Goal: Task Accomplishment & Management: Manage account settings

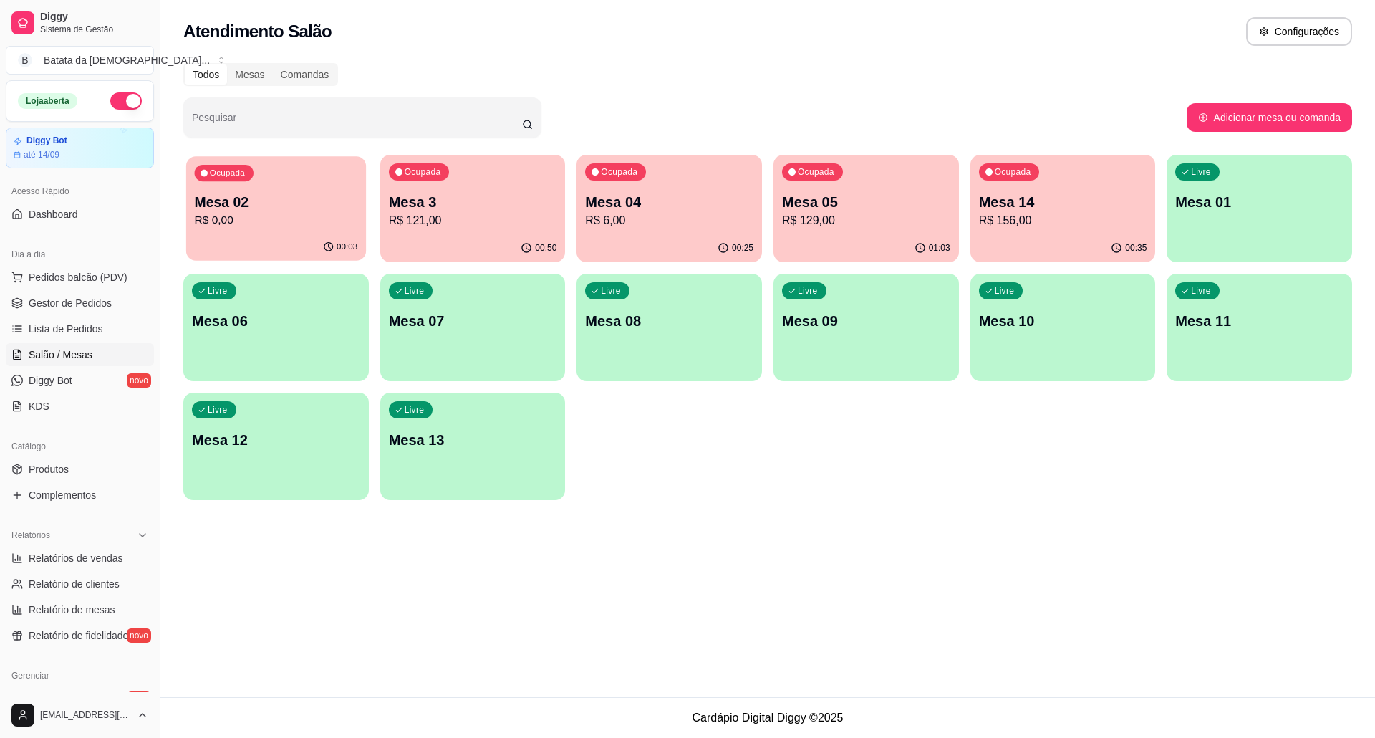
click at [301, 199] on p "Mesa 02" at bounding box center [276, 202] width 163 height 19
click at [985, 231] on div "Ocupada Mesa 14 R$ 156,00" at bounding box center [1062, 194] width 185 height 79
click at [97, 318] on link "Lista de Pedidos" at bounding box center [80, 328] width 148 height 23
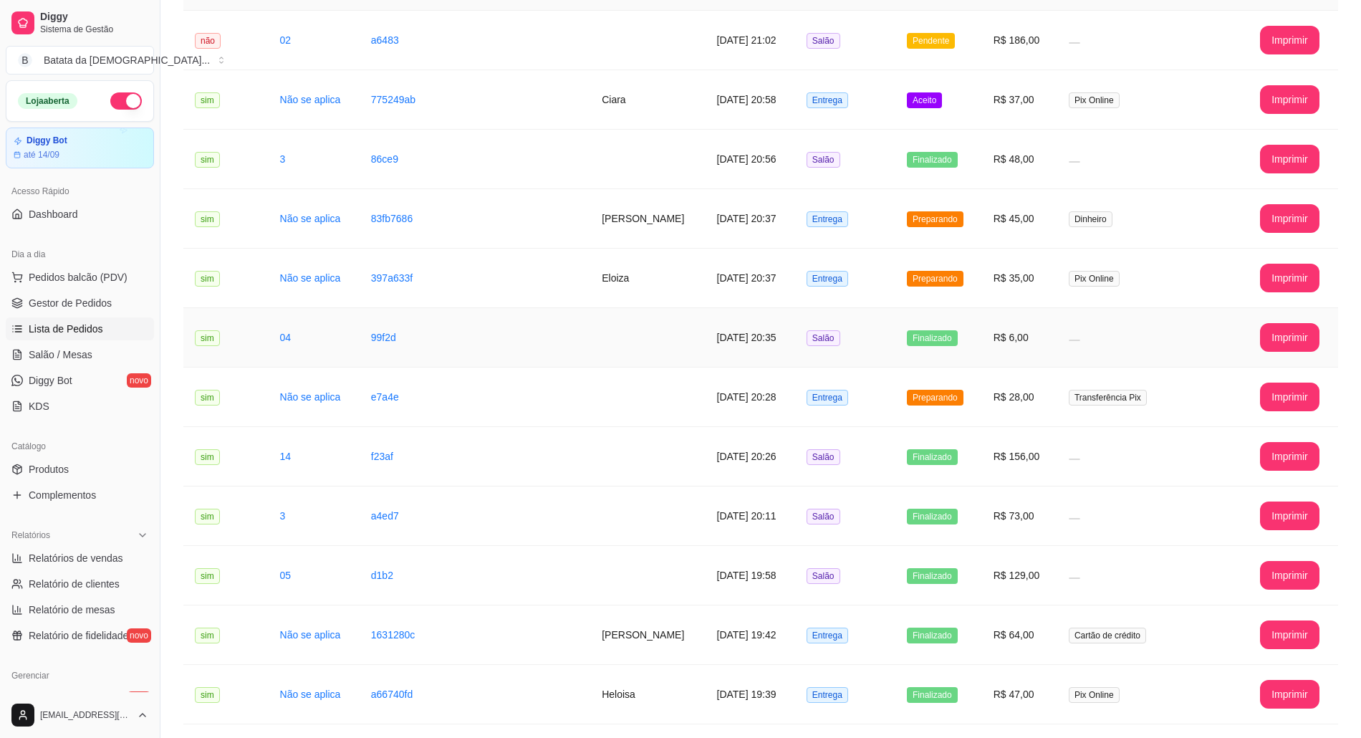
scroll to position [190, 0]
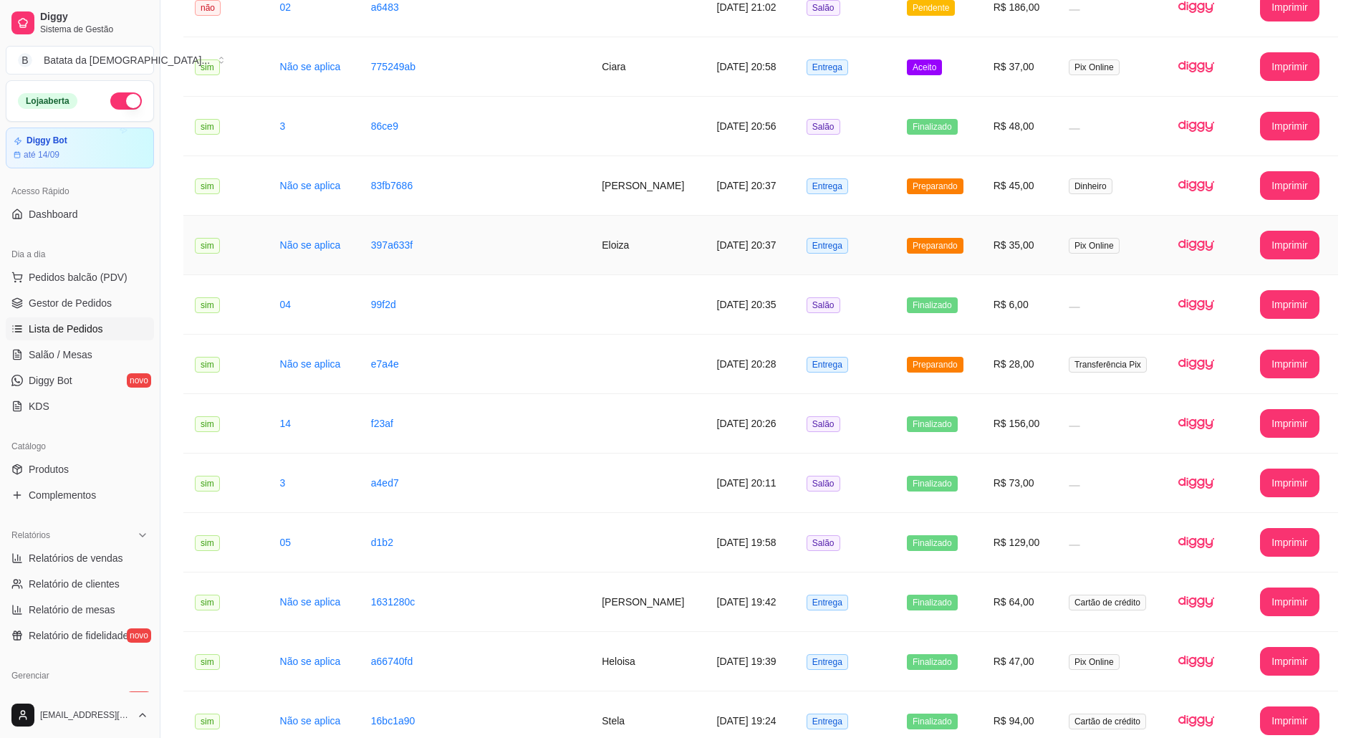
click at [915, 236] on td "Preparando" at bounding box center [938, 245] width 87 height 59
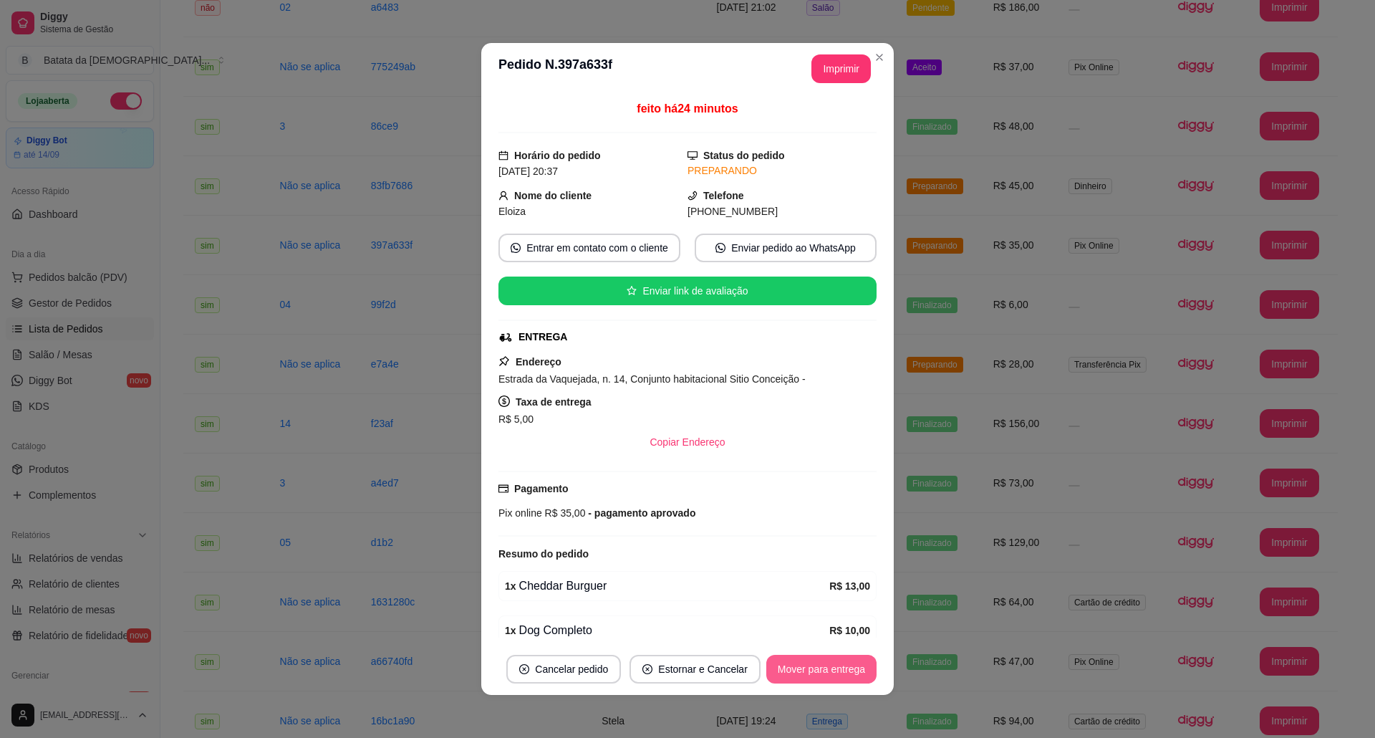
click at [839, 666] on button "Mover para entrega" at bounding box center [821, 669] width 110 height 29
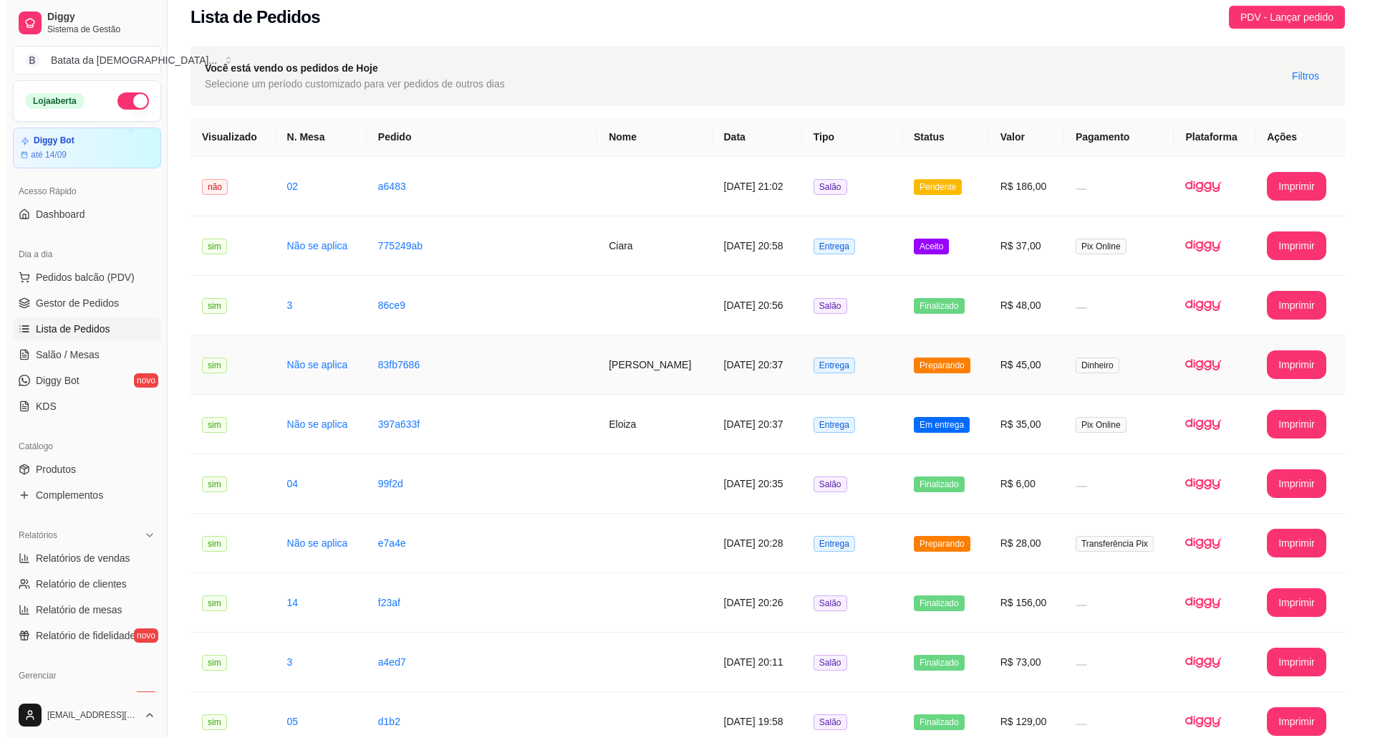
scroll to position [0, 0]
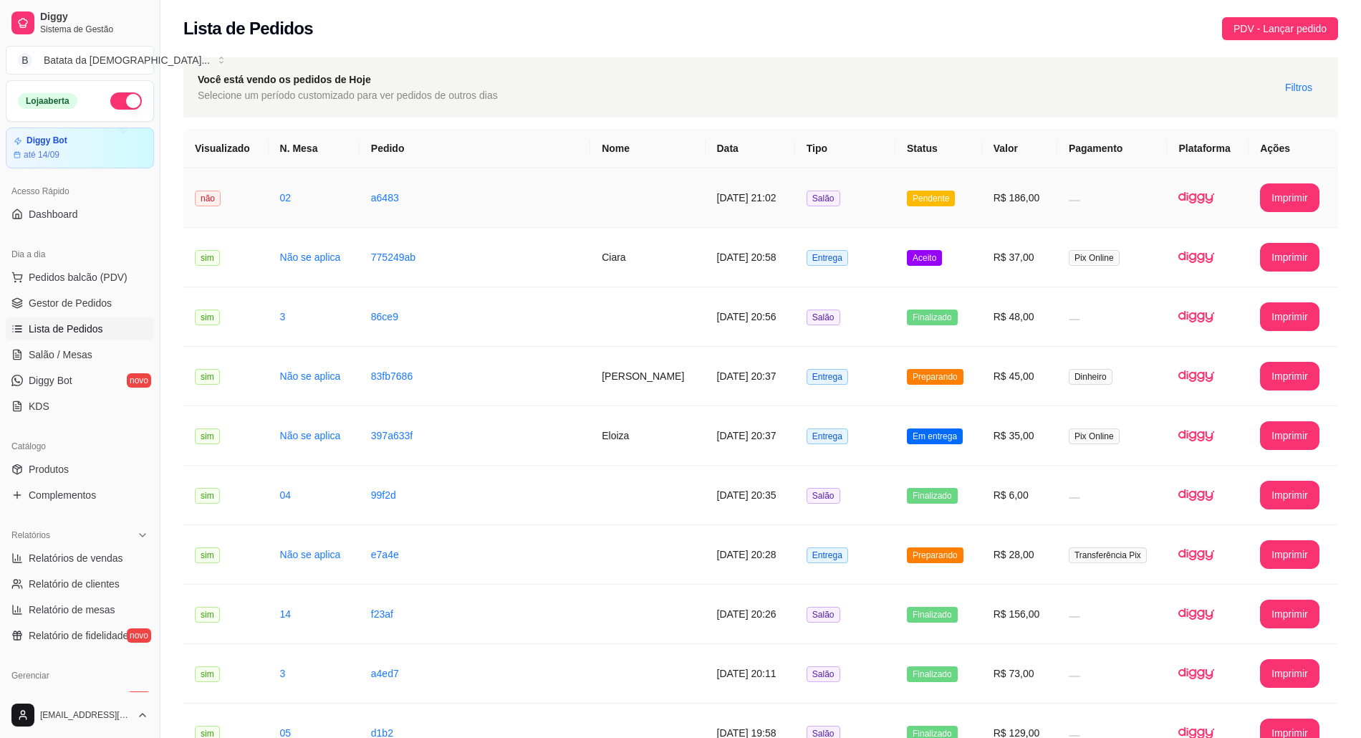
click at [848, 212] on td "Salão" at bounding box center [845, 197] width 100 height 59
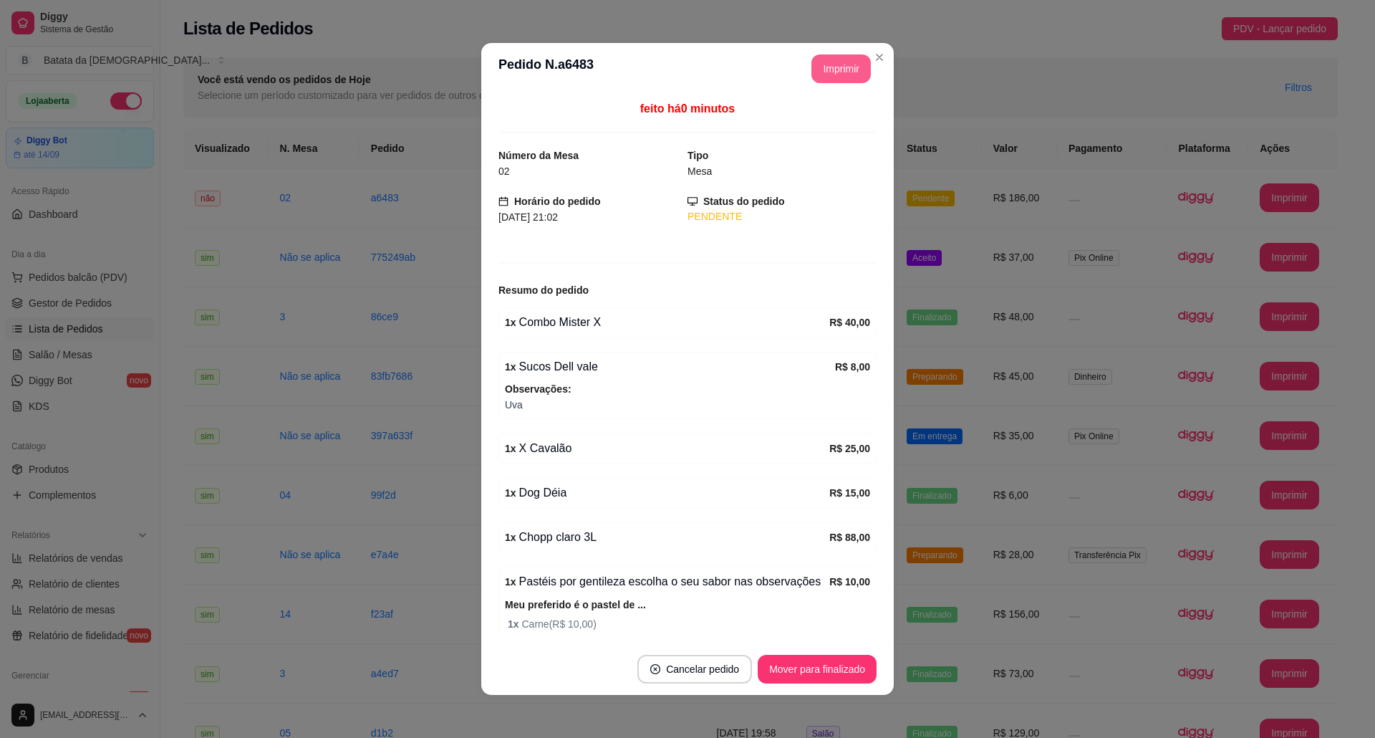
click at [813, 76] on button "Imprimir" at bounding box center [840, 68] width 59 height 29
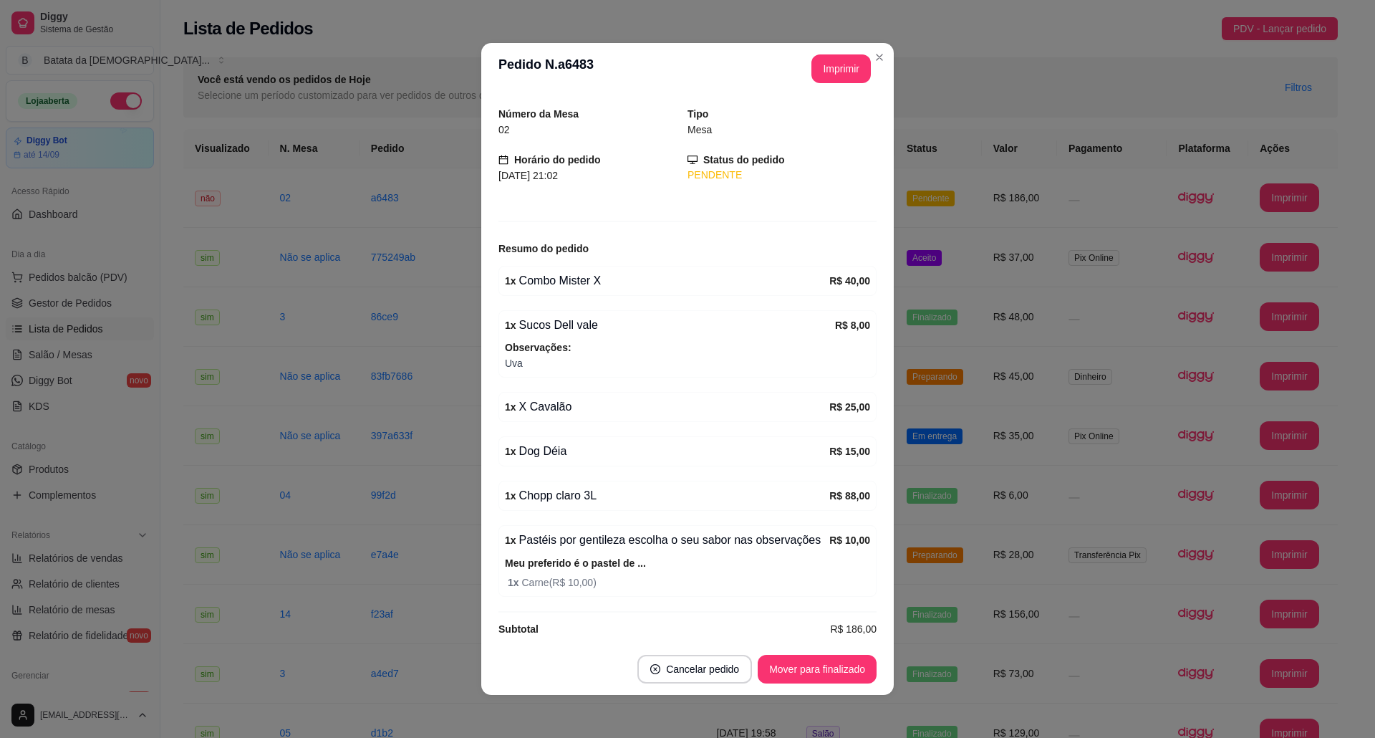
scroll to position [64, 0]
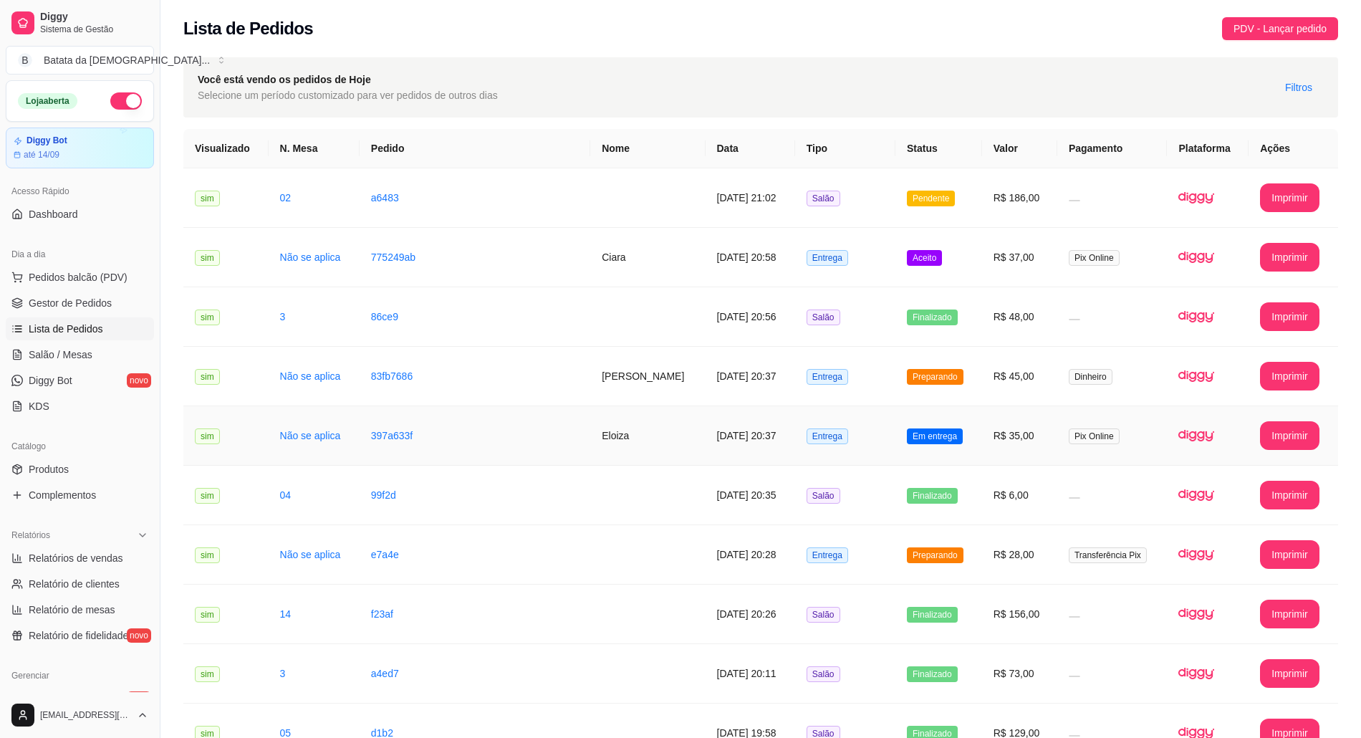
click at [942, 448] on td "Em entrega" at bounding box center [938, 435] width 87 height 59
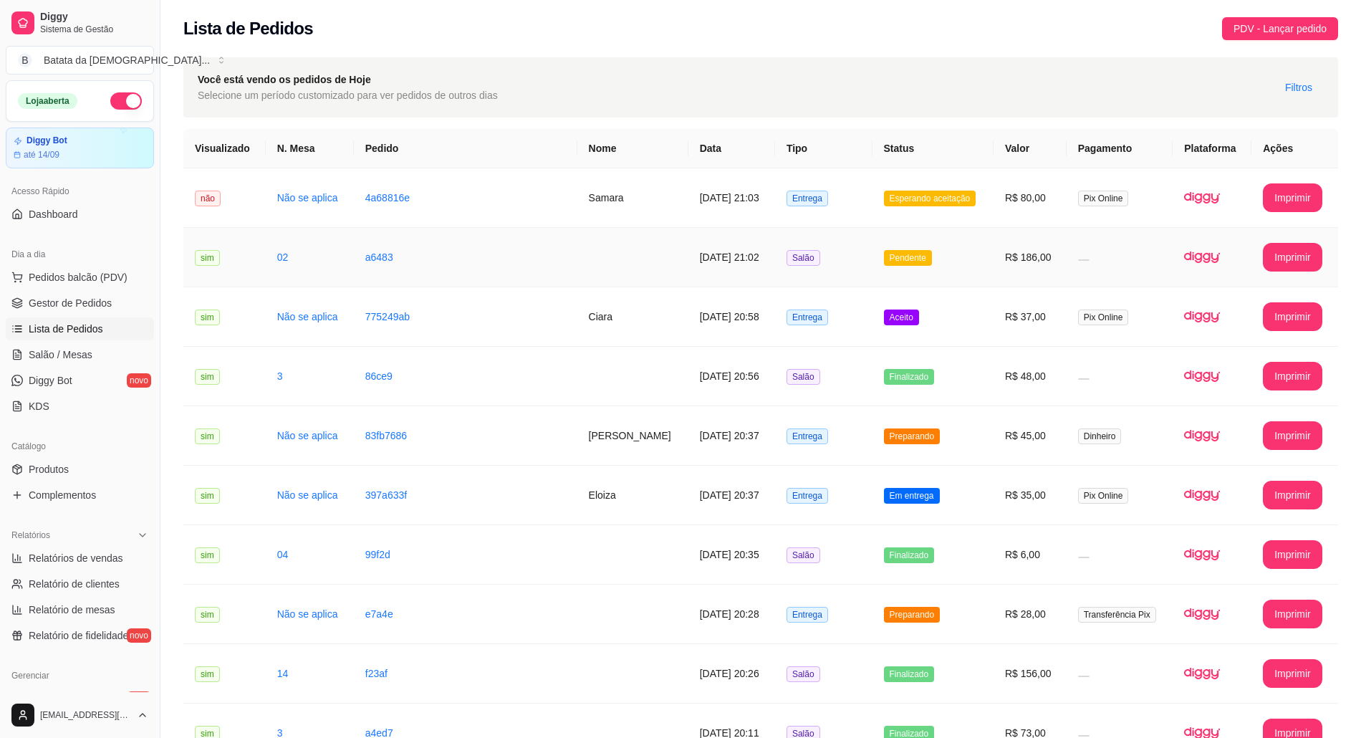
click at [898, 259] on span "Pendente" at bounding box center [908, 258] width 48 height 16
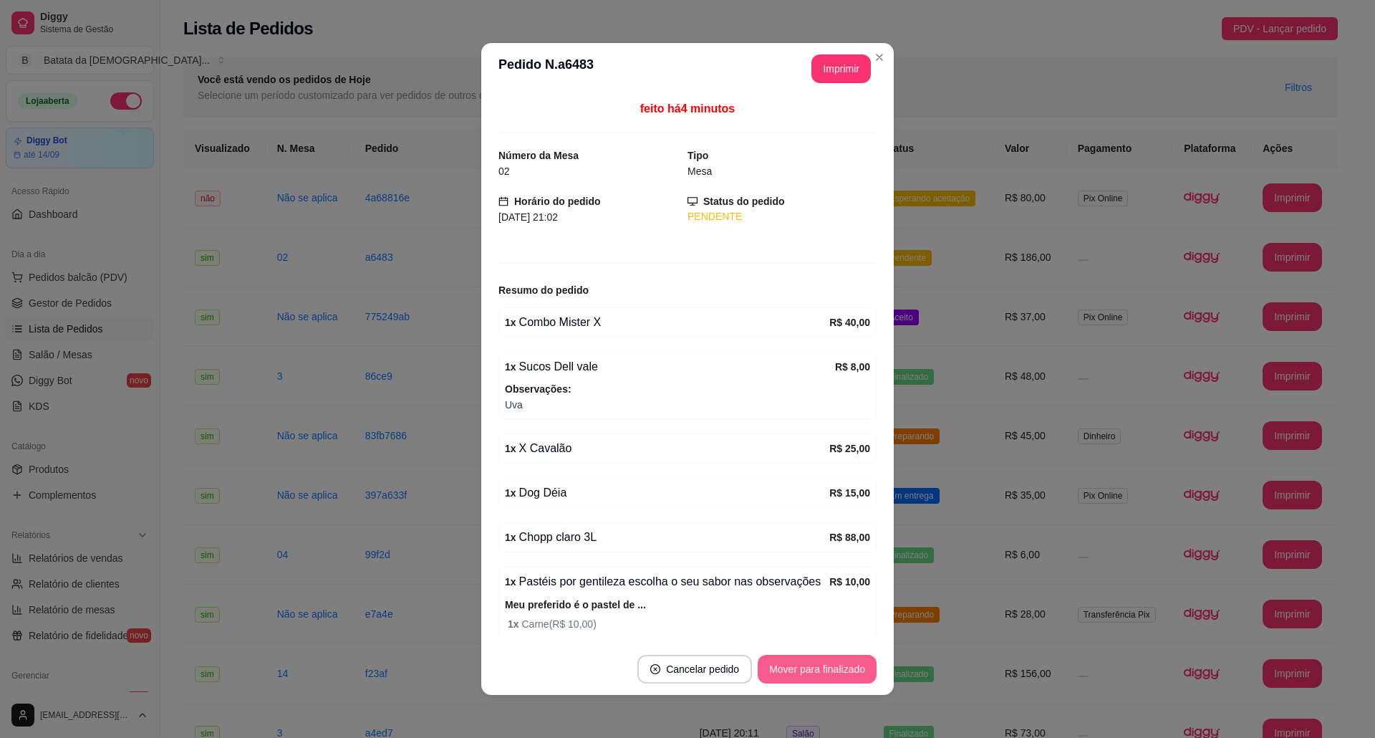
click at [778, 659] on button "Mover para finalizado" at bounding box center [817, 669] width 119 height 29
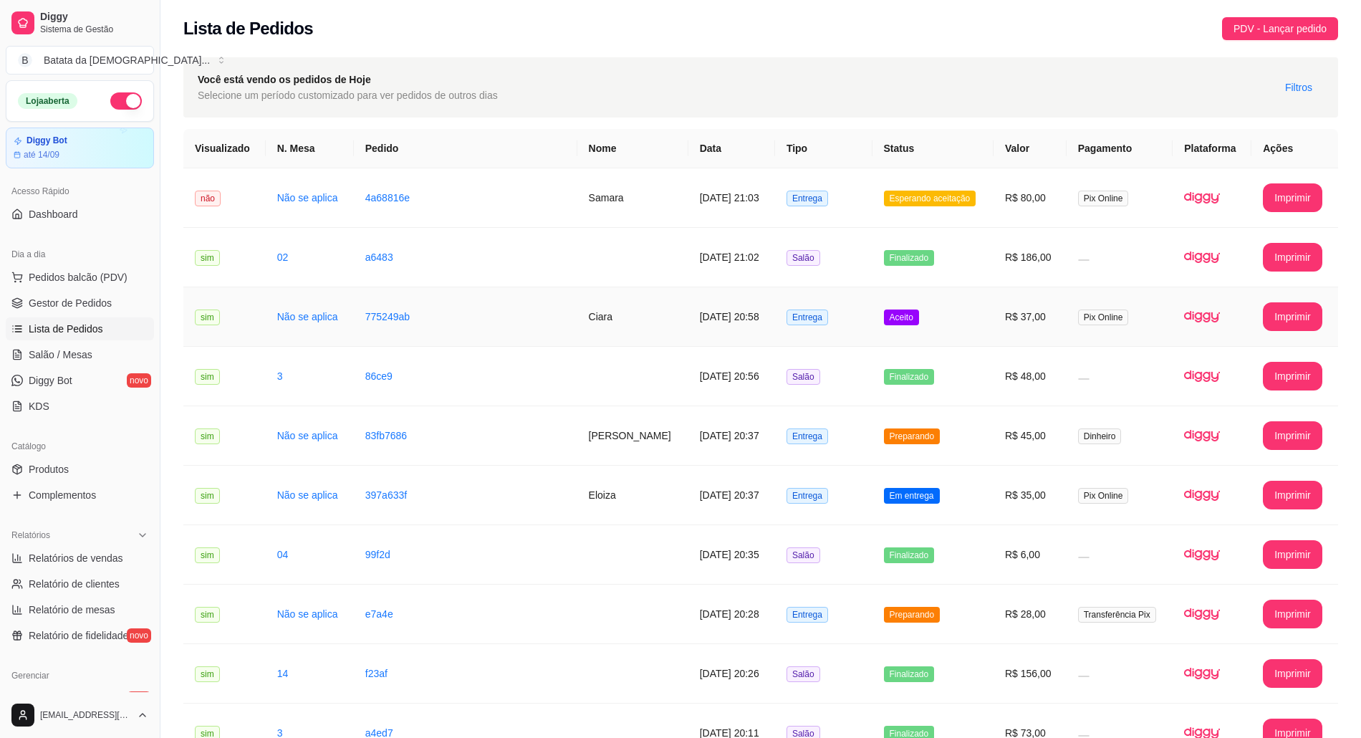
click at [895, 311] on span "Aceito" at bounding box center [901, 317] width 35 height 16
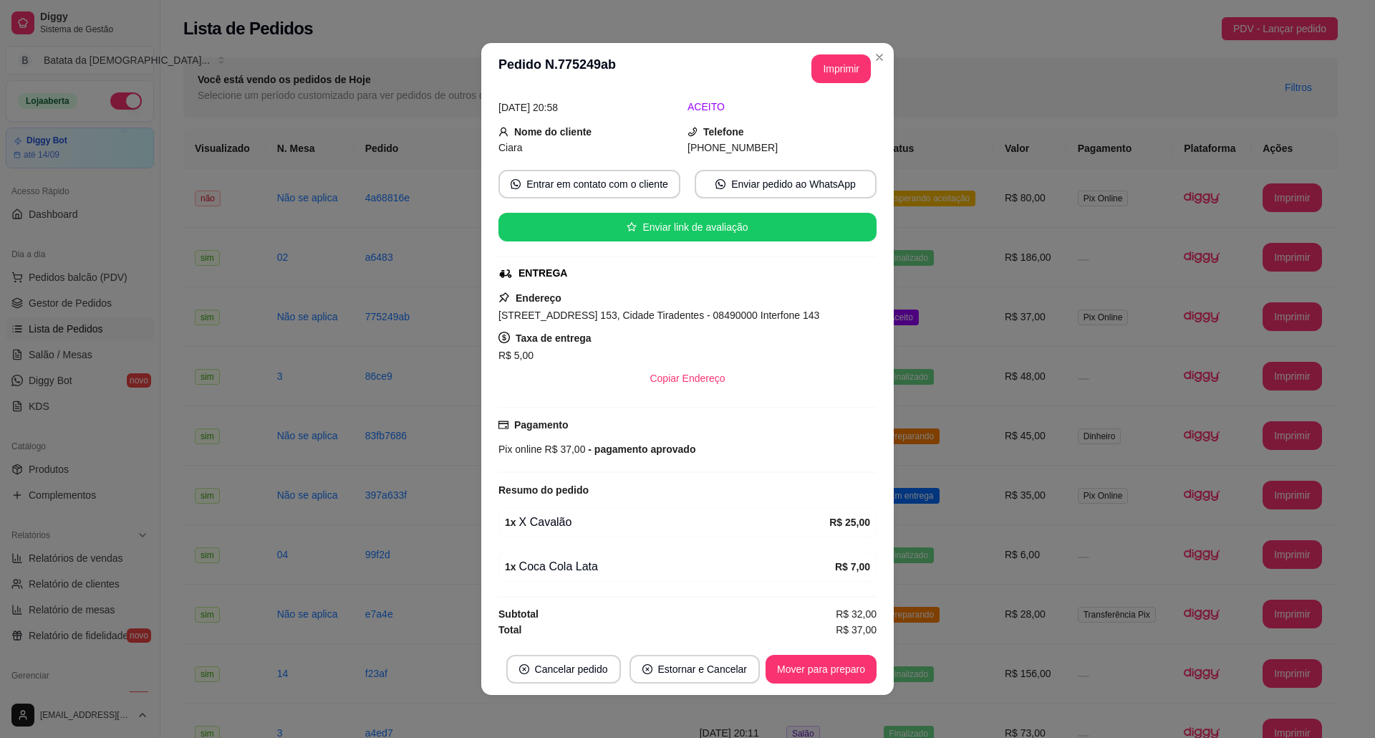
scroll to position [3, 0]
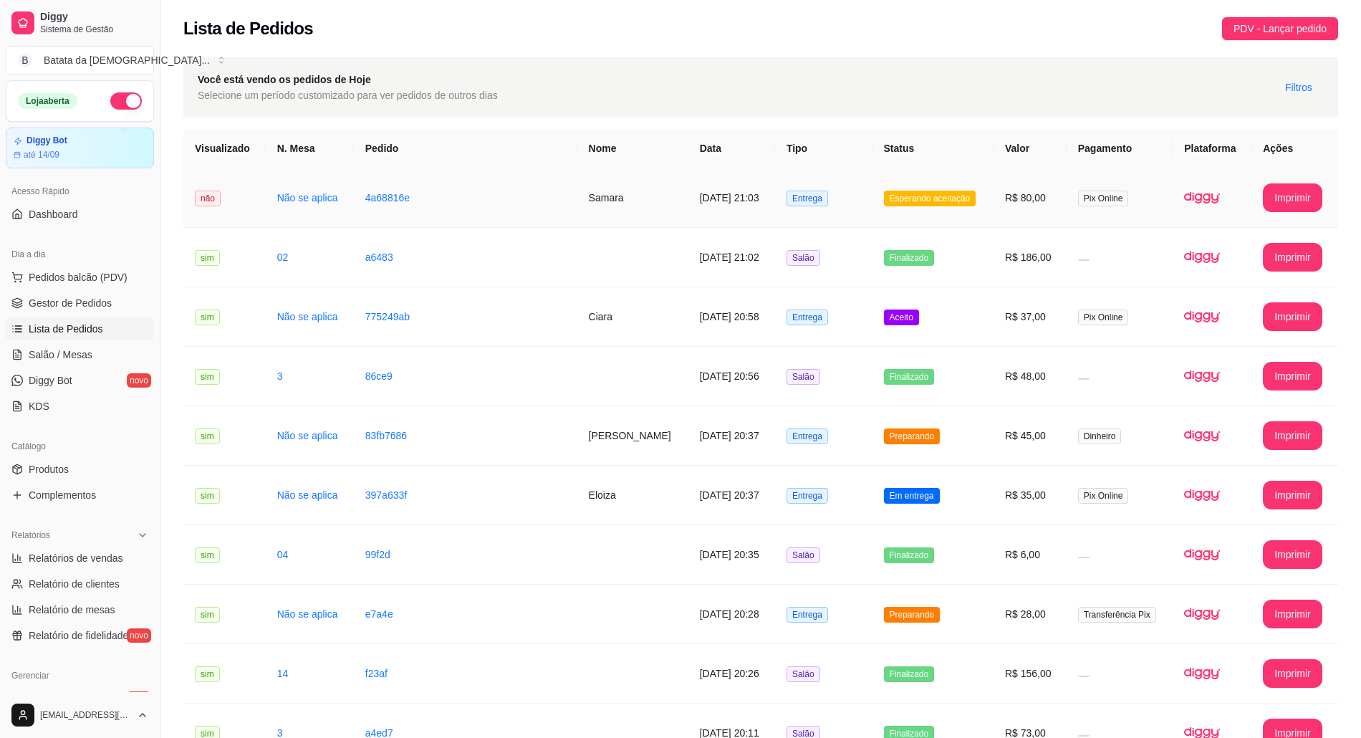
click at [888, 203] on td "Esperando aceitação" at bounding box center [932, 197] width 121 height 59
click at [871, 322] on td "Entrega" at bounding box center [823, 316] width 97 height 59
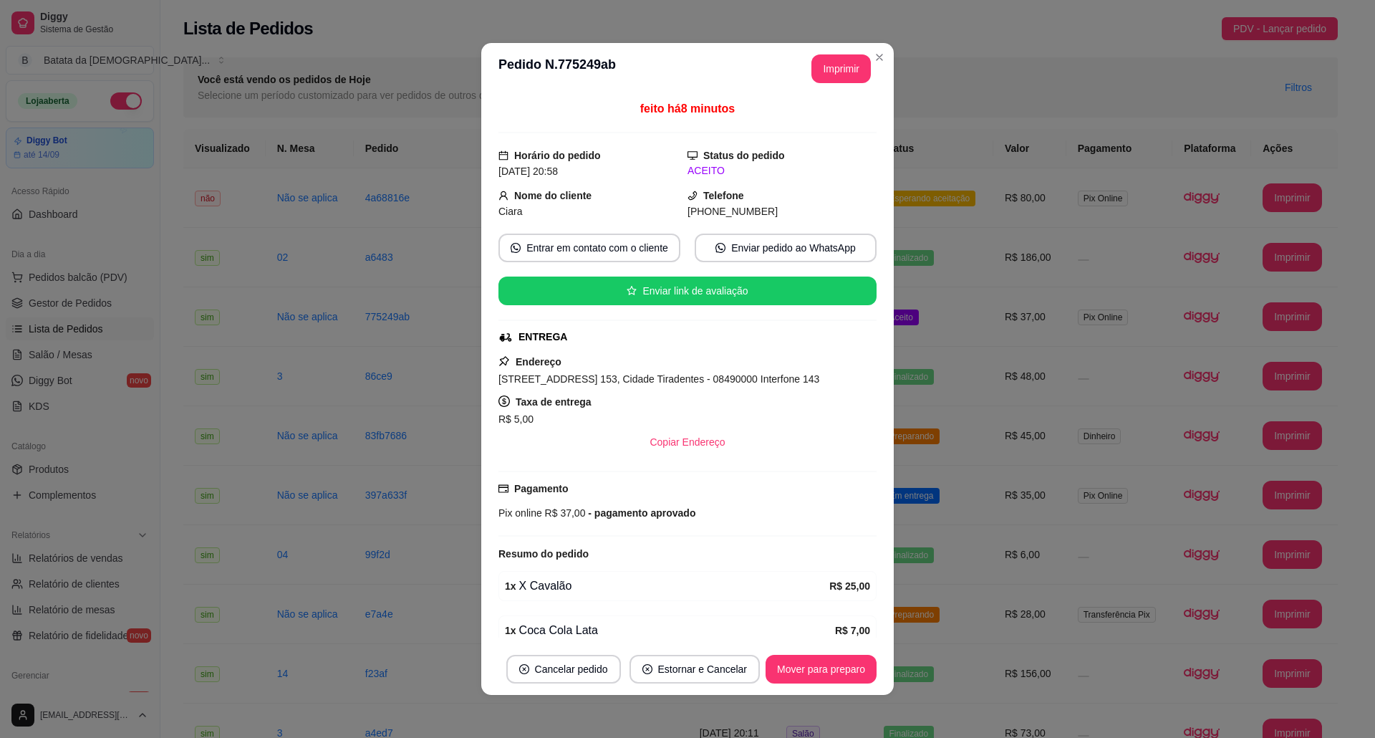
scroll to position [72, 0]
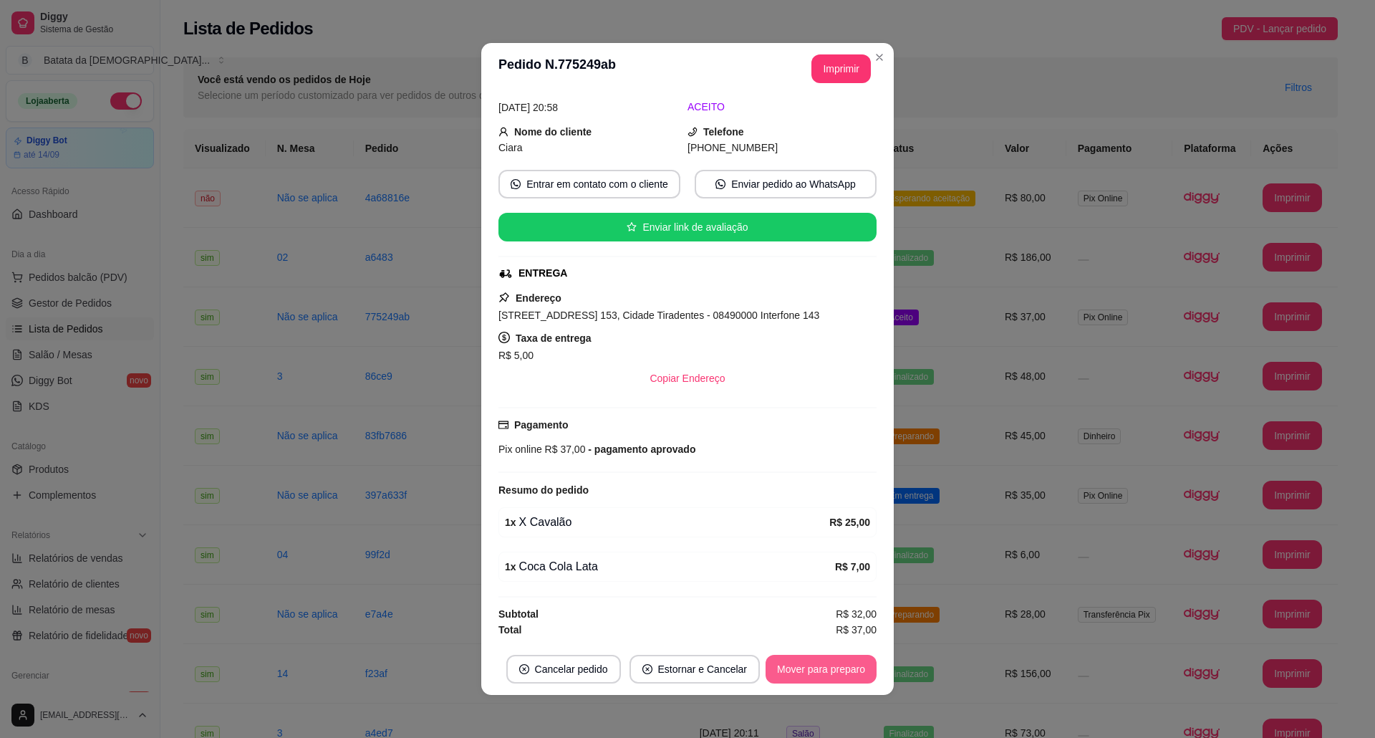
click at [797, 669] on button "Mover para preparo" at bounding box center [820, 669] width 111 height 29
drag, startPoint x: 599, startPoint y: 309, endPoint x: 464, endPoint y: 307, distance: 135.4
click at [464, 307] on div "**********" at bounding box center [687, 369] width 1375 height 738
copy span "[STREET_ADDRESS] 153"
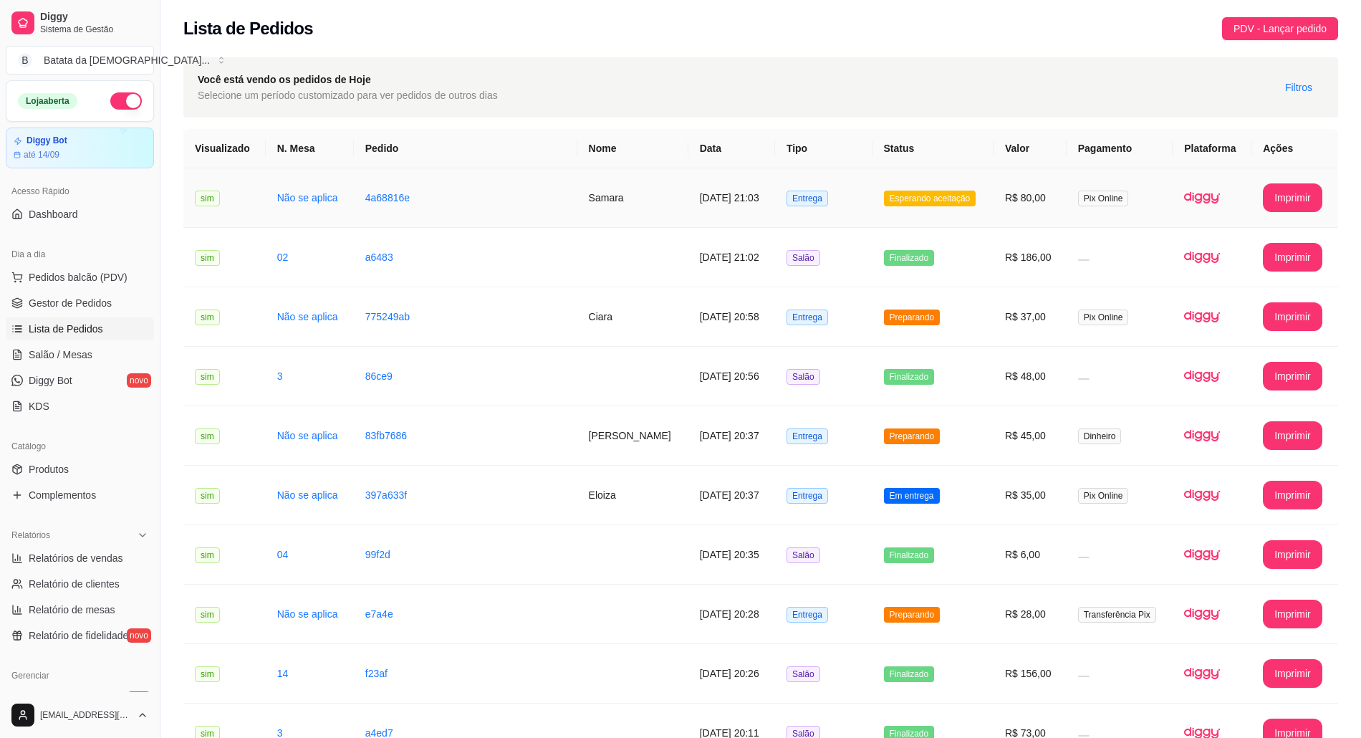
click at [872, 175] on td "Entrega" at bounding box center [823, 197] width 97 height 59
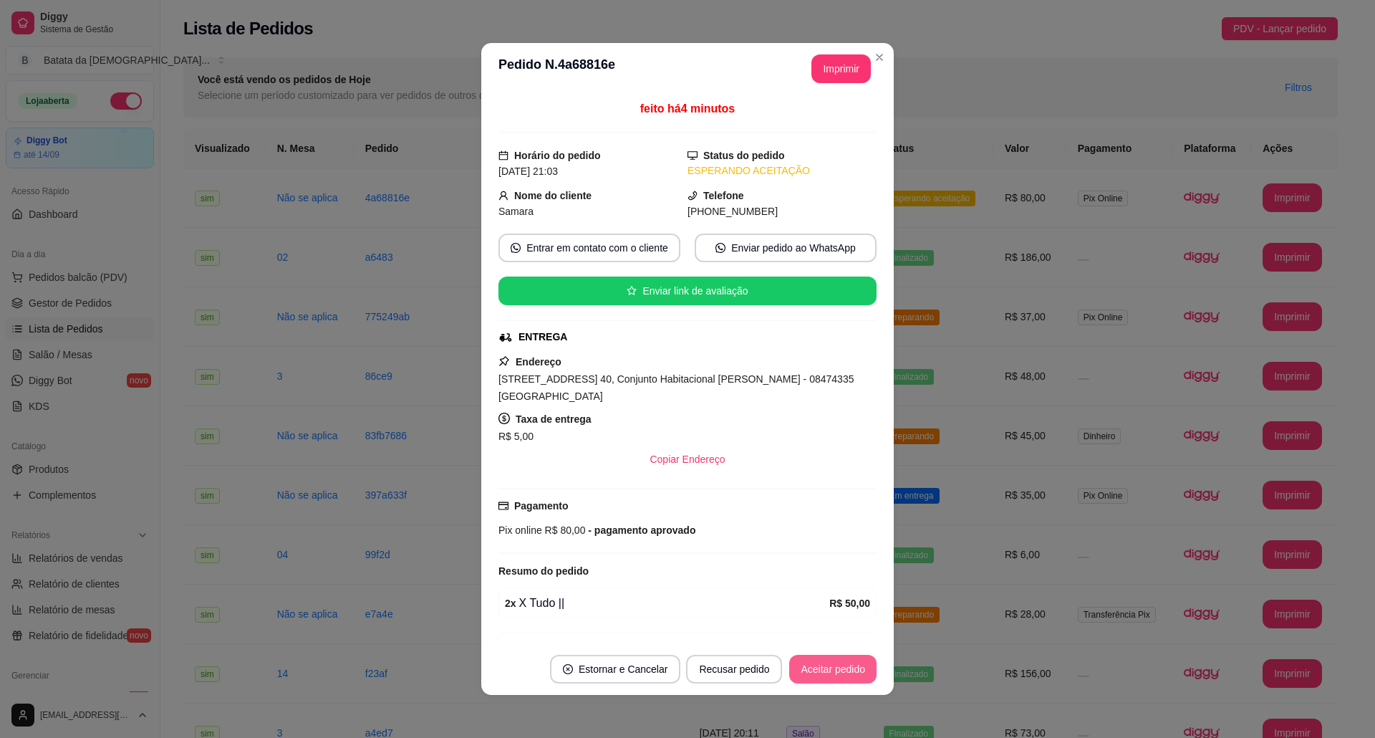
click at [819, 657] on button "Aceitar pedido" at bounding box center [832, 669] width 87 height 29
click at [820, 67] on button "Imprimir" at bounding box center [840, 68] width 59 height 29
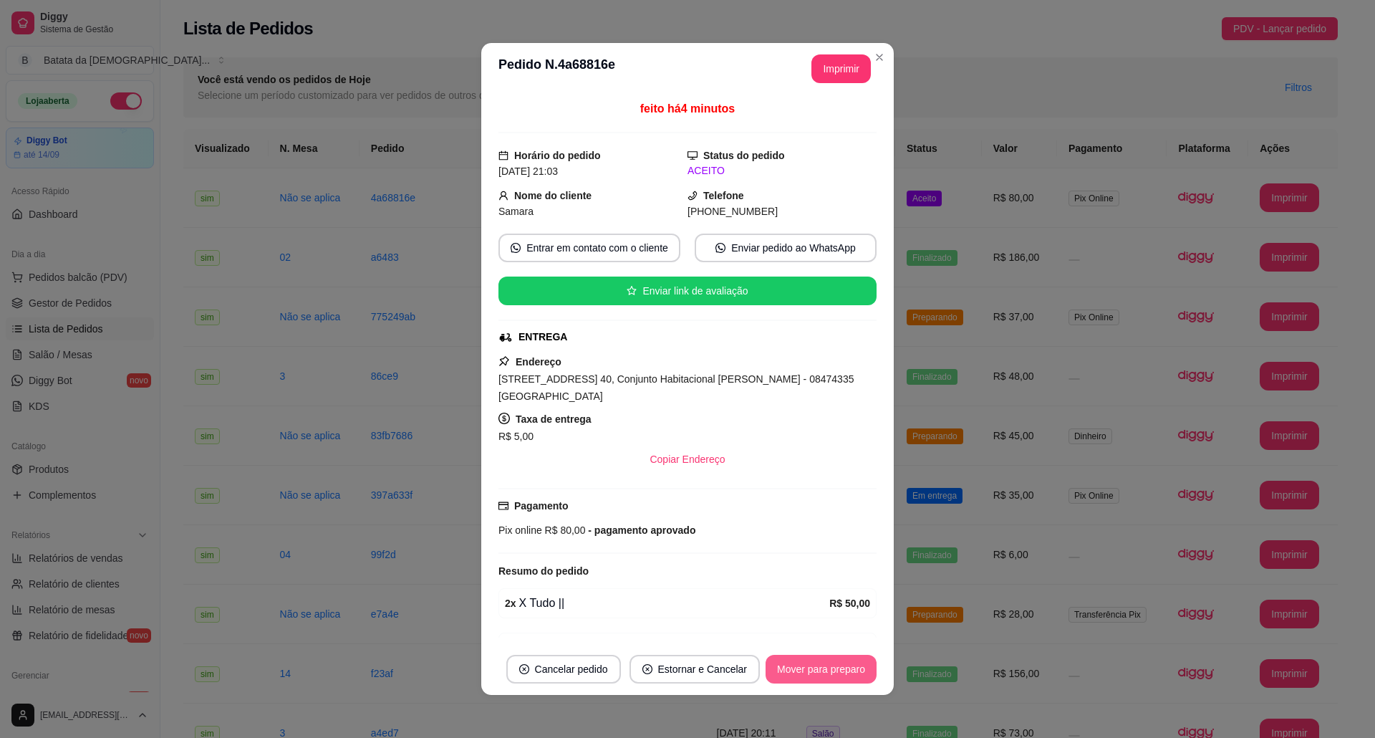
click at [786, 671] on button "Mover para preparo" at bounding box center [820, 669] width 111 height 29
drag, startPoint x: 594, startPoint y: 377, endPoint x: 482, endPoint y: 377, distance: 111.7
click at [482, 377] on div "feito há 4 minutos Horário do pedido [DATE] 21:03 Status do pedido PREPARANDO N…" at bounding box center [687, 369] width 412 height 549
click at [793, 445] on div "Copiar Endereço" at bounding box center [687, 459] width 378 height 29
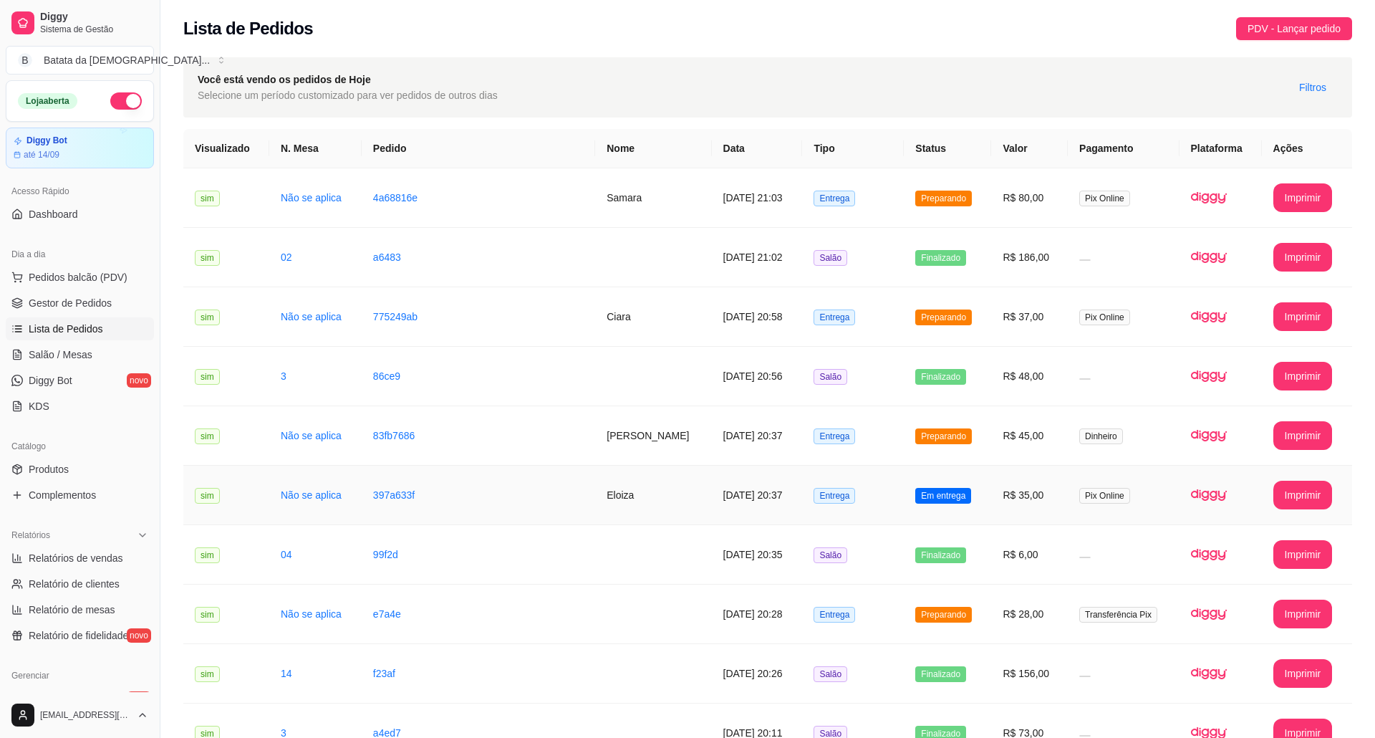
click at [808, 465] on td "Entrega" at bounding box center [853, 494] width 102 height 59
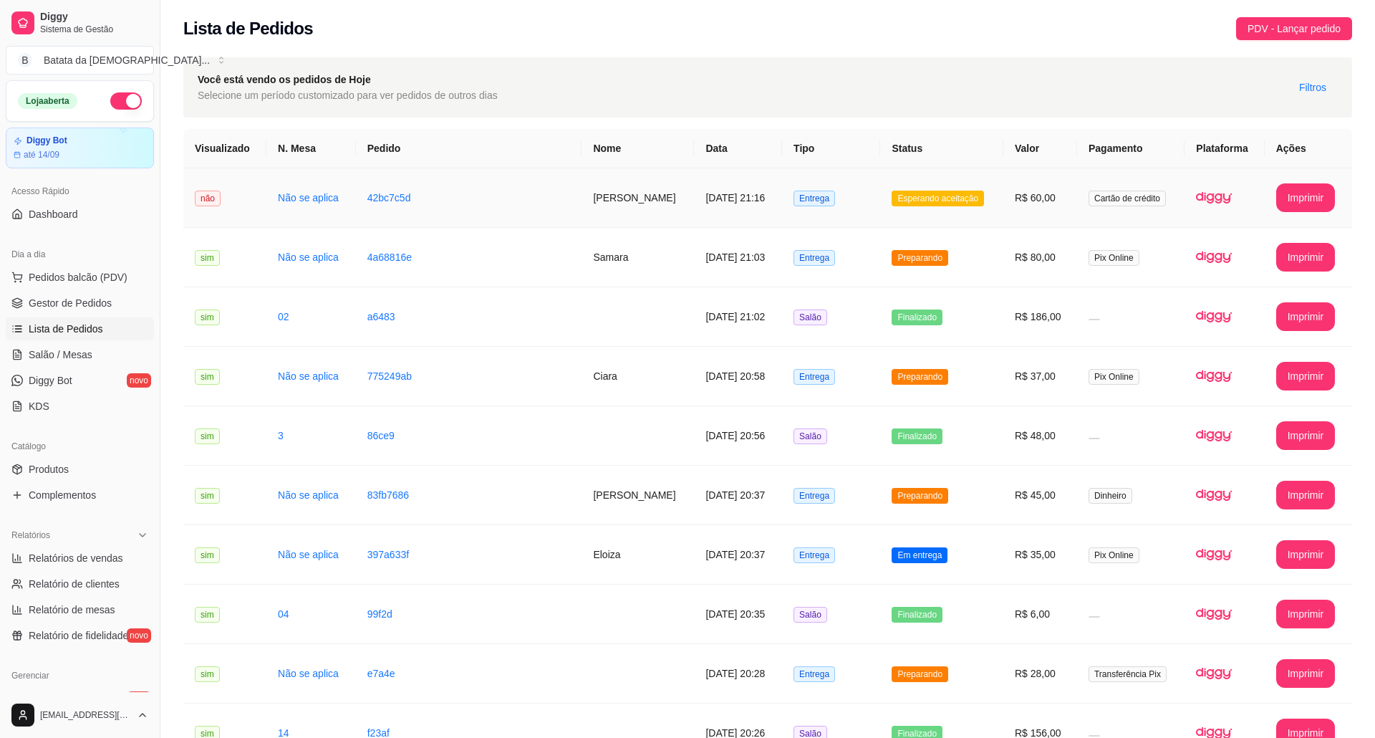
click at [961, 193] on span "Esperando aceitação" at bounding box center [938, 198] width 92 height 16
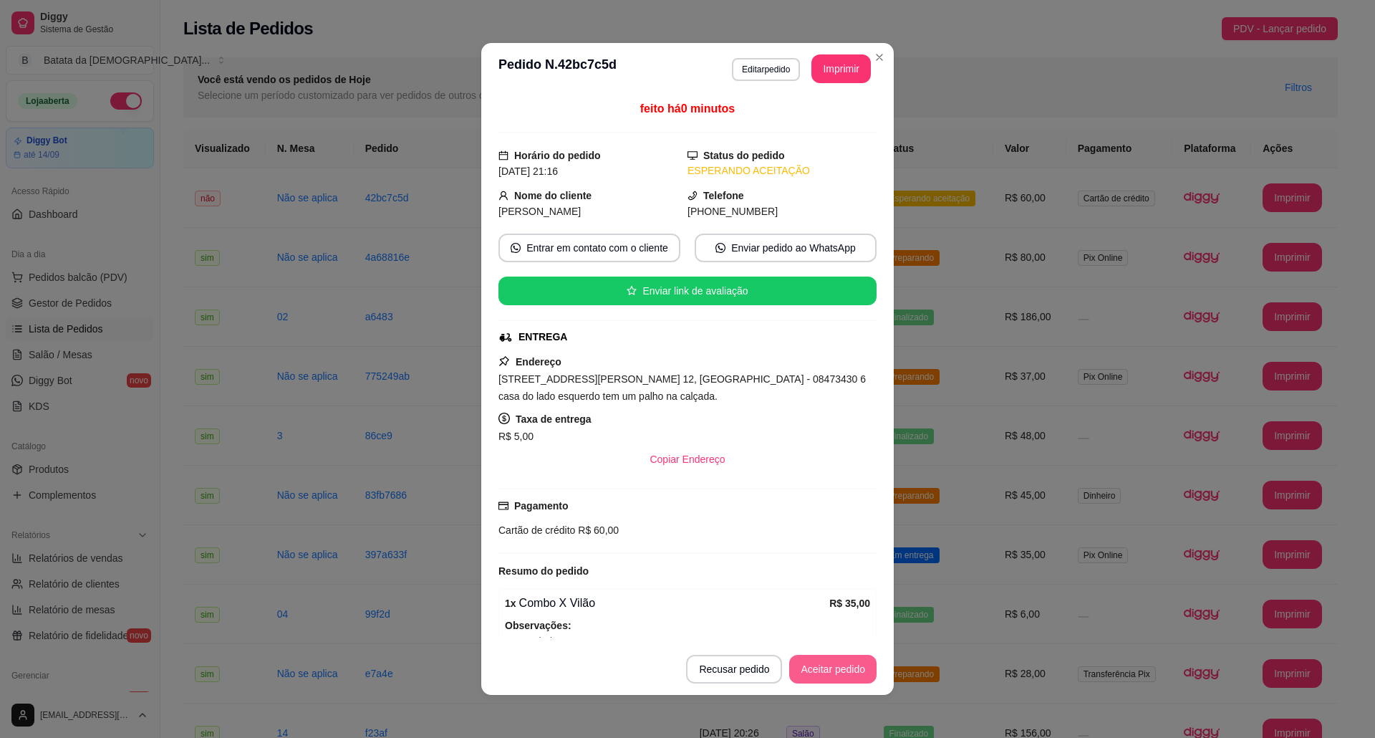
click at [842, 670] on button "Aceitar pedido" at bounding box center [832, 669] width 87 height 29
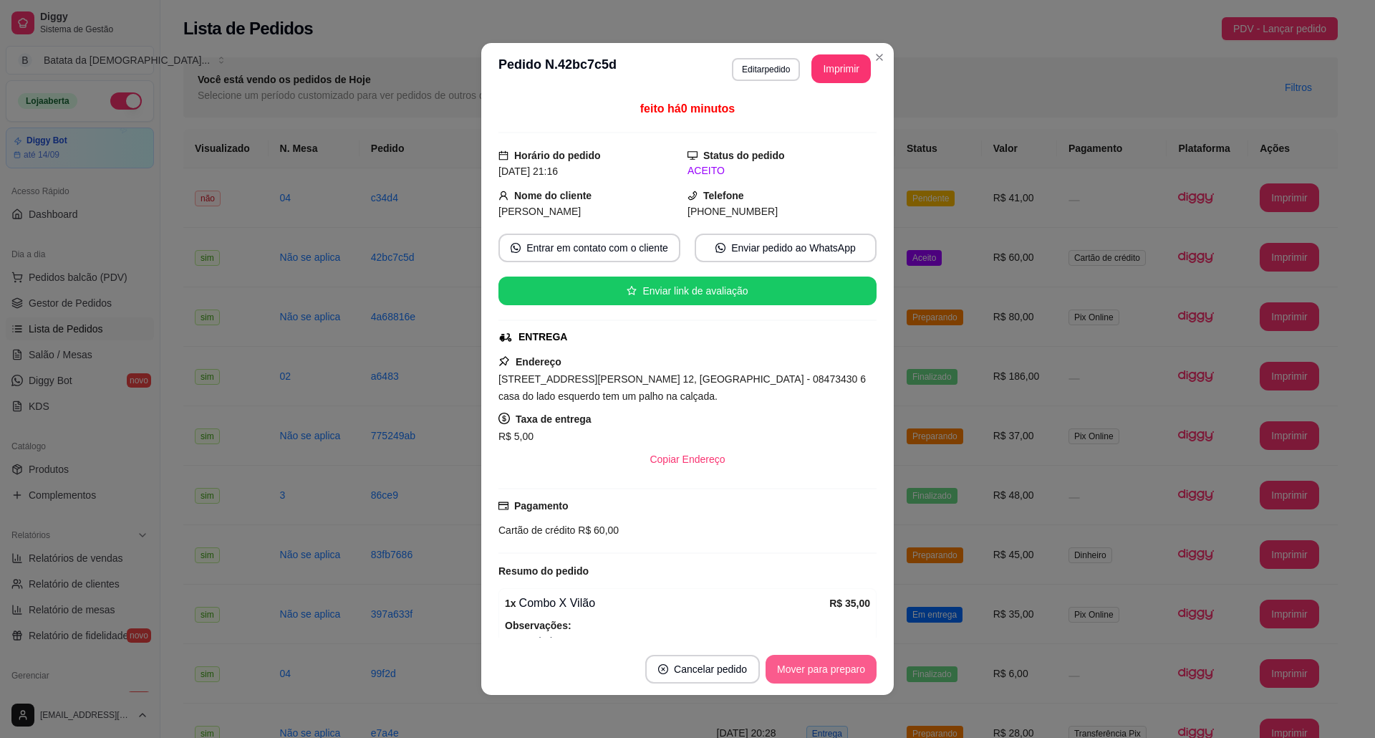
click at [792, 660] on button "Mover para preparo" at bounding box center [820, 669] width 111 height 29
click at [838, 66] on button "Imprimir" at bounding box center [840, 68] width 59 height 29
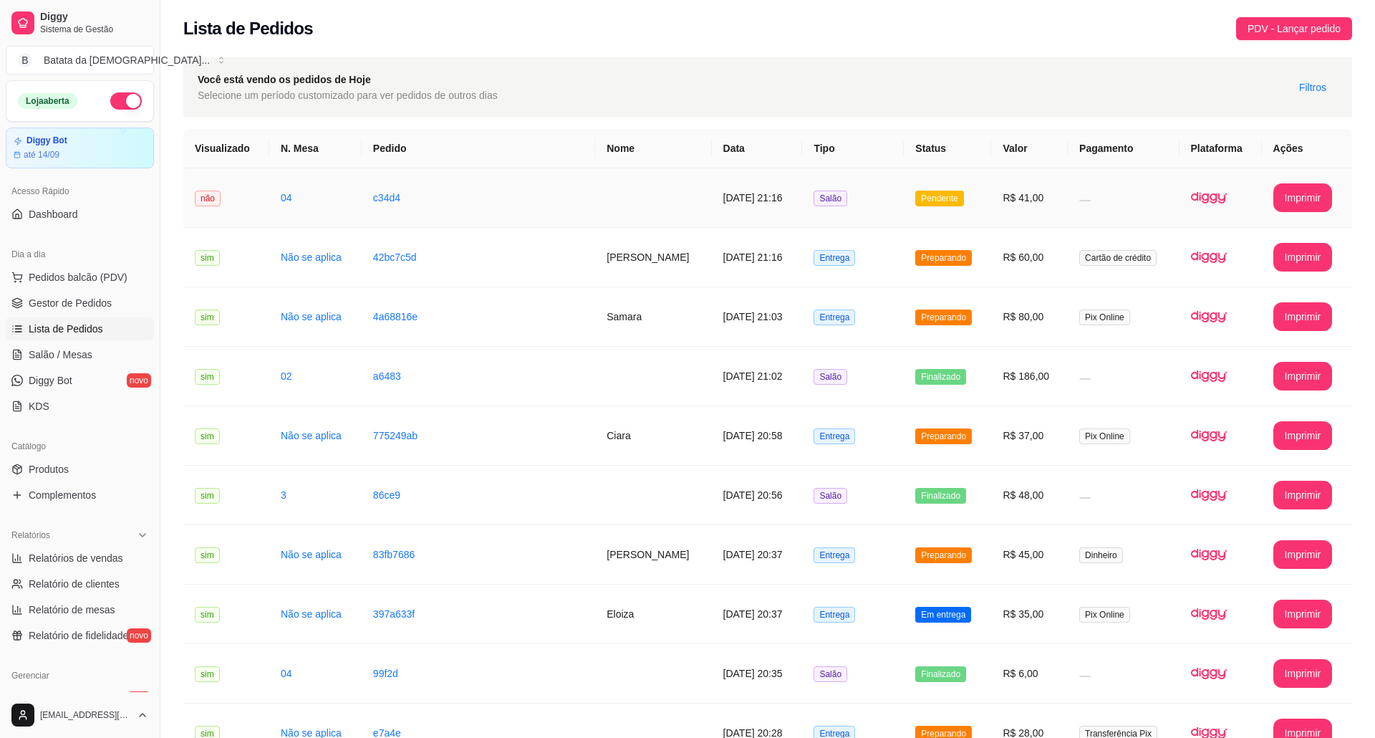
click at [889, 185] on td "Salão" at bounding box center [853, 197] width 102 height 59
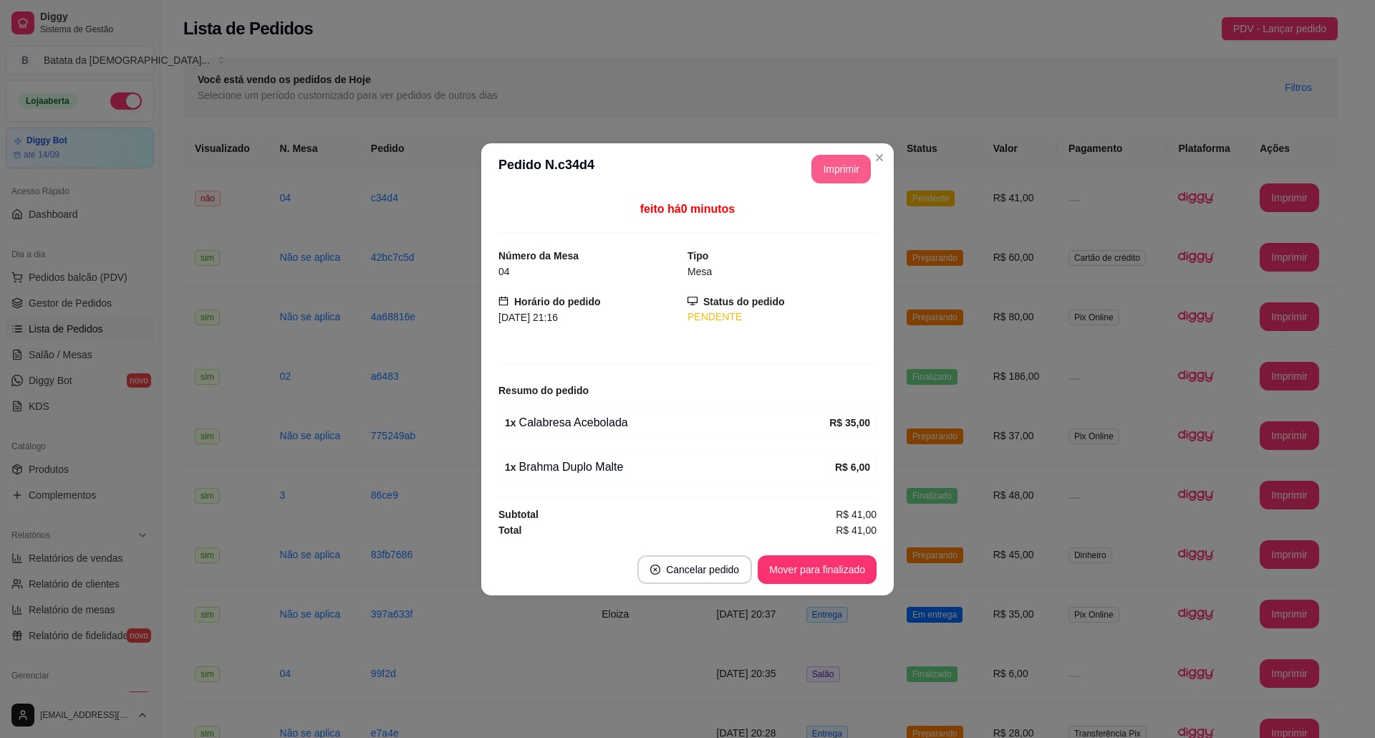
click at [834, 172] on button "Imprimir" at bounding box center [840, 169] width 59 height 29
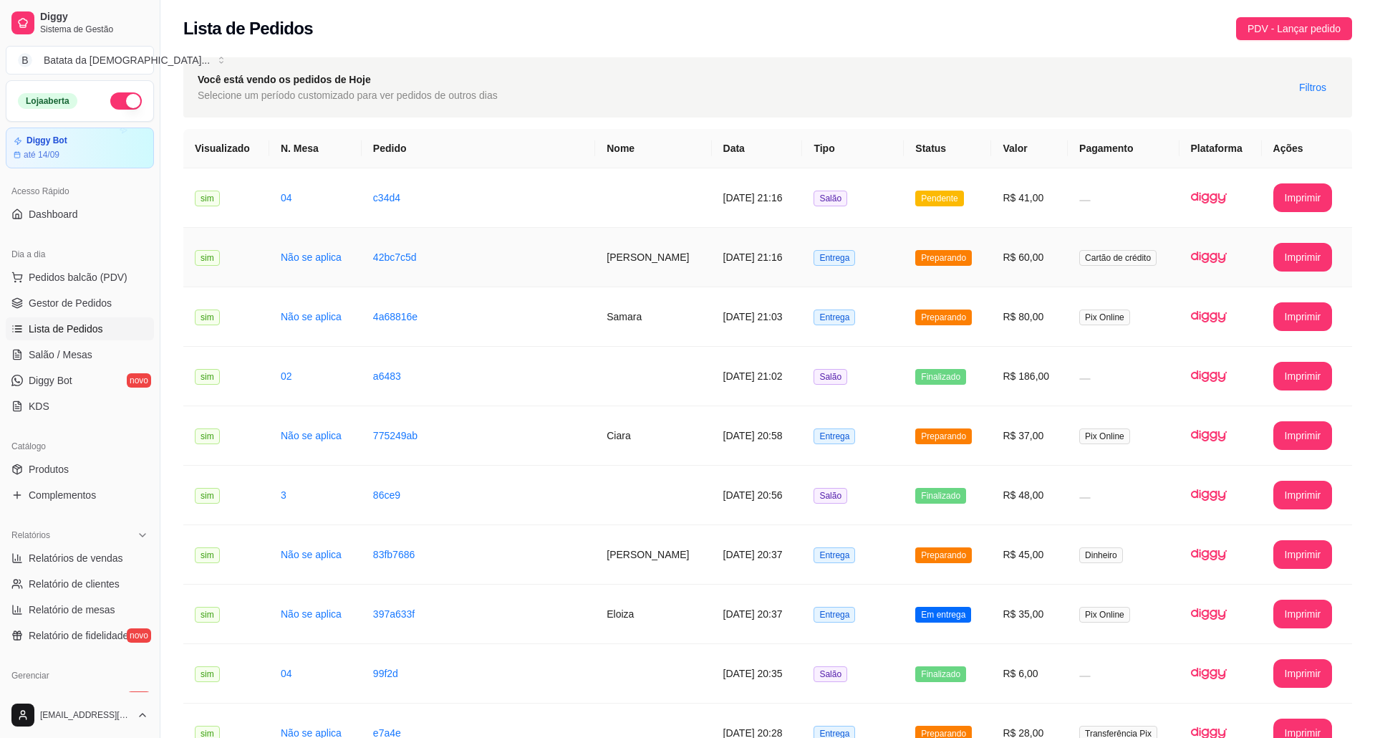
click at [889, 241] on td "Entrega" at bounding box center [853, 257] width 102 height 59
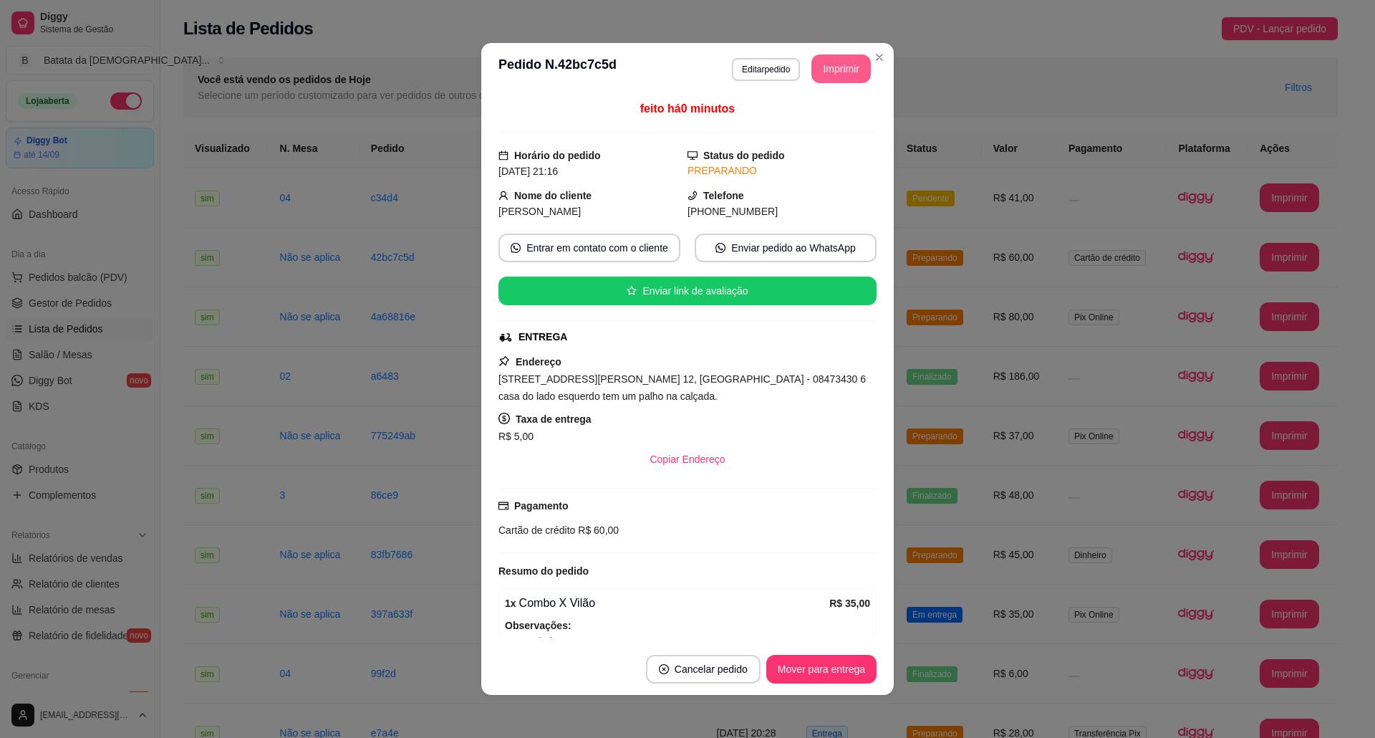
click at [861, 56] on section "**********" at bounding box center [687, 369] width 412 height 652
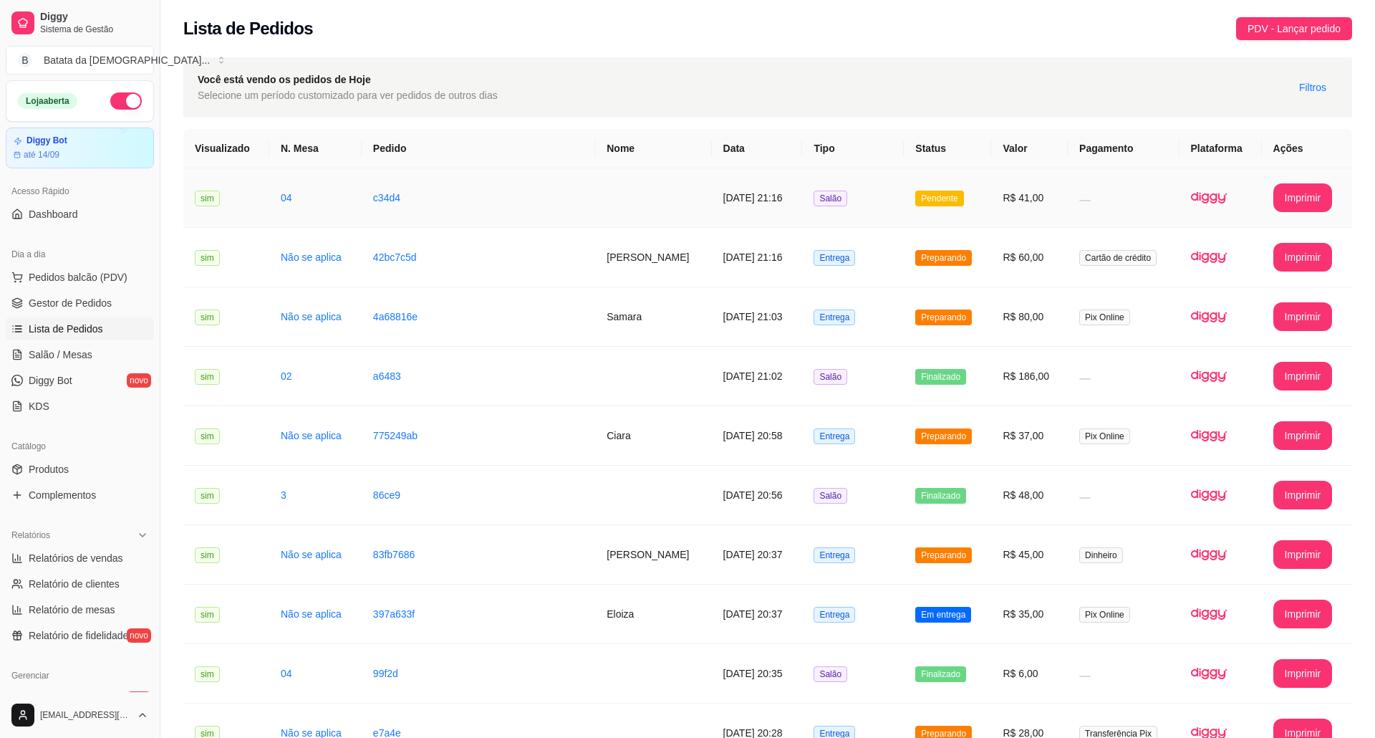
click at [991, 187] on td "R$ 41,00" at bounding box center [1029, 197] width 77 height 59
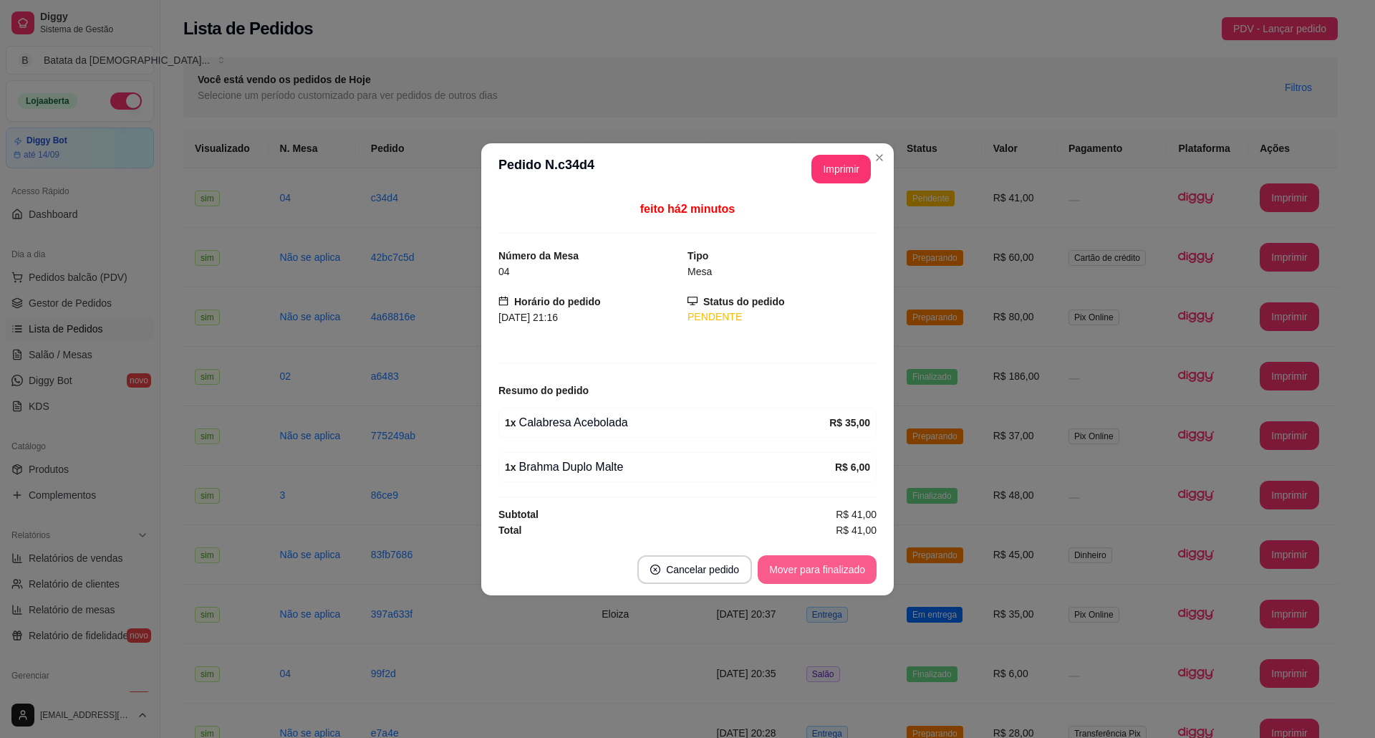
click at [815, 564] on button "Mover para finalizado" at bounding box center [817, 569] width 119 height 29
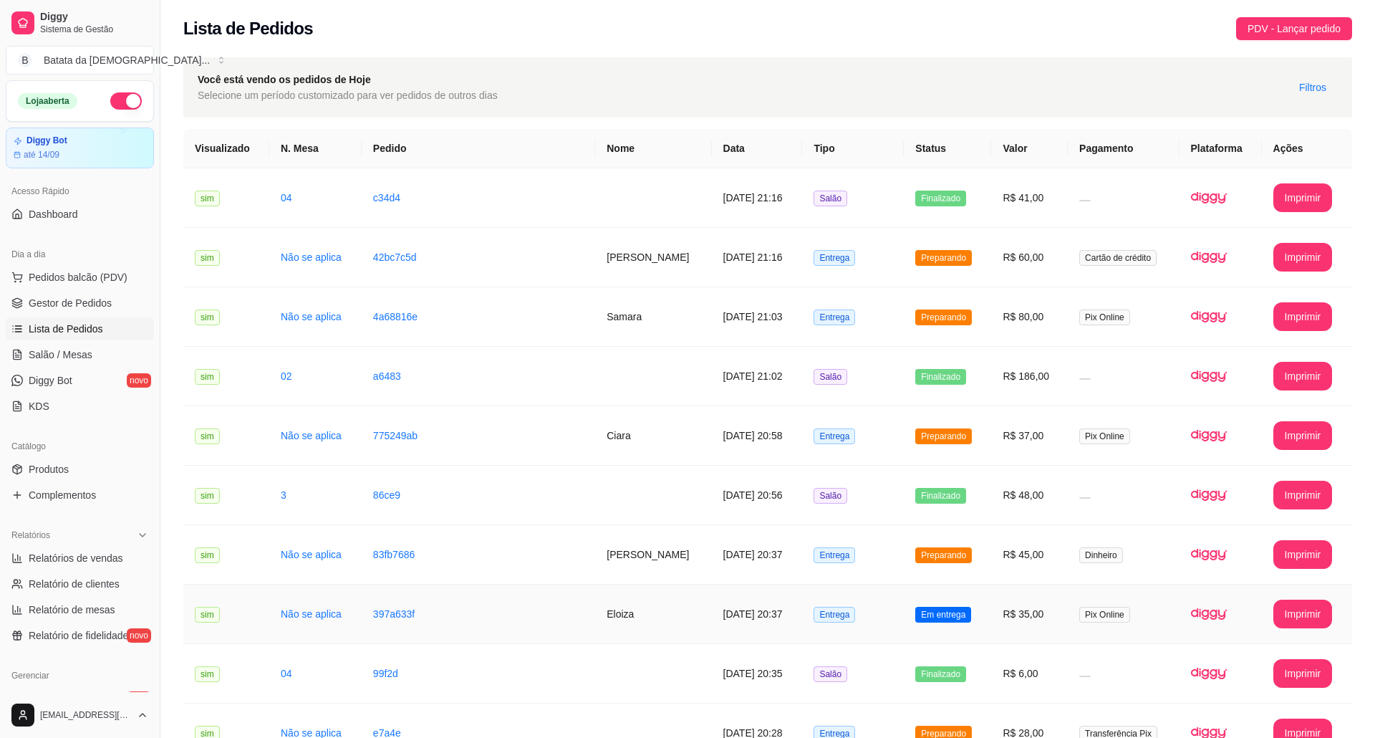
click at [908, 584] on td "Em entrega" at bounding box center [947, 613] width 87 height 59
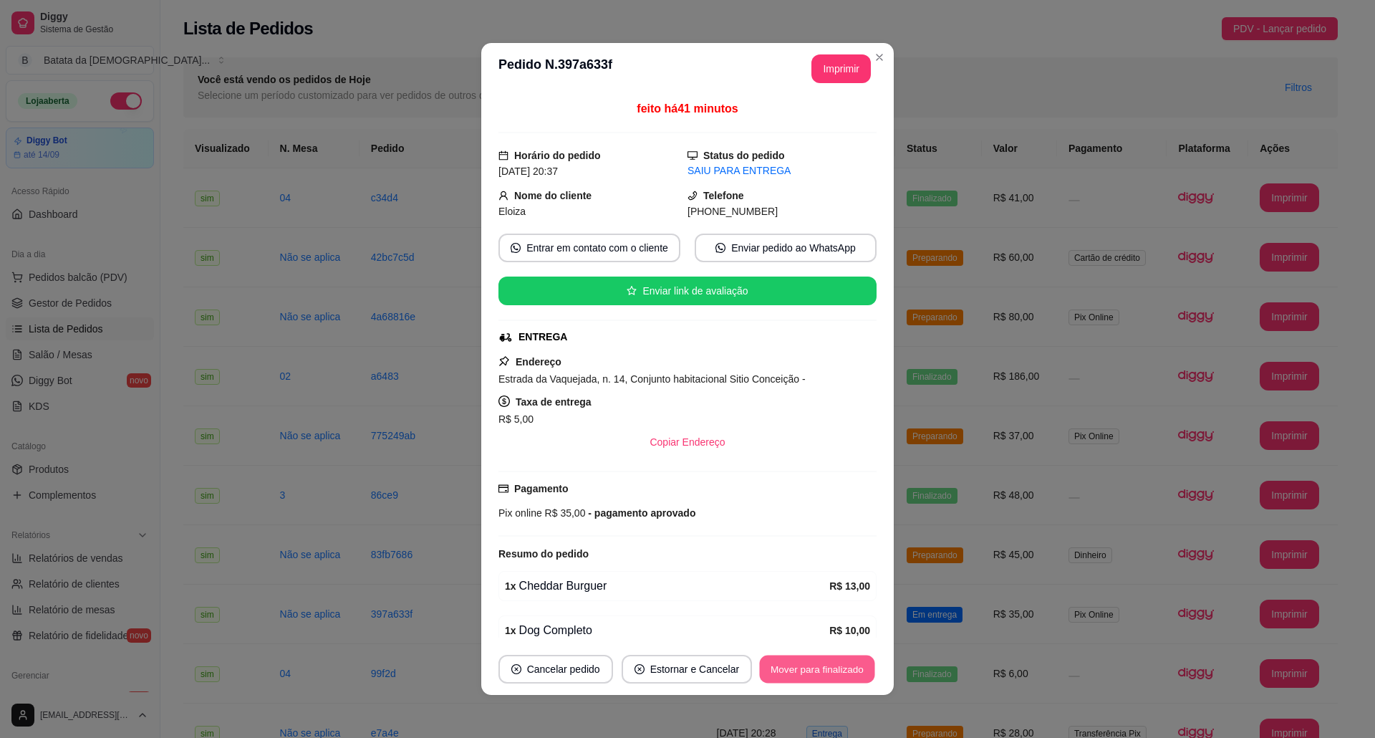
click at [801, 671] on button "Mover para finalizado" at bounding box center [817, 669] width 115 height 28
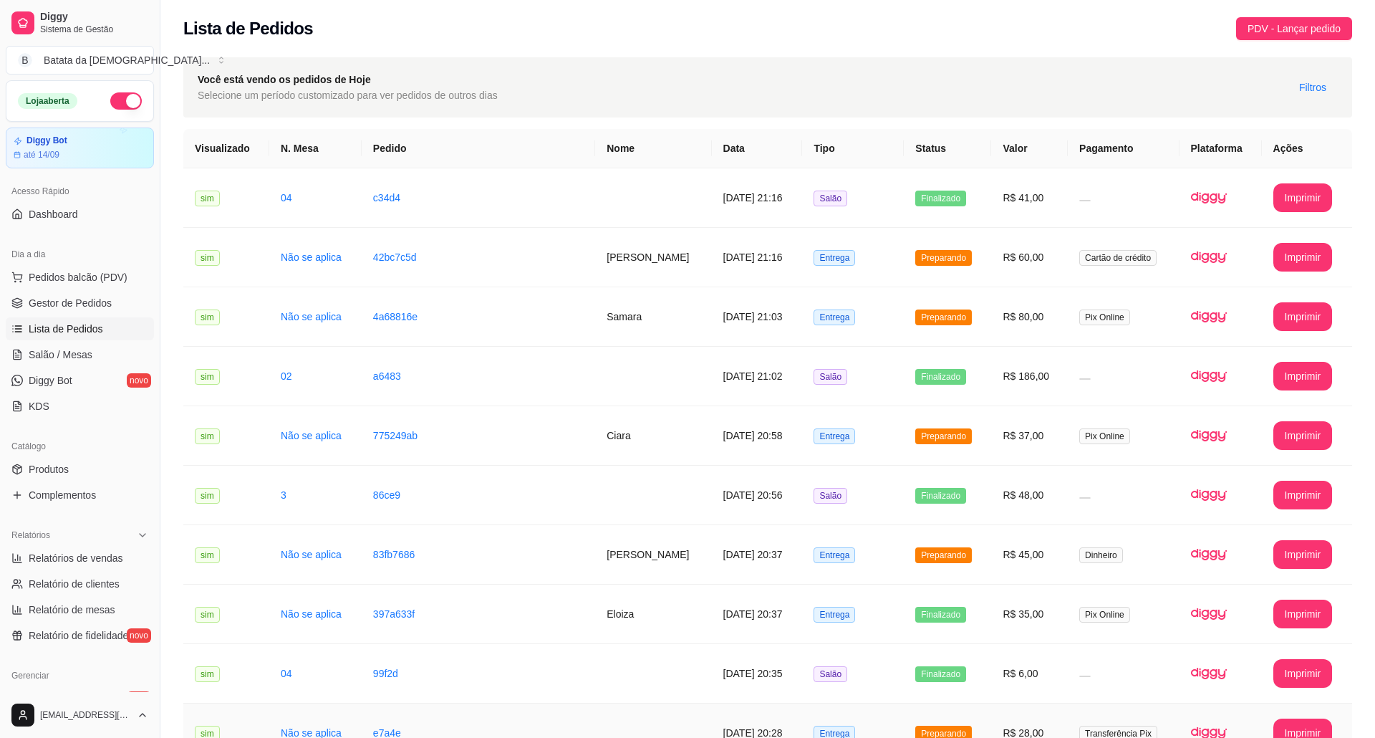
click at [895, 703] on td "Entrega" at bounding box center [853, 732] width 102 height 59
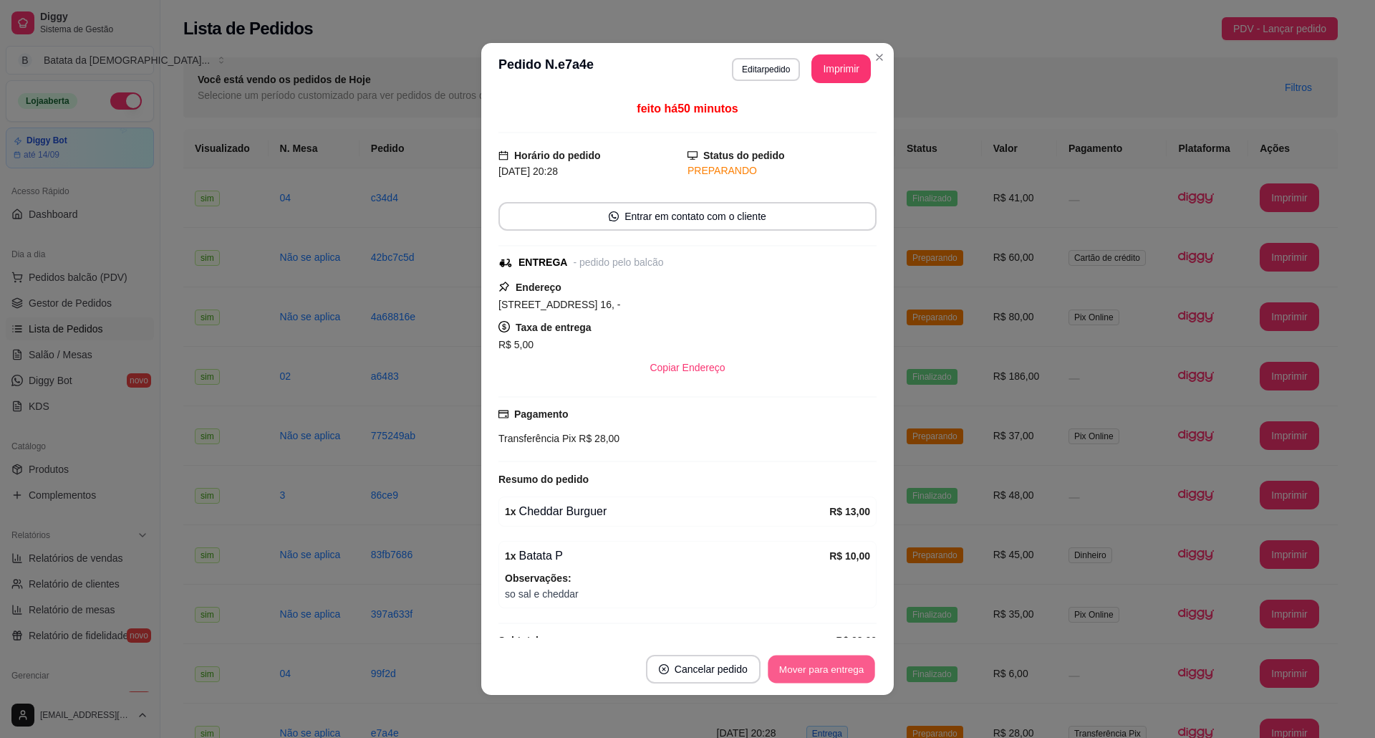
click at [854, 656] on button "Mover para entrega" at bounding box center [821, 669] width 107 height 28
click at [849, 670] on button "Mover para finalizado" at bounding box center [817, 669] width 115 height 28
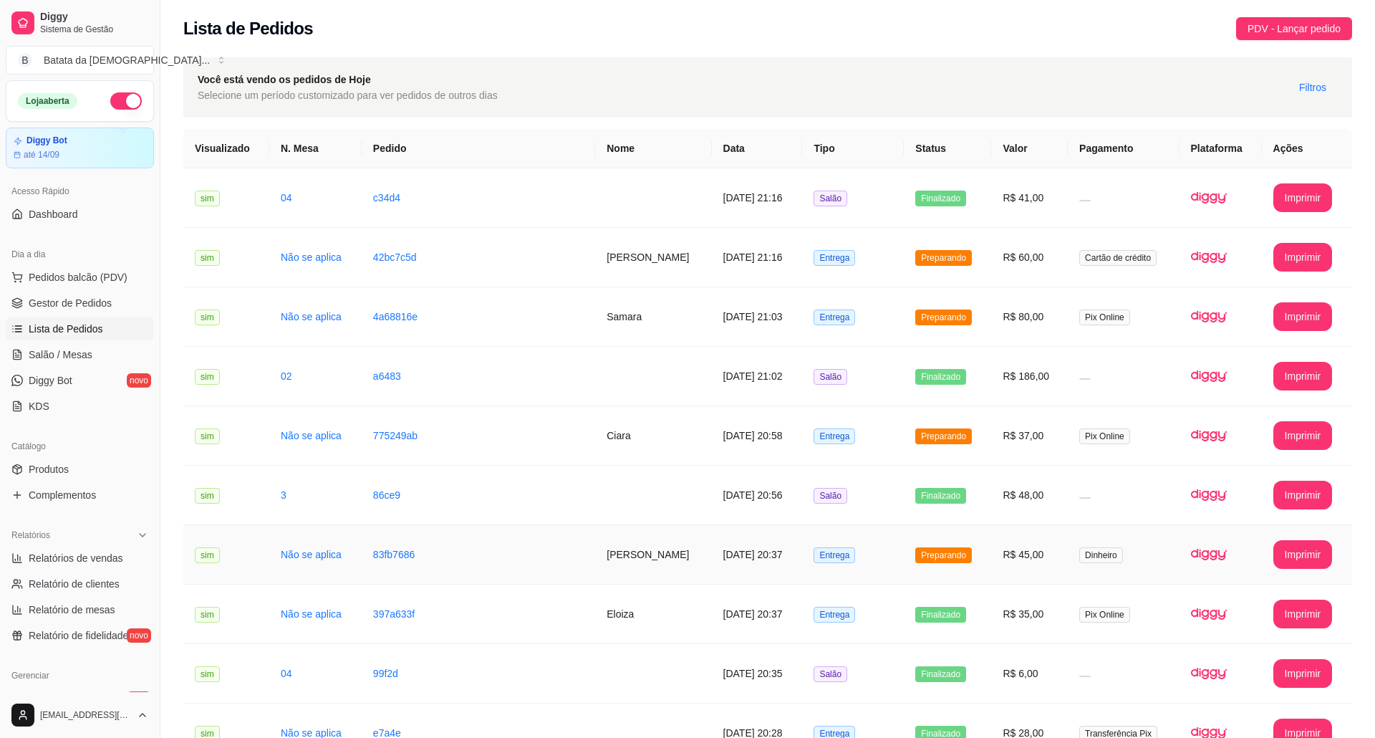
click at [855, 547] on span "Entrega" at bounding box center [834, 555] width 42 height 16
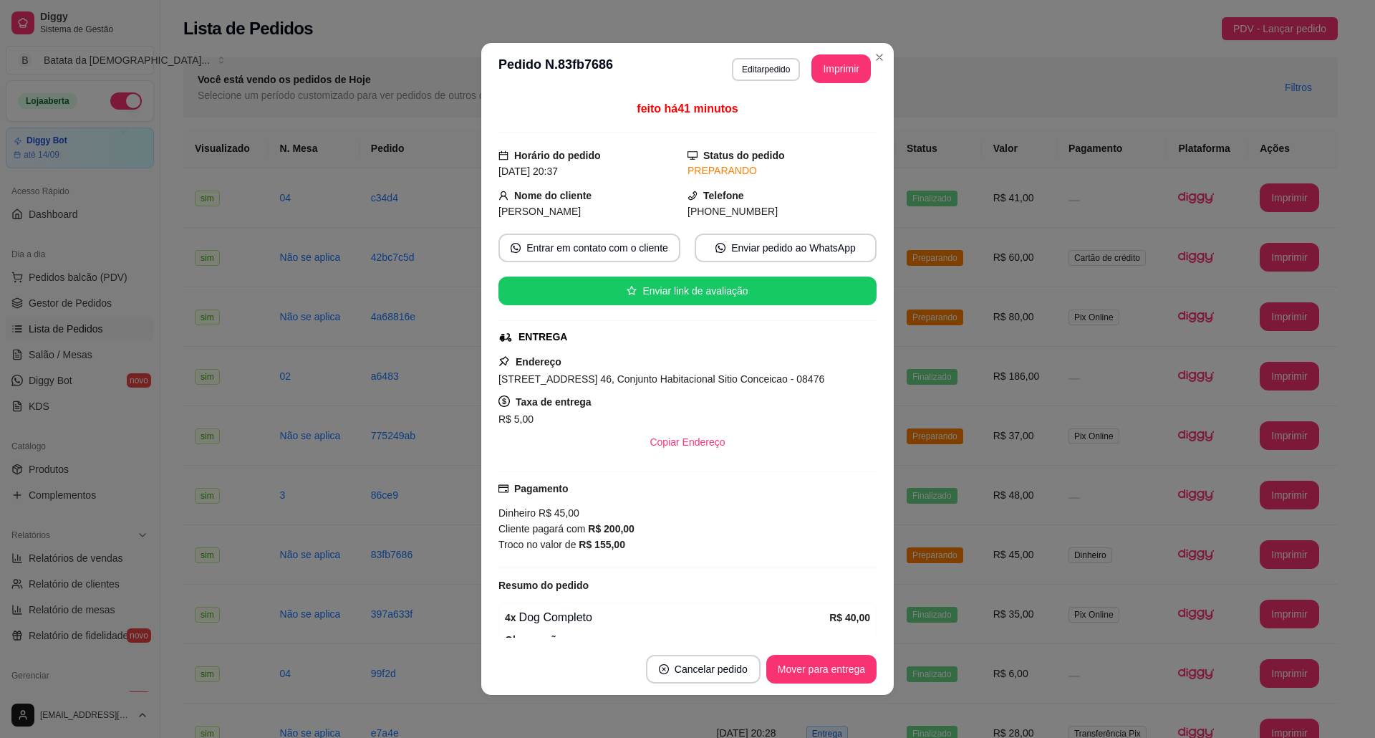
drag, startPoint x: 571, startPoint y: 382, endPoint x: 474, endPoint y: 382, distance: 97.4
click at [481, 382] on div "feito há 41 minutos Horário do pedido [DATE] 20:37 Status do pedido PREPARANDO …" at bounding box center [687, 369] width 412 height 549
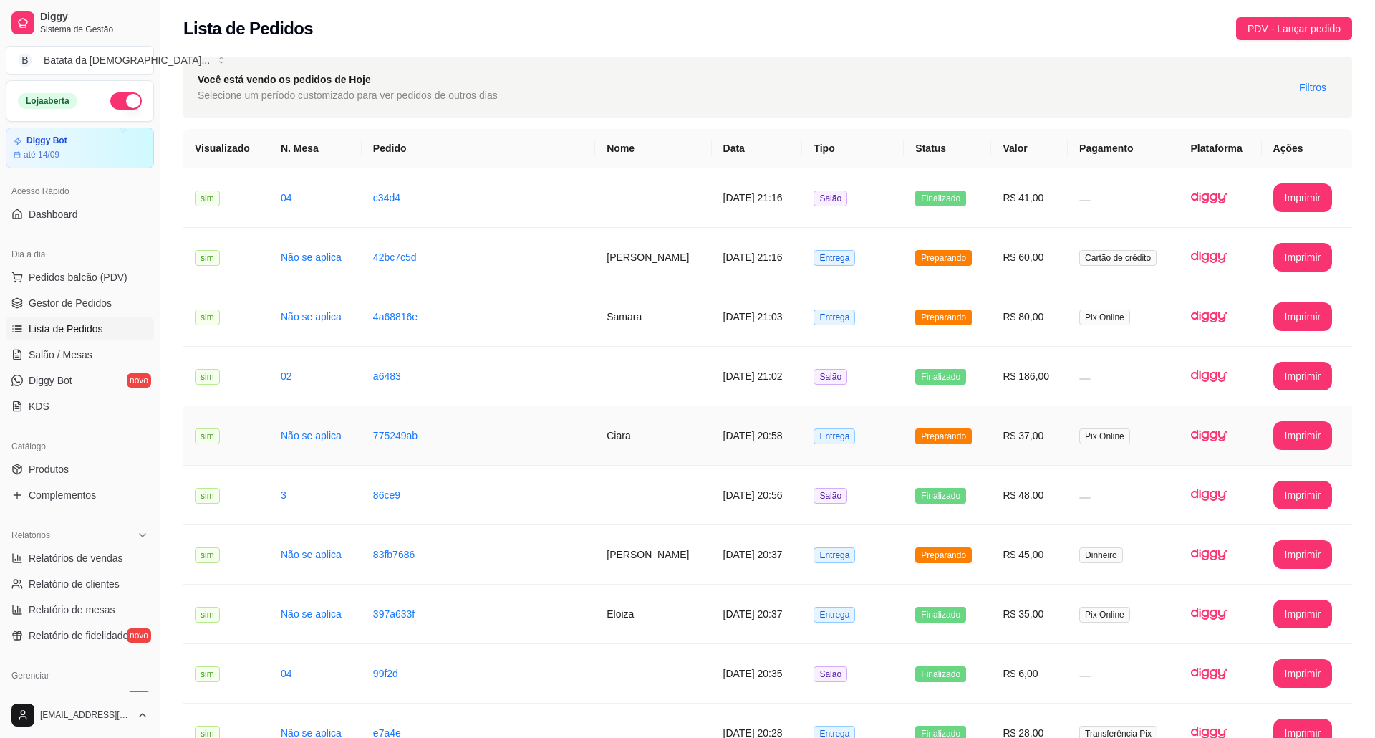
click at [829, 406] on td "Entrega" at bounding box center [853, 435] width 102 height 59
click at [897, 287] on td "Entrega" at bounding box center [853, 316] width 102 height 59
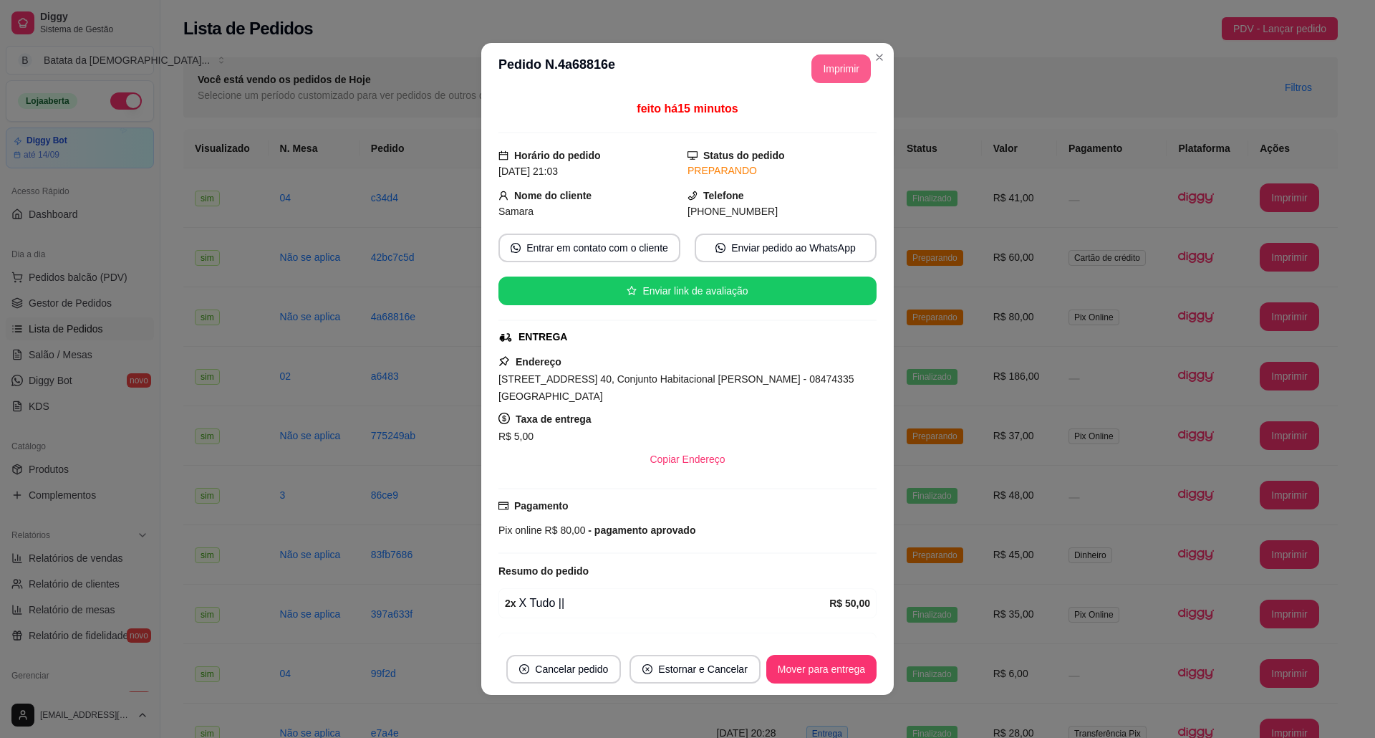
click at [819, 64] on button "Imprimir" at bounding box center [840, 68] width 59 height 29
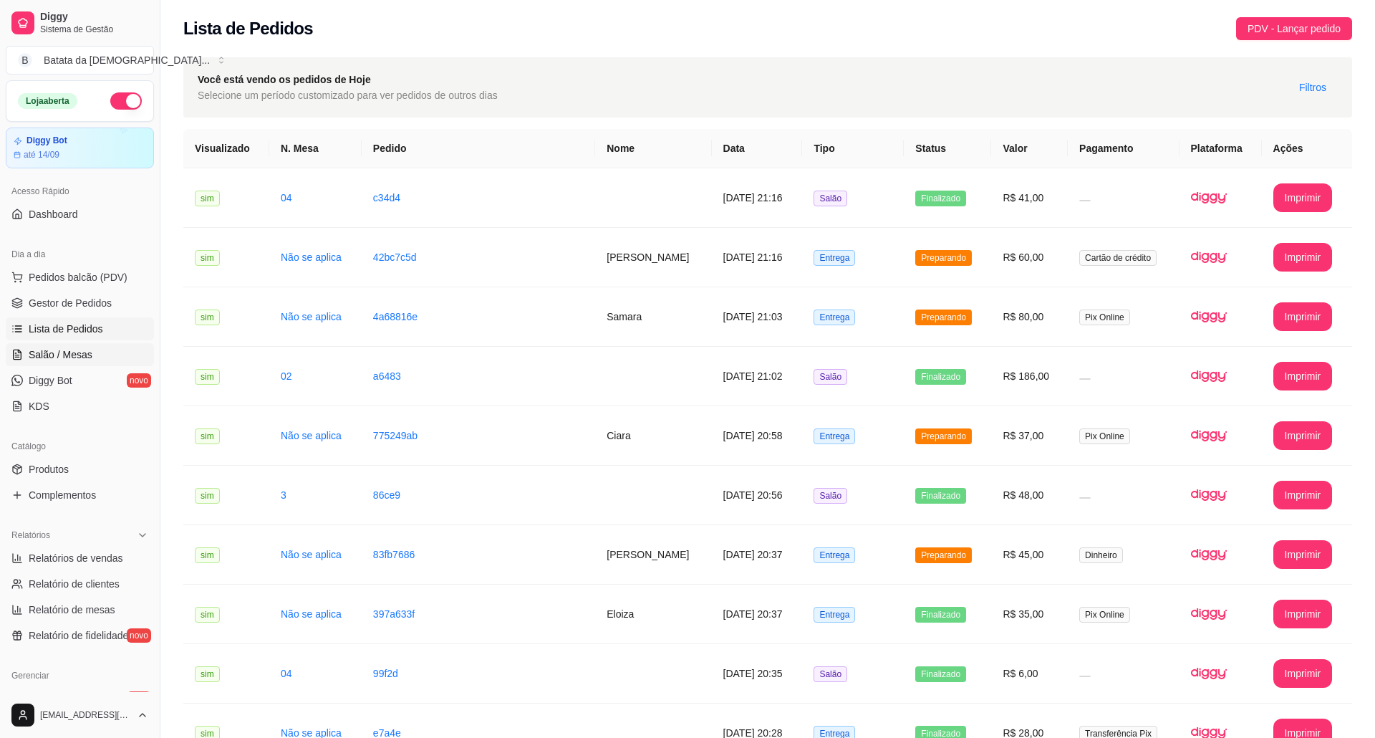
click at [69, 364] on link "Salão / Mesas" at bounding box center [80, 354] width 148 height 23
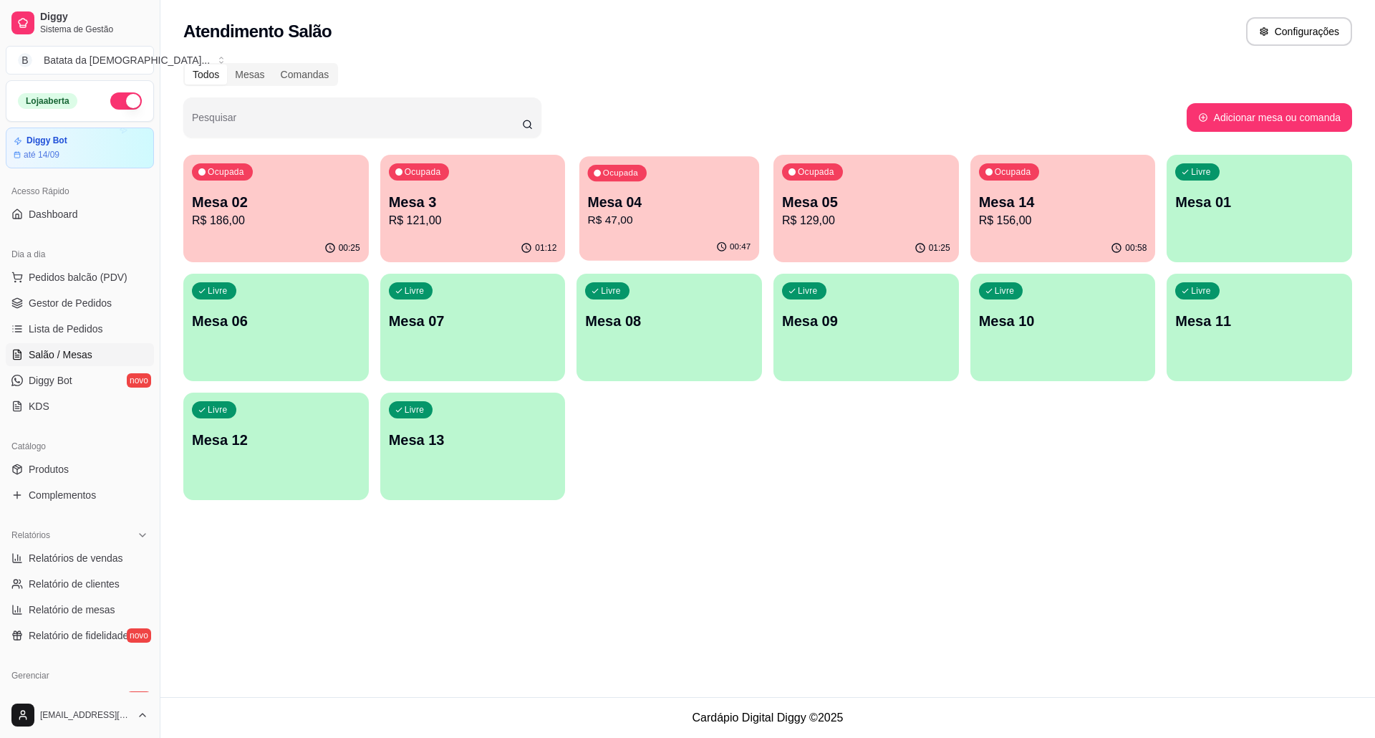
click at [637, 227] on p "R$ 47,00" at bounding box center [669, 220] width 163 height 16
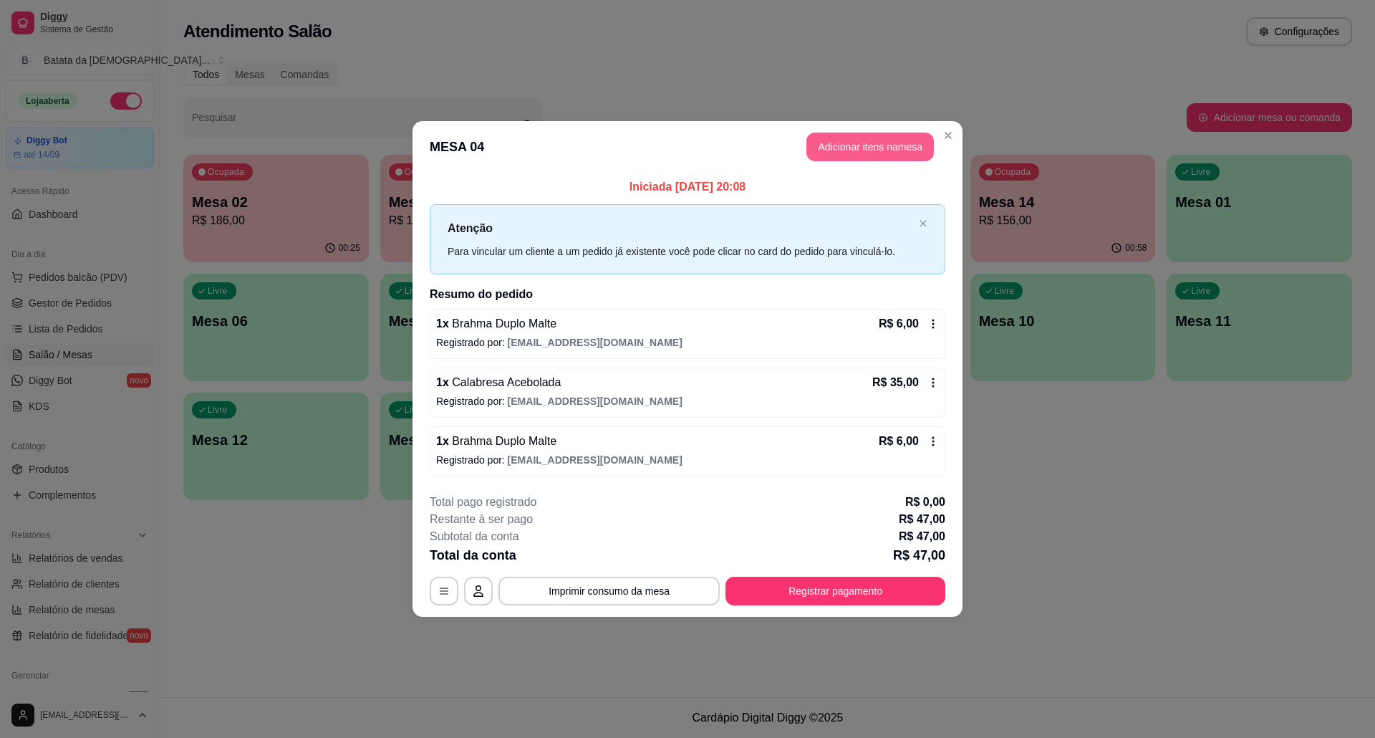
click at [875, 143] on button "Adicionar itens na mesa" at bounding box center [869, 146] width 127 height 29
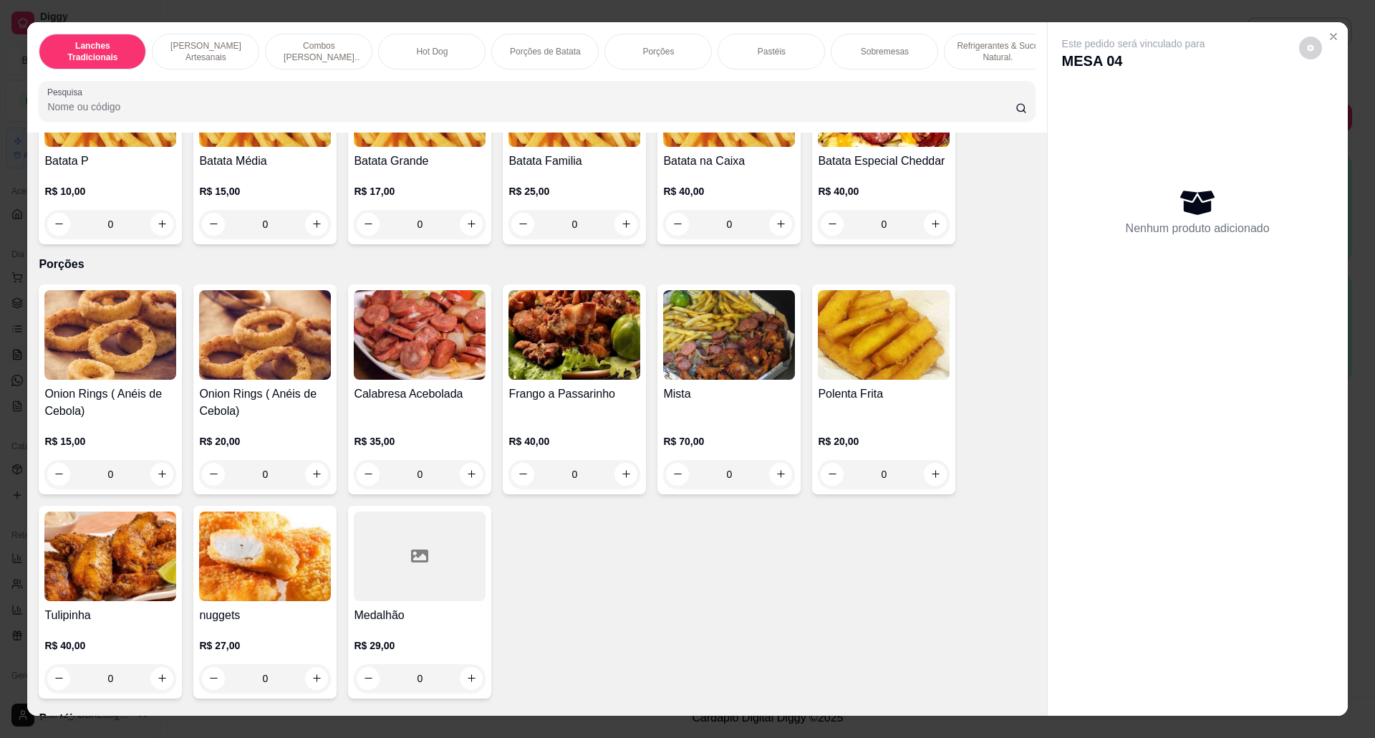
scroll to position [2196, 0]
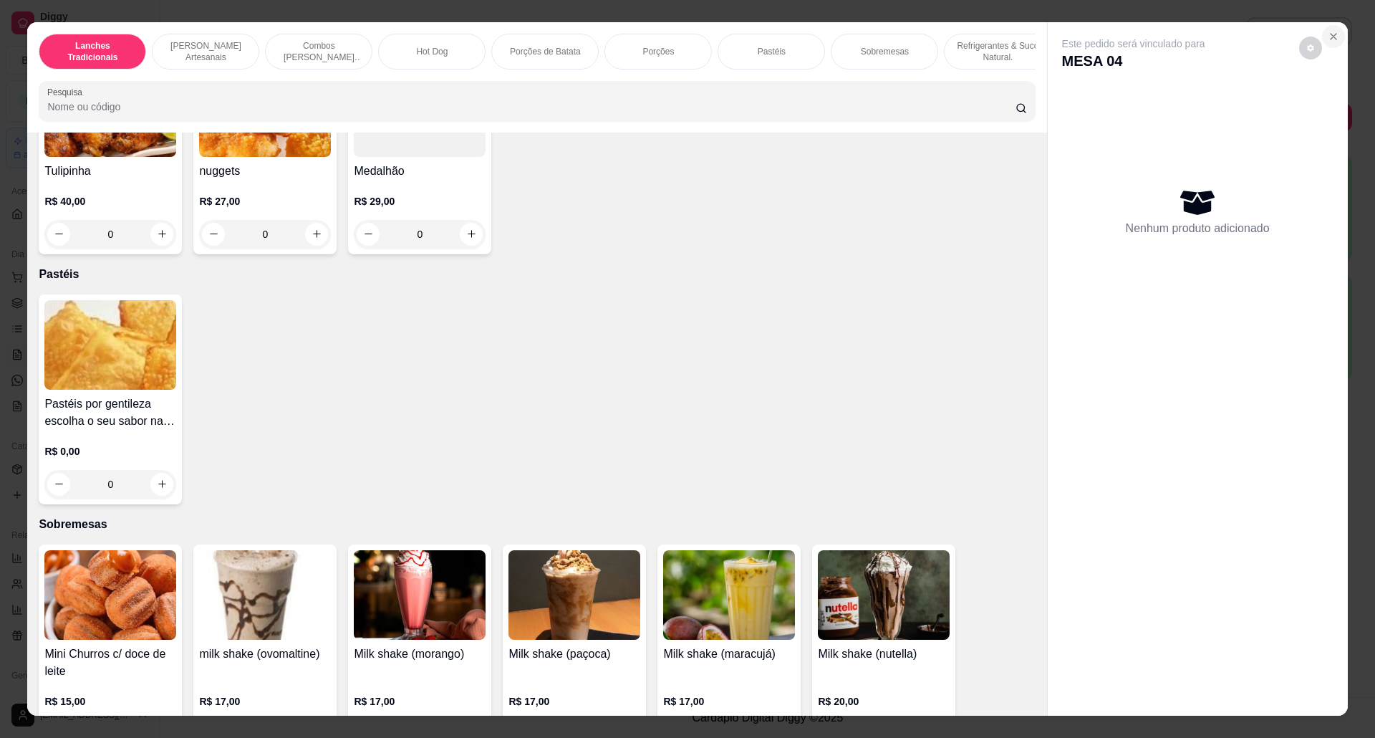
click at [1328, 32] on icon "Close" at bounding box center [1333, 36] width 11 height 11
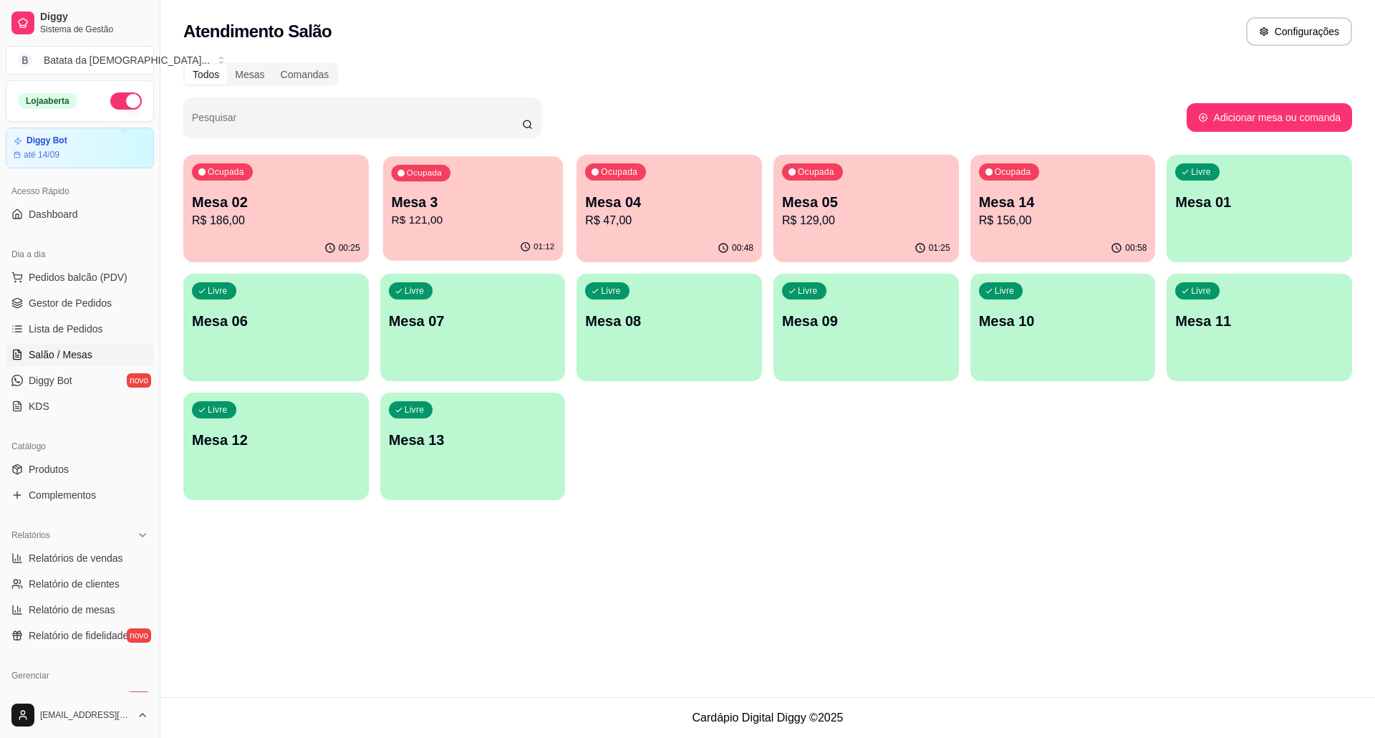
click at [450, 213] on p "R$ 121,00" at bounding box center [472, 220] width 163 height 16
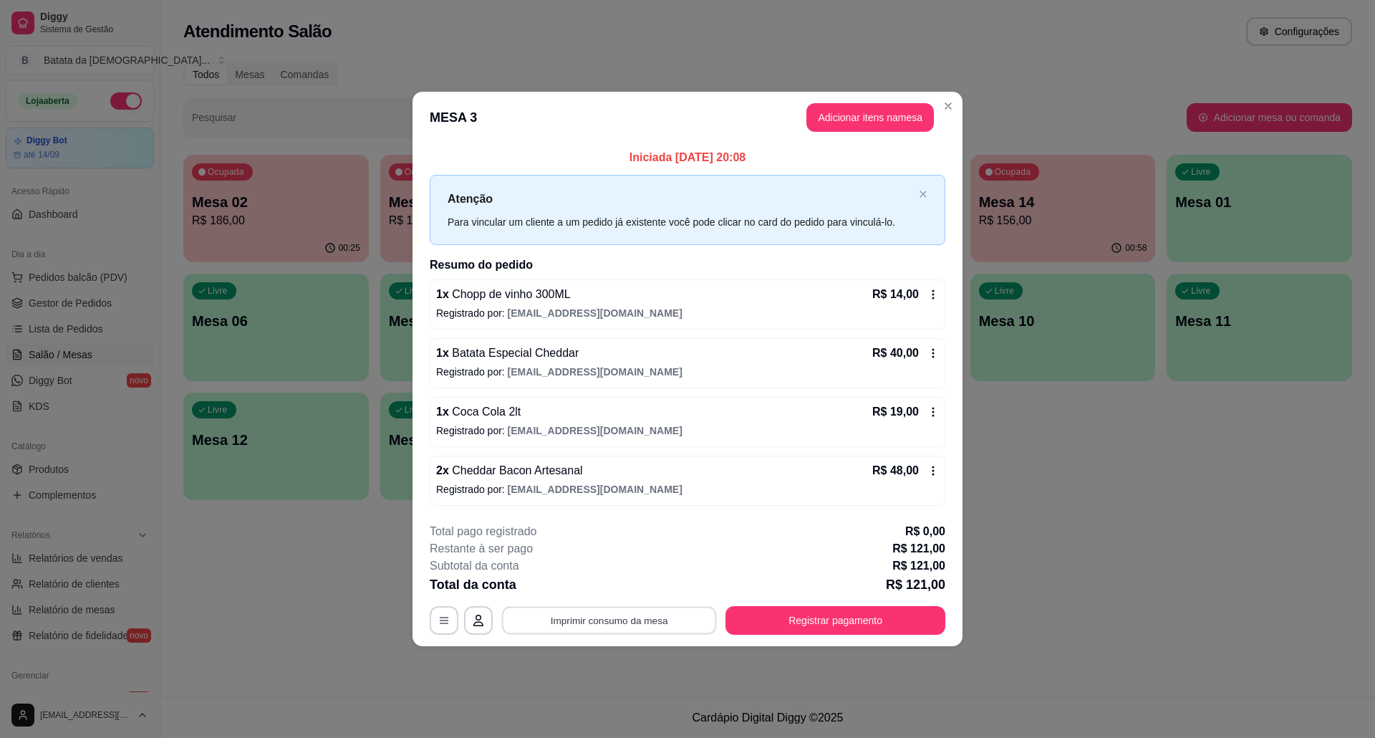
click at [677, 623] on button "Imprimir consumo da mesa" at bounding box center [609, 620] width 215 height 28
click at [960, 107] on header "MESA 3 Adicionar itens na mesa" at bounding box center [687, 118] width 550 height 52
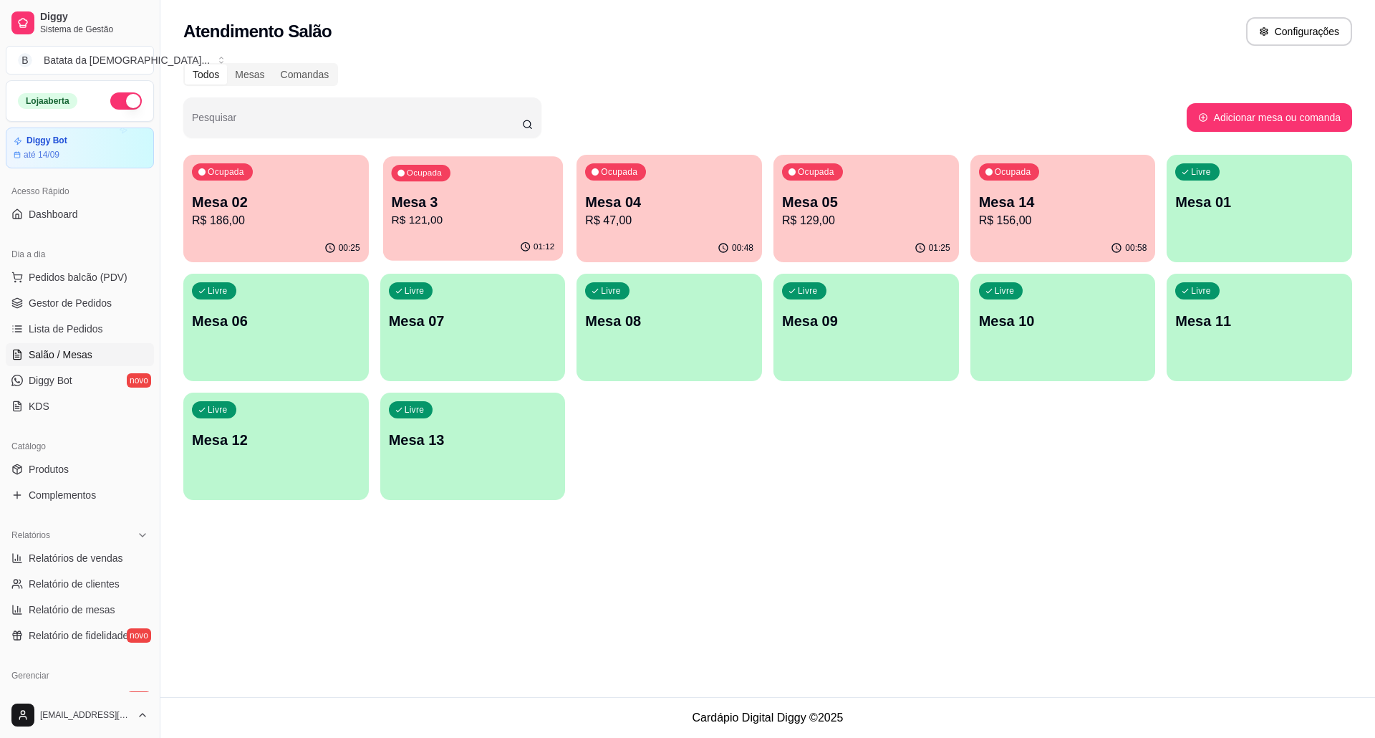
click at [413, 190] on div "Ocupada Mesa 3 R$ 121,00" at bounding box center [473, 194] width 180 height 77
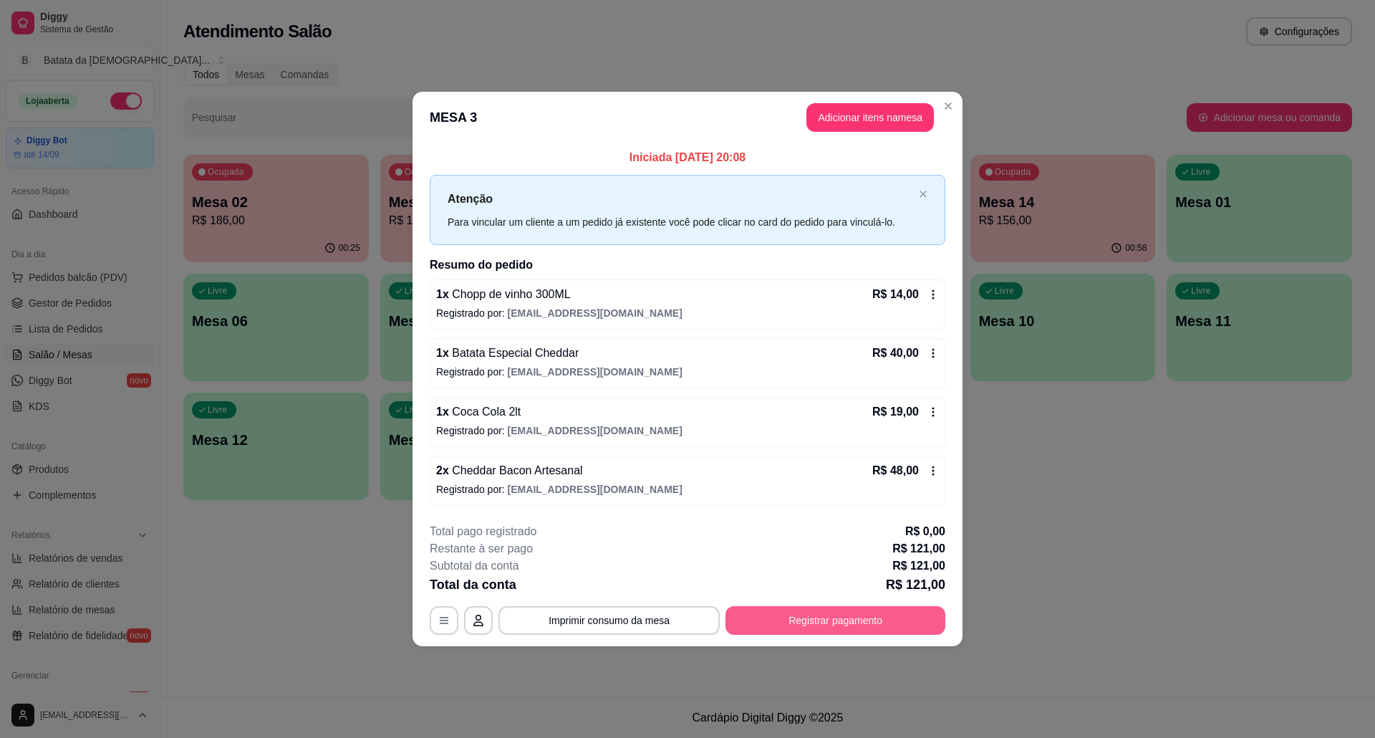
click at [857, 614] on button "Registrar pagamento" at bounding box center [835, 620] width 220 height 29
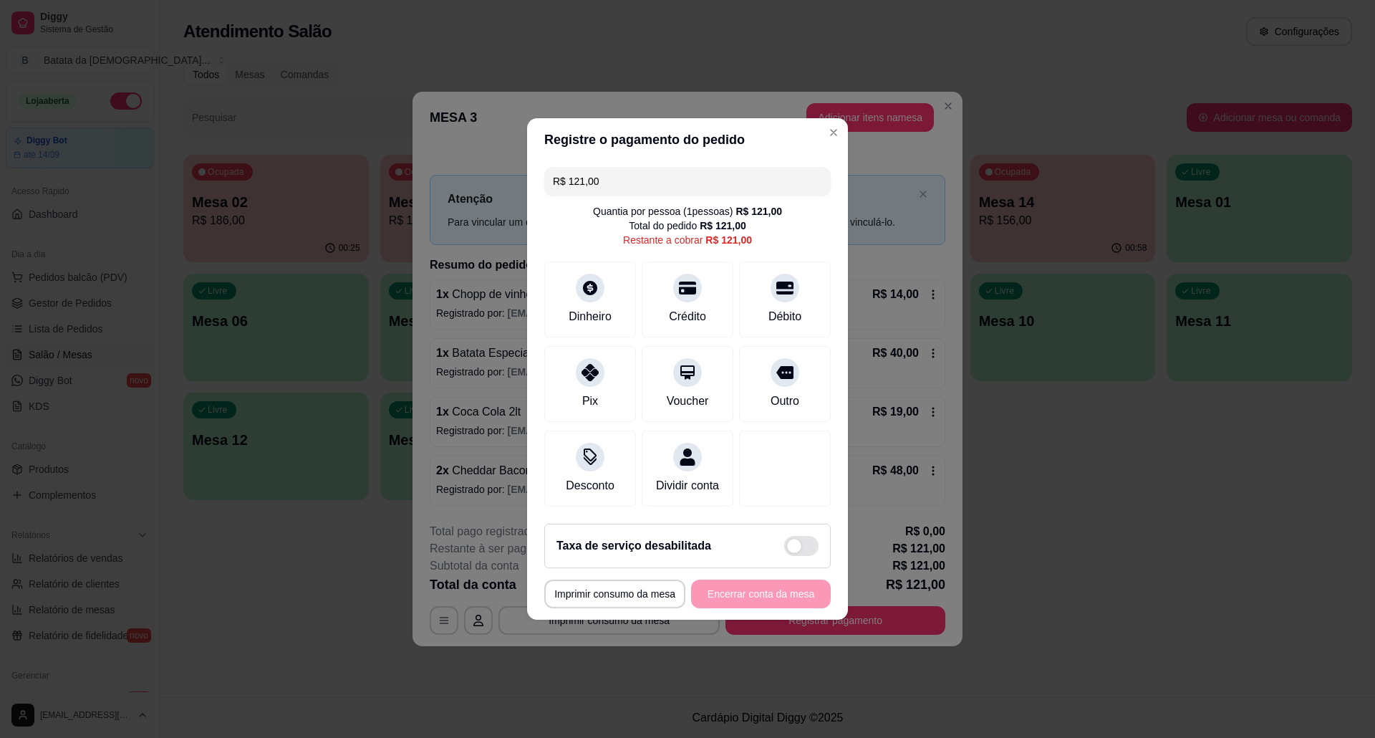
drag, startPoint x: 611, startPoint y: 168, endPoint x: 533, endPoint y: 168, distance: 77.3
click at [533, 168] on div "R$ 121,00 Quantia por pessoa ( 1 pessoas) R$ 121,00 Total do pedido R$ 121,00 R…" at bounding box center [687, 336] width 321 height 351
click at [597, 359] on icon at bounding box center [590, 368] width 19 height 19
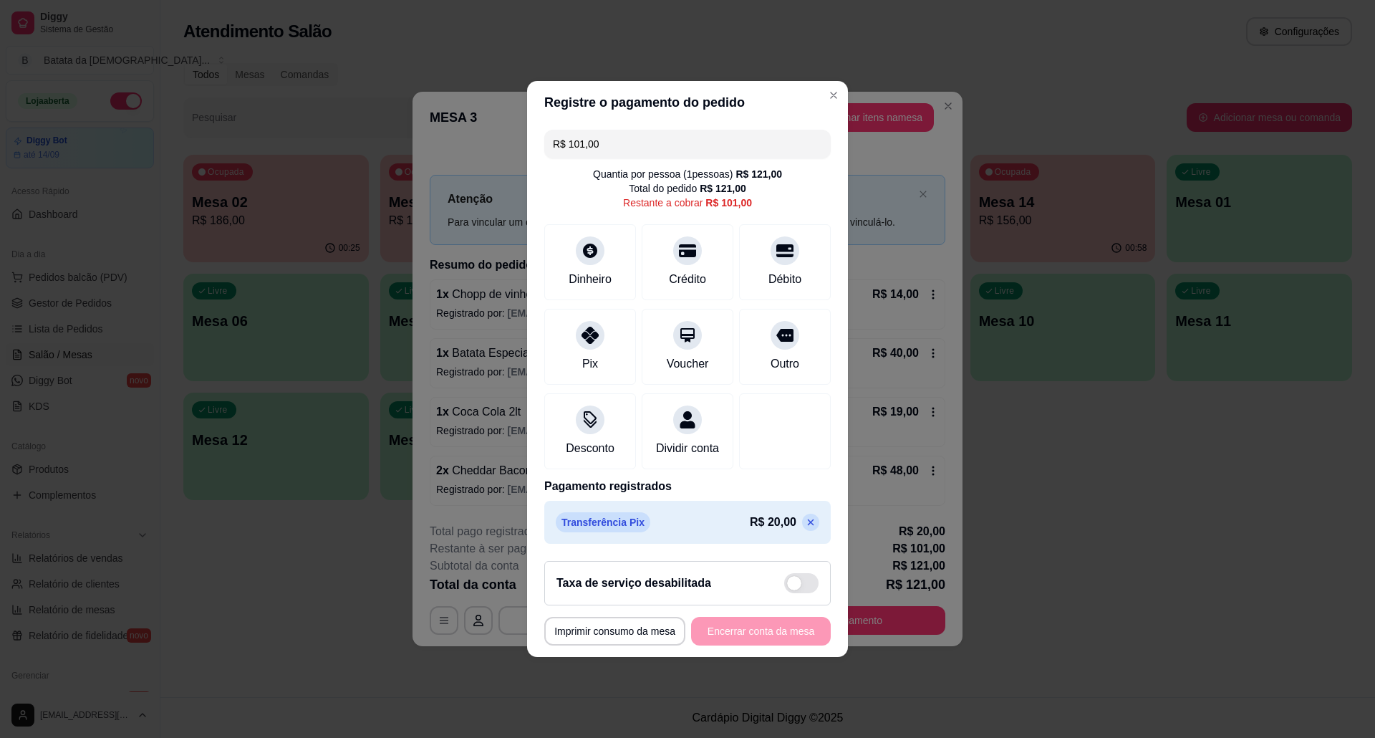
click at [805, 528] on icon at bounding box center [810, 521] width 11 height 11
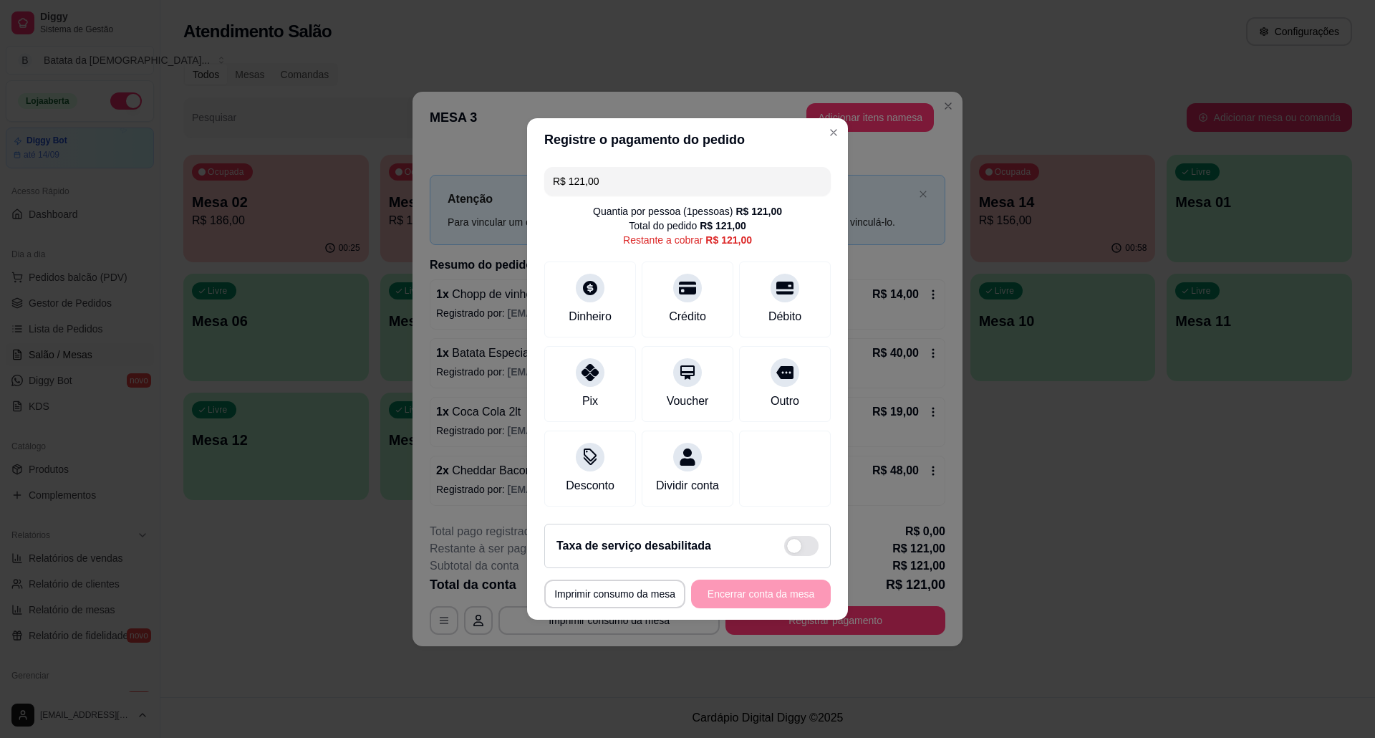
drag, startPoint x: 606, startPoint y: 175, endPoint x: 525, endPoint y: 173, distance: 80.9
click at [525, 173] on div "**********" at bounding box center [687, 369] width 1375 height 738
click at [617, 314] on div "Dinheiro" at bounding box center [590, 297] width 101 height 84
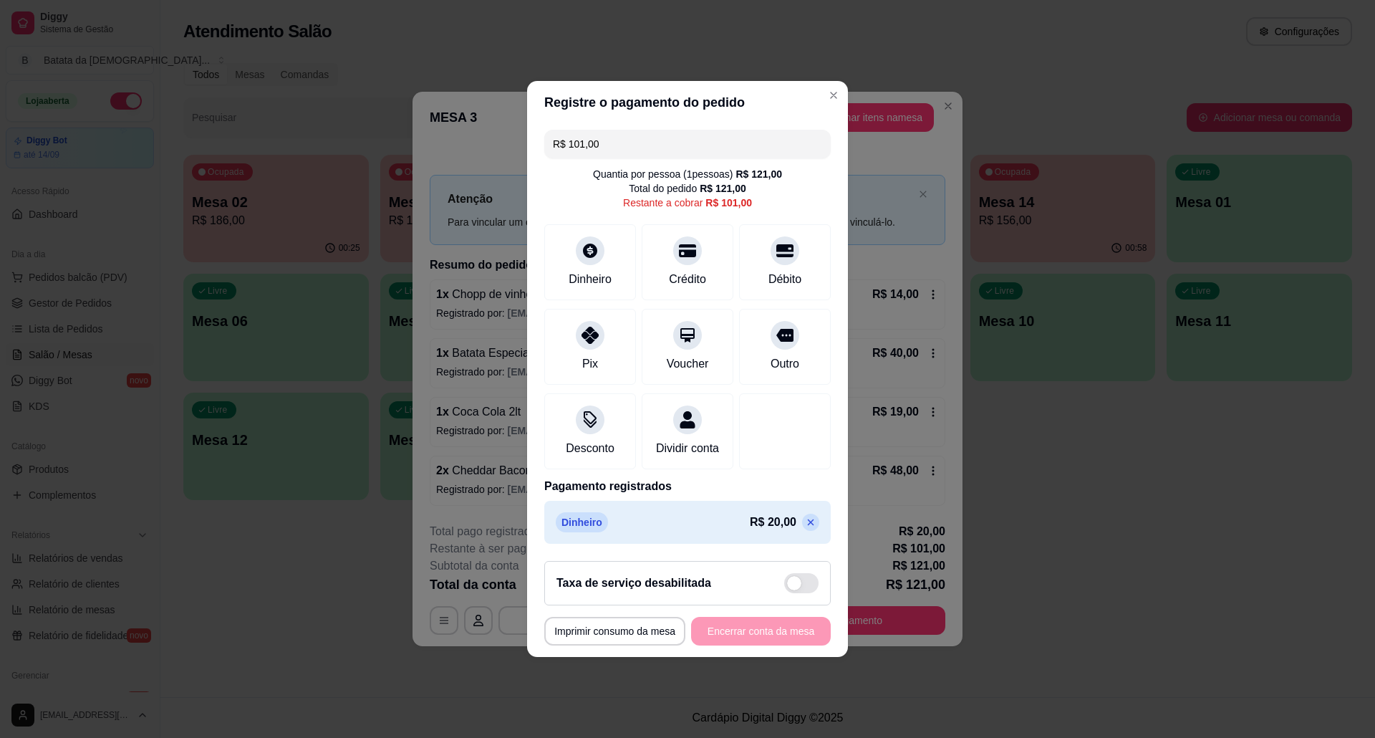
drag, startPoint x: 604, startPoint y: 135, endPoint x: 523, endPoint y: 122, distance: 82.8
click at [523, 122] on div "**********" at bounding box center [687, 369] width 1375 height 738
click at [805, 528] on icon at bounding box center [810, 521] width 11 height 11
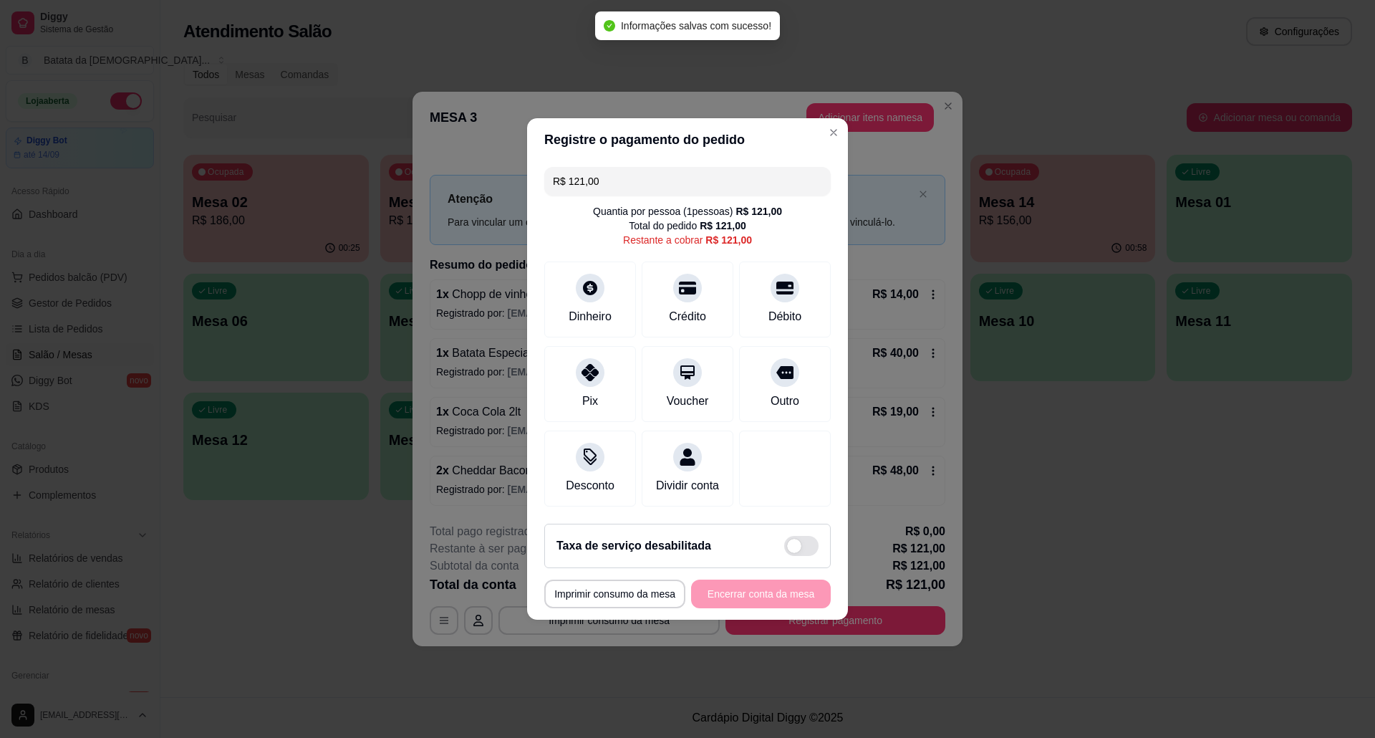
drag, startPoint x: 614, startPoint y: 158, endPoint x: 528, endPoint y: 164, distance: 86.9
click at [528, 164] on div "R$ 121,00 Quantia por pessoa ( 1 pessoas) R$ 121,00 Total do pedido R$ 121,00 R…" at bounding box center [687, 336] width 321 height 351
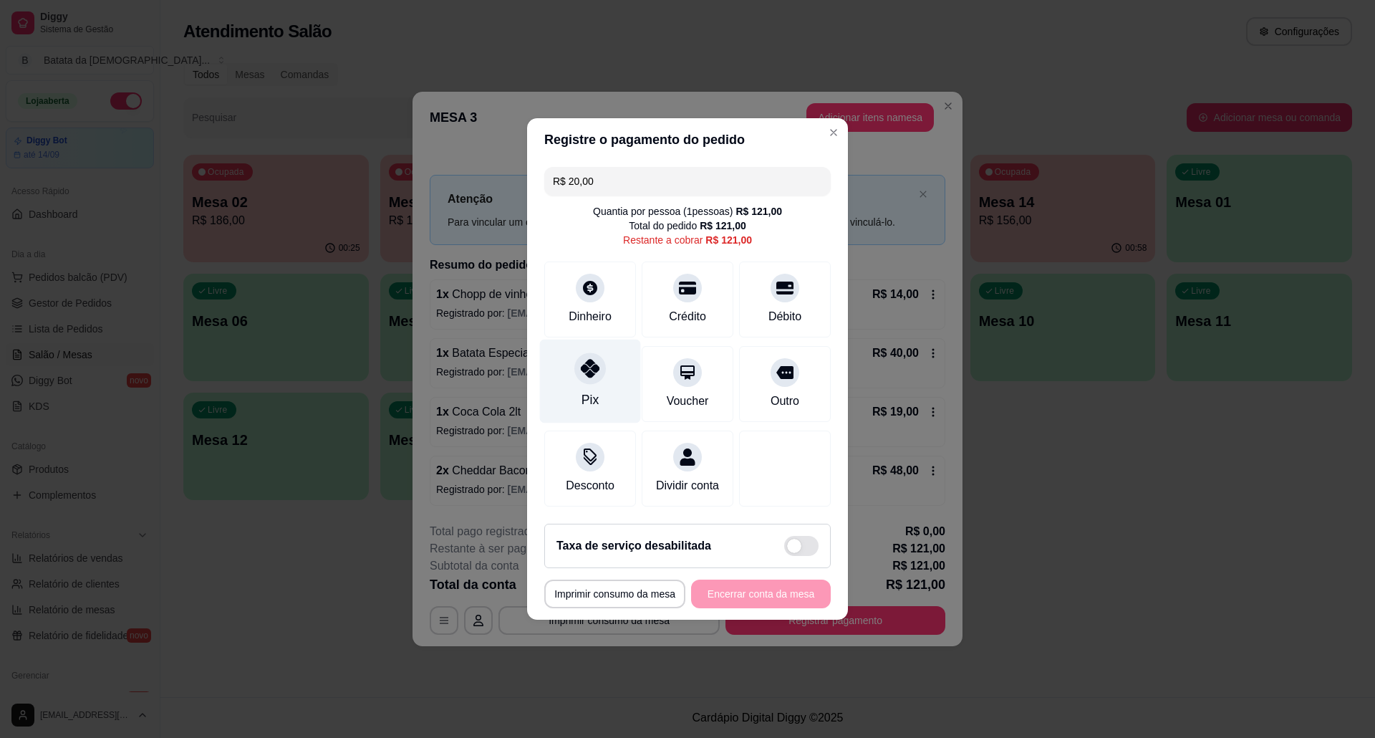
click at [622, 362] on div "Pix" at bounding box center [590, 381] width 101 height 84
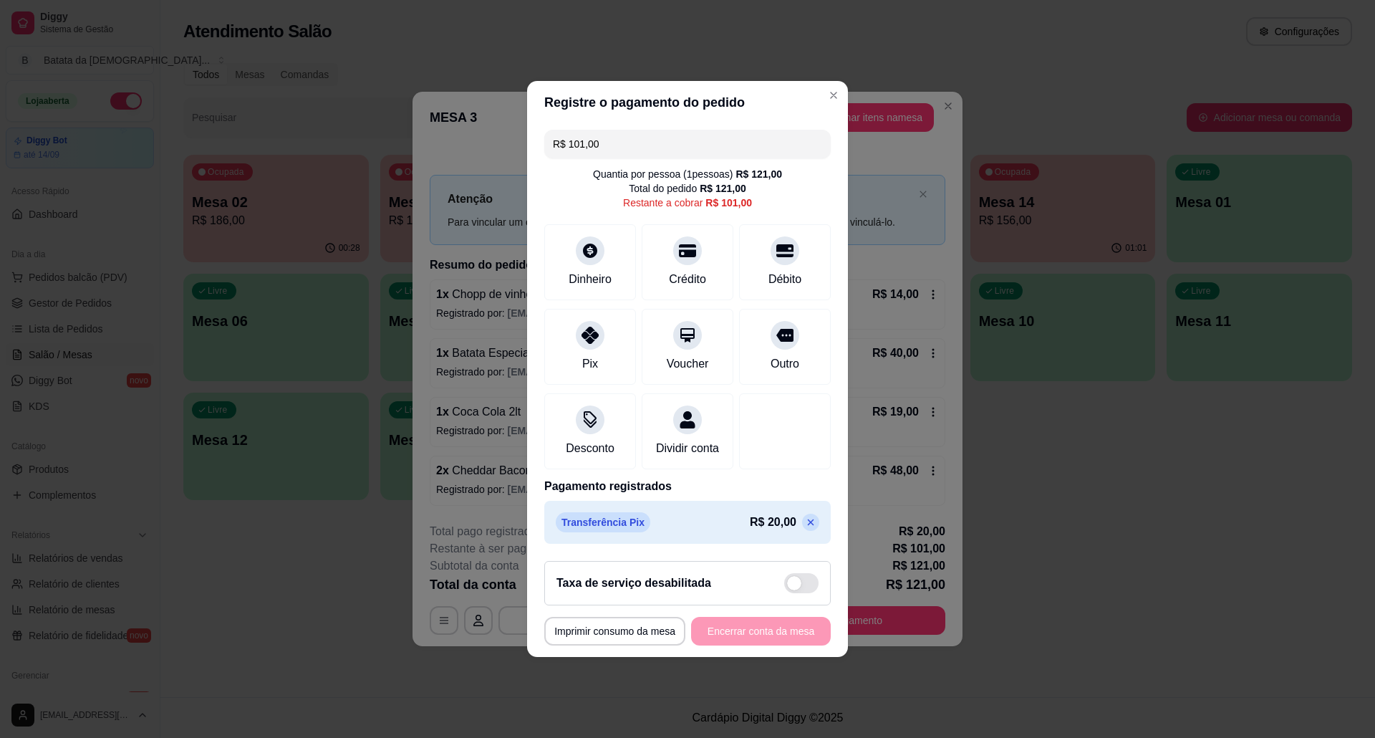
drag, startPoint x: 608, startPoint y: 145, endPoint x: 533, endPoint y: 138, distance: 74.8
click at [533, 138] on div "R$ 101,00 Quantia por pessoa ( 1 pessoas) R$ 121,00 Total do pedido R$ 121,00 R…" at bounding box center [687, 336] width 321 height 425
click at [582, 333] on div at bounding box center [590, 331] width 32 height 32
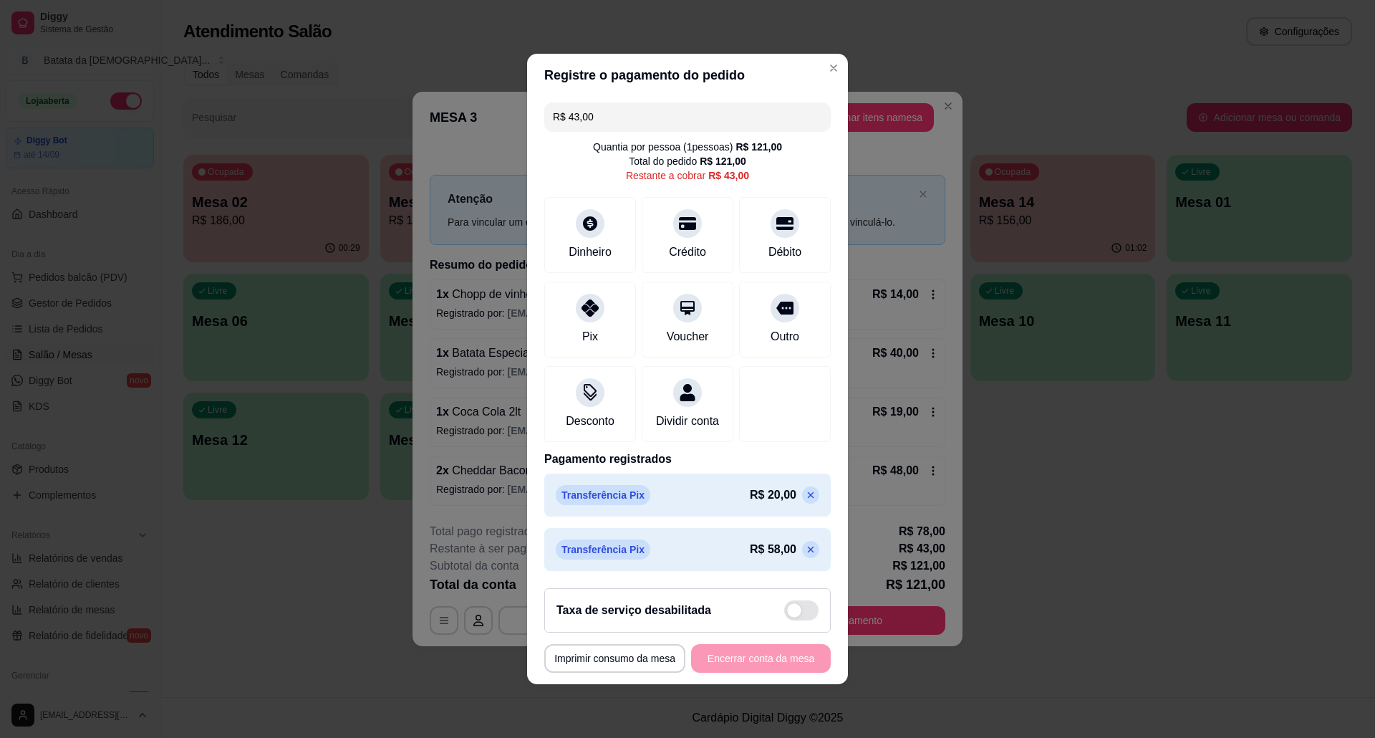
scroll to position [1, 0]
click at [604, 293] on div "Pix" at bounding box center [590, 317] width 101 height 84
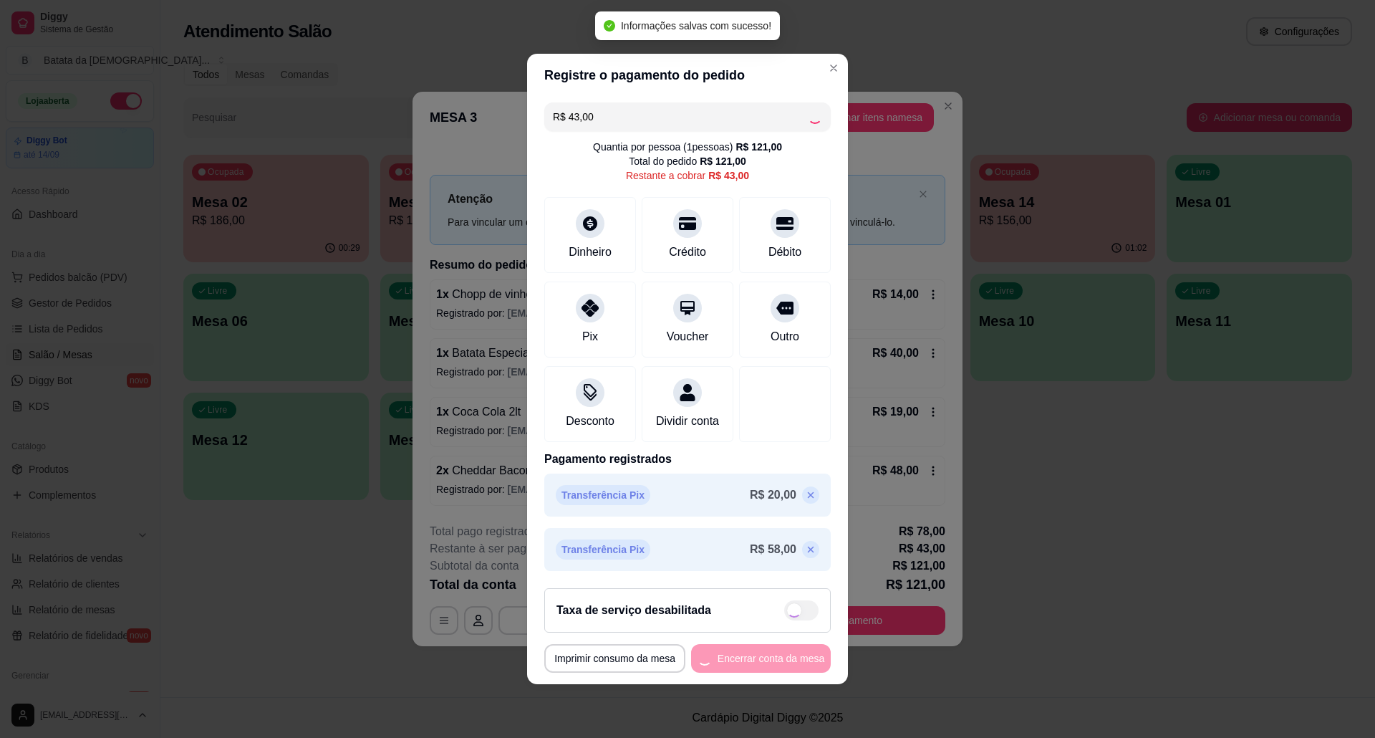
type input "R$ 0,00"
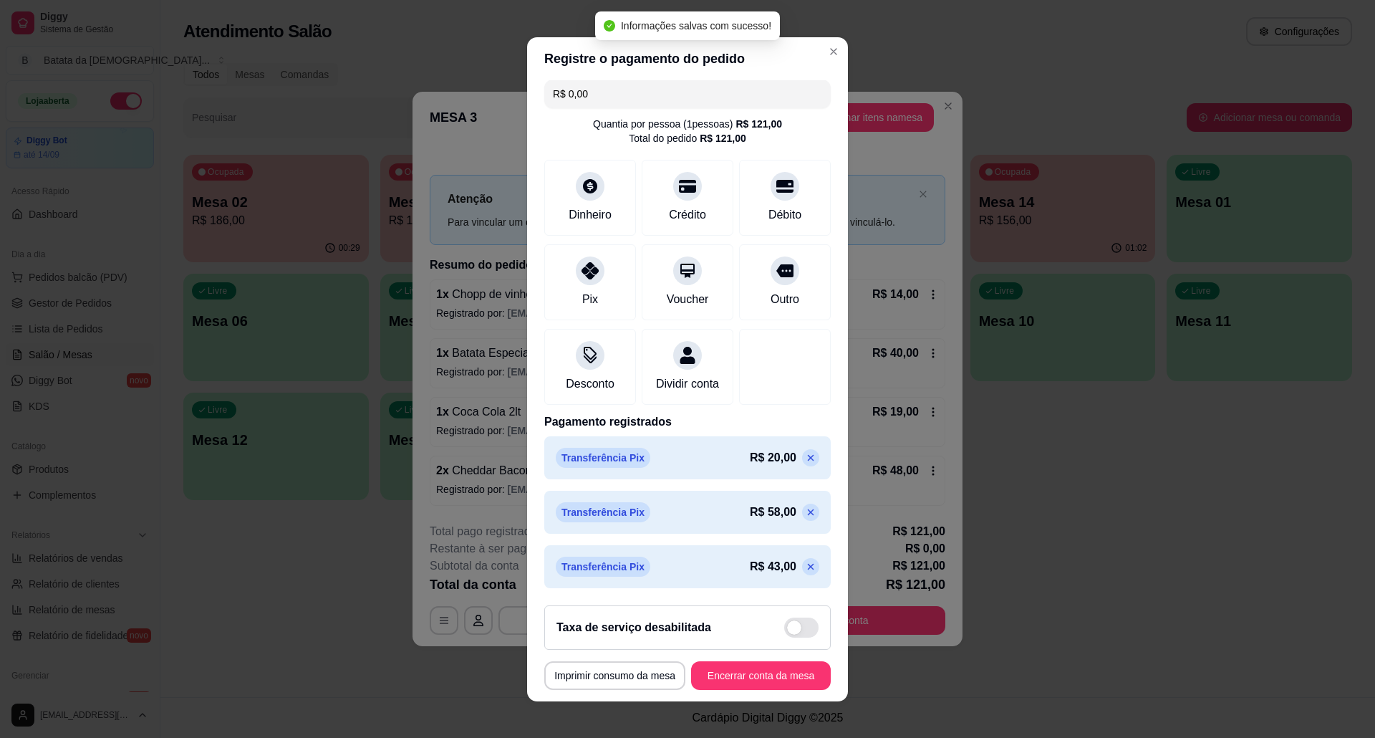
scroll to position [24, 0]
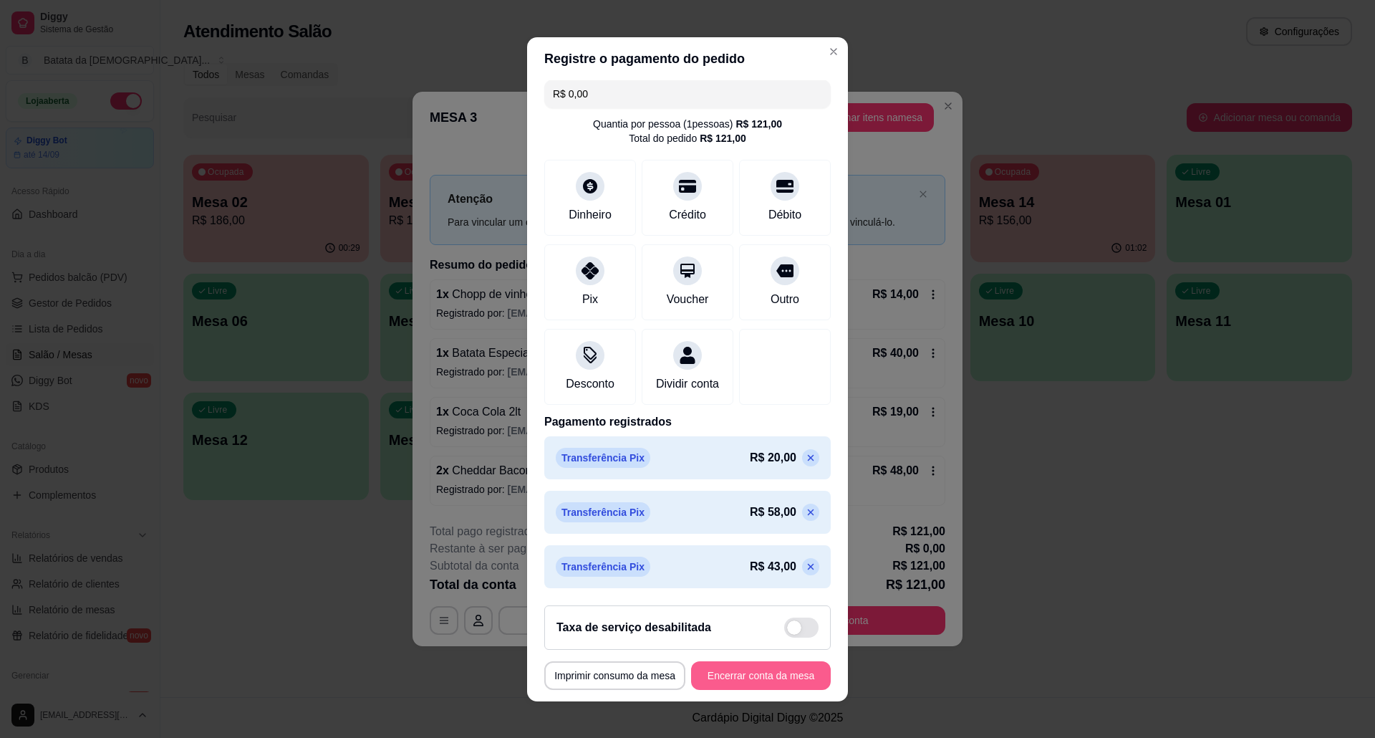
click at [769, 680] on button "Encerrar conta da mesa" at bounding box center [761, 675] width 140 height 29
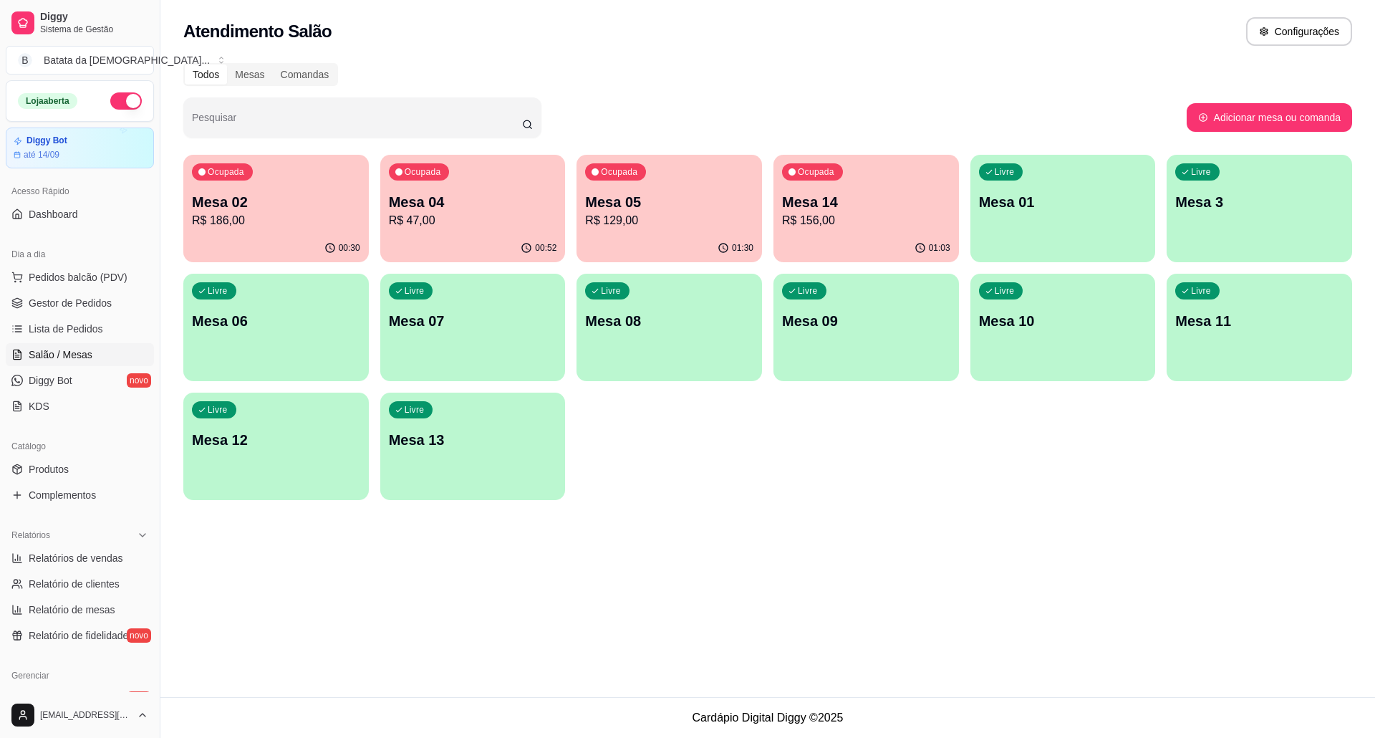
click at [478, 213] on p "R$ 47,00" at bounding box center [473, 220] width 168 height 17
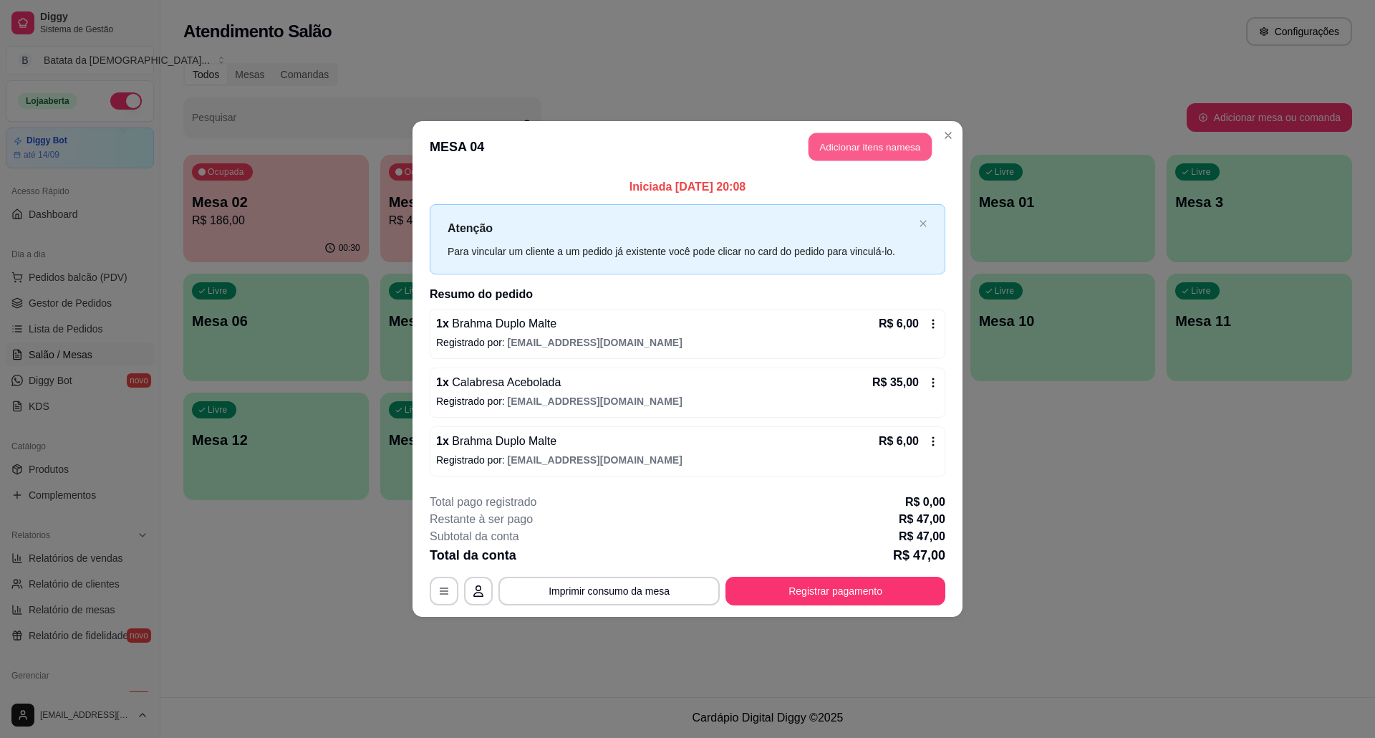
click at [901, 149] on button "Adicionar itens na mesa" at bounding box center [869, 147] width 123 height 28
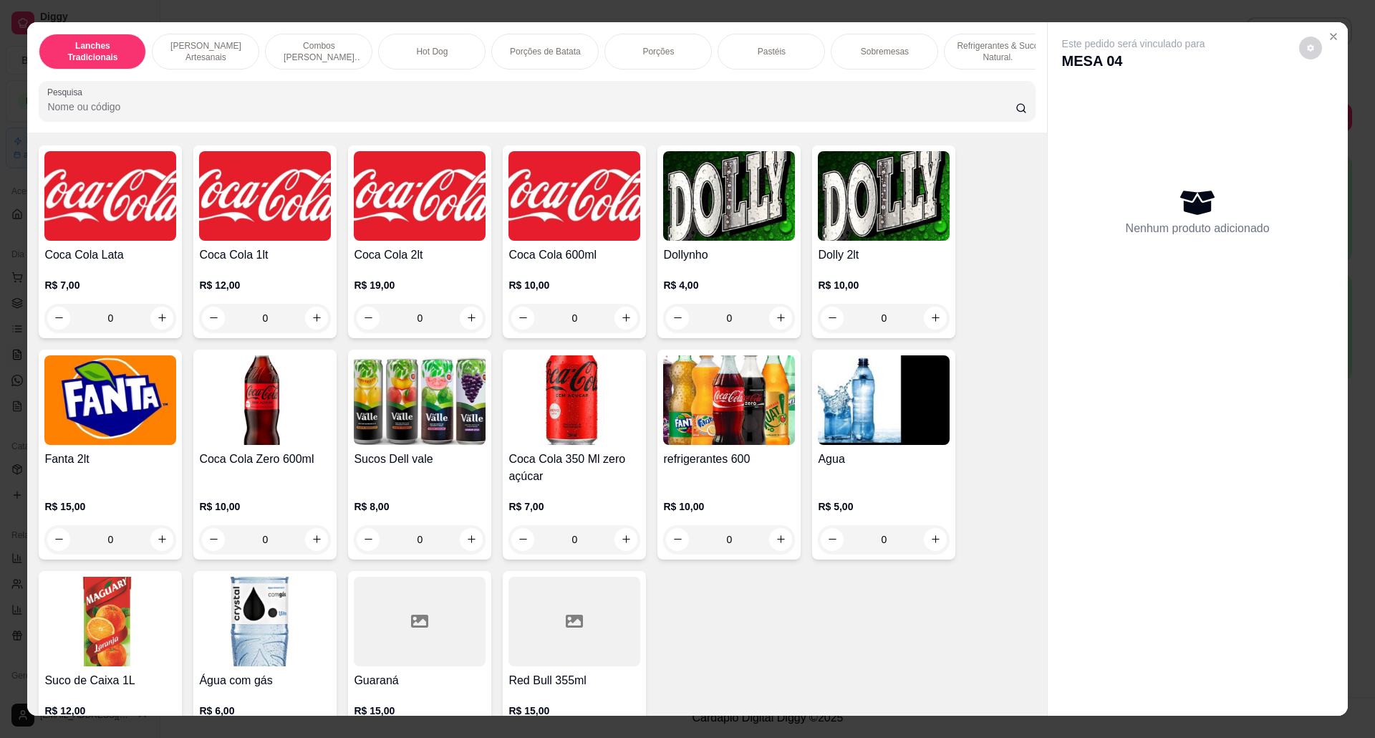
scroll to position [2864, 0]
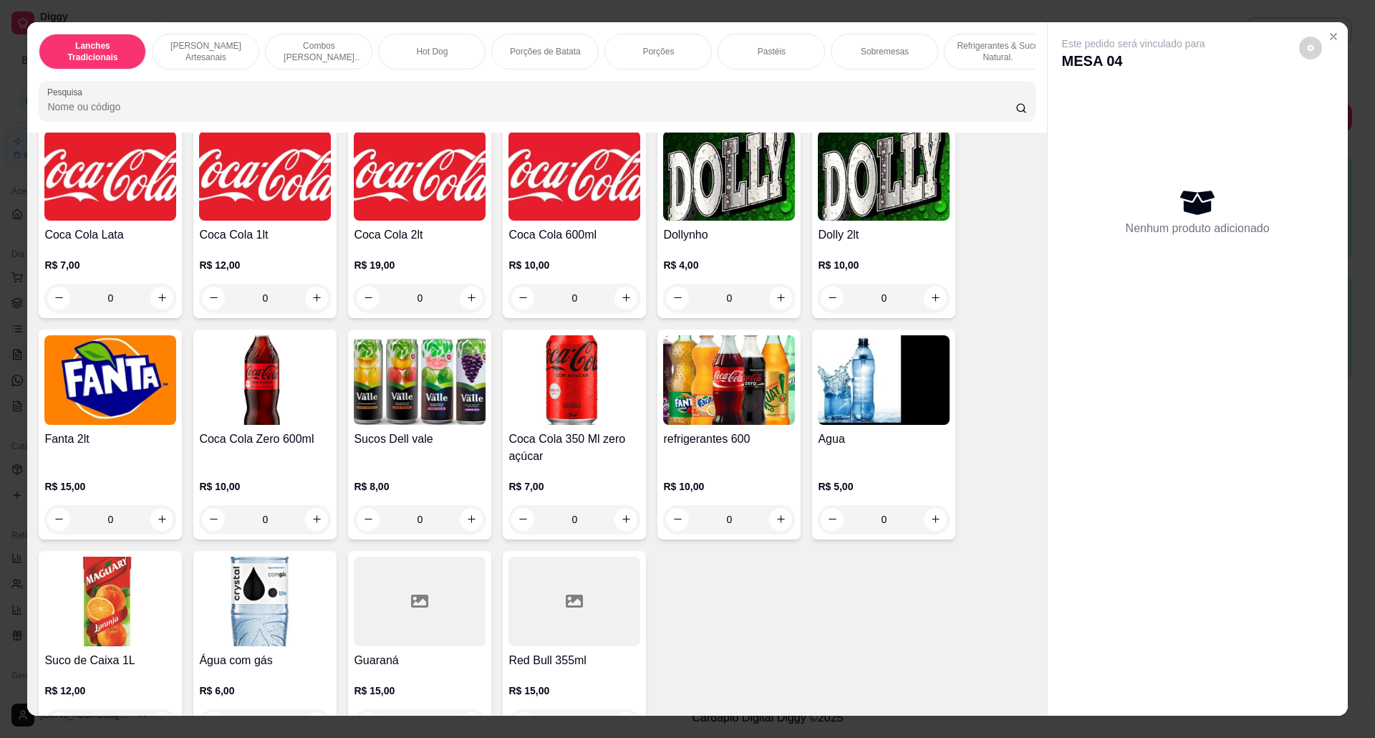
click at [884, 425] on img at bounding box center [884, 380] width 132 height 90
click at [796, 453] on p "Adicionar R$ 5,00" at bounding box center [825, 455] width 79 height 14
type input "1"
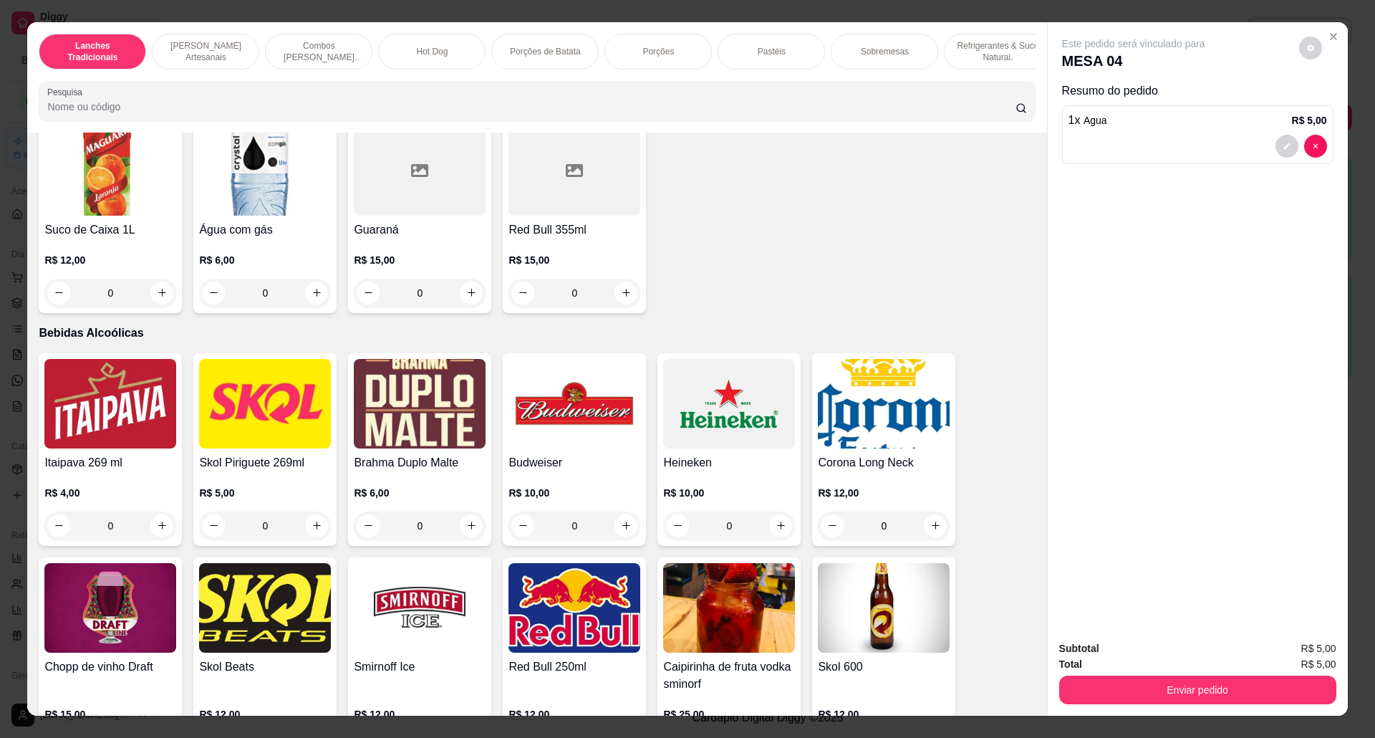
scroll to position [3437, 0]
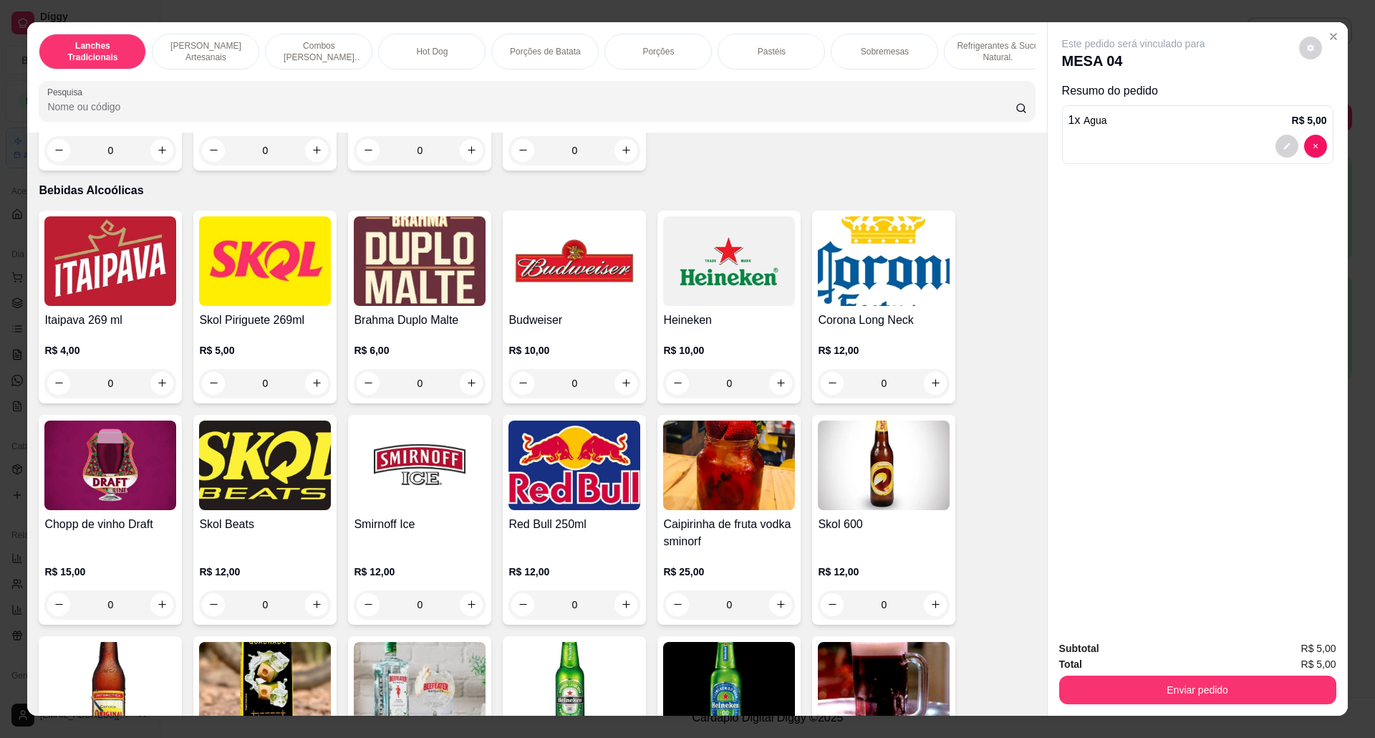
click at [402, 306] on img at bounding box center [420, 261] width 132 height 90
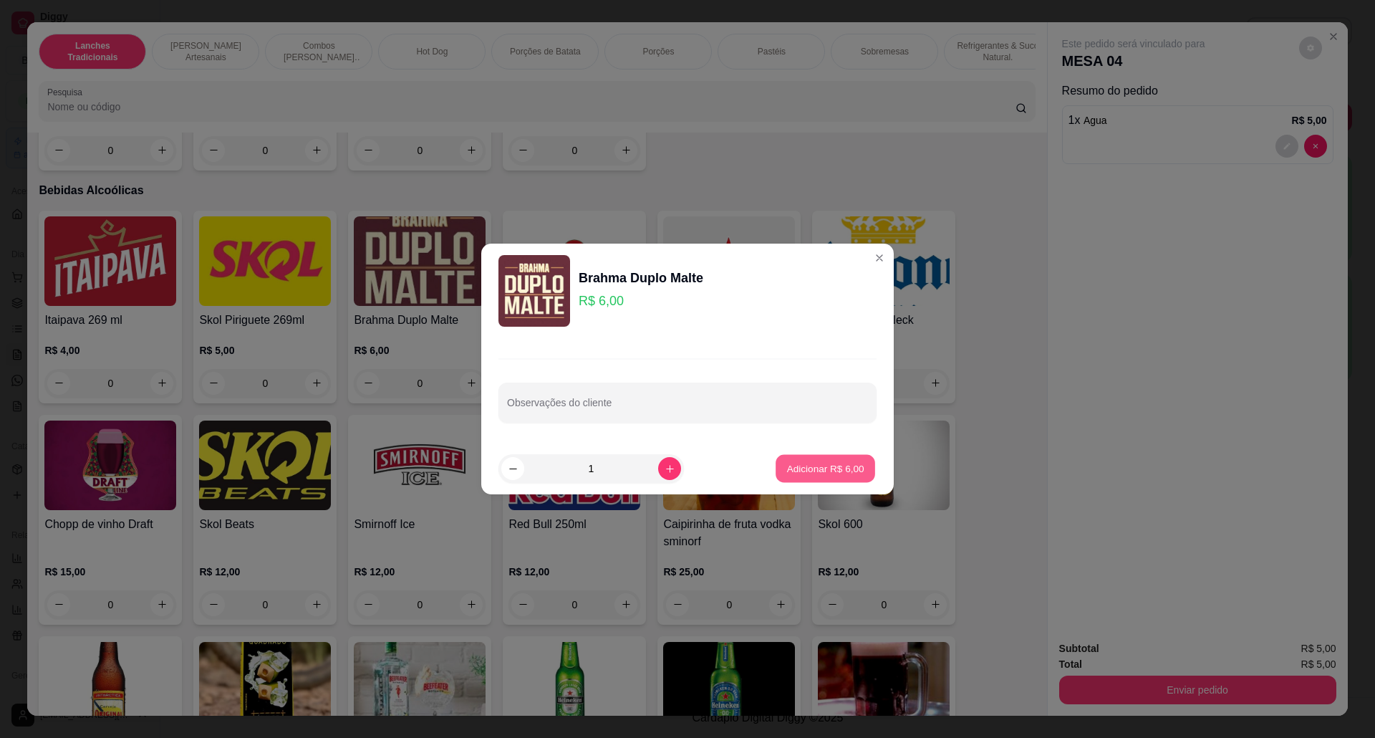
click at [840, 456] on button "Adicionar R$ 6,00" at bounding box center [826, 469] width 100 height 28
type input "1"
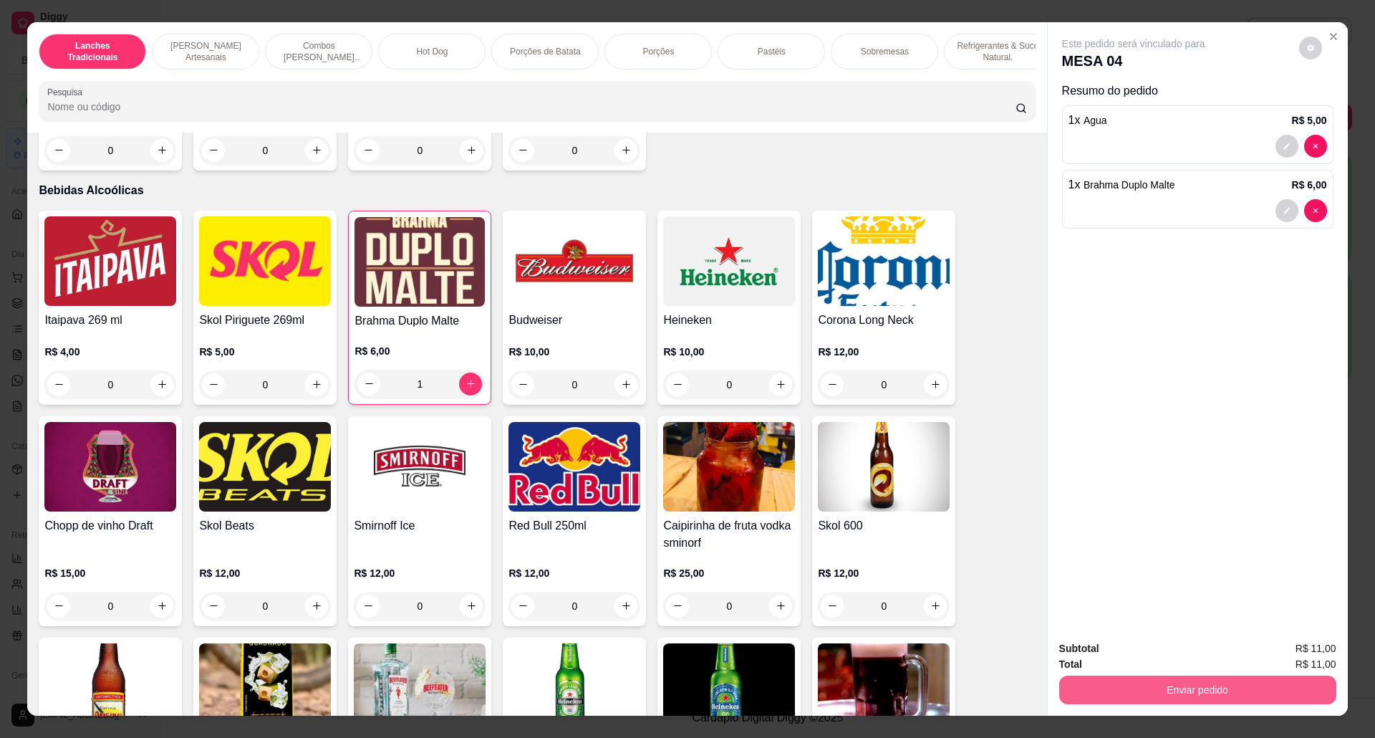
click at [1233, 688] on button "Enviar pedido" at bounding box center [1197, 689] width 277 height 29
click at [1146, 650] on button "Não registrar e enviar pedido" at bounding box center [1148, 655] width 149 height 27
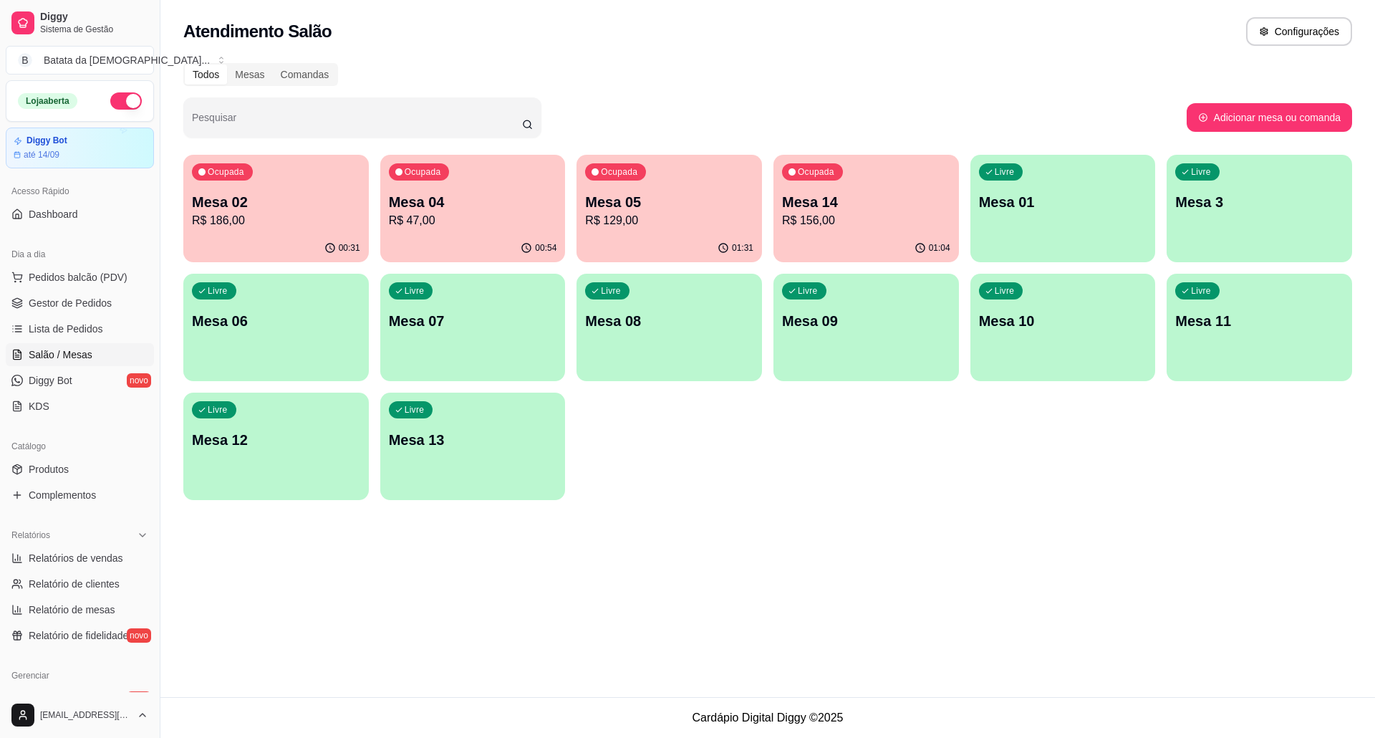
click at [624, 210] on p "Mesa 05" at bounding box center [669, 202] width 168 height 20
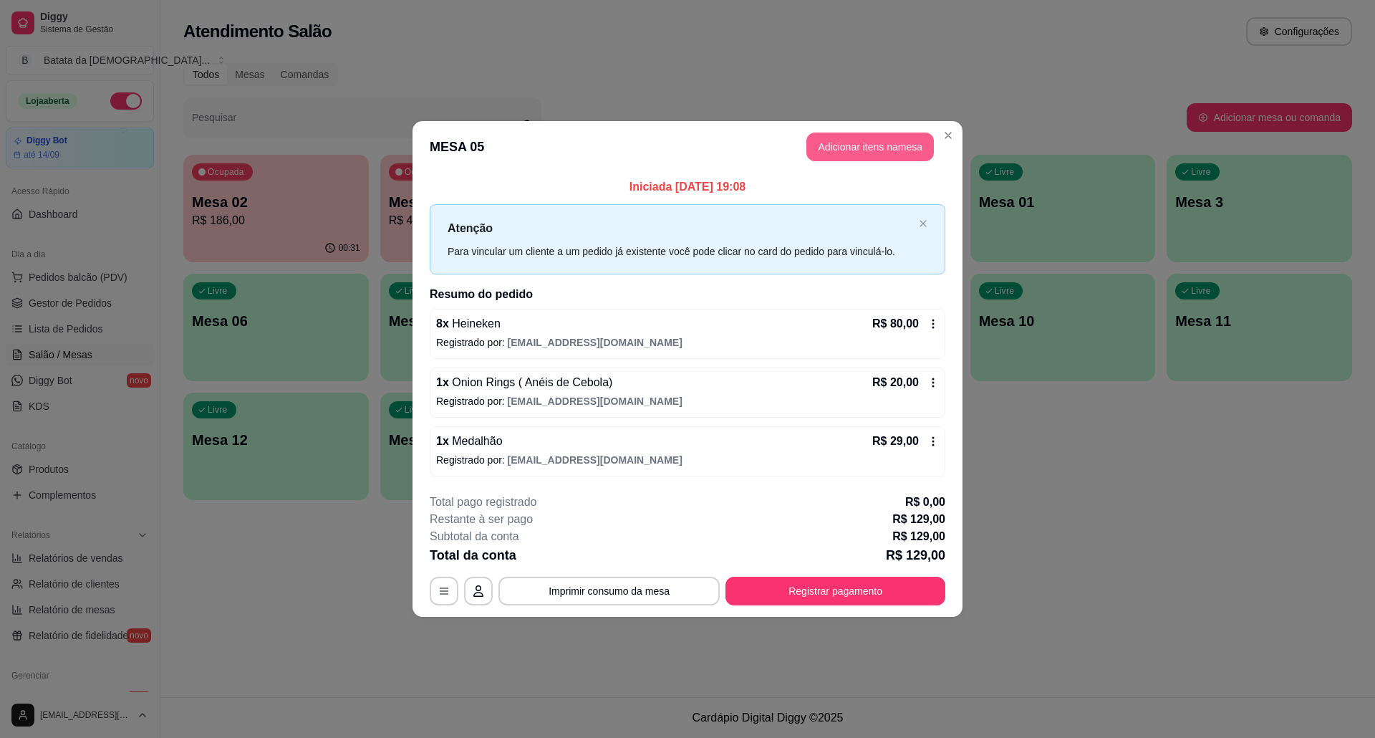
click at [860, 146] on button "Adicionar itens na mesa" at bounding box center [869, 146] width 127 height 29
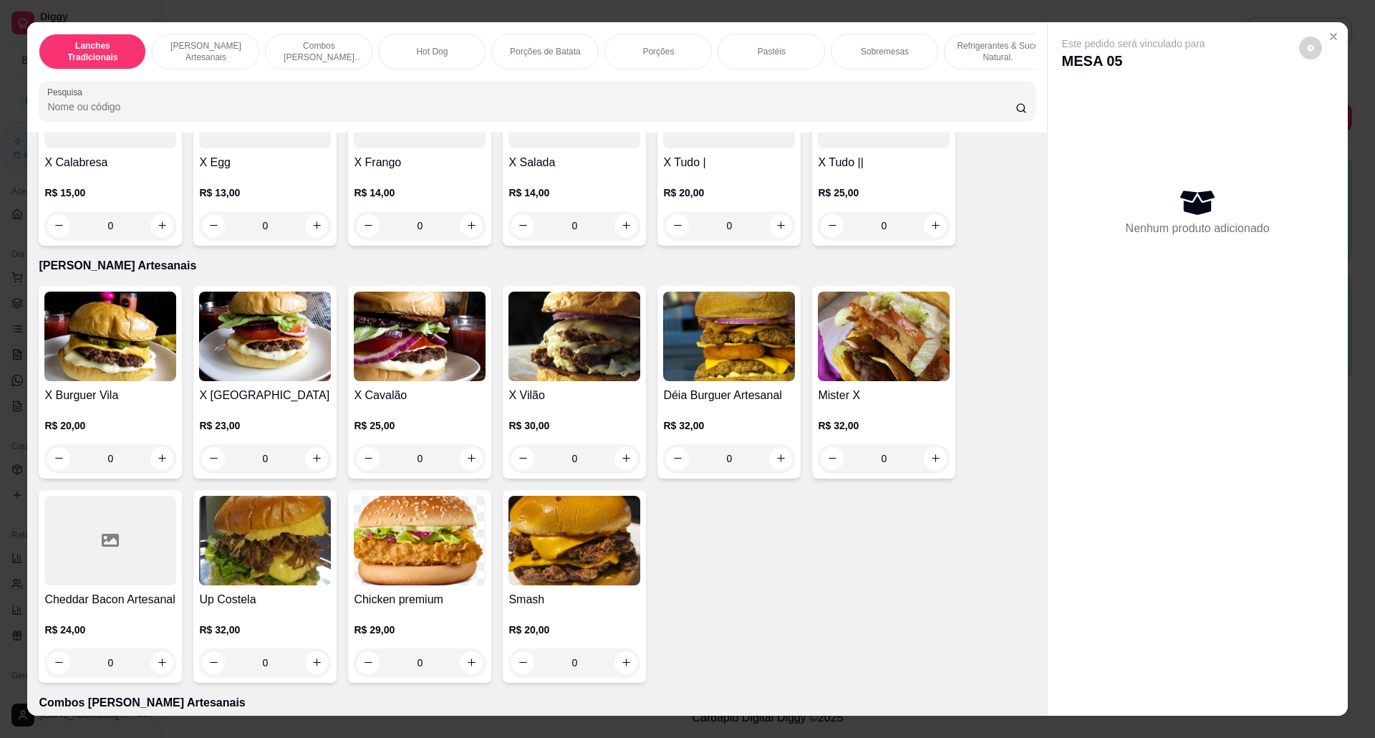
scroll to position [477, 0]
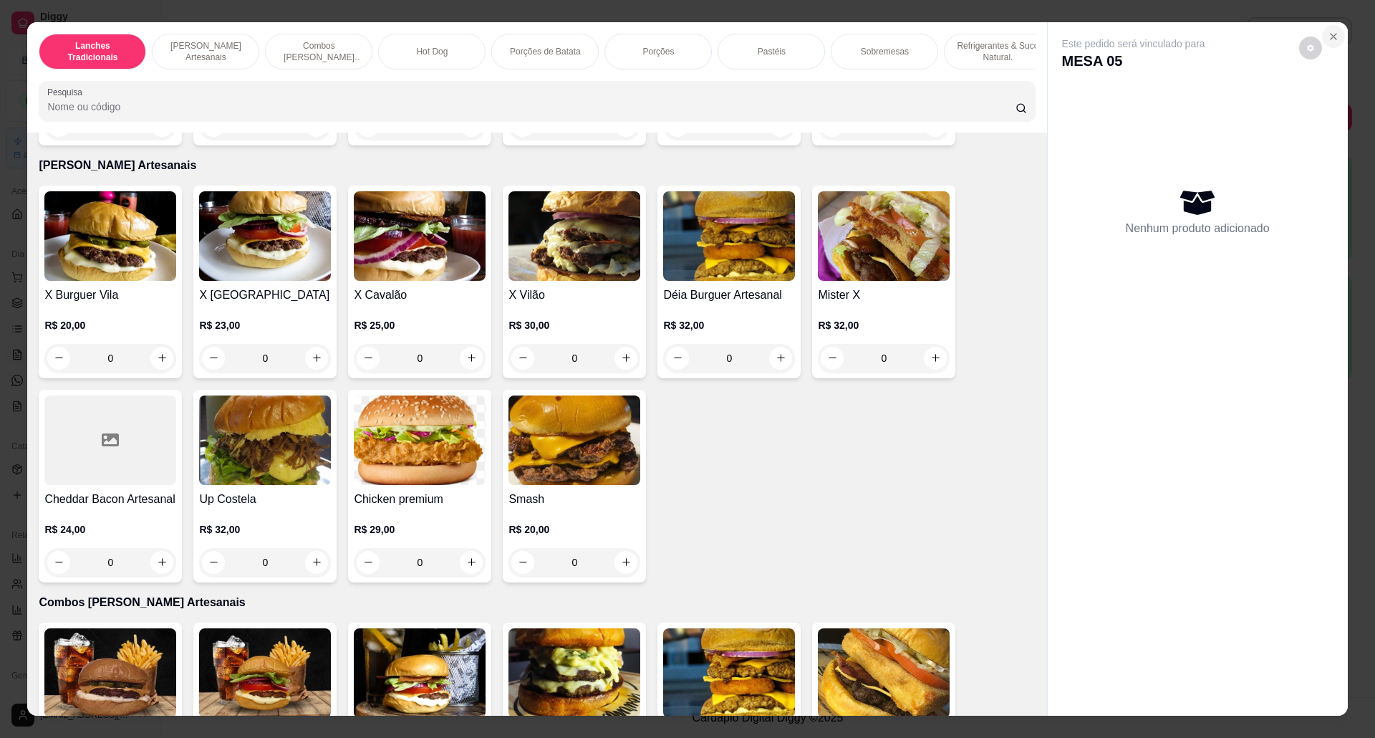
click at [1328, 35] on icon "Close" at bounding box center [1333, 36] width 11 height 11
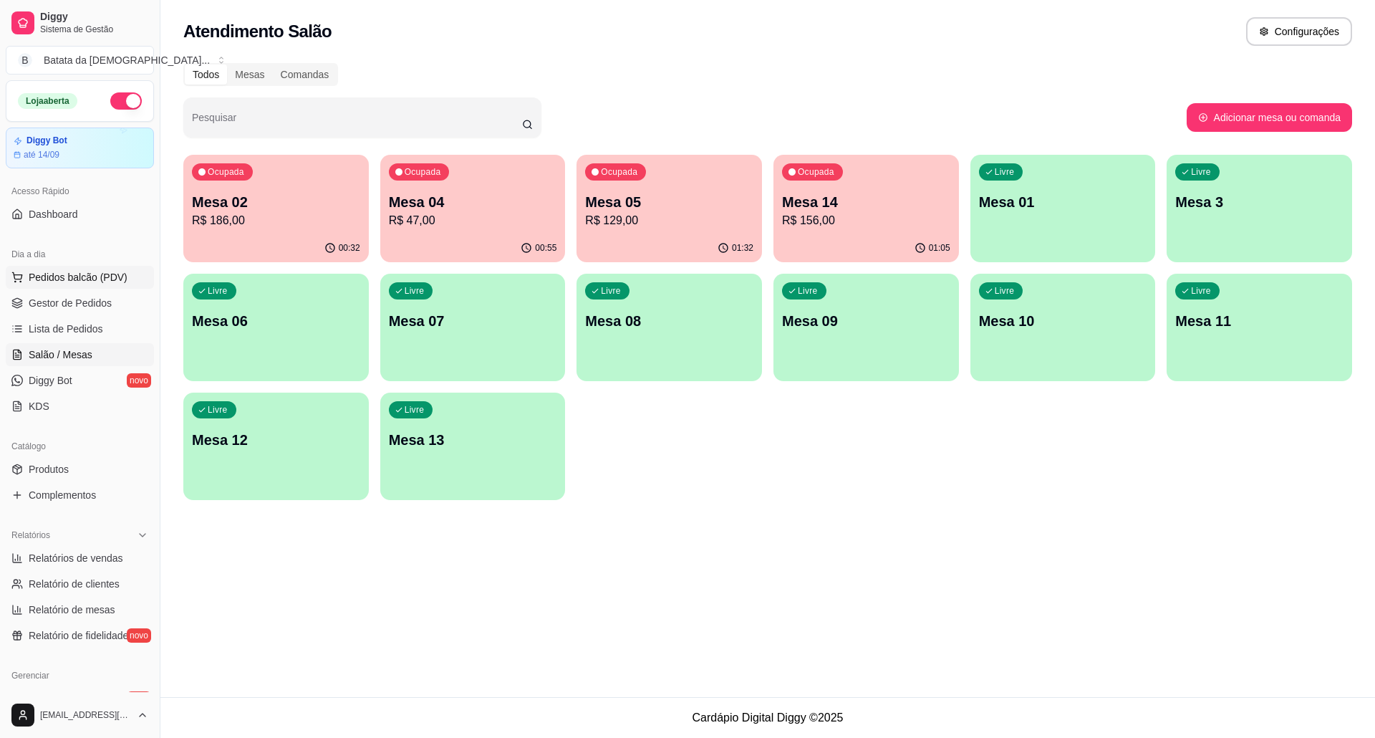
click at [123, 269] on button "Pedidos balcão (PDV)" at bounding box center [80, 277] width 148 height 23
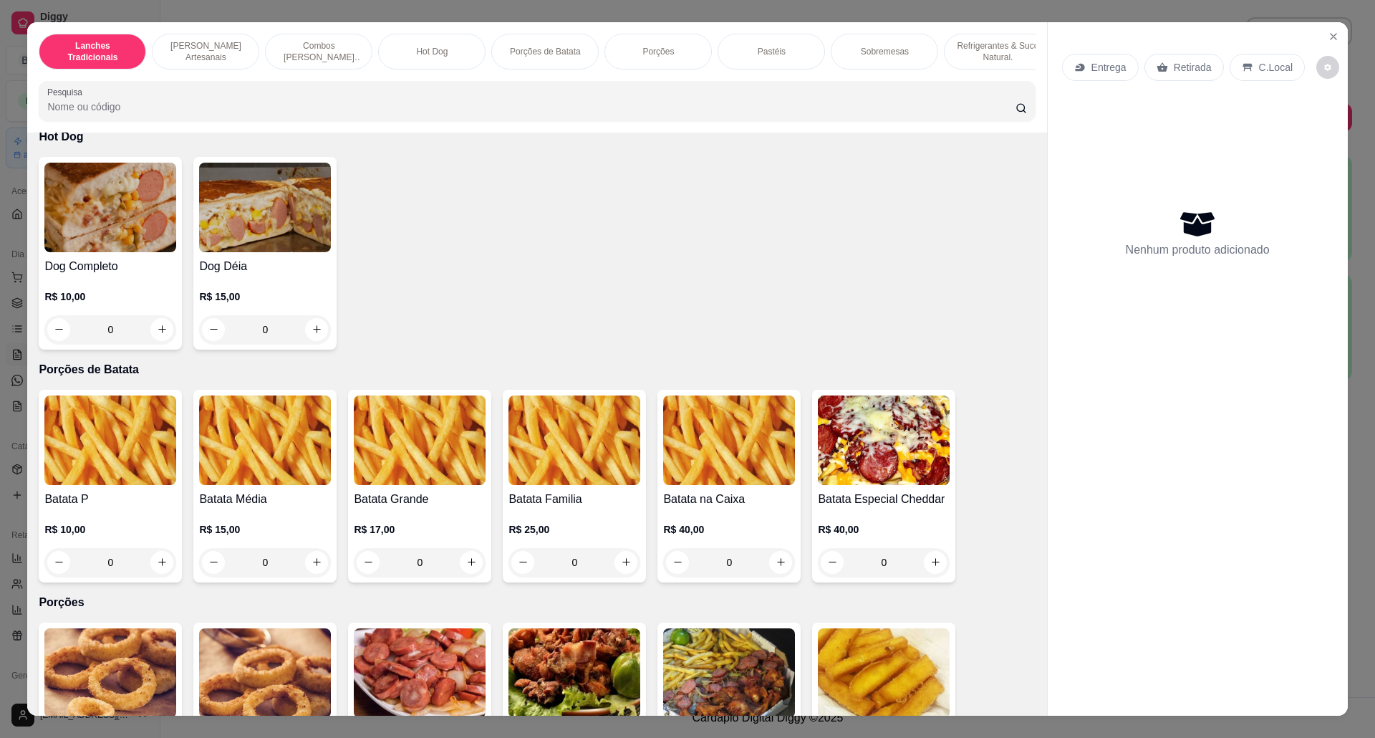
scroll to position [1432, 0]
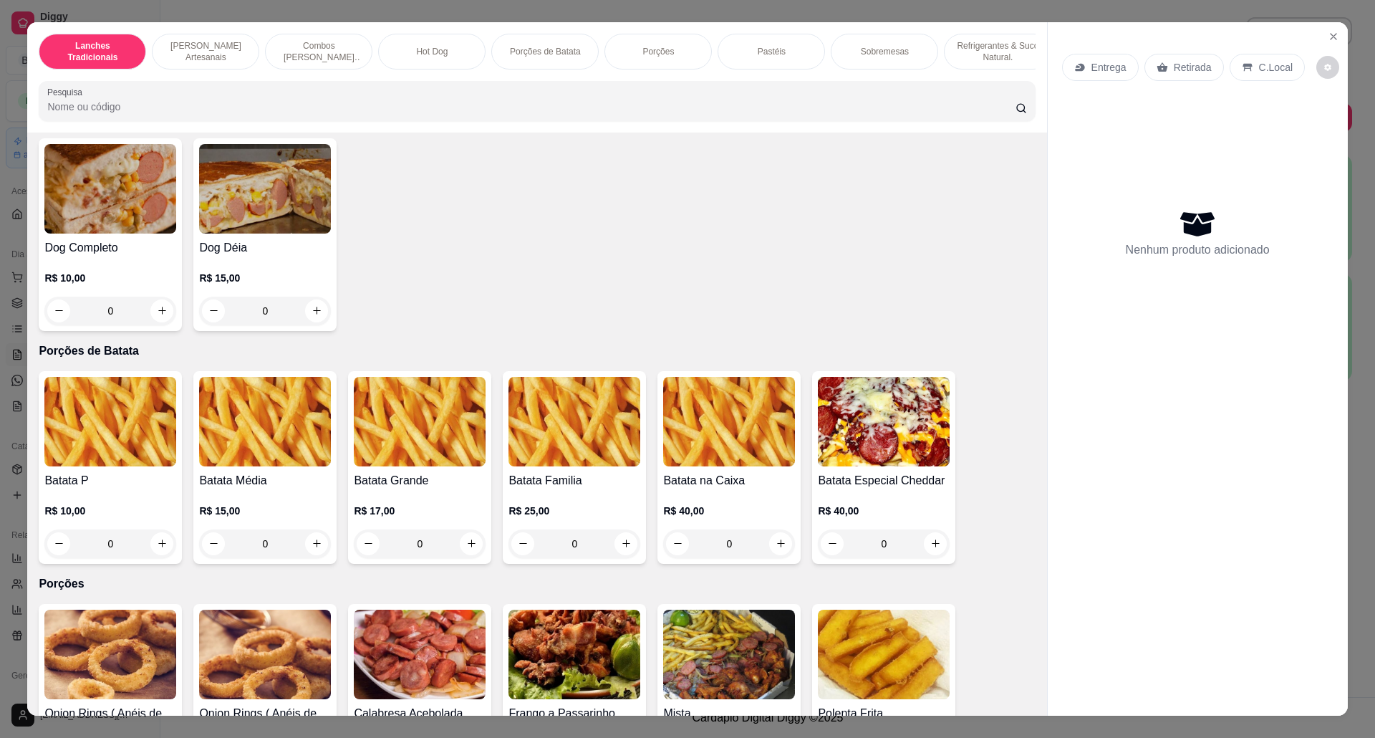
click at [424, 448] on img at bounding box center [420, 422] width 132 height 90
click at [663, 454] on img at bounding box center [729, 422] width 132 height 90
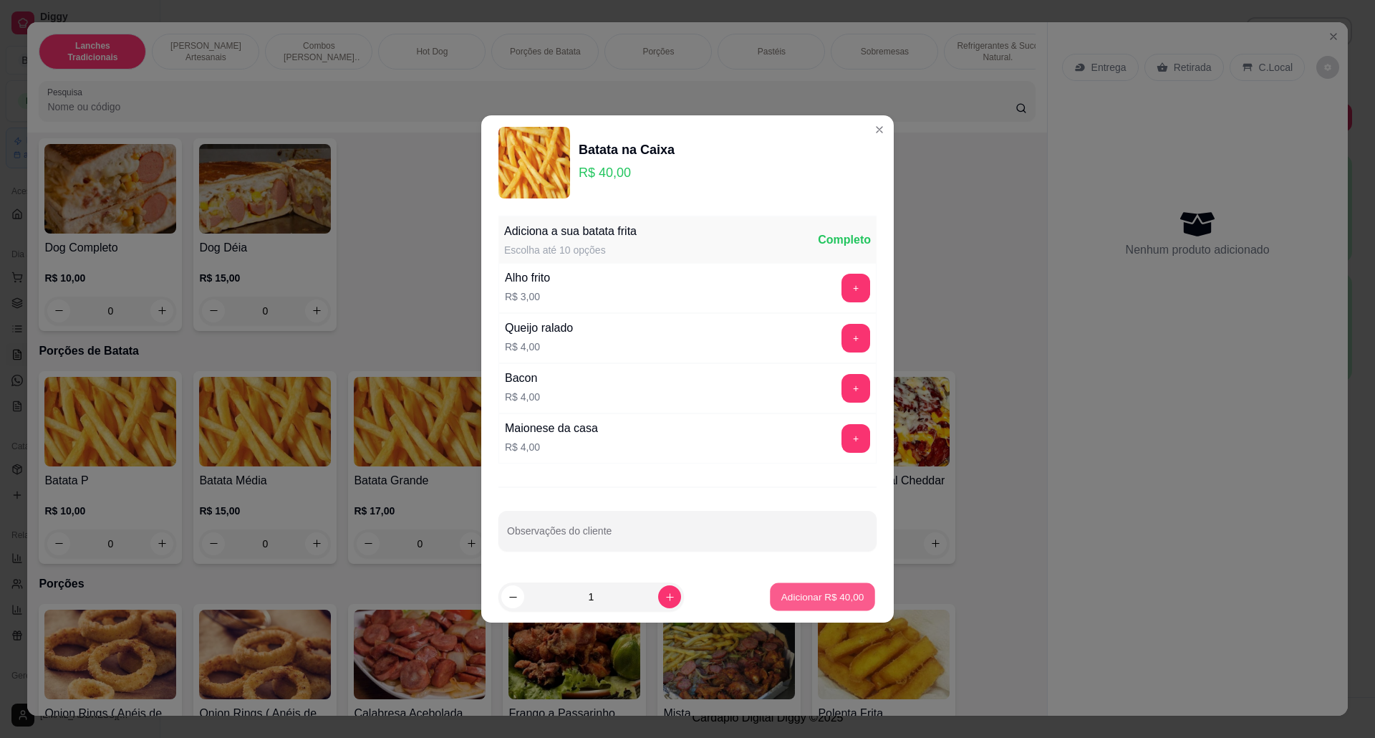
click at [832, 602] on button "Adicionar R$ 40,00" at bounding box center [822, 597] width 105 height 28
type input "1"
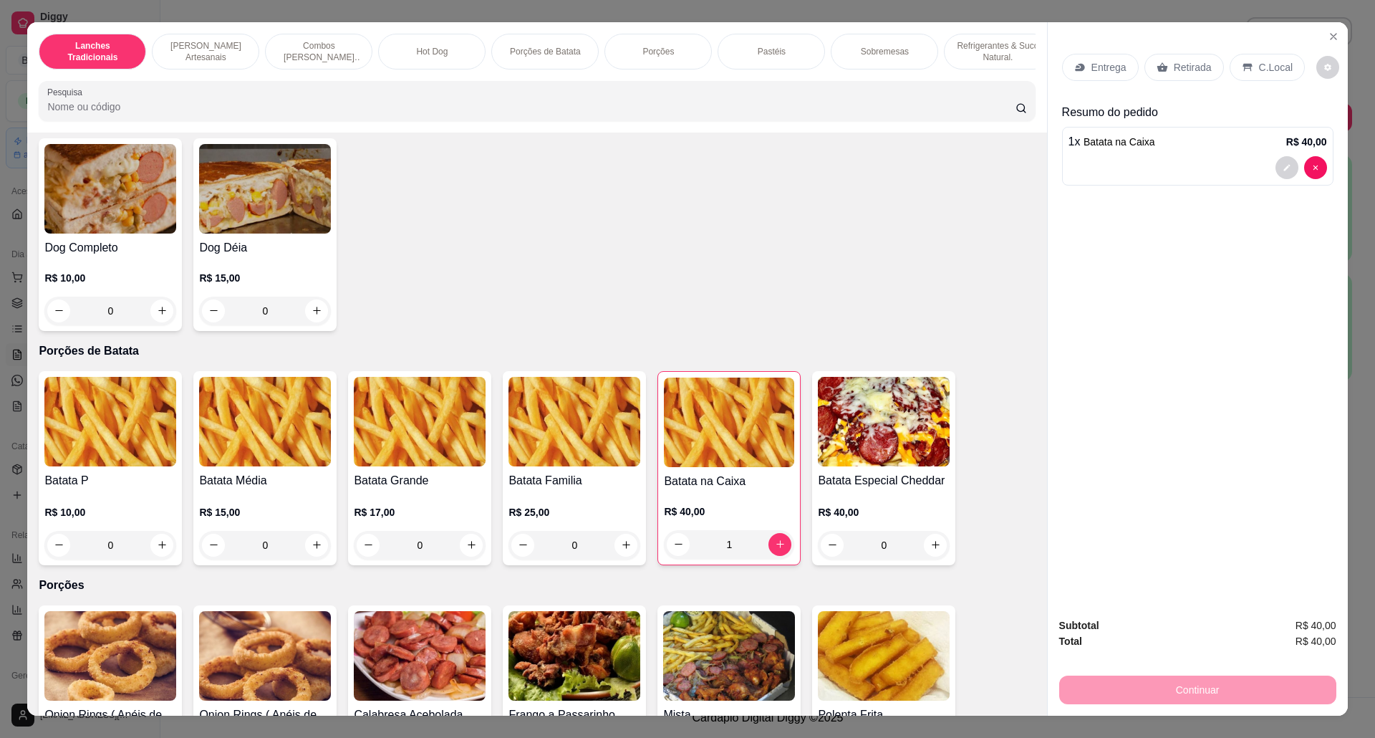
click at [1164, 67] on div "Retirada" at bounding box center [1183, 67] width 79 height 27
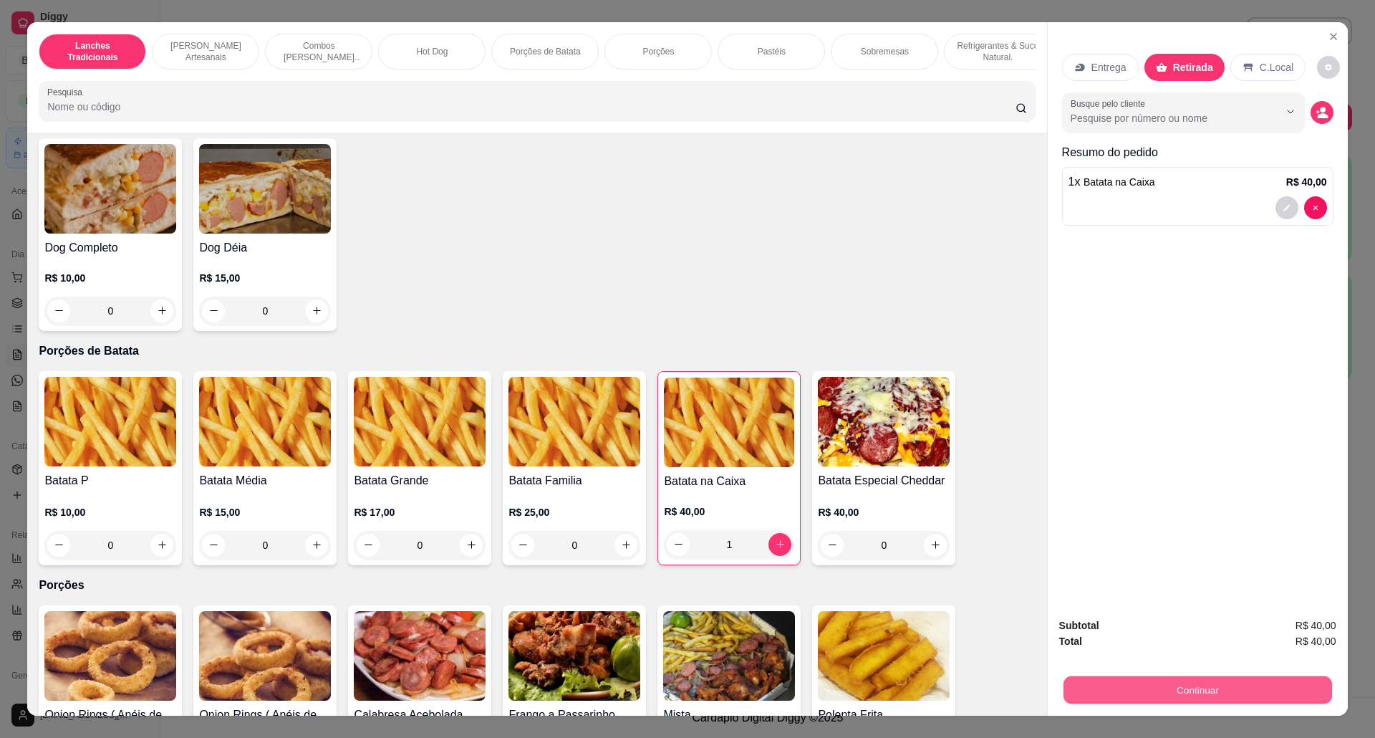
click at [1212, 694] on button "Continuar" at bounding box center [1197, 690] width 269 height 28
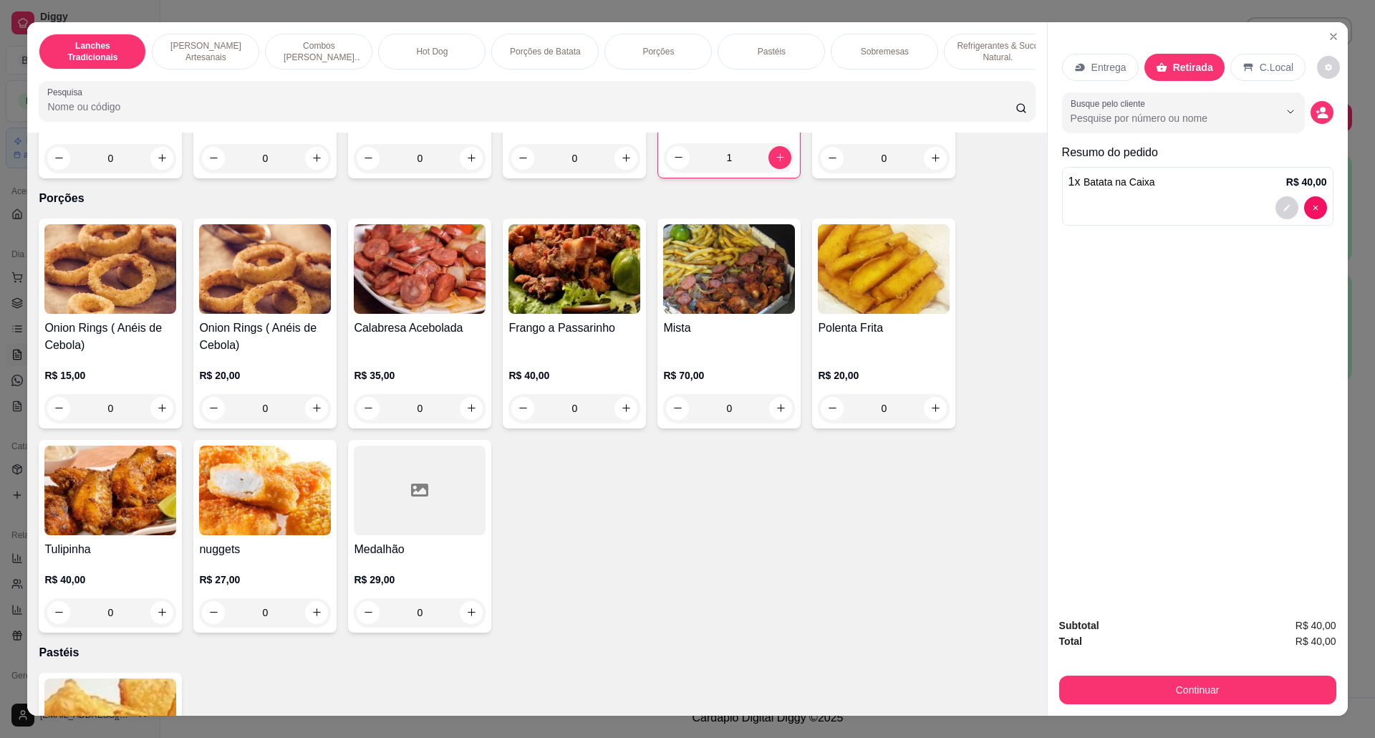
scroll to position [1719, 0]
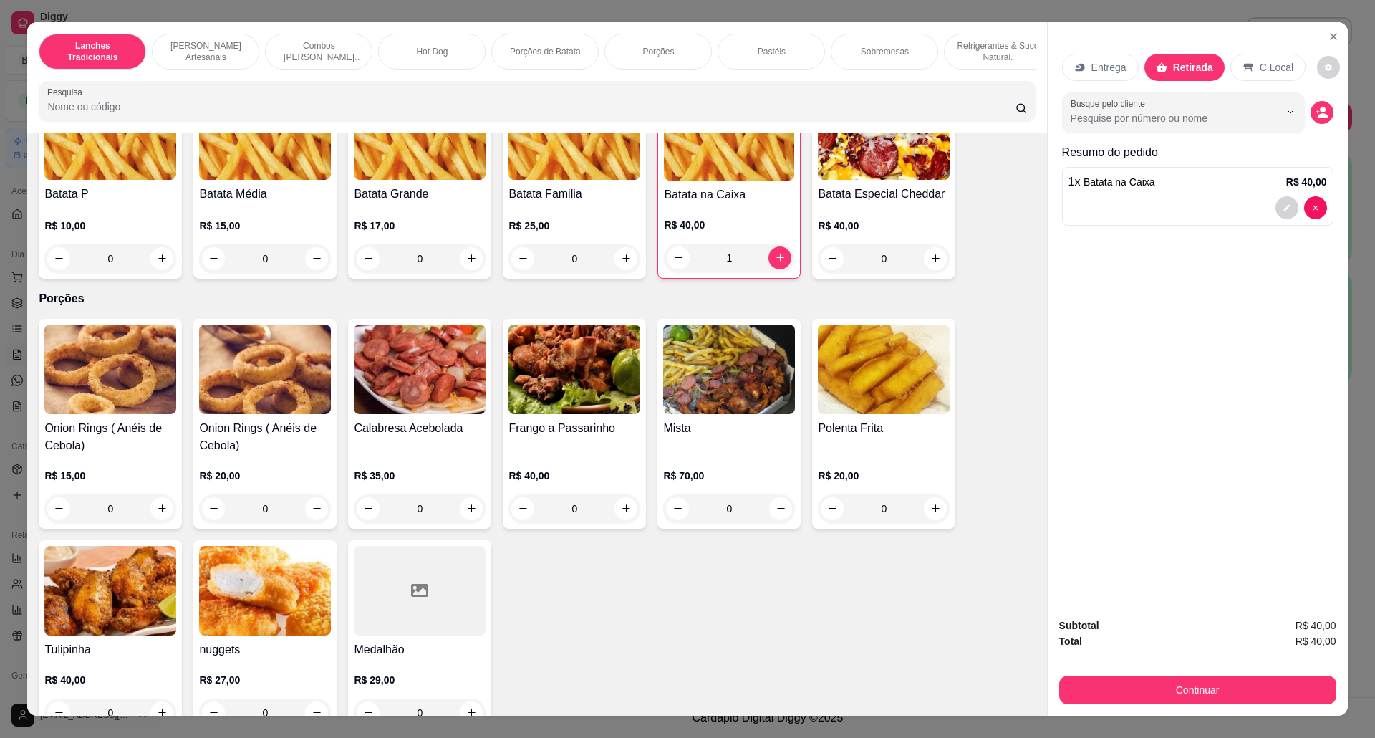
click at [589, 385] on img at bounding box center [574, 369] width 132 height 90
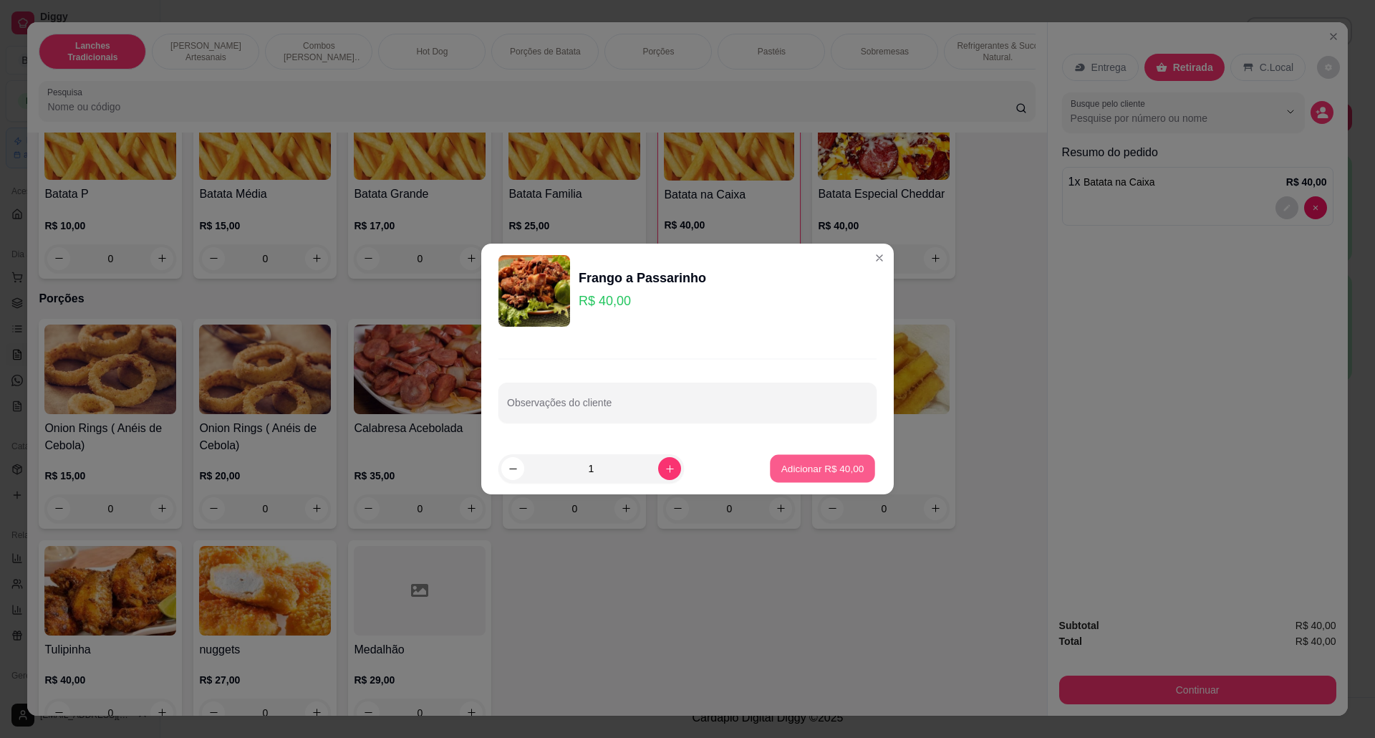
click at [815, 455] on button "Adicionar R$ 40,00" at bounding box center [822, 469] width 105 height 28
type input "1"
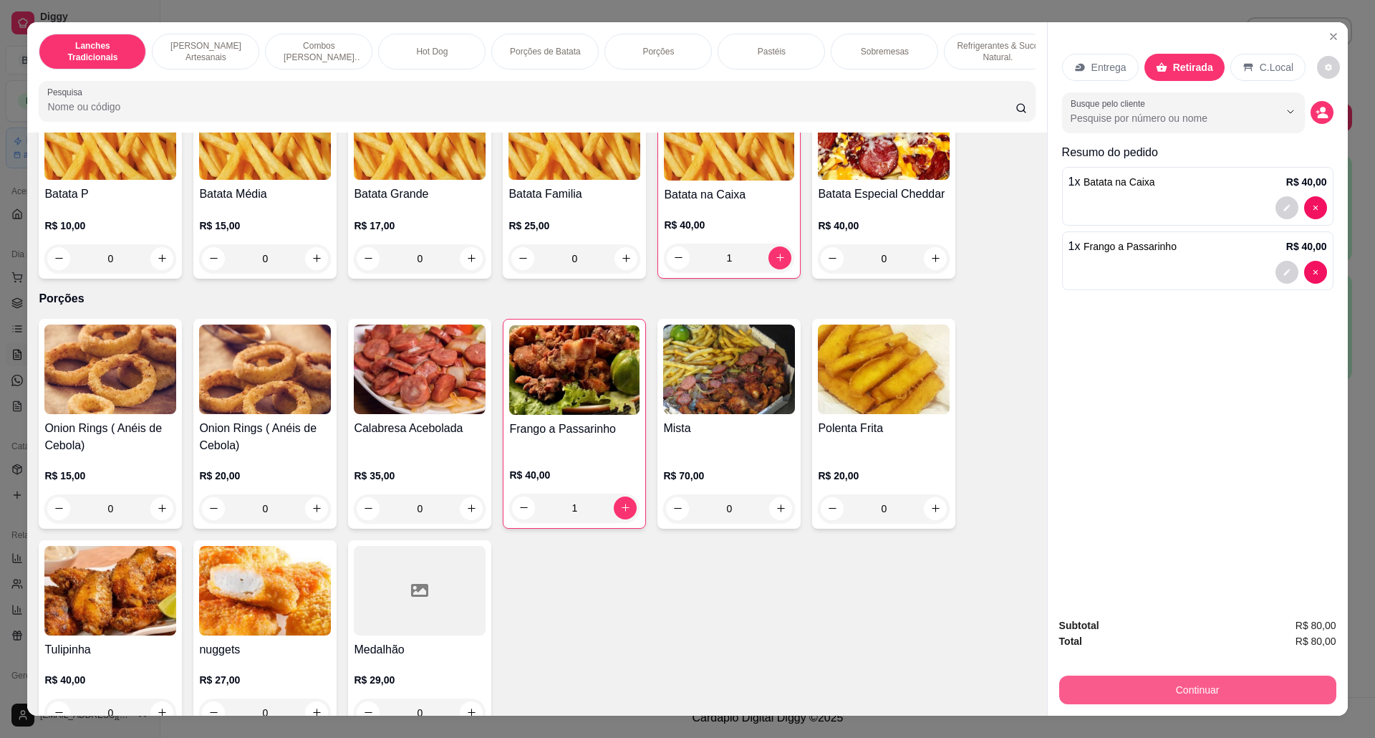
click at [1235, 693] on button "Continuar" at bounding box center [1197, 689] width 277 height 29
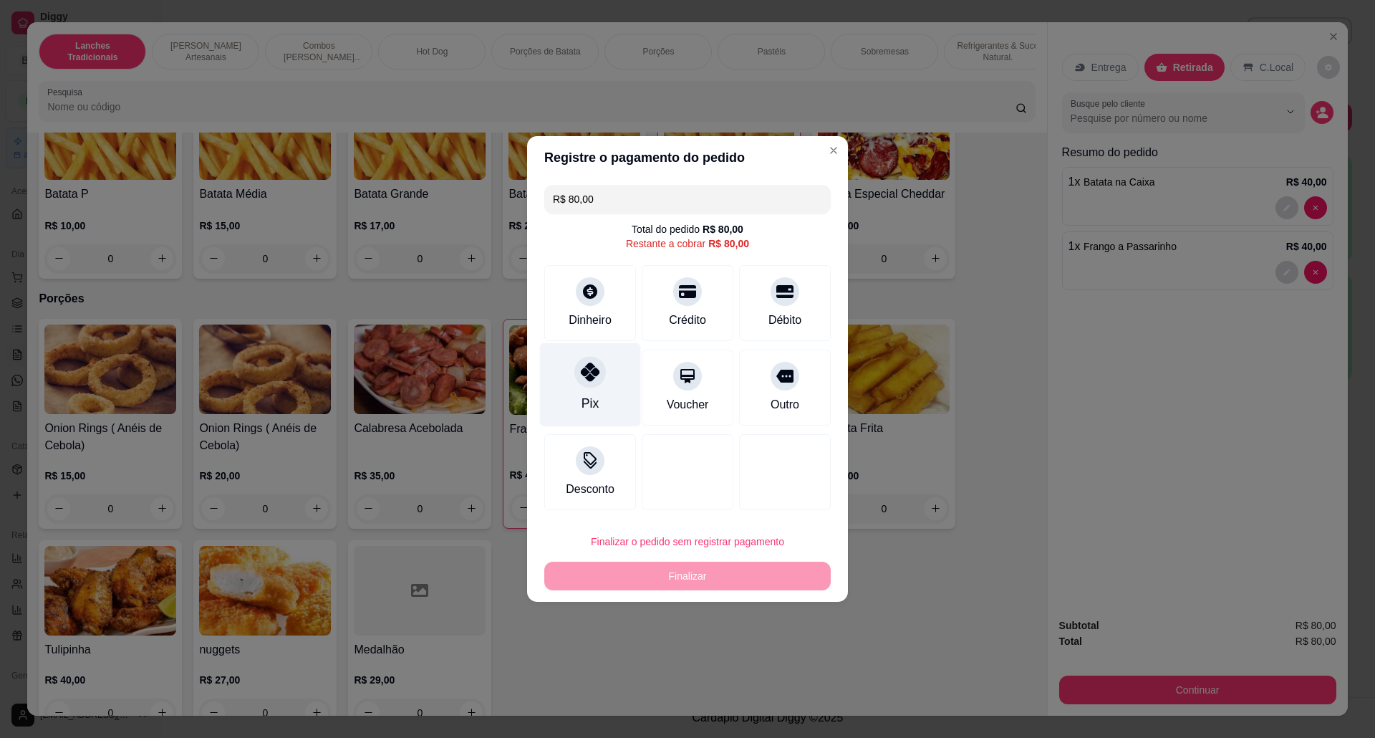
click at [581, 371] on icon at bounding box center [590, 371] width 19 height 19
type input "R$ 0,00"
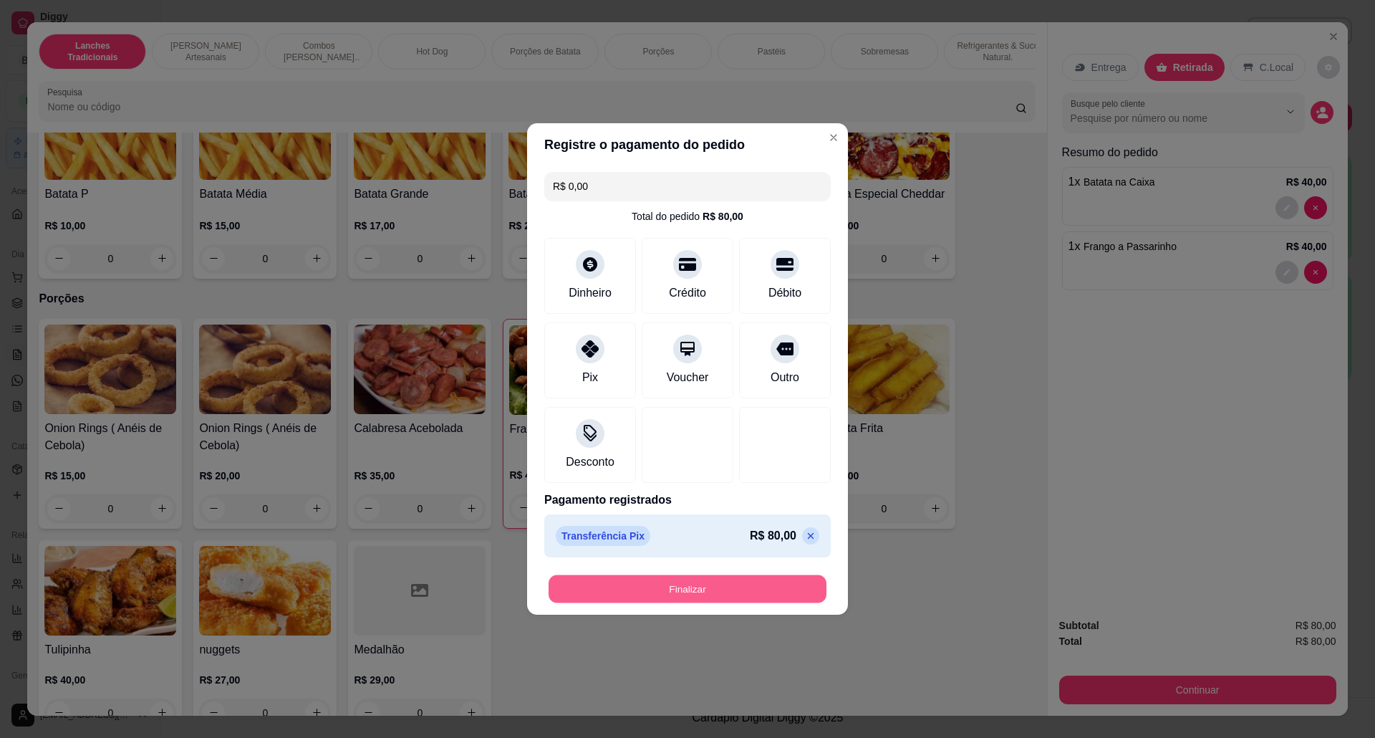
click at [706, 588] on button "Finalizar" at bounding box center [688, 589] width 278 height 28
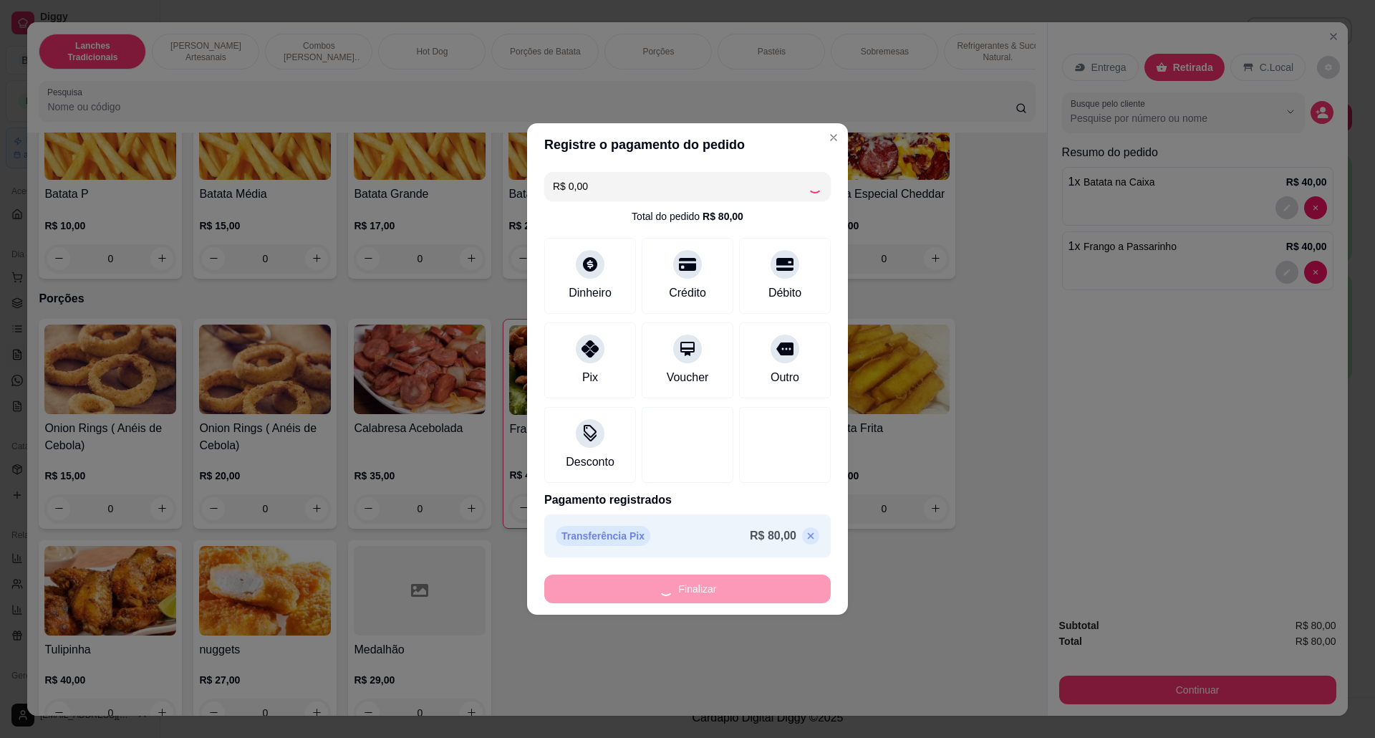
type input "0"
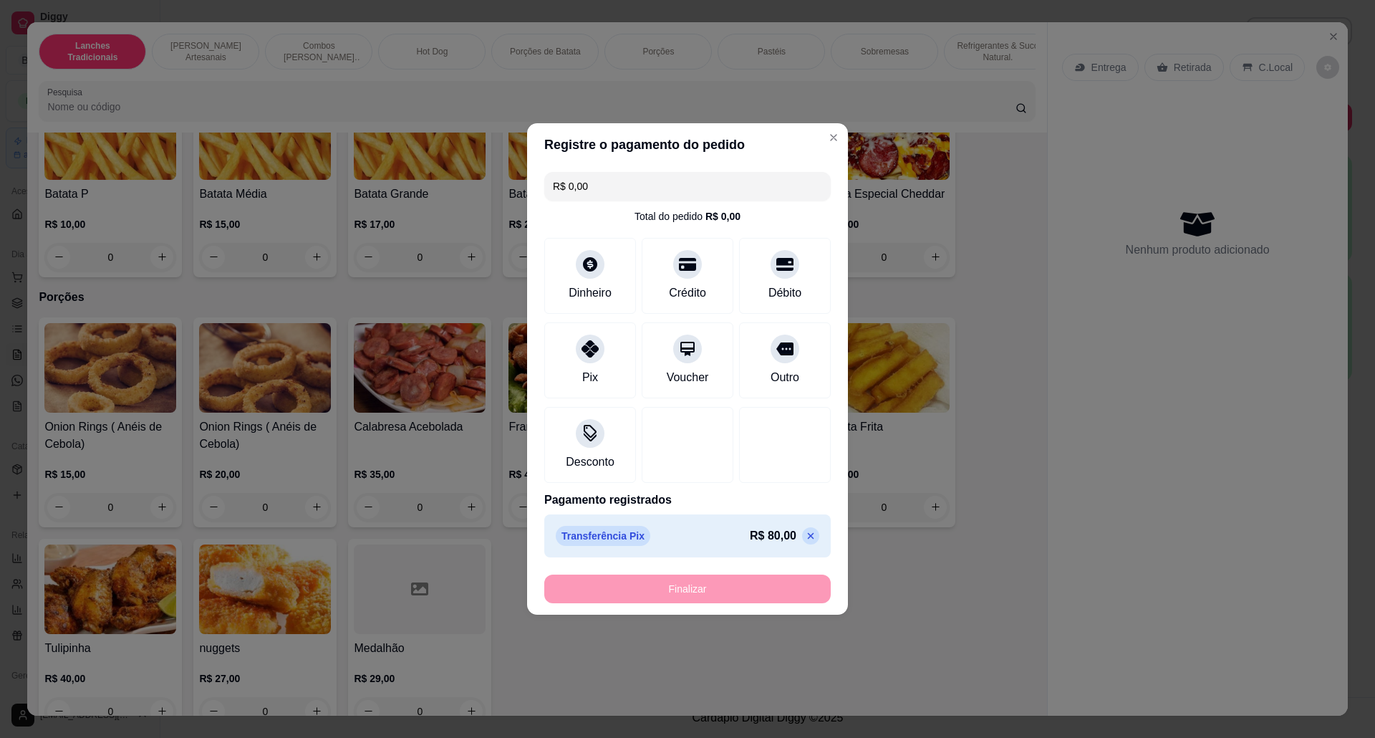
type input "-R$ 80,00"
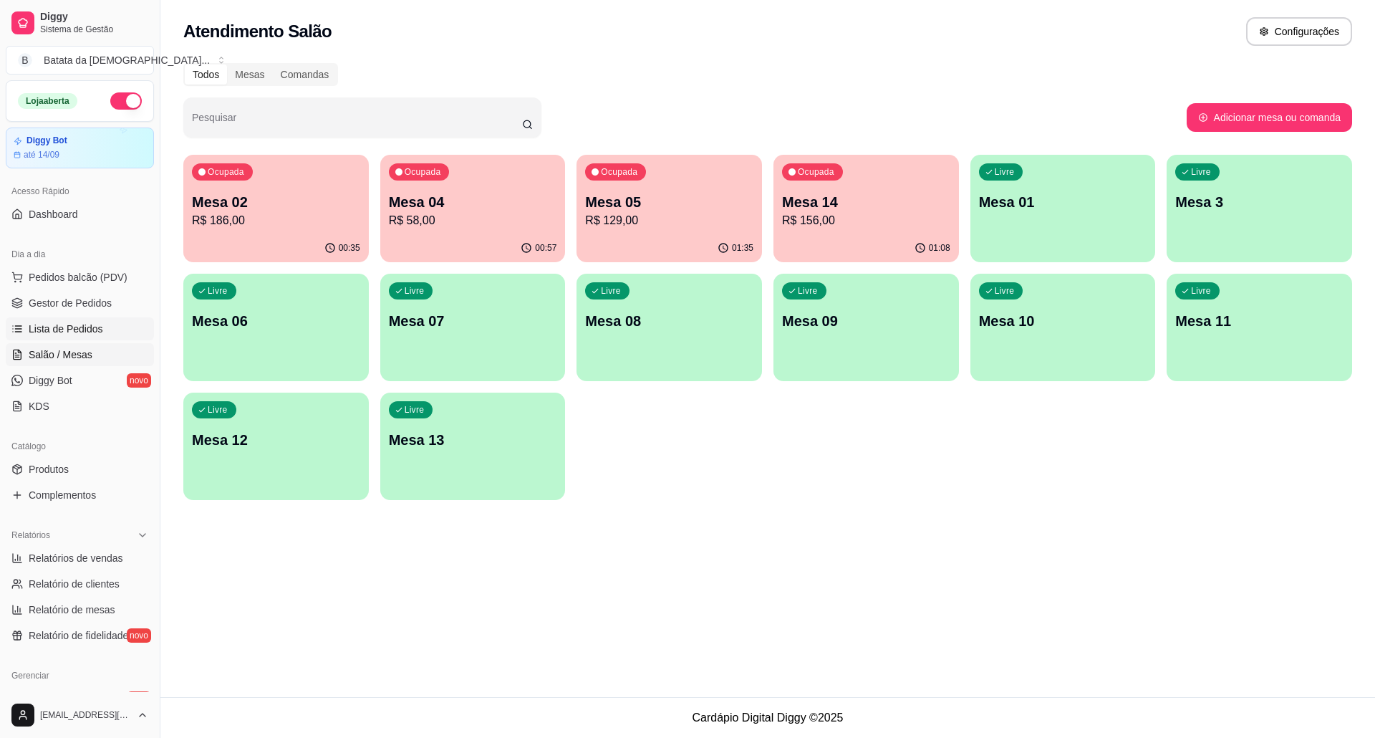
click at [74, 330] on span "Lista de Pedidos" at bounding box center [66, 329] width 74 height 14
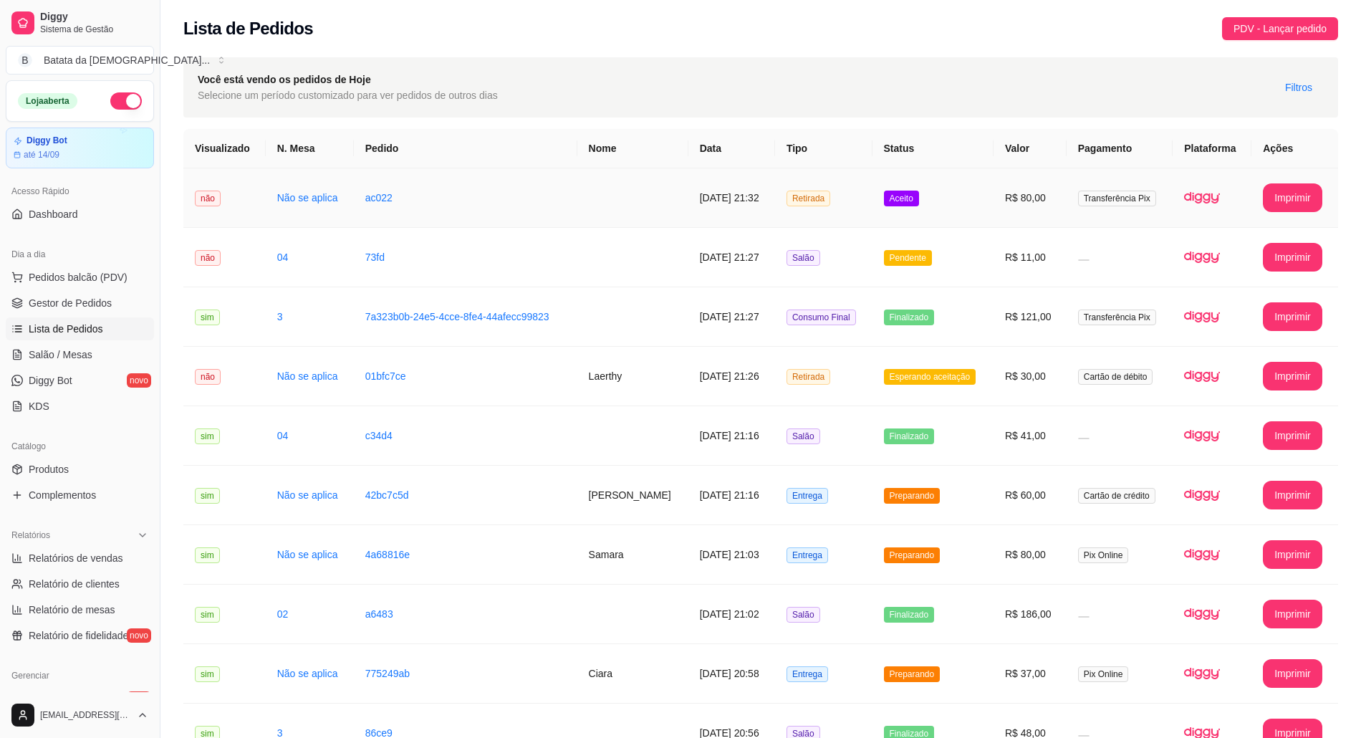
click at [859, 207] on td "Retirada" at bounding box center [823, 197] width 97 height 59
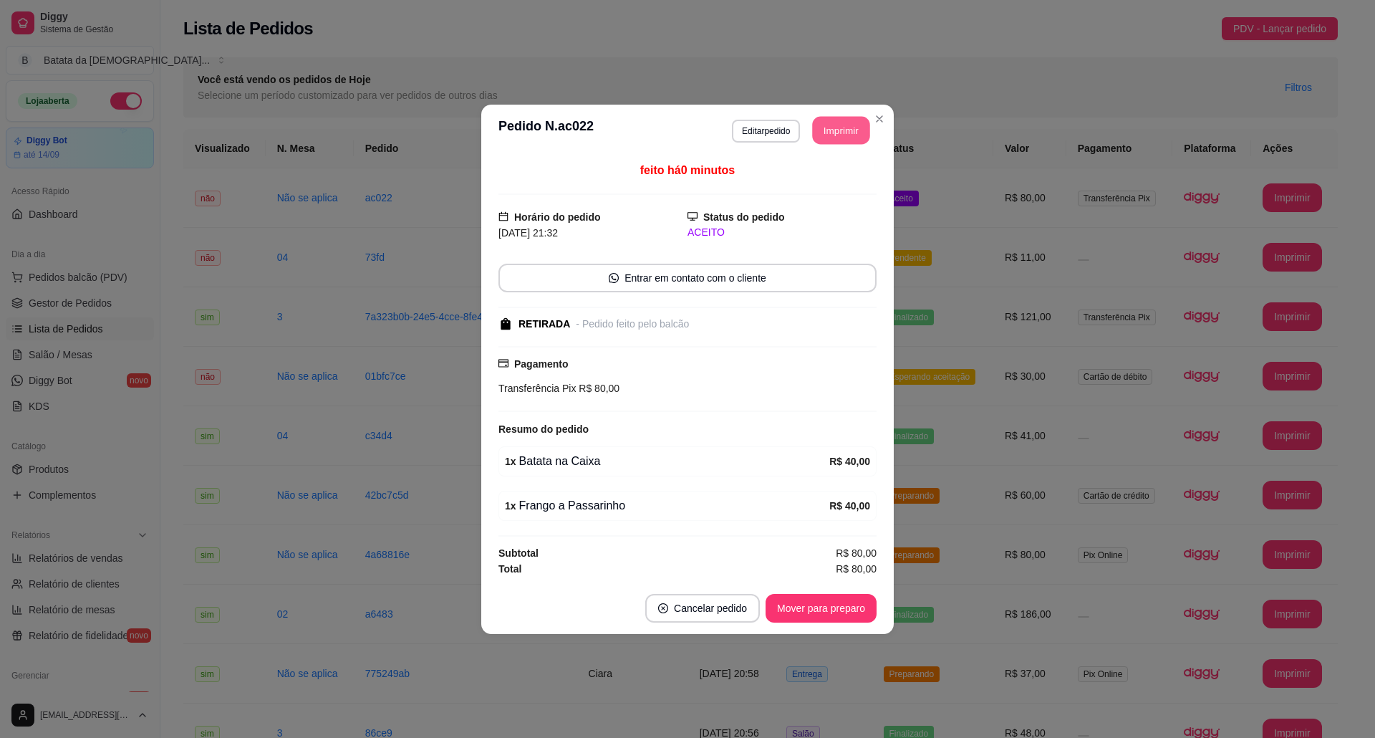
click at [835, 130] on button "Imprimir" at bounding box center [841, 130] width 57 height 28
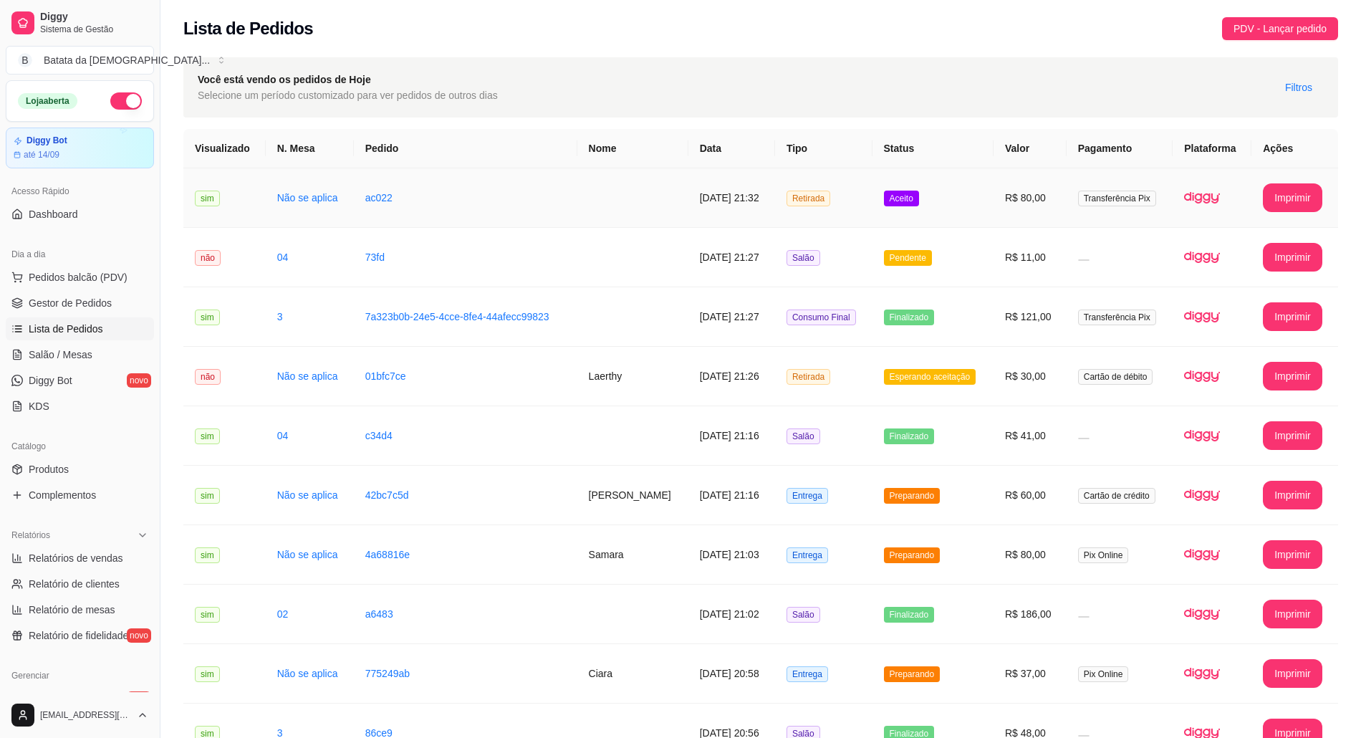
click at [909, 195] on span "Aceito" at bounding box center [901, 198] width 35 height 16
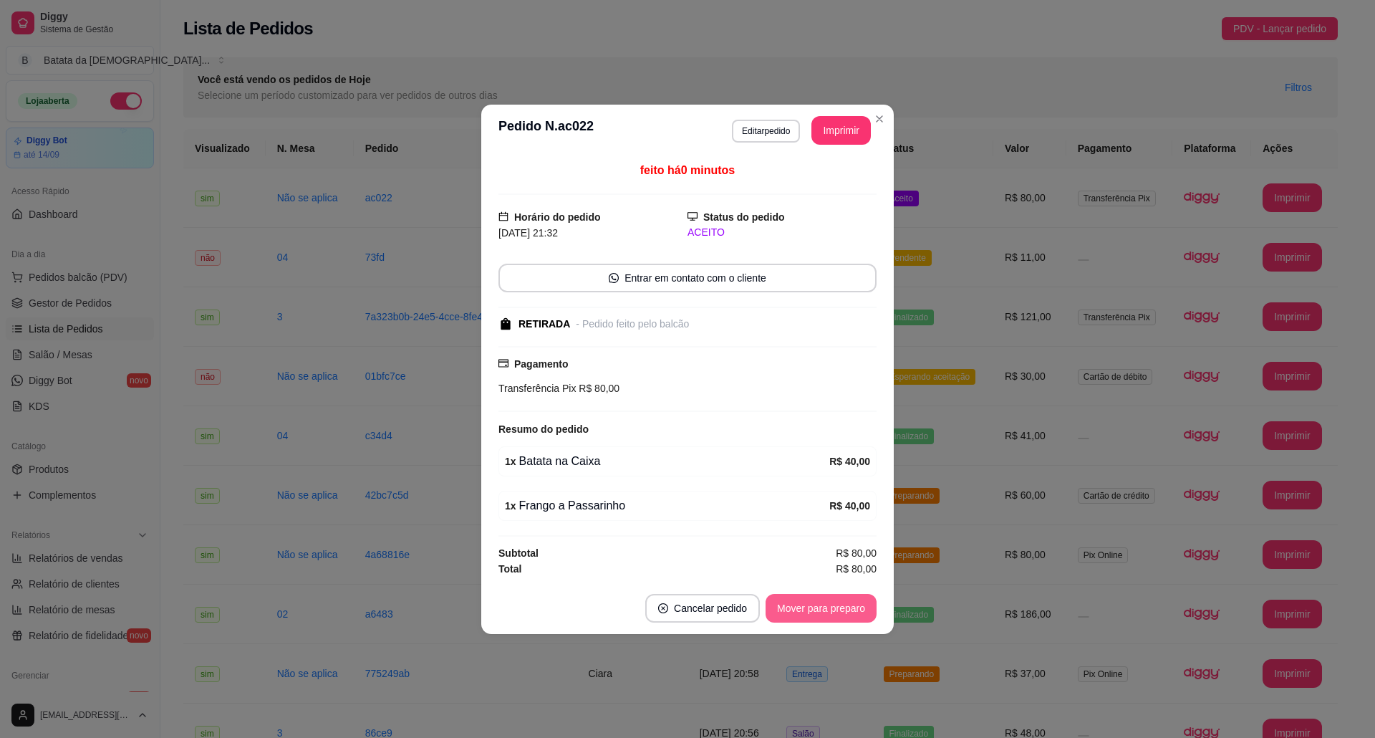
click at [805, 597] on button "Mover para preparo" at bounding box center [820, 608] width 111 height 29
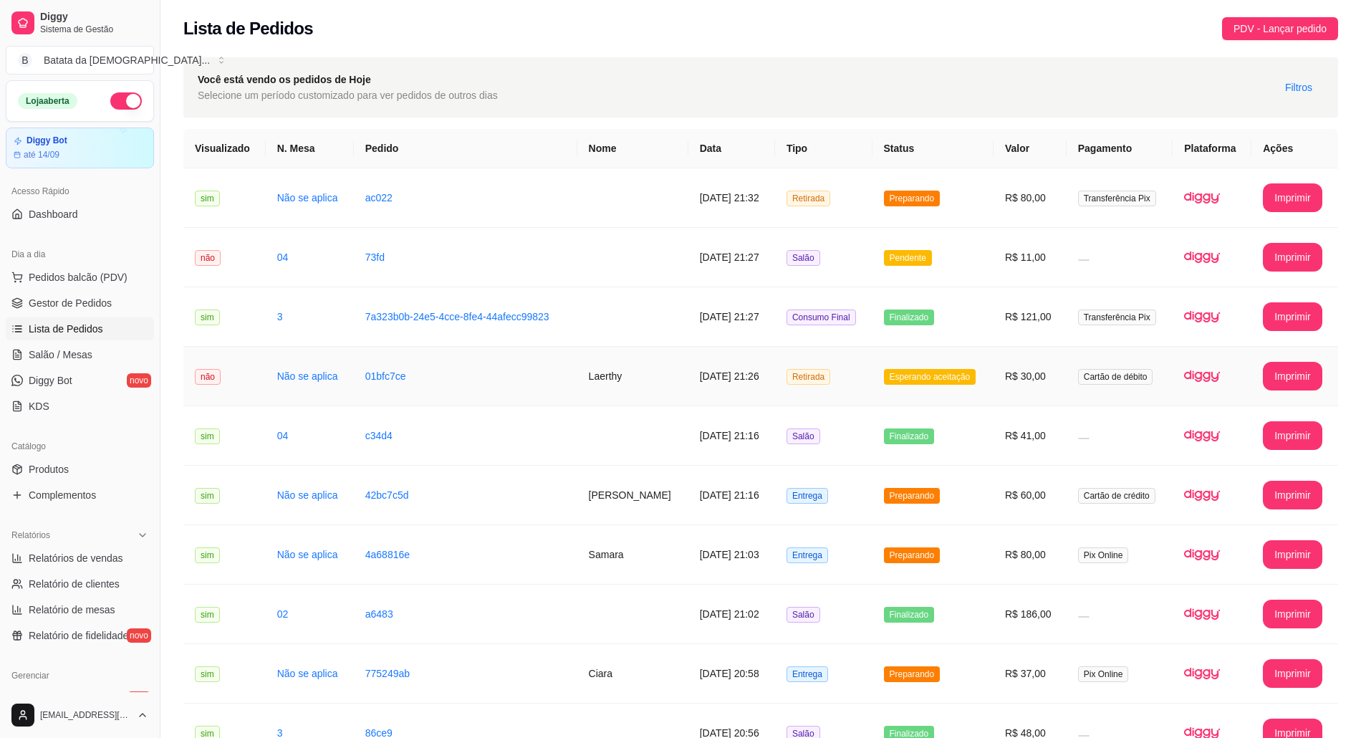
click at [934, 356] on td "Esperando aceitação" at bounding box center [932, 376] width 121 height 59
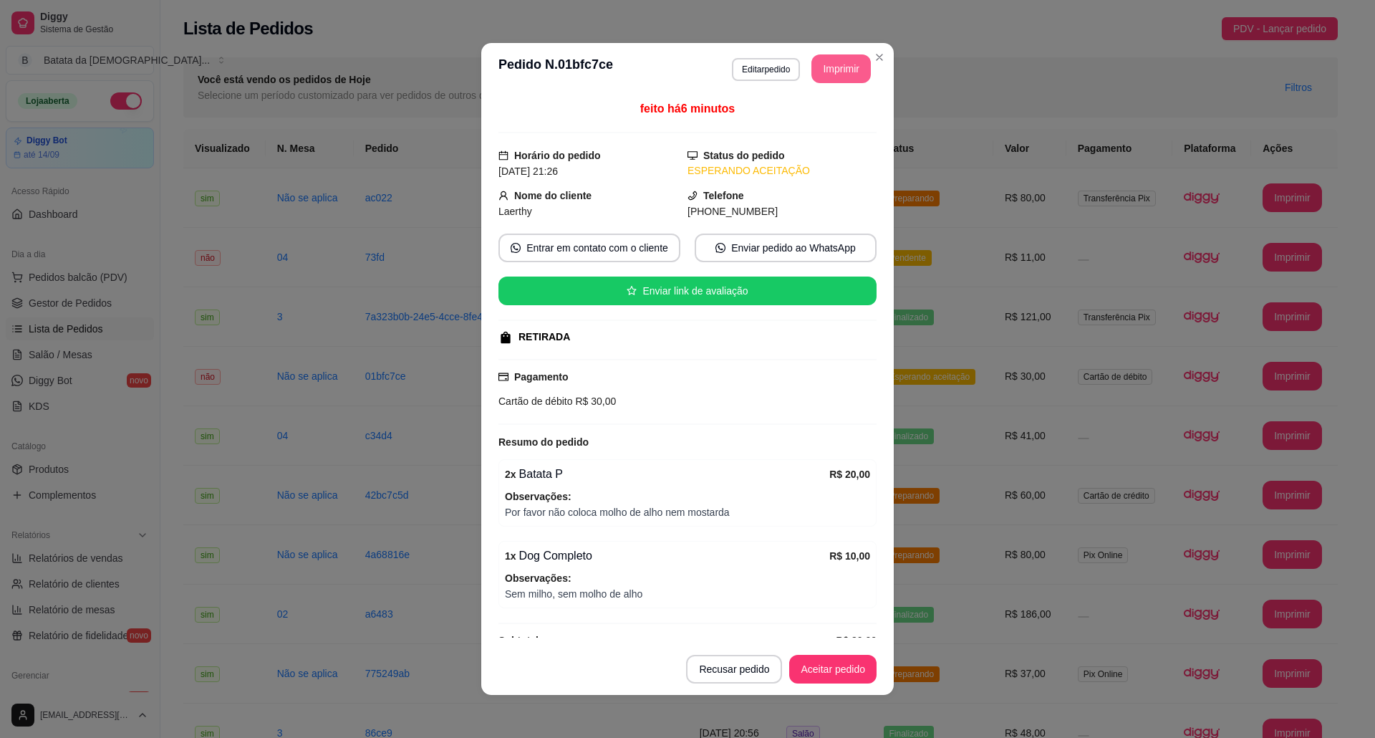
click at [835, 64] on button "Imprimir" at bounding box center [840, 68] width 59 height 29
click at [849, 666] on button "Aceitar pedido" at bounding box center [832, 669] width 87 height 29
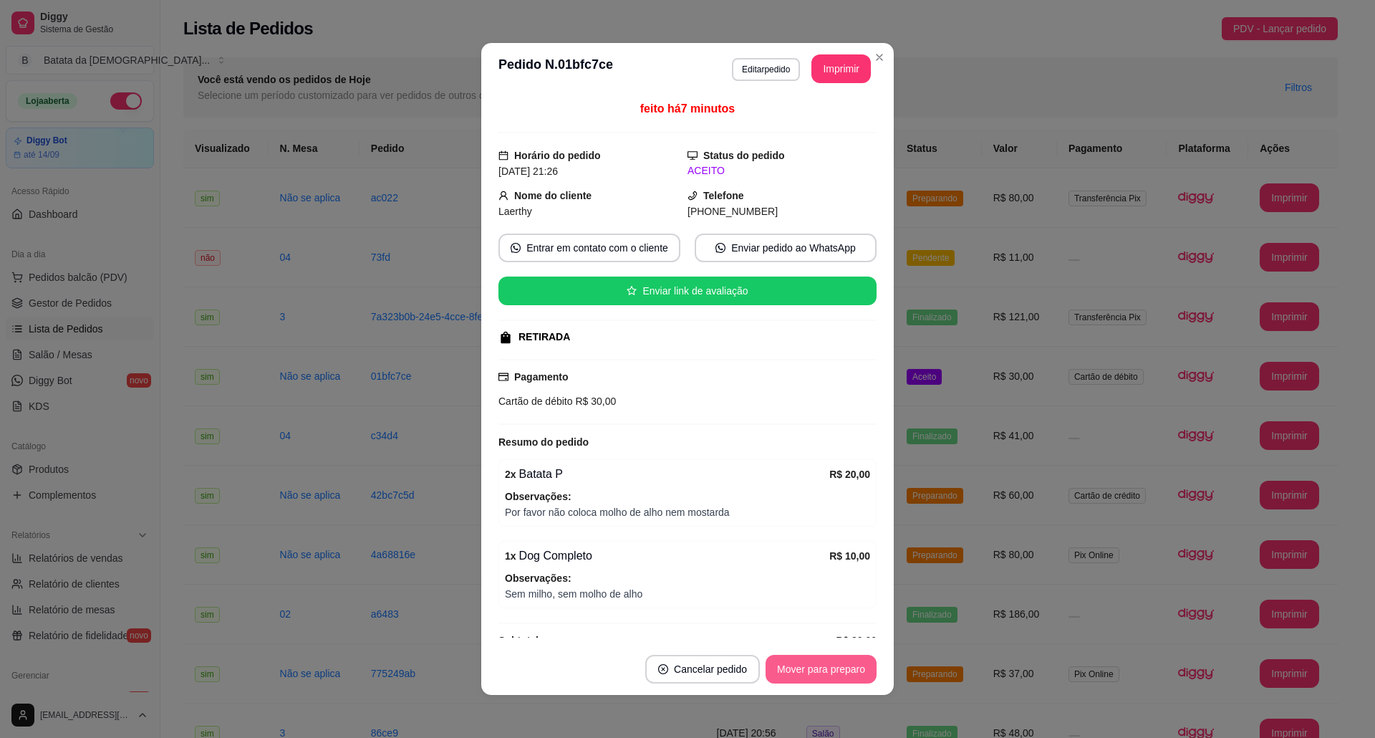
click at [846, 665] on button "Mover para preparo" at bounding box center [820, 669] width 111 height 29
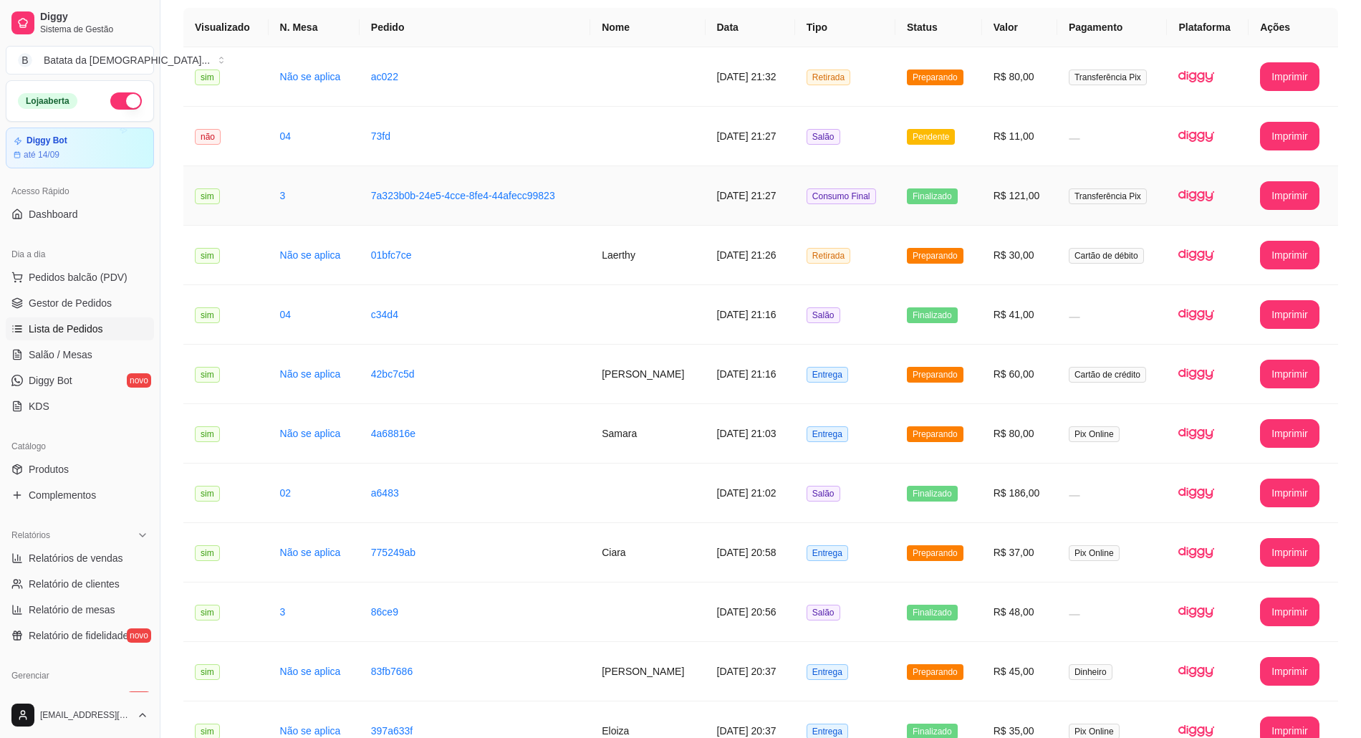
scroll to position [190, 0]
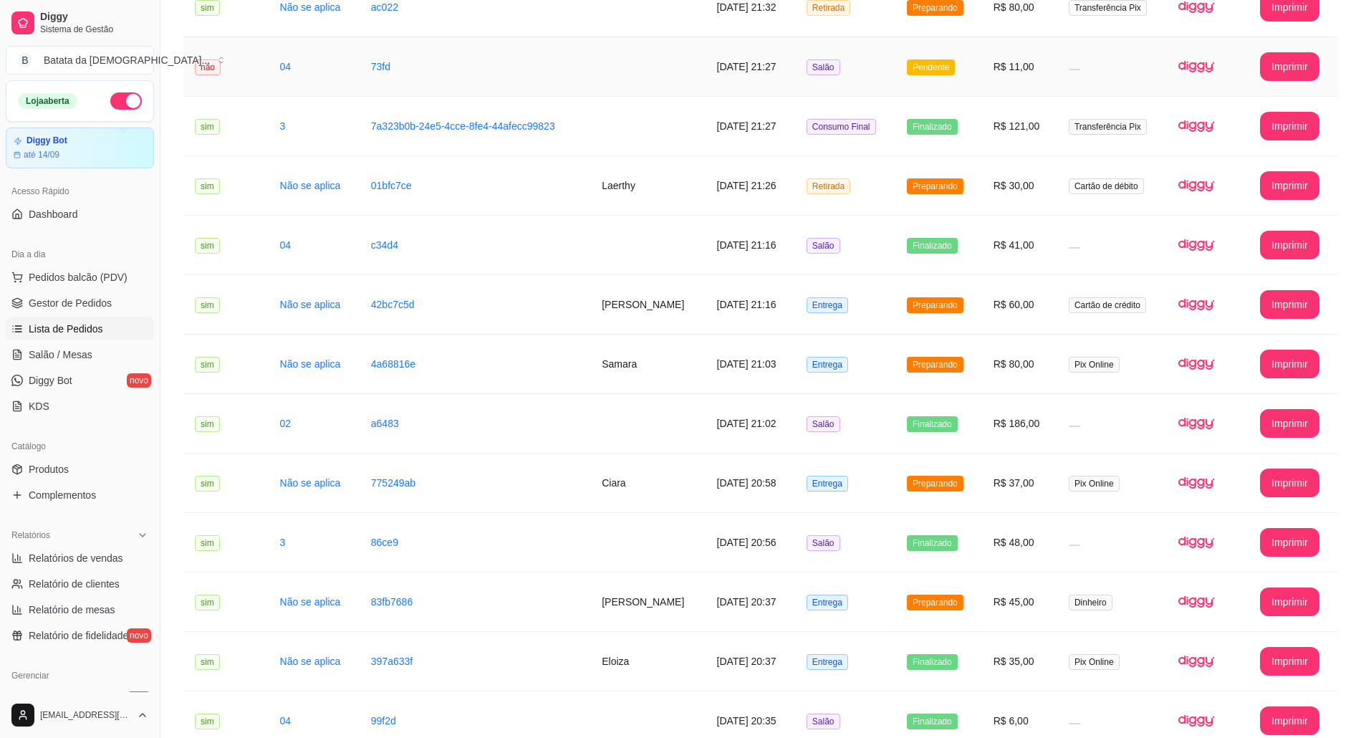
click at [826, 72] on span "Salão" at bounding box center [823, 67] width 34 height 16
click at [49, 349] on span "Salão / Mesas" at bounding box center [61, 354] width 64 height 14
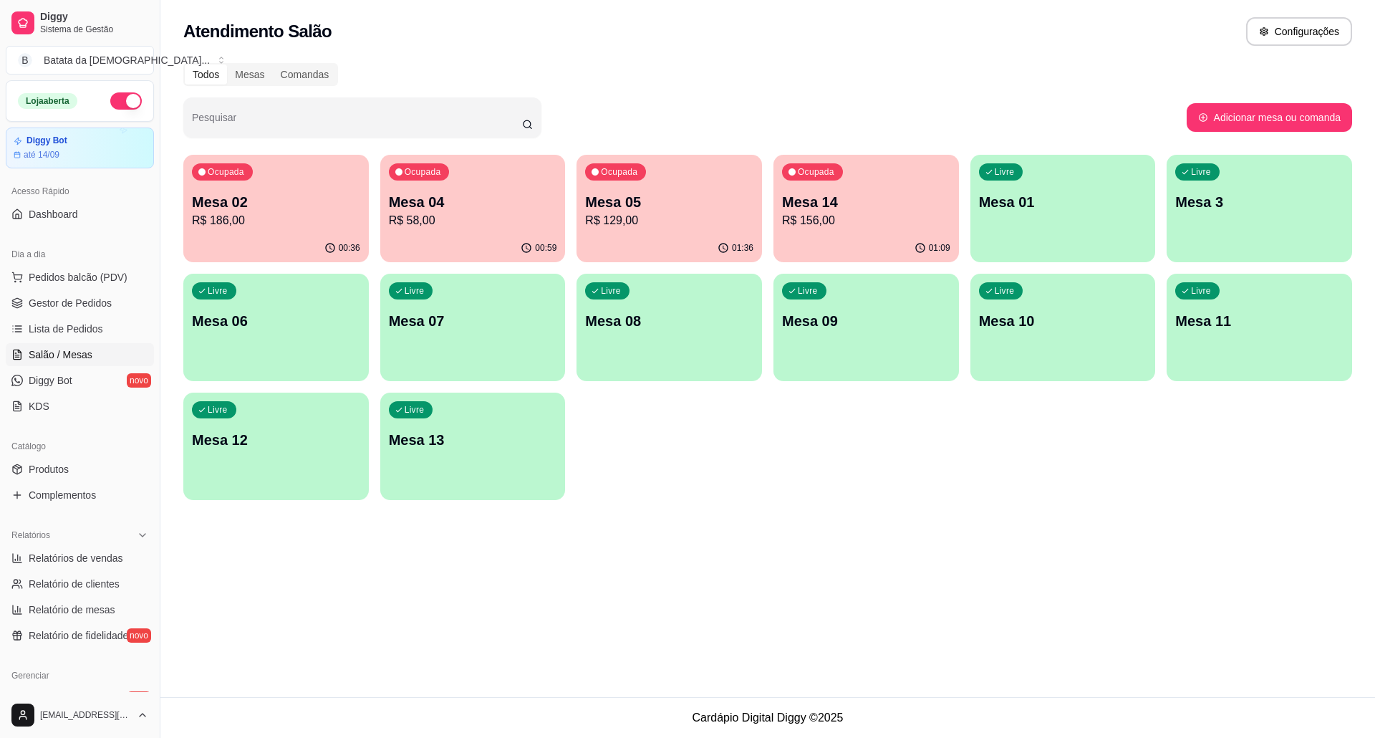
click at [642, 201] on p "Mesa 05" at bounding box center [669, 202] width 168 height 20
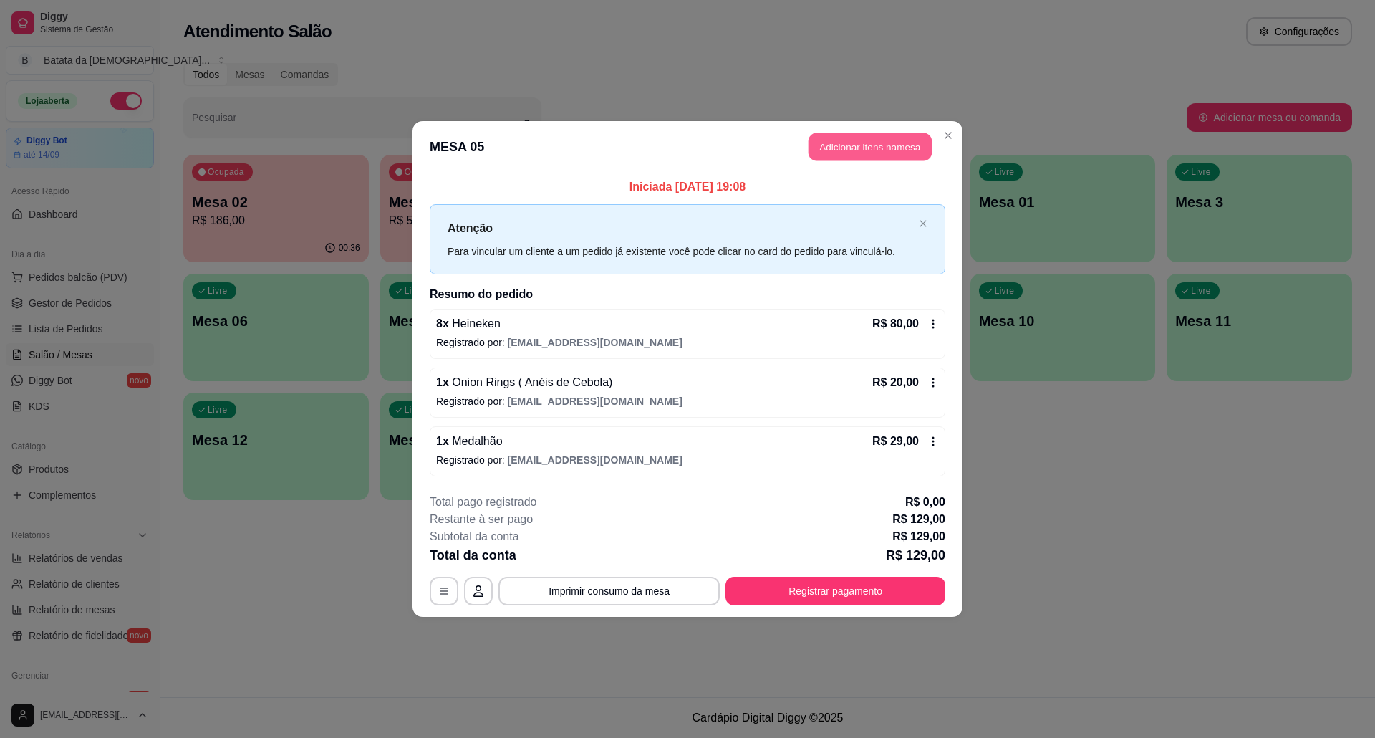
click at [892, 141] on button "Adicionar itens na mesa" at bounding box center [869, 147] width 123 height 28
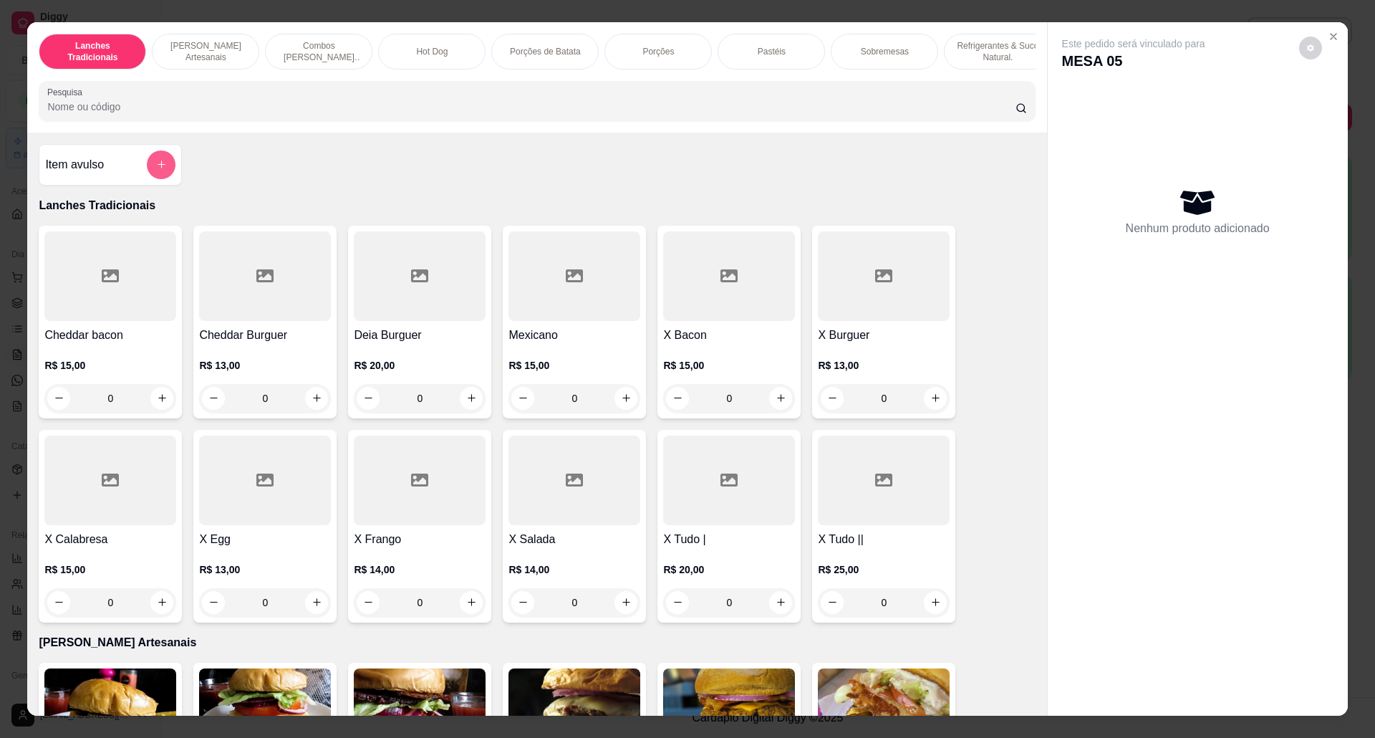
click at [165, 172] on button "add-separate-item" at bounding box center [161, 164] width 29 height 29
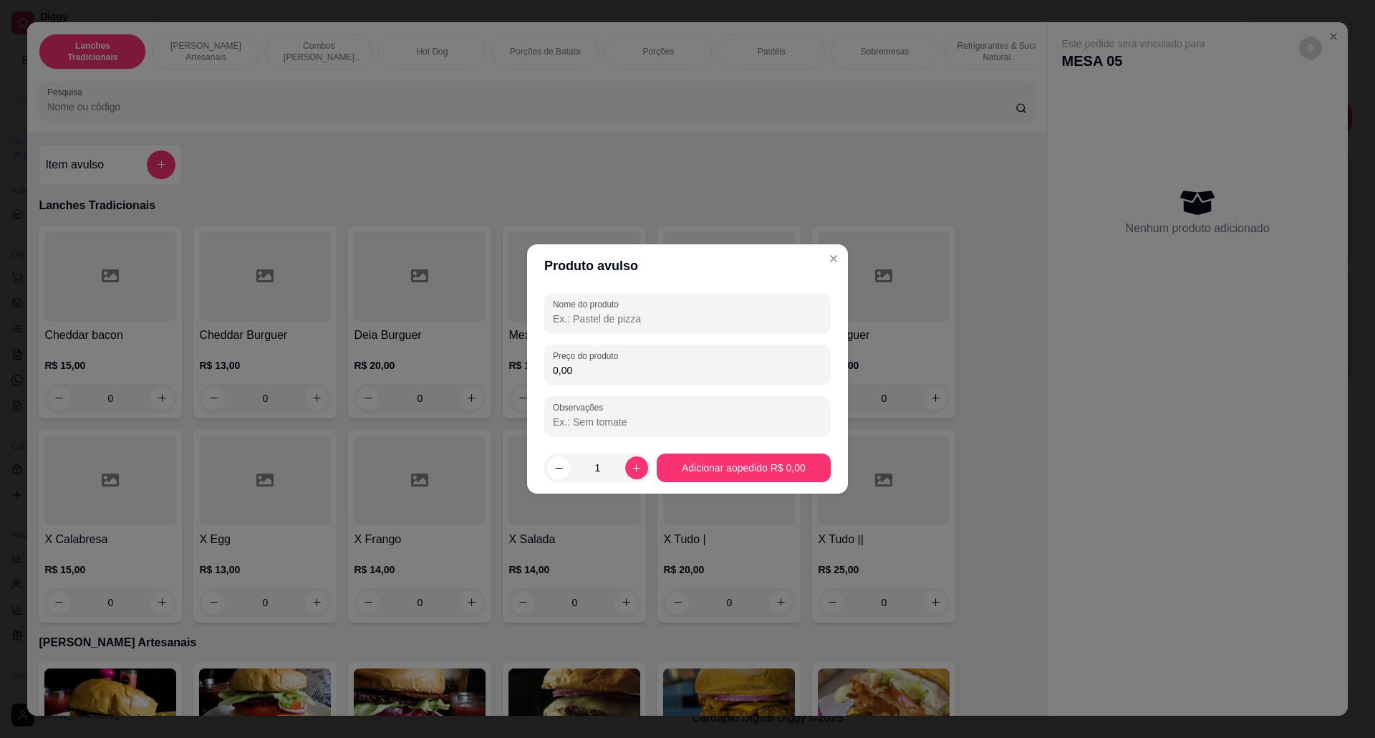
click at [637, 371] on input "0,00" at bounding box center [687, 370] width 269 height 14
type input "4,00"
click at [668, 317] on input "Nome do produto" at bounding box center [687, 318] width 269 height 14
type input "molho da casa"
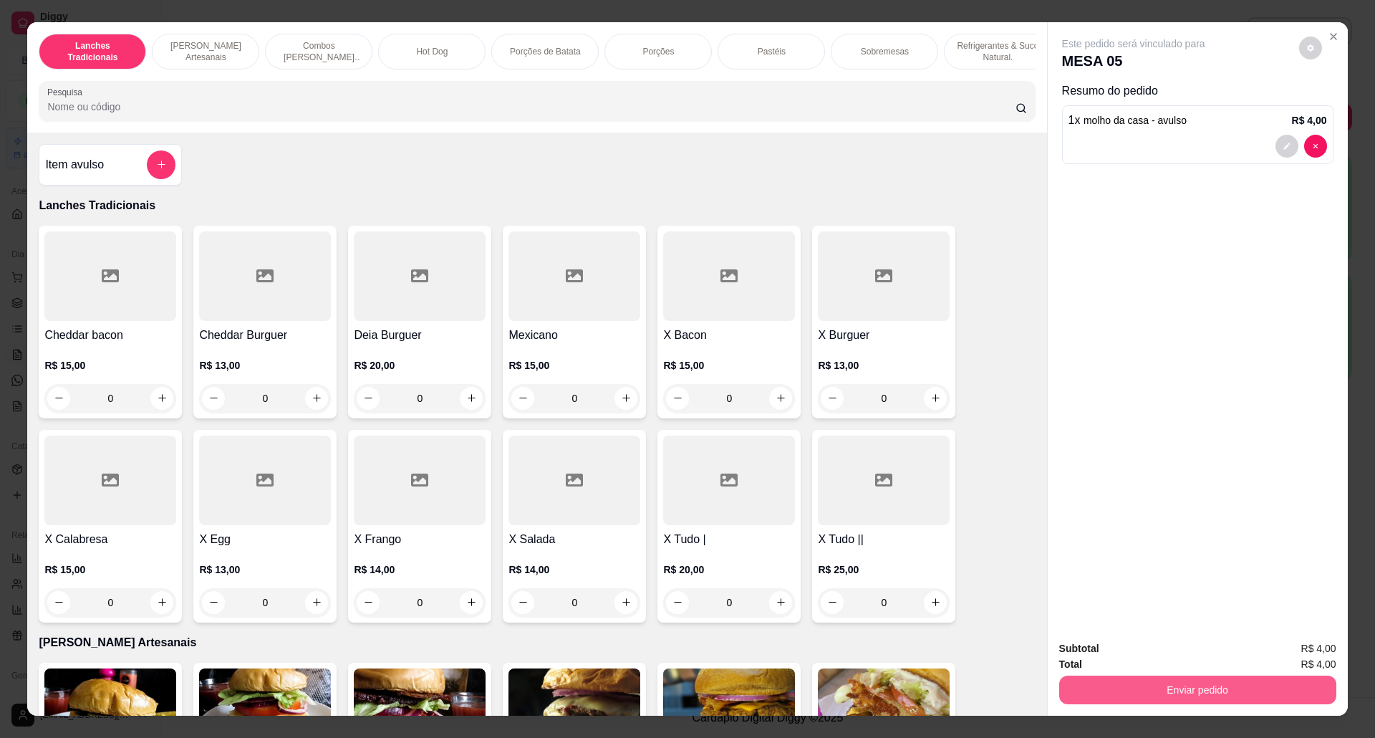
click at [1192, 677] on button "Enviar pedido" at bounding box center [1197, 689] width 277 height 29
click at [1154, 644] on button "Não registrar e enviar pedido" at bounding box center [1148, 655] width 149 height 27
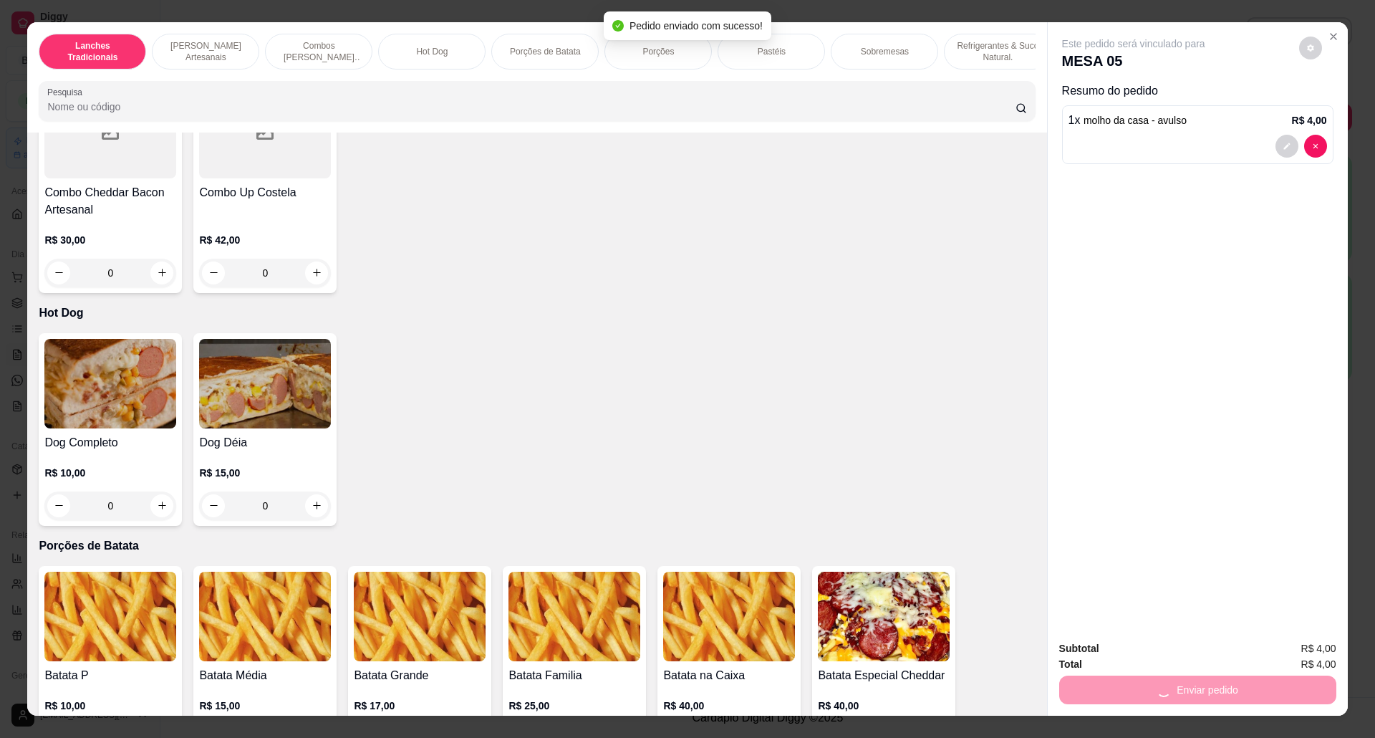
scroll to position [2005, 0]
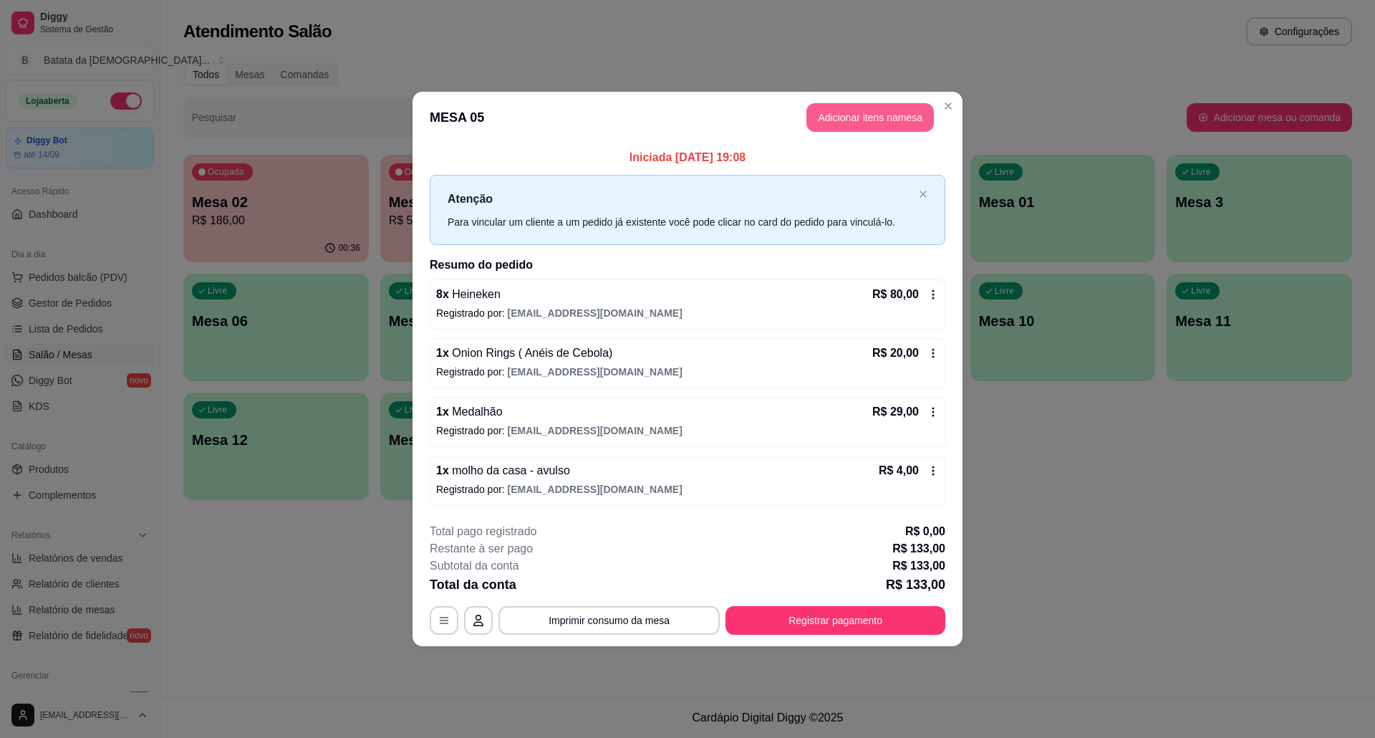
click at [848, 118] on button "Adicionar itens na mesa" at bounding box center [869, 117] width 127 height 29
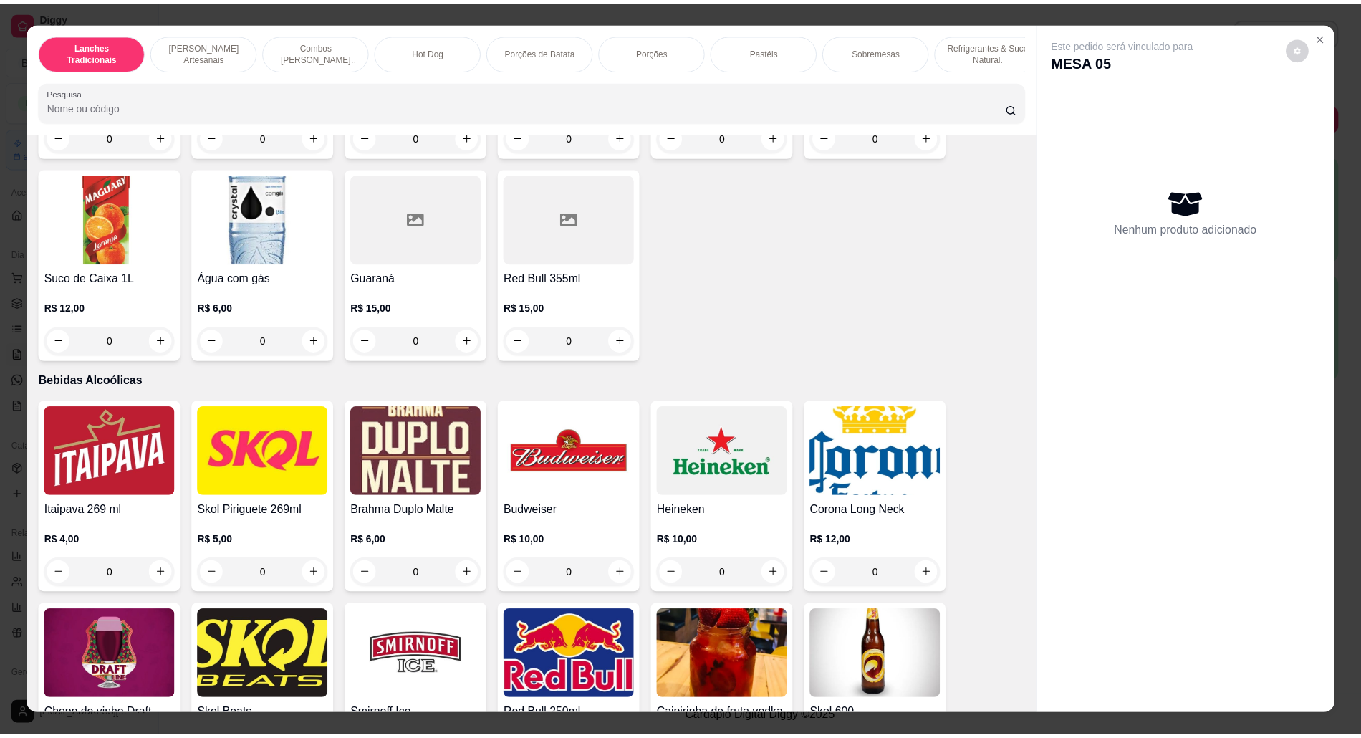
scroll to position [3341, 0]
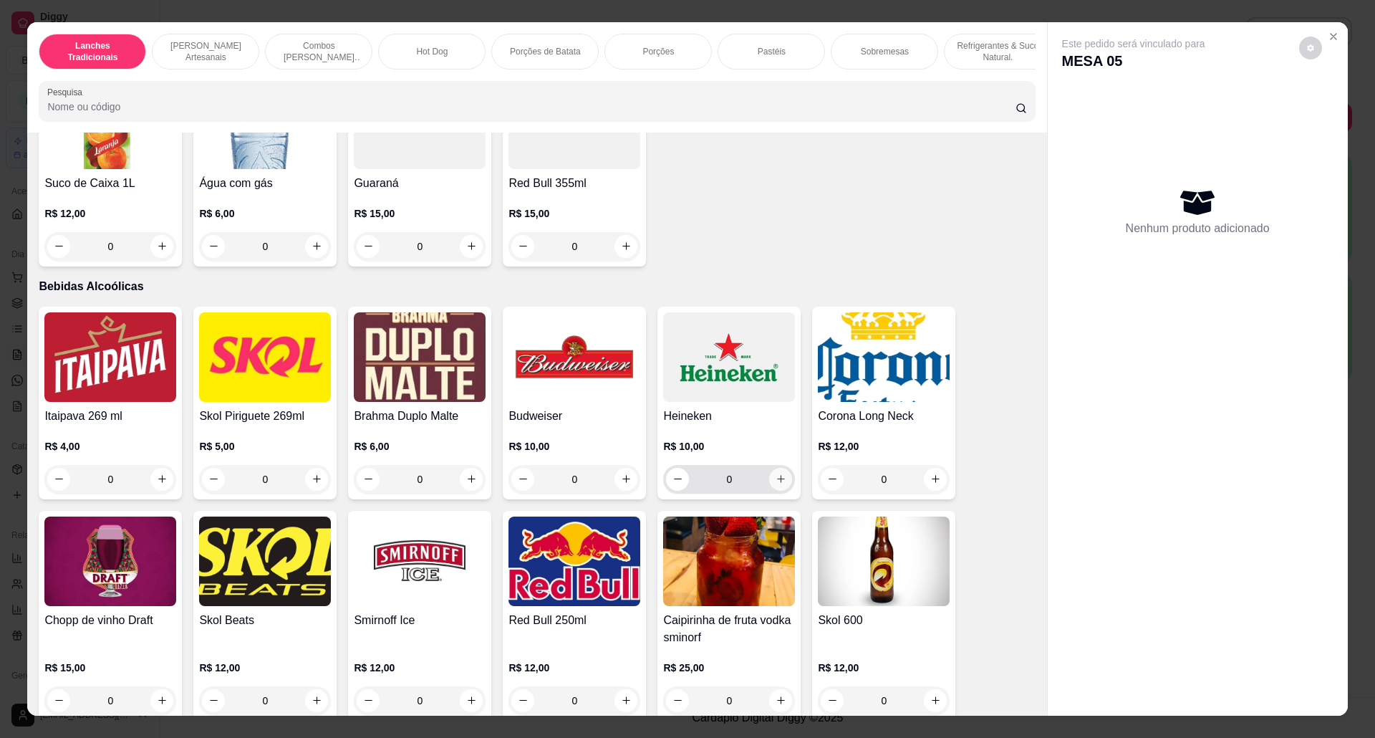
click at [769, 490] on button "increase-product-quantity" at bounding box center [780, 479] width 23 height 23
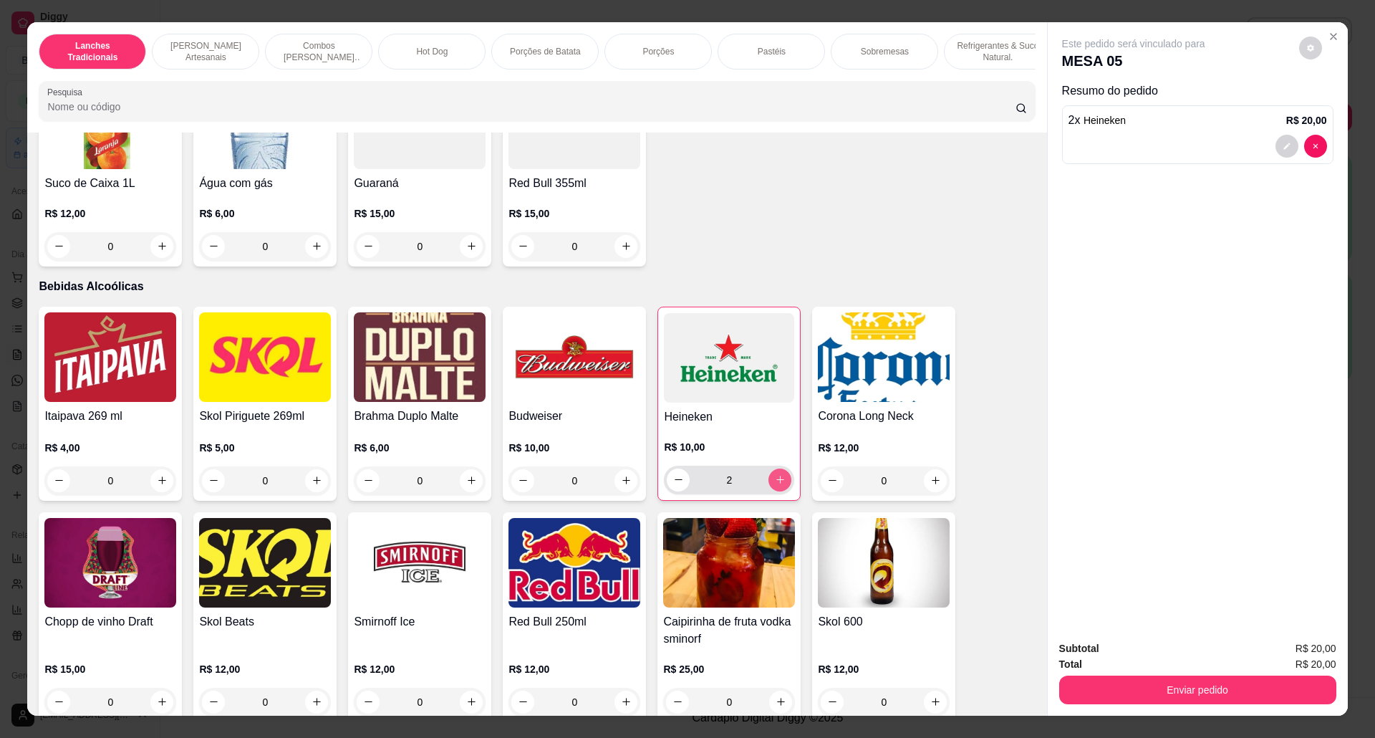
click at [775, 485] on icon "increase-product-quantity" at bounding box center [780, 479] width 11 height 11
type input "3"
click at [1164, 682] on button "Enviar pedido" at bounding box center [1197, 689] width 277 height 29
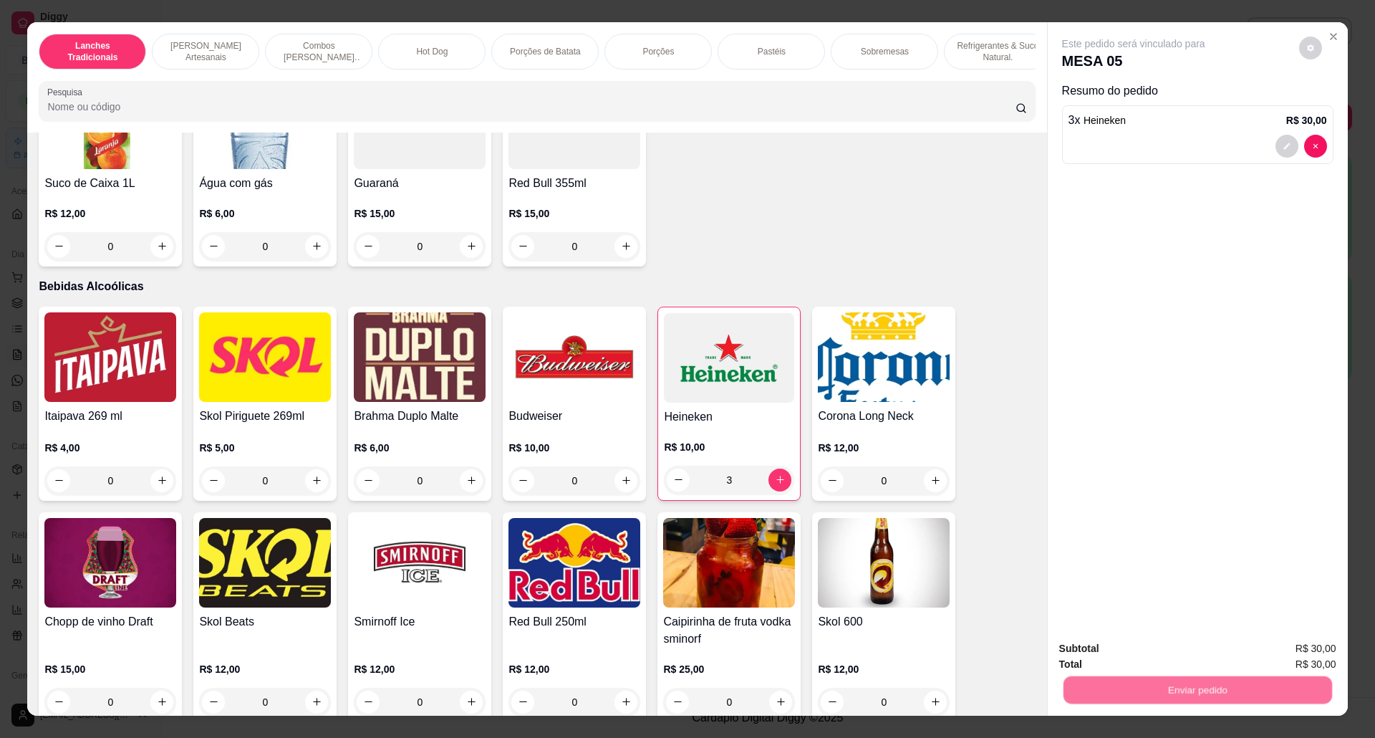
click at [1154, 655] on button "Não registrar e enviar pedido" at bounding box center [1148, 655] width 145 height 26
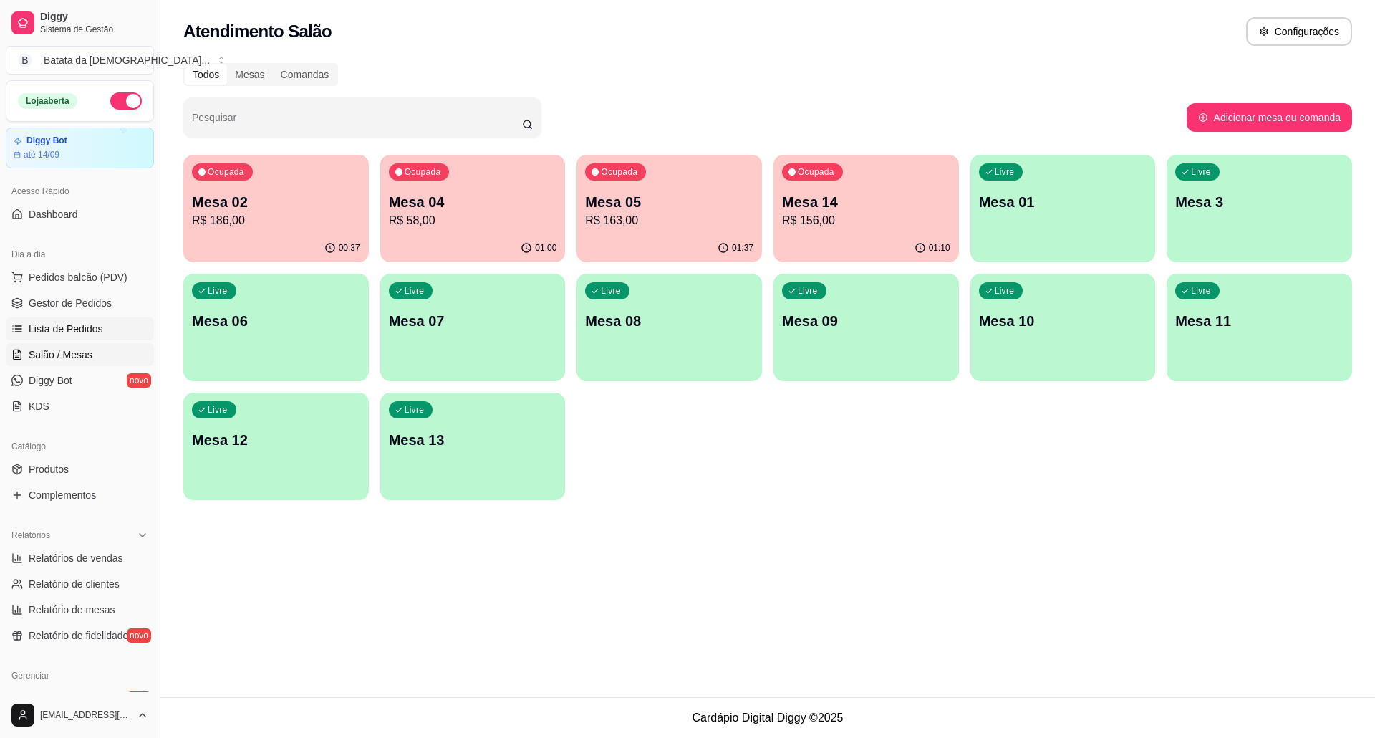
click at [87, 328] on span "Lista de Pedidos" at bounding box center [66, 329] width 74 height 14
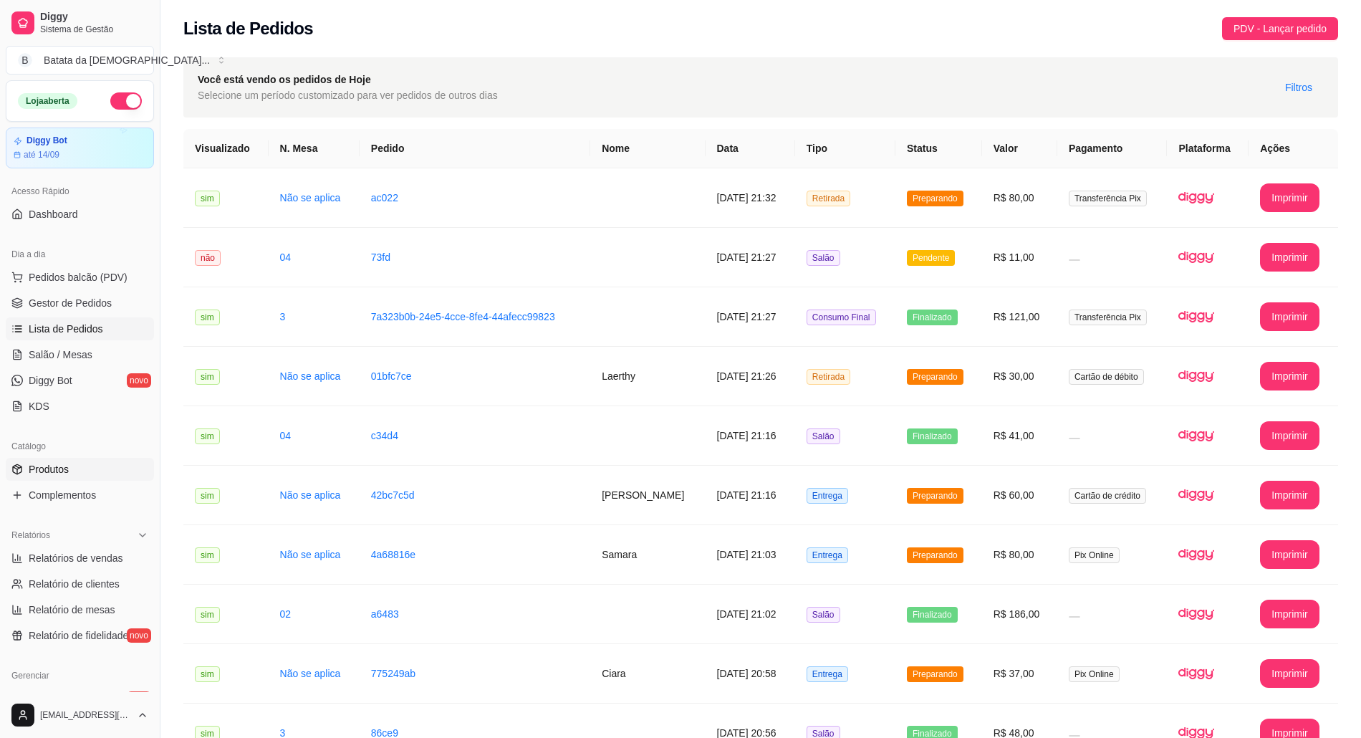
click at [112, 460] on link "Produtos" at bounding box center [80, 469] width 148 height 23
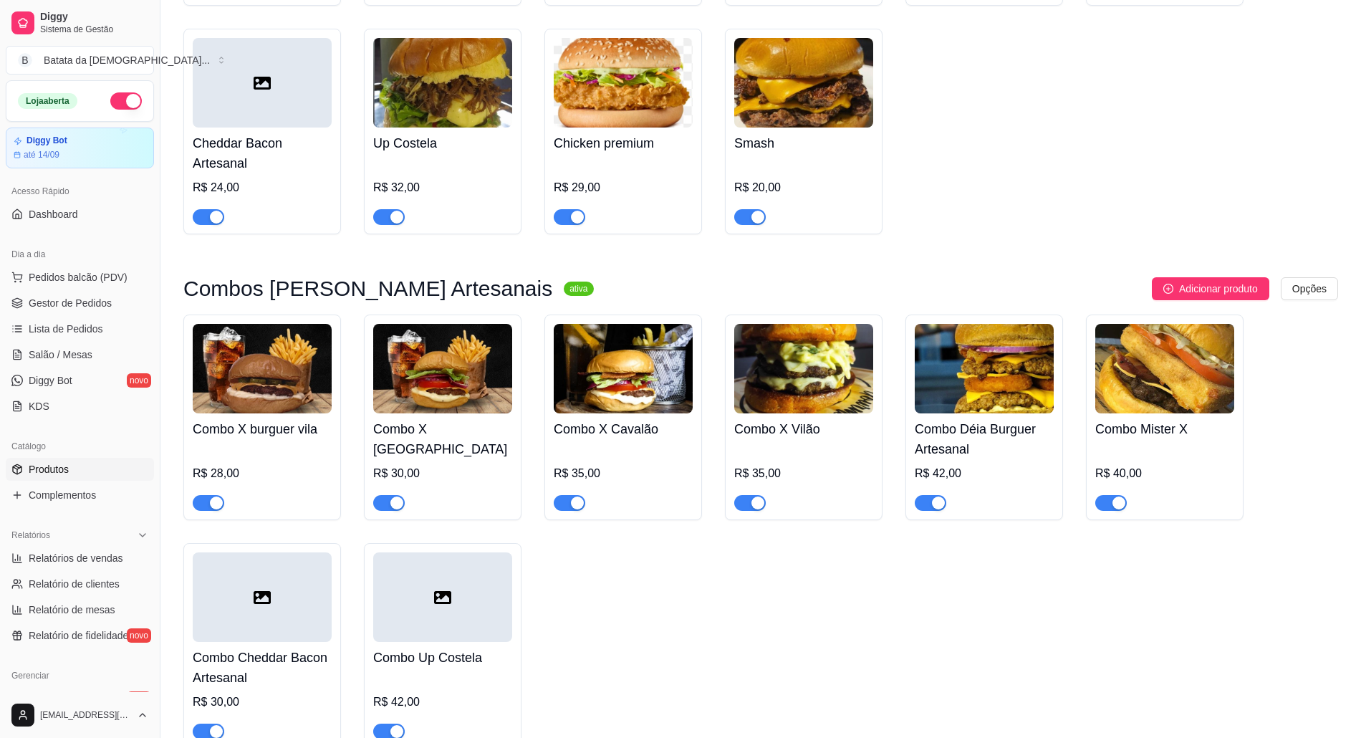
scroll to position [859, 0]
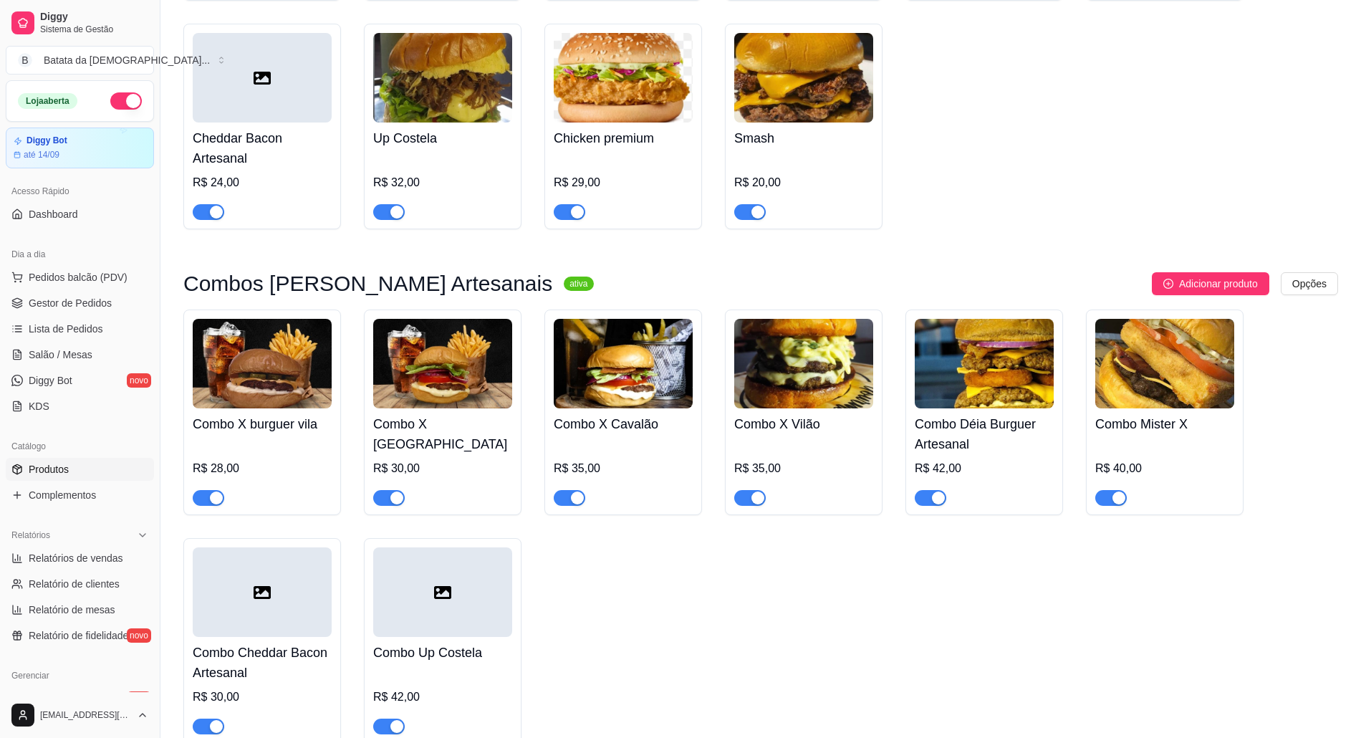
click at [762, 344] on img at bounding box center [803, 364] width 139 height 90
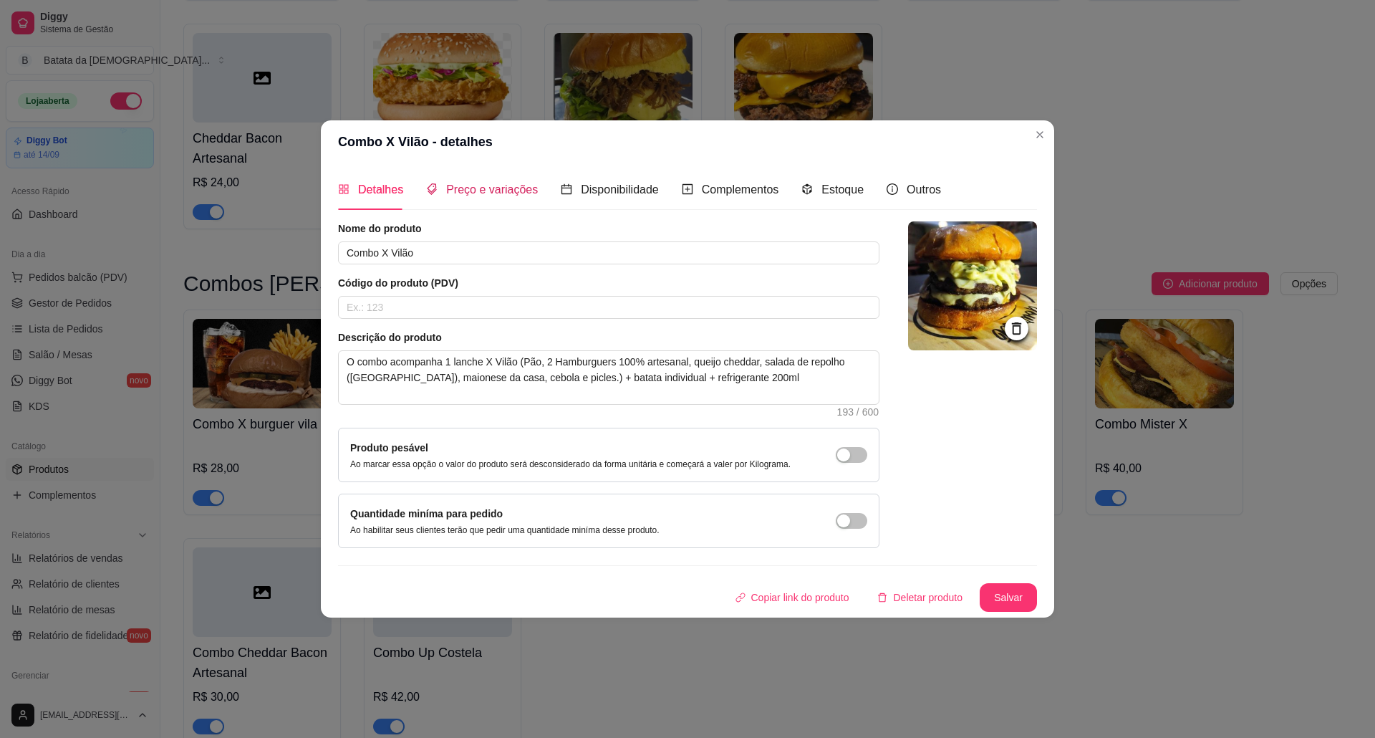
click at [473, 184] on span "Preço e variações" at bounding box center [492, 189] width 92 height 12
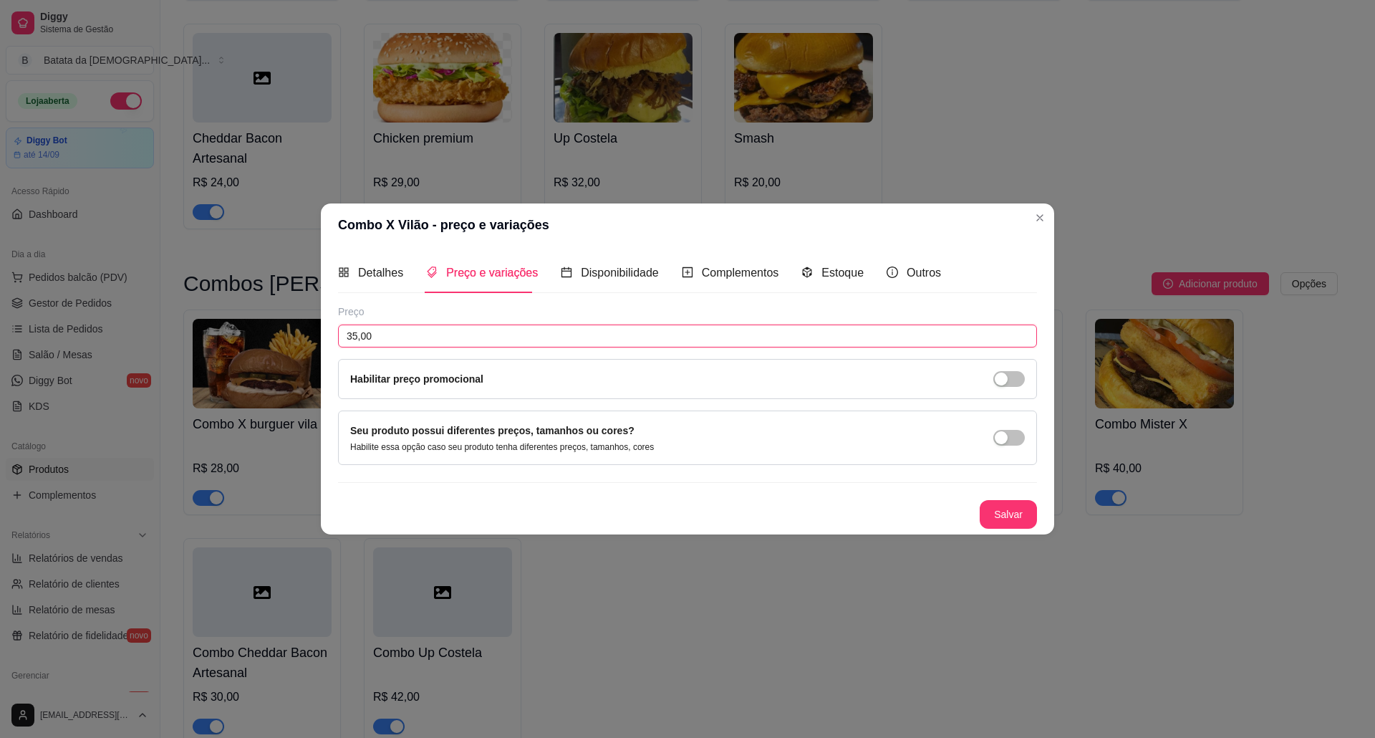
drag, startPoint x: 372, startPoint y: 328, endPoint x: 299, endPoint y: 333, distance: 73.2
click at [299, 333] on div "Combo X Vilão - preço e variações Detalhes Preço e variações Disponibilidade Co…" at bounding box center [687, 369] width 1375 height 738
type input "40,00"
click at [998, 518] on button "Salvar" at bounding box center [1008, 514] width 57 height 29
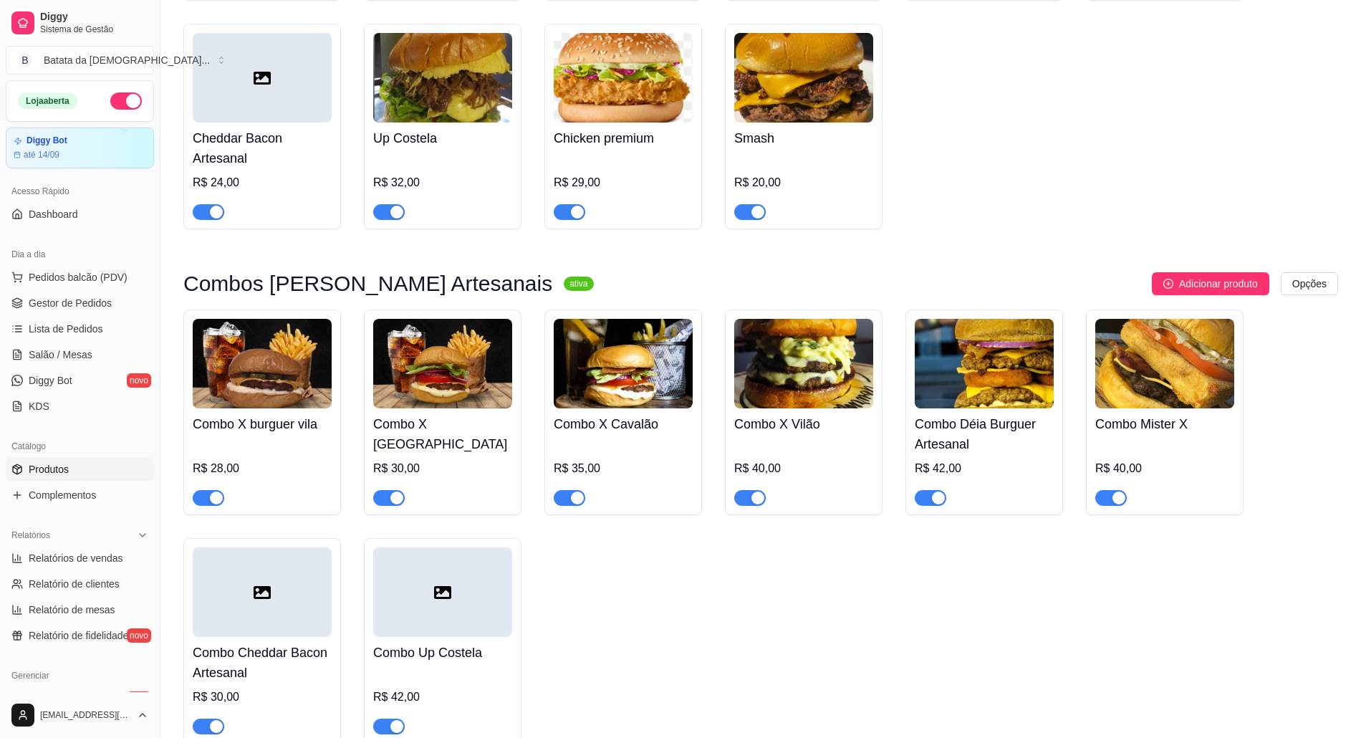
scroll to position [955, 0]
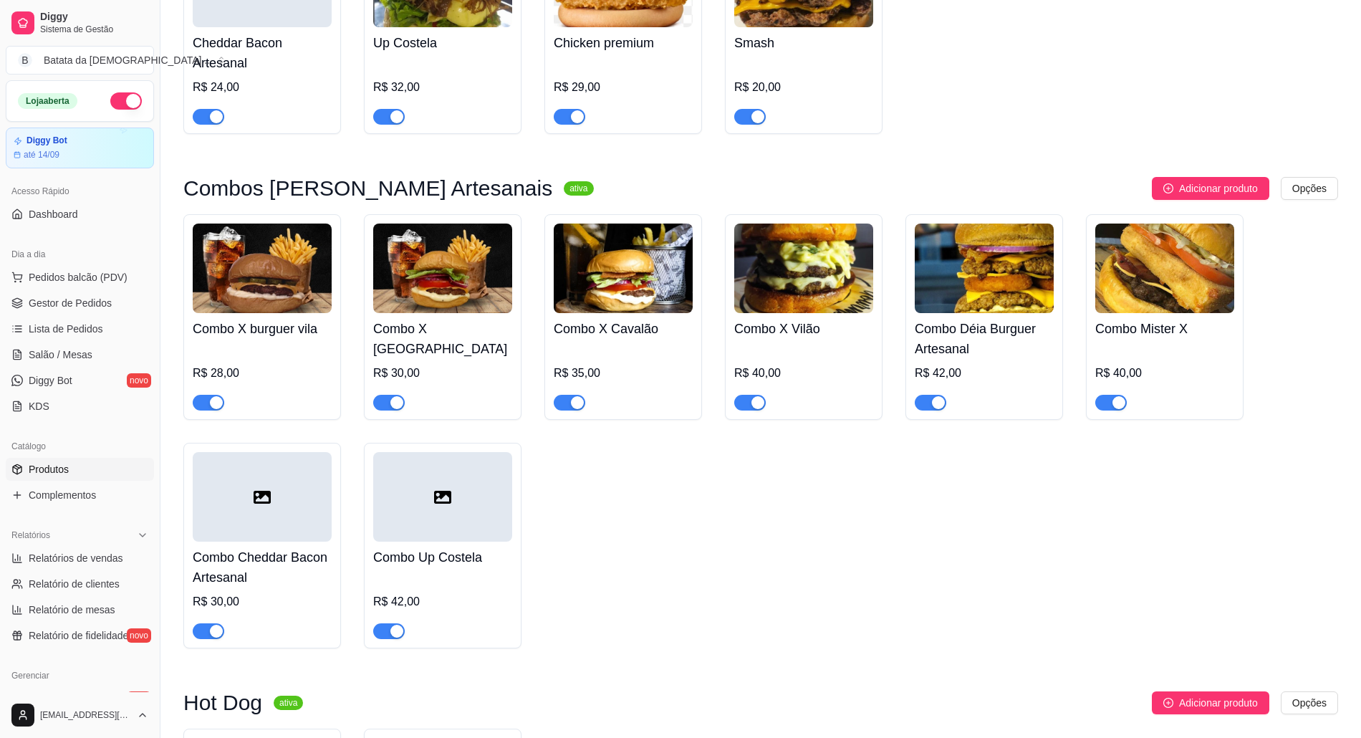
click at [604, 345] on div "R$ 35,00" at bounding box center [623, 377] width 139 height 66
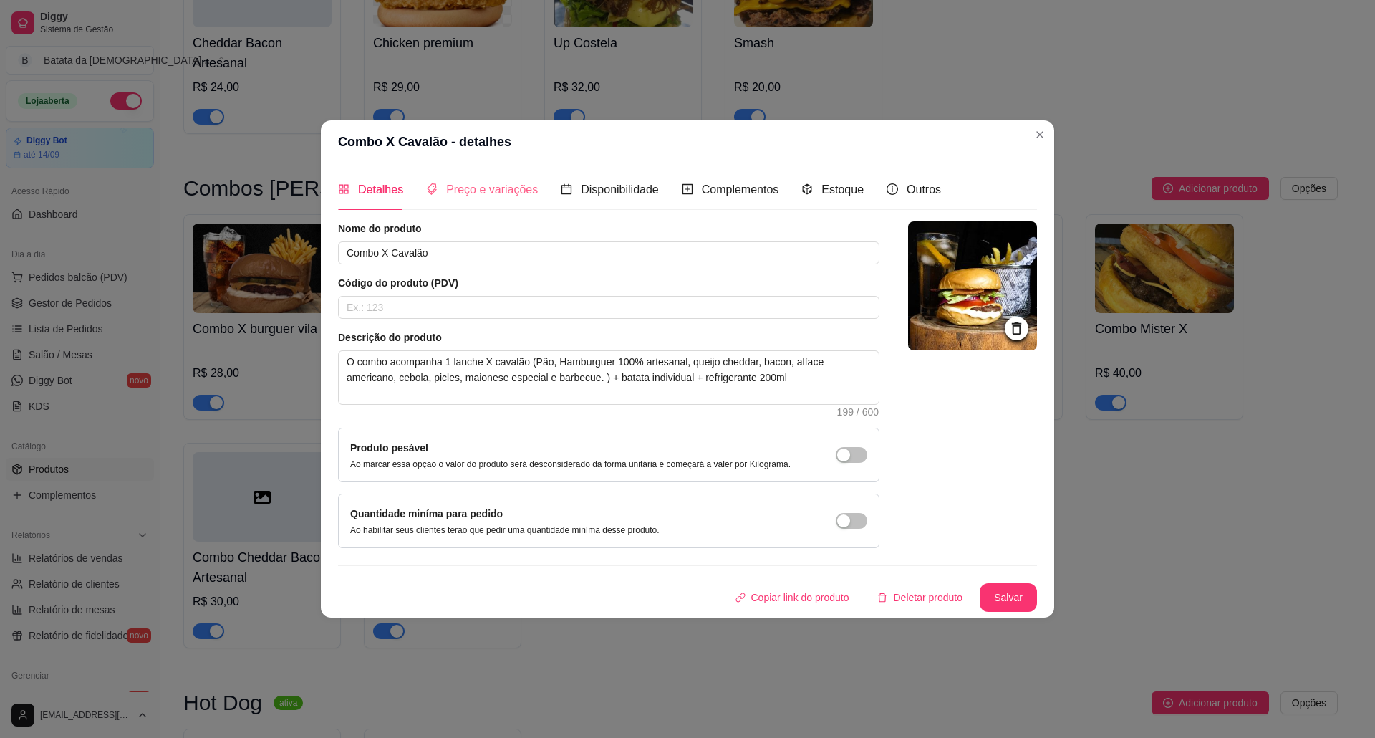
click at [467, 176] on div "Preço e variações" at bounding box center [482, 189] width 112 height 41
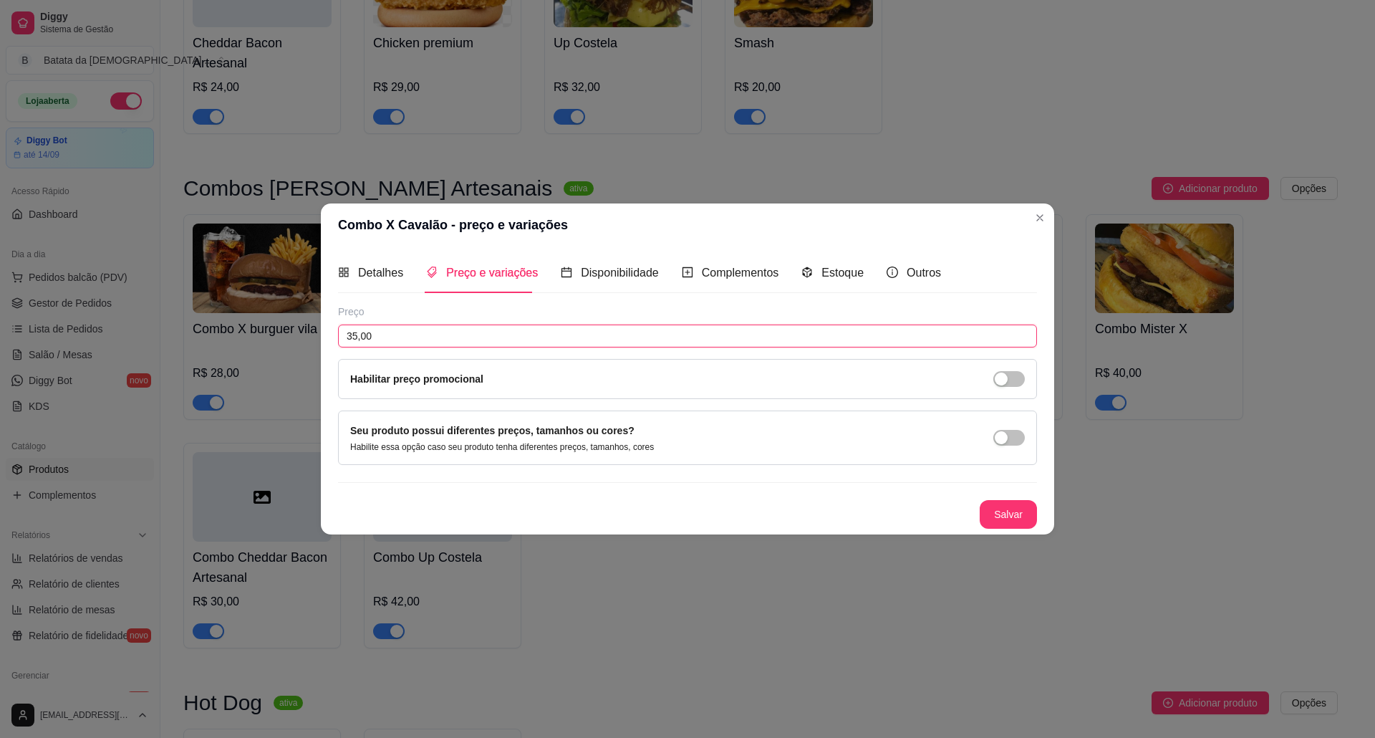
drag, startPoint x: 364, startPoint y: 336, endPoint x: 322, endPoint y: 330, distance: 43.3
click at [322, 330] on div "Detalhes Preço e variações Disponibilidade Complementos Estoque Outros Nome do …" at bounding box center [687, 390] width 733 height 288
type input "40,00"
click at [1006, 513] on button "Salvar" at bounding box center [1008, 515] width 56 height 28
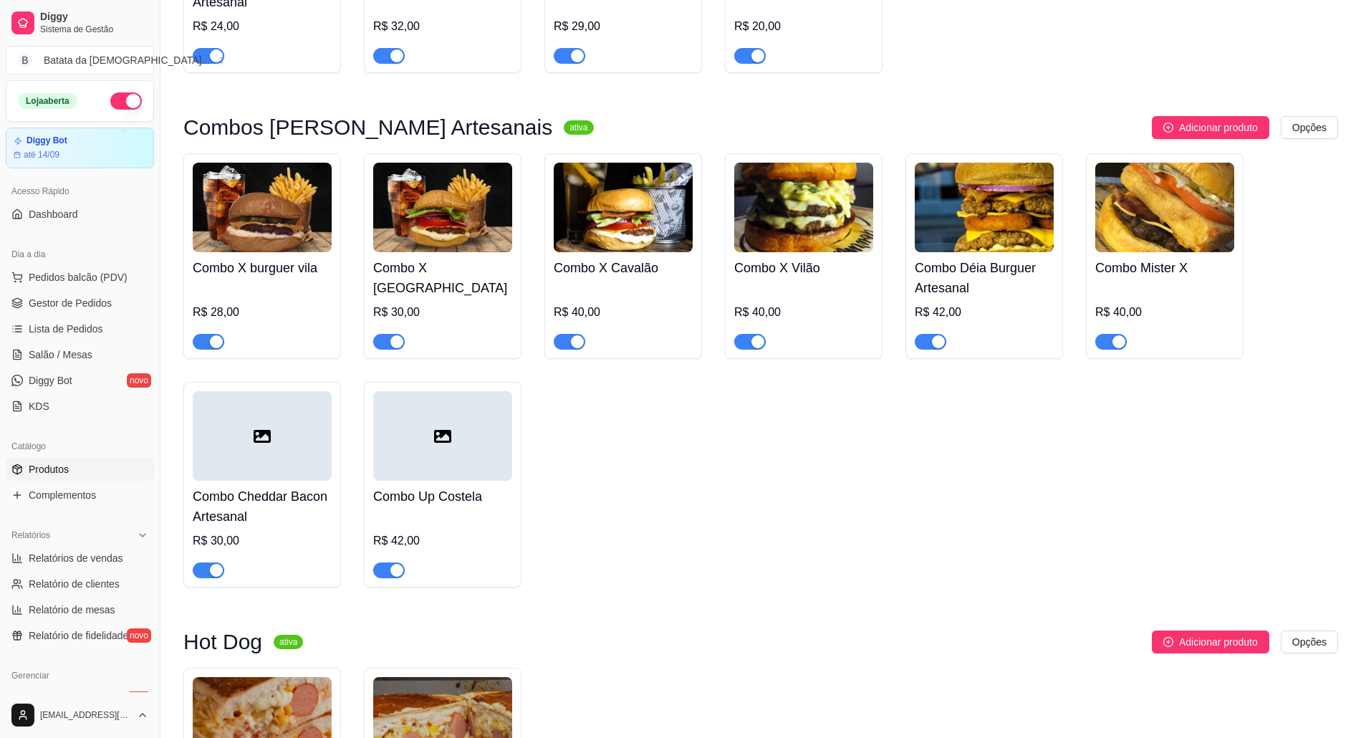
scroll to position [1050, 0]
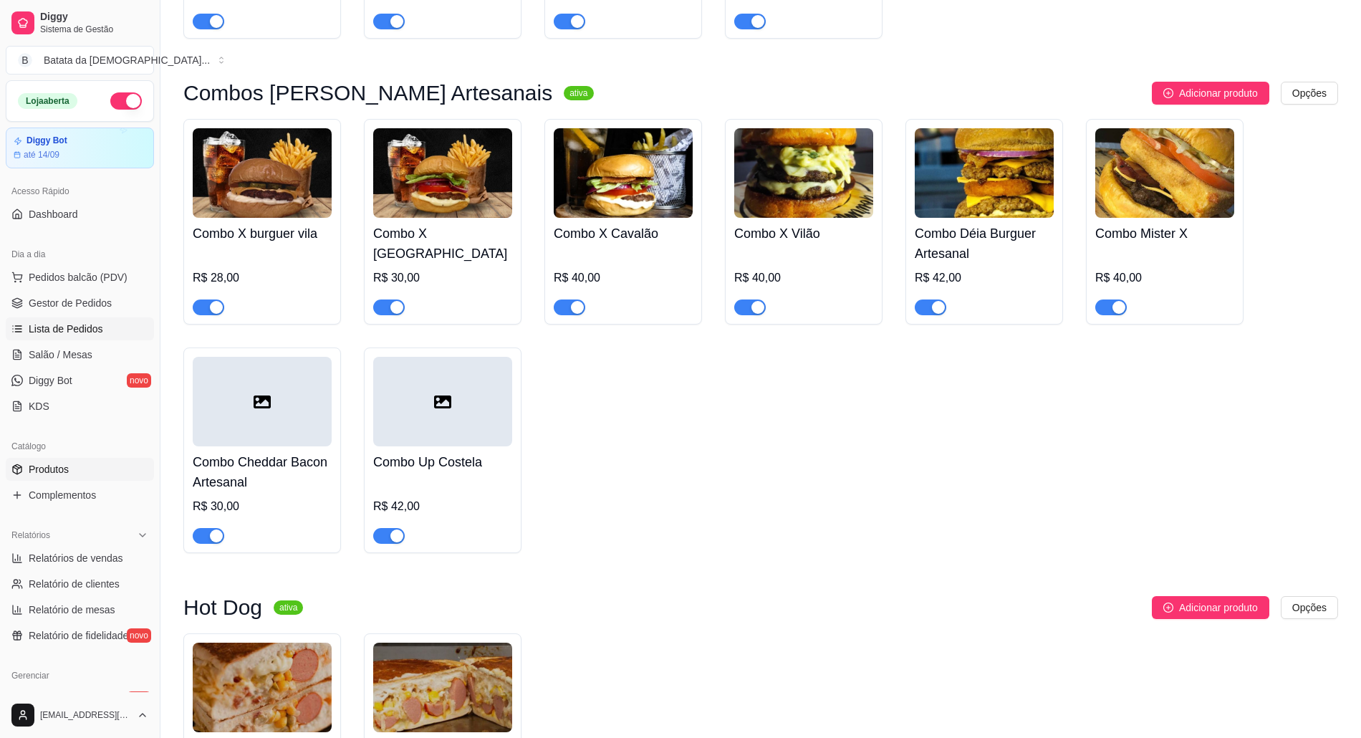
click at [99, 334] on span "Lista de Pedidos" at bounding box center [66, 329] width 74 height 14
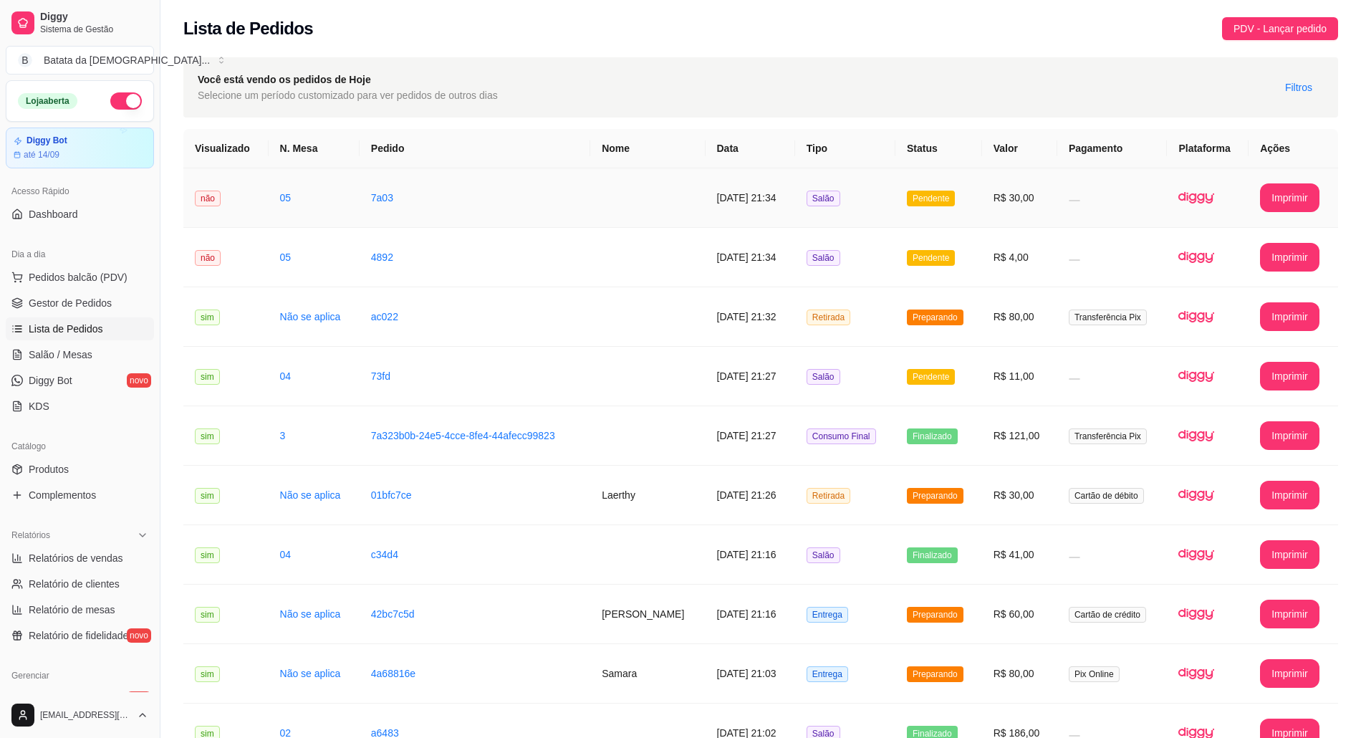
click at [749, 205] on td "[DATE] 21:34" at bounding box center [750, 197] width 90 height 59
click at [32, 366] on link "Salão / Mesas" at bounding box center [80, 354] width 148 height 23
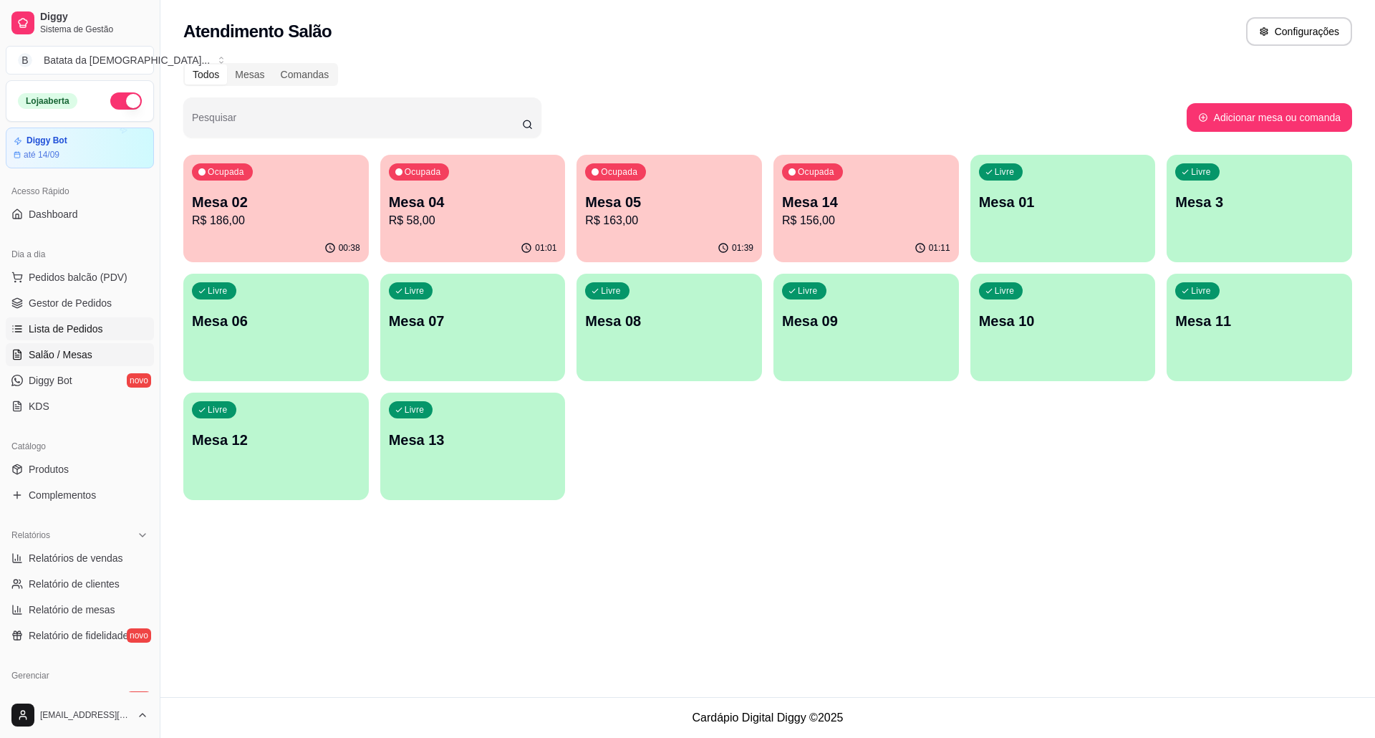
click at [110, 330] on link "Lista de Pedidos" at bounding box center [80, 328] width 148 height 23
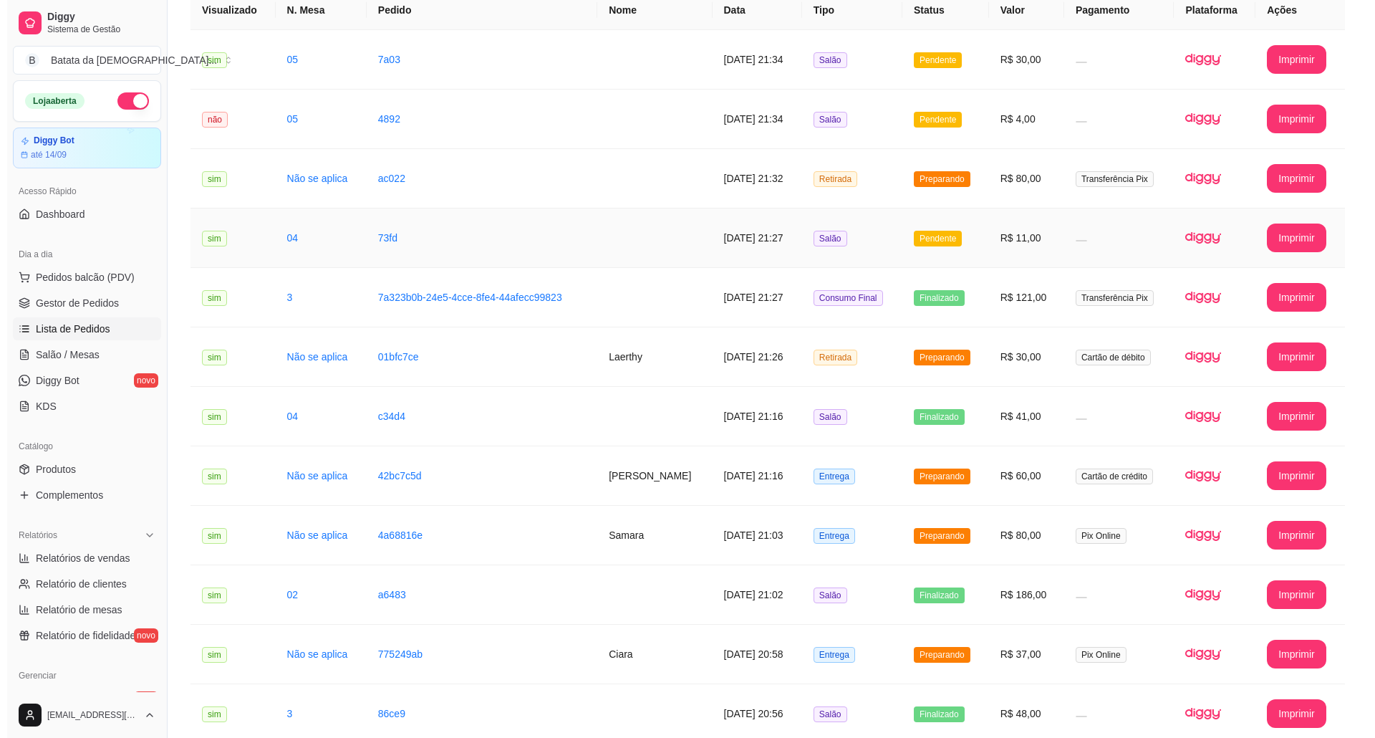
scroll to position [190, 0]
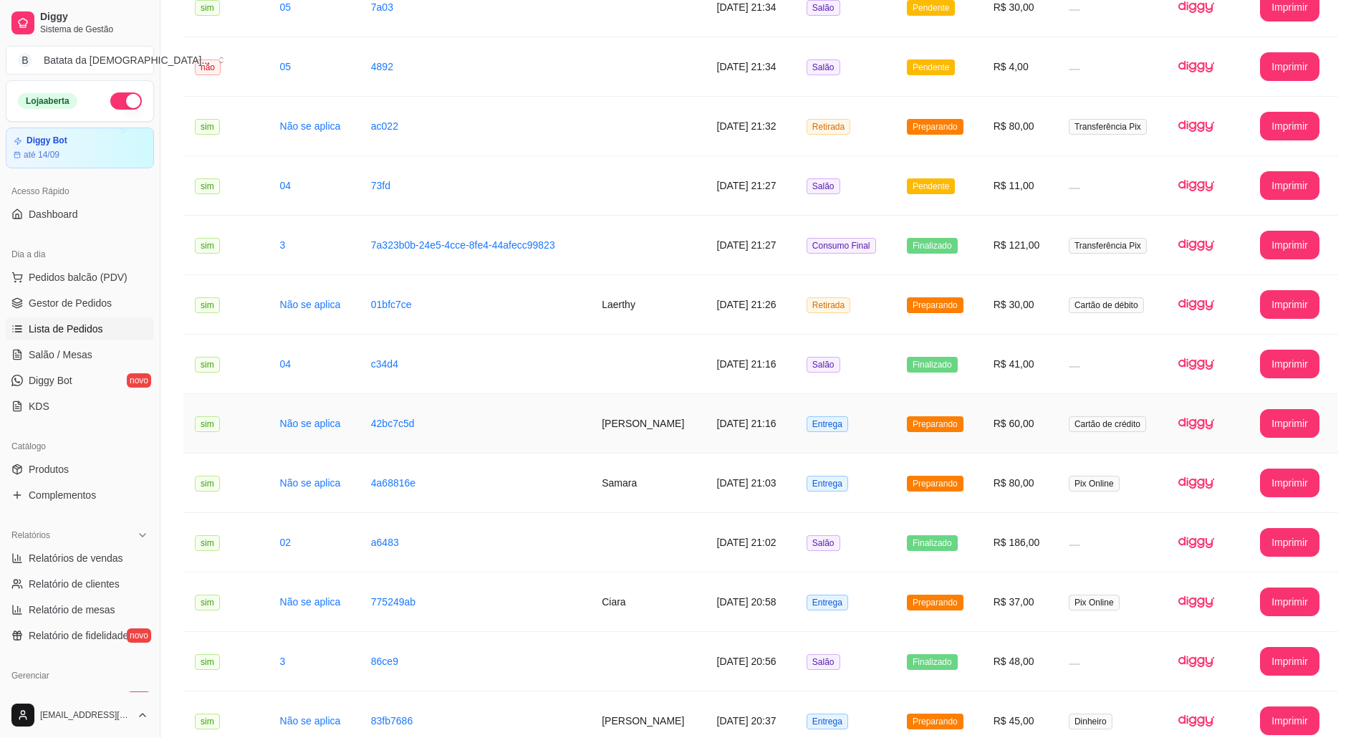
click at [817, 427] on td "Entrega" at bounding box center [845, 423] width 100 height 59
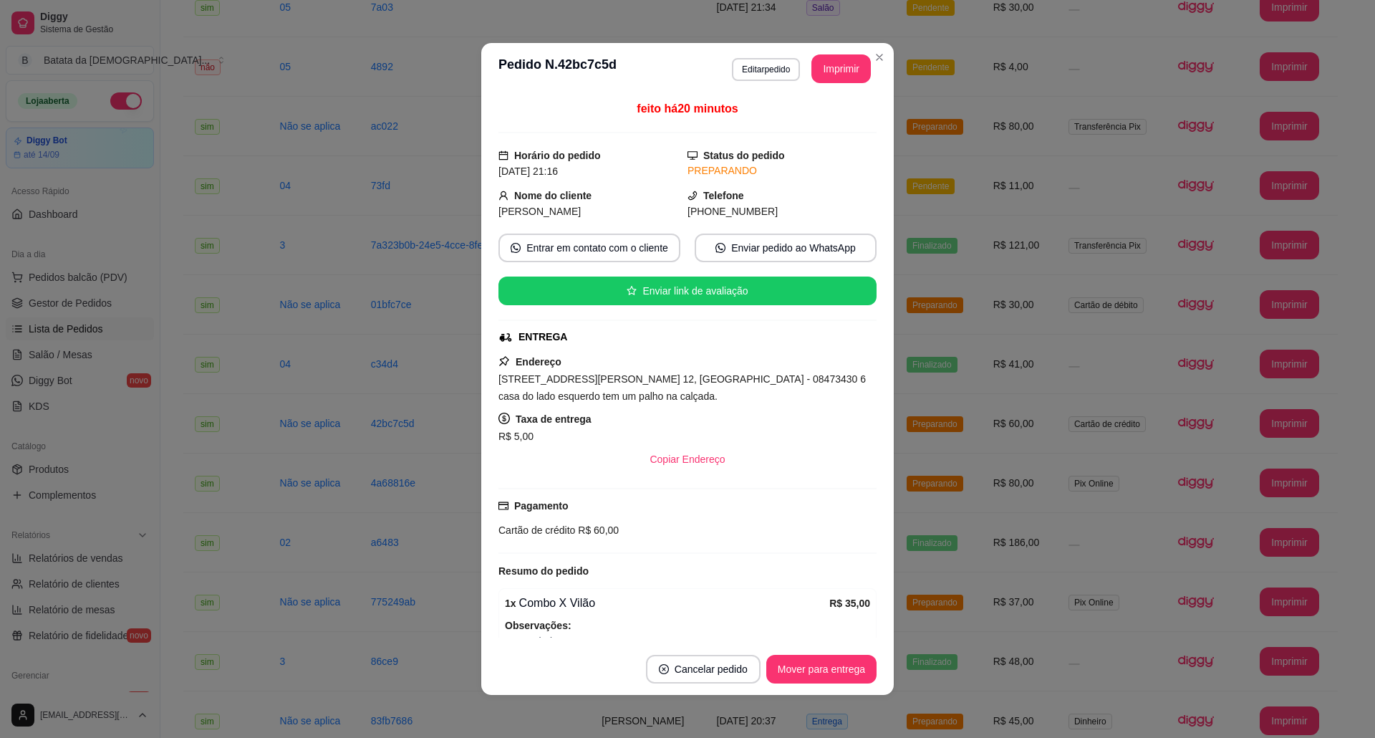
click at [815, 87] on header "**********" at bounding box center [687, 69] width 412 height 52
click at [816, 67] on button "Imprimir" at bounding box center [841, 69] width 57 height 28
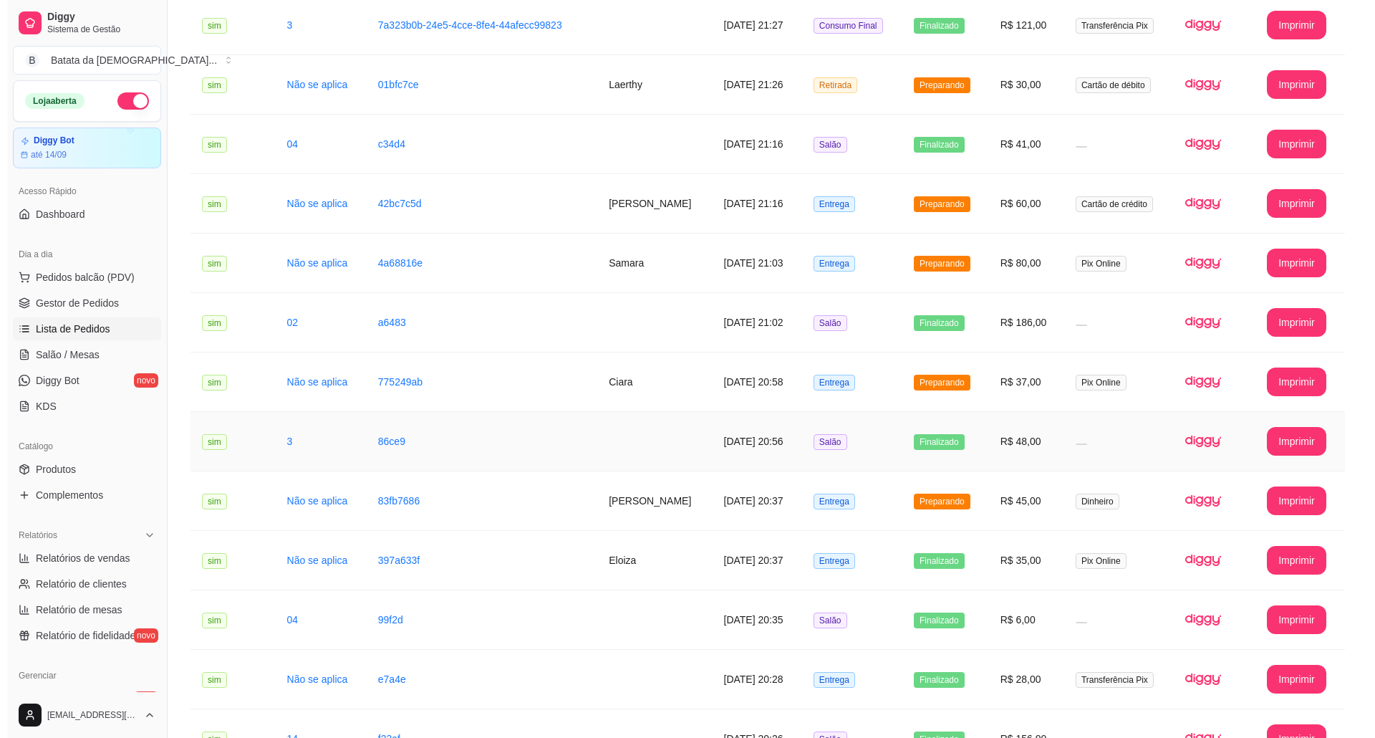
scroll to position [382, 0]
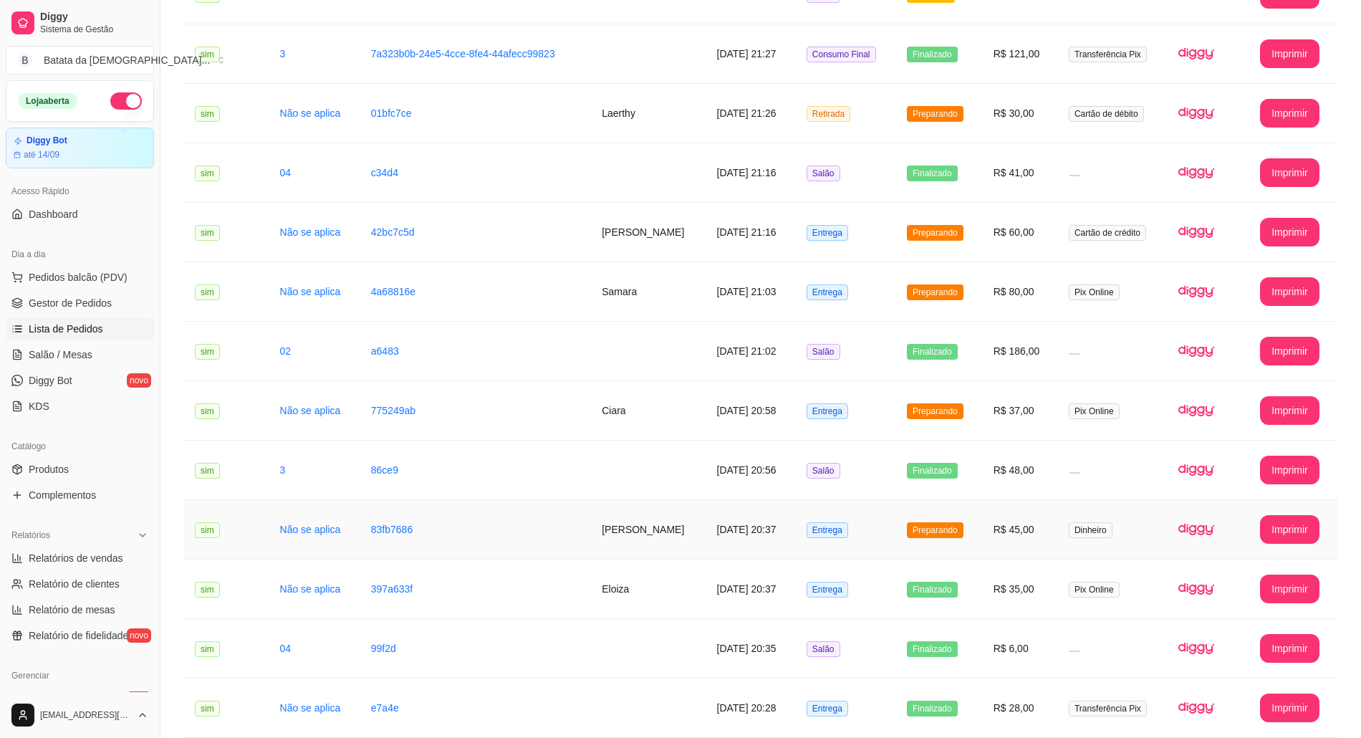
click at [911, 511] on td "Preparando" at bounding box center [938, 529] width 87 height 59
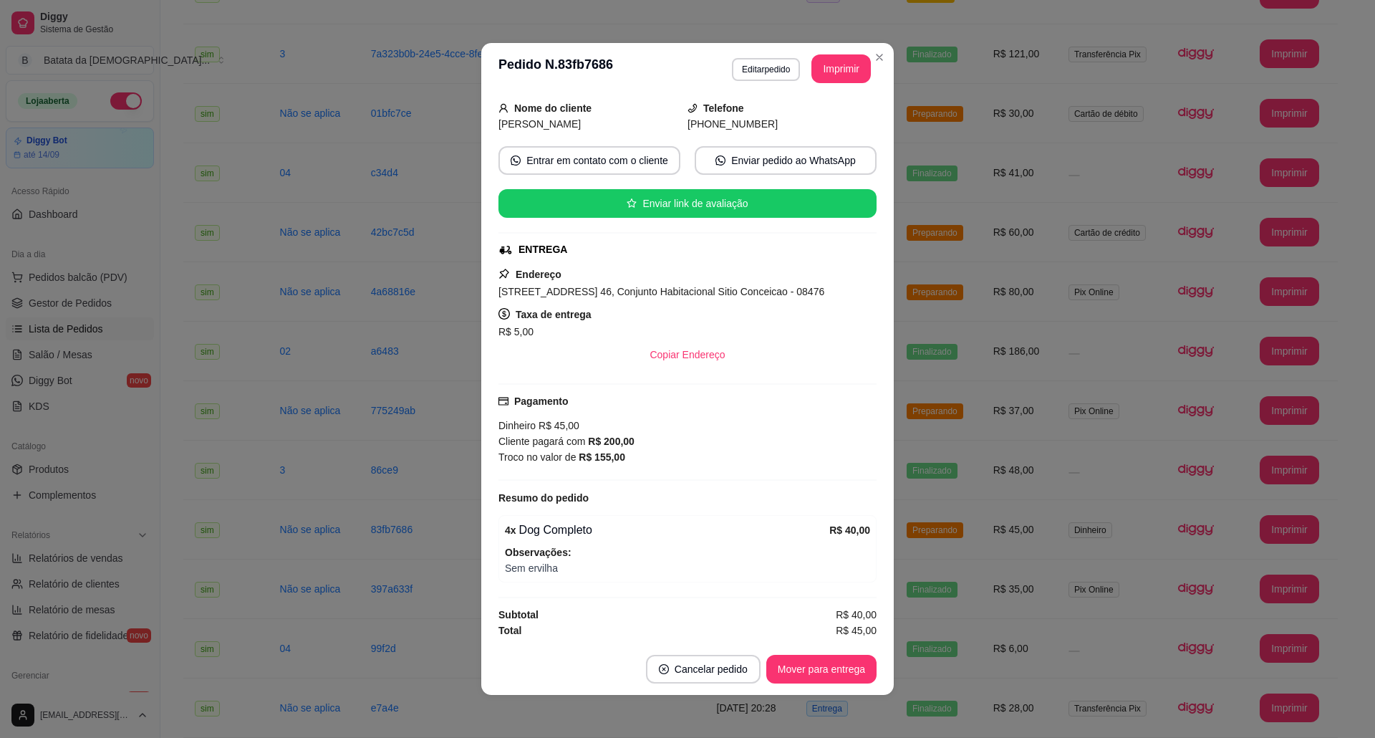
scroll to position [95, 0]
click at [814, 671] on button "Mover para entrega" at bounding box center [821, 669] width 110 height 29
click at [826, 671] on button "Mover para finalizado" at bounding box center [817, 669] width 119 height 29
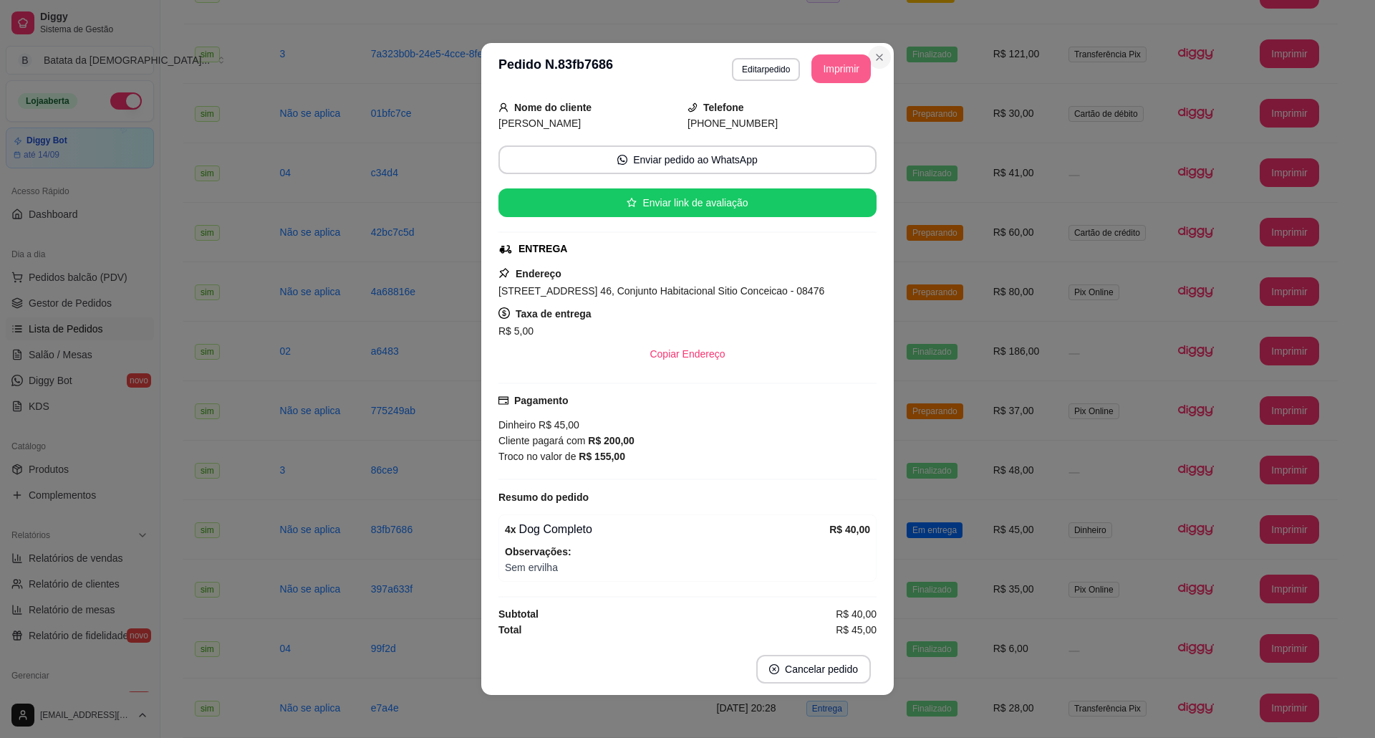
scroll to position [62, 0]
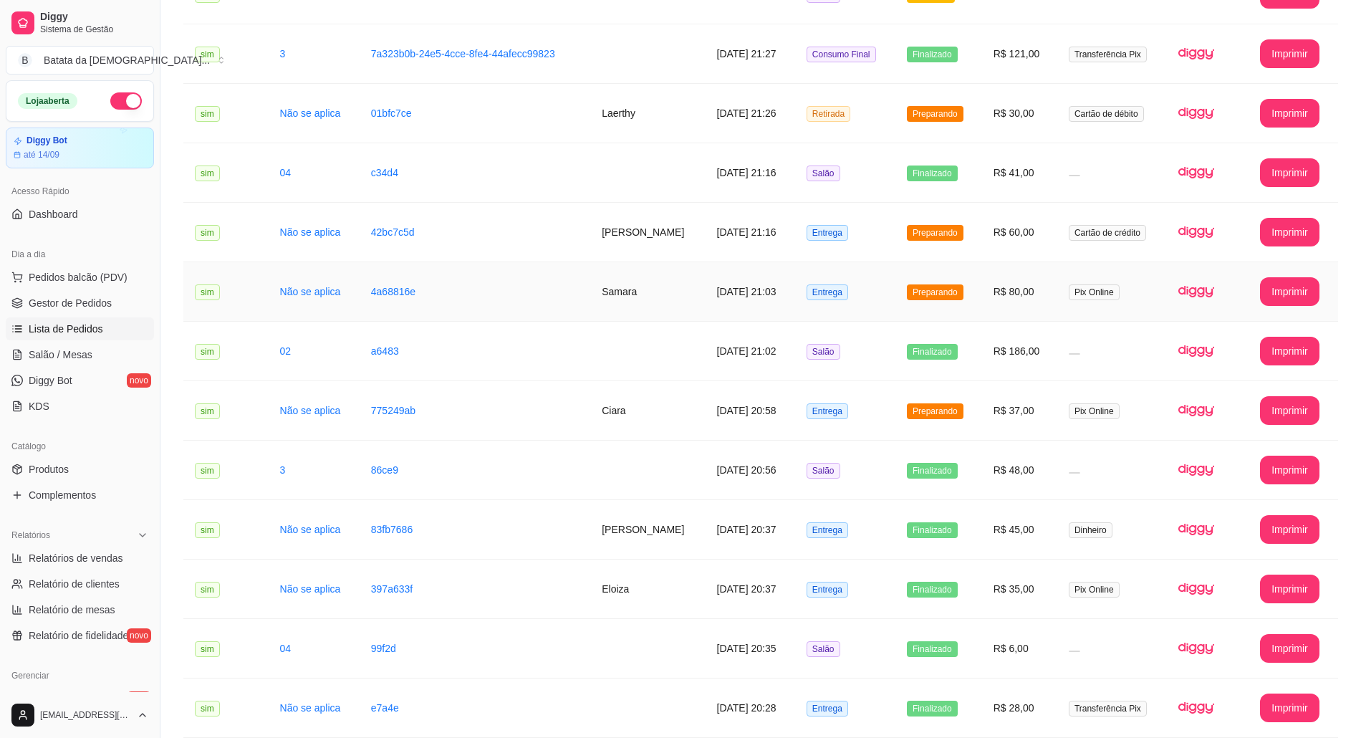
click at [920, 302] on td "Preparando" at bounding box center [938, 291] width 87 height 59
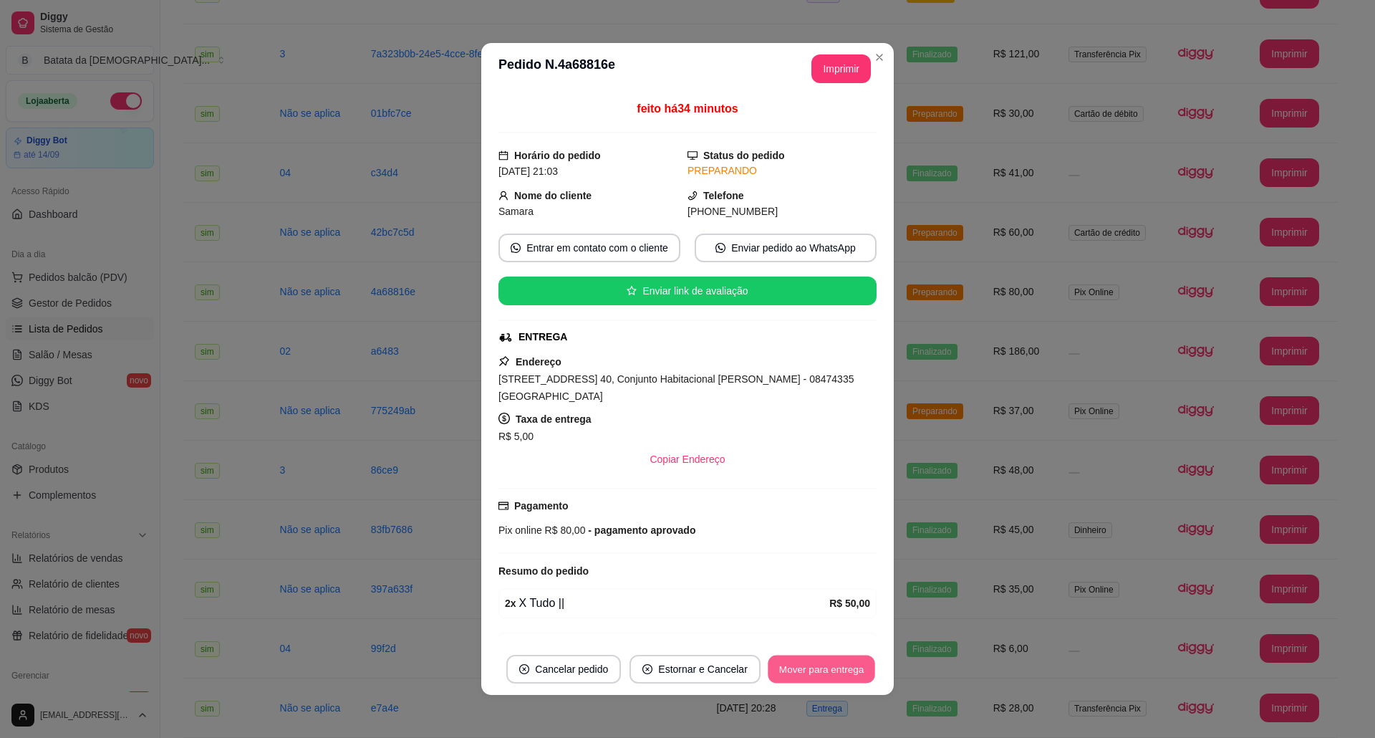
click at [826, 660] on button "Mover para entrega" at bounding box center [821, 669] width 107 height 28
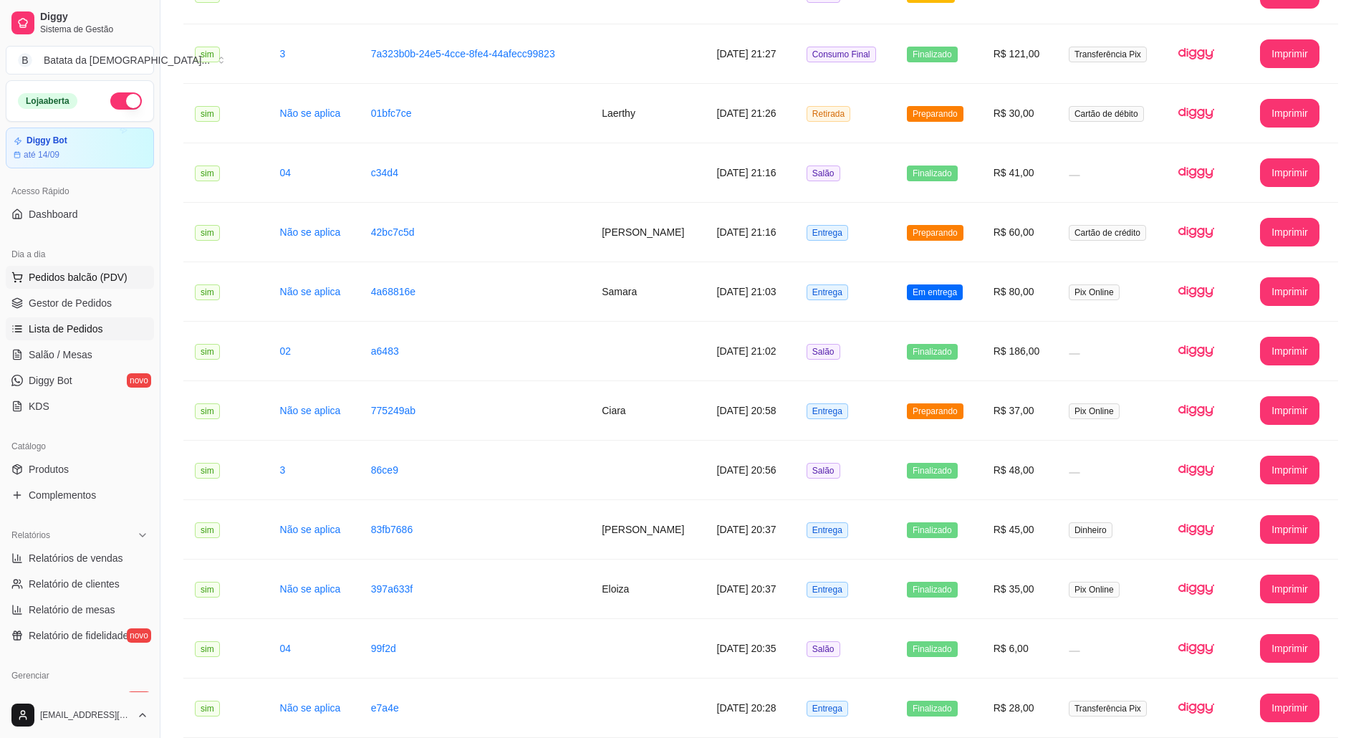
click at [84, 281] on span "Pedidos balcão (PDV)" at bounding box center [78, 277] width 99 height 14
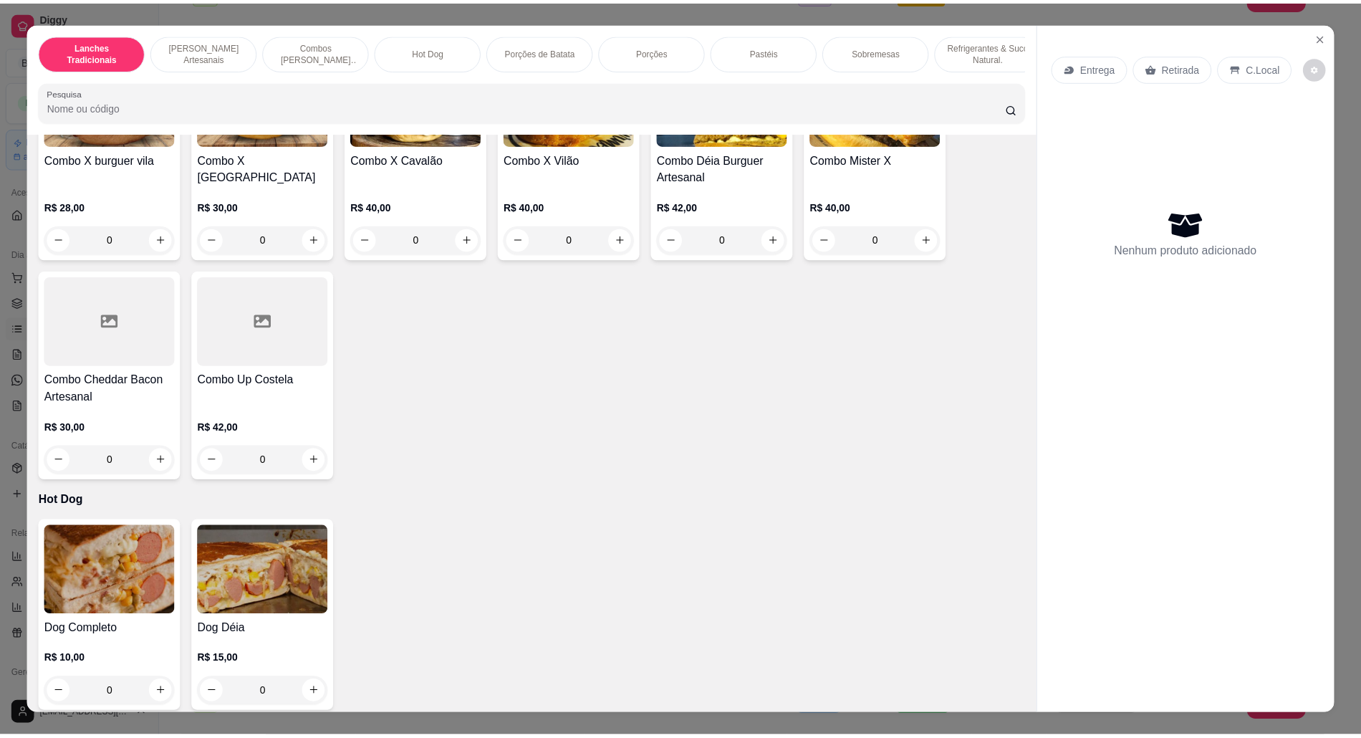
scroll to position [955, 0]
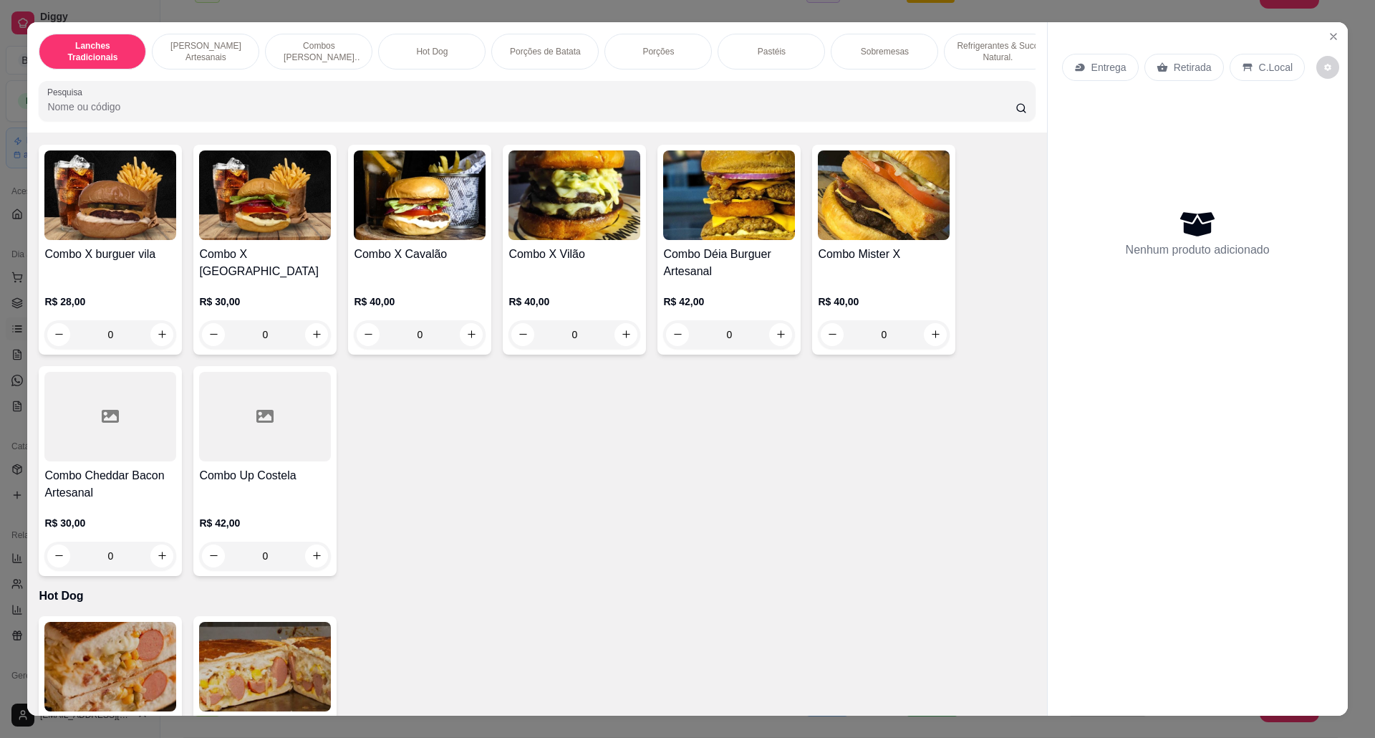
click at [616, 347] on div "0" at bounding box center [574, 334] width 132 height 29
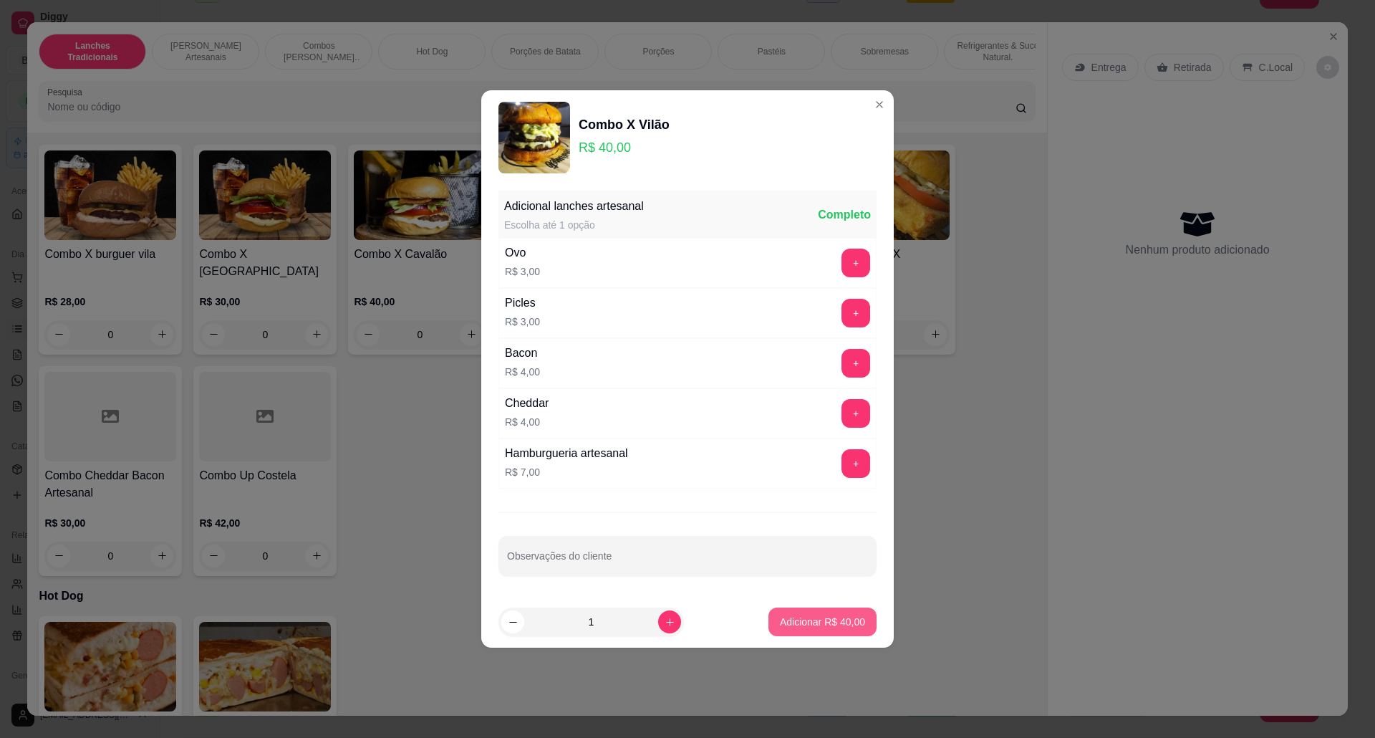
click at [831, 612] on button "Adicionar R$ 40,00" at bounding box center [822, 621] width 108 height 29
type input "1"
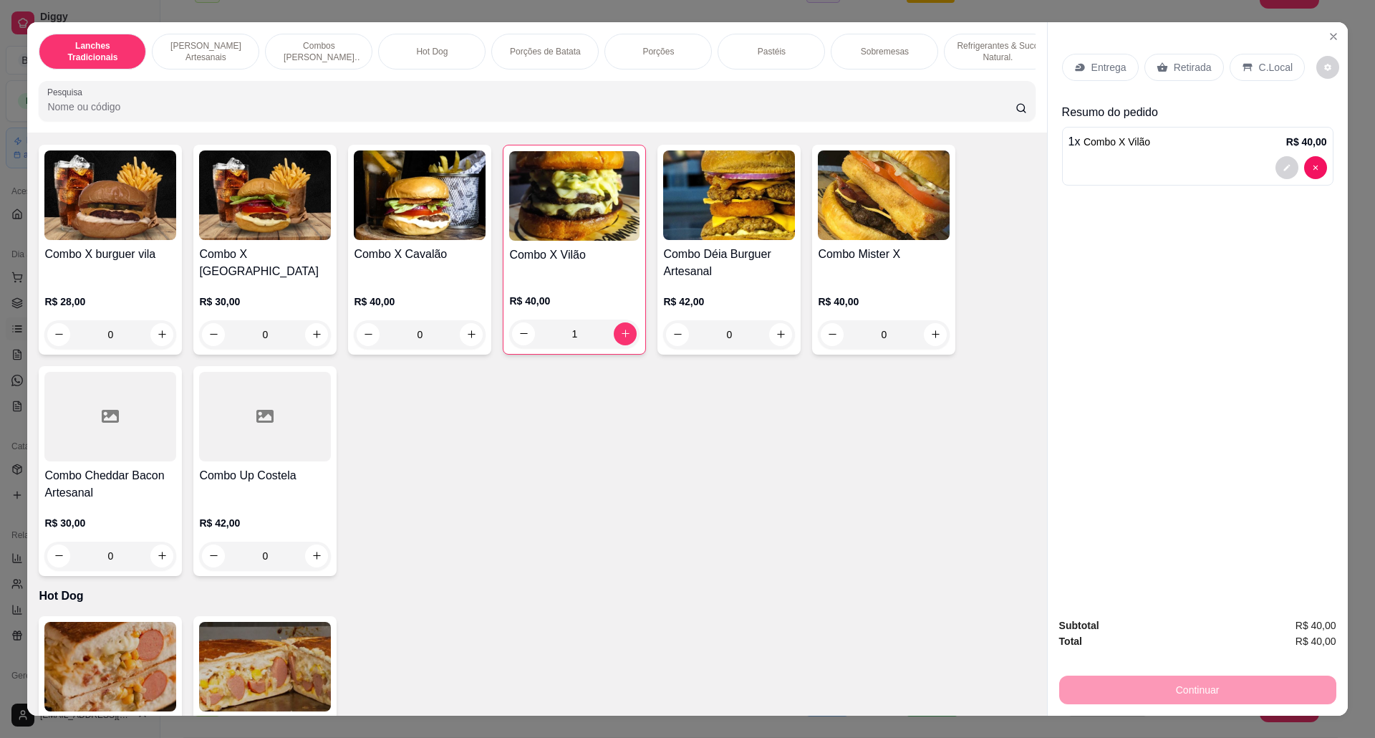
click at [159, 563] on div "0" at bounding box center [110, 555] width 132 height 29
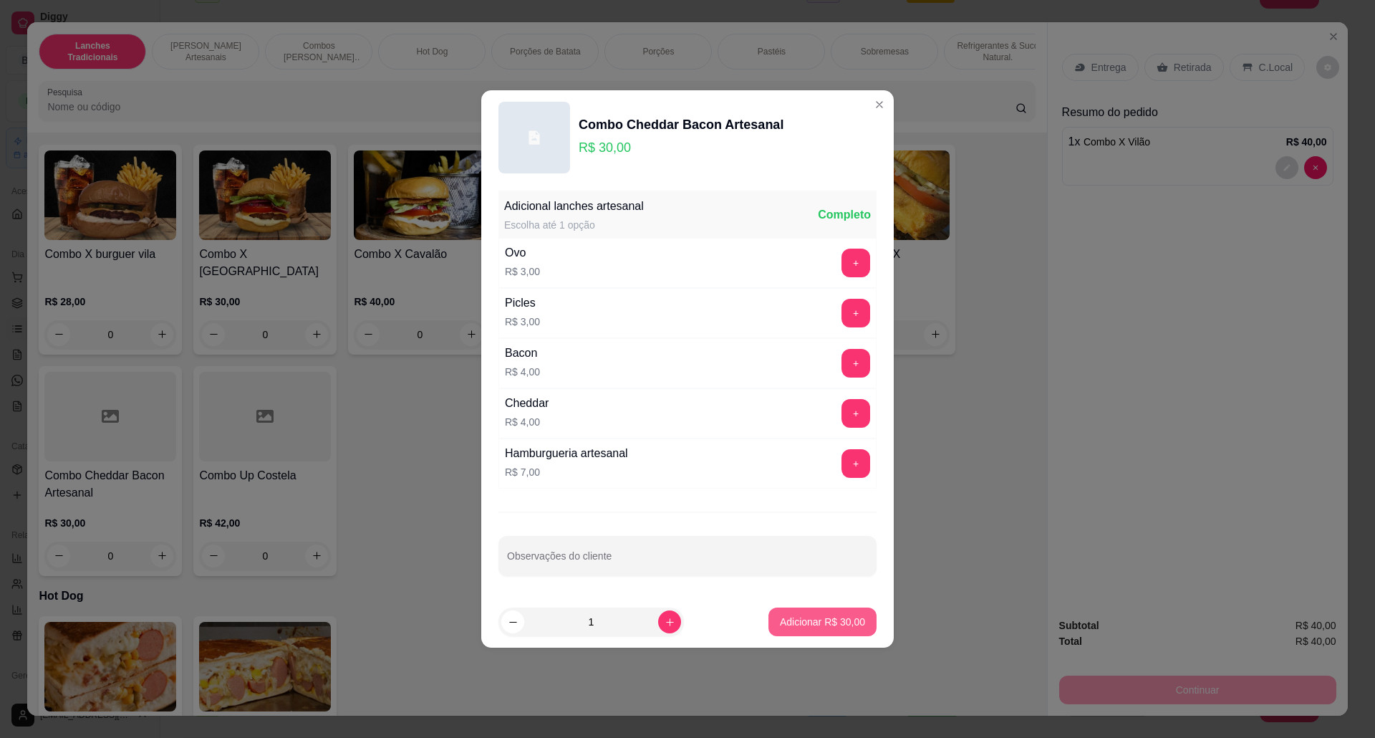
click at [817, 634] on button "Adicionar R$ 30,00" at bounding box center [822, 621] width 108 height 29
type input "1"
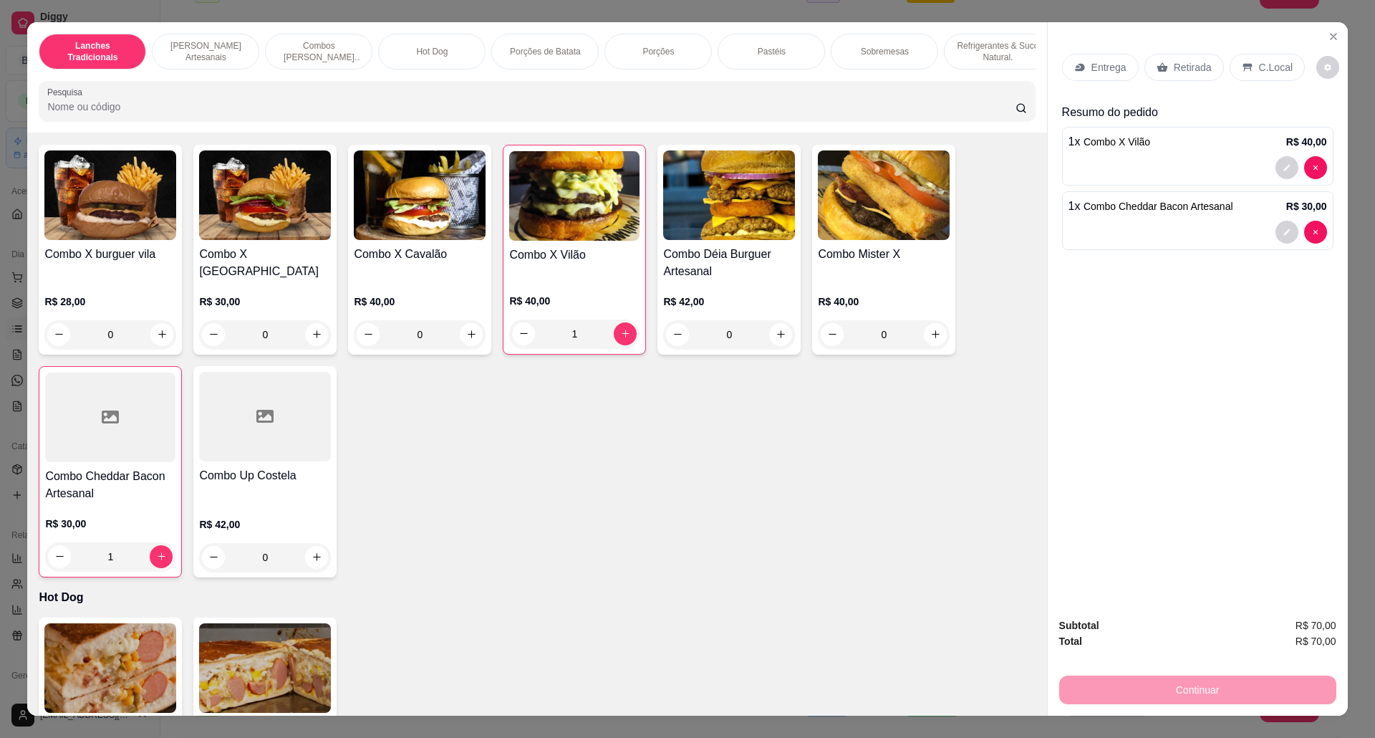
click at [1156, 72] on icon at bounding box center [1161, 67] width 11 height 11
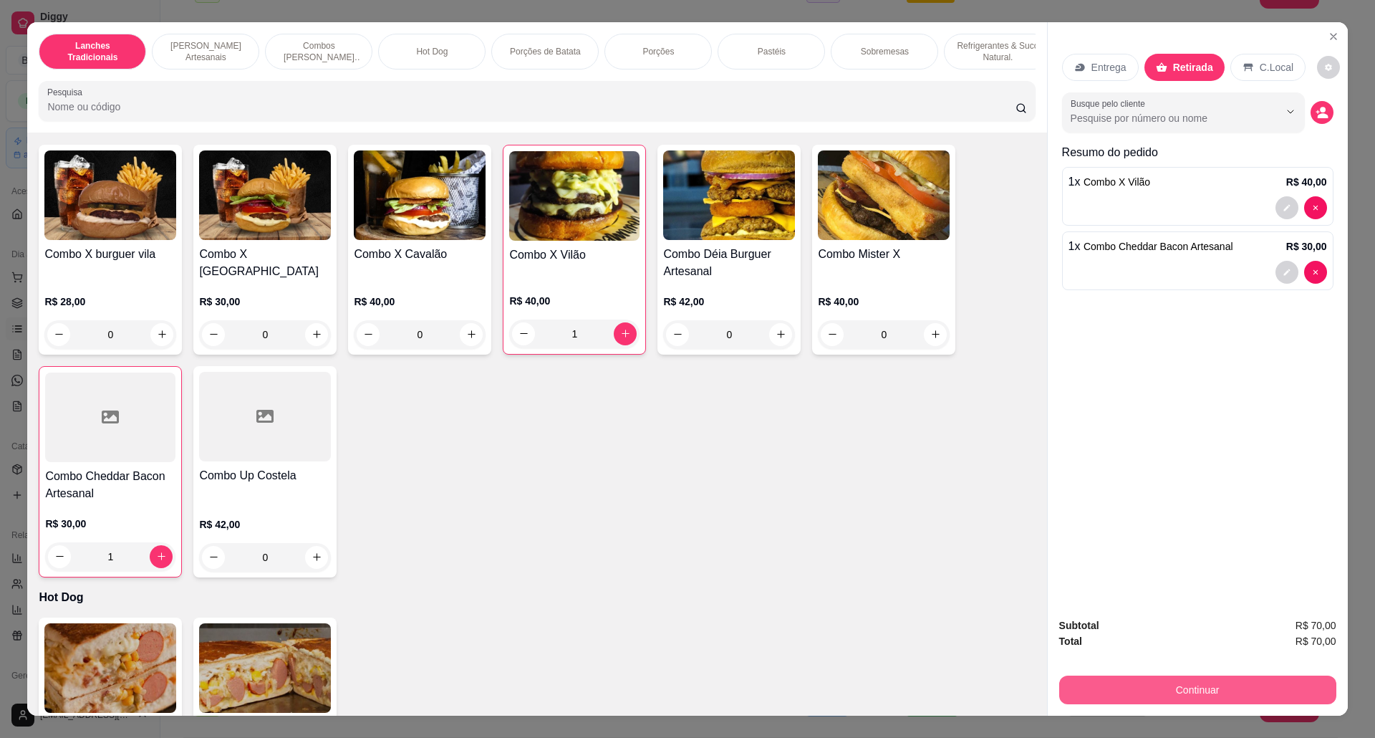
click at [1210, 691] on button "Continuar" at bounding box center [1197, 689] width 277 height 29
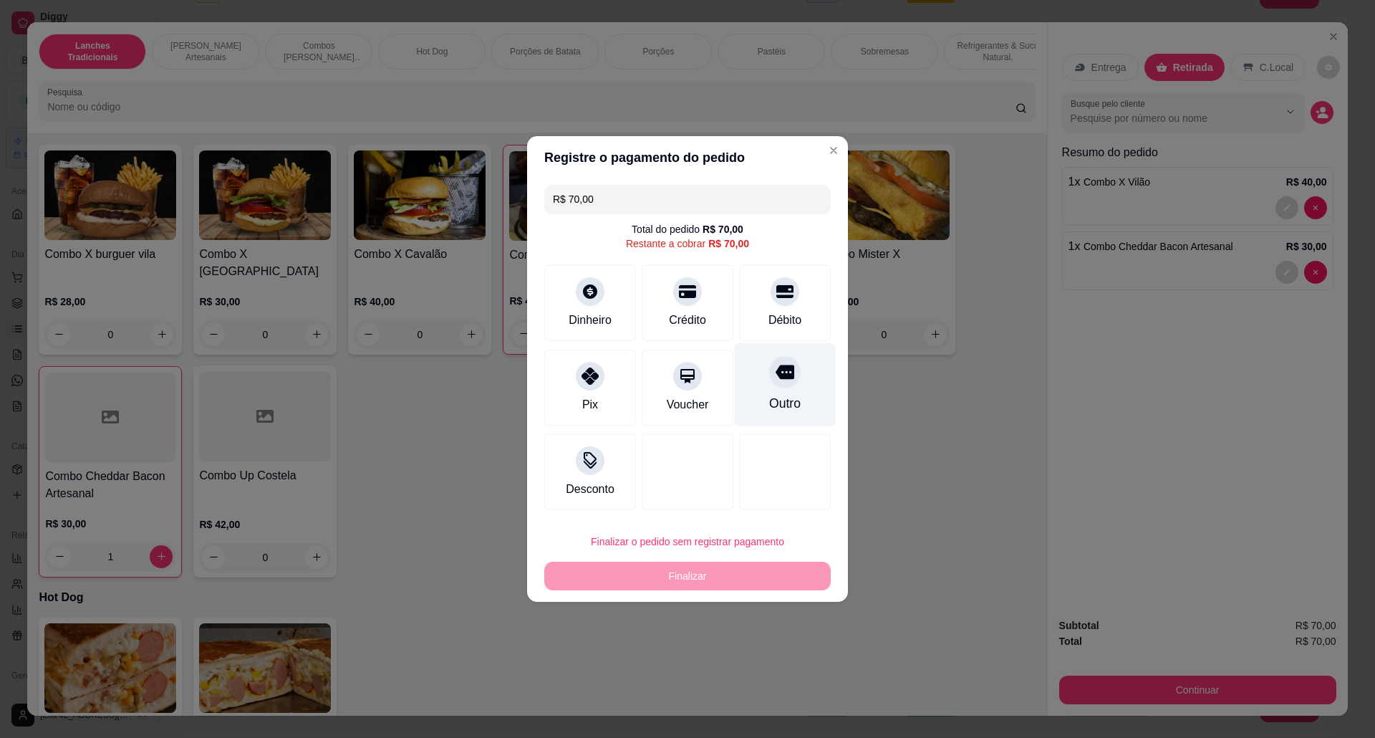
click at [769, 385] on div at bounding box center [785, 372] width 32 height 32
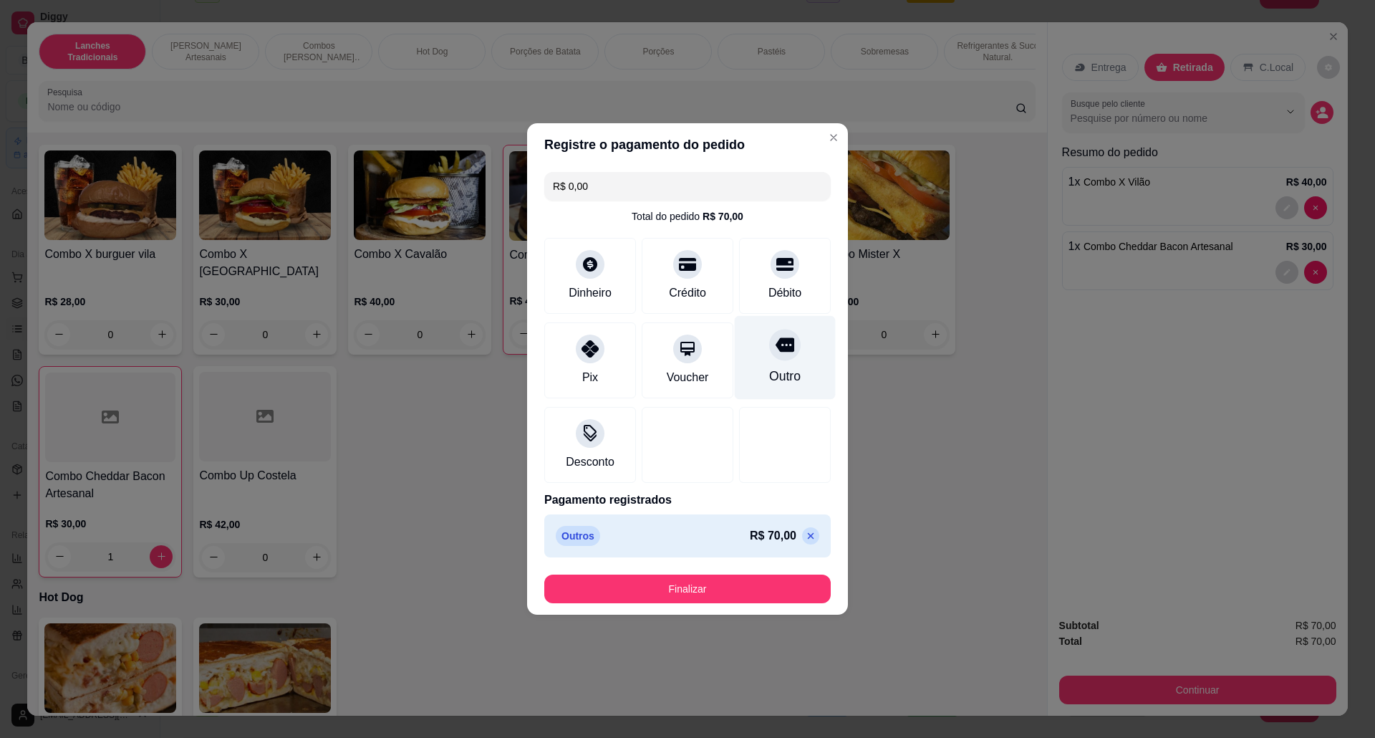
type input "R$ 0,00"
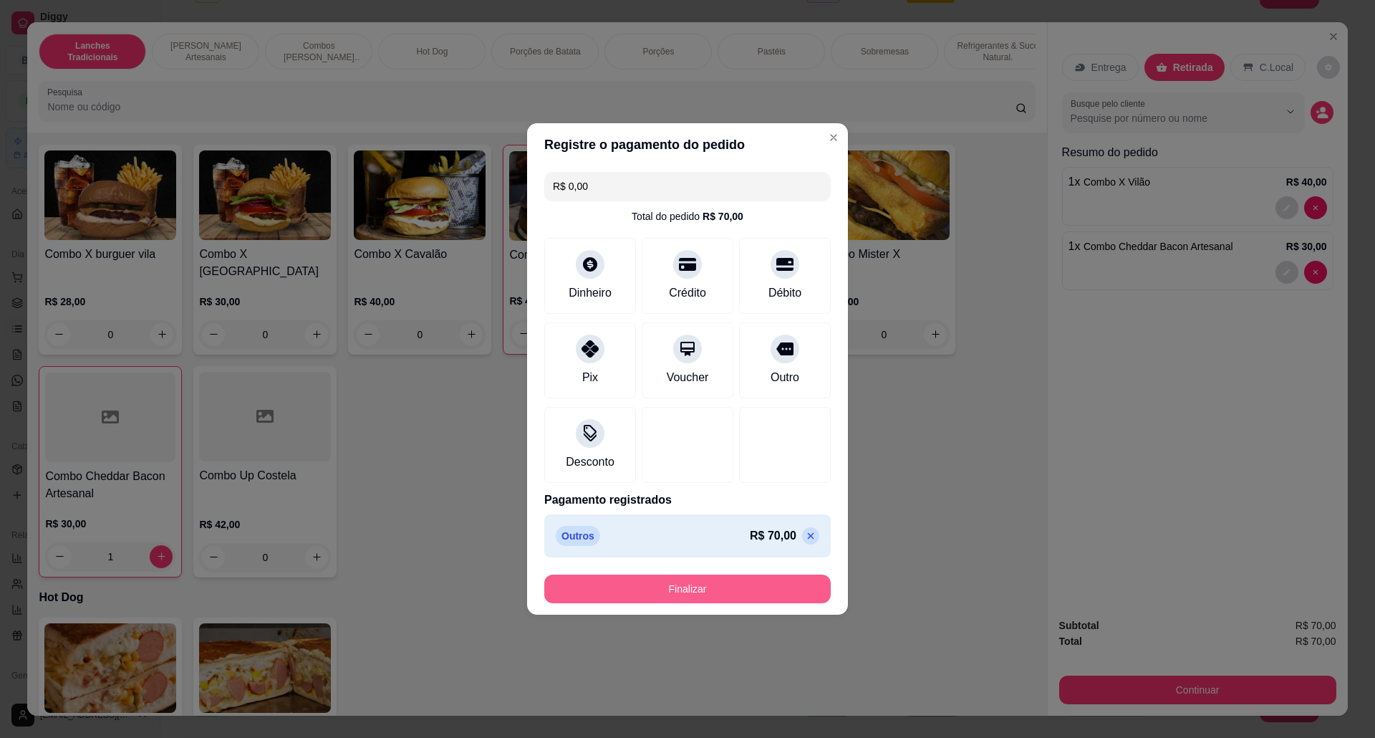
click at [723, 581] on button "Finalizar" at bounding box center [687, 588] width 286 height 29
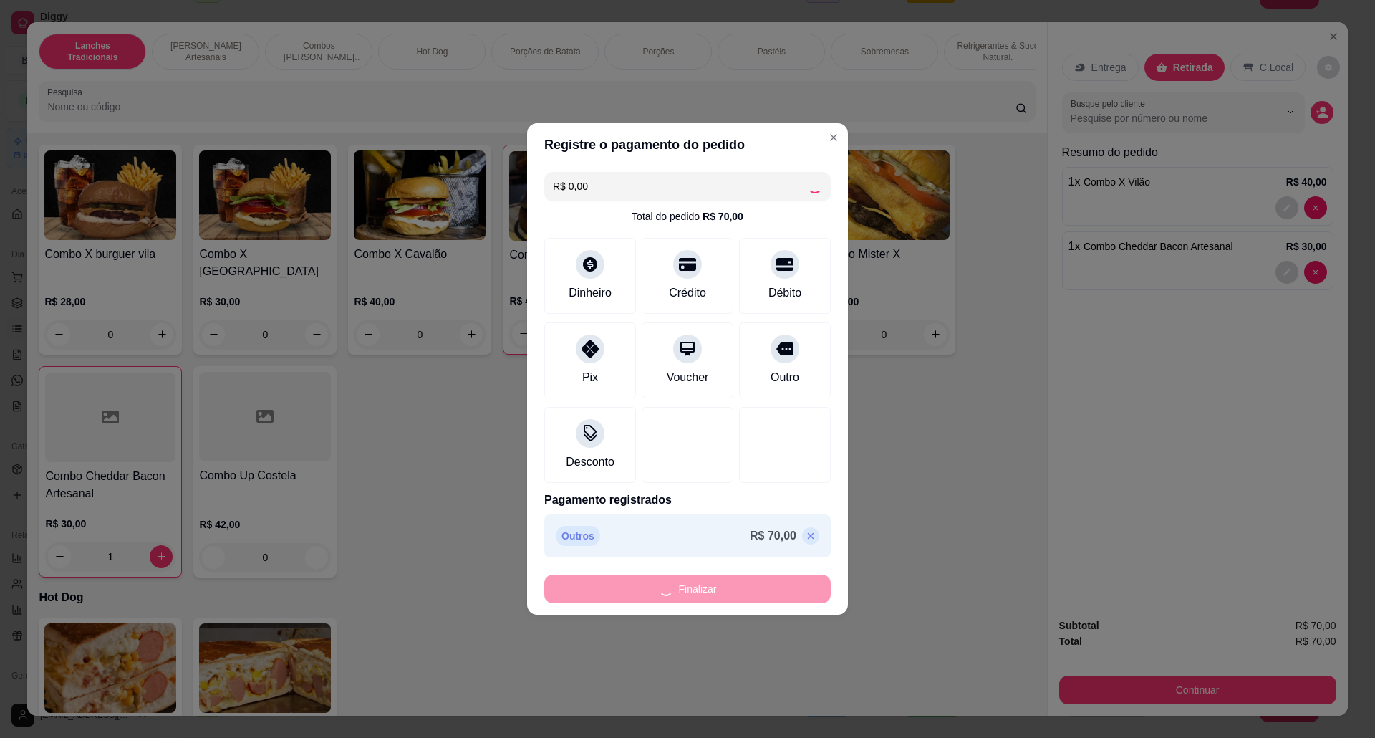
type input "0"
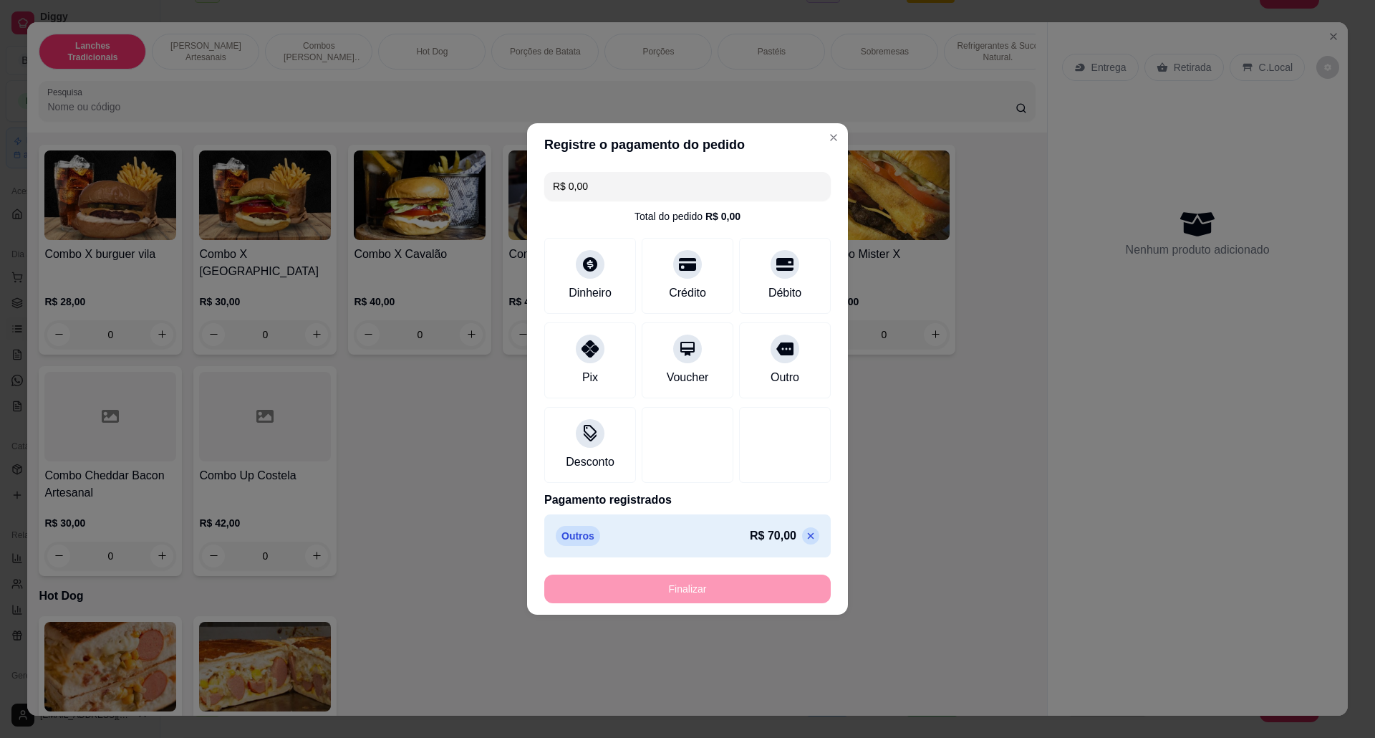
type input "-R$ 70,00"
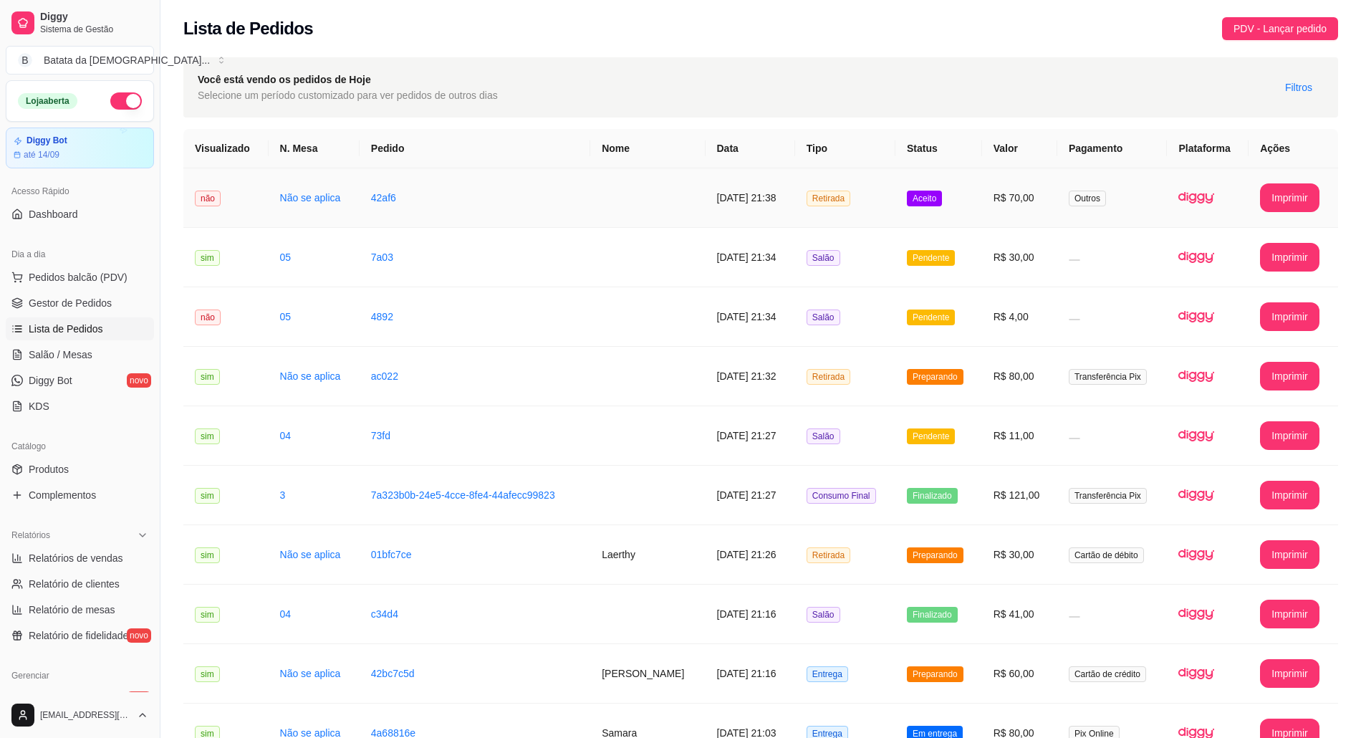
click at [914, 195] on td "Aceito" at bounding box center [938, 197] width 87 height 59
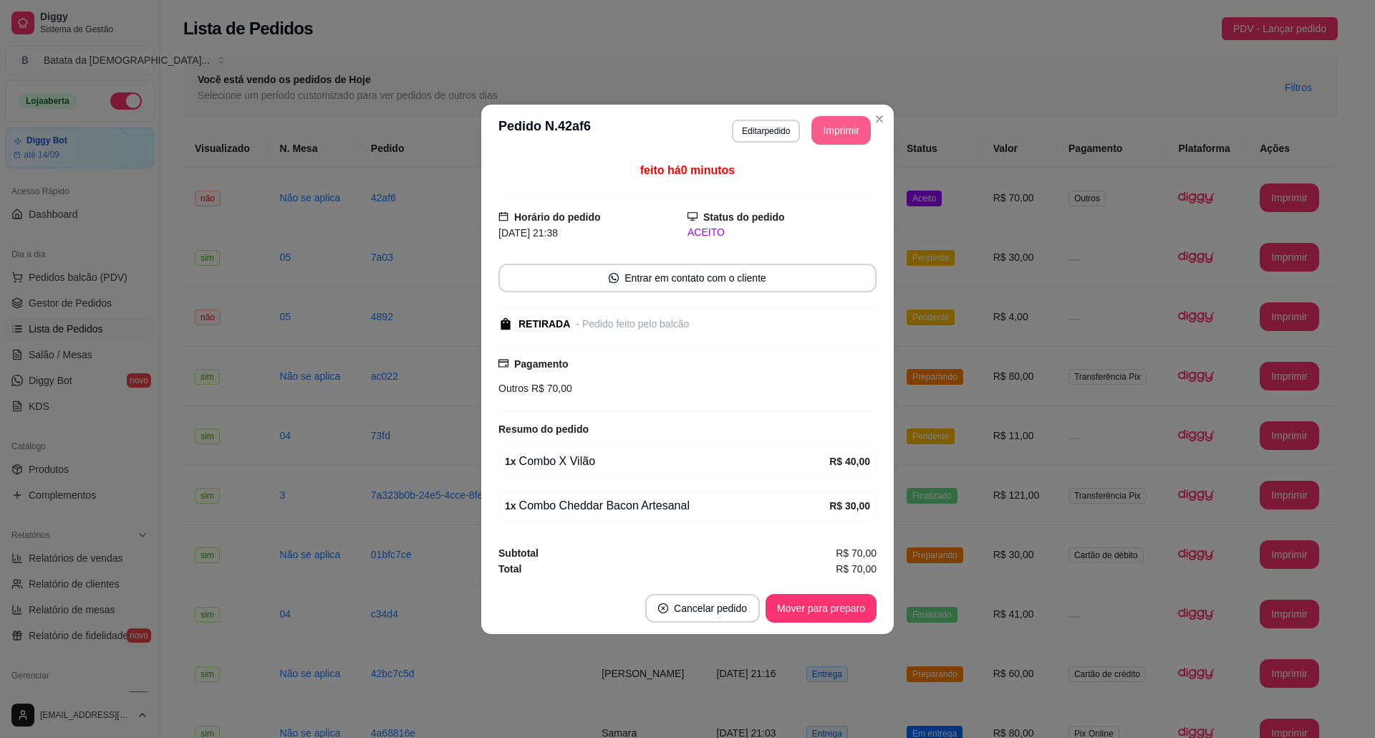
click at [852, 124] on button "Imprimir" at bounding box center [840, 130] width 59 height 29
click at [808, 606] on button "Mover para preparo" at bounding box center [820, 608] width 111 height 29
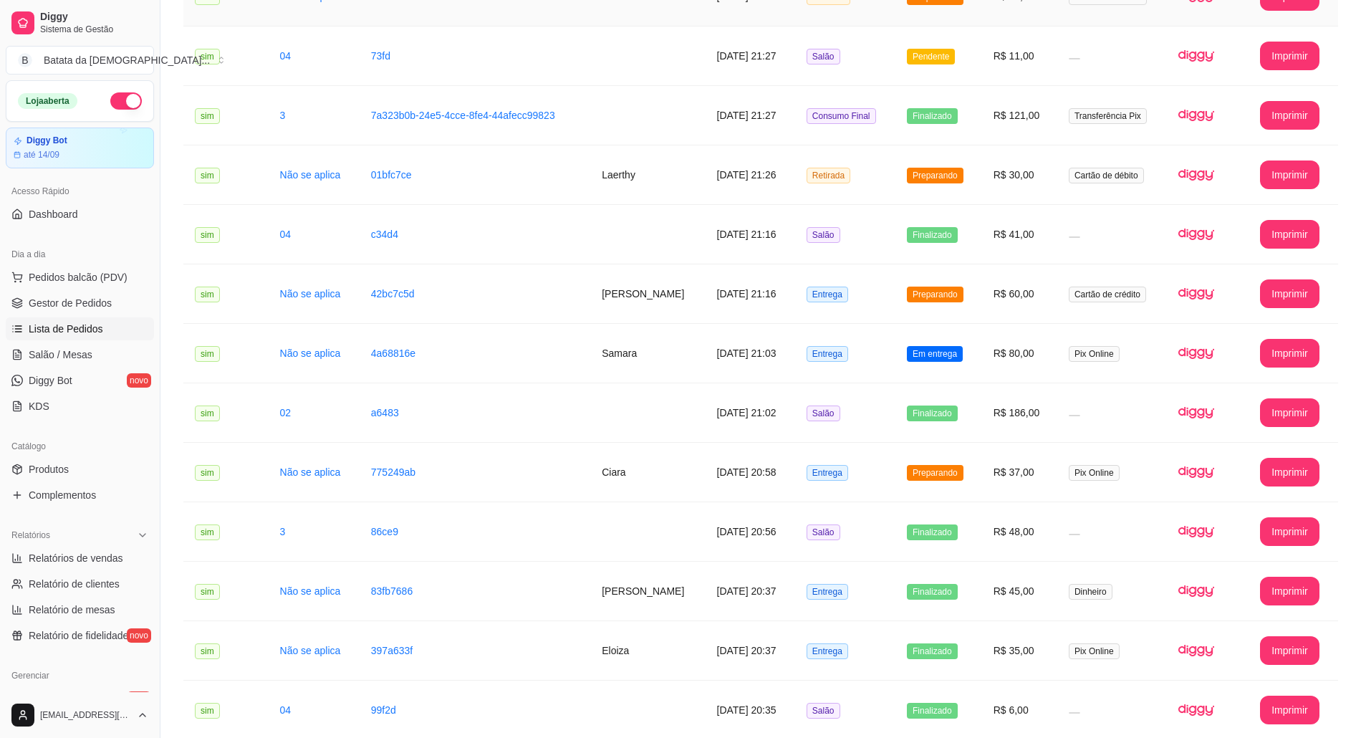
scroll to position [382, 0]
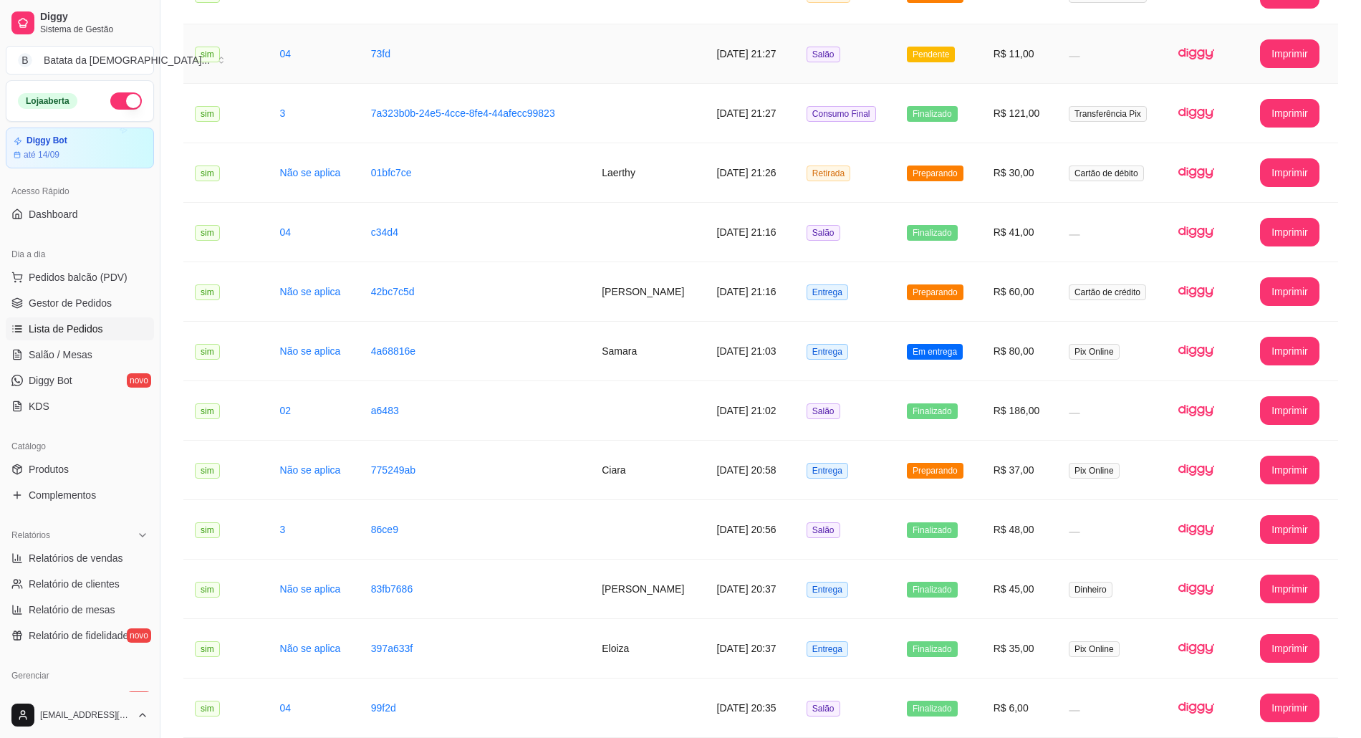
click at [957, 37] on td "Pendente" at bounding box center [938, 53] width 87 height 59
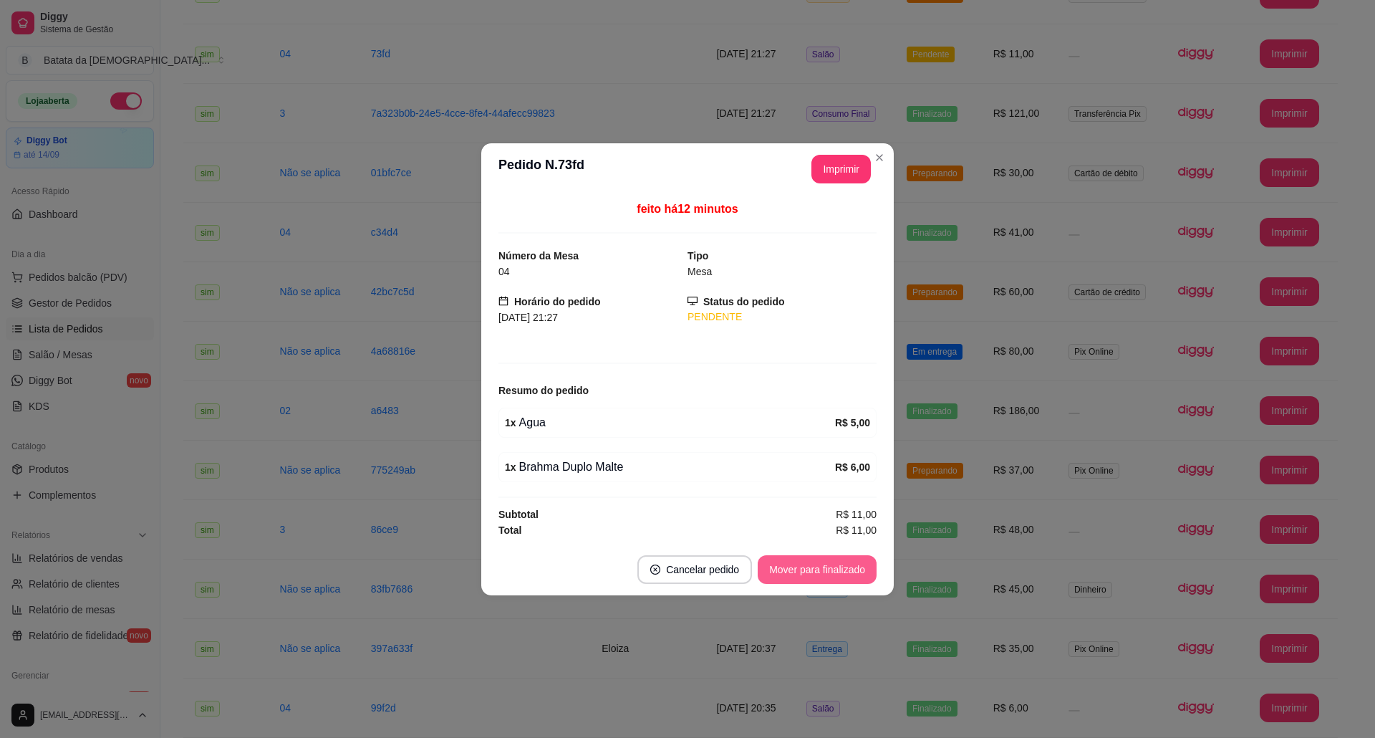
click at [872, 561] on button "Mover para finalizado" at bounding box center [817, 569] width 119 height 29
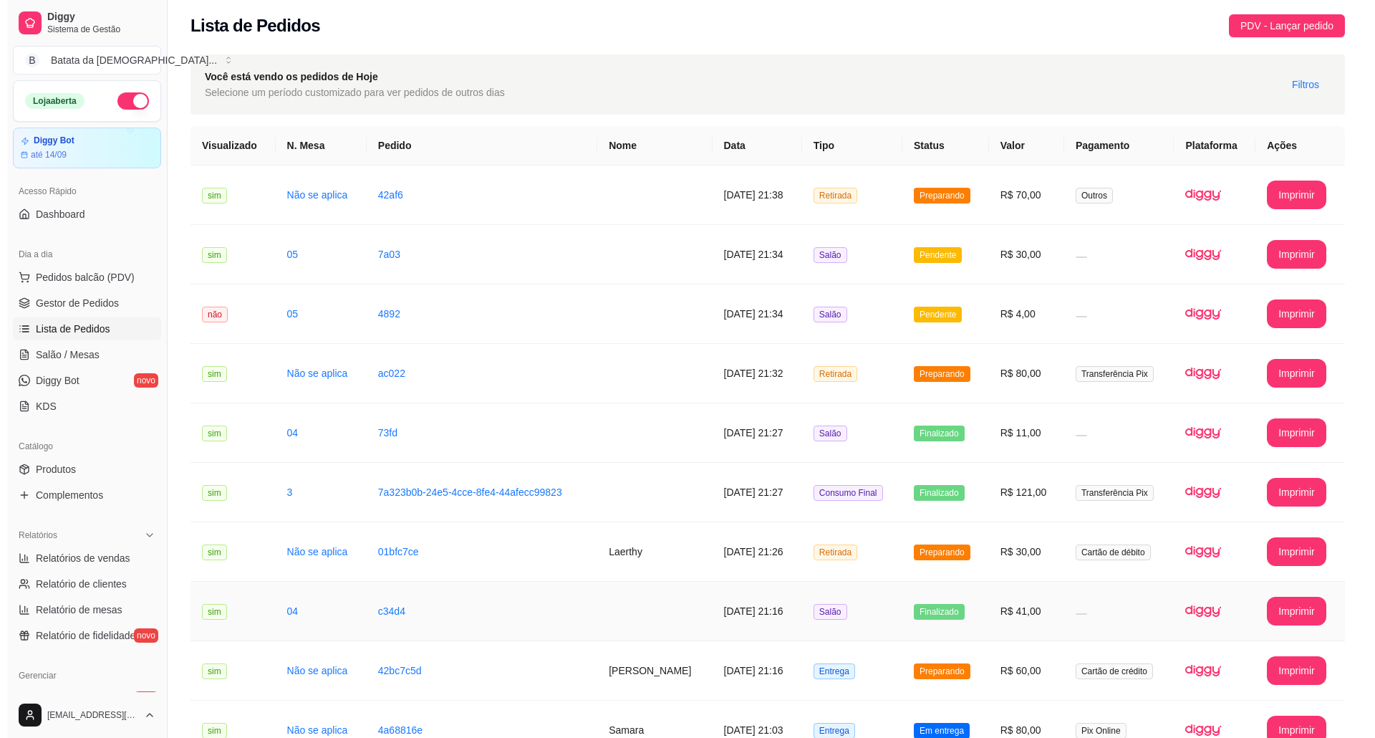
scroll to position [0, 0]
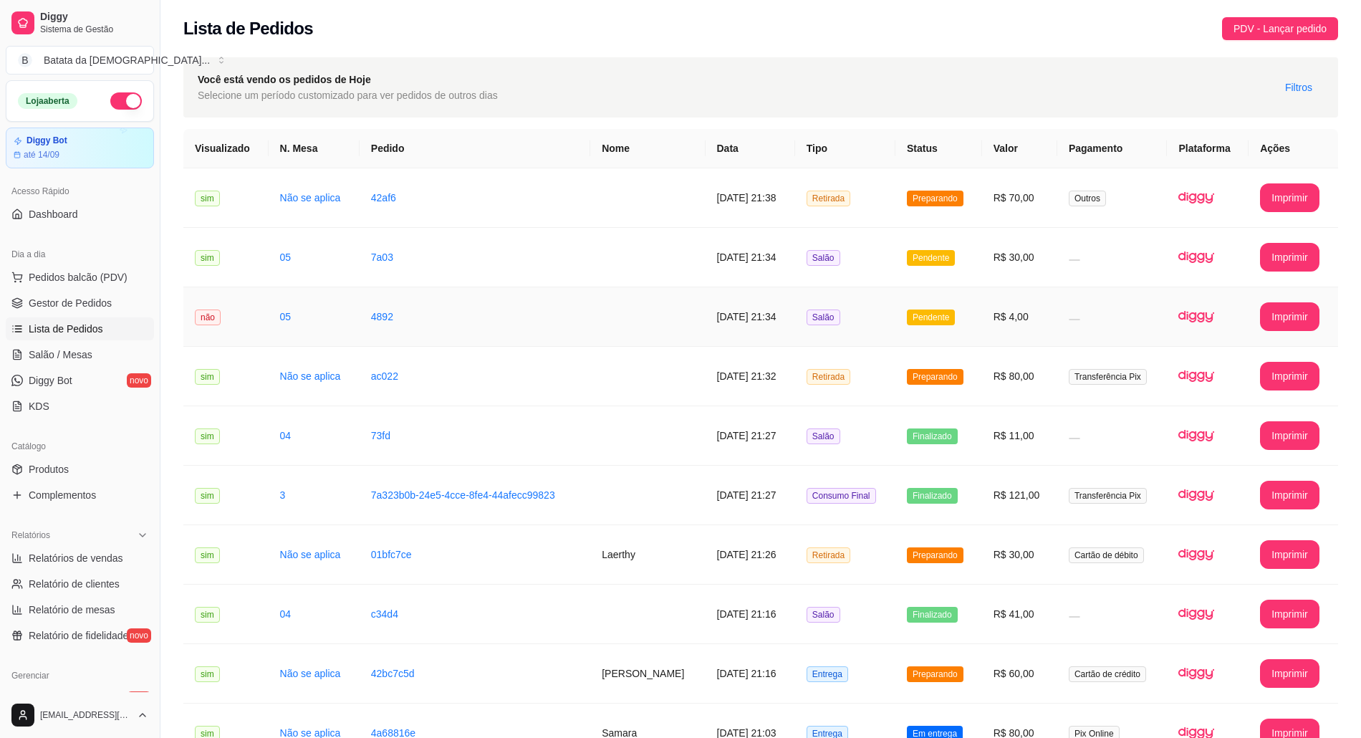
click at [934, 317] on span "Pendente" at bounding box center [931, 317] width 48 height 16
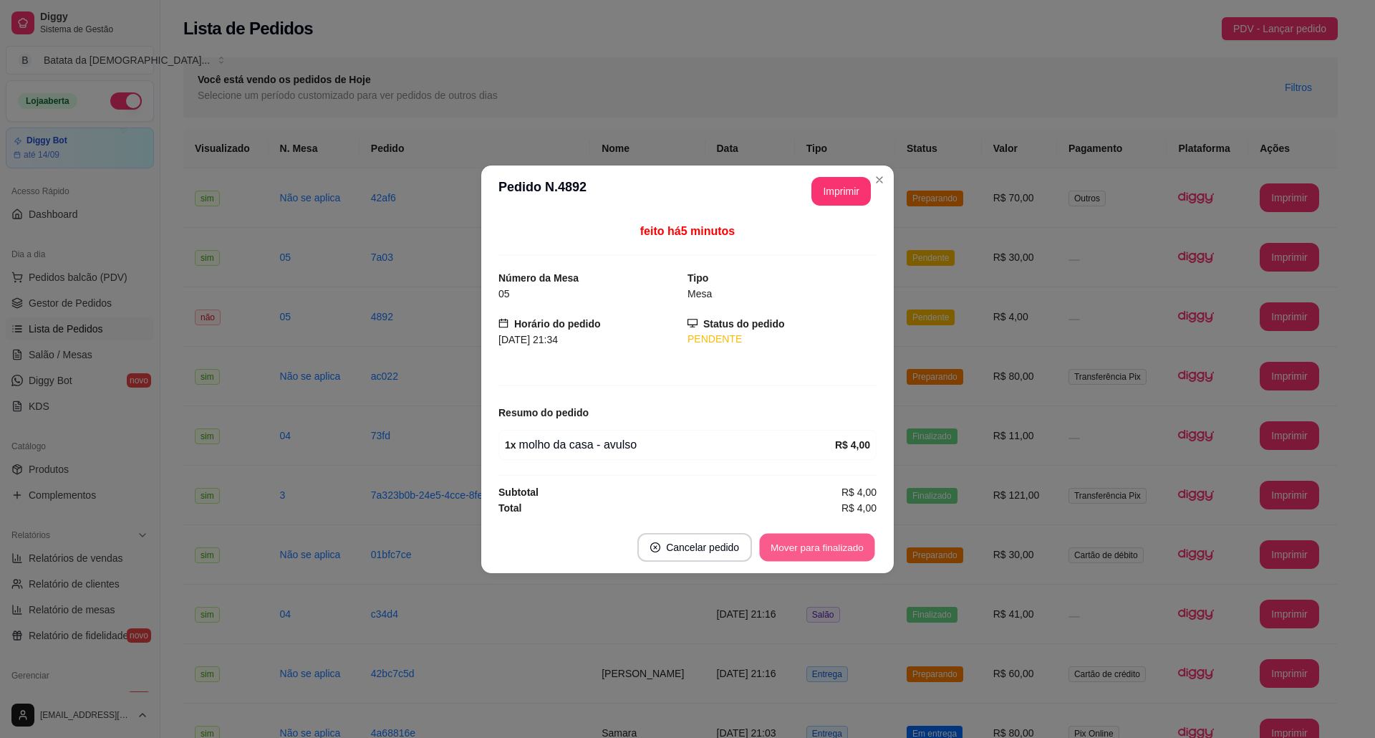
click at [858, 547] on button "Mover para finalizado" at bounding box center [817, 547] width 115 height 28
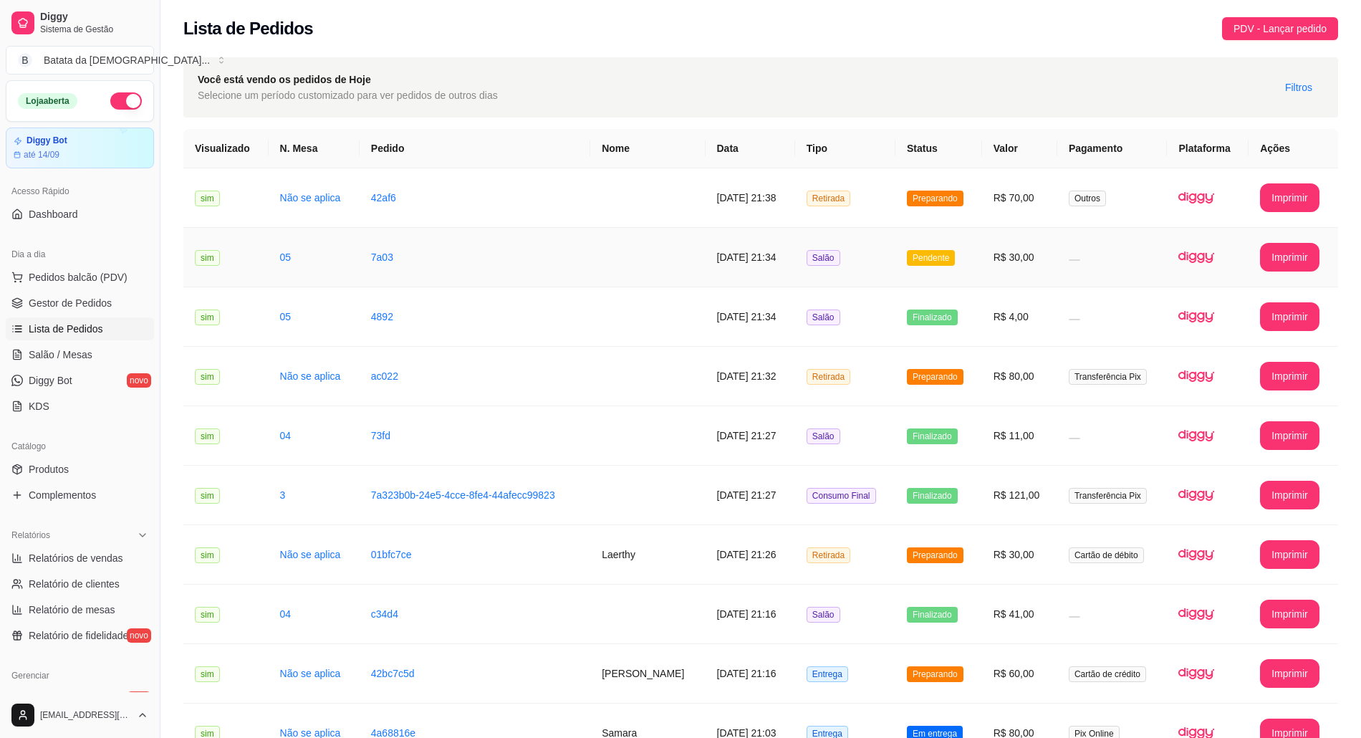
click at [952, 261] on span "Pendente" at bounding box center [931, 258] width 48 height 16
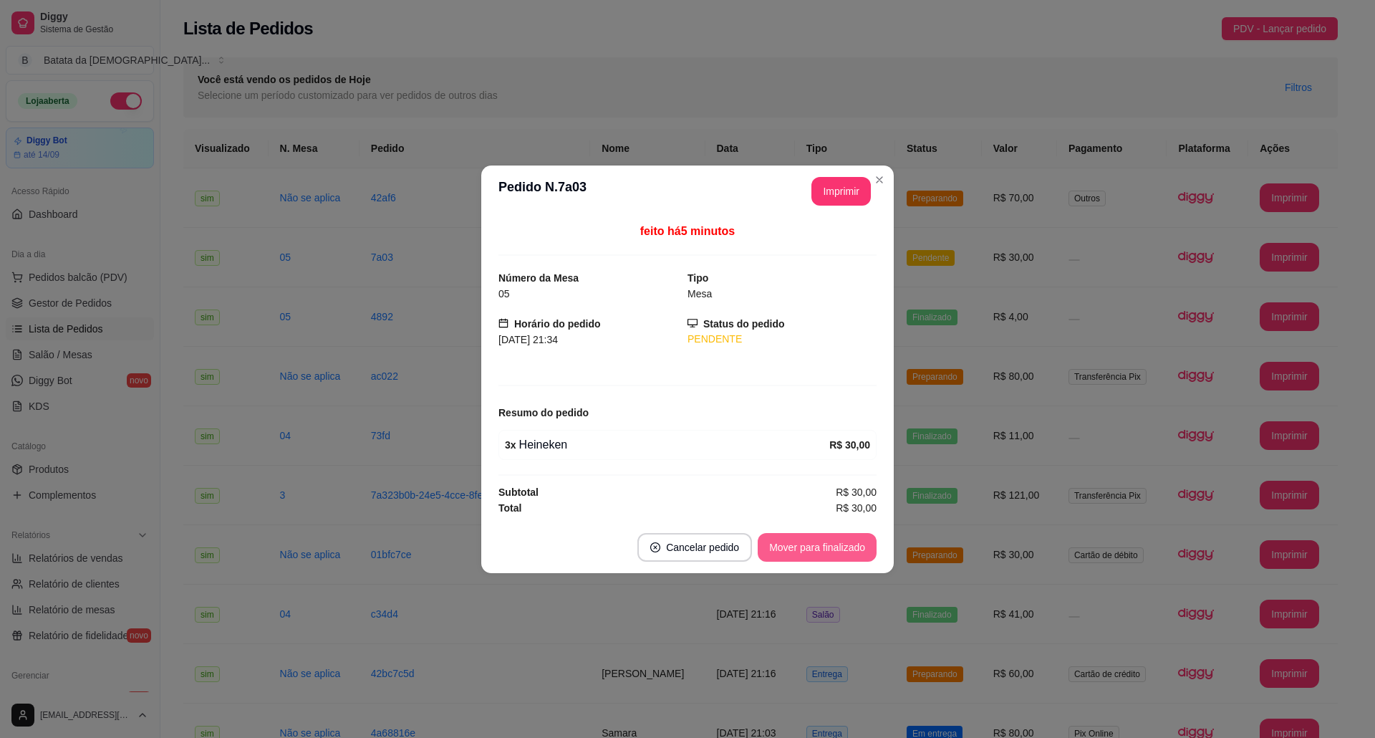
click at [849, 551] on button "Mover para finalizado" at bounding box center [817, 547] width 119 height 29
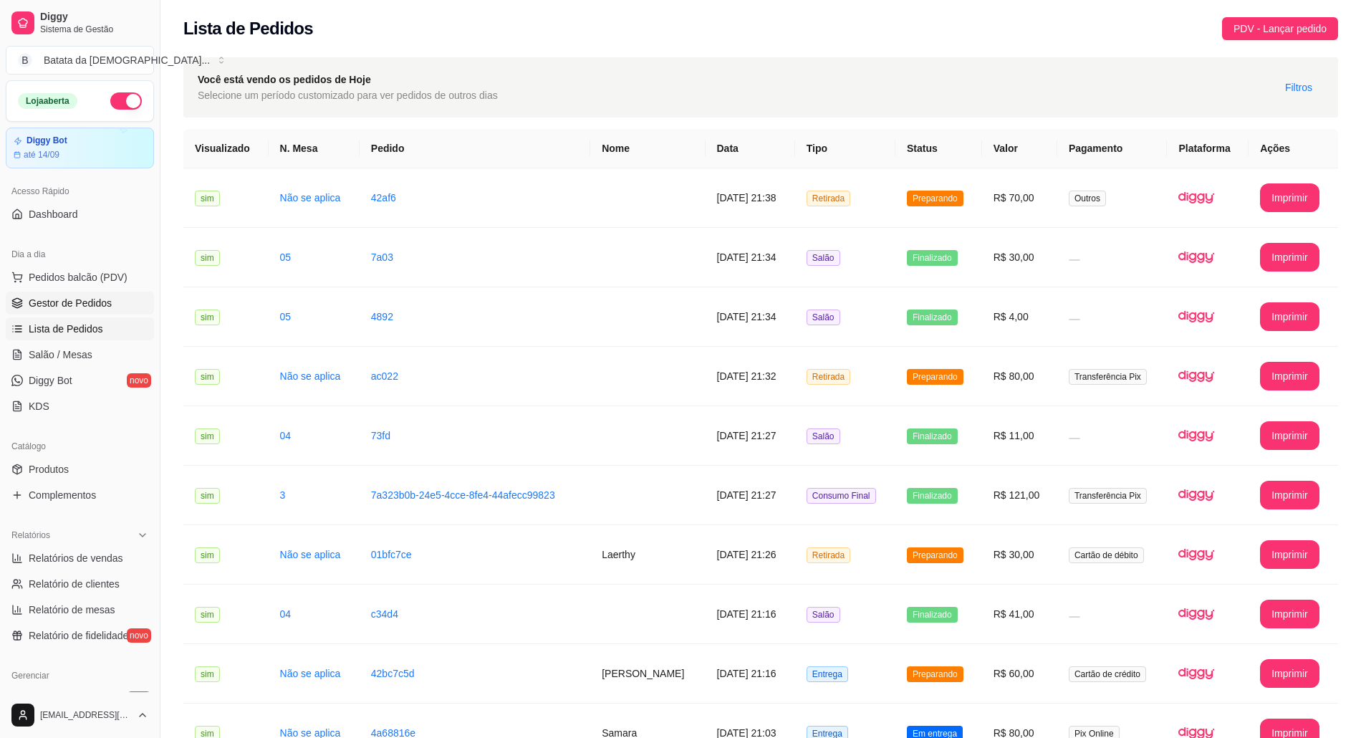
click at [64, 305] on span "Gestor de Pedidos" at bounding box center [70, 303] width 83 height 14
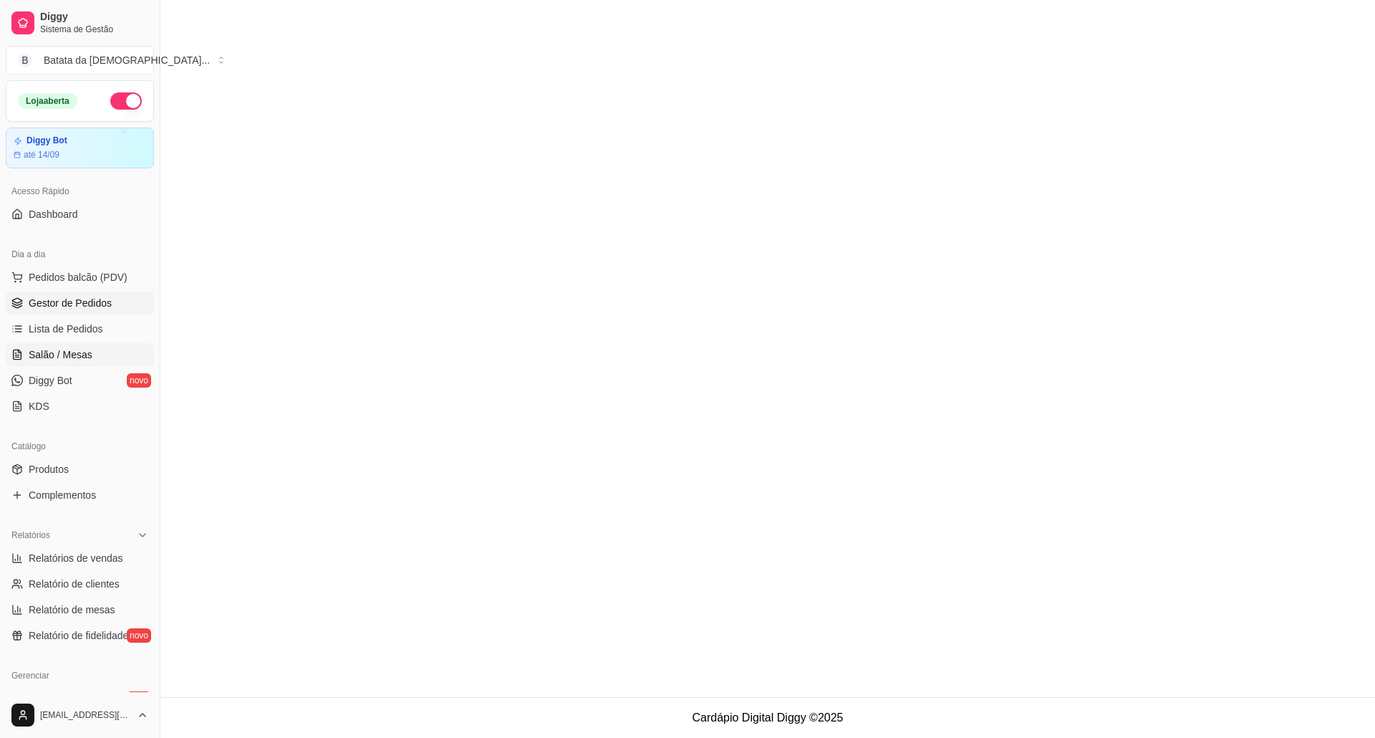
click at [90, 351] on link "Salão / Mesas" at bounding box center [80, 354] width 148 height 23
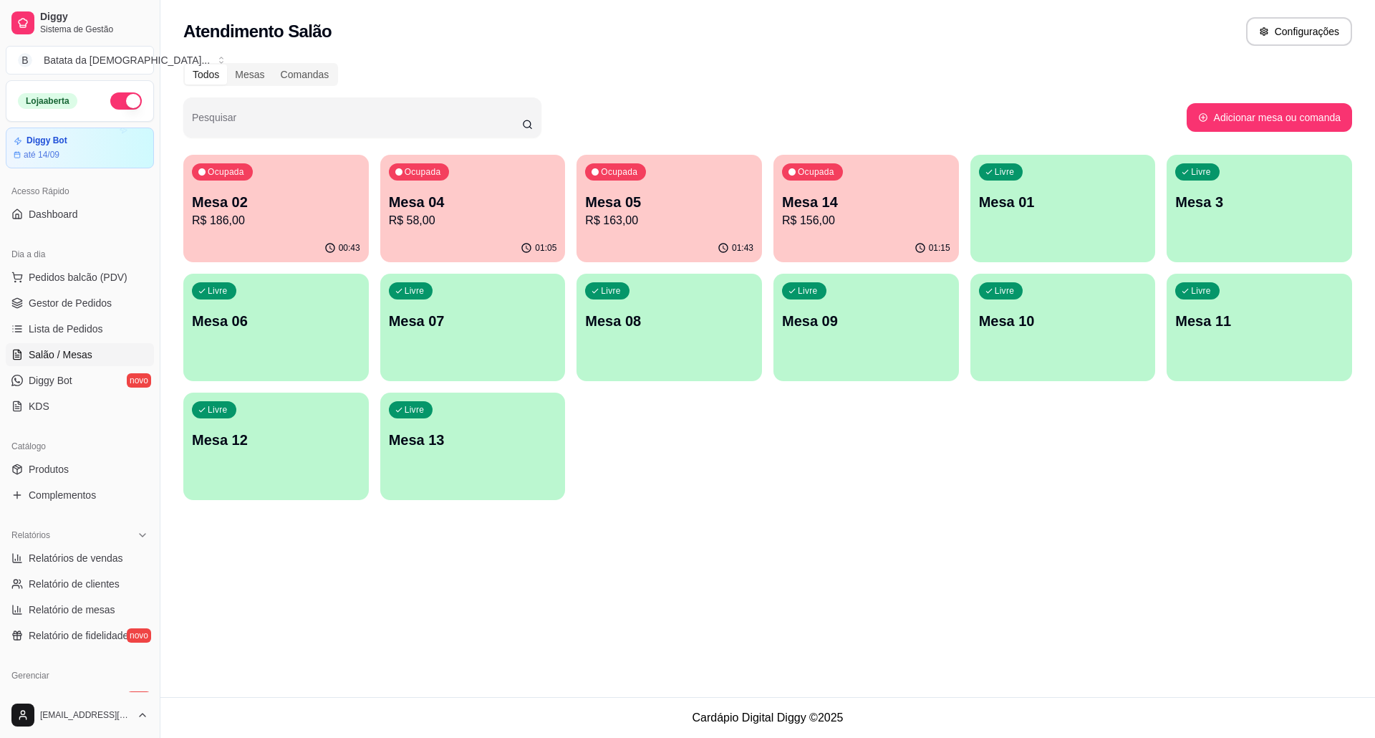
click at [285, 204] on p "Mesa 02" at bounding box center [276, 202] width 168 height 20
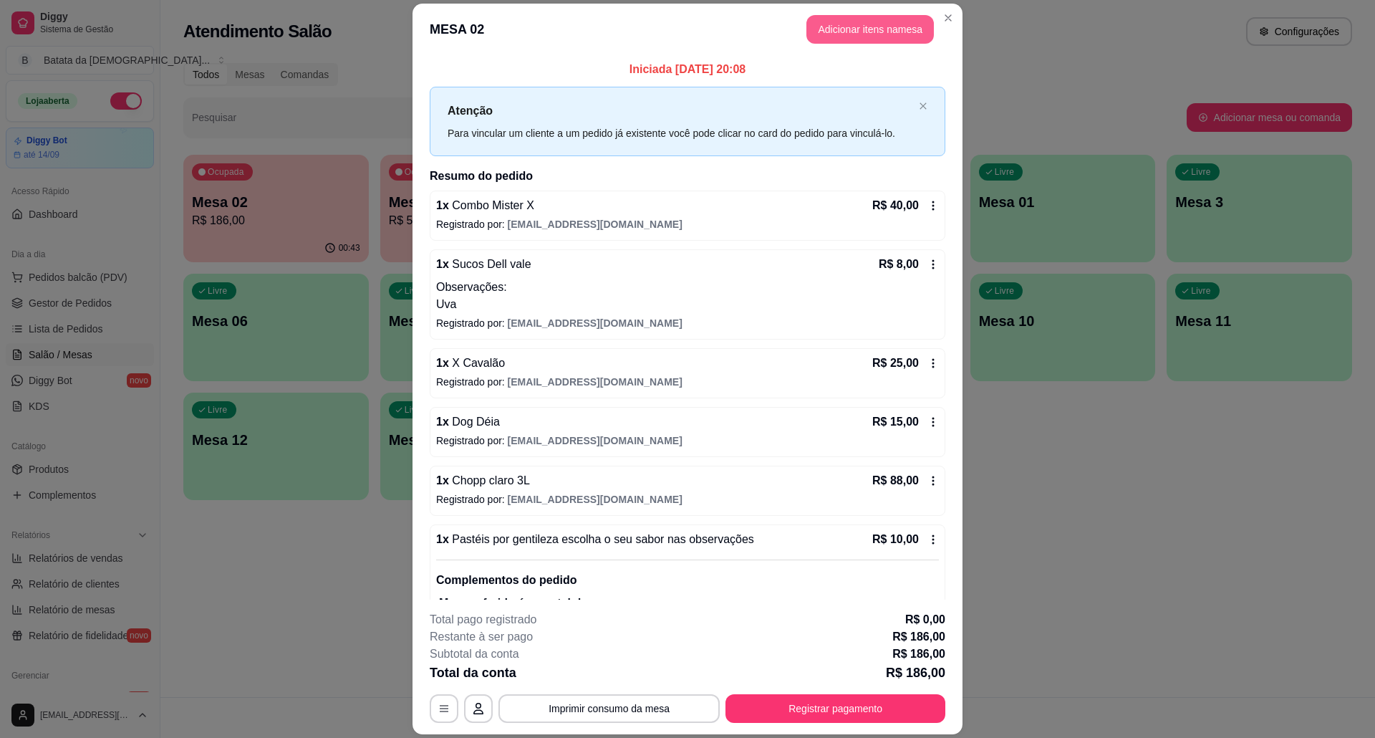
click at [866, 40] on button "Adicionar itens na mesa" at bounding box center [869, 29] width 127 height 29
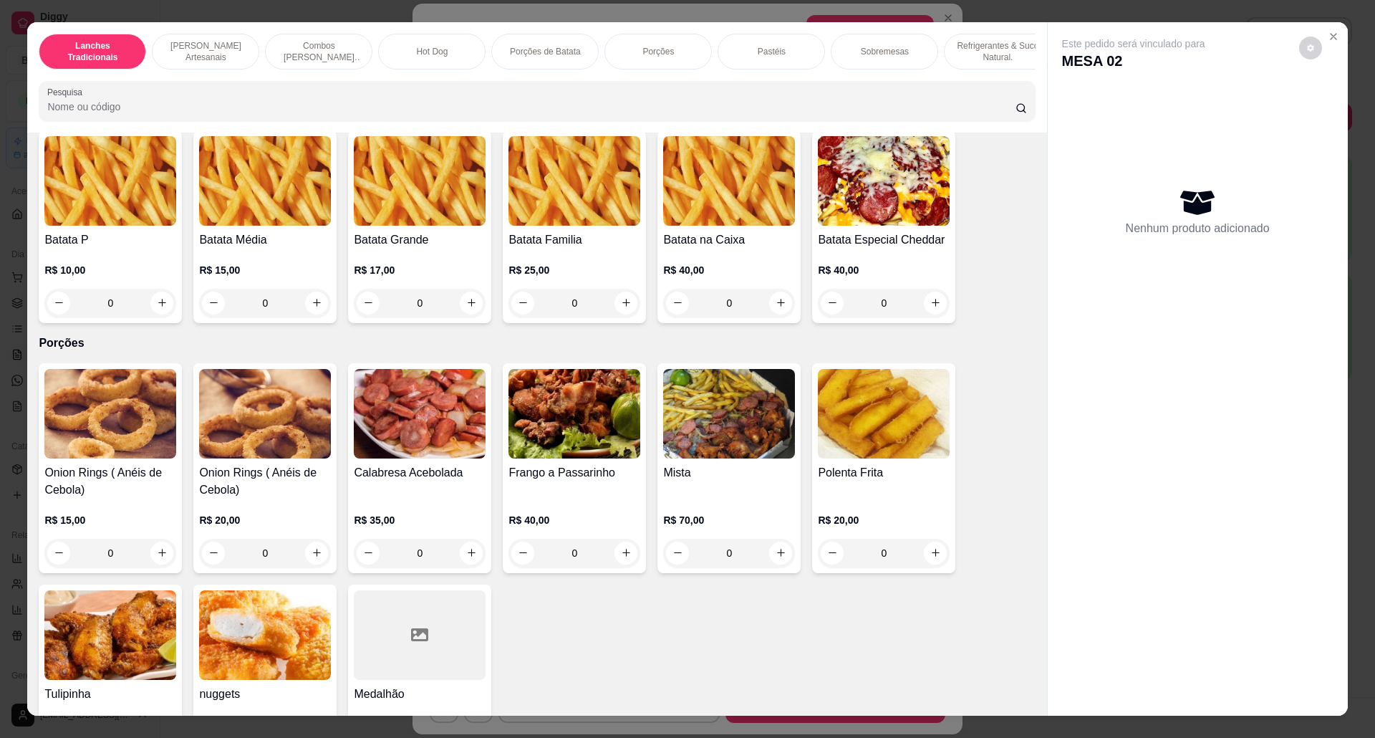
scroll to position [1909, 0]
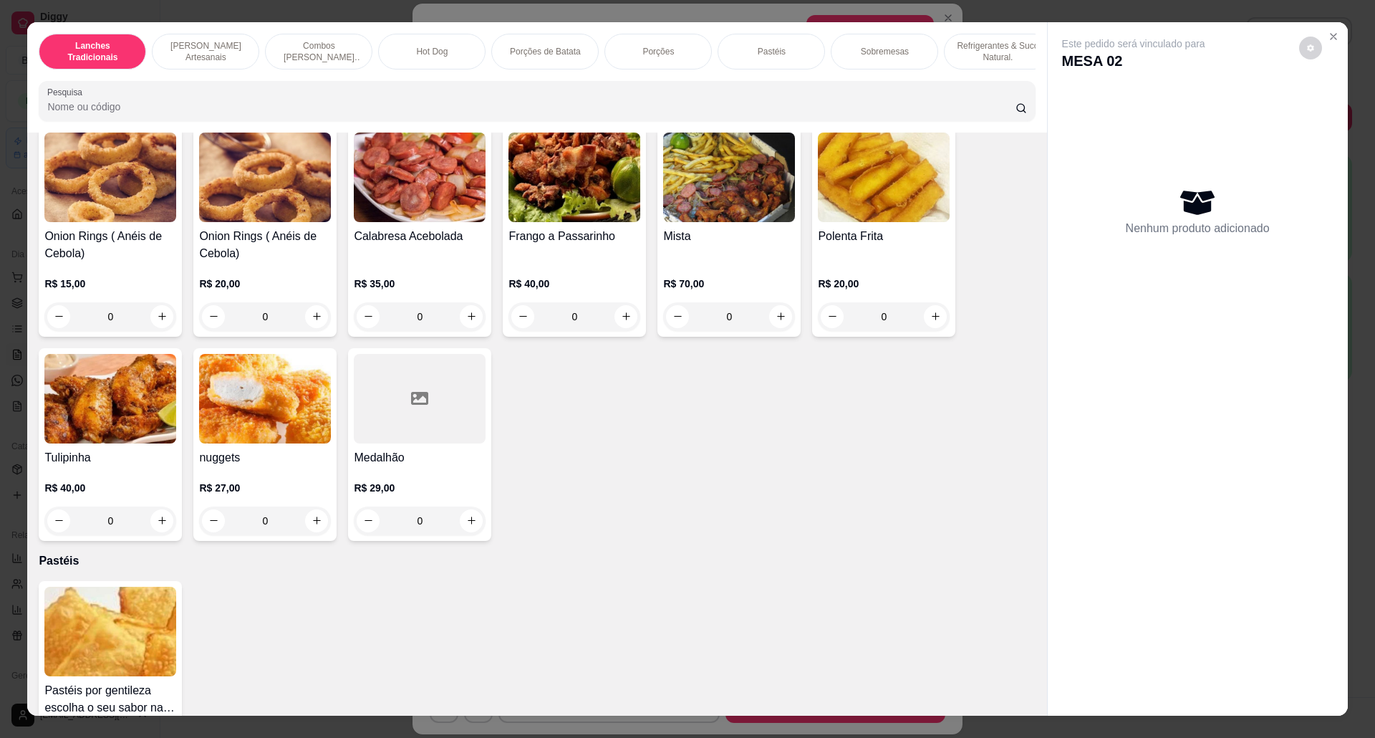
click at [159, 671] on img at bounding box center [110, 631] width 132 height 90
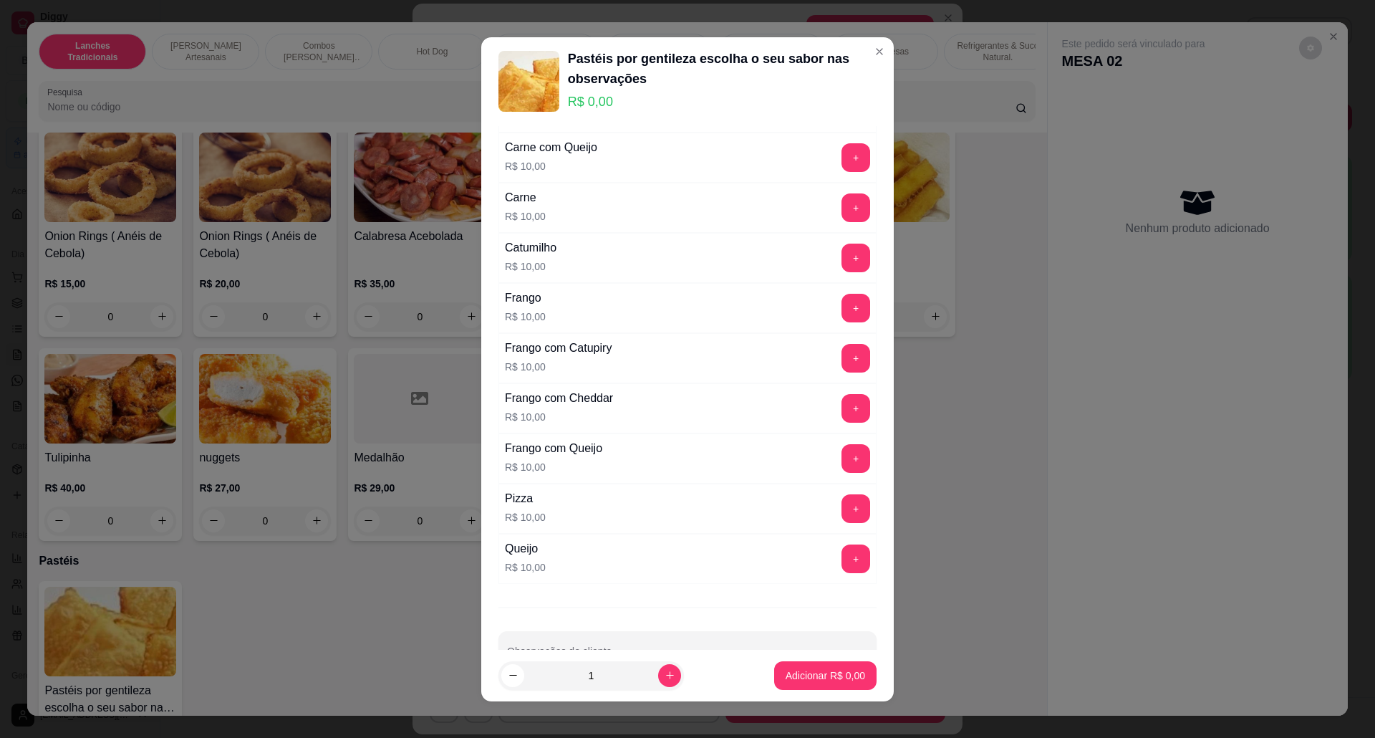
scroll to position [382, 0]
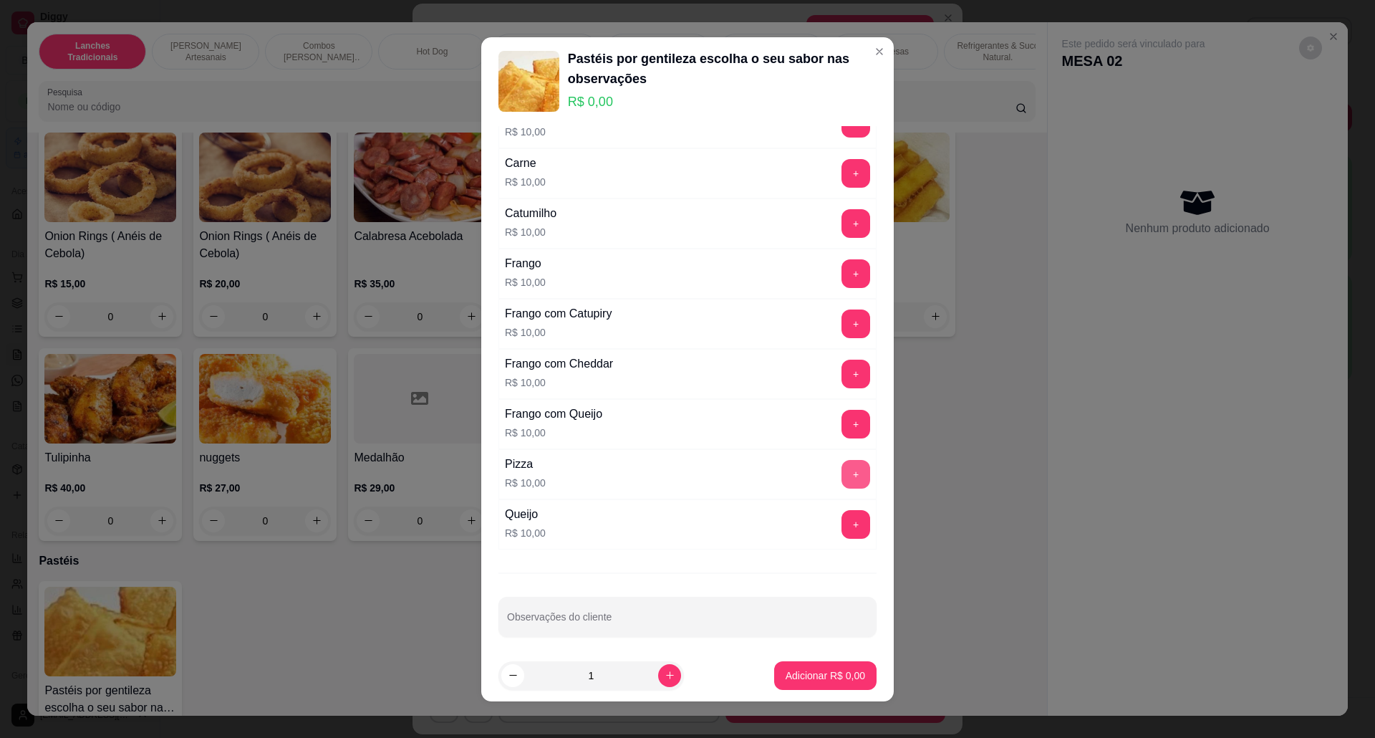
click at [841, 474] on button "+" at bounding box center [855, 474] width 29 height 29
click at [798, 674] on p "Adicionar R$ 10,00" at bounding box center [822, 675] width 83 height 14
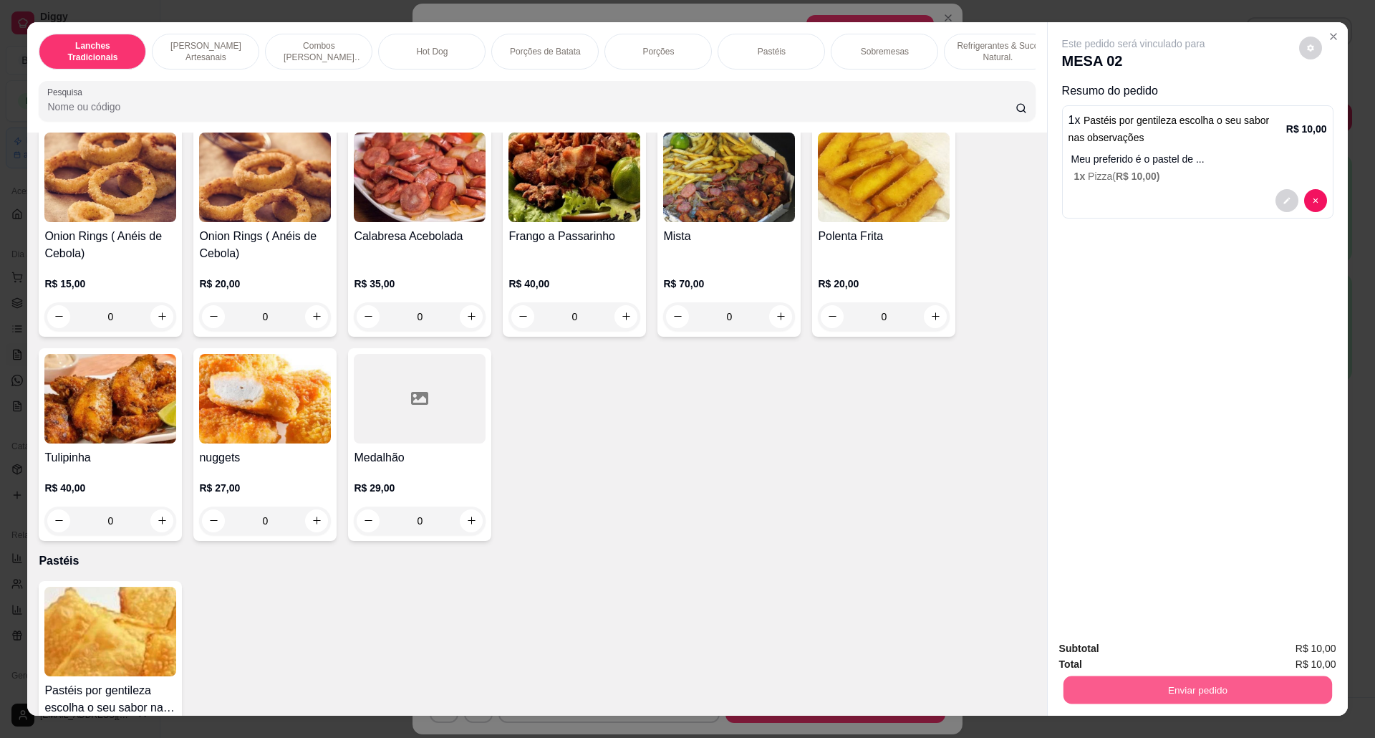
click at [1209, 682] on button "Enviar pedido" at bounding box center [1197, 690] width 269 height 28
click at [1159, 649] on button "Não registrar e enviar pedido" at bounding box center [1148, 655] width 145 height 26
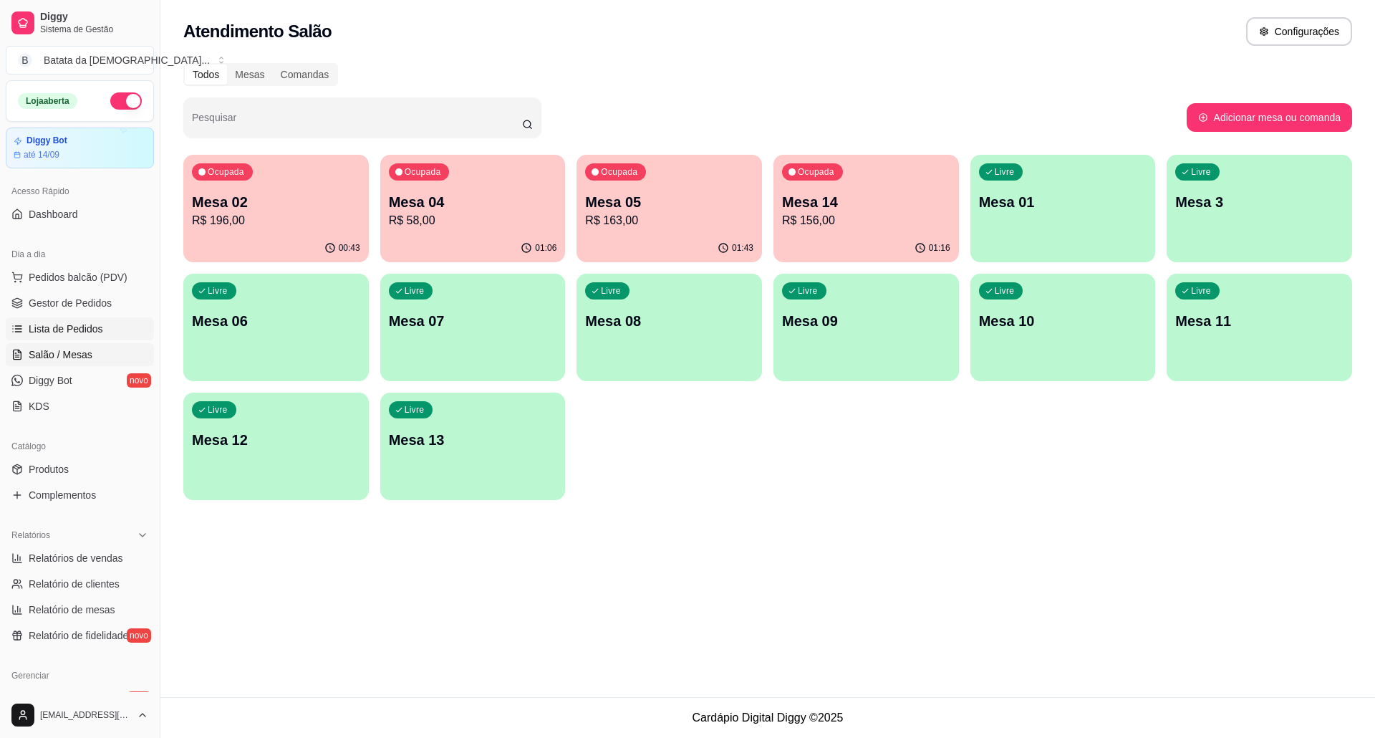
click at [112, 331] on link "Lista de Pedidos" at bounding box center [80, 328] width 148 height 23
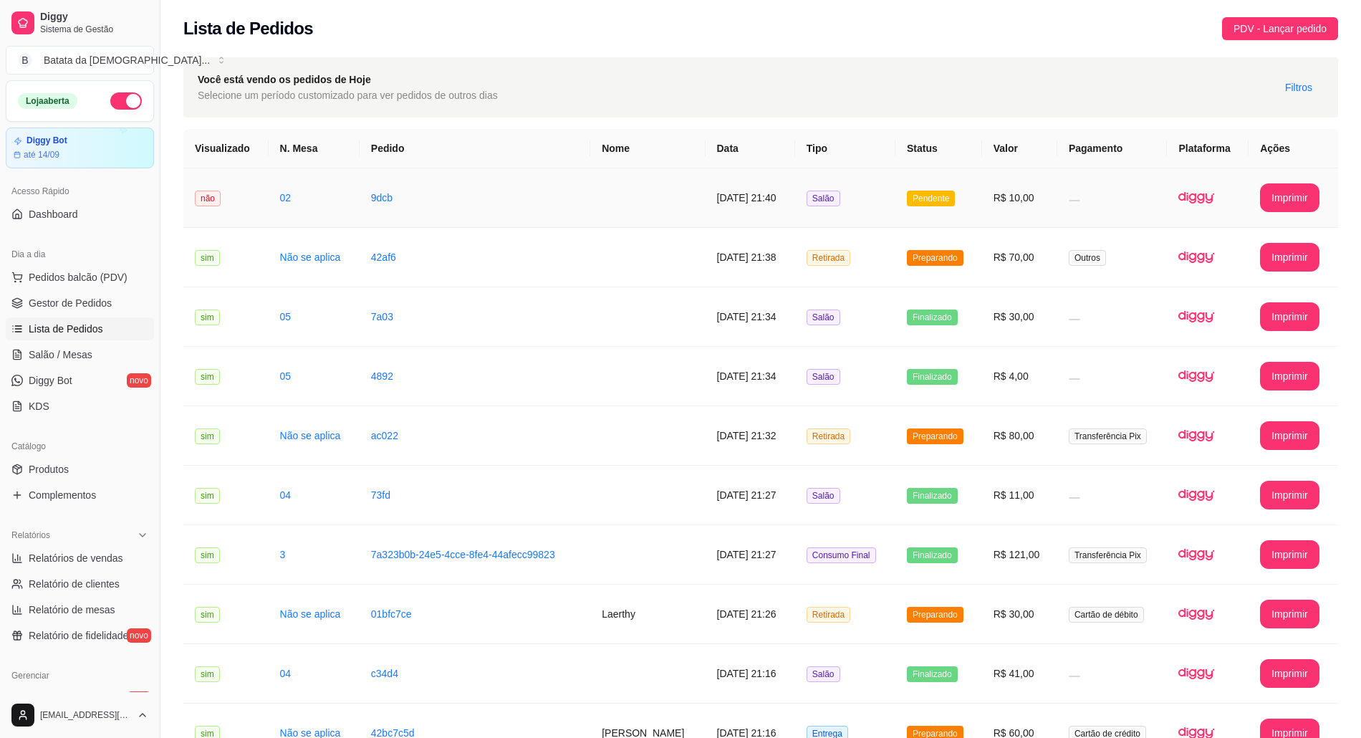
click at [917, 202] on td "Pendente" at bounding box center [938, 197] width 87 height 59
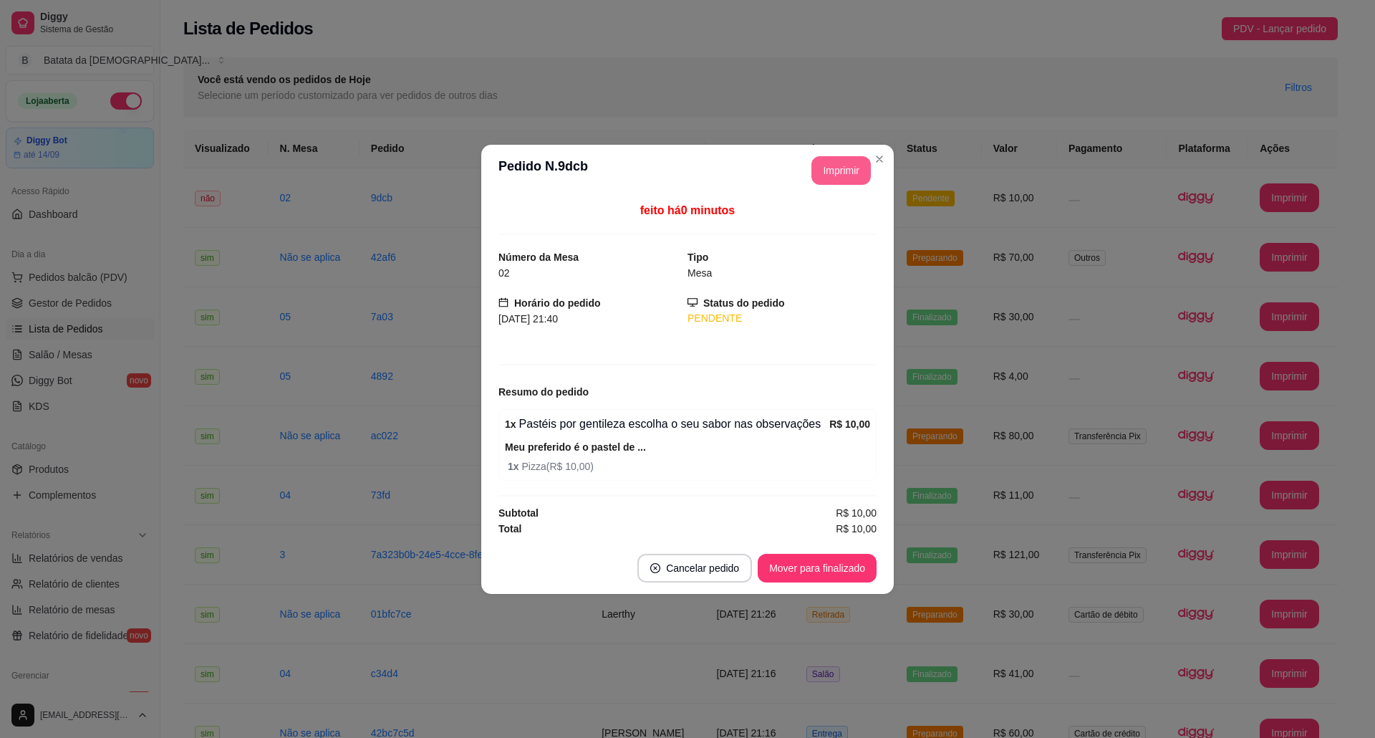
click at [829, 172] on button "Imprimir" at bounding box center [840, 170] width 59 height 29
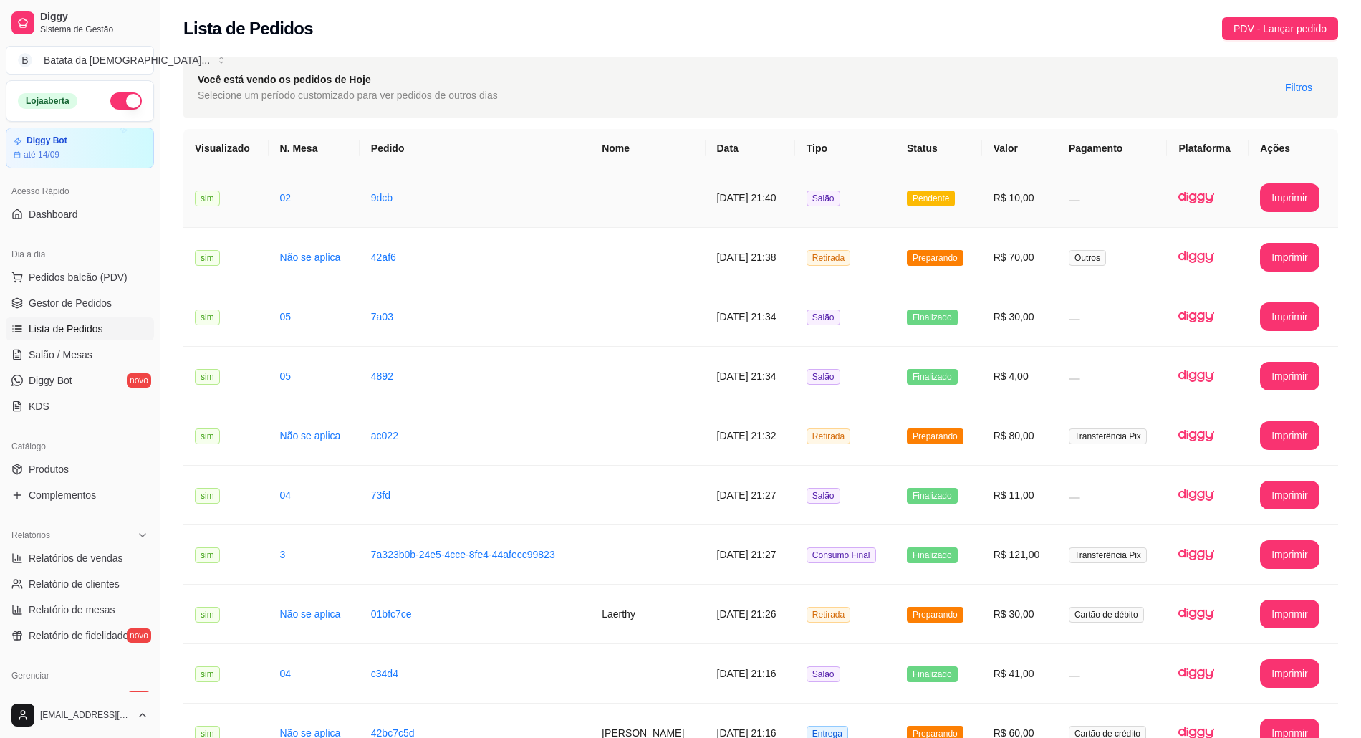
click at [840, 205] on span "Salão" at bounding box center [823, 198] width 34 height 16
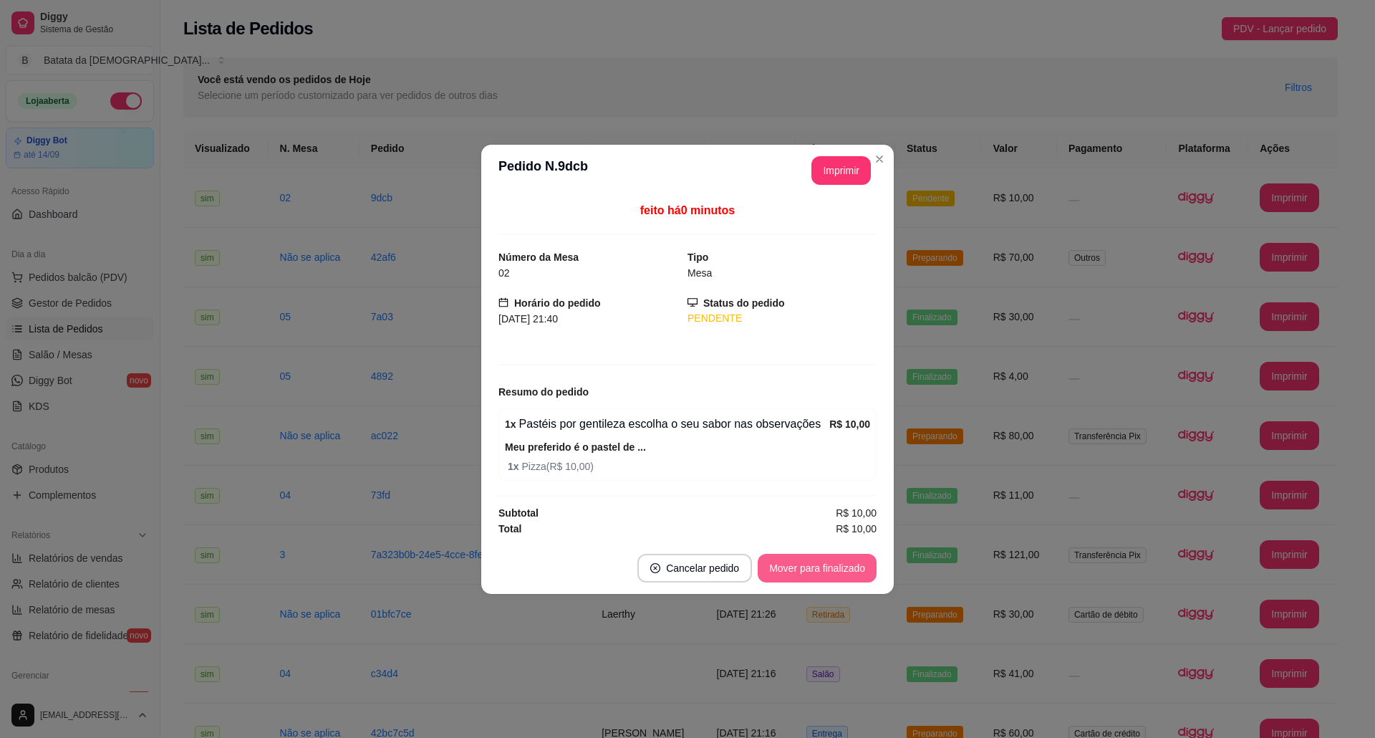
click at [832, 571] on button "Mover para finalizado" at bounding box center [817, 568] width 119 height 29
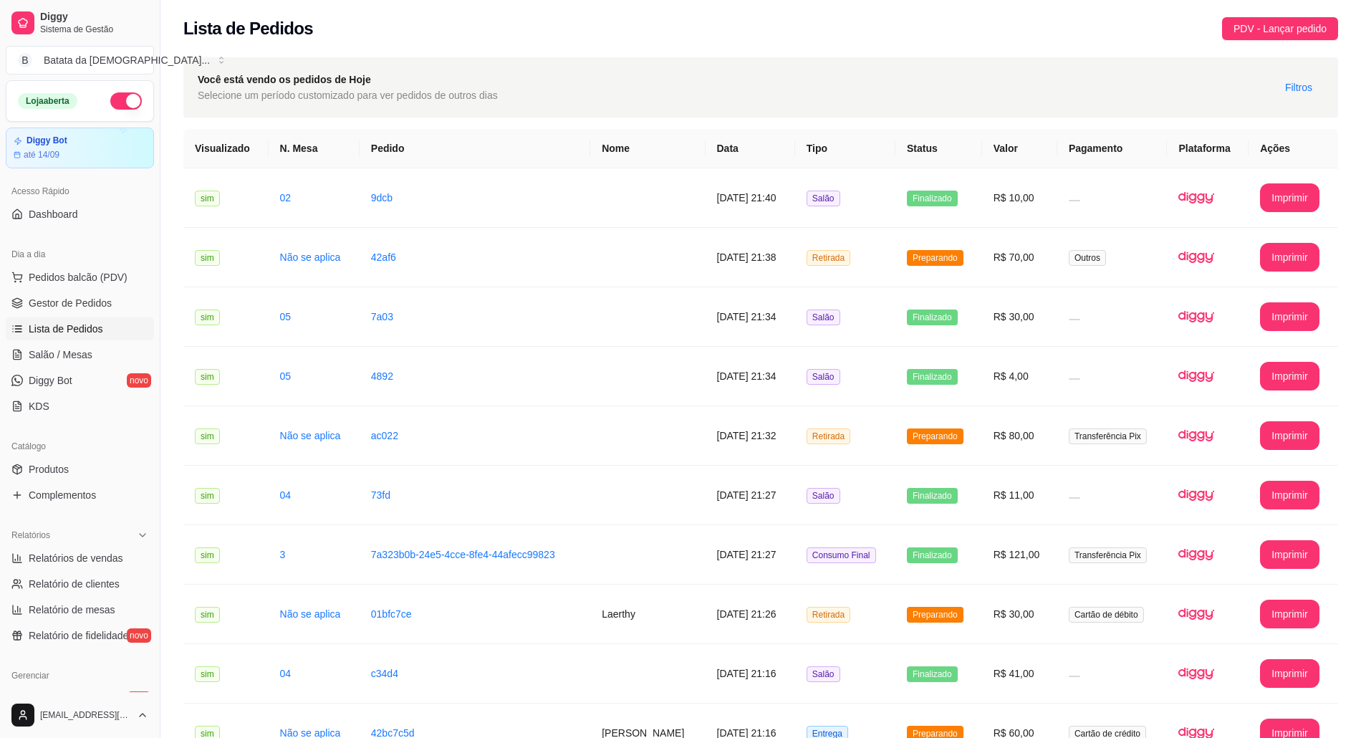
click at [84, 338] on link "Lista de Pedidos" at bounding box center [80, 328] width 148 height 23
click at [97, 362] on link "Salão / Mesas" at bounding box center [80, 354] width 148 height 23
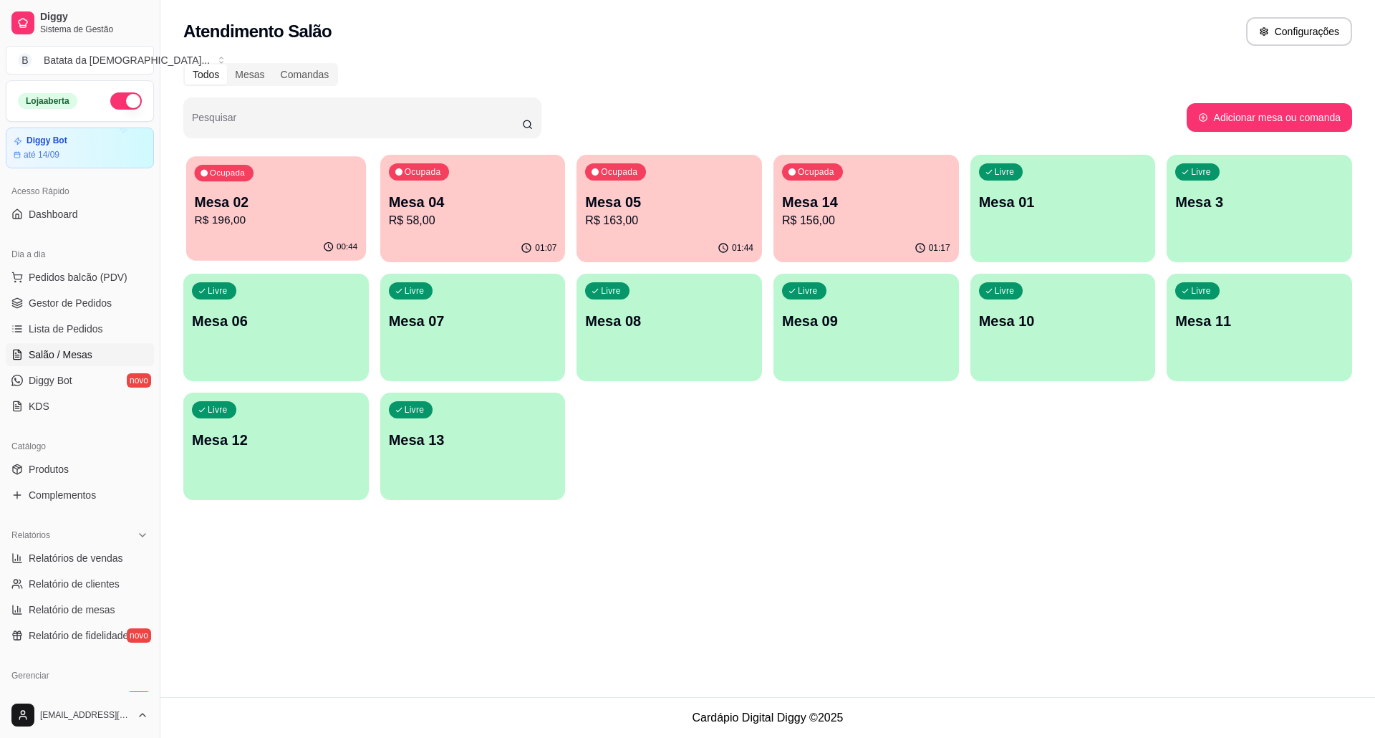
click at [306, 206] on p "Mesa 02" at bounding box center [276, 202] width 163 height 19
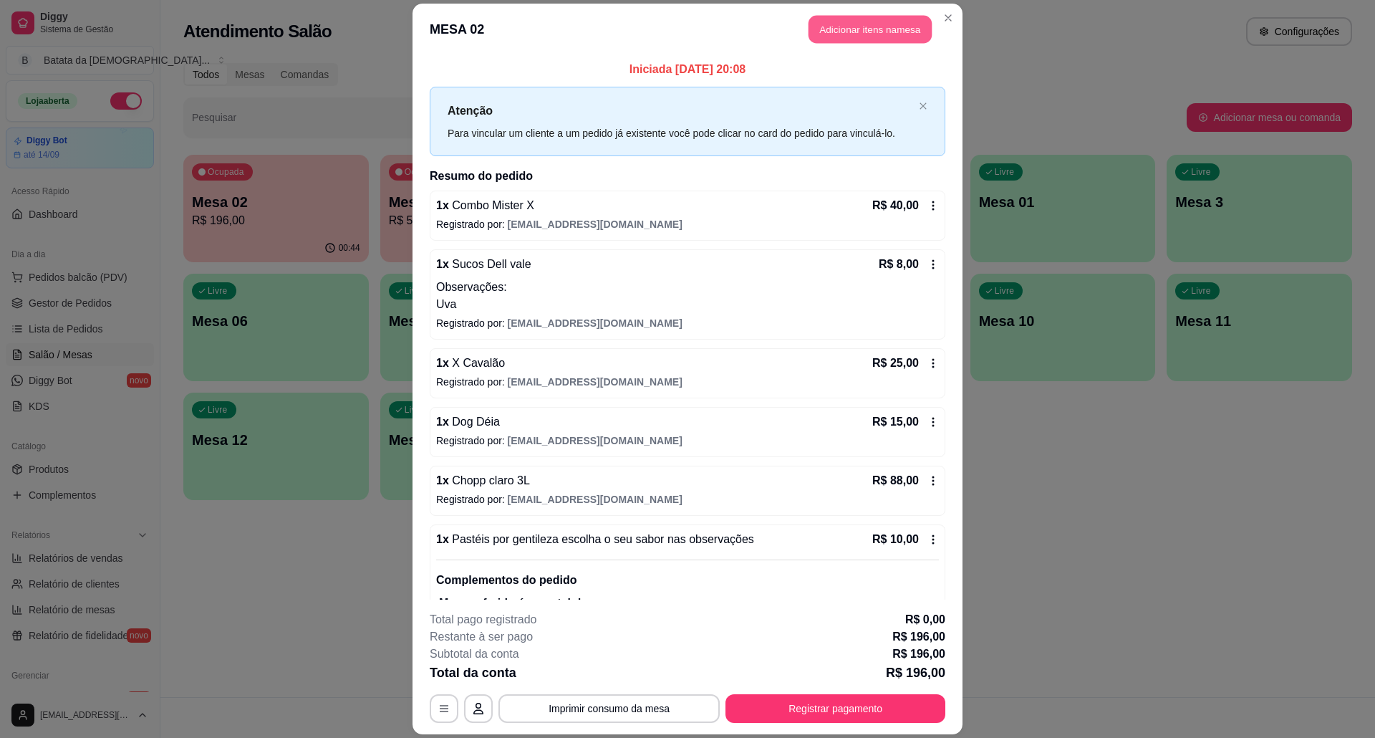
click at [824, 30] on button "Adicionar itens na mesa" at bounding box center [869, 30] width 123 height 28
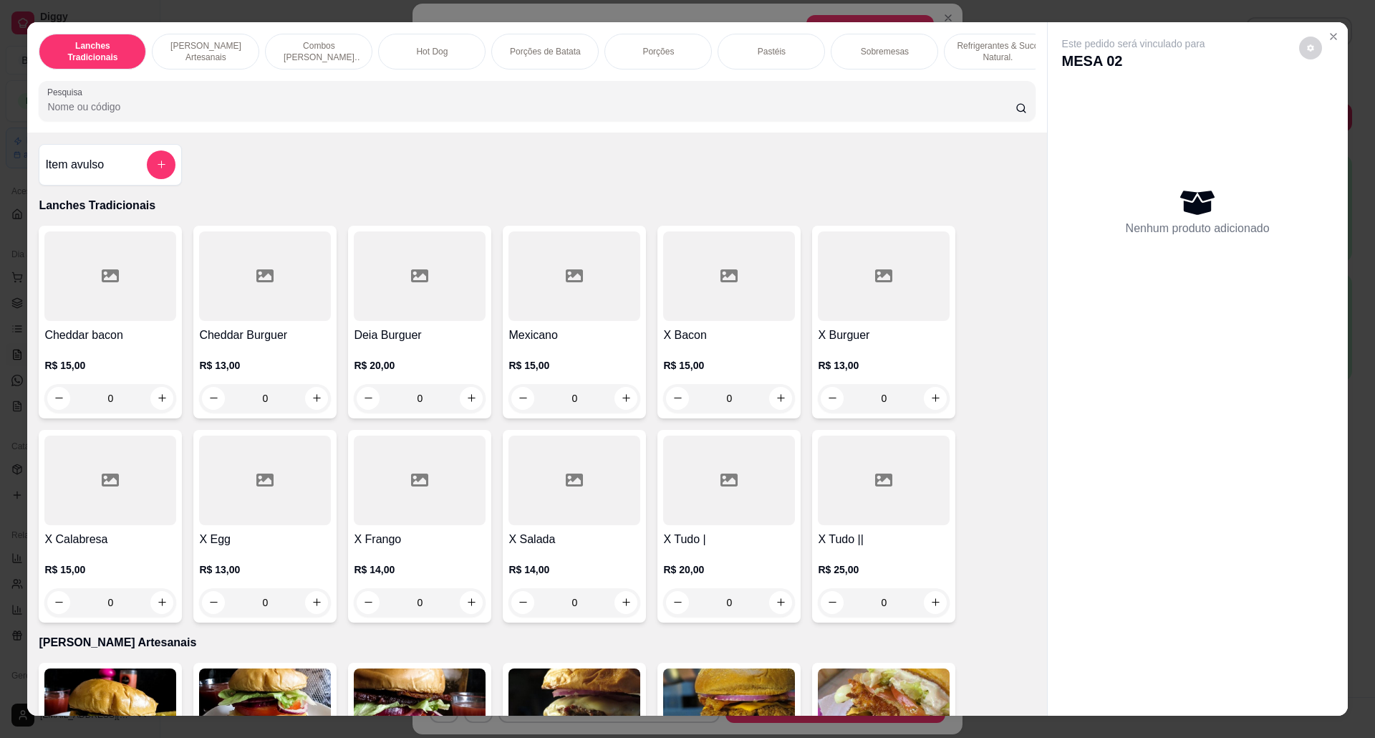
click at [163, 179] on button "add-separate-item" at bounding box center [161, 164] width 29 height 29
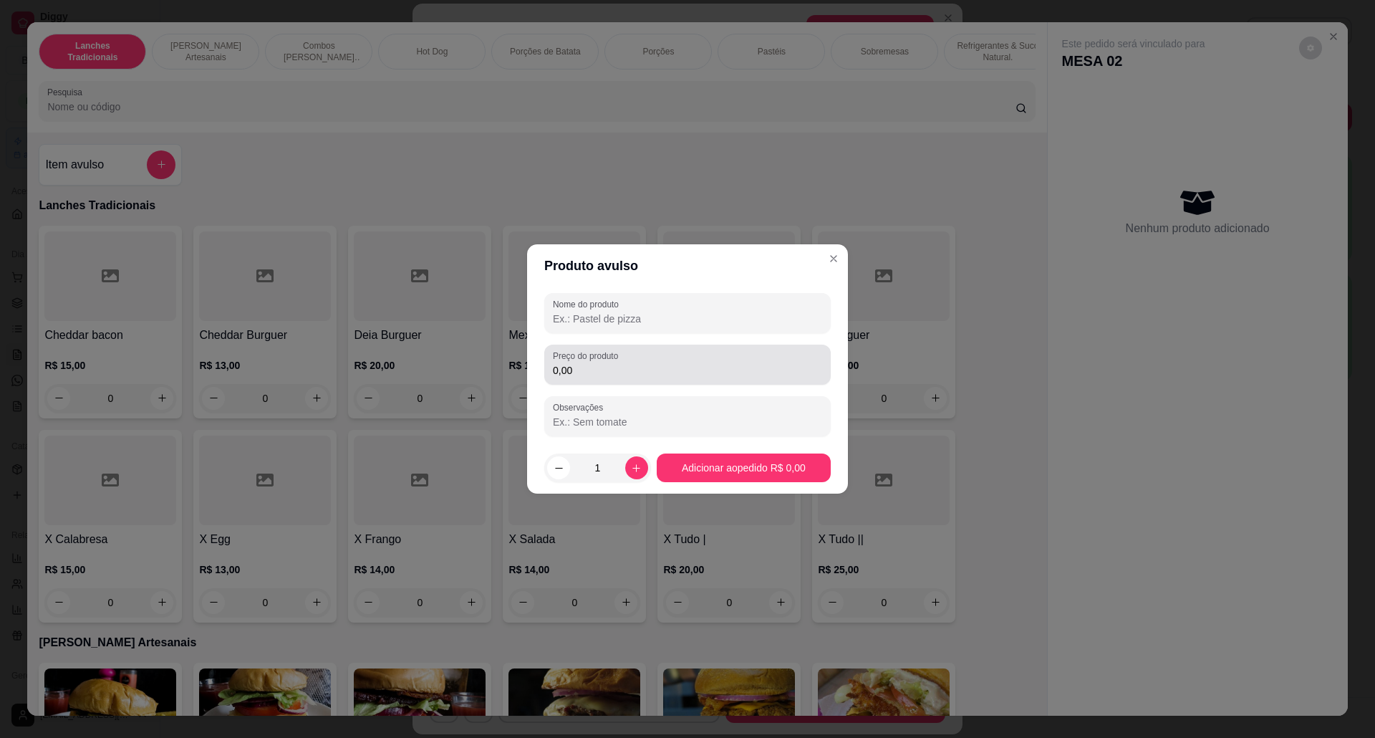
click at [632, 356] on div "0,00" at bounding box center [687, 364] width 269 height 29
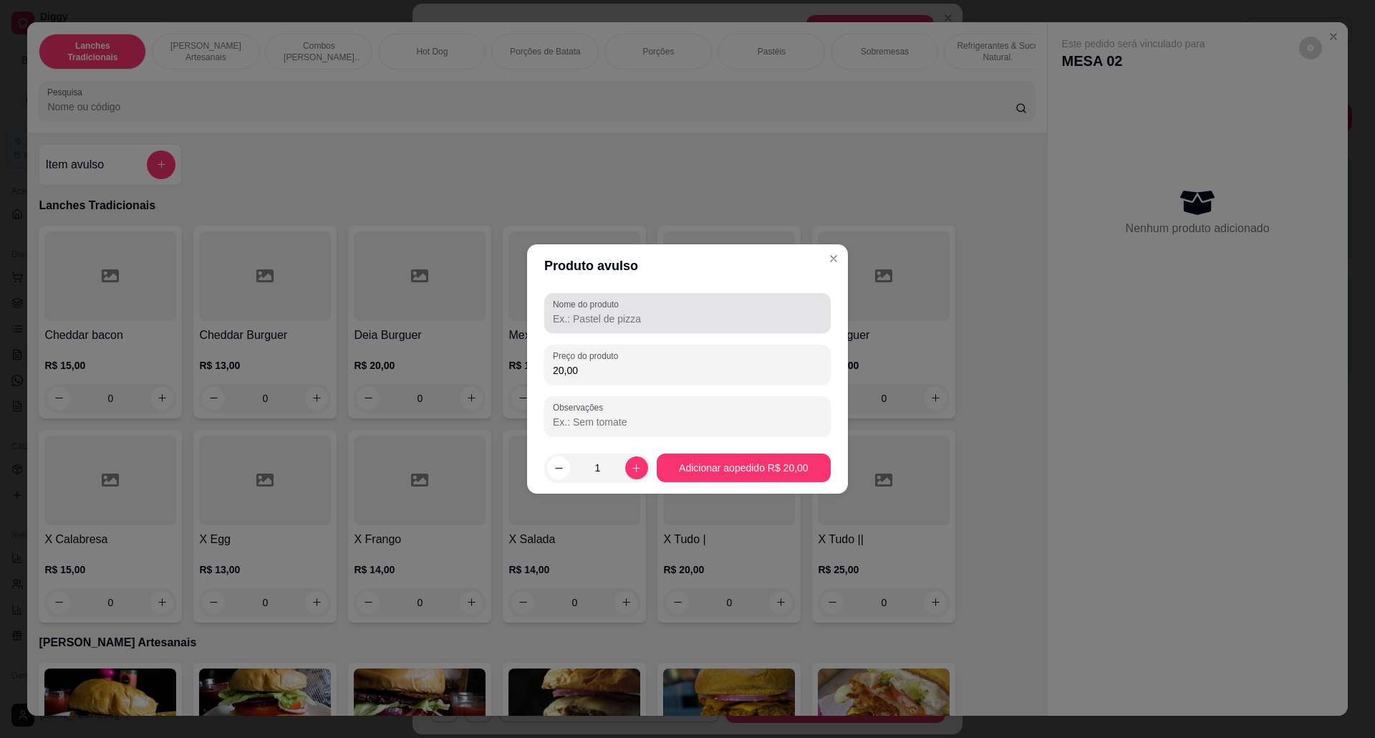
type input "20,00"
click at [630, 315] on input "Nome do produto" at bounding box center [687, 318] width 269 height 14
type input "meia porção de tulipinha"
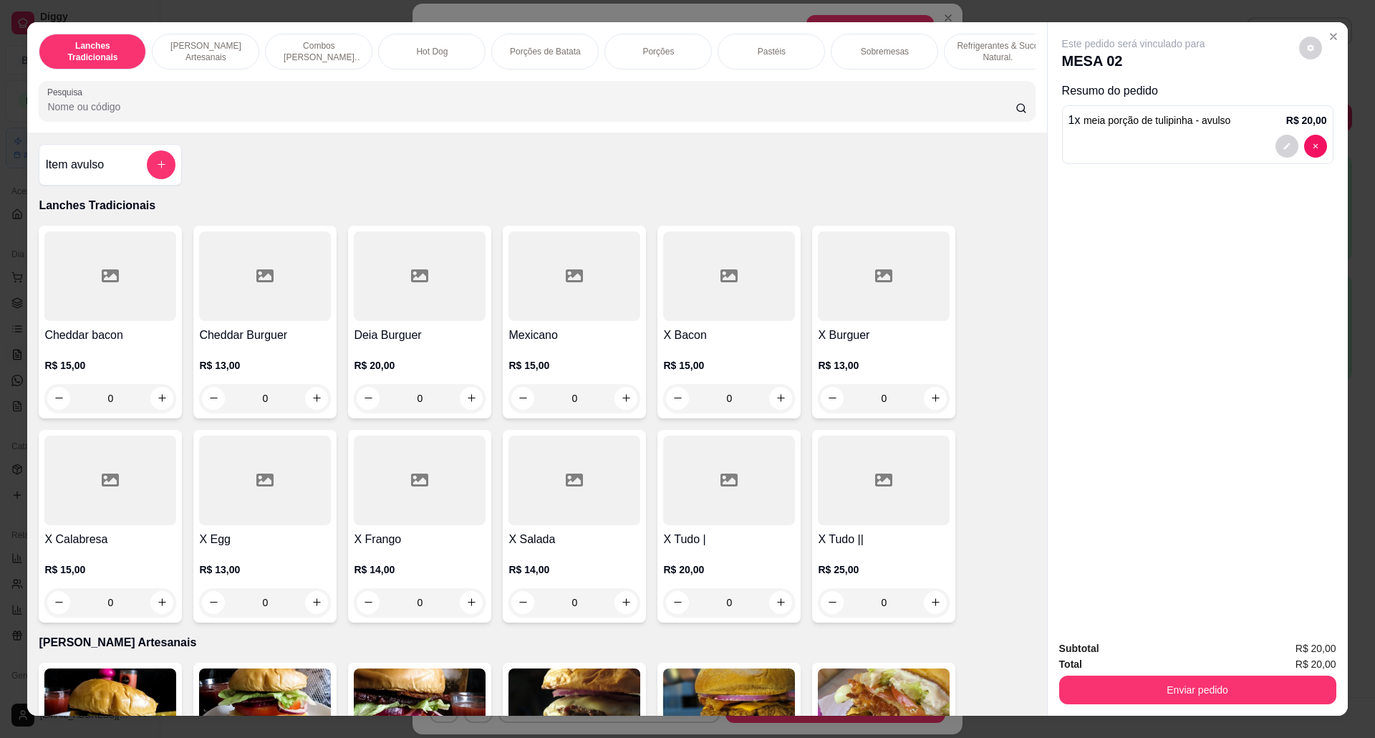
click at [1255, 674] on div "Enviar pedido" at bounding box center [1197, 688] width 277 height 32
click at [1255, 682] on button "Enviar pedido" at bounding box center [1197, 689] width 277 height 29
click at [1144, 649] on button "Não registrar e enviar pedido" at bounding box center [1148, 655] width 149 height 27
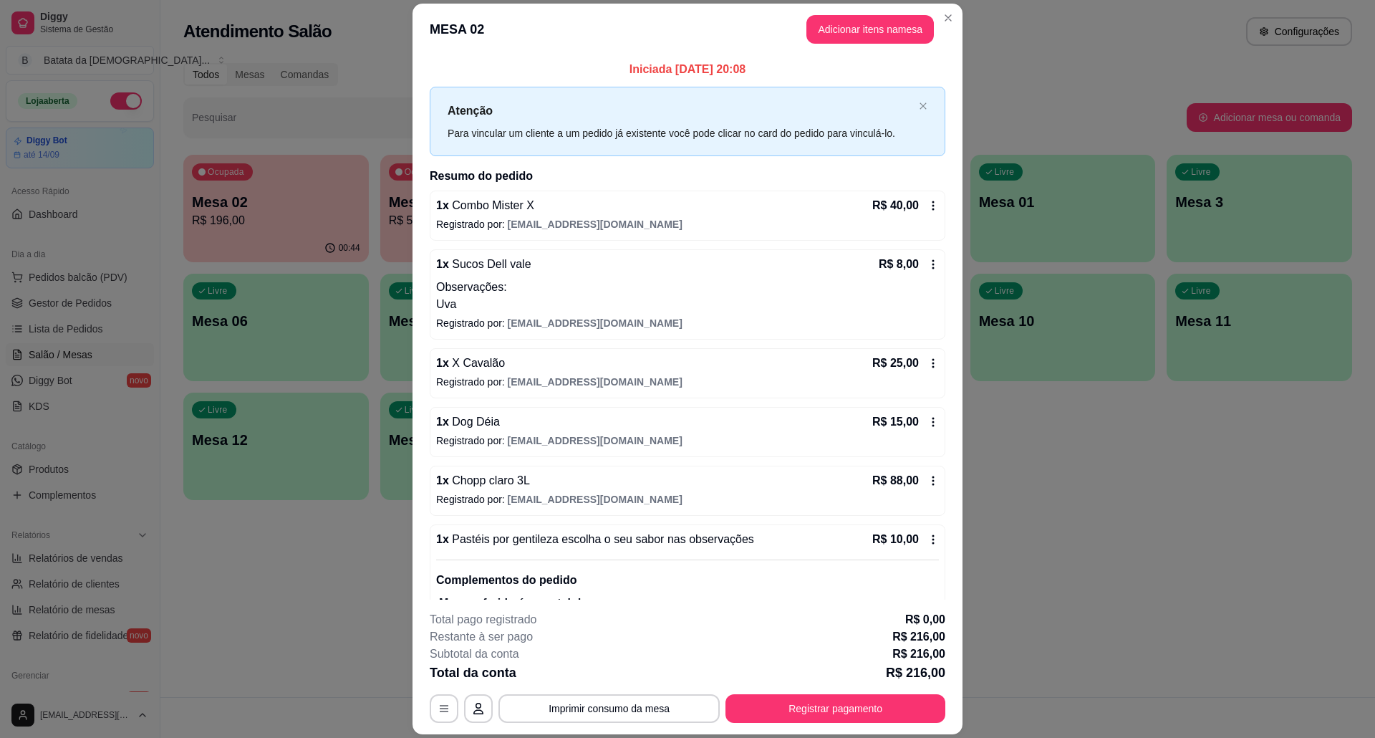
click at [937, 6] on header "MESA 02 Adicionar itens na mesa" at bounding box center [687, 30] width 550 height 52
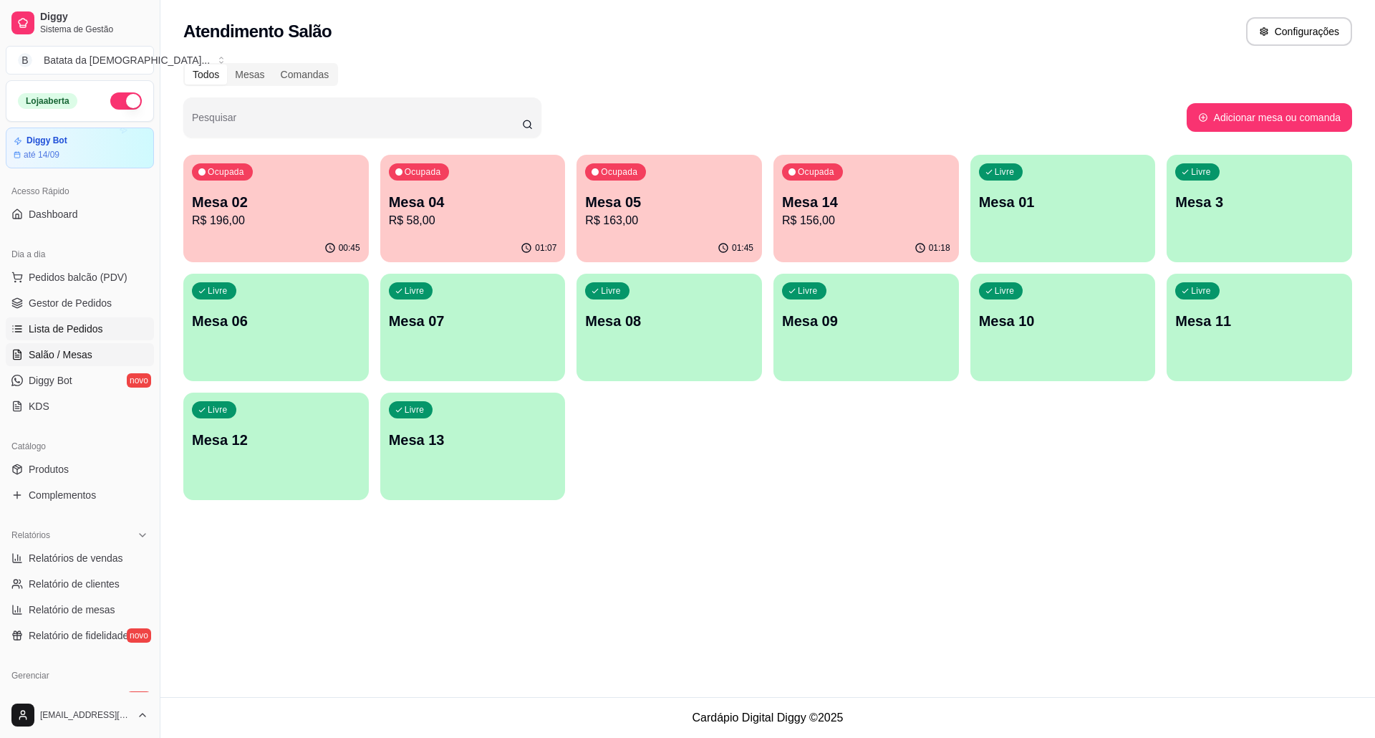
click at [123, 322] on link "Lista de Pedidos" at bounding box center [80, 328] width 148 height 23
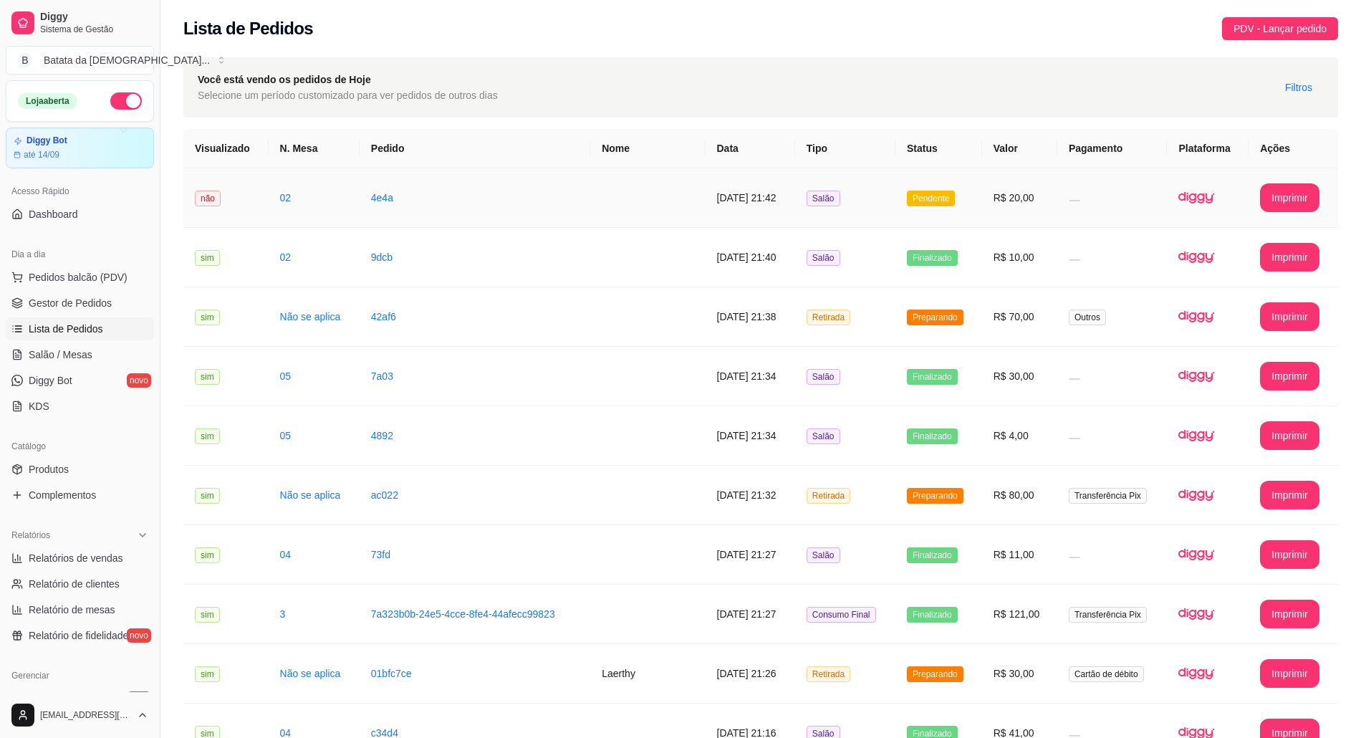
click at [878, 211] on td "Salão" at bounding box center [845, 197] width 100 height 59
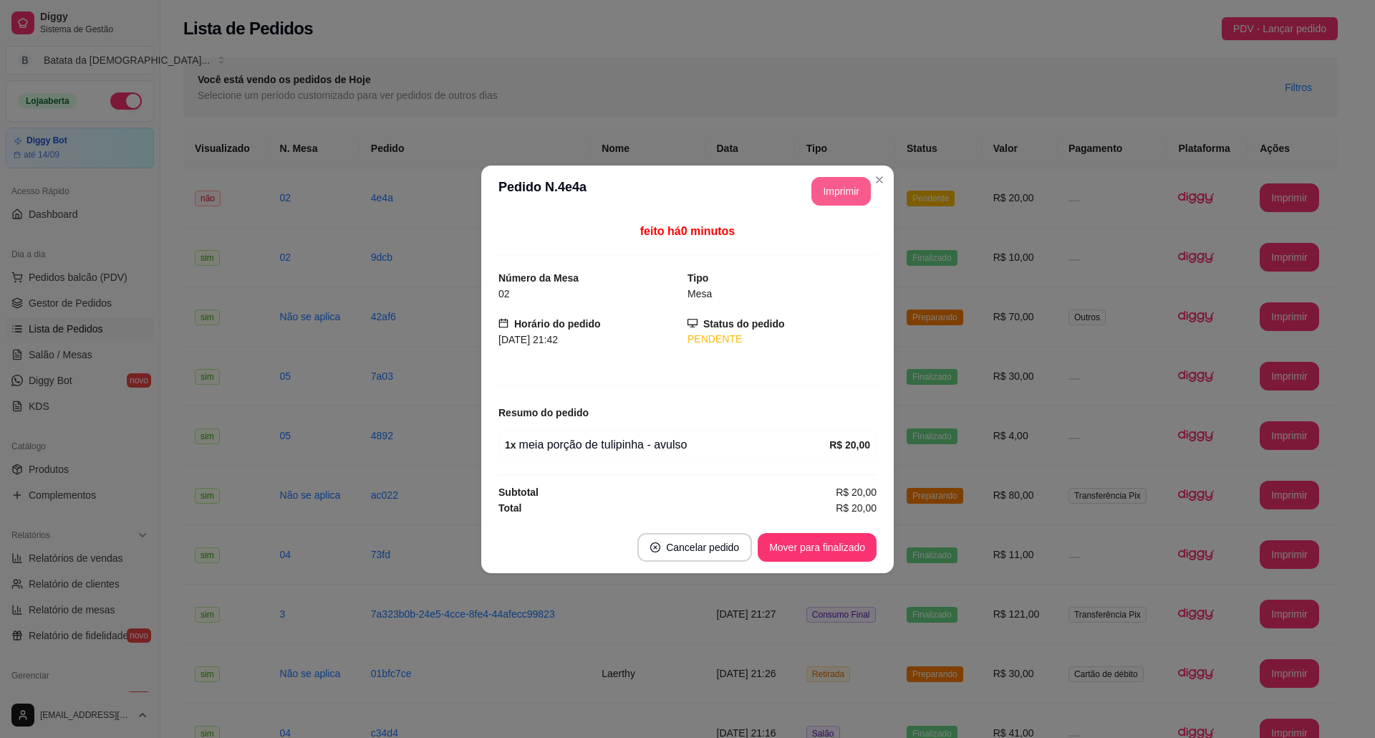
click at [854, 178] on button "Imprimir" at bounding box center [840, 191] width 59 height 29
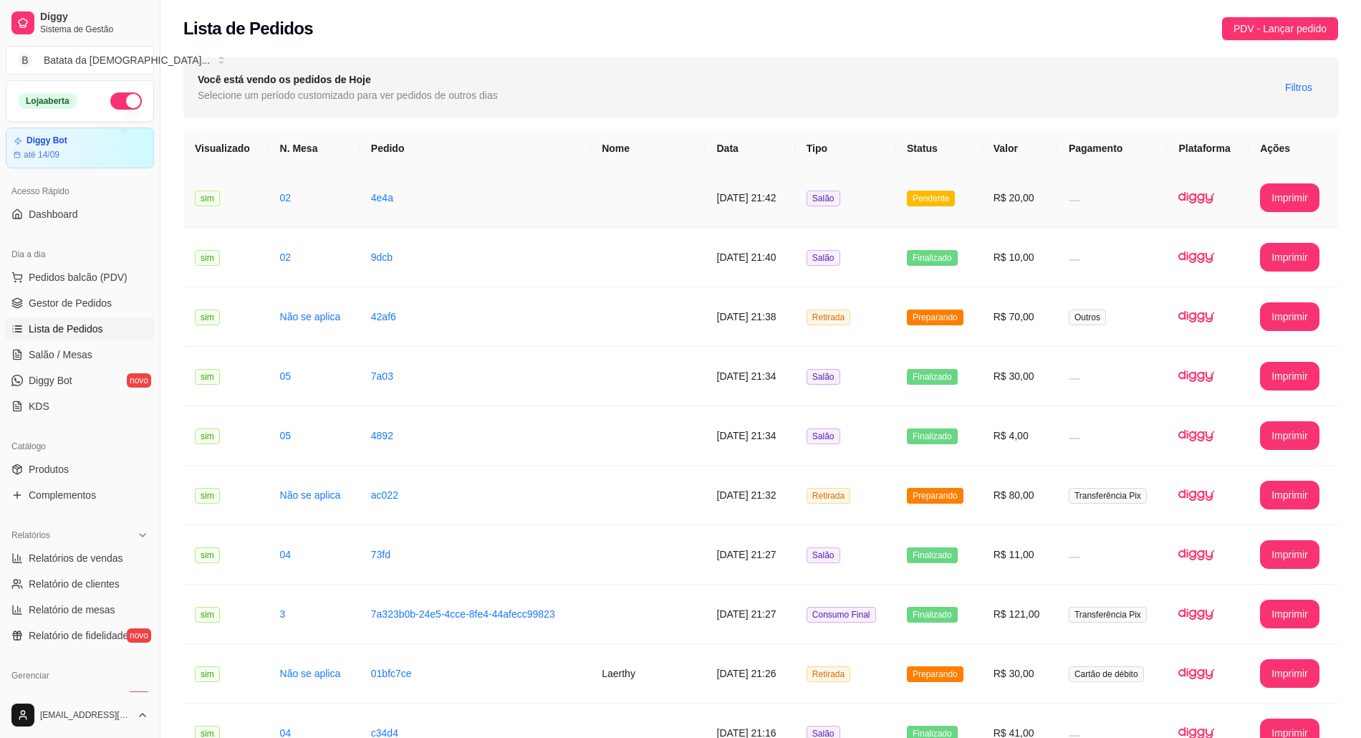
click at [1024, 195] on td "R$ 20,00" at bounding box center [1019, 197] width 75 height 59
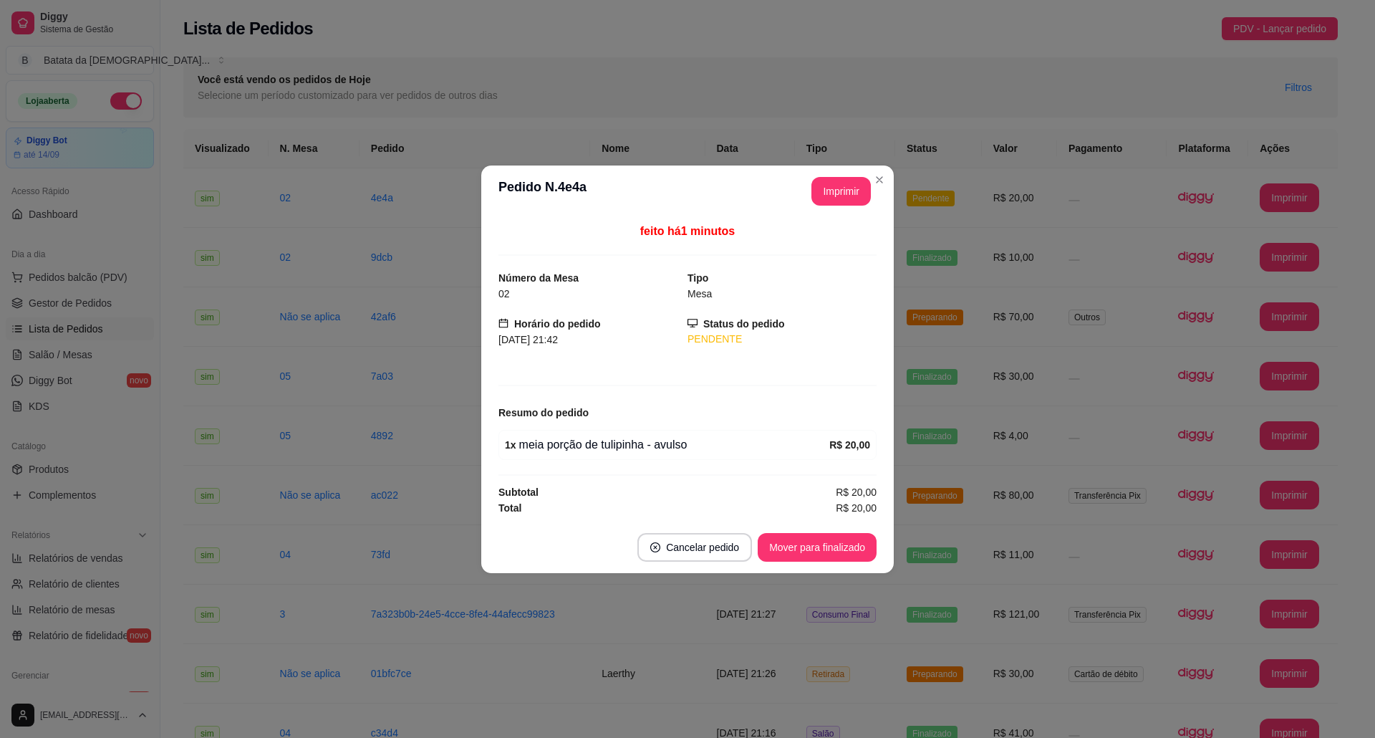
click at [842, 528] on footer "Cancelar pedido Mover para finalizado" at bounding box center [687, 547] width 412 height 52
click at [840, 540] on button "Mover para finalizado" at bounding box center [817, 547] width 119 height 29
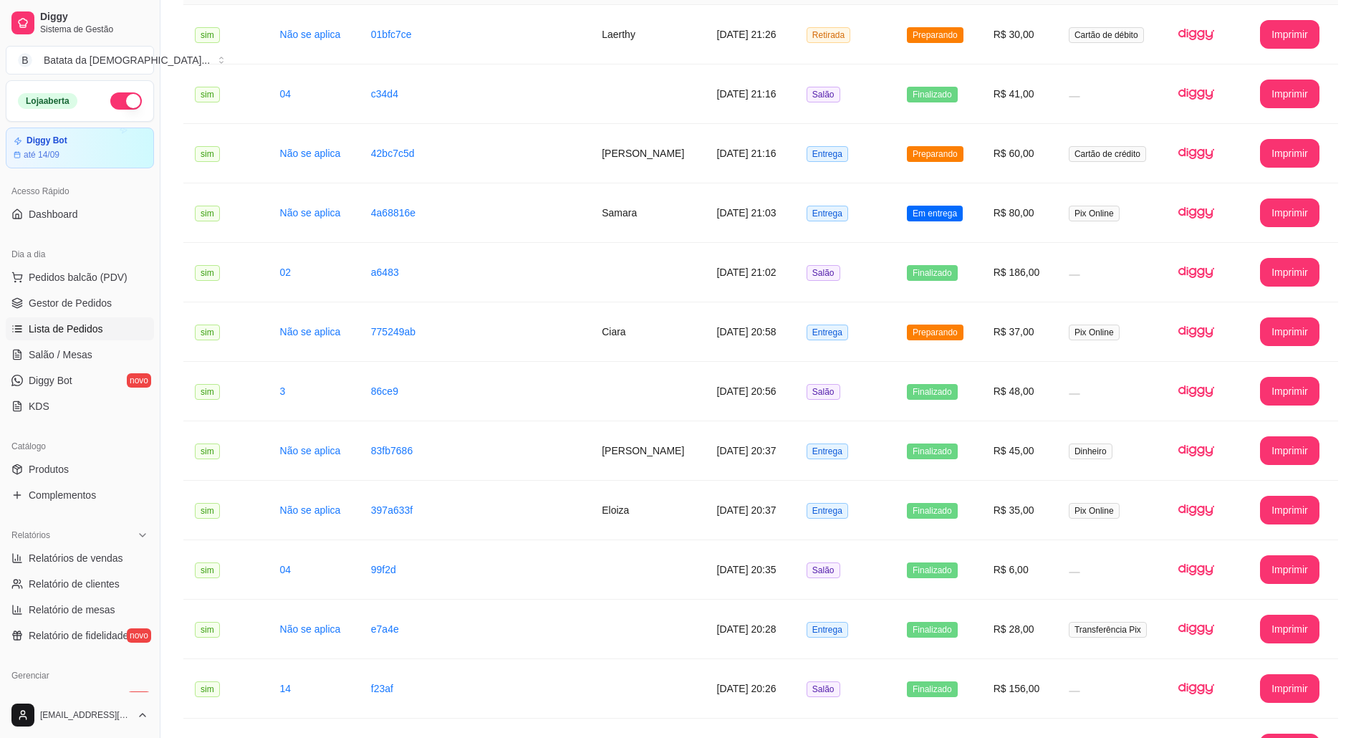
scroll to position [668, 0]
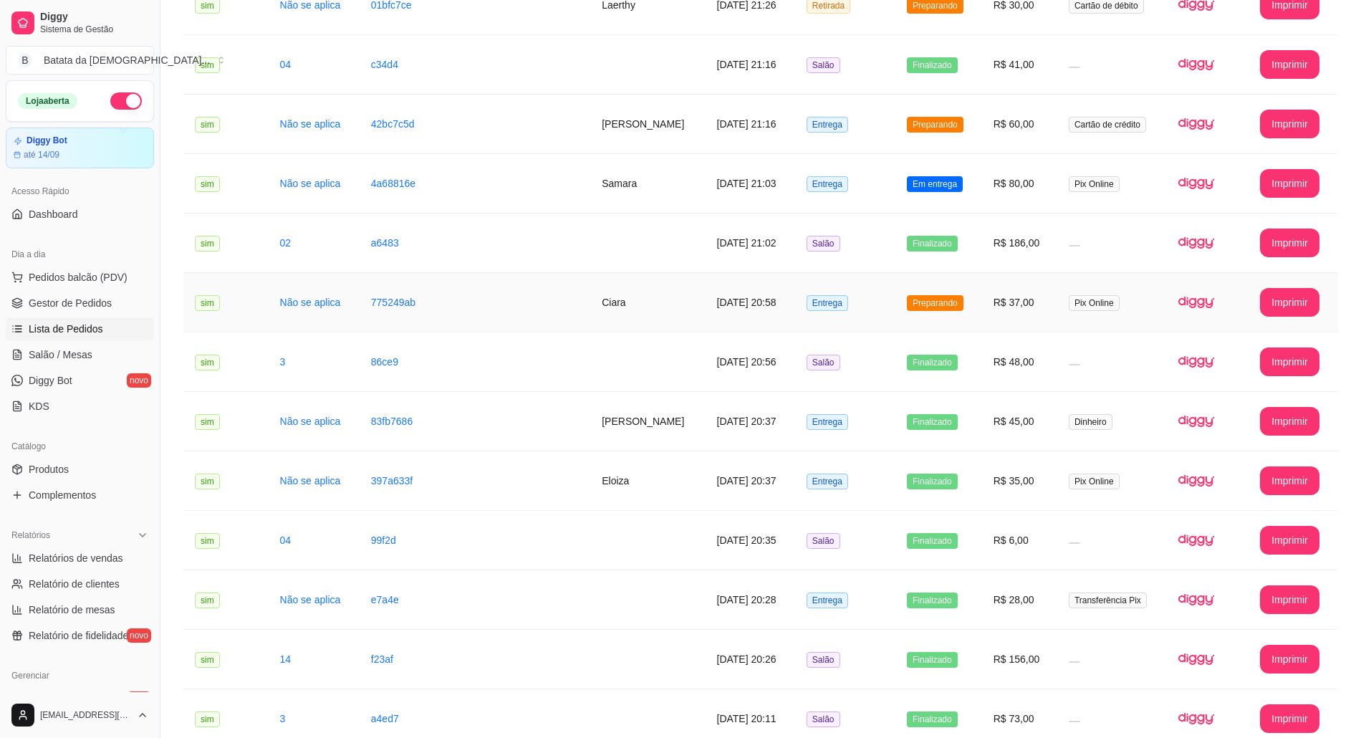
click at [952, 284] on td "Preparando" at bounding box center [938, 302] width 87 height 59
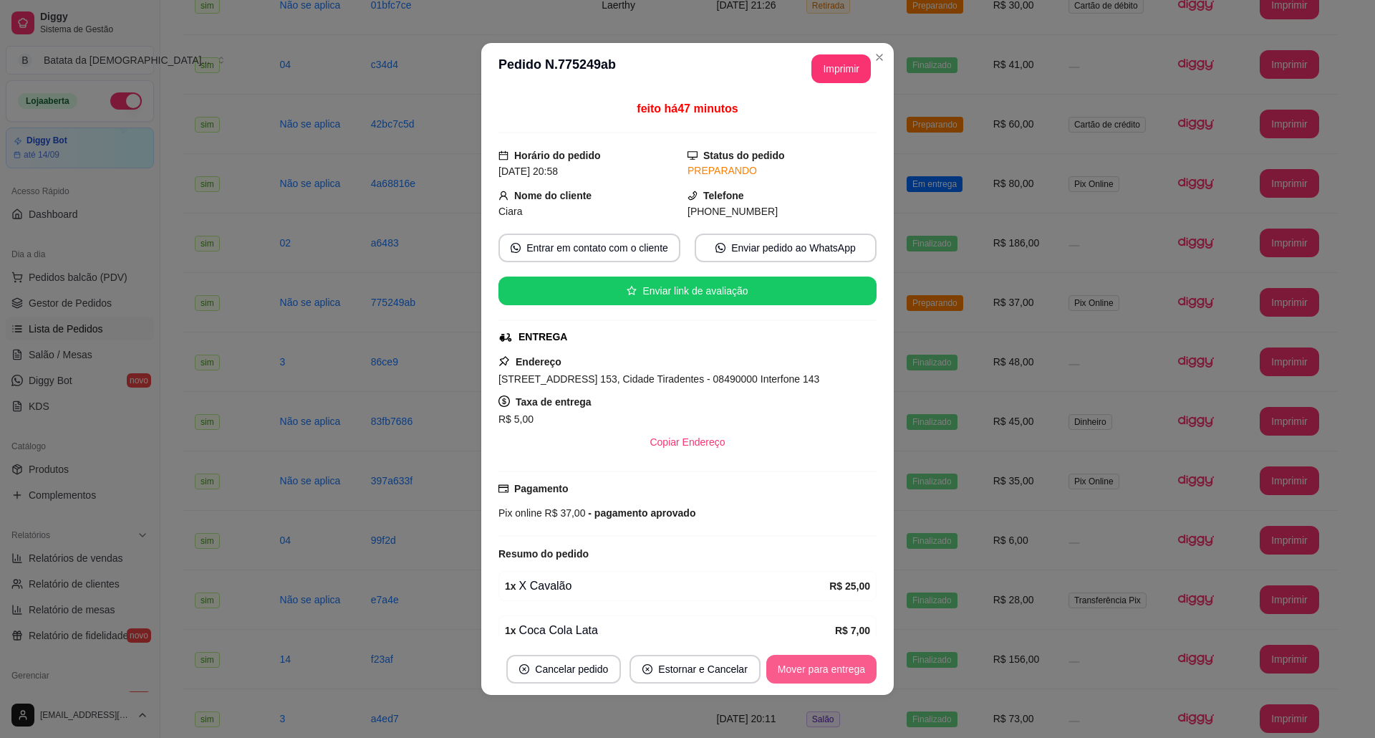
click at [823, 667] on button "Mover para entrega" at bounding box center [821, 669] width 110 height 29
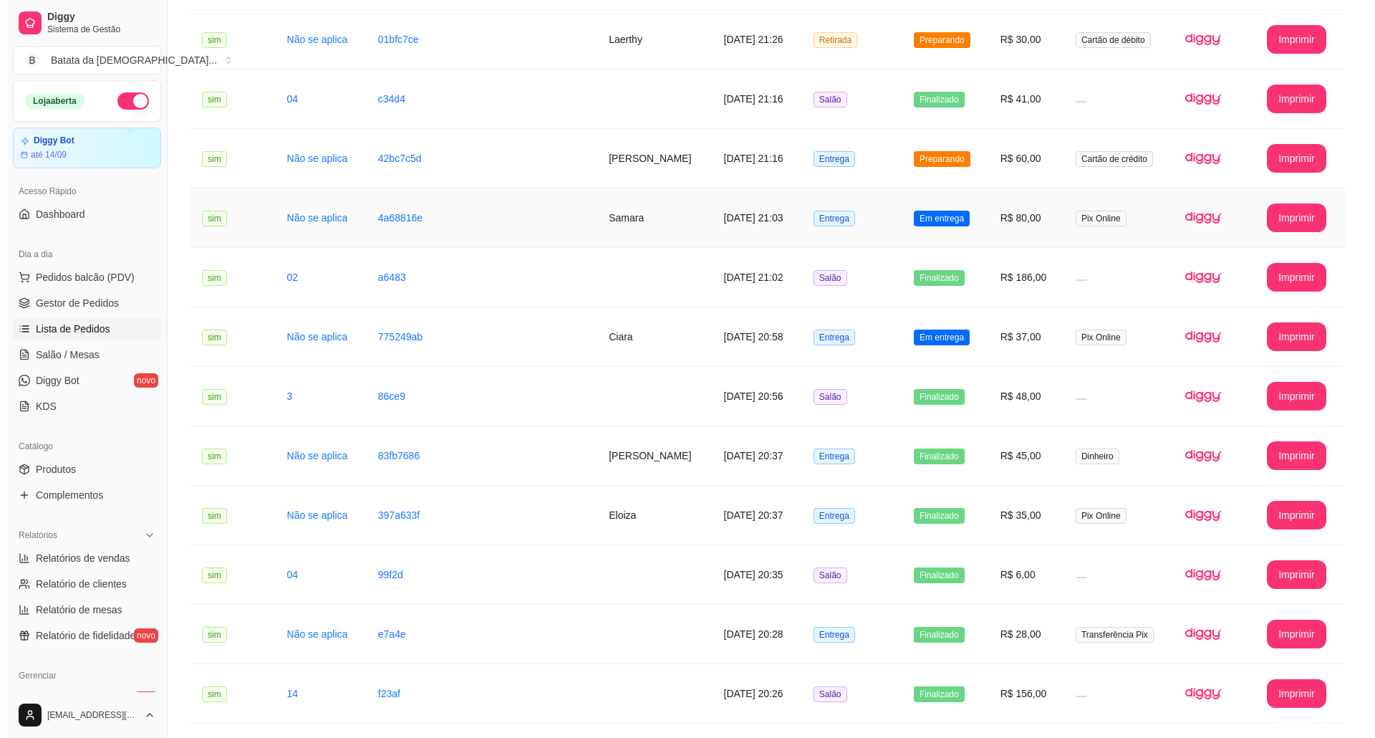
scroll to position [573, 0]
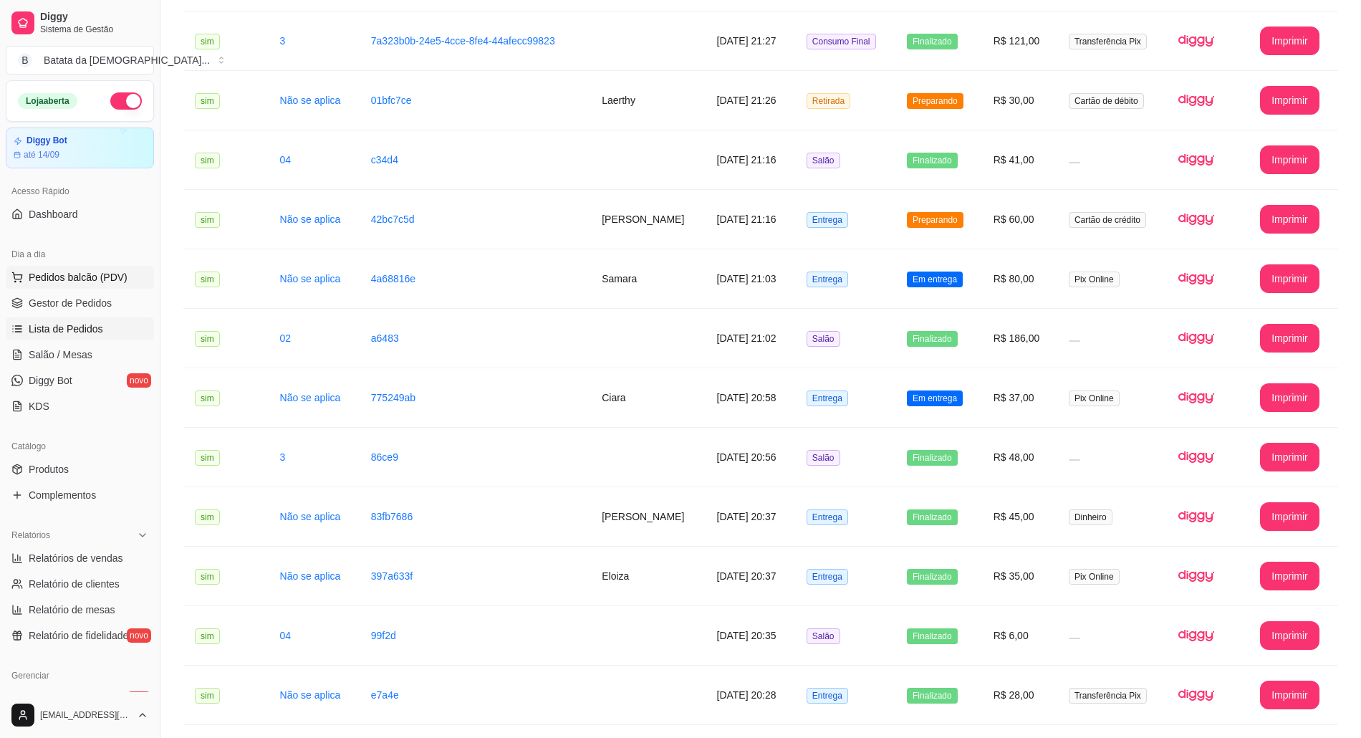
click at [80, 279] on span "Pedidos balcão (PDV)" at bounding box center [78, 277] width 99 height 14
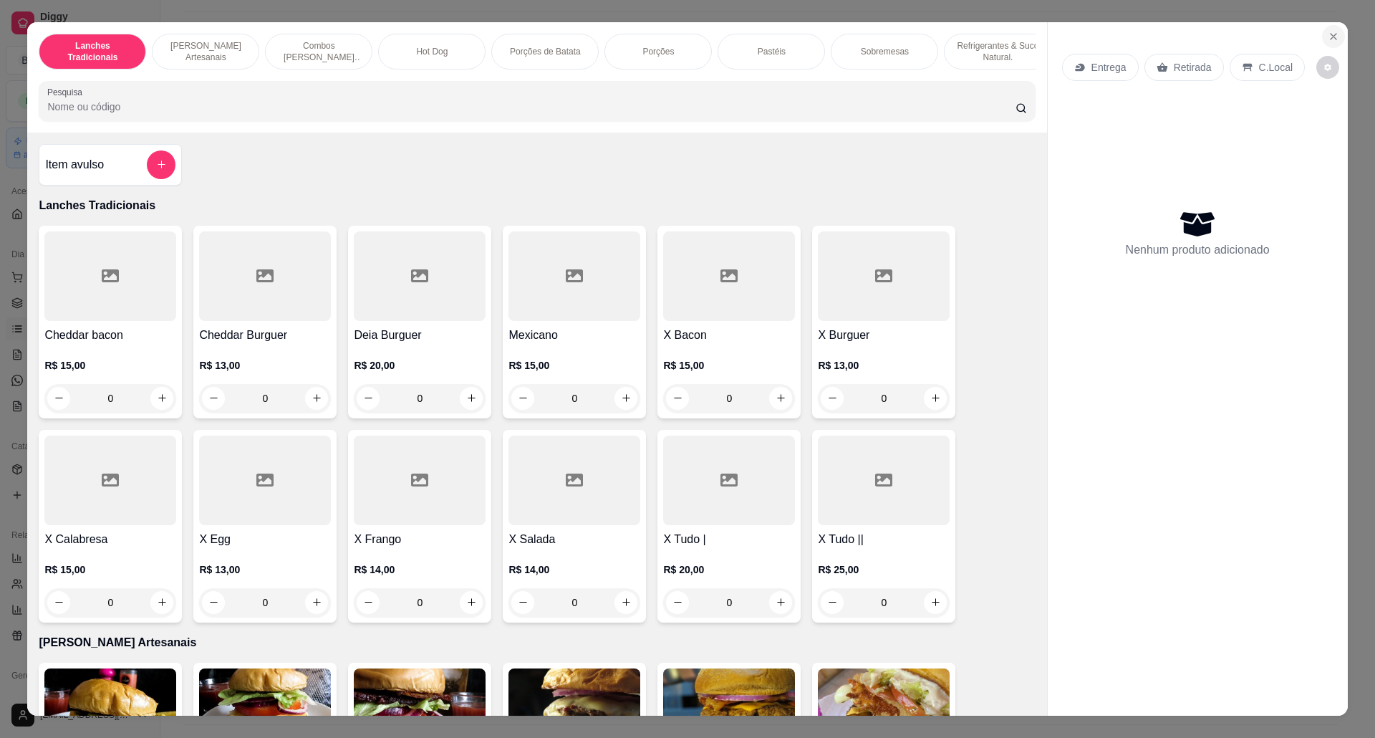
click at [1324, 29] on button "Close" at bounding box center [1333, 36] width 23 height 23
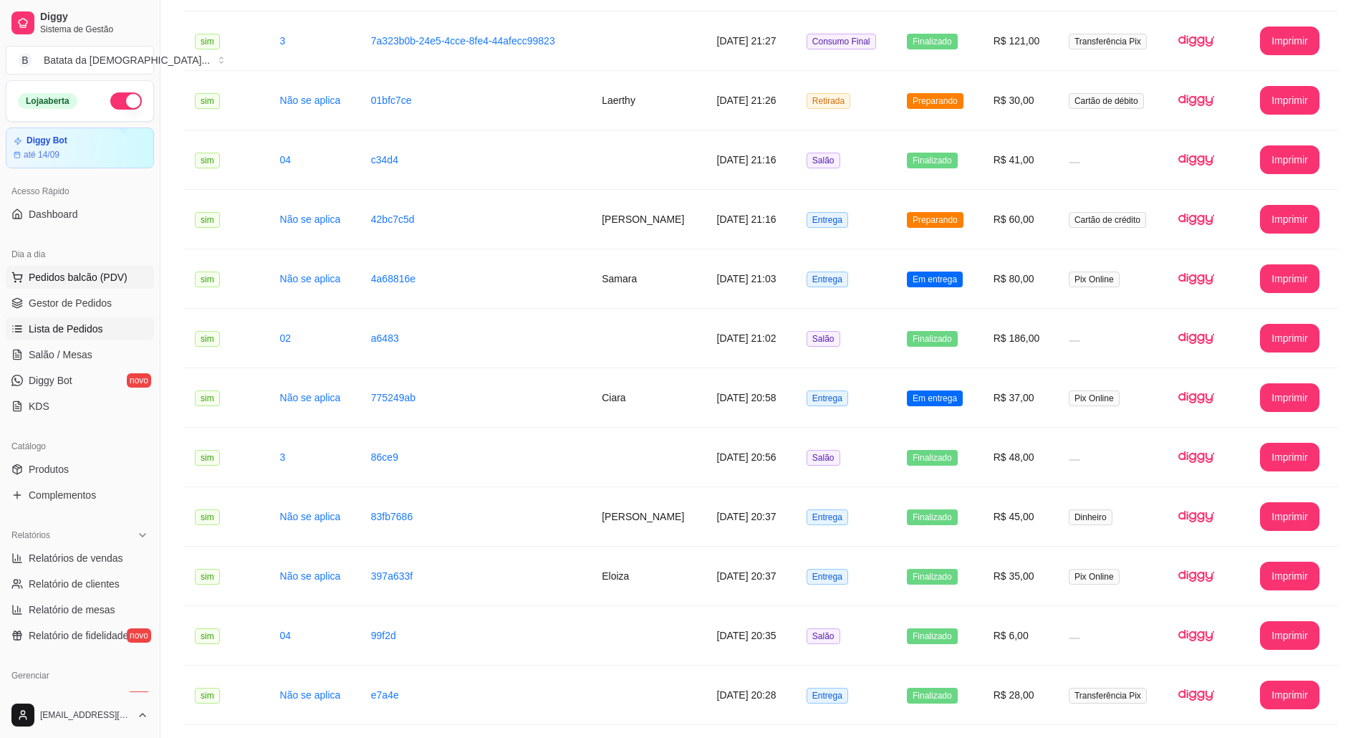
click at [102, 278] on span "Pedidos balcão (PDV)" at bounding box center [78, 277] width 99 height 14
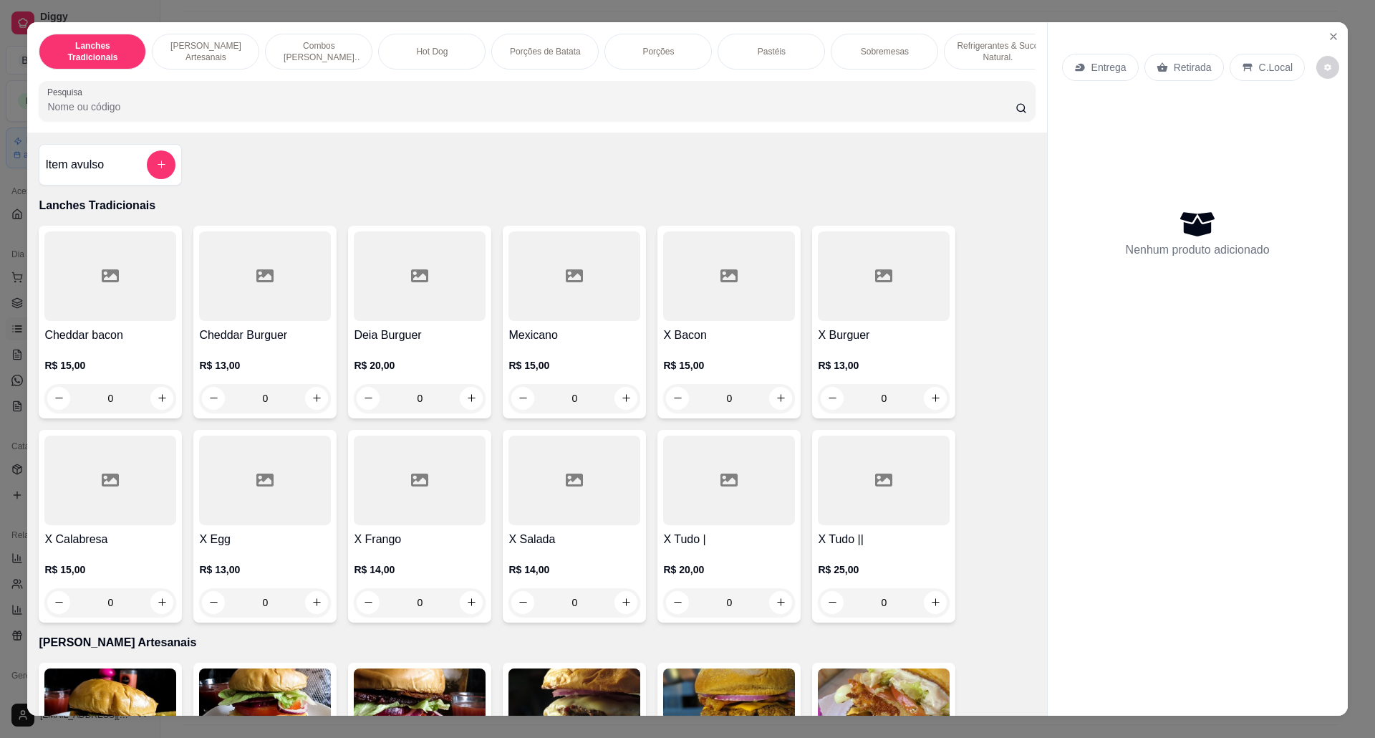
scroll to position [477, 0]
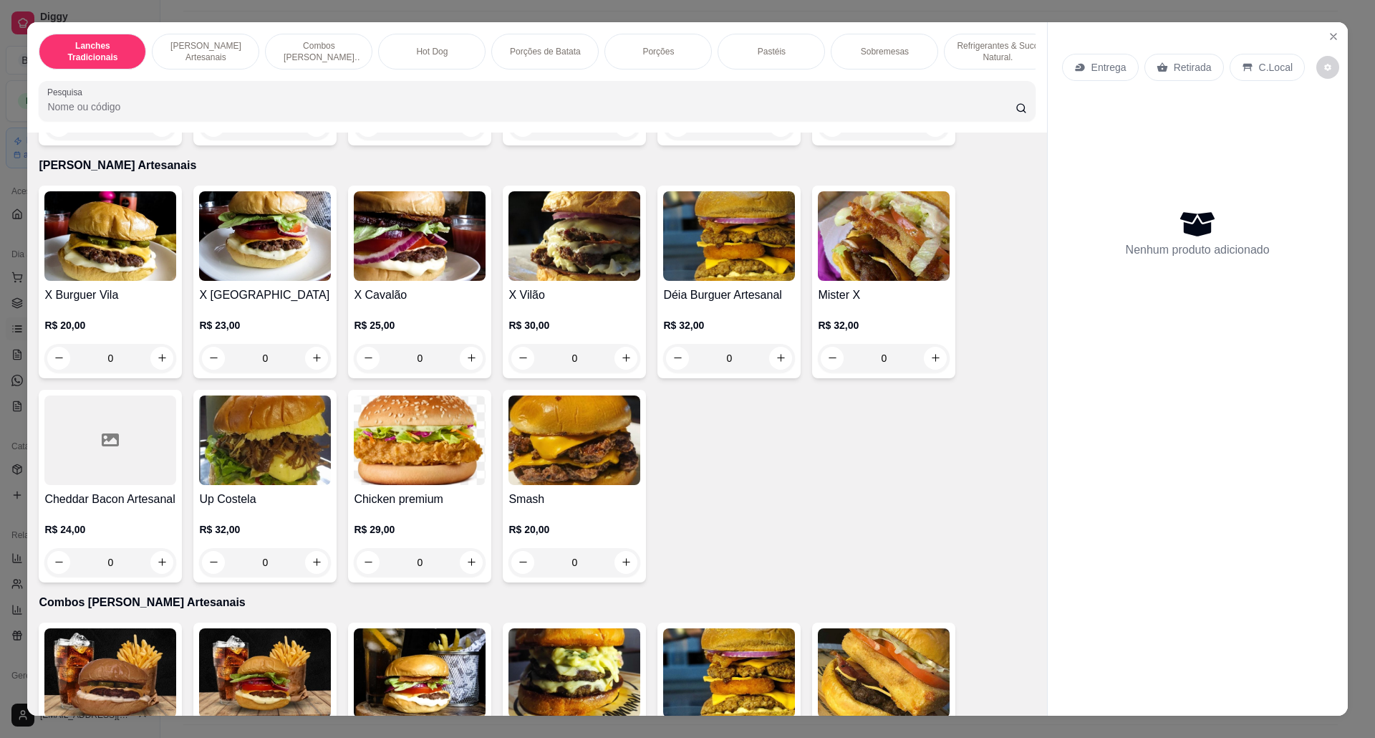
click at [463, 359] on div "0" at bounding box center [420, 358] width 132 height 29
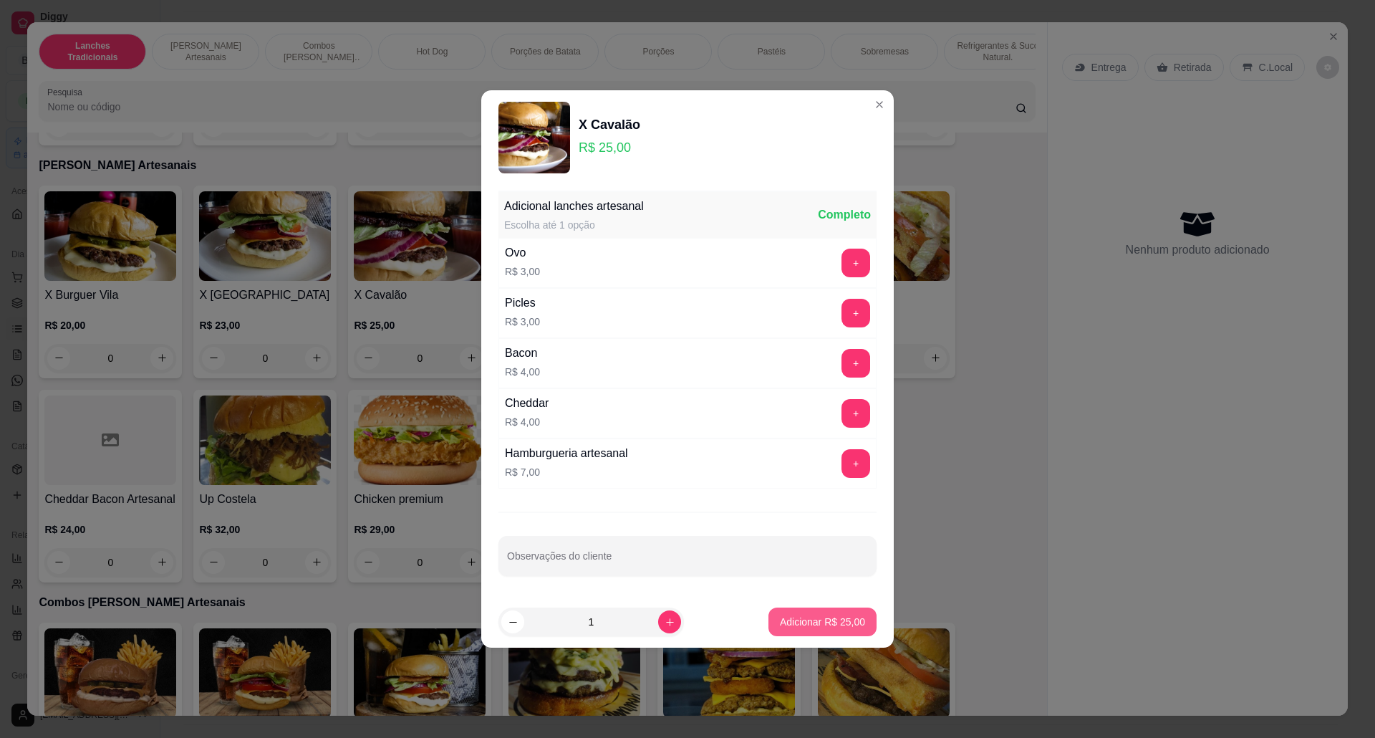
click at [844, 636] on button "Adicionar R$ 25,00" at bounding box center [822, 621] width 108 height 29
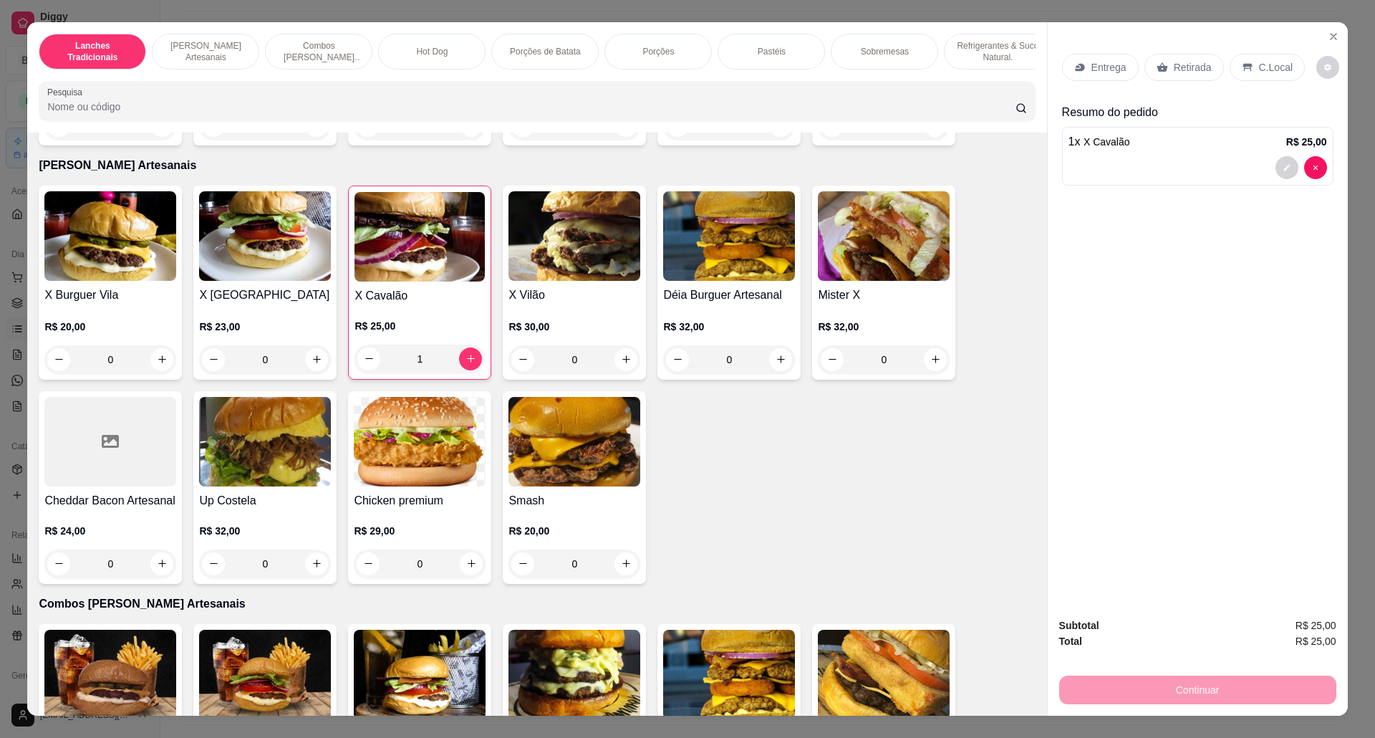
type input "1"
click at [362, 281] on img at bounding box center [419, 237] width 130 height 90
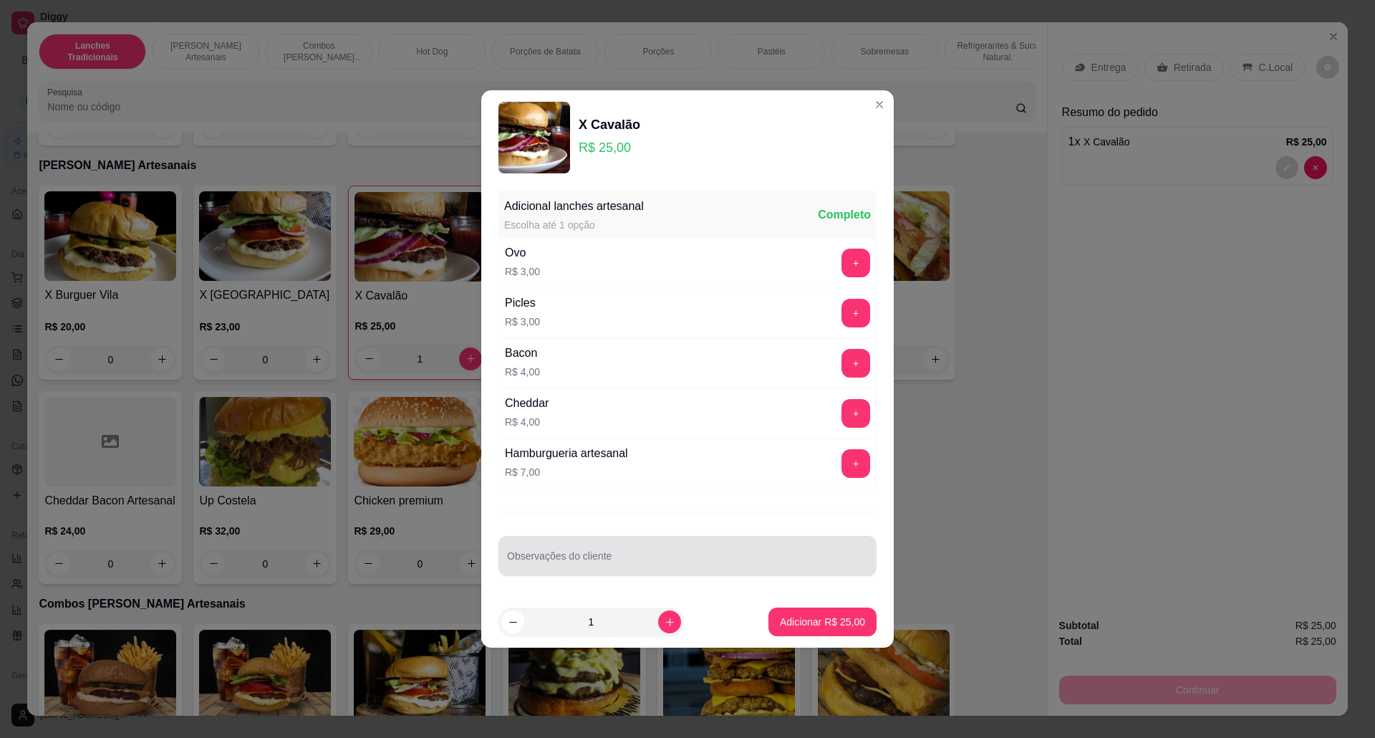
click at [637, 550] on div at bounding box center [687, 555] width 361 height 29
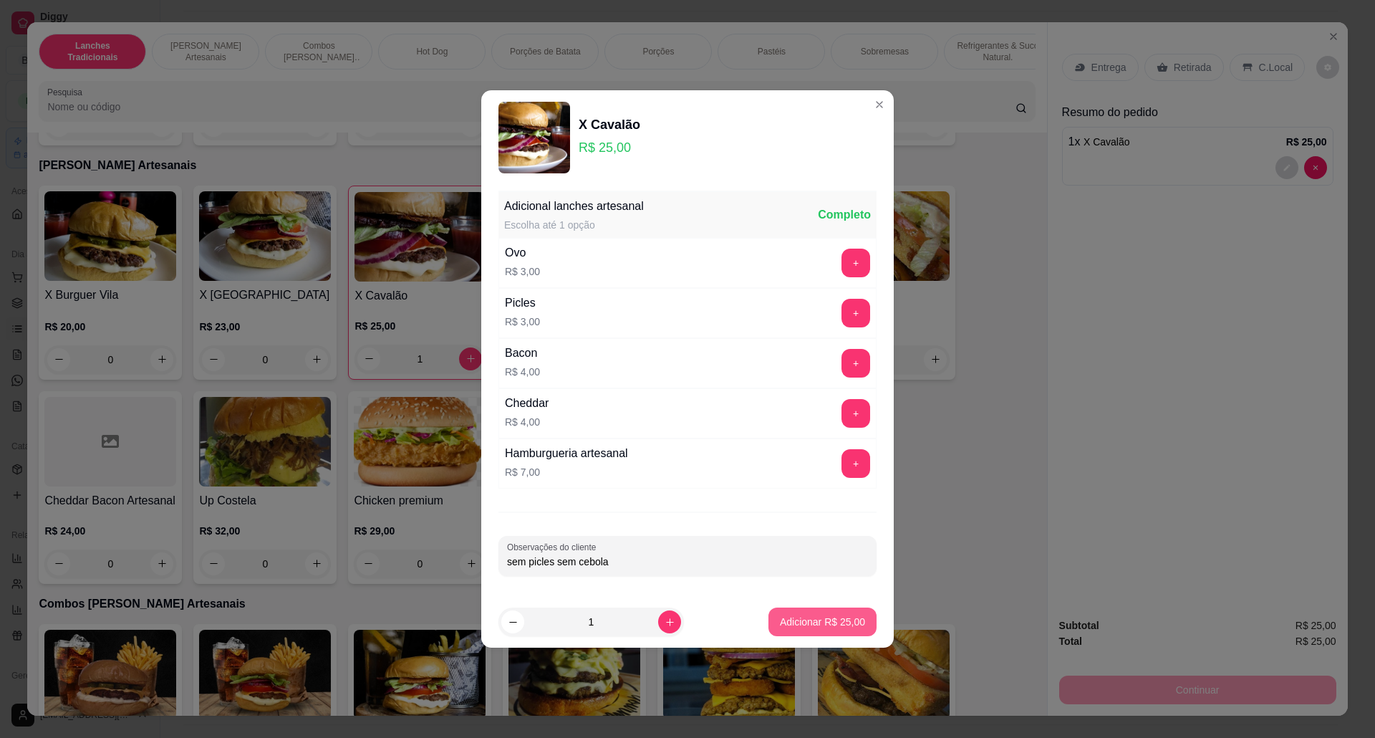
type input "sem picles sem cebola"
click at [783, 614] on button "Adicionar R$ 25,00" at bounding box center [822, 621] width 108 height 29
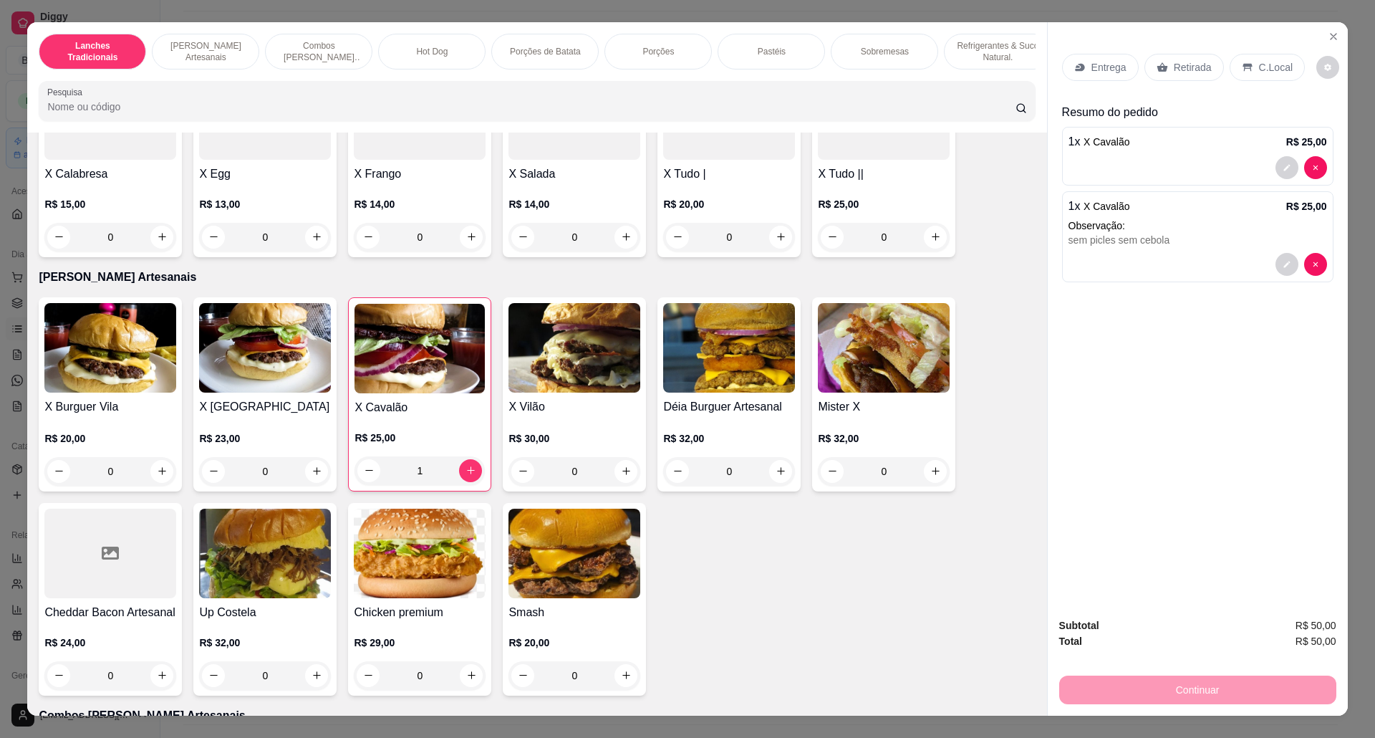
scroll to position [286, 0]
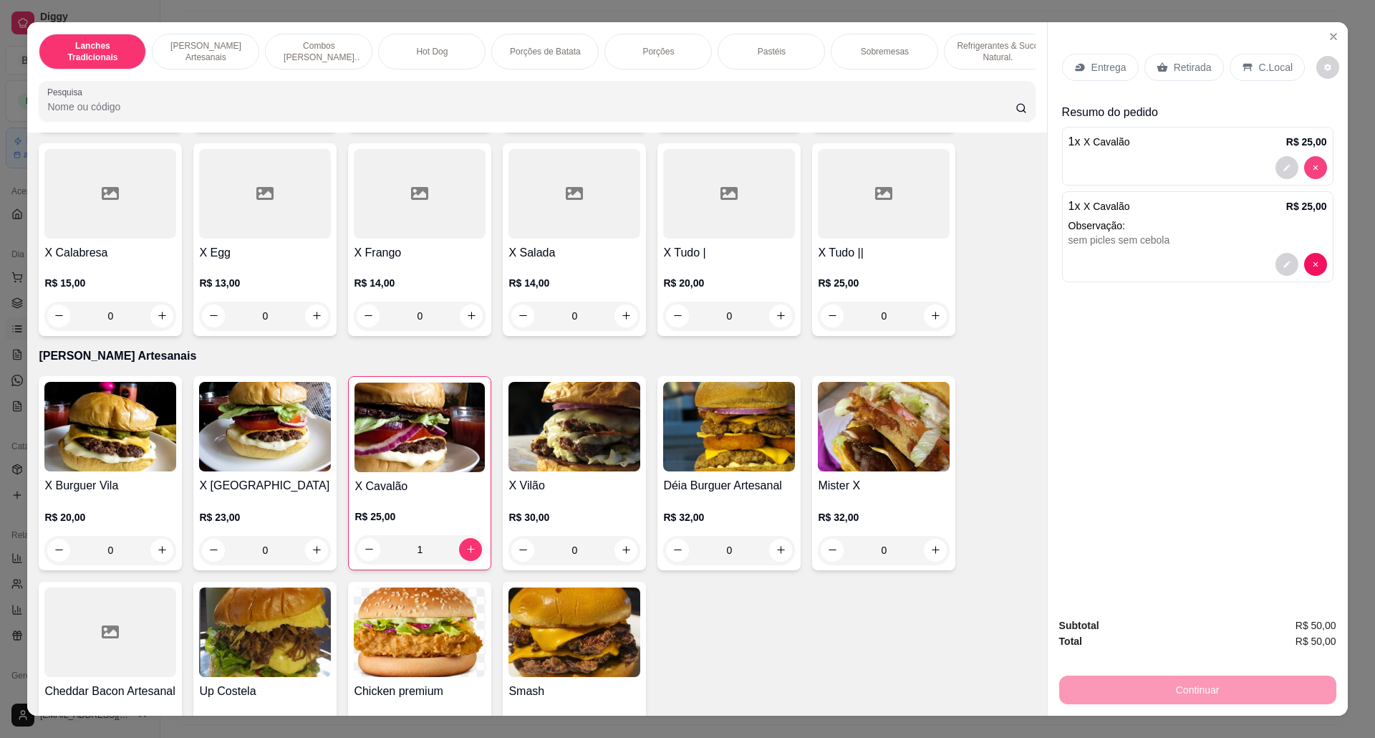
type input "0"
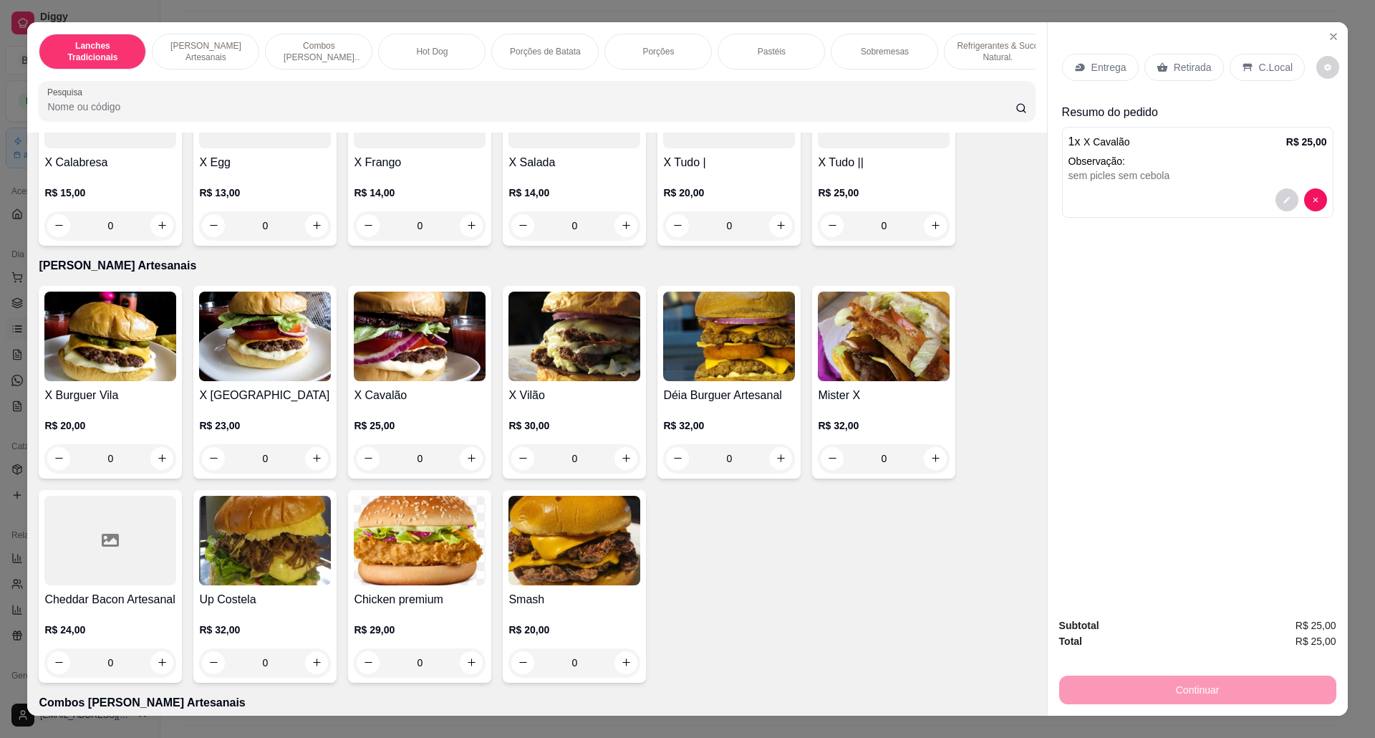
scroll to position [382, 0]
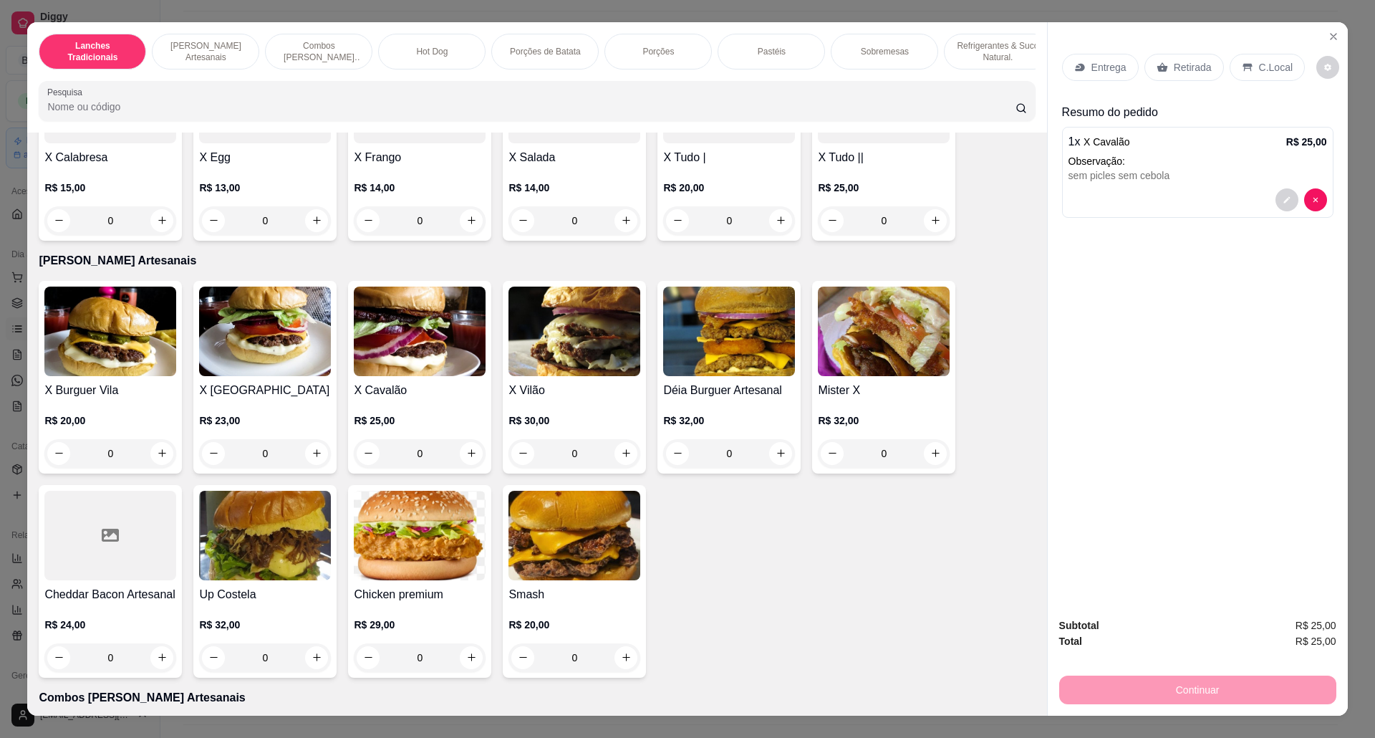
click at [248, 600] on h4 "Up Costela" at bounding box center [265, 594] width 132 height 17
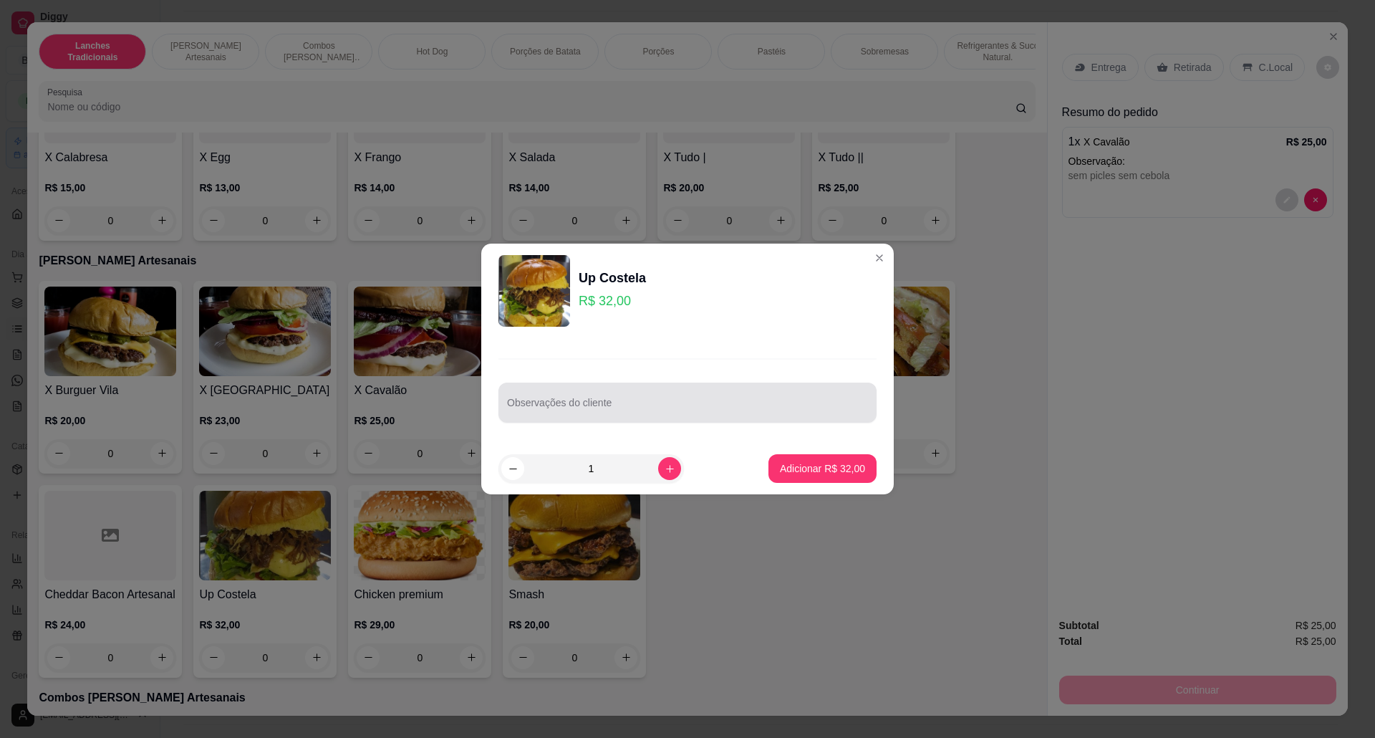
click at [579, 405] on input "Observações do cliente" at bounding box center [687, 408] width 361 height 14
click at [682, 418] on div "Observações do cliente" at bounding box center [687, 402] width 378 height 40
type input "s"
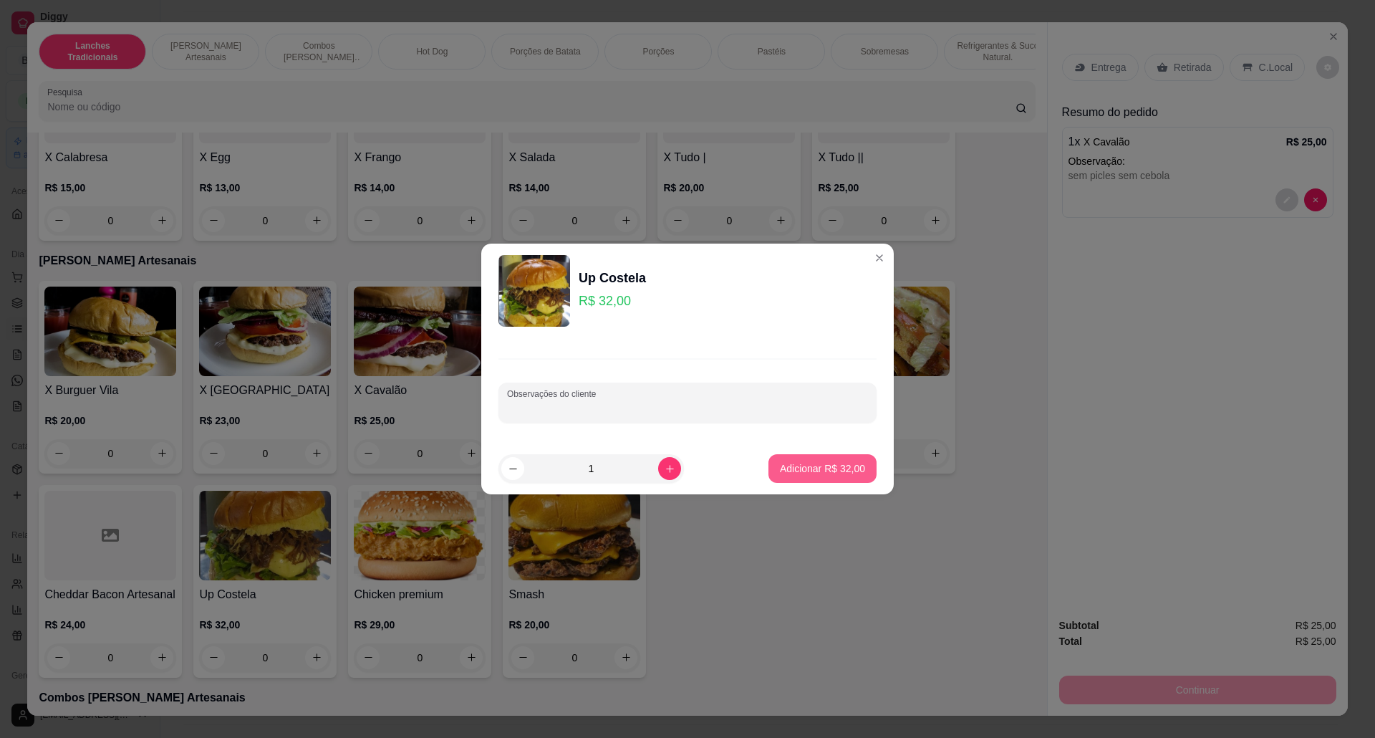
click at [824, 477] on button "Adicionar R$ 32,00" at bounding box center [822, 468] width 108 height 29
type input "1"
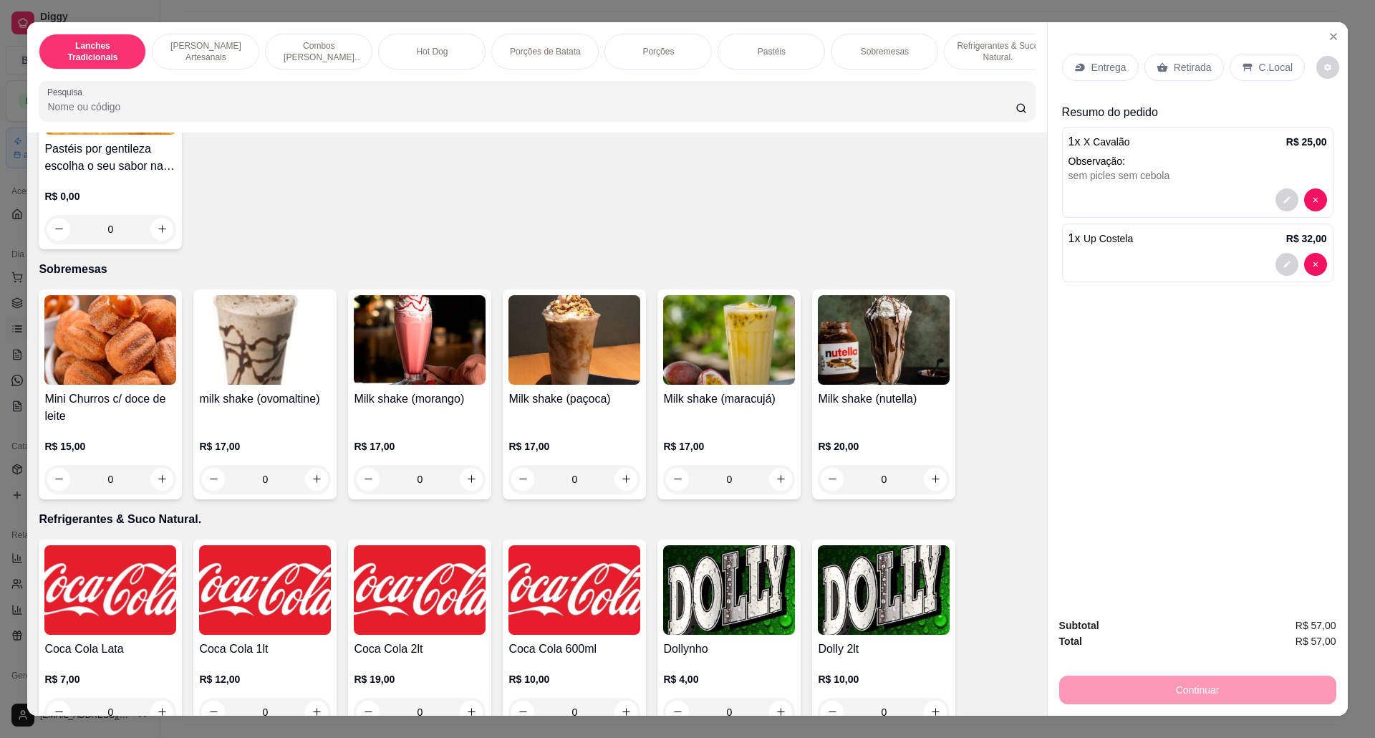
scroll to position [2482, 0]
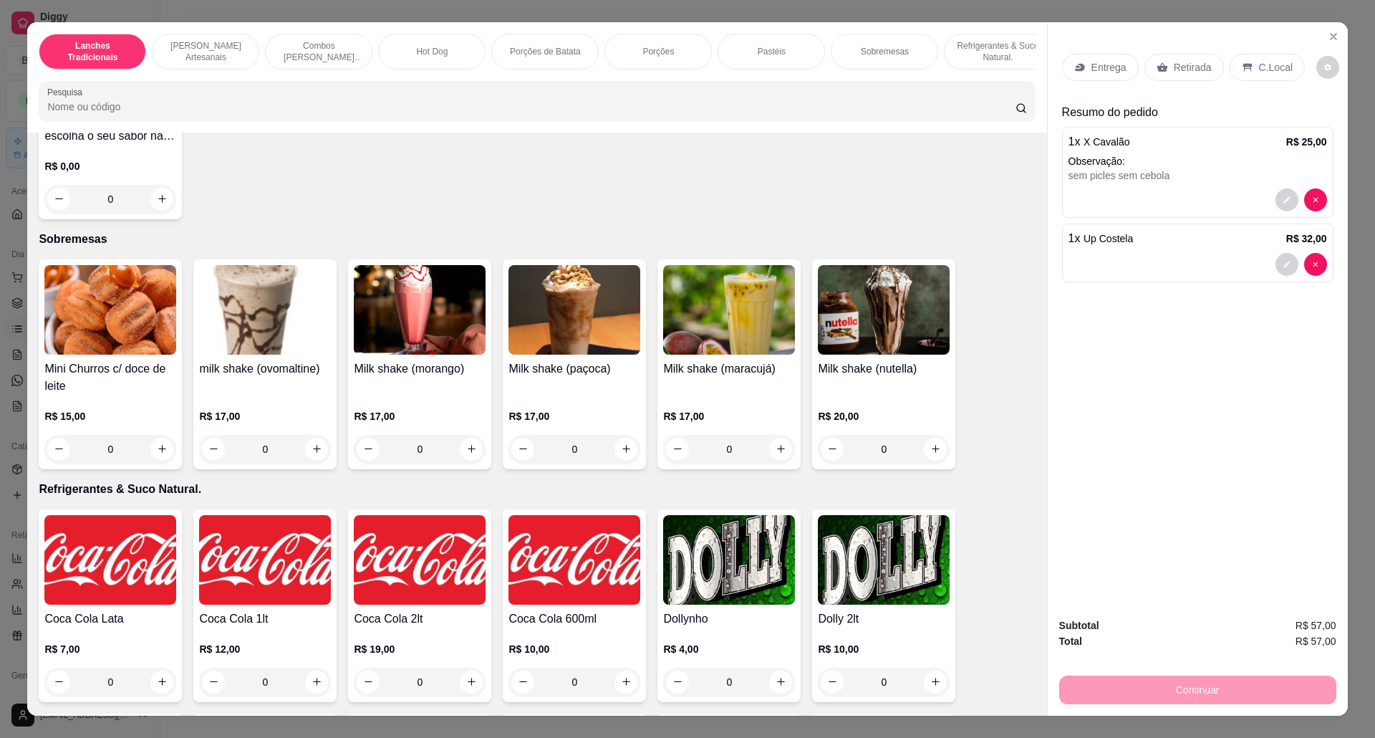
click at [261, 354] on img at bounding box center [265, 310] width 132 height 90
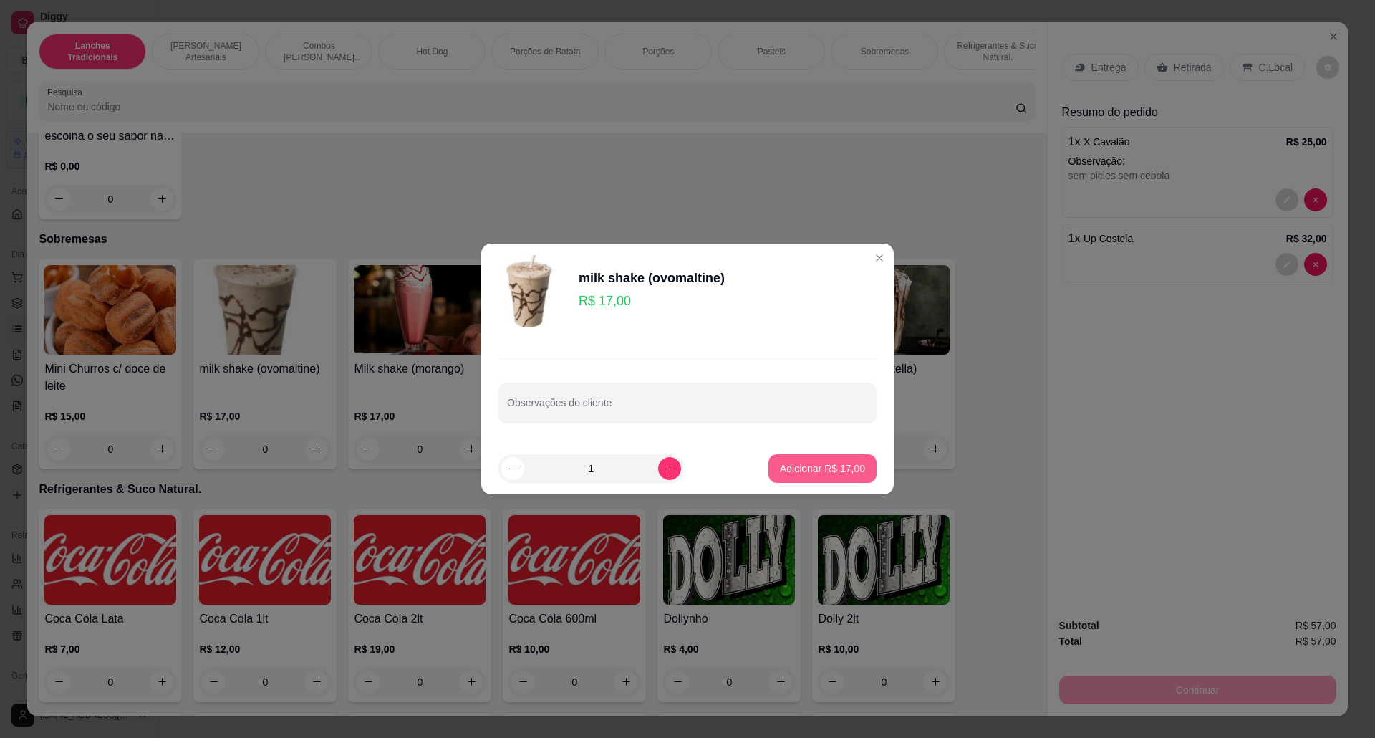
click at [783, 456] on button "Adicionar R$ 17,00" at bounding box center [822, 468] width 108 height 29
type input "1"
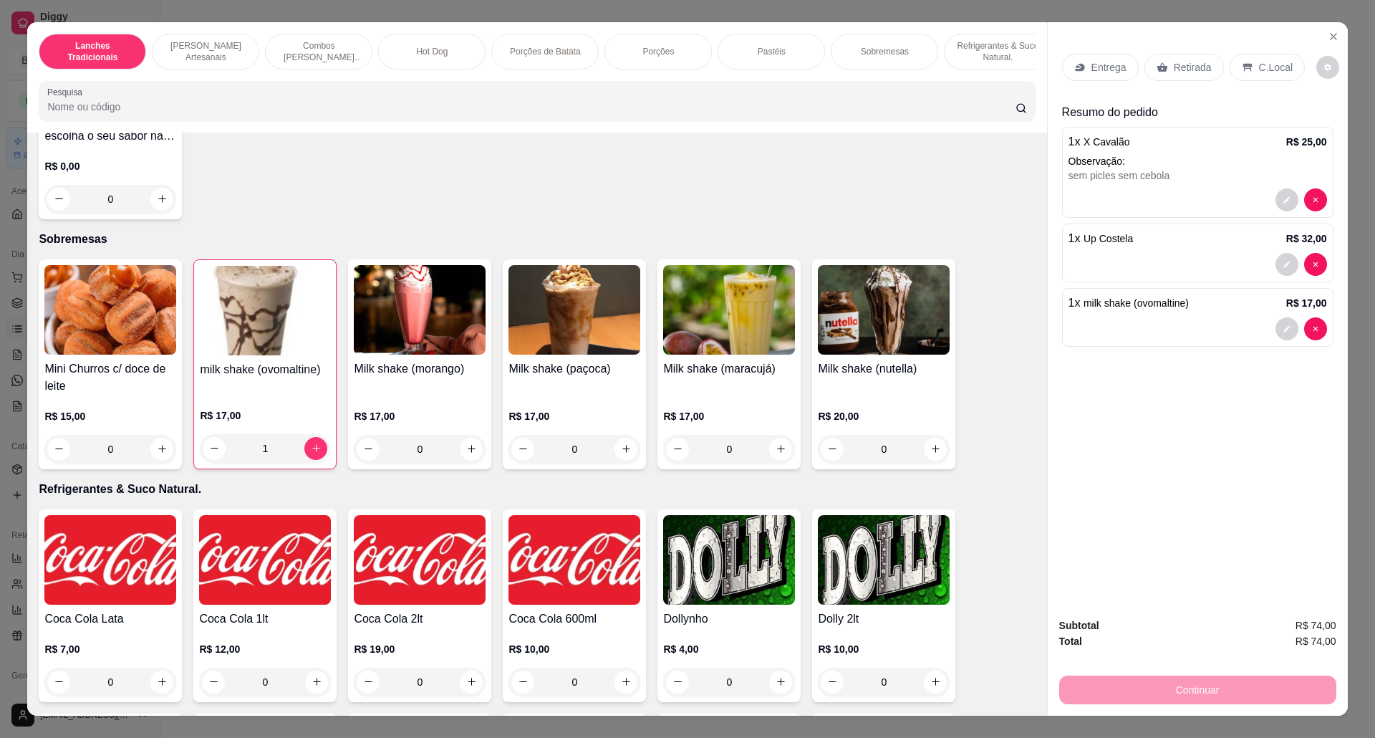
click at [1204, 61] on div "Retirada" at bounding box center [1183, 67] width 79 height 27
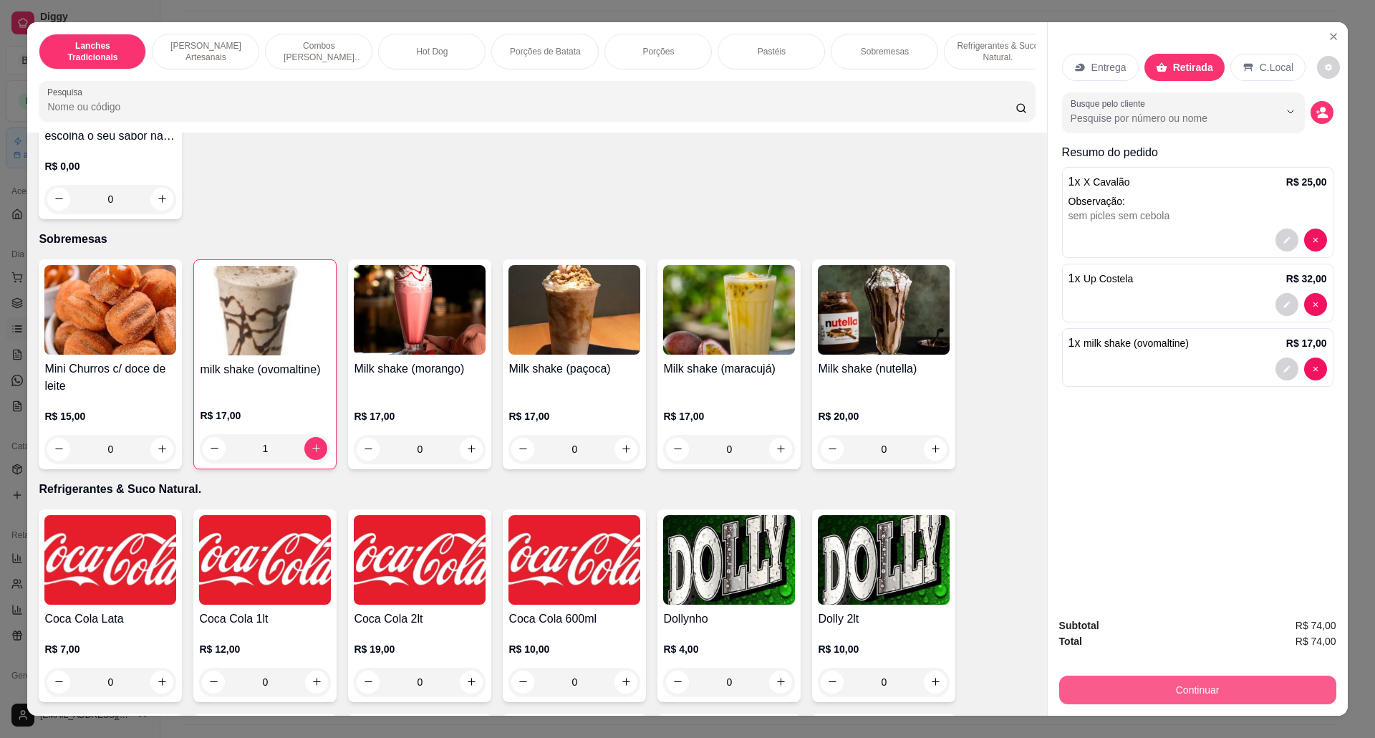
click at [1269, 679] on button "Continuar" at bounding box center [1197, 689] width 277 height 29
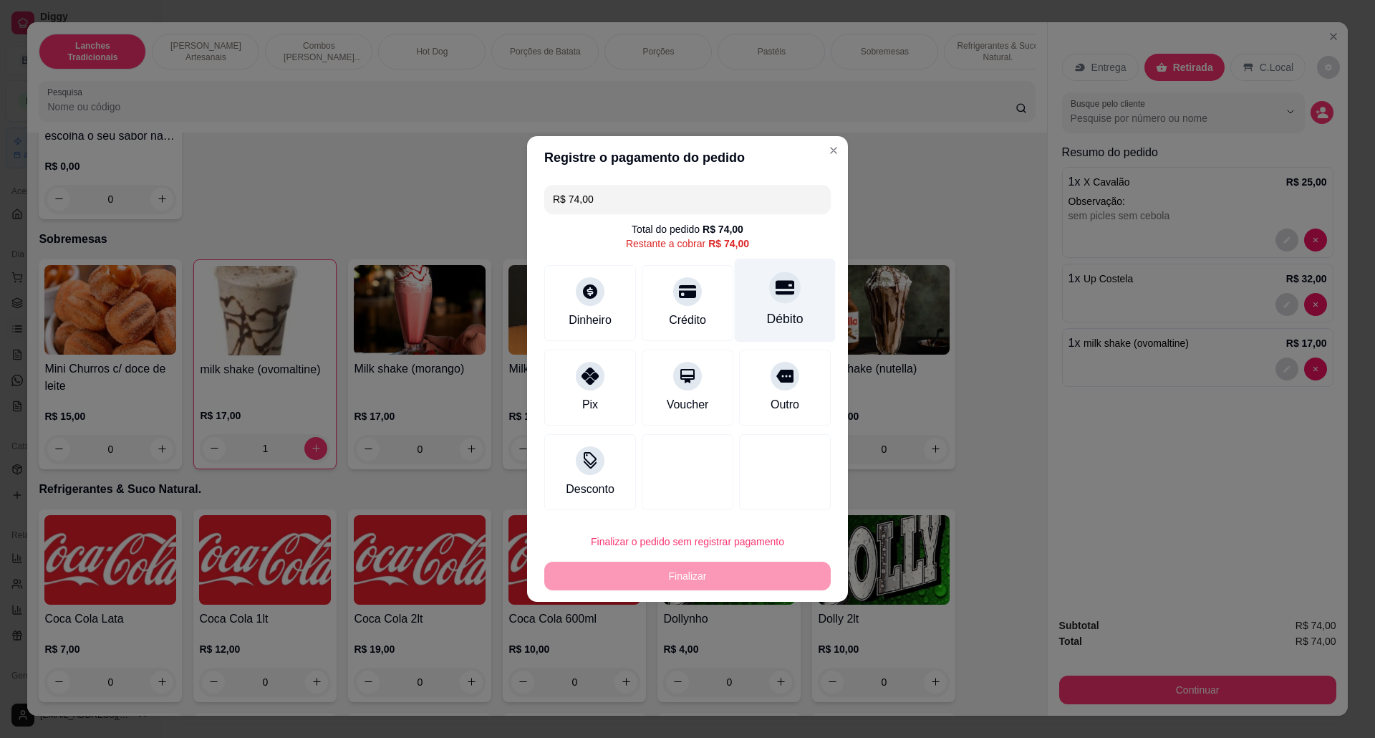
click at [771, 313] on div "Débito" at bounding box center [785, 318] width 37 height 19
type input "R$ 0,00"
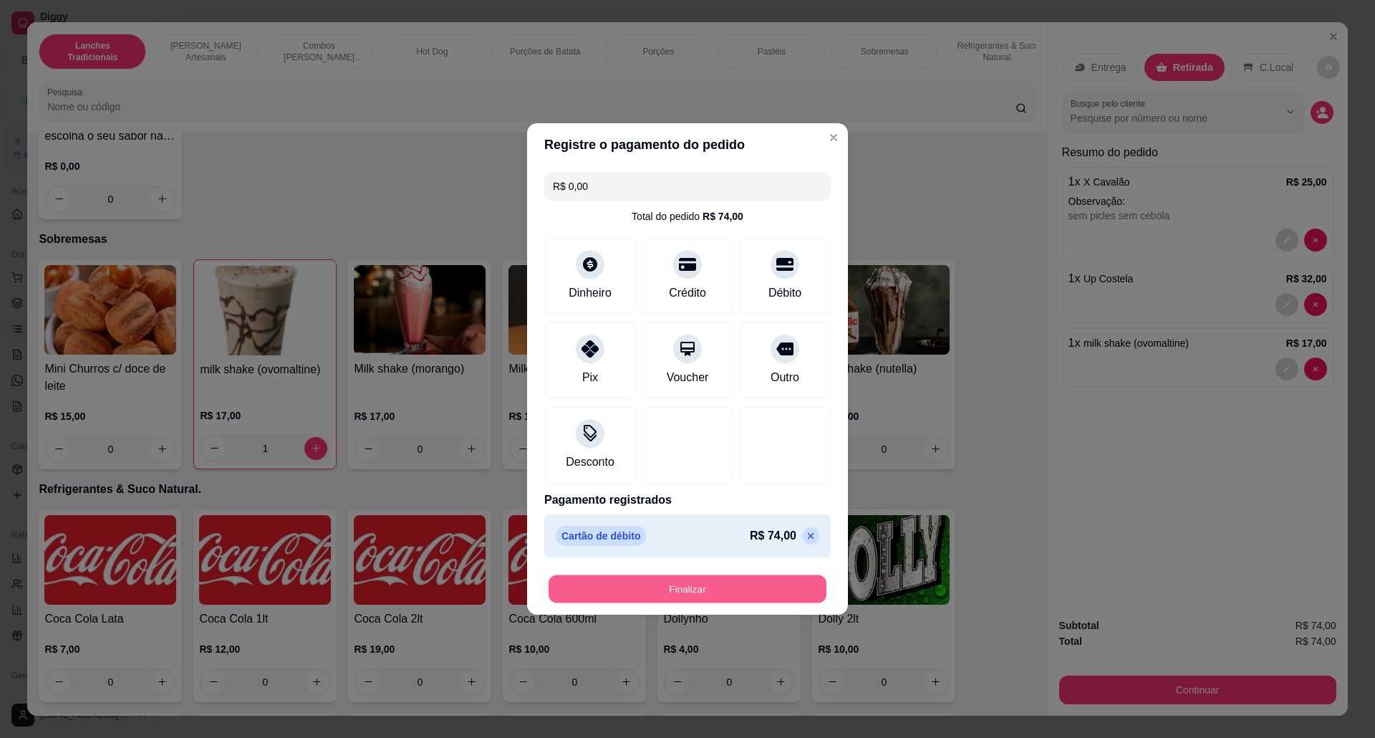
click at [765, 584] on button "Finalizar" at bounding box center [688, 589] width 278 height 28
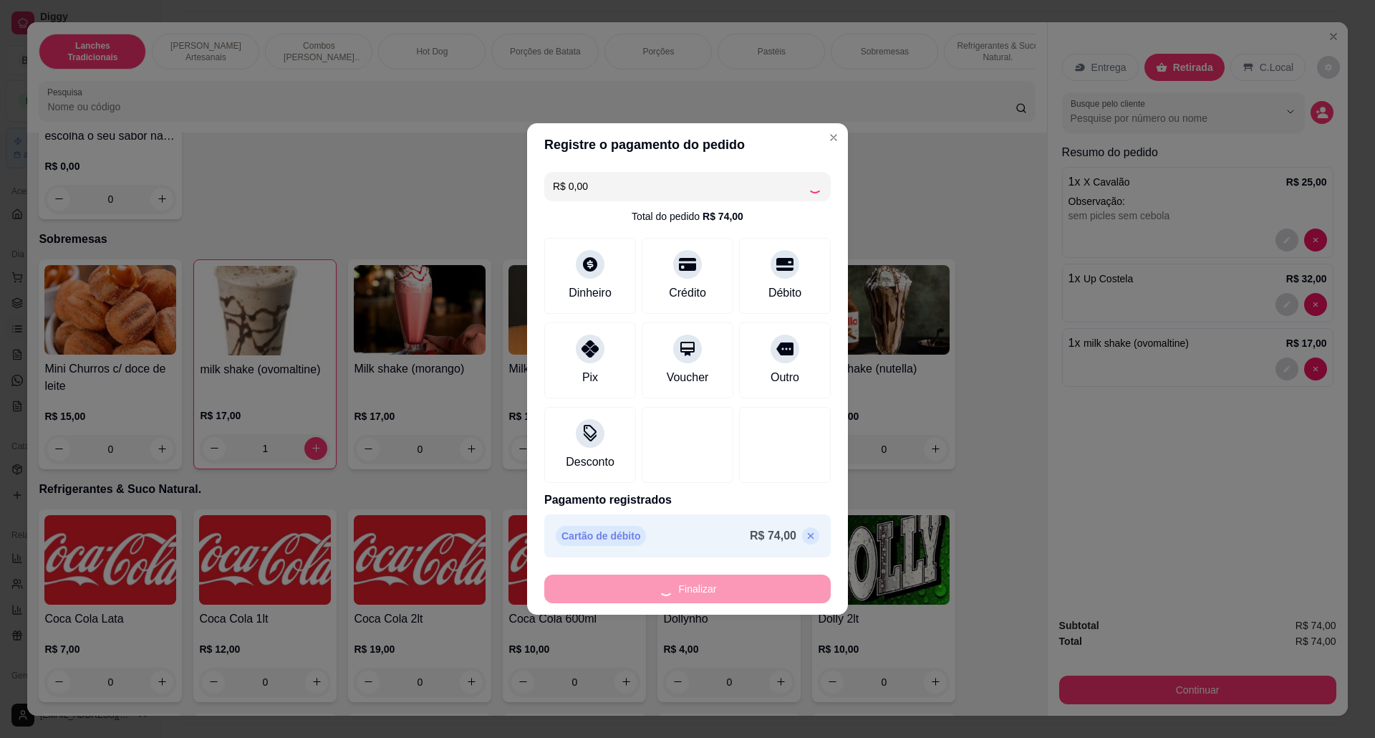
type input "0"
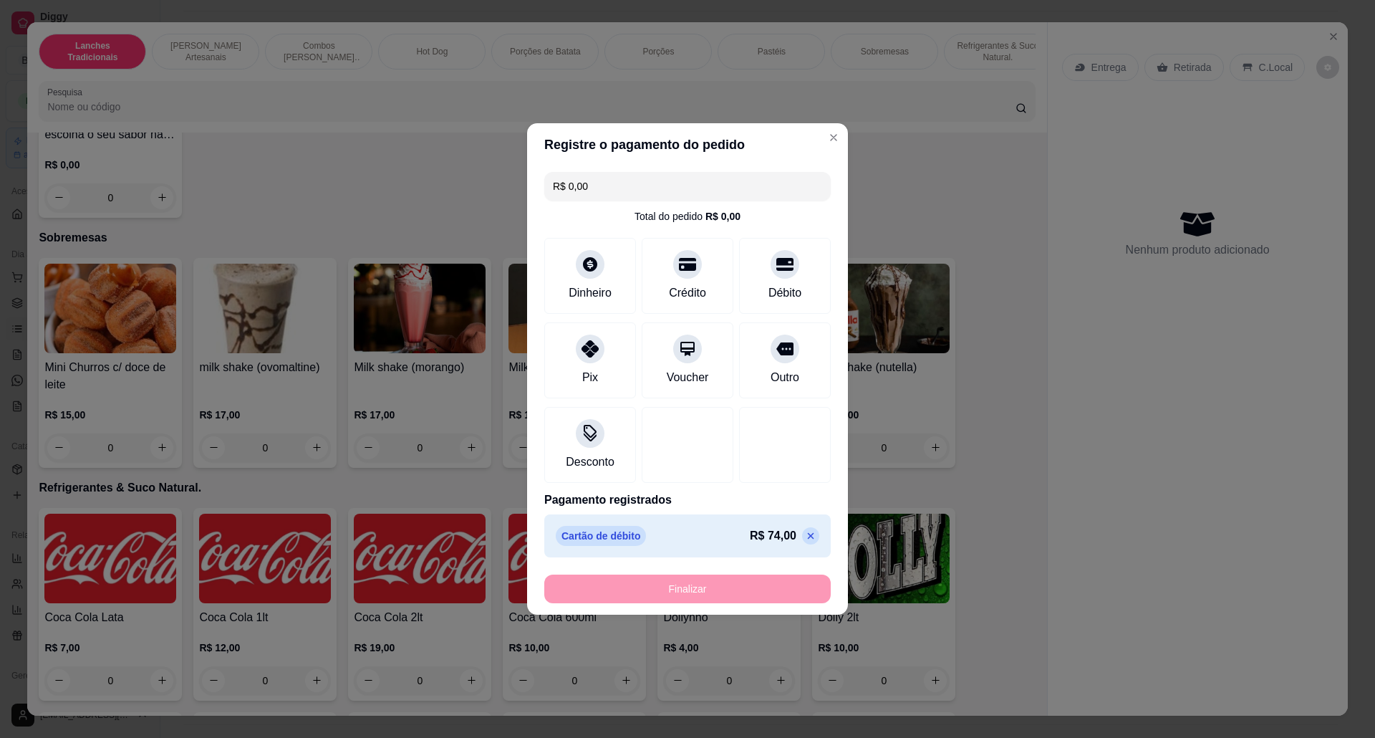
type input "-R$ 74,00"
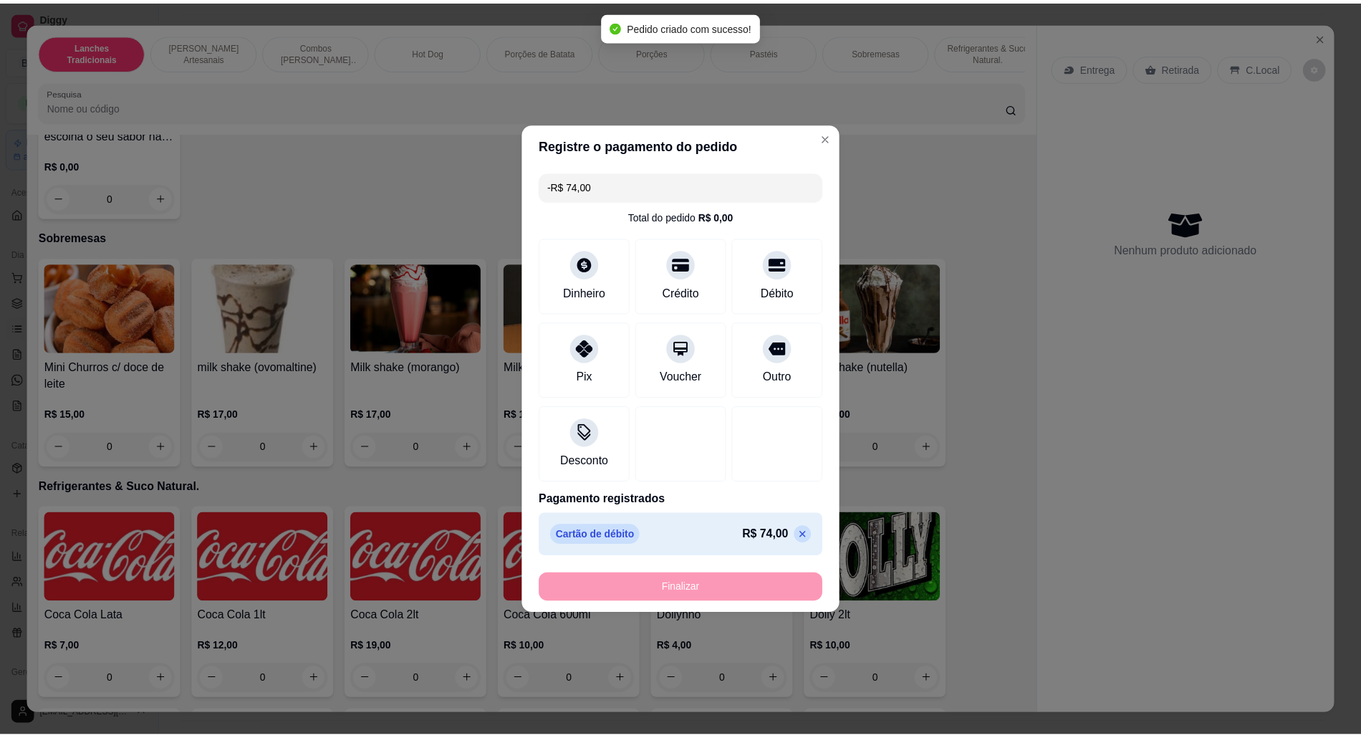
scroll to position [2481, 0]
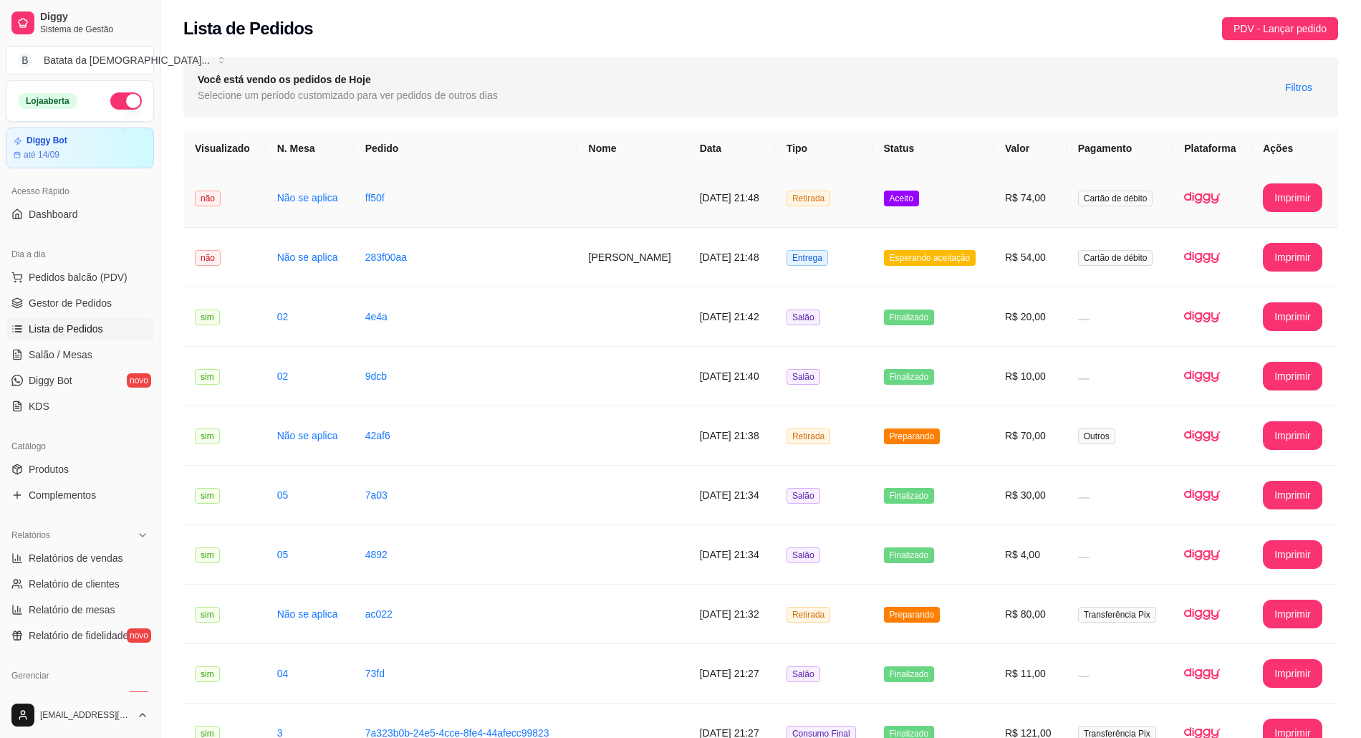
click at [914, 201] on span "Aceito" at bounding box center [901, 198] width 35 height 16
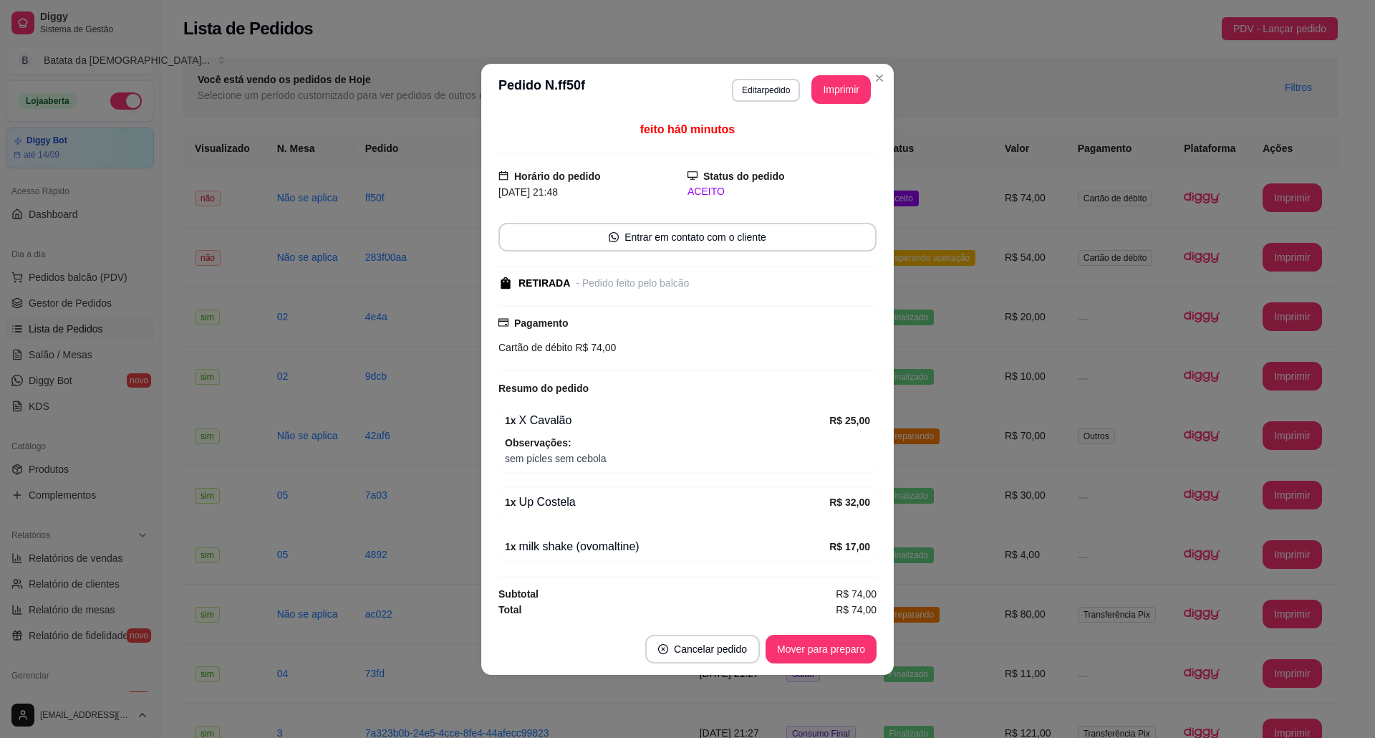
click at [838, 90] on button "Imprimir" at bounding box center [840, 89] width 59 height 29
click at [812, 652] on button "Mover para preparo" at bounding box center [820, 648] width 111 height 29
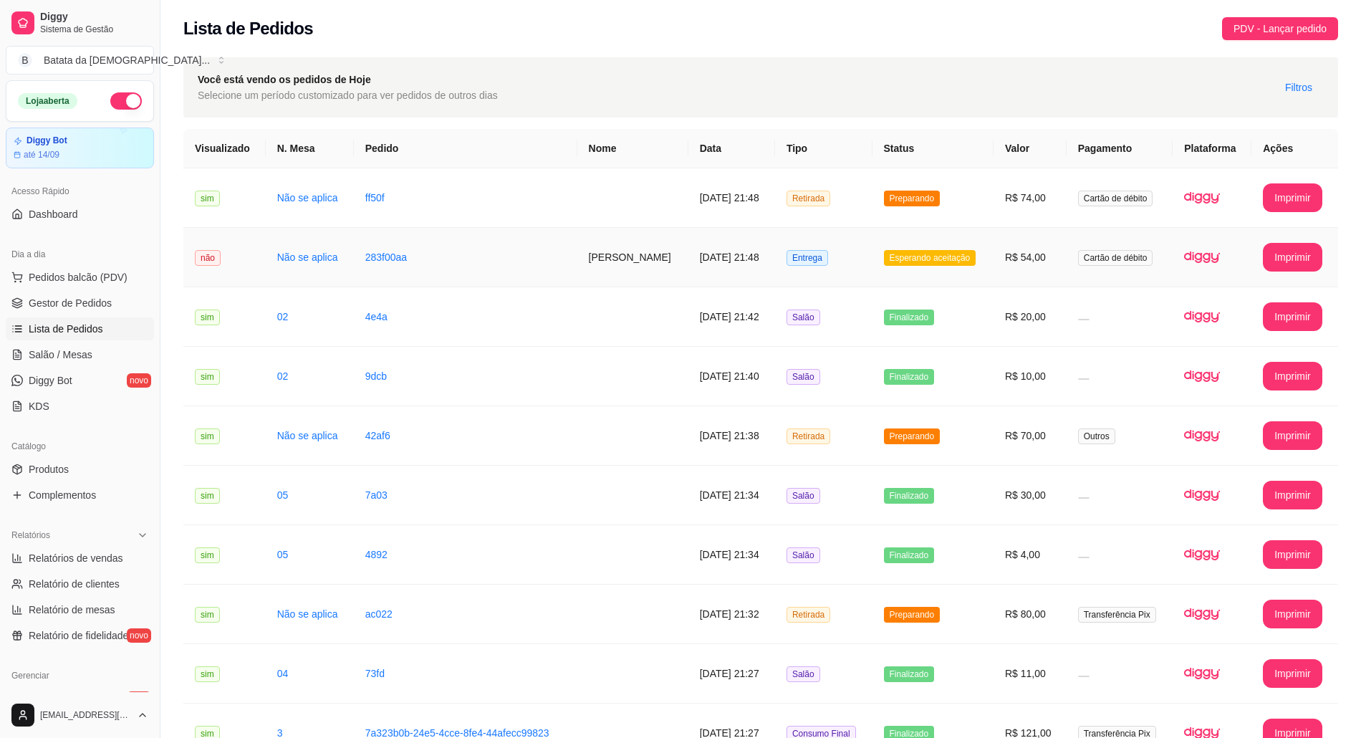
click at [904, 261] on span "Esperando aceitação" at bounding box center [930, 258] width 92 height 16
click at [917, 232] on td "Esperando aceitação" at bounding box center [932, 257] width 121 height 59
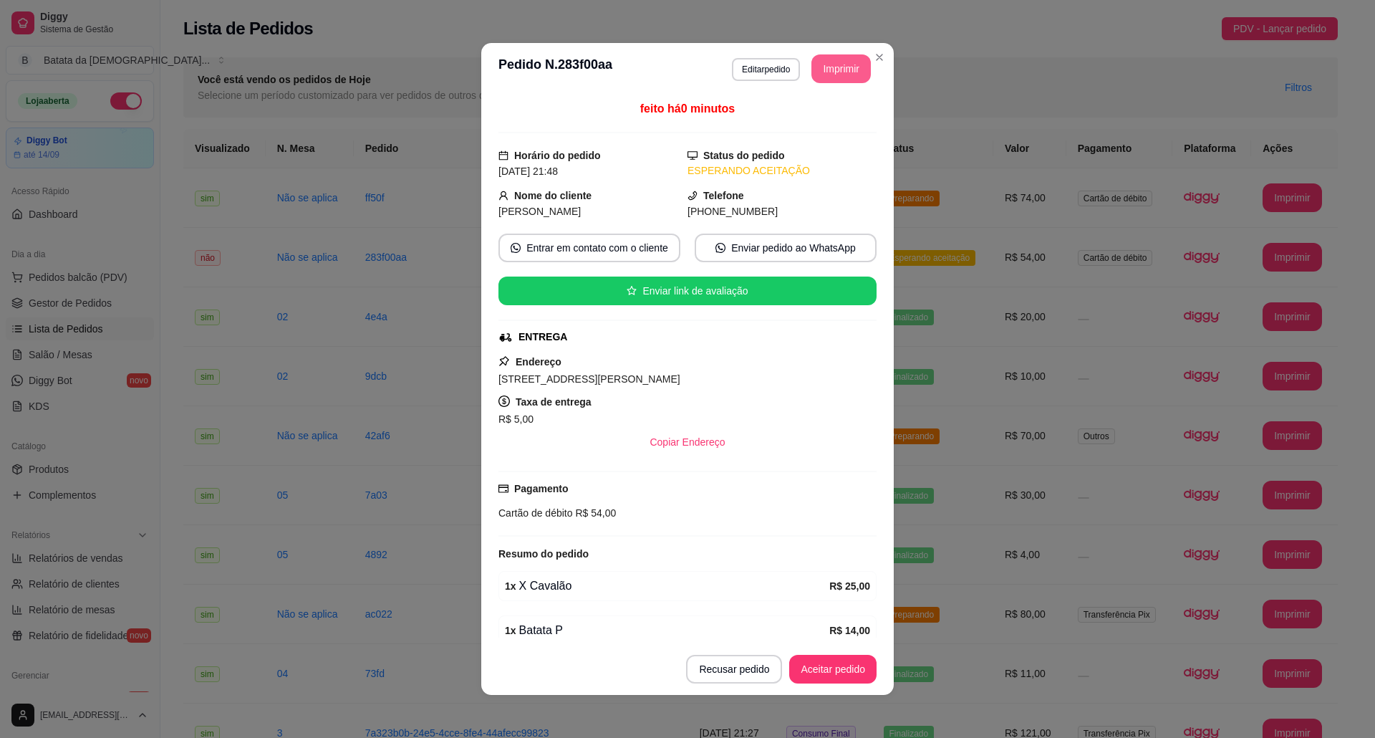
click at [845, 61] on button "Imprimir" at bounding box center [840, 68] width 59 height 29
click at [844, 662] on button "Aceitar pedido" at bounding box center [833, 669] width 84 height 28
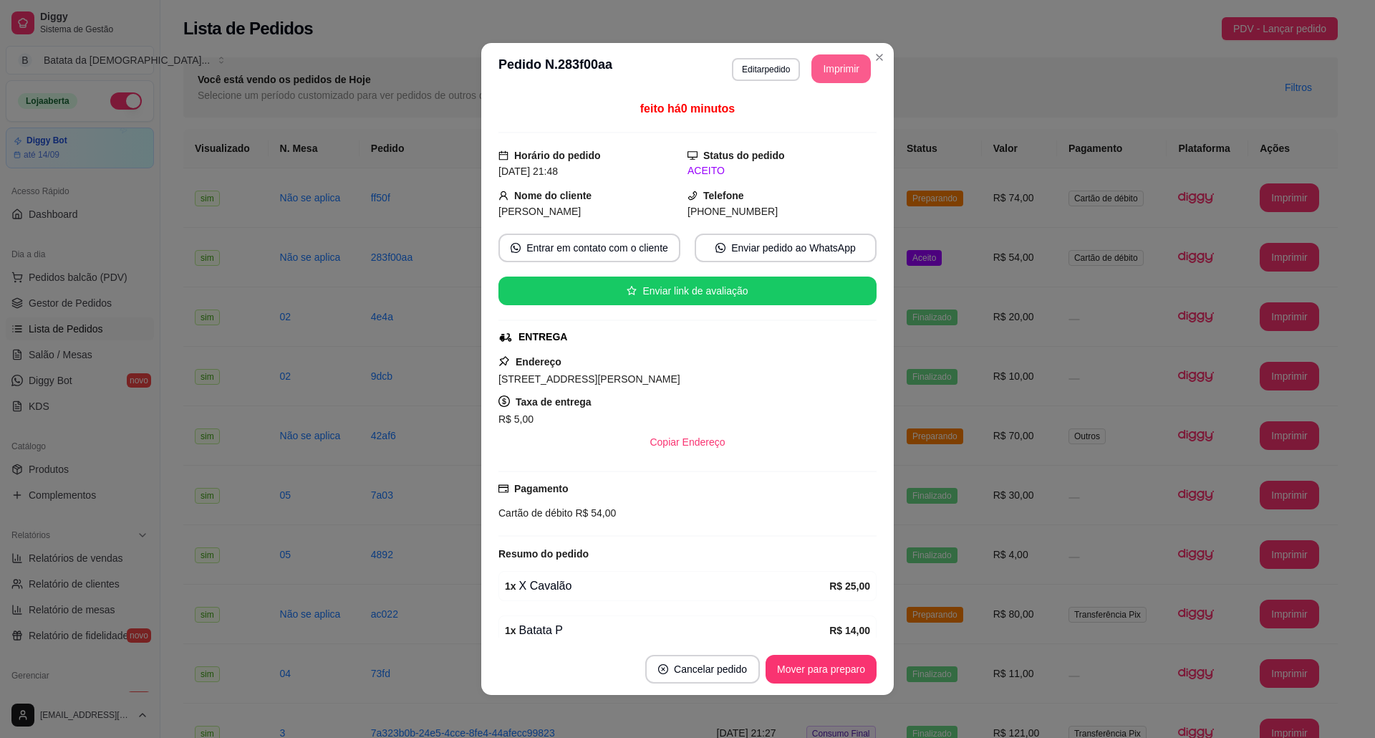
click at [825, 56] on button "Imprimir" at bounding box center [840, 68] width 59 height 29
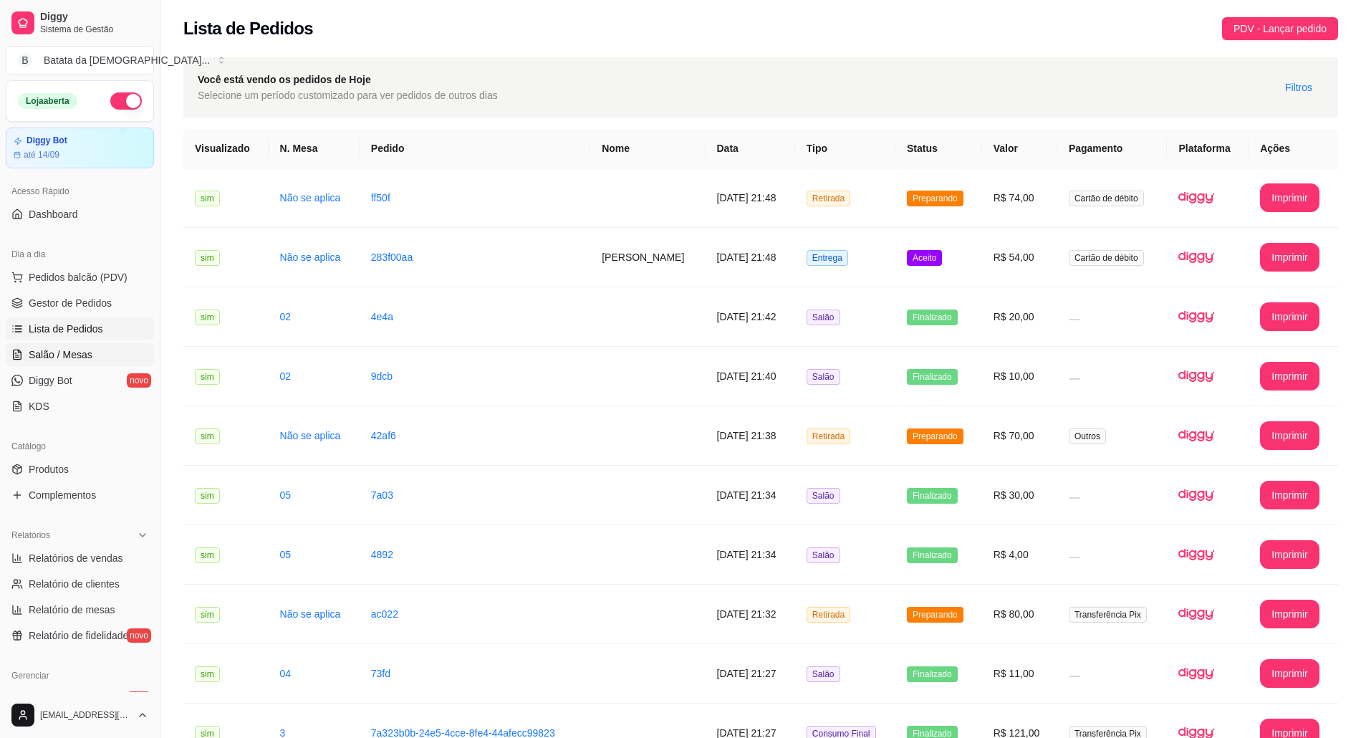
click at [67, 344] on link "Salão / Mesas" at bounding box center [80, 354] width 148 height 23
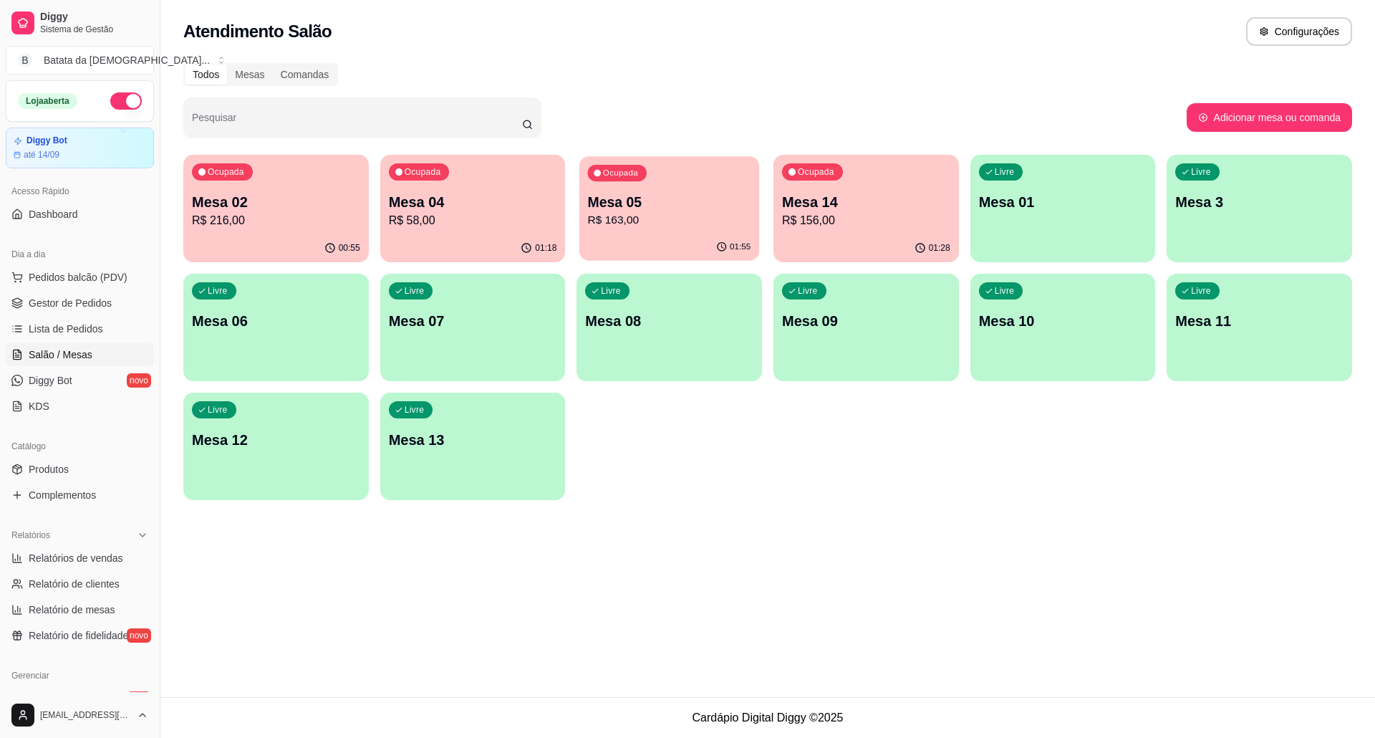
click at [625, 201] on p "Mesa 05" at bounding box center [669, 202] width 163 height 19
click at [809, 222] on p "R$ 156,00" at bounding box center [866, 220] width 168 height 17
click at [119, 333] on link "Lista de Pedidos" at bounding box center [80, 328] width 148 height 23
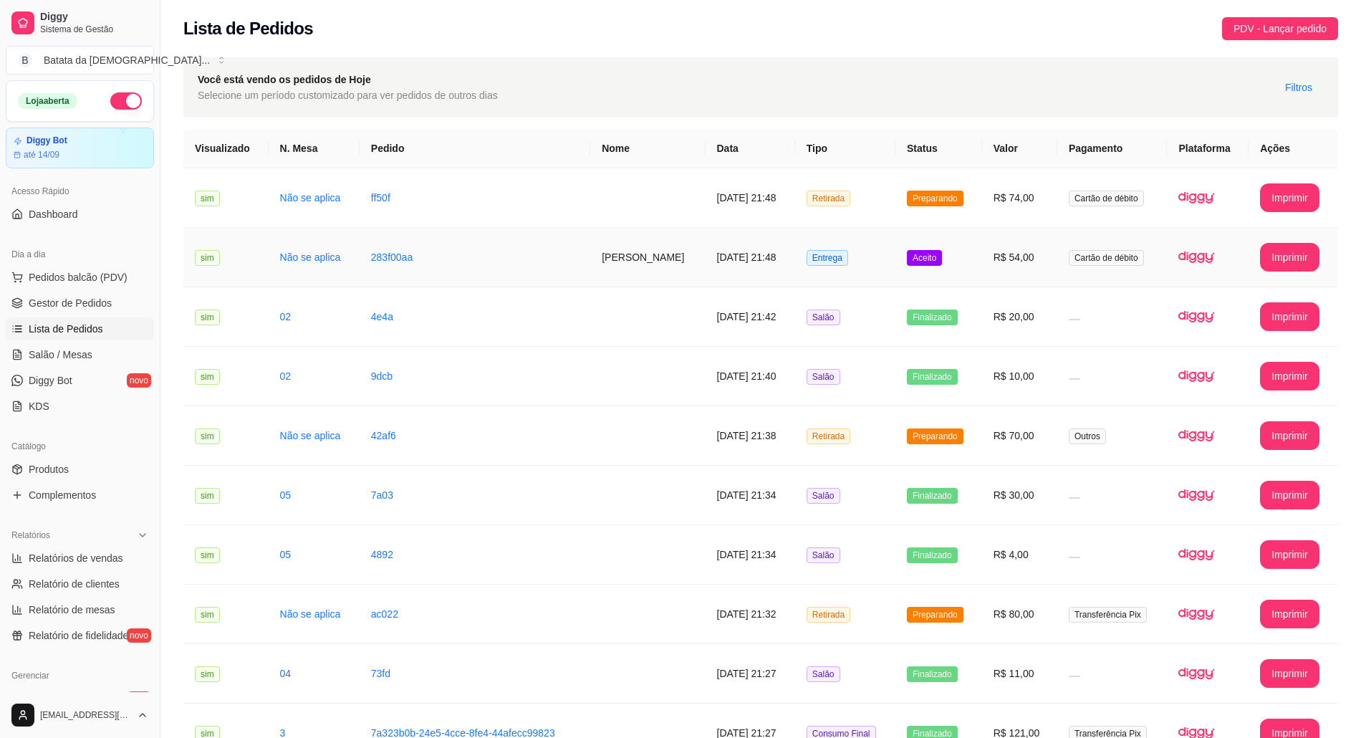
click at [832, 256] on span "Entrega" at bounding box center [827, 258] width 42 height 16
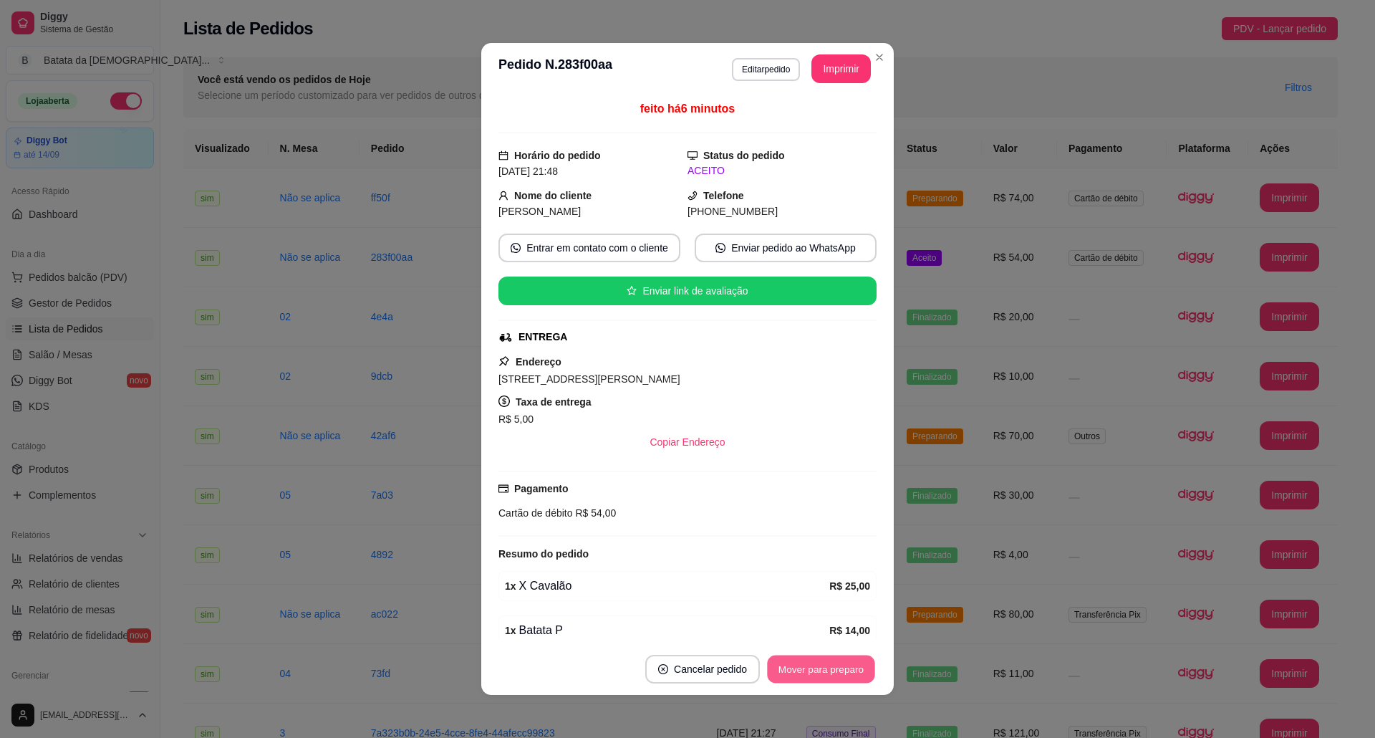
click at [791, 672] on button "Mover para preparo" at bounding box center [820, 669] width 107 height 28
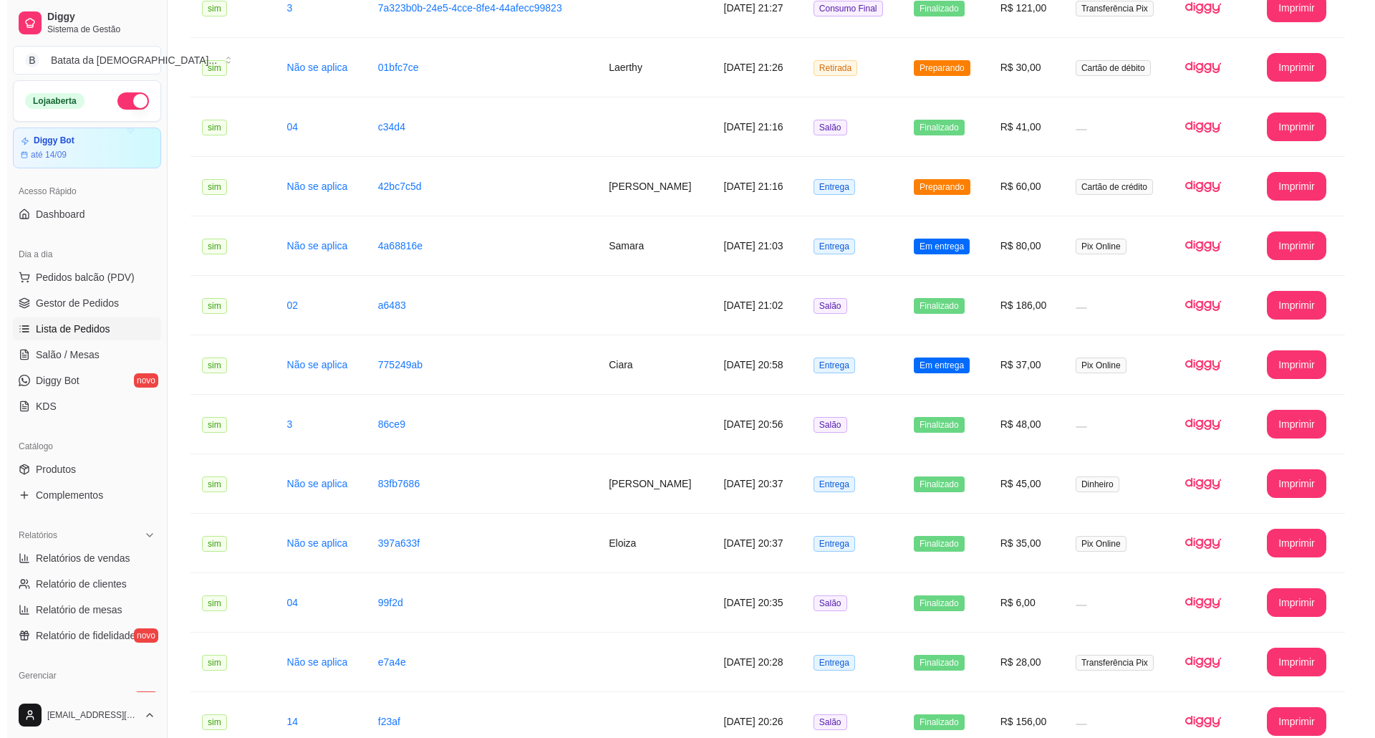
scroll to position [763, 0]
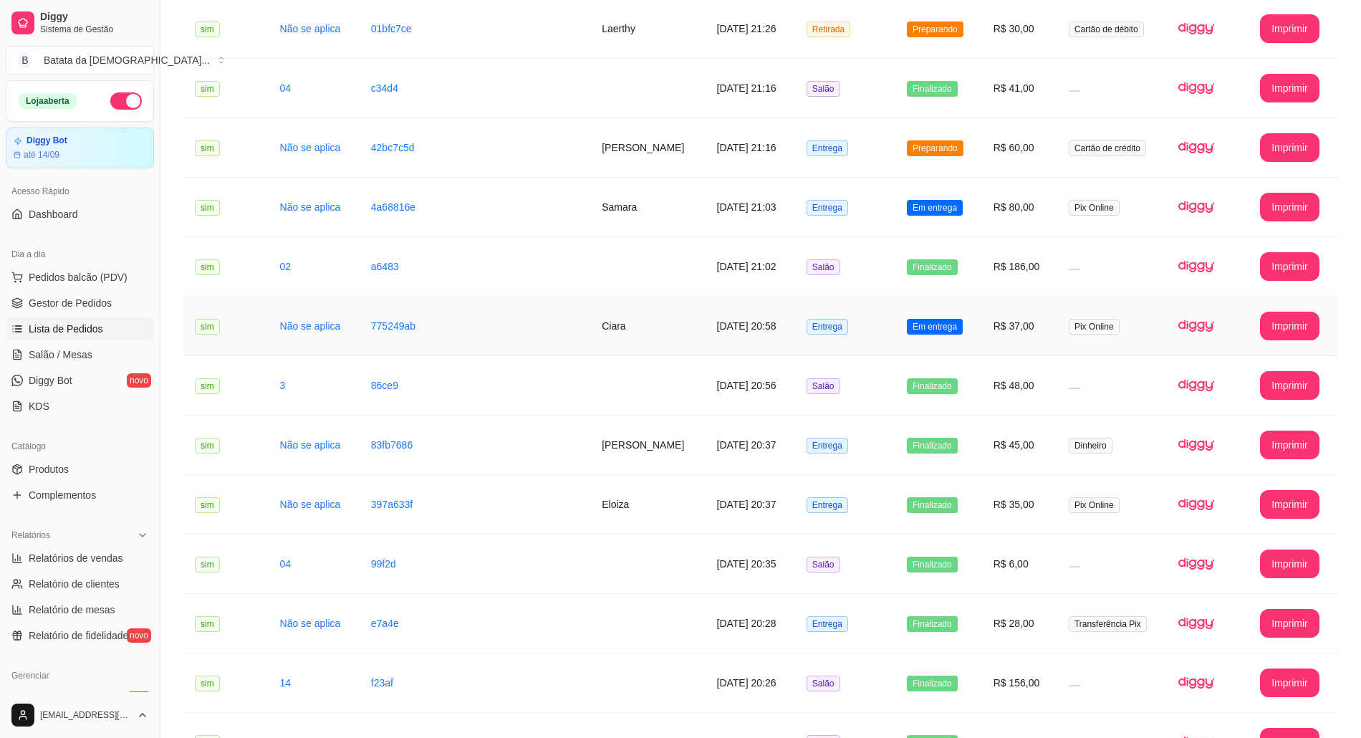
click at [940, 344] on td "Em entrega" at bounding box center [938, 325] width 87 height 59
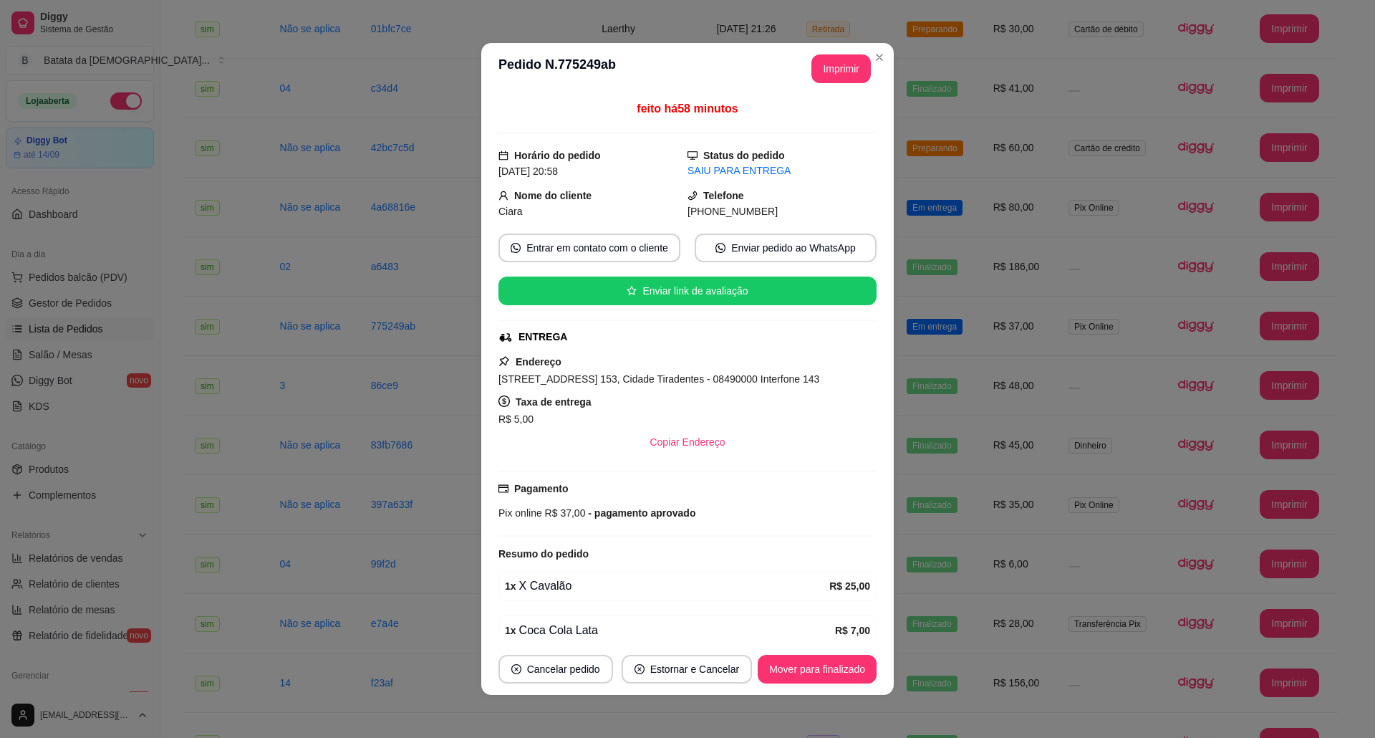
click at [871, 668] on footer "Cancelar pedido Estornar e Cancelar Mover para finalizado" at bounding box center [687, 669] width 412 height 52
click at [803, 665] on button "Mover para finalizado" at bounding box center [817, 669] width 119 height 29
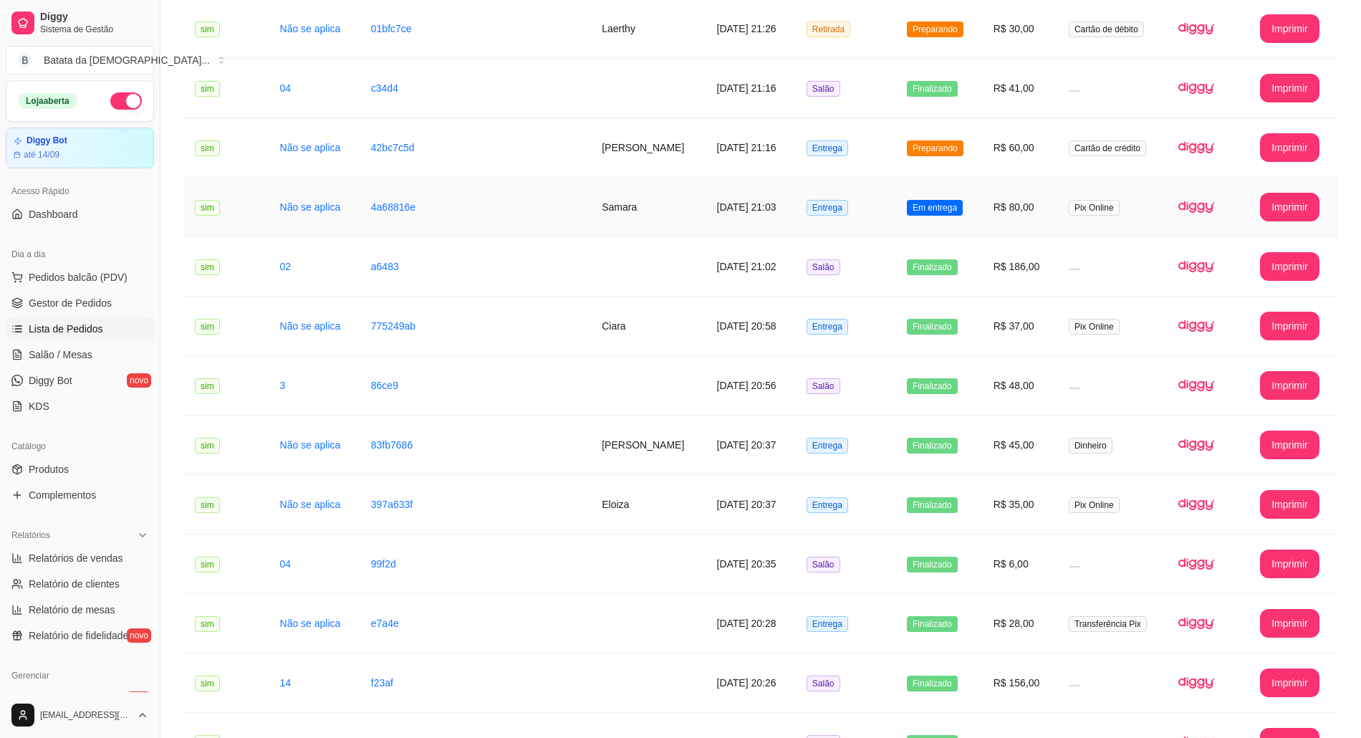
click at [895, 221] on td "Entrega" at bounding box center [845, 207] width 100 height 59
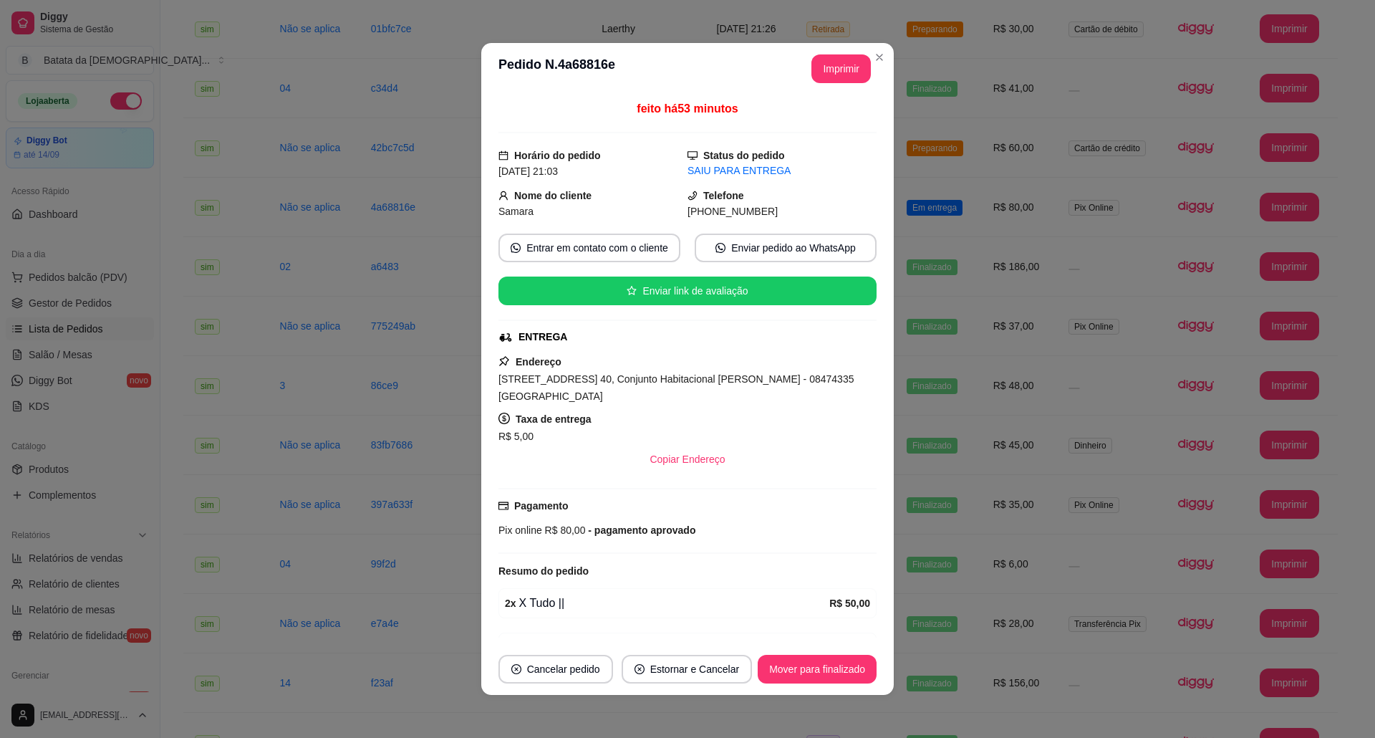
click at [852, 651] on footer "Cancelar pedido Estornar e Cancelar Mover para finalizado" at bounding box center [687, 669] width 412 height 52
click at [852, 669] on button "Mover para finalizado" at bounding box center [817, 669] width 115 height 28
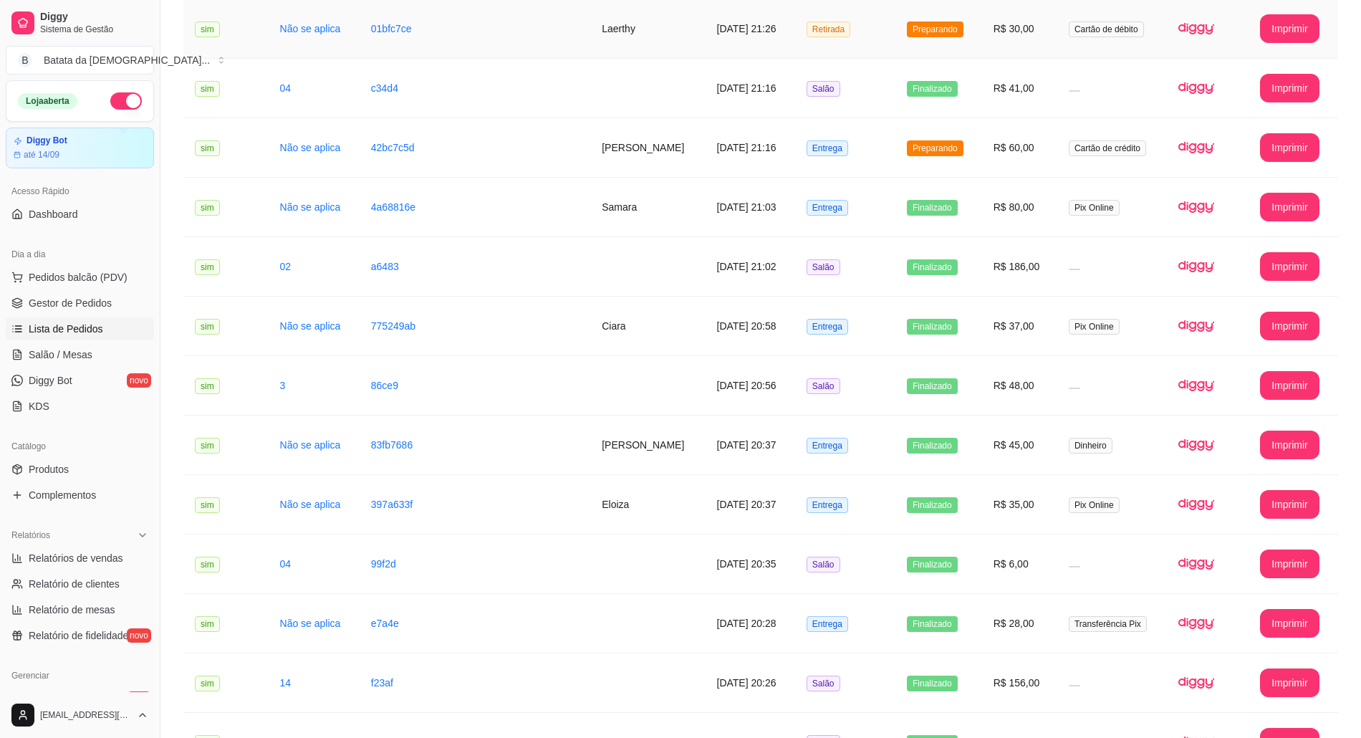
click at [952, 43] on td "Preparando" at bounding box center [938, 28] width 87 height 59
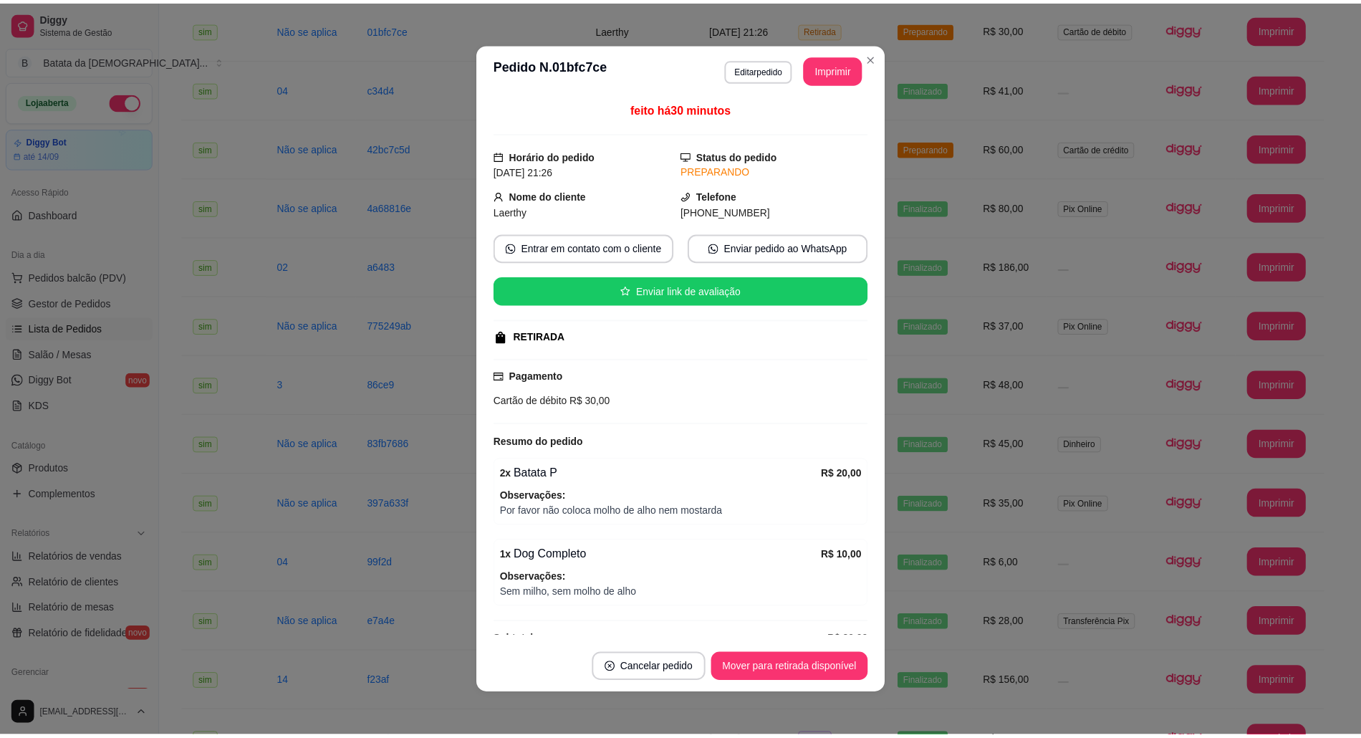
scroll to position [32, 0]
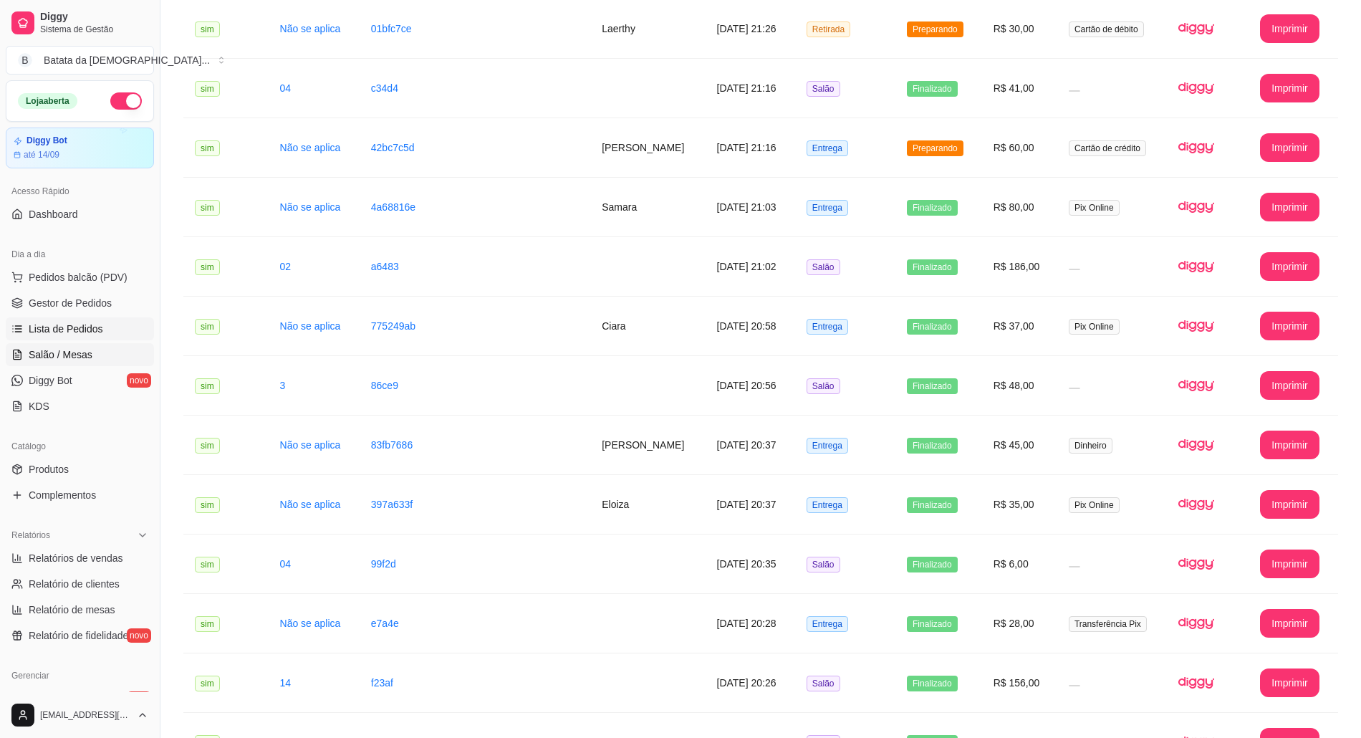
click at [50, 351] on span "Salão / Mesas" at bounding box center [61, 354] width 64 height 14
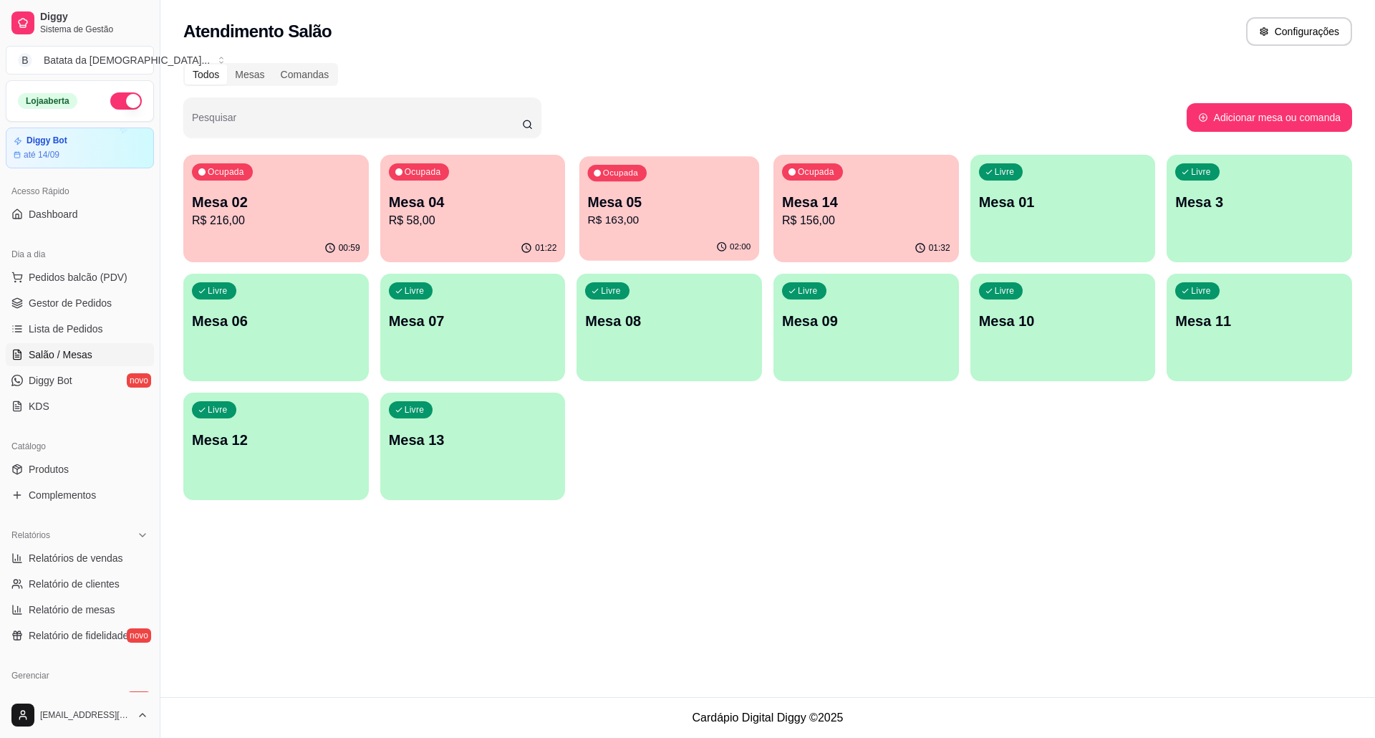
click at [691, 198] on p "Mesa 05" at bounding box center [669, 202] width 163 height 19
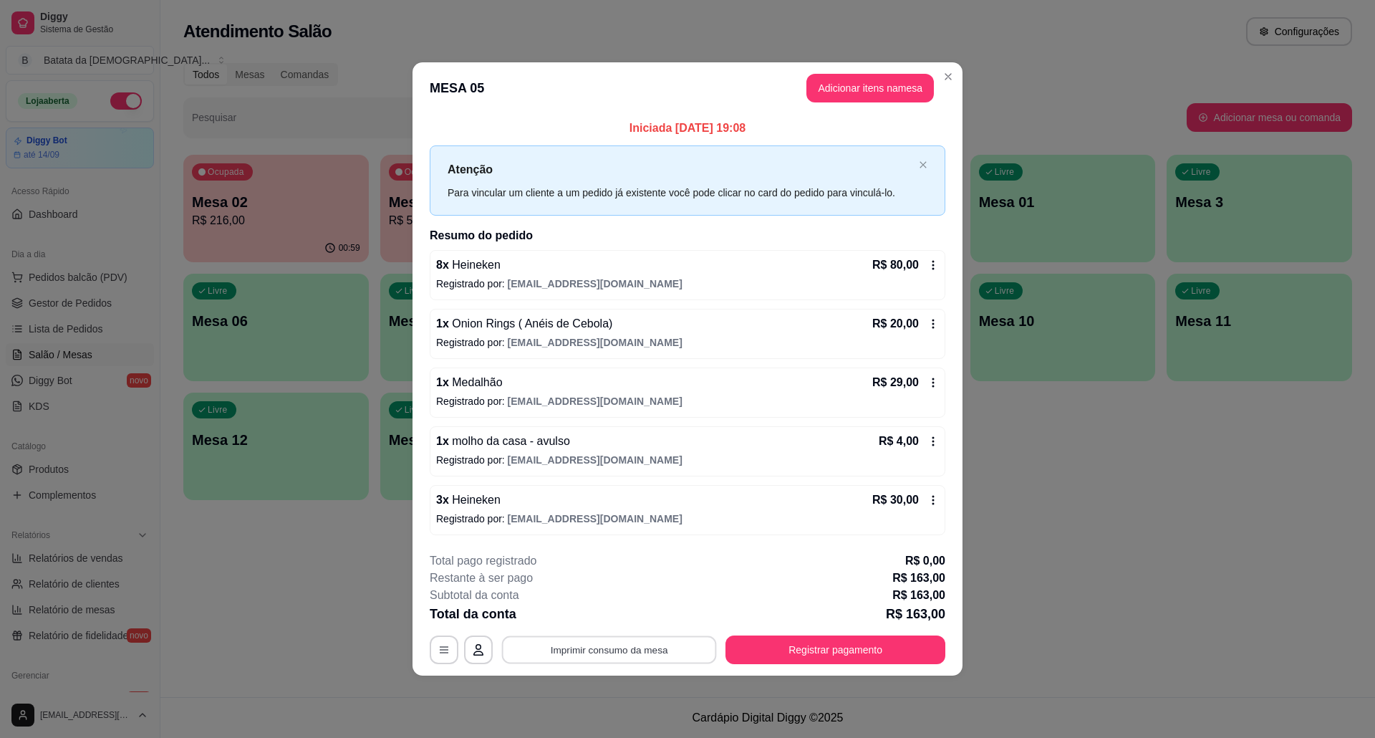
click at [629, 655] on button "Imprimir consumo da mesa" at bounding box center [609, 649] width 215 height 28
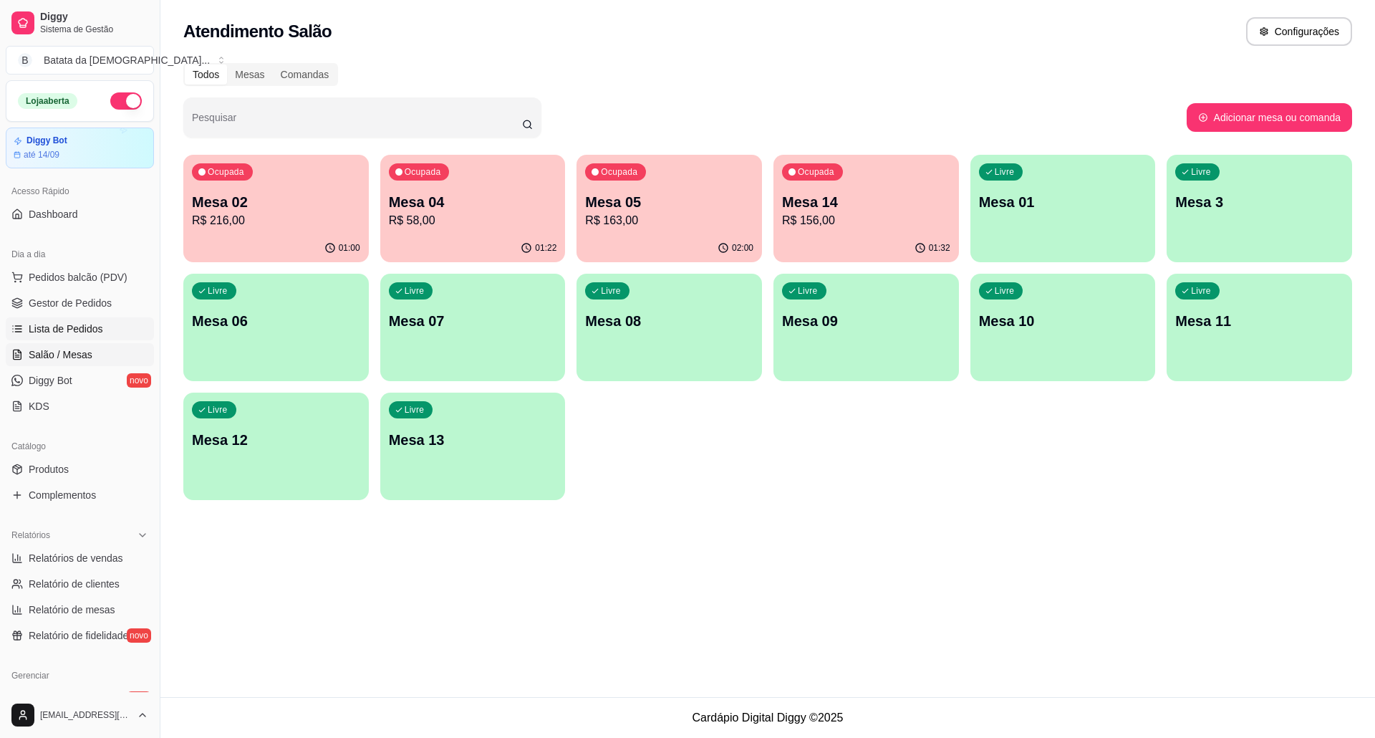
click at [75, 332] on span "Lista de Pedidos" at bounding box center [66, 329] width 74 height 14
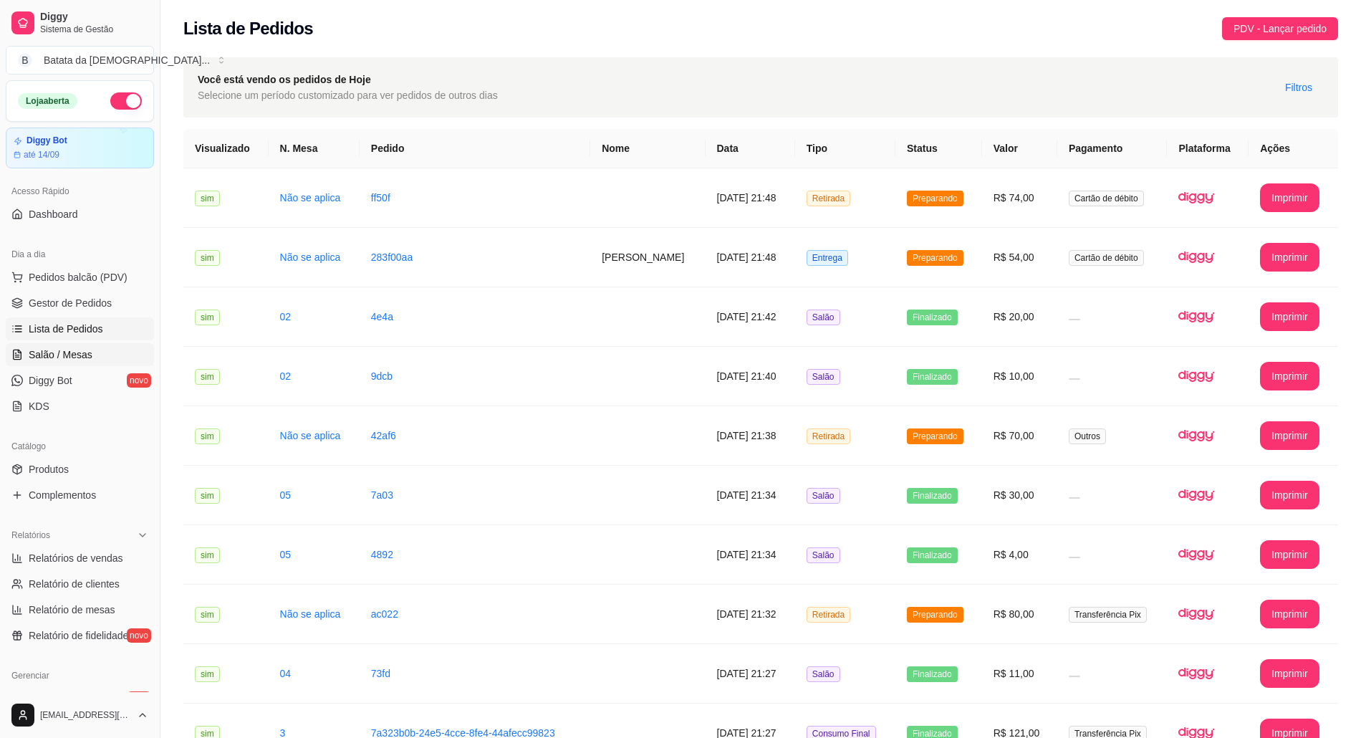
click at [29, 355] on span "Salão / Mesas" at bounding box center [61, 354] width 64 height 14
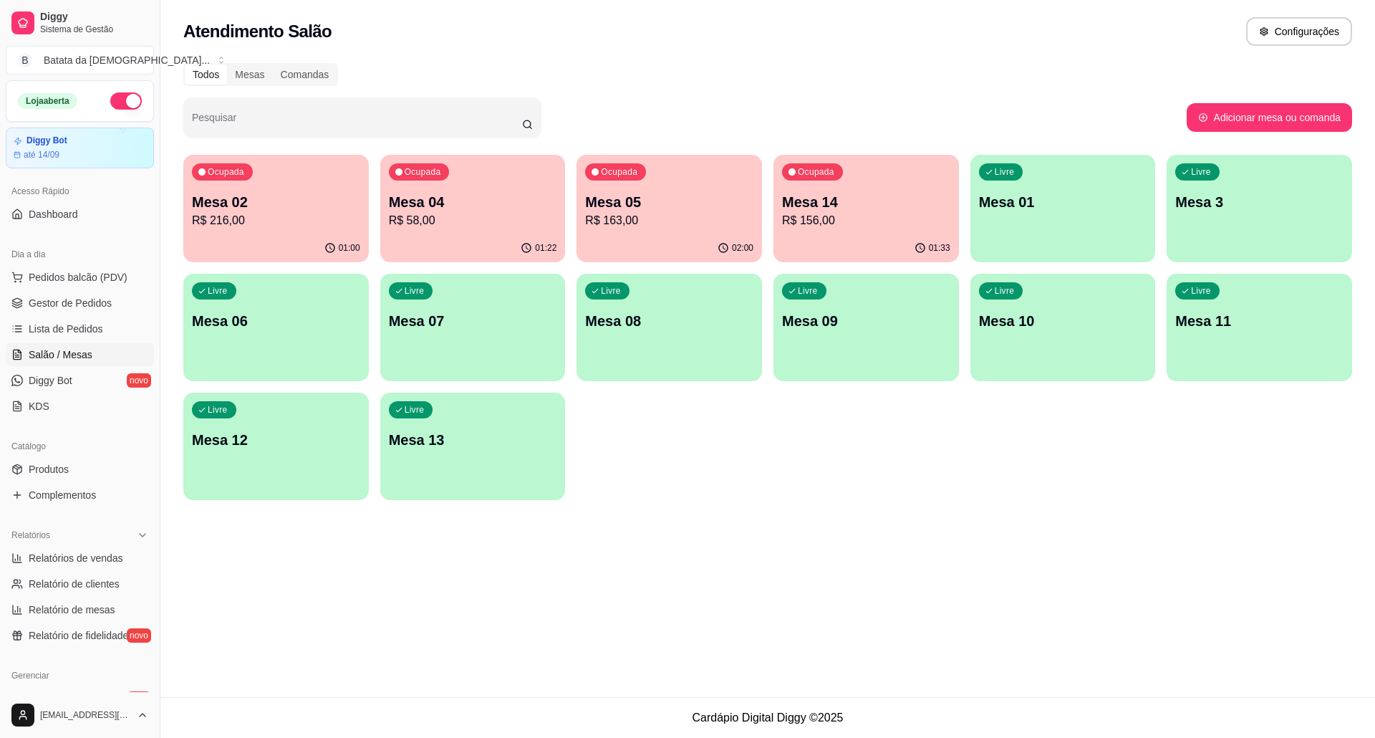
click at [711, 213] on p "R$ 163,00" at bounding box center [669, 220] width 168 height 17
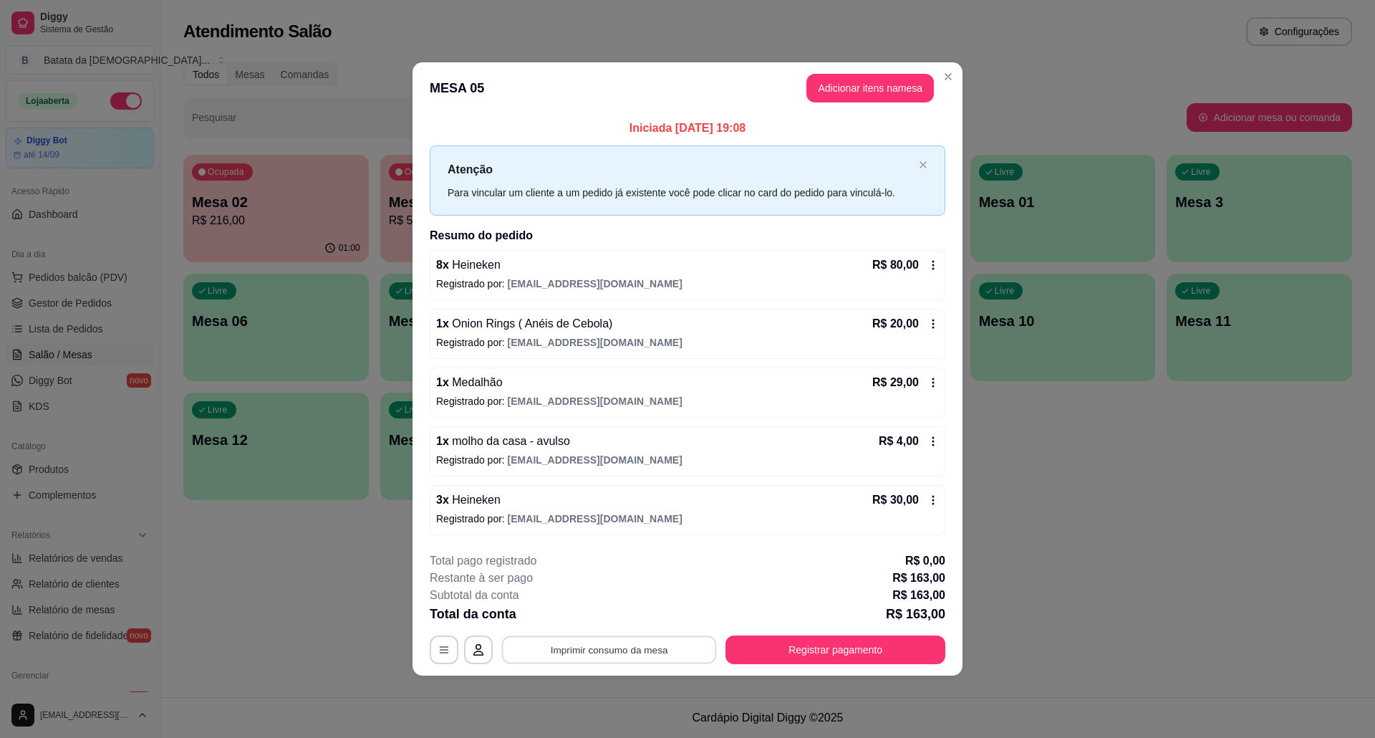
click at [657, 649] on button "Imprimir consumo da mesa" at bounding box center [609, 649] width 215 height 28
click at [852, 92] on button "Adicionar itens na mesa" at bounding box center [869, 88] width 123 height 28
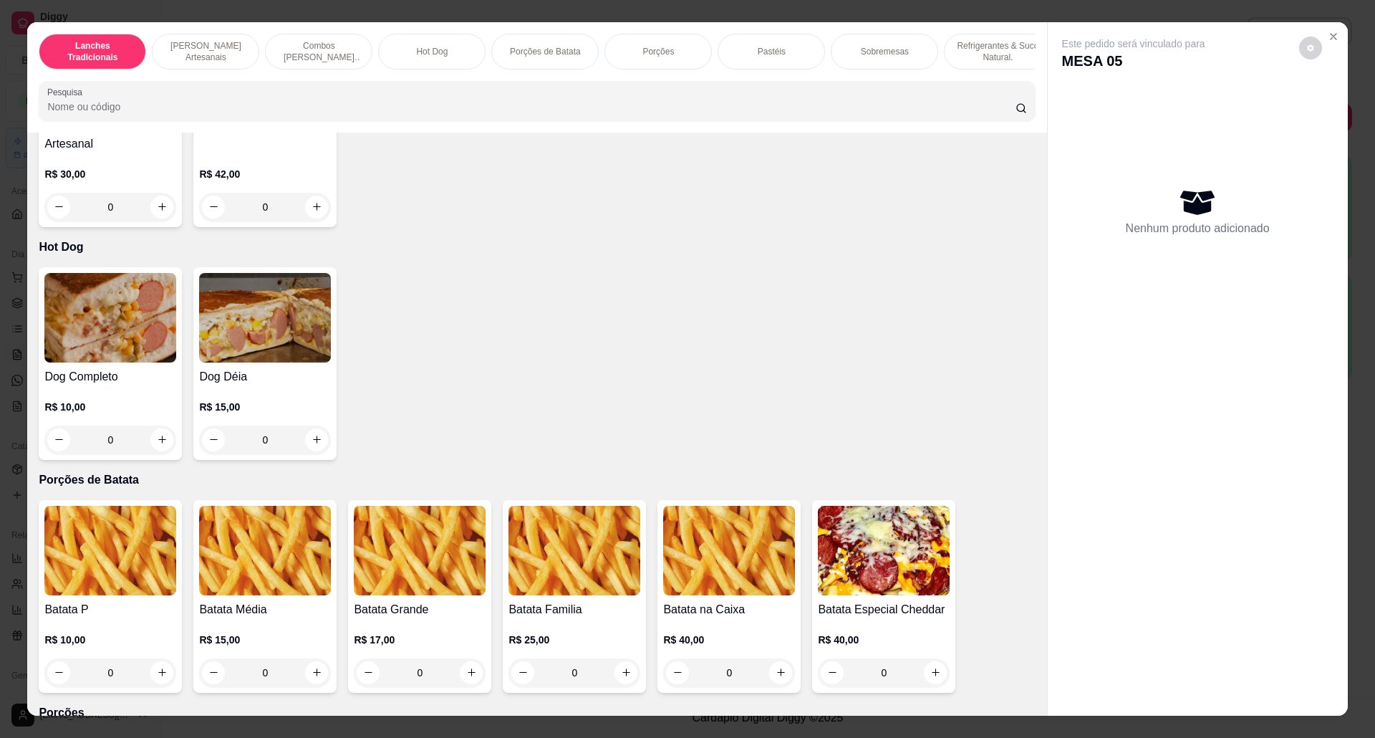
scroll to position [1527, 0]
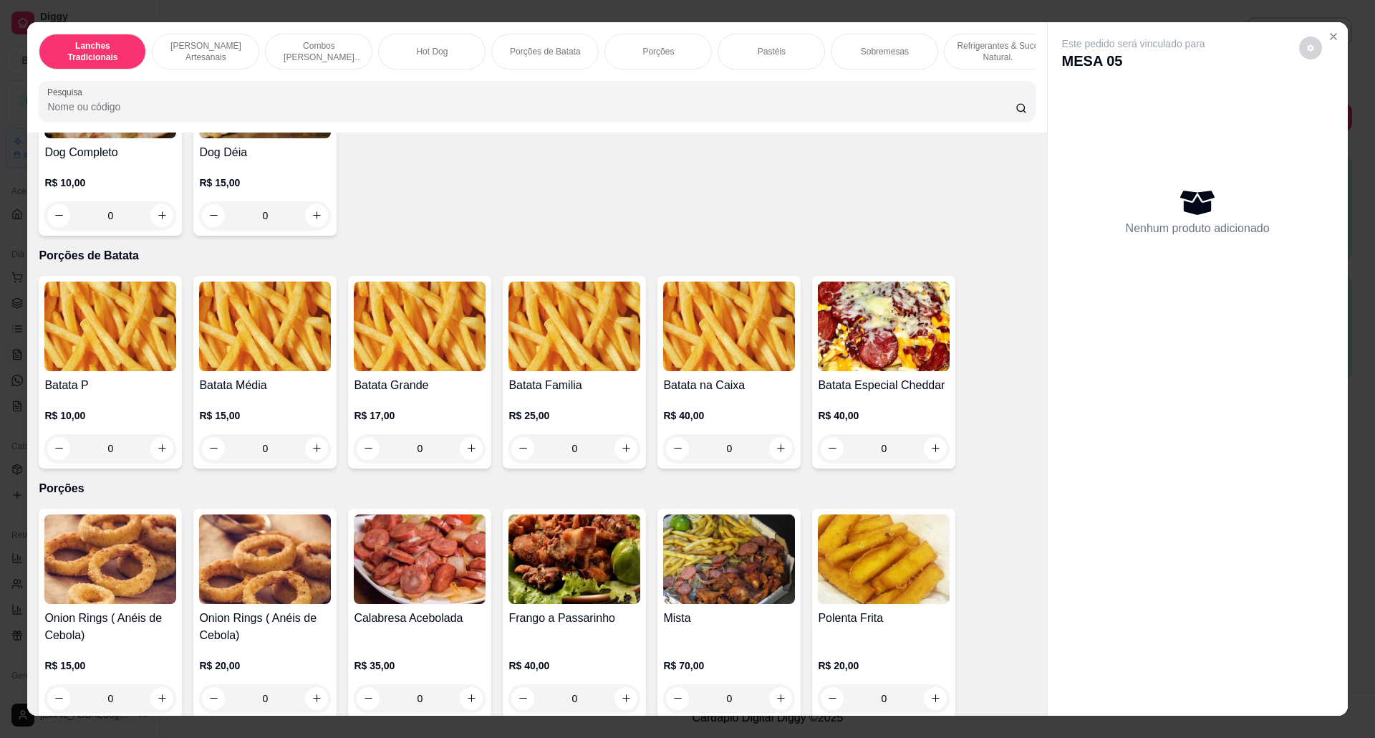
click at [232, 345] on img at bounding box center [265, 326] width 132 height 90
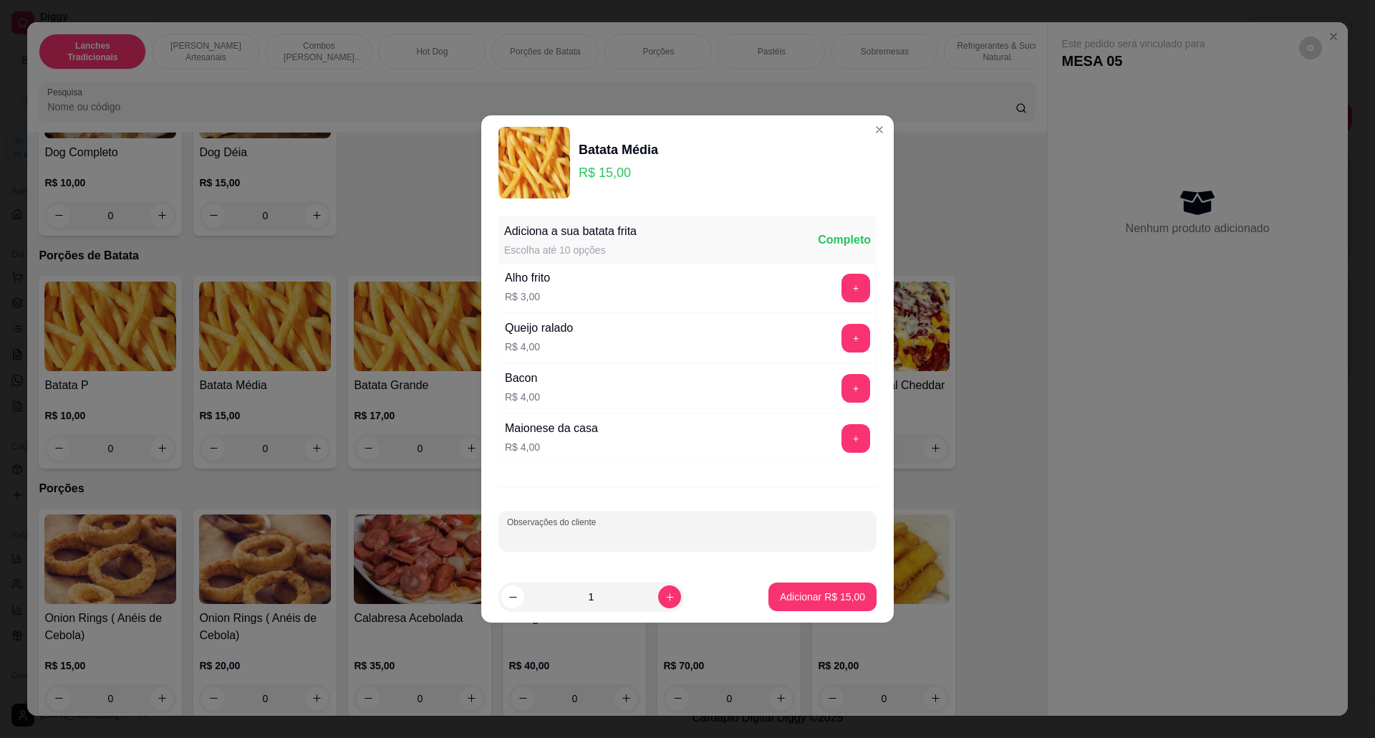
click at [723, 542] on input "Observações do cliente" at bounding box center [687, 536] width 361 height 14
type input "viagem"
click at [831, 606] on button "Adicionar R$ 15,00" at bounding box center [822, 596] width 108 height 29
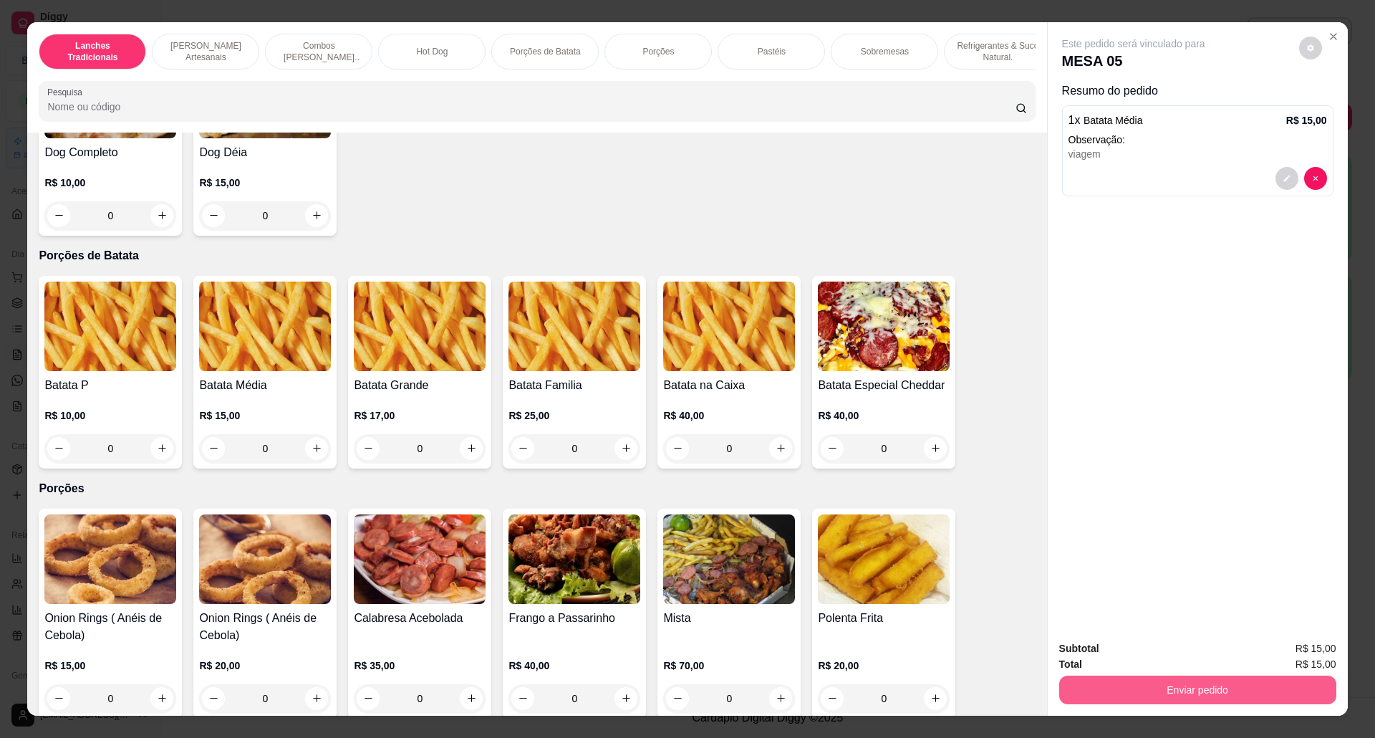
click at [1284, 688] on button "Enviar pedido" at bounding box center [1197, 689] width 277 height 29
click at [1121, 649] on button "Não registrar e enviar pedido" at bounding box center [1148, 655] width 145 height 26
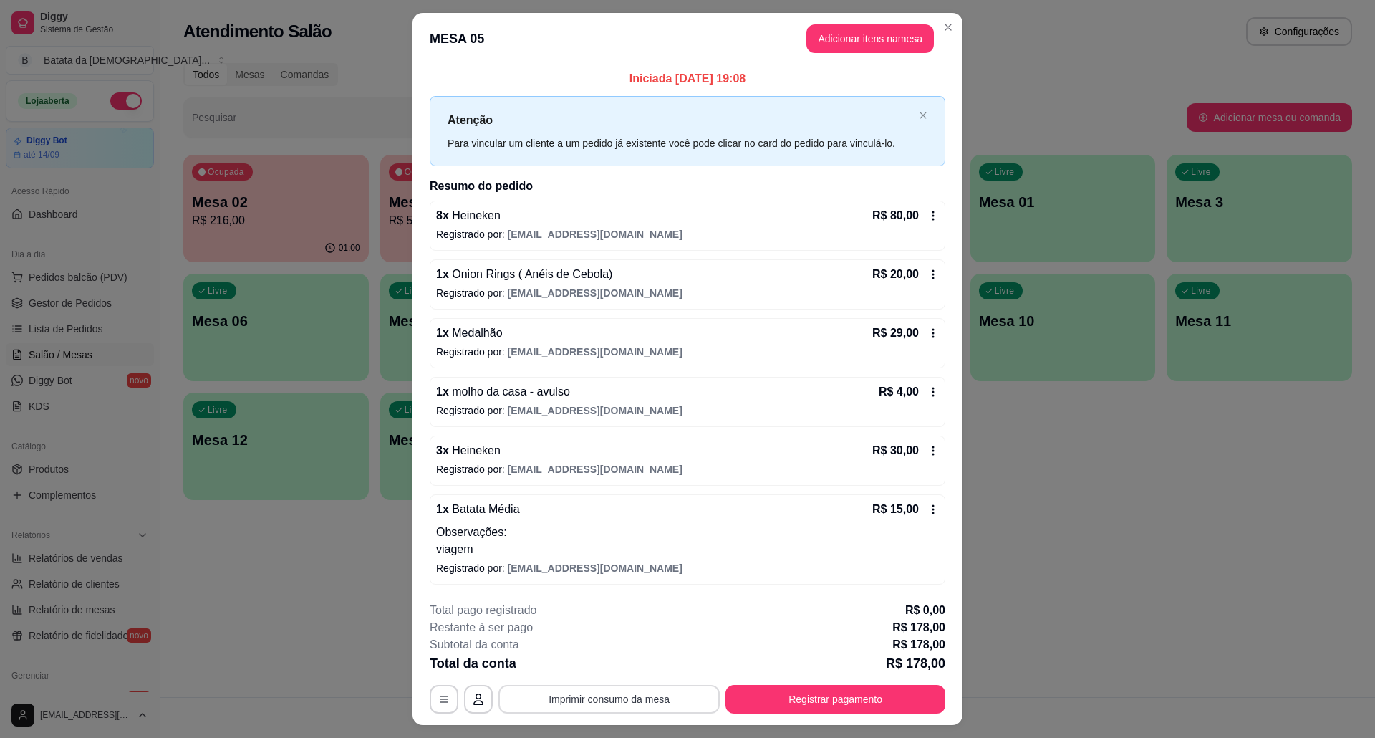
click at [669, 700] on button "Imprimir consumo da mesa" at bounding box center [608, 699] width 221 height 29
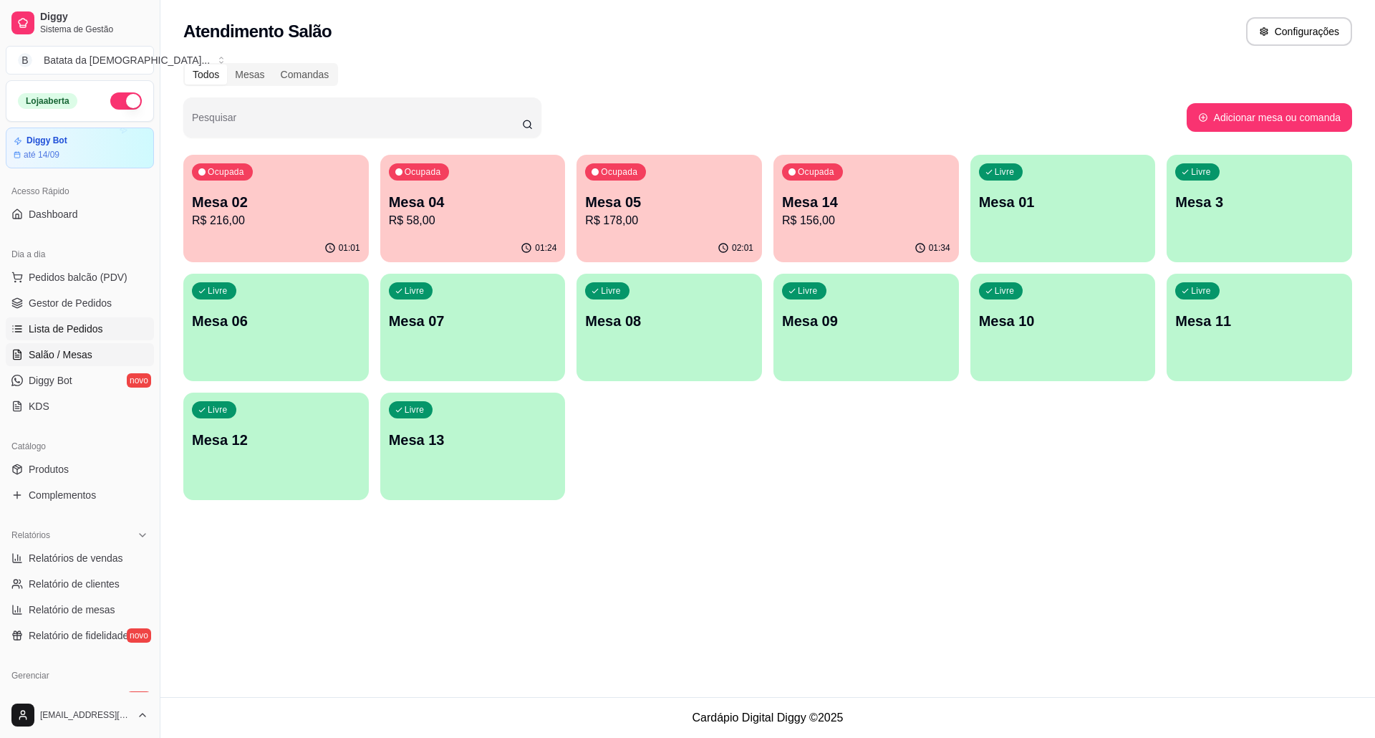
click at [19, 327] on icon at bounding box center [16, 328] width 11 height 11
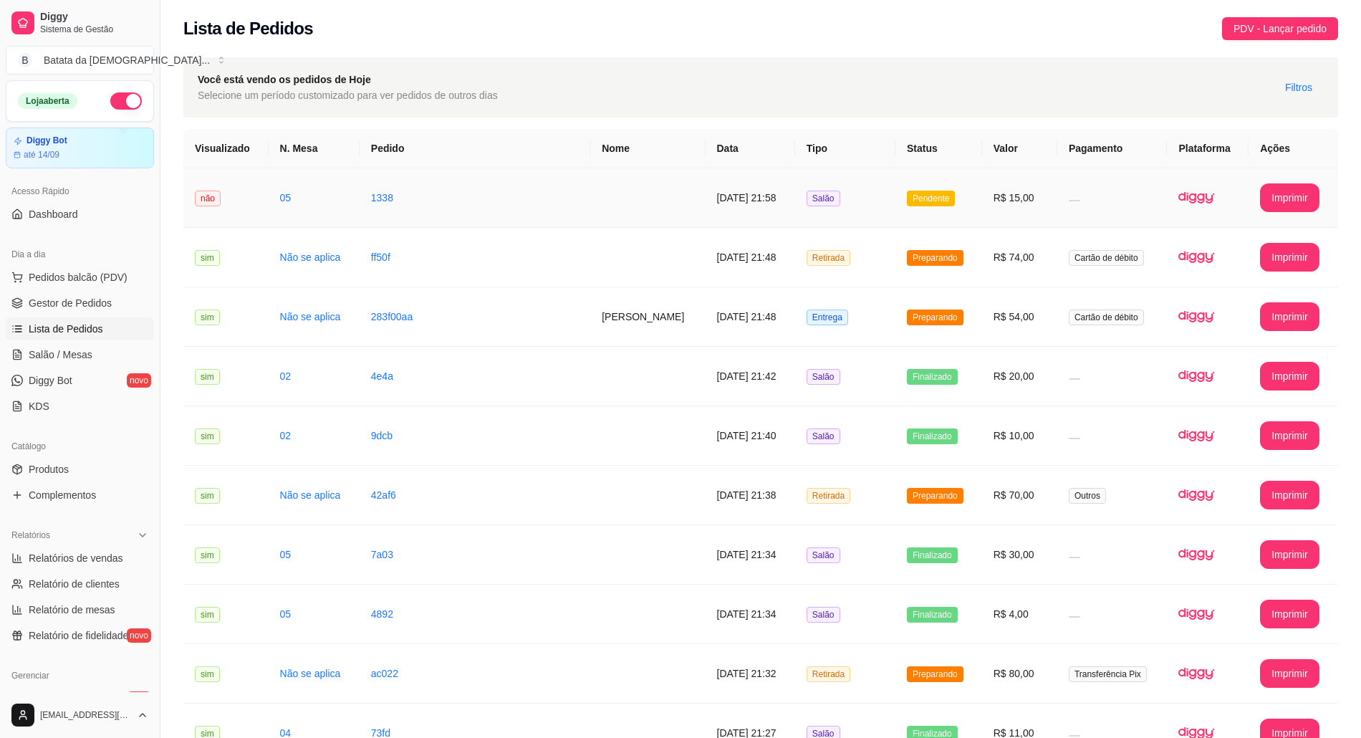
click at [818, 187] on td "Salão" at bounding box center [845, 197] width 100 height 59
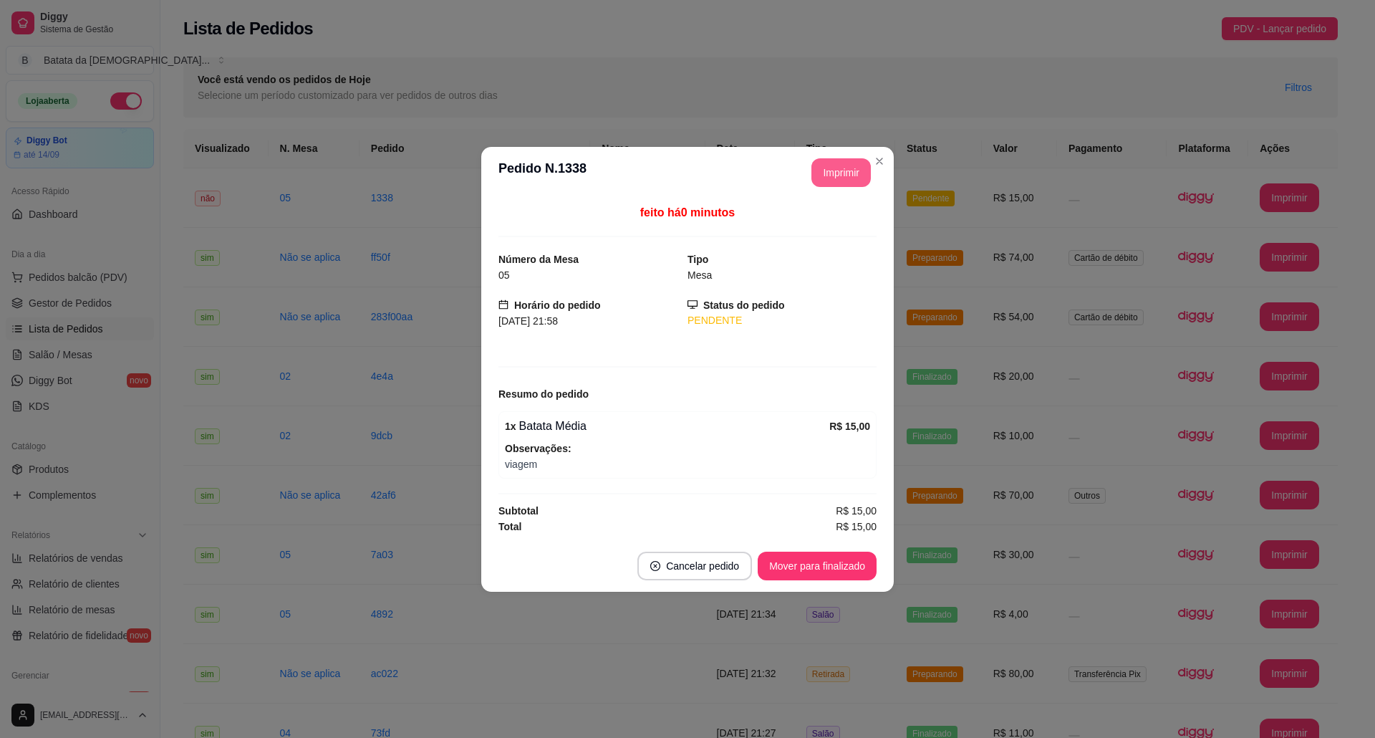
click at [834, 167] on button "Imprimir" at bounding box center [840, 172] width 59 height 29
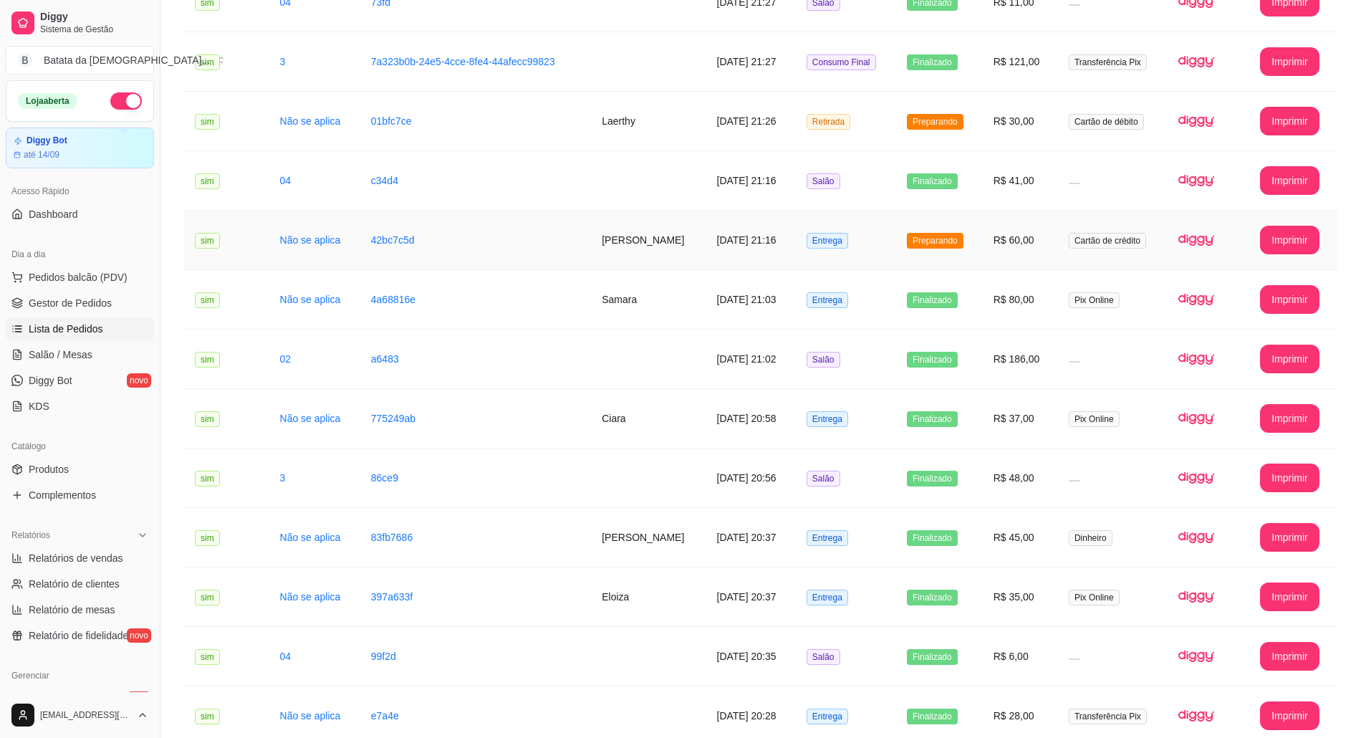
scroll to position [763, 0]
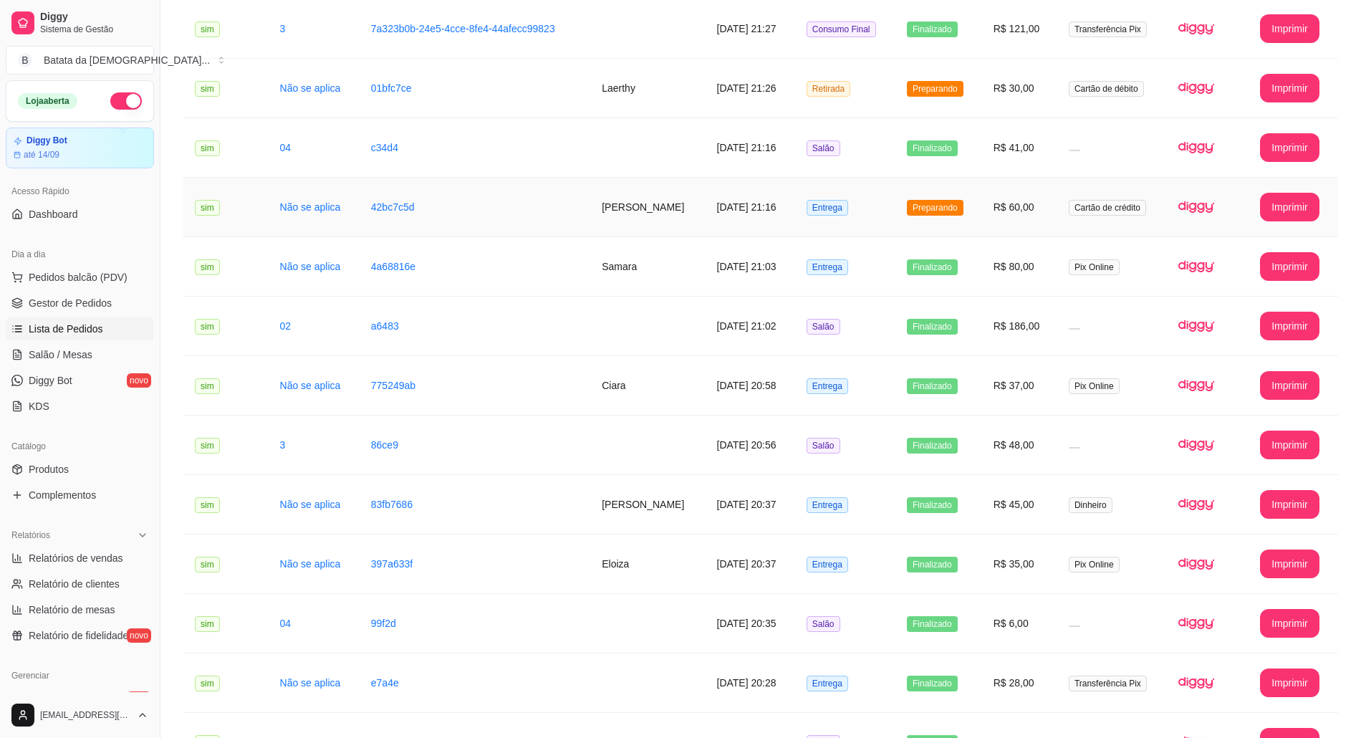
click at [714, 216] on td "[DATE] 21:16" at bounding box center [750, 207] width 90 height 59
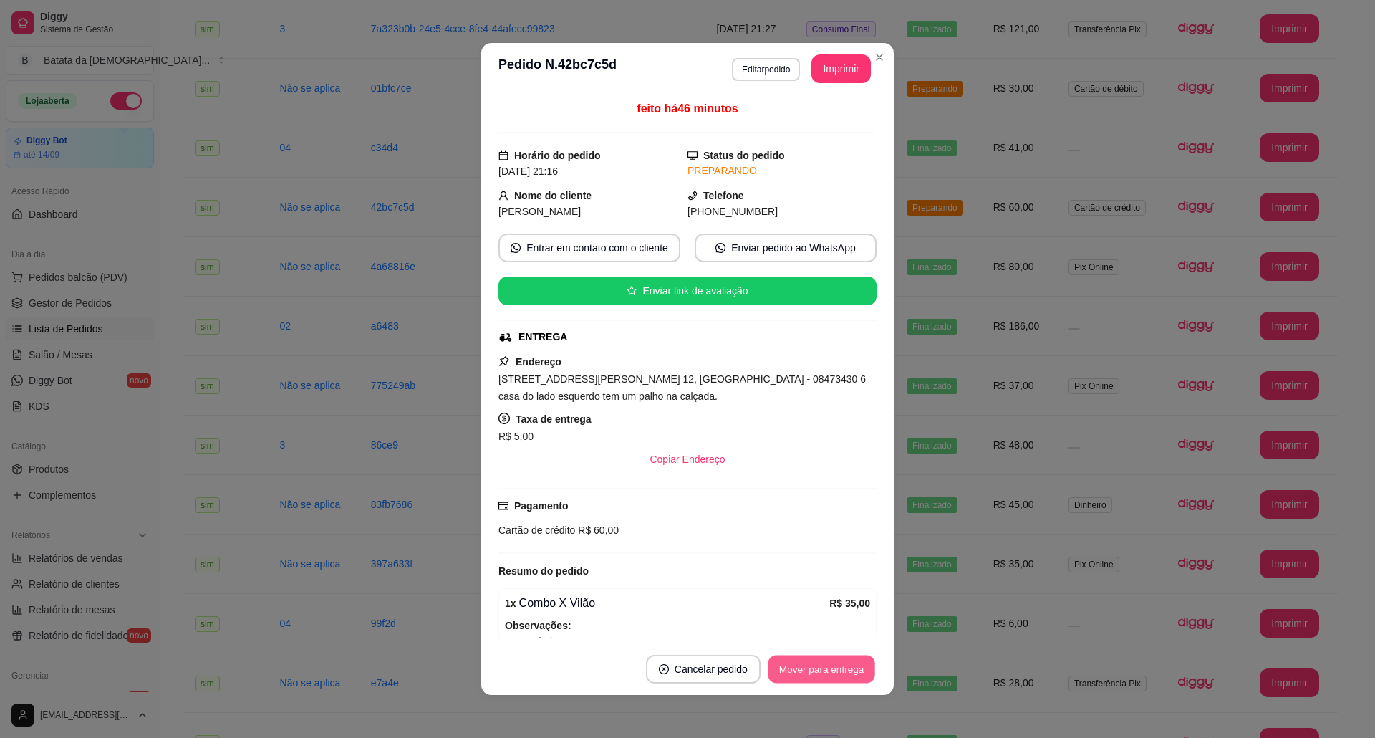
click at [821, 665] on button "Mover para entrega" at bounding box center [821, 669] width 107 height 28
click at [809, 660] on button "Mover para finalizado" at bounding box center [817, 669] width 119 height 29
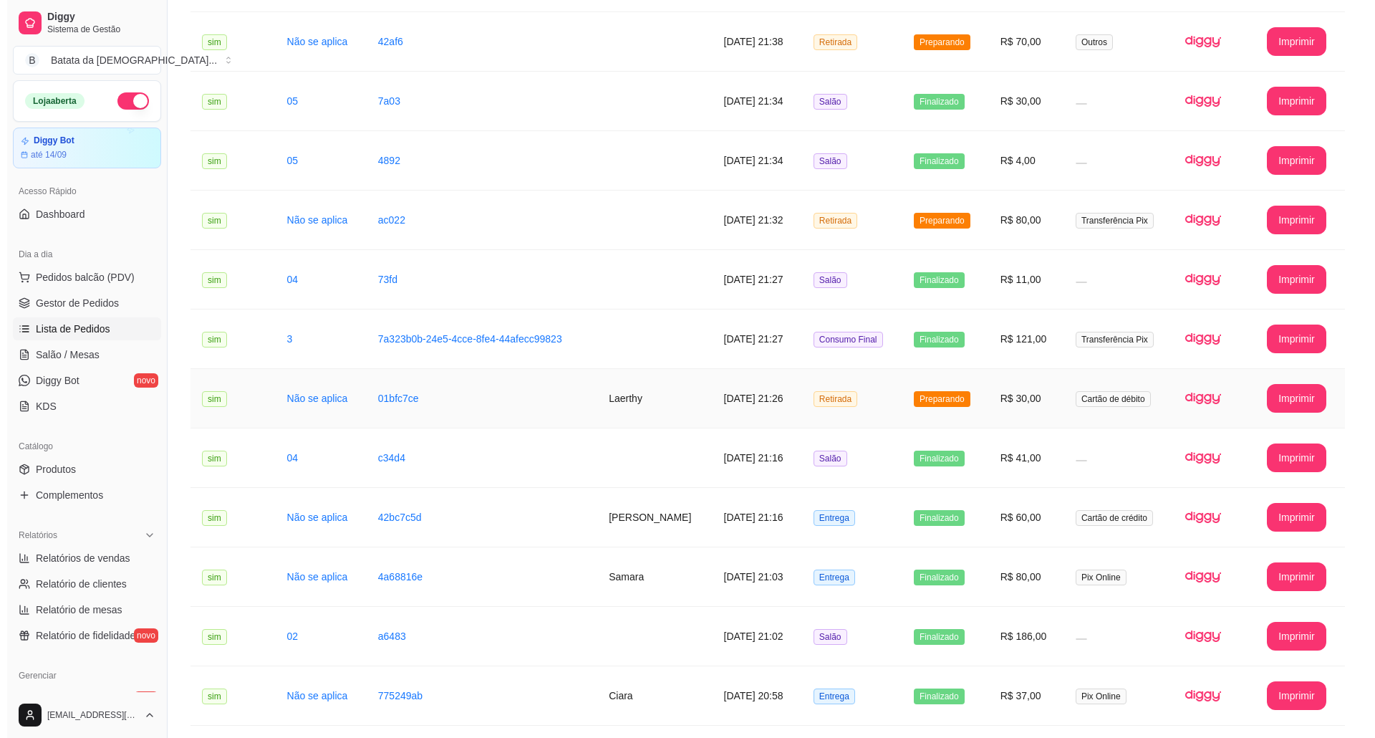
scroll to position [382, 0]
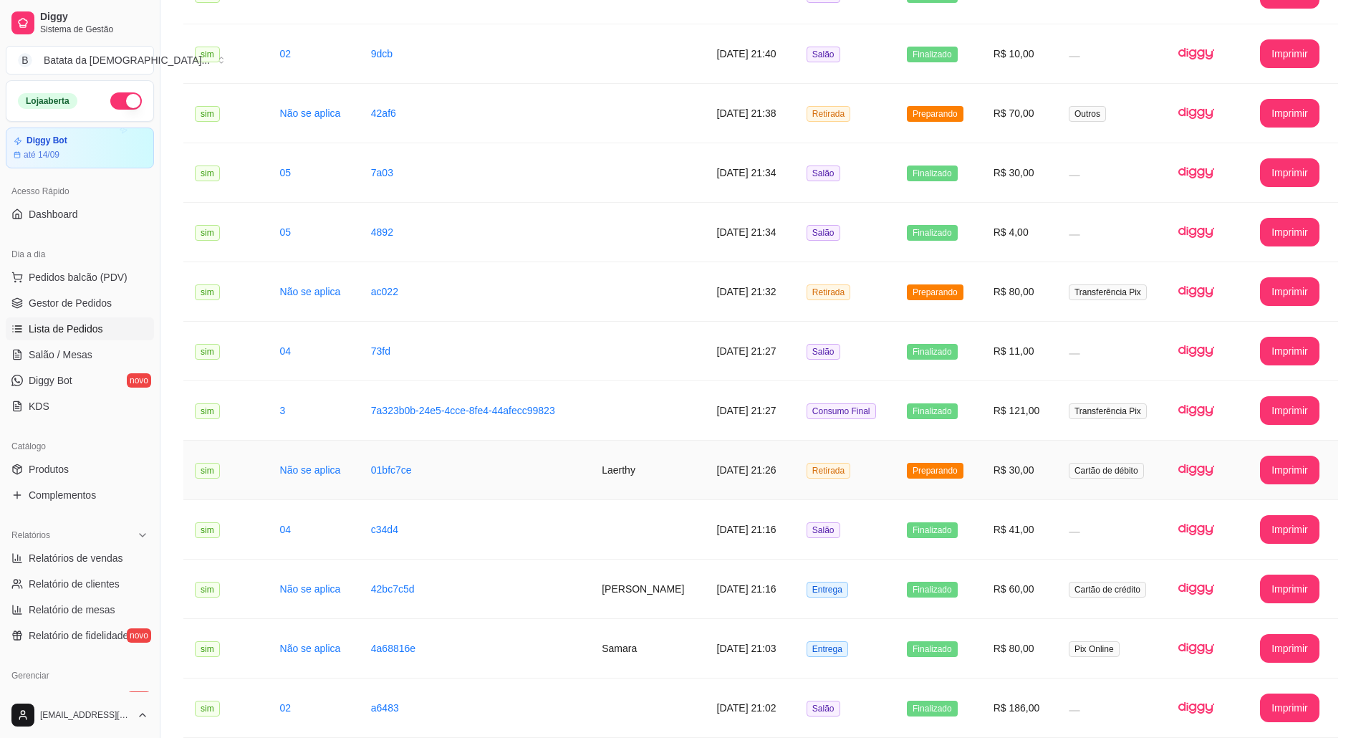
click at [1023, 464] on td "R$ 30,00" at bounding box center [1019, 469] width 75 height 59
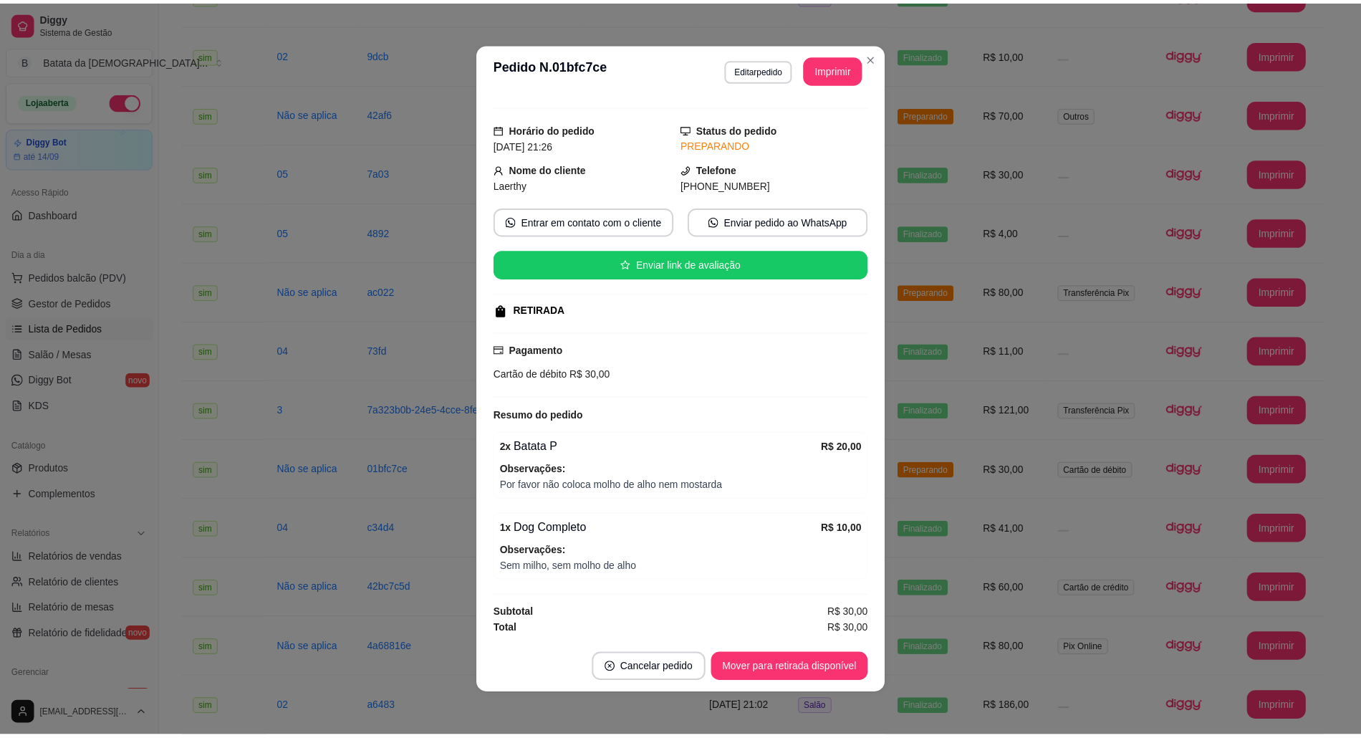
scroll to position [32, 0]
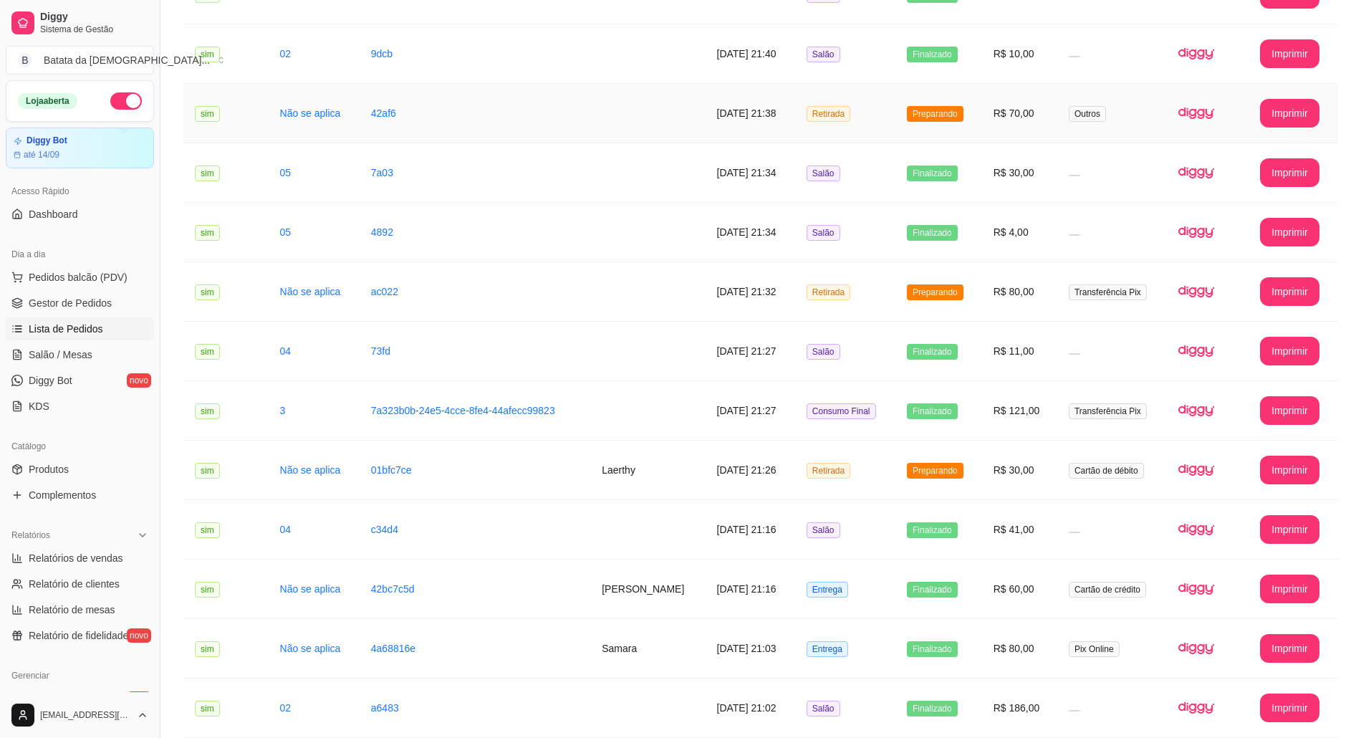
click at [881, 117] on td "Retirada" at bounding box center [845, 113] width 100 height 59
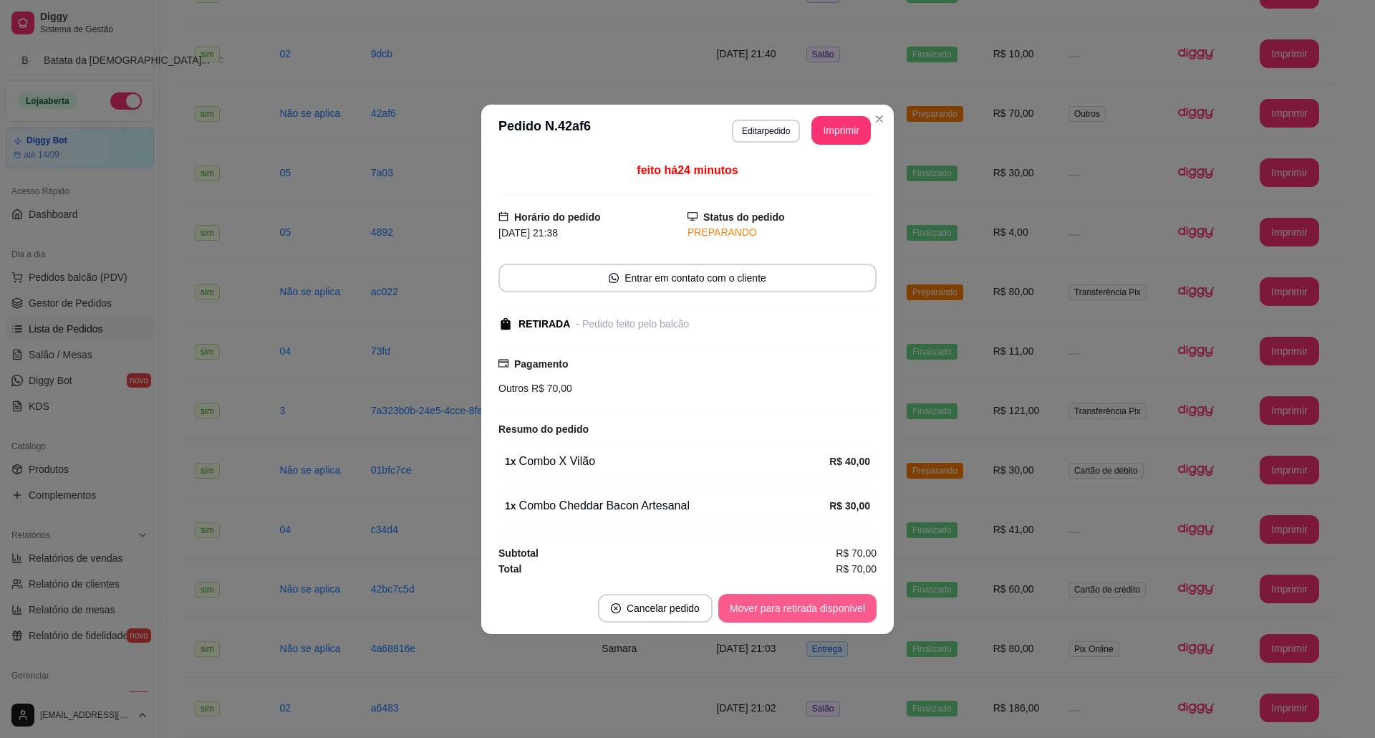
click at [808, 616] on button "Mover para retirada disponível" at bounding box center [797, 608] width 158 height 29
click at [814, 608] on button "Mover para finalizado" at bounding box center [817, 608] width 119 height 29
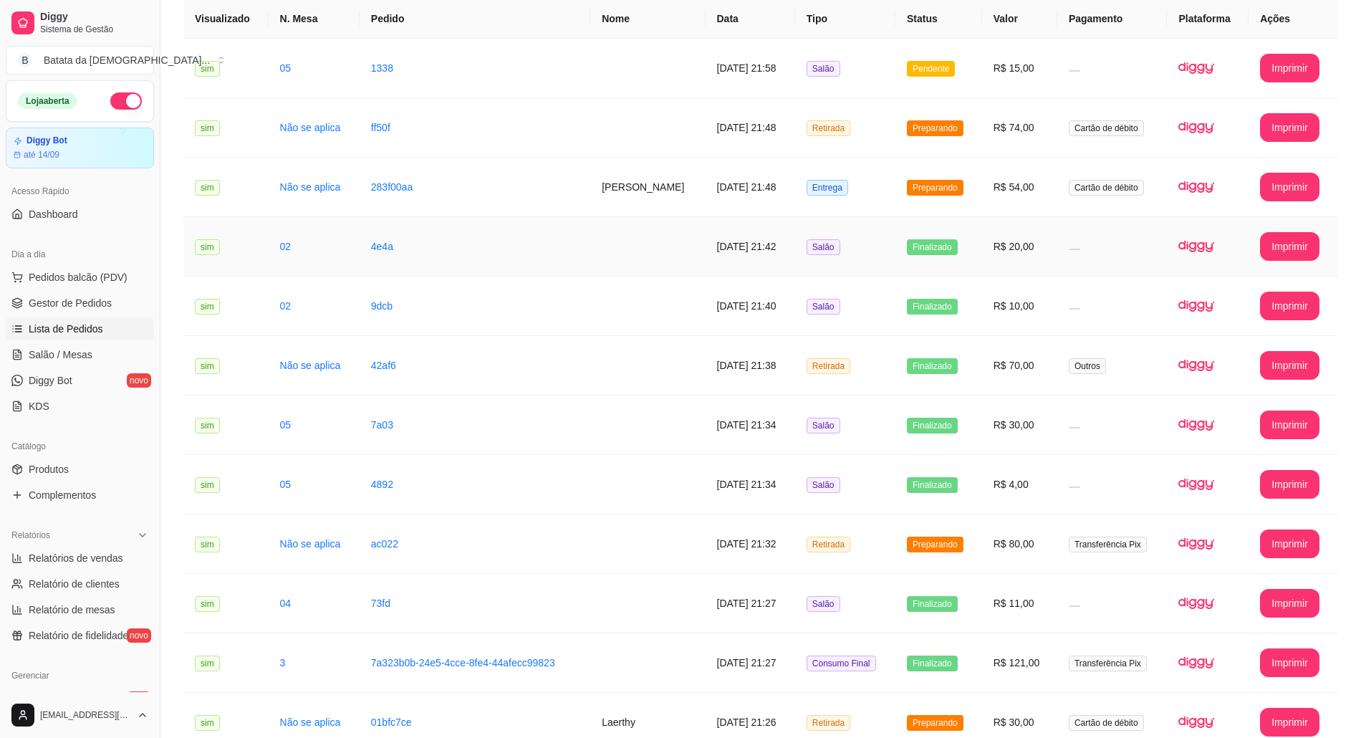
scroll to position [95, 0]
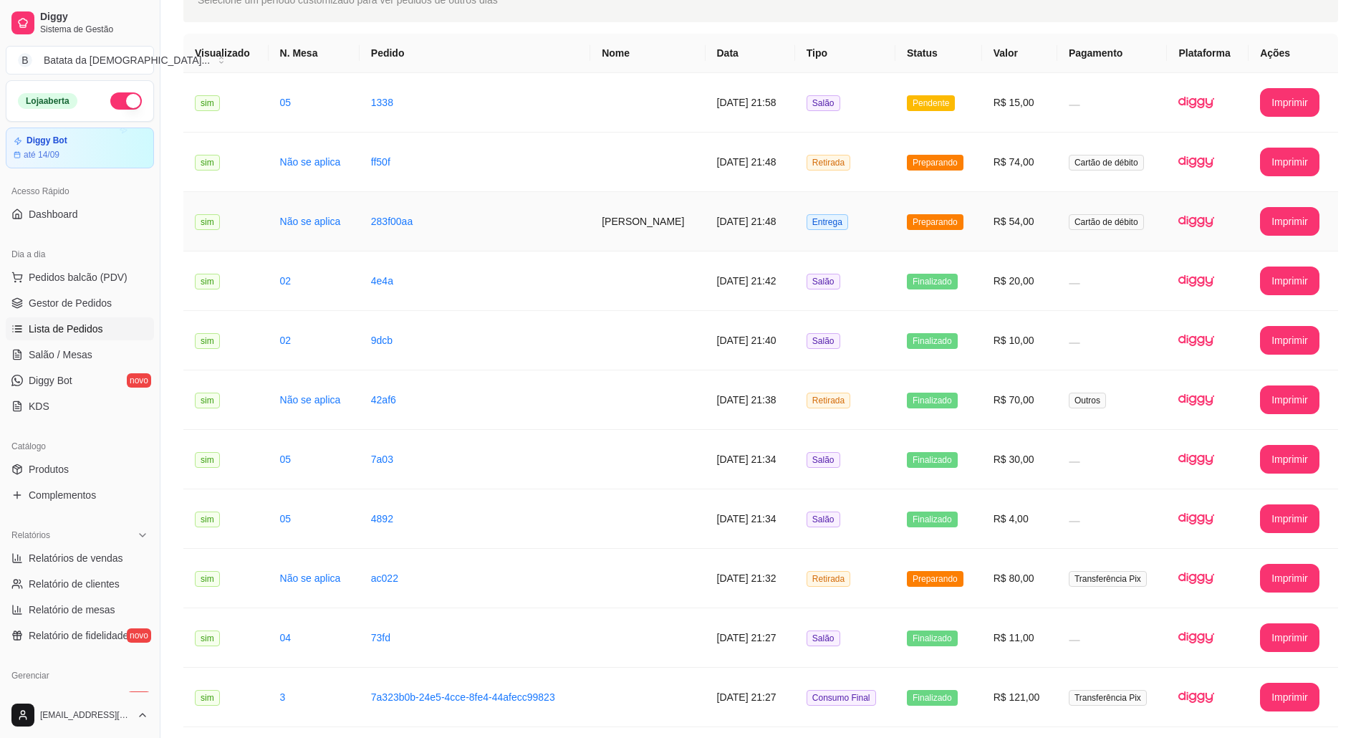
click at [926, 223] on span "Preparando" at bounding box center [935, 222] width 57 height 16
click at [937, 155] on span "Preparando" at bounding box center [935, 163] width 57 height 16
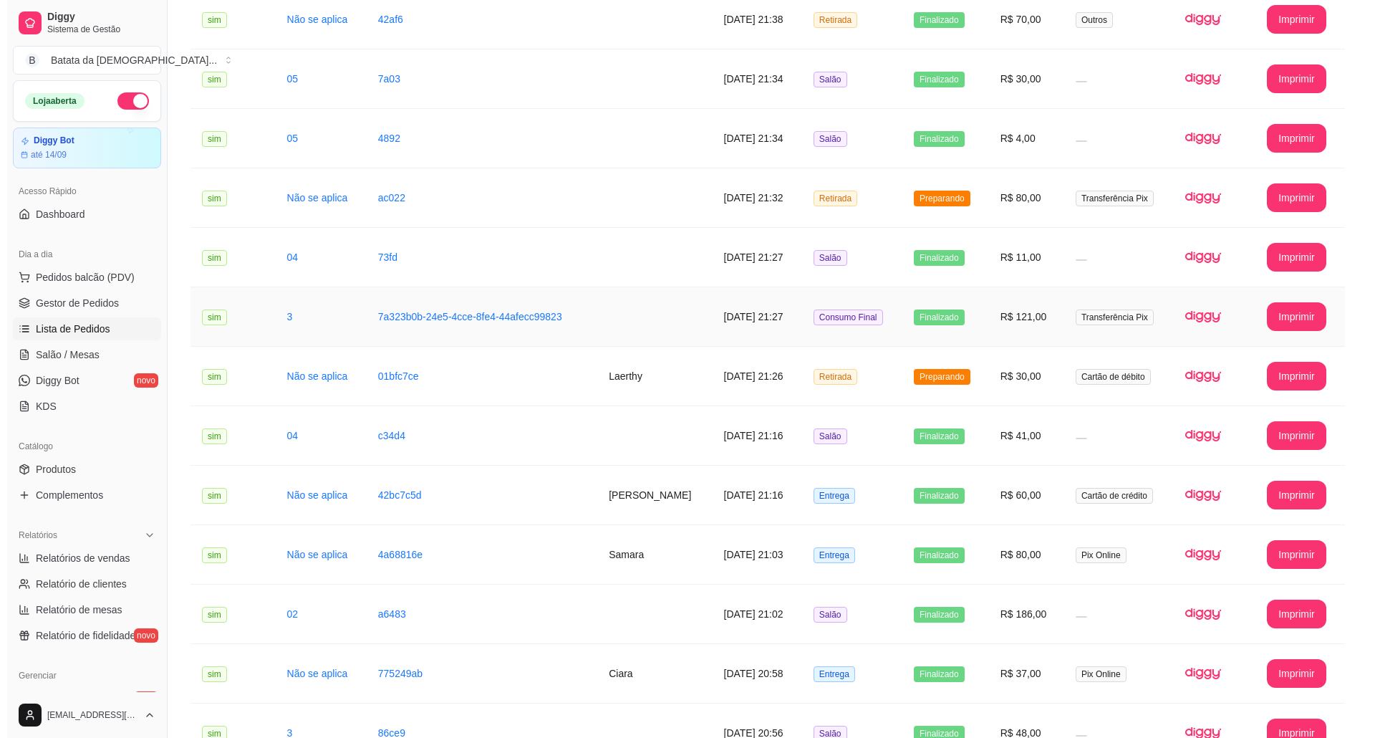
scroll to position [477, 0]
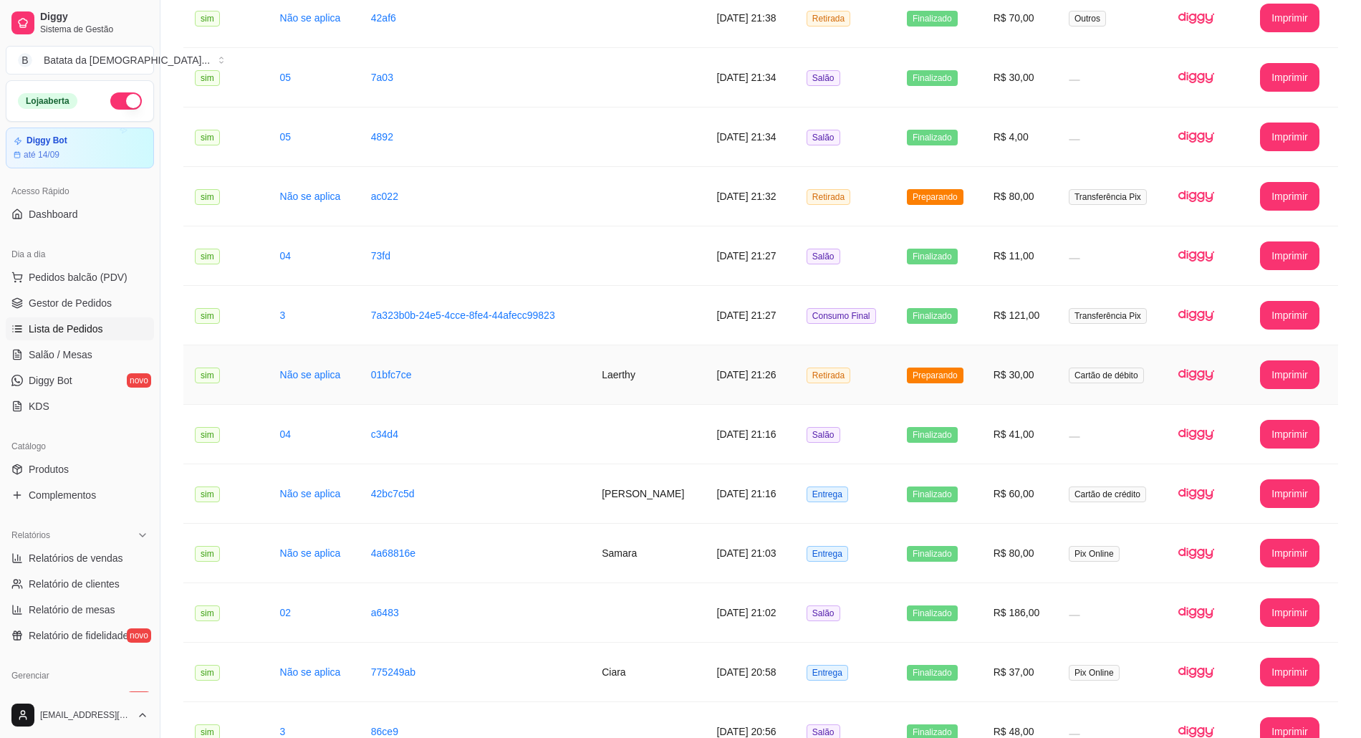
click at [966, 348] on td "Preparando" at bounding box center [938, 374] width 87 height 59
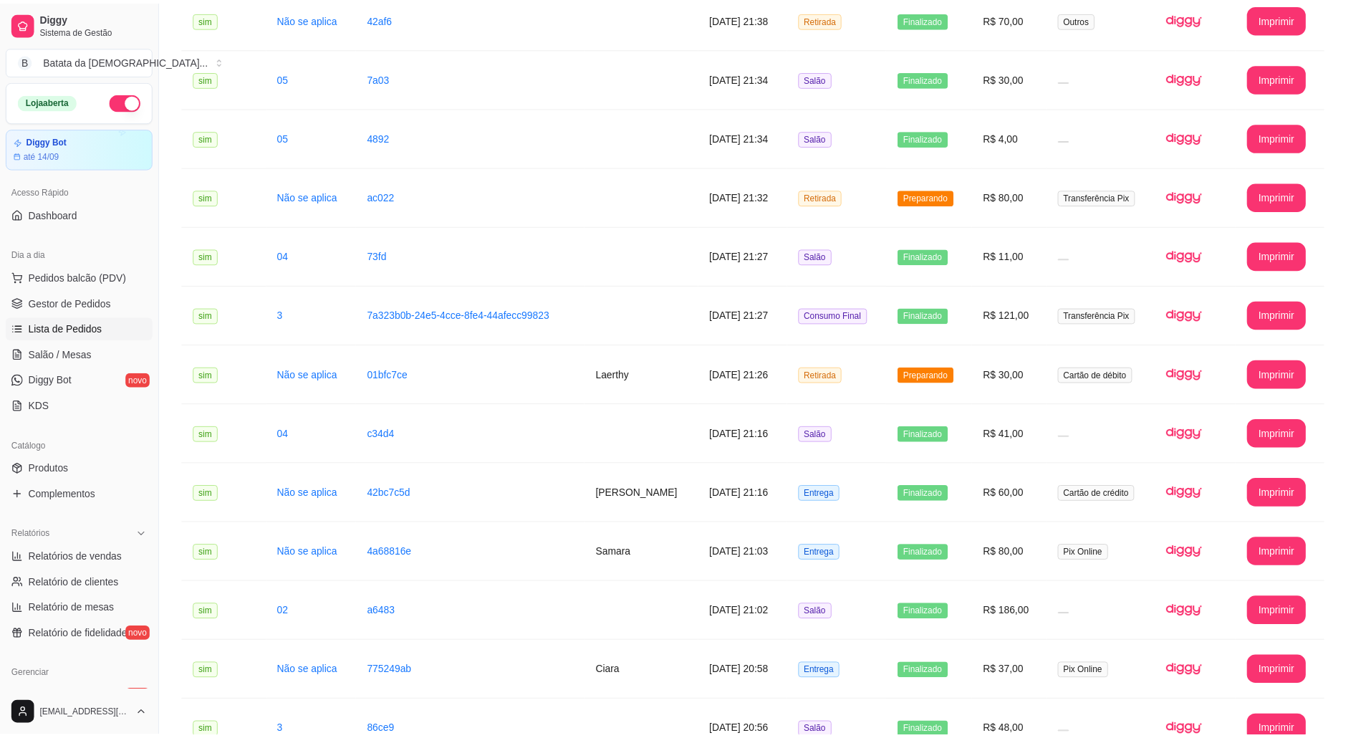
scroll to position [32, 0]
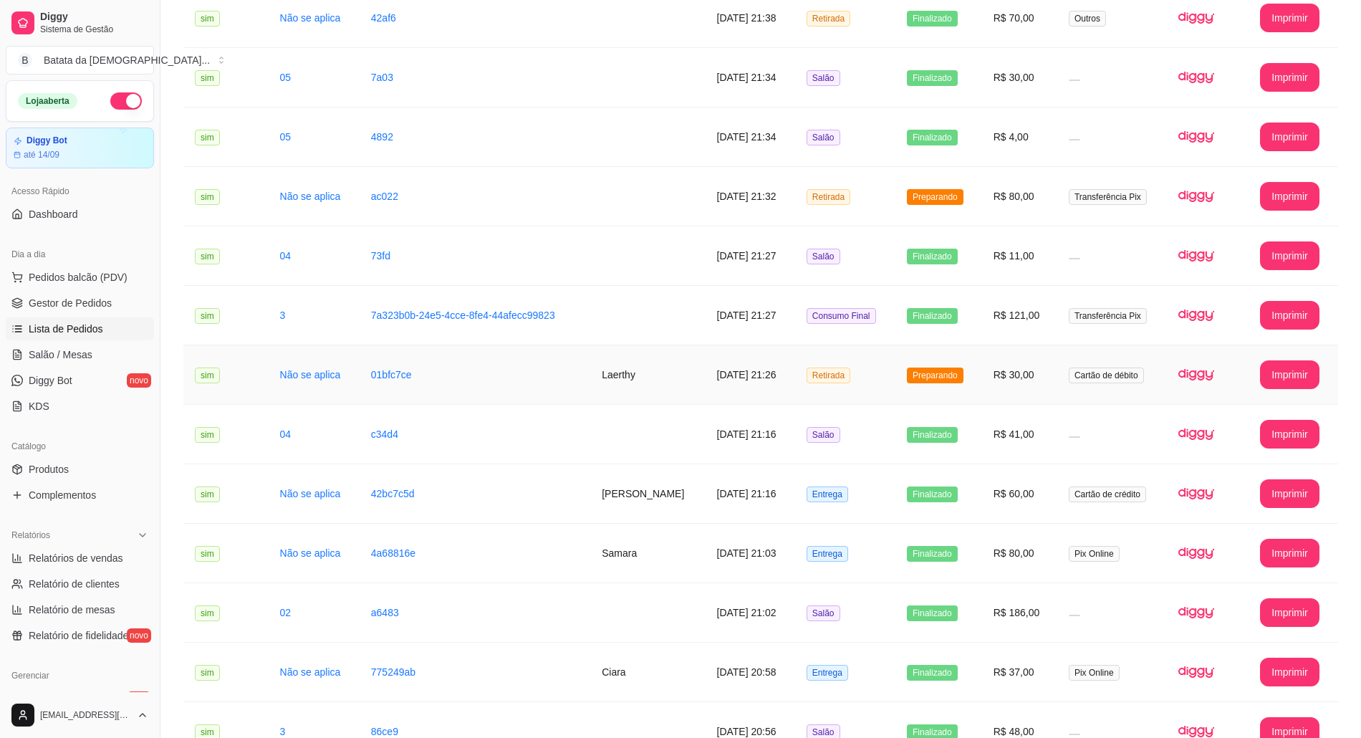
click at [972, 388] on td "Preparando" at bounding box center [938, 374] width 87 height 59
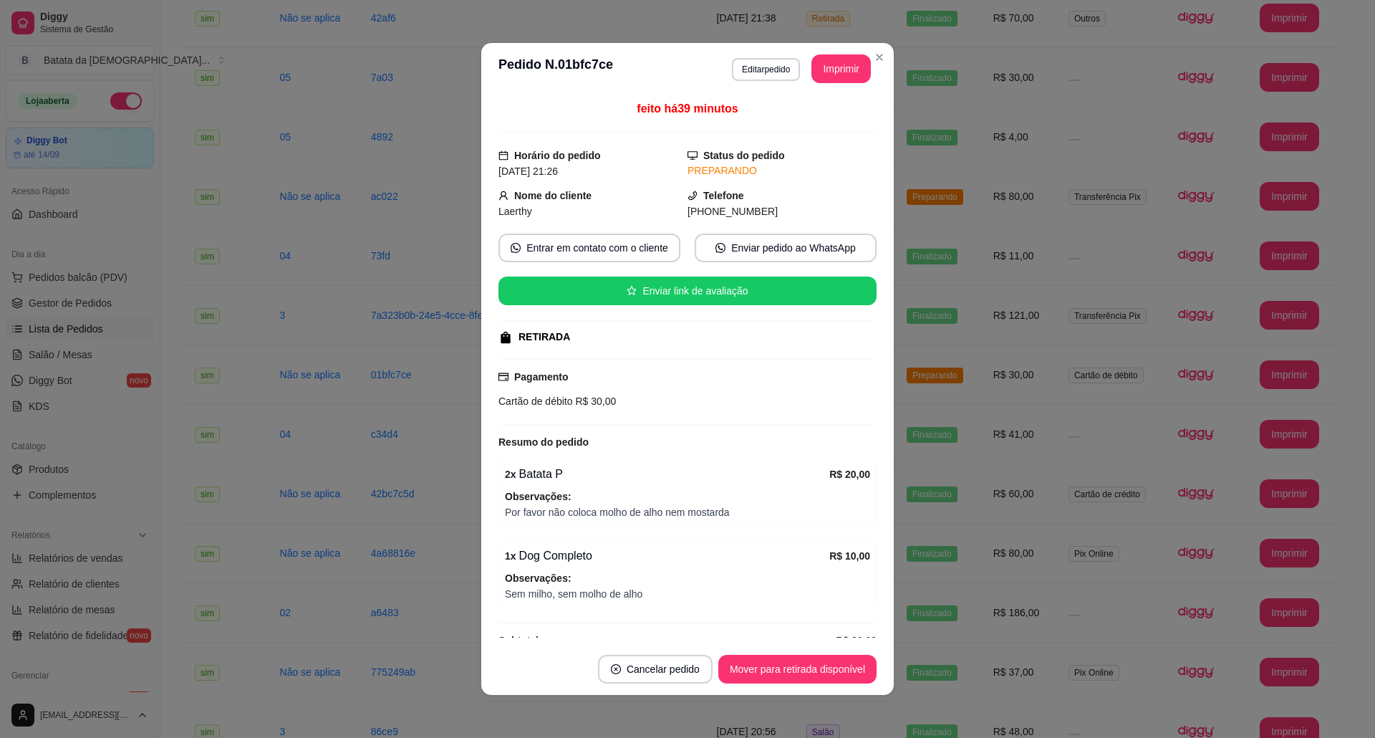
click at [885, 46] on header "**********" at bounding box center [687, 69] width 412 height 52
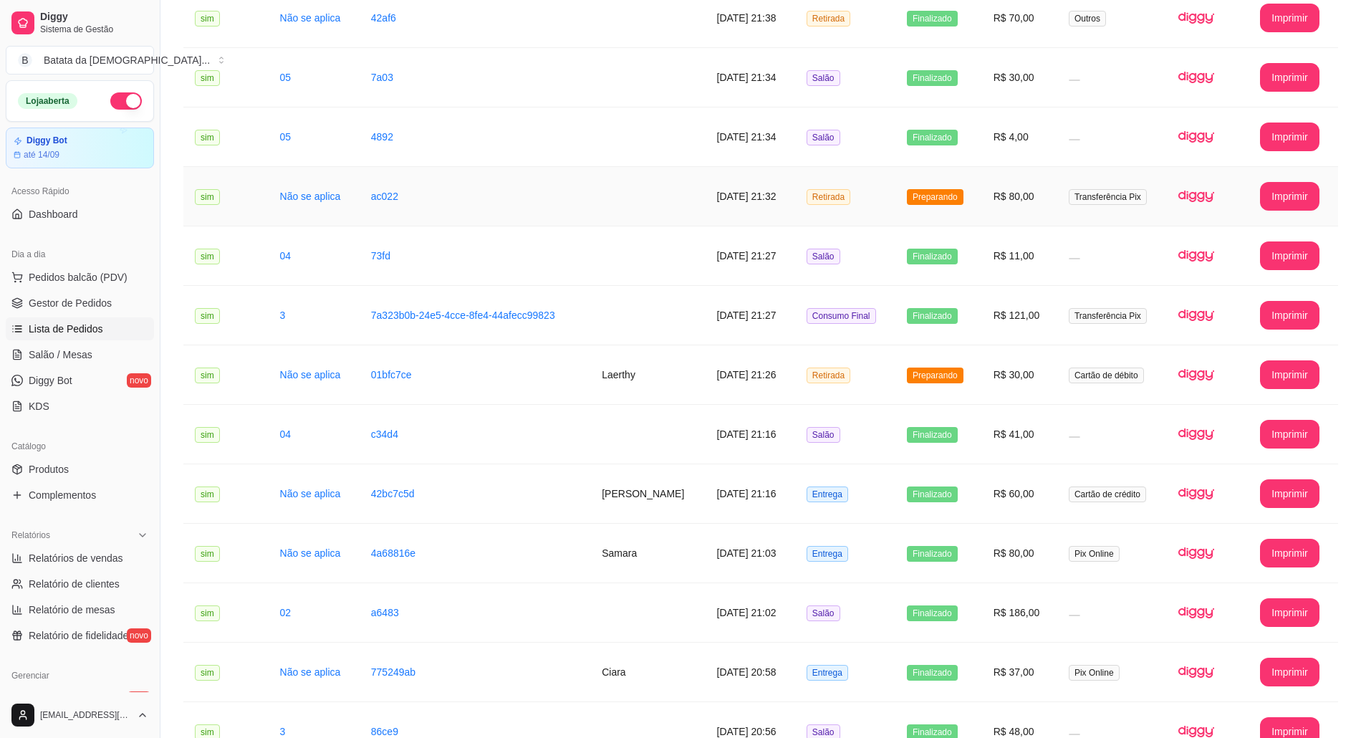
click at [895, 188] on td "Retirada" at bounding box center [845, 196] width 100 height 59
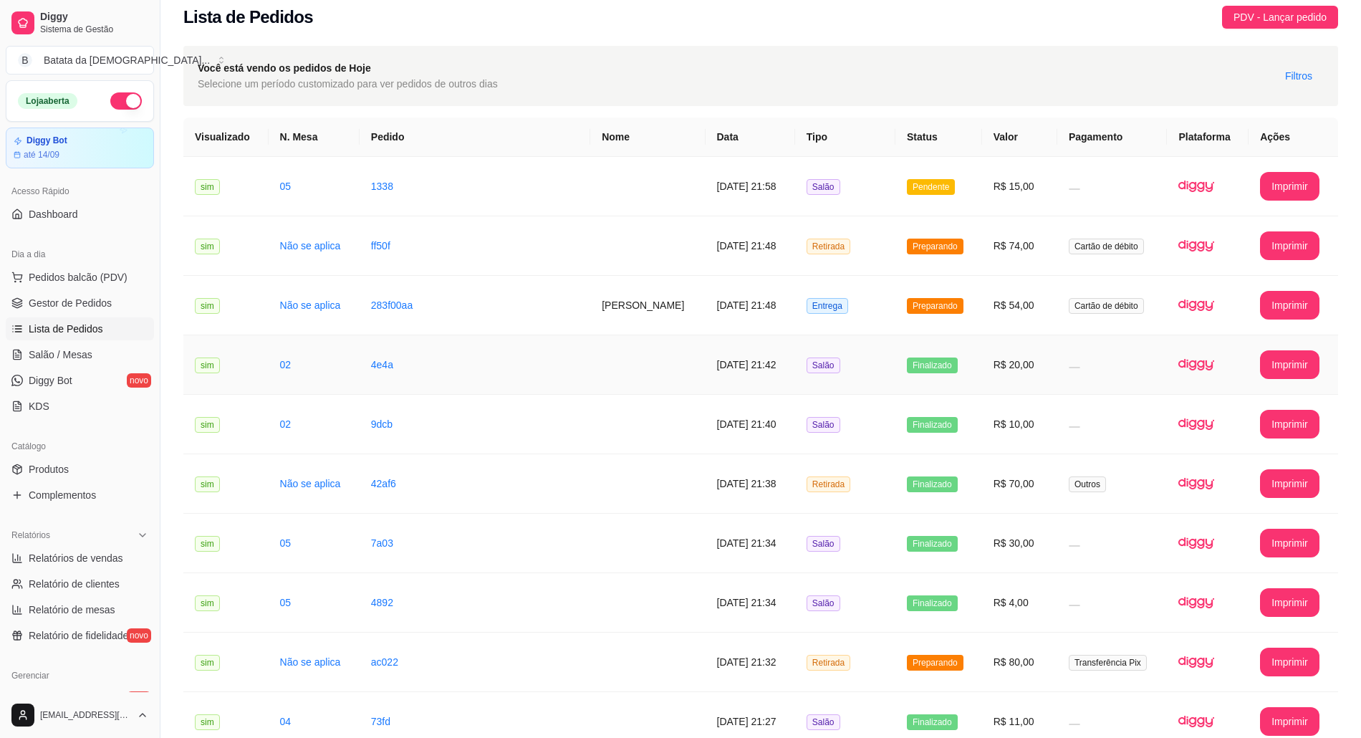
scroll to position [0, 0]
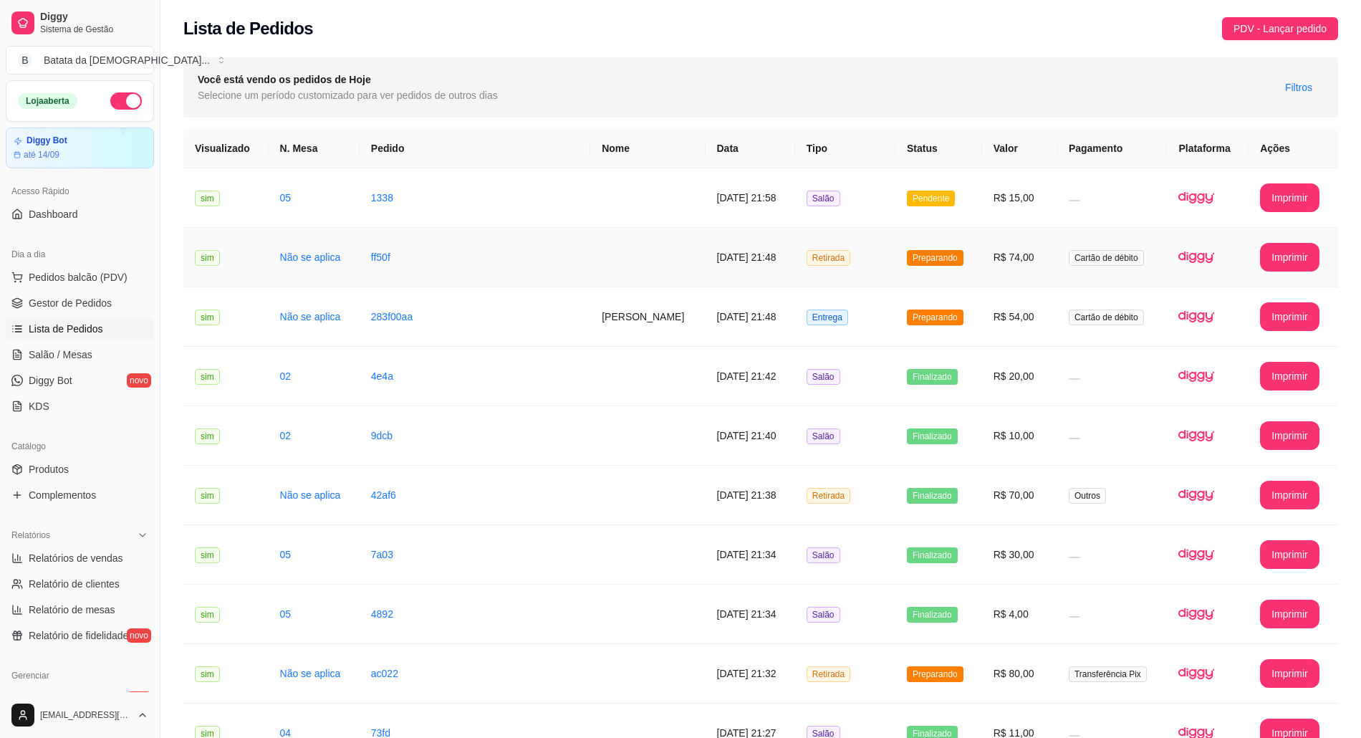
click at [1043, 274] on td "R$ 74,00" at bounding box center [1019, 257] width 75 height 59
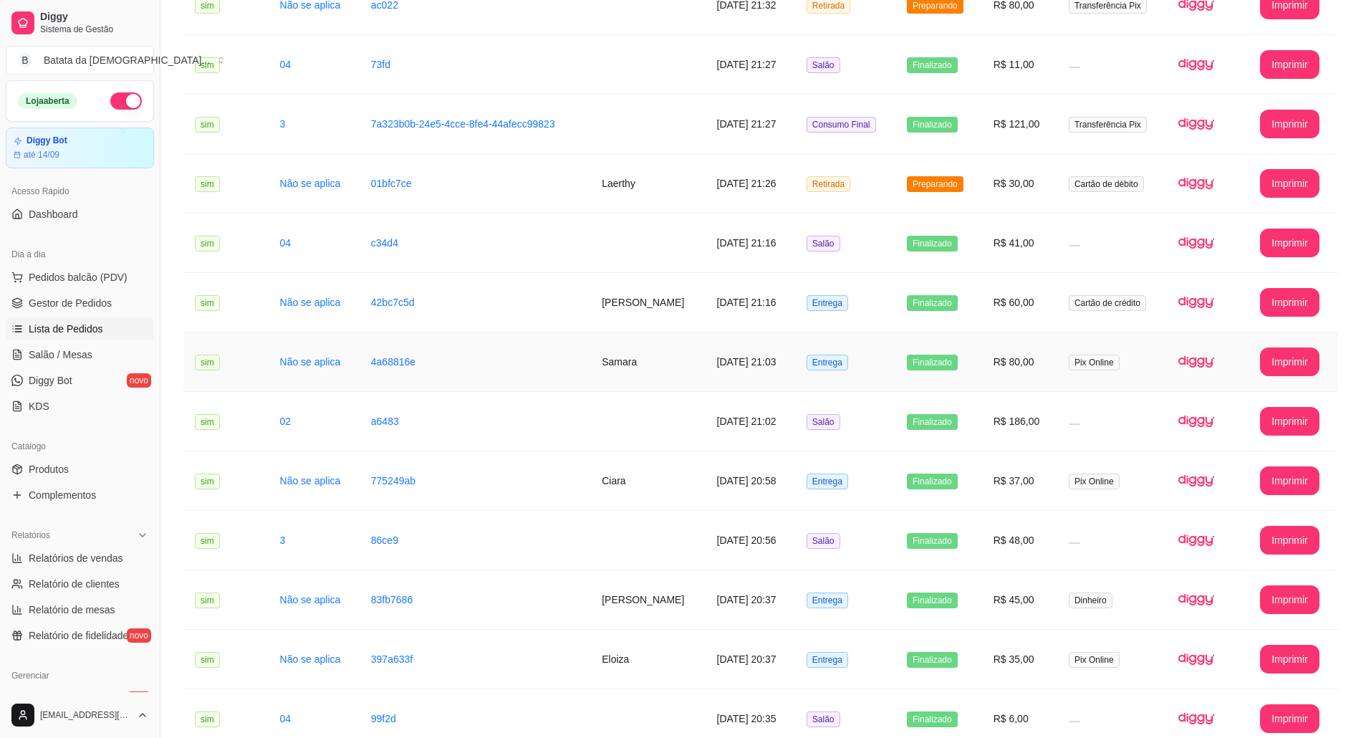
scroll to position [477, 0]
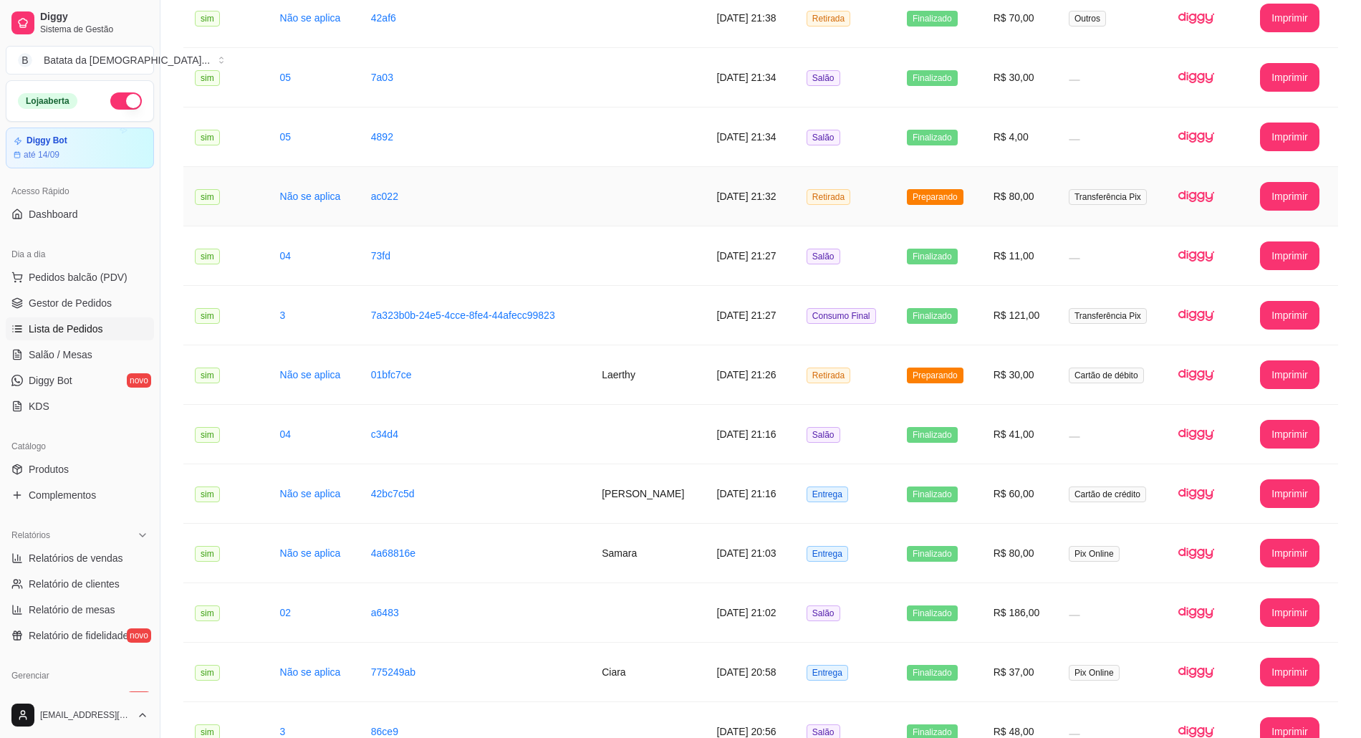
click at [926, 183] on td "Preparando" at bounding box center [938, 196] width 87 height 59
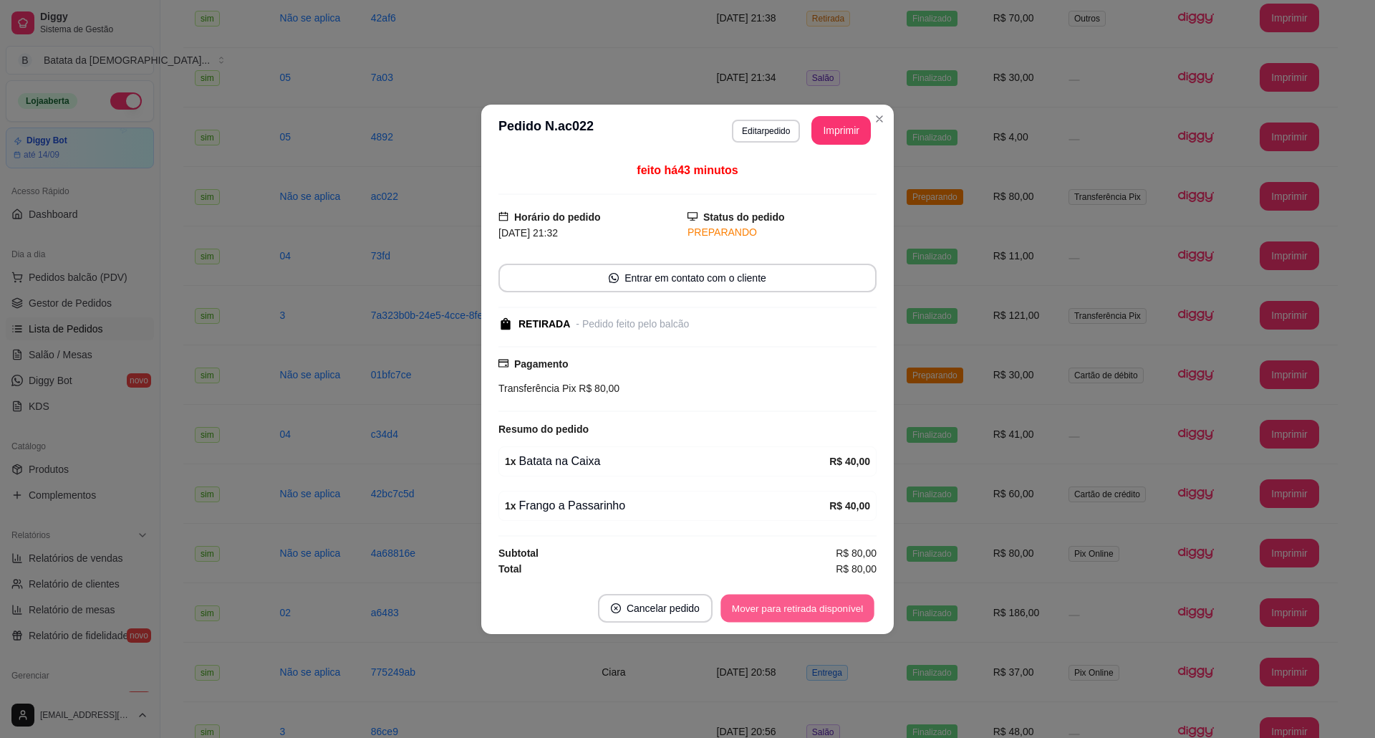
click at [815, 604] on button "Mover para retirada disponível" at bounding box center [796, 608] width 153 height 28
click at [831, 609] on button "Mover para finalizado" at bounding box center [817, 608] width 119 height 29
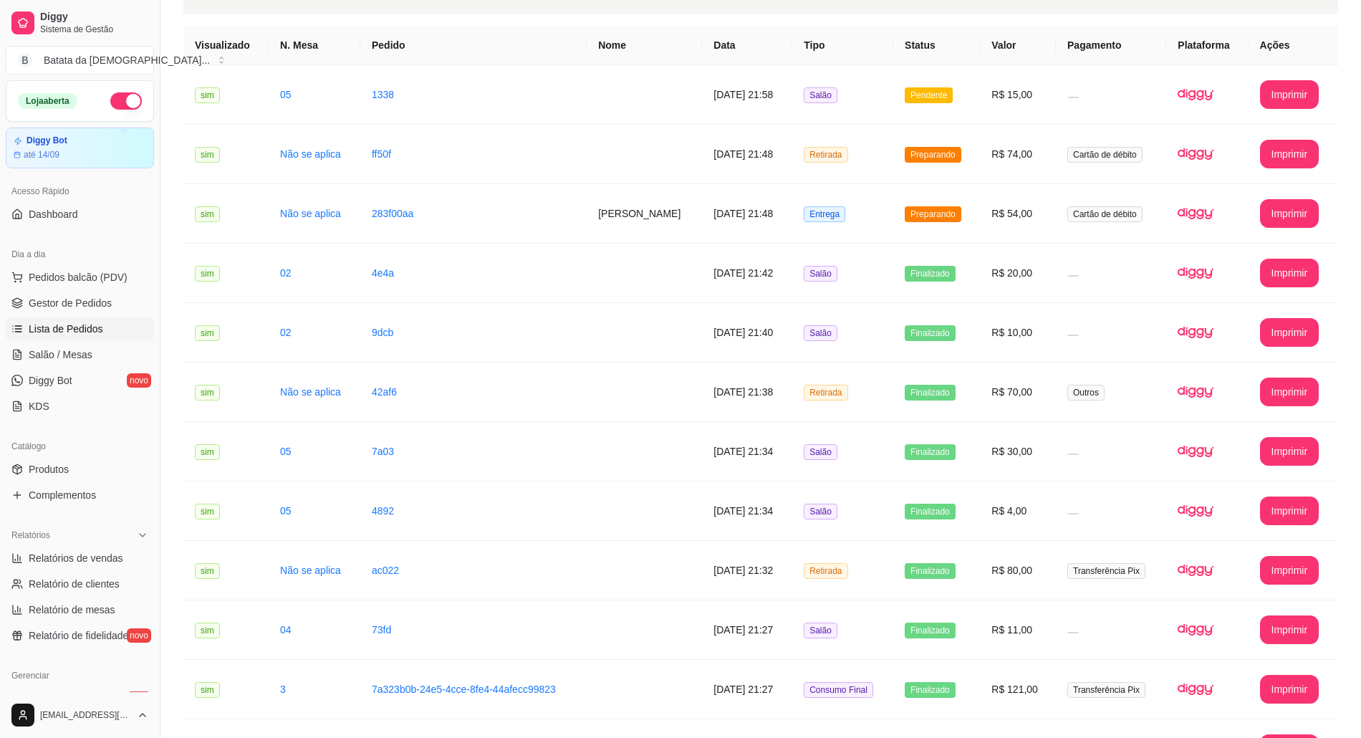
scroll to position [95, 0]
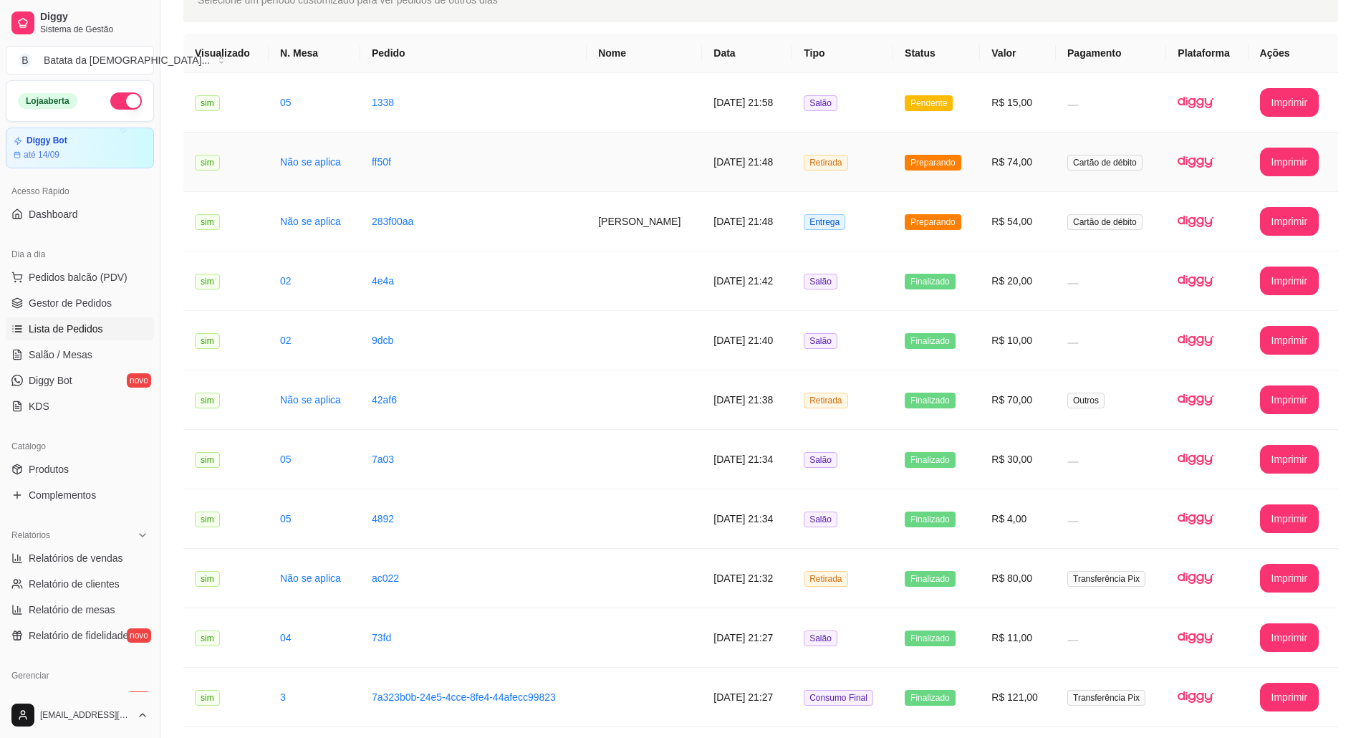
click at [879, 143] on td "Retirada" at bounding box center [842, 161] width 101 height 59
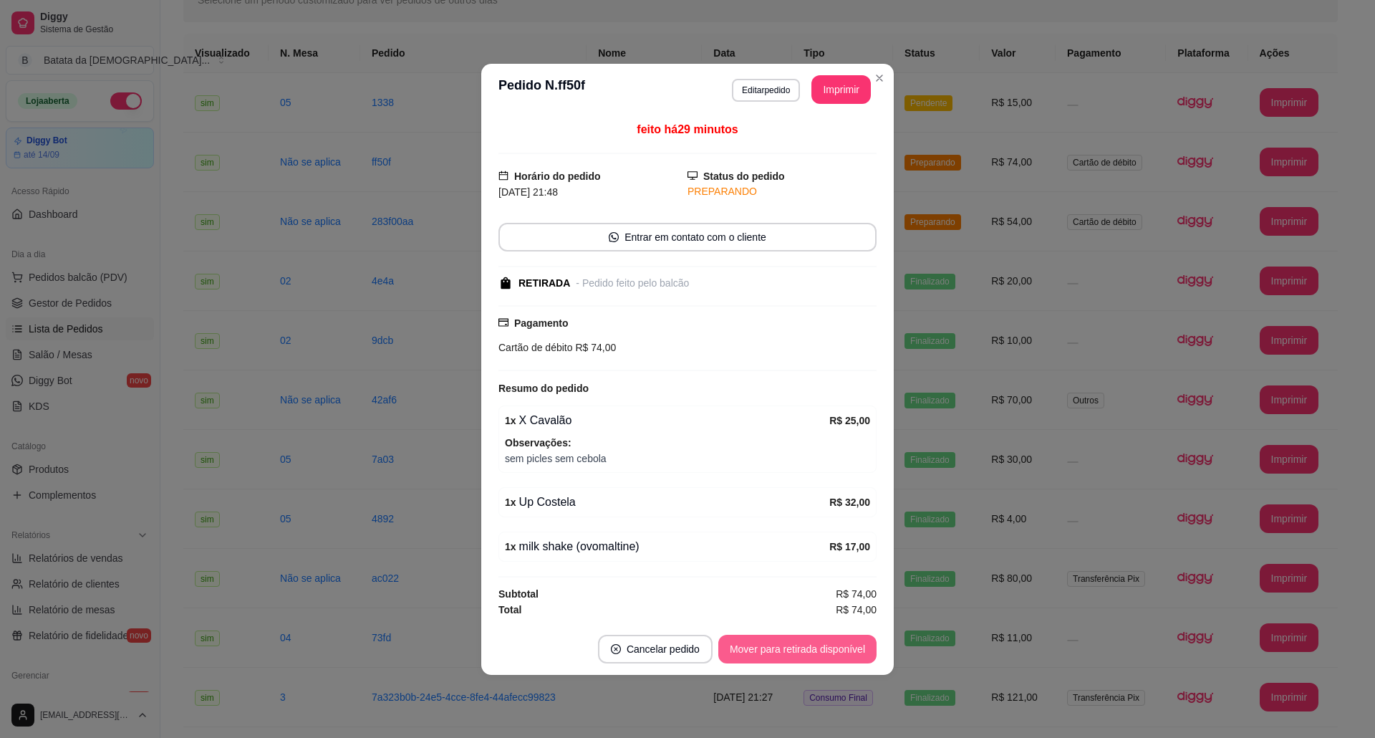
click at [775, 645] on button "Mover para retirada disponível" at bounding box center [797, 648] width 158 height 29
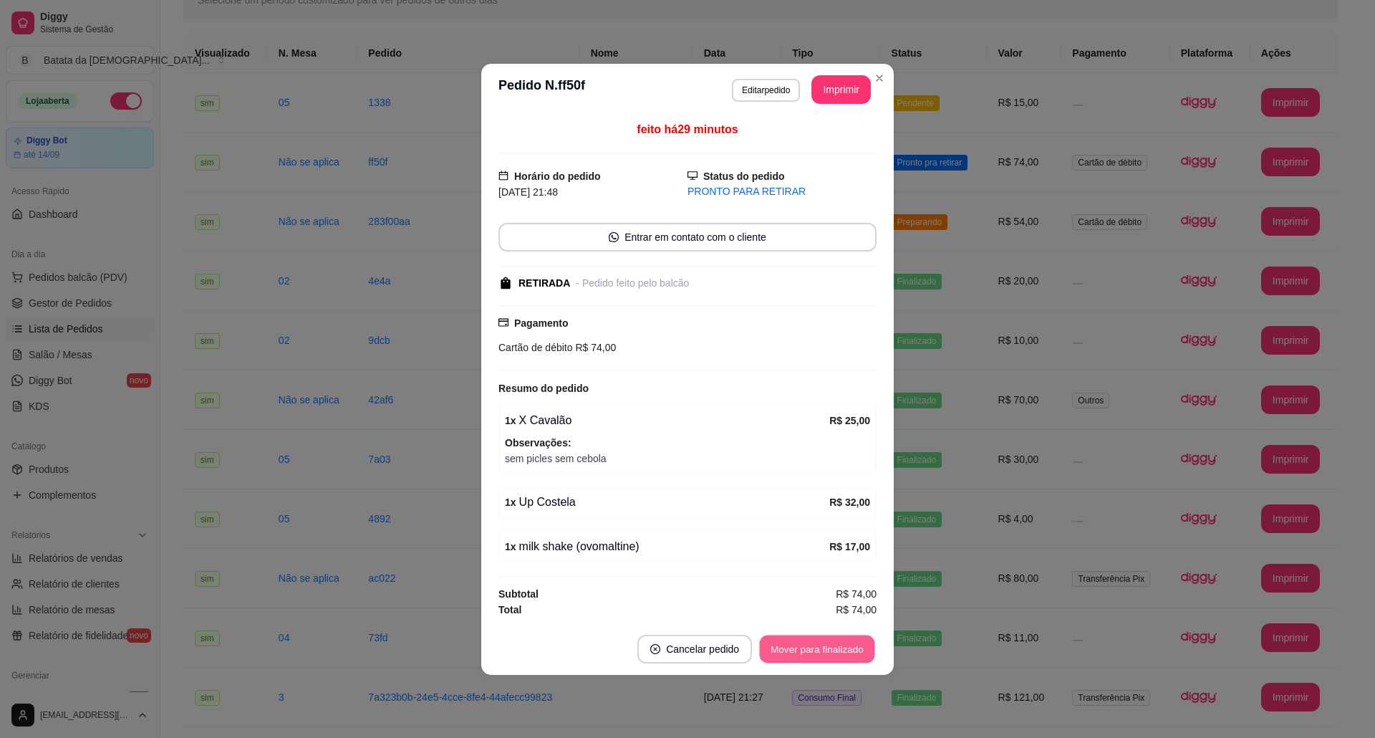
click at [860, 642] on button "Mover para finalizado" at bounding box center [817, 648] width 115 height 28
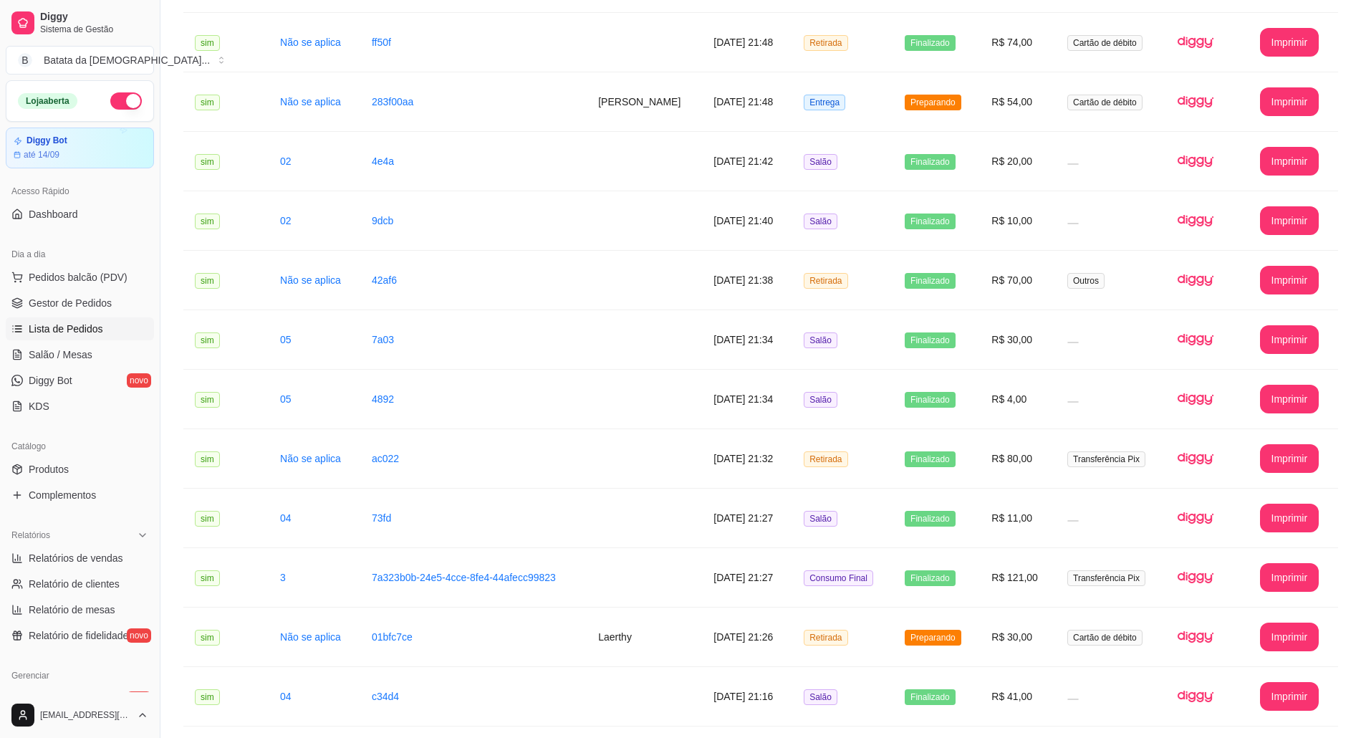
scroll to position [119, 0]
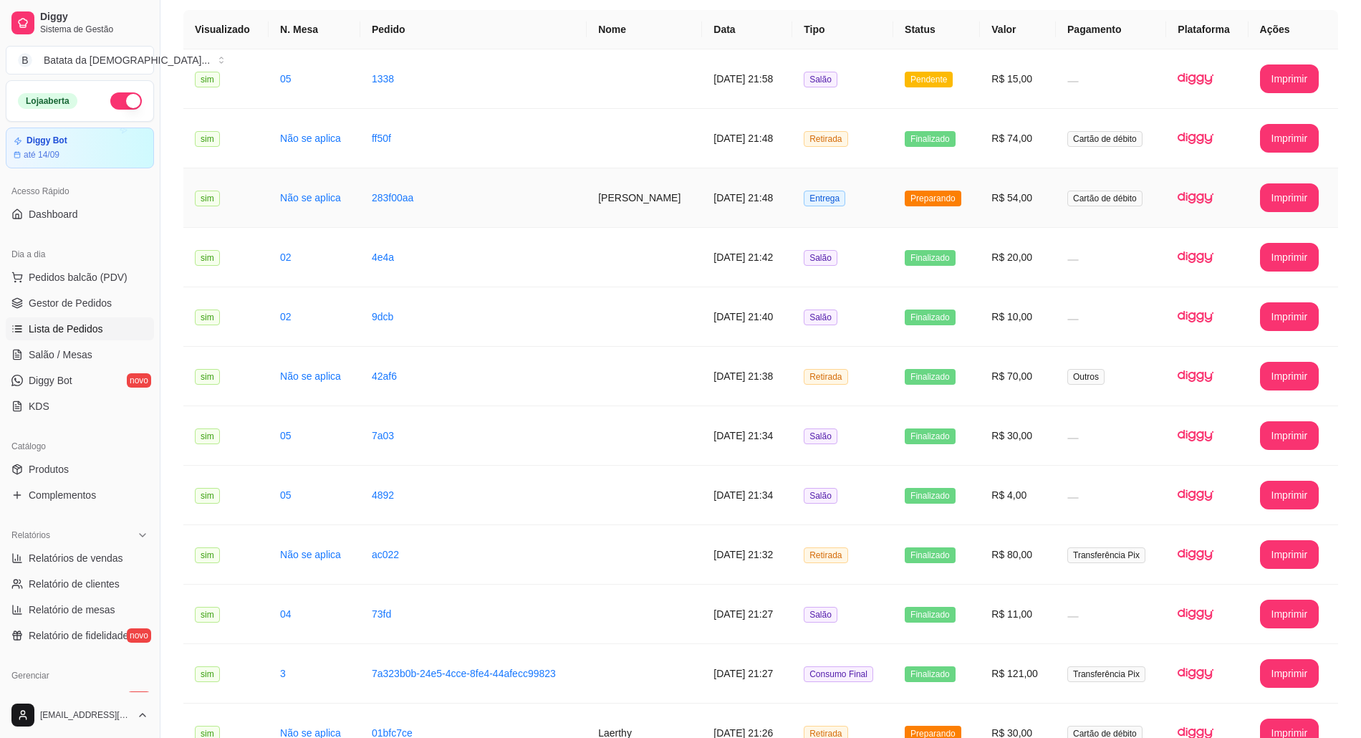
click at [1020, 198] on td "R$ 54,00" at bounding box center [1018, 197] width 76 height 59
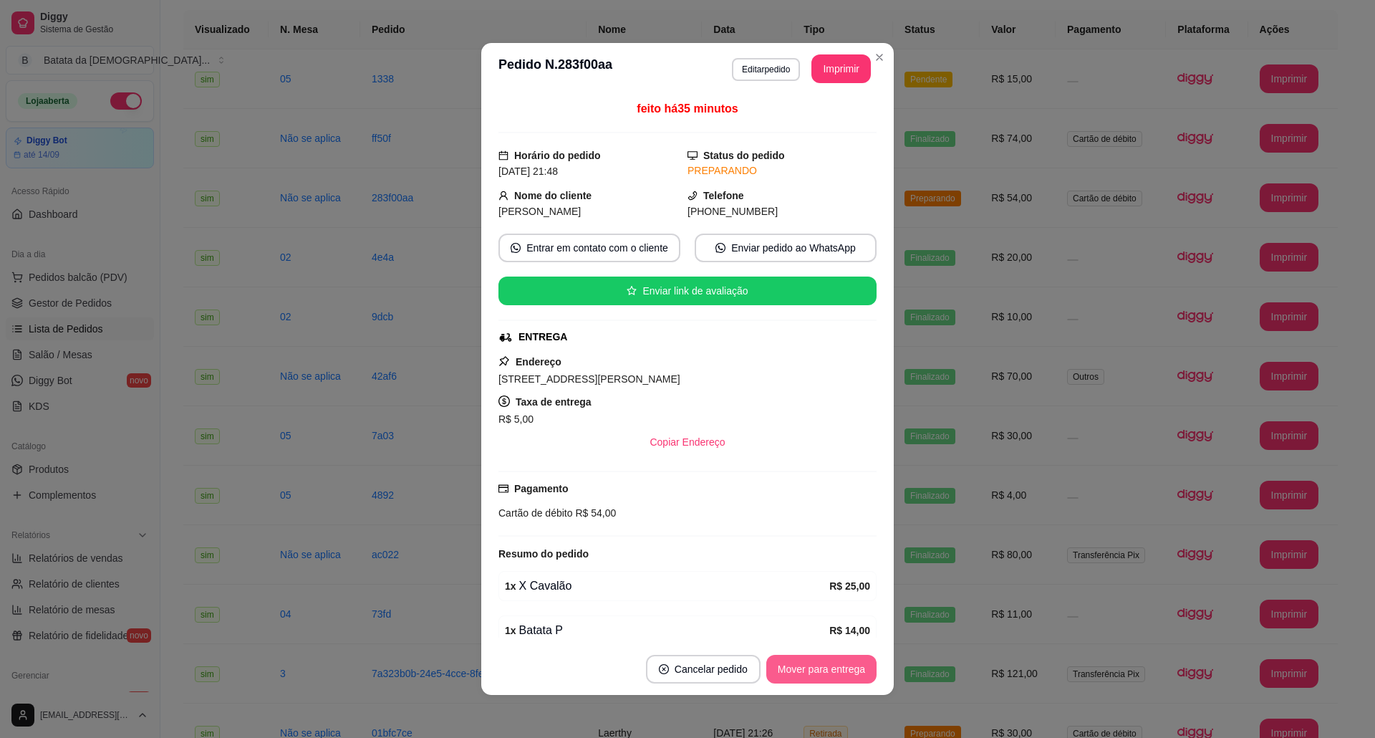
click at [848, 671] on button "Mover para entrega" at bounding box center [821, 669] width 110 height 29
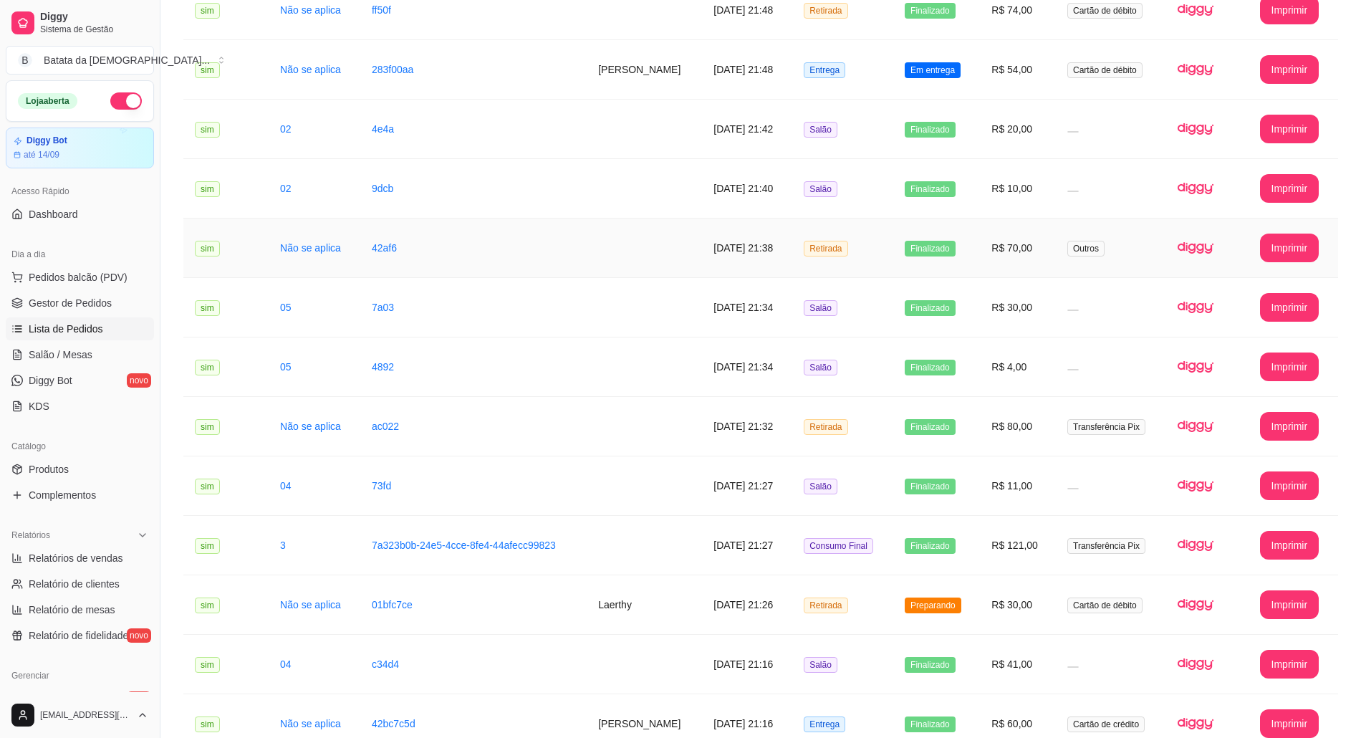
scroll to position [310, 0]
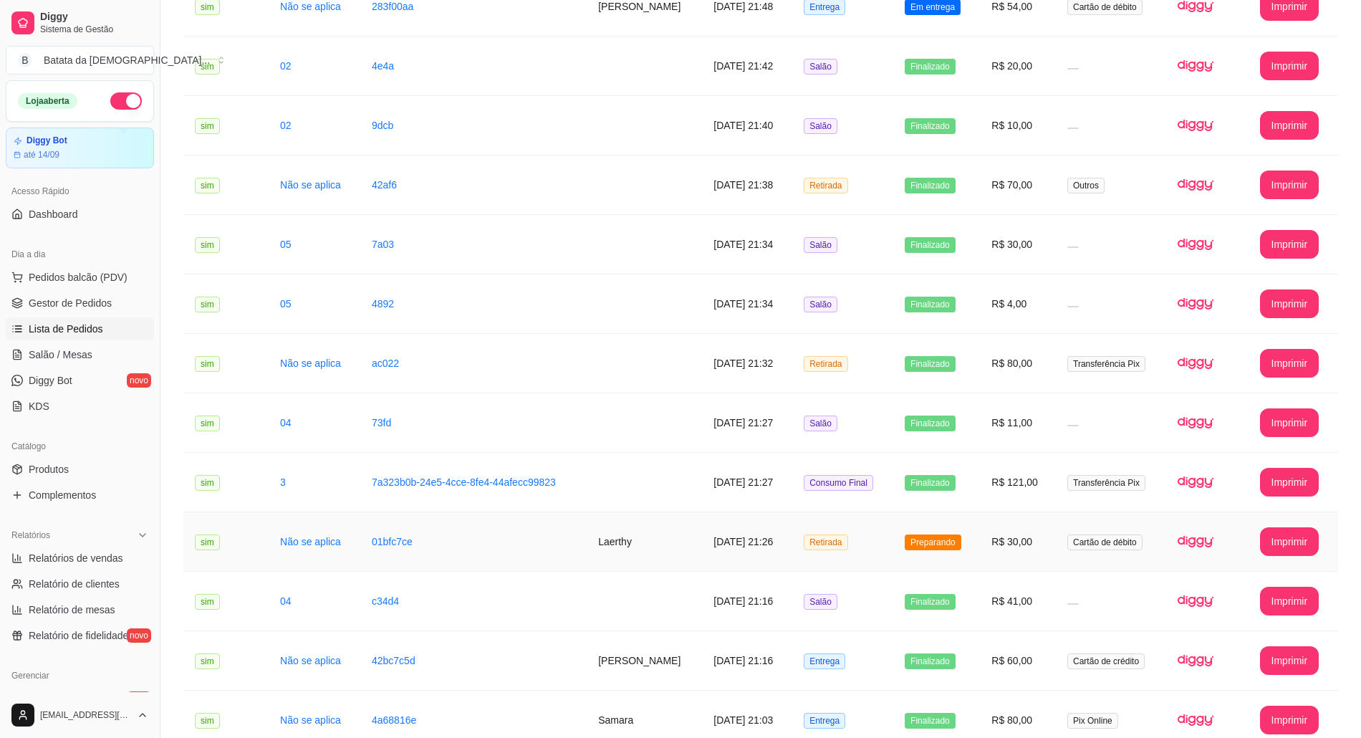
click at [998, 554] on td "R$ 30,00" at bounding box center [1018, 541] width 76 height 59
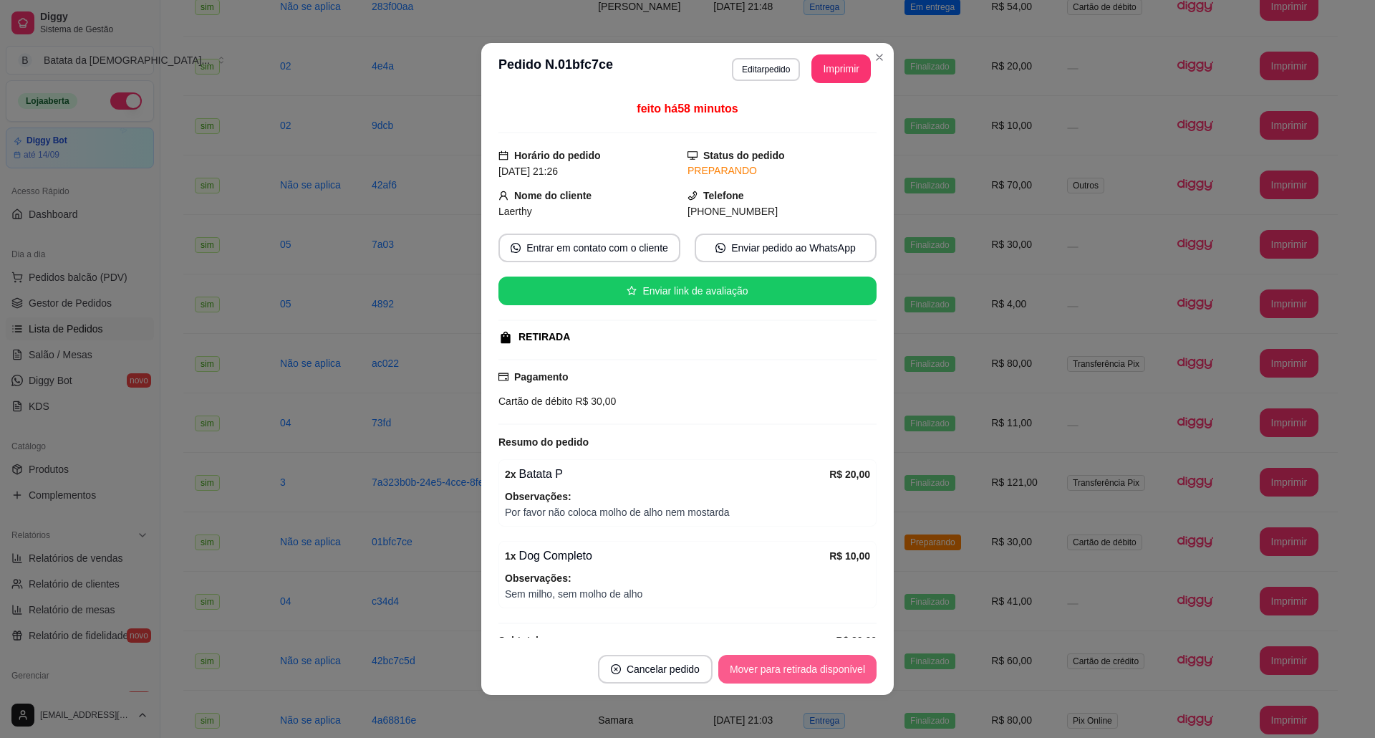
click at [802, 662] on button "Mover para retirada disponível" at bounding box center [797, 669] width 158 height 29
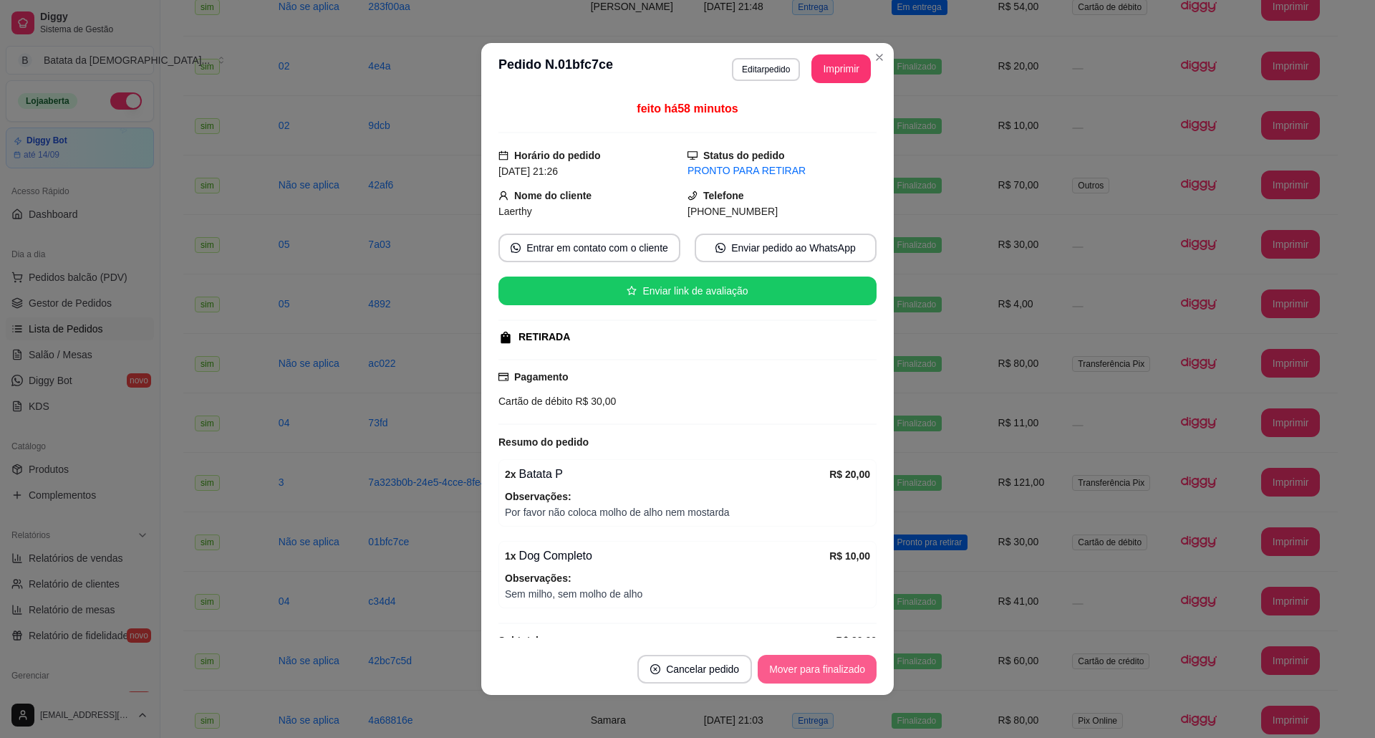
click at [816, 673] on button "Mover para finalizado" at bounding box center [817, 669] width 119 height 29
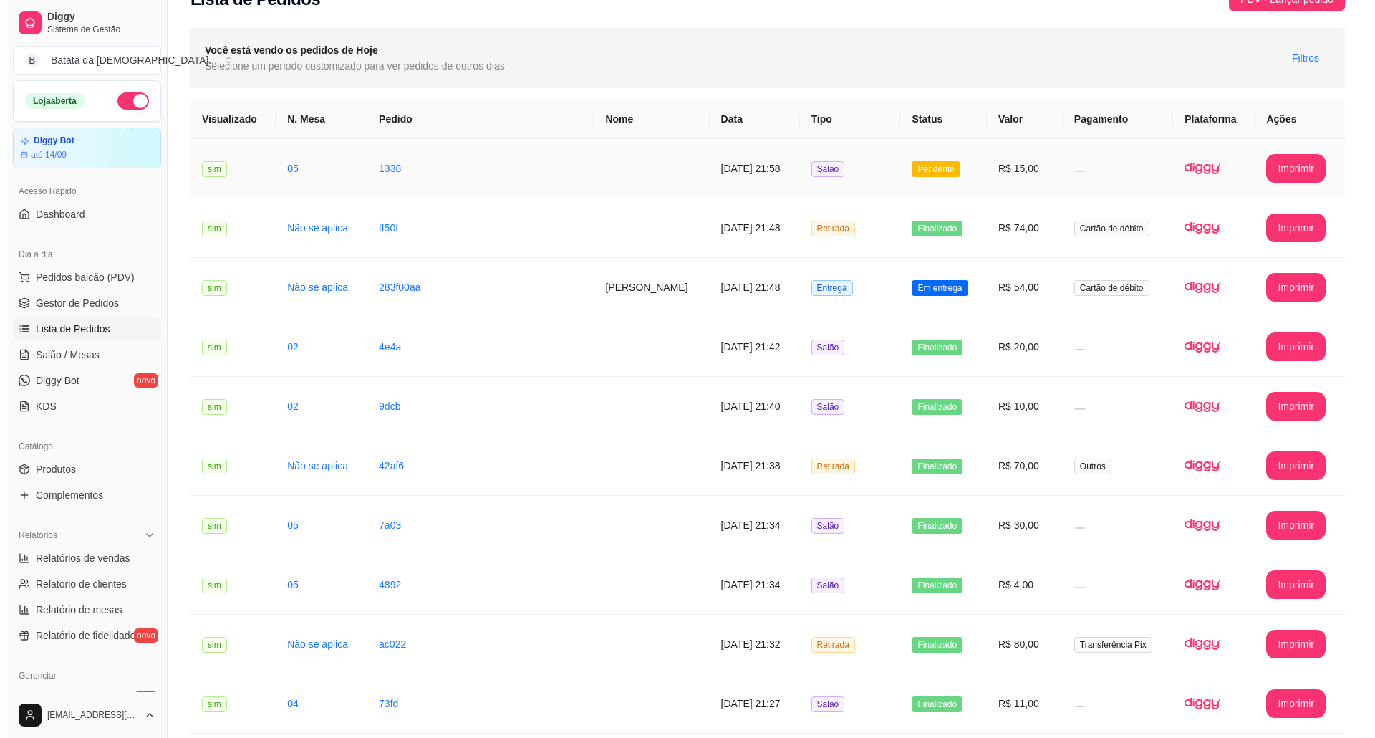
scroll to position [0, 0]
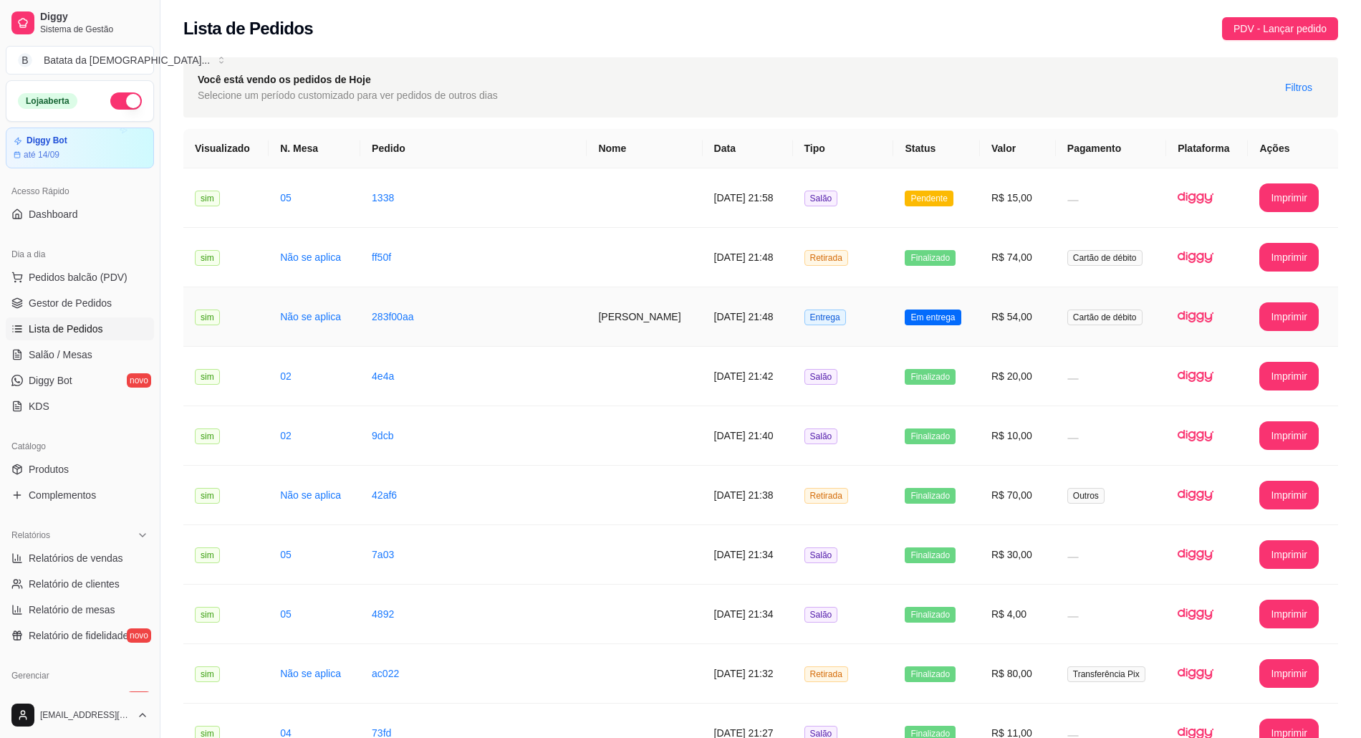
click at [475, 321] on td "283f00aa" at bounding box center [473, 316] width 226 height 59
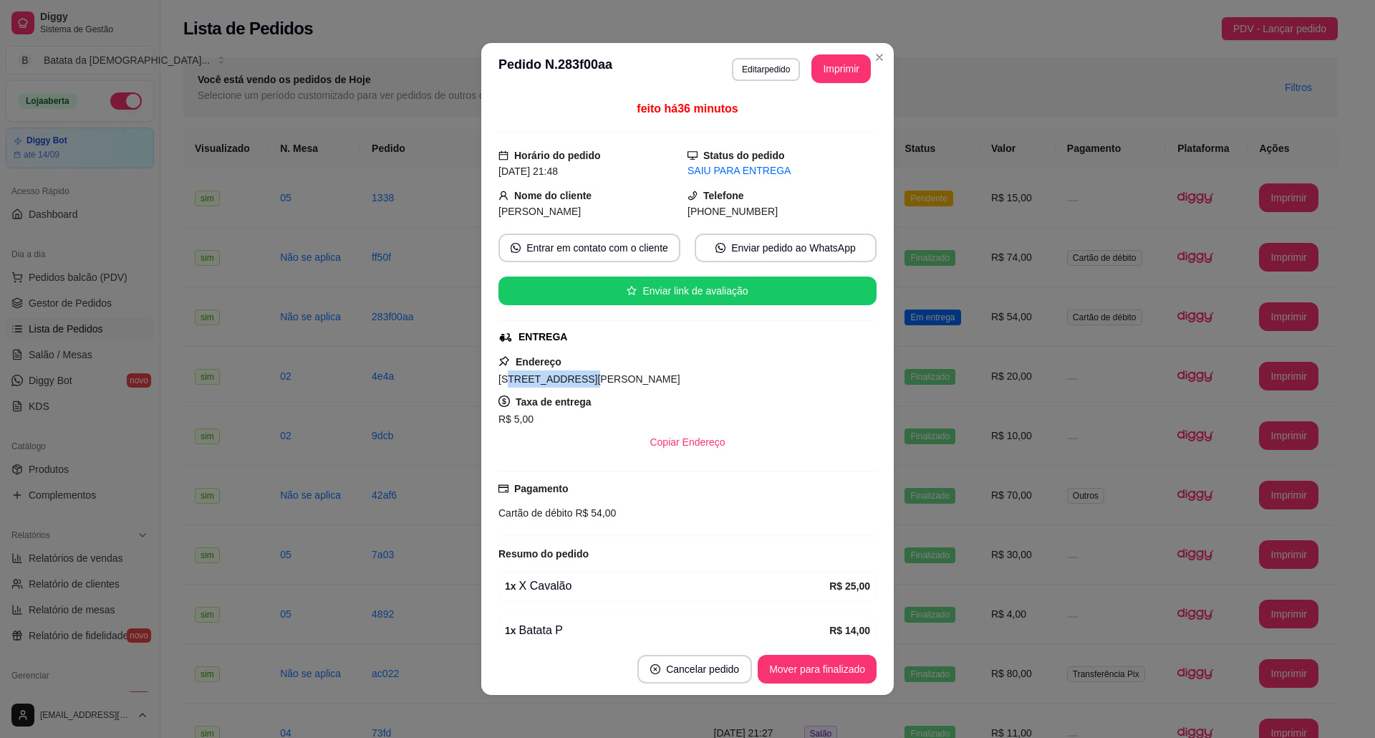
drag, startPoint x: 571, startPoint y: 381, endPoint x: 503, endPoint y: 385, distance: 68.1
click at [503, 385] on span "[STREET_ADDRESS][PERSON_NAME]" at bounding box center [589, 378] width 182 height 11
click at [576, 453] on div "Copiar Endereço" at bounding box center [687, 442] width 378 height 29
drag, startPoint x: 593, startPoint y: 379, endPoint x: 413, endPoint y: 344, distance: 183.1
click at [413, 344] on div "**********" at bounding box center [687, 369] width 1375 height 738
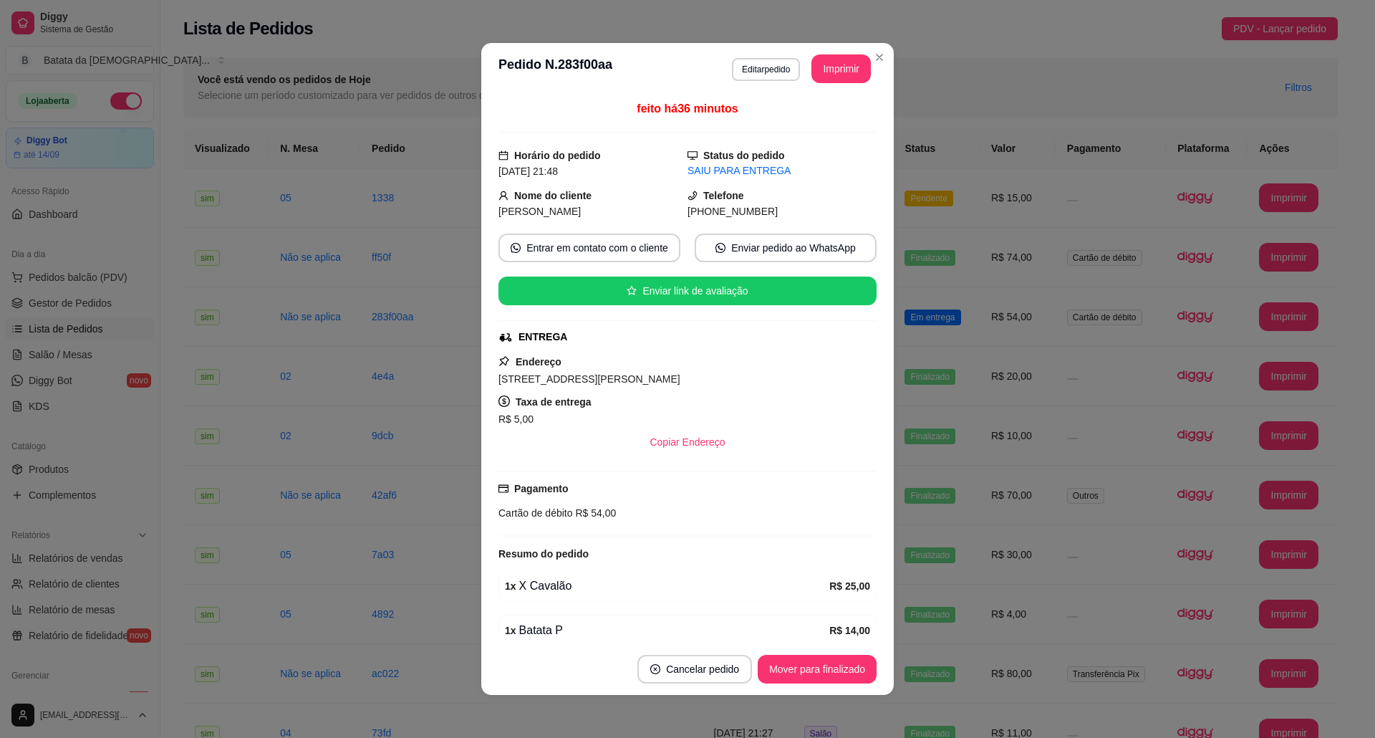
click at [750, 421] on div "R$ 5,00" at bounding box center [687, 418] width 378 height 17
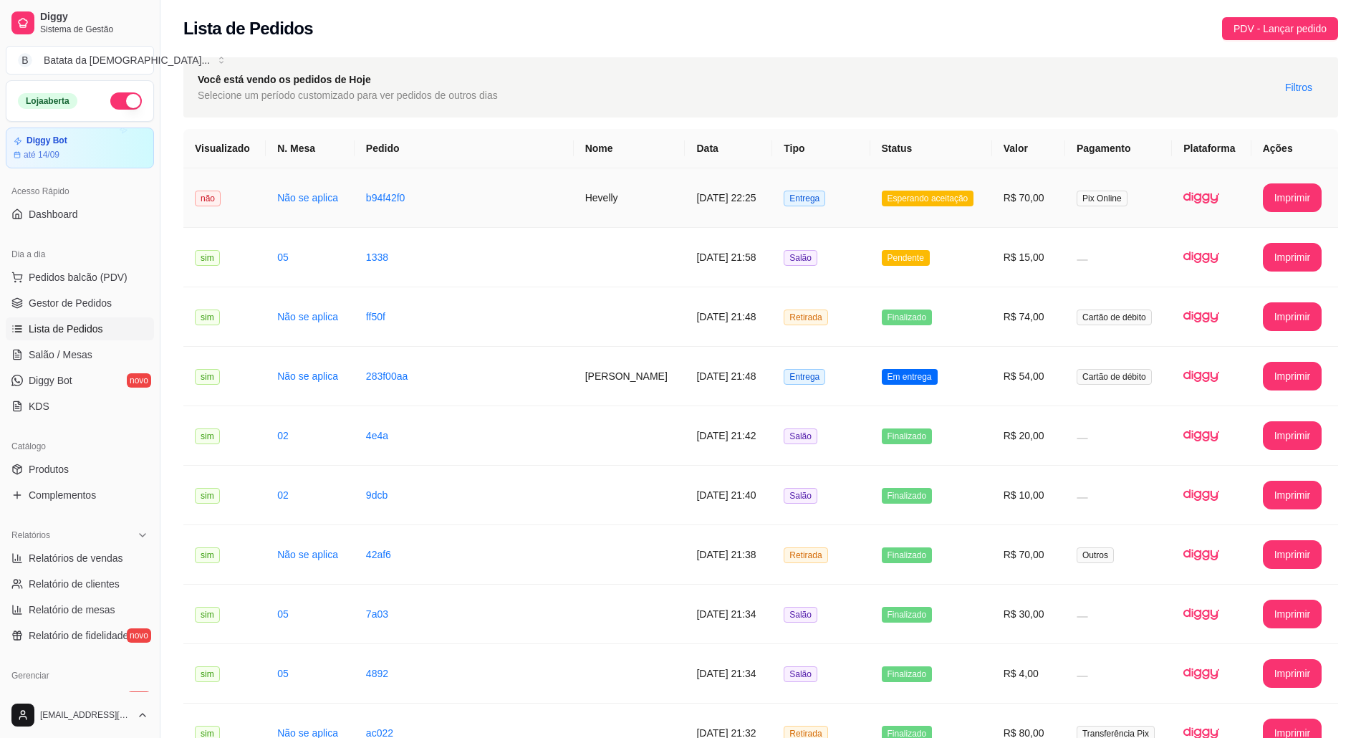
click at [619, 175] on td "Hevelly" at bounding box center [630, 197] width 112 height 59
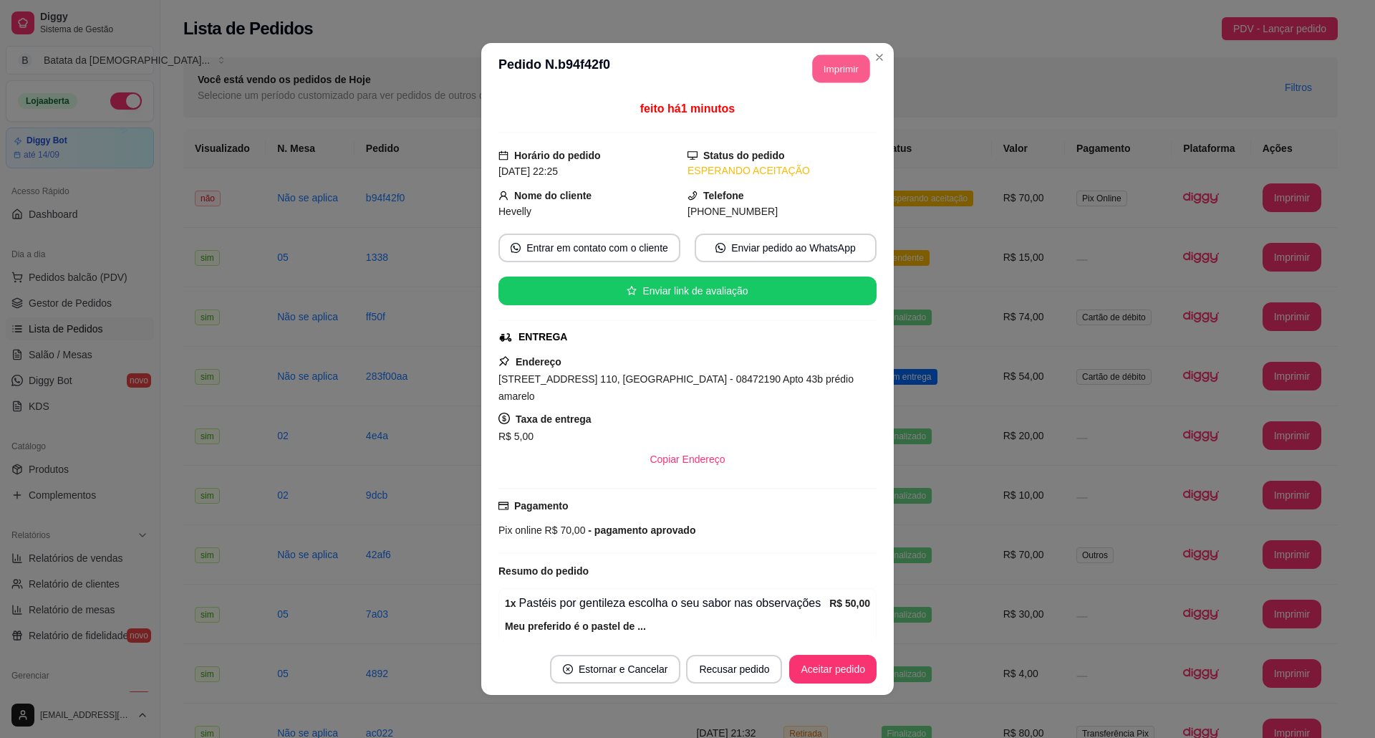
click at [848, 69] on button "Imprimir" at bounding box center [841, 69] width 57 height 28
click at [828, 677] on button "Aceitar pedido" at bounding box center [833, 669] width 84 height 28
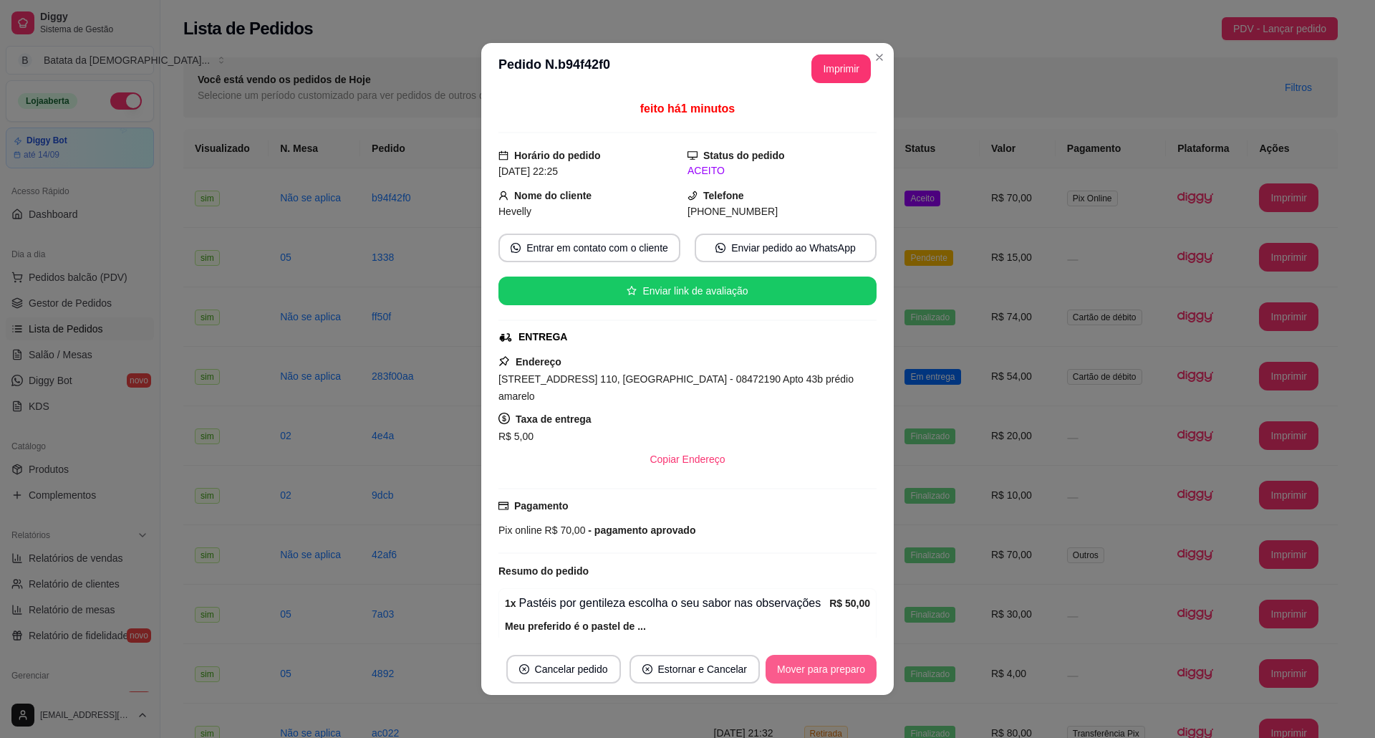
click at [829, 667] on button "Mover para preparo" at bounding box center [820, 669] width 111 height 29
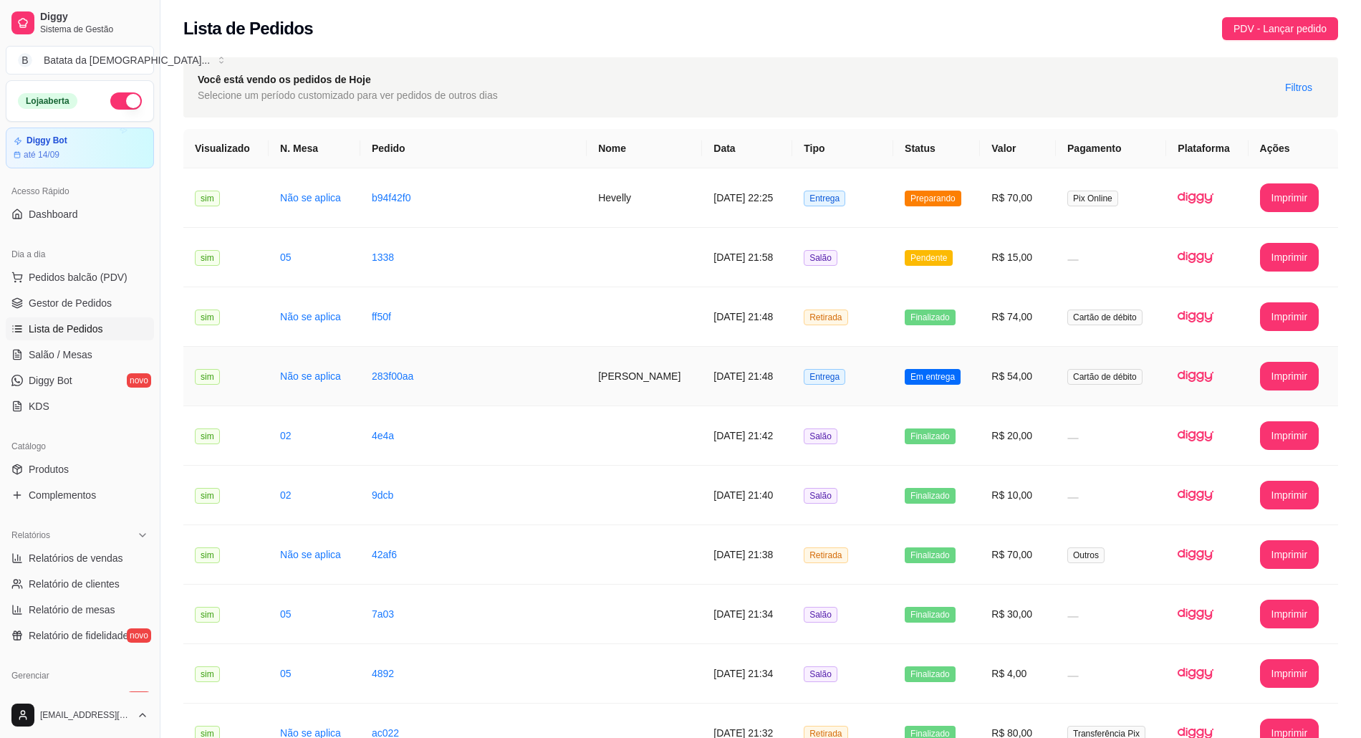
click at [919, 401] on td "Em entrega" at bounding box center [936, 376] width 87 height 59
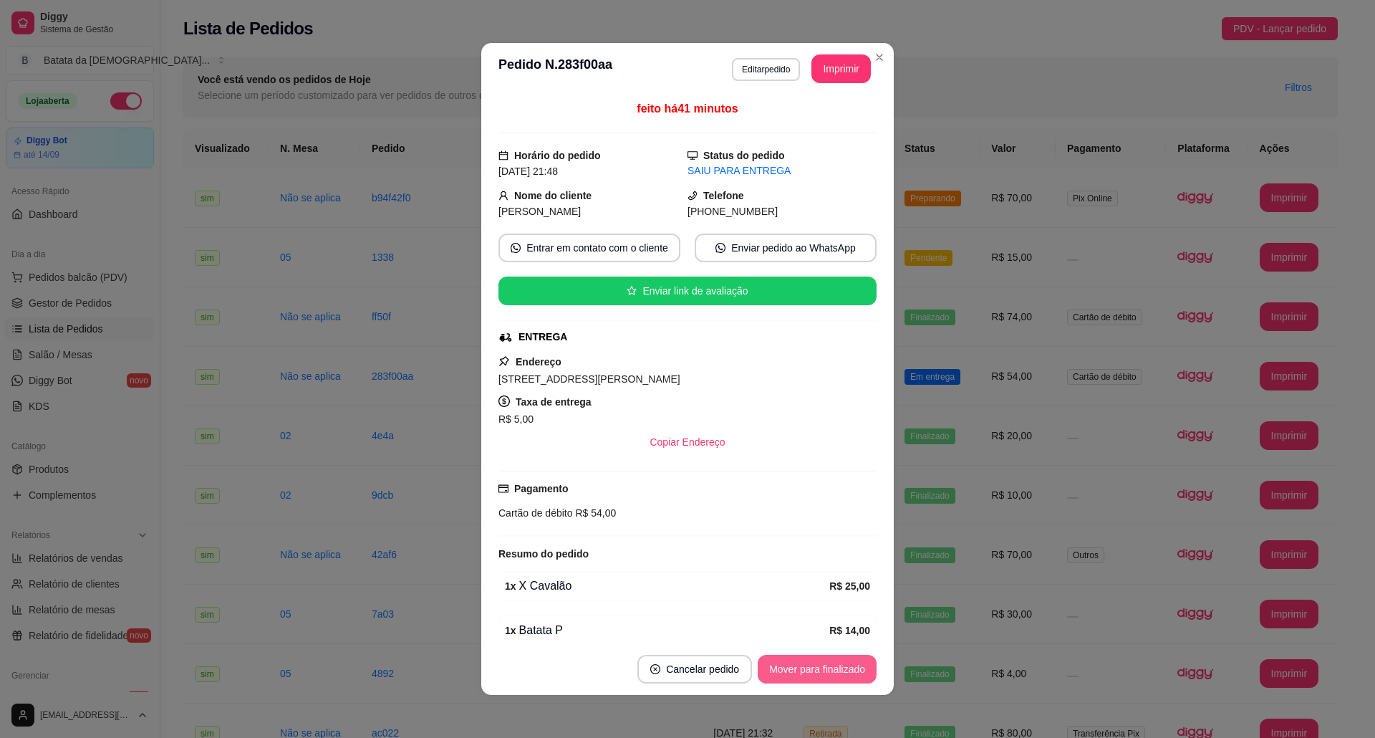
click at [798, 673] on button "Mover para finalizado" at bounding box center [817, 669] width 119 height 29
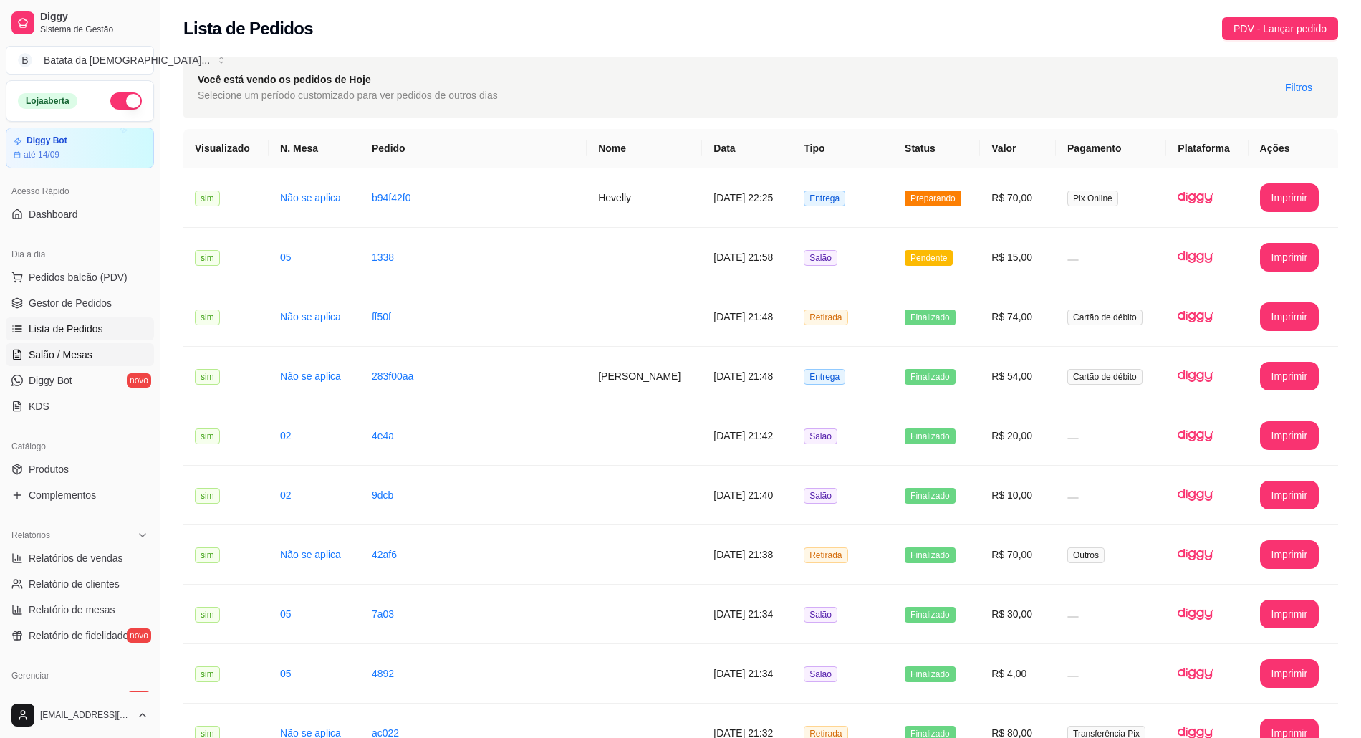
click at [66, 356] on span "Salão / Mesas" at bounding box center [61, 354] width 64 height 14
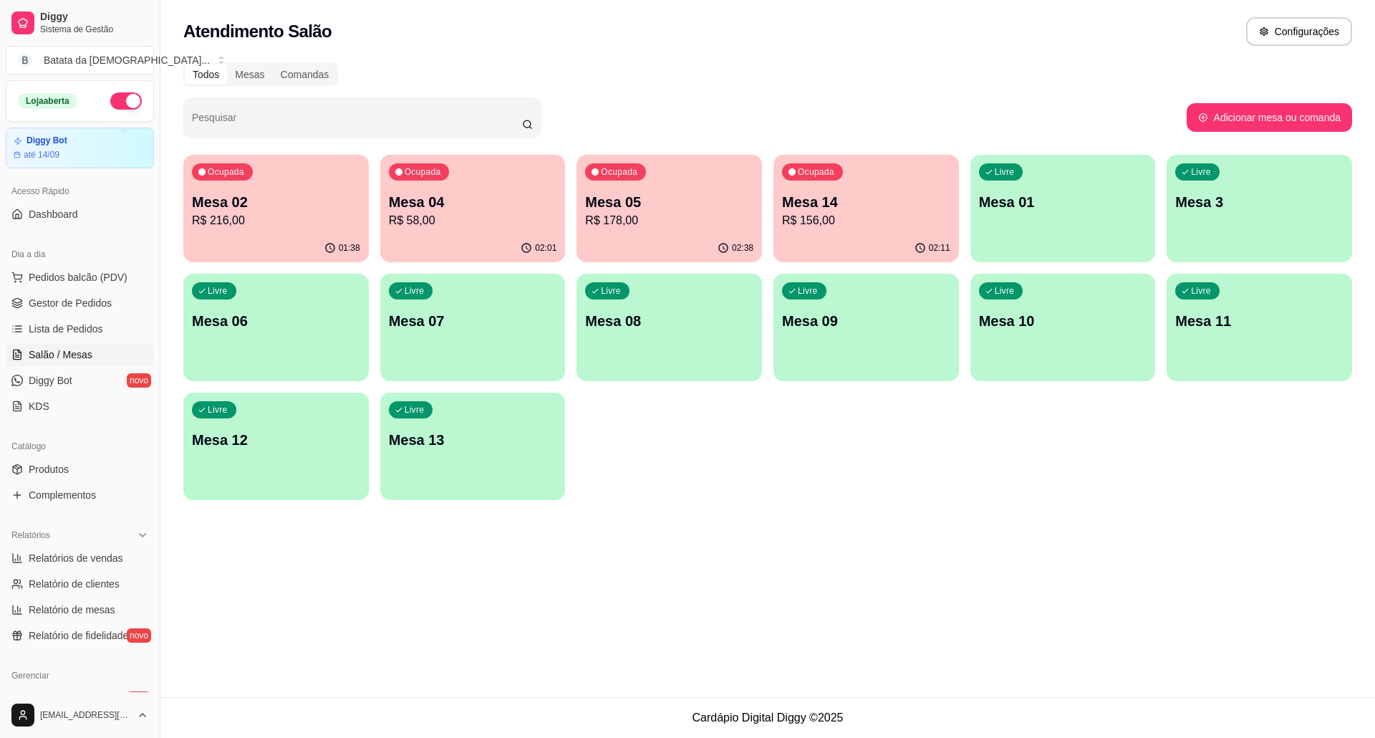
click at [676, 210] on p "Mesa 05" at bounding box center [669, 202] width 168 height 20
click at [284, 175] on div "Ocupada Mesa 02 R$ 216,00" at bounding box center [275, 194] width 185 height 79
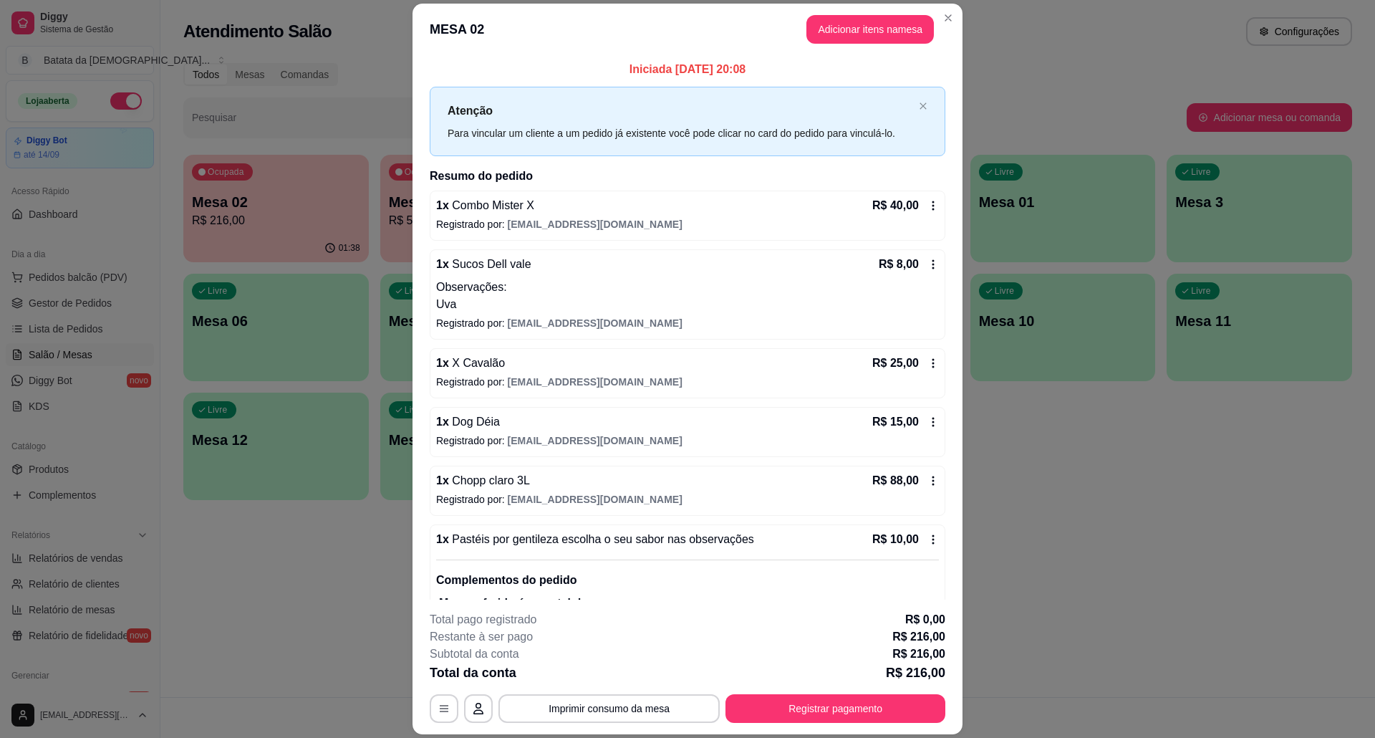
click at [501, 201] on span "Combo Mister X" at bounding box center [491, 205] width 85 height 12
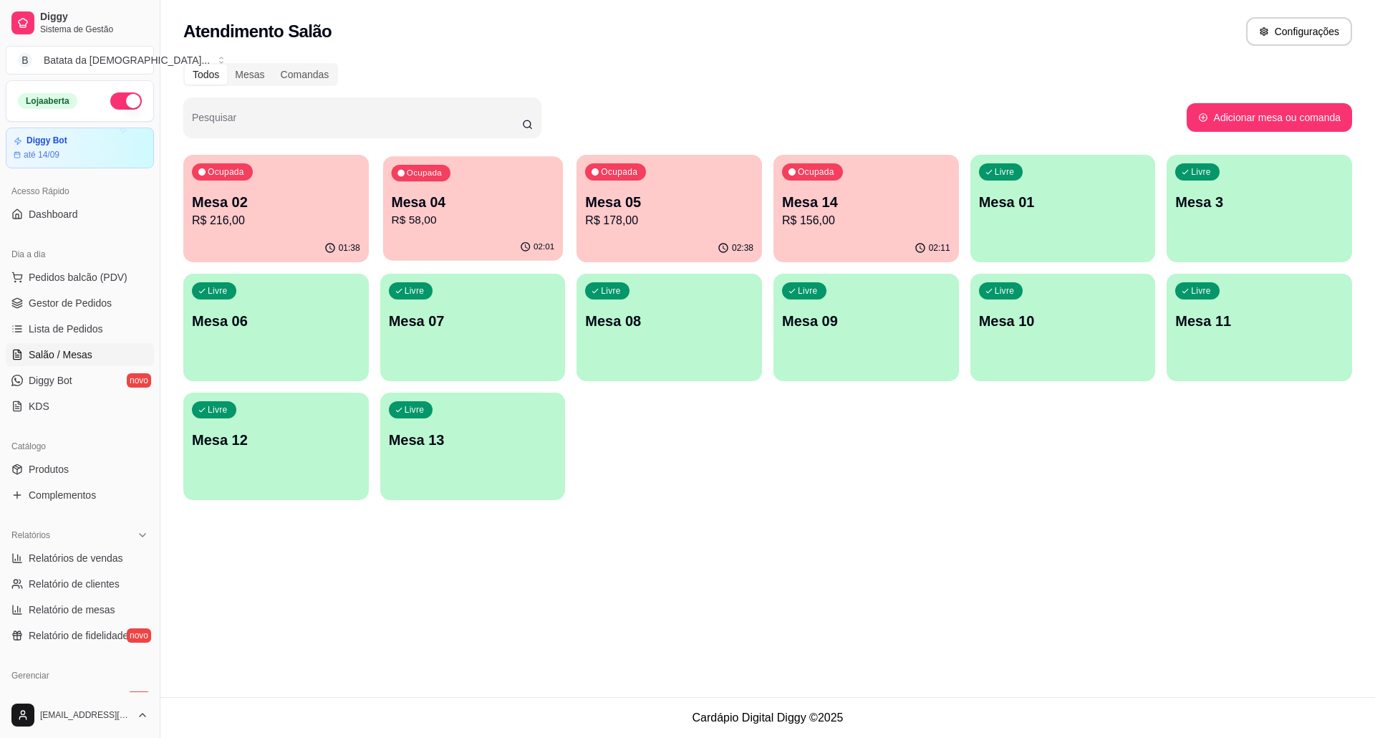
click at [394, 201] on p "Mesa 04" at bounding box center [472, 202] width 163 height 19
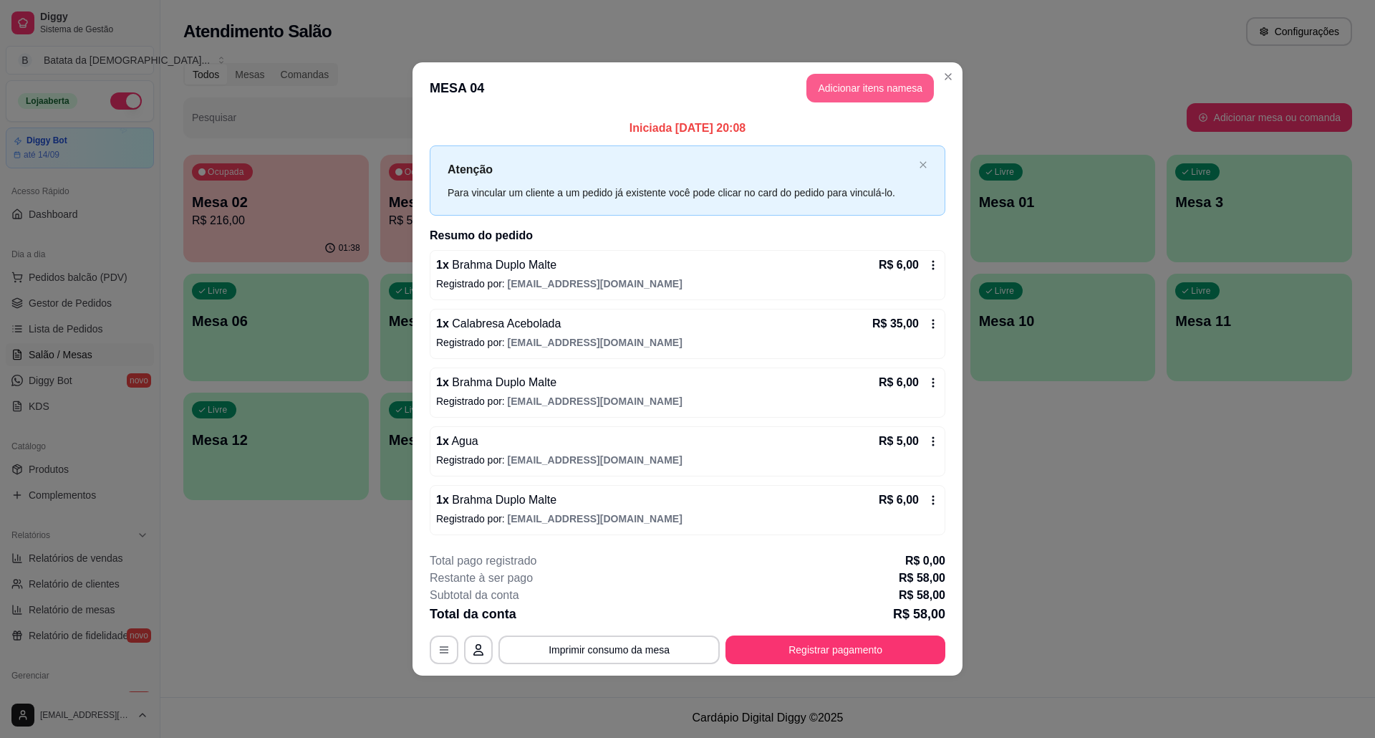
click at [836, 92] on button "Adicionar itens na mesa" at bounding box center [869, 88] width 127 height 29
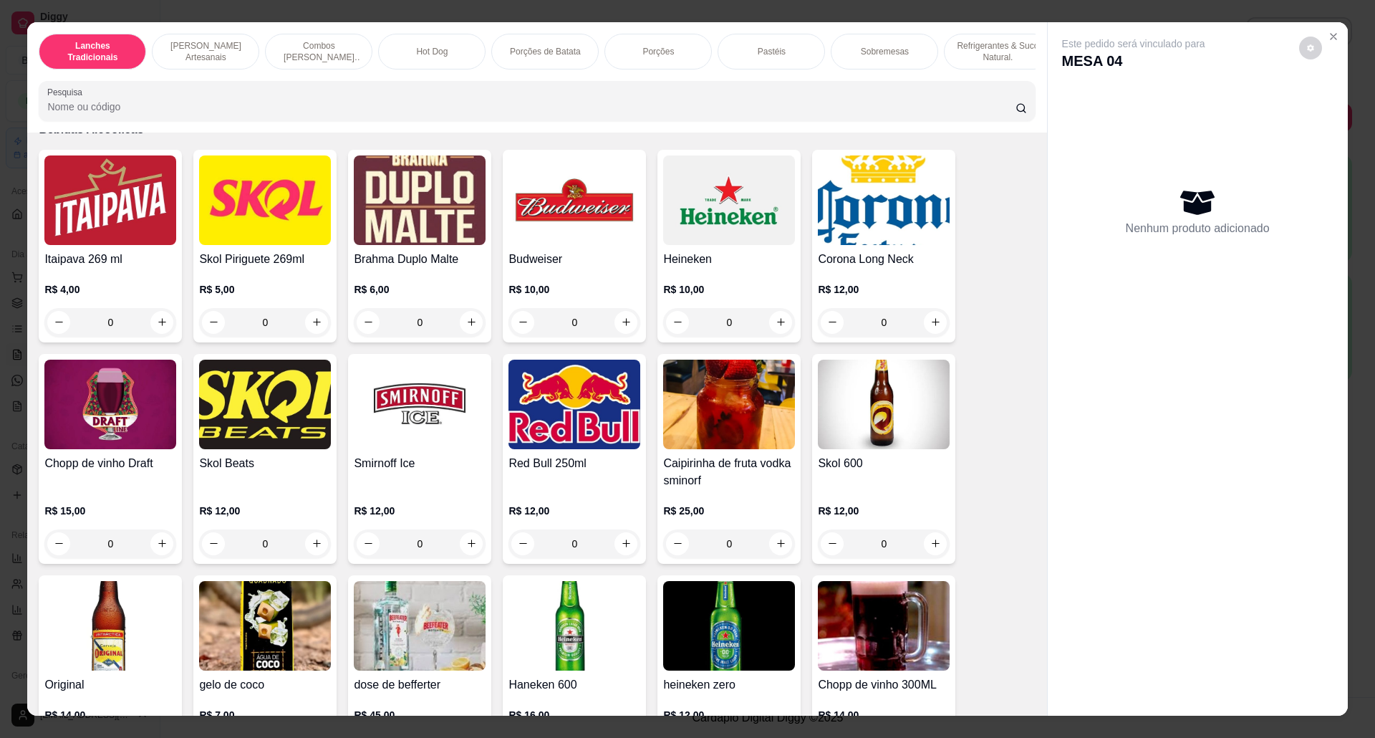
scroll to position [3437, 0]
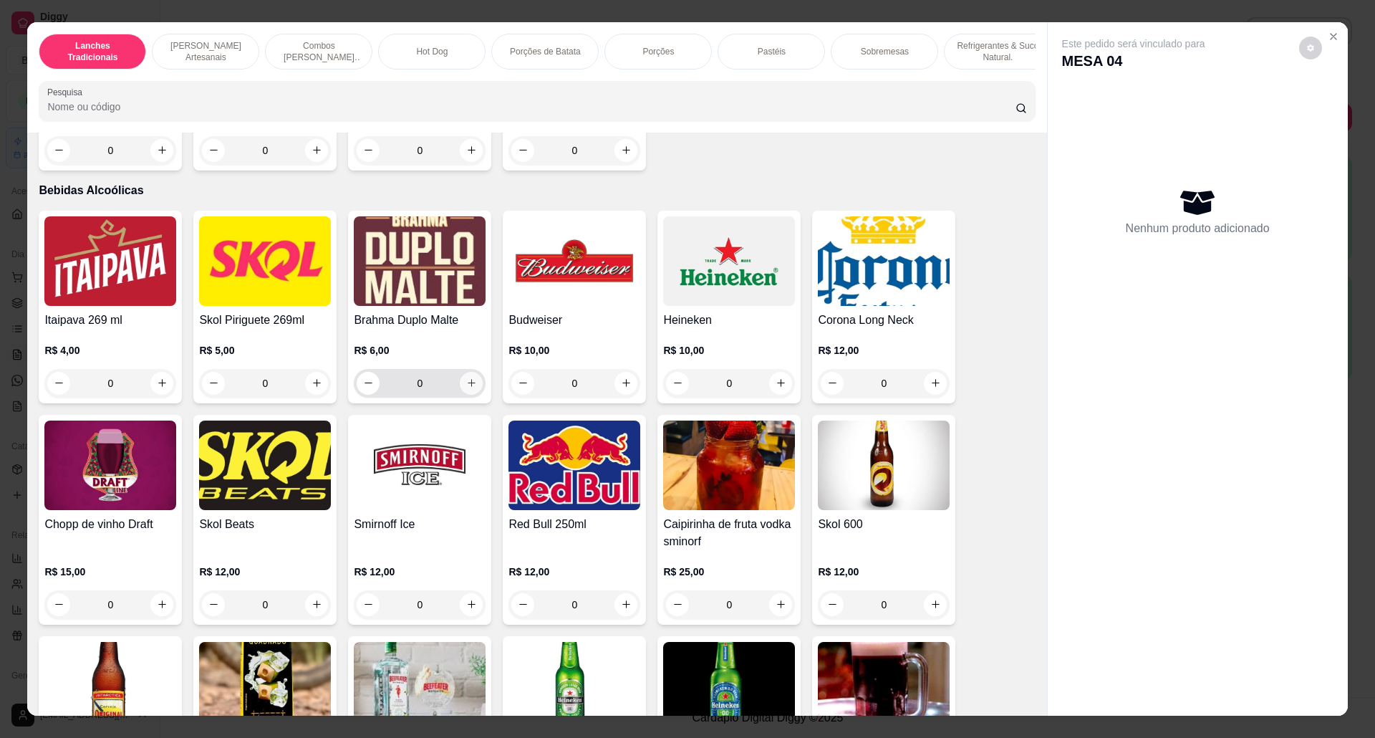
click at [471, 395] on button "increase-product-quantity" at bounding box center [471, 383] width 23 height 23
type input "1"
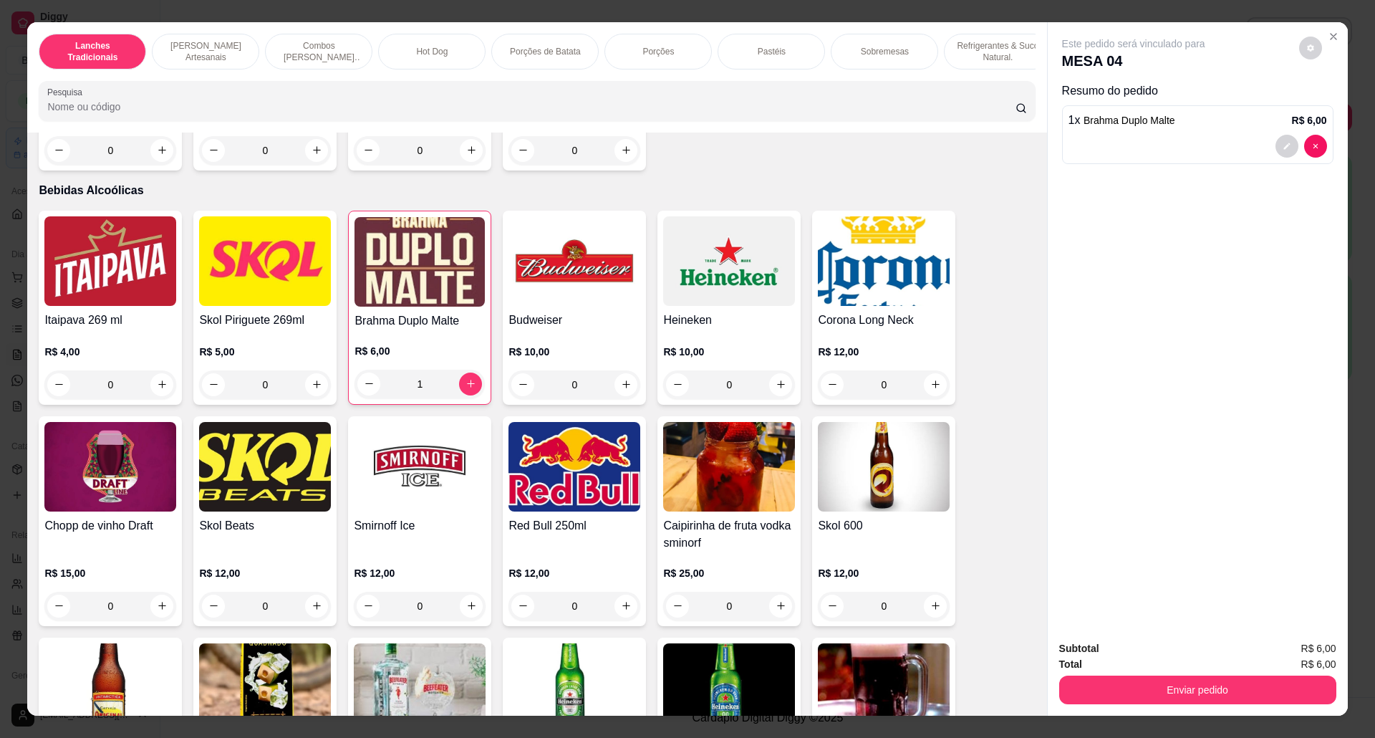
click at [1146, 677] on button "Enviar pedido" at bounding box center [1197, 689] width 277 height 29
click at [1098, 657] on button "Não registrar e enviar pedido" at bounding box center [1148, 655] width 149 height 27
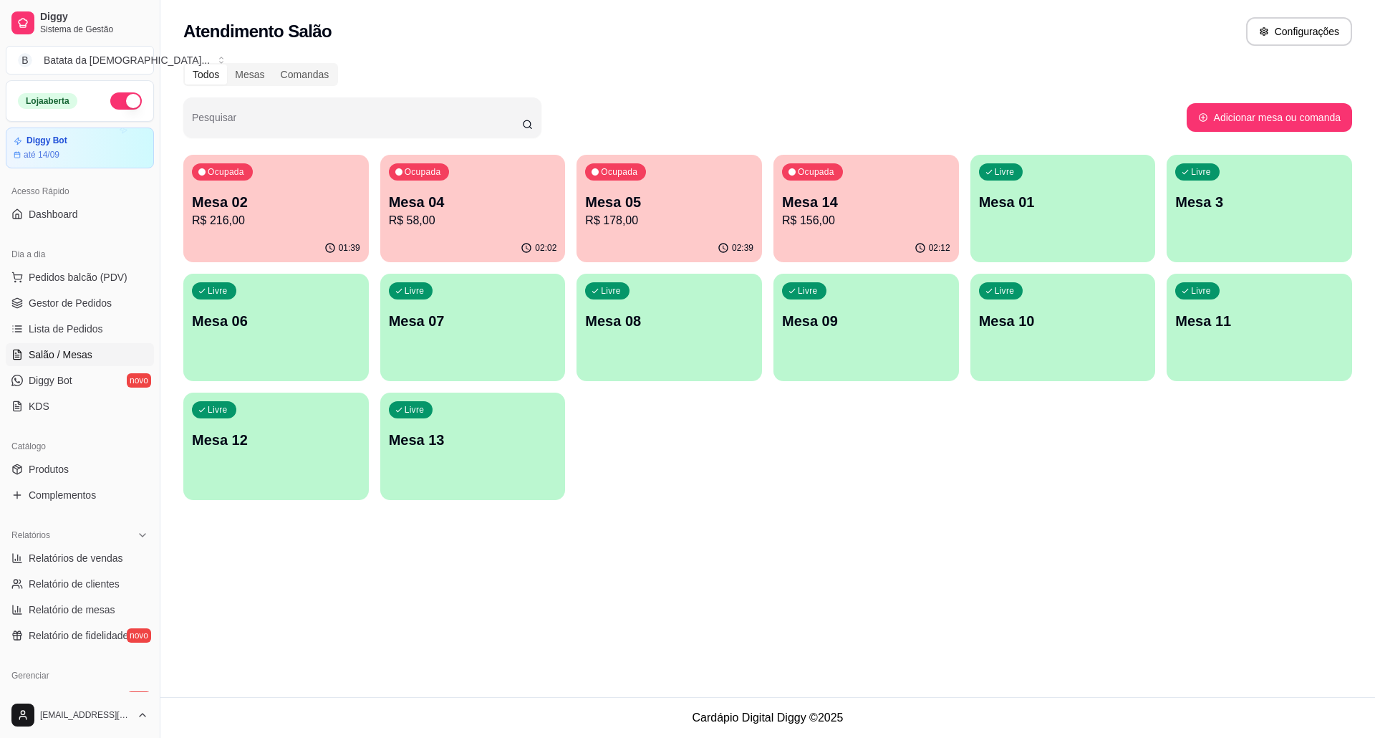
click at [683, 204] on p "Mesa 05" at bounding box center [669, 202] width 168 height 20
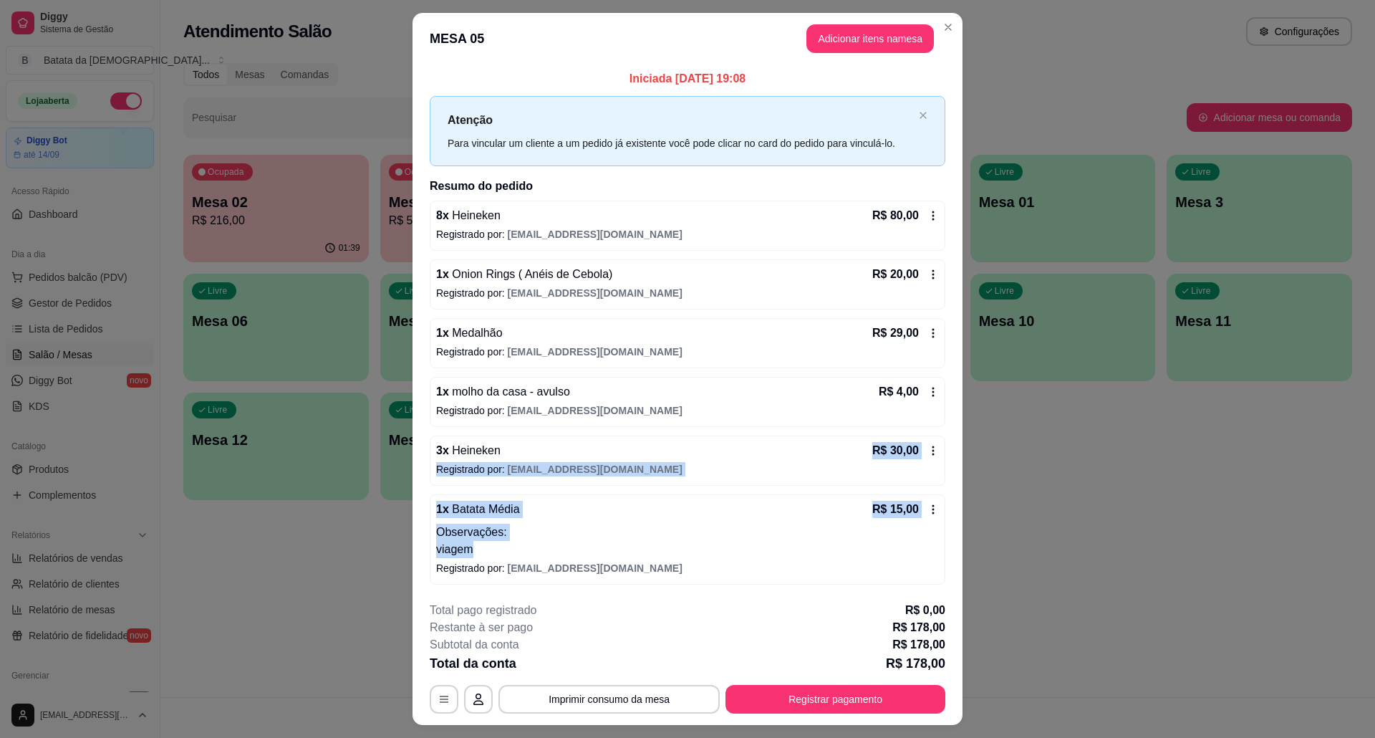
drag, startPoint x: 825, startPoint y: 539, endPoint x: 794, endPoint y: 428, distance: 115.2
click at [799, 434] on div "8 x Heineken R$ 80,00 Registrado por: deianatur0701@gmail.com 1 x Onion Rings (…" at bounding box center [688, 393] width 516 height 384
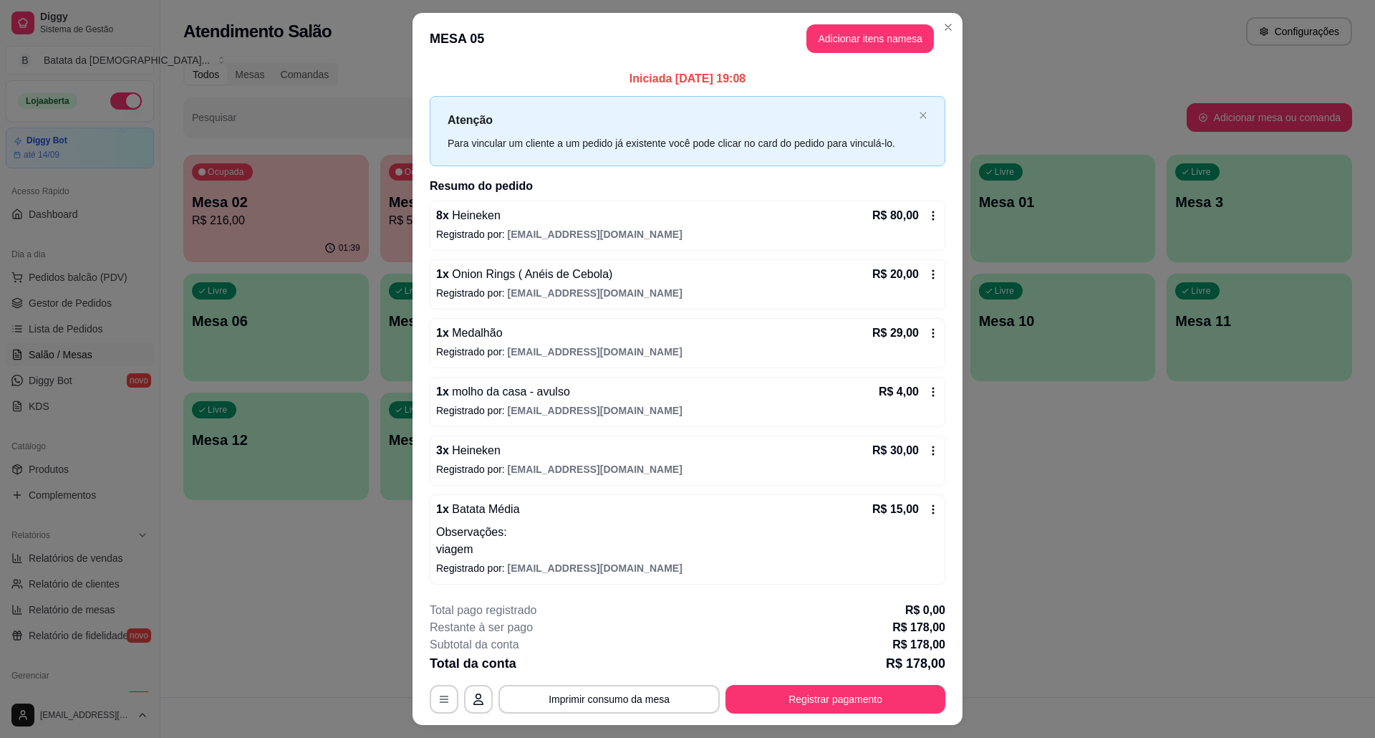
drag, startPoint x: 686, startPoint y: 334, endPoint x: 710, endPoint y: 331, distance: 24.5
click at [710, 331] on div "1 x Medalhão R$ 29,00" at bounding box center [687, 332] width 503 height 17
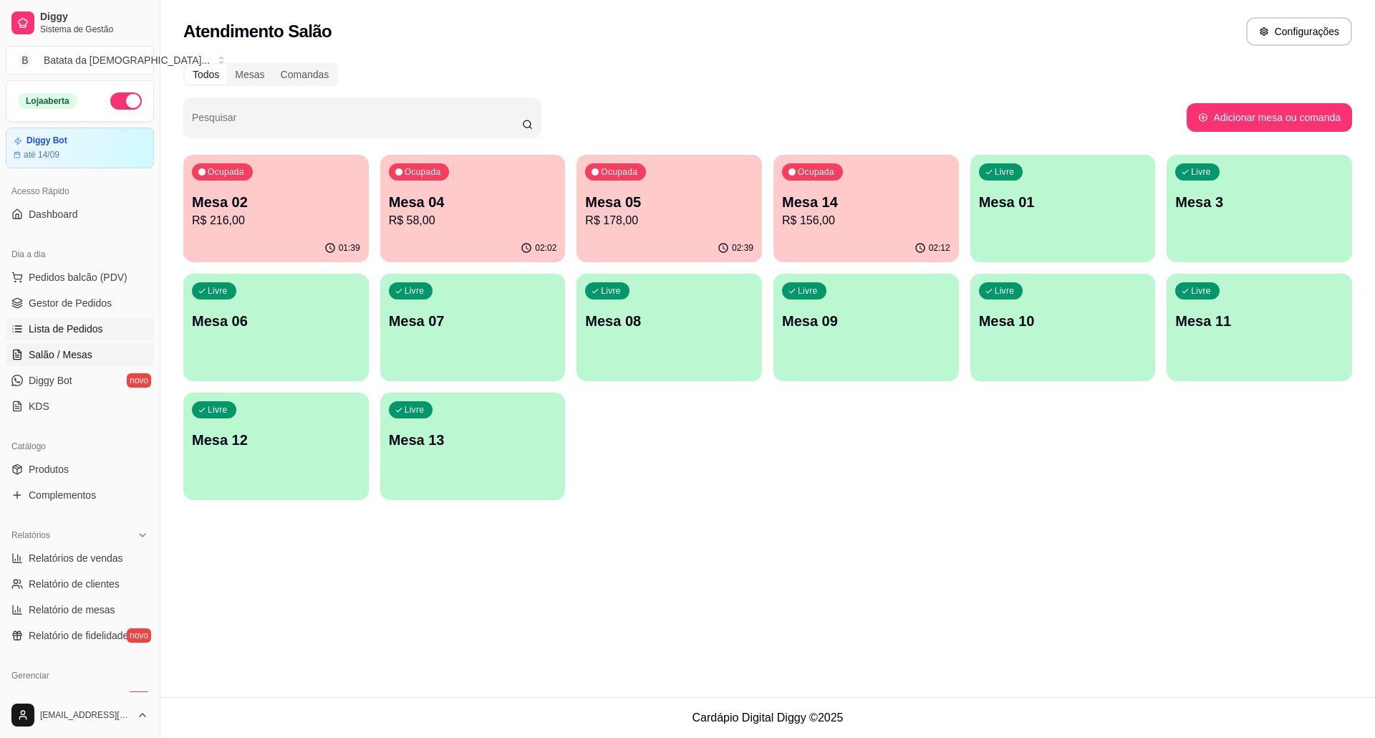
click at [83, 338] on link "Lista de Pedidos" at bounding box center [80, 328] width 148 height 23
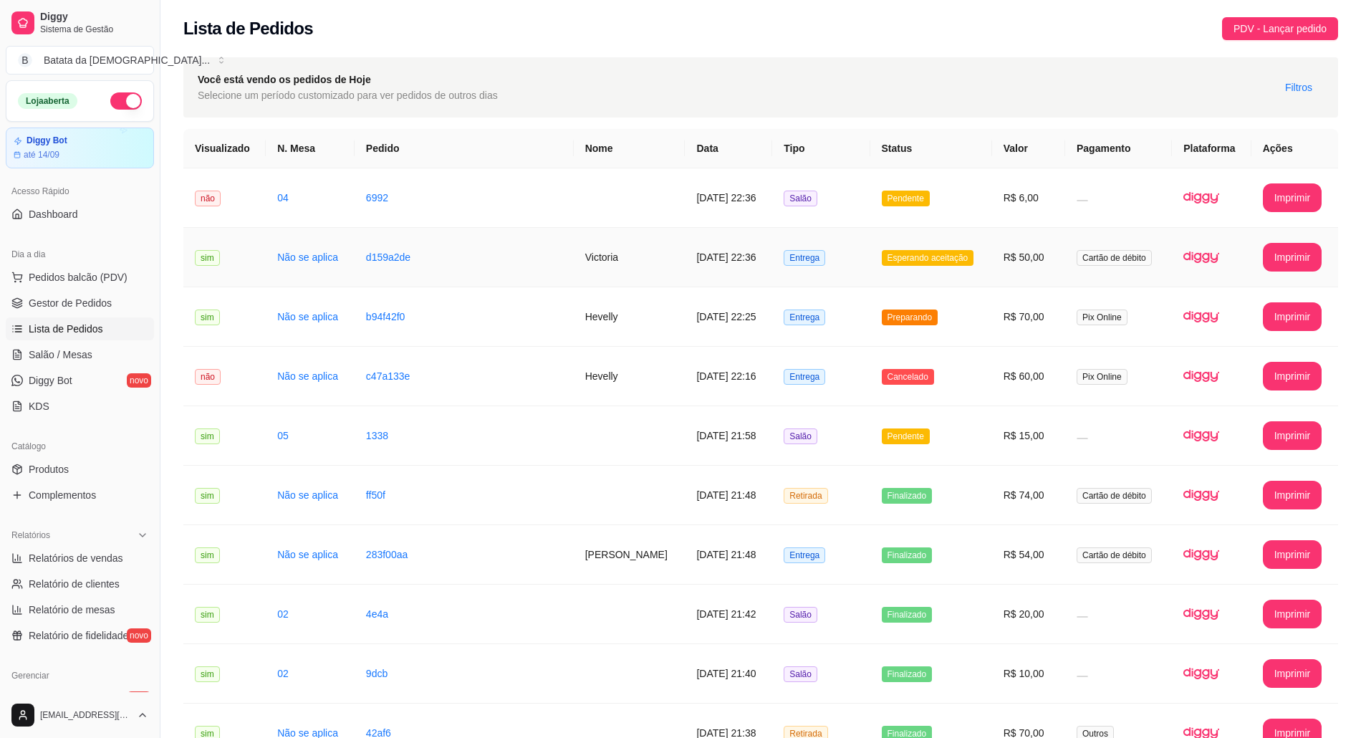
click at [772, 248] on td "15/08/2025 às 22:36" at bounding box center [728, 257] width 87 height 59
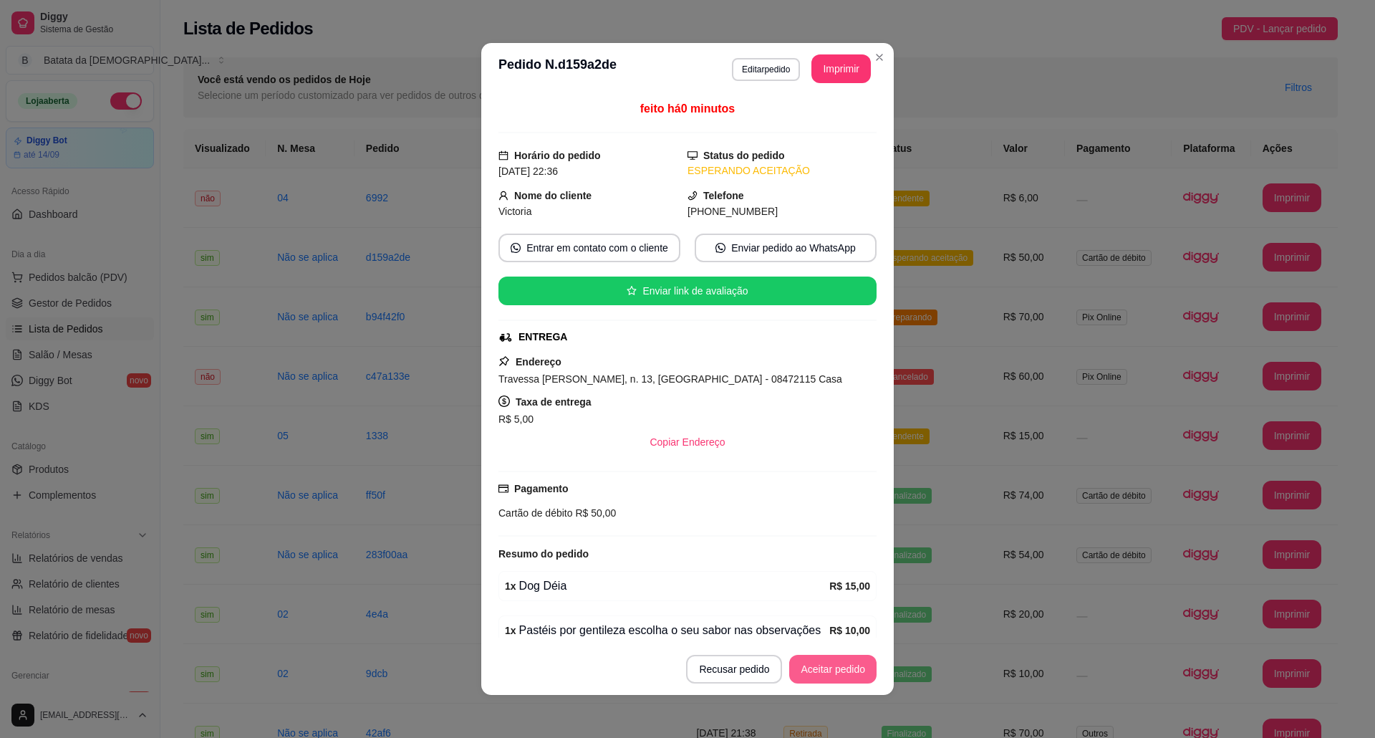
click at [854, 677] on button "Aceitar pedido" at bounding box center [832, 669] width 87 height 29
click at [849, 668] on div "Recusar pedido Aceitar pedido" at bounding box center [761, 669] width 231 height 29
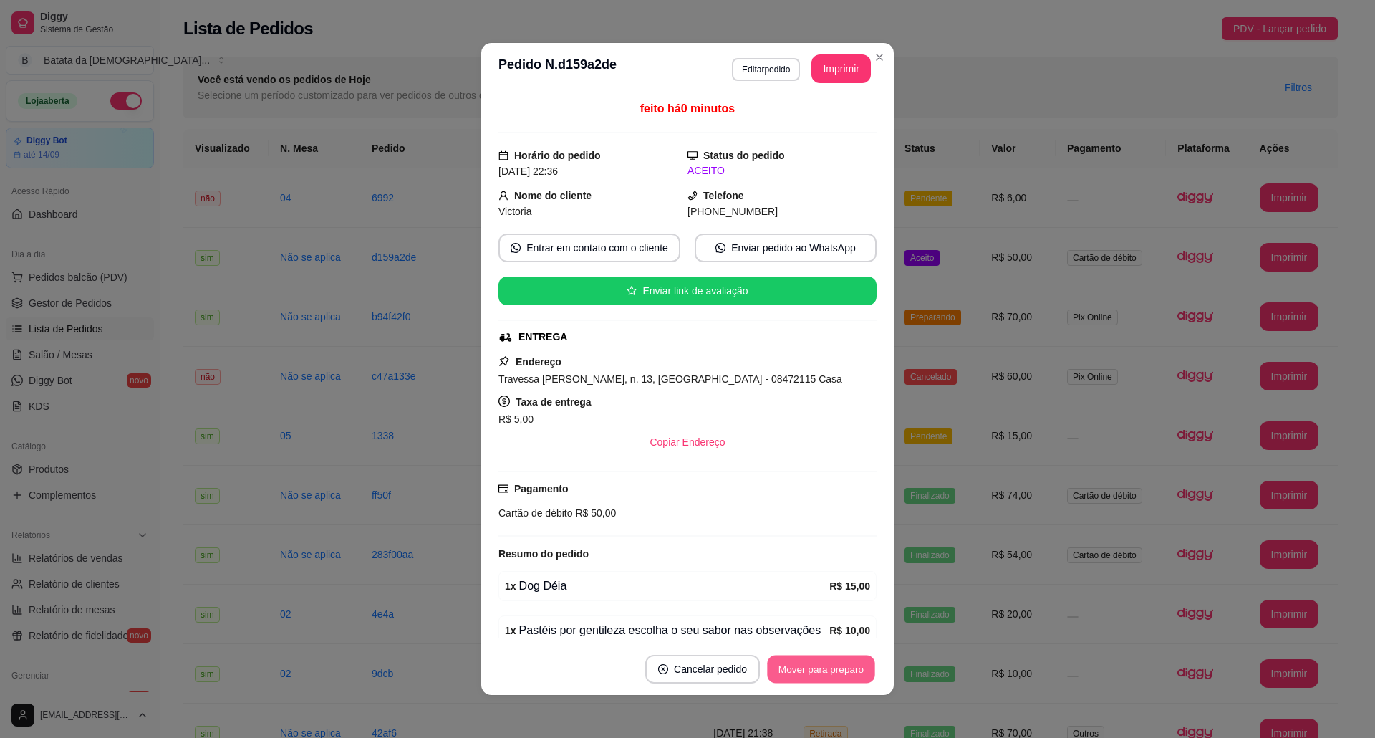
click at [848, 672] on button "Mover para preparo" at bounding box center [820, 669] width 107 height 28
click at [824, 84] on header "**********" at bounding box center [687, 69] width 412 height 52
click at [824, 74] on button "Imprimir" at bounding box center [840, 68] width 59 height 29
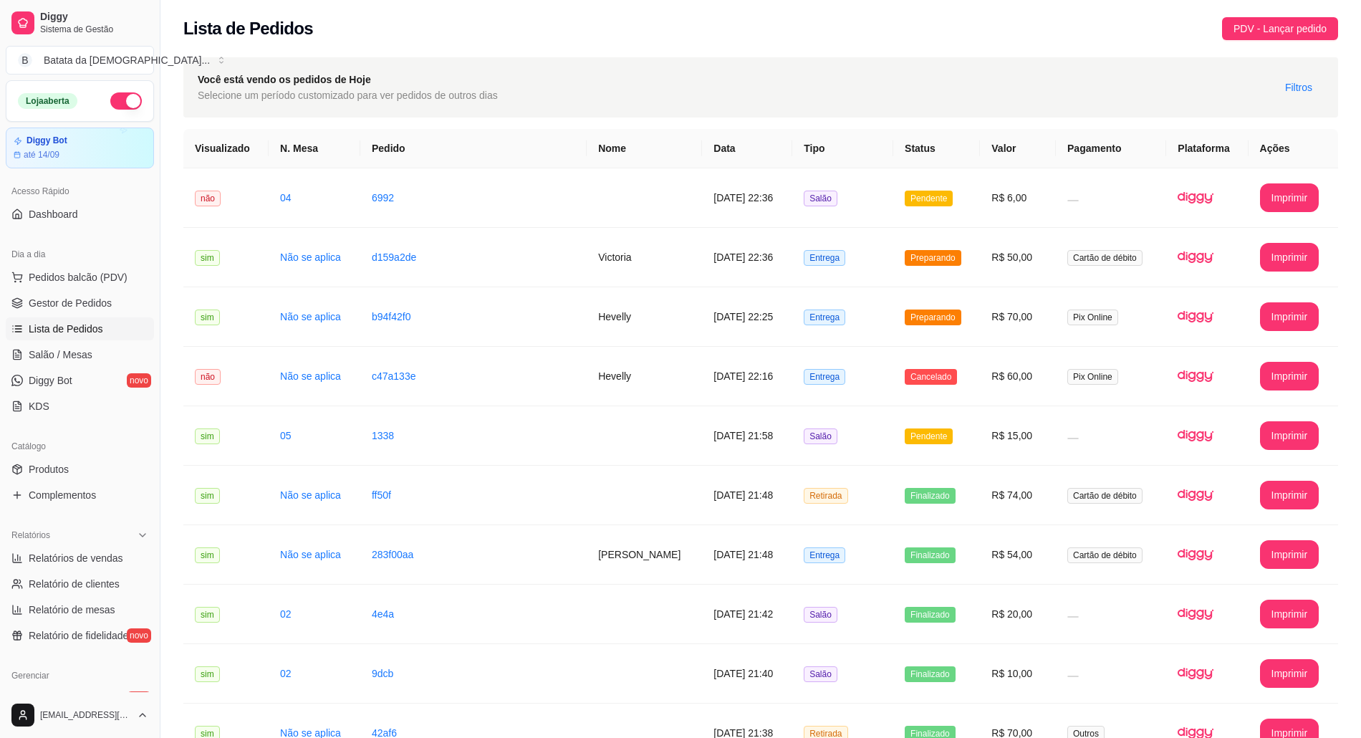
click at [52, 340] on link "Lista de Pedidos" at bounding box center [80, 328] width 148 height 23
click at [36, 367] on ul "Pedidos balcão (PDV) Gestor de Pedidos Lista de Pedidos Salão / Mesas Diggy Bot…" at bounding box center [80, 342] width 148 height 152
click at [42, 342] on ul "Pedidos balcão (PDV) Gestor de Pedidos Lista de Pedidos Salão / Mesas Diggy Bot…" at bounding box center [80, 342] width 148 height 152
click at [47, 352] on span "Salão / Mesas" at bounding box center [61, 354] width 64 height 14
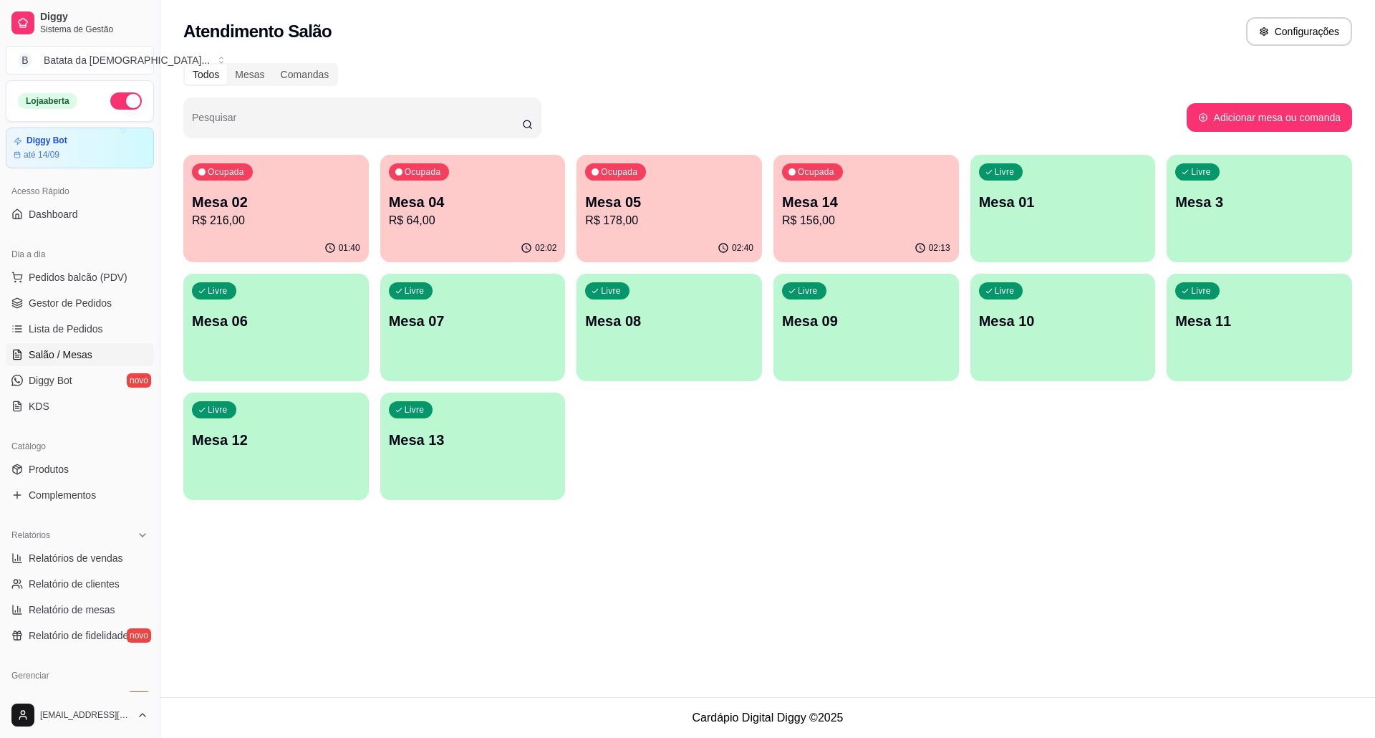
click at [494, 221] on p "R$ 64,00" at bounding box center [473, 220] width 168 height 17
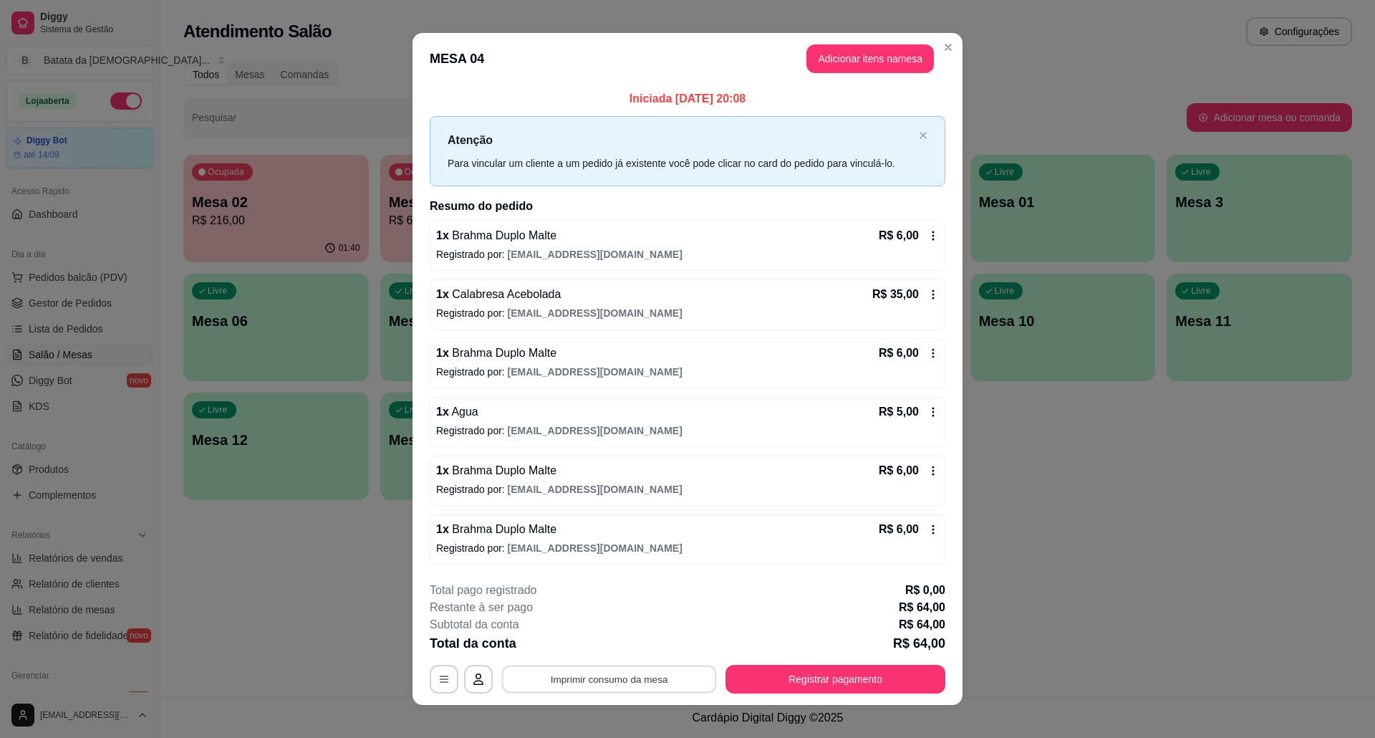
click at [634, 682] on button "Imprimir consumo da mesa" at bounding box center [609, 679] width 215 height 28
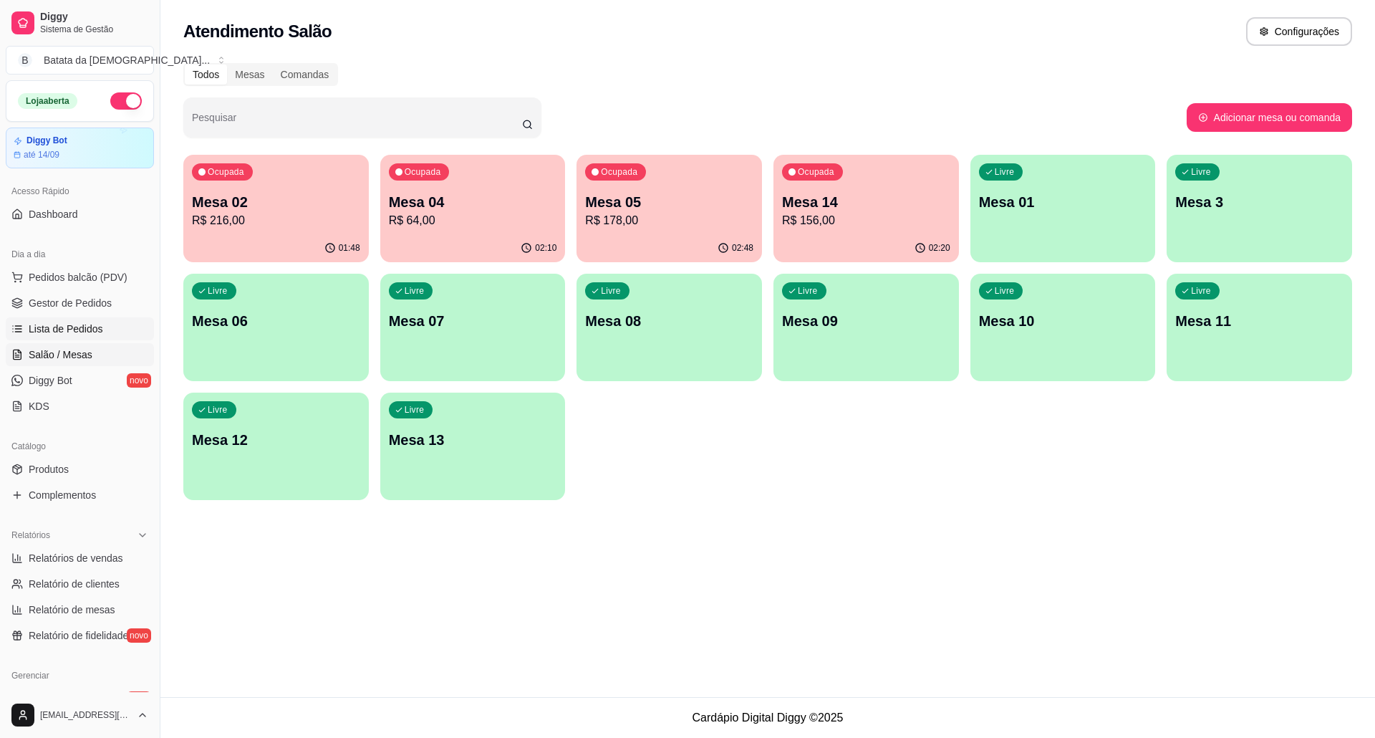
click at [96, 333] on span "Lista de Pedidos" at bounding box center [66, 329] width 74 height 14
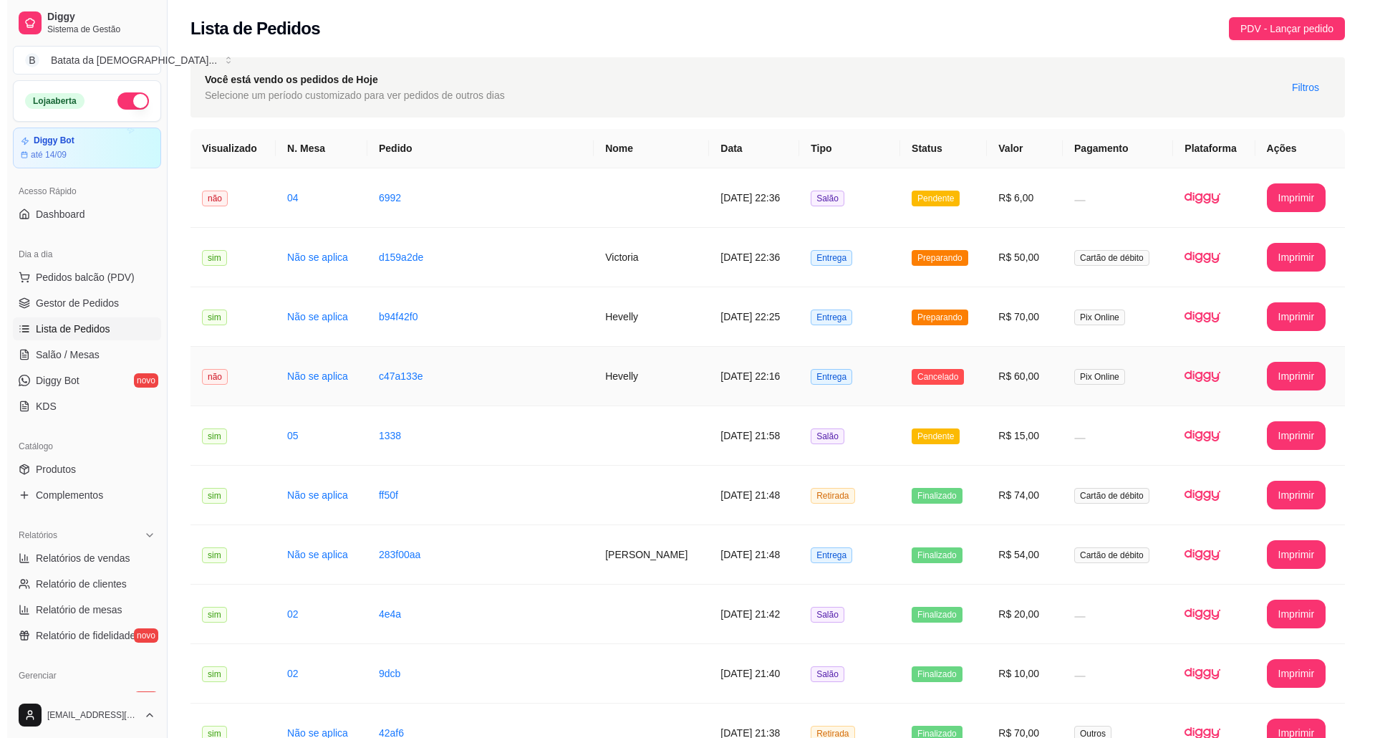
scroll to position [95, 0]
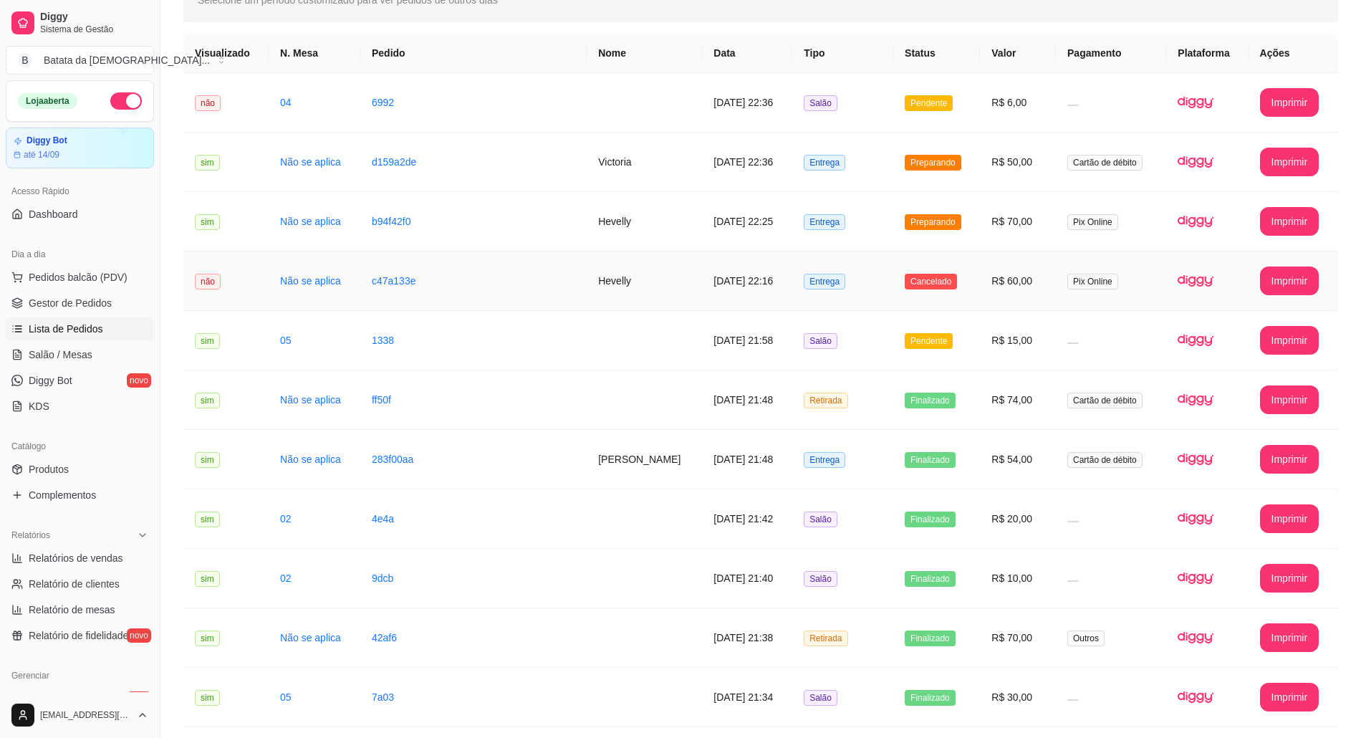
click at [1015, 276] on td "R$ 60,00" at bounding box center [1018, 280] width 76 height 59
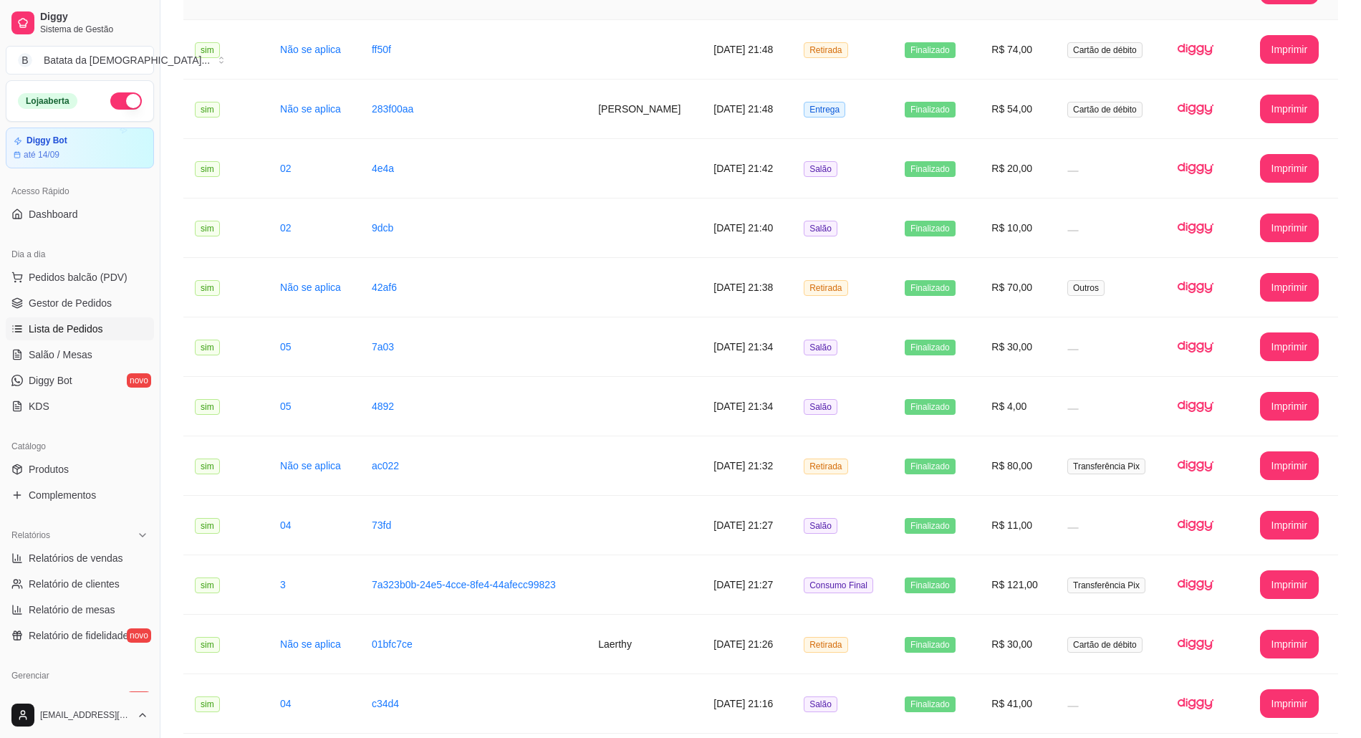
scroll to position [573, 0]
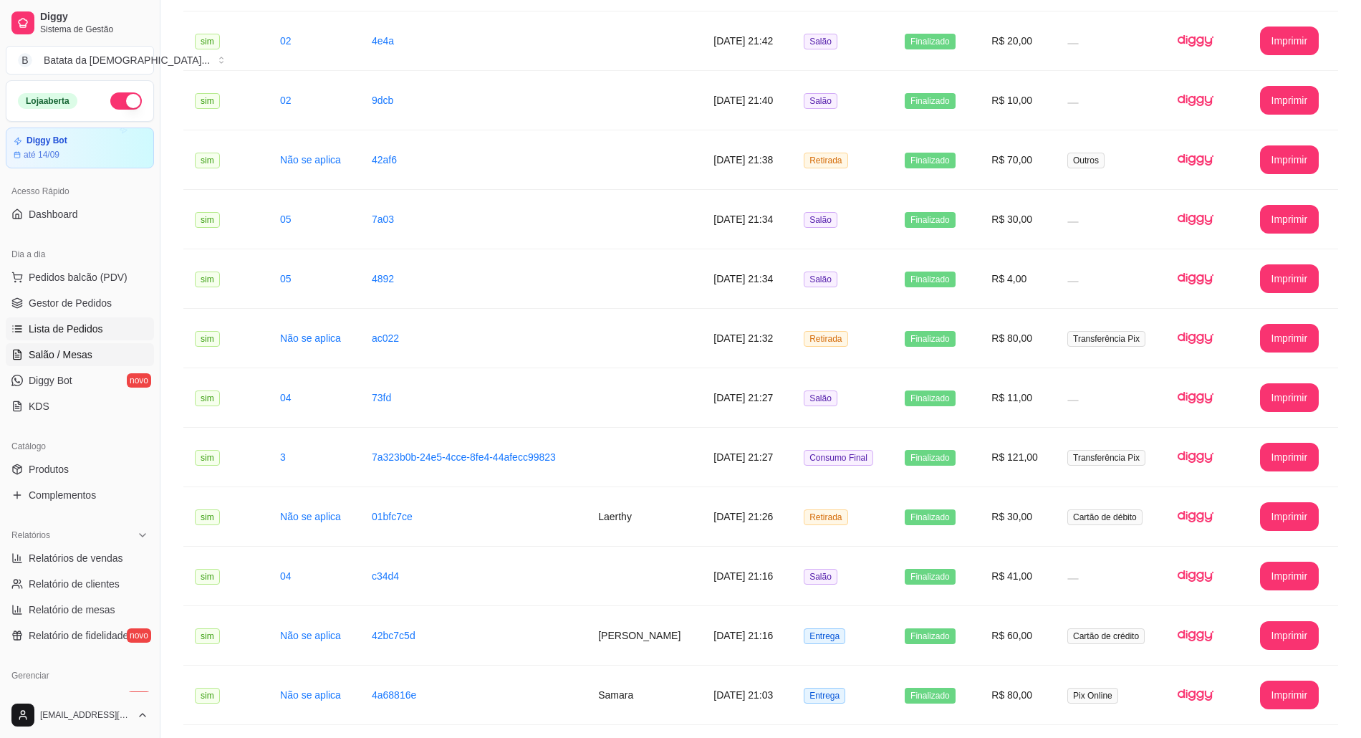
click at [32, 359] on span "Salão / Mesas" at bounding box center [61, 354] width 64 height 14
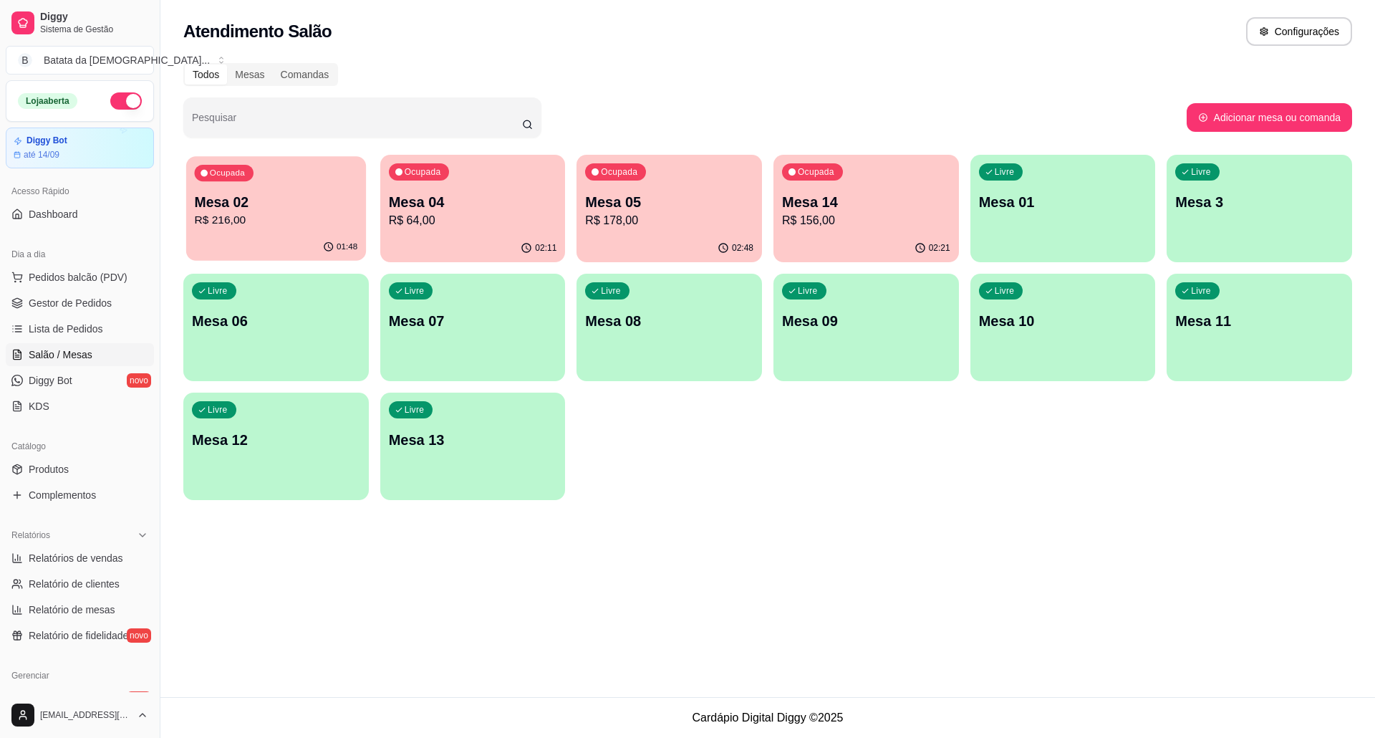
click at [299, 221] on p "R$ 216,00" at bounding box center [276, 220] width 163 height 16
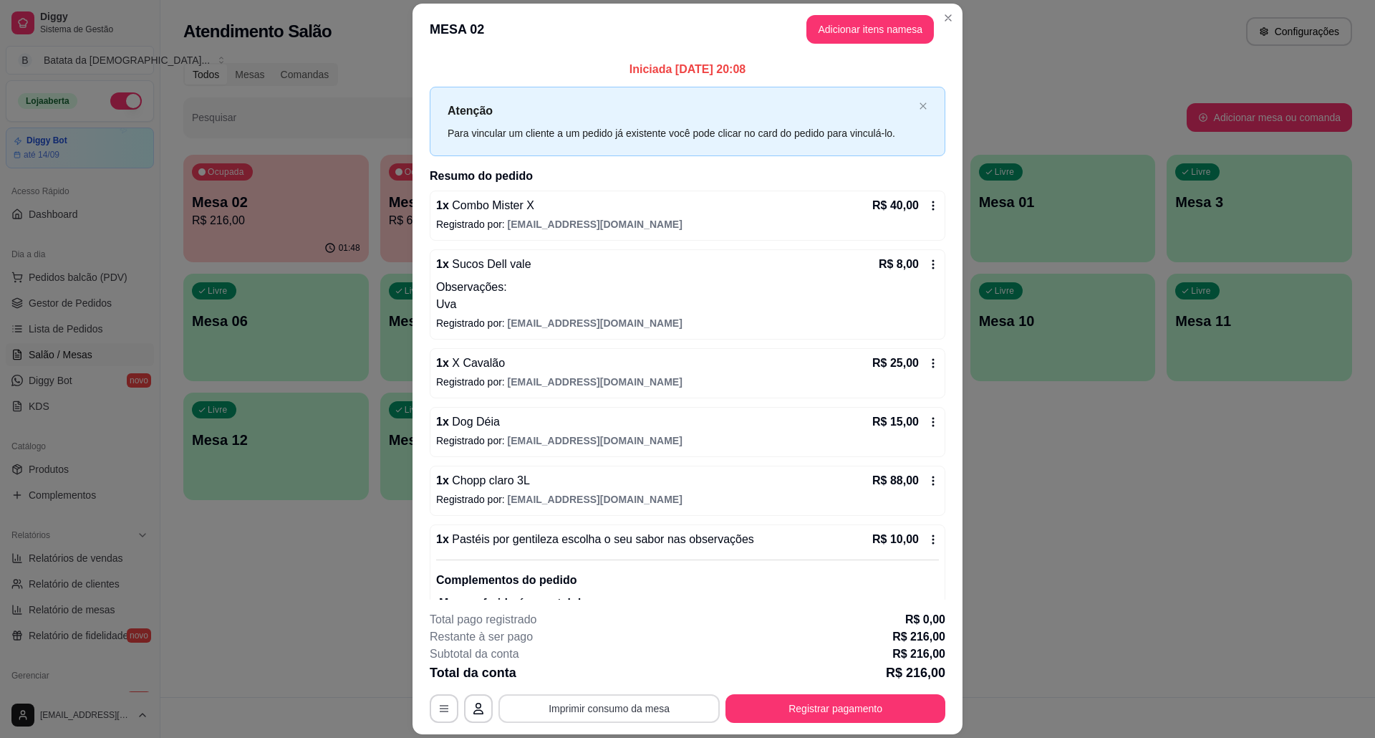
click at [627, 720] on button "Imprimir consumo da mesa" at bounding box center [608, 708] width 221 height 29
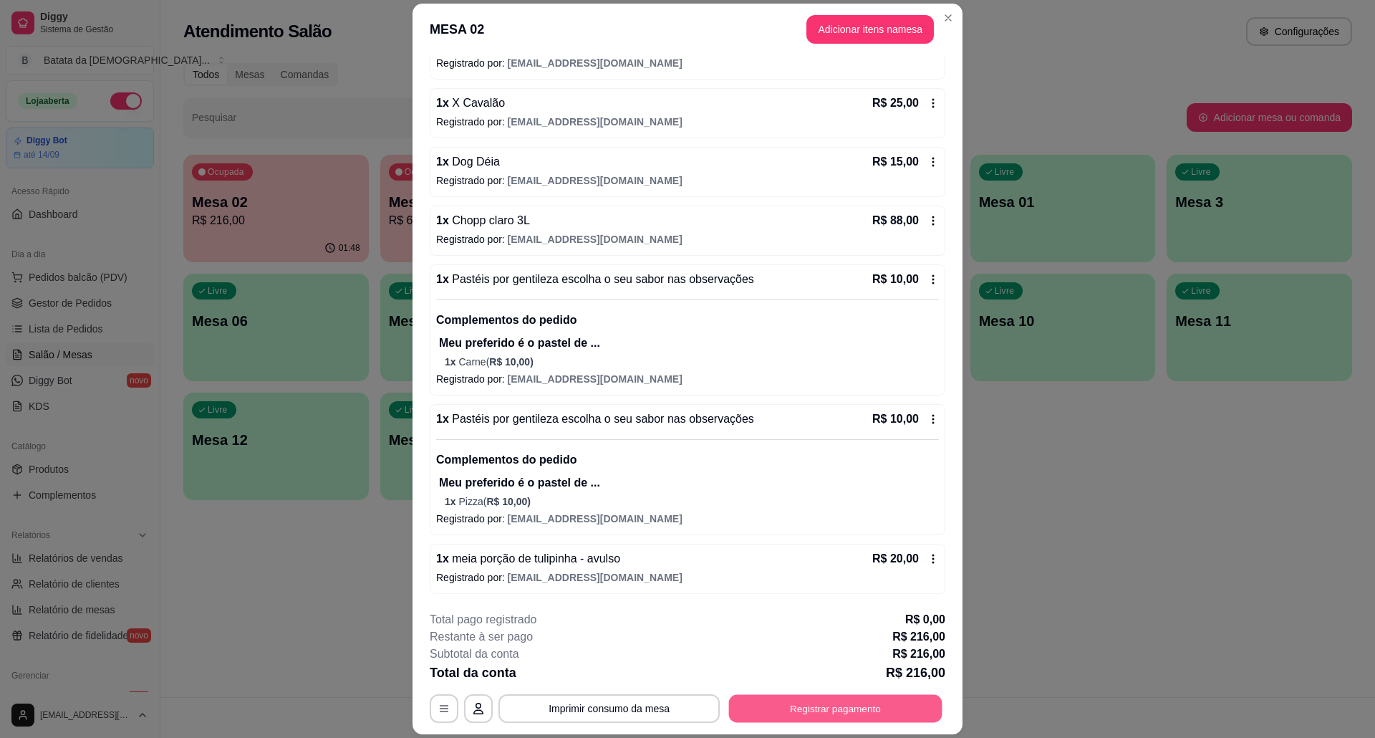
click at [887, 714] on button "Registrar pagamento" at bounding box center [835, 708] width 213 height 28
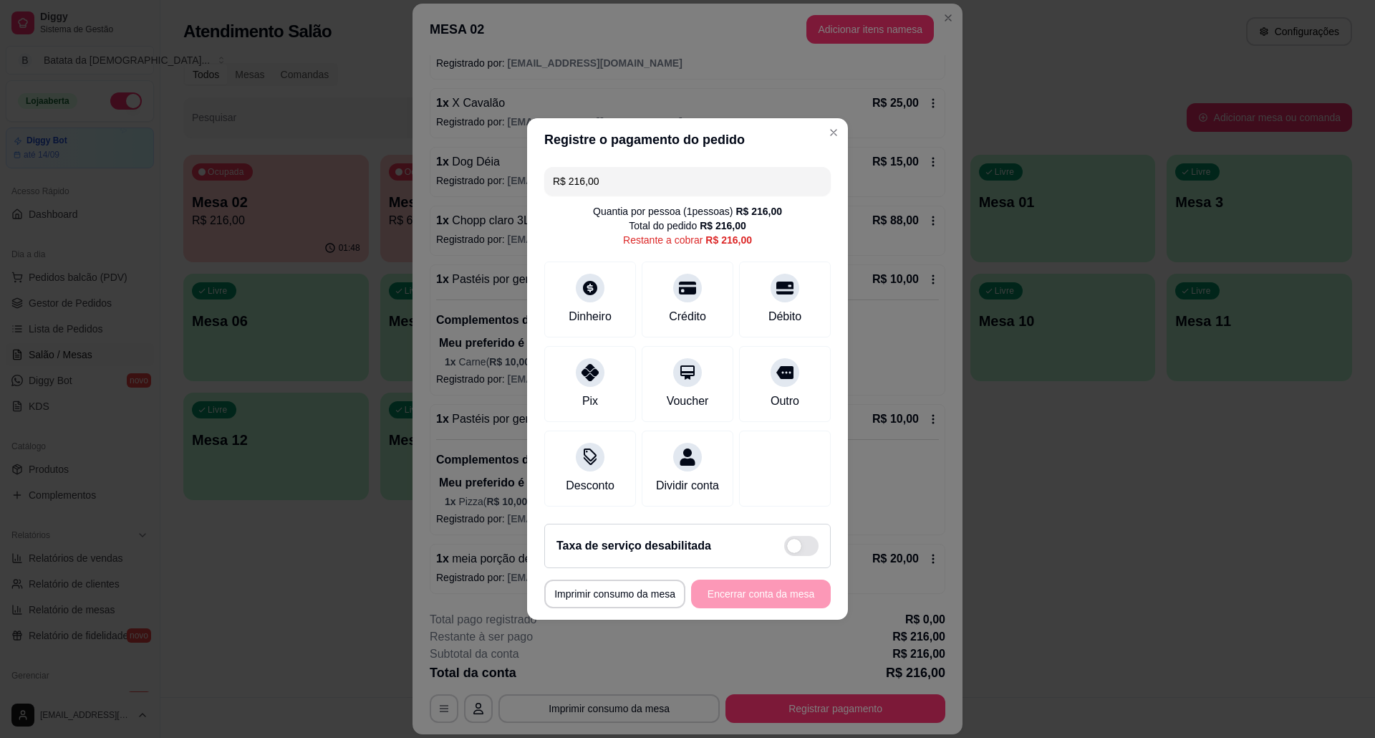
click at [602, 170] on input "R$ 216,00" at bounding box center [687, 181] width 269 height 29
click at [637, 187] on div "R$ 216,00 Quantia por pessoa ( 1 pessoas) R$ 216,00 Total do pedido R$ 216,00 R…" at bounding box center [687, 336] width 321 height 351
drag, startPoint x: 700, startPoint y: 183, endPoint x: 665, endPoint y: 178, distance: 34.8
click at [699, 182] on input "R$ 216,00" at bounding box center [687, 181] width 269 height 29
drag, startPoint x: 637, startPoint y: 175, endPoint x: 485, endPoint y: 152, distance: 153.6
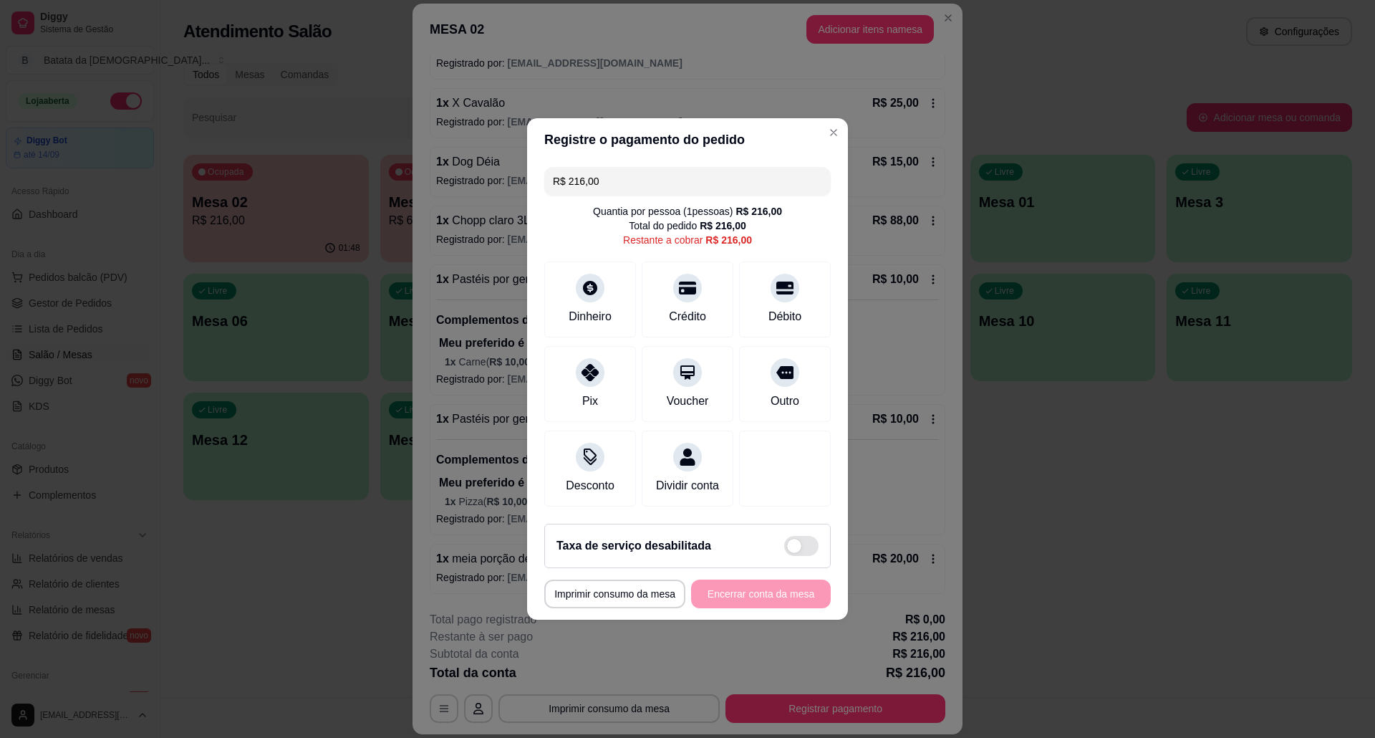
click at [484, 150] on div "**********" at bounding box center [687, 369] width 1375 height 738
click at [637, 167] on input "R$ 216,00" at bounding box center [687, 181] width 269 height 29
click at [639, 168] on input "R$ 216,00" at bounding box center [687, 181] width 269 height 29
drag, startPoint x: 617, startPoint y: 170, endPoint x: 523, endPoint y: 164, distance: 94.7
click at [523, 164] on div "**********" at bounding box center [687, 369] width 1375 height 738
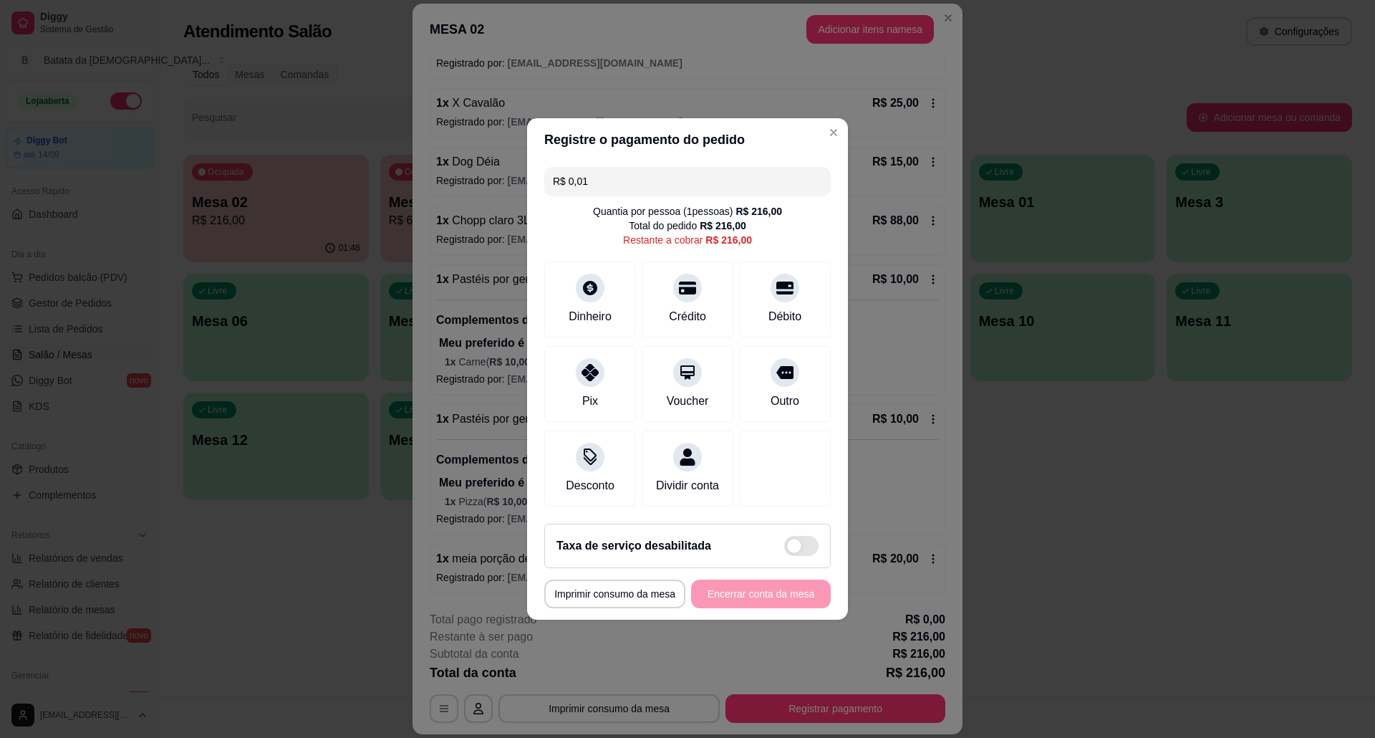
drag, startPoint x: 613, startPoint y: 167, endPoint x: 487, endPoint y: 165, distance: 126.1
click at [479, 166] on div "**********" at bounding box center [687, 369] width 1375 height 738
type input "R$ 0,01"
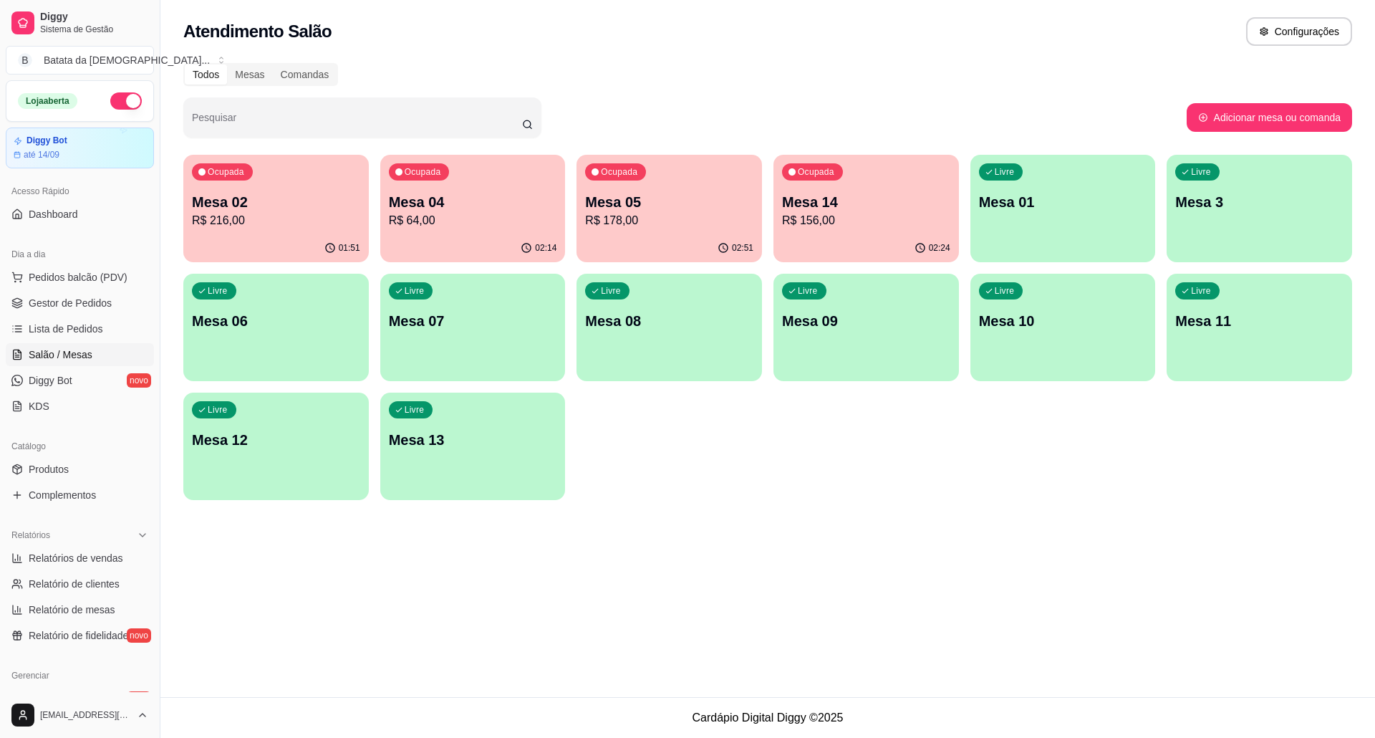
click at [238, 193] on p "Mesa 02" at bounding box center [276, 202] width 168 height 20
click at [430, 198] on p "Mesa 04" at bounding box center [472, 202] width 163 height 19
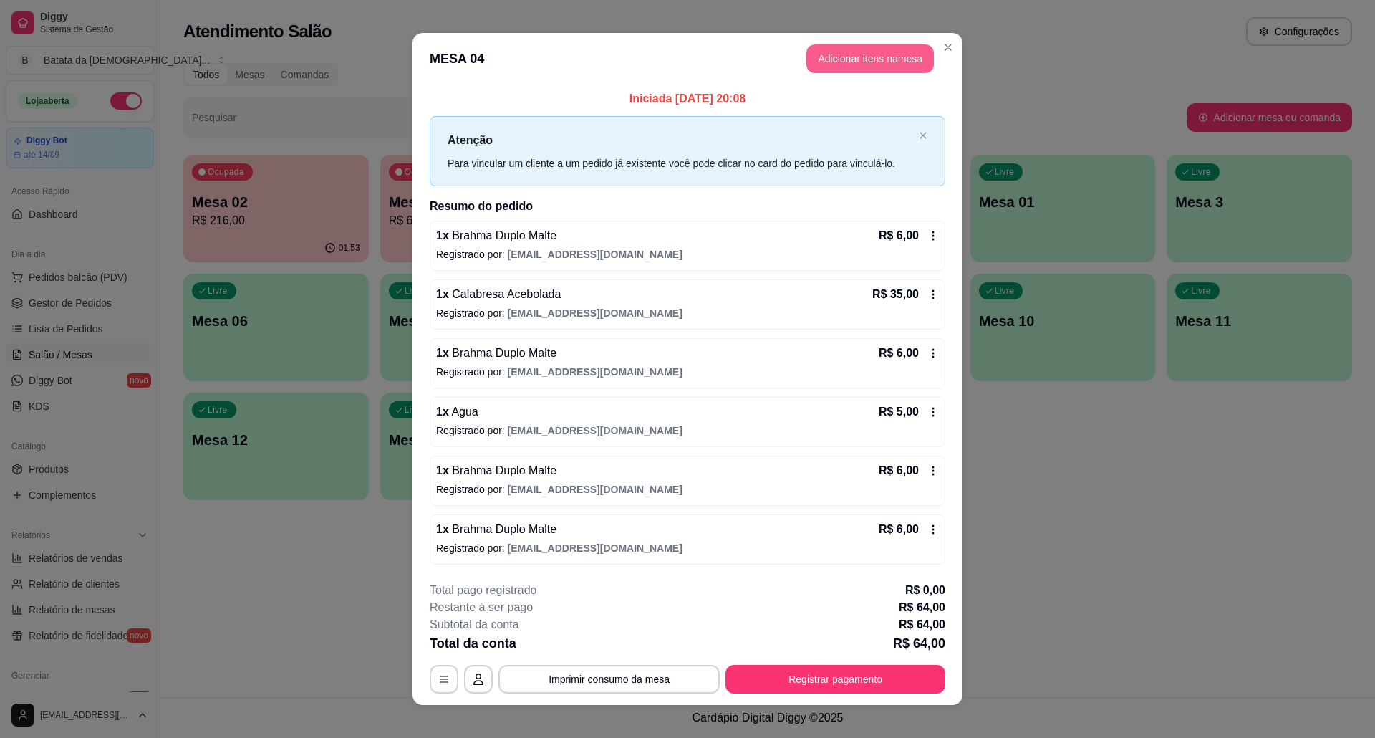
click at [869, 58] on button "Adicionar itens na mesa" at bounding box center [869, 58] width 127 height 29
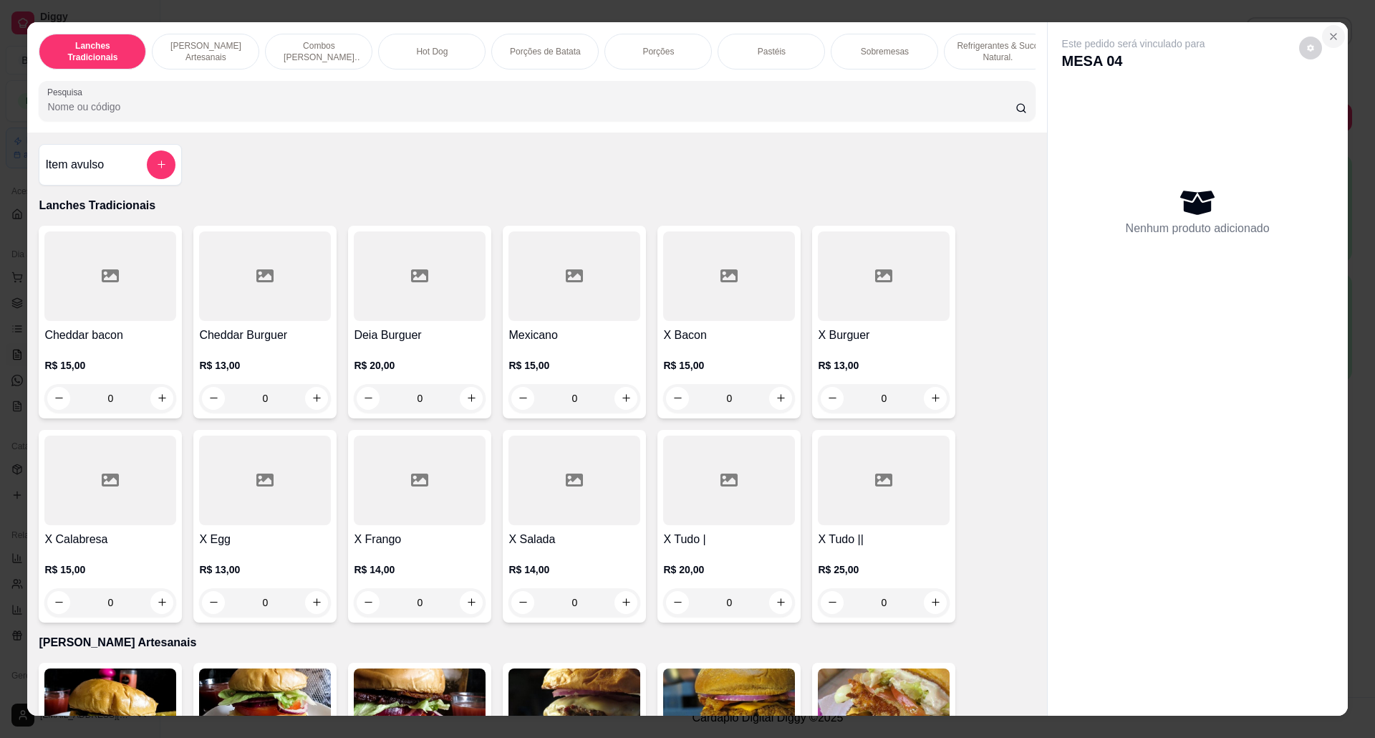
click at [1333, 32] on button "Close" at bounding box center [1333, 36] width 23 height 23
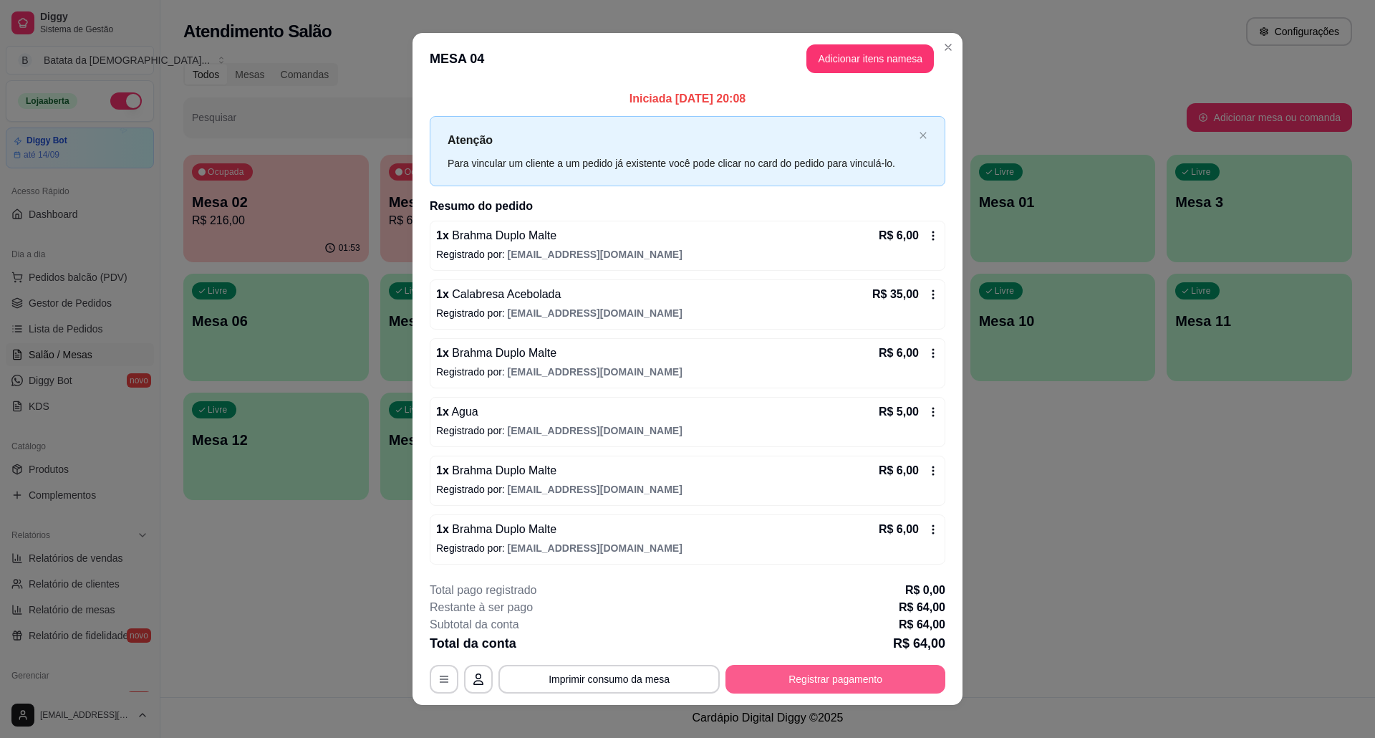
click at [866, 674] on button "Registrar pagamento" at bounding box center [835, 679] width 220 height 29
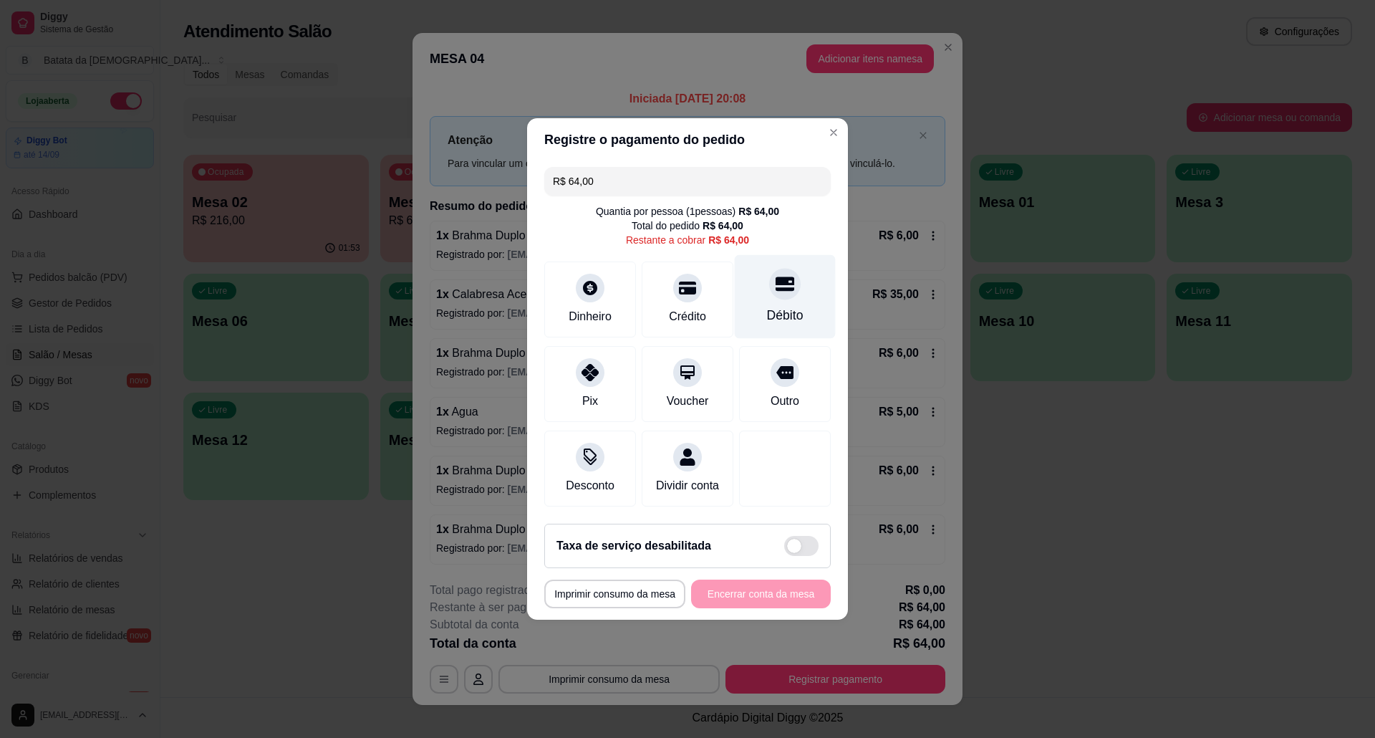
click at [773, 291] on div "Débito" at bounding box center [785, 297] width 101 height 84
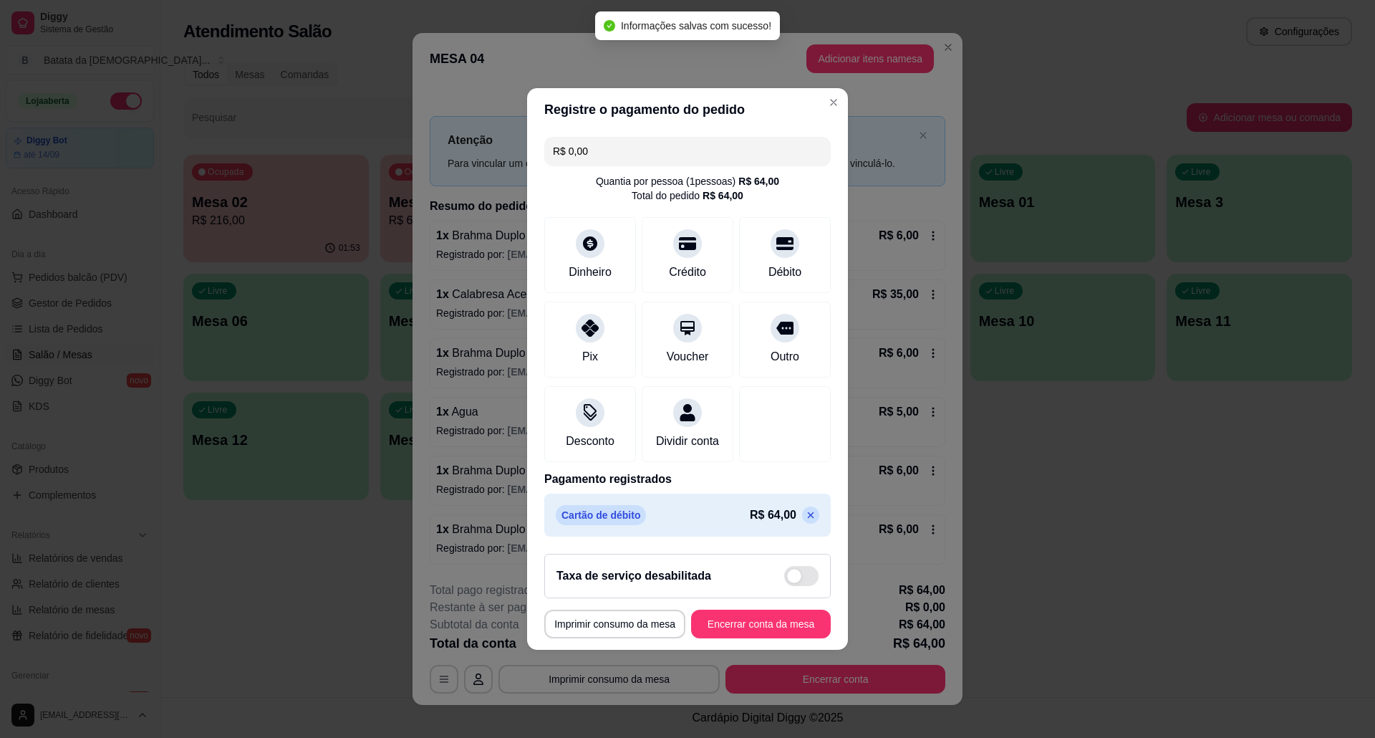
type input "R$ 0,00"
click at [778, 630] on button "Encerrar conta da mesa" at bounding box center [761, 623] width 140 height 29
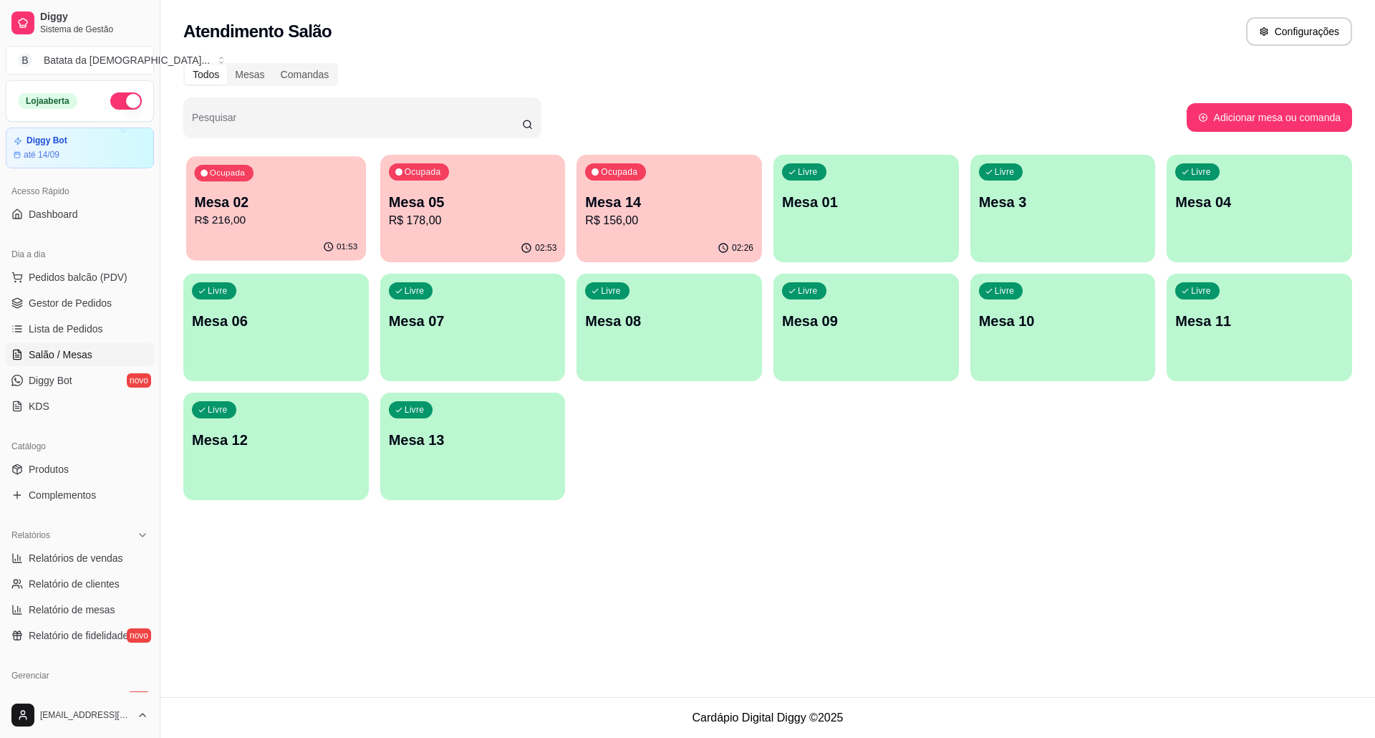
click at [222, 226] on p "R$ 216,00" at bounding box center [276, 220] width 163 height 16
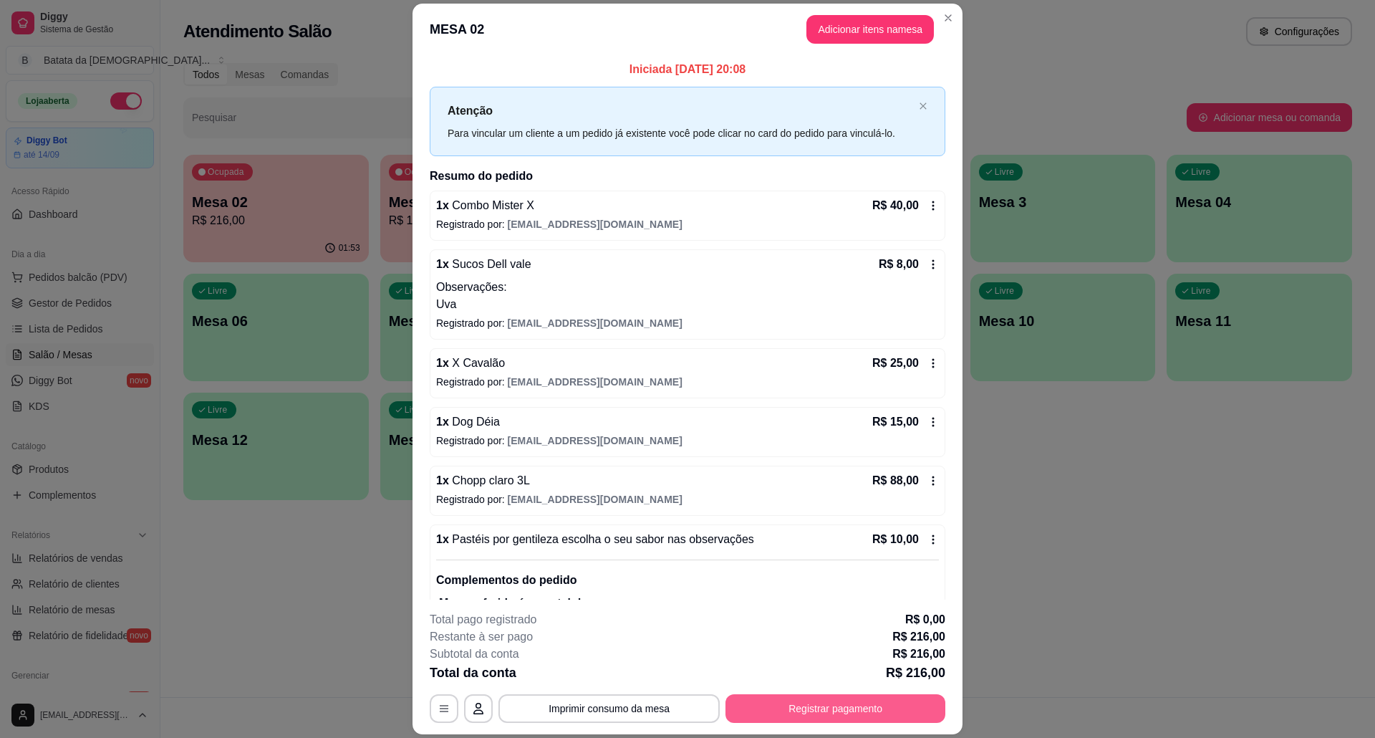
click at [832, 715] on button "Registrar pagamento" at bounding box center [835, 708] width 220 height 29
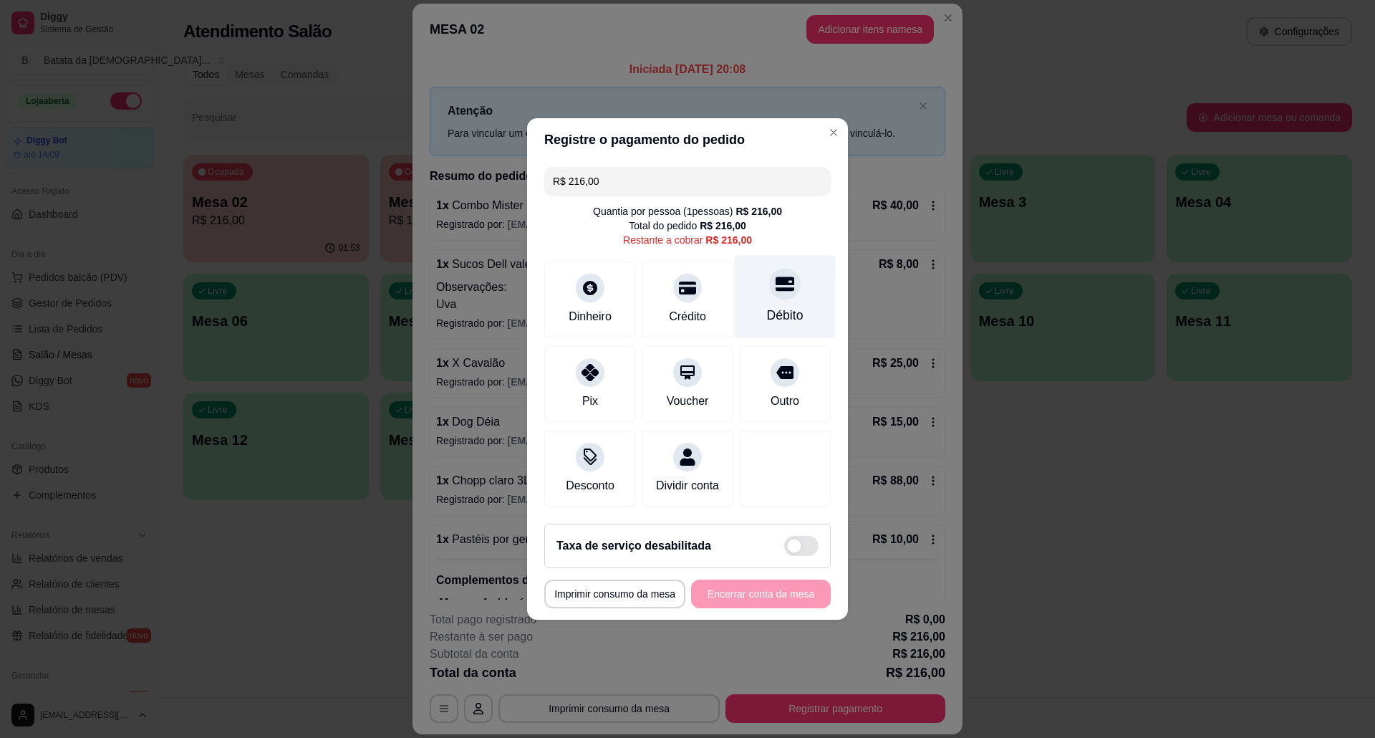
click at [754, 284] on div "Débito" at bounding box center [785, 297] width 101 height 84
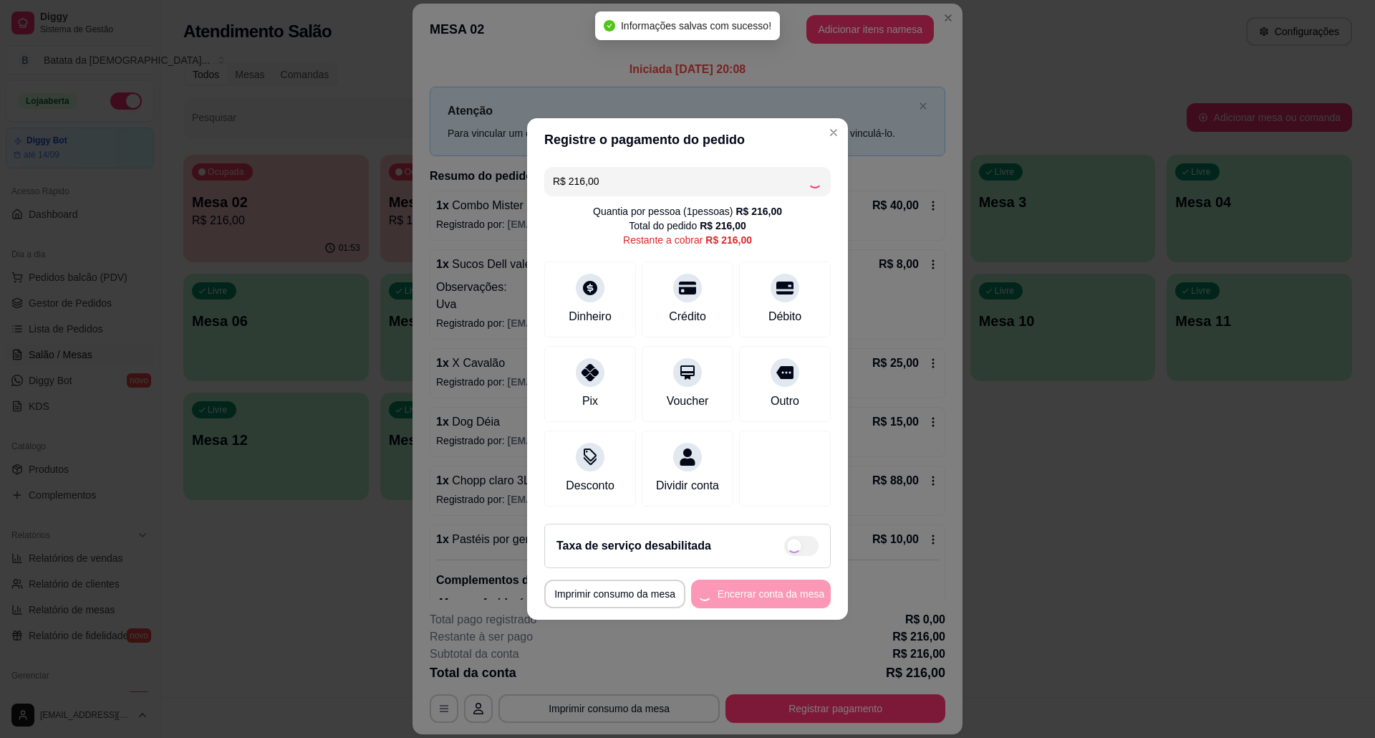
type input "R$ 0,00"
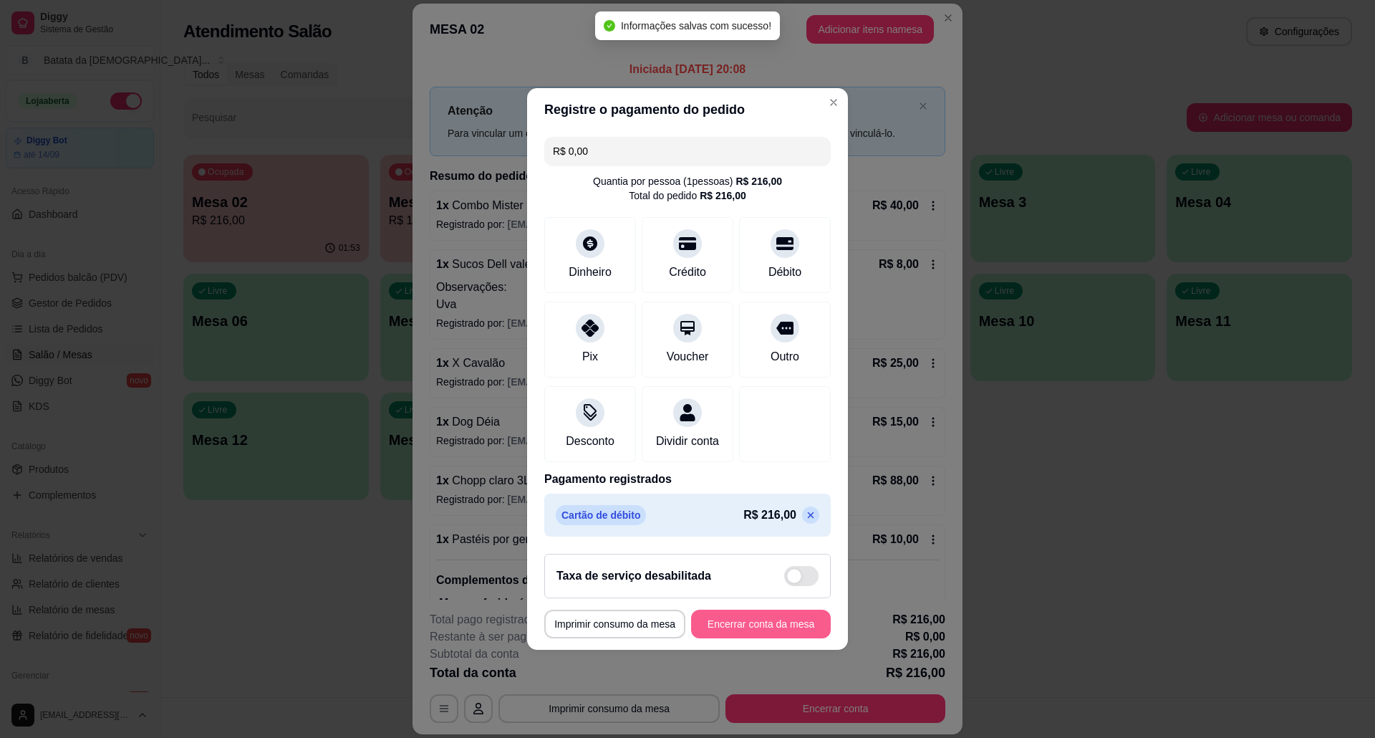
click at [786, 625] on button "Encerrar conta da mesa" at bounding box center [761, 623] width 140 height 29
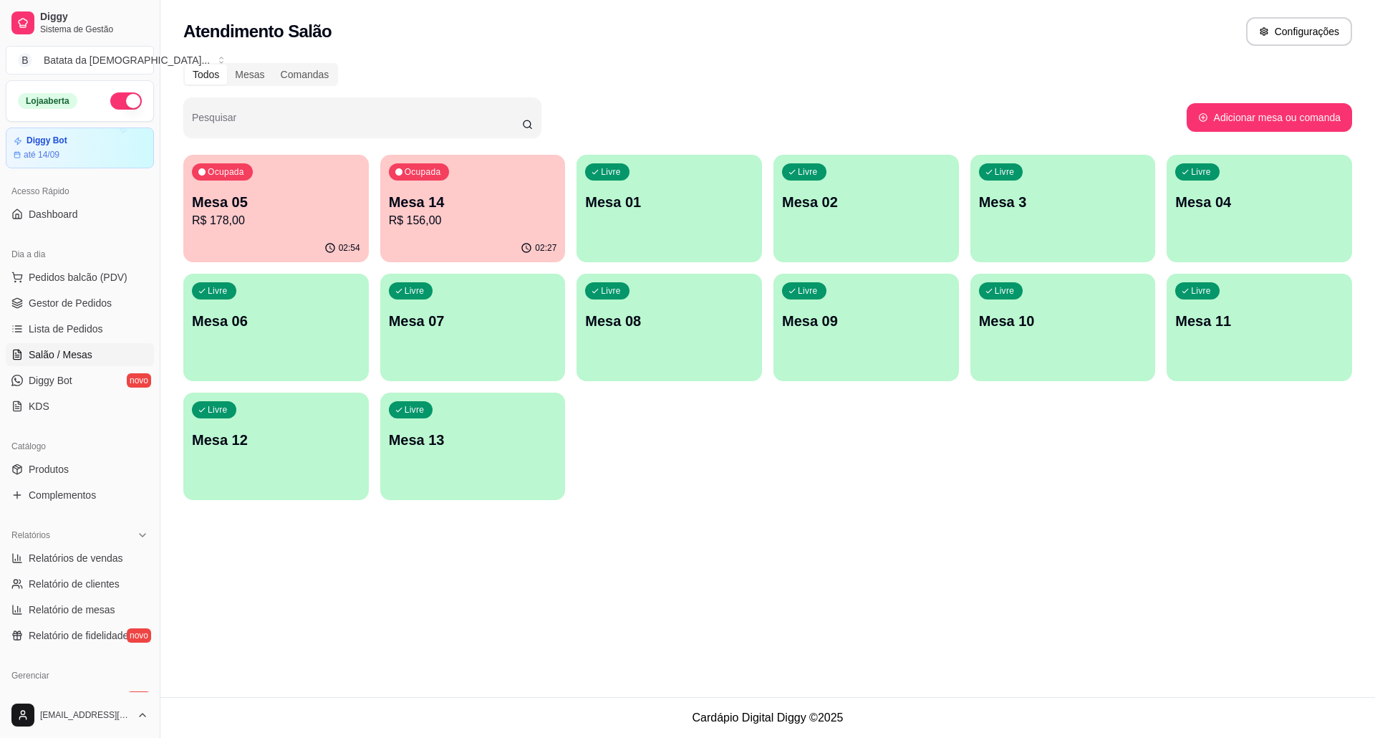
click at [309, 210] on p "Mesa 05" at bounding box center [276, 202] width 168 height 20
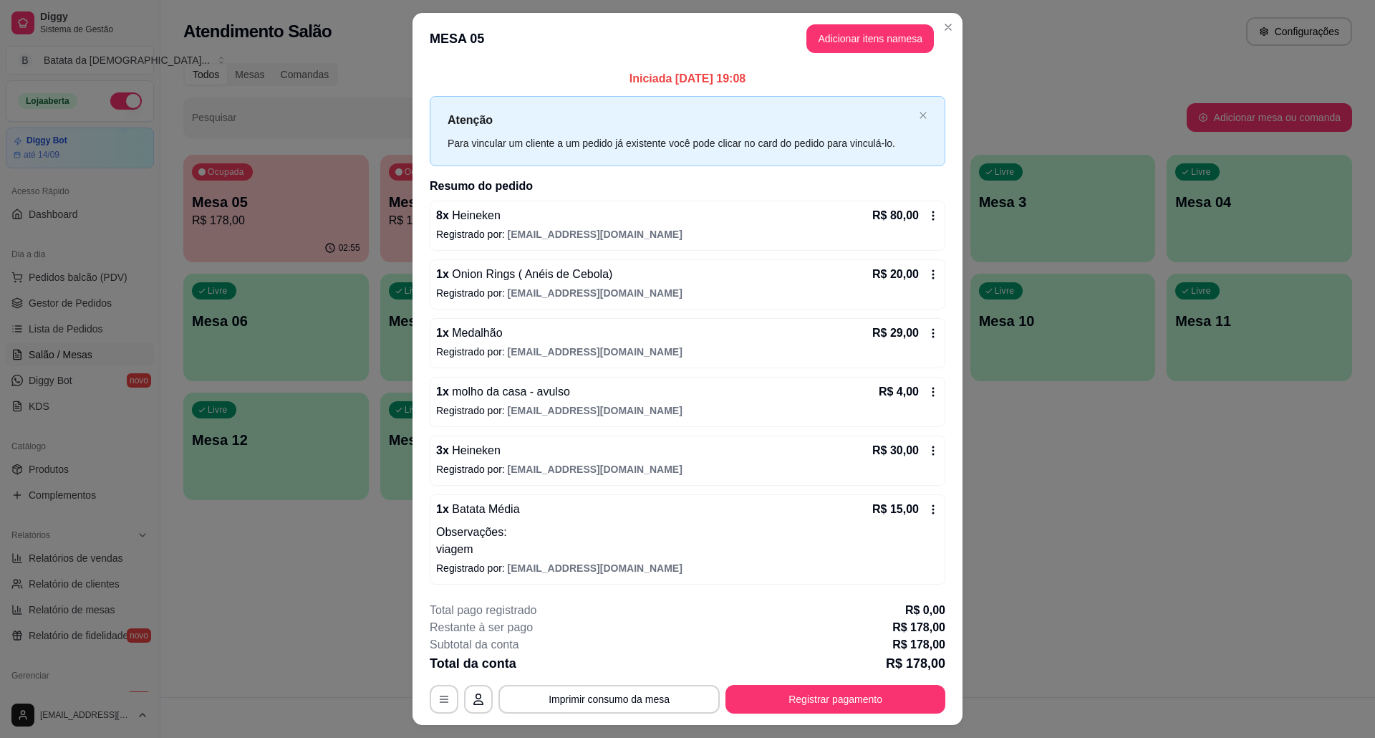
scroll to position [34, 0]
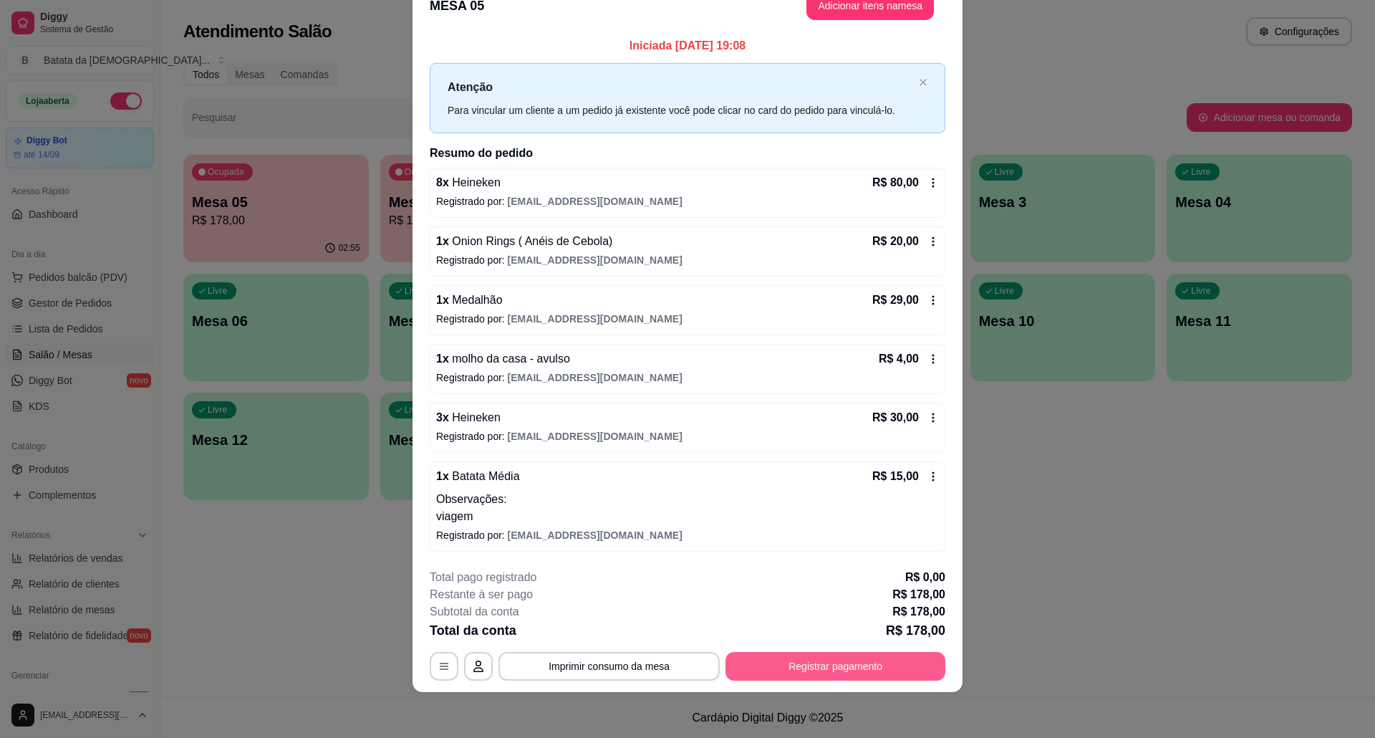
click at [832, 668] on button "Registrar pagamento" at bounding box center [835, 666] width 220 height 29
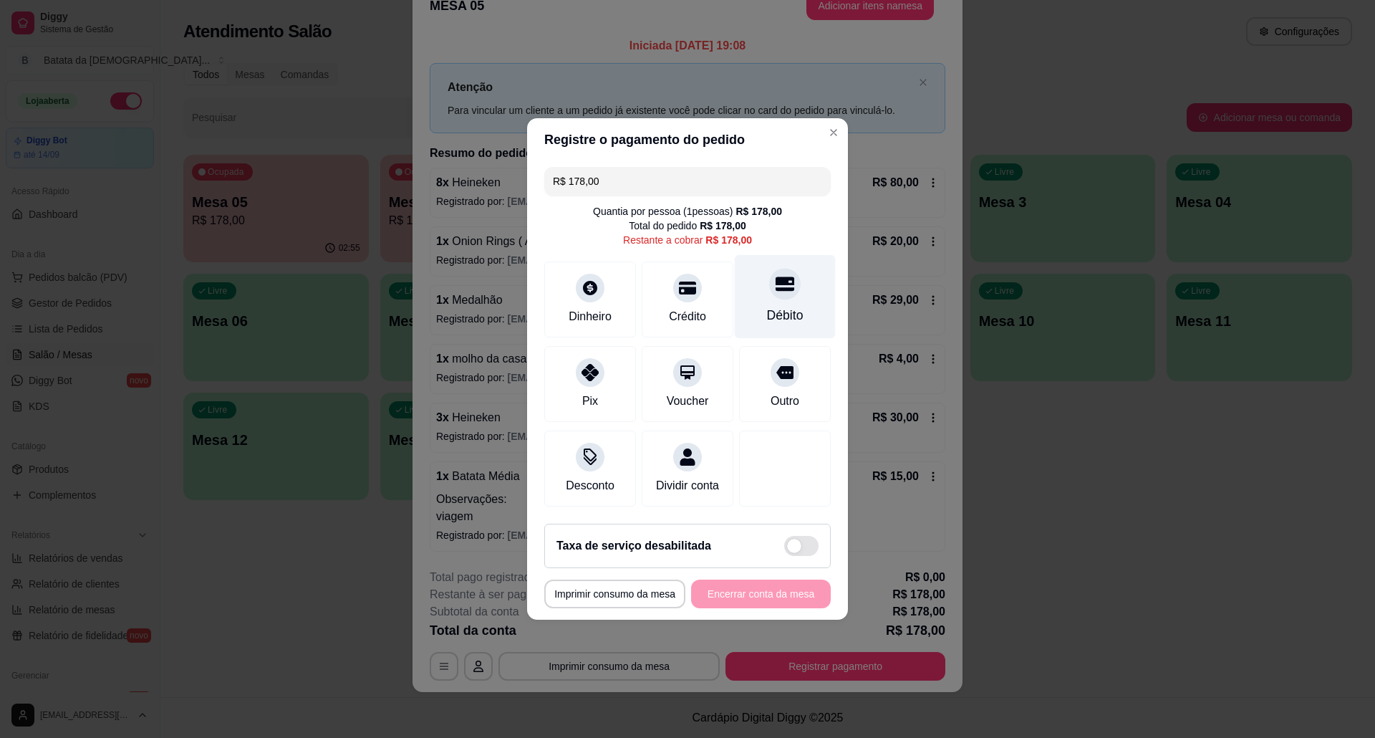
click at [768, 306] on div "Débito" at bounding box center [785, 315] width 37 height 19
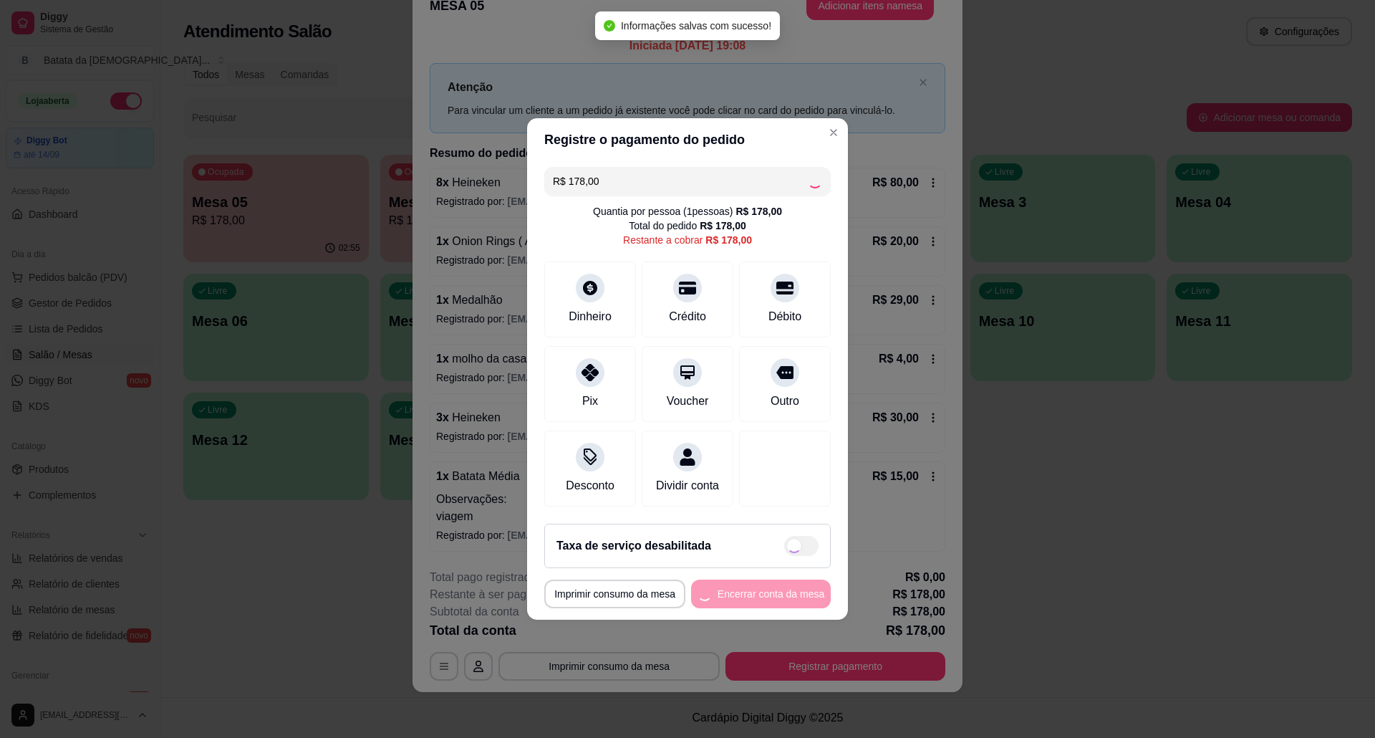
type input "R$ 0,00"
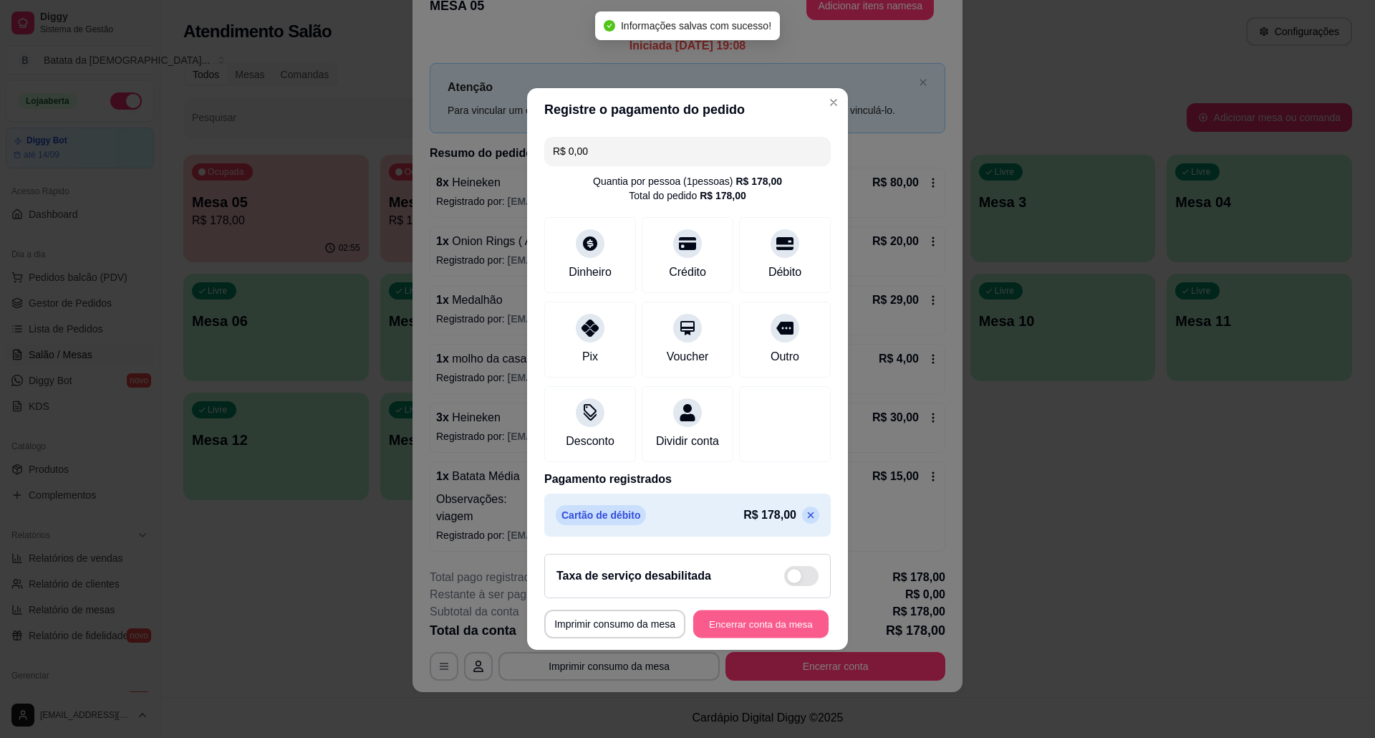
click at [782, 637] on button "Encerrar conta da mesa" at bounding box center [760, 624] width 135 height 28
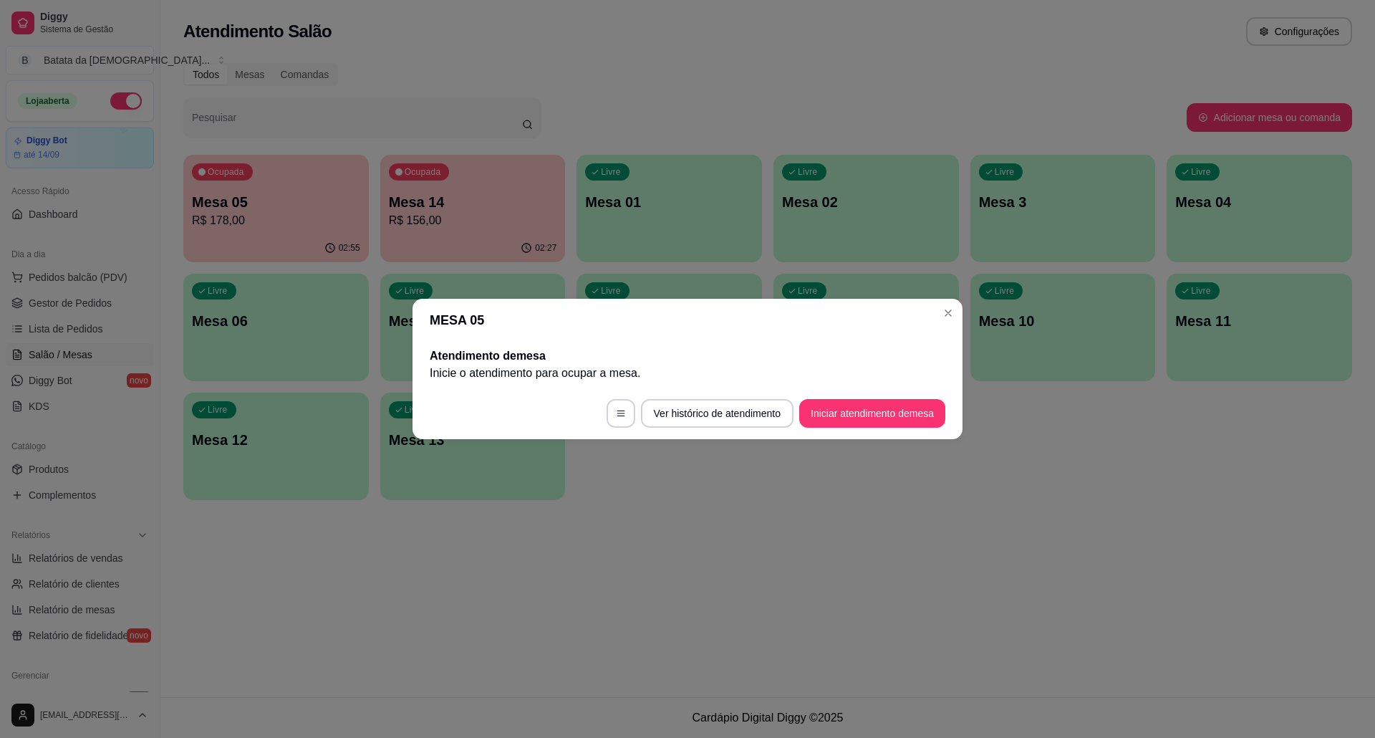
scroll to position [0, 0]
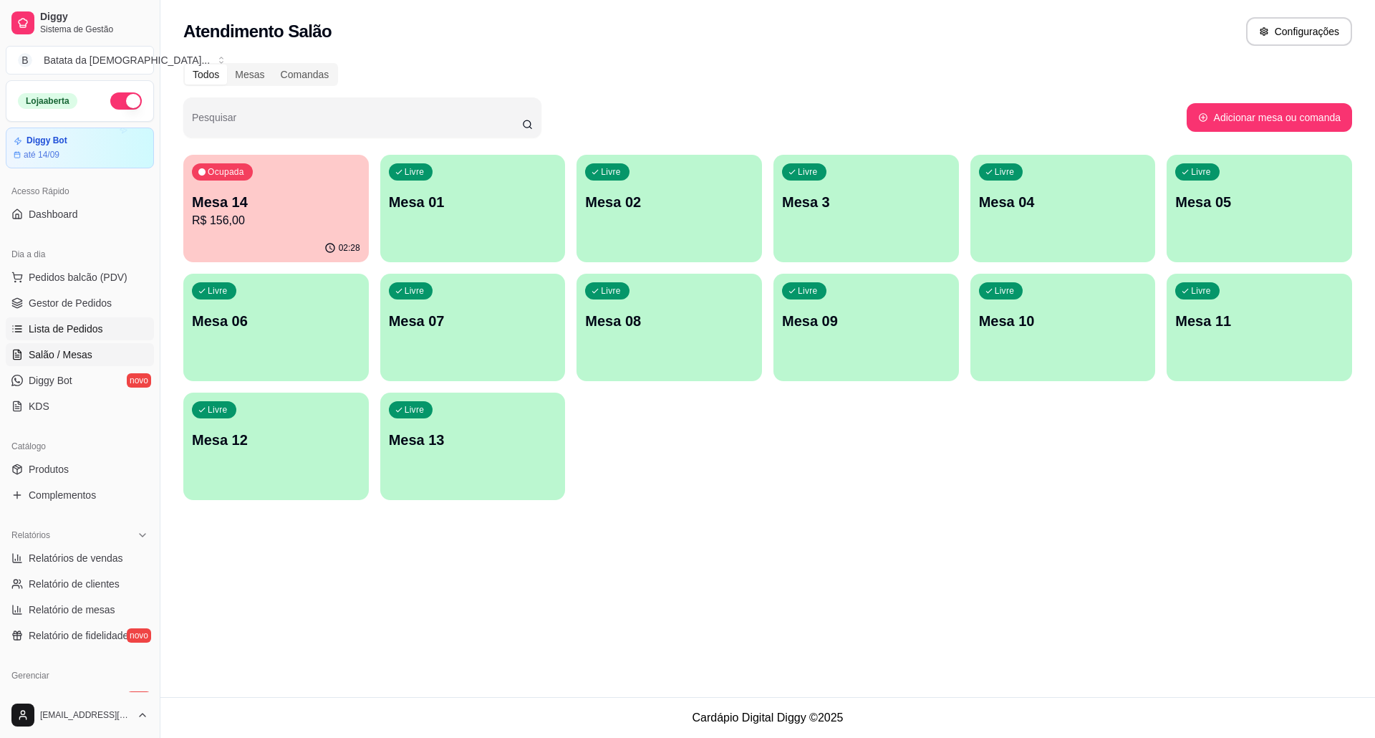
click at [115, 325] on link "Lista de Pedidos" at bounding box center [80, 328] width 148 height 23
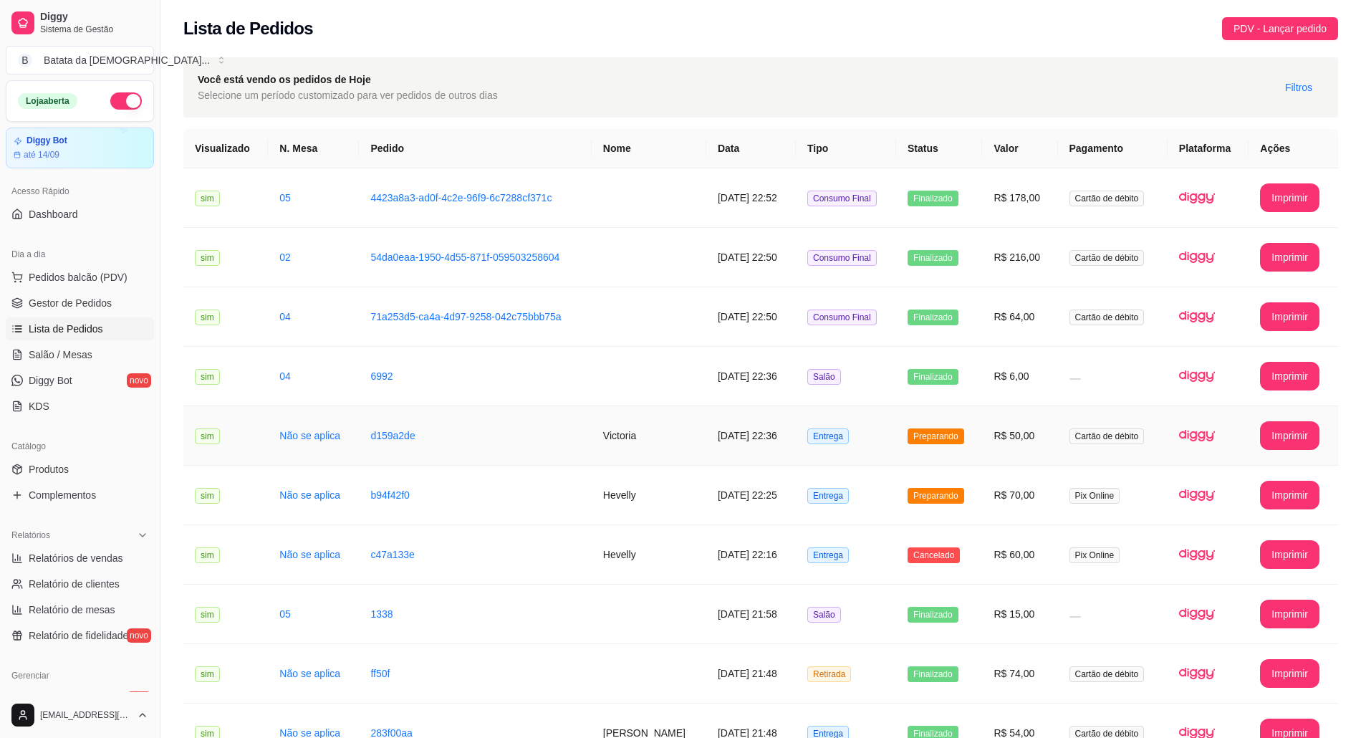
click at [940, 430] on span "Preparando" at bounding box center [935, 436] width 57 height 16
click at [928, 465] on td "Preparando" at bounding box center [939, 435] width 86 height 59
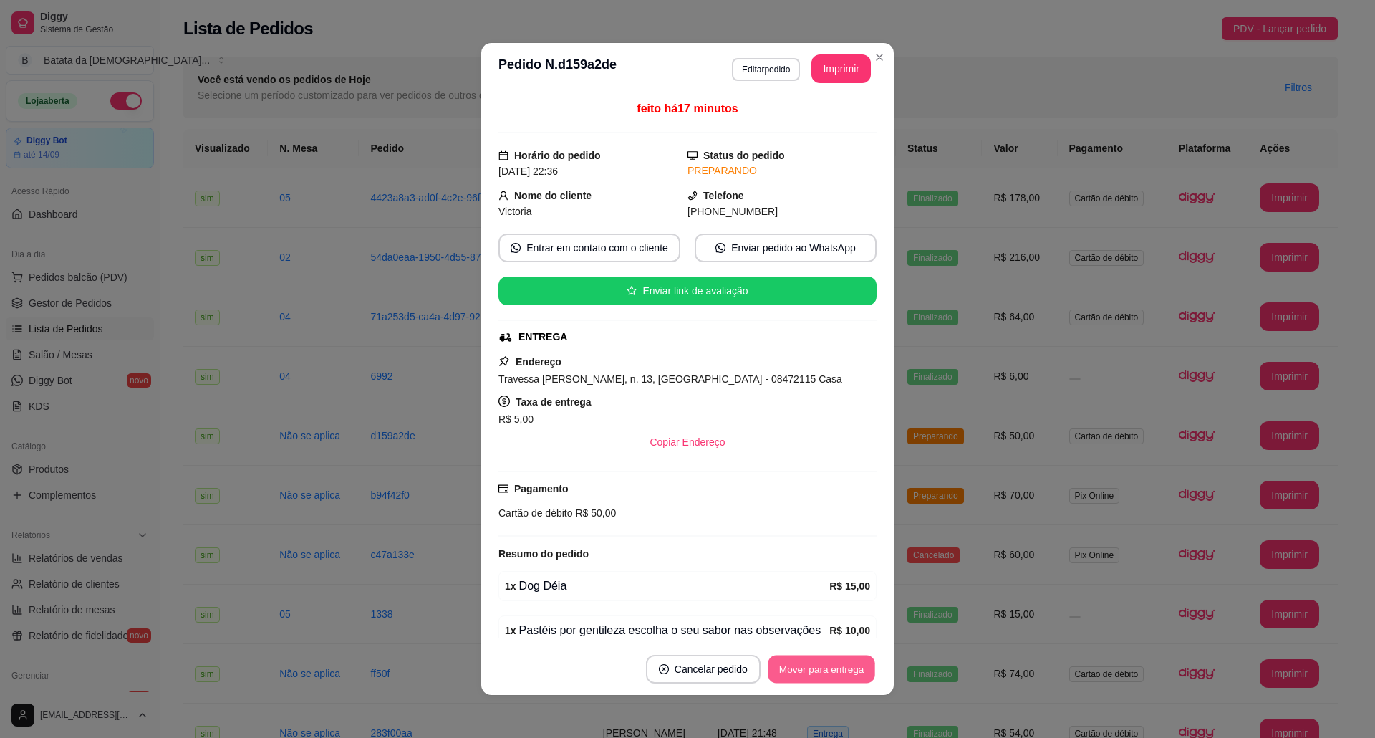
click at [839, 674] on button "Mover para entrega" at bounding box center [821, 669] width 107 height 28
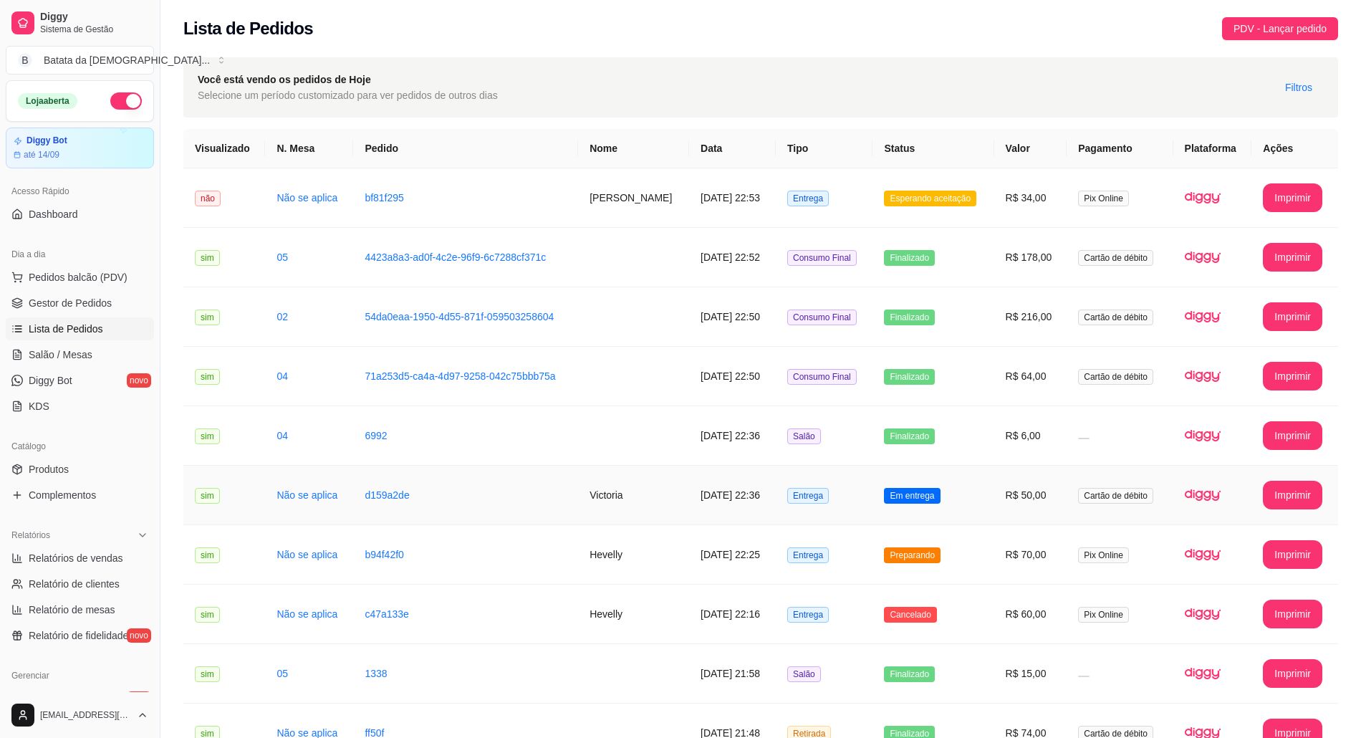
click at [1025, 496] on td "R$ 50,00" at bounding box center [1030, 494] width 73 height 59
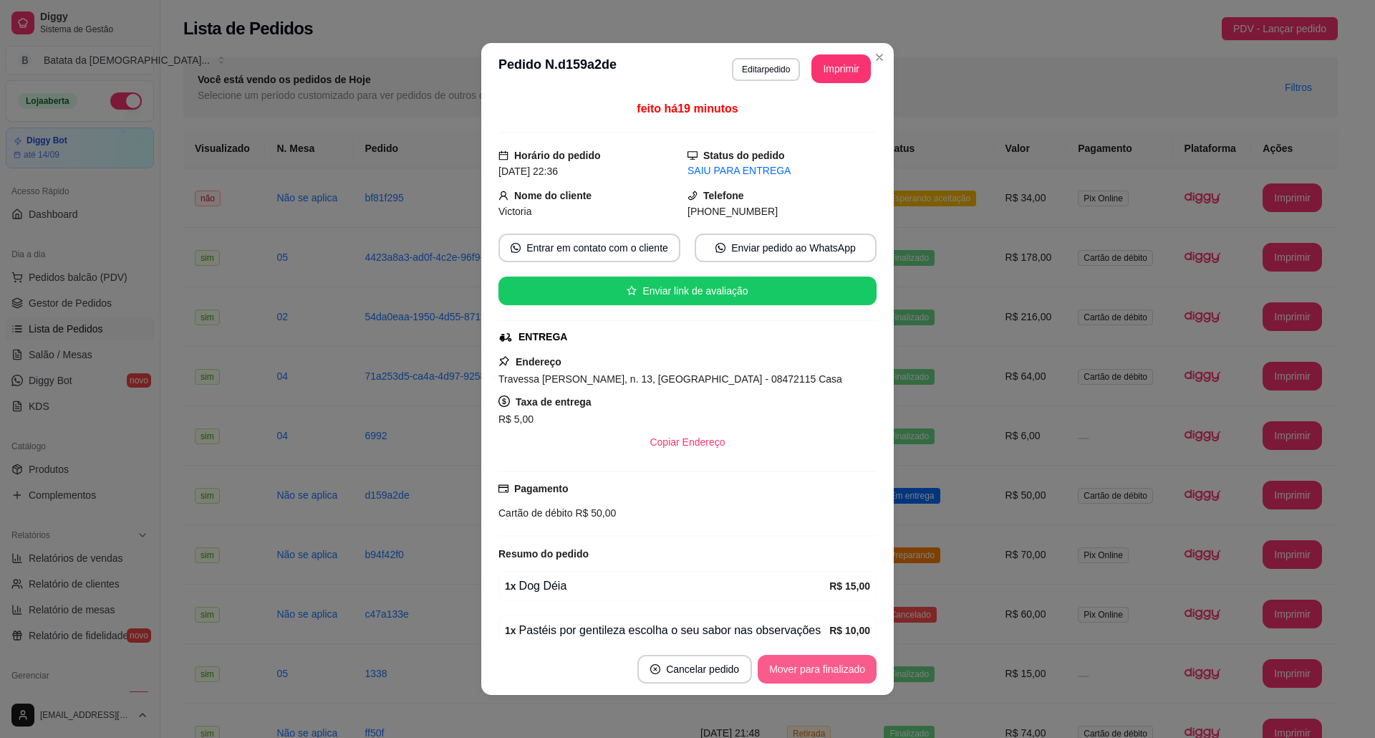
click at [825, 665] on button "Mover para finalizado" at bounding box center [817, 669] width 119 height 29
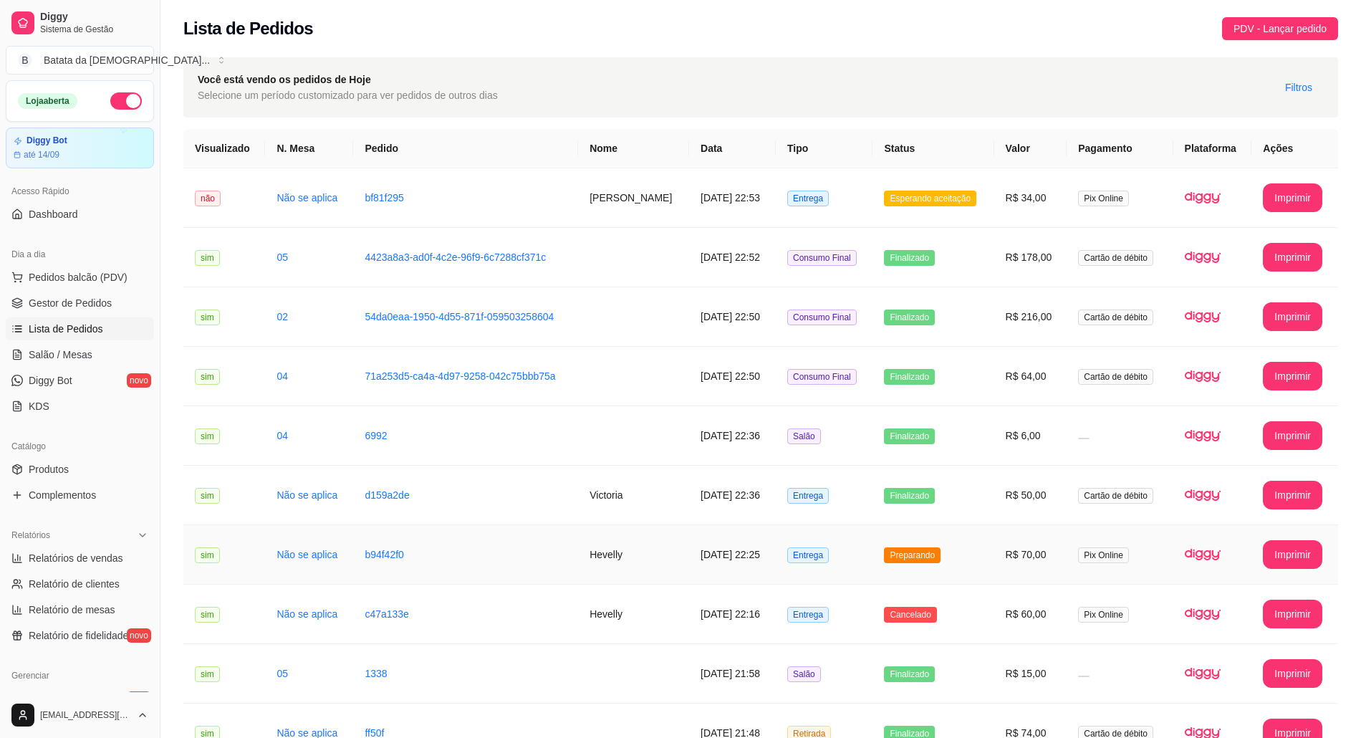
click at [899, 563] on span "Preparando" at bounding box center [912, 555] width 57 height 16
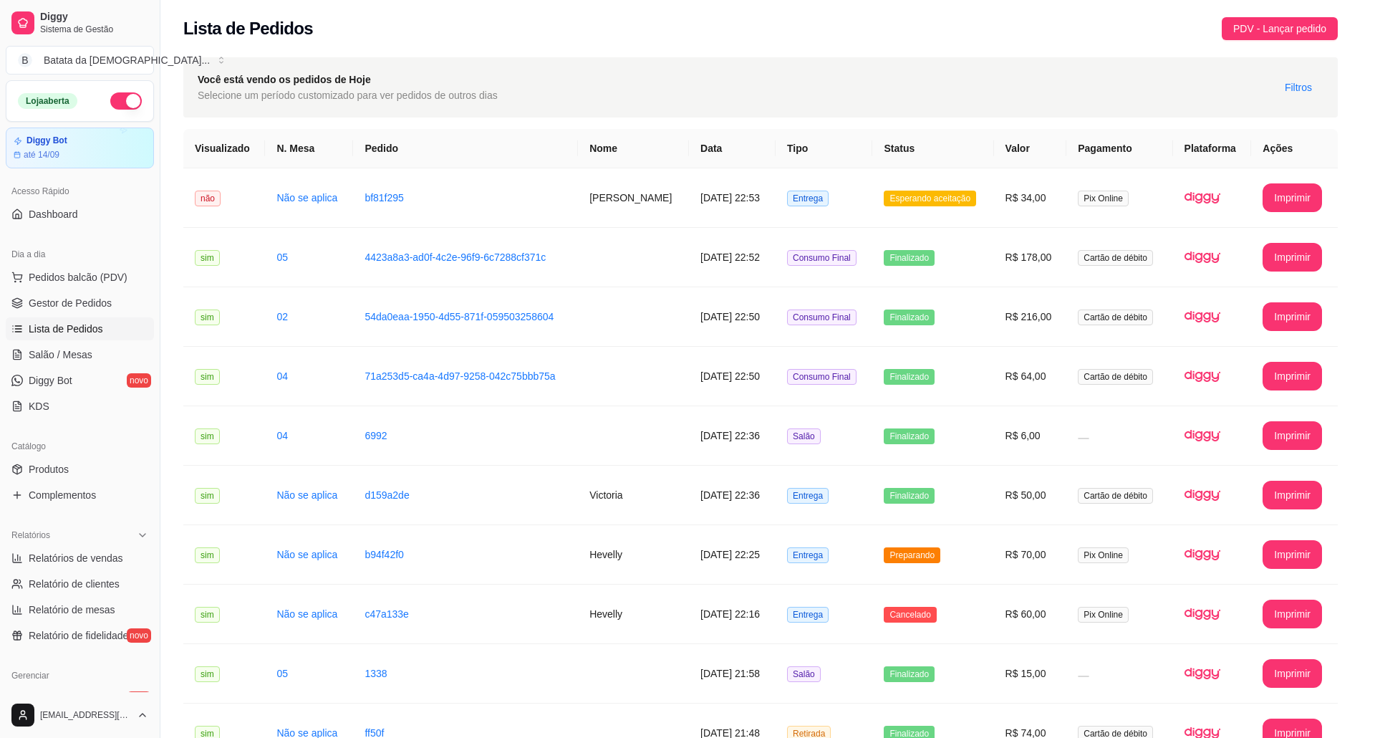
click at [819, 656] on button "Mover para entrega" at bounding box center [821, 669] width 107 height 28
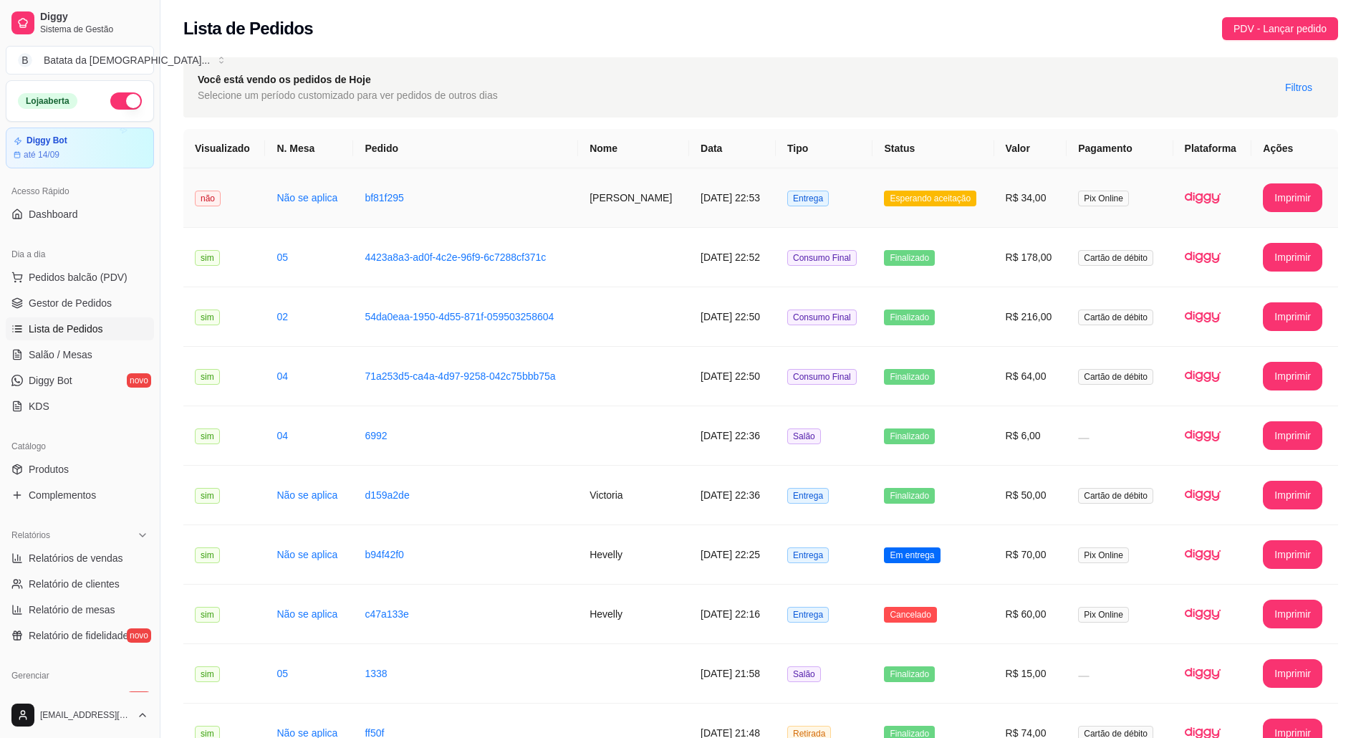
click at [978, 216] on td "Esperando aceitação" at bounding box center [932, 197] width 121 height 59
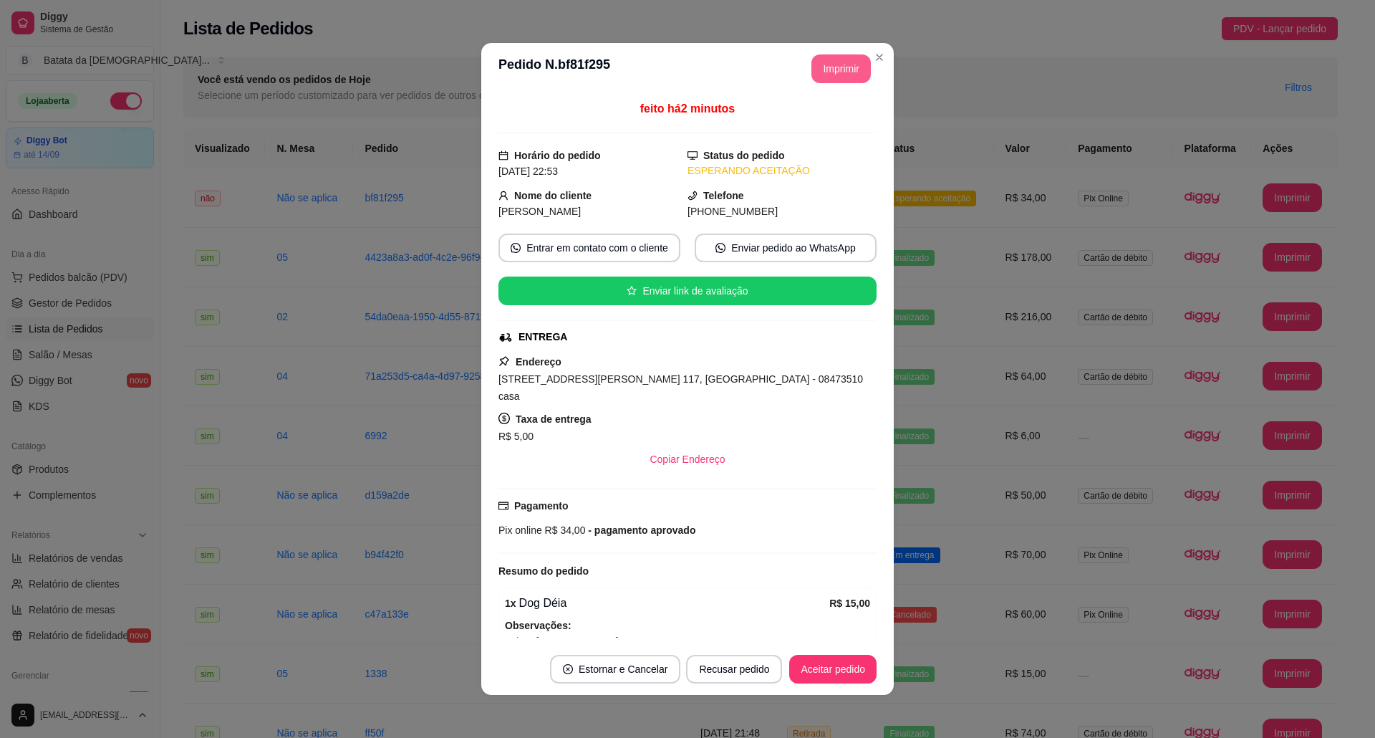
click at [831, 62] on button "Imprimir" at bounding box center [840, 68] width 59 height 29
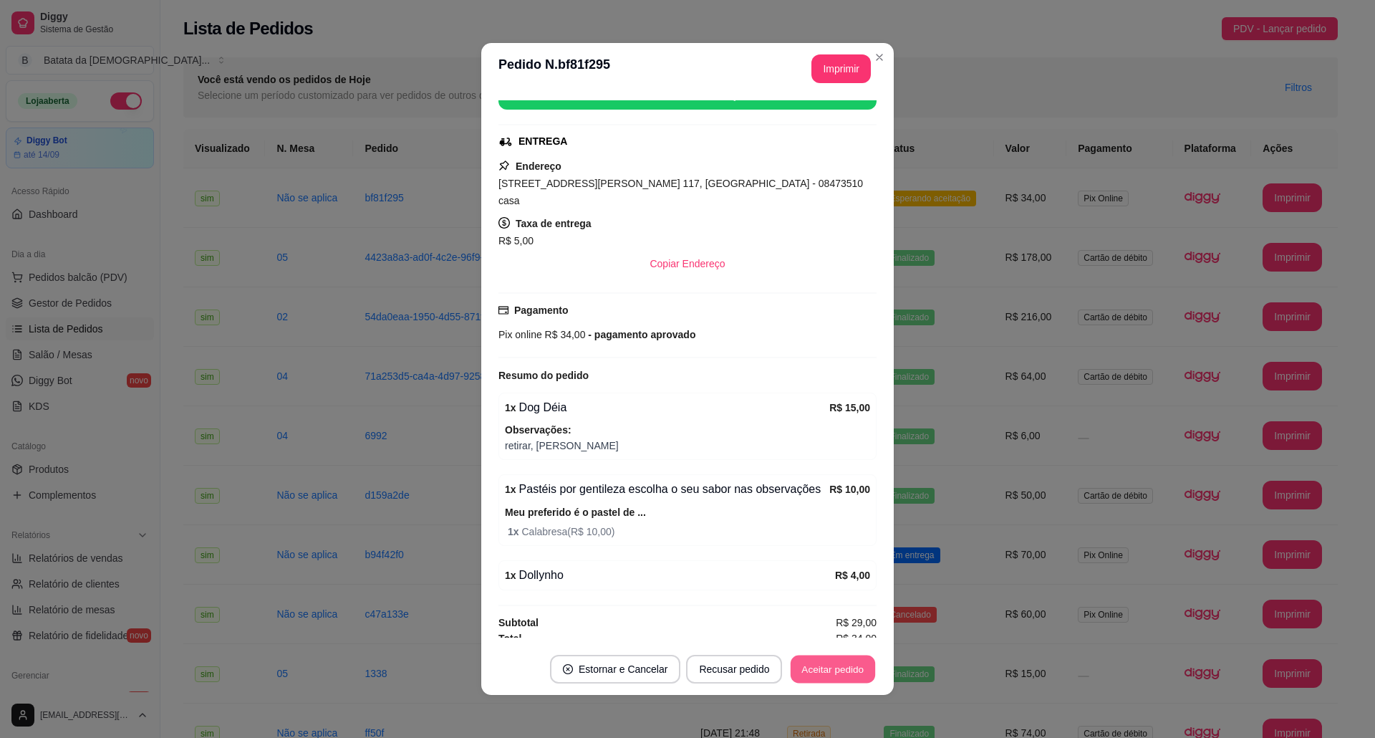
click at [806, 674] on button "Aceitar pedido" at bounding box center [833, 669] width 84 height 28
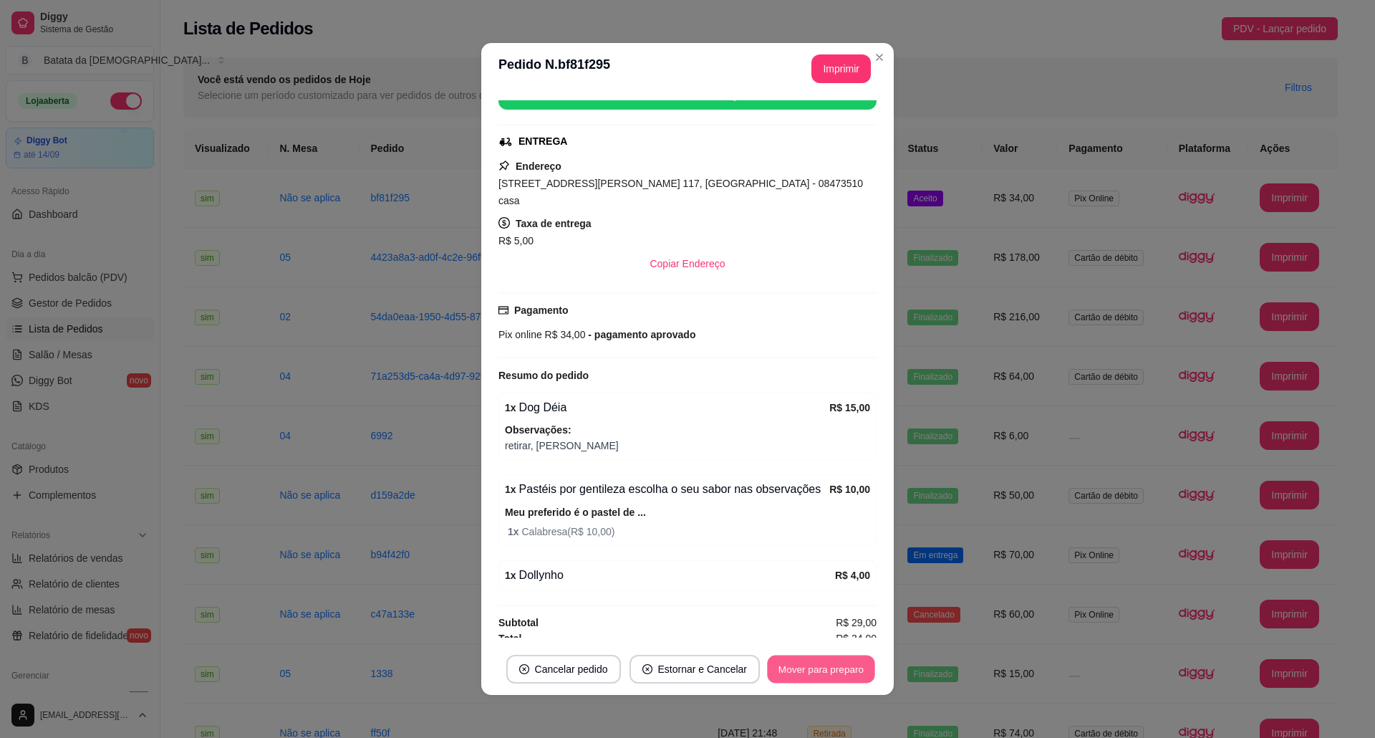
click at [814, 666] on button "Mover para preparo" at bounding box center [820, 669] width 107 height 28
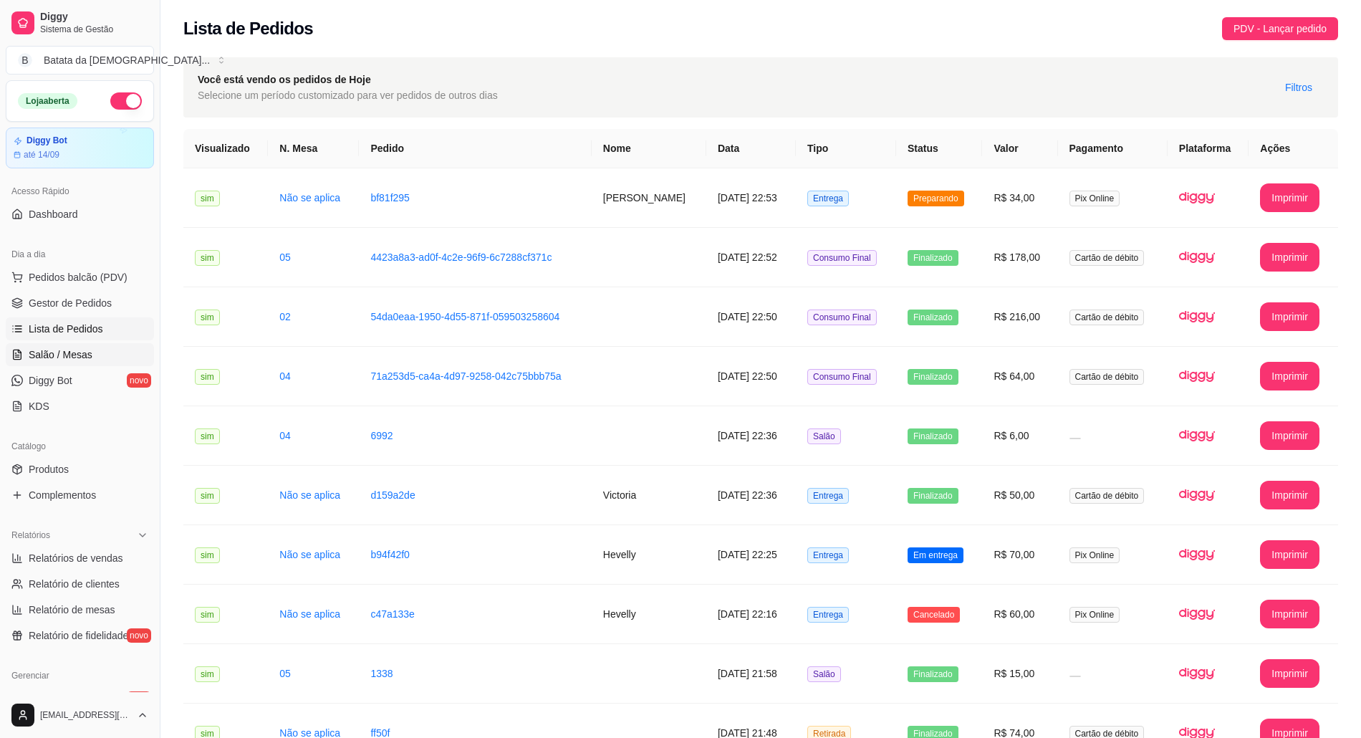
click at [72, 344] on link "Salão / Mesas" at bounding box center [80, 354] width 148 height 23
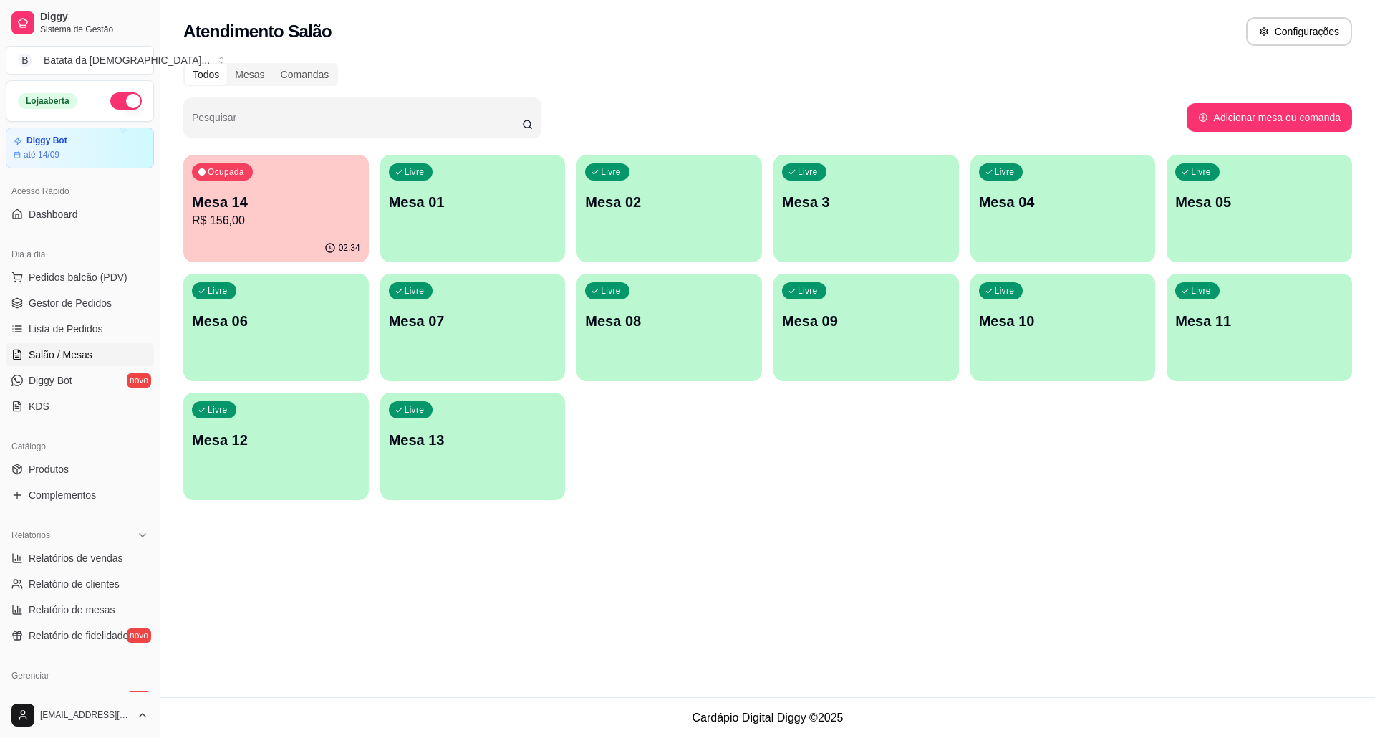
click at [310, 198] on p "Mesa 14" at bounding box center [276, 202] width 168 height 20
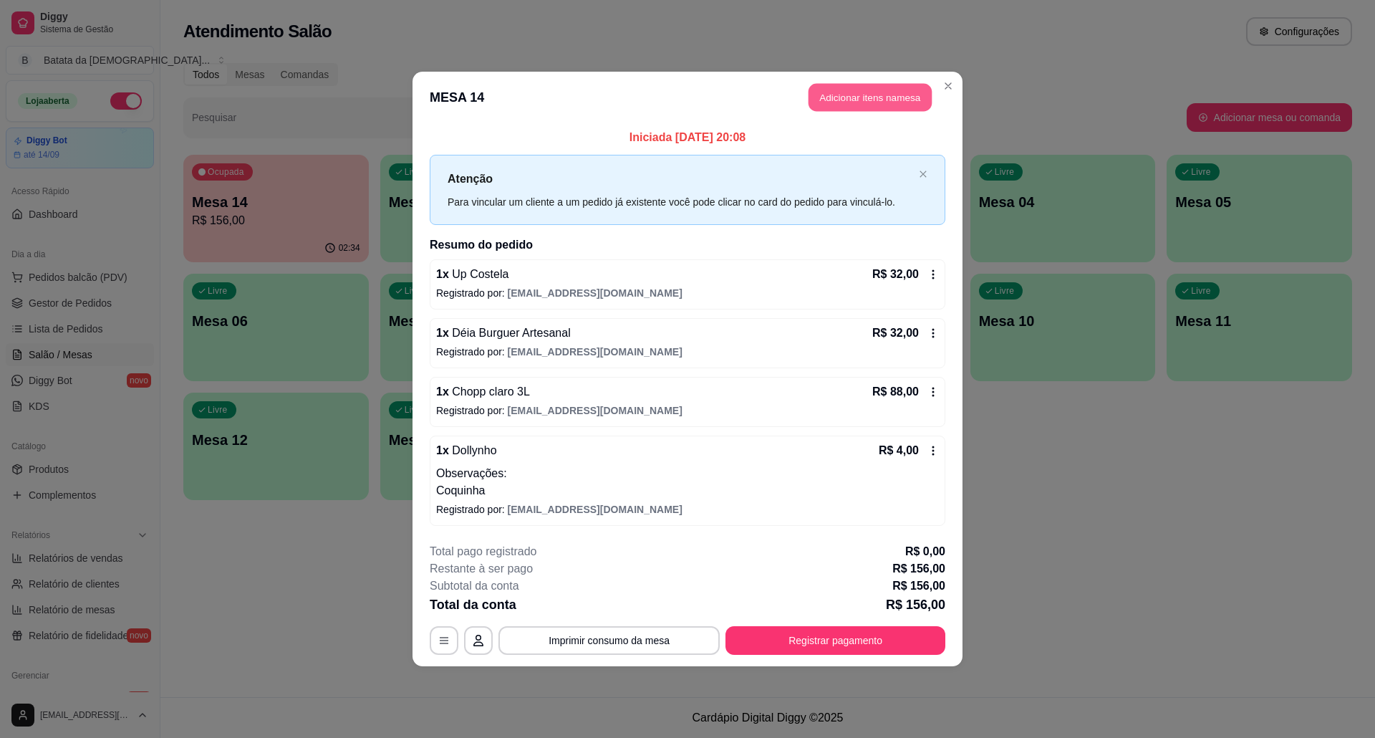
click at [838, 96] on button "Adicionar itens na mesa" at bounding box center [869, 98] width 123 height 28
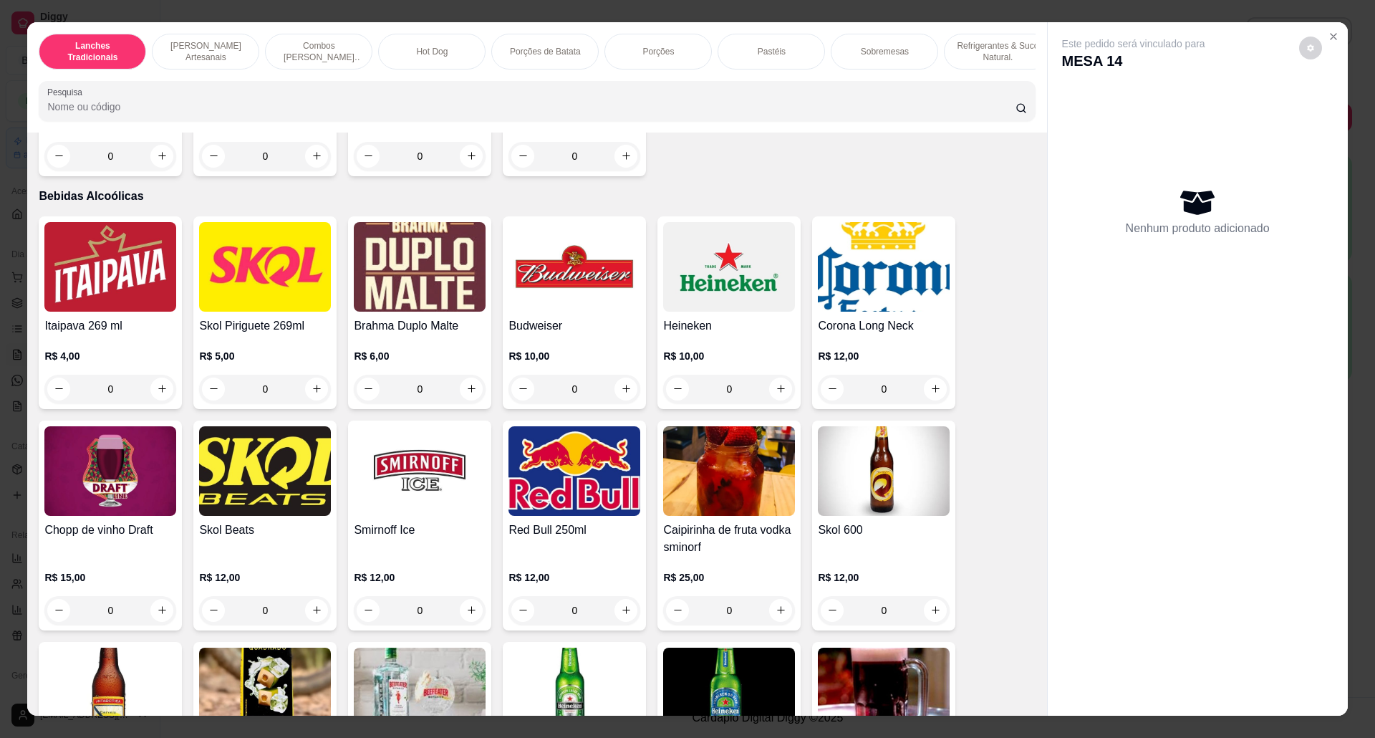
scroll to position [3437, 0]
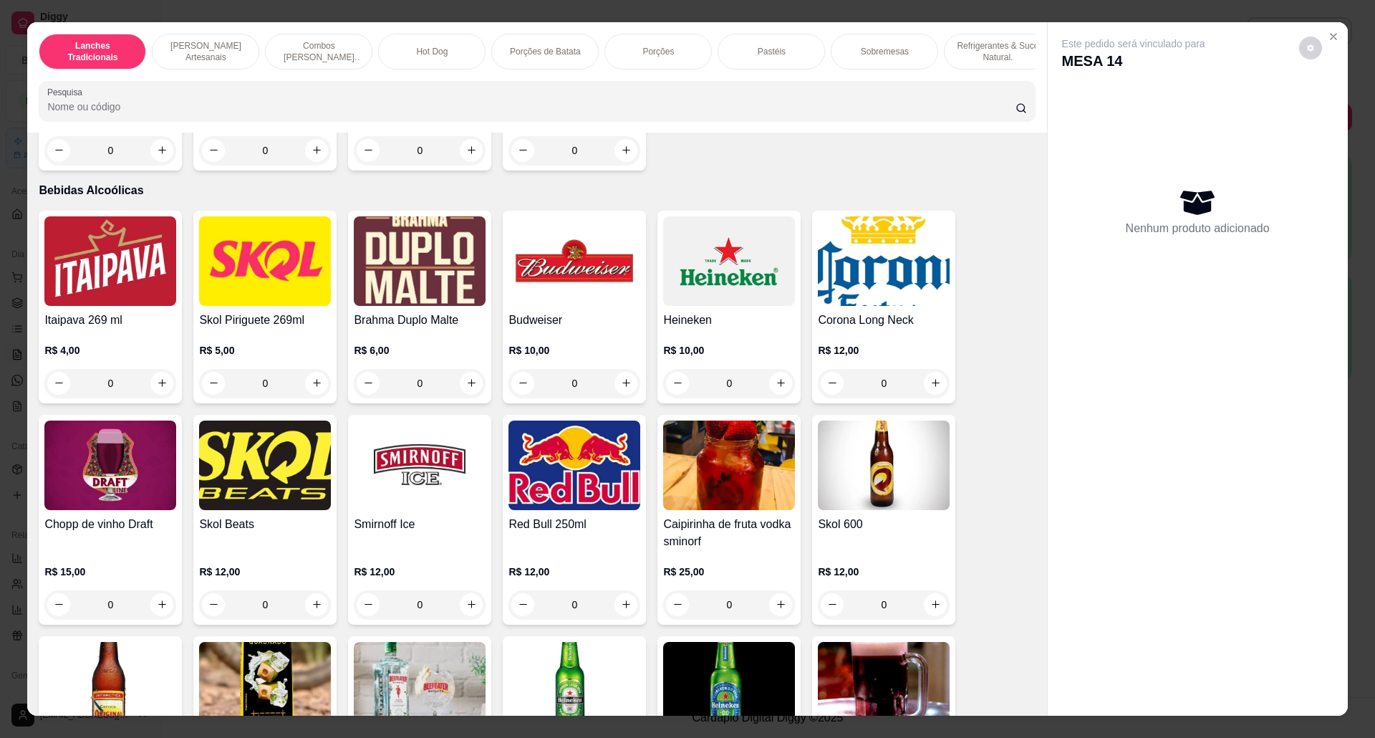
click at [732, 301] on img at bounding box center [729, 261] width 132 height 90
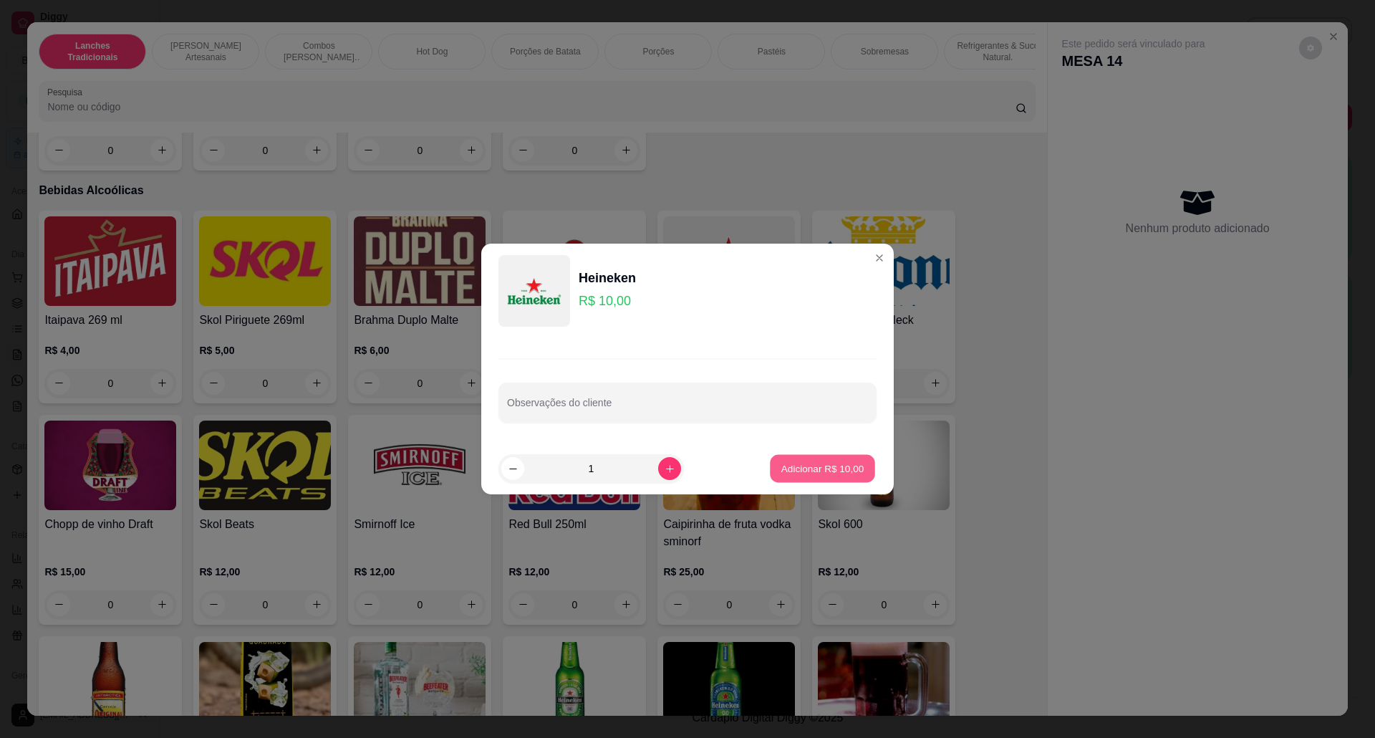
click at [823, 479] on button "Adicionar R$ 10,00" at bounding box center [822, 469] width 105 height 28
type input "1"
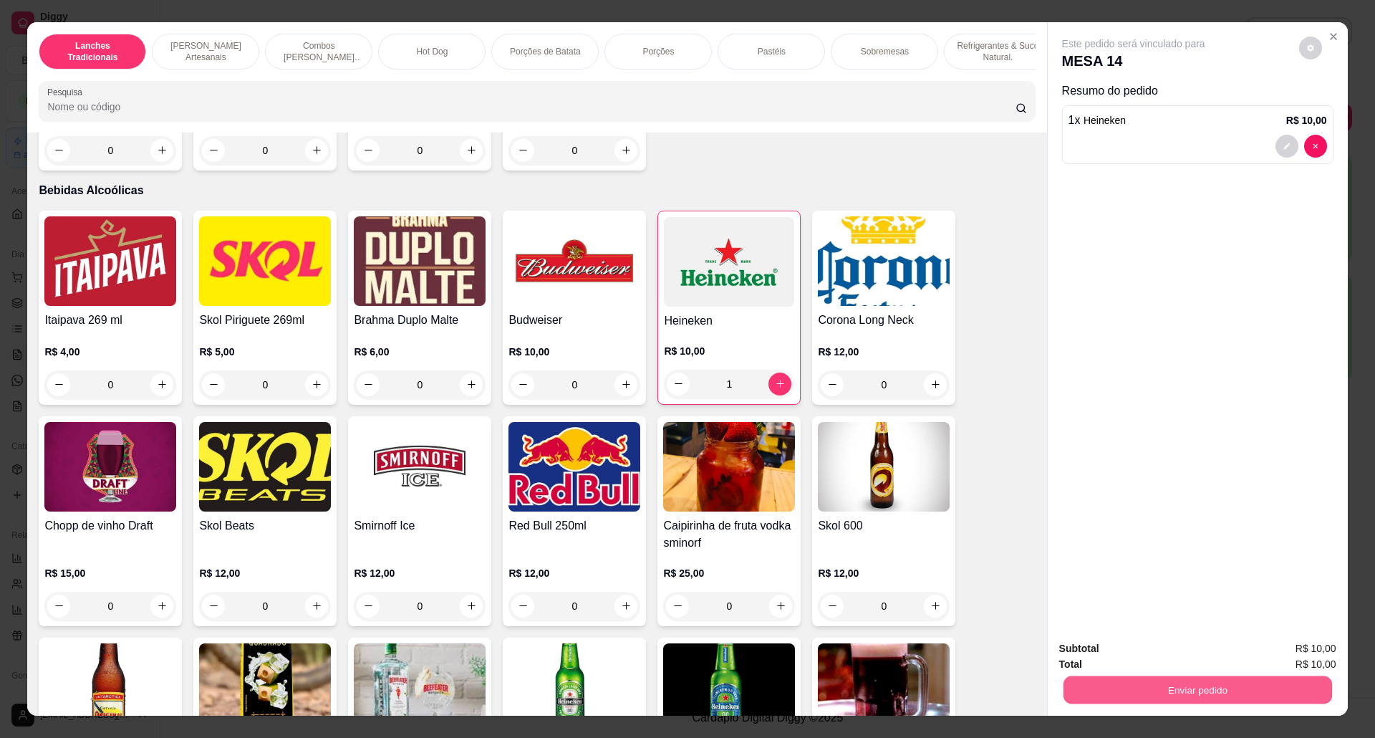
click at [1262, 675] on div "Enviar pedido" at bounding box center [1197, 688] width 277 height 32
click at [1151, 680] on button "Enviar pedido" at bounding box center [1197, 689] width 277 height 29
click at [1126, 648] on button "Não registrar e enviar pedido" at bounding box center [1148, 655] width 145 height 26
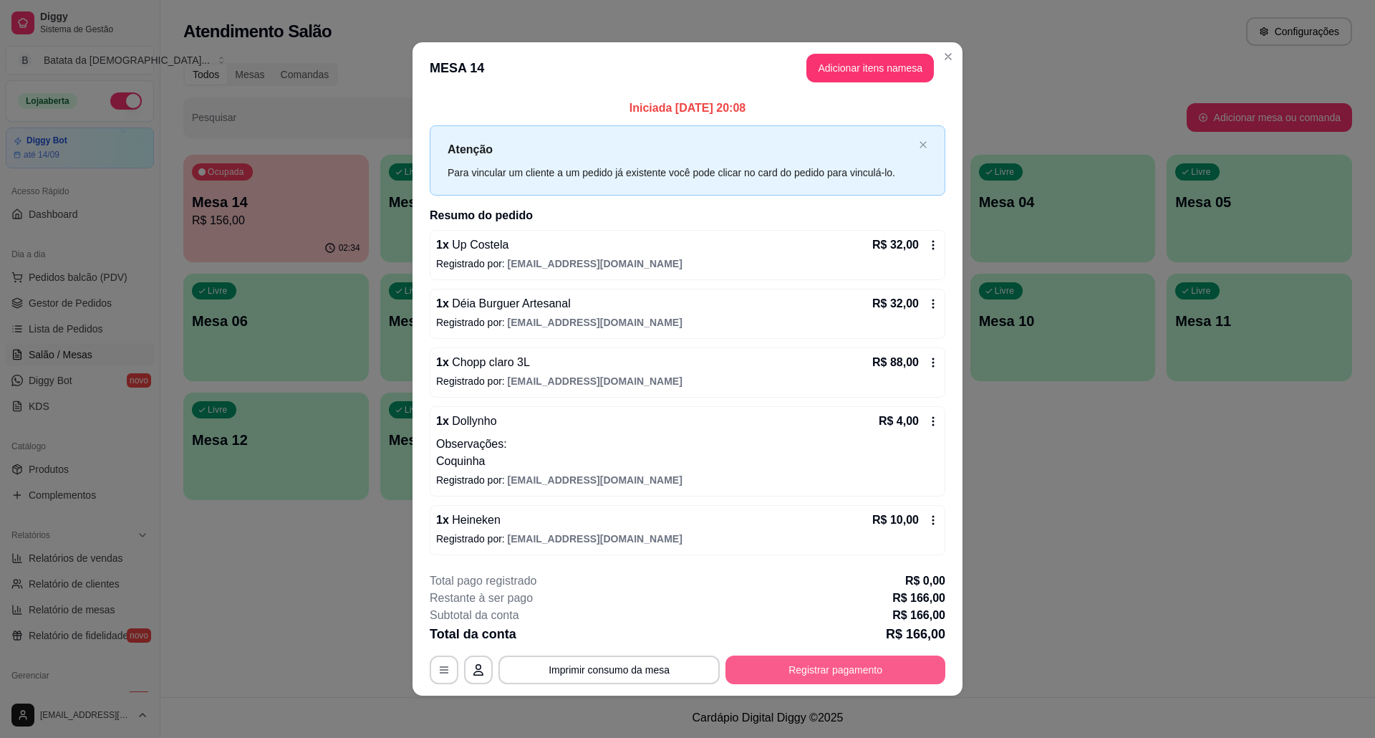
click at [731, 667] on button "Registrar pagamento" at bounding box center [835, 669] width 220 height 29
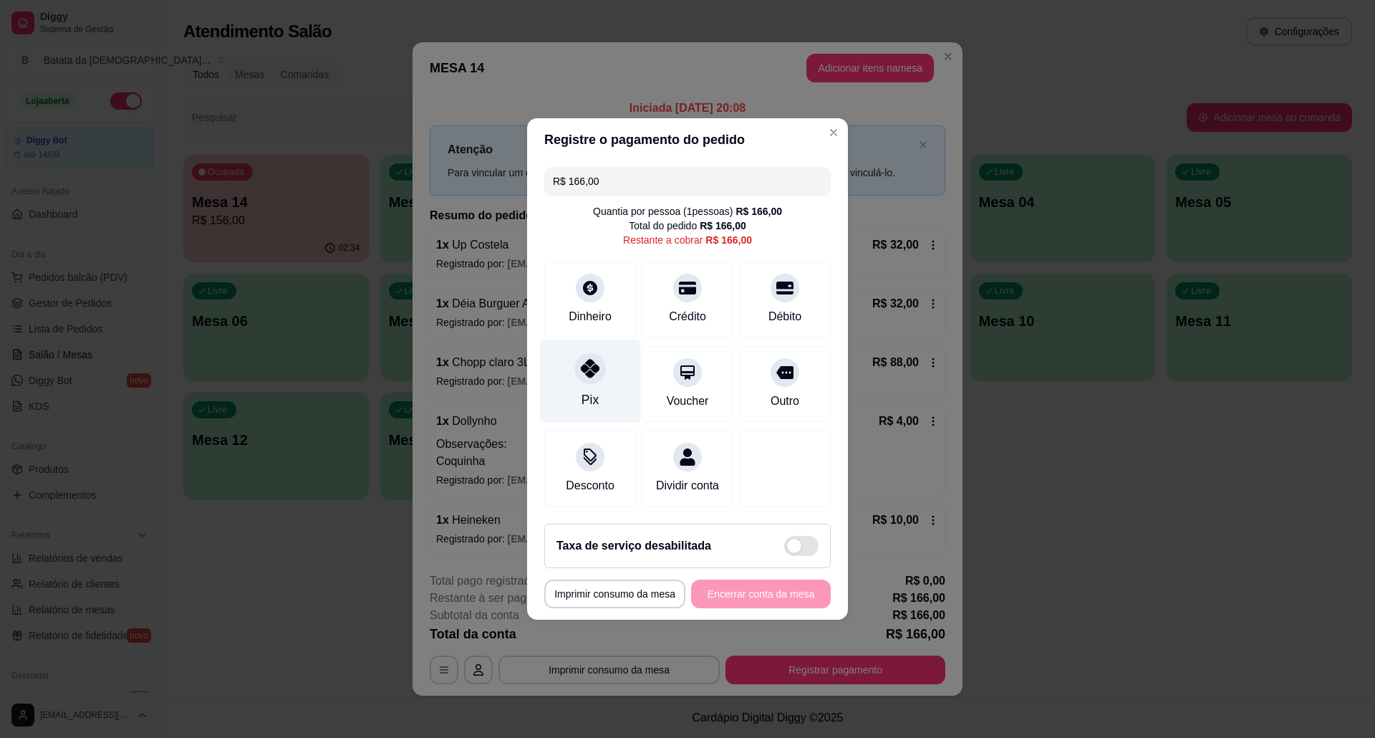
click at [593, 376] on div "Pix" at bounding box center [590, 381] width 101 height 84
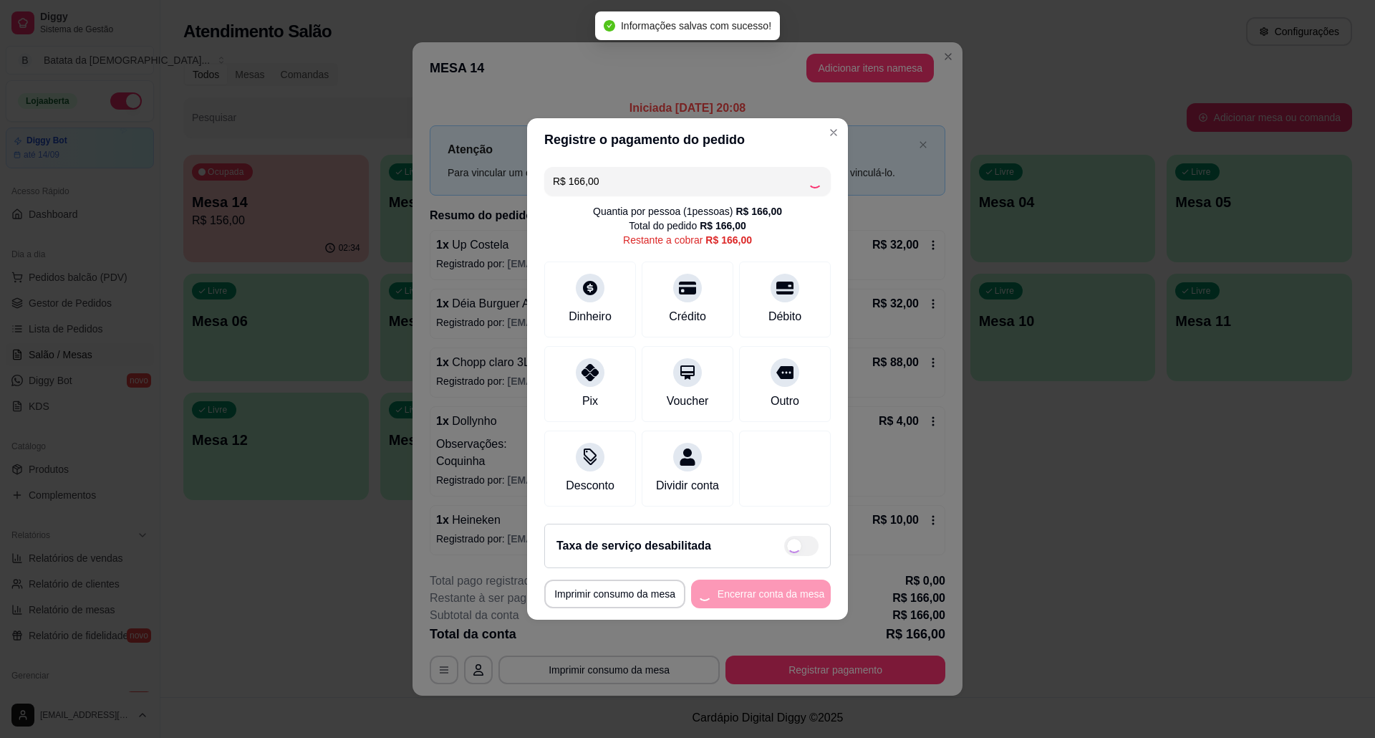
type input "R$ 0,00"
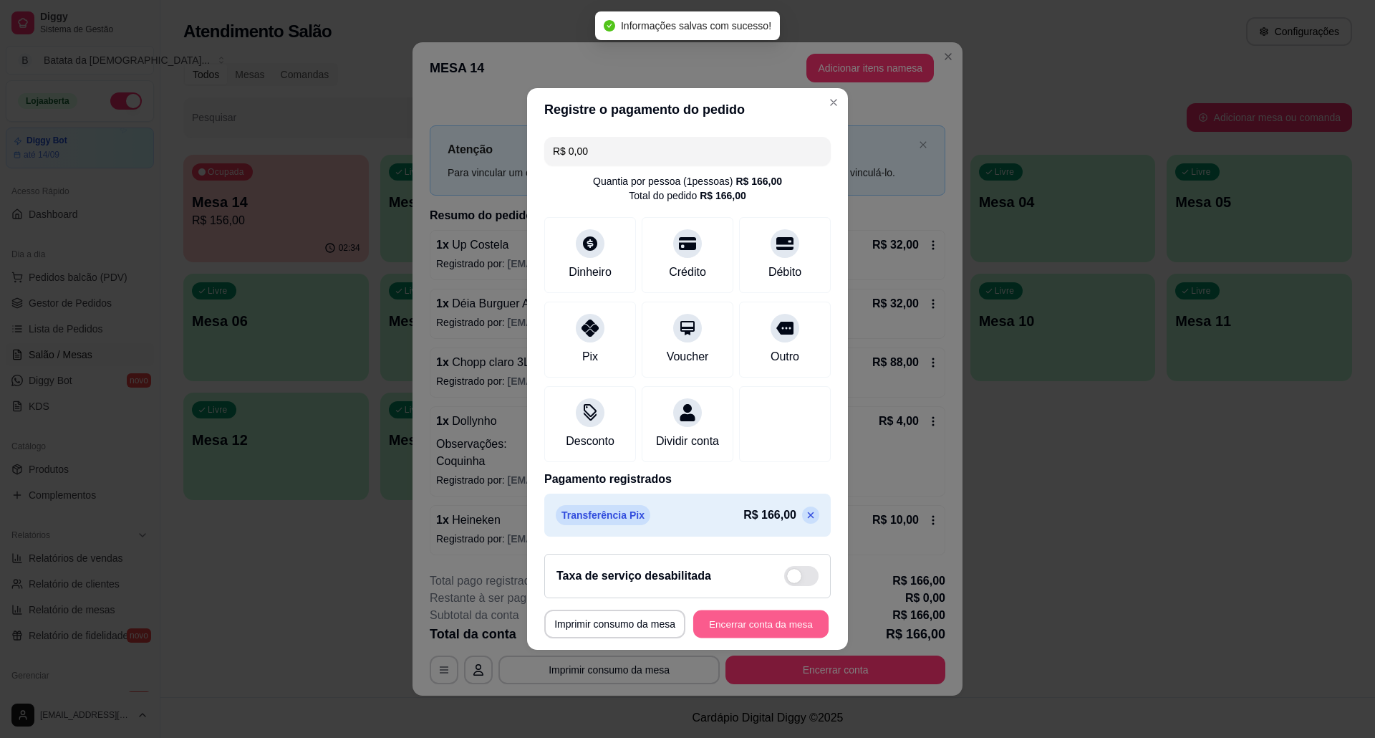
click at [771, 633] on button "Encerrar conta da mesa" at bounding box center [760, 624] width 135 height 28
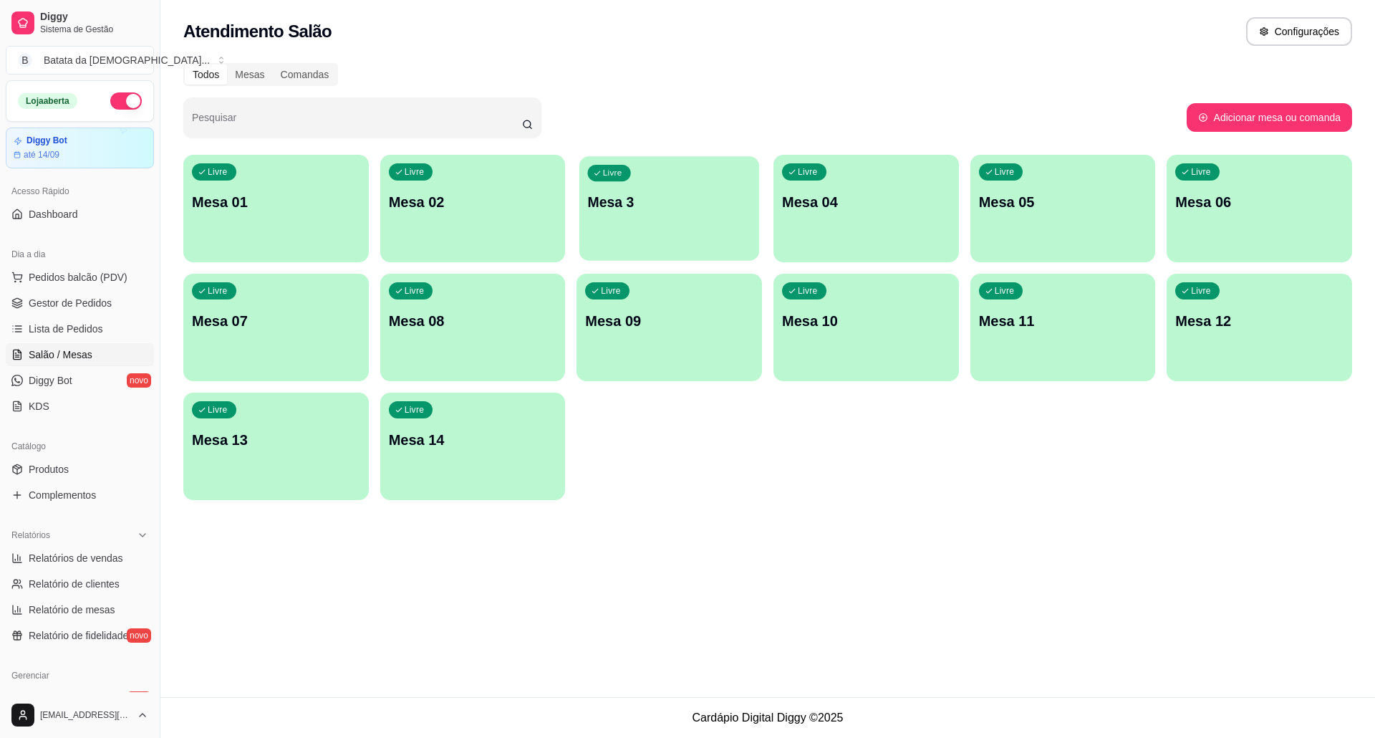
click at [646, 193] on p "Mesa 3" at bounding box center [669, 202] width 163 height 19
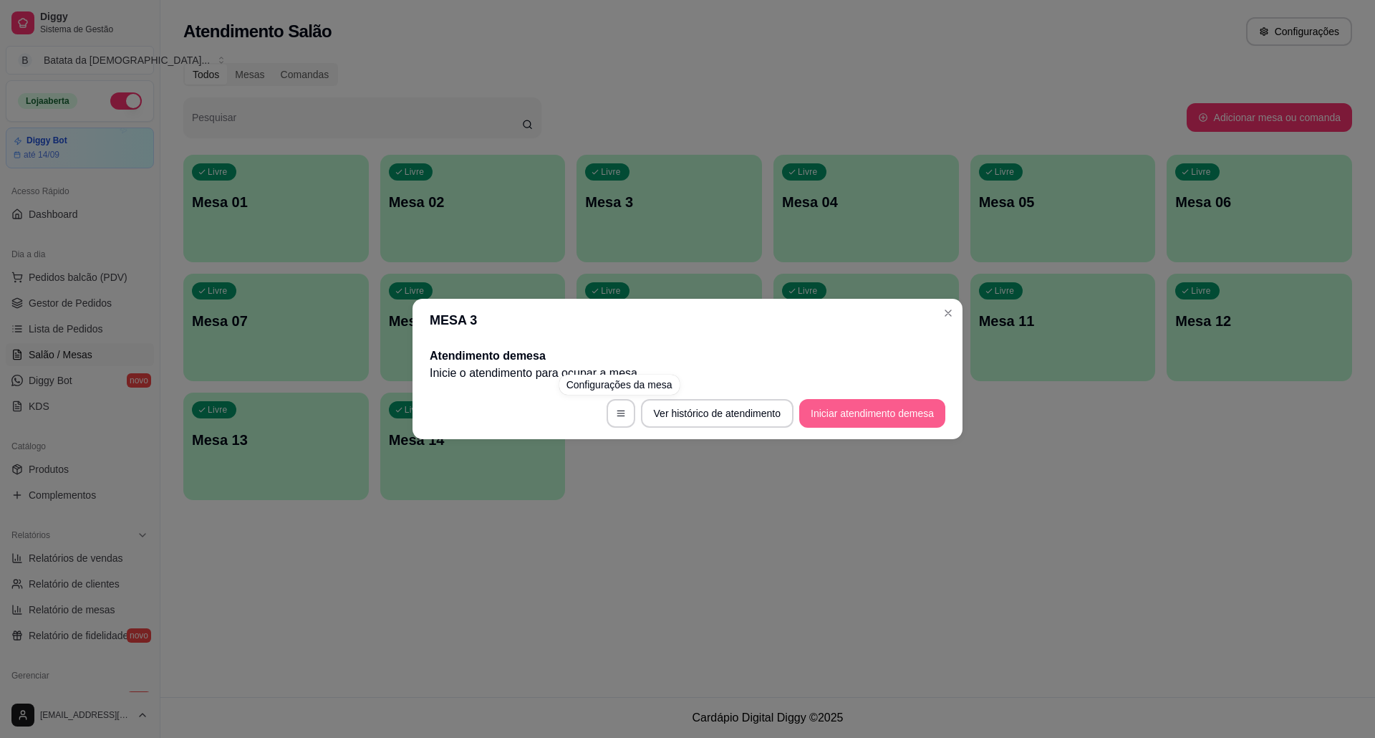
click at [855, 402] on button "Iniciar atendimento de mesa" at bounding box center [872, 413] width 146 height 29
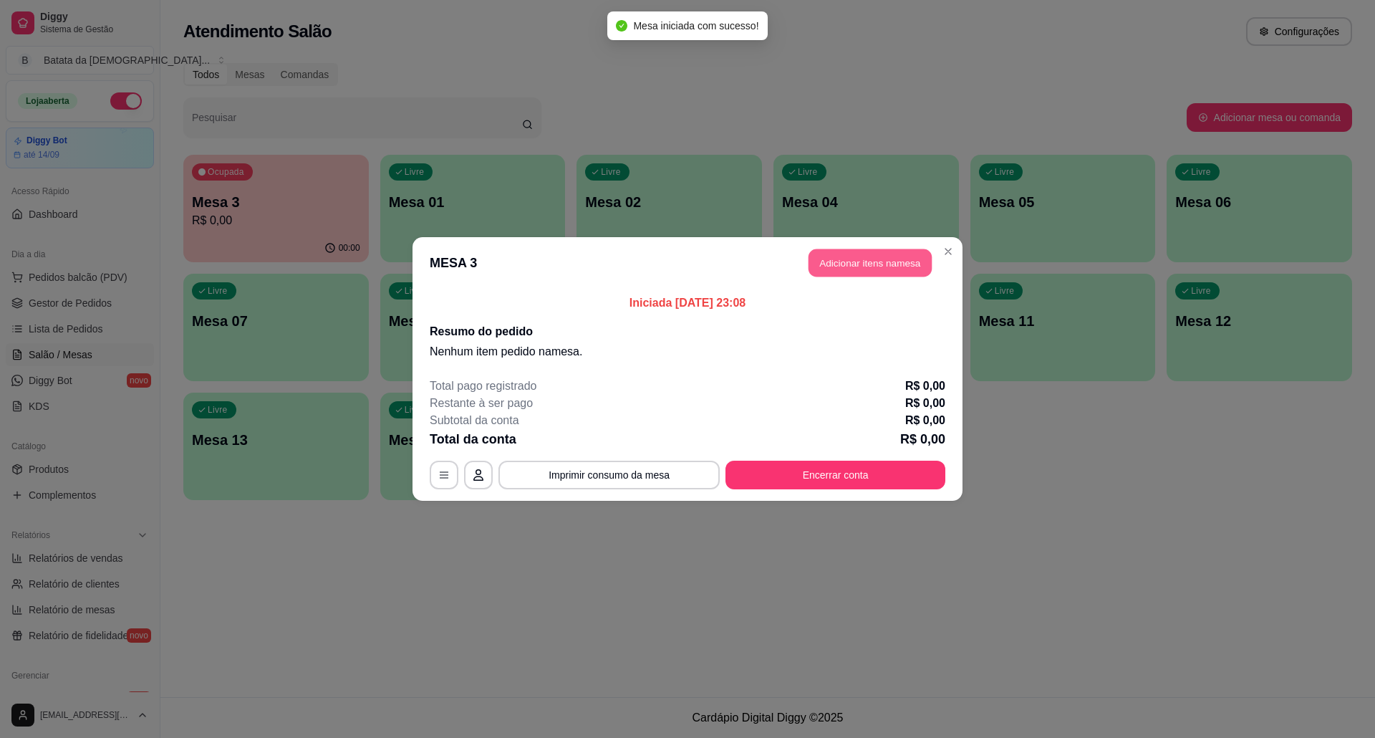
click at [866, 255] on button "Adicionar itens na mesa" at bounding box center [869, 263] width 123 height 28
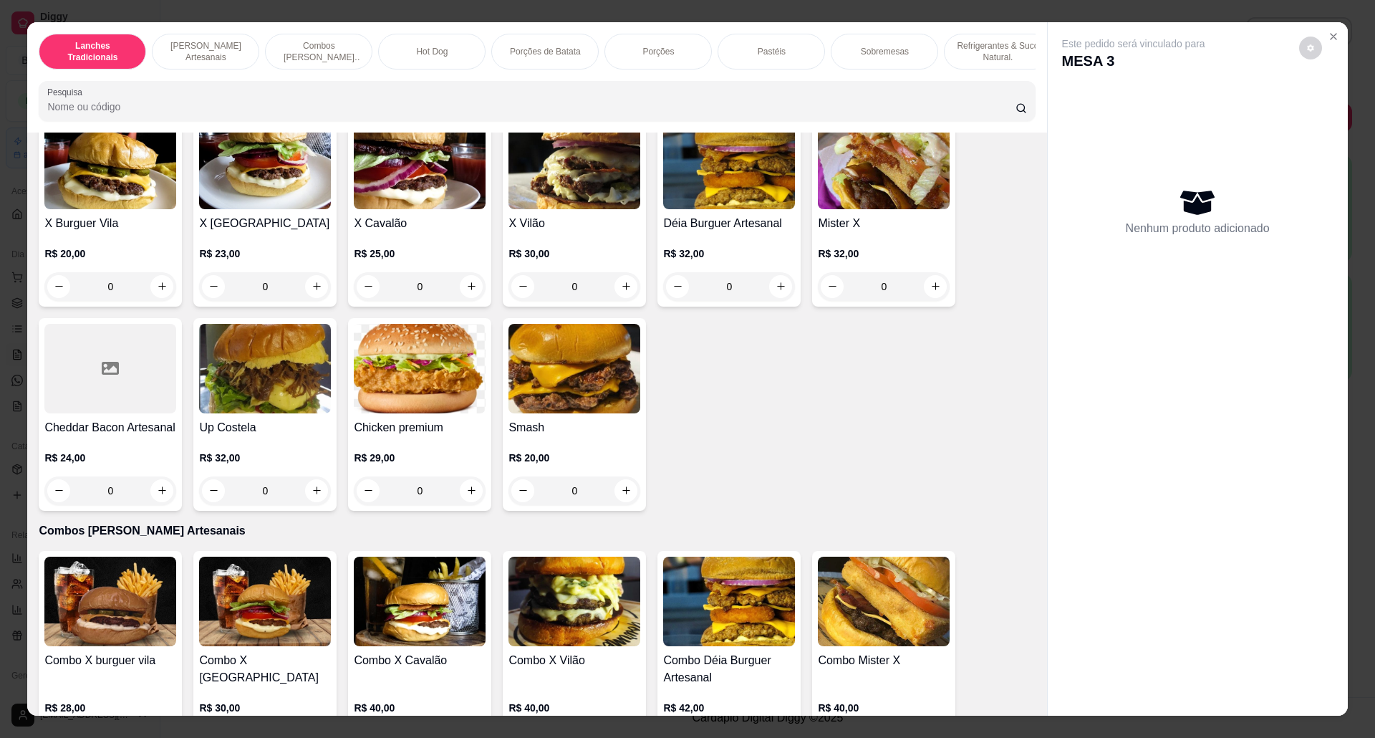
scroll to position [477, 0]
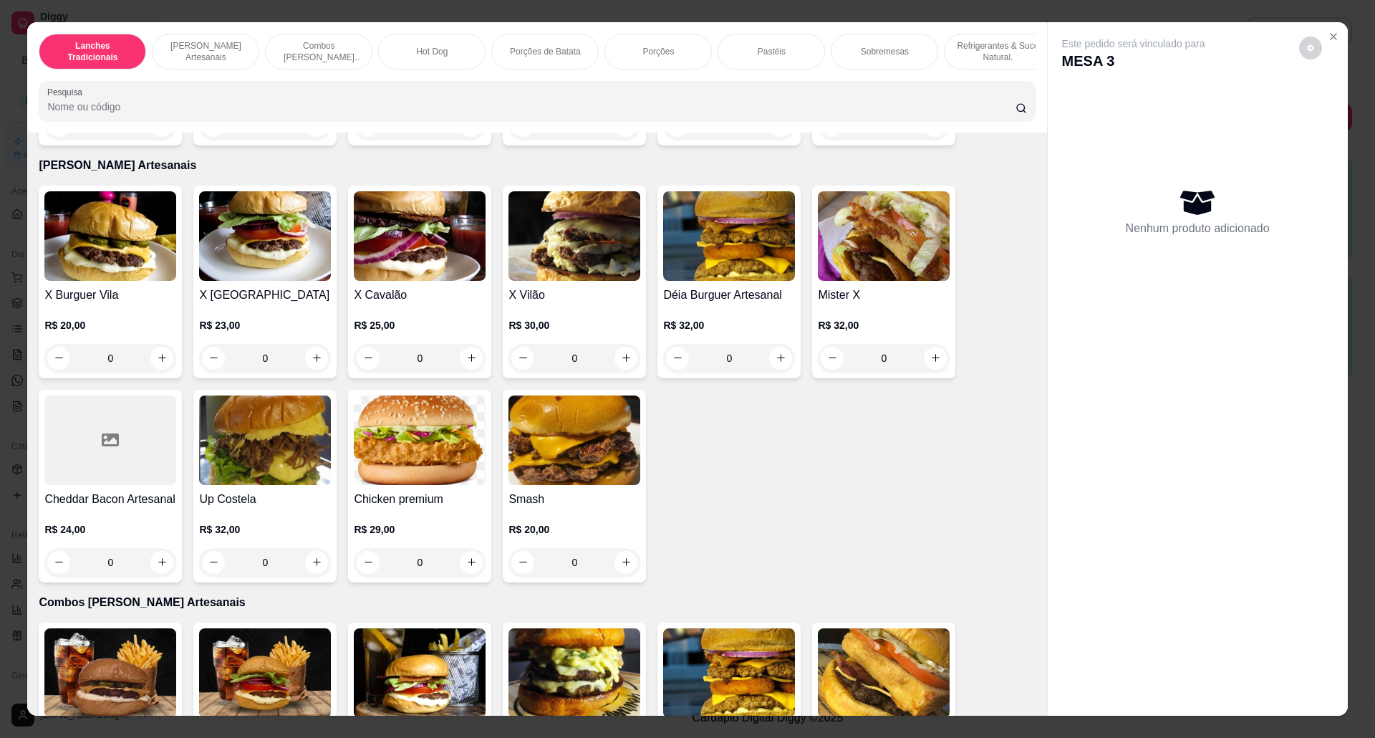
click at [467, 372] on div "0" at bounding box center [420, 358] width 132 height 29
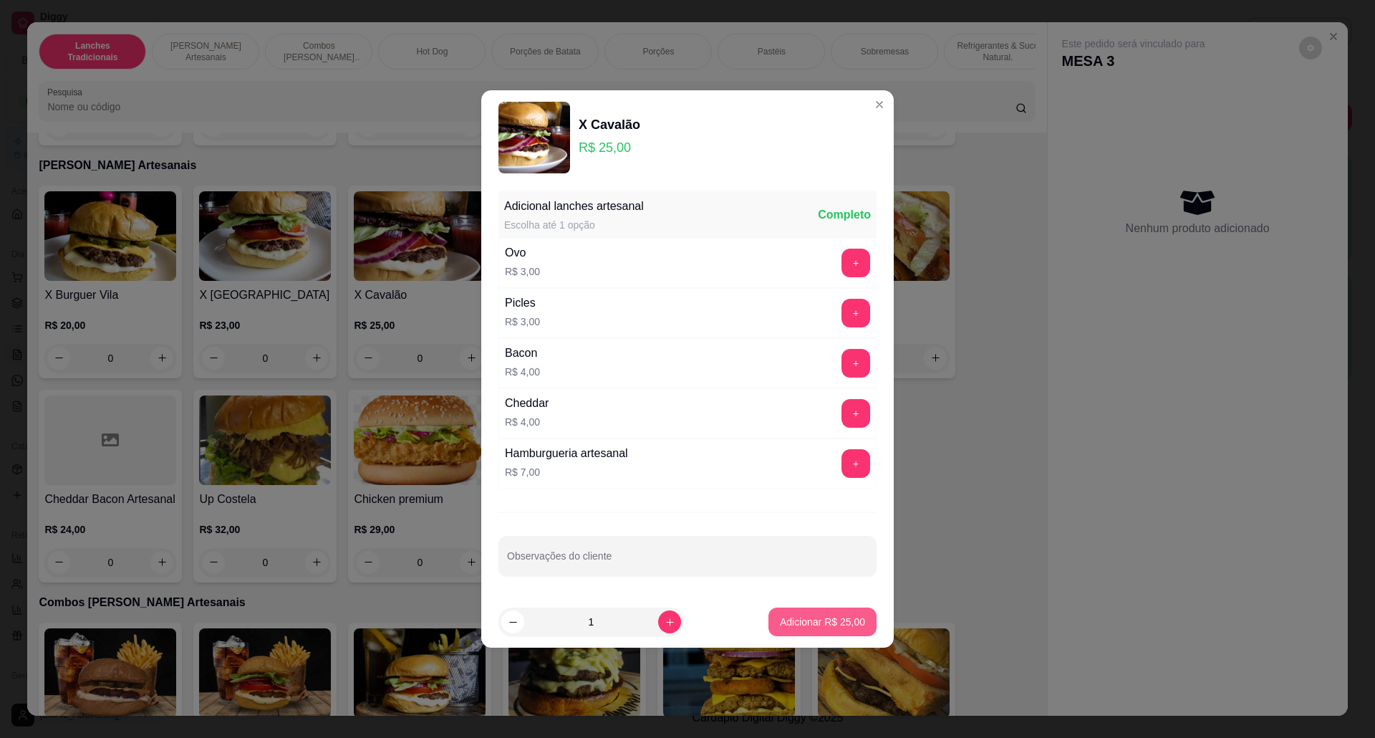
click at [842, 614] on button "Adicionar R$ 25,00" at bounding box center [822, 621] width 108 height 29
type input "1"
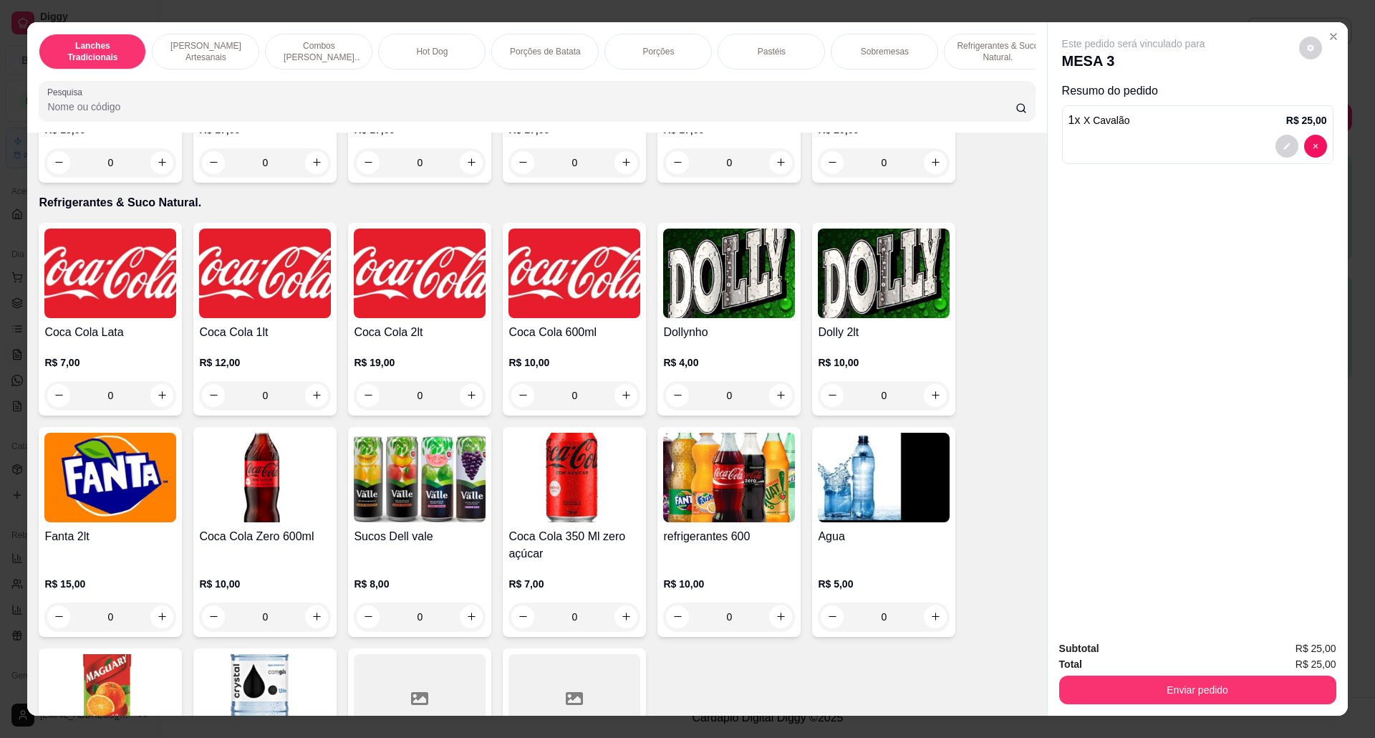
scroll to position [2673, 0]
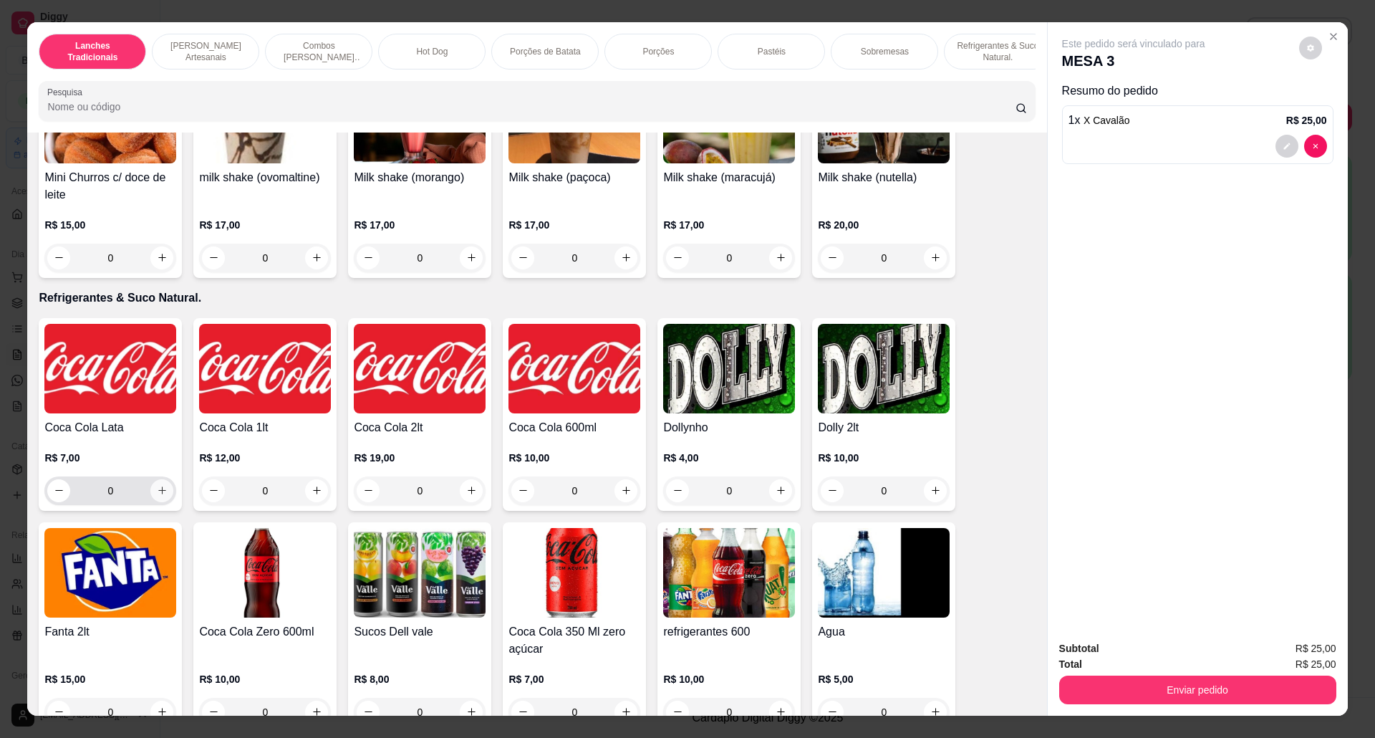
click at [159, 502] on button "increase-product-quantity" at bounding box center [161, 490] width 23 height 23
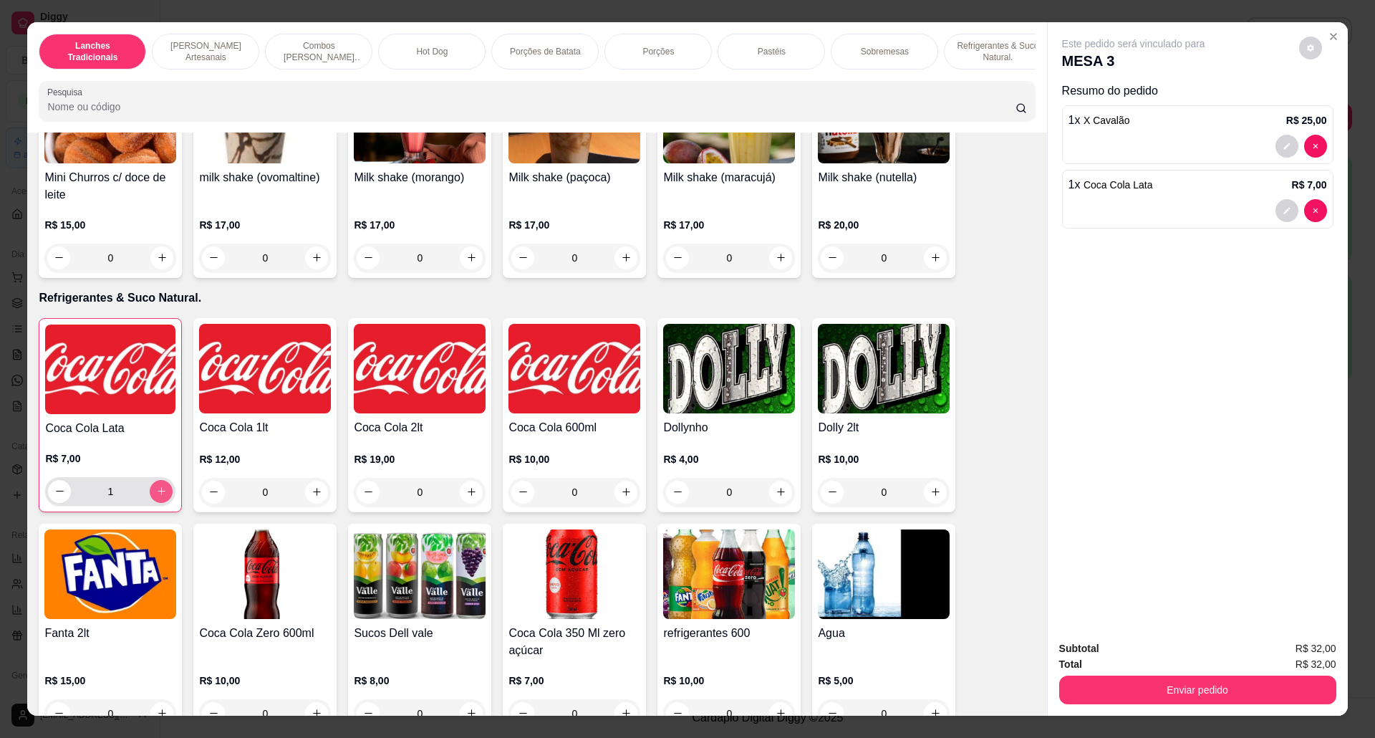
type input "1"
click at [1189, 699] on button "Enviar pedido" at bounding box center [1197, 689] width 277 height 29
click at [1115, 656] on button "Não registrar e enviar pedido" at bounding box center [1148, 655] width 145 height 26
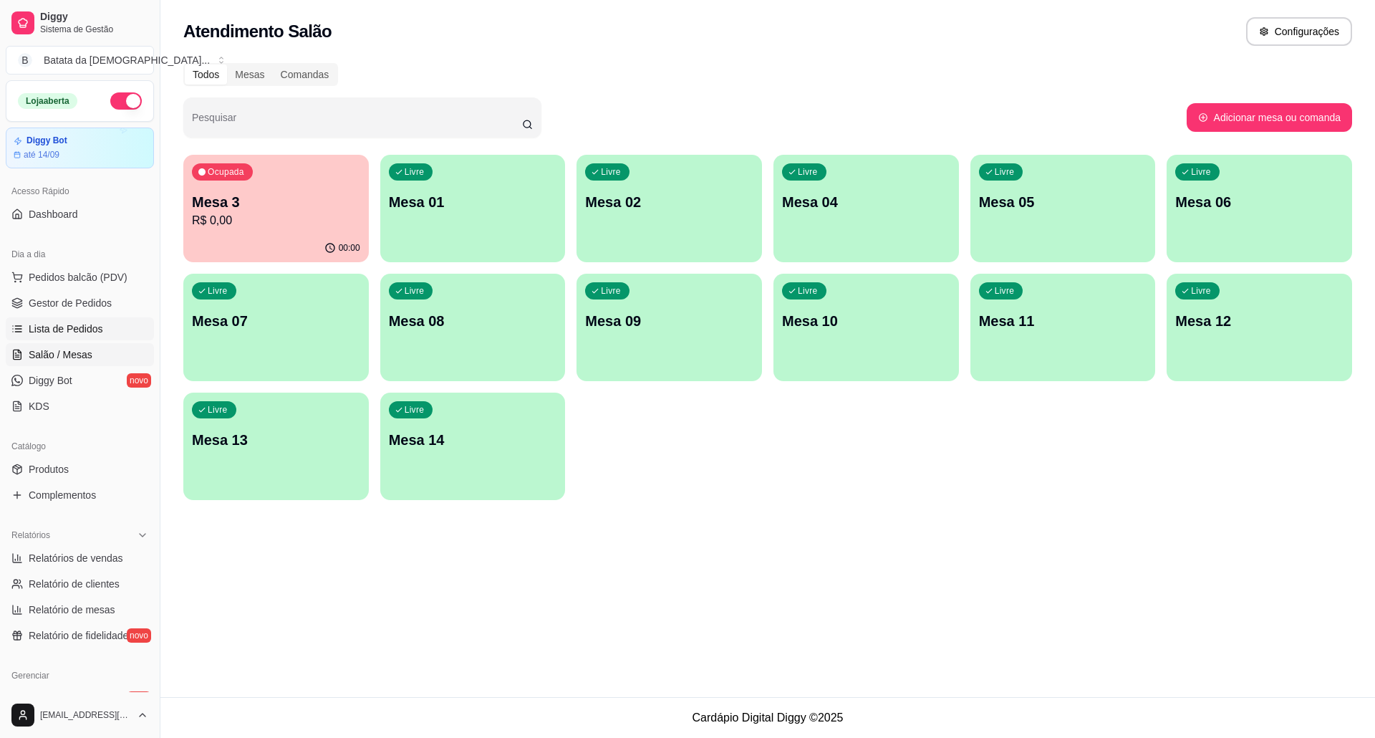
click at [72, 324] on span "Lista de Pedidos" at bounding box center [66, 329] width 74 height 14
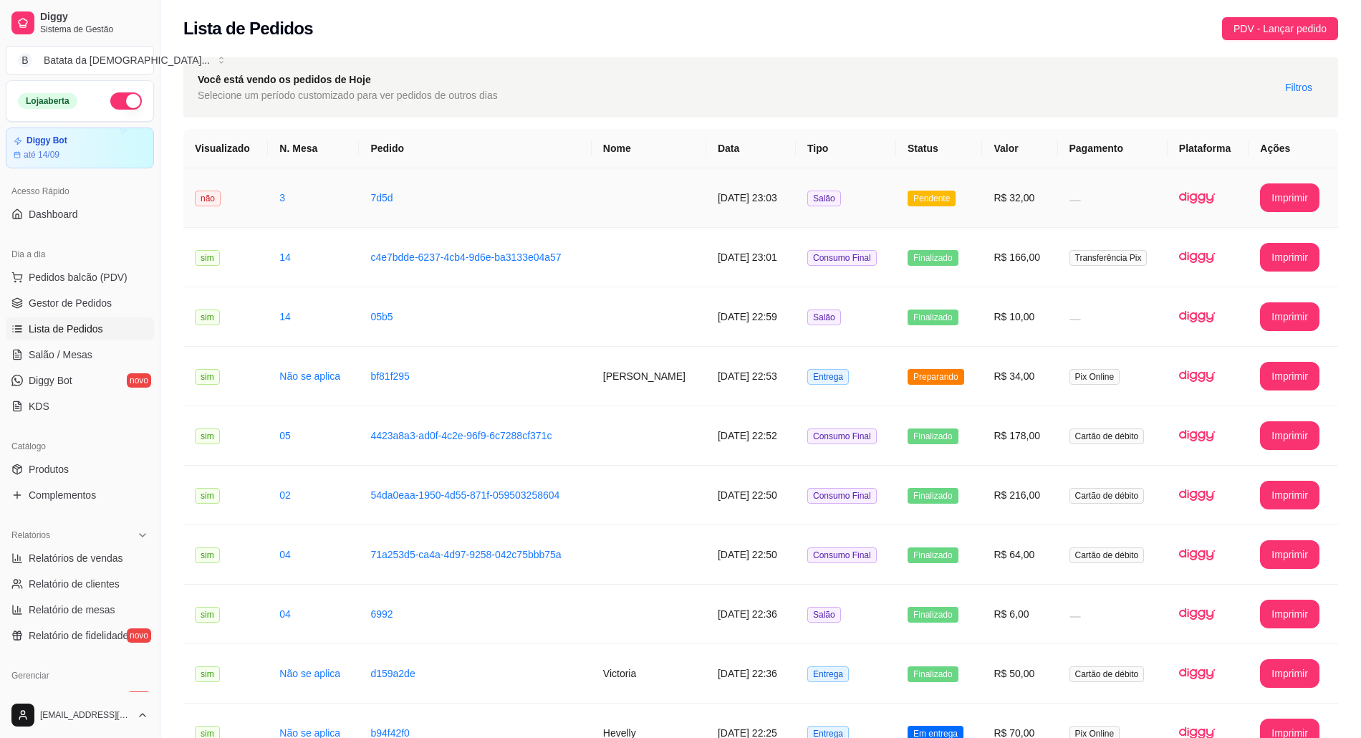
click at [779, 196] on td "15/08/2025 às 23:03" at bounding box center [751, 197] width 90 height 59
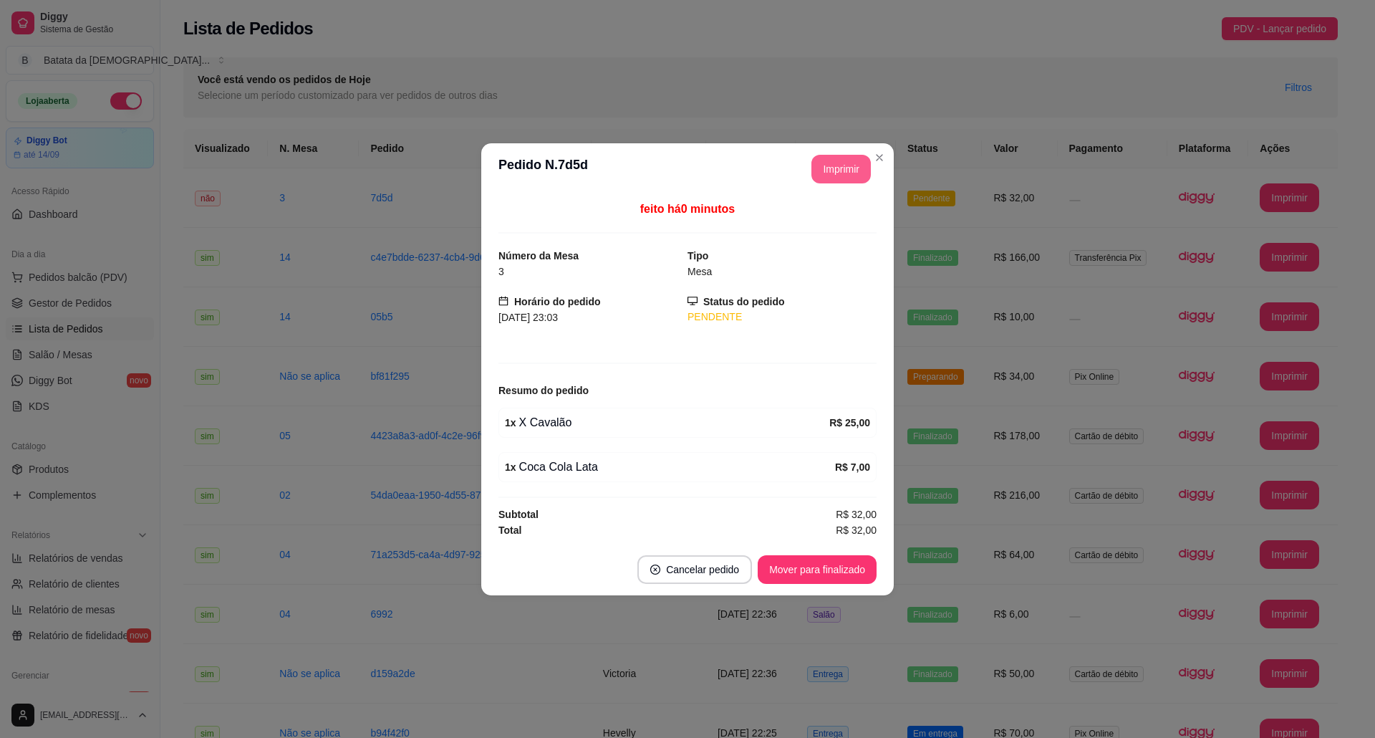
click at [817, 165] on button "Imprimir" at bounding box center [840, 169] width 59 height 29
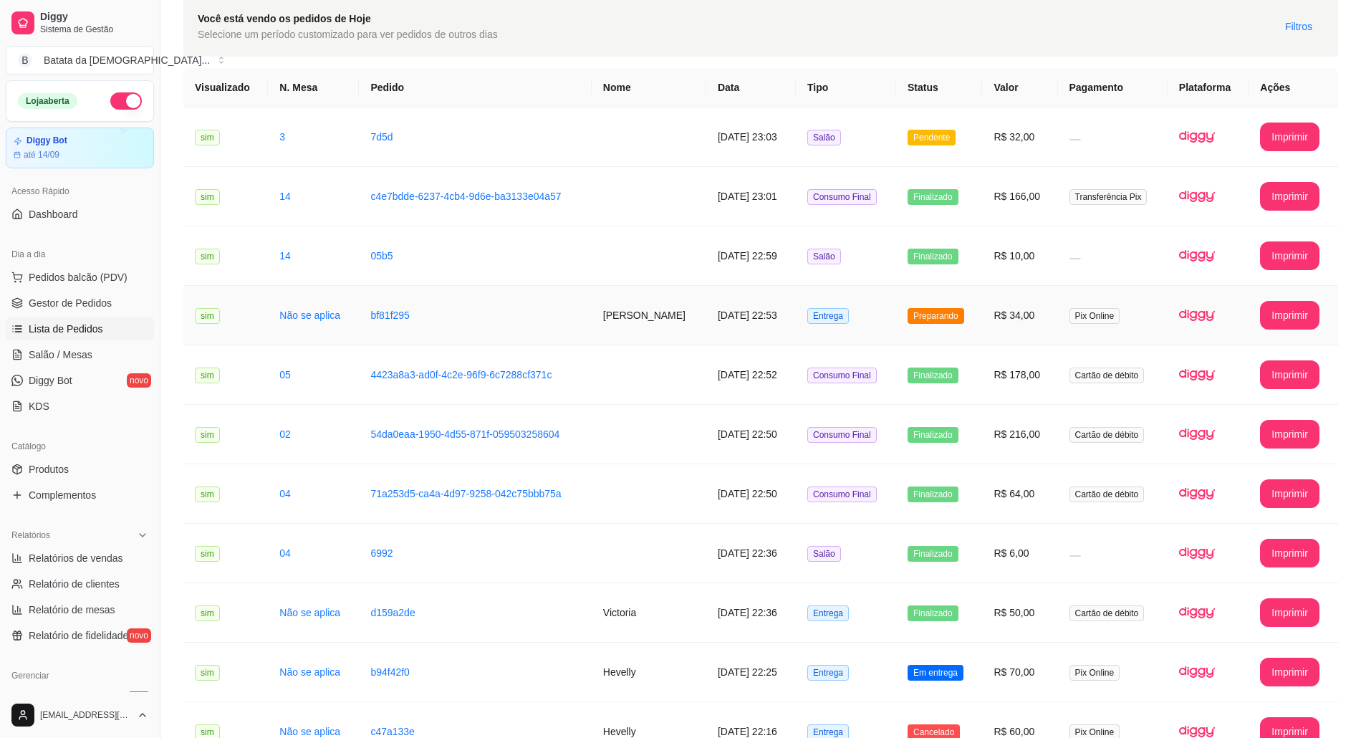
scroll to position [95, 0]
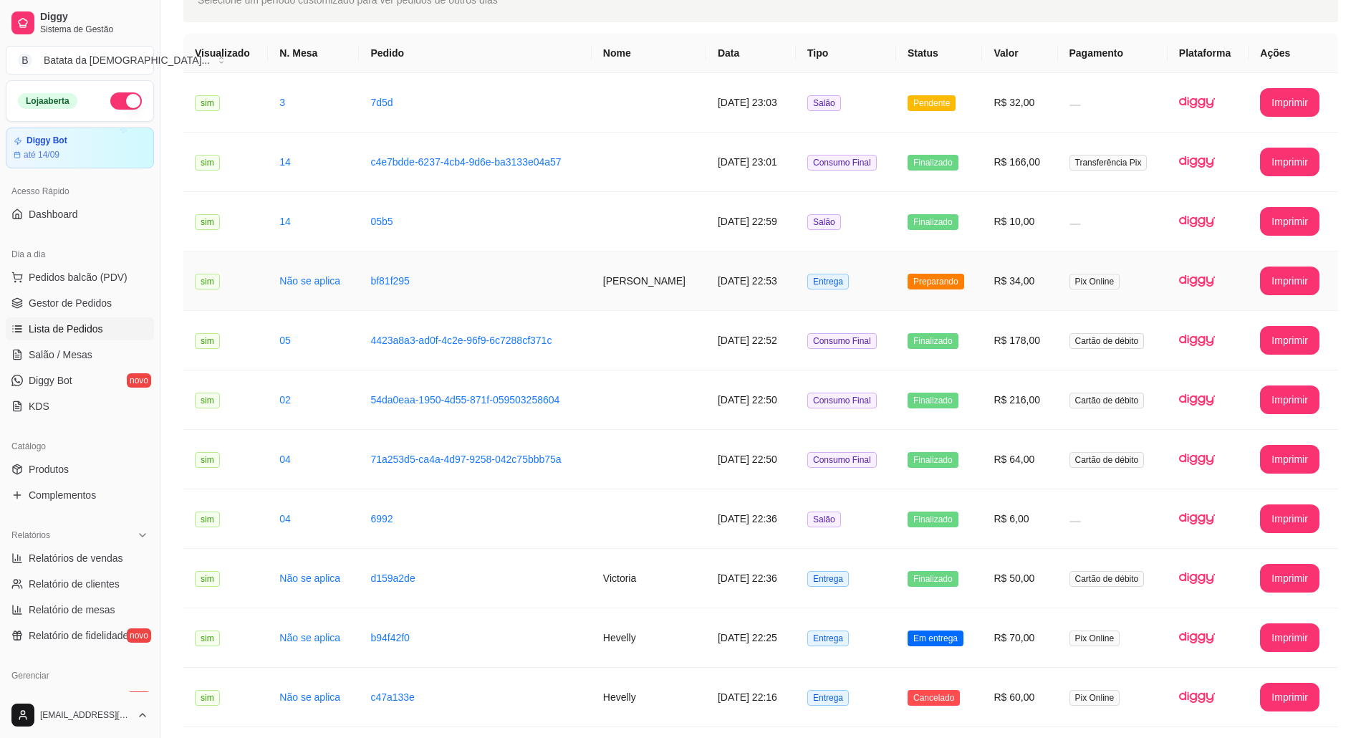
click at [918, 292] on td "Preparando" at bounding box center [939, 280] width 86 height 59
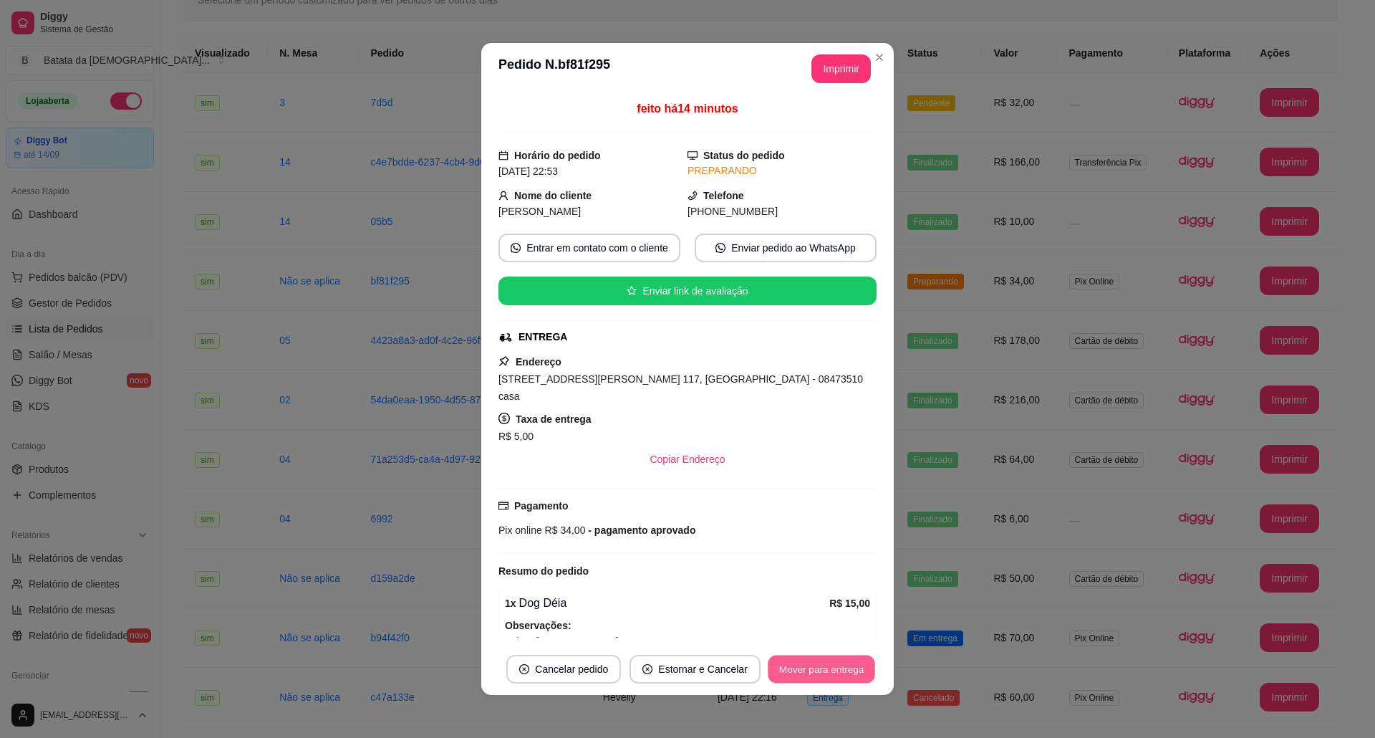
click at [852, 671] on button "Mover para entrega" at bounding box center [821, 669] width 107 height 28
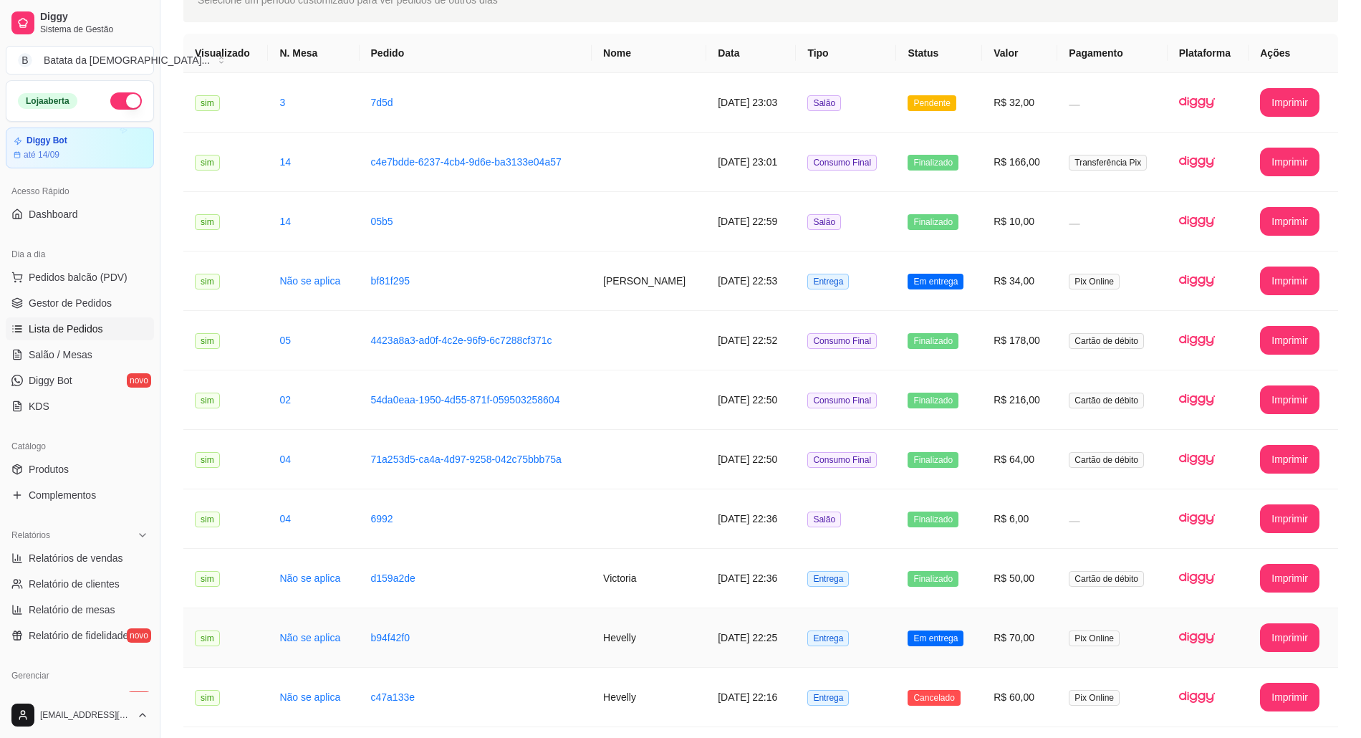
click at [960, 619] on td "Em entrega" at bounding box center [939, 637] width 86 height 59
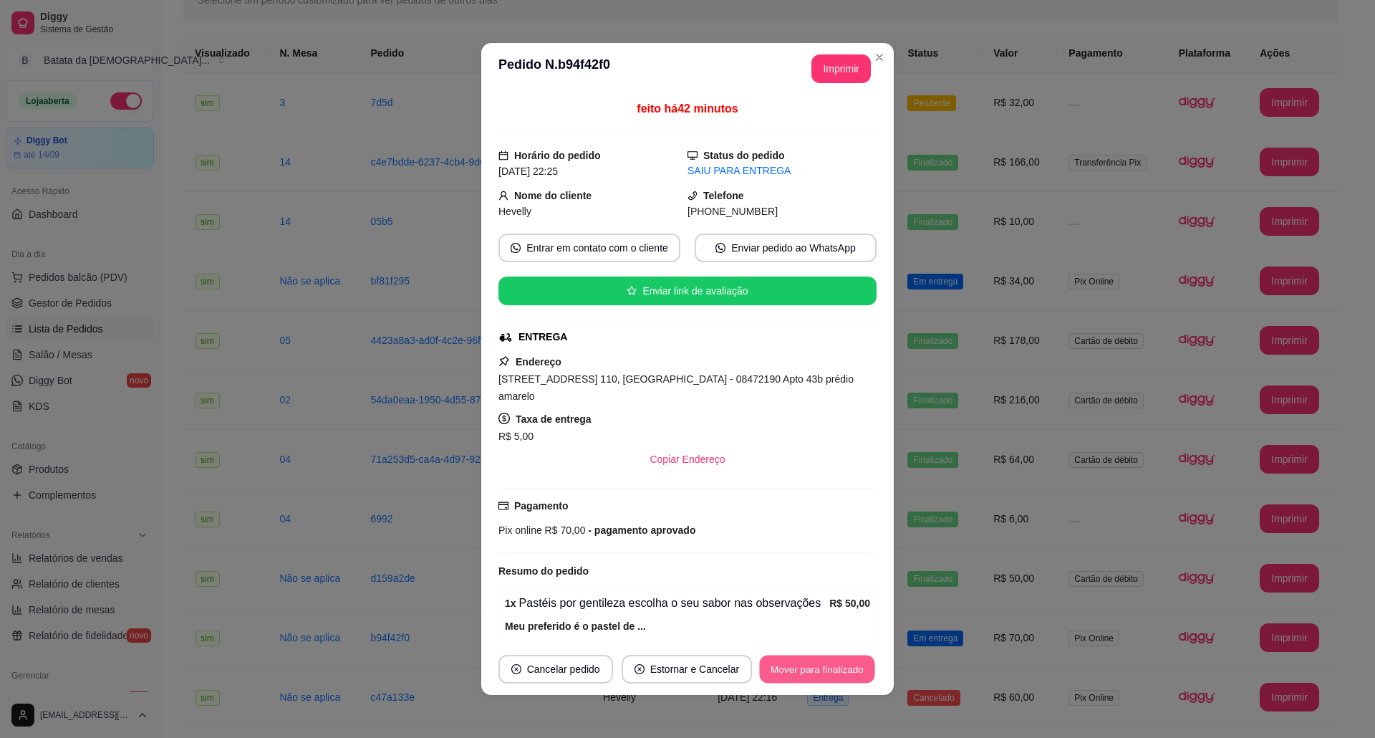
click at [811, 665] on button "Mover para finalizado" at bounding box center [817, 669] width 115 height 28
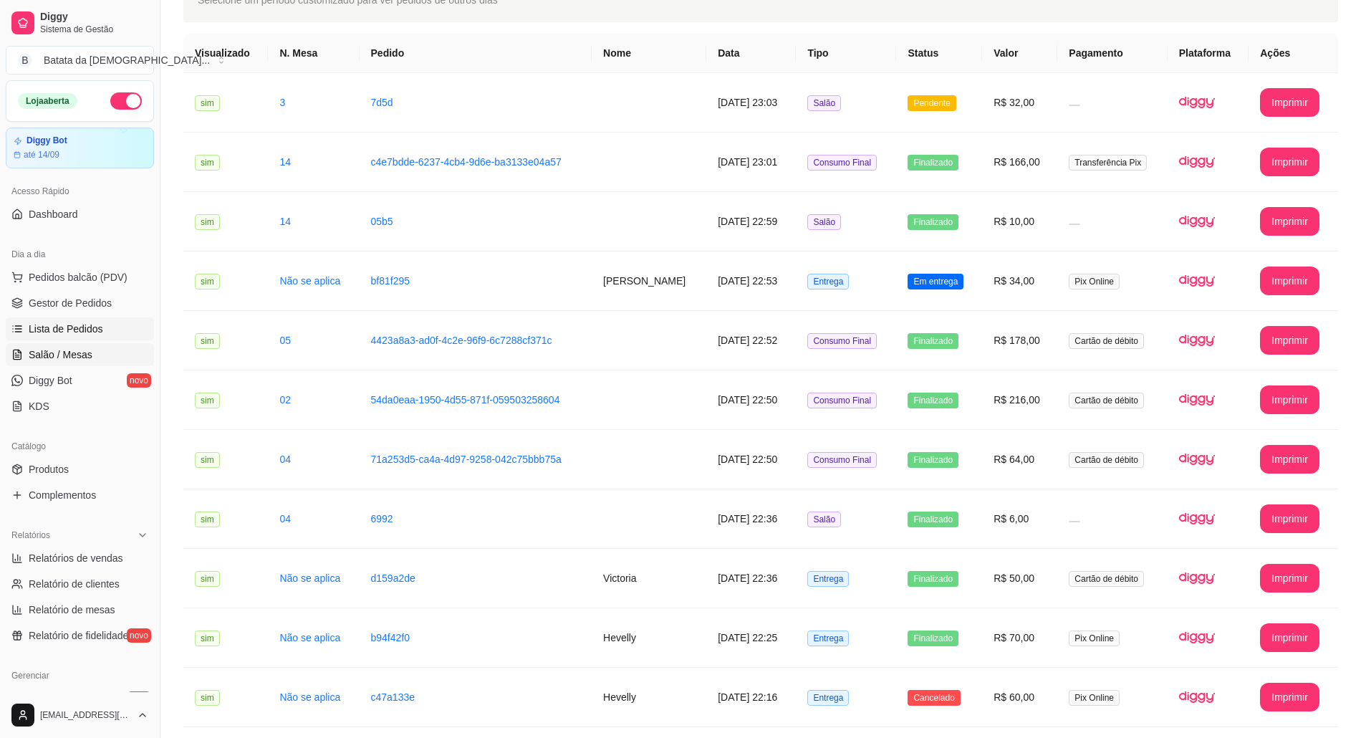
click at [86, 354] on span "Salão / Mesas" at bounding box center [61, 354] width 64 height 14
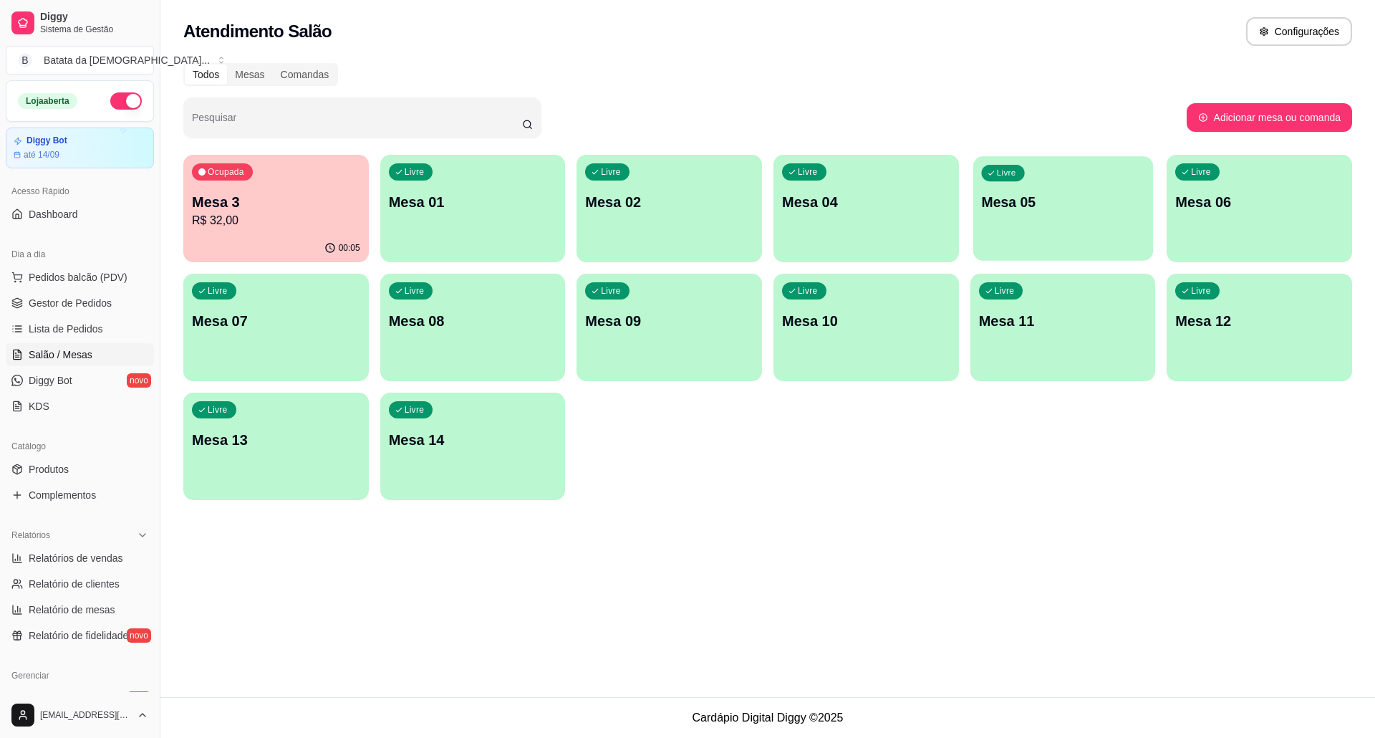
click at [1081, 211] on p "Mesa 05" at bounding box center [1062, 202] width 163 height 19
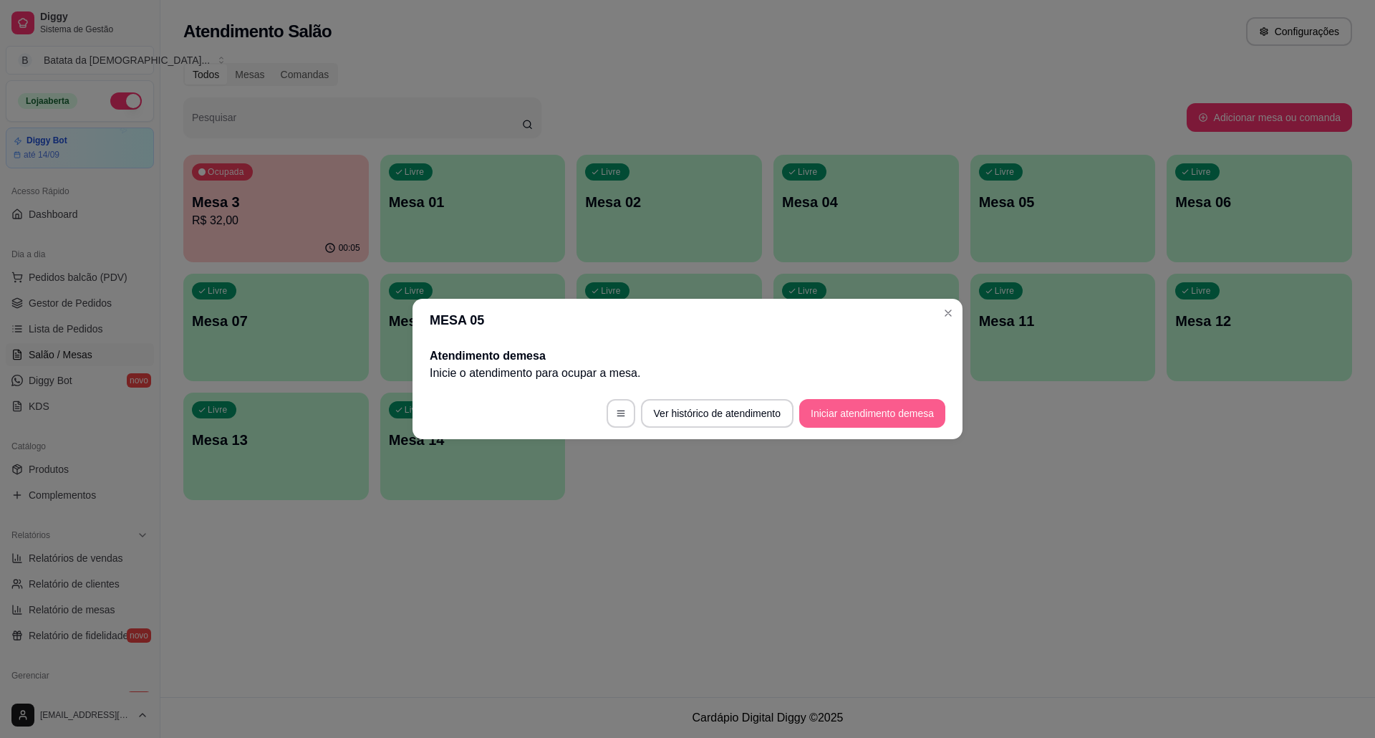
click at [894, 415] on button "Iniciar atendimento de mesa" at bounding box center [872, 413] width 146 height 29
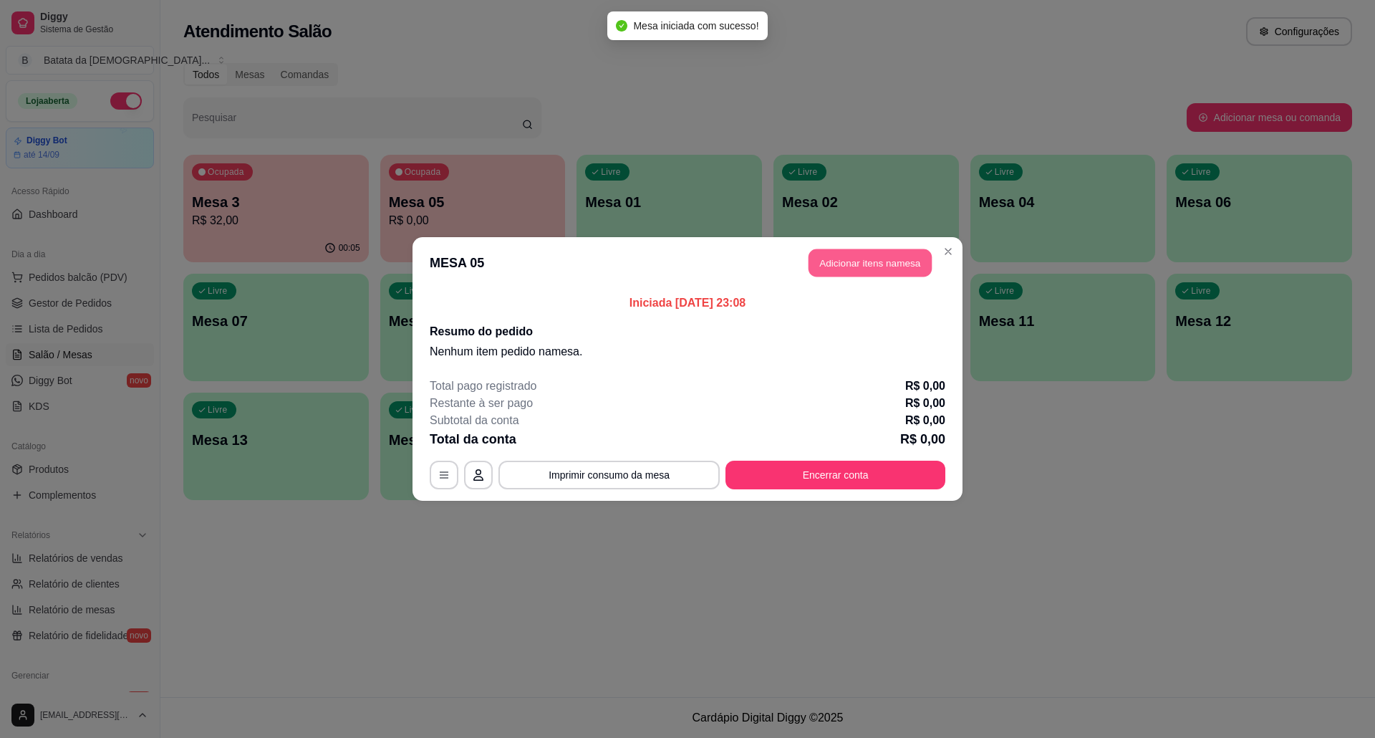
click at [849, 271] on button "Adicionar itens na mesa" at bounding box center [869, 263] width 123 height 28
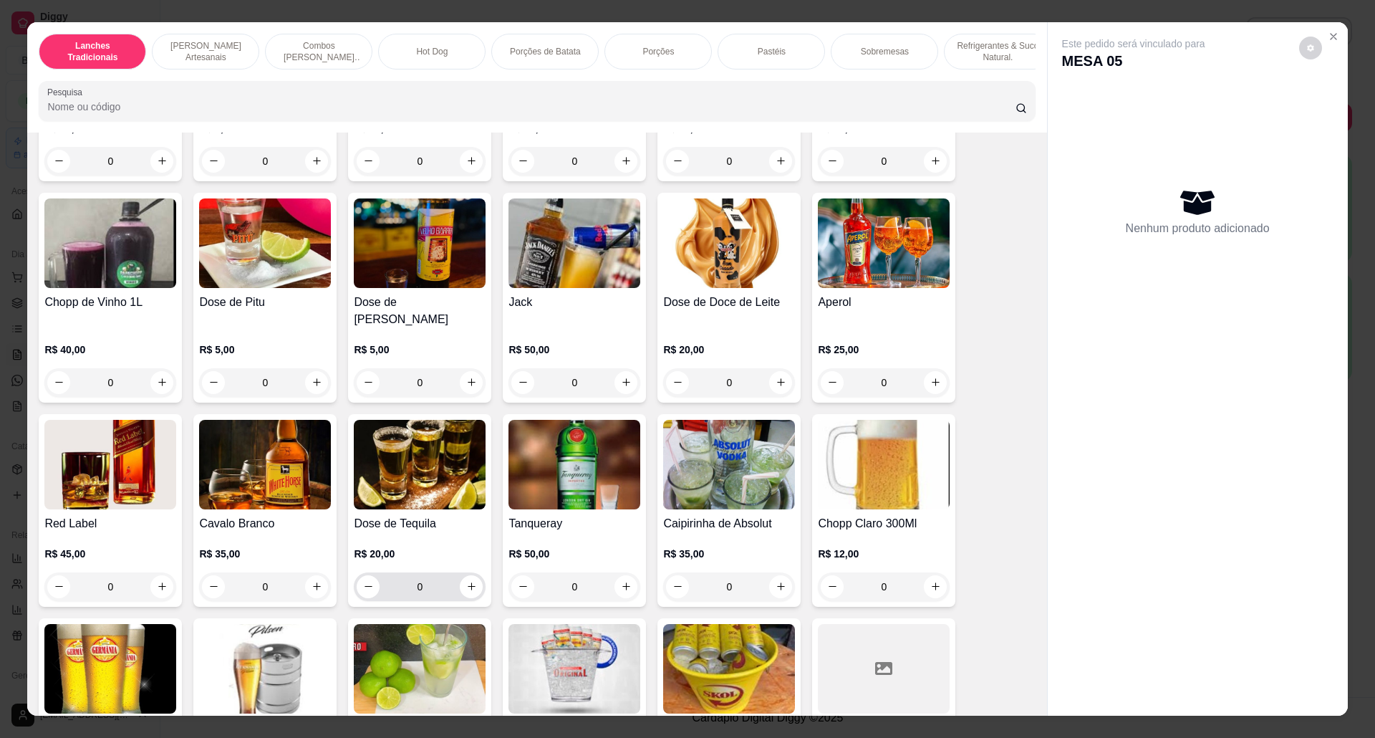
scroll to position [4105, 0]
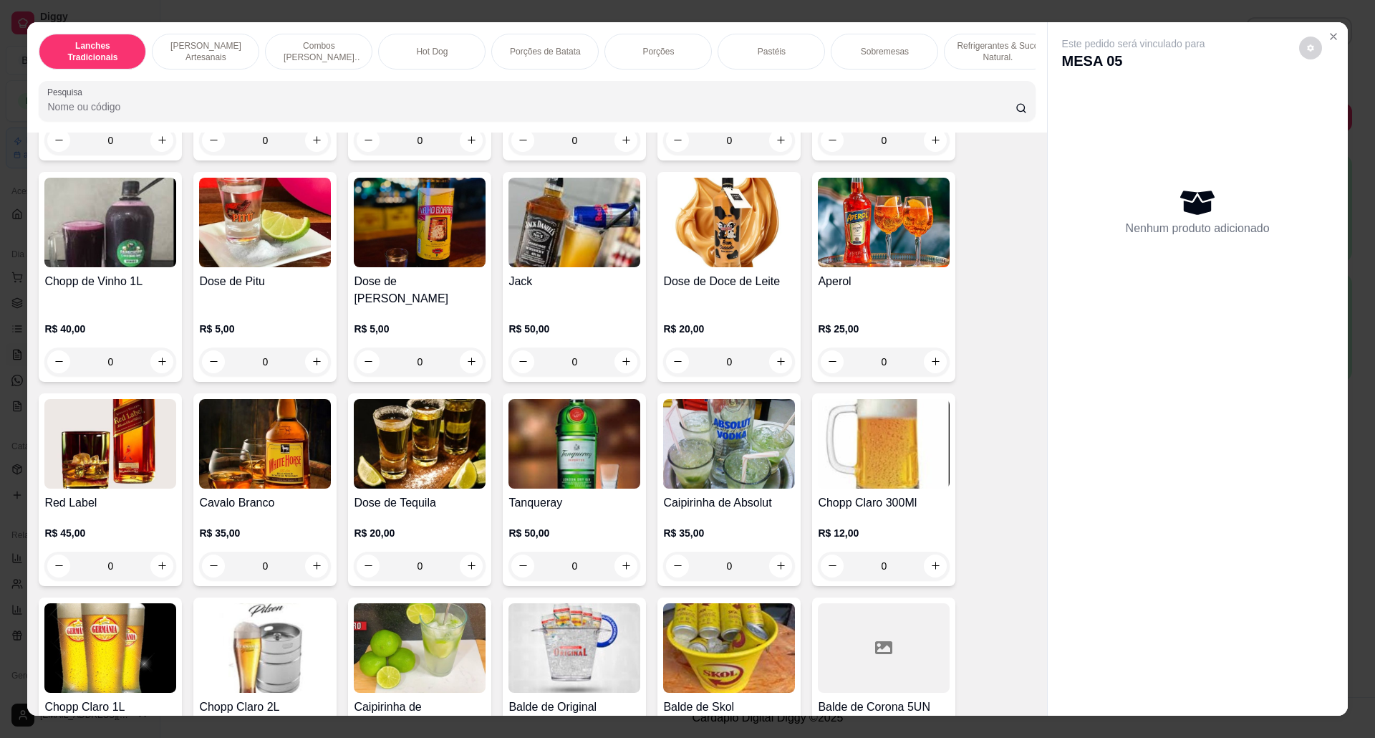
click at [884, 505] on h4 "Chopp Claro 300Ml" at bounding box center [884, 502] width 132 height 17
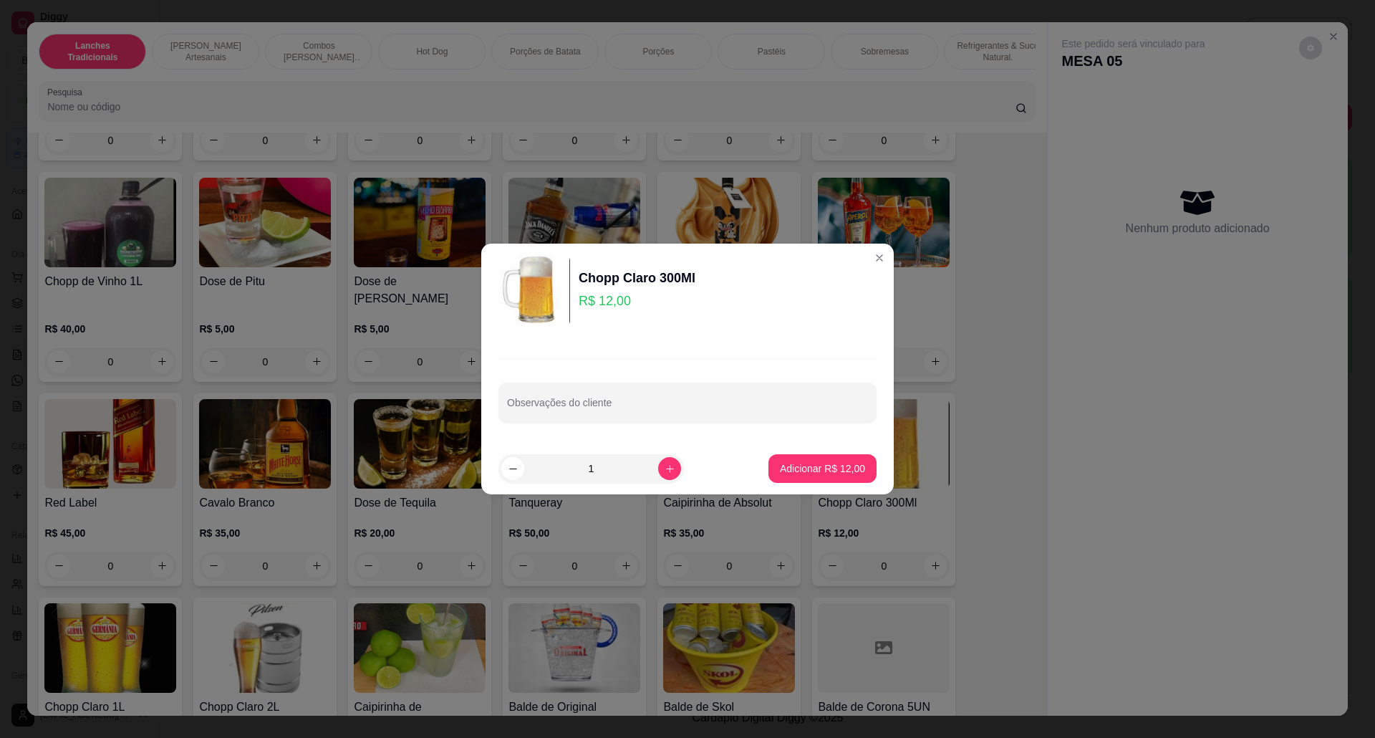
click at [811, 453] on footer "1 Adicionar R$ 12,00" at bounding box center [687, 469] width 412 height 52
click at [817, 468] on p "Adicionar R$ 12,00" at bounding box center [822, 468] width 83 height 14
type input "1"
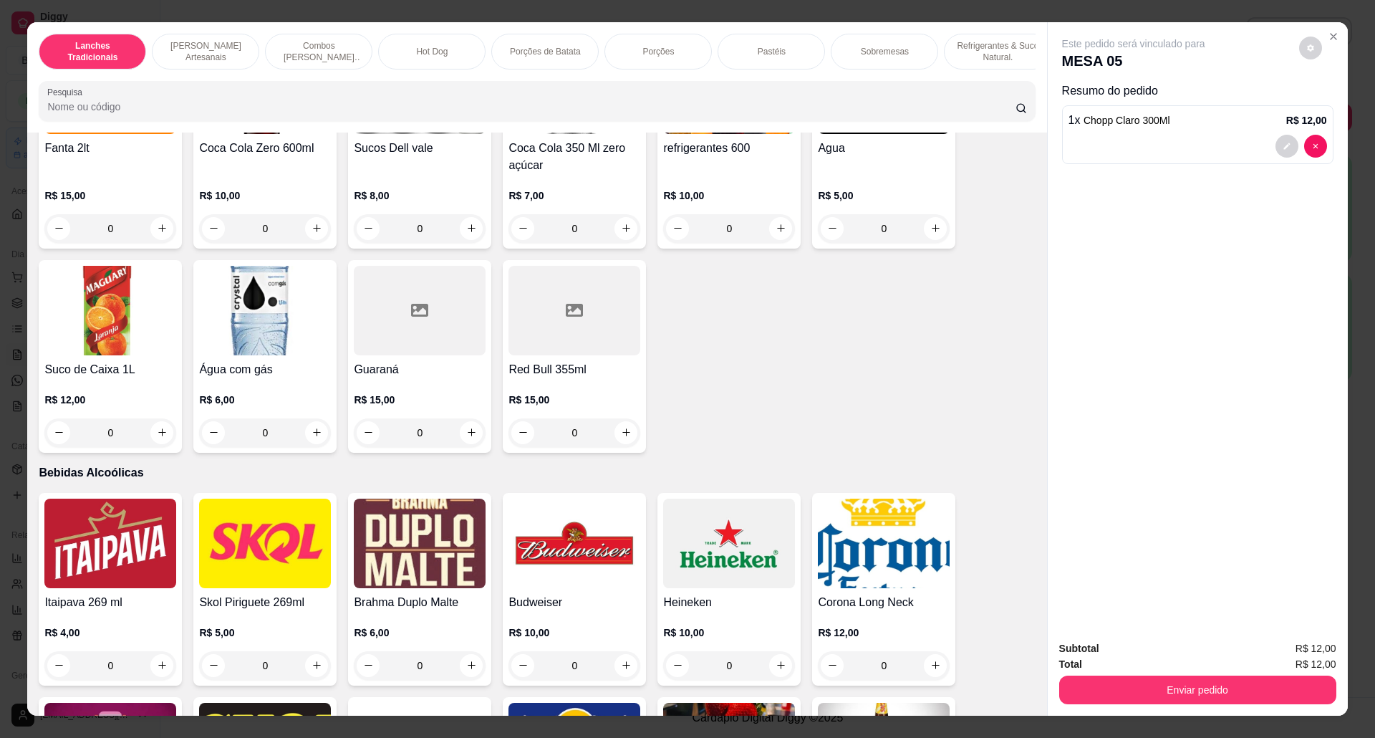
scroll to position [3088, 0]
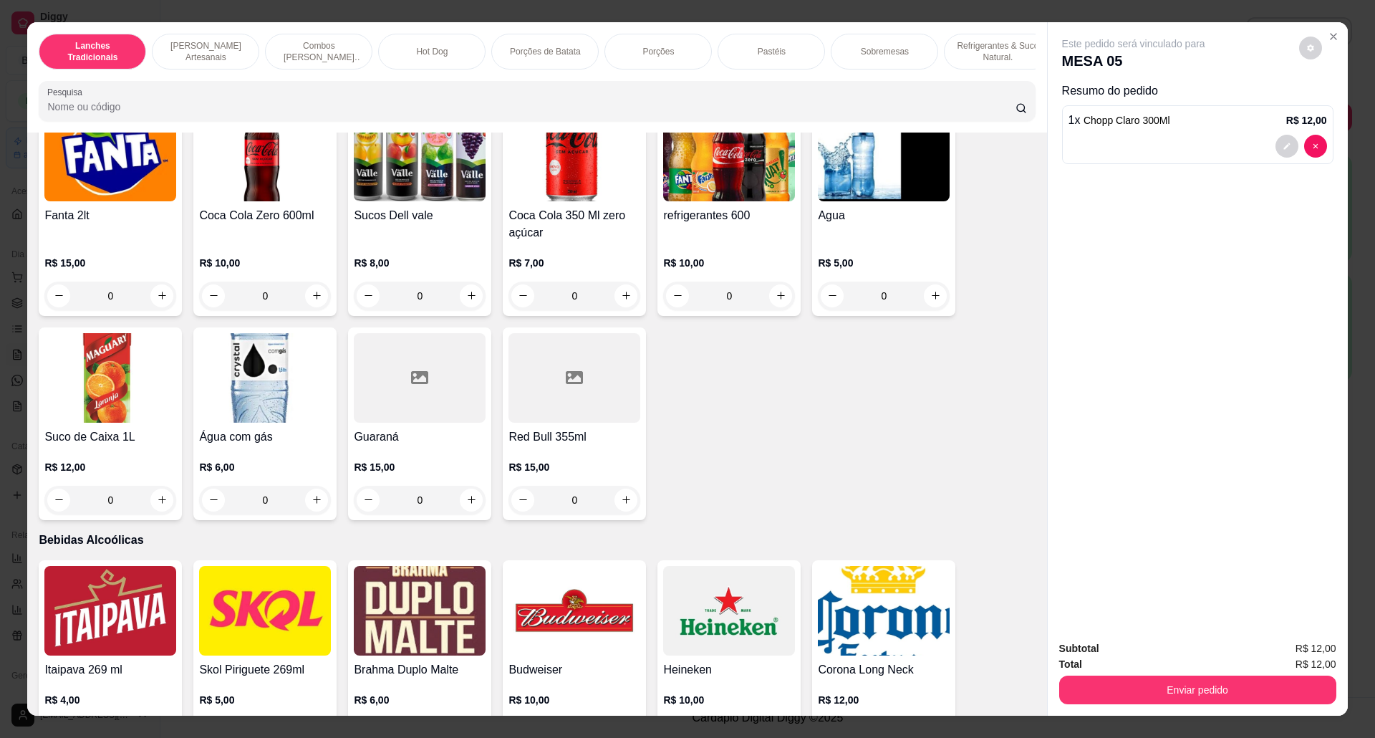
click at [932, 269] on div "Agua R$ 5,00 0" at bounding box center [883, 211] width 143 height 210
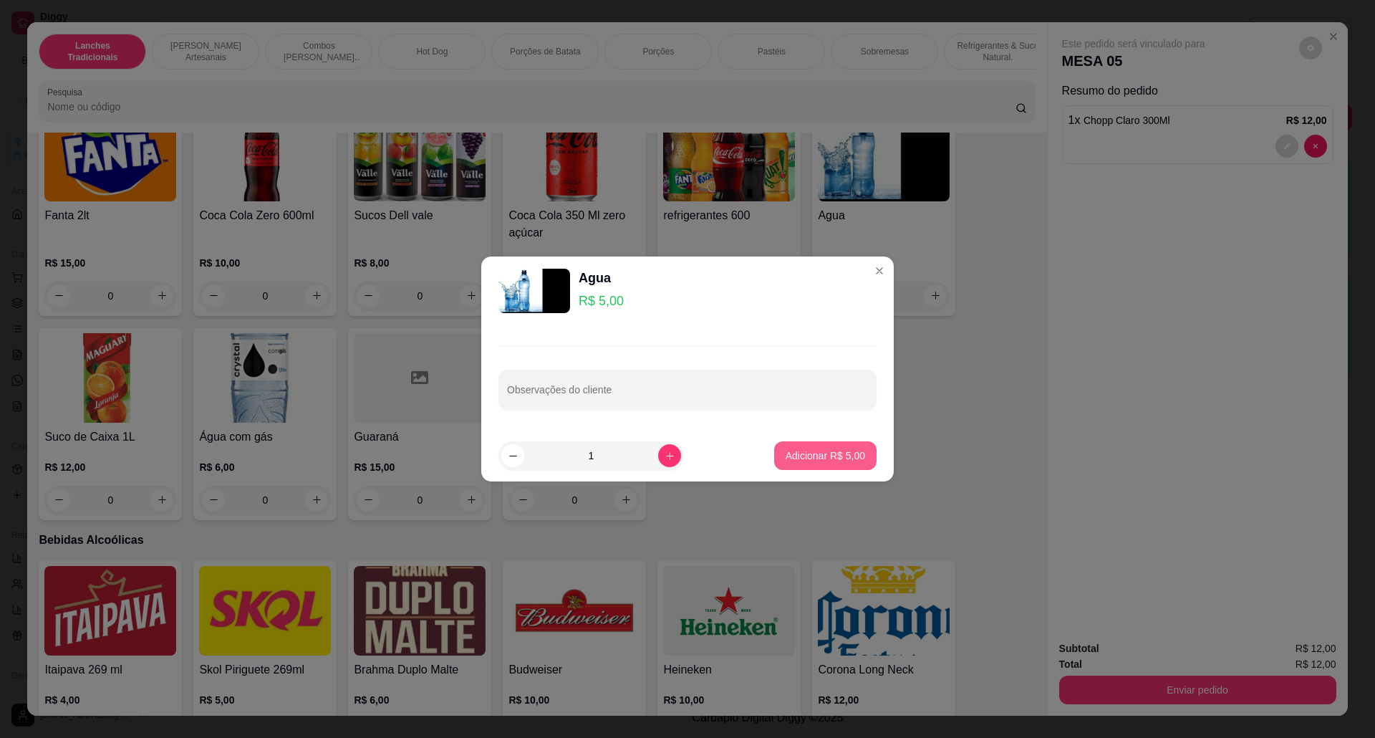
click at [837, 460] on p "Adicionar R$ 5,00" at bounding box center [825, 455] width 79 height 14
type input "1"
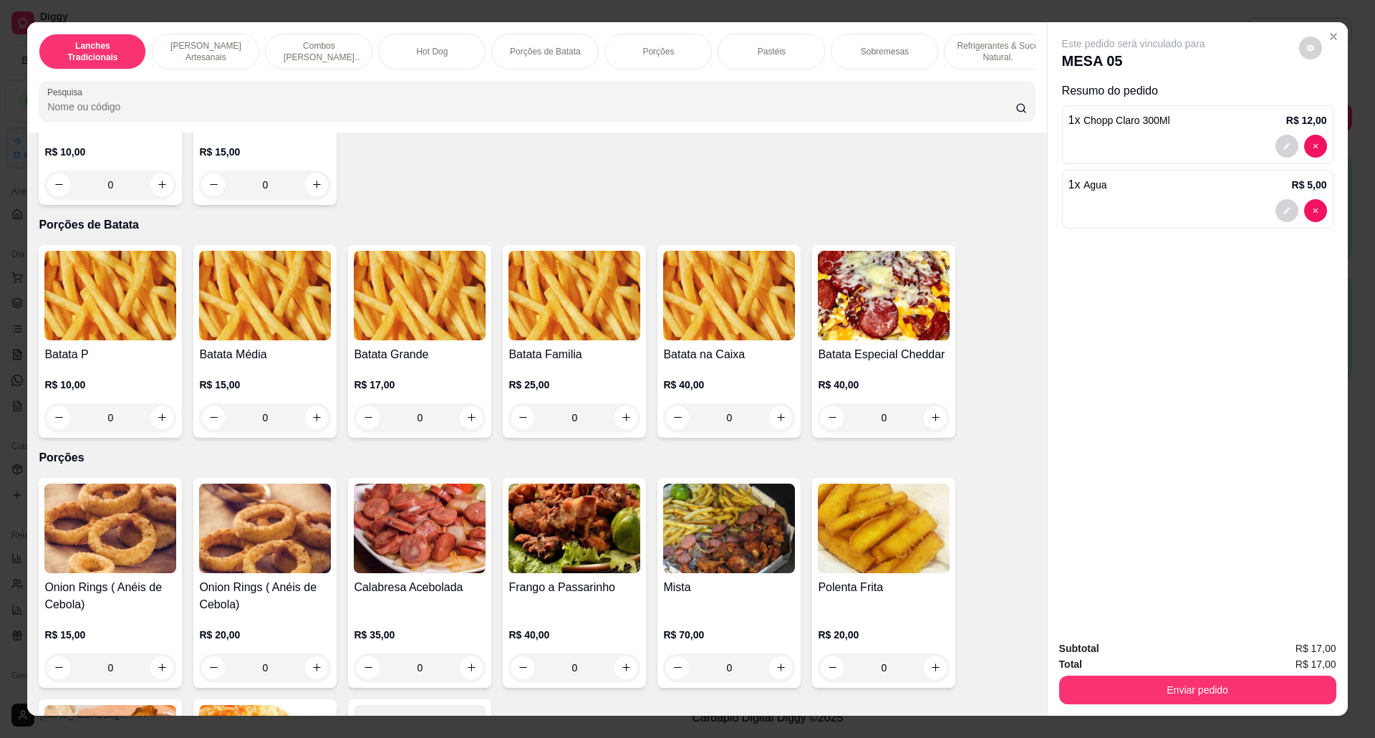
scroll to position [1464, 0]
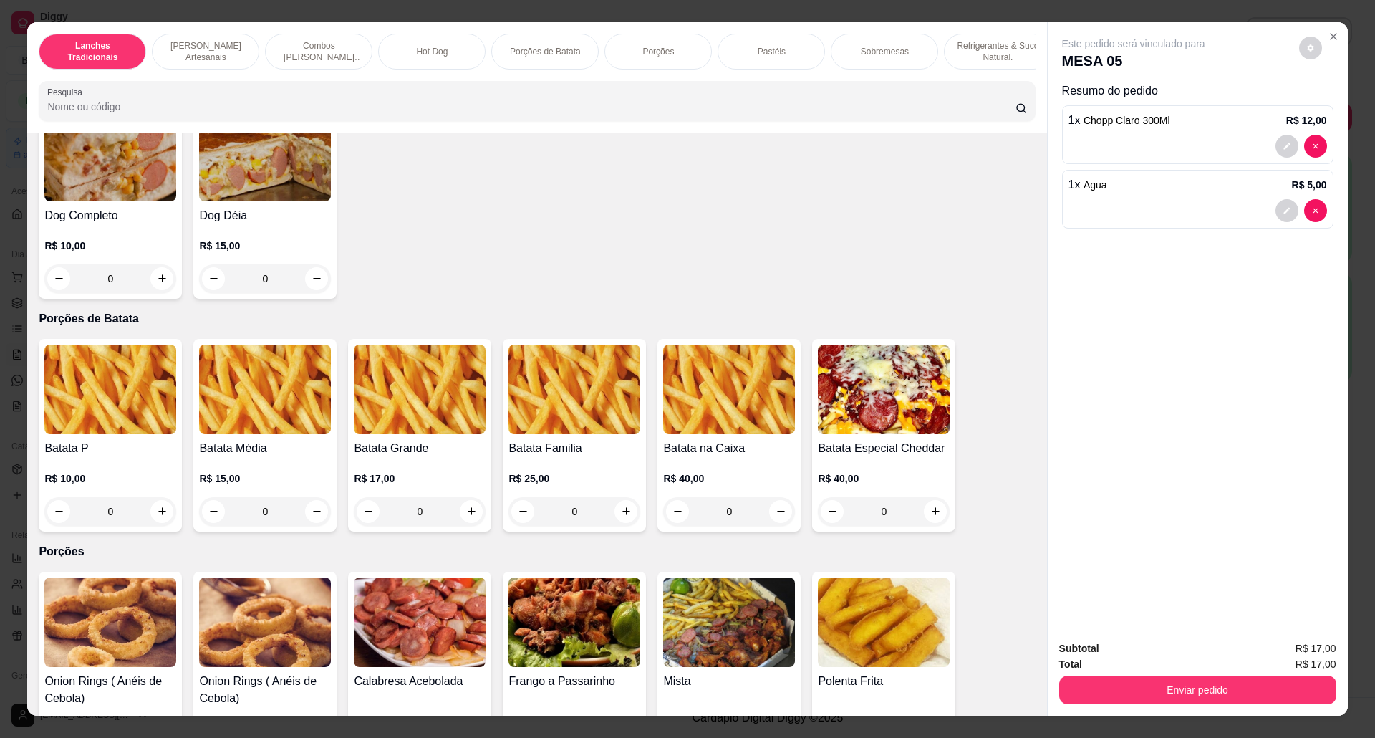
click at [262, 382] on img at bounding box center [265, 389] width 132 height 90
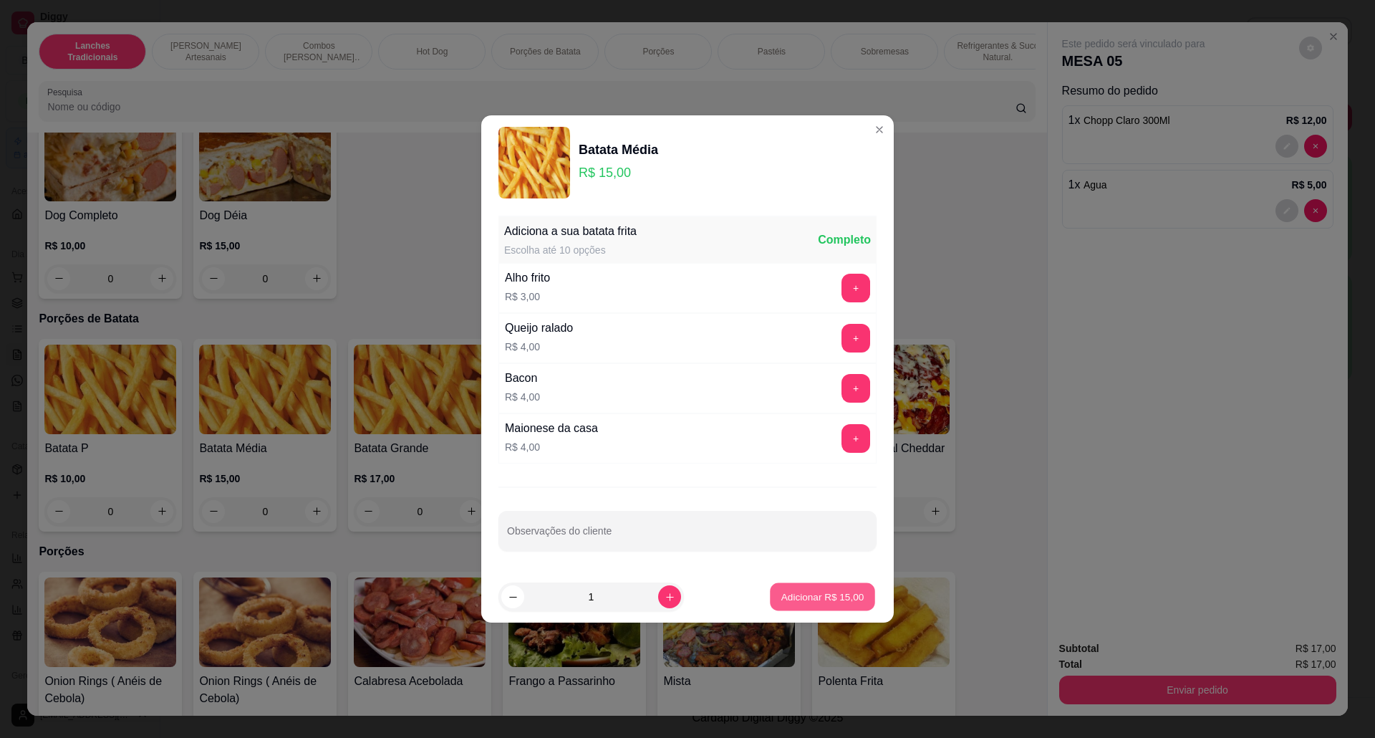
click at [824, 597] on p "Adicionar R$ 15,00" at bounding box center [822, 596] width 83 height 14
type input "1"
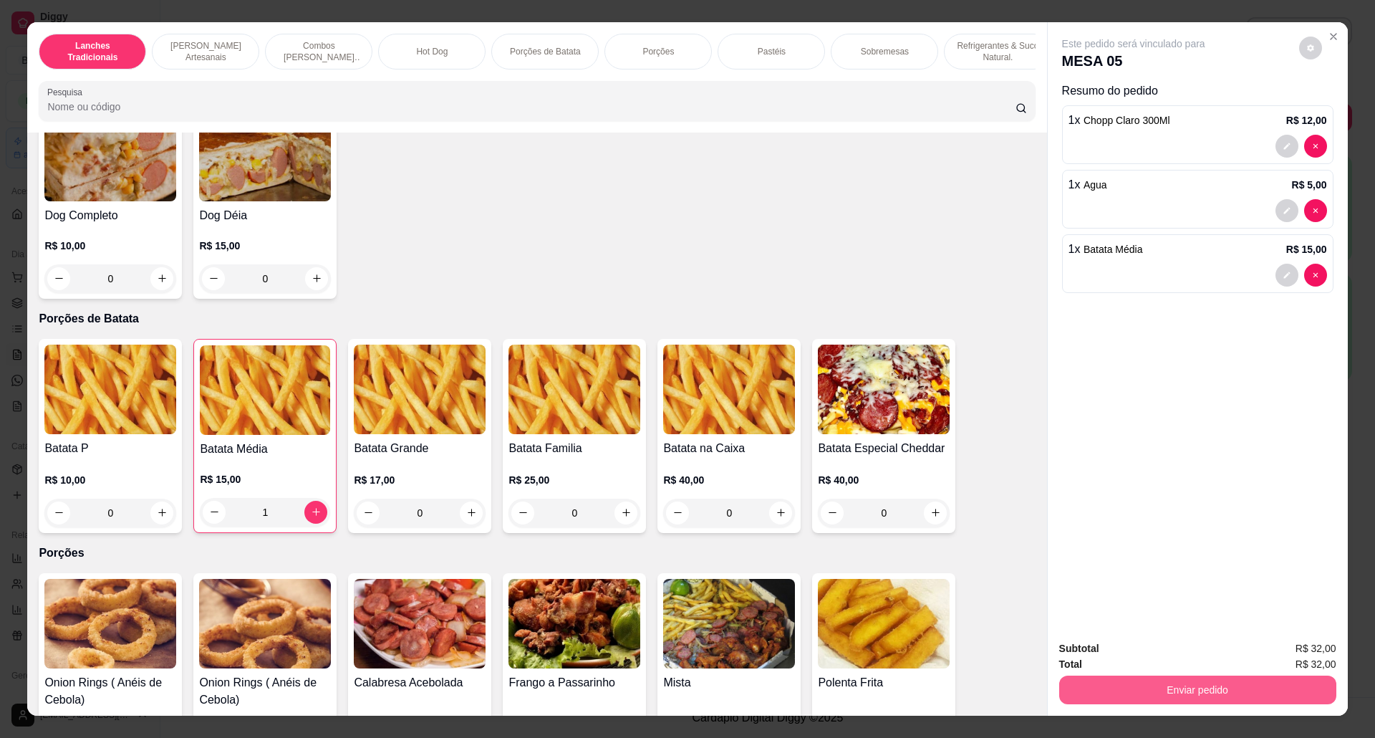
click at [1121, 679] on button "Enviar pedido" at bounding box center [1197, 689] width 277 height 29
click at [1101, 648] on button "Não registrar e enviar pedido" at bounding box center [1148, 655] width 149 height 27
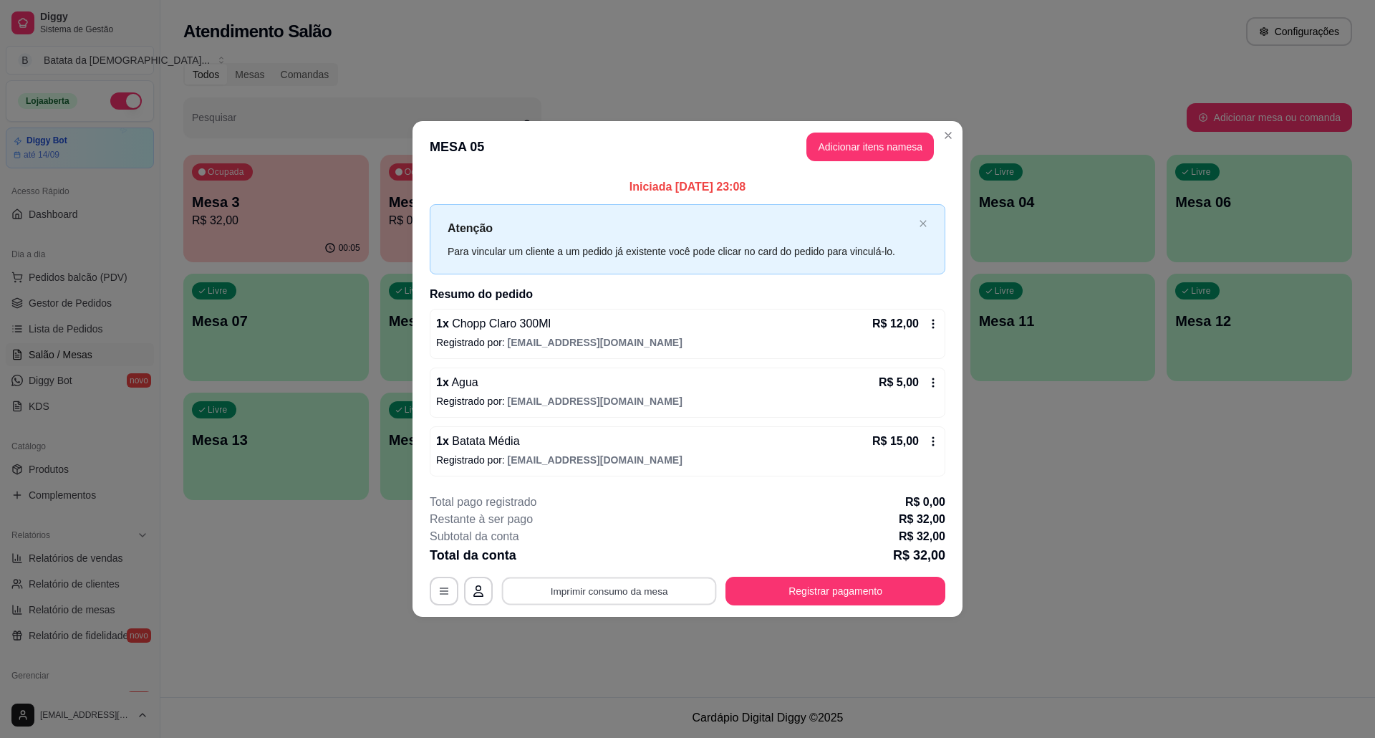
click at [654, 579] on button "Imprimir consumo da mesa" at bounding box center [609, 590] width 215 height 28
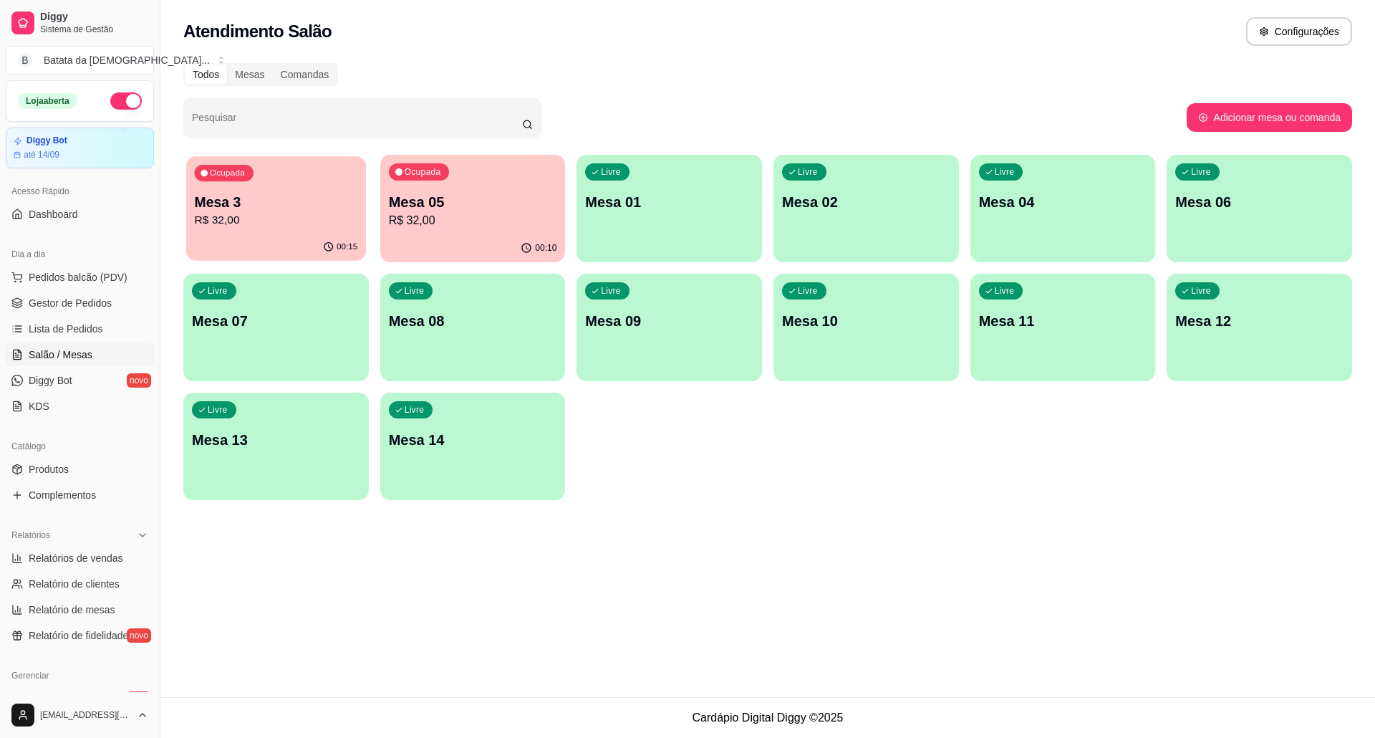
click at [339, 204] on p "Mesa 3" at bounding box center [276, 202] width 163 height 19
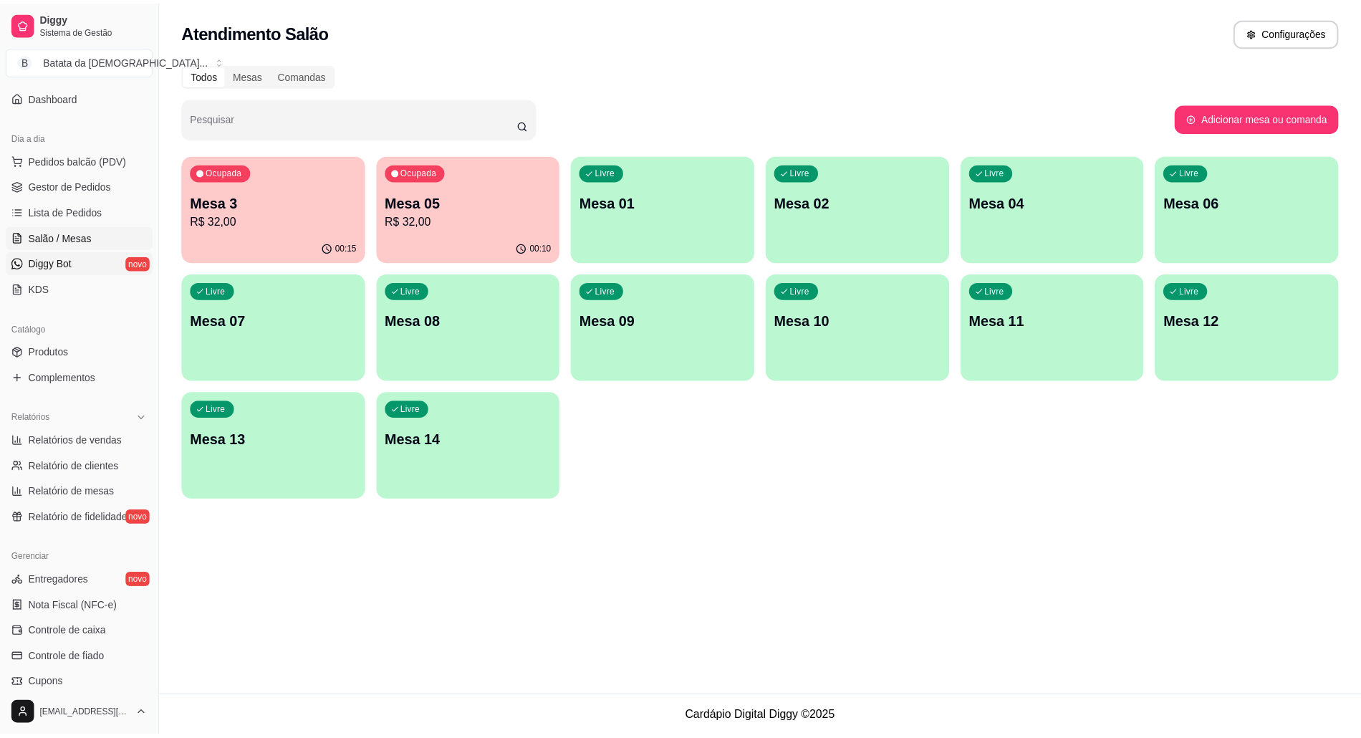
scroll to position [293, 0]
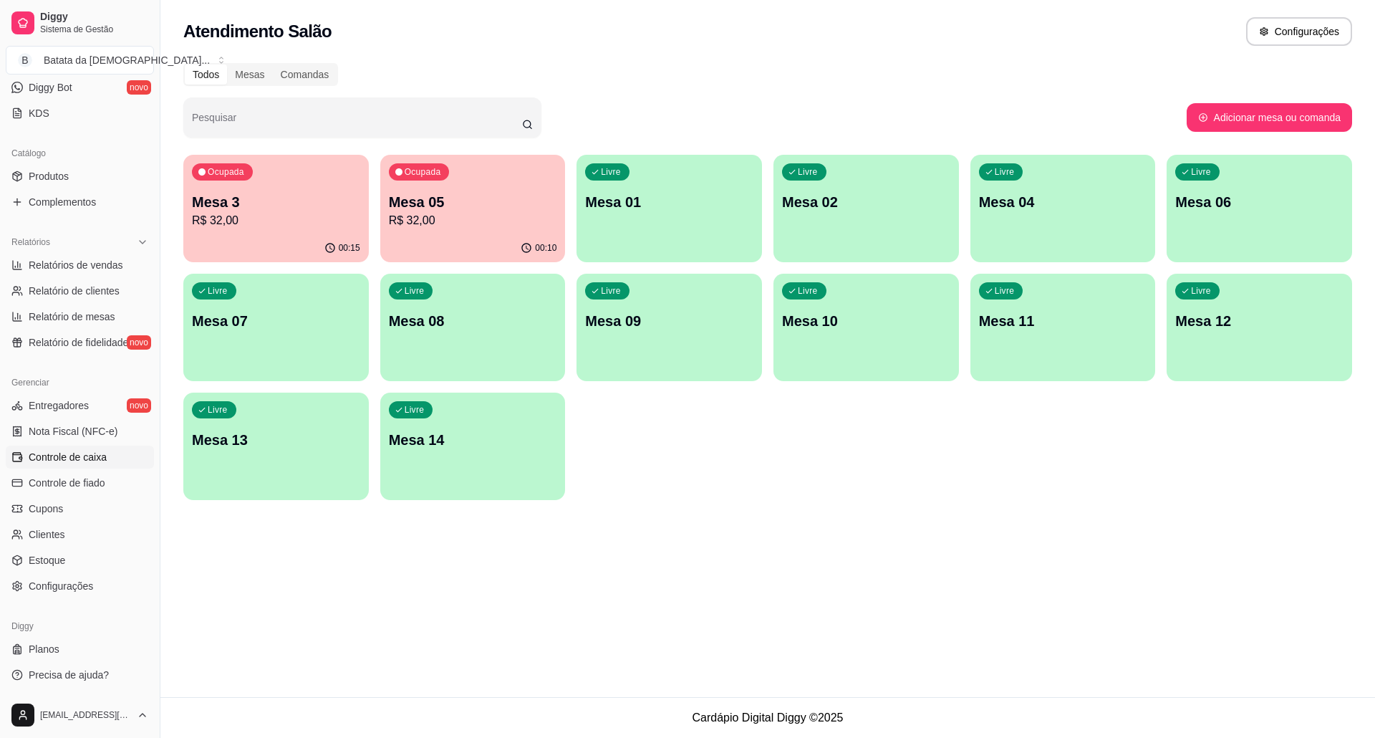
click at [92, 450] on span "Controle de caixa" at bounding box center [68, 457] width 78 height 14
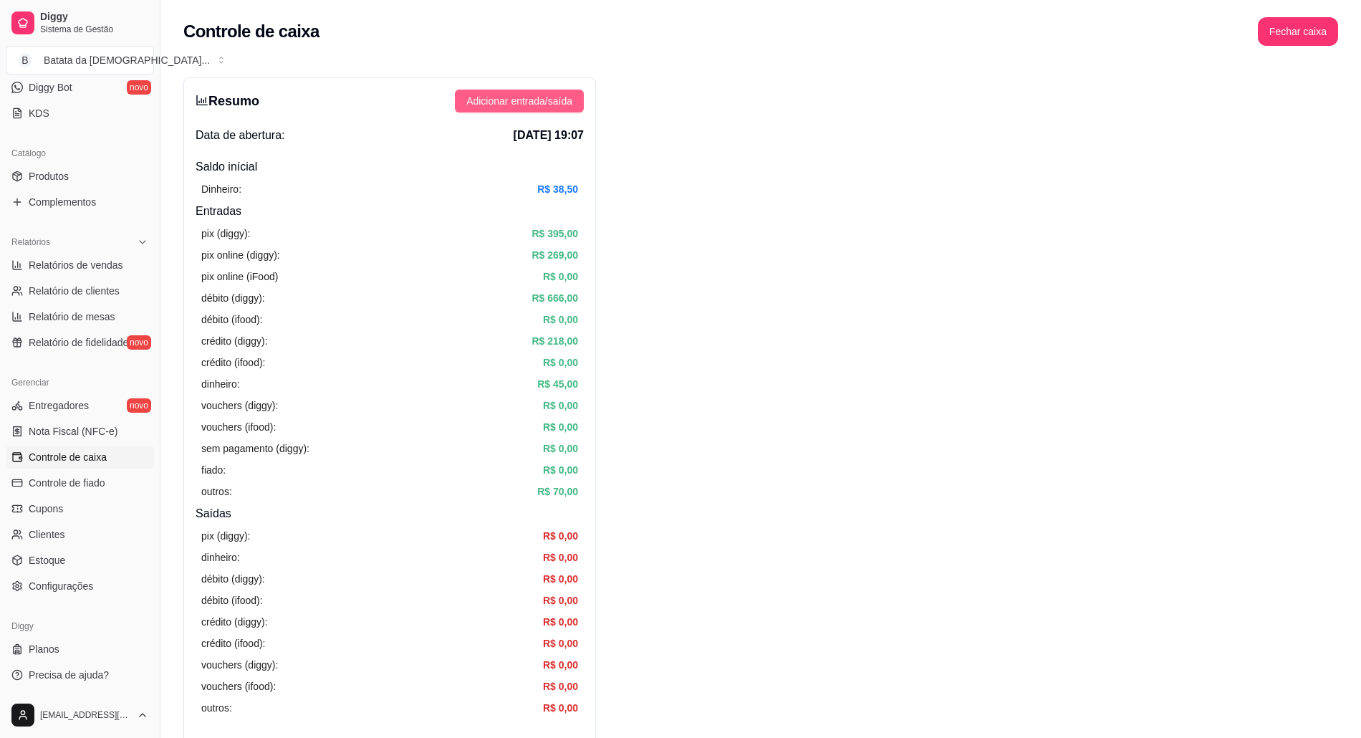
click at [536, 103] on span "Adicionar entrada/saída" at bounding box center [519, 101] width 106 height 16
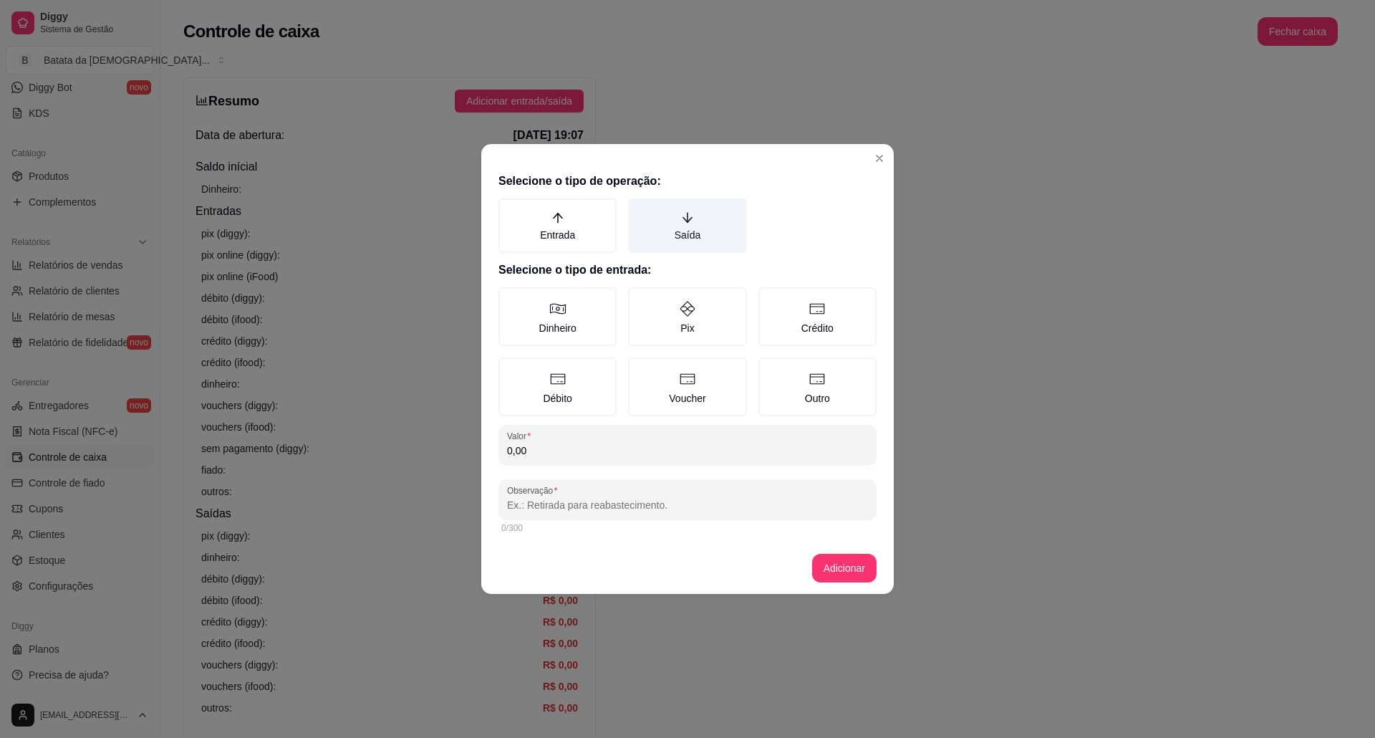
click at [666, 226] on label "Saída" at bounding box center [687, 225] width 118 height 54
click at [639, 209] on button "Saída" at bounding box center [632, 203] width 11 height 11
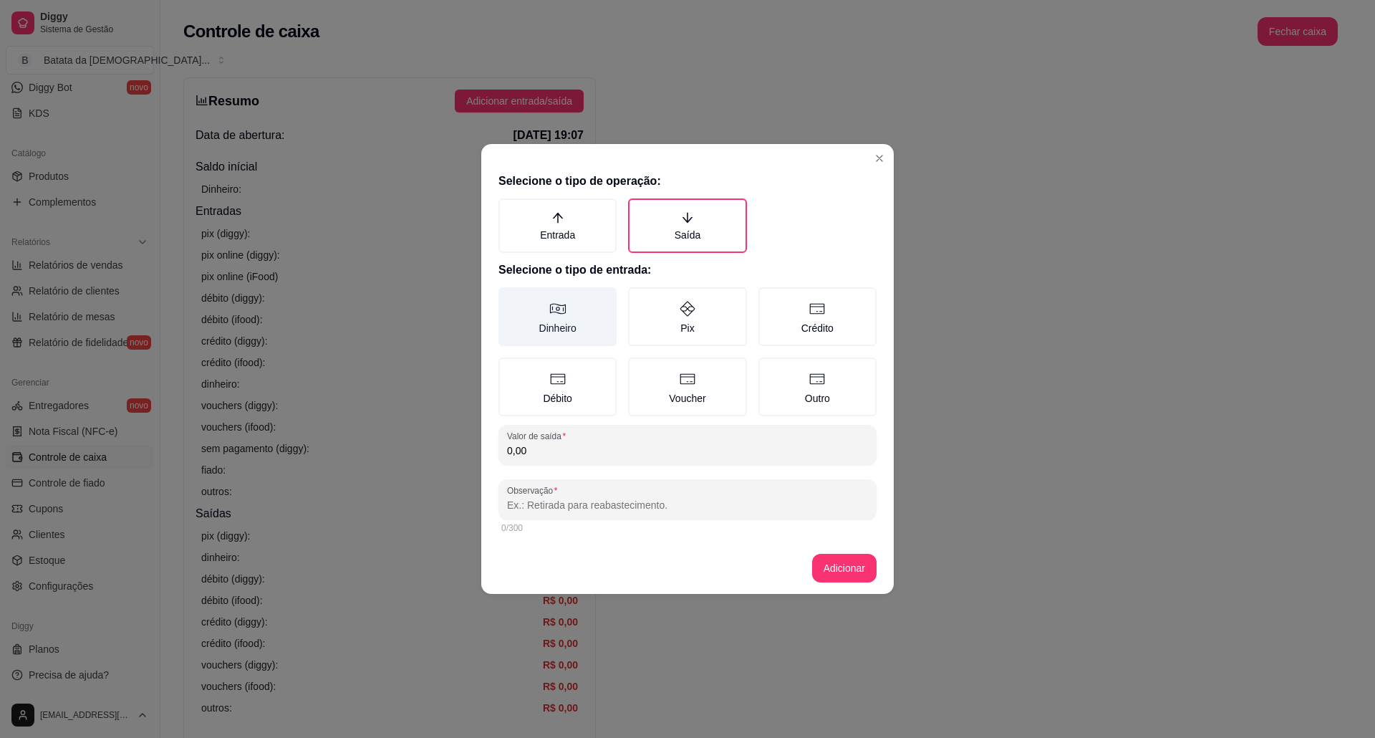
click at [579, 312] on label "Dinheiro" at bounding box center [557, 316] width 118 height 59
click at [509, 298] on button "Dinheiro" at bounding box center [503, 291] width 11 height 11
click at [619, 454] on input "0,00" at bounding box center [687, 450] width 361 height 14
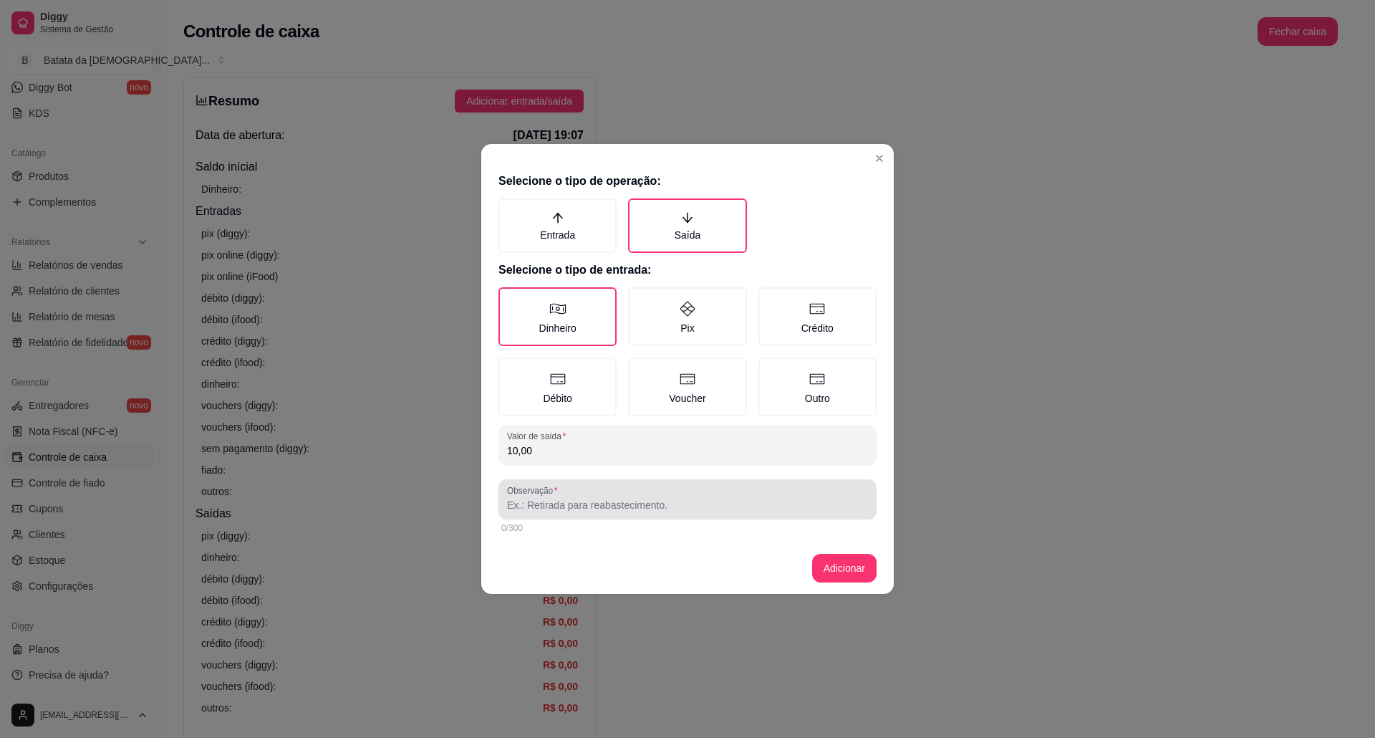
type input "10,00"
click at [607, 501] on input "Observação" at bounding box center [687, 505] width 361 height 14
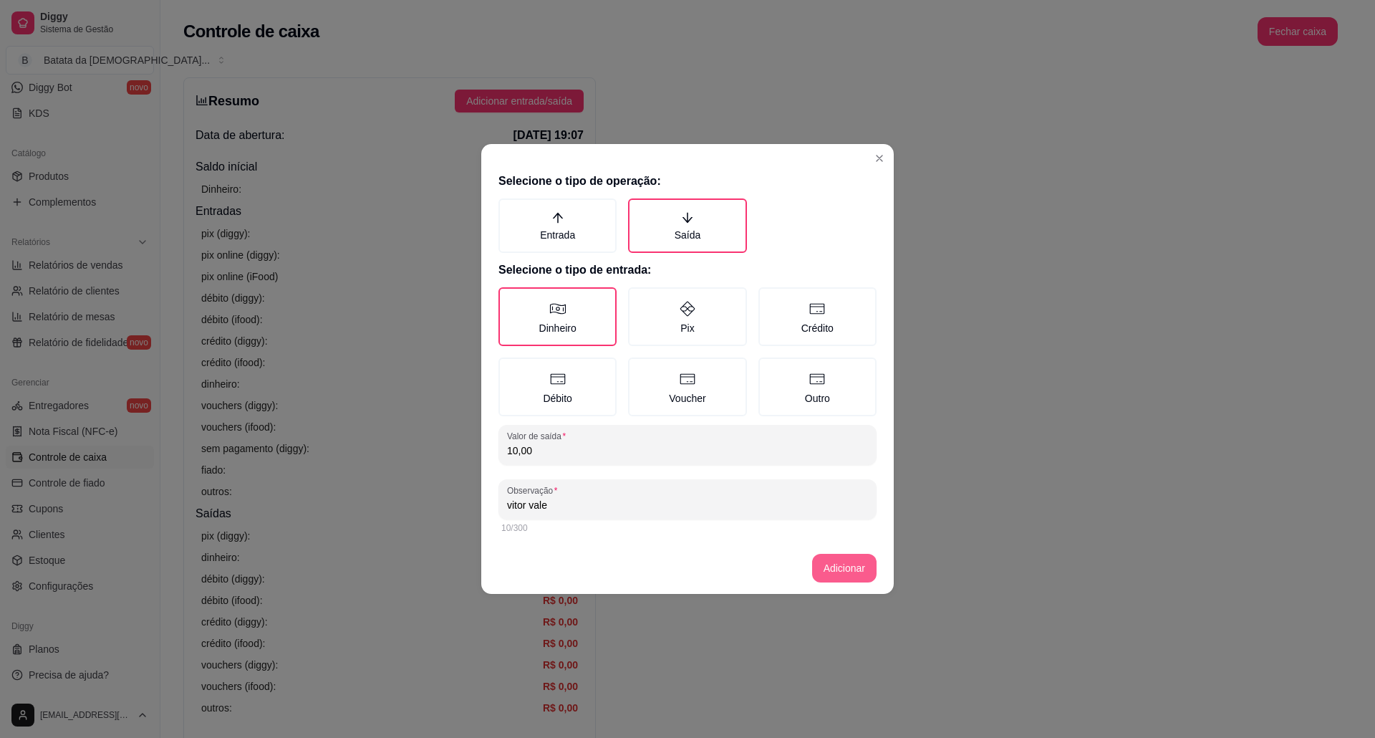
type input "vitor vale"
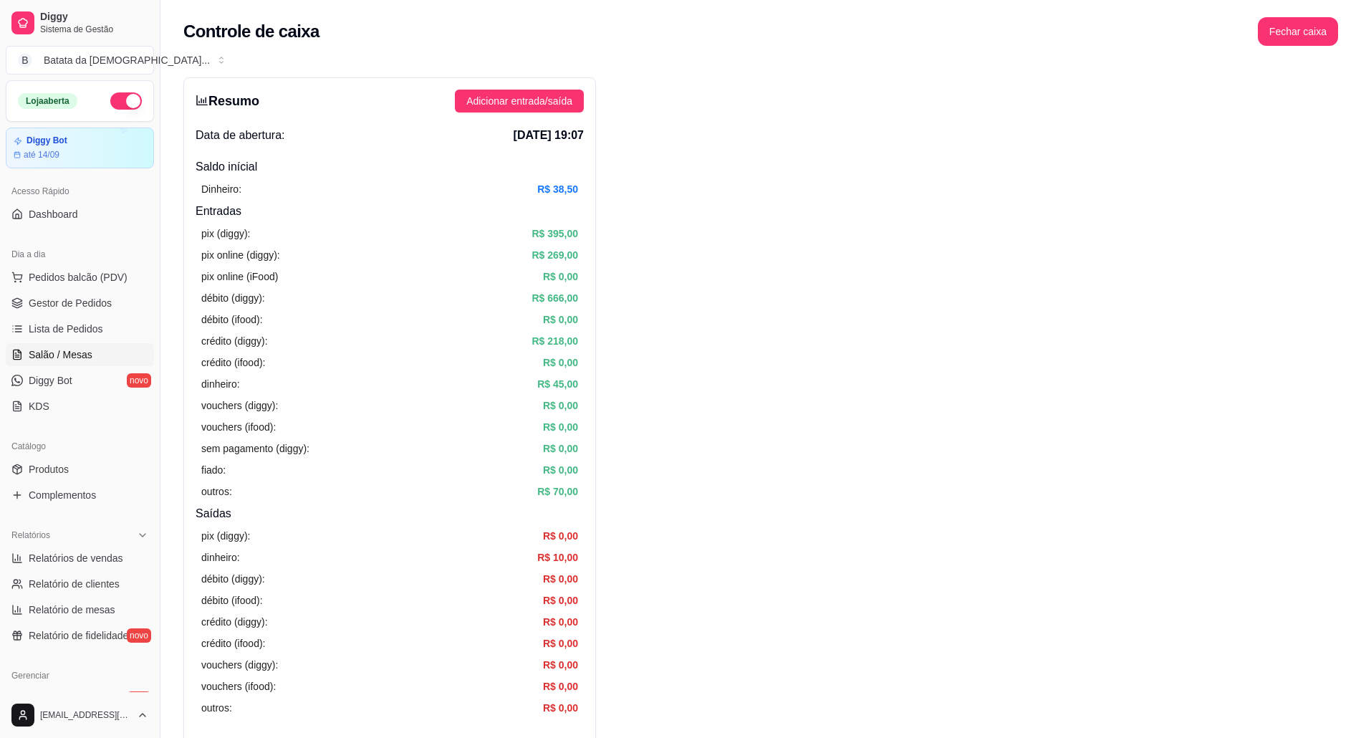
click at [86, 362] on link "Salão / Mesas" at bounding box center [80, 354] width 148 height 23
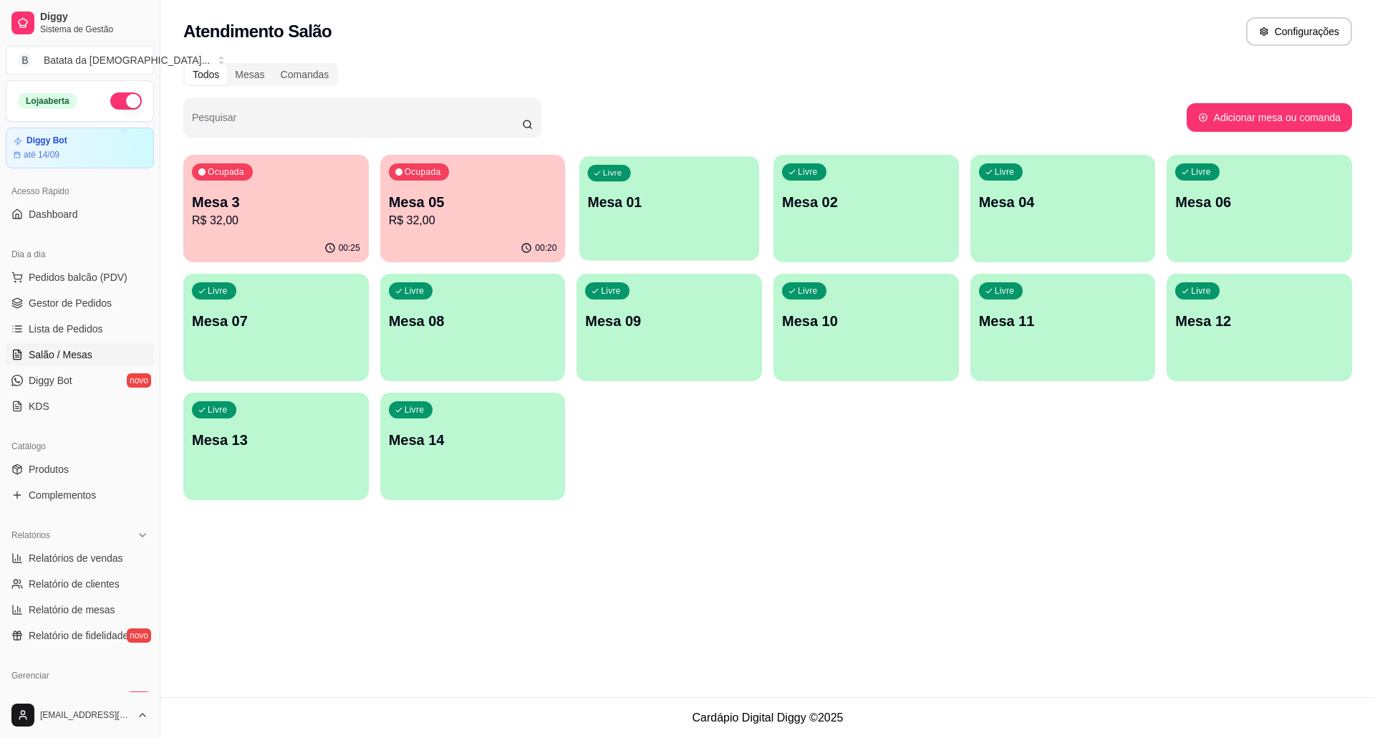
click at [670, 195] on p "Mesa 01" at bounding box center [669, 202] width 163 height 19
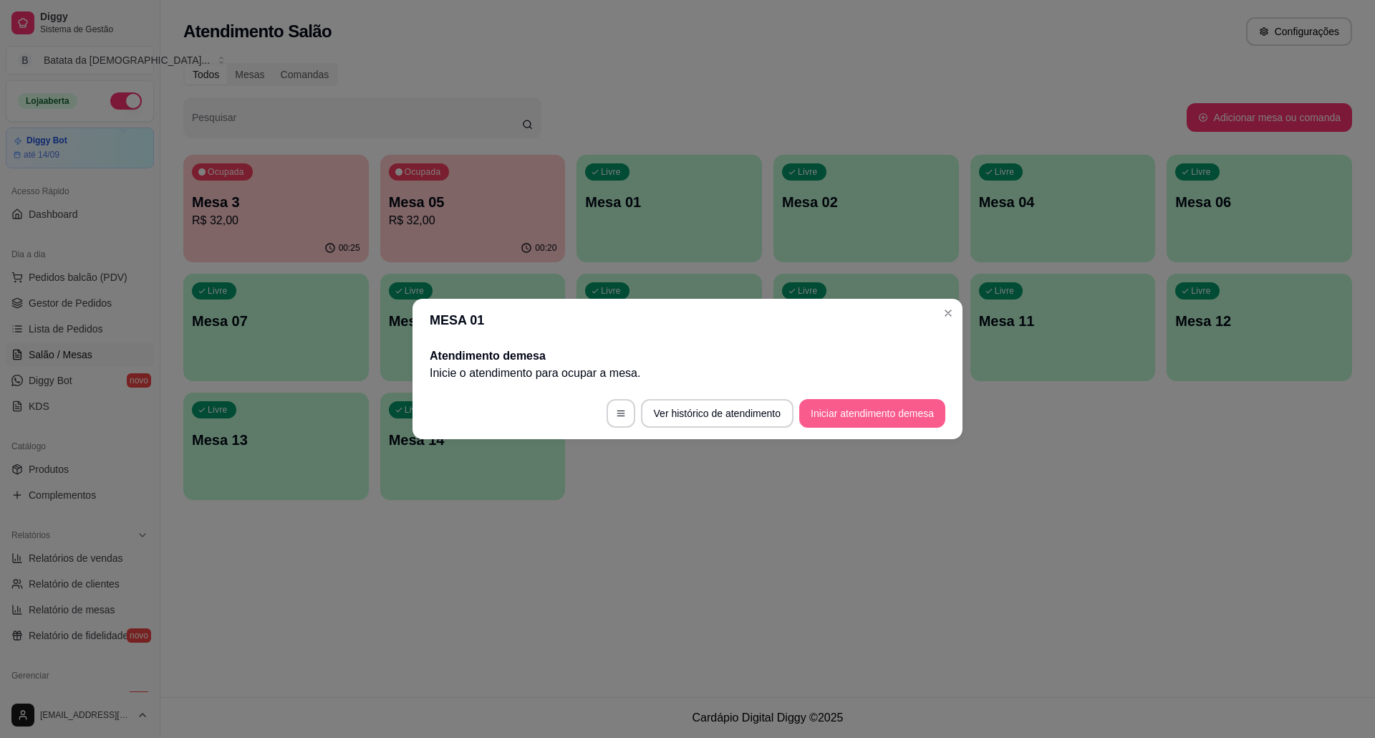
click at [894, 410] on button "Iniciar atendimento de mesa" at bounding box center [872, 413] width 146 height 29
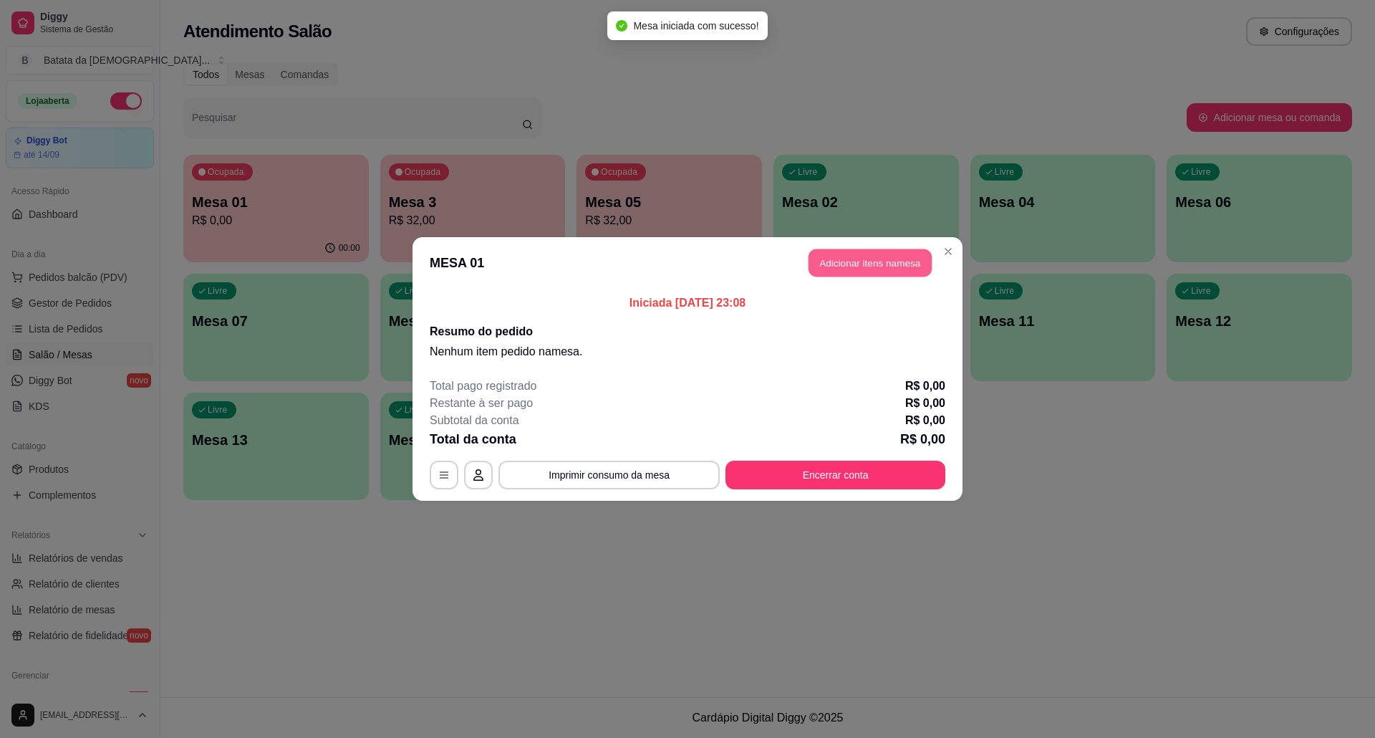
click at [879, 264] on button "Adicionar itens na mesa" at bounding box center [869, 263] width 123 height 28
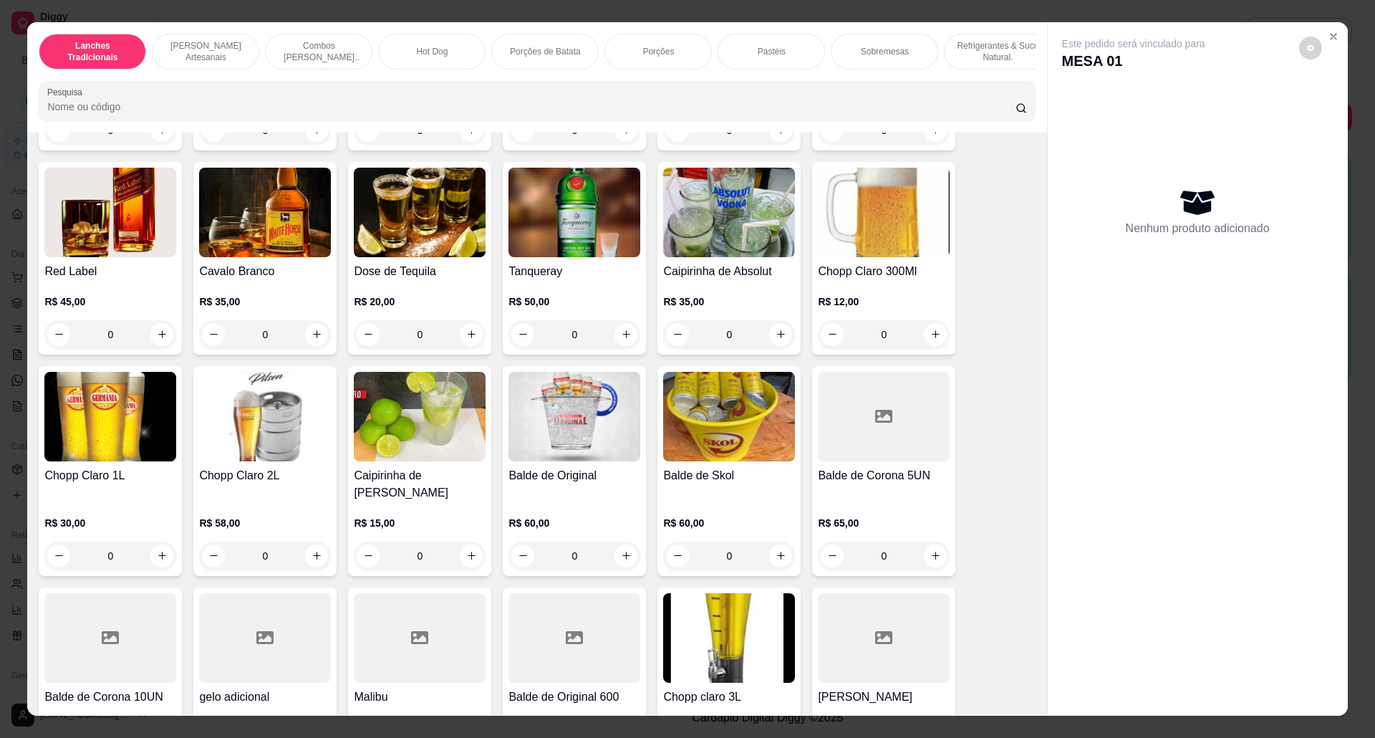
scroll to position [4392, 0]
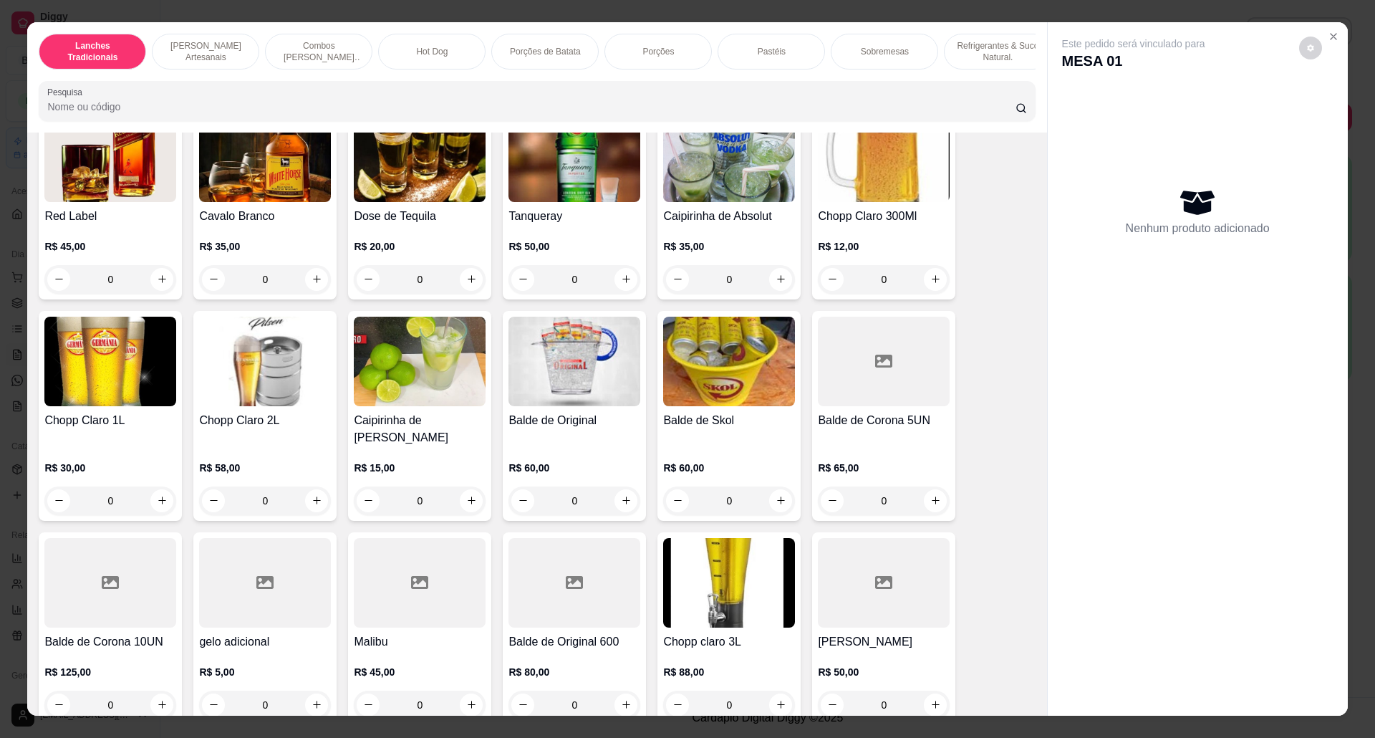
click at [885, 218] on h4 "Chopp Claro 300Ml" at bounding box center [884, 216] width 132 height 17
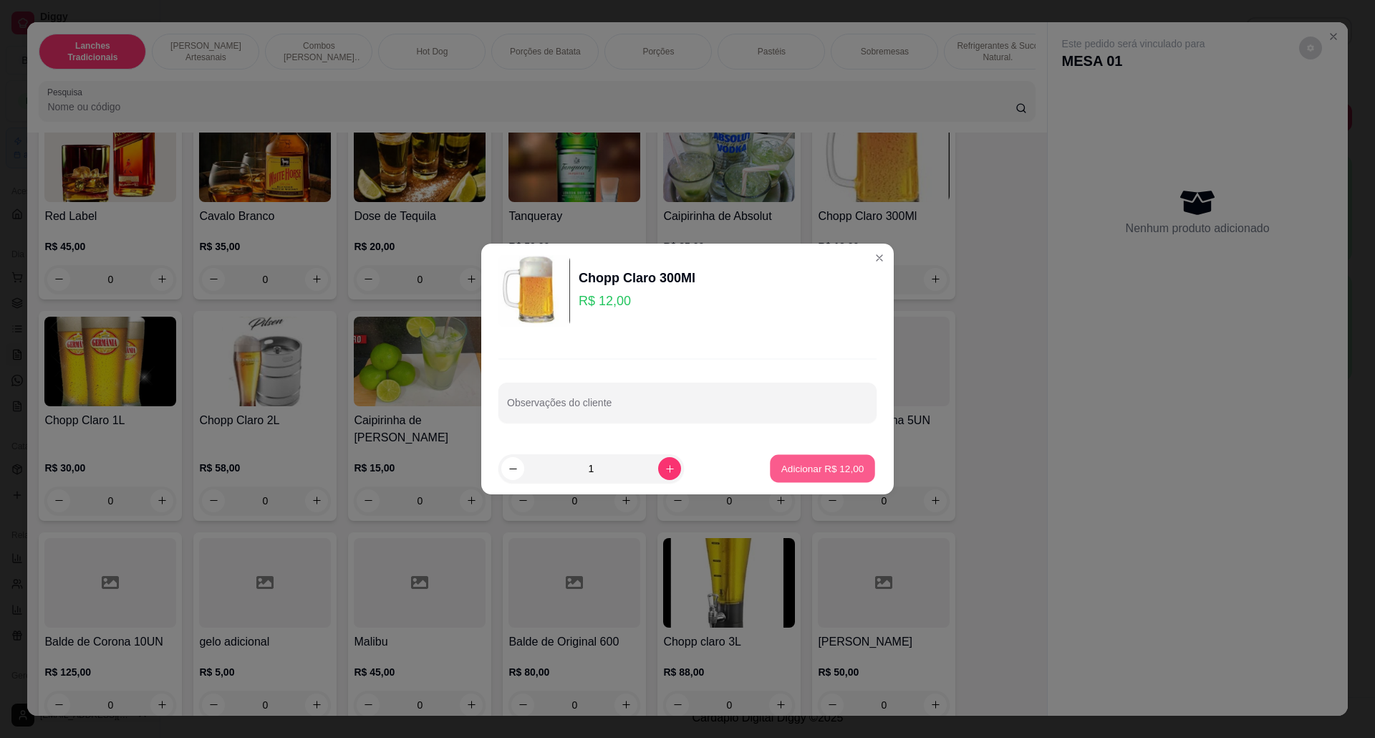
click at [815, 464] on p "Adicionar R$ 12,00" at bounding box center [822, 468] width 83 height 14
type input "1"
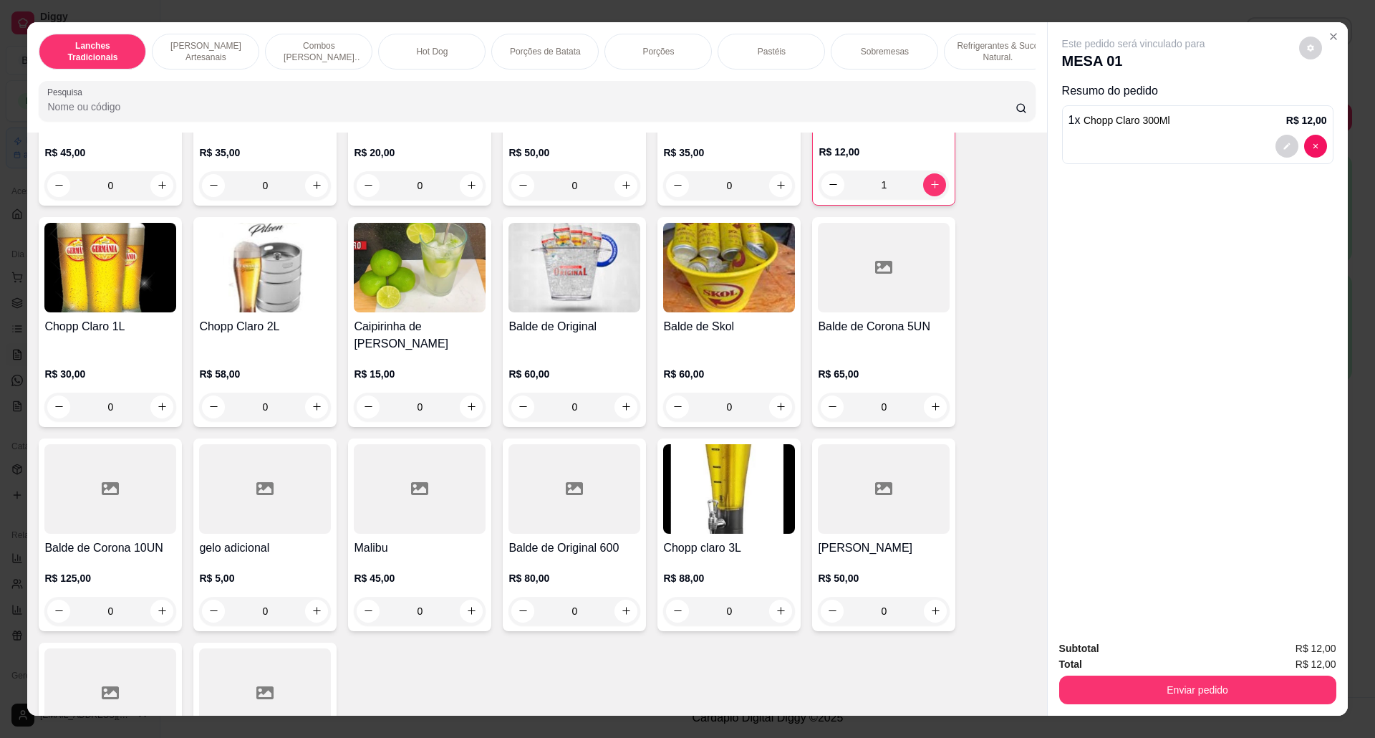
scroll to position [4615, 0]
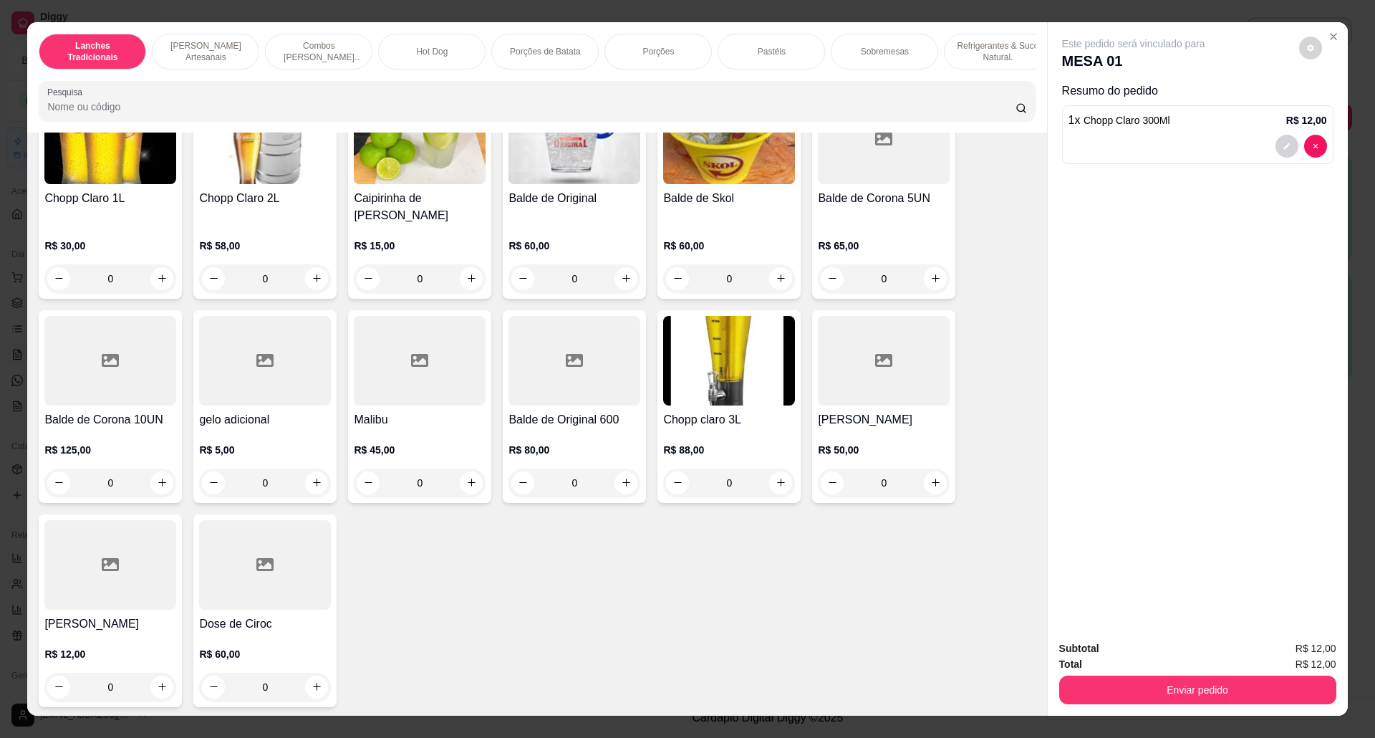
click at [745, 380] on img at bounding box center [729, 361] width 132 height 90
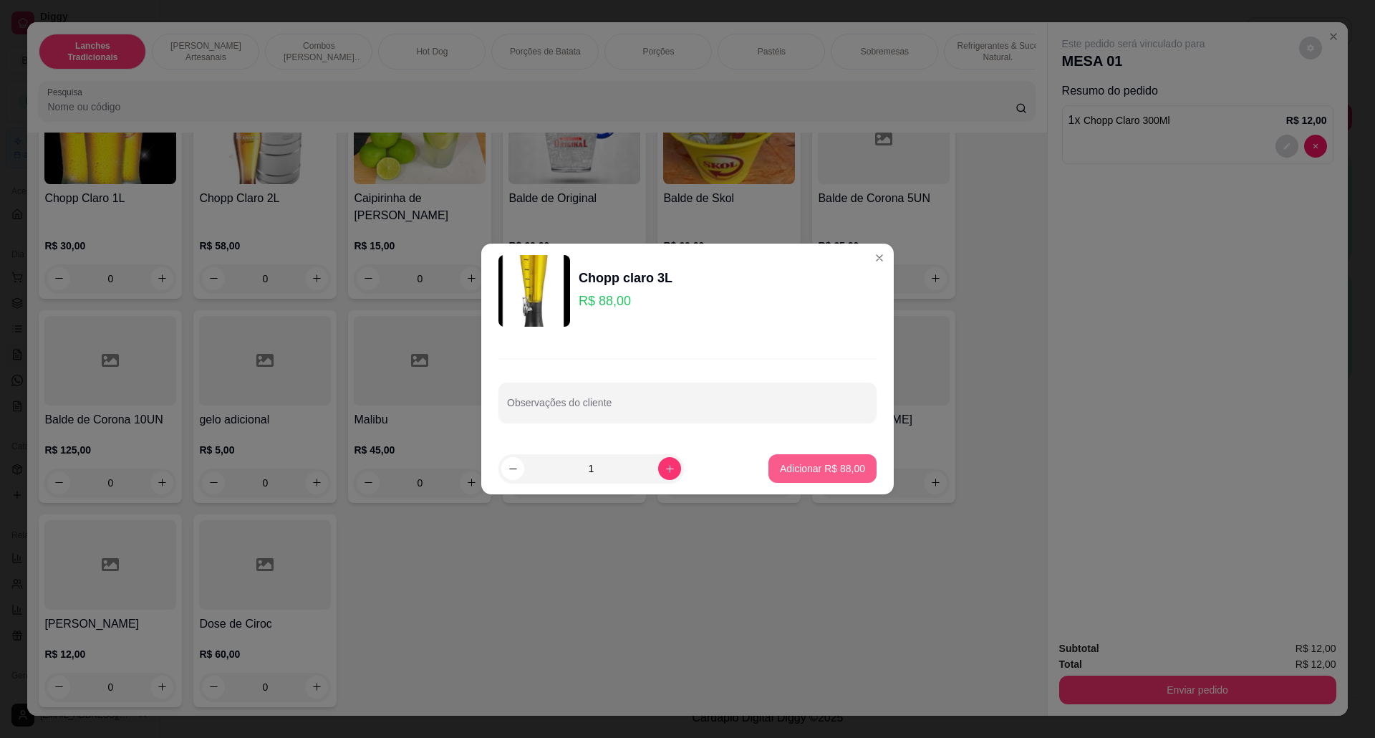
click at [848, 465] on p "Adicionar R$ 88,00" at bounding box center [822, 468] width 85 height 14
type input "1"
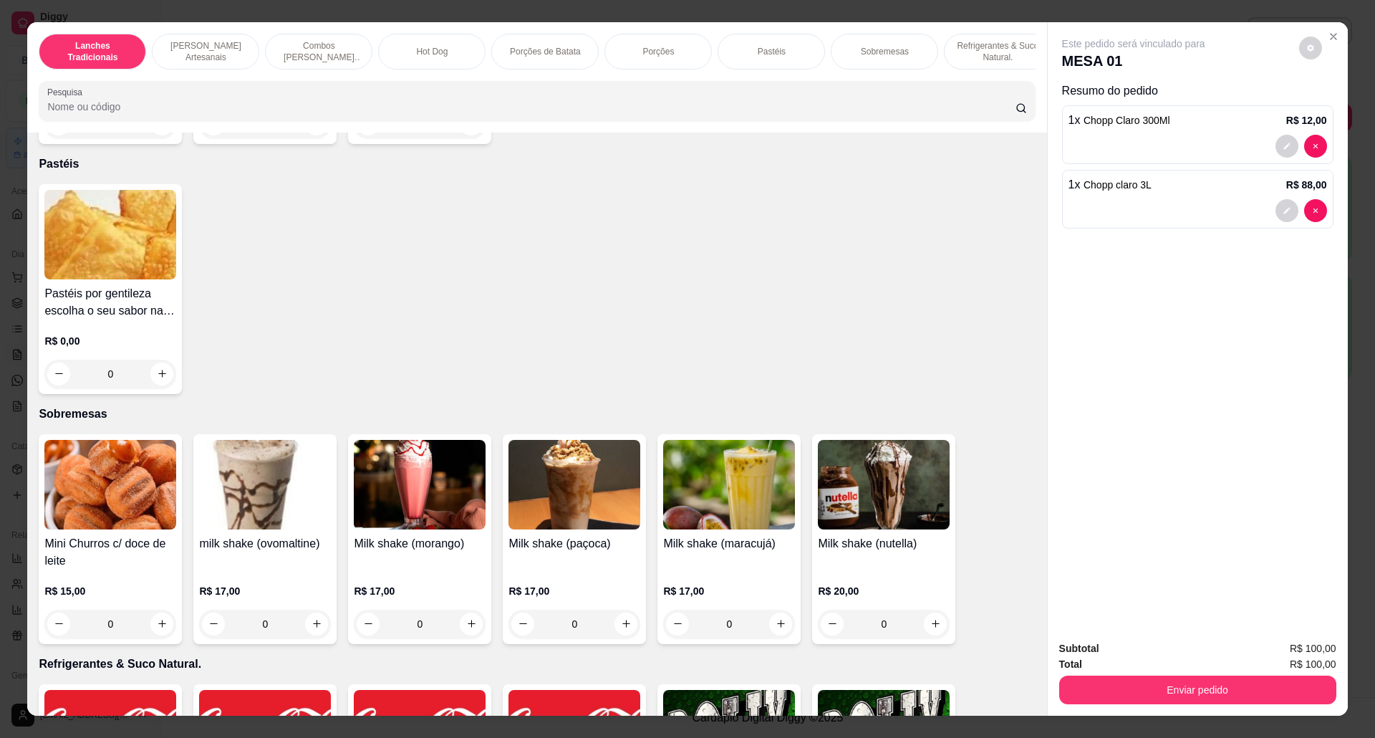
scroll to position [2419, 0]
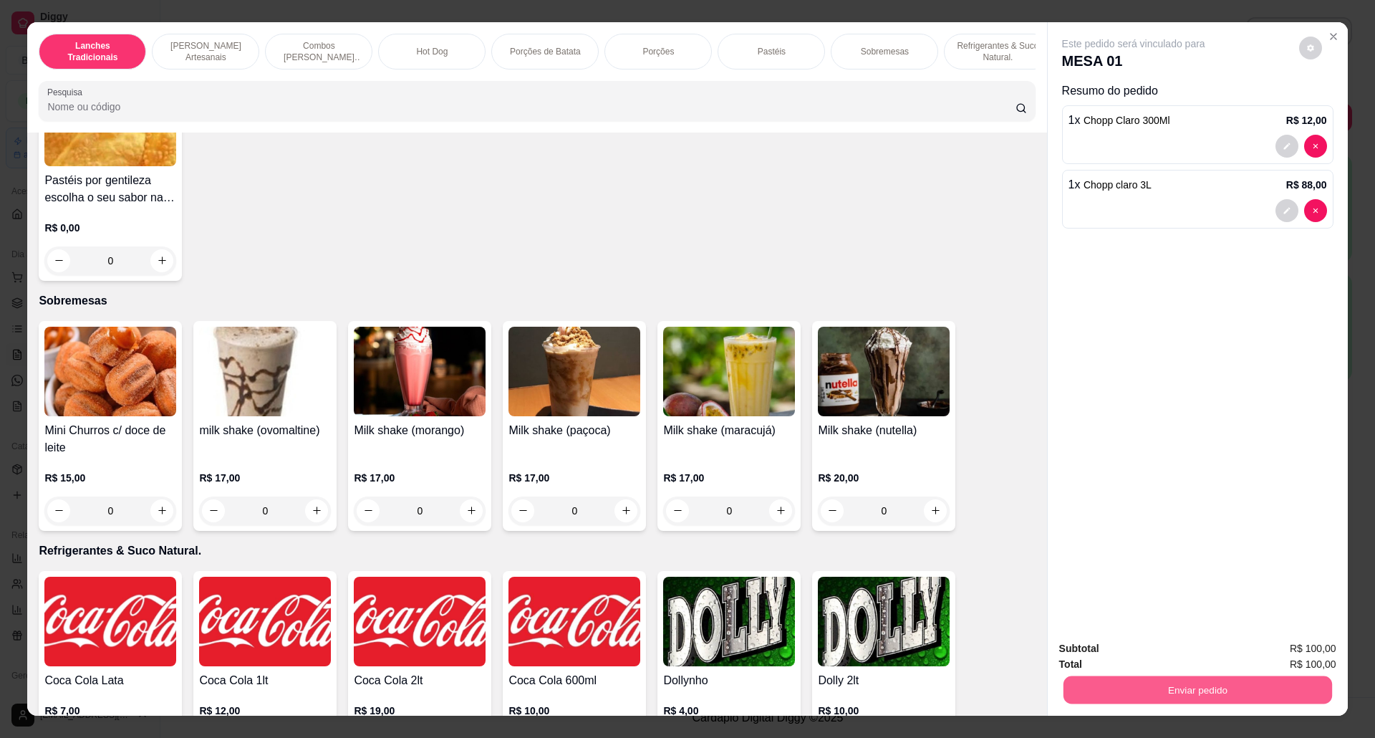
click at [1270, 692] on button "Enviar pedido" at bounding box center [1197, 690] width 269 height 28
click at [1187, 648] on button "Não registrar e enviar pedido" at bounding box center [1148, 655] width 145 height 26
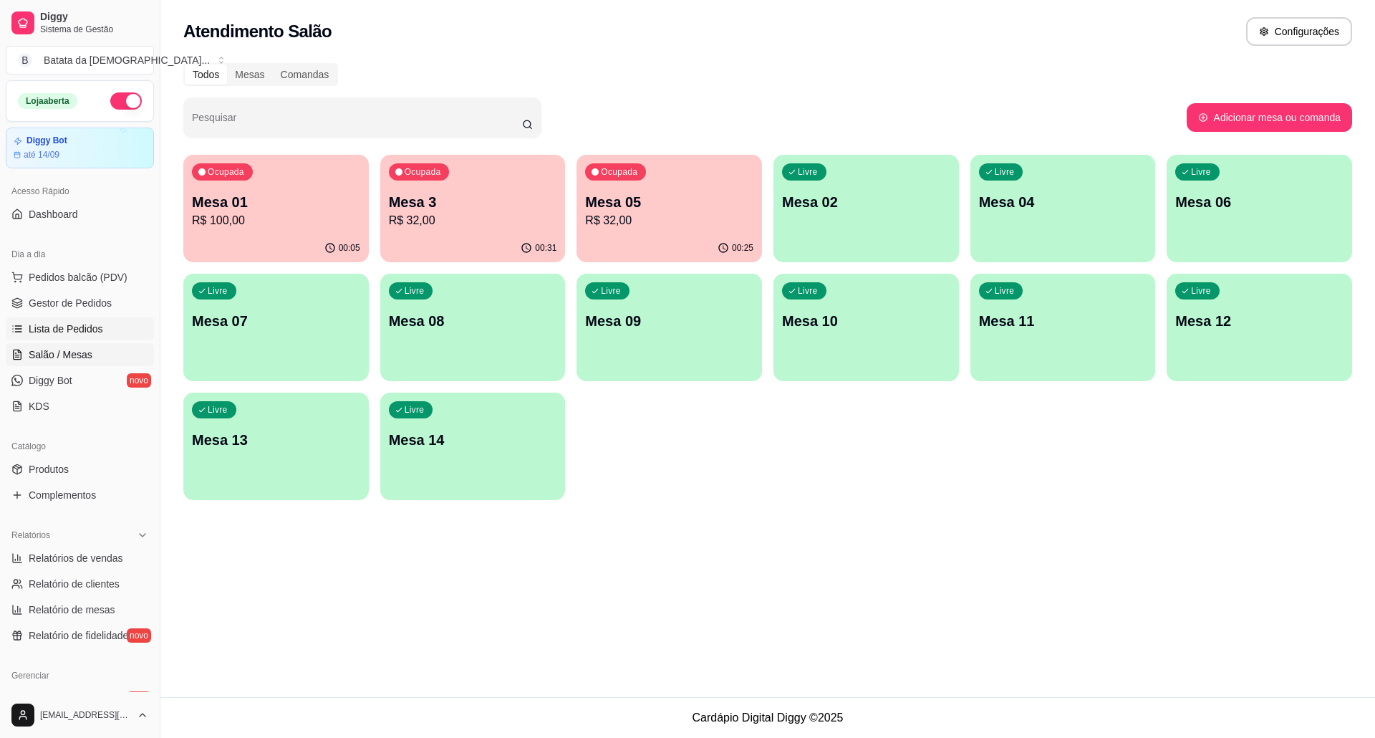
click at [103, 324] on link "Lista de Pedidos" at bounding box center [80, 328] width 148 height 23
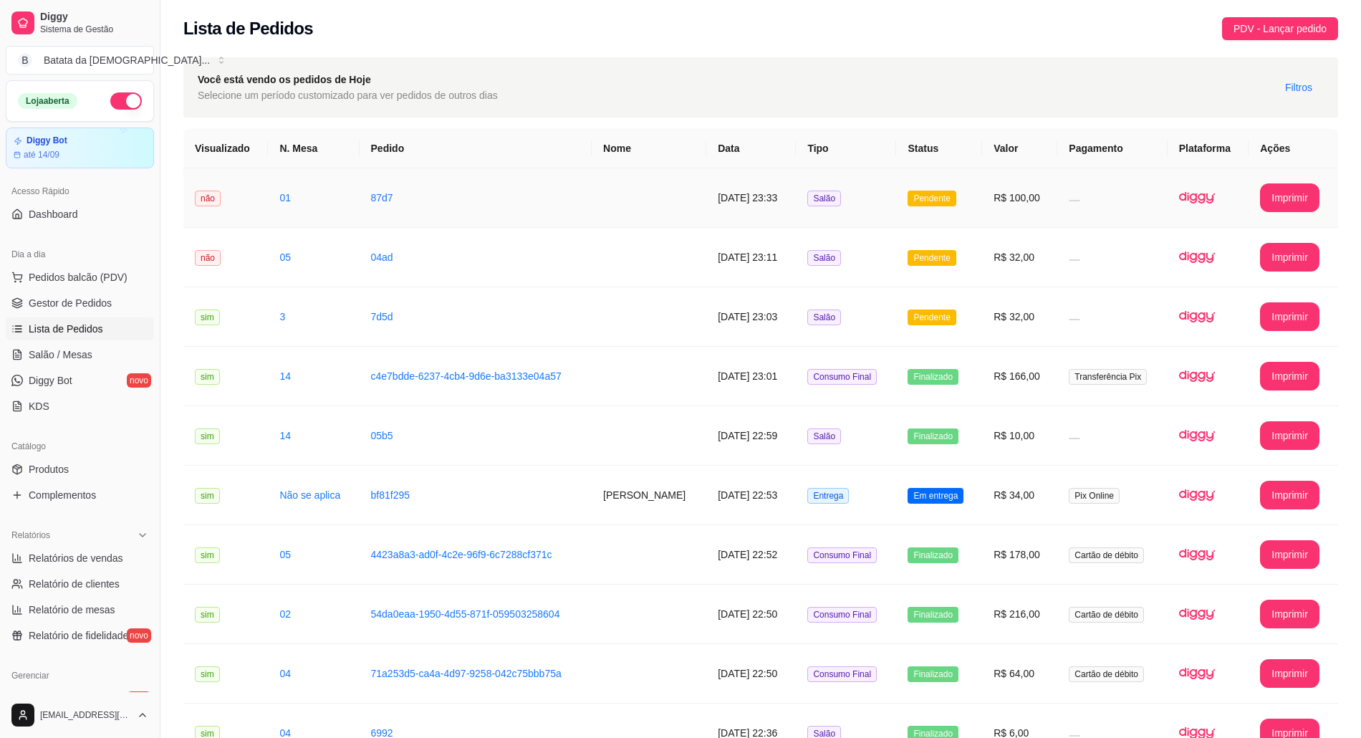
click at [854, 203] on td "Salão" at bounding box center [846, 197] width 100 height 59
click at [932, 270] on td "Pendente" at bounding box center [939, 257] width 86 height 59
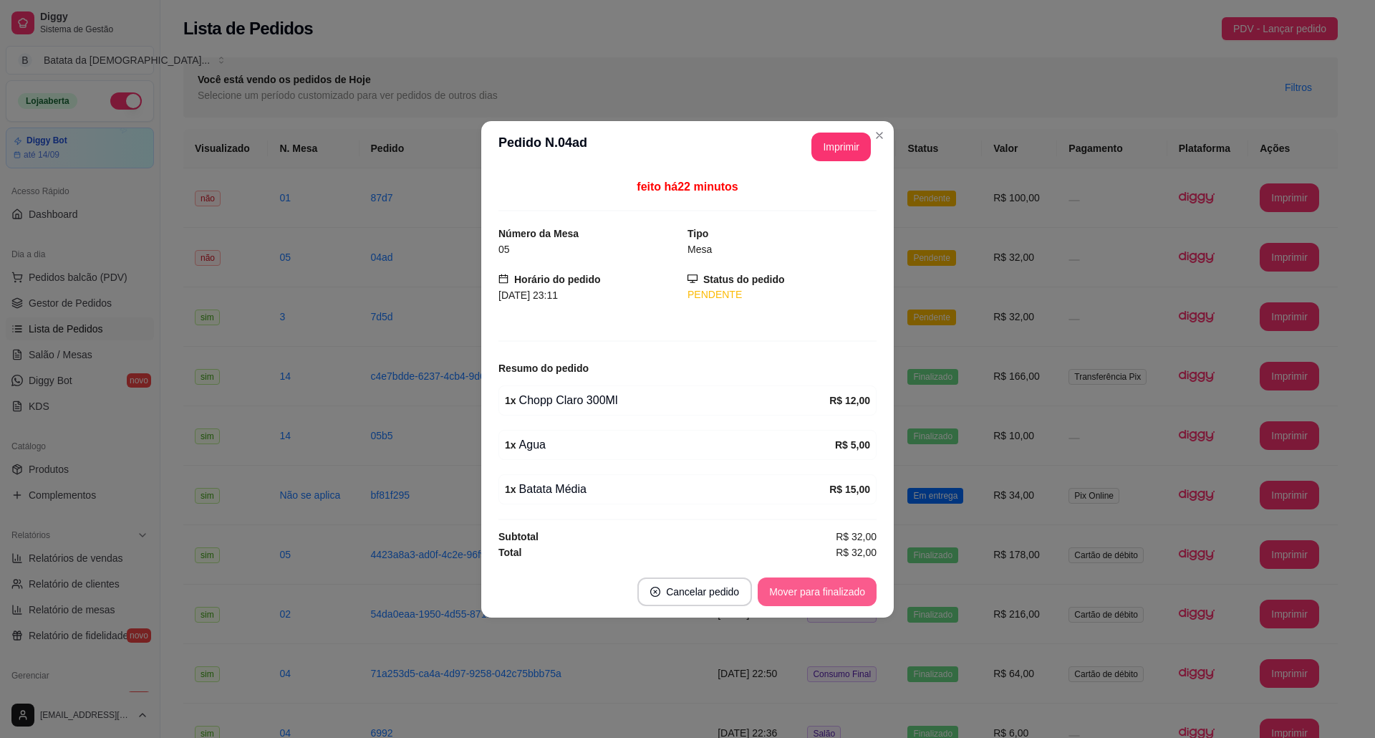
click at [816, 591] on button "Mover para finalizado" at bounding box center [817, 591] width 119 height 29
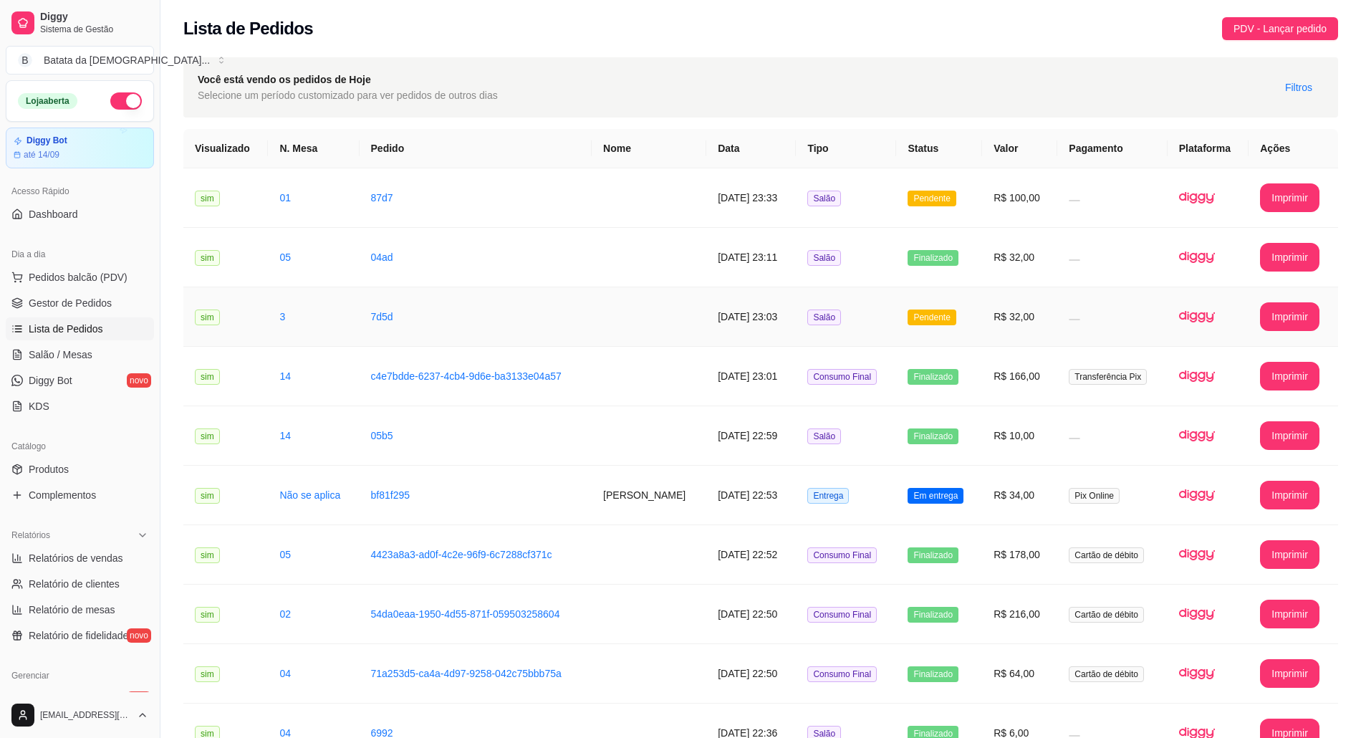
click at [949, 327] on td "Pendente" at bounding box center [939, 316] width 86 height 59
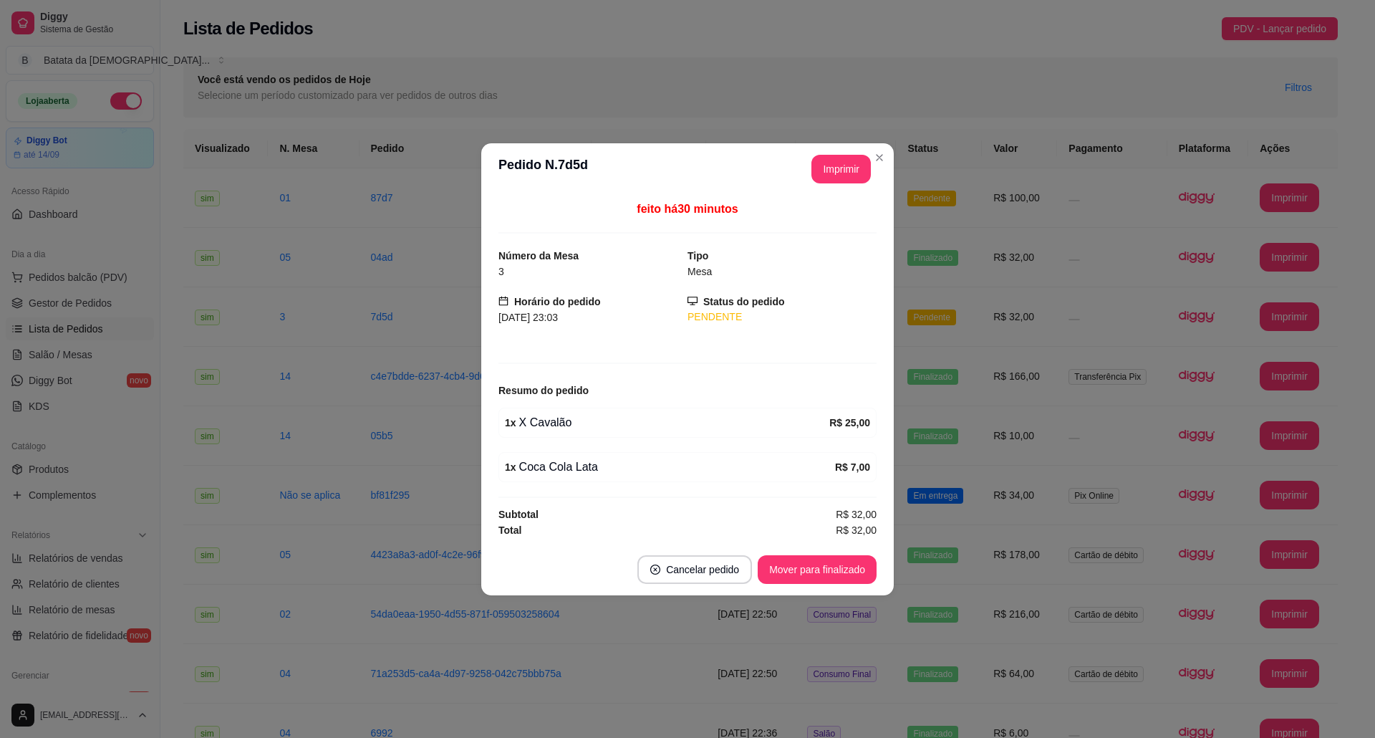
click at [794, 587] on footer "Cancelar pedido Mover para finalizado" at bounding box center [687, 570] width 412 height 52
click at [802, 556] on div "Mover para finalizado" at bounding box center [817, 569] width 119 height 29
click at [846, 560] on button "Mover para finalizado" at bounding box center [817, 569] width 119 height 29
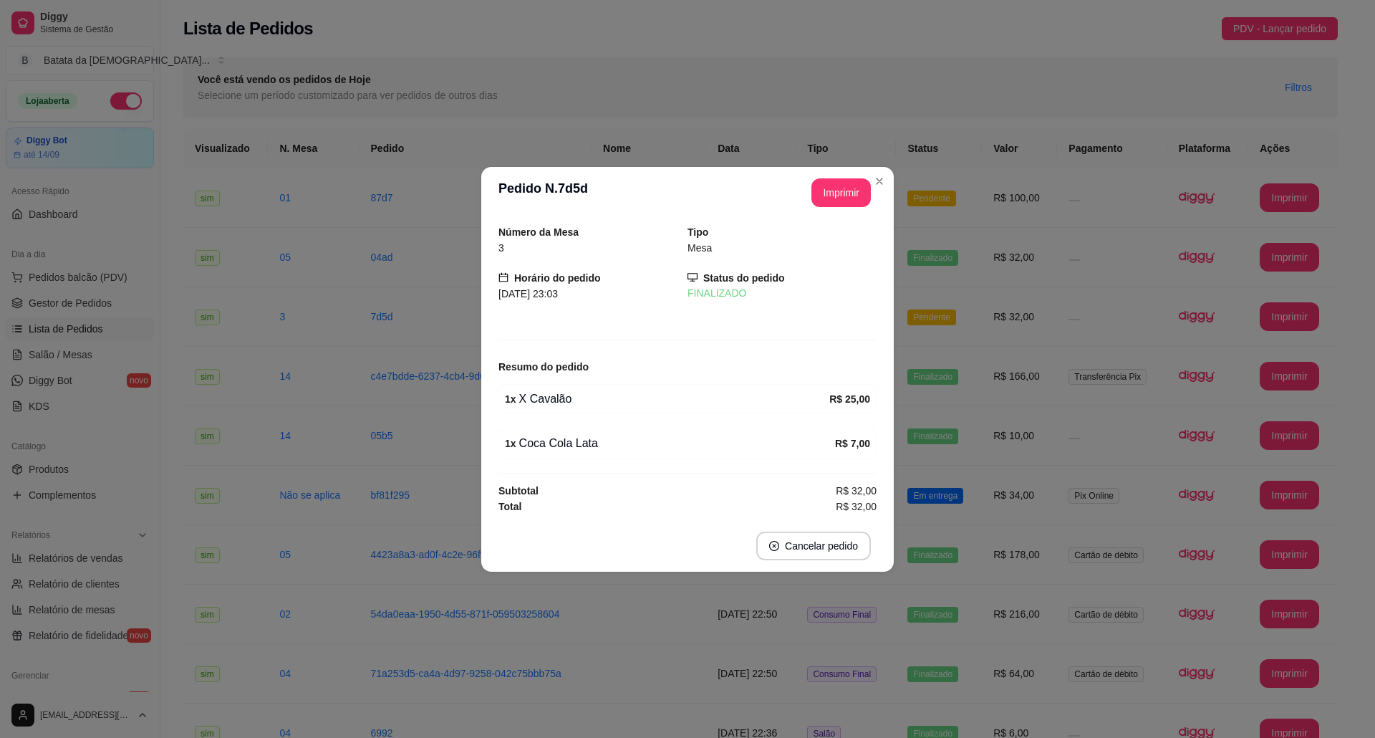
click at [875, 167] on header "**********" at bounding box center [687, 193] width 412 height 52
click at [891, 196] on header "**********" at bounding box center [687, 193] width 412 height 52
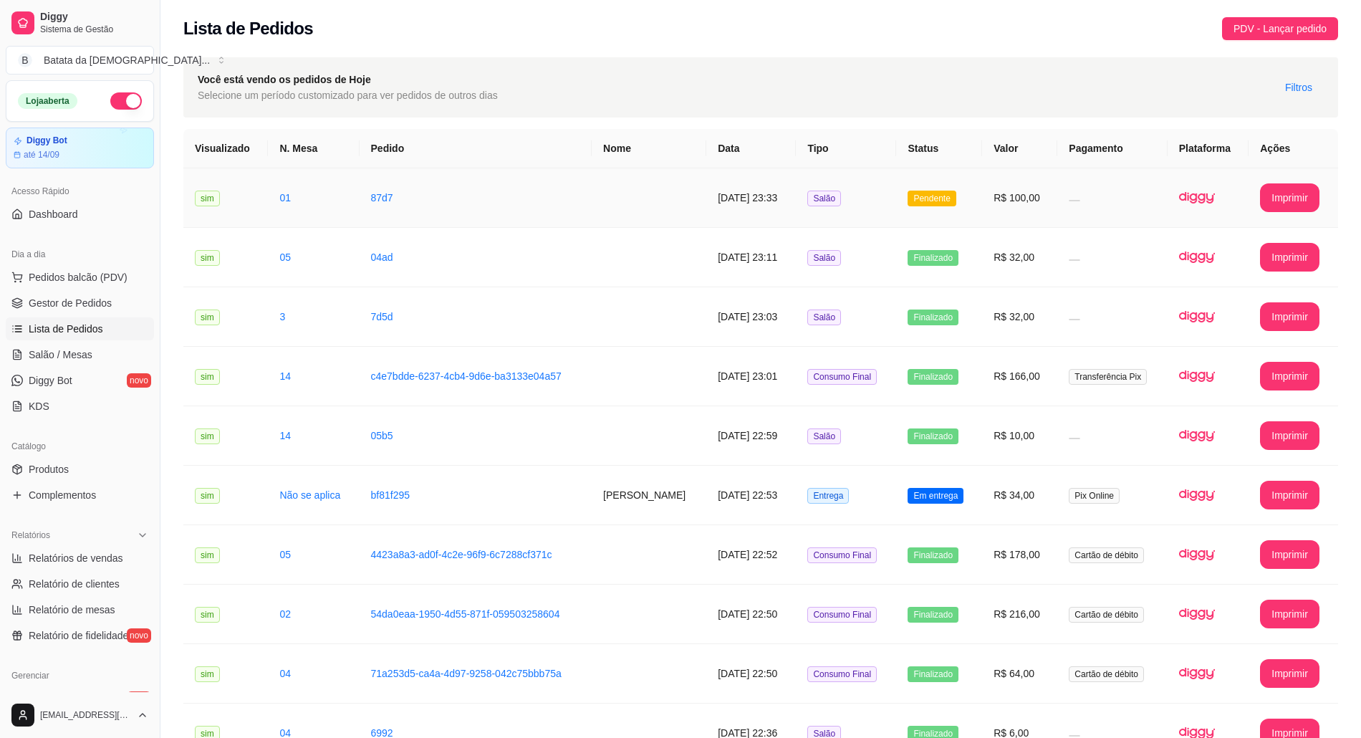
click at [885, 176] on td "Salão" at bounding box center [846, 197] width 100 height 59
click at [95, 345] on link "Salão / Mesas" at bounding box center [80, 354] width 148 height 23
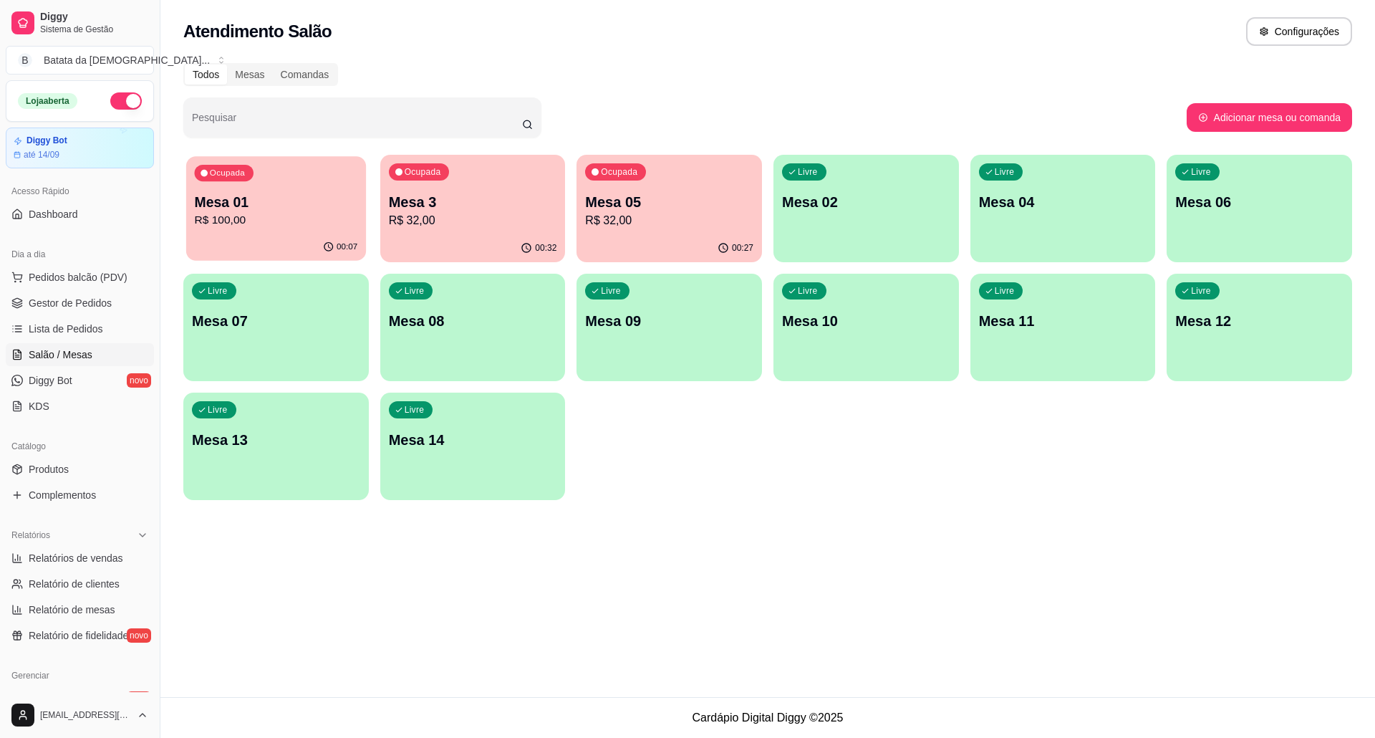
click at [273, 226] on p "R$ 100,00" at bounding box center [276, 220] width 163 height 16
click at [202, 233] on div "Ocupada Mesa 01 R$ 100,00" at bounding box center [276, 194] width 180 height 77
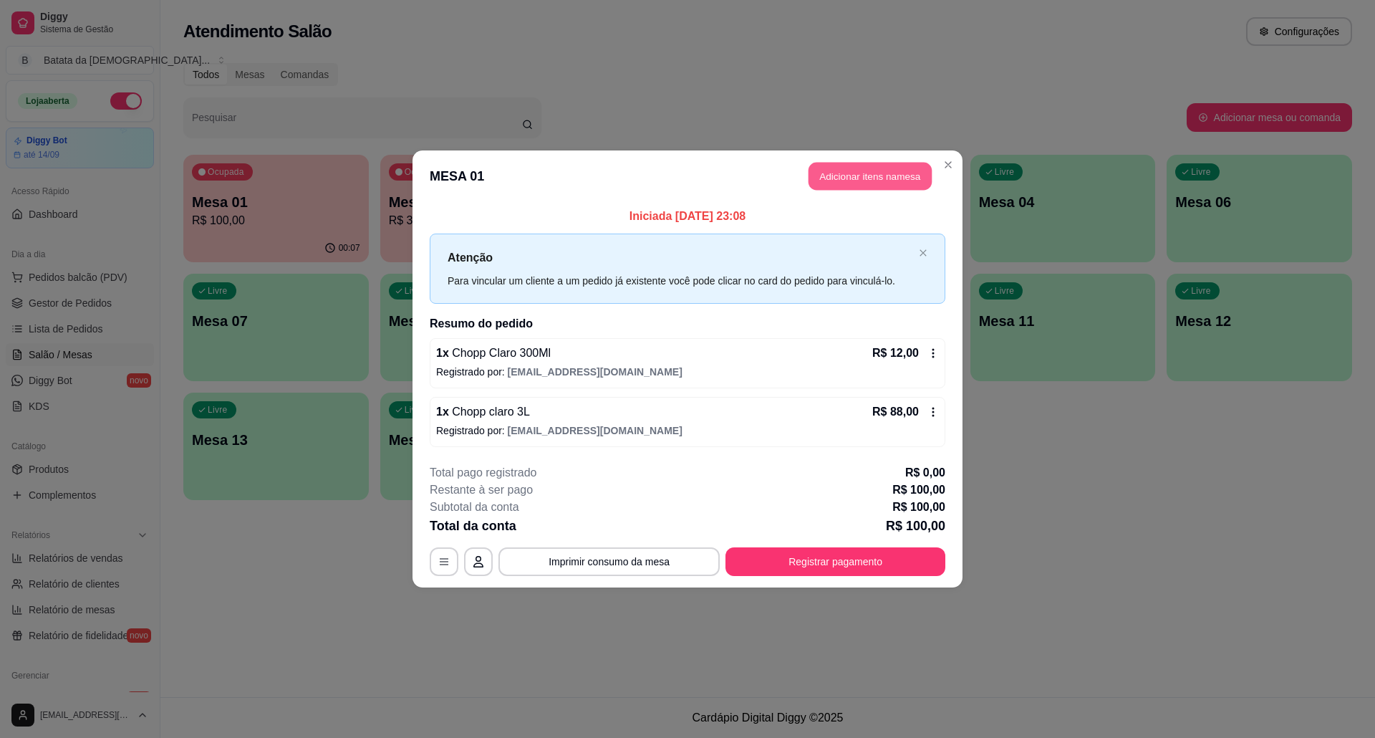
click at [882, 170] on button "Adicionar itens na mesa" at bounding box center [869, 177] width 123 height 28
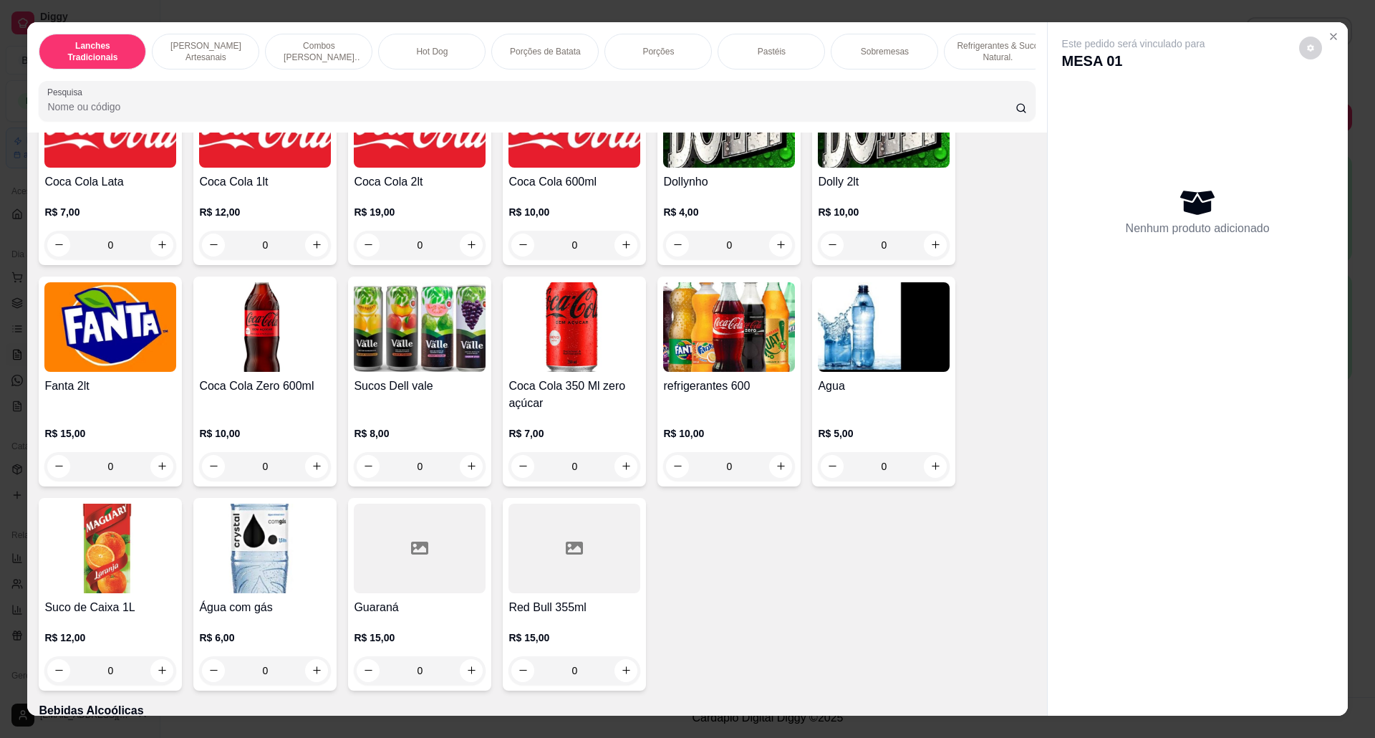
scroll to position [2960, 0]
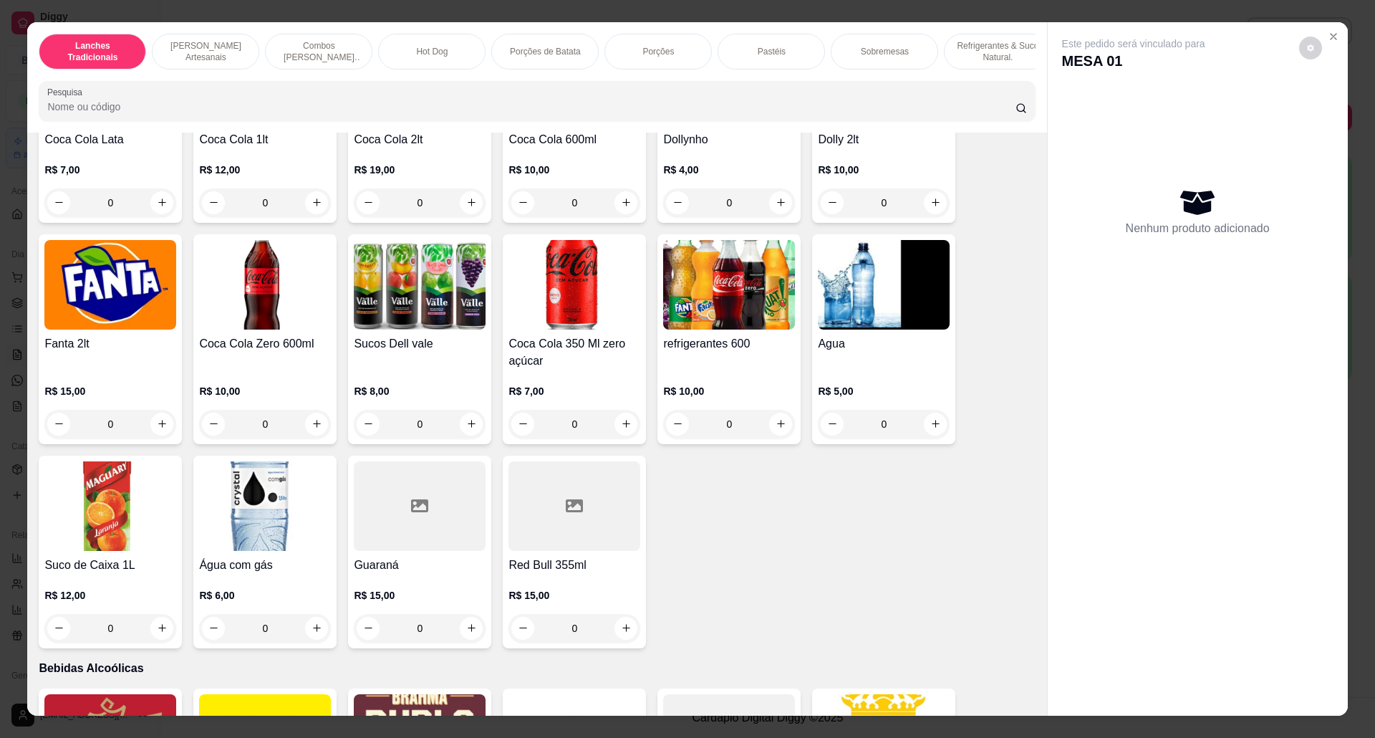
click at [461, 351] on h4 "Sucos Dell vale" at bounding box center [420, 343] width 132 height 17
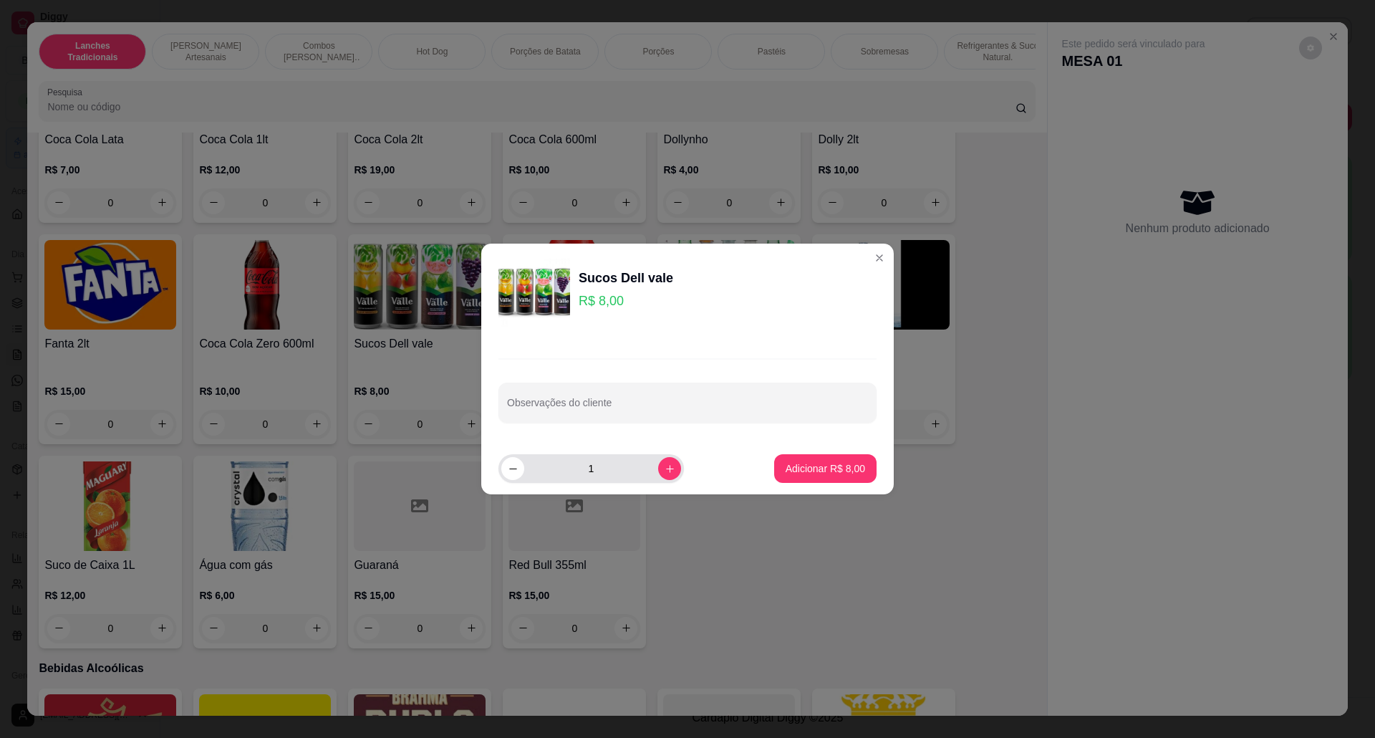
click at [671, 462] on div "1" at bounding box center [591, 468] width 180 height 29
click at [667, 467] on button "increase-product-quantity" at bounding box center [669, 468] width 22 height 22
type input "2"
click at [793, 473] on p "Adicionar R$ 16,00" at bounding box center [822, 468] width 85 height 14
type input "2"
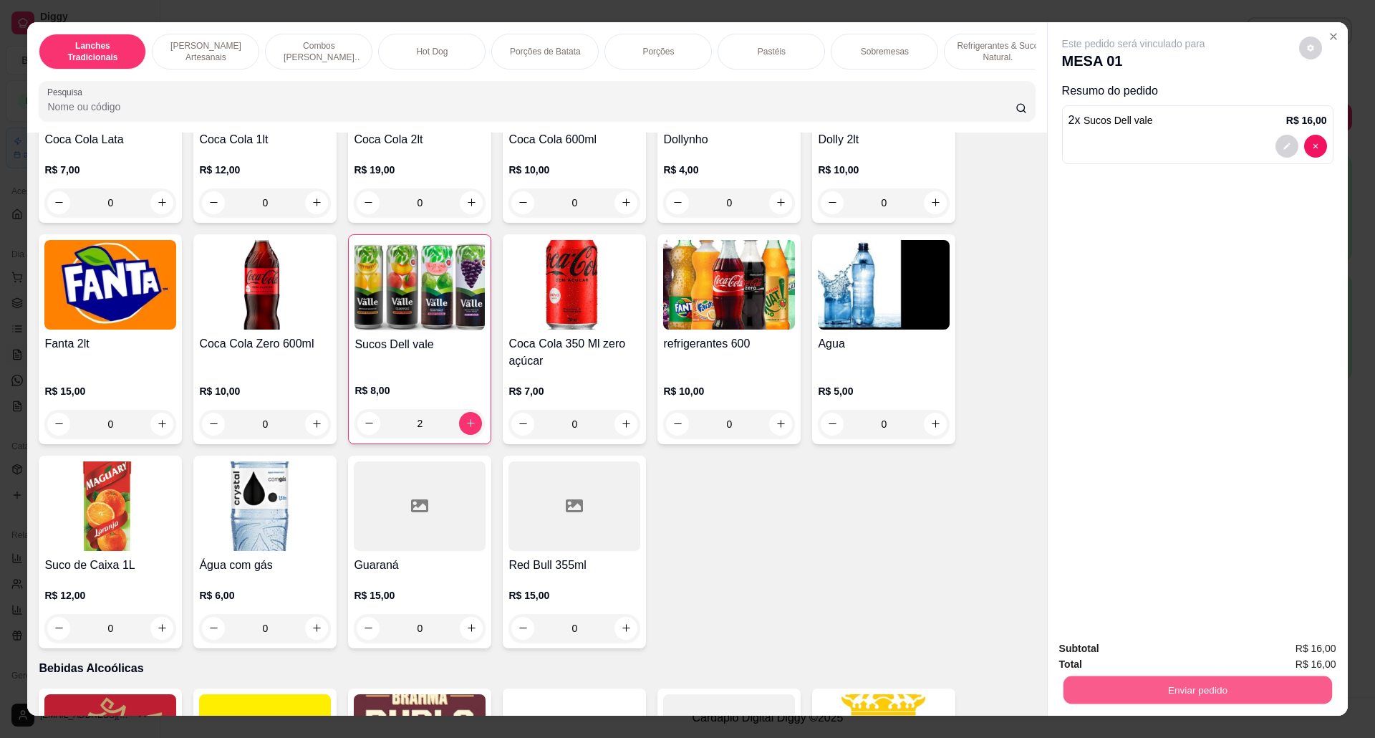
click at [1207, 694] on button "Enviar pedido" at bounding box center [1197, 690] width 269 height 28
click at [1164, 650] on button "Não registrar e enviar pedido" at bounding box center [1148, 655] width 145 height 26
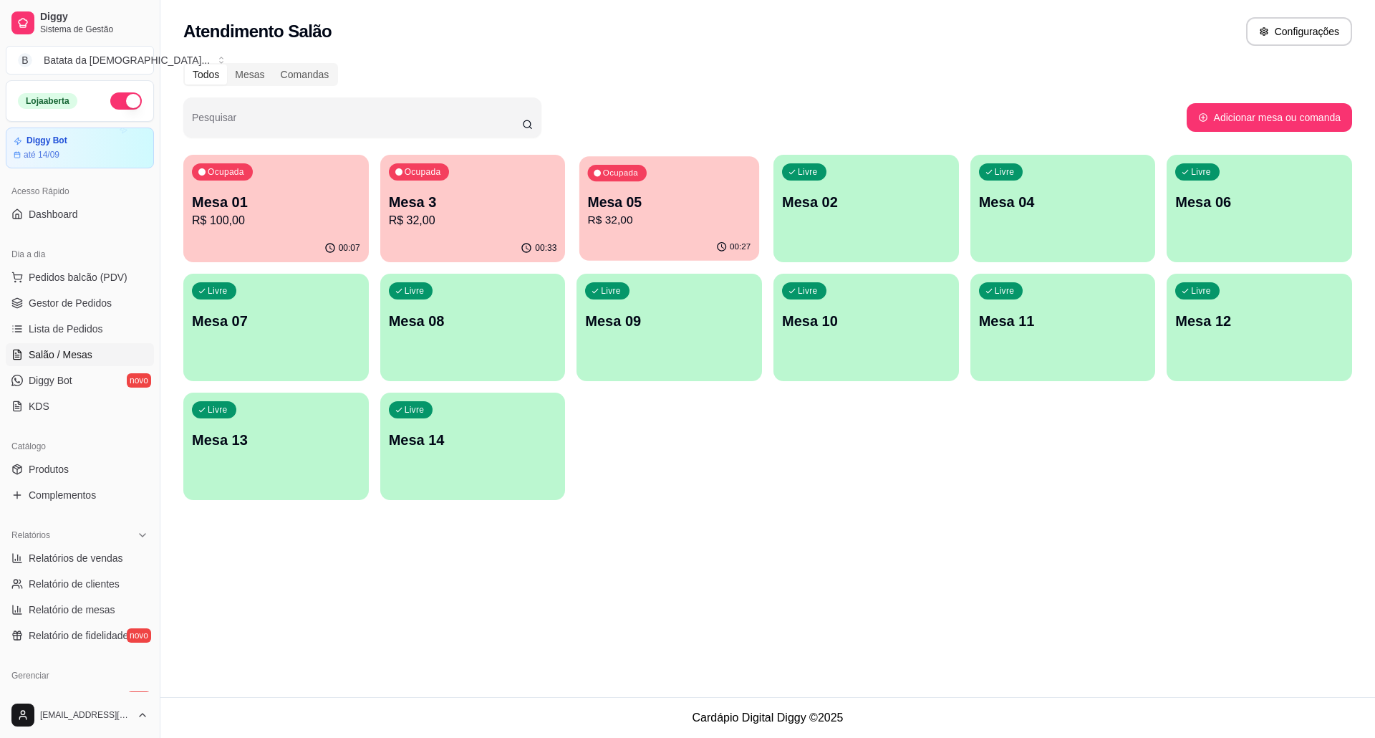
click at [611, 247] on div "00:27" at bounding box center [669, 246] width 180 height 27
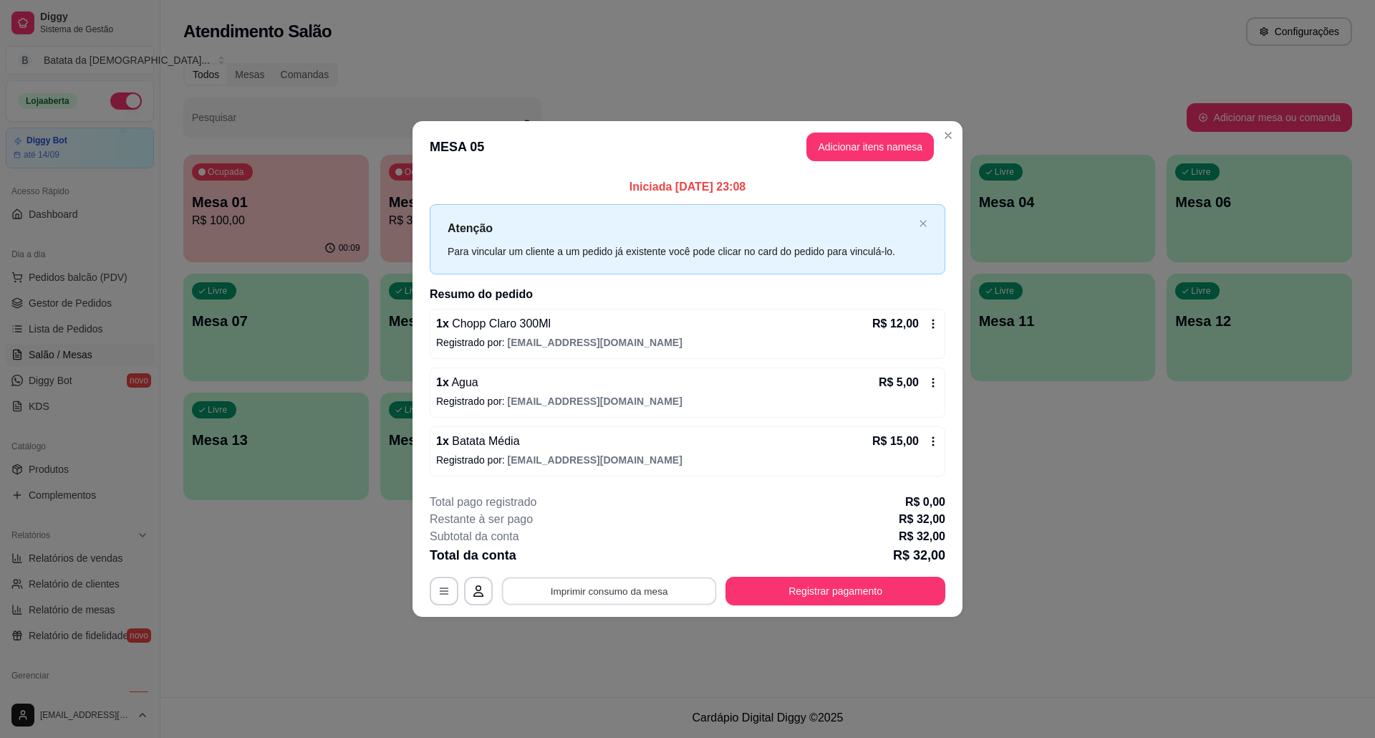
click at [581, 587] on button "Imprimir consumo da mesa" at bounding box center [609, 590] width 215 height 28
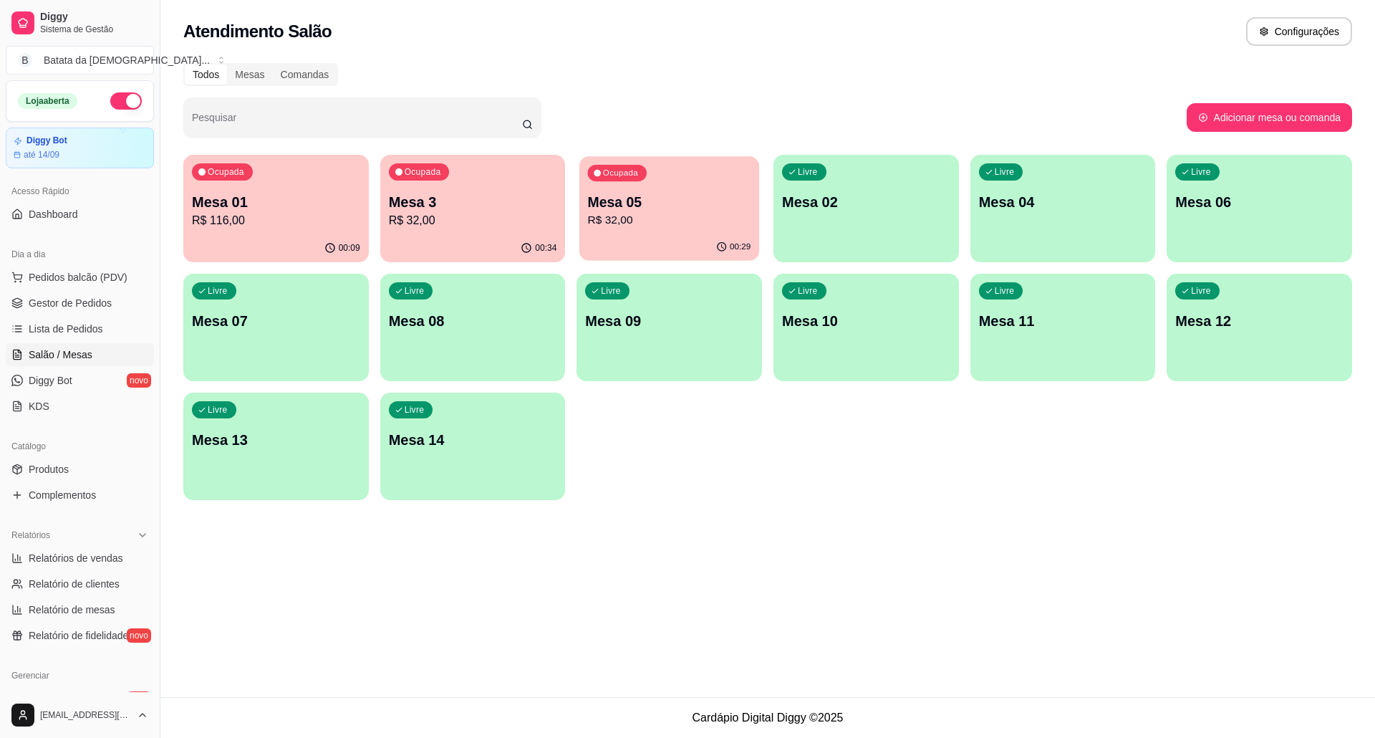
click at [617, 201] on p "Mesa 05" at bounding box center [669, 202] width 163 height 19
click at [483, 236] on div "00:34" at bounding box center [473, 246] width 180 height 27
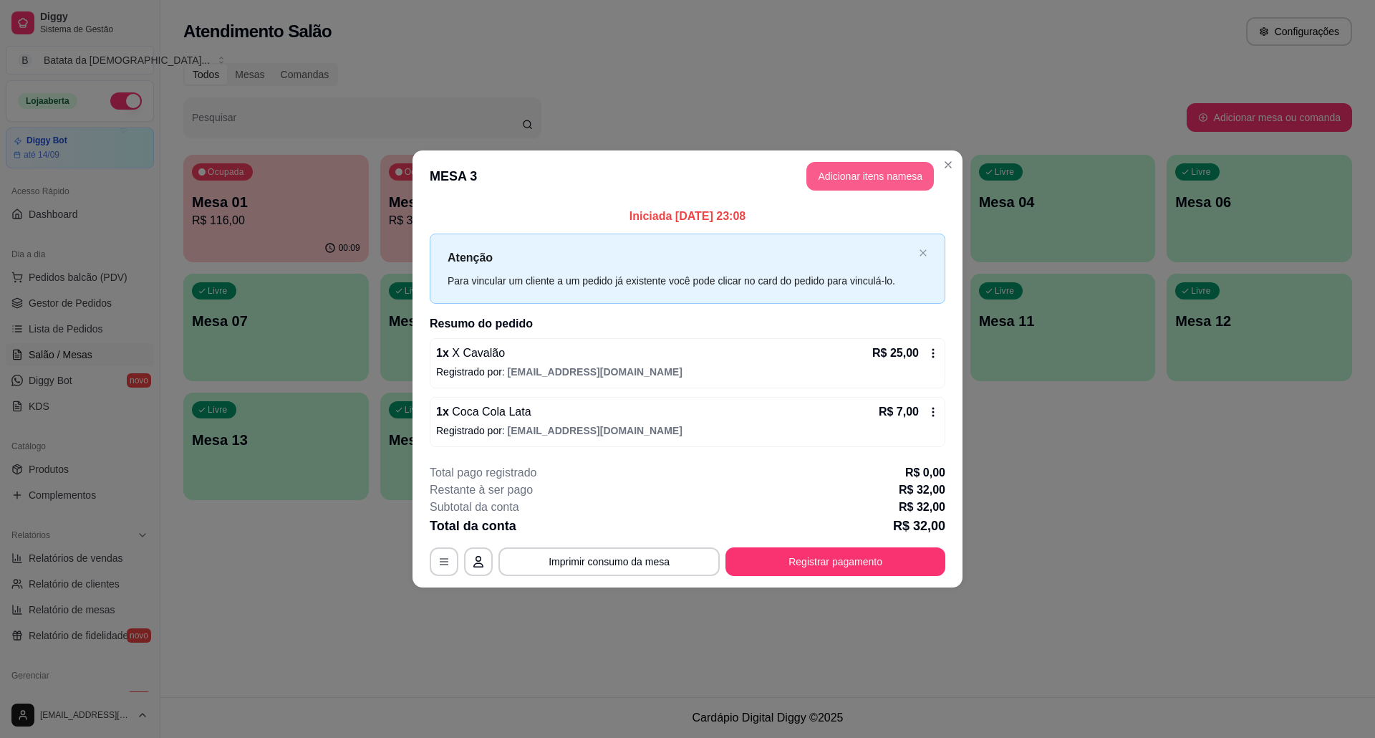
click at [851, 173] on button "Adicionar itens na mesa" at bounding box center [869, 176] width 127 height 29
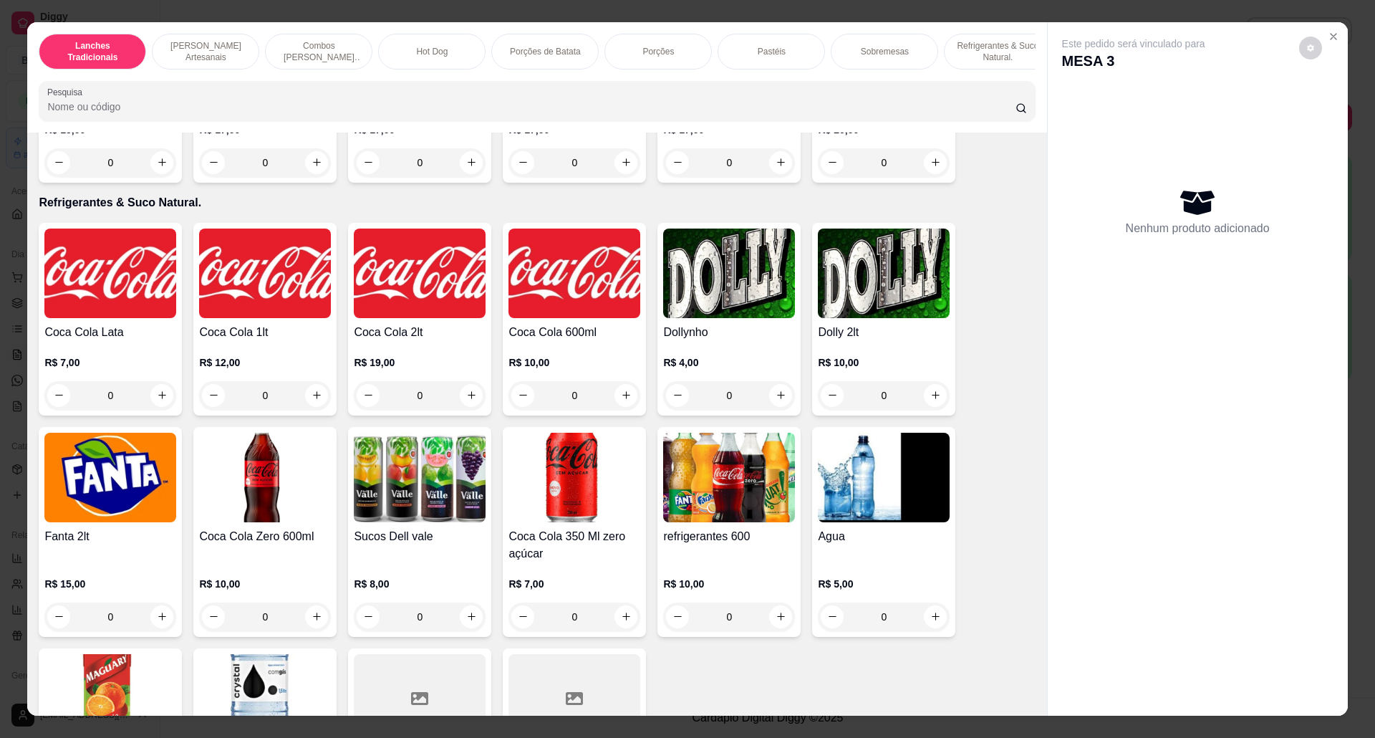
scroll to position [2482, 0]
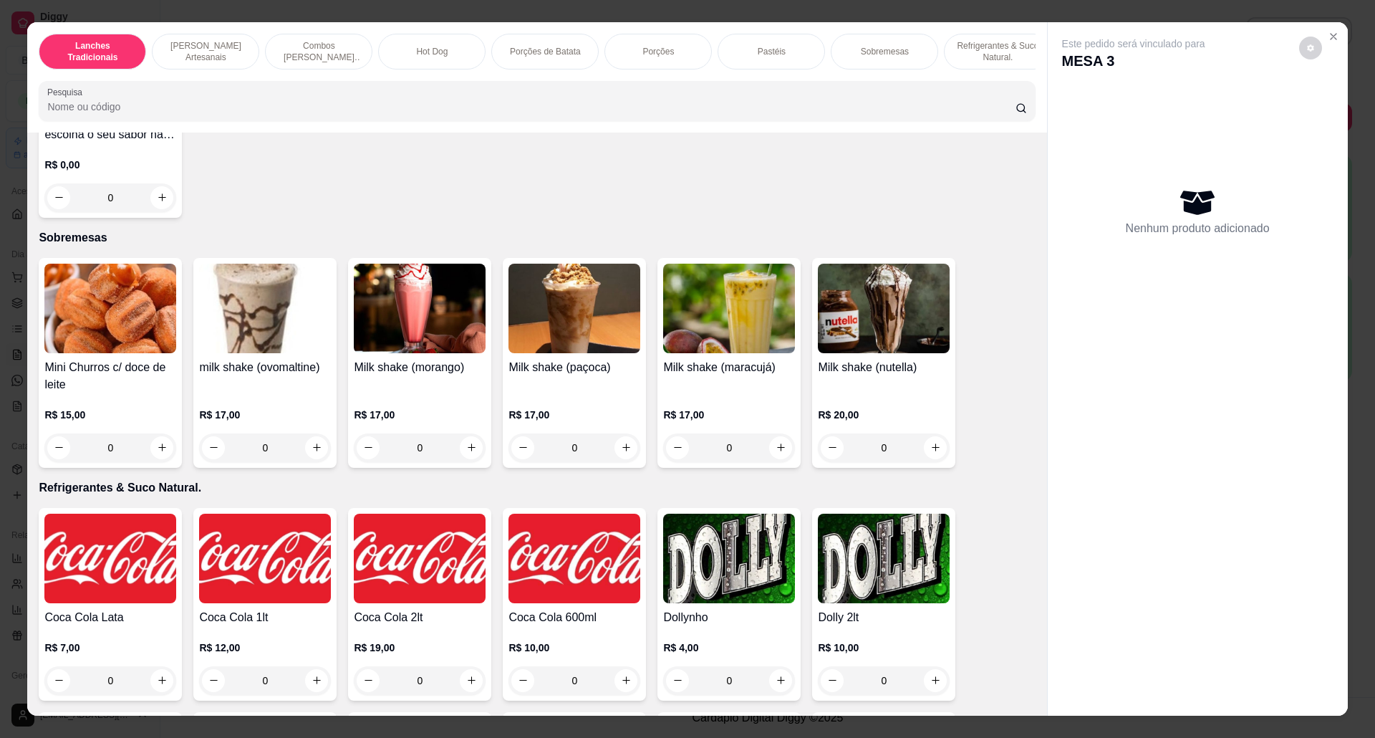
click at [399, 353] on img at bounding box center [420, 309] width 132 height 90
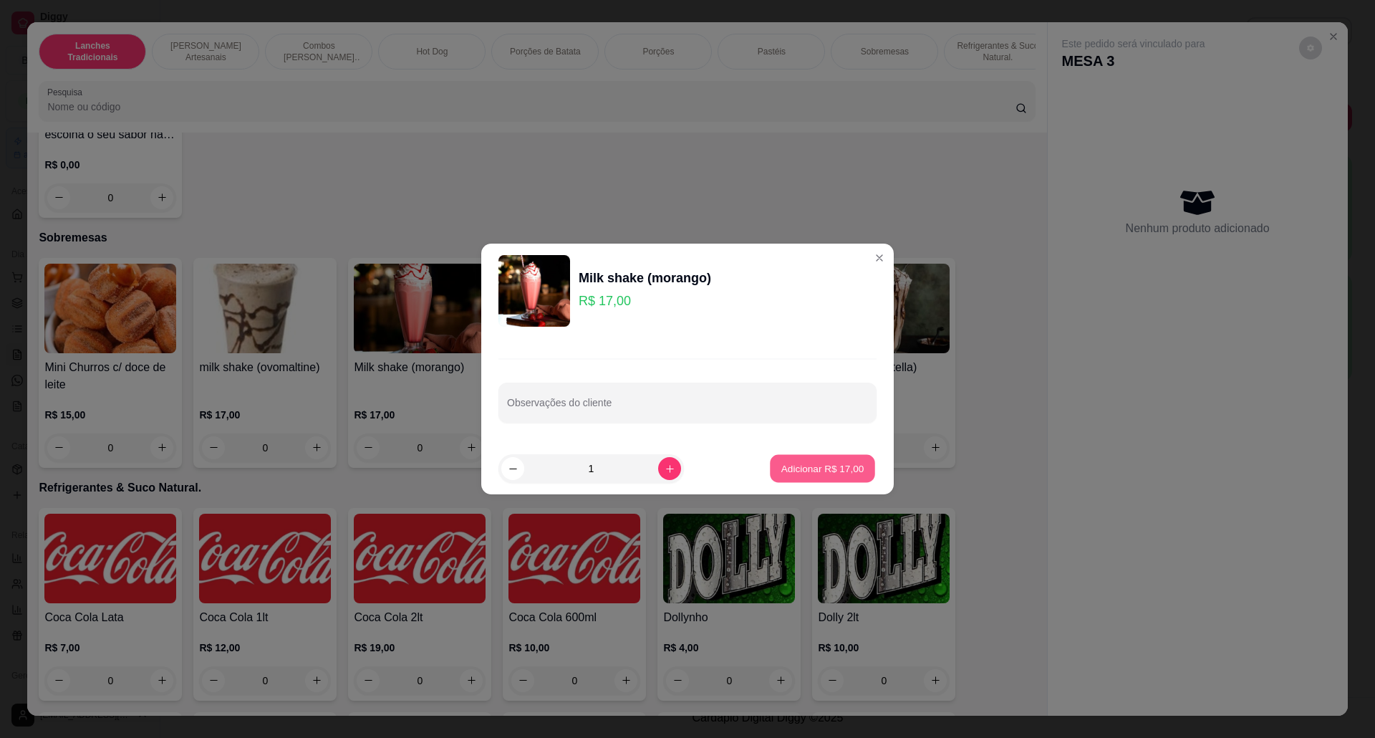
click at [820, 473] on p "Adicionar R$ 17,00" at bounding box center [822, 468] width 83 height 14
type input "1"
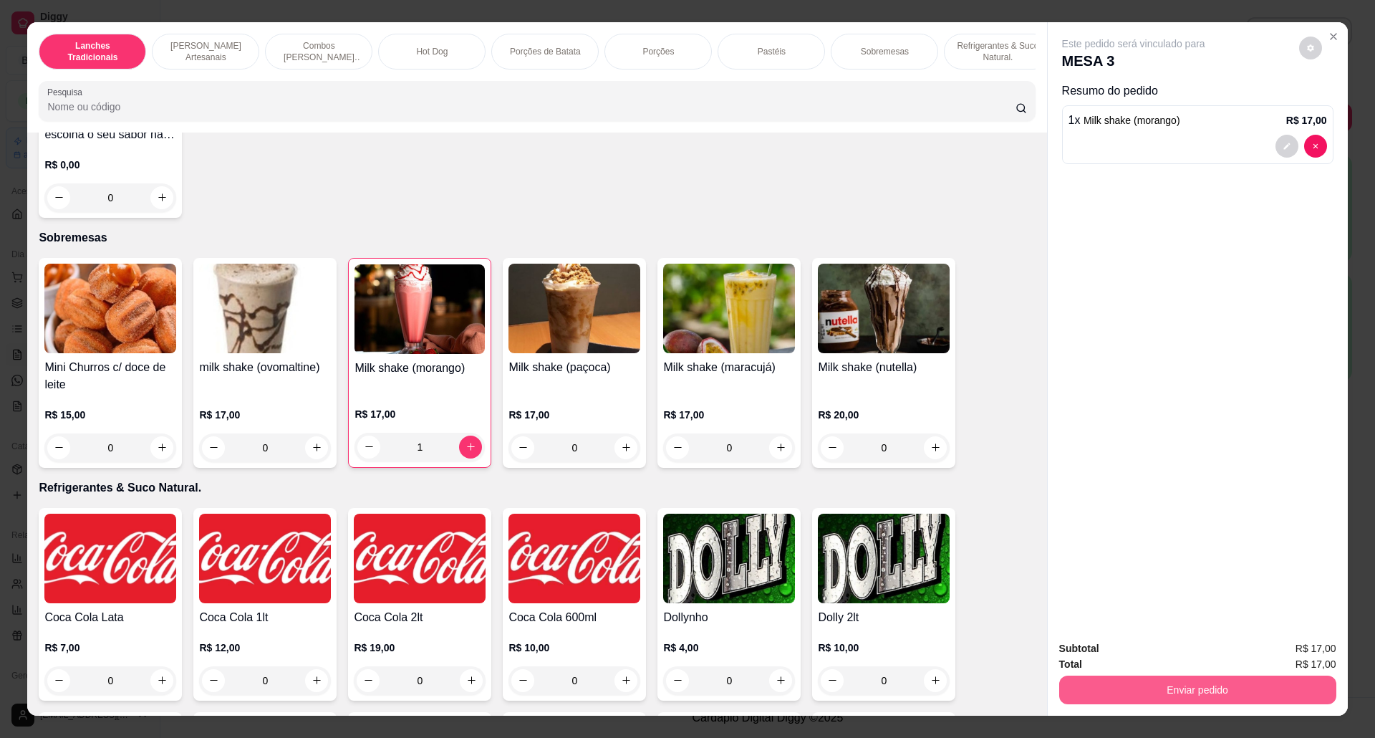
click at [1232, 682] on button "Enviar pedido" at bounding box center [1197, 689] width 277 height 29
click at [1177, 654] on button "Não registrar e enviar pedido" at bounding box center [1148, 655] width 149 height 27
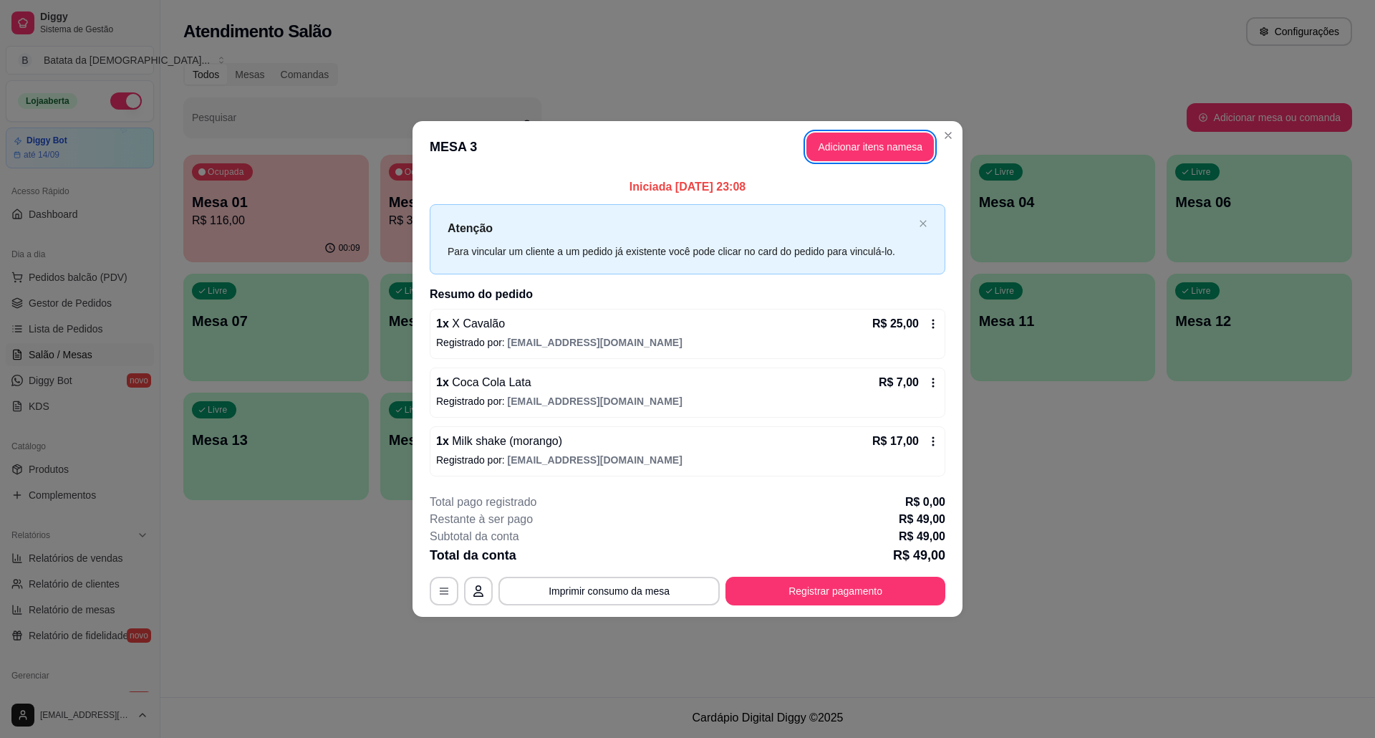
drag, startPoint x: 1175, startPoint y: 647, endPoint x: 1152, endPoint y: 687, distance: 46.2
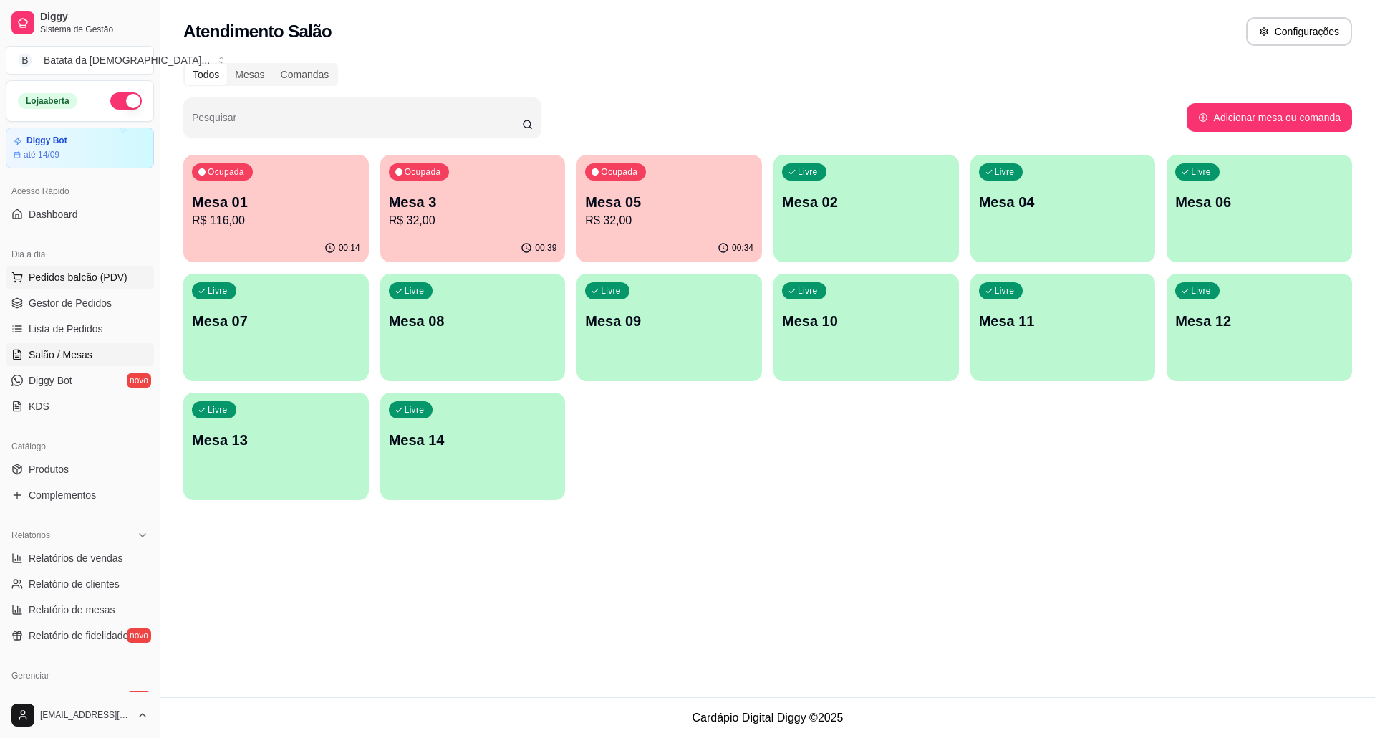
click at [95, 272] on span "Pedidos balcão (PDV)" at bounding box center [78, 277] width 99 height 14
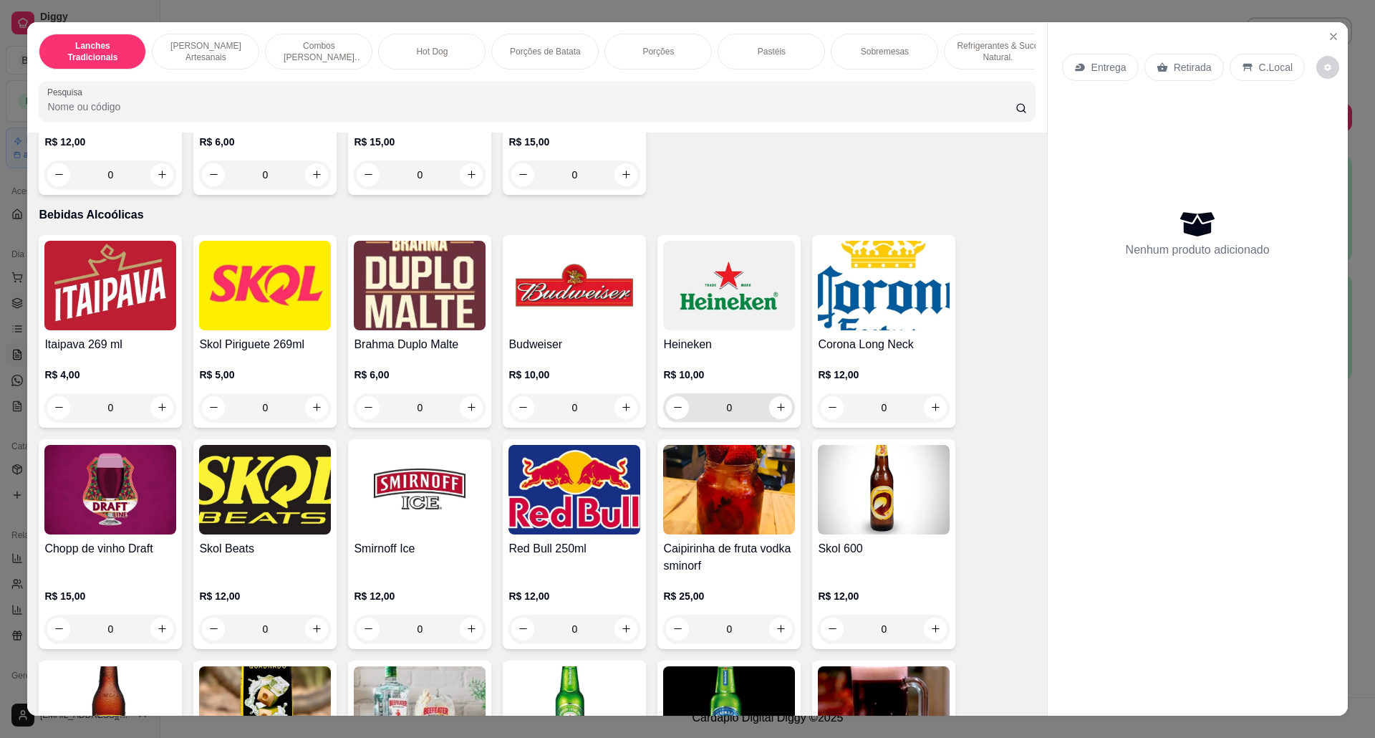
scroll to position [3532, 0]
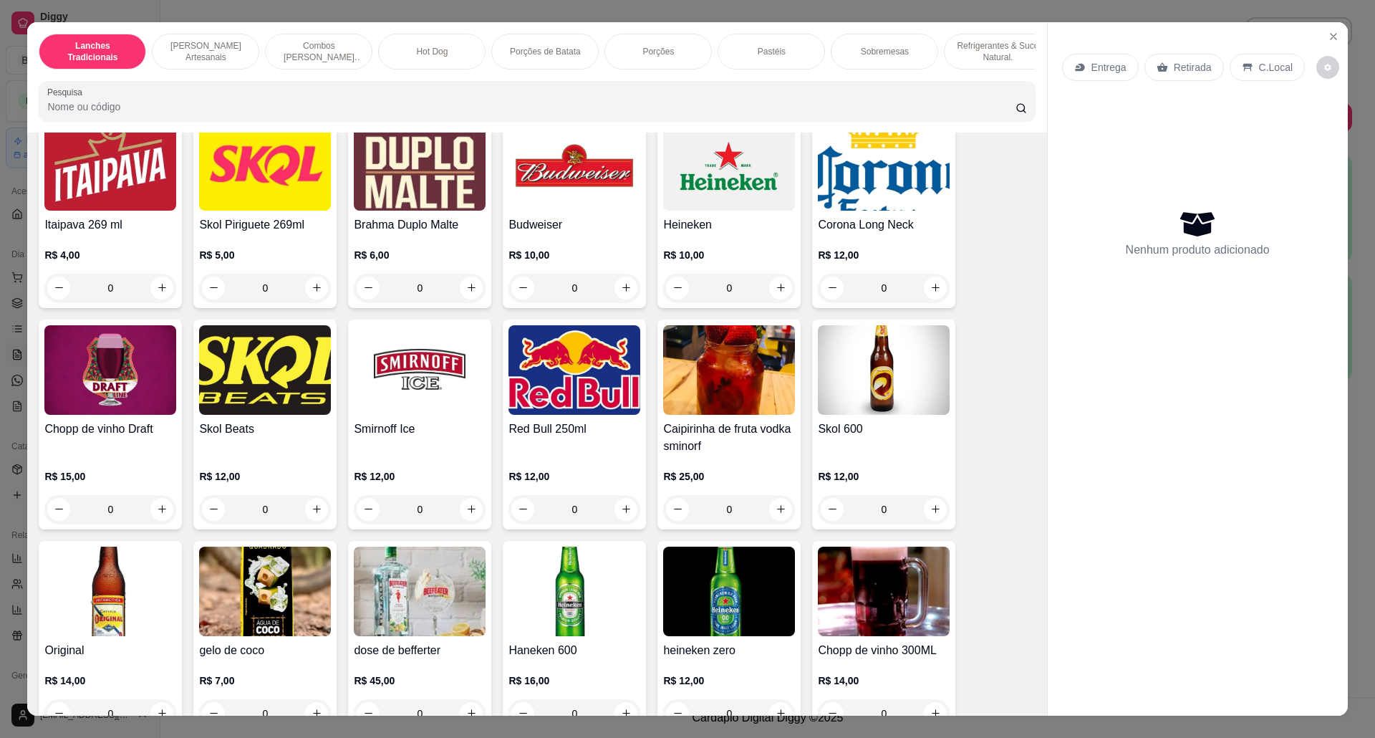
click at [689, 193] on img at bounding box center [729, 166] width 132 height 90
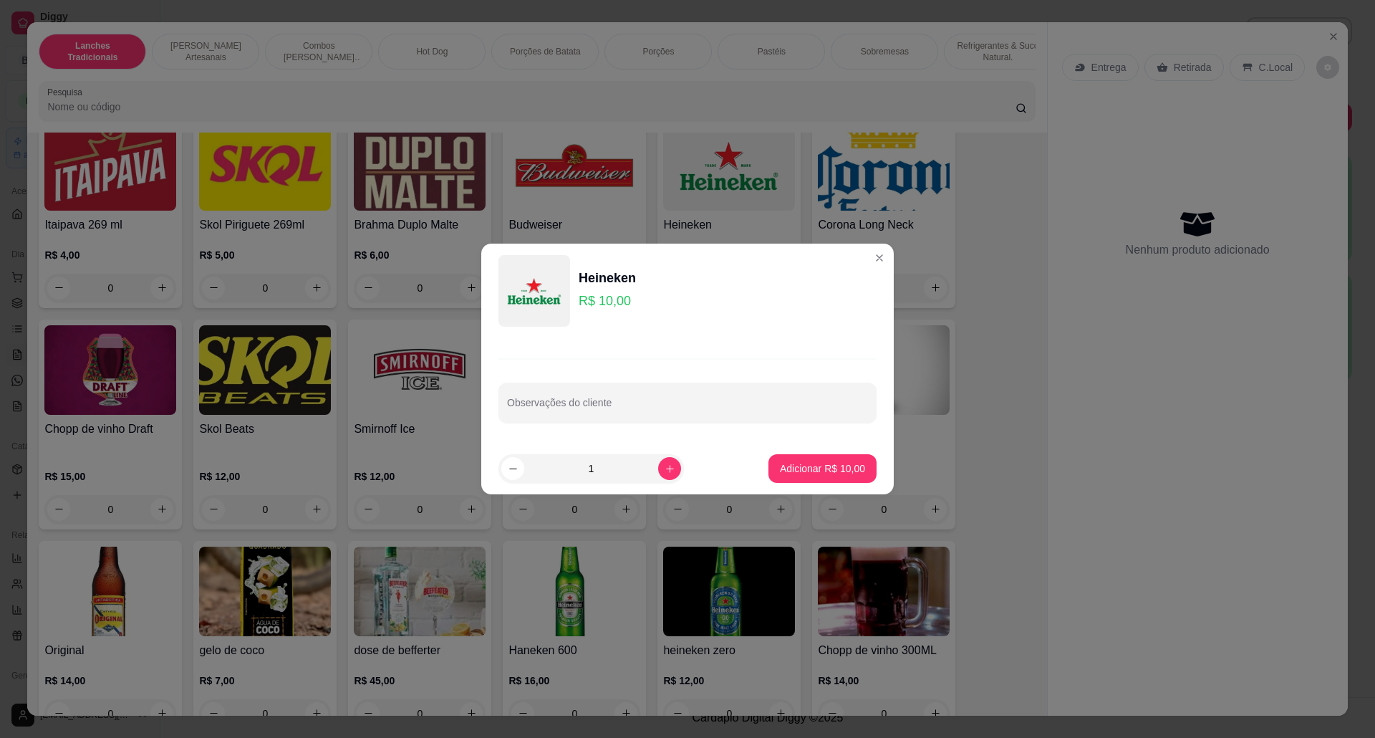
click at [828, 442] on div "Observações do cliente" at bounding box center [687, 390] width 412 height 105
click at [828, 453] on footer "1 Adicionar R$ 10,00" at bounding box center [687, 469] width 412 height 52
click at [829, 464] on p "Adicionar R$ 10,00" at bounding box center [822, 468] width 85 height 14
type input "1"
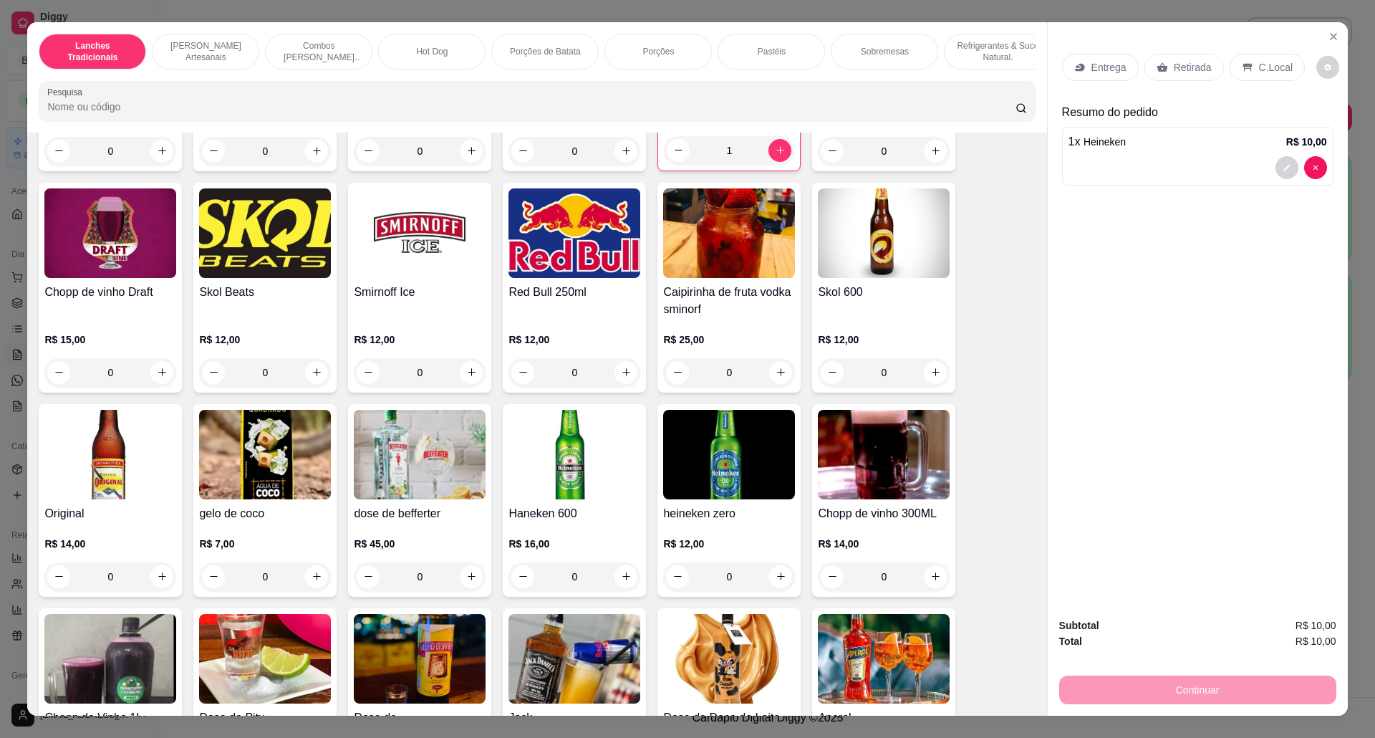
scroll to position [3628, 0]
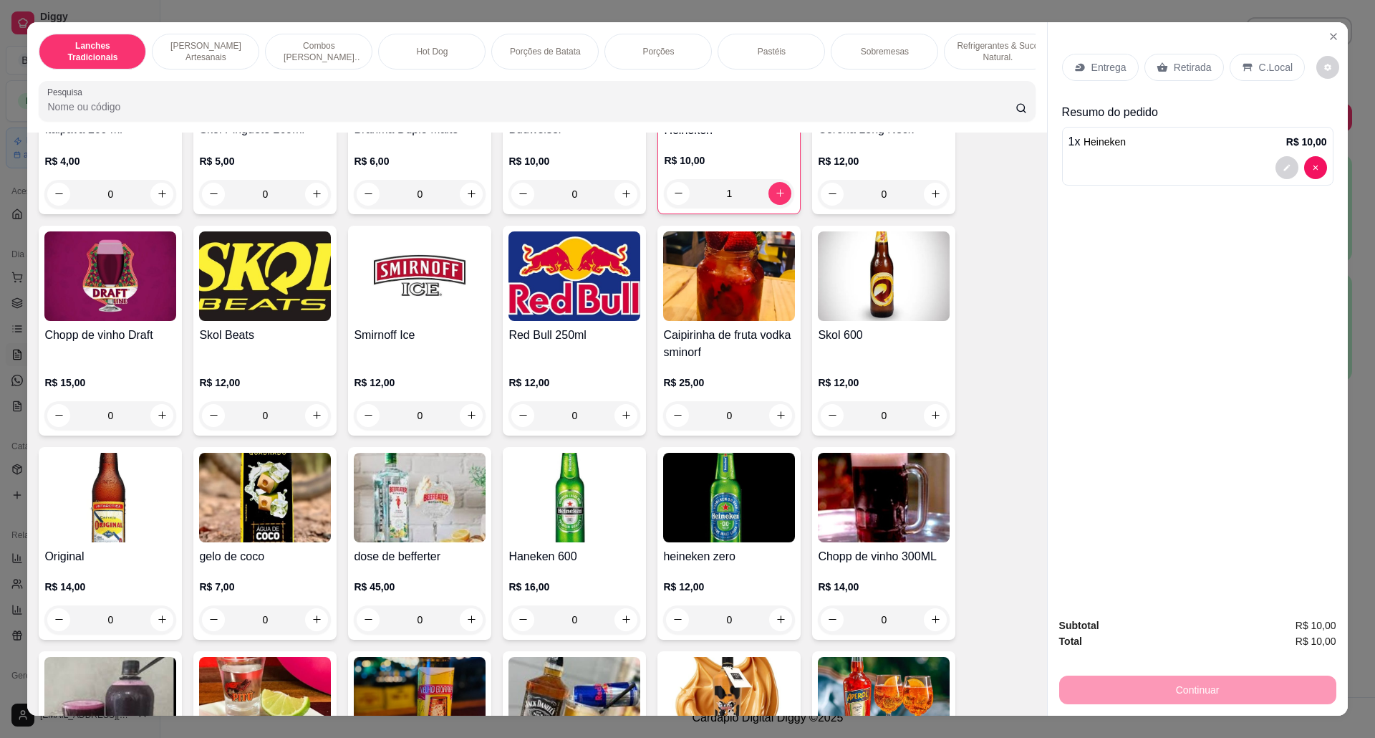
click at [436, 321] on img at bounding box center [420, 276] width 132 height 90
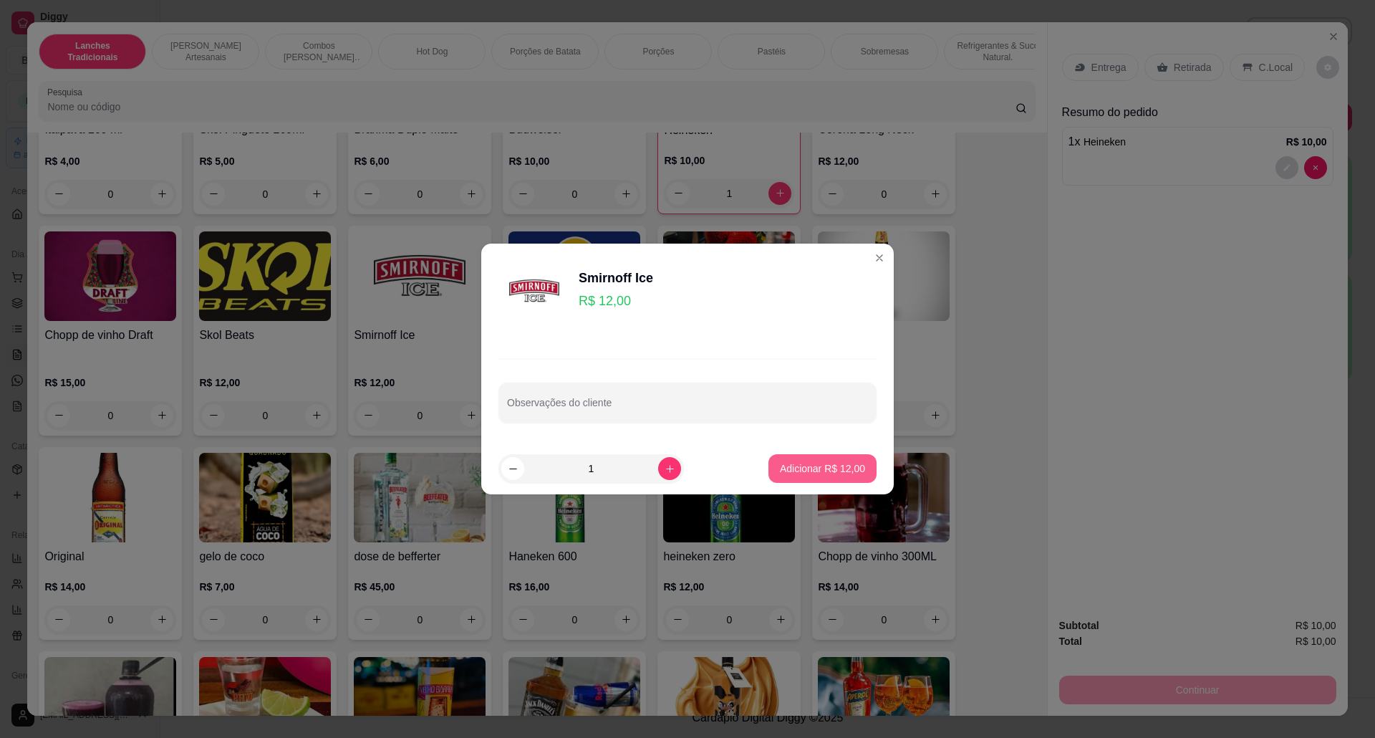
click at [814, 458] on button "Adicionar R$ 12,00" at bounding box center [822, 468] width 108 height 29
type input "1"
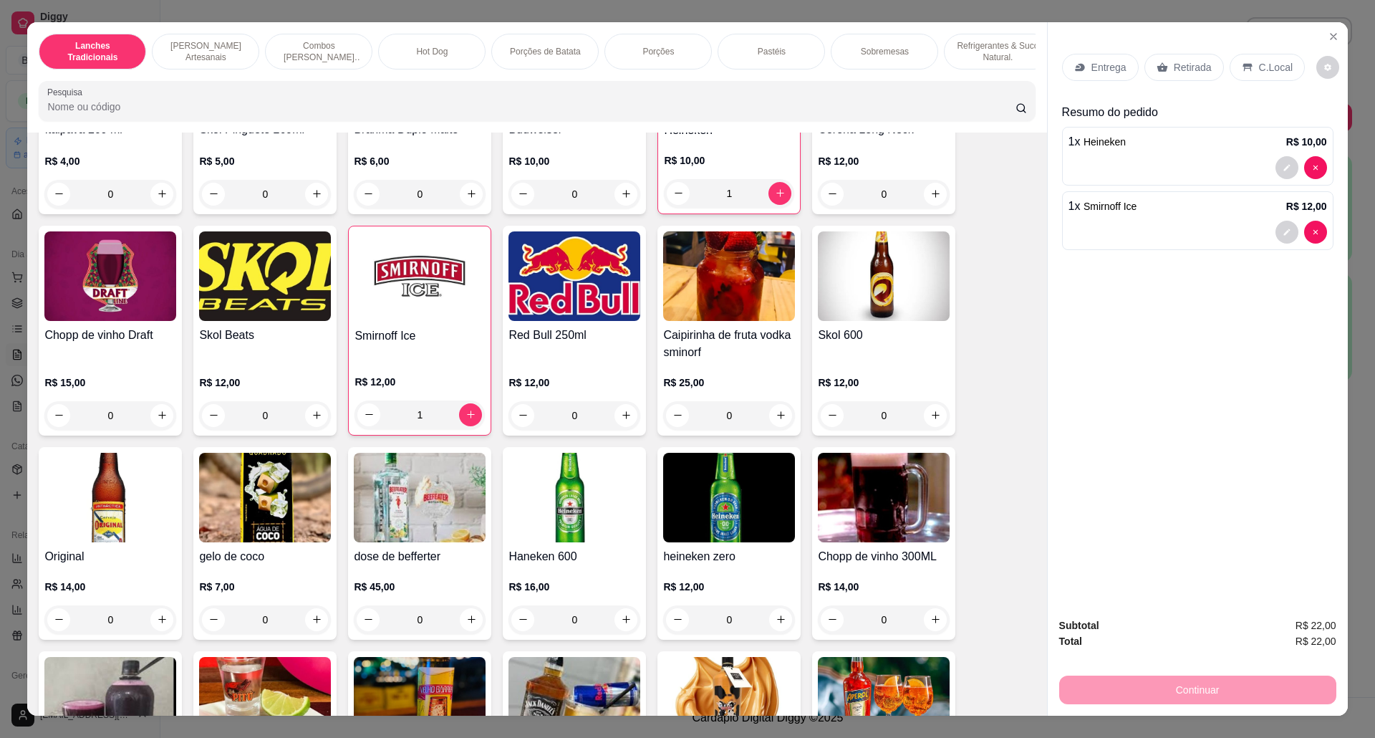
click at [1174, 72] on p "Retirada" at bounding box center [1193, 67] width 38 height 14
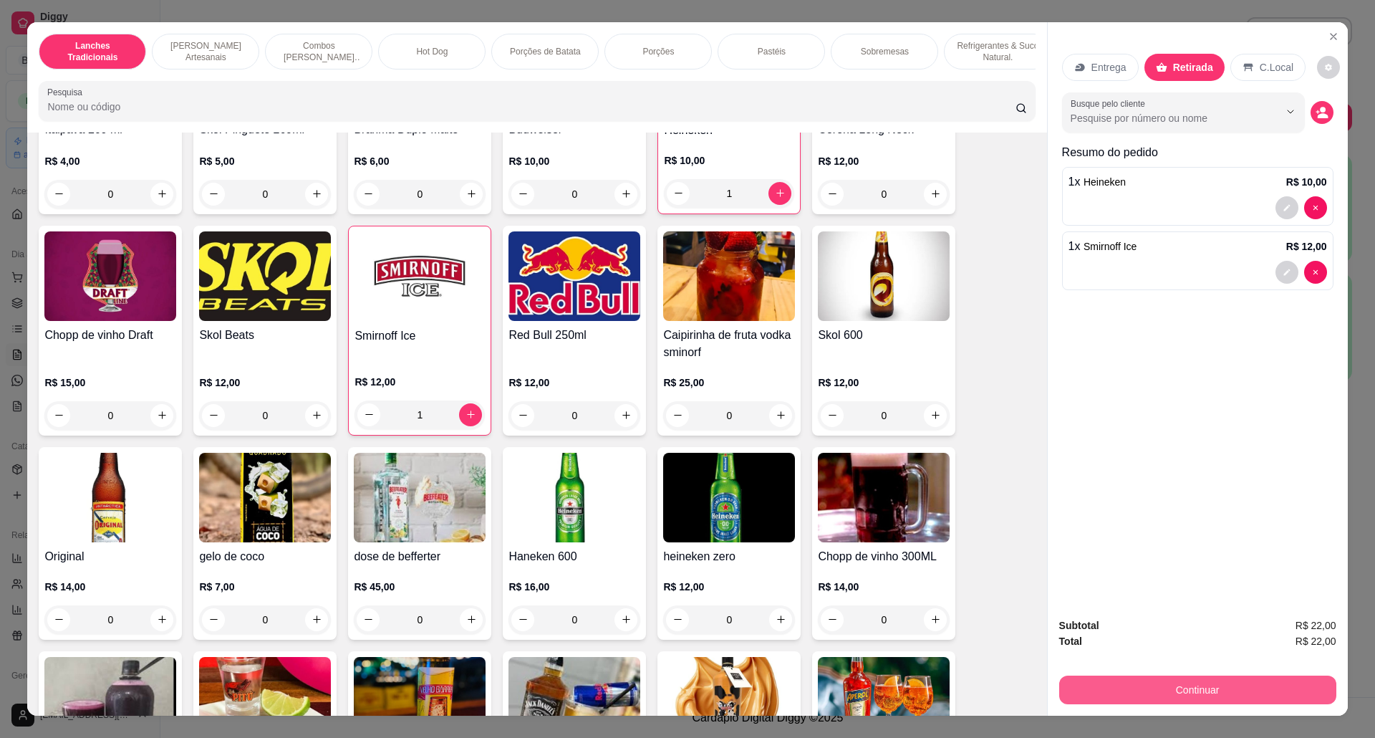
click at [1213, 682] on button "Continuar" at bounding box center [1197, 689] width 277 height 29
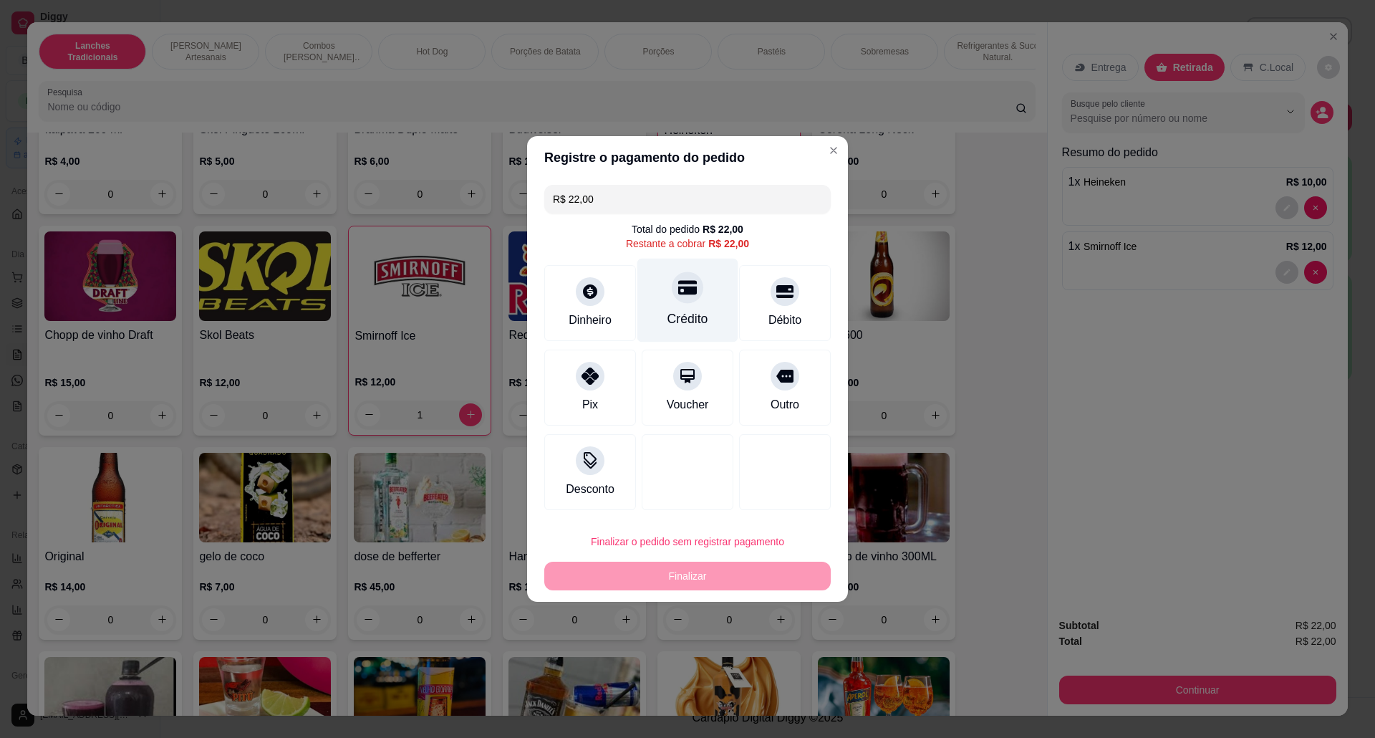
click at [665, 265] on div "Crédito" at bounding box center [687, 301] width 101 height 84
type input "R$ 0,00"
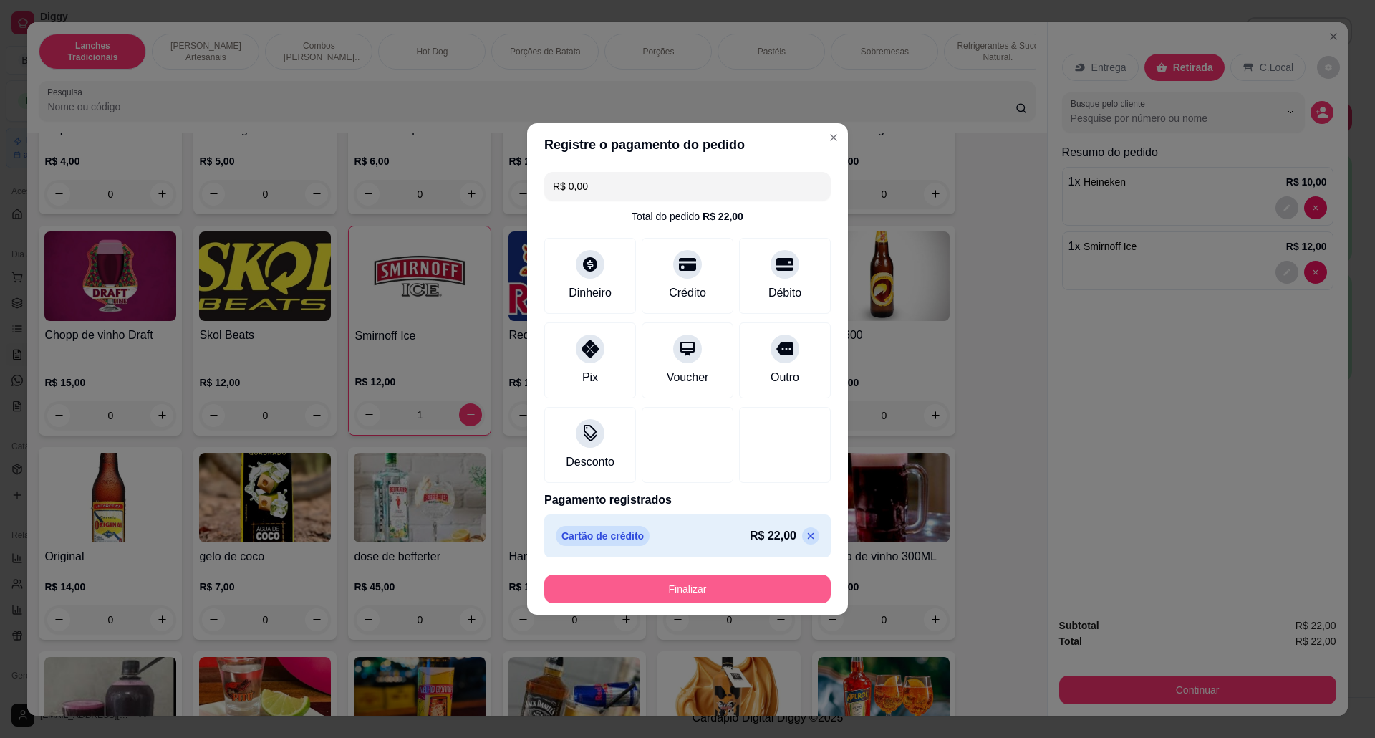
click at [740, 596] on button "Finalizar" at bounding box center [687, 588] width 286 height 29
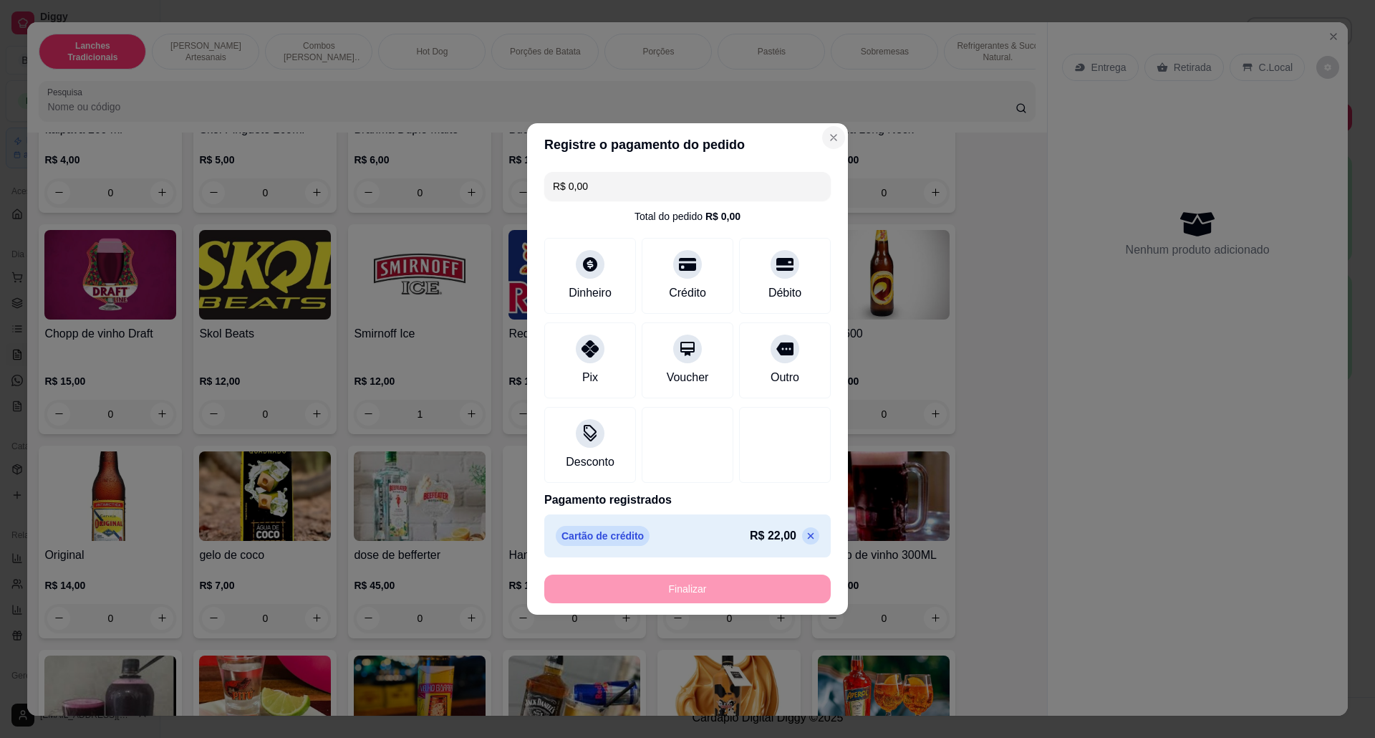
type input "0"
type input "-R$ 22,00"
click at [821, 140] on div "Todos Mesas Comandas Pesquisar Adicionar mesa ou comanda Ocupada Mesa 01 R$ 116…" at bounding box center [767, 285] width 1214 height 463
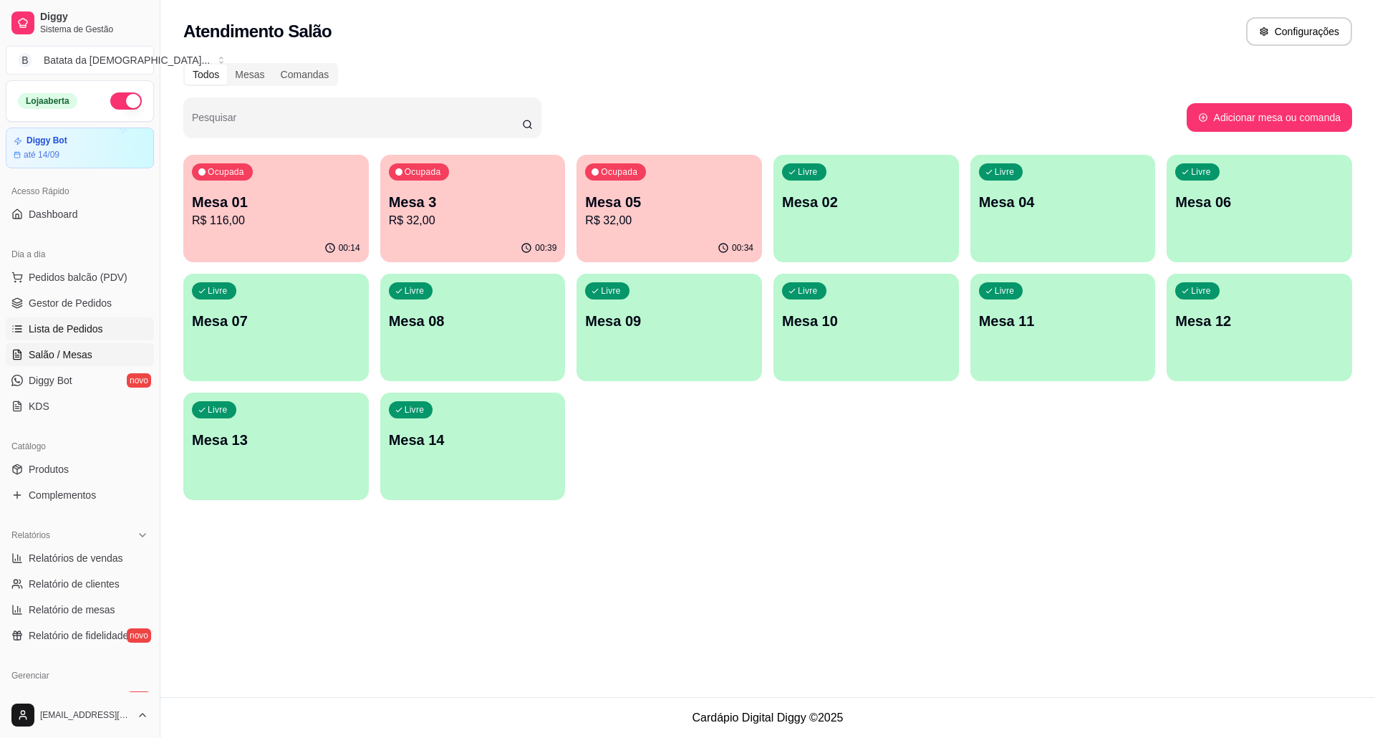
click at [57, 331] on span "Lista de Pedidos" at bounding box center [66, 329] width 74 height 14
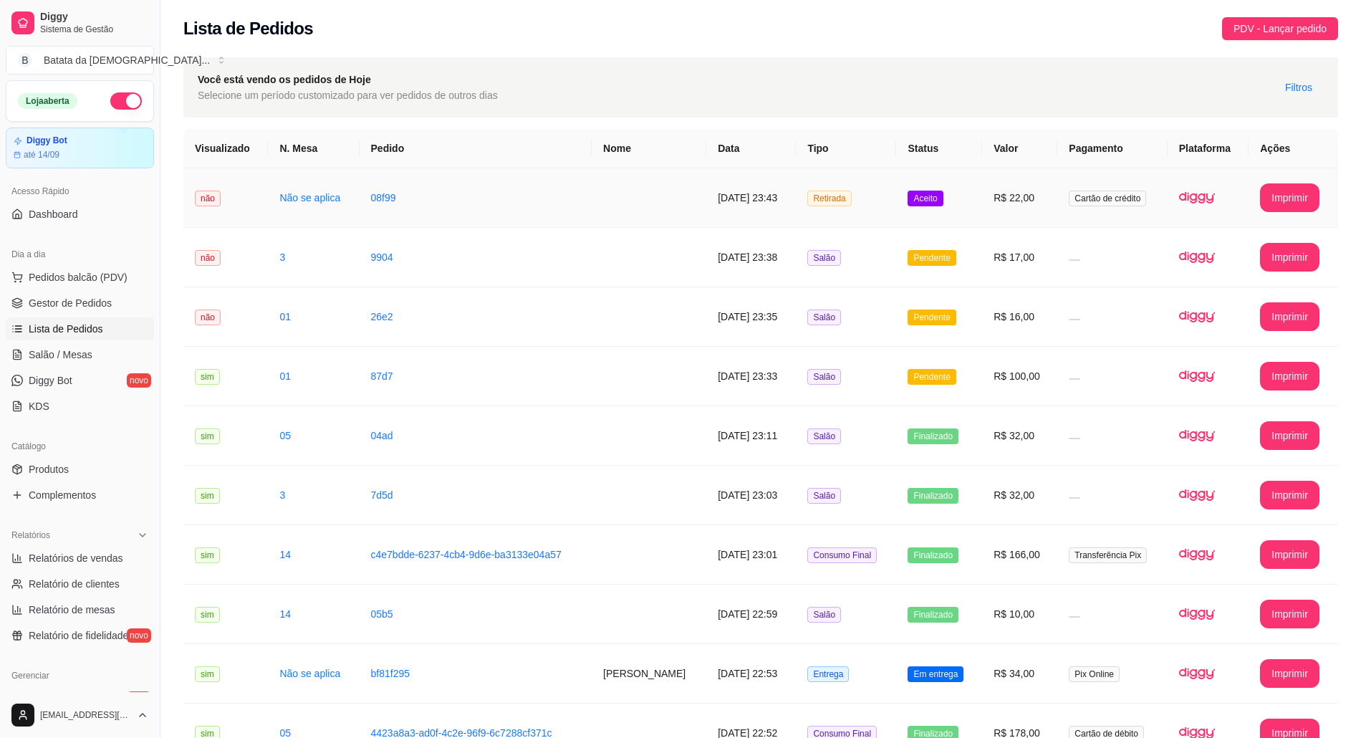
click at [982, 199] on td "Aceito" at bounding box center [939, 197] width 86 height 59
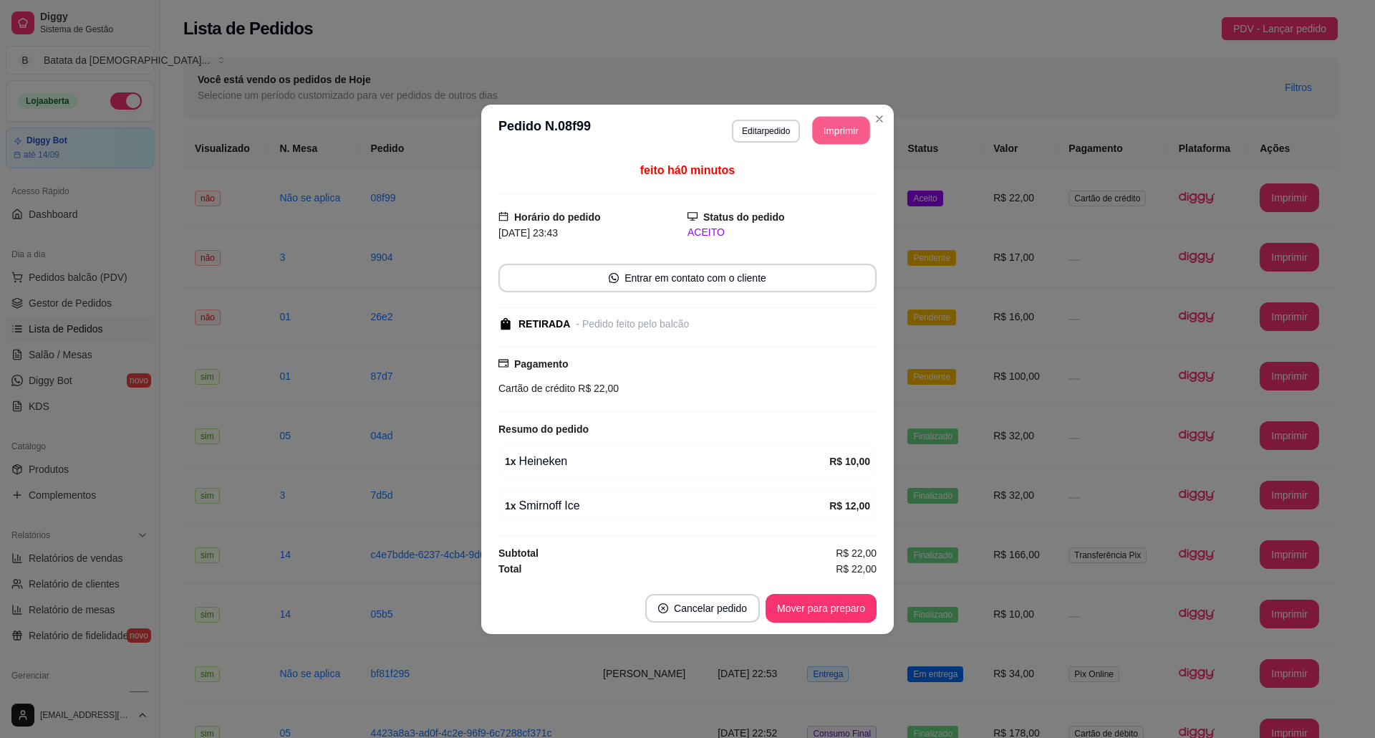
click at [856, 125] on button "Imprimir" at bounding box center [841, 130] width 57 height 28
click at [806, 608] on button "Mover para preparo" at bounding box center [820, 608] width 111 height 29
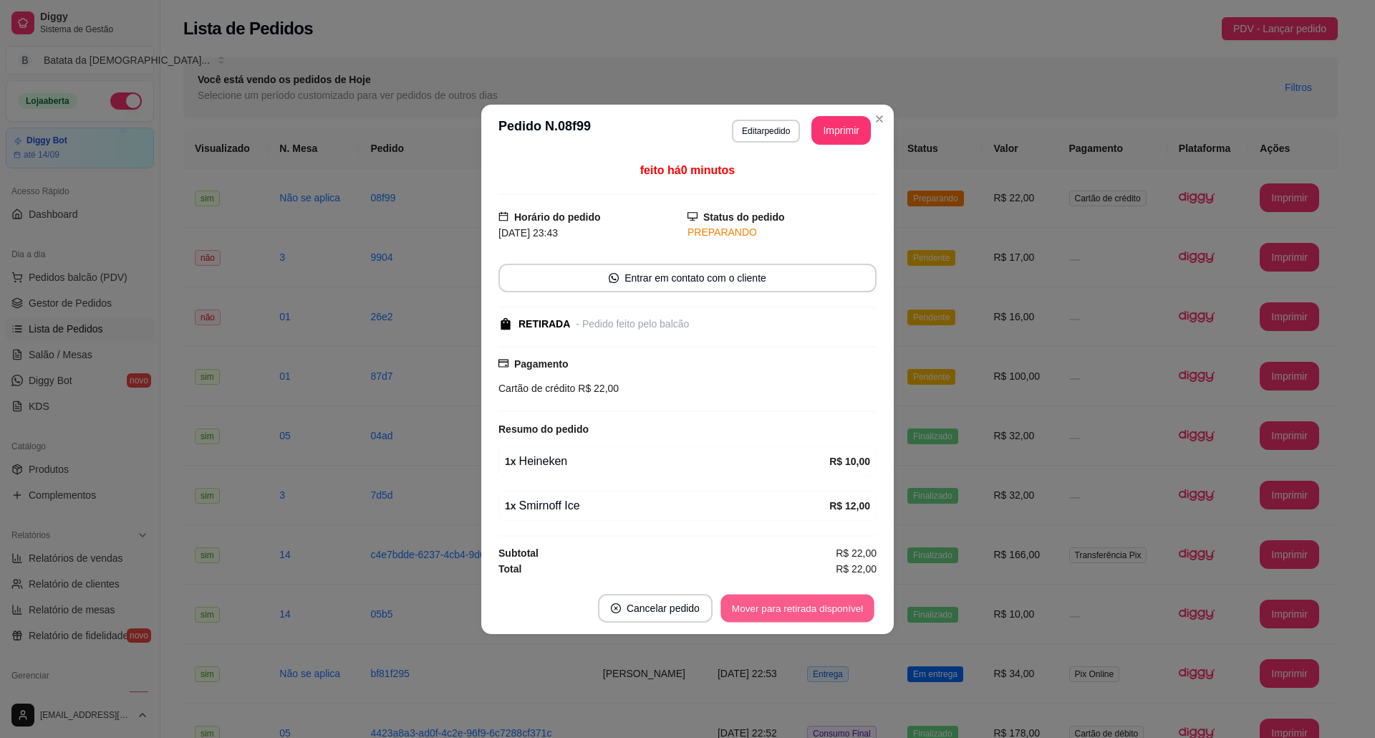
click at [806, 608] on button "Mover para retirada disponível" at bounding box center [796, 608] width 153 height 28
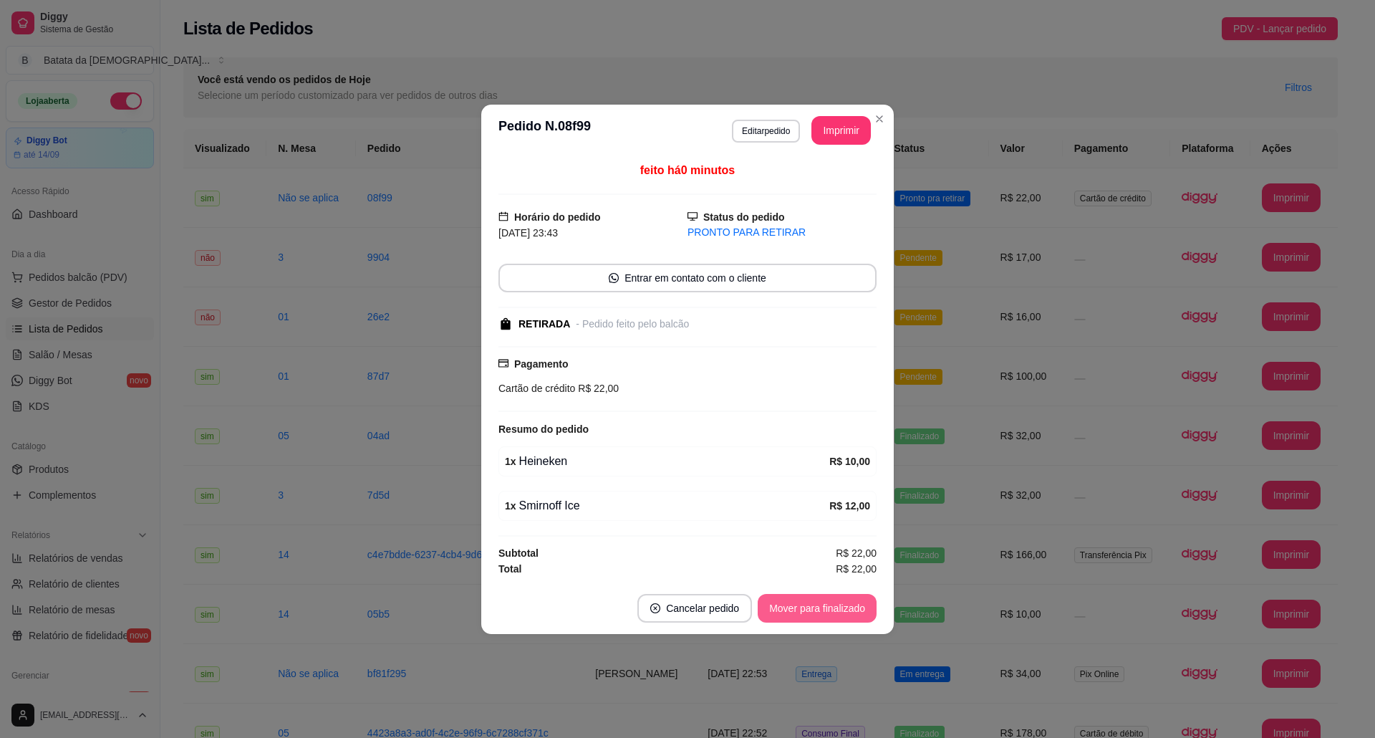
click at [859, 617] on button "Mover para finalizado" at bounding box center [817, 608] width 119 height 29
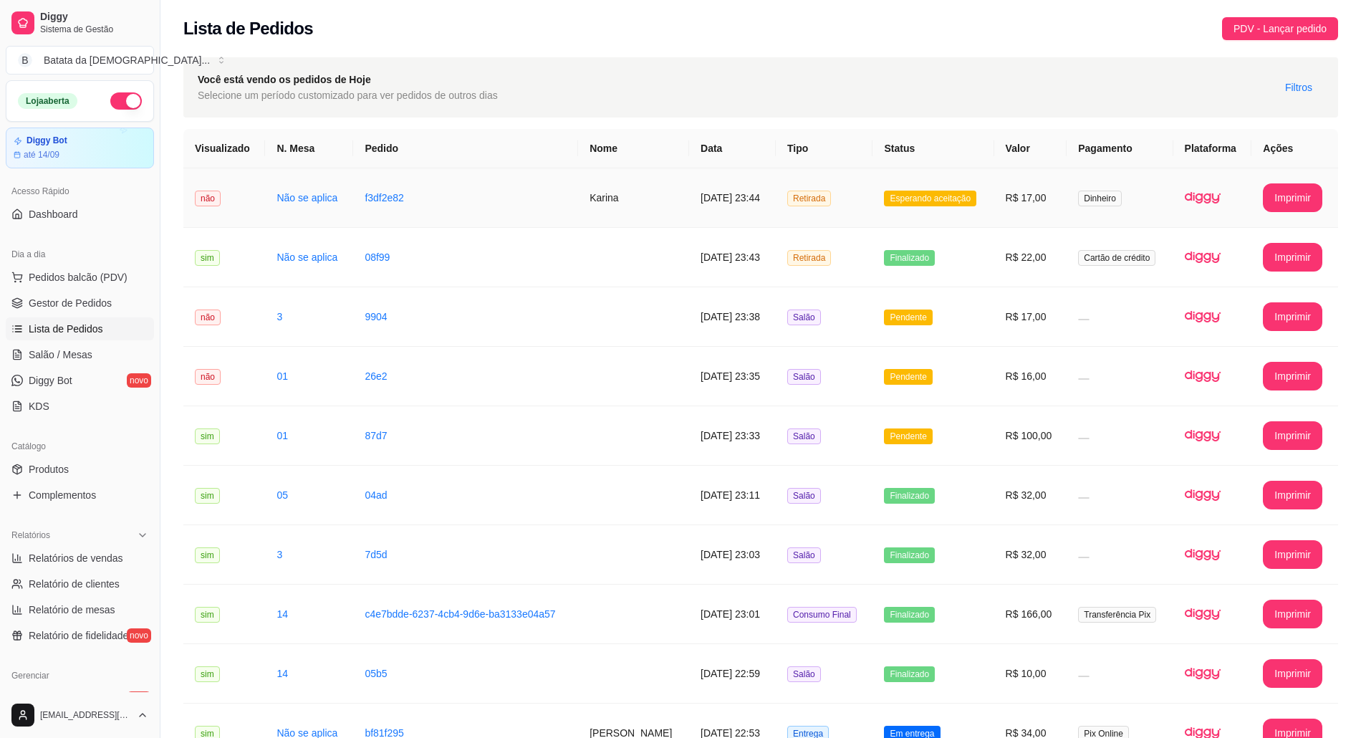
click at [955, 206] on td "Esperando aceitação" at bounding box center [932, 197] width 121 height 59
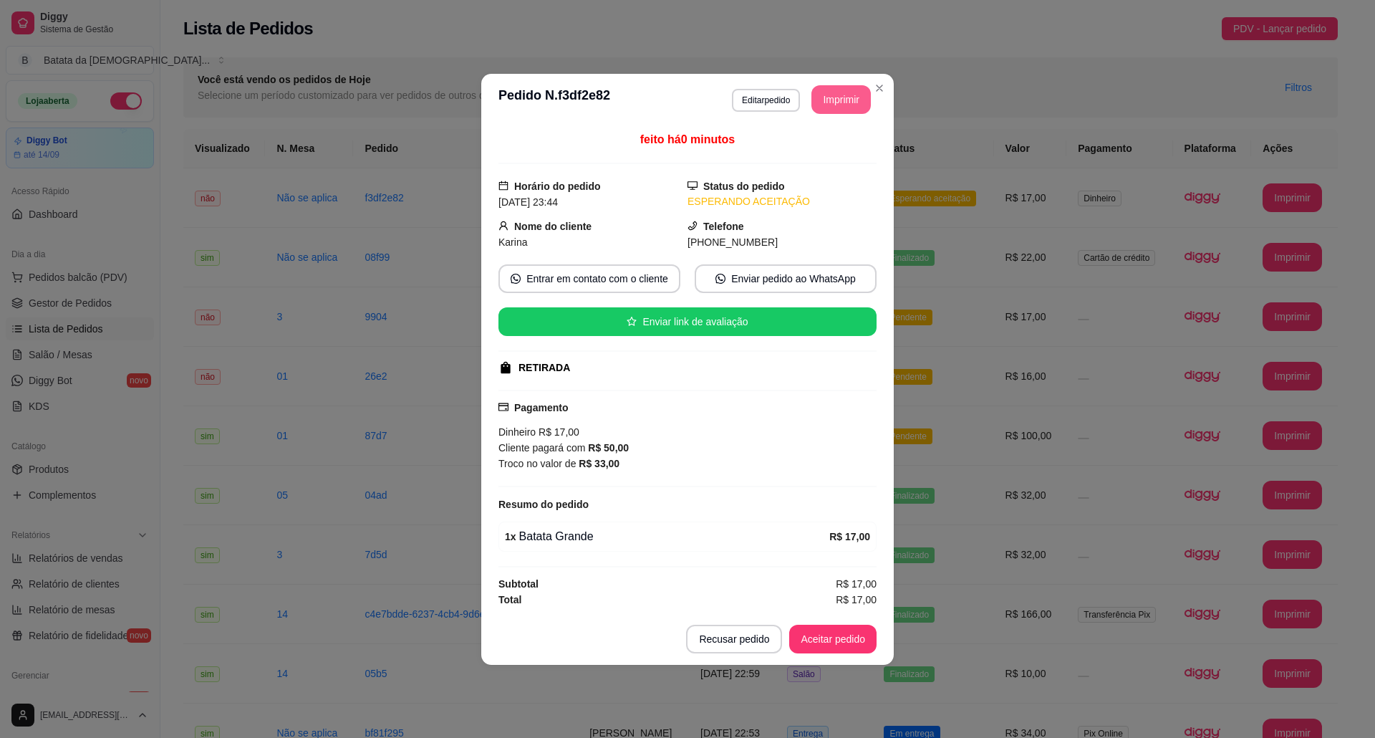
click at [846, 95] on button "Imprimir" at bounding box center [840, 99] width 59 height 29
click at [841, 634] on button "Aceitar pedido" at bounding box center [832, 638] width 87 height 29
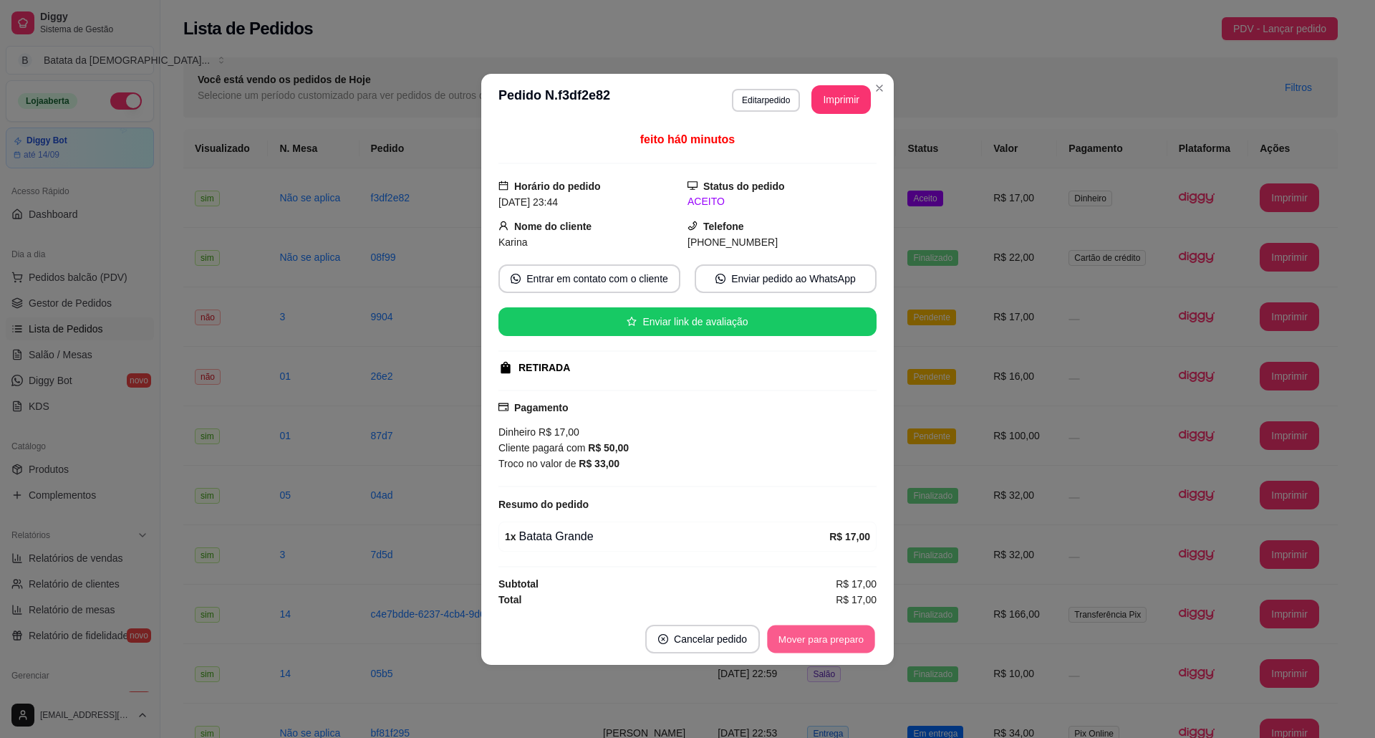
click at [874, 639] on button "Mover para preparo" at bounding box center [820, 638] width 107 height 28
click at [855, 642] on button "Mover para retirada disponível" at bounding box center [796, 638] width 153 height 28
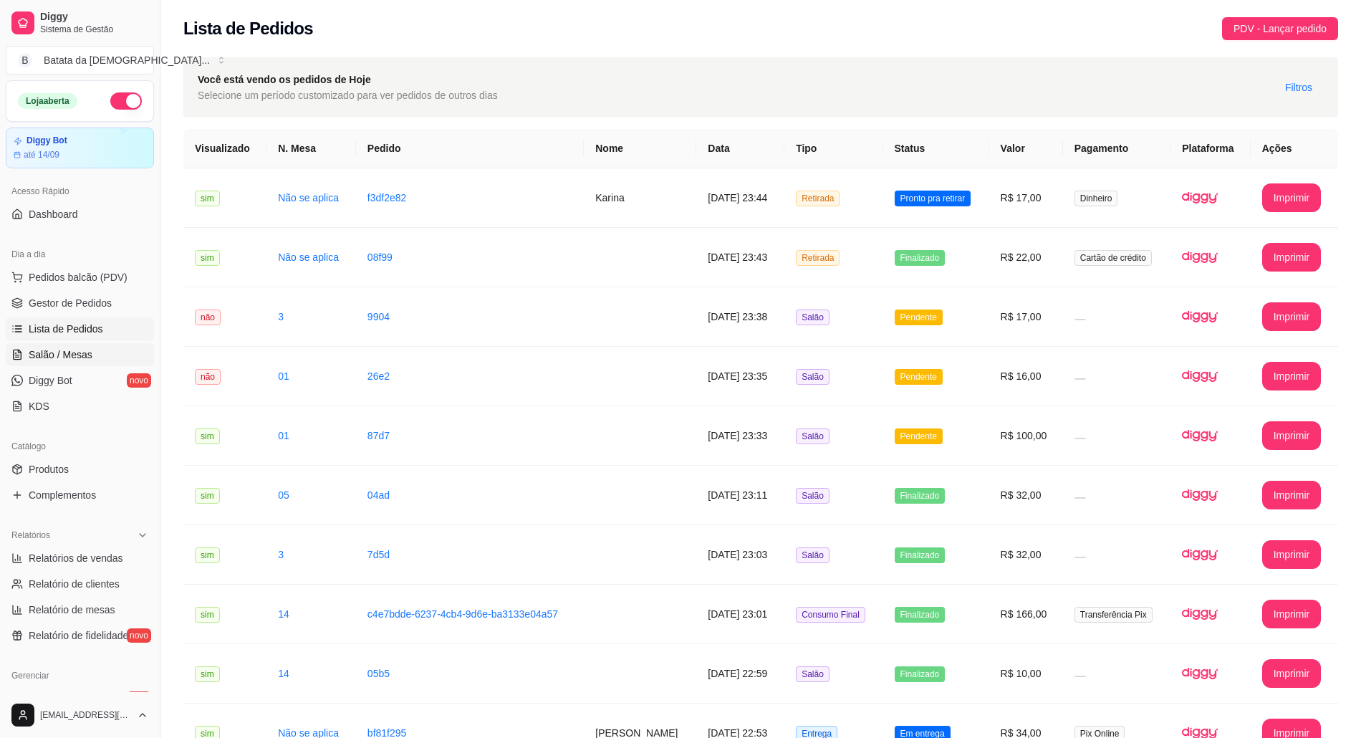
click at [47, 359] on span "Salão / Mesas" at bounding box center [61, 354] width 64 height 14
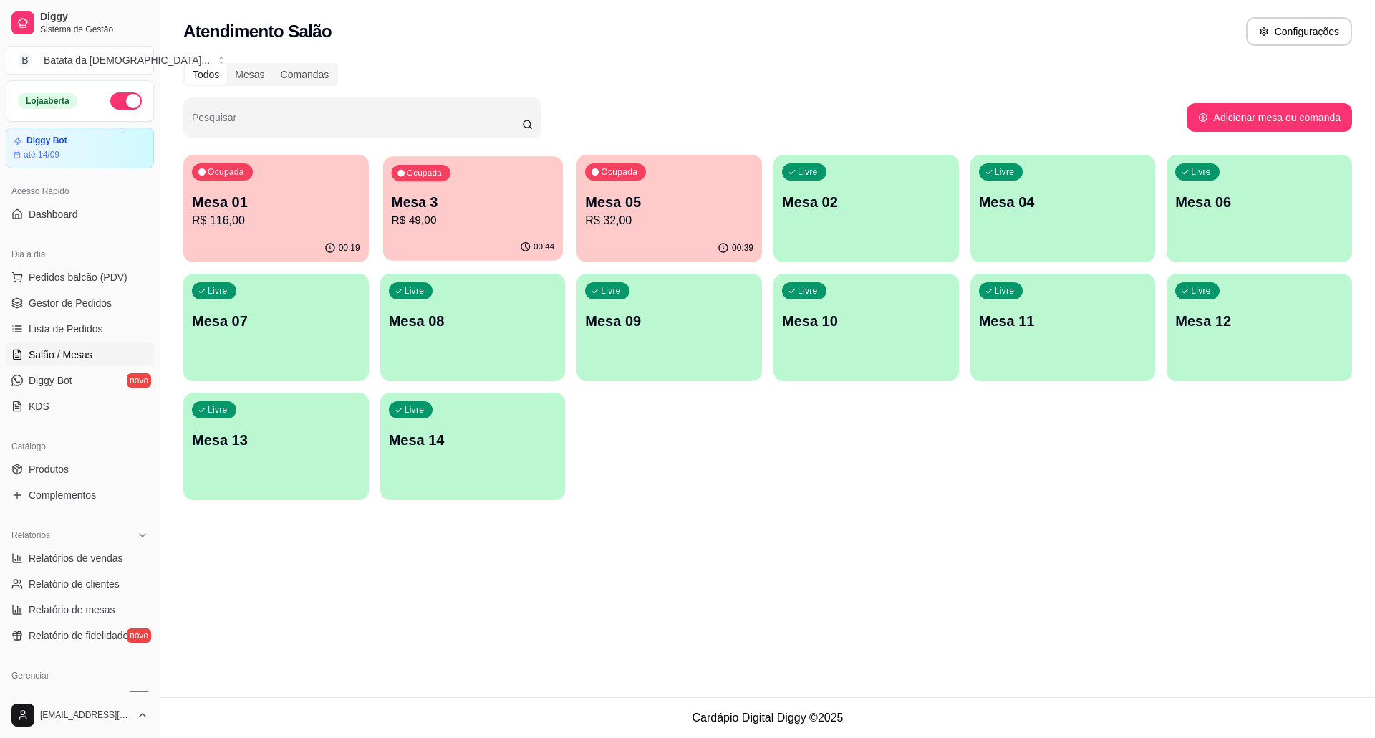
click at [484, 218] on p "R$ 49,00" at bounding box center [472, 220] width 163 height 16
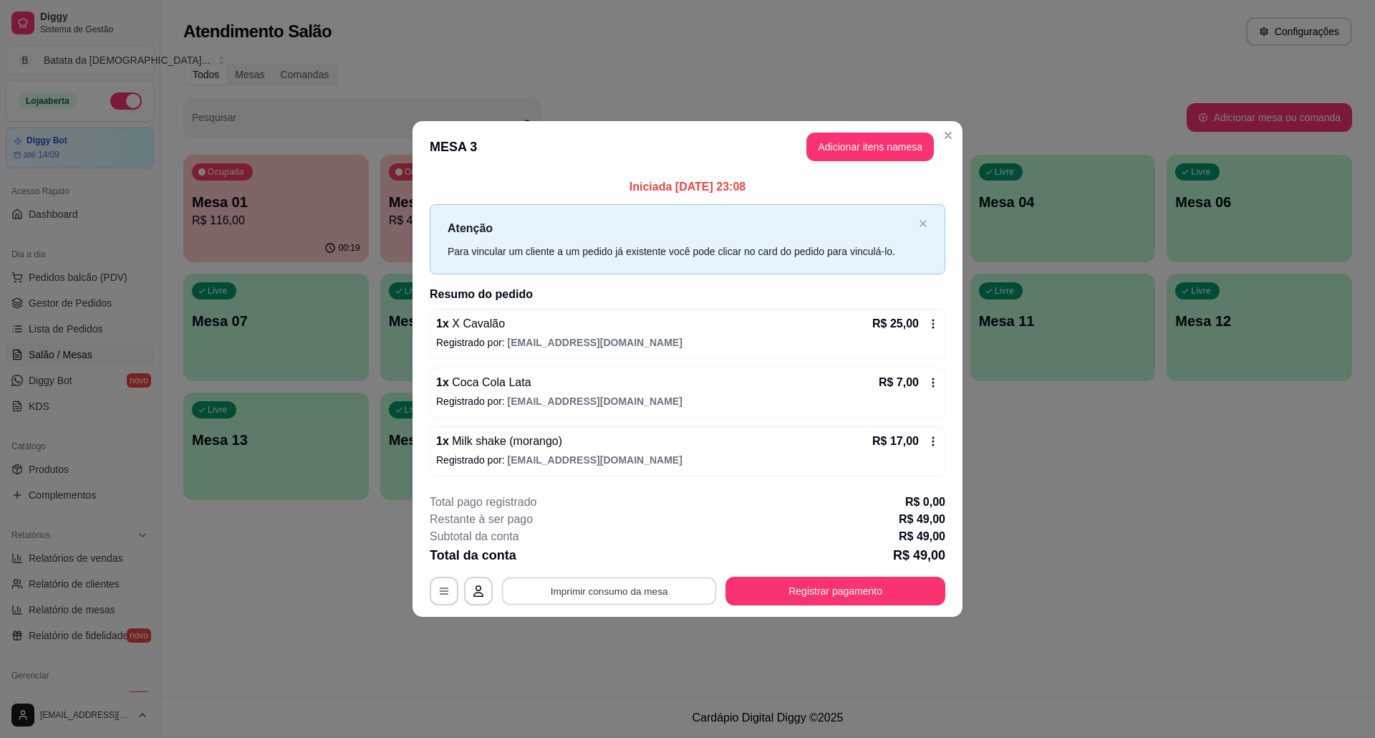
click at [564, 579] on button "Imprimir consumo da mesa" at bounding box center [609, 590] width 215 height 28
click at [862, 588] on button "Registrar pagamento" at bounding box center [835, 590] width 220 height 29
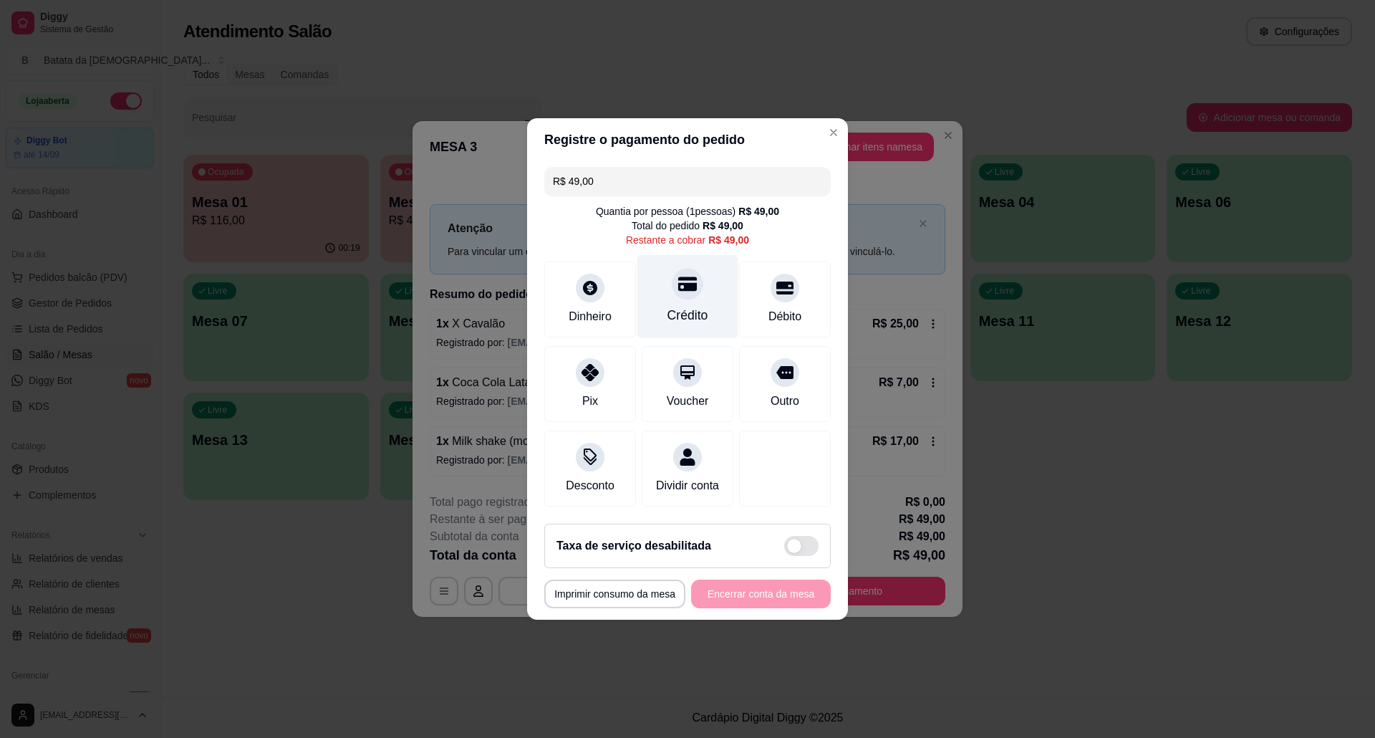
click at [672, 284] on div at bounding box center [688, 284] width 32 height 32
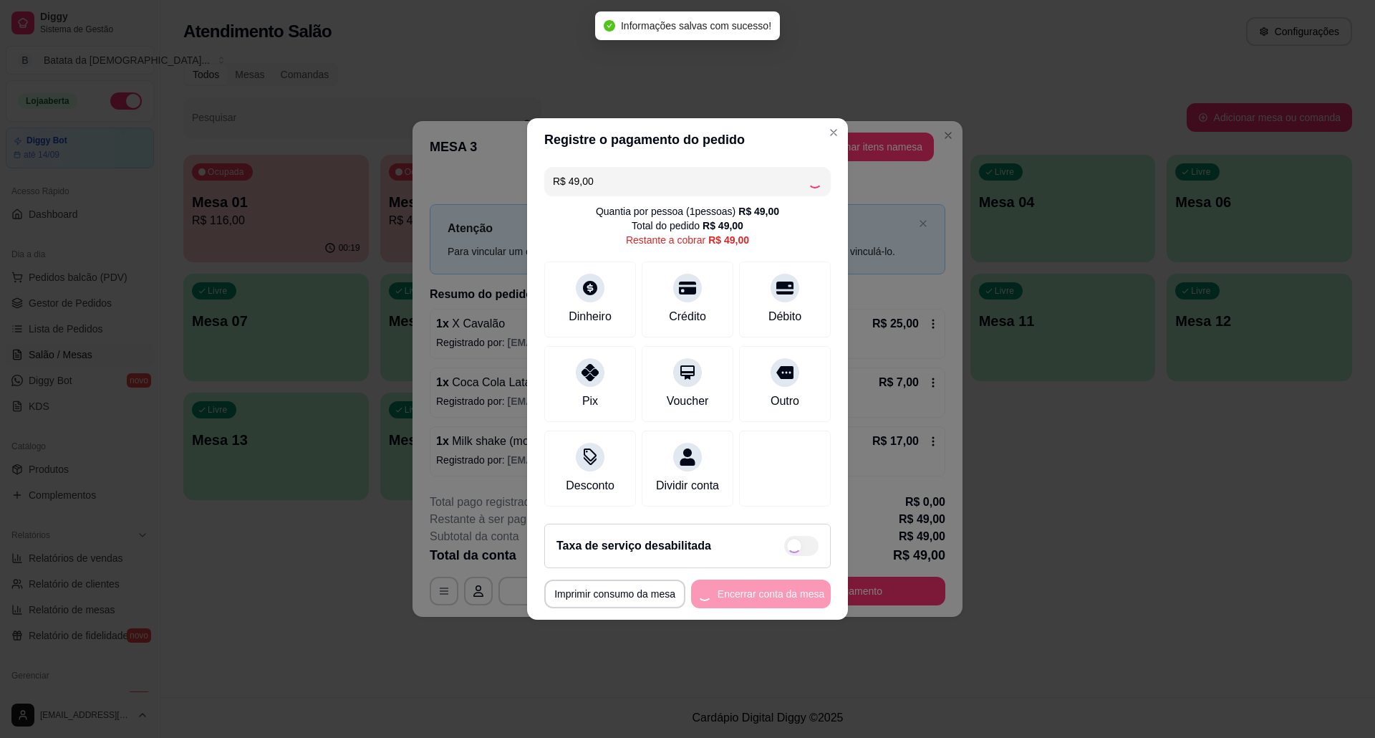
type input "R$ 0,00"
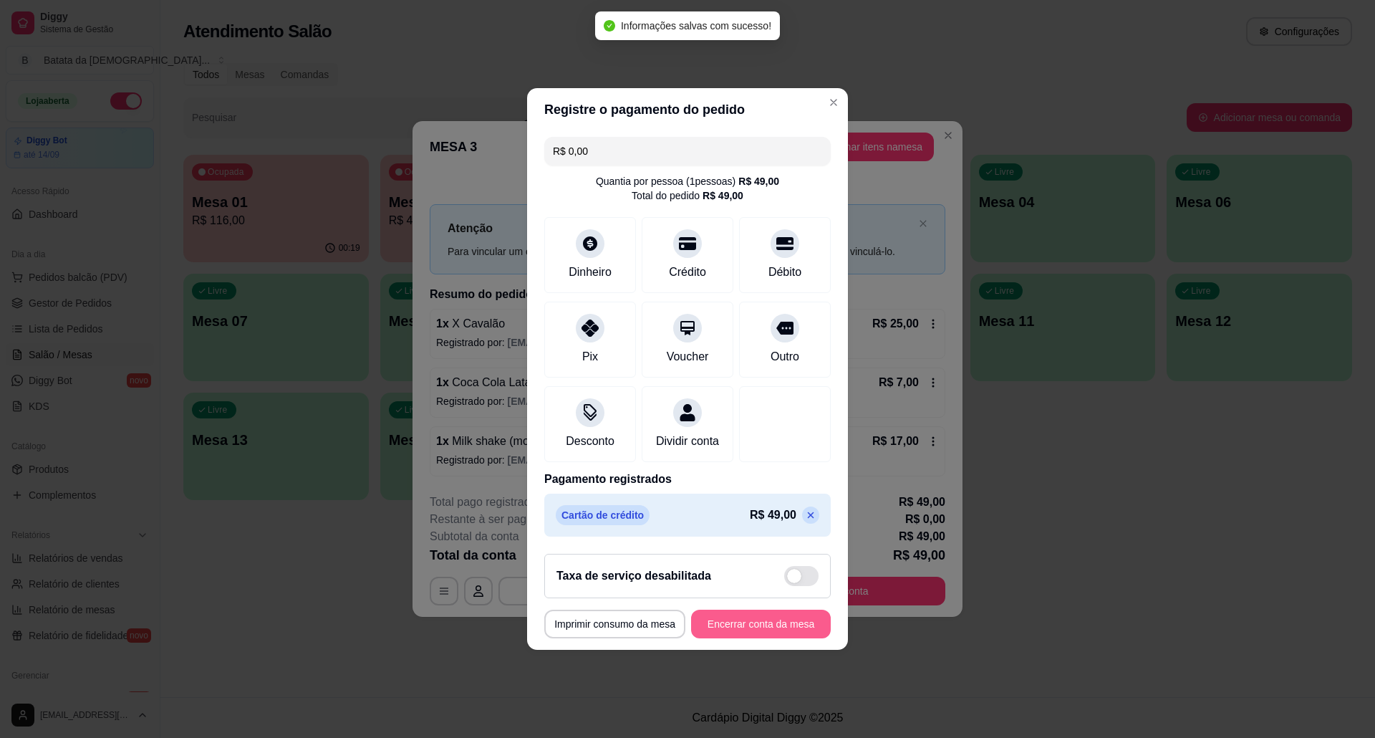
click at [733, 624] on button "Encerrar conta da mesa" at bounding box center [761, 623] width 140 height 29
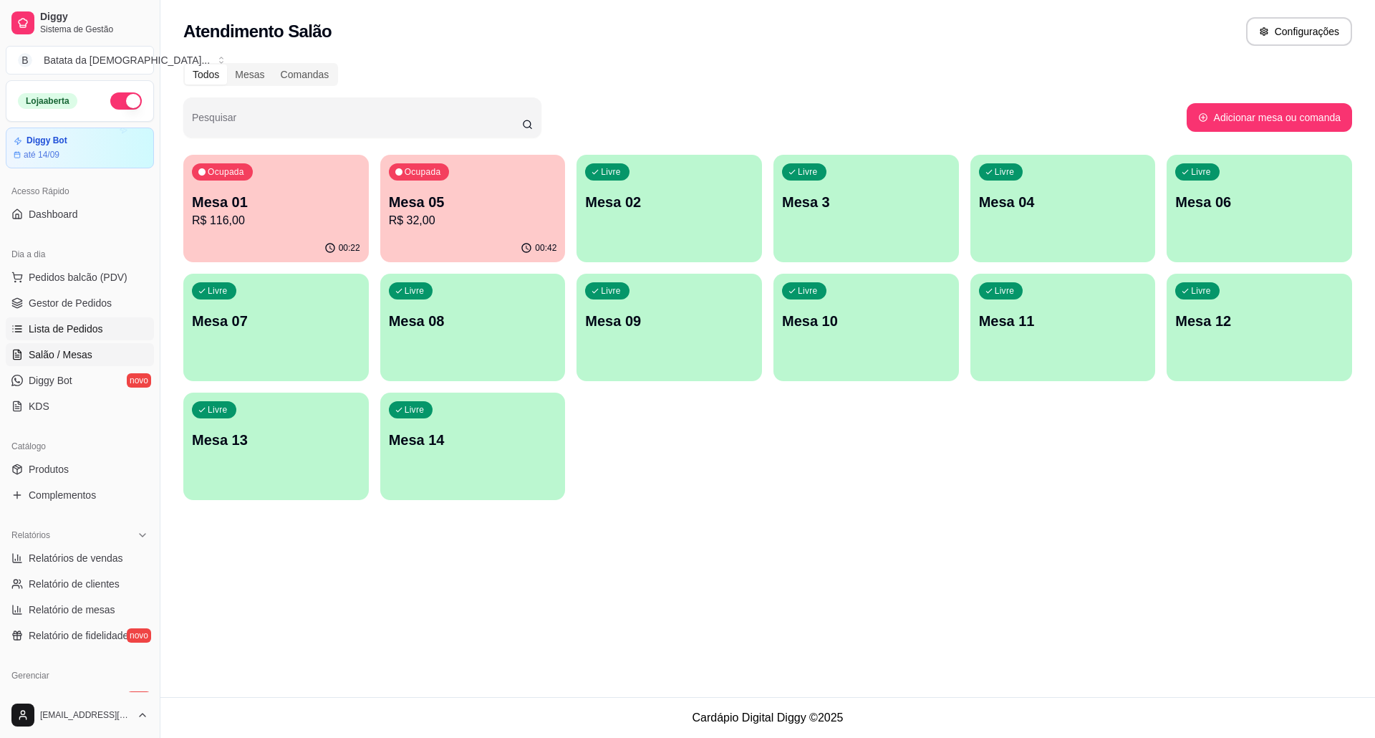
click at [113, 327] on link "Lista de Pedidos" at bounding box center [80, 328] width 148 height 23
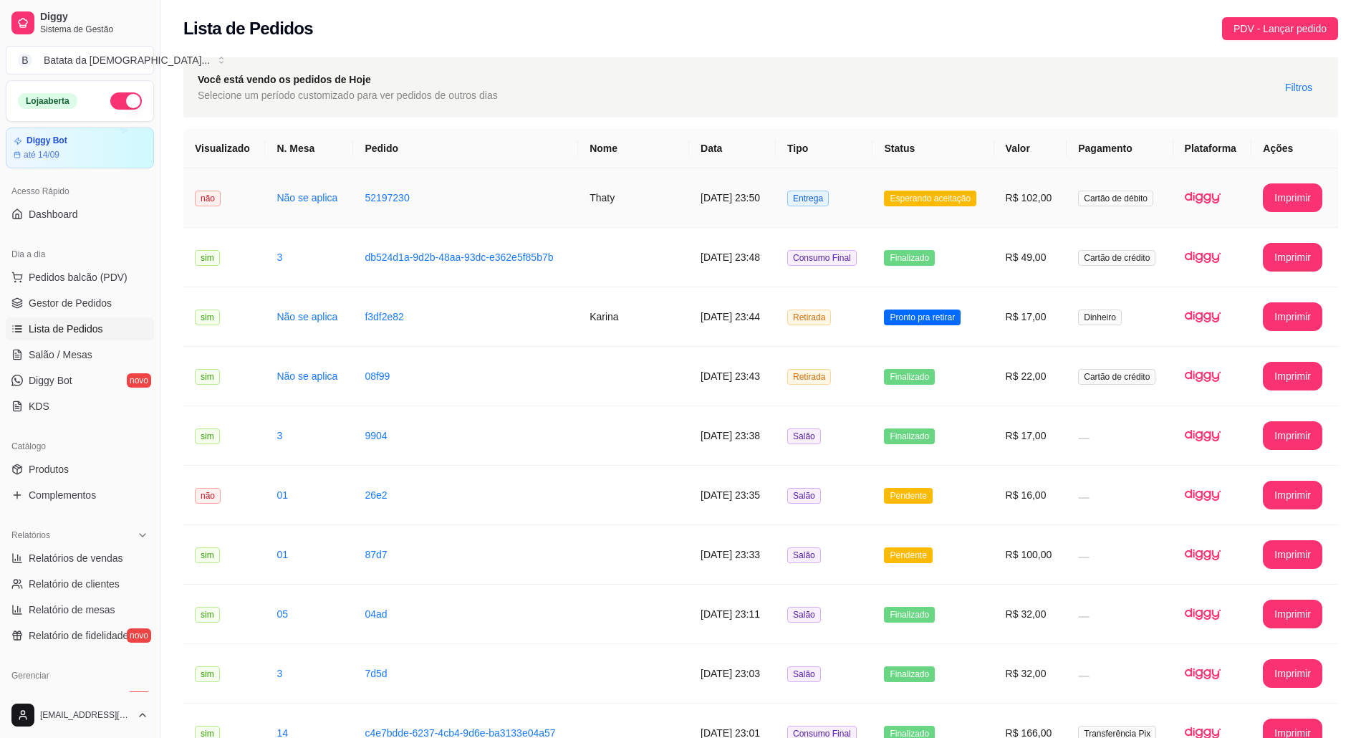
click at [888, 186] on td "Esperando aceitação" at bounding box center [932, 197] width 121 height 59
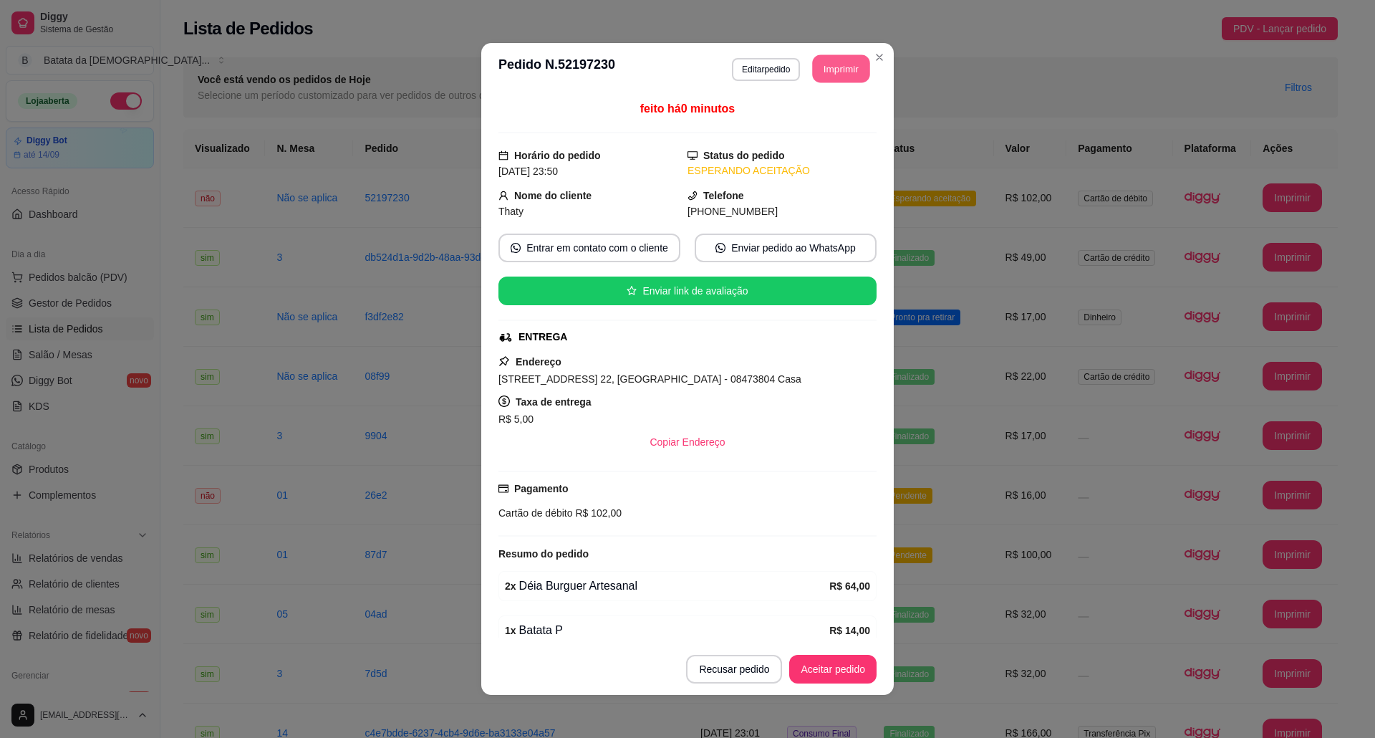
click at [834, 69] on button "Imprimir" at bounding box center [841, 69] width 57 height 28
click at [822, 663] on button "Aceitar pedido" at bounding box center [832, 669] width 87 height 29
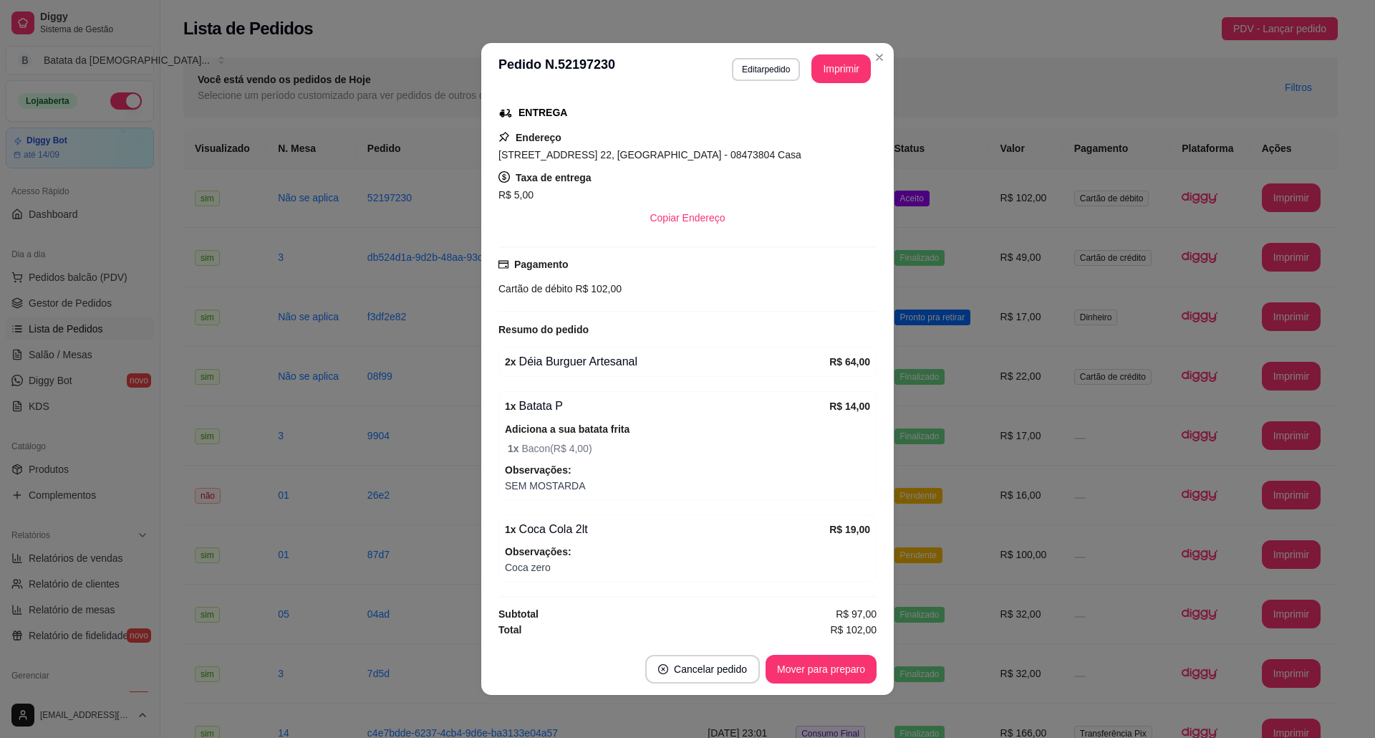
scroll to position [233, 0]
click at [829, 666] on button "Mover para preparo" at bounding box center [820, 669] width 111 height 29
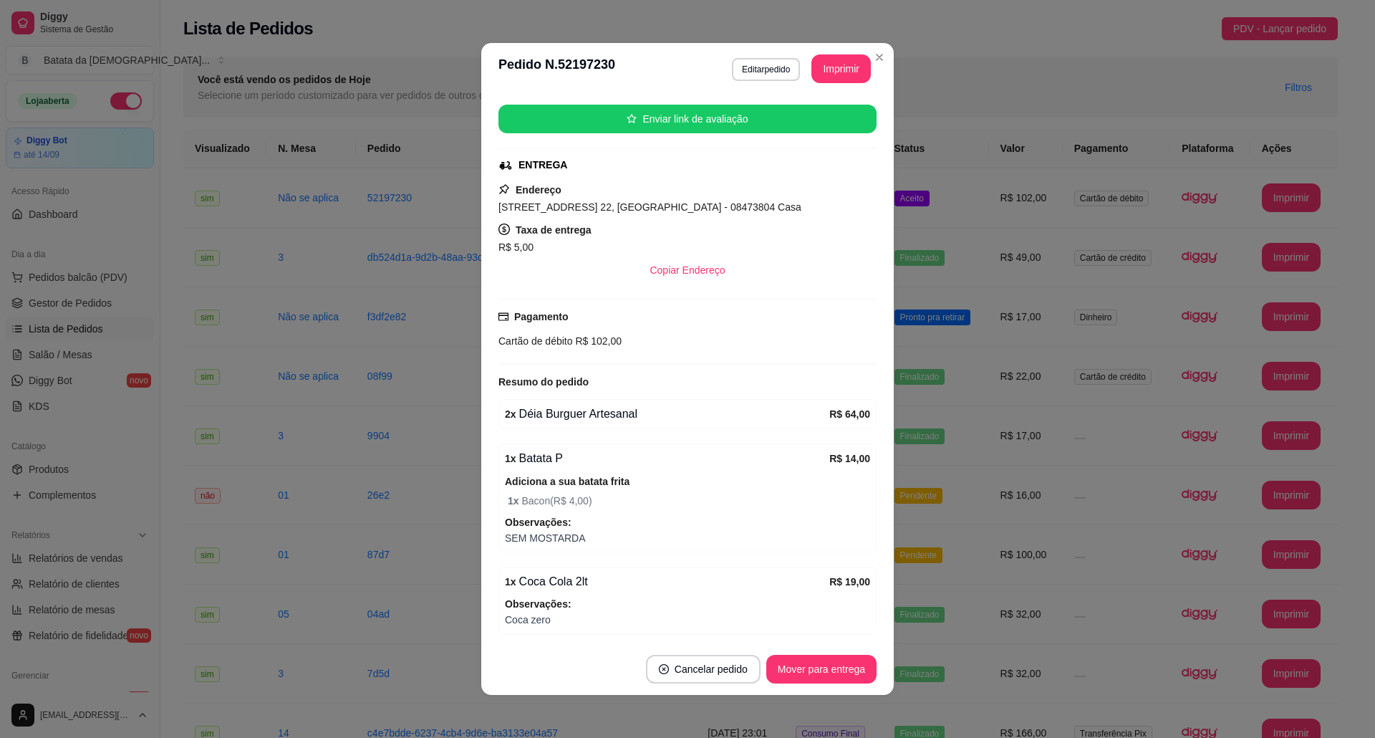
scroll to position [137, 0]
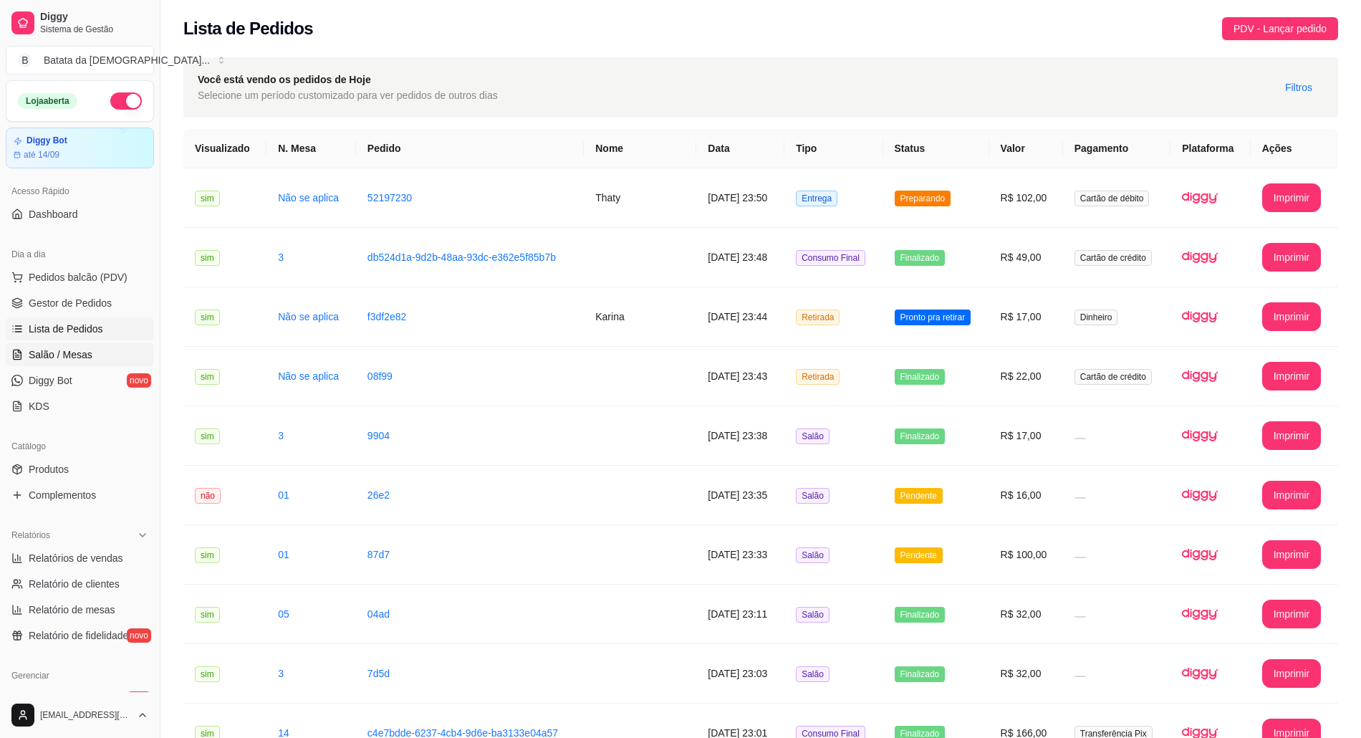
click at [126, 350] on link "Salão / Mesas" at bounding box center [80, 354] width 148 height 23
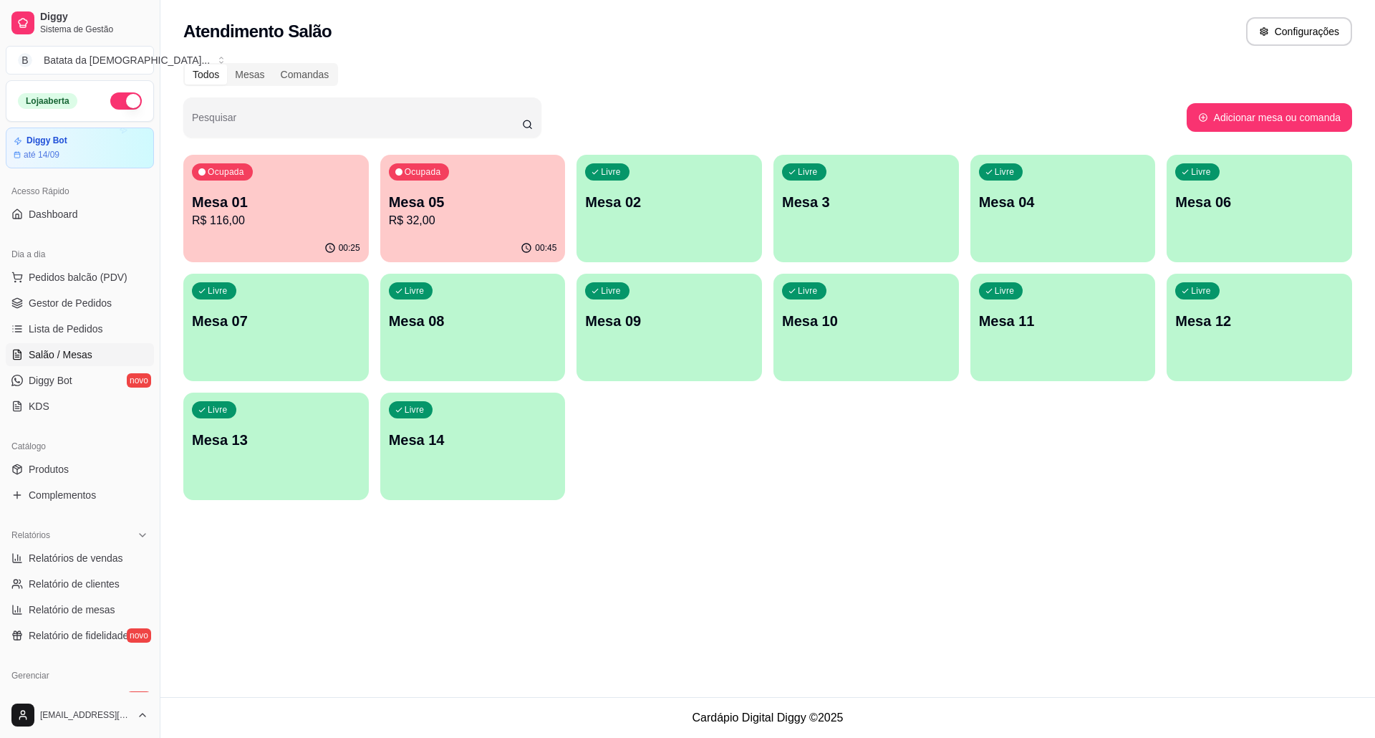
click at [294, 213] on p "R$ 116,00" at bounding box center [276, 220] width 168 height 17
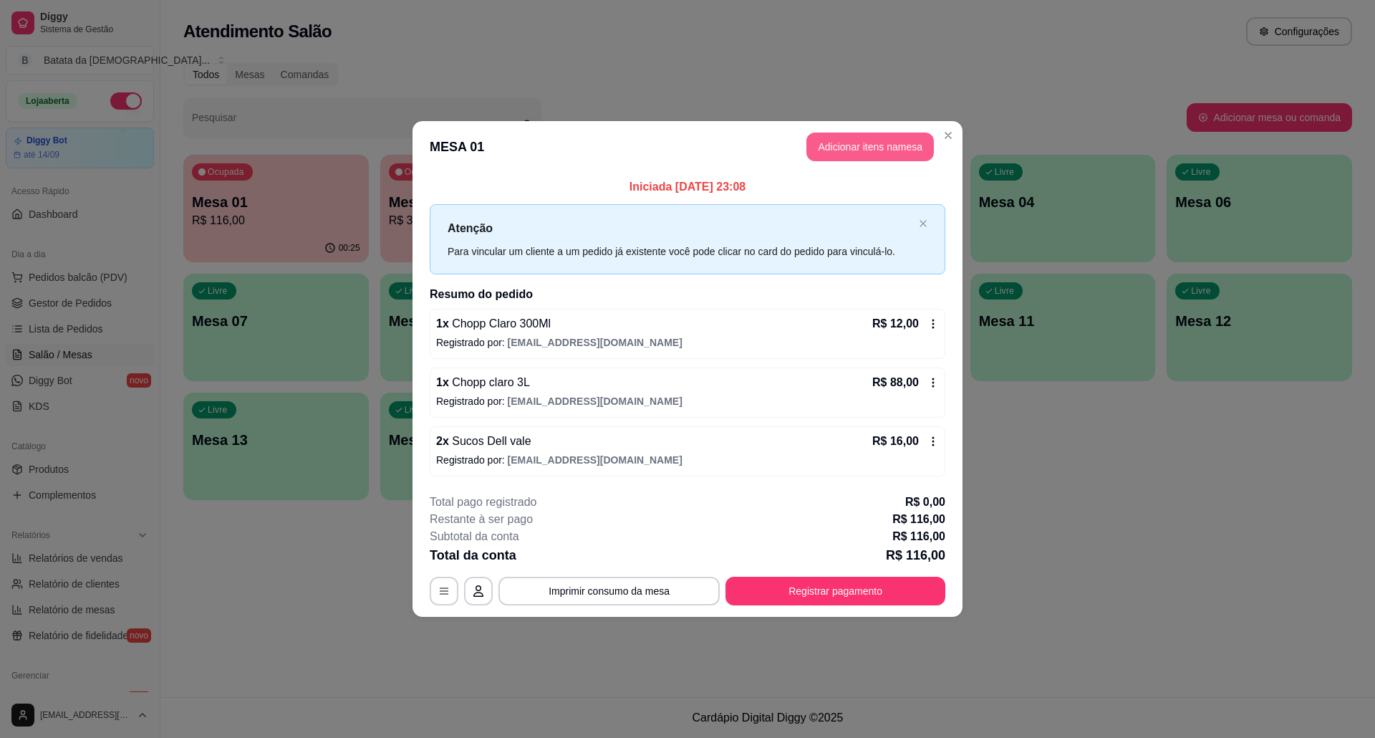
click at [852, 147] on button "Adicionar itens na mesa" at bounding box center [869, 146] width 127 height 29
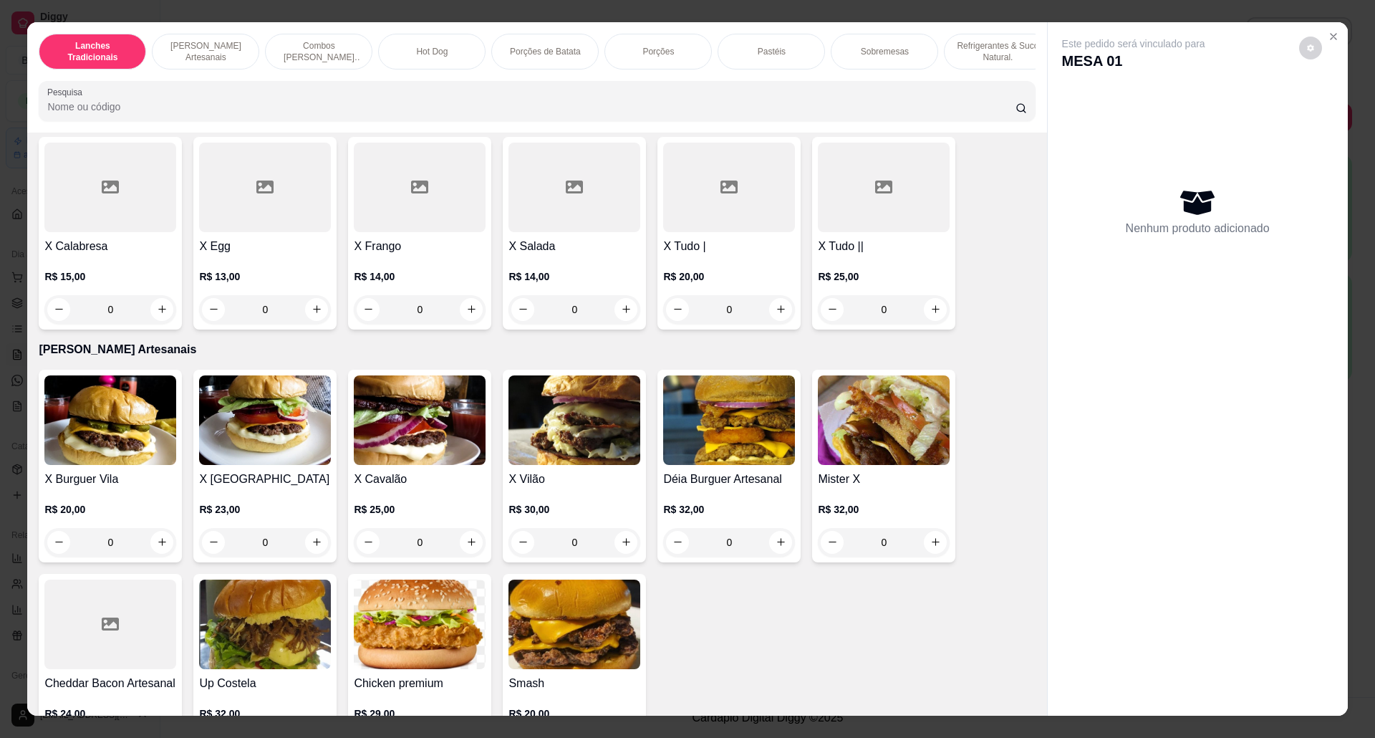
scroll to position [286, 0]
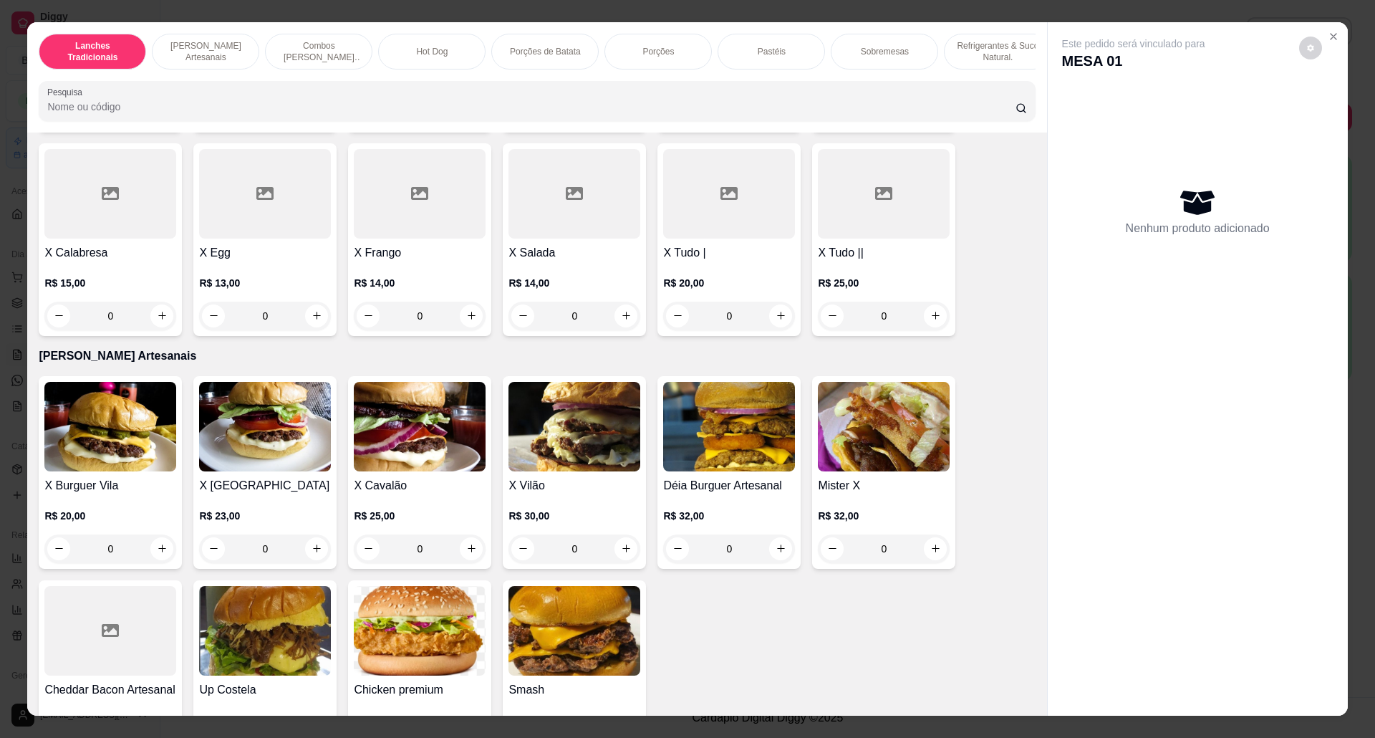
click at [610, 693] on div "Smash R$ 20,00 0" at bounding box center [574, 676] width 143 height 193
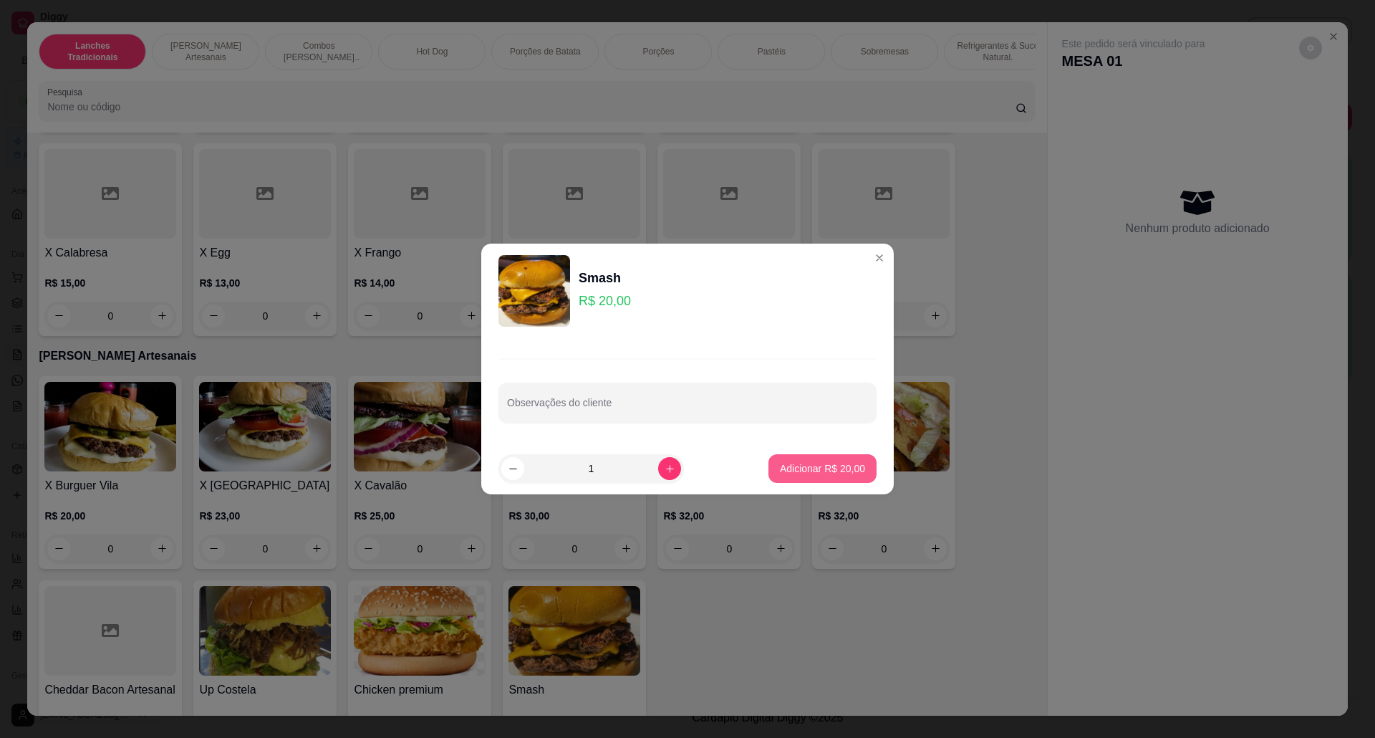
click at [811, 475] on p "Adicionar R$ 20,00" at bounding box center [822, 468] width 85 height 14
type input "1"
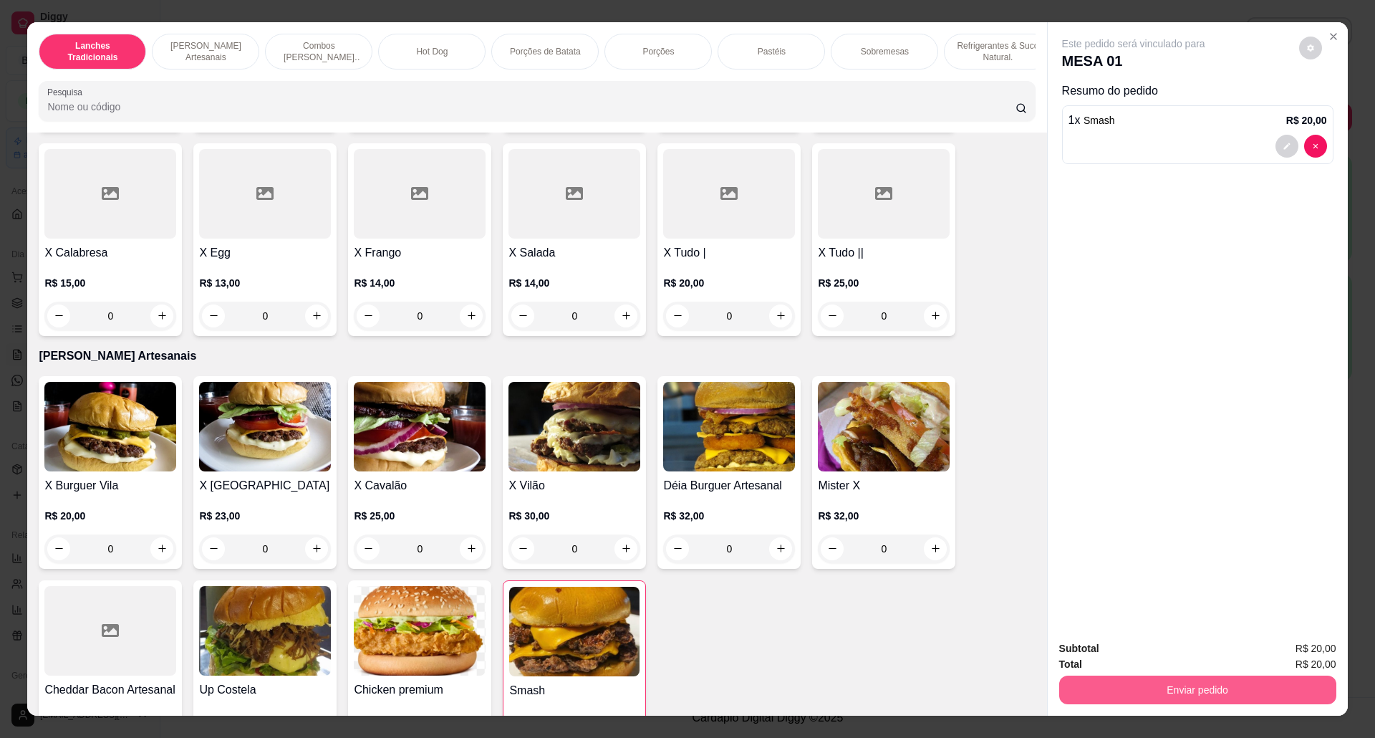
click at [1169, 693] on button "Enviar pedido" at bounding box center [1197, 689] width 277 height 29
click at [1133, 656] on button "Não registrar e enviar pedido" at bounding box center [1148, 655] width 145 height 26
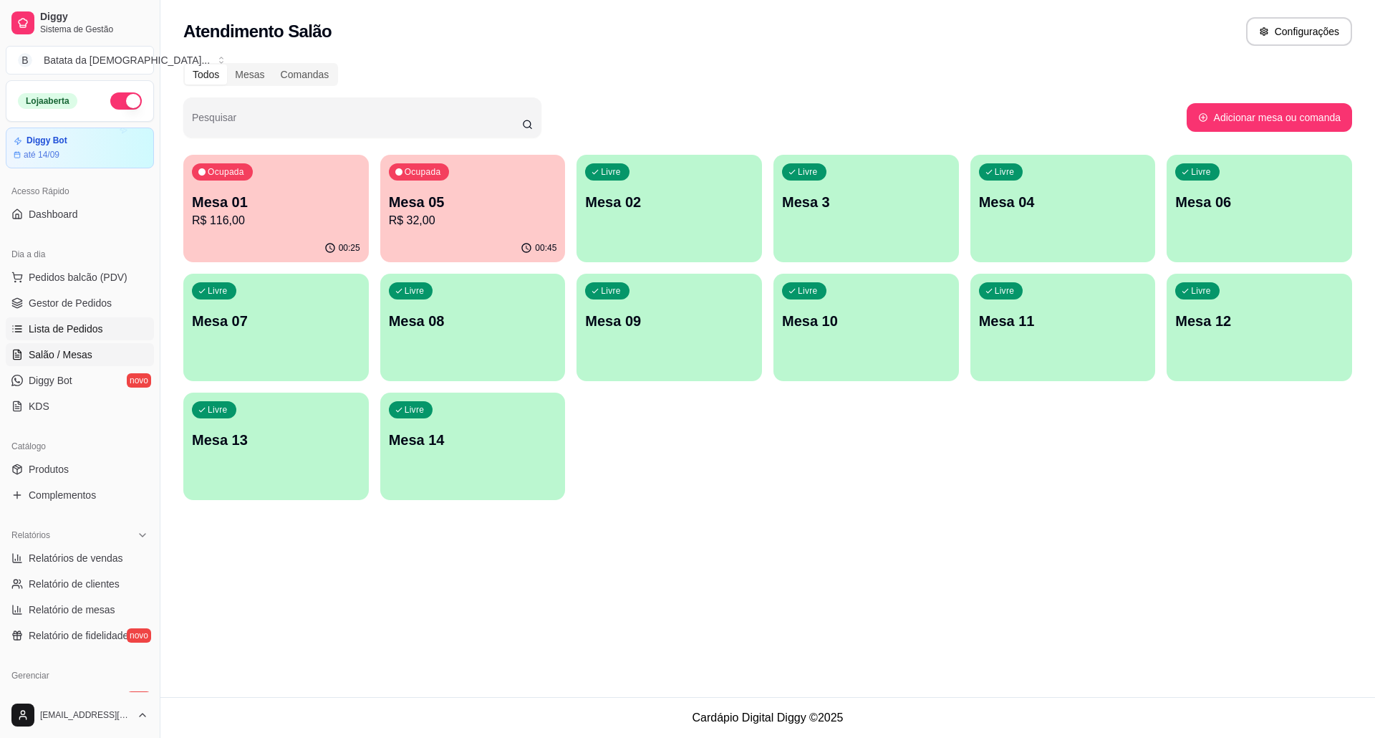
click at [99, 319] on link "Lista de Pedidos" at bounding box center [80, 328] width 148 height 23
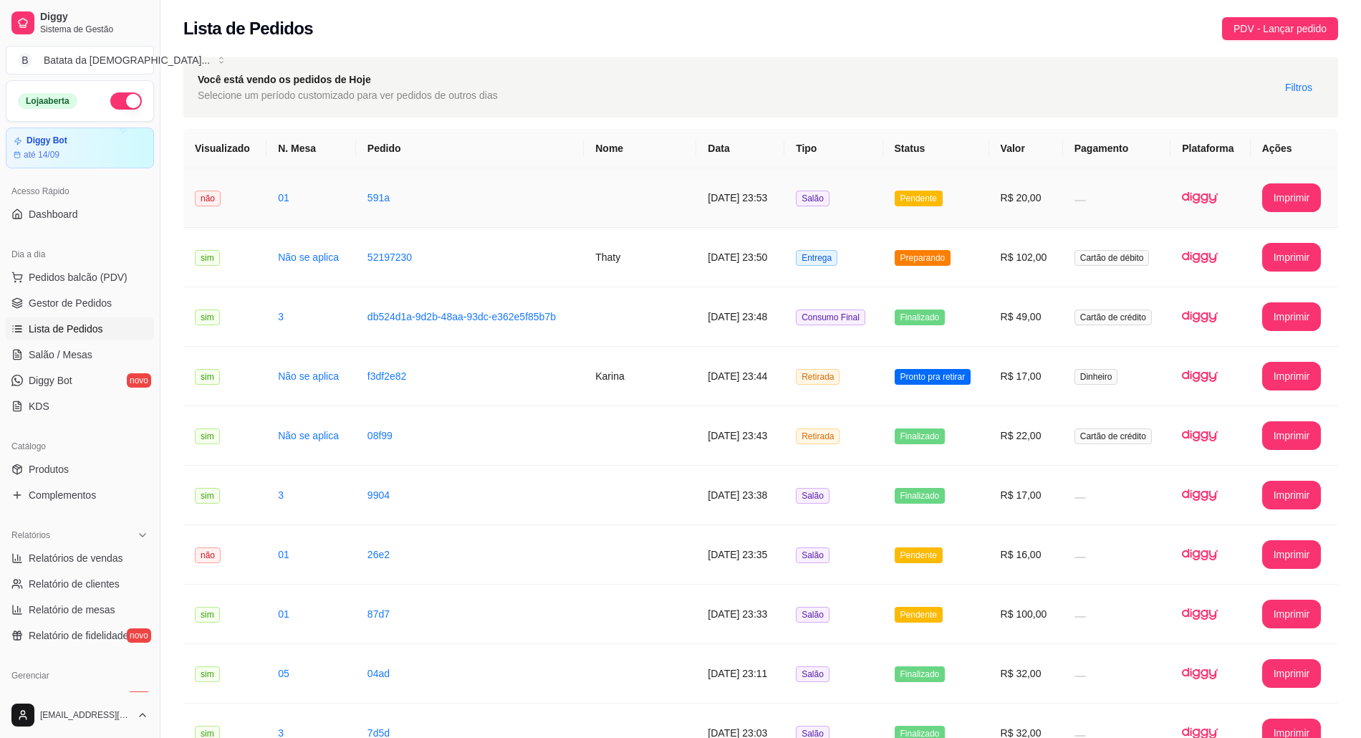
click at [932, 192] on span "Pendente" at bounding box center [918, 198] width 48 height 16
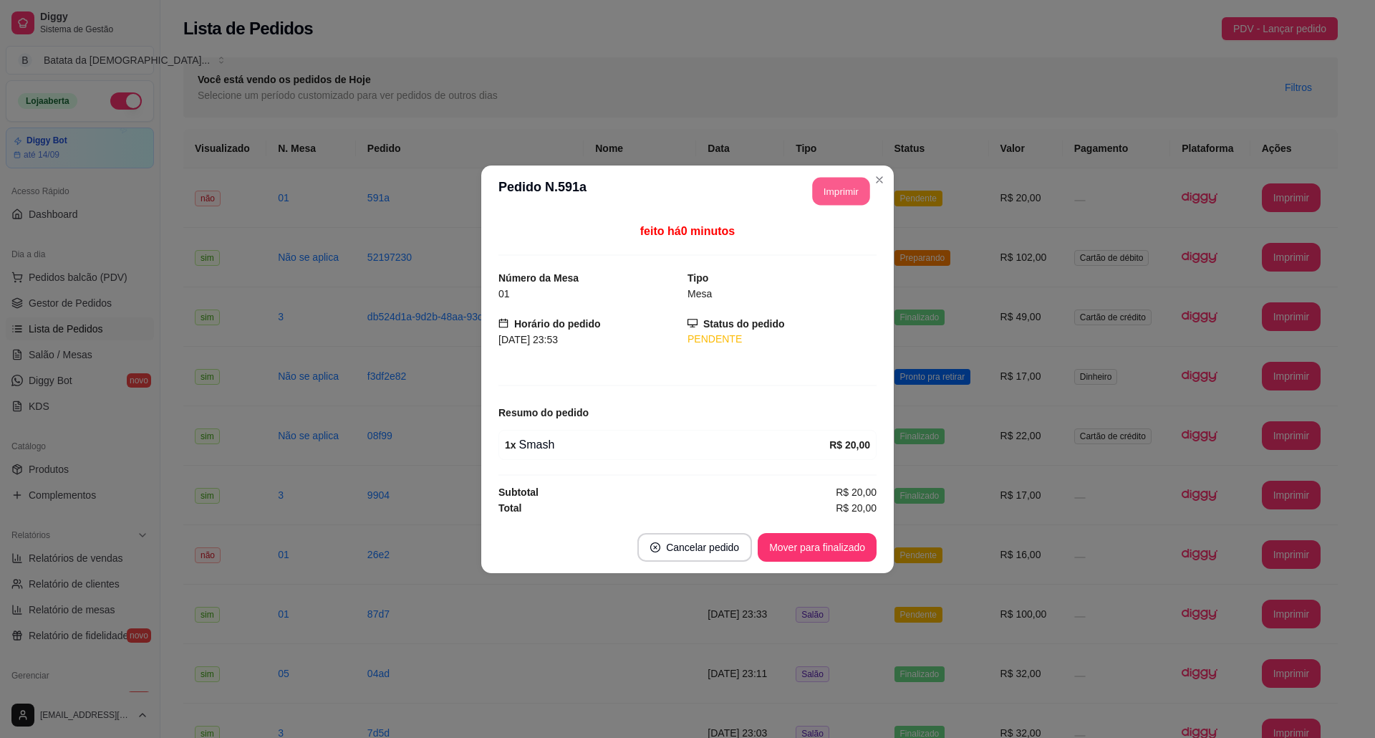
click at [842, 187] on button "Imprimir" at bounding box center [841, 191] width 57 height 28
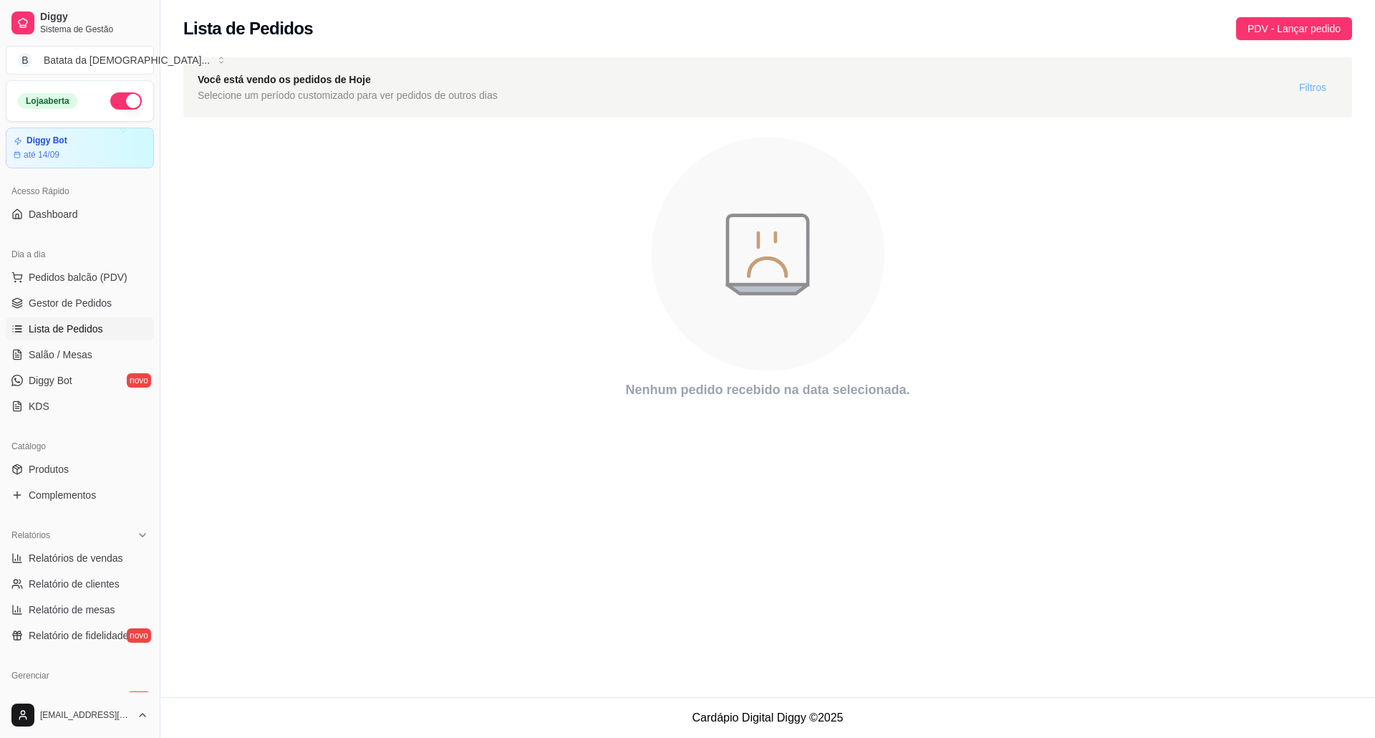
click at [1310, 95] on span "Filtros" at bounding box center [1312, 87] width 27 height 16
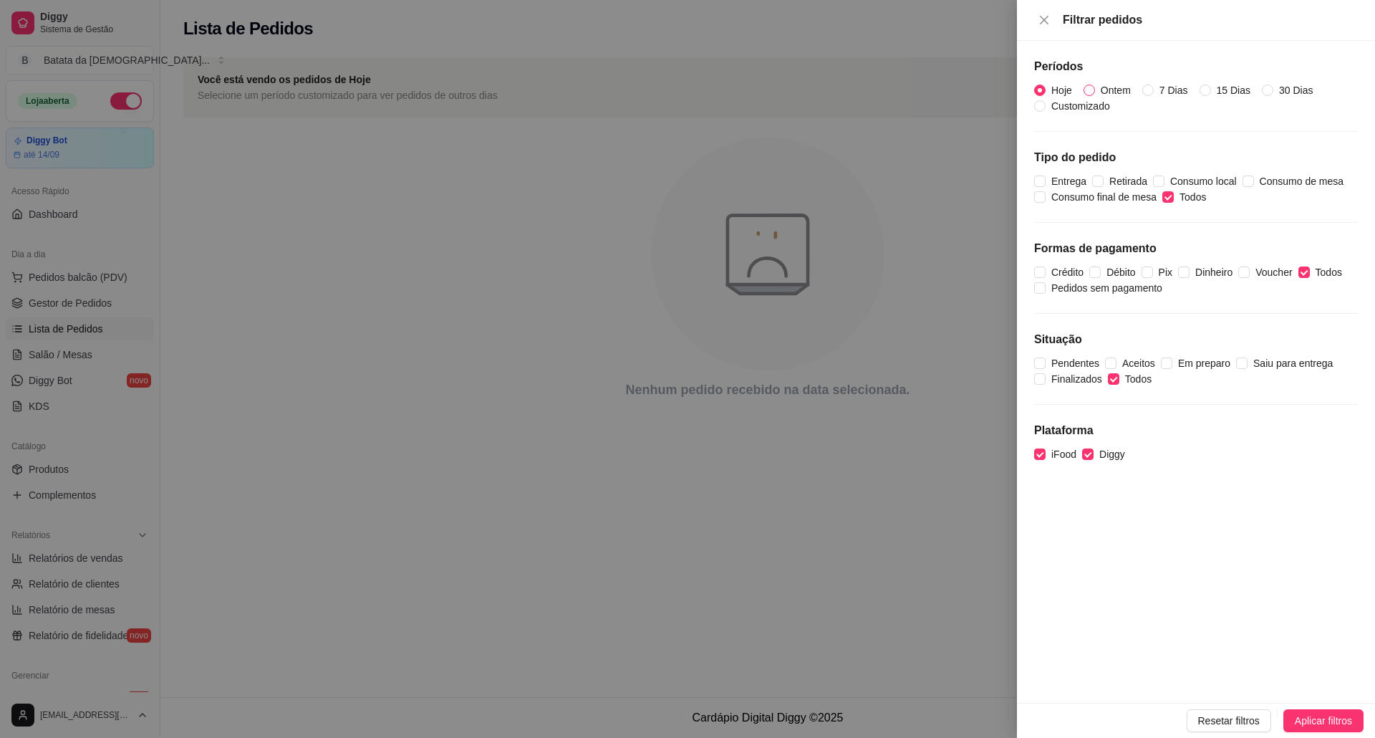
click at [1113, 95] on span "Ontem" at bounding box center [1116, 90] width 42 height 16
click at [1095, 95] on input "Ontem" at bounding box center [1088, 89] width 11 height 11
radio input "true"
radio input "false"
click at [1320, 720] on span "Aplicar filtros" at bounding box center [1323, 721] width 57 height 16
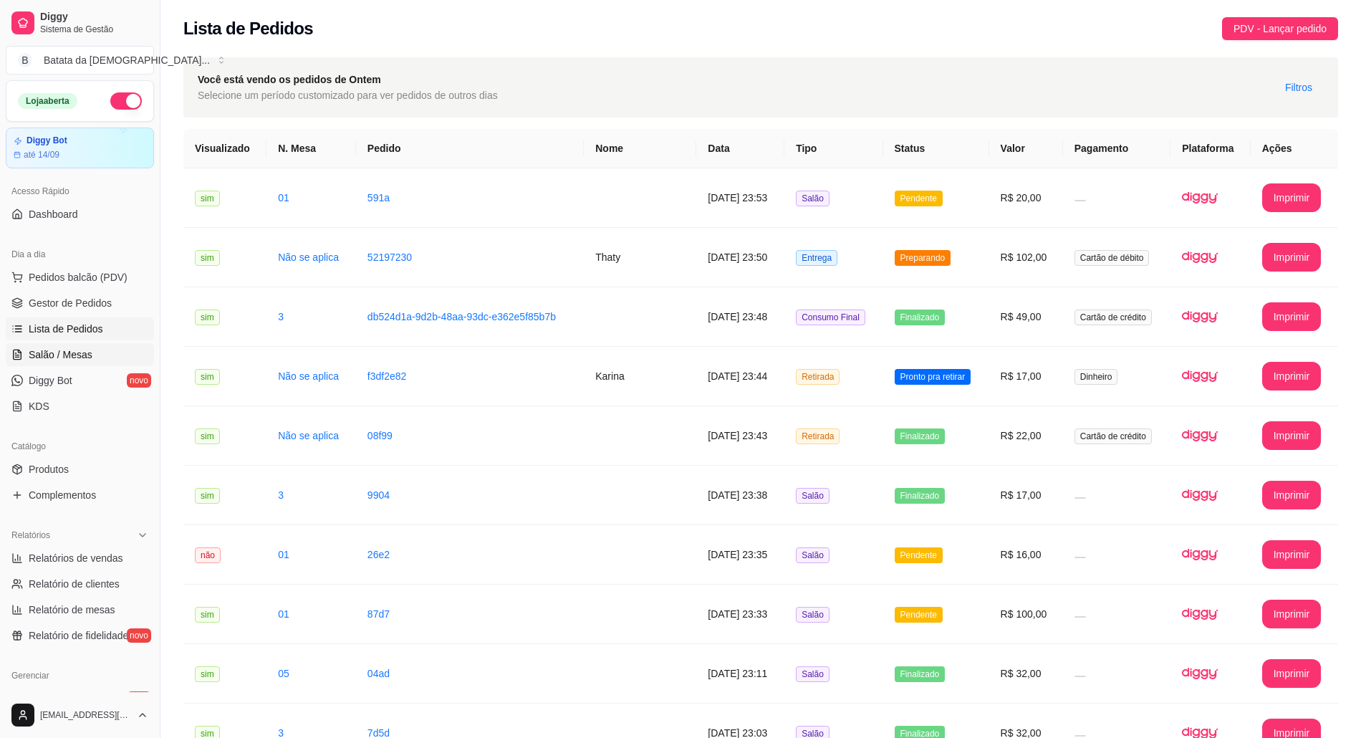
click at [90, 348] on link "Salão / Mesas" at bounding box center [80, 354] width 148 height 23
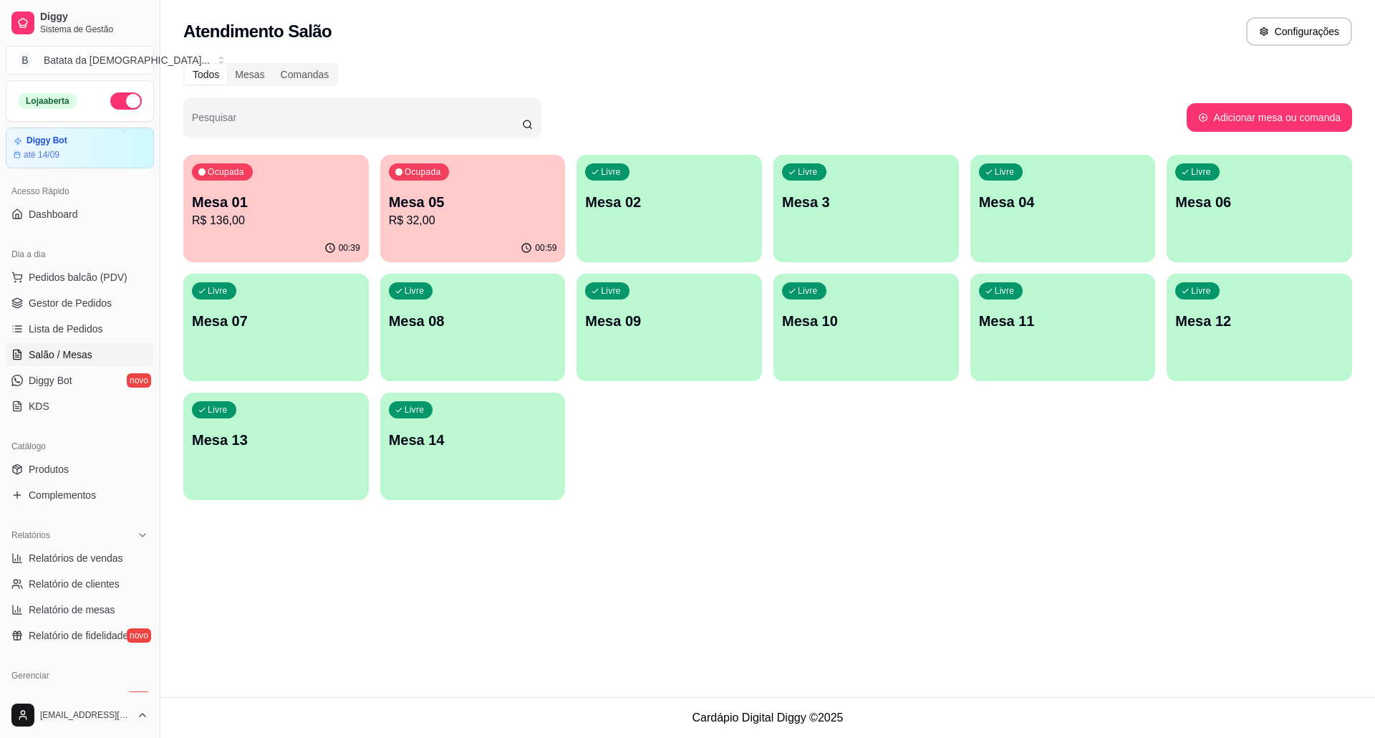
click at [281, 223] on p "R$ 136,00" at bounding box center [276, 220] width 168 height 17
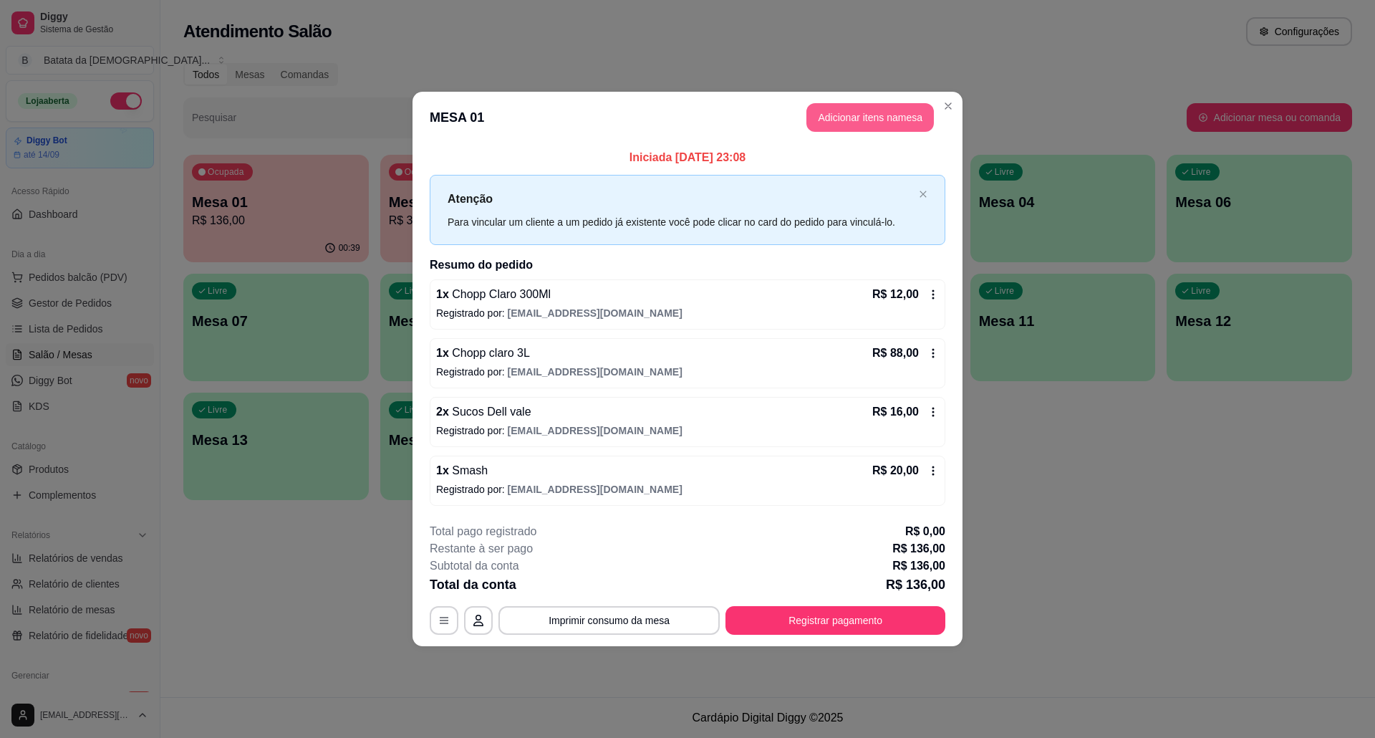
click at [906, 115] on button "Adicionar itens na mesa" at bounding box center [869, 117] width 127 height 29
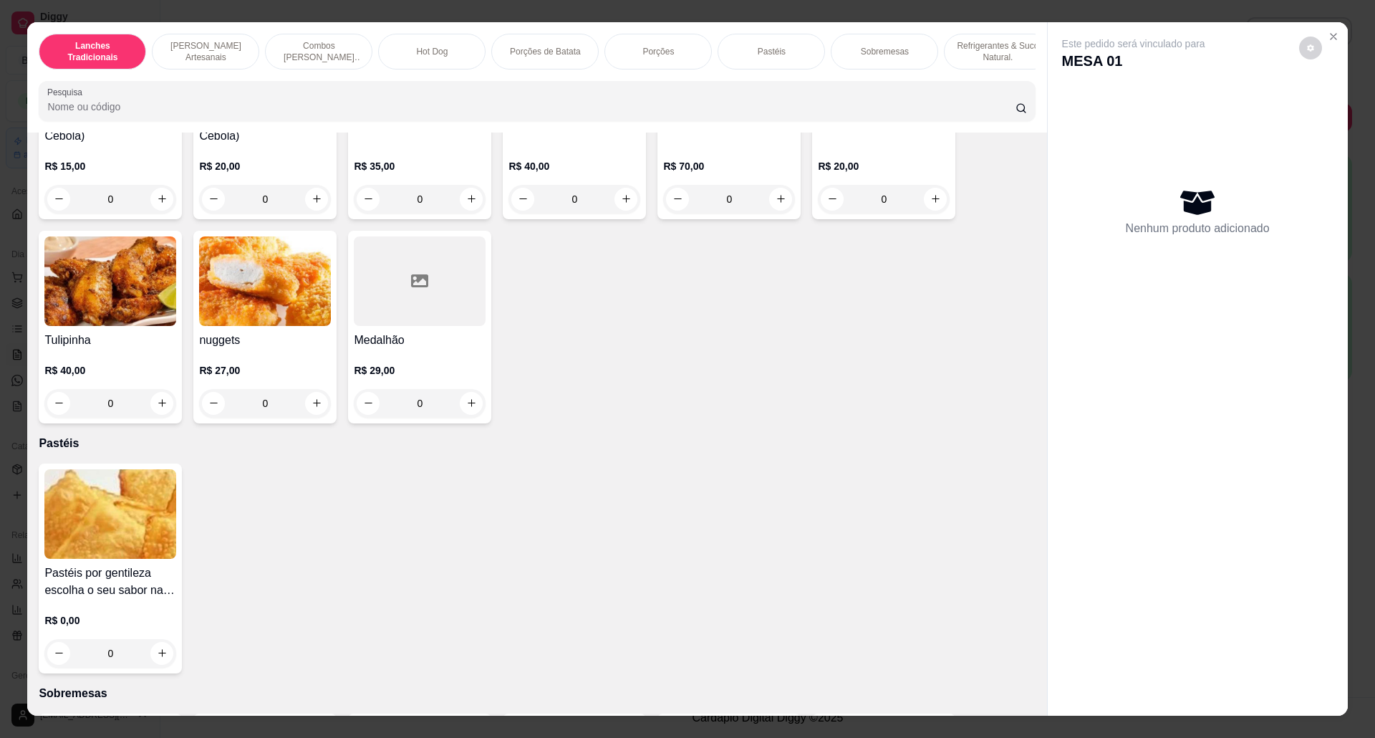
scroll to position [2100, 0]
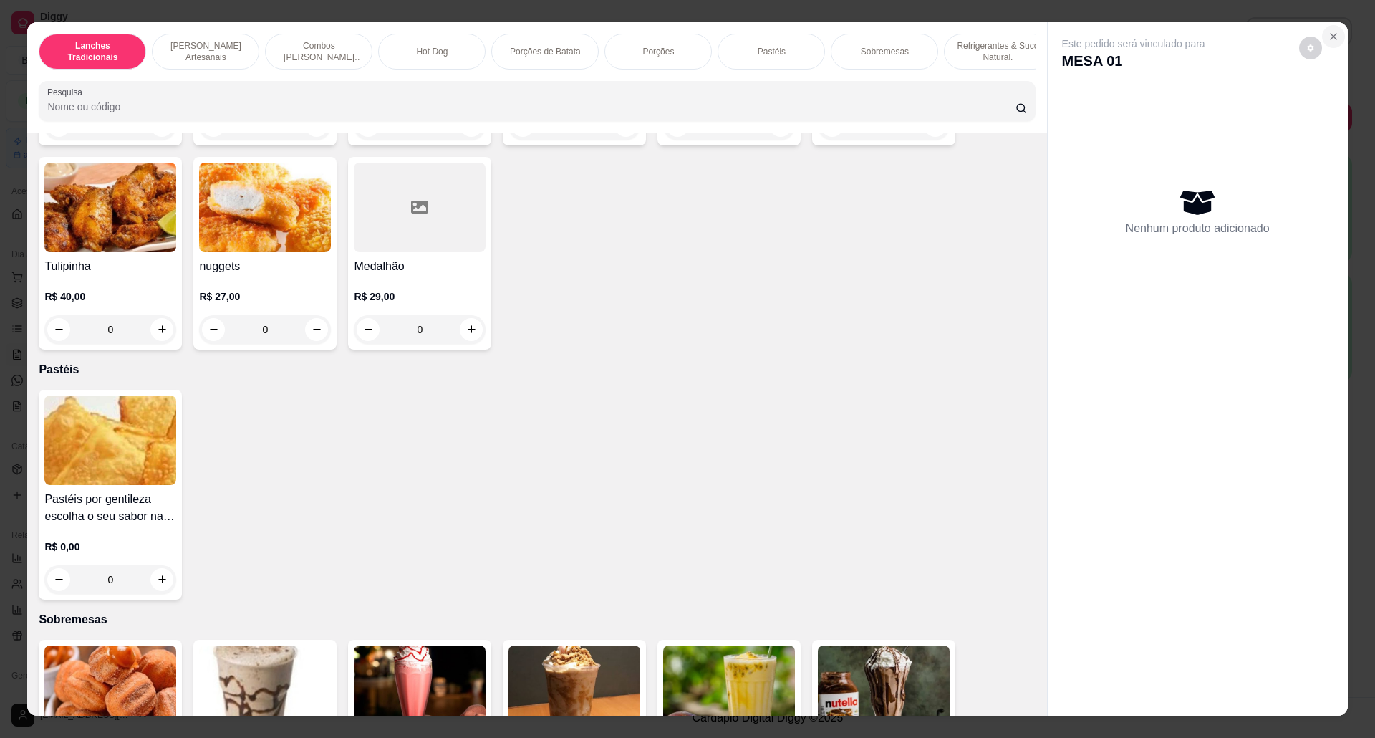
click at [1328, 39] on icon "Close" at bounding box center [1333, 36] width 11 height 11
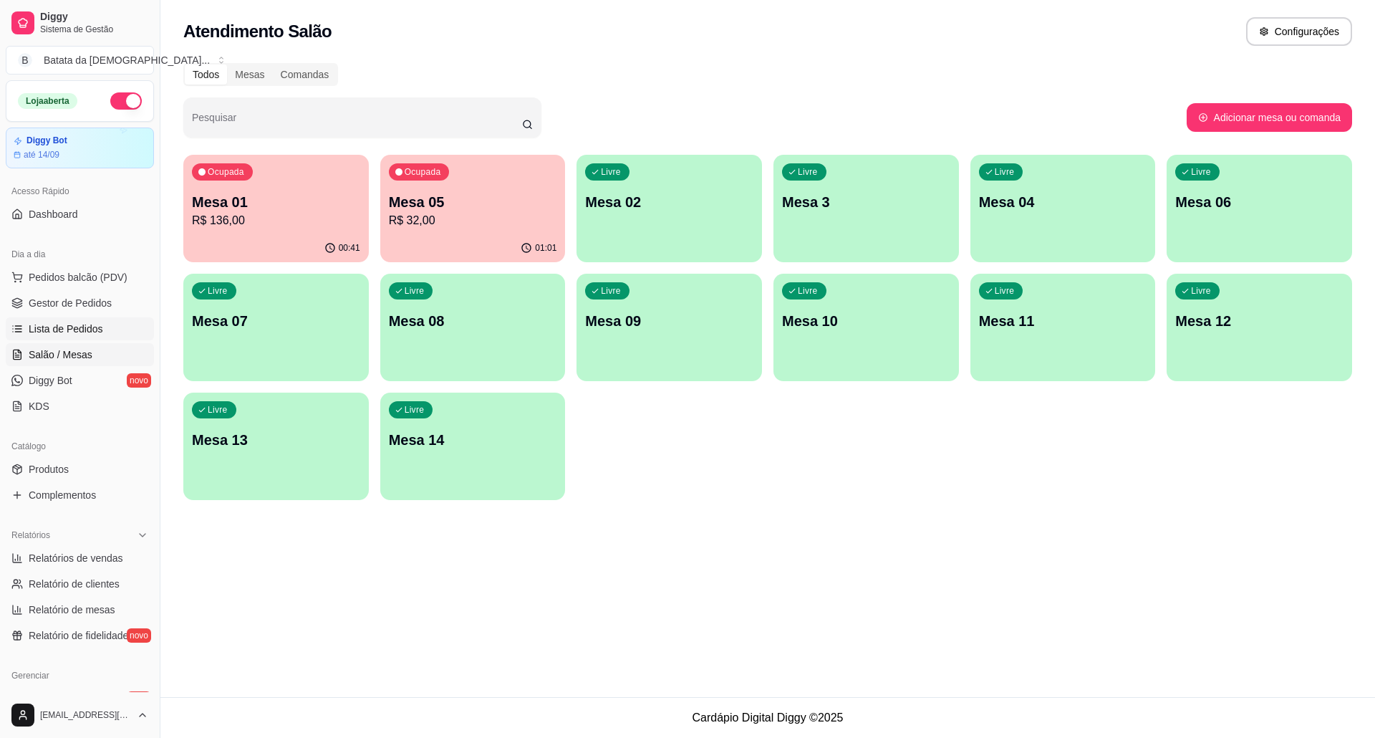
click at [56, 340] on link "Lista de Pedidos" at bounding box center [80, 328] width 148 height 23
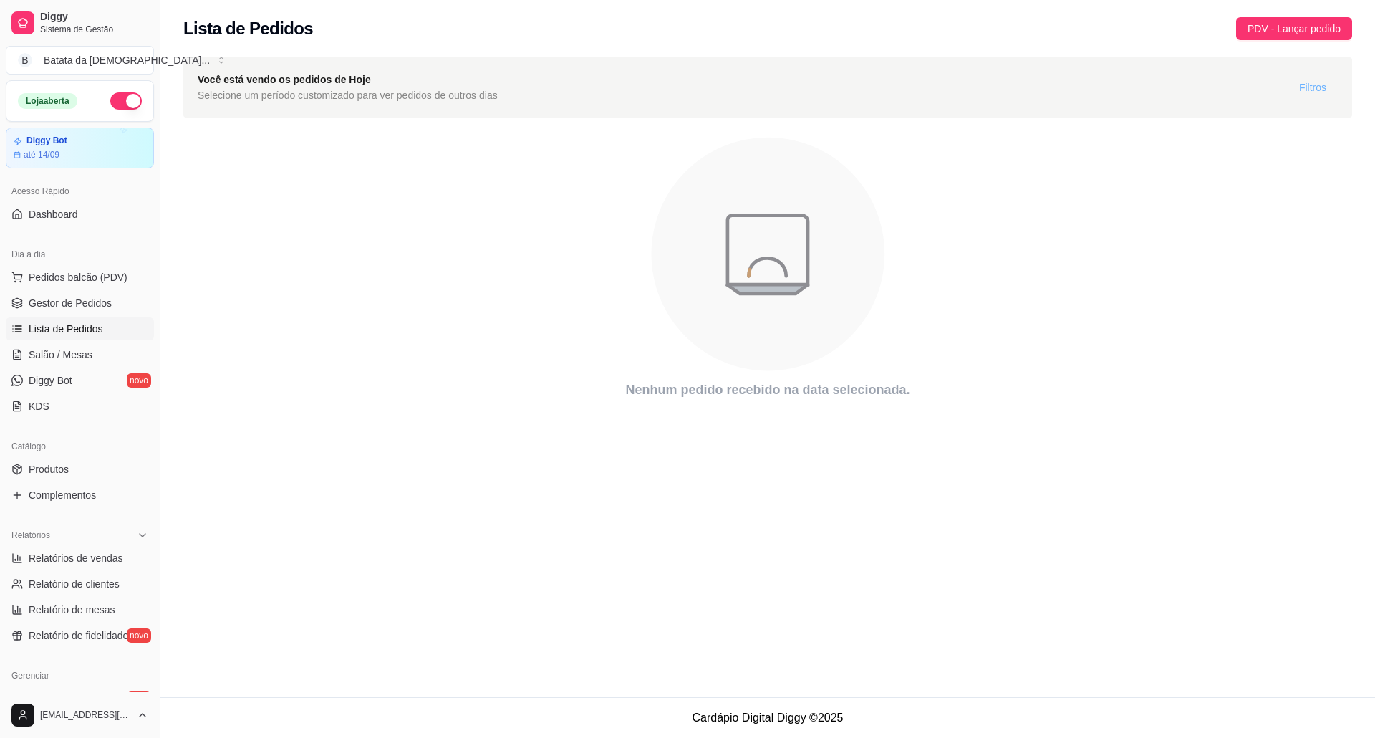
click at [1313, 87] on span "Filtros" at bounding box center [1312, 87] width 27 height 16
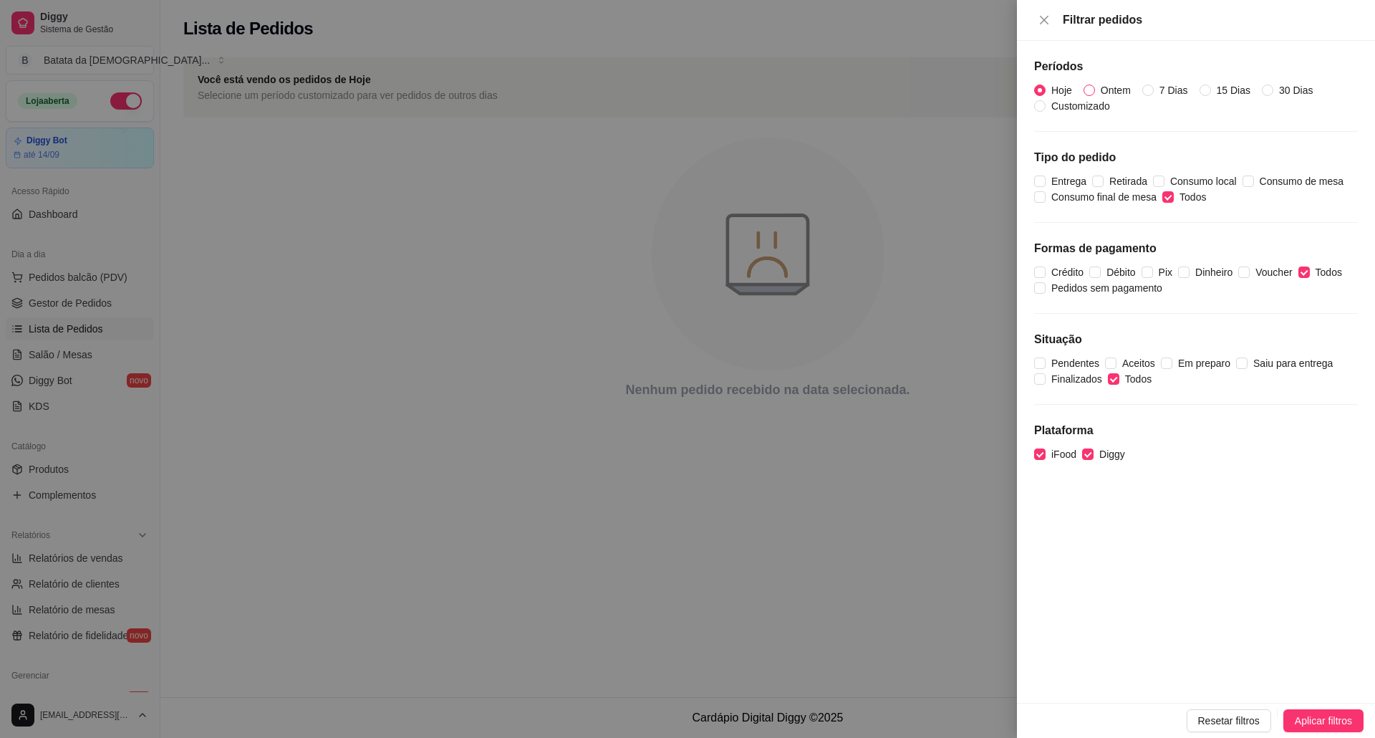
click at [1096, 84] on span "Ontem" at bounding box center [1116, 90] width 42 height 16
click at [1095, 84] on input "Ontem" at bounding box center [1088, 89] width 11 height 11
radio input "true"
radio input "false"
click at [1303, 730] on button "Aplicar filtros" at bounding box center [1323, 720] width 80 height 23
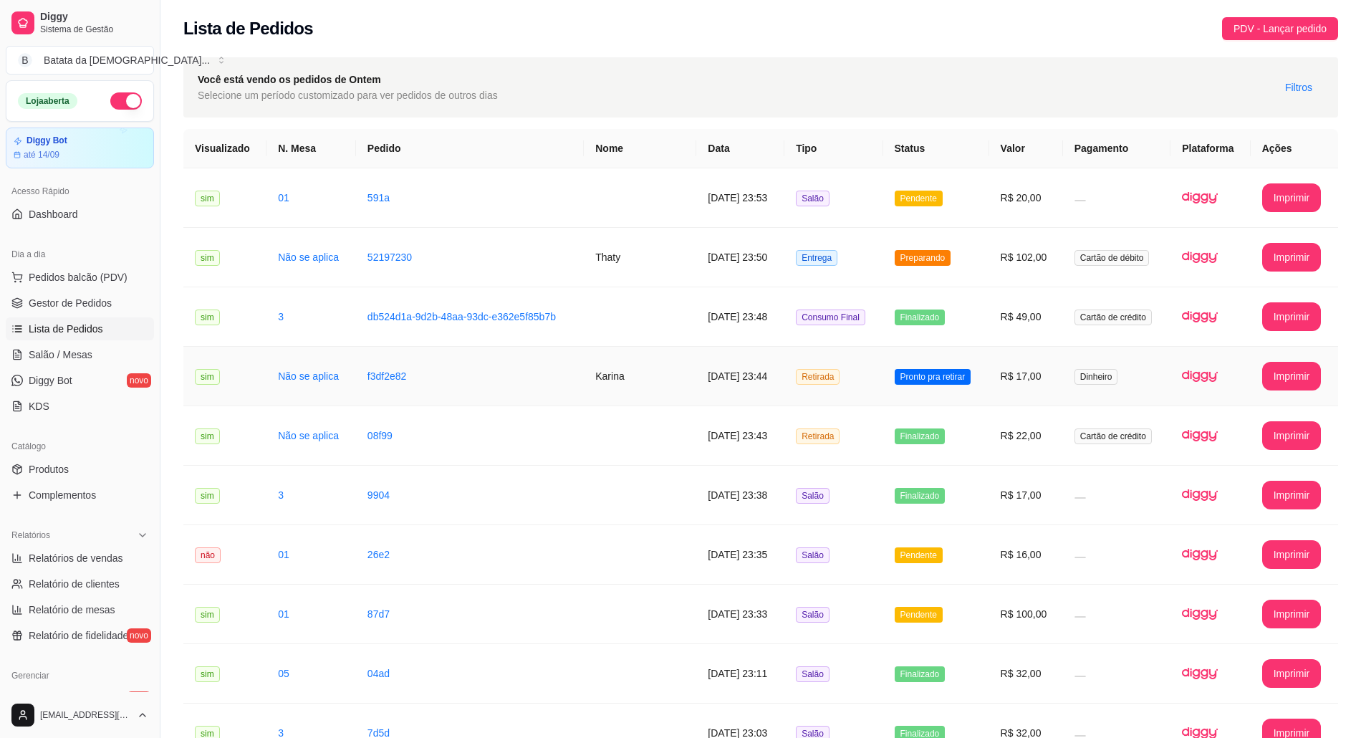
click at [1044, 375] on td "R$ 17,00" at bounding box center [1026, 376] width 74 height 59
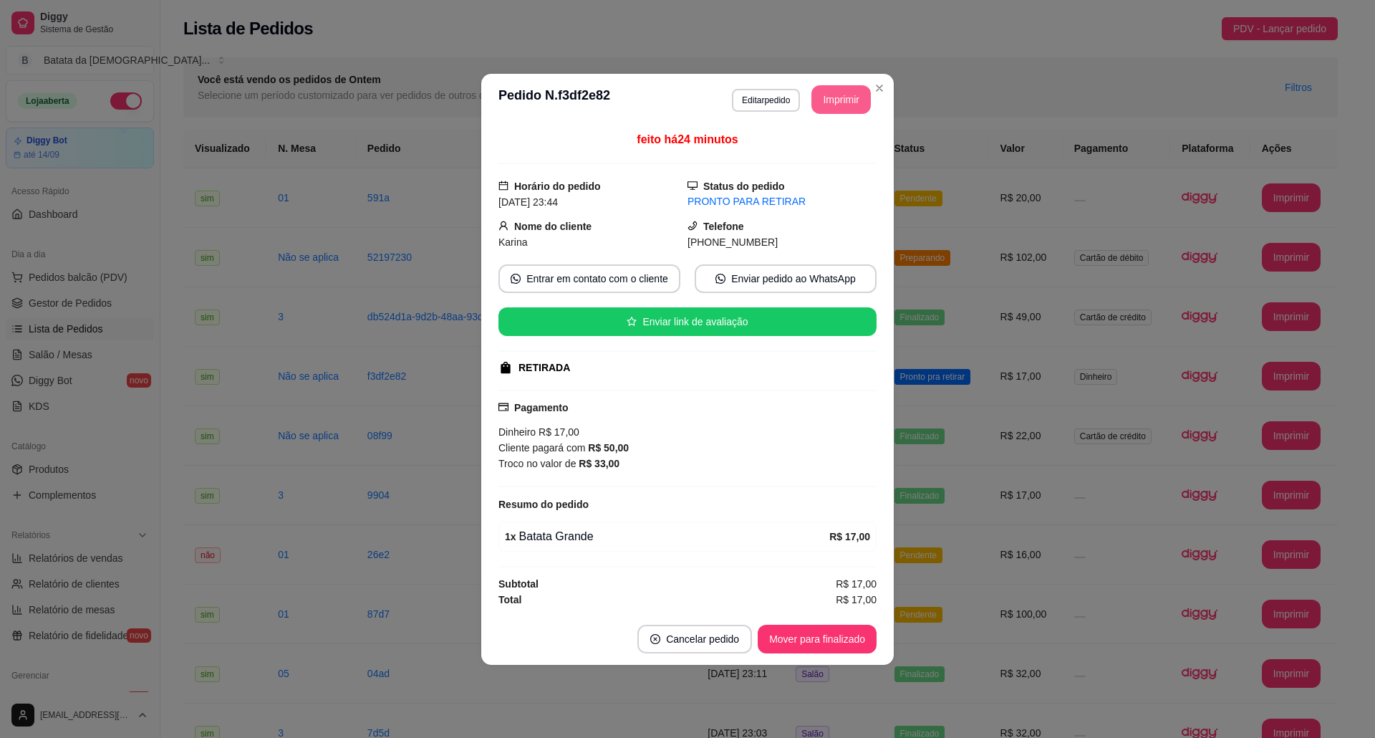
click at [846, 95] on button "Imprimir" at bounding box center [840, 99] width 59 height 29
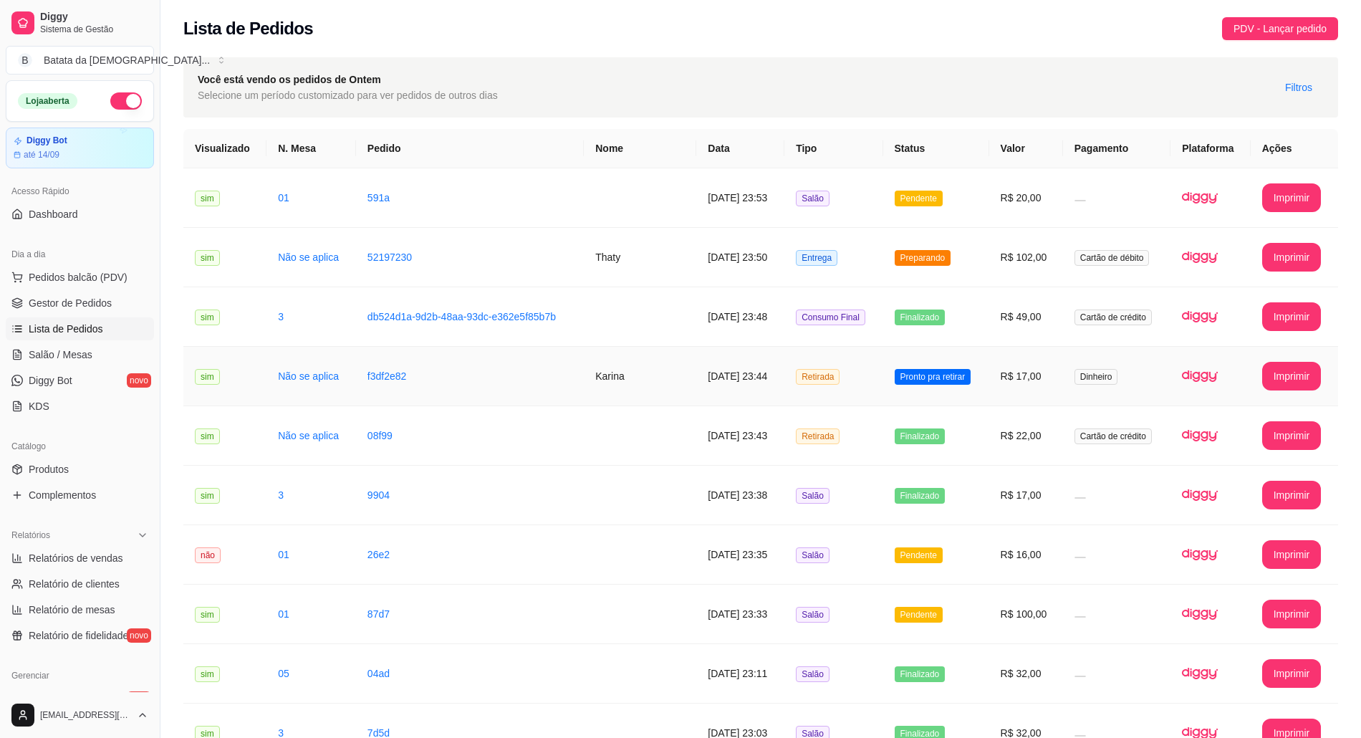
click at [934, 361] on td "Pronto pra retirar" at bounding box center [936, 376] width 106 height 59
click at [789, 268] on td "Entrega" at bounding box center [833, 257] width 98 height 59
click at [696, 362] on td "15/08/2025 às 23:44" at bounding box center [740, 376] width 88 height 59
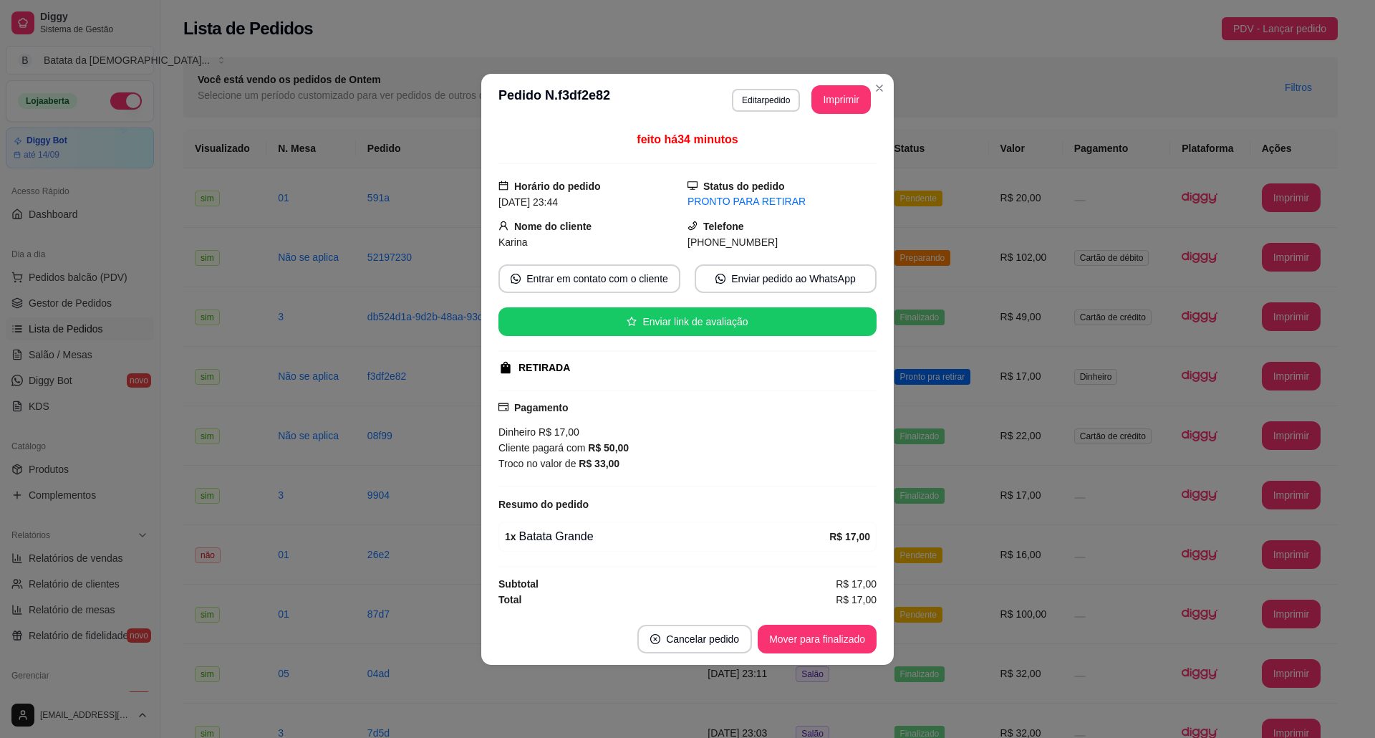
click at [846, 631] on button "Mover para finalizado" at bounding box center [817, 638] width 119 height 29
click at [846, 631] on div "Mover para finalizado" at bounding box center [807, 638] width 139 height 29
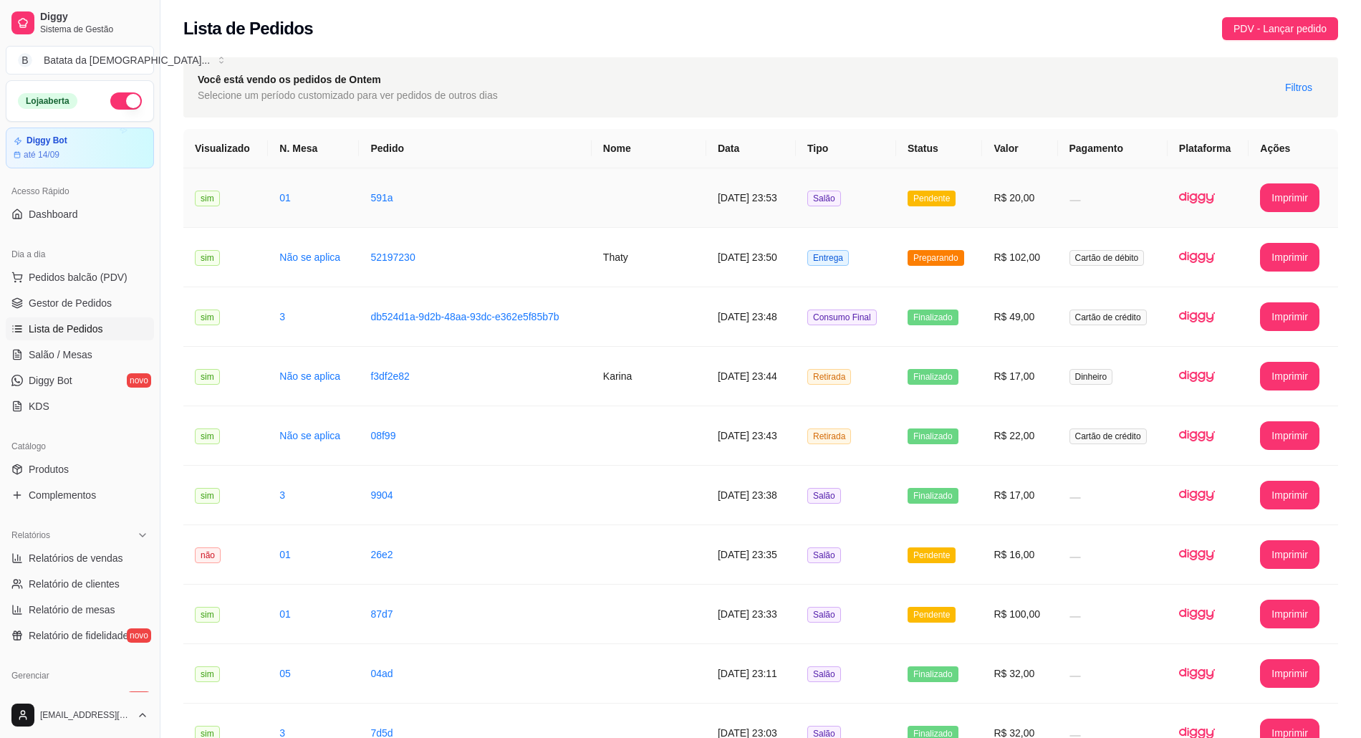
click at [908, 186] on td "Pendente" at bounding box center [939, 197] width 86 height 59
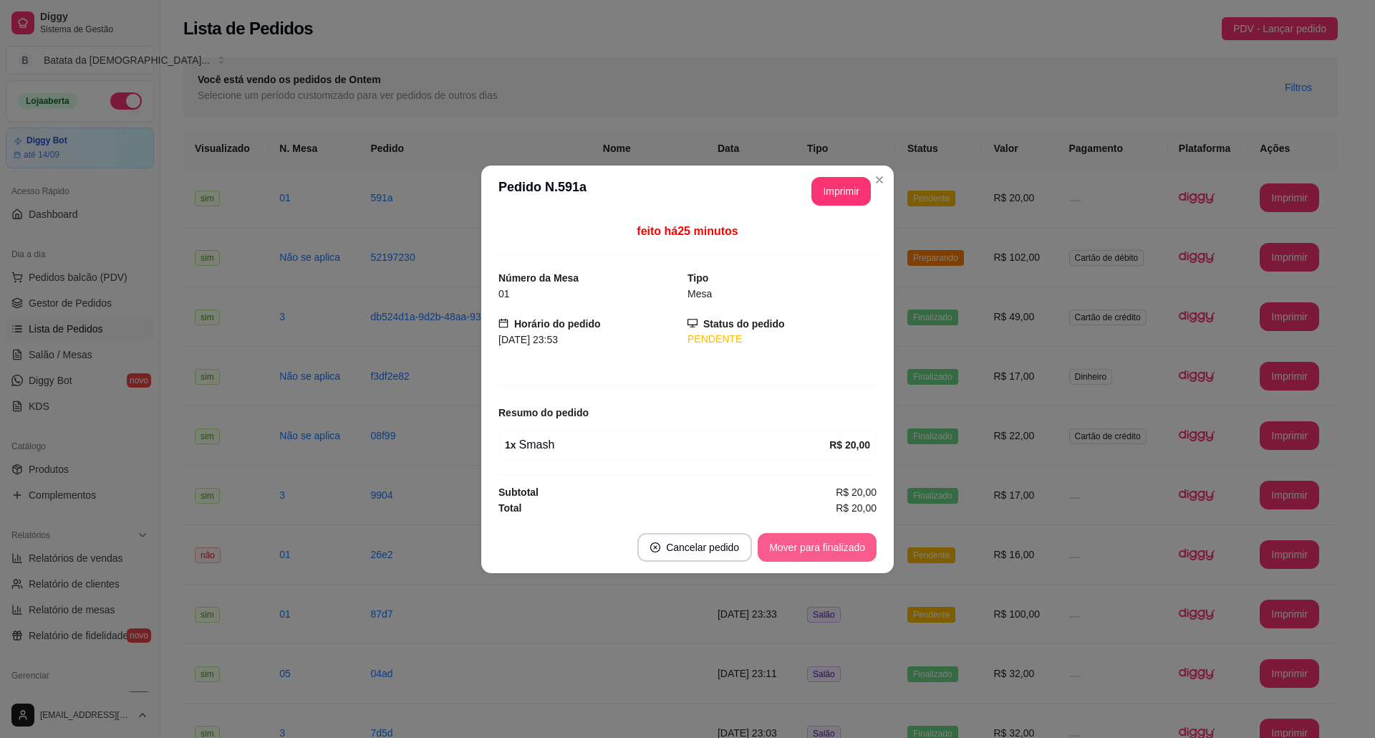
click at [817, 536] on button "Mover para finalizado" at bounding box center [817, 547] width 119 height 29
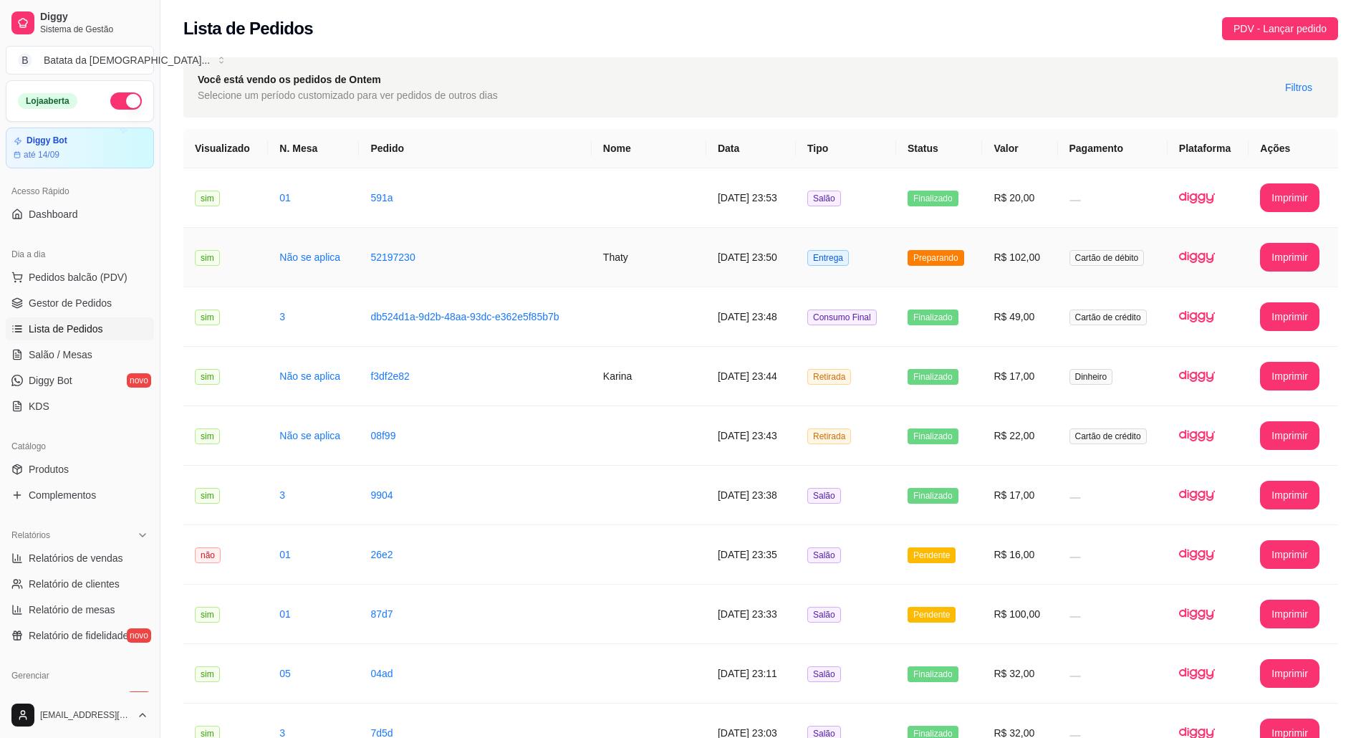
click at [902, 272] on td "Preparando" at bounding box center [939, 257] width 86 height 59
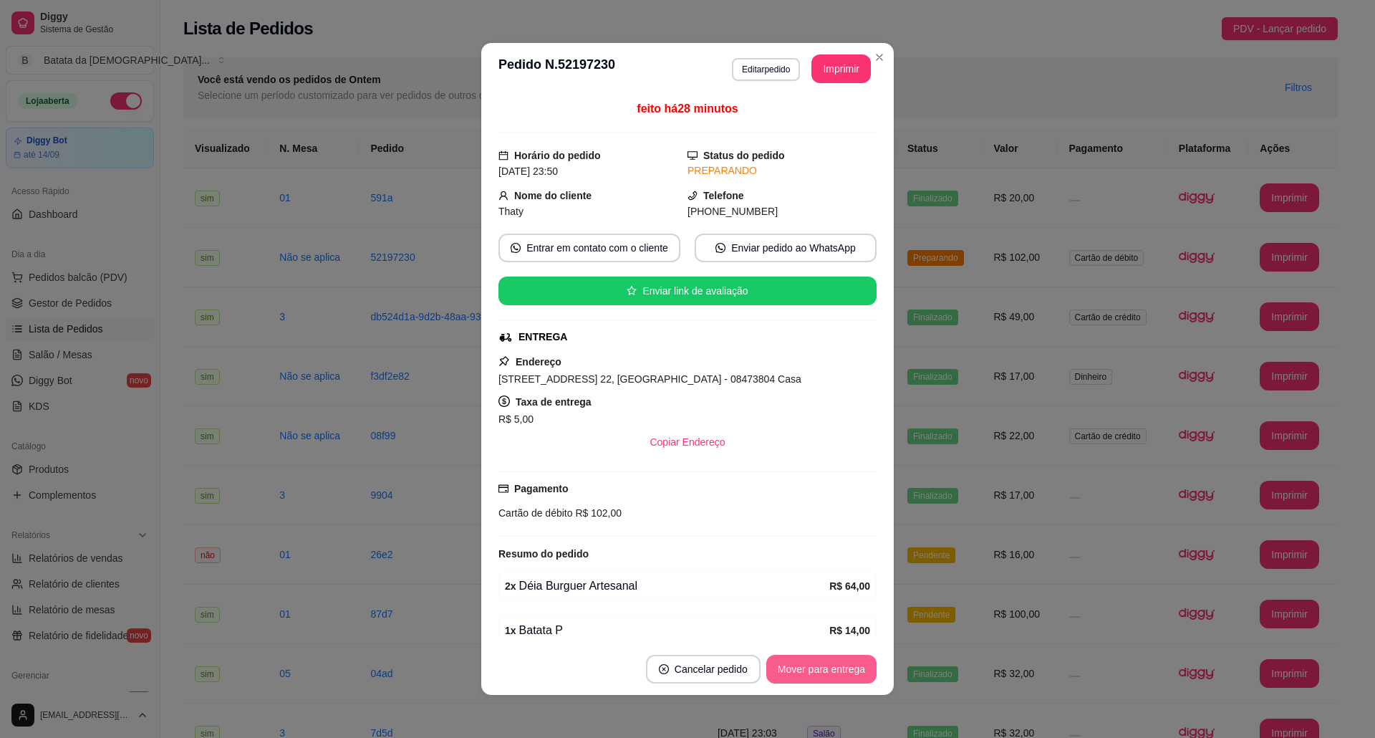
click at [808, 662] on button "Mover para entrega" at bounding box center [821, 669] width 110 height 29
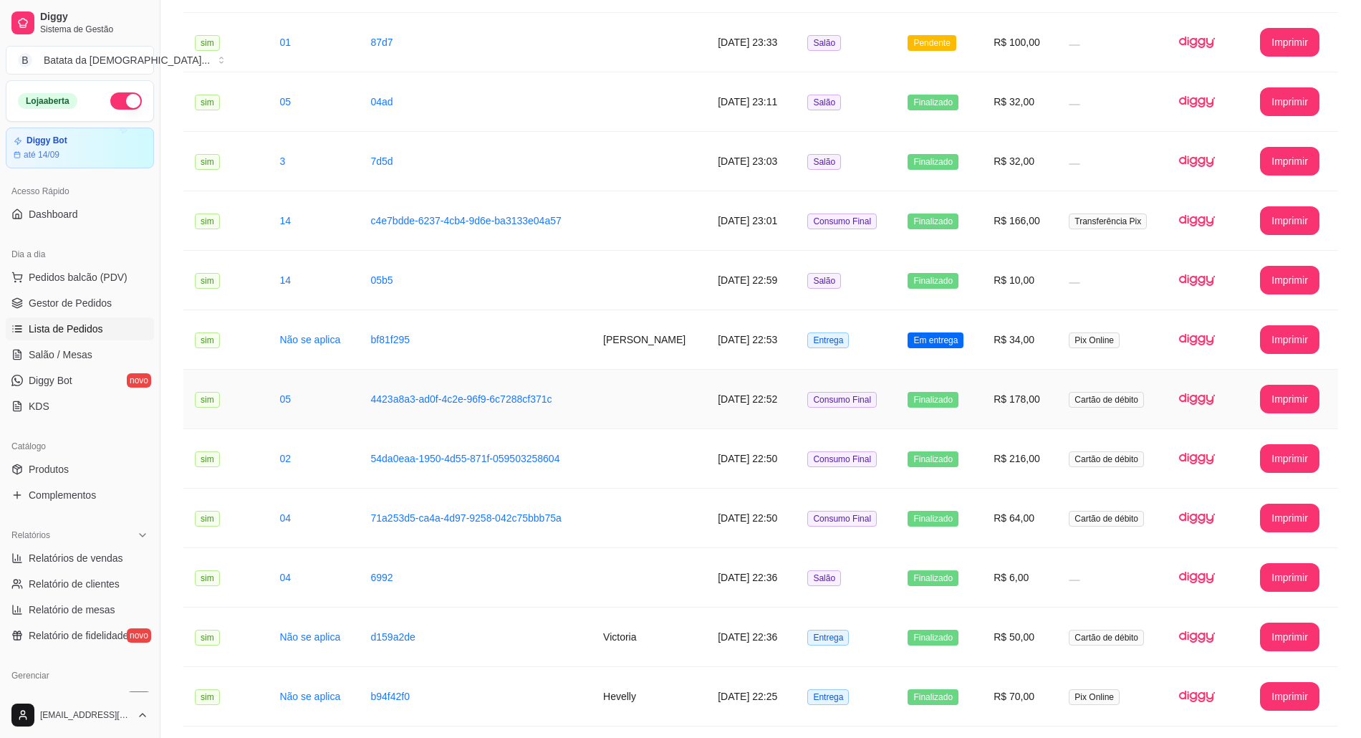
scroll to position [573, 0]
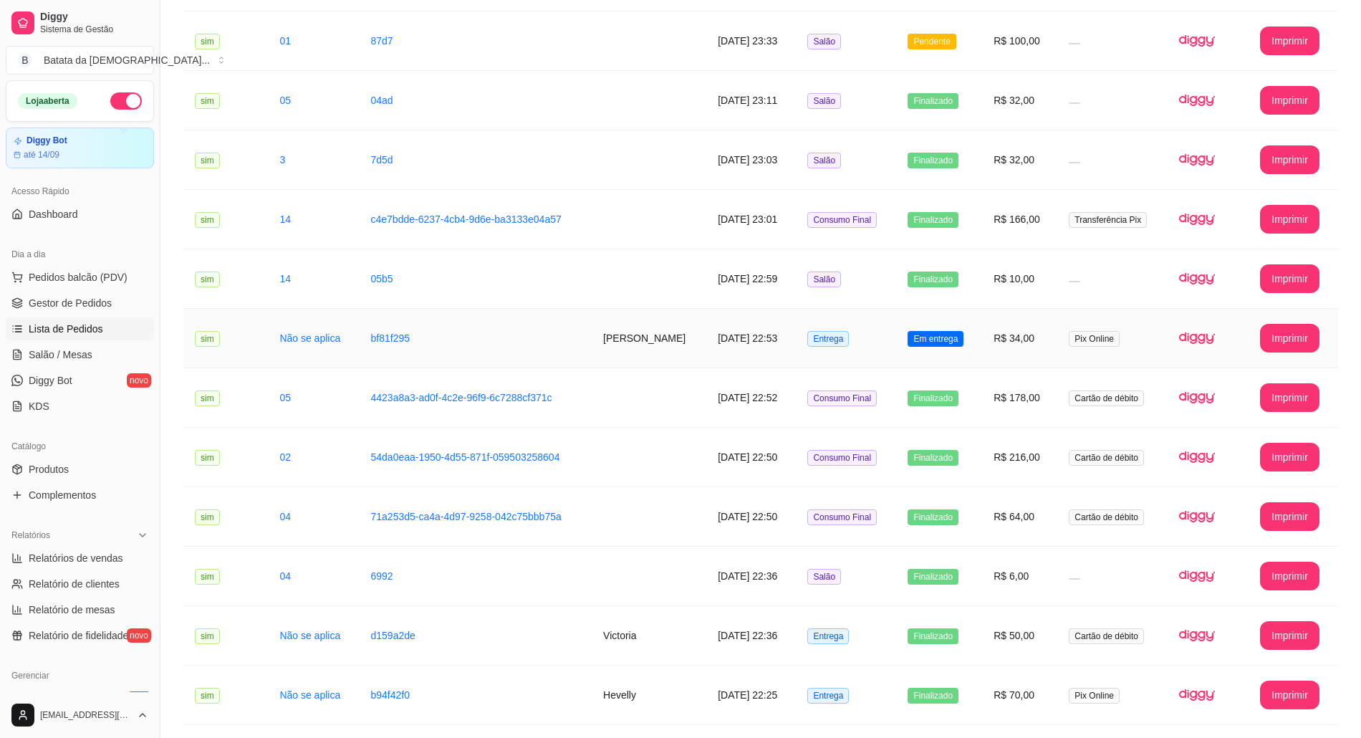
click at [892, 341] on td "Entrega" at bounding box center [846, 338] width 100 height 59
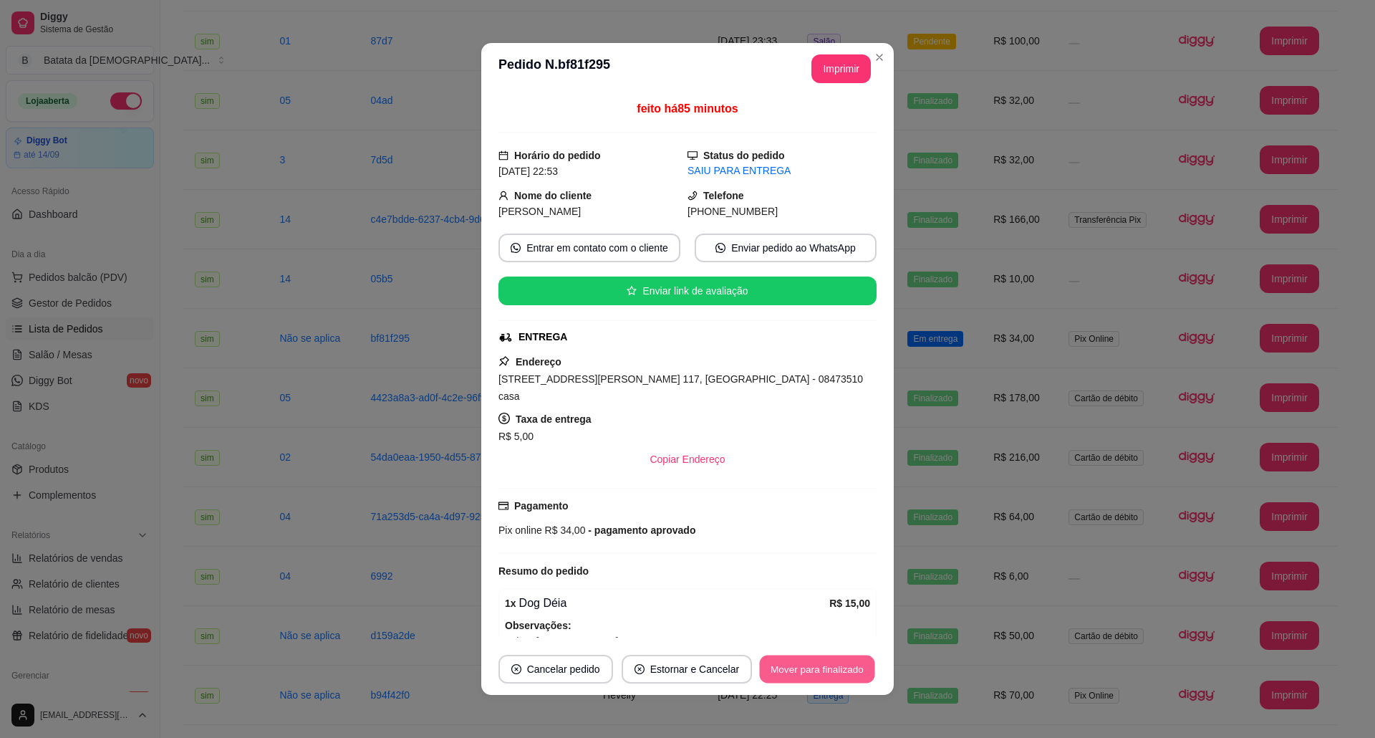
click at [825, 665] on button "Mover para finalizado" at bounding box center [817, 669] width 115 height 28
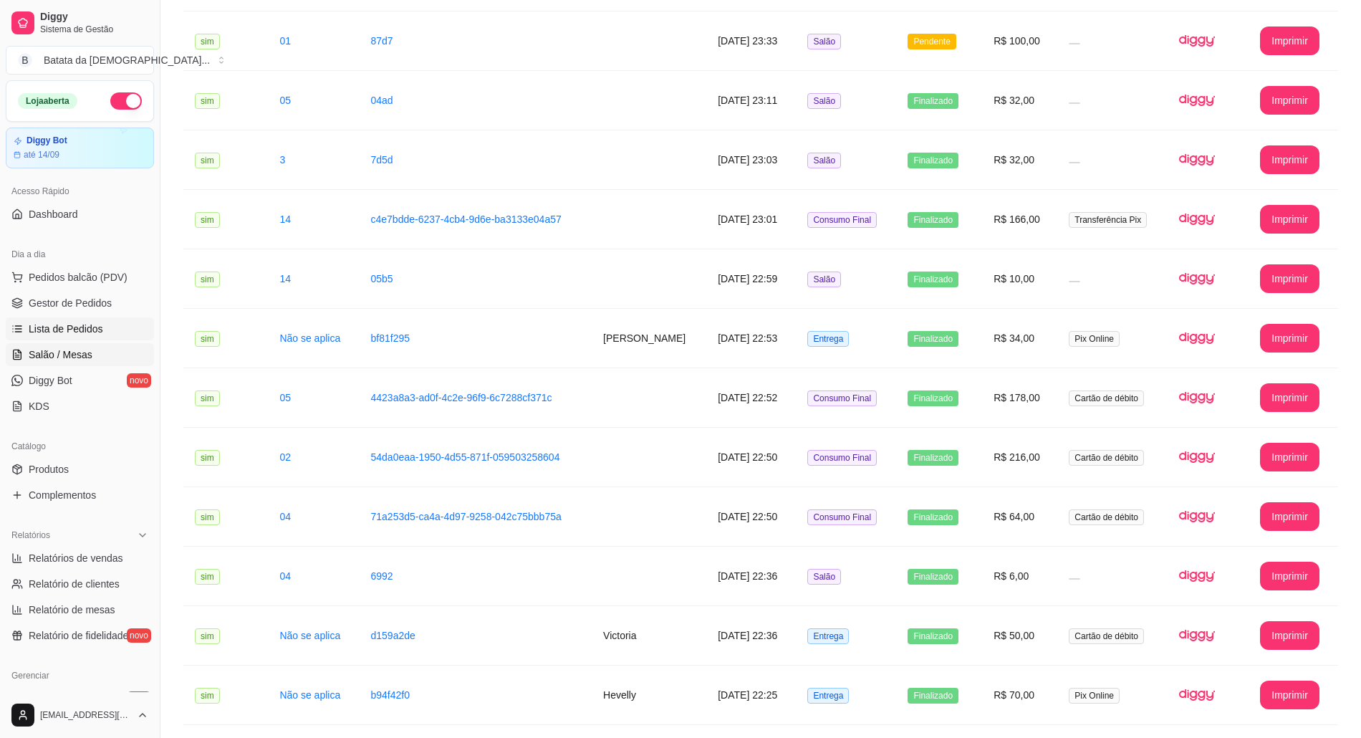
click at [58, 361] on span "Salão / Mesas" at bounding box center [61, 354] width 64 height 14
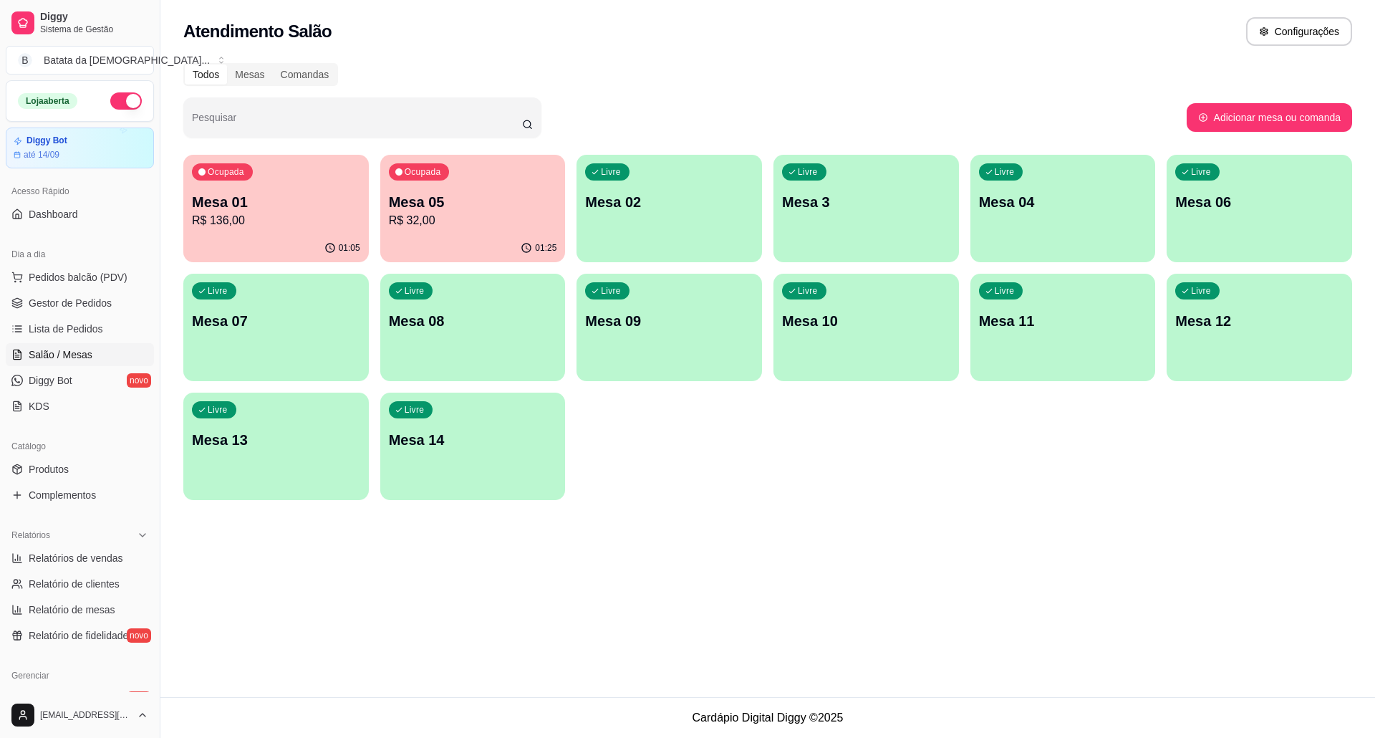
click at [482, 218] on p "R$ 32,00" at bounding box center [473, 220] width 168 height 17
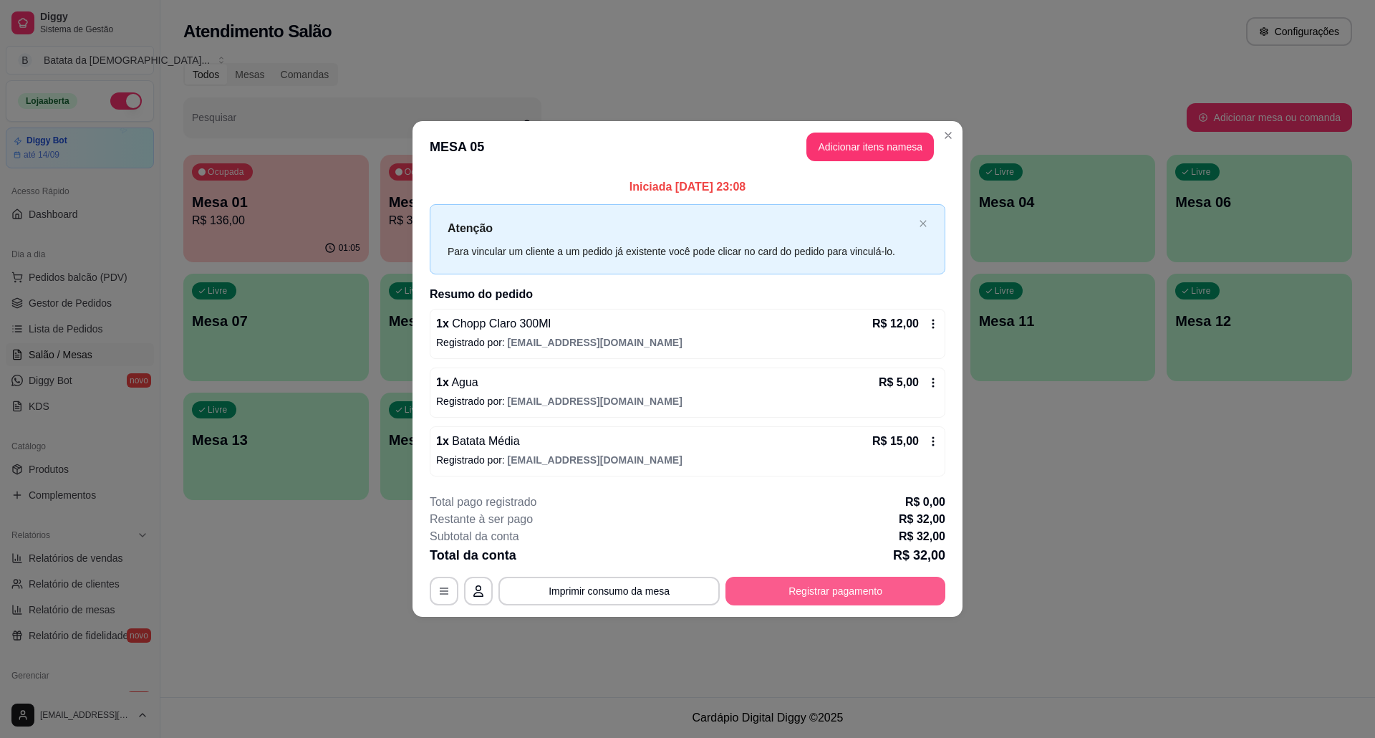
click at [811, 589] on button "Registrar pagamento" at bounding box center [835, 590] width 220 height 29
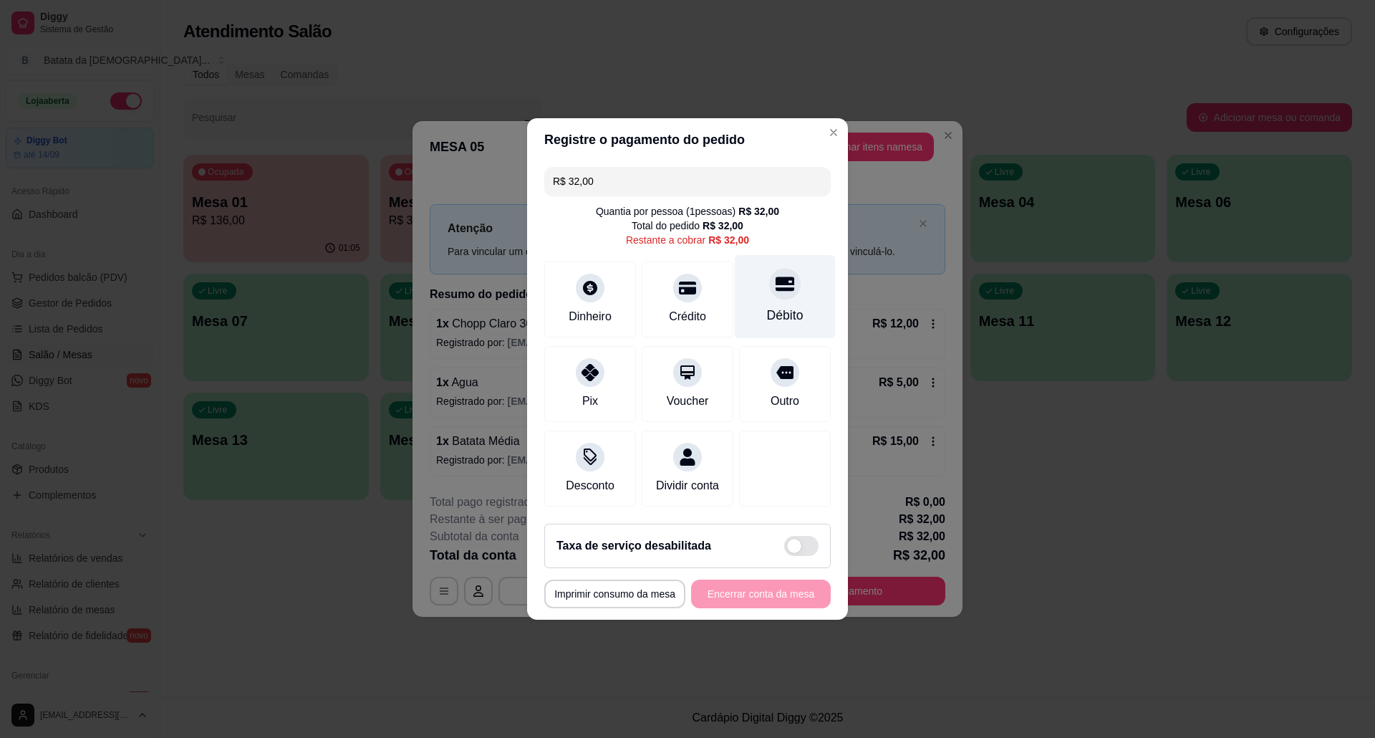
click at [768, 306] on div "Débito" at bounding box center [785, 315] width 37 height 19
type input "R$ 0,00"
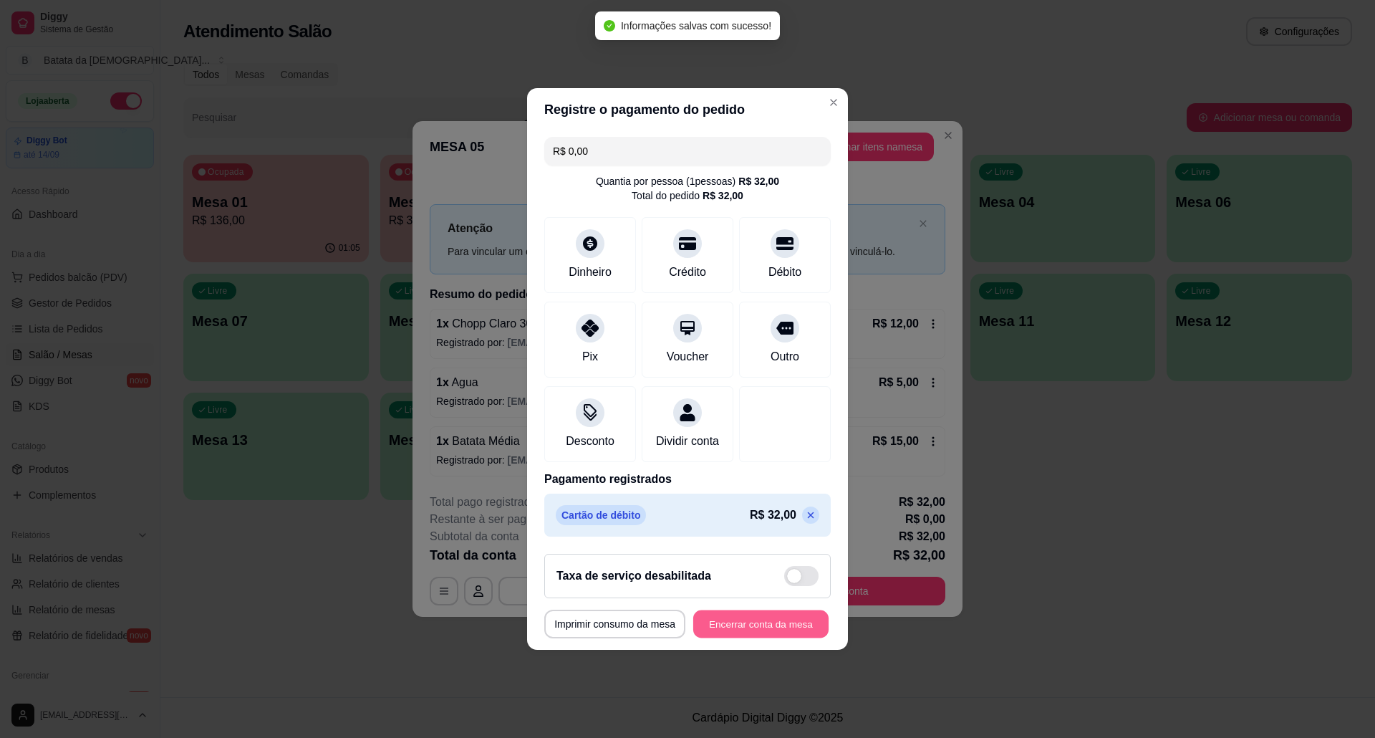
click at [768, 634] on button "Encerrar conta da mesa" at bounding box center [760, 624] width 135 height 28
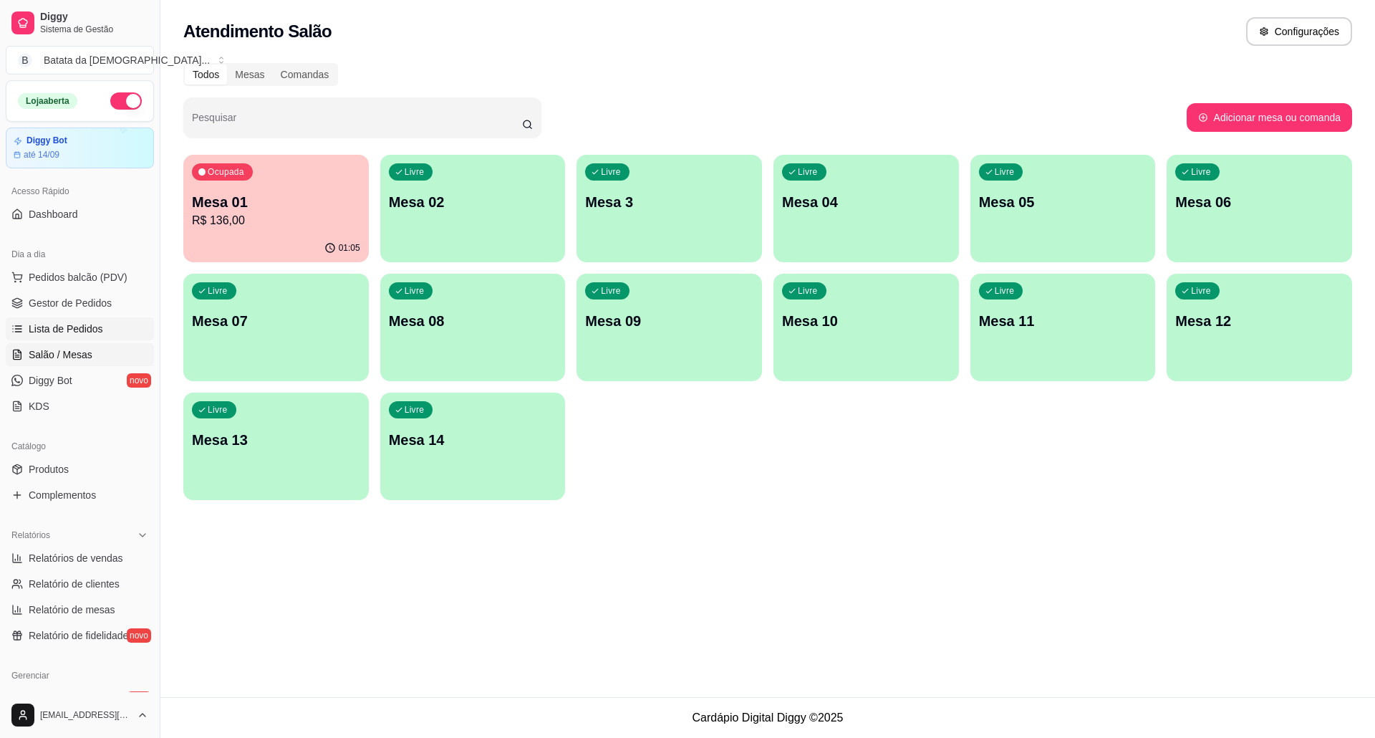
click at [64, 331] on span "Lista de Pedidos" at bounding box center [66, 329] width 74 height 14
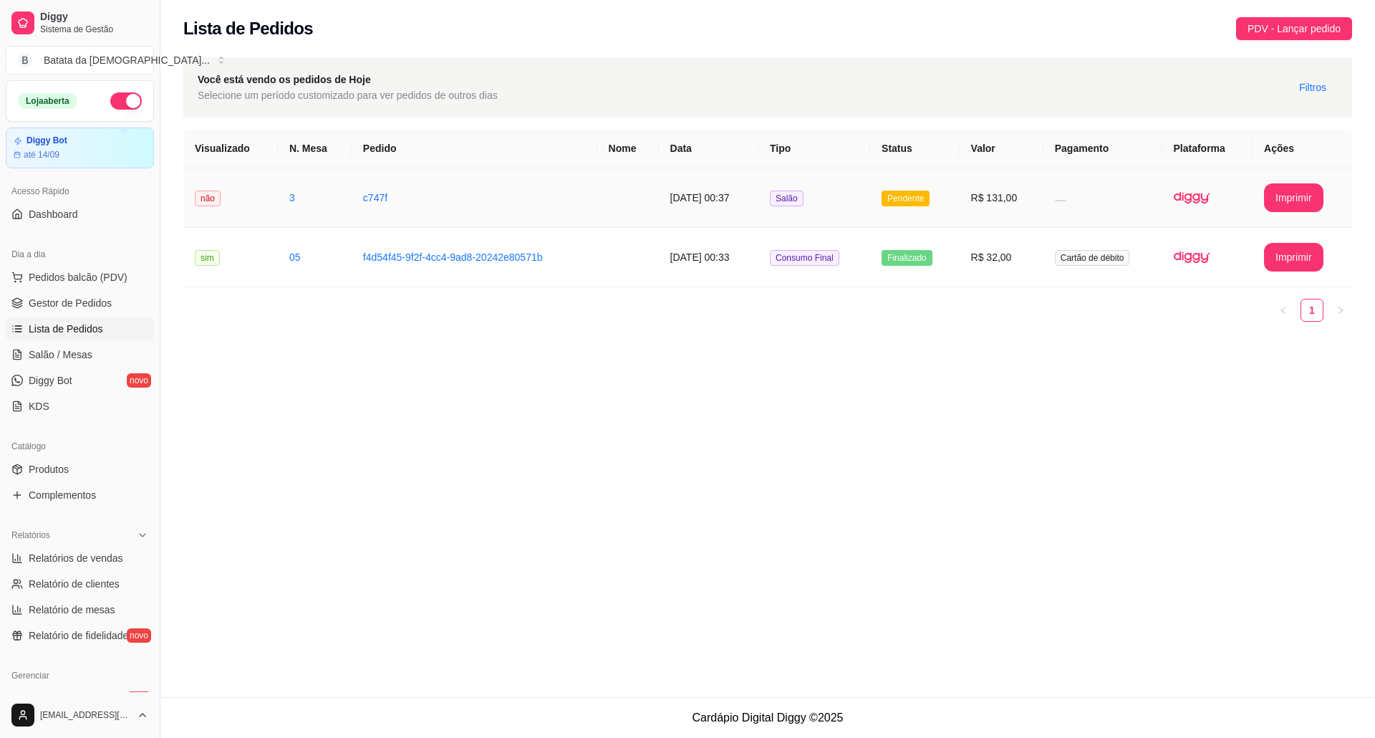
click at [828, 201] on td "Salão" at bounding box center [814, 197] width 112 height 59
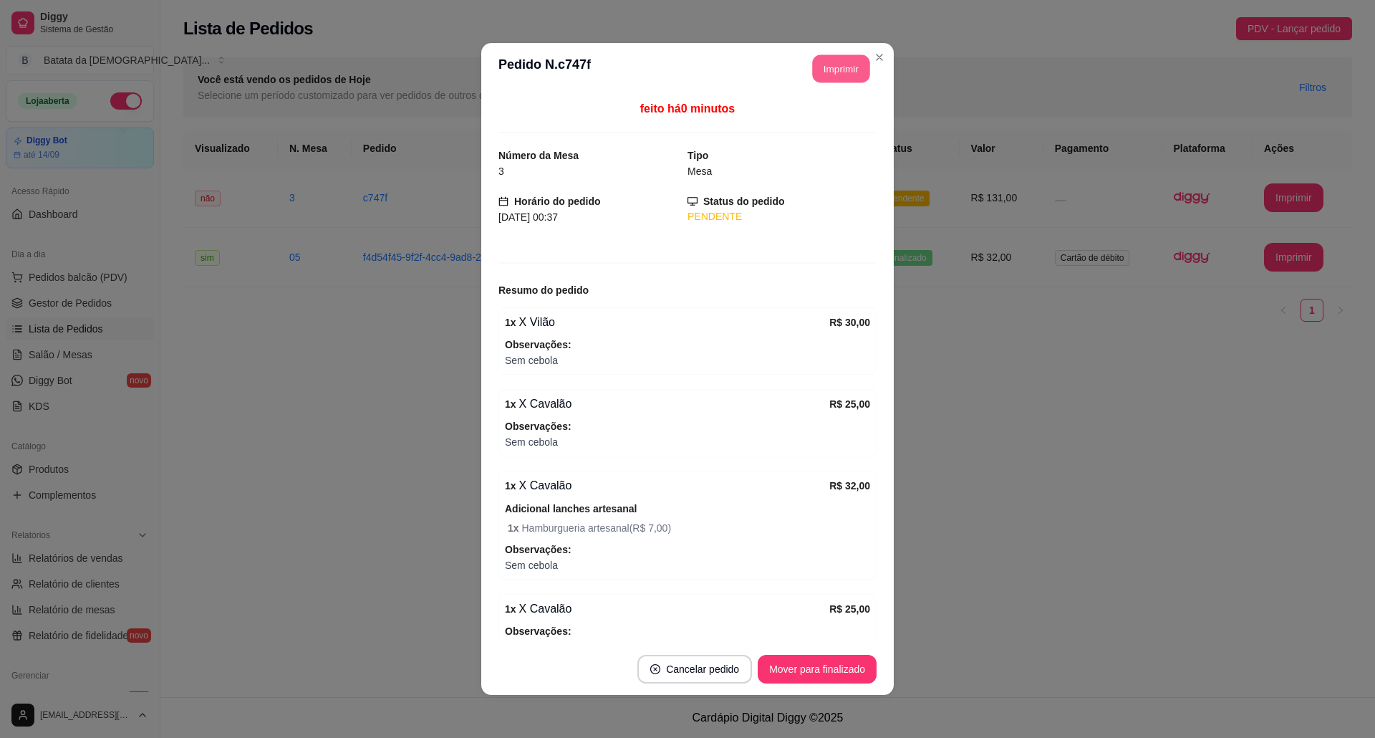
click at [838, 75] on button "Imprimir" at bounding box center [841, 69] width 57 height 28
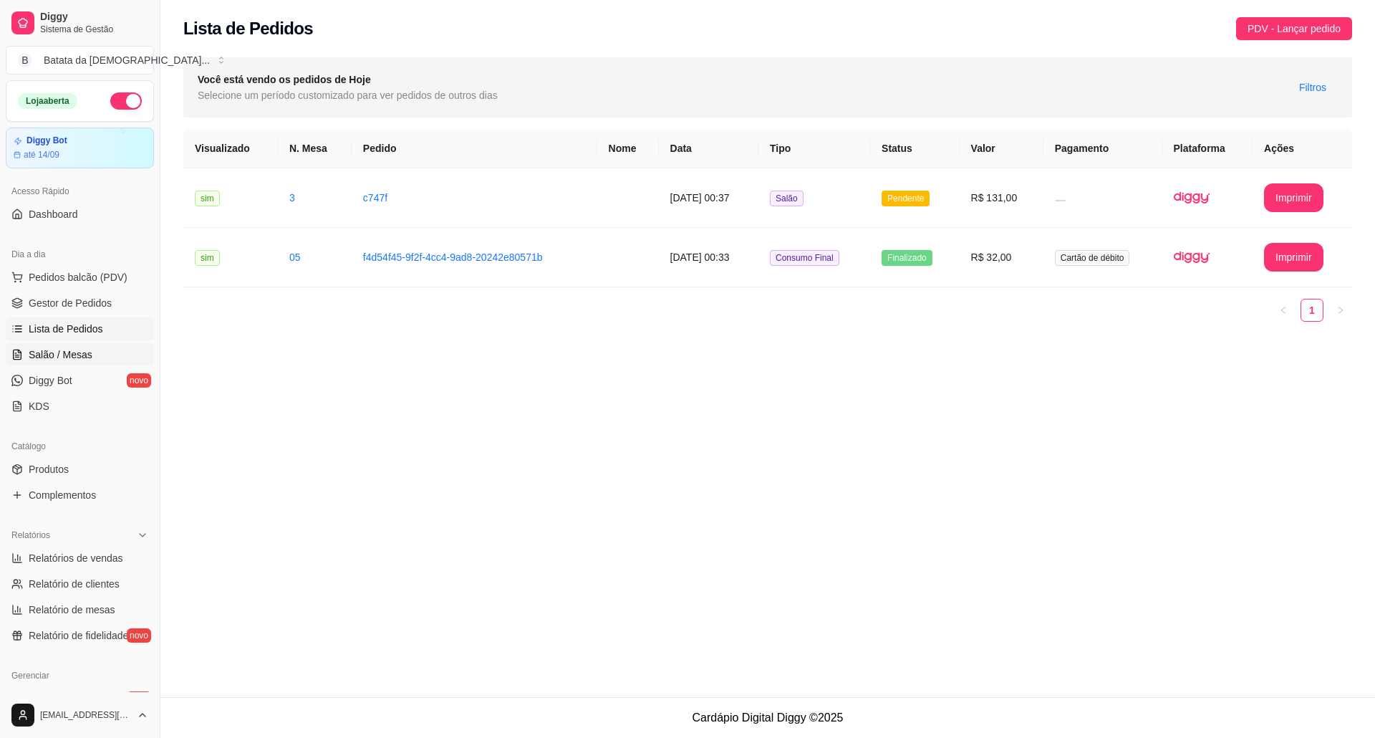
click at [67, 356] on span "Salão / Mesas" at bounding box center [61, 354] width 64 height 14
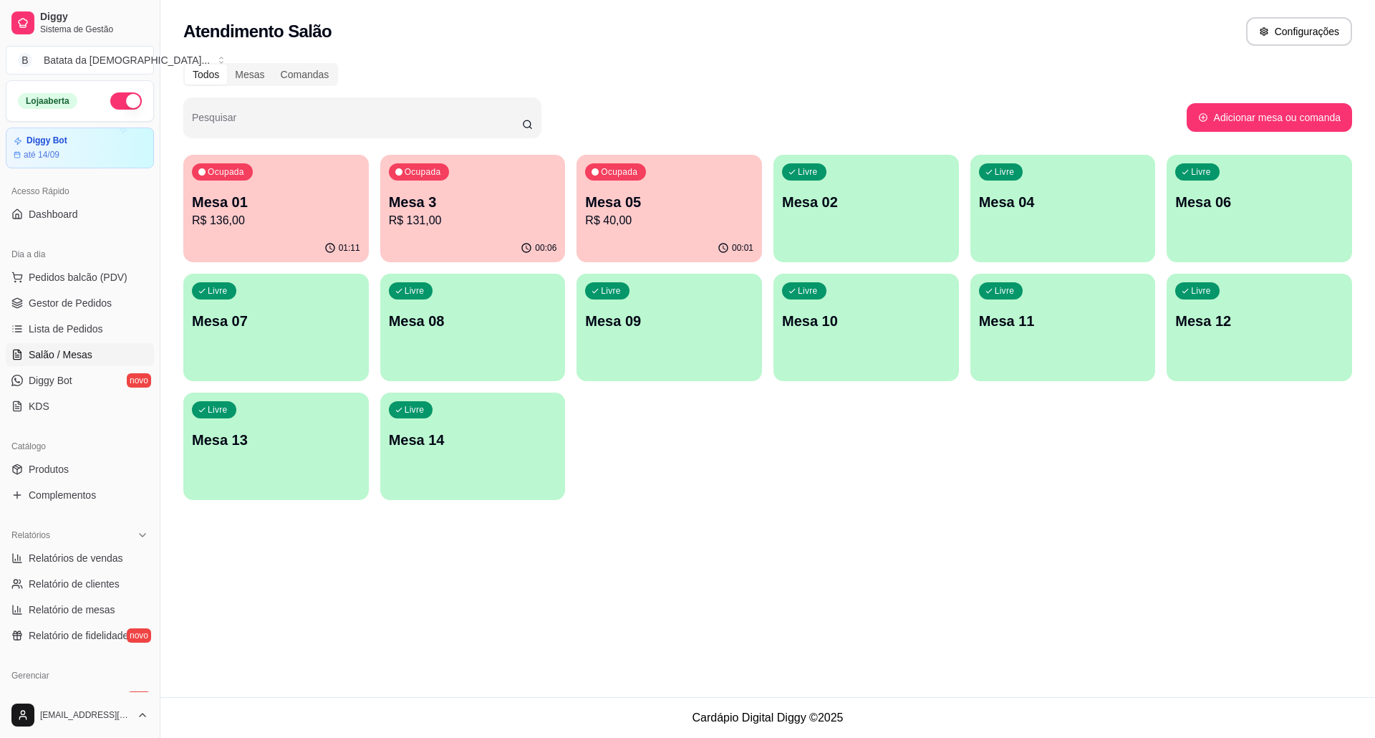
click at [682, 215] on p "R$ 40,00" at bounding box center [669, 220] width 168 height 17
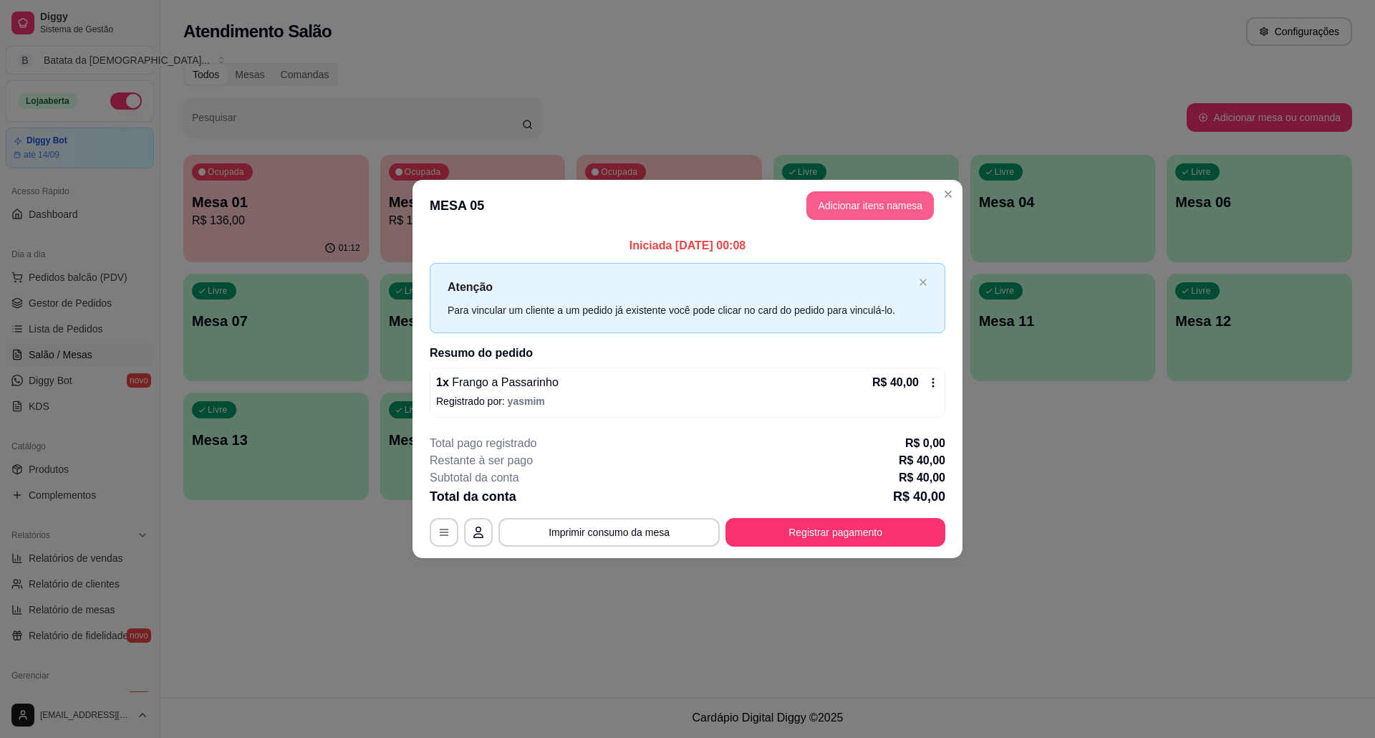
click at [878, 204] on button "Adicionar itens na mesa" at bounding box center [869, 205] width 127 height 29
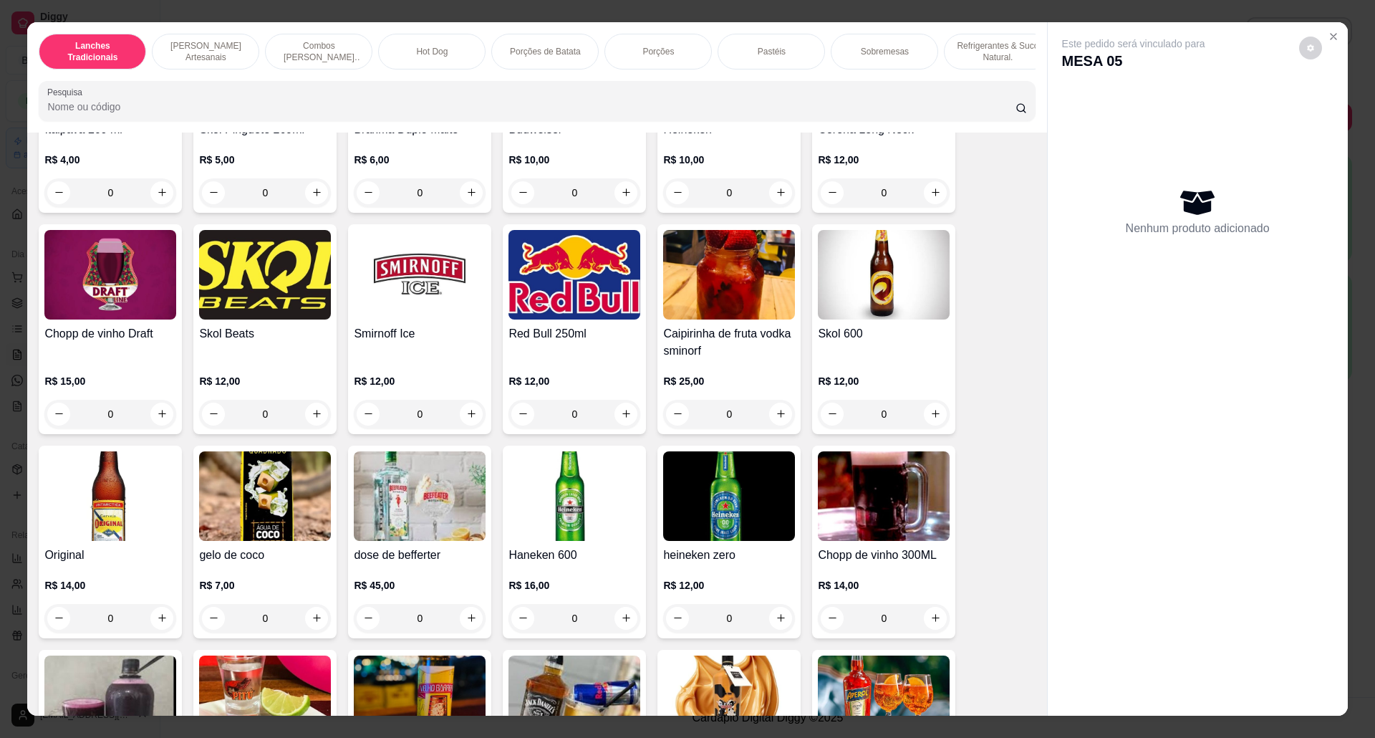
scroll to position [3724, 0]
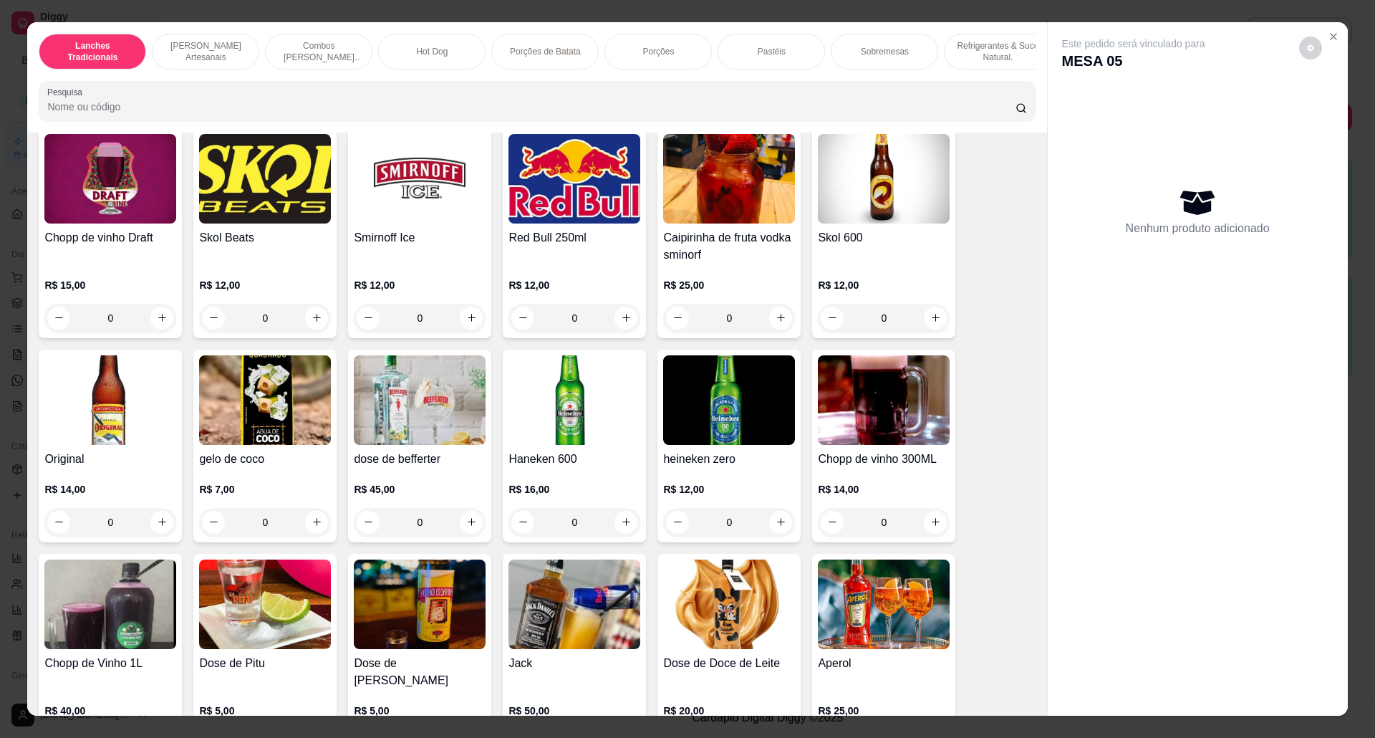
click at [112, 465] on h4 "Original" at bounding box center [110, 458] width 132 height 17
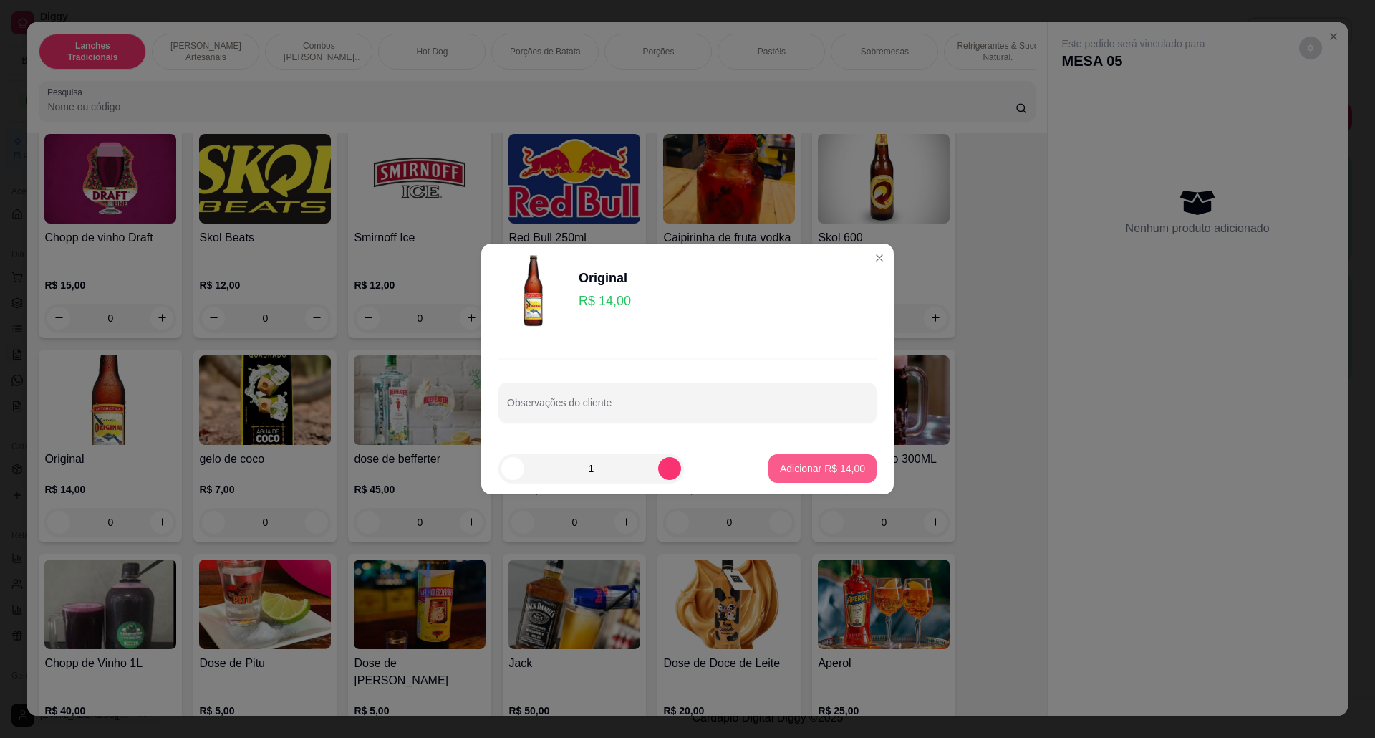
click at [840, 465] on p "Adicionar R$ 14,00" at bounding box center [822, 468] width 85 height 14
type input "1"
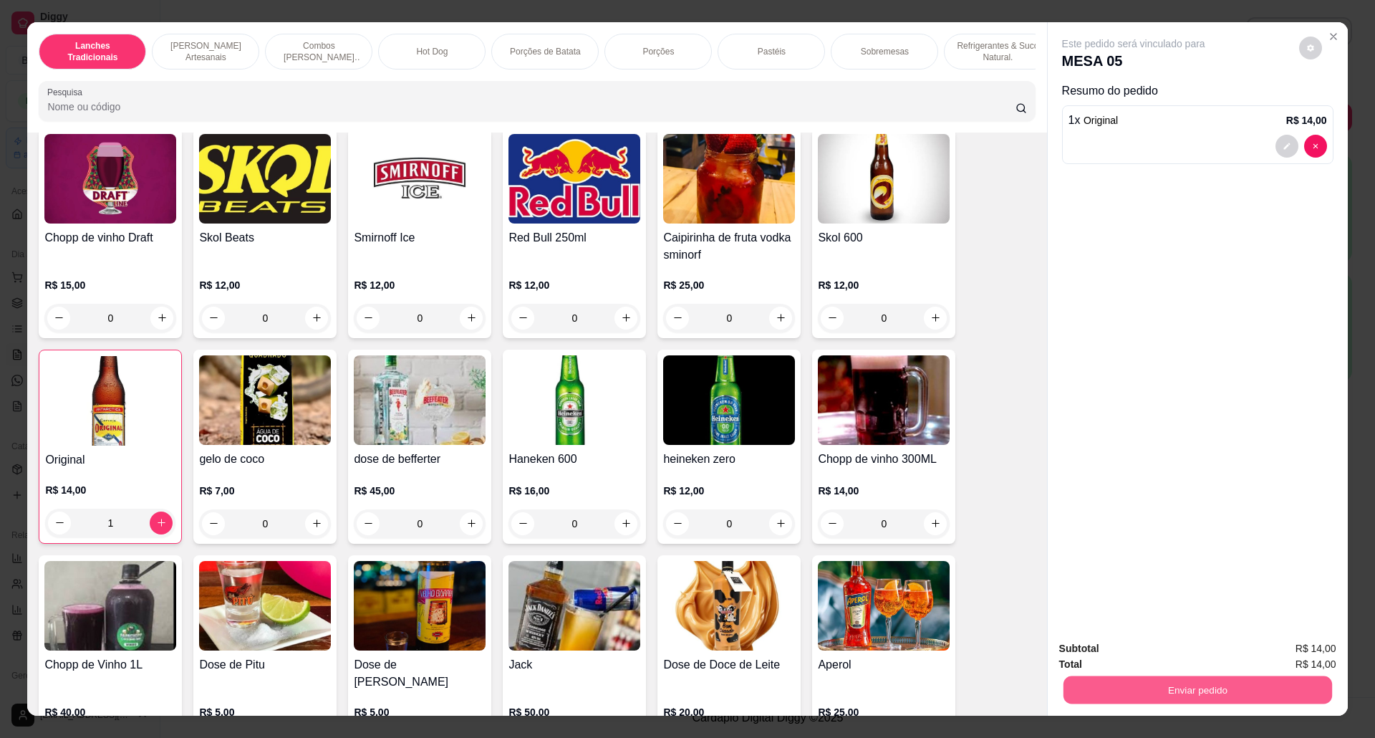
click at [1167, 677] on button "Enviar pedido" at bounding box center [1197, 690] width 269 height 28
click at [1135, 650] on button "Não registrar e enviar pedido" at bounding box center [1148, 655] width 149 height 27
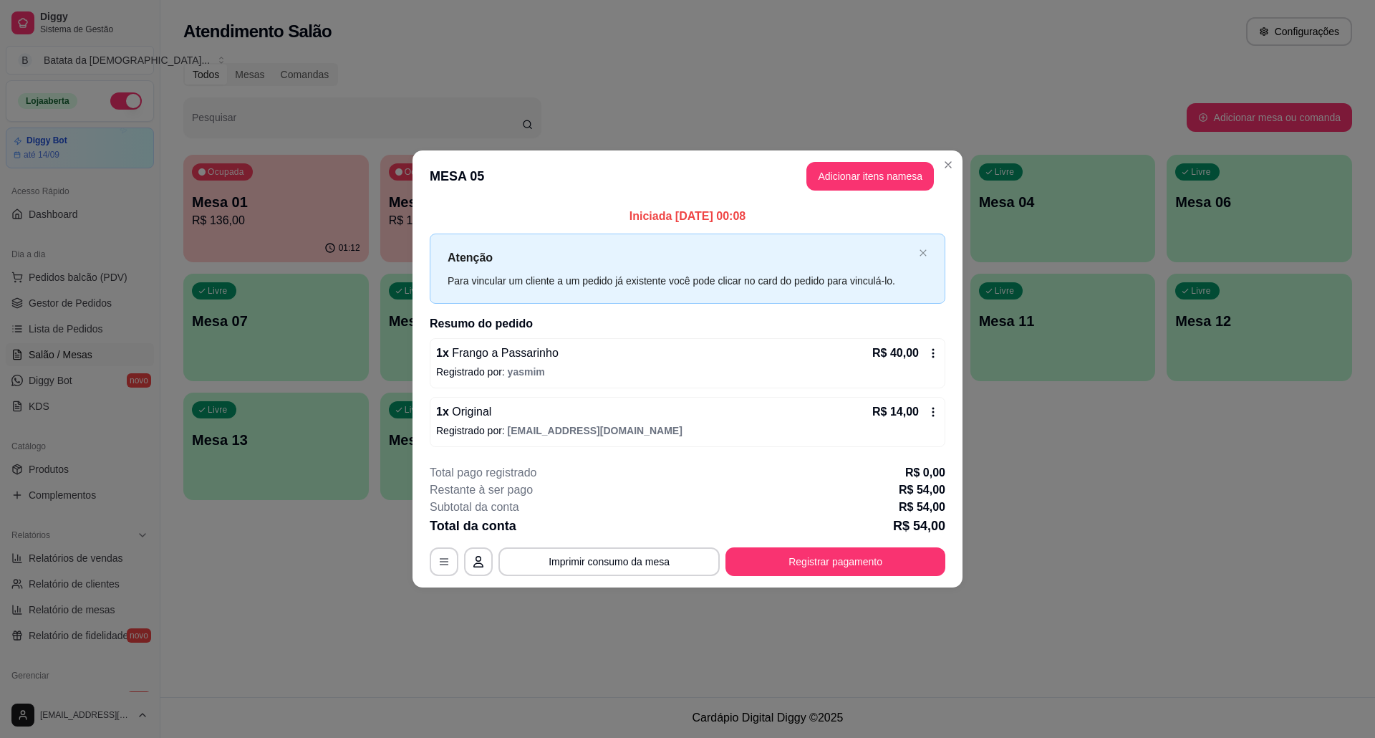
click at [960, 159] on header "MESA 05 Adicionar itens na mesa" at bounding box center [687, 176] width 550 height 52
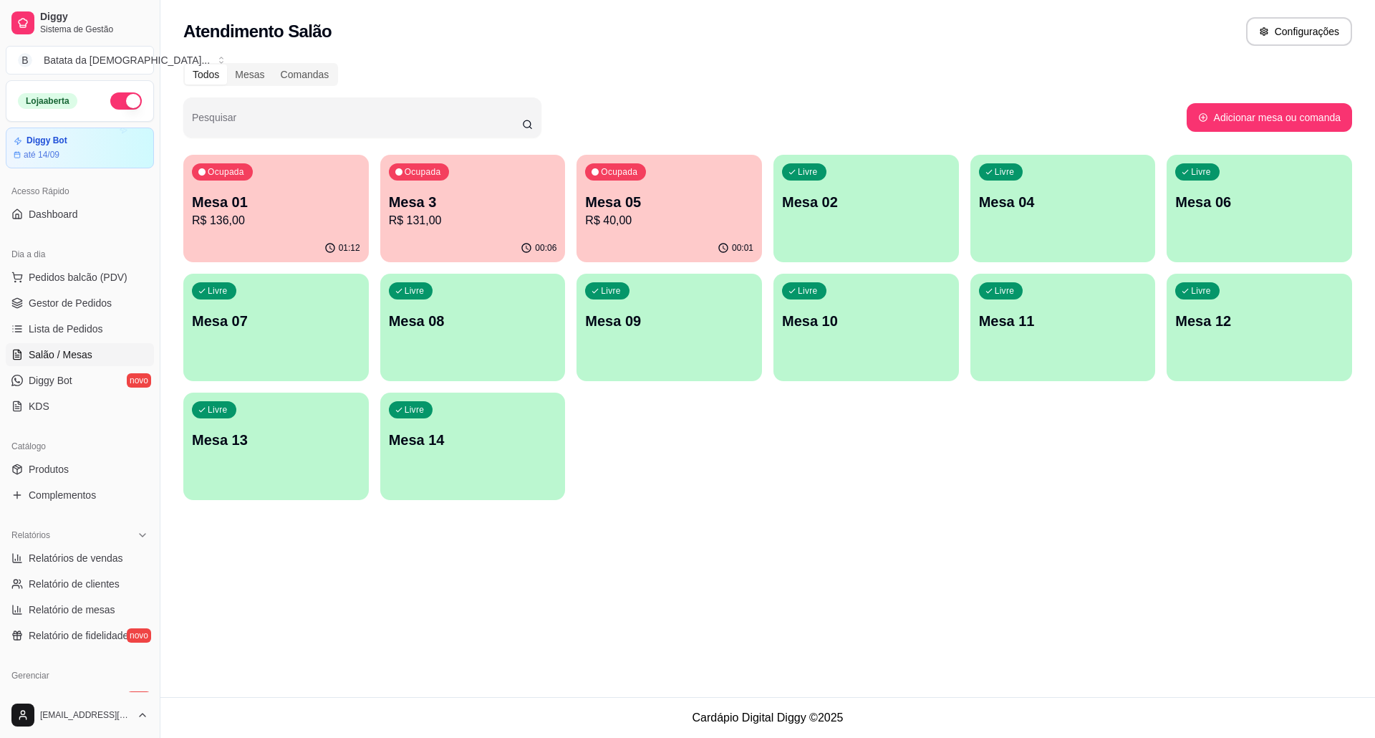
click at [655, 224] on p "R$ 40,00" at bounding box center [669, 220] width 168 height 17
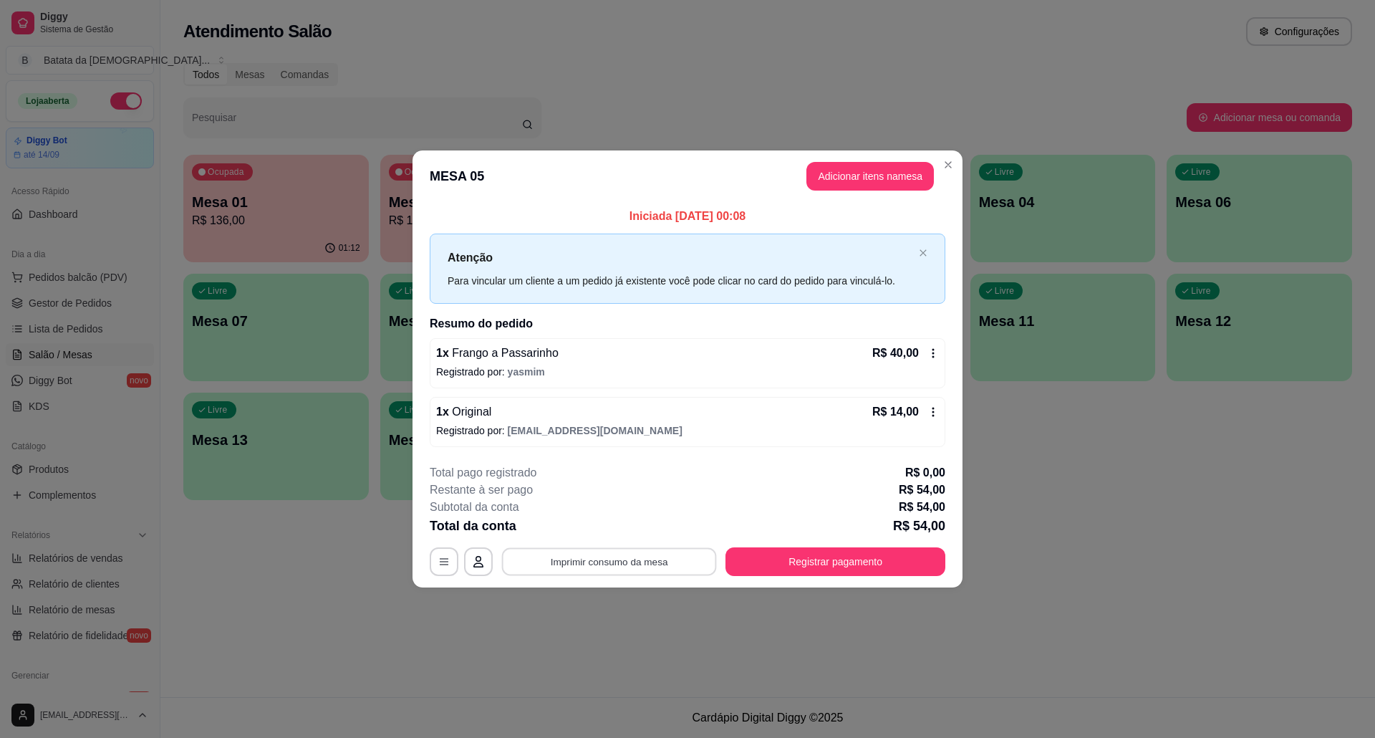
click at [675, 556] on button "Imprimir consumo da mesa" at bounding box center [609, 561] width 215 height 28
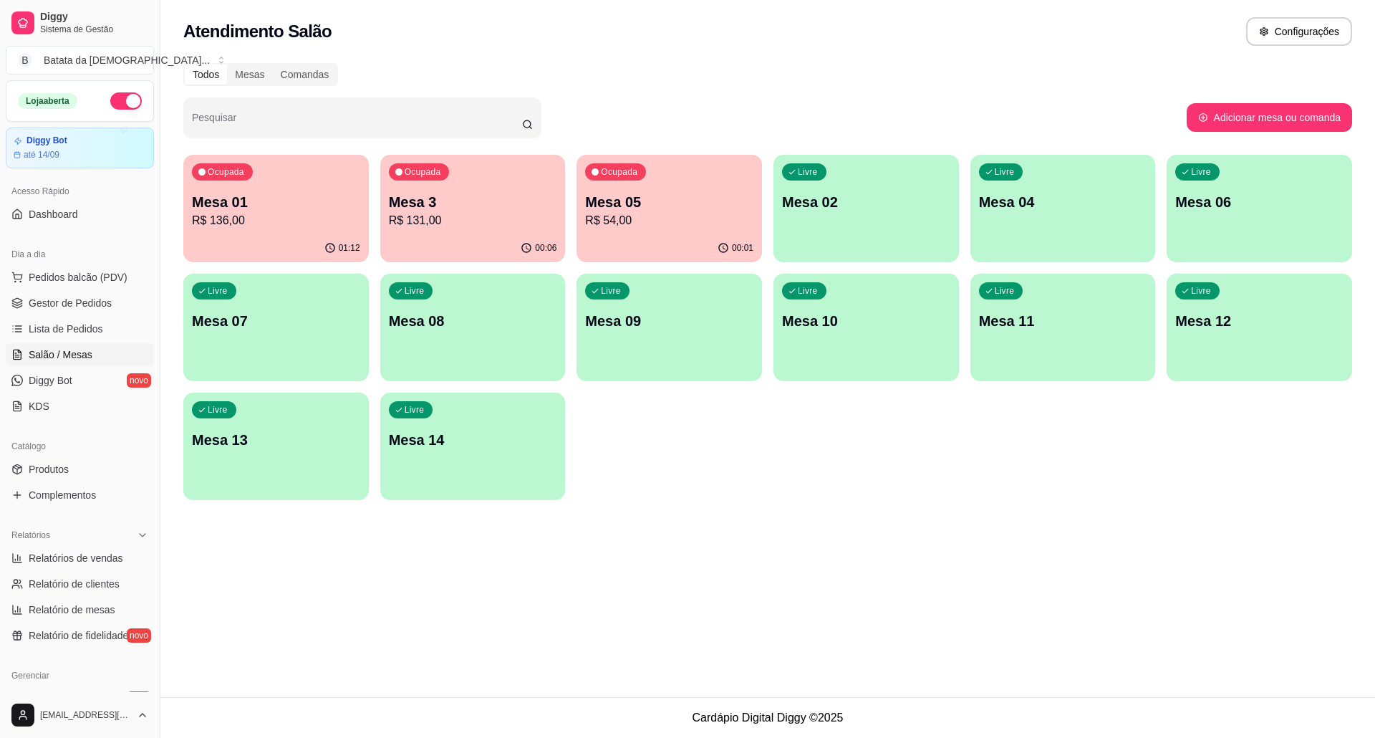
click at [279, 307] on div "Livre Mesa 07" at bounding box center [275, 319] width 185 height 90
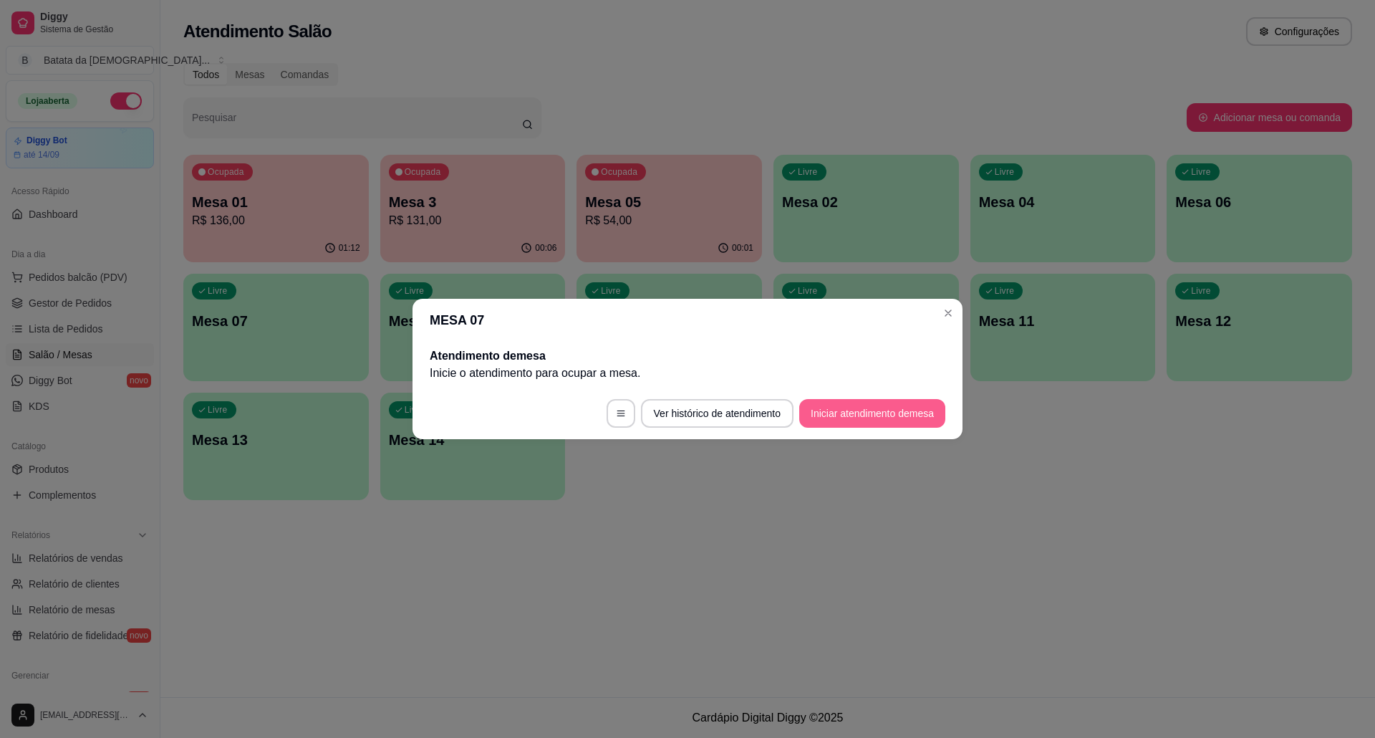
click at [849, 412] on button "Iniciar atendimento de mesa" at bounding box center [872, 413] width 146 height 29
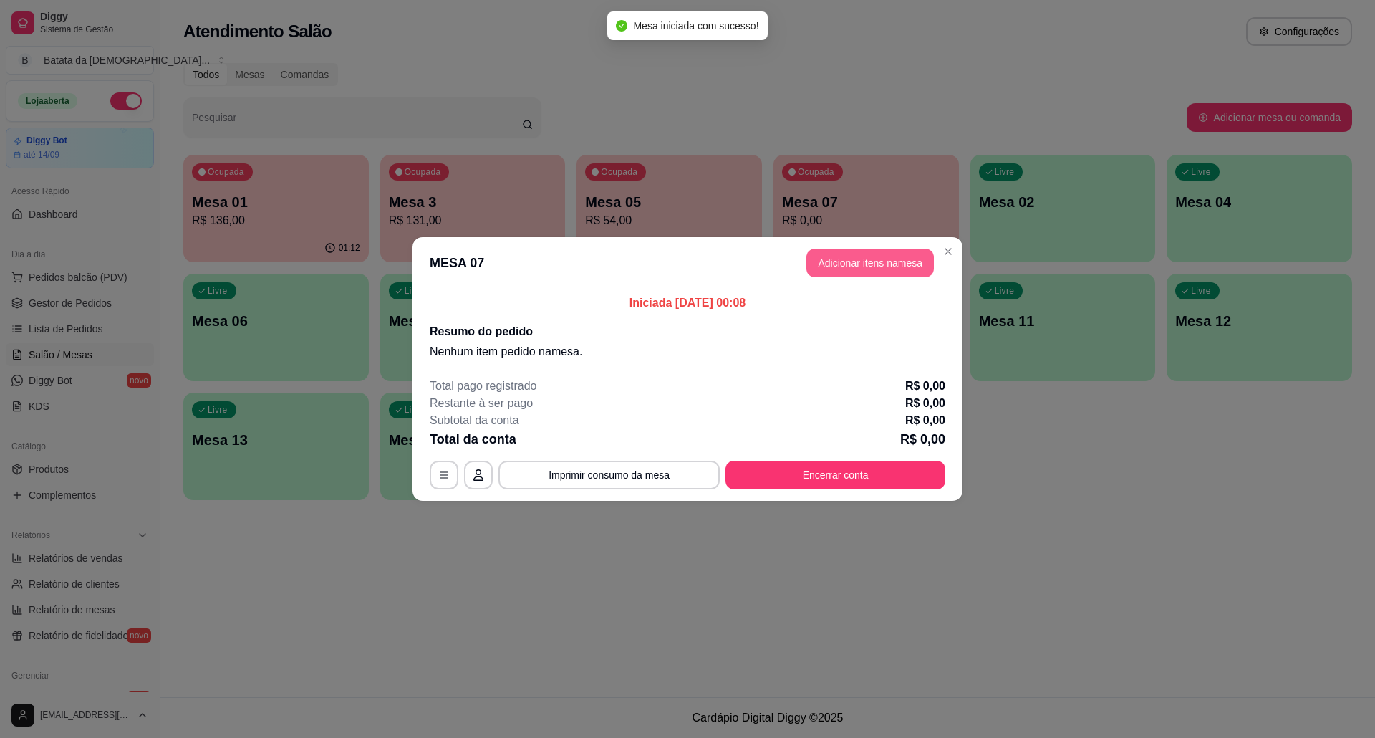
click at [862, 267] on button "Adicionar itens na mesa" at bounding box center [869, 262] width 127 height 29
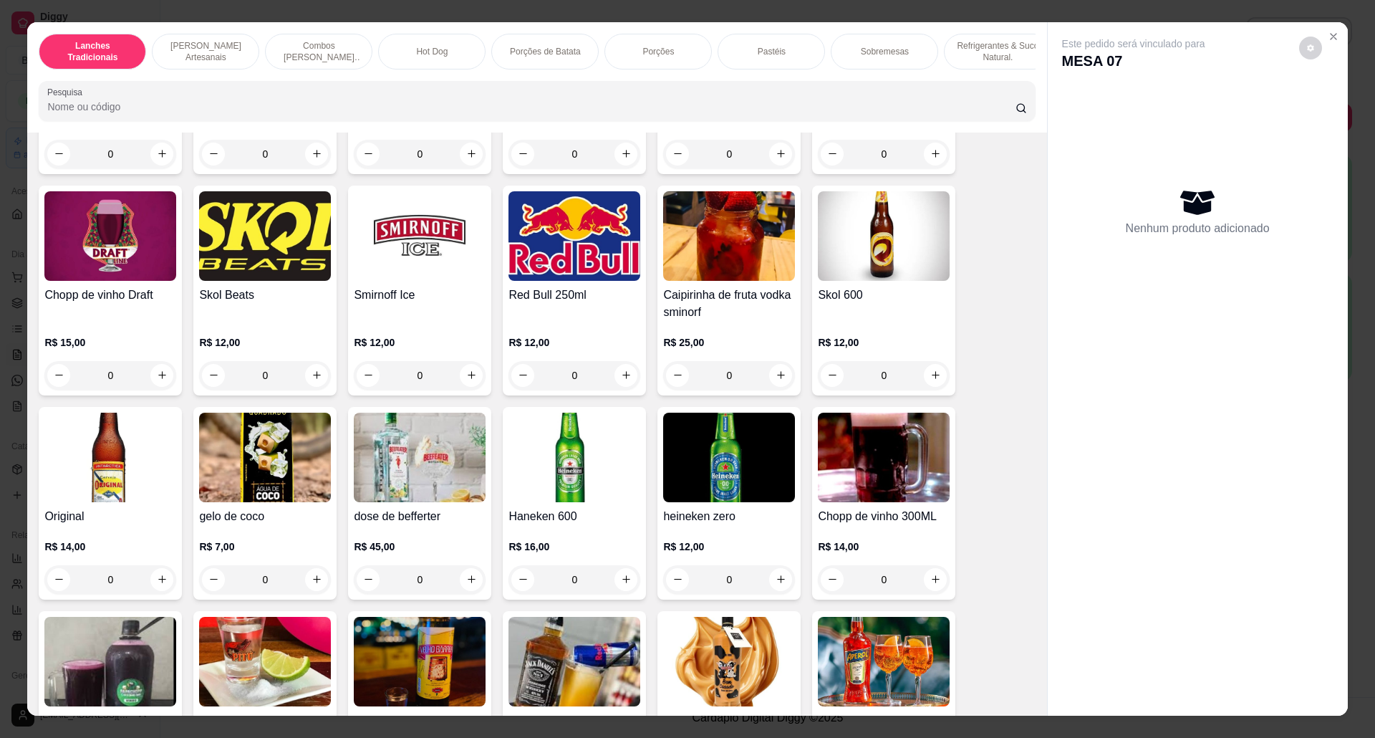
scroll to position [3914, 0]
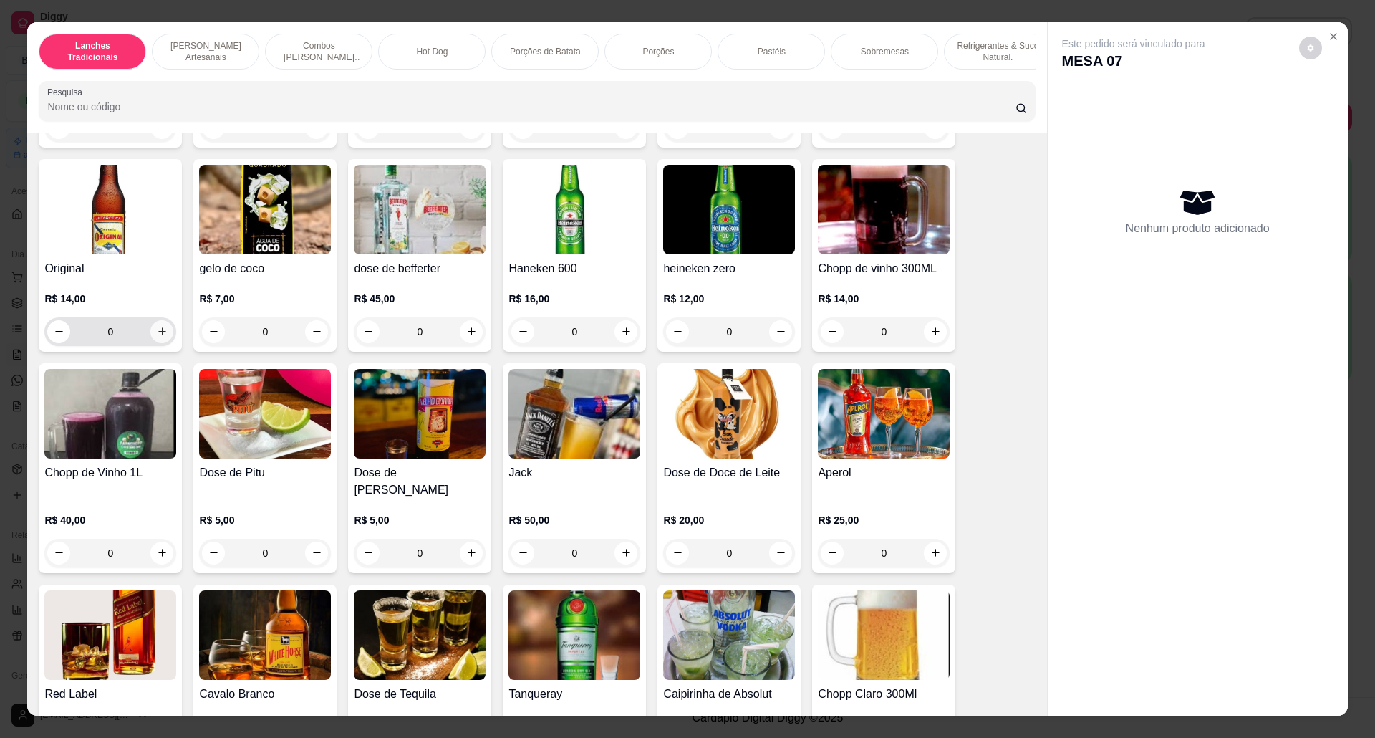
click at [158, 336] on icon "increase-product-quantity" at bounding box center [162, 332] width 8 height 8
click at [157, 337] on icon "increase-product-quantity" at bounding box center [162, 331] width 11 height 11
type input "2"
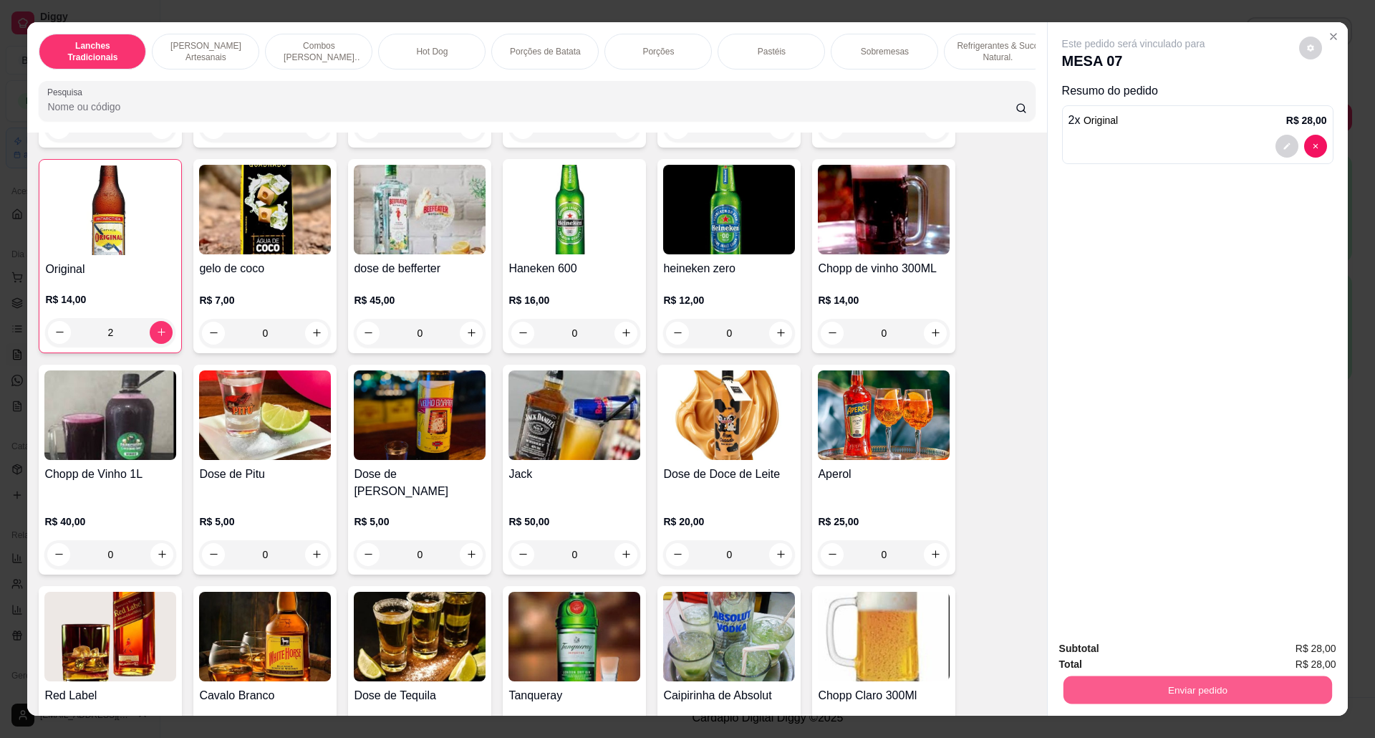
click at [1299, 703] on button "Enviar pedido" at bounding box center [1197, 690] width 269 height 28
click at [1189, 648] on button "Não registrar e enviar pedido" at bounding box center [1148, 655] width 149 height 27
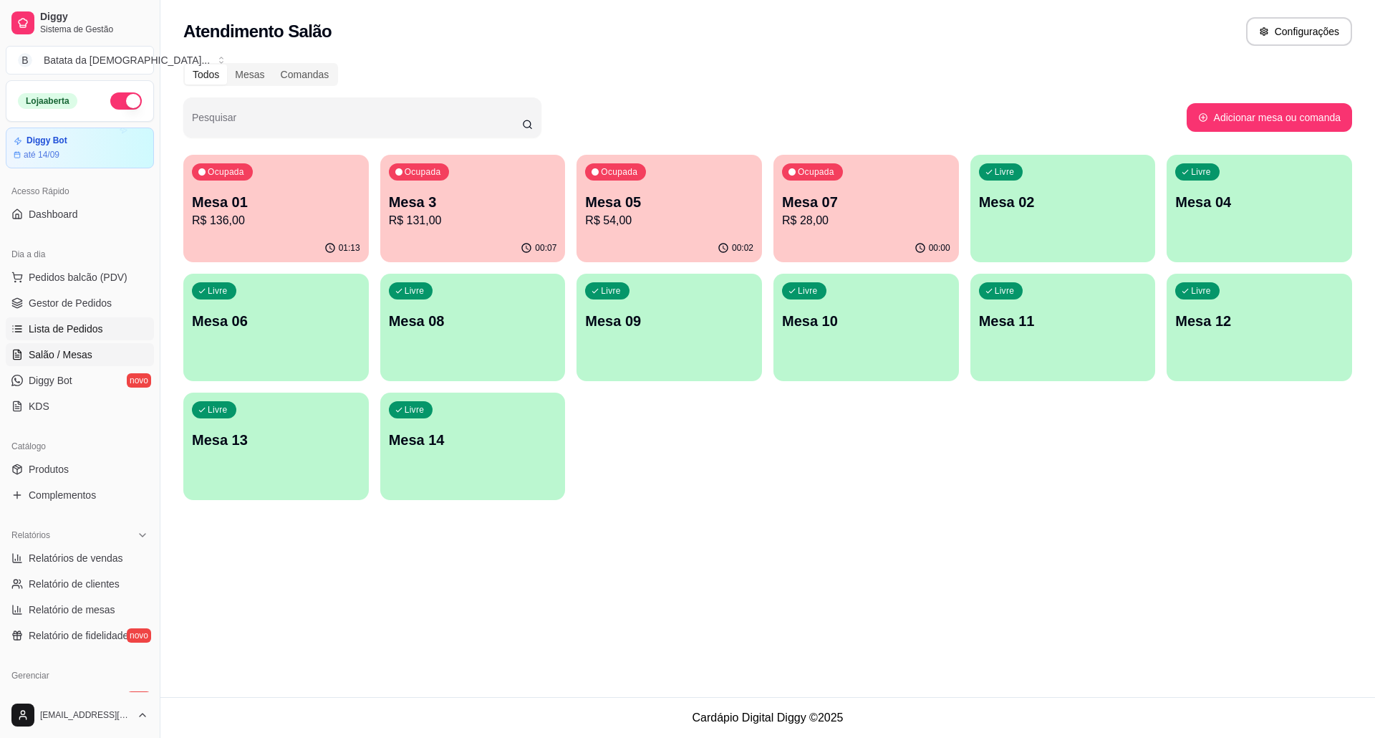
click at [6, 331] on link "Lista de Pedidos" at bounding box center [80, 328] width 148 height 23
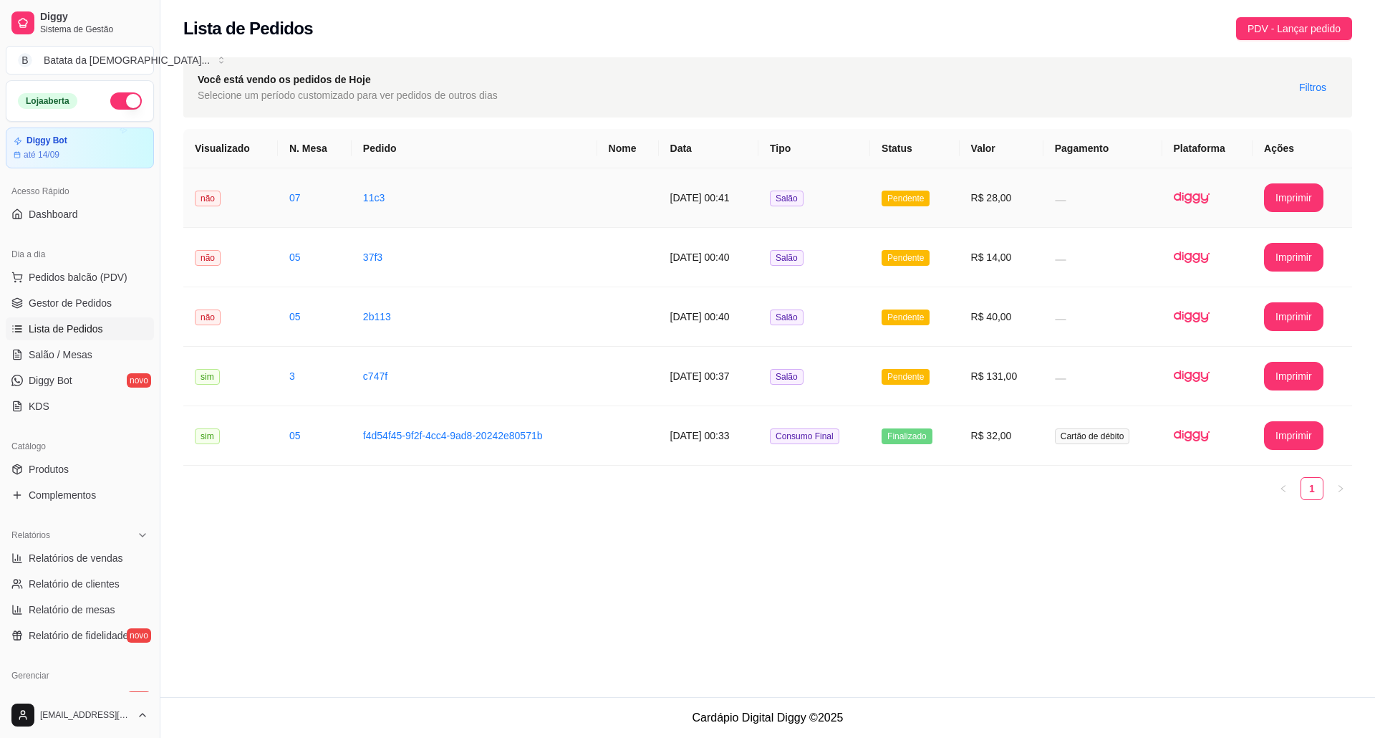
click at [683, 201] on td "16/08/2025 às 00:41" at bounding box center [709, 197] width 100 height 59
click at [860, 193] on td "Salão" at bounding box center [814, 197] width 112 height 59
click at [109, 274] on span "Pedidos balcão (PDV)" at bounding box center [78, 277] width 99 height 14
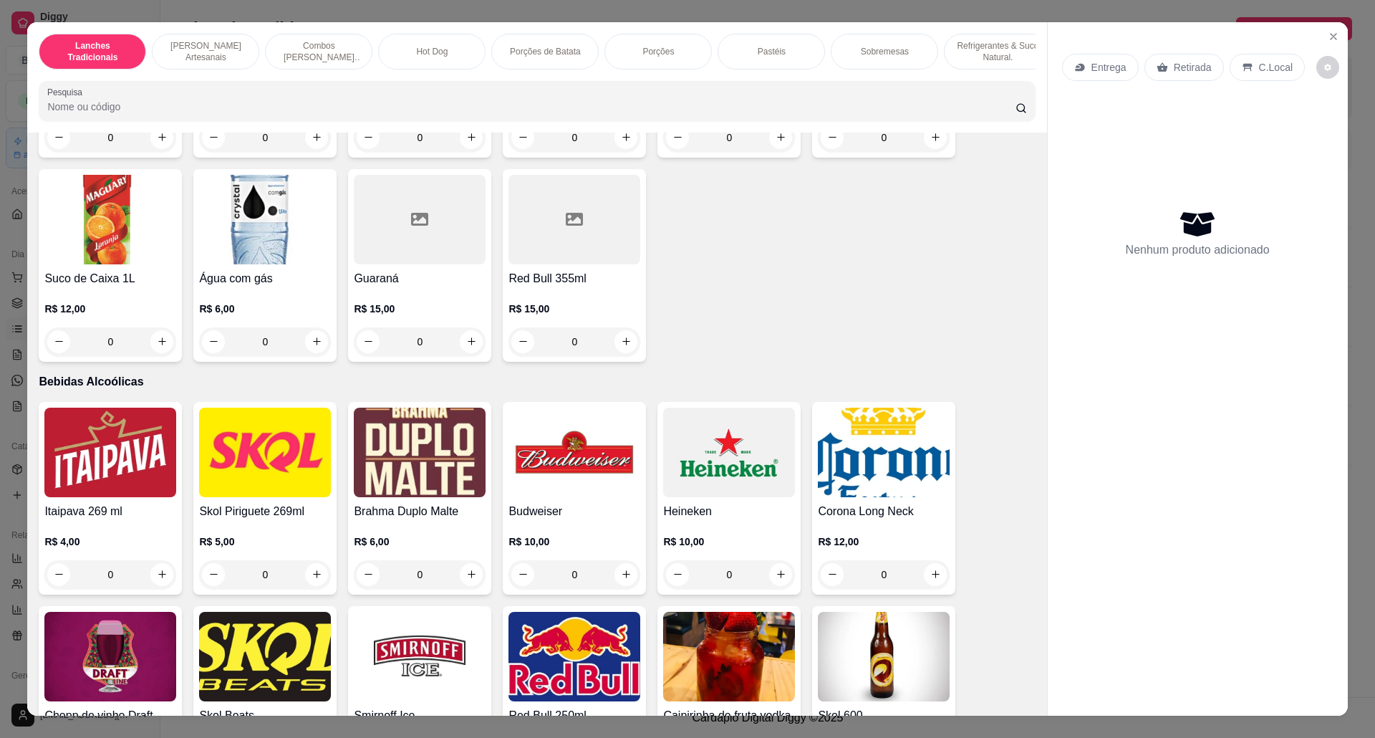
scroll to position [3437, 0]
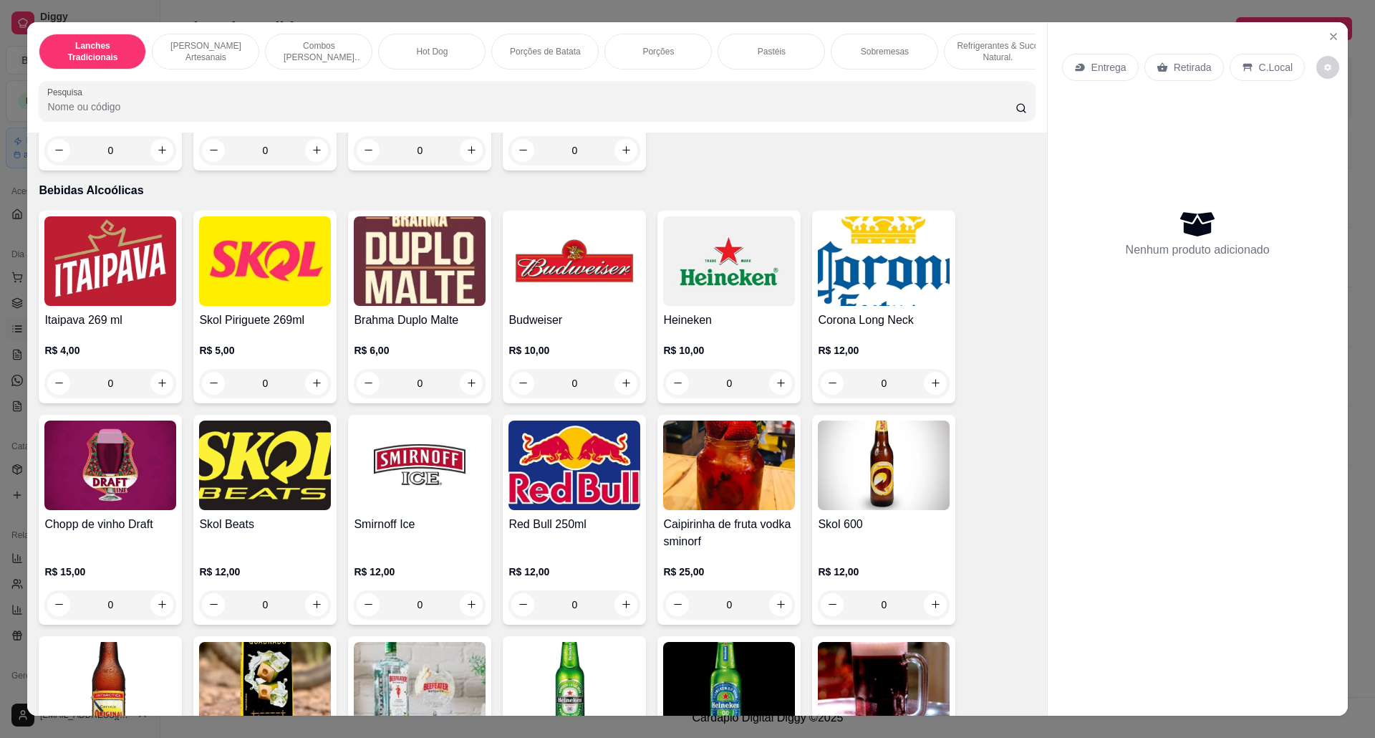
click at [255, 301] on img at bounding box center [265, 261] width 132 height 90
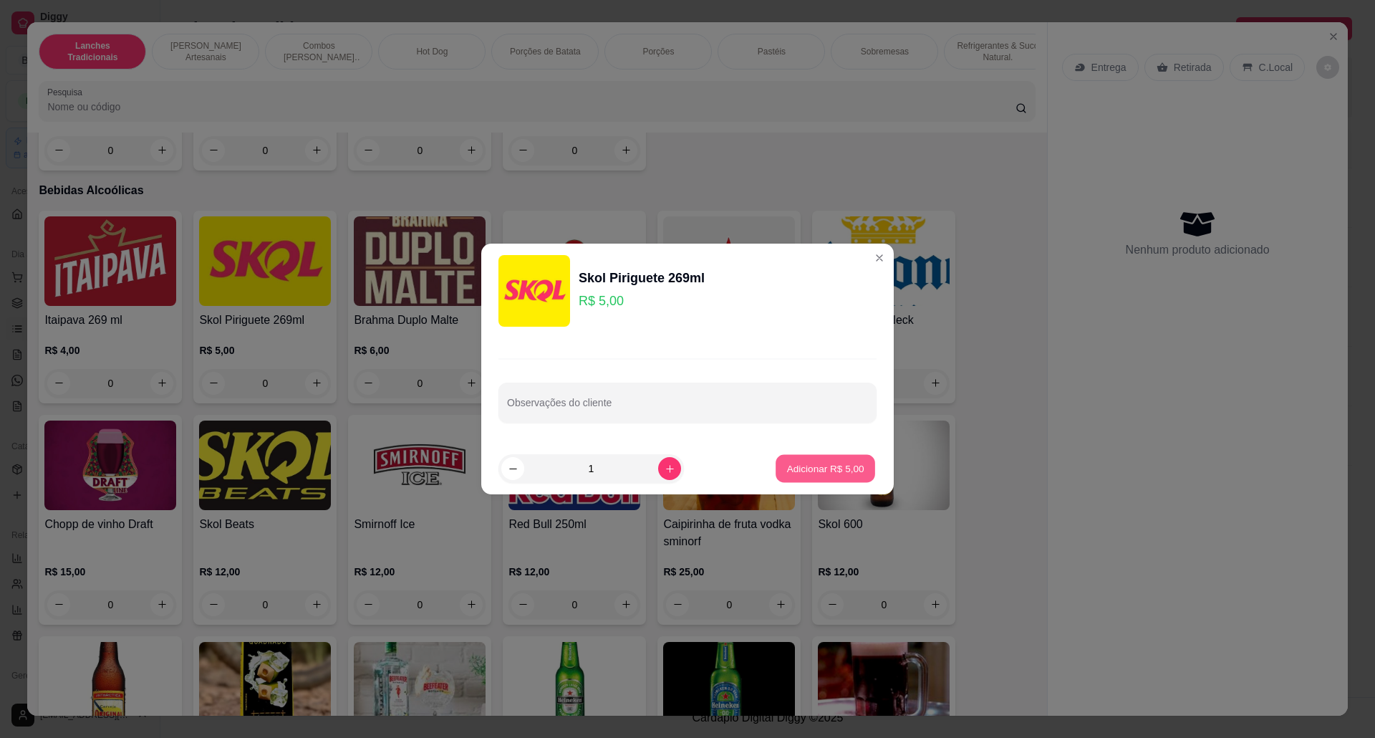
click at [814, 457] on button "Adicionar R$ 5,00" at bounding box center [826, 469] width 100 height 28
type input "1"
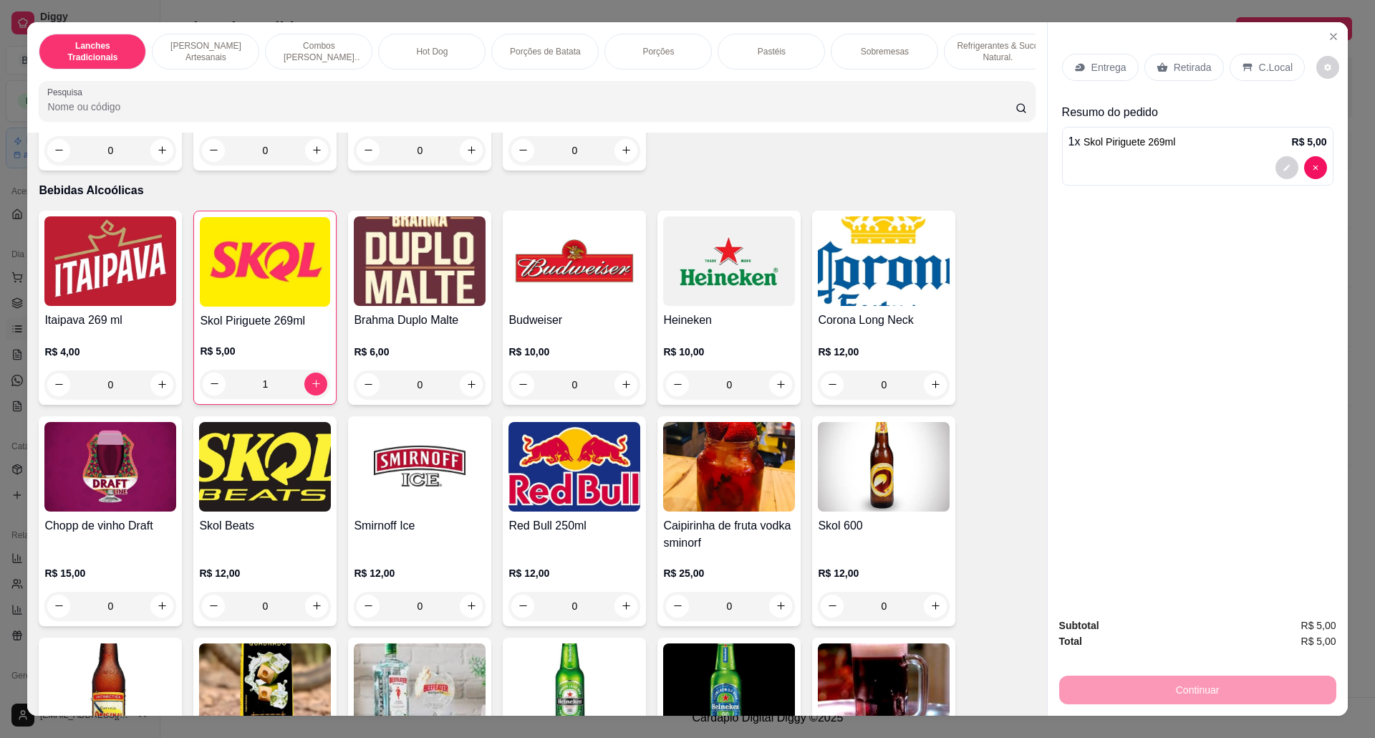
click at [1259, 62] on p "C.Local" at bounding box center [1276, 67] width 34 height 14
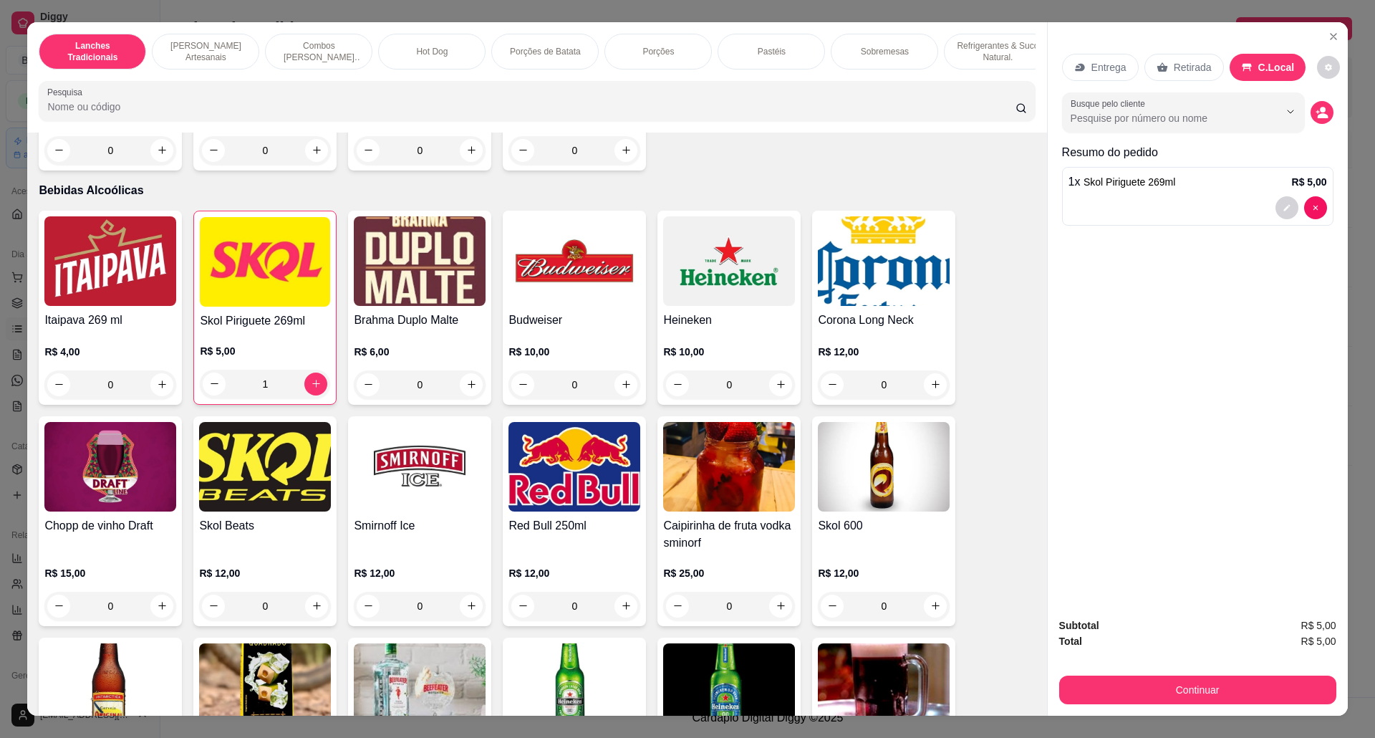
click at [1219, 671] on div "Subtotal R$ 5,00 Total R$ 5,00 Continuar" at bounding box center [1197, 660] width 277 height 87
click at [1218, 690] on button "Continuar" at bounding box center [1197, 689] width 277 height 29
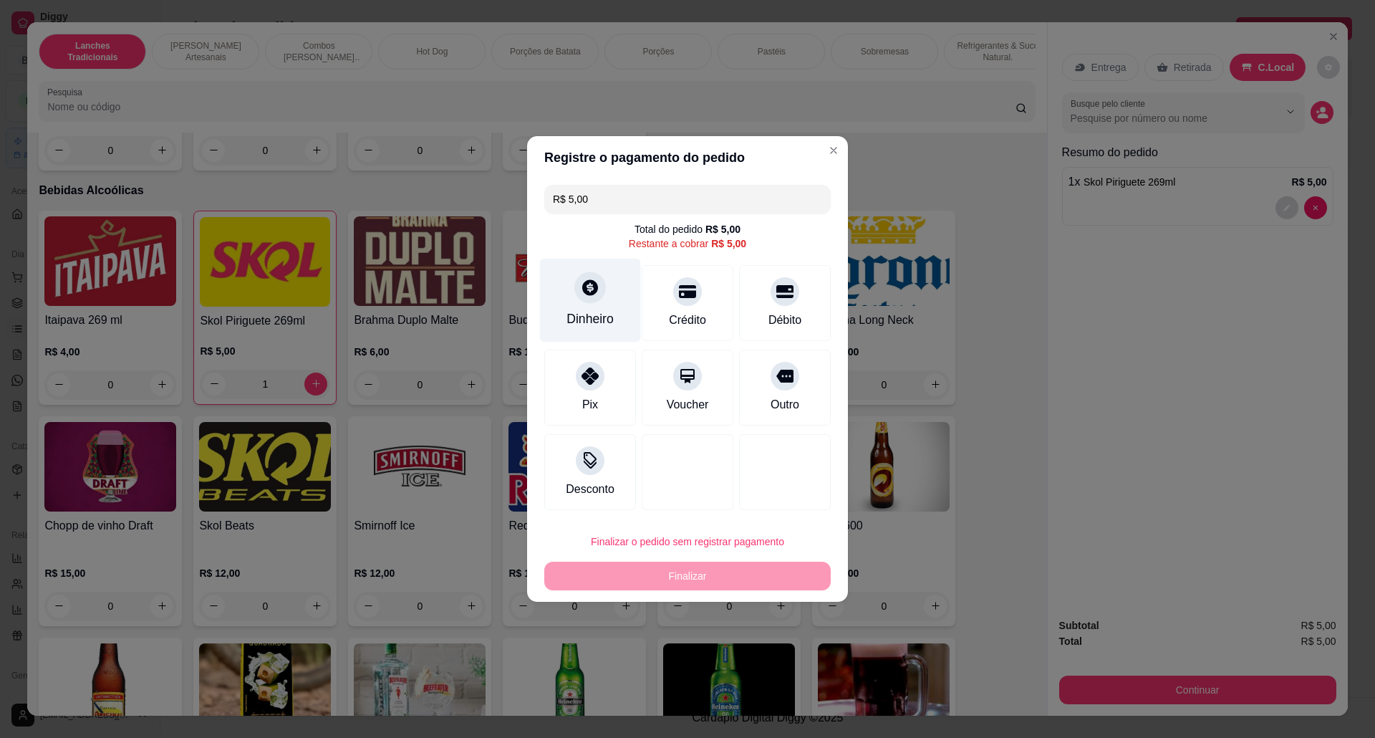
click at [604, 309] on div "Dinheiro" at bounding box center [589, 318] width 47 height 19
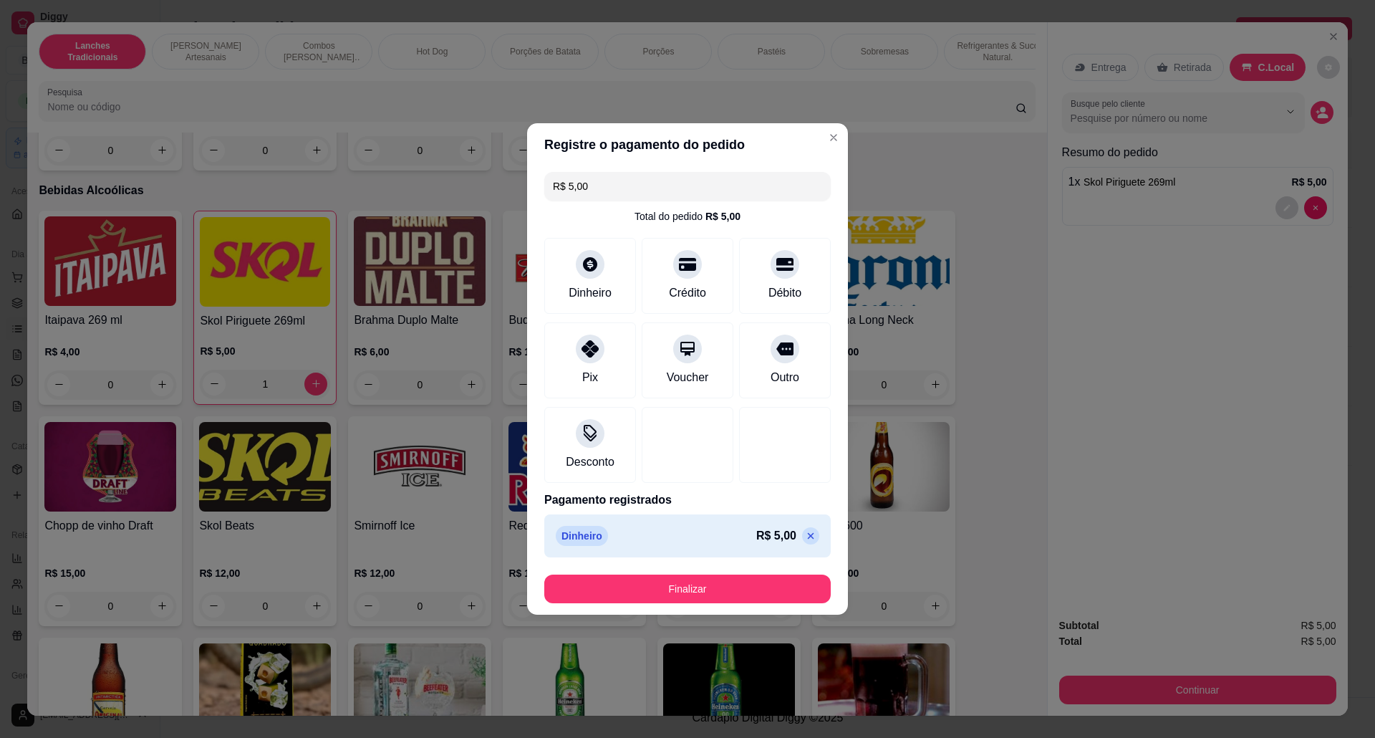
type input "R$ 0,00"
click at [740, 585] on button "Finalizar" at bounding box center [688, 589] width 278 height 28
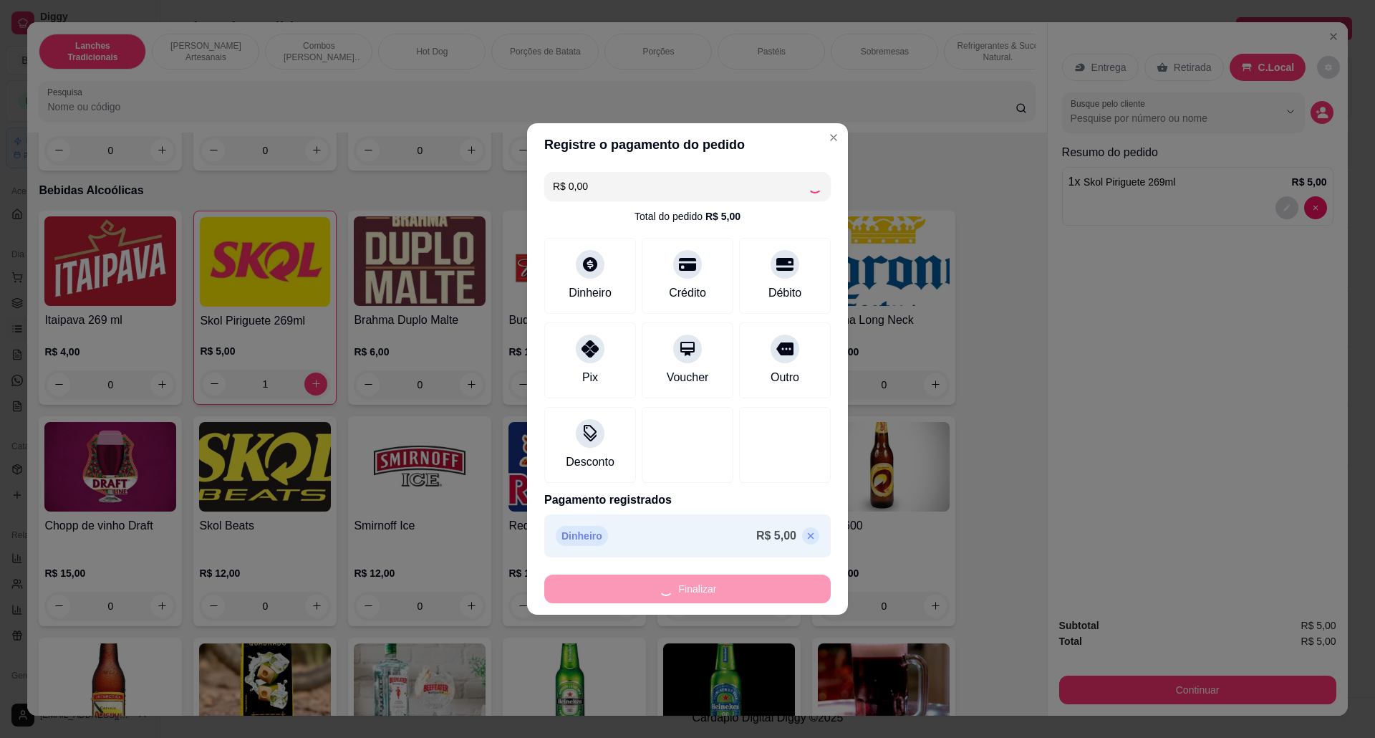
type input "0"
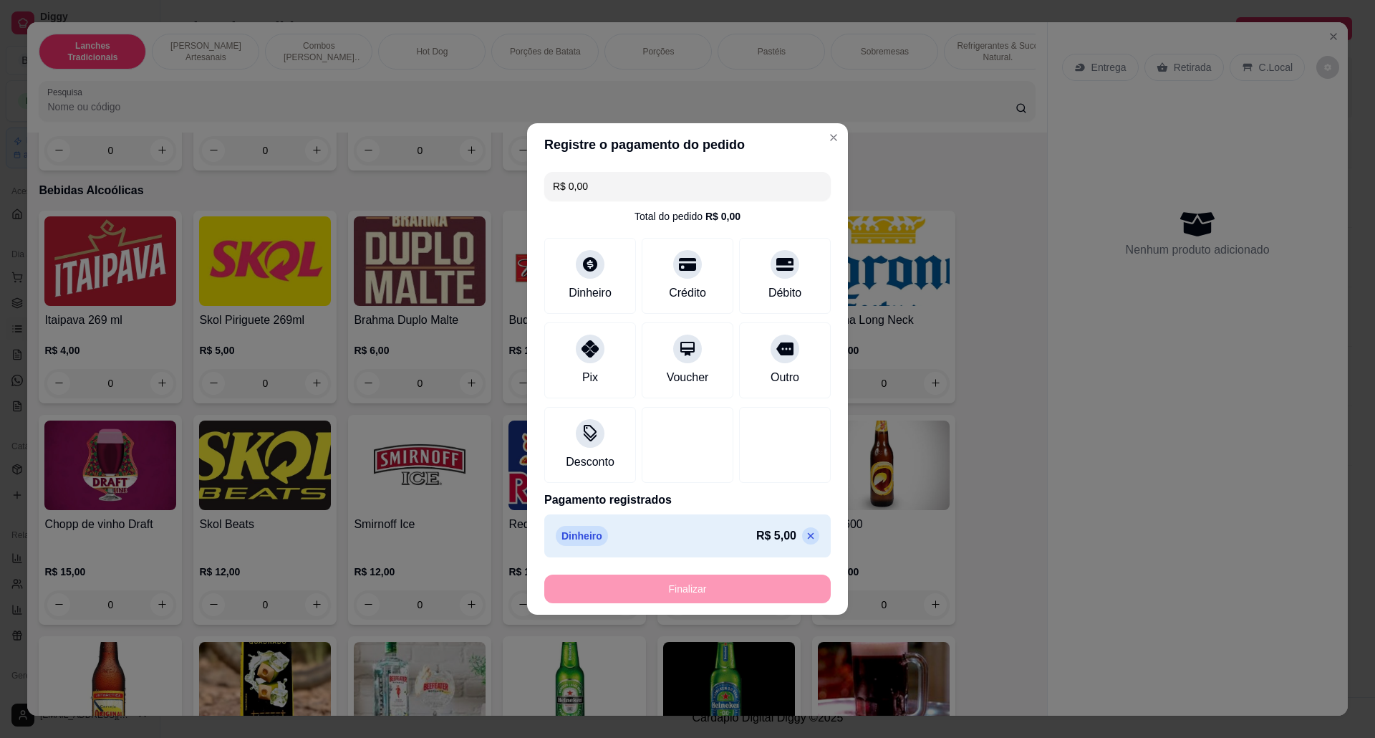
type input "-R$ 5,00"
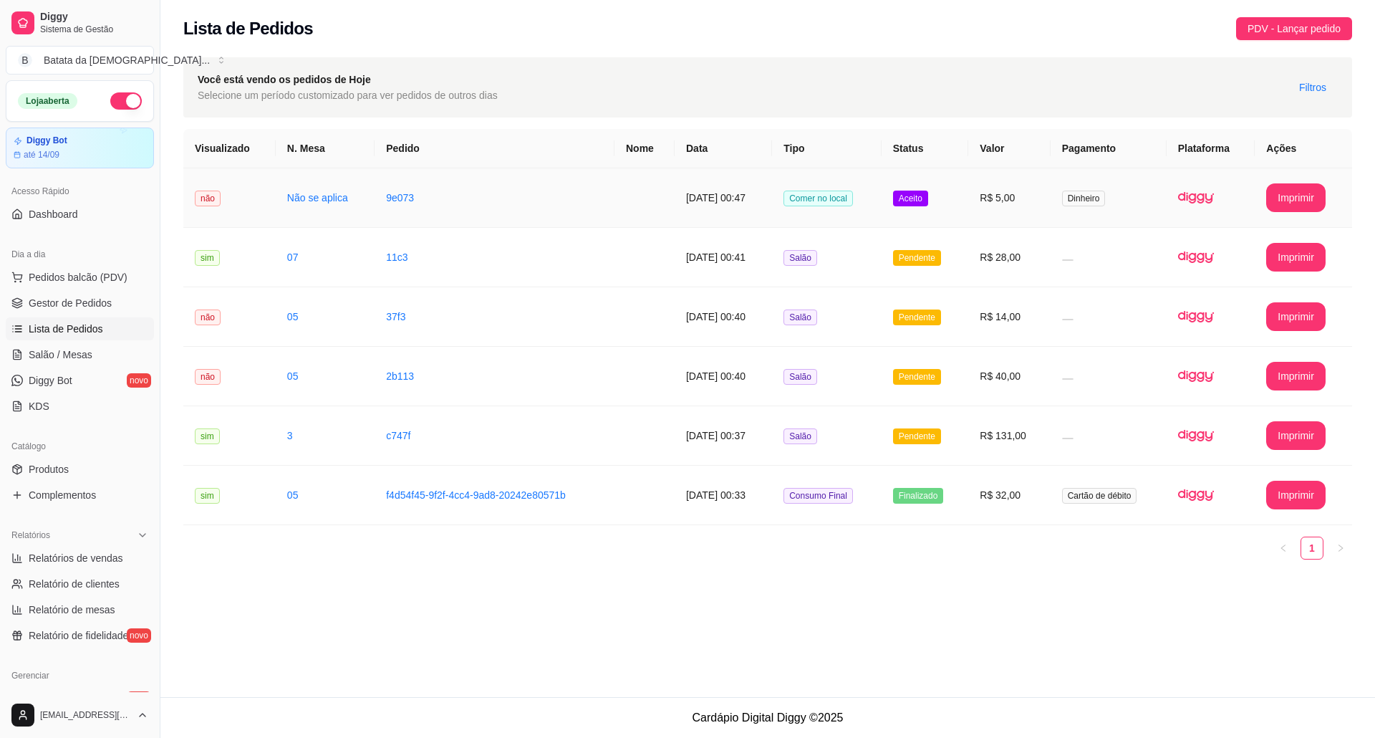
click at [969, 199] on td "Aceito" at bounding box center [925, 197] width 87 height 59
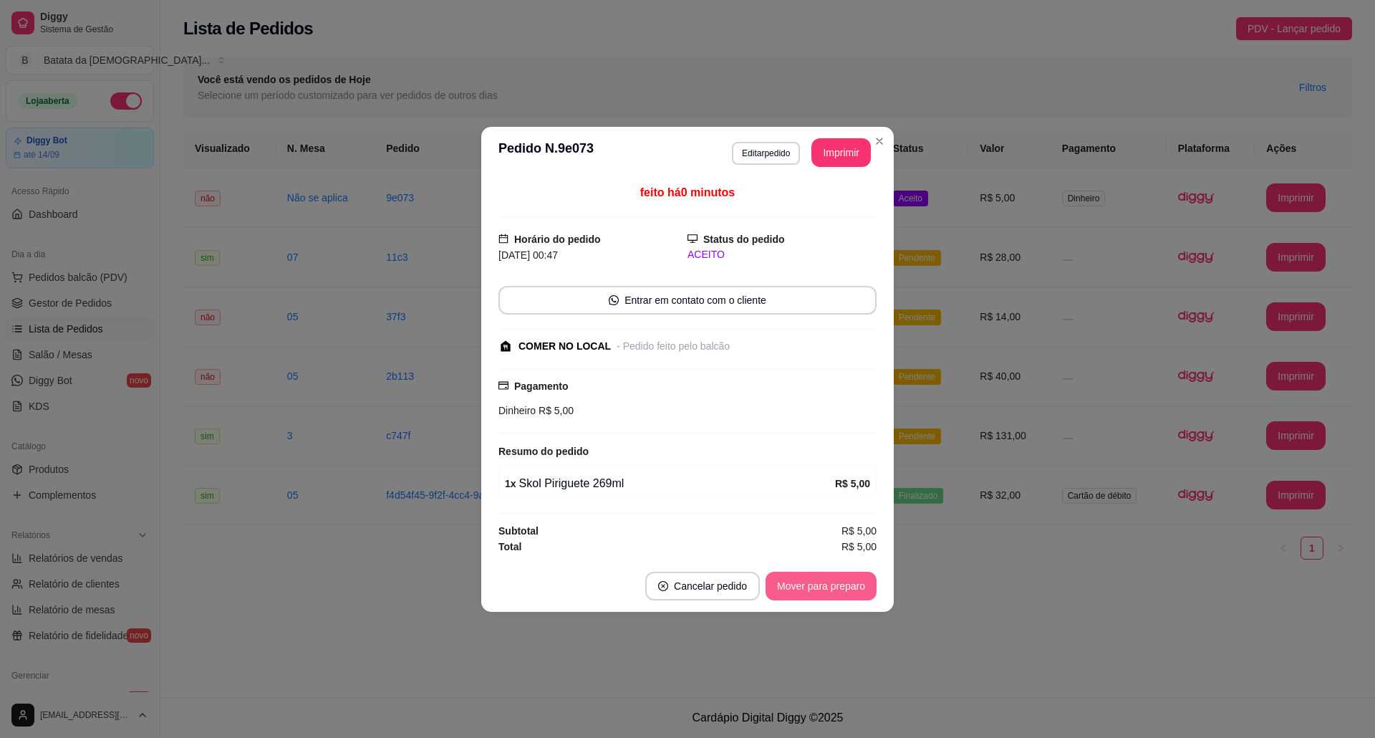
click at [831, 588] on button "Mover para preparo" at bounding box center [820, 585] width 111 height 29
click at [837, 590] on button "Mover para retirada disponível" at bounding box center [797, 585] width 158 height 29
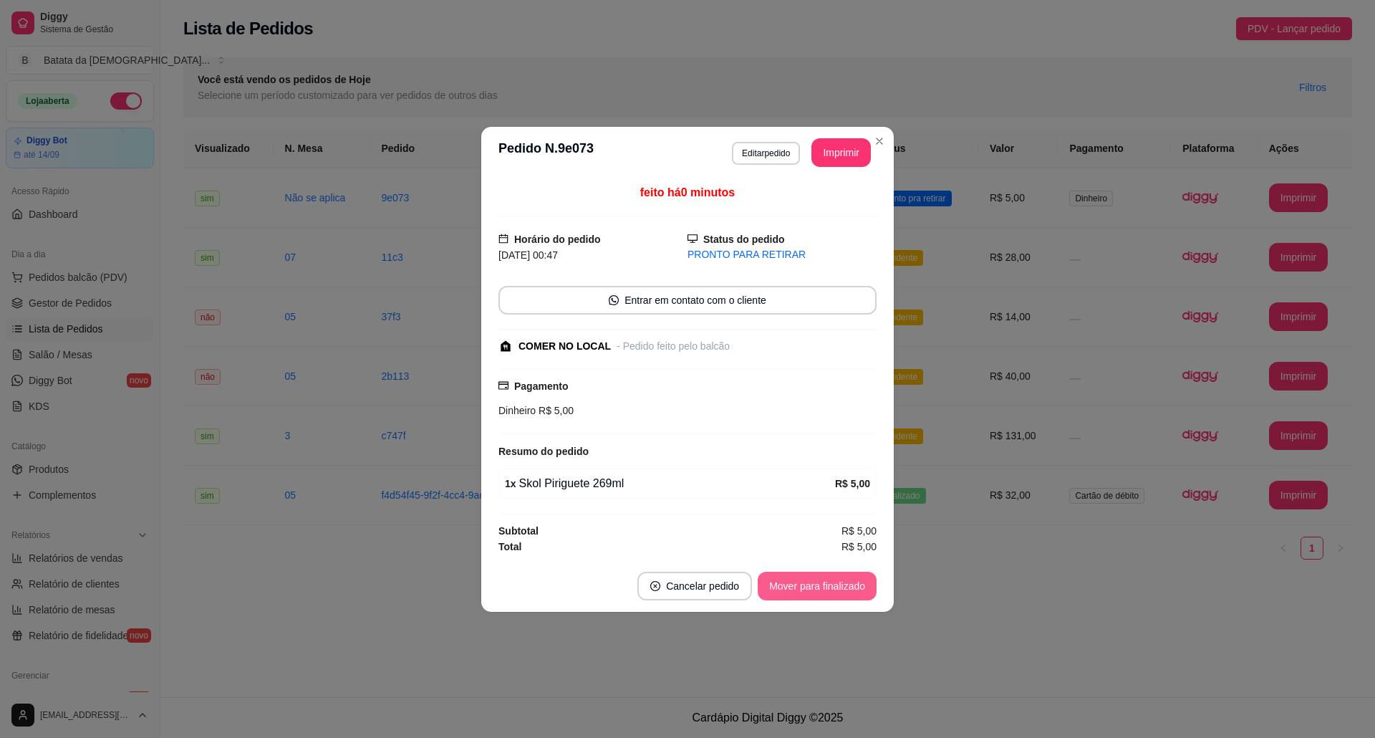
click at [837, 590] on button "Mover para finalizado" at bounding box center [817, 585] width 119 height 29
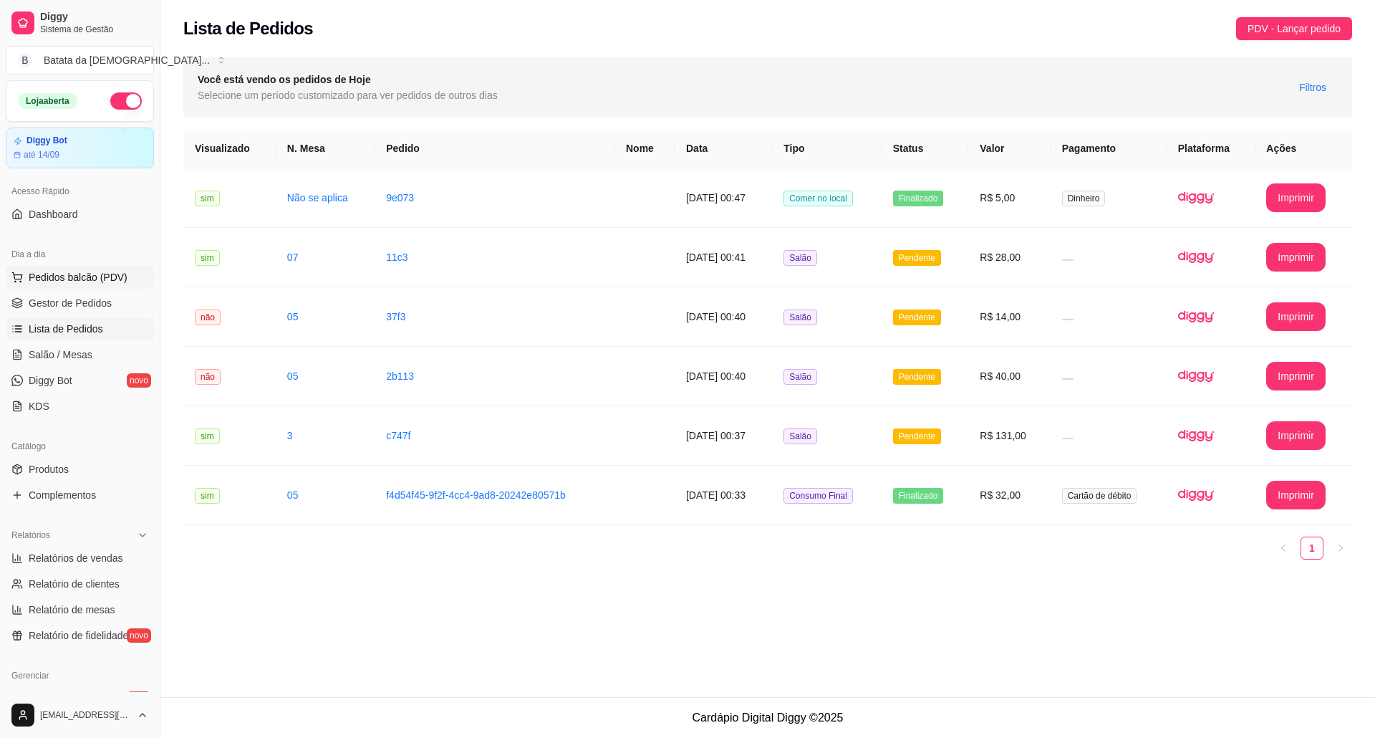
click at [92, 276] on span "Pedidos balcão (PDV)" at bounding box center [78, 277] width 99 height 14
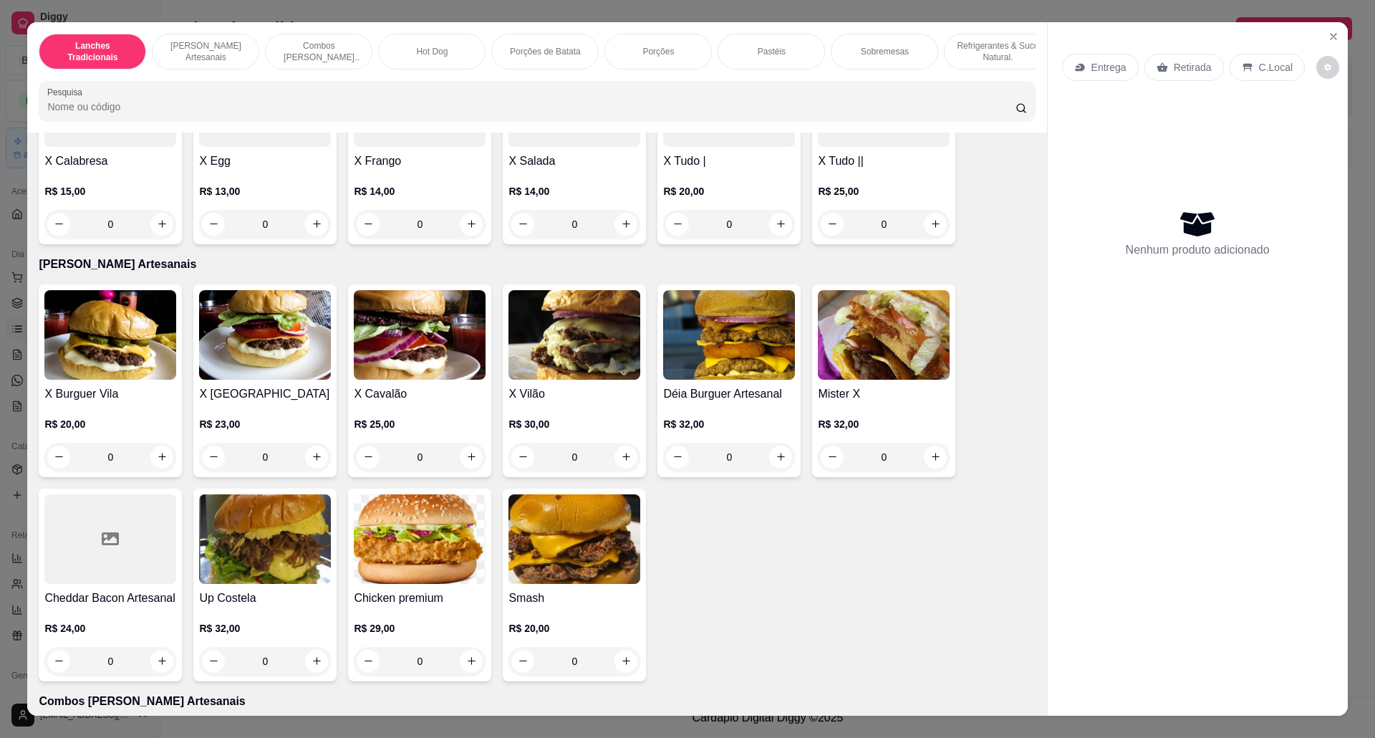
scroll to position [477, 0]
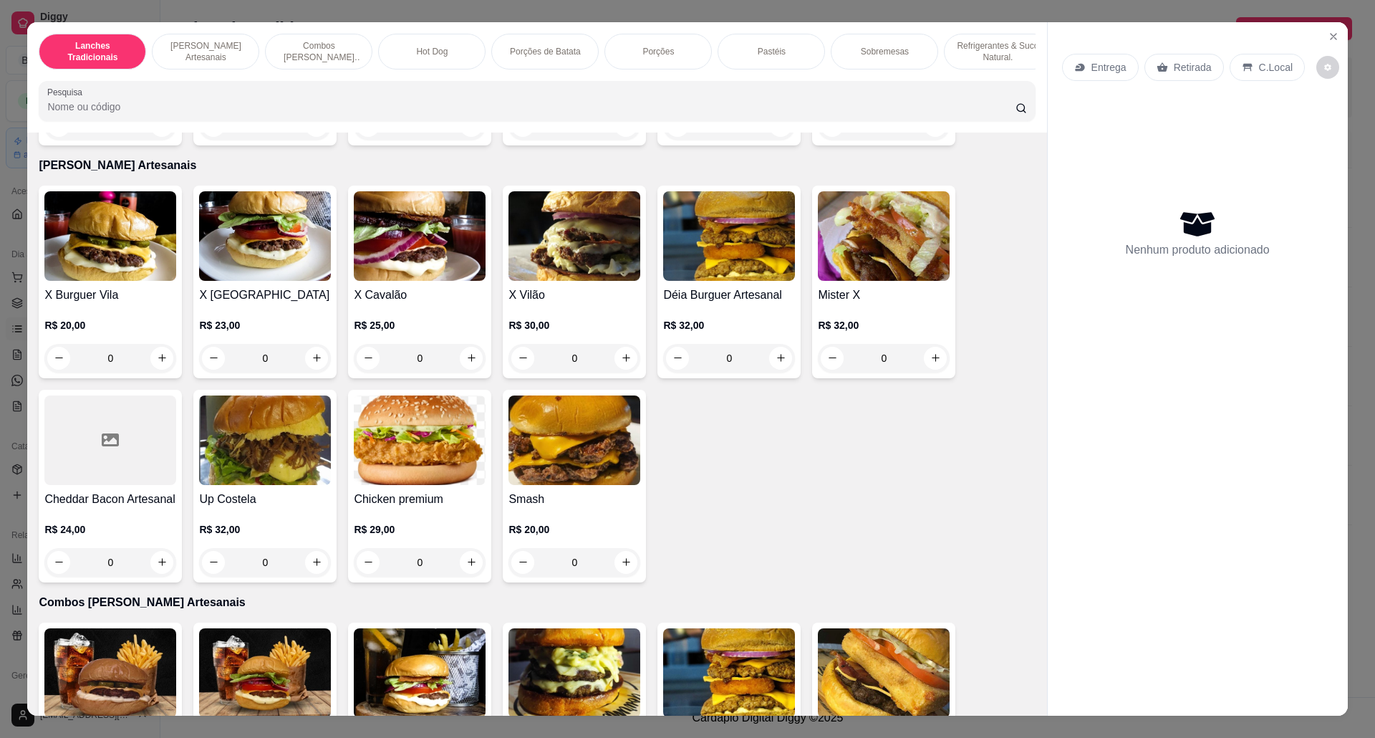
click at [310, 372] on div "0" at bounding box center [265, 358] width 132 height 29
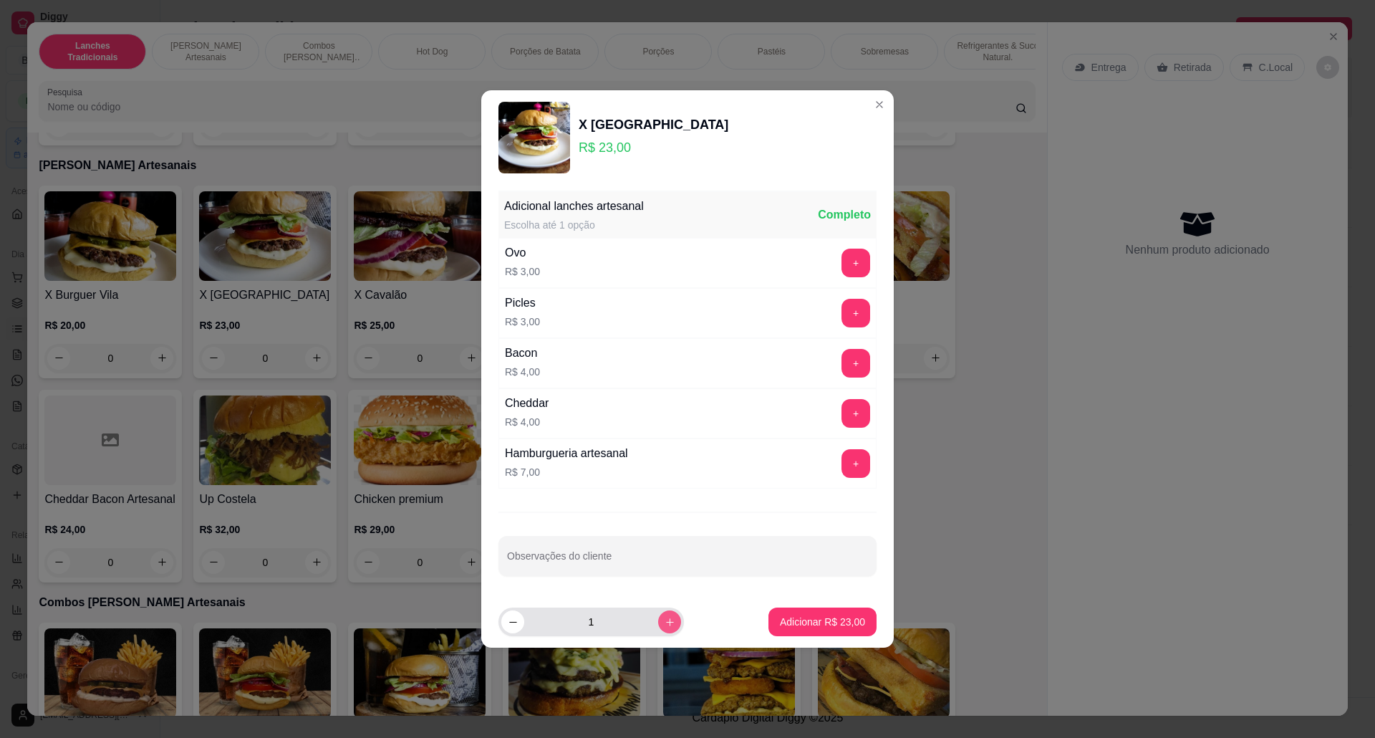
click at [665, 625] on icon "increase-product-quantity" at bounding box center [670, 622] width 11 height 11
type input "2"
click at [798, 619] on p "Adicionar R$ 46,00" at bounding box center [822, 621] width 83 height 14
type input "2"
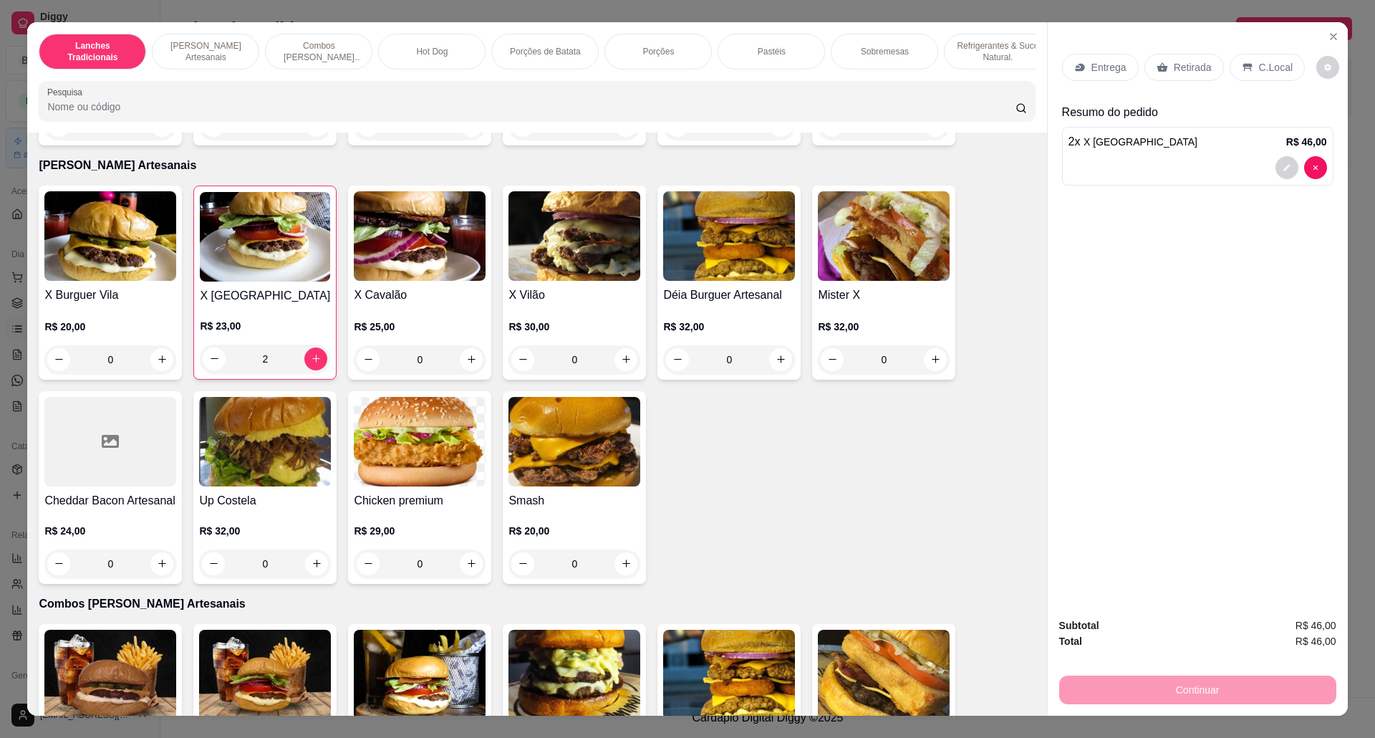
click at [473, 374] on div "0" at bounding box center [420, 359] width 132 height 29
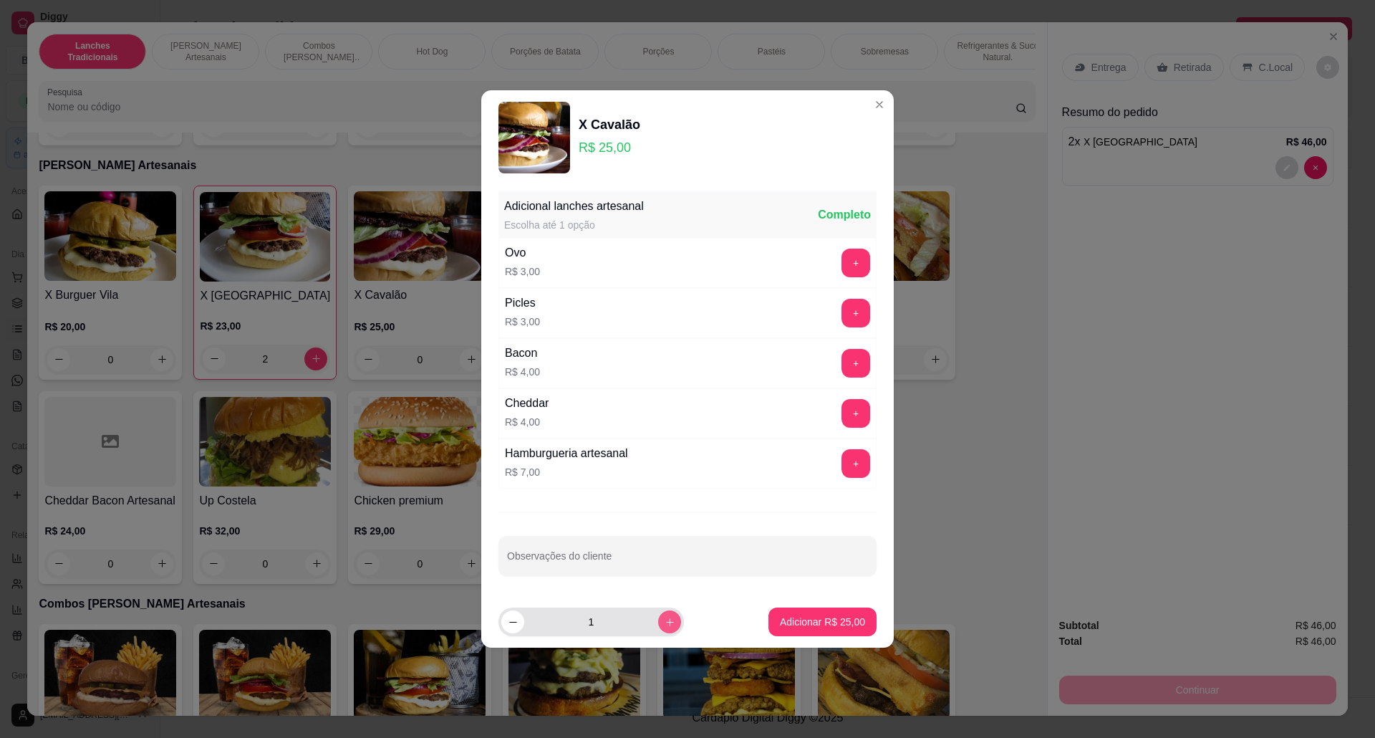
click at [668, 623] on button "increase-product-quantity" at bounding box center [669, 621] width 23 height 23
type input "2"
click at [780, 612] on button "Adicionar R$ 50,00" at bounding box center [822, 622] width 105 height 28
type input "2"
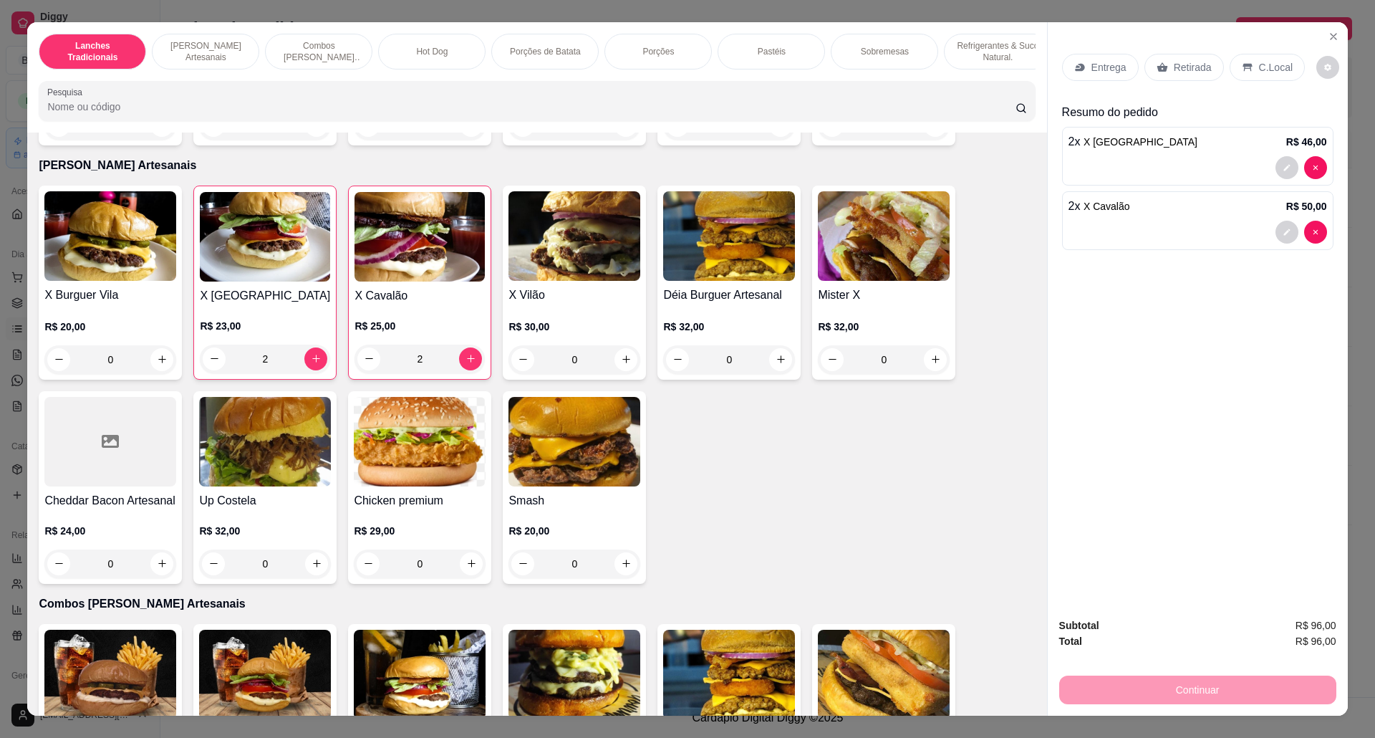
click at [1092, 64] on p "Entrega" at bounding box center [1108, 67] width 35 height 14
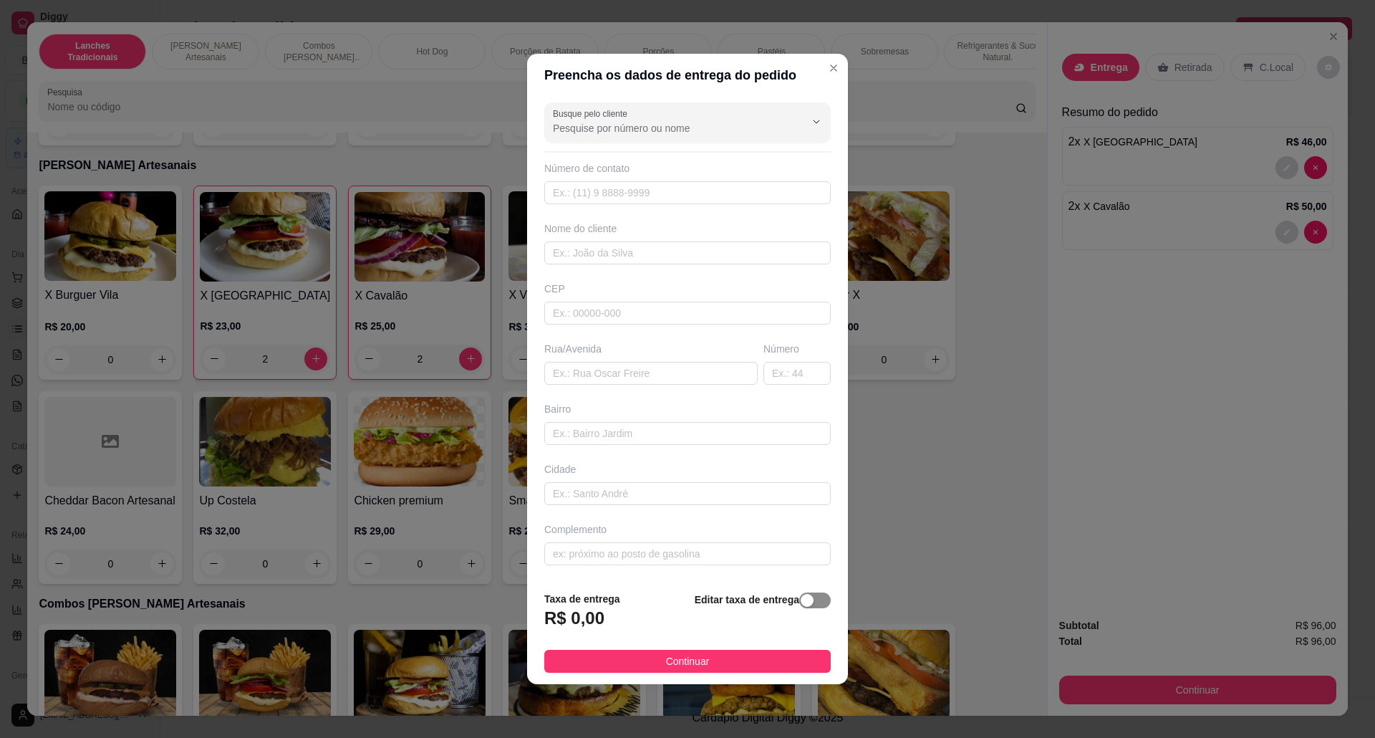
click at [808, 602] on span "button" at bounding box center [815, 600] width 32 height 16
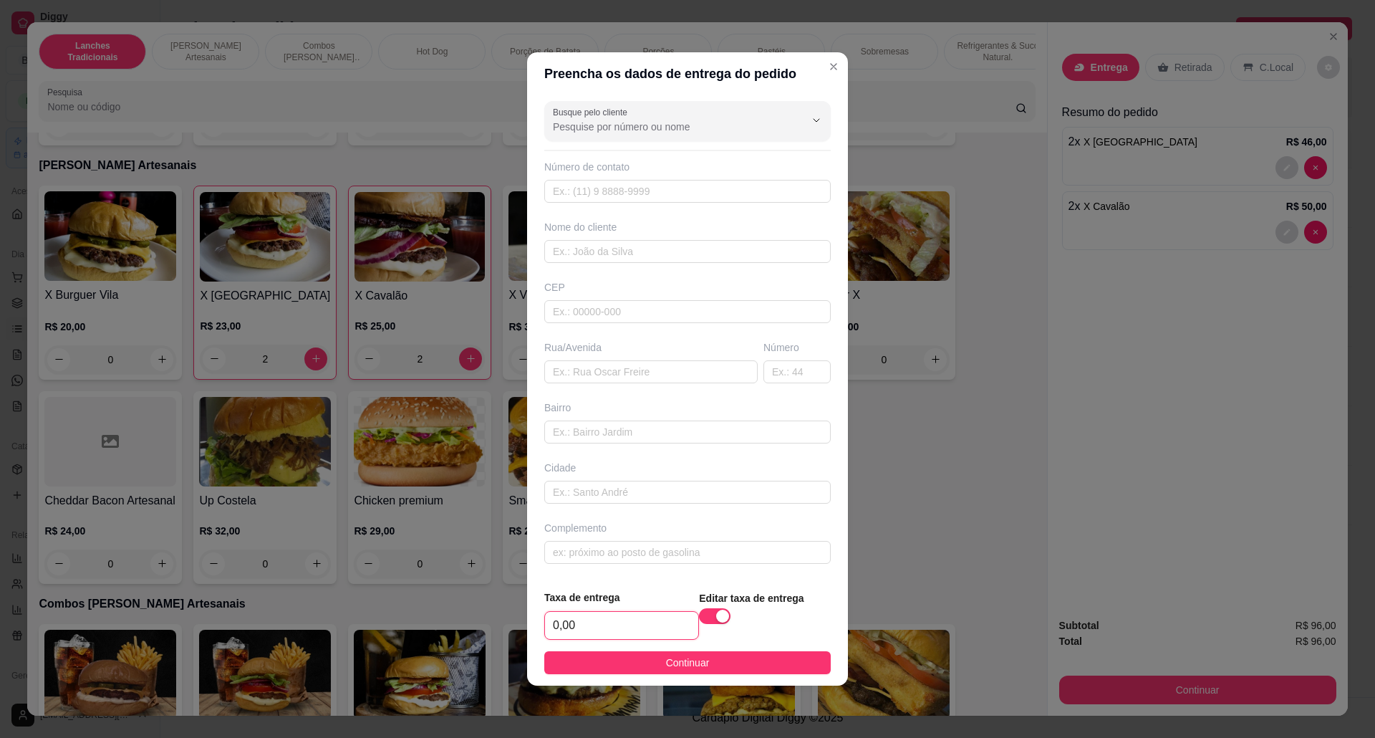
click at [651, 625] on input "0,00" at bounding box center [621, 625] width 153 height 27
type input "5,00"
click at [610, 380] on input "text" at bounding box center [650, 371] width 213 height 23
paste input "Rua Inácio Monteir"
type input "Rua Inácio Monteiro"
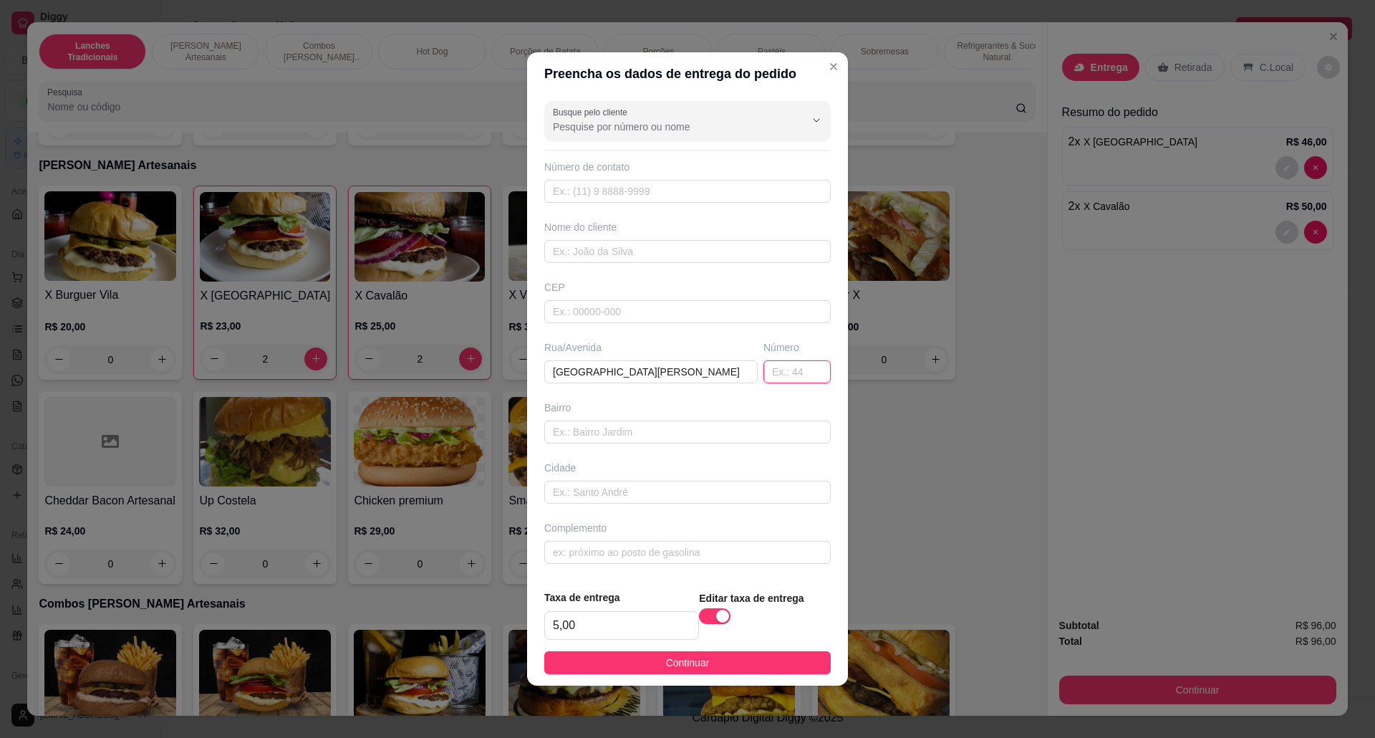
click at [765, 368] on input "text" at bounding box center [796, 371] width 67 height 23
type input "58"
click at [640, 253] on input "text" at bounding box center [687, 251] width 286 height 23
type input "erika"
click at [811, 364] on input "58" at bounding box center [796, 371] width 67 height 23
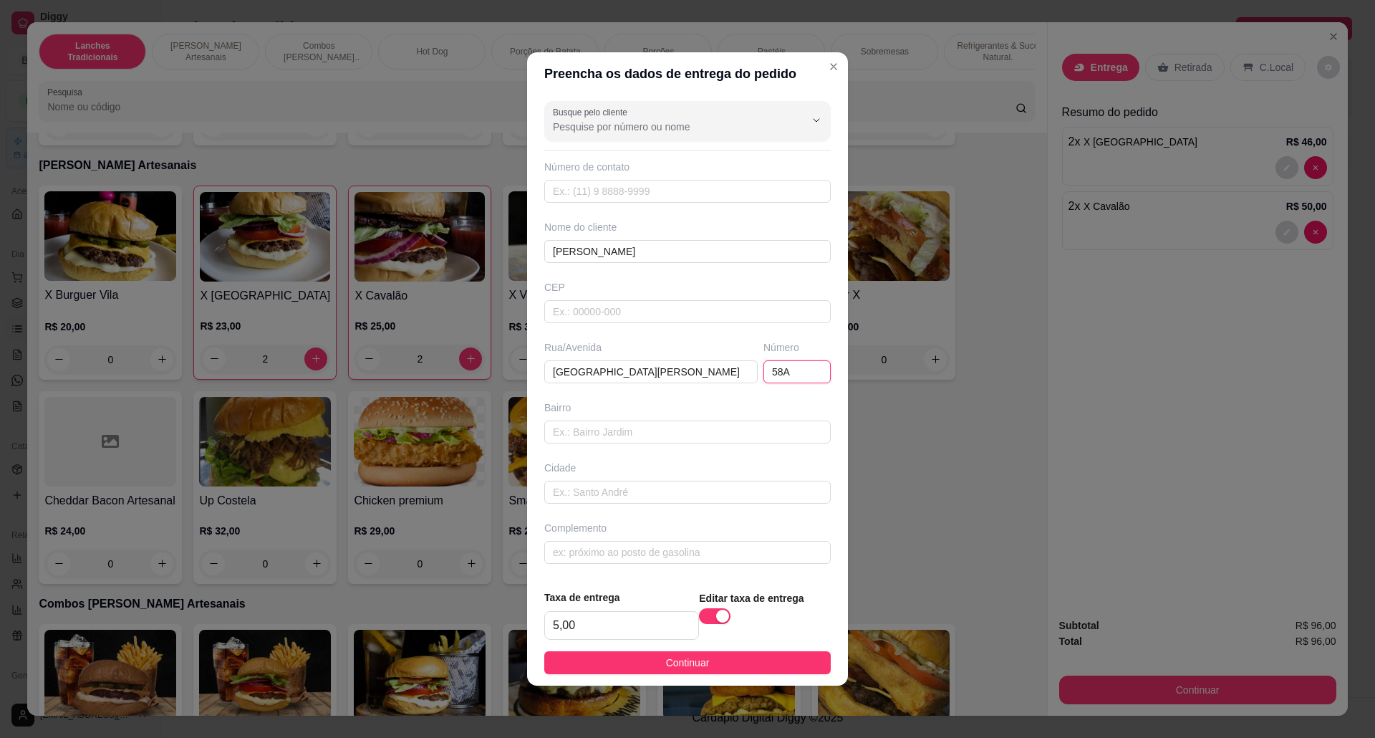
type input "58A"
click at [699, 551] on input "text" at bounding box center [687, 552] width 286 height 23
paste input "próximo ao ponto final"
paste input "Do 4017 na vila Yoland"
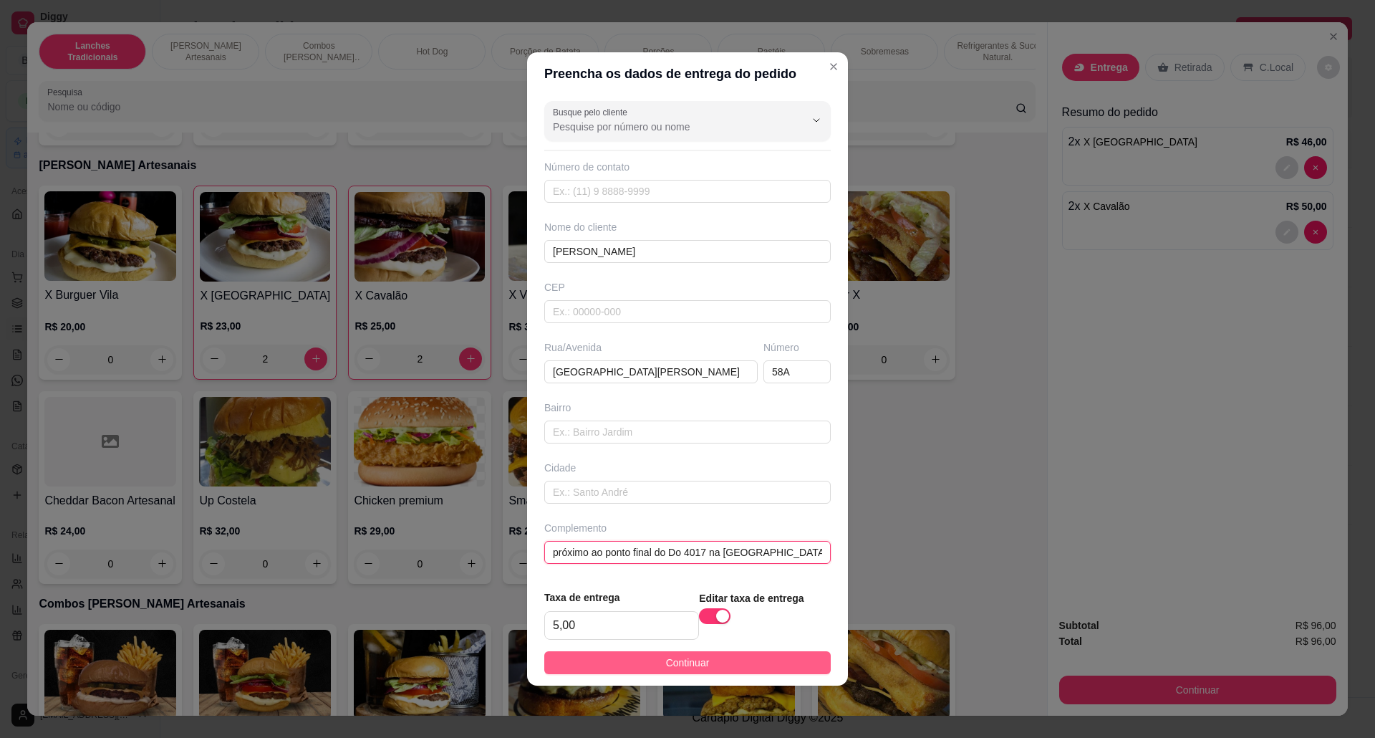
type input "próximo ao ponto final do Do 4017 na vila Yolanda"
click at [777, 669] on button "Continuar" at bounding box center [687, 662] width 286 height 23
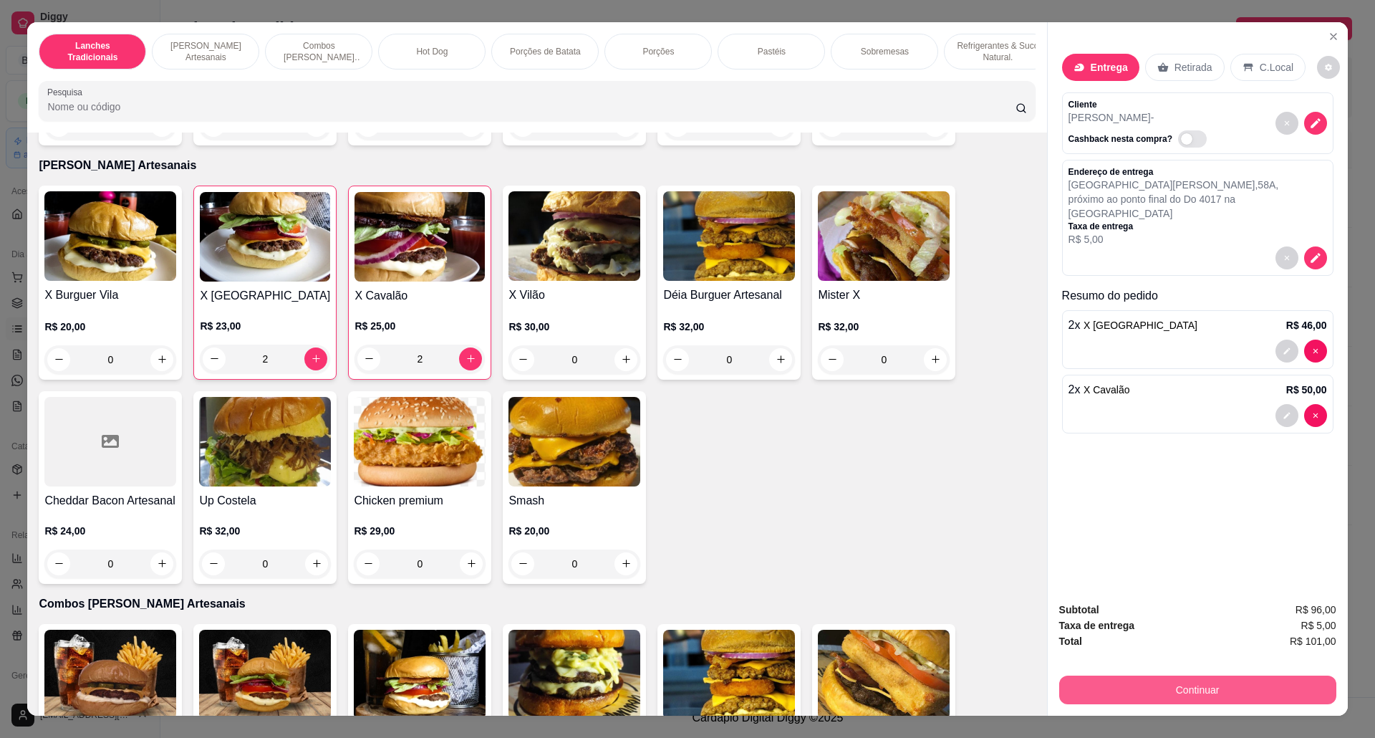
click at [1169, 697] on button "Continuar" at bounding box center [1197, 689] width 277 height 29
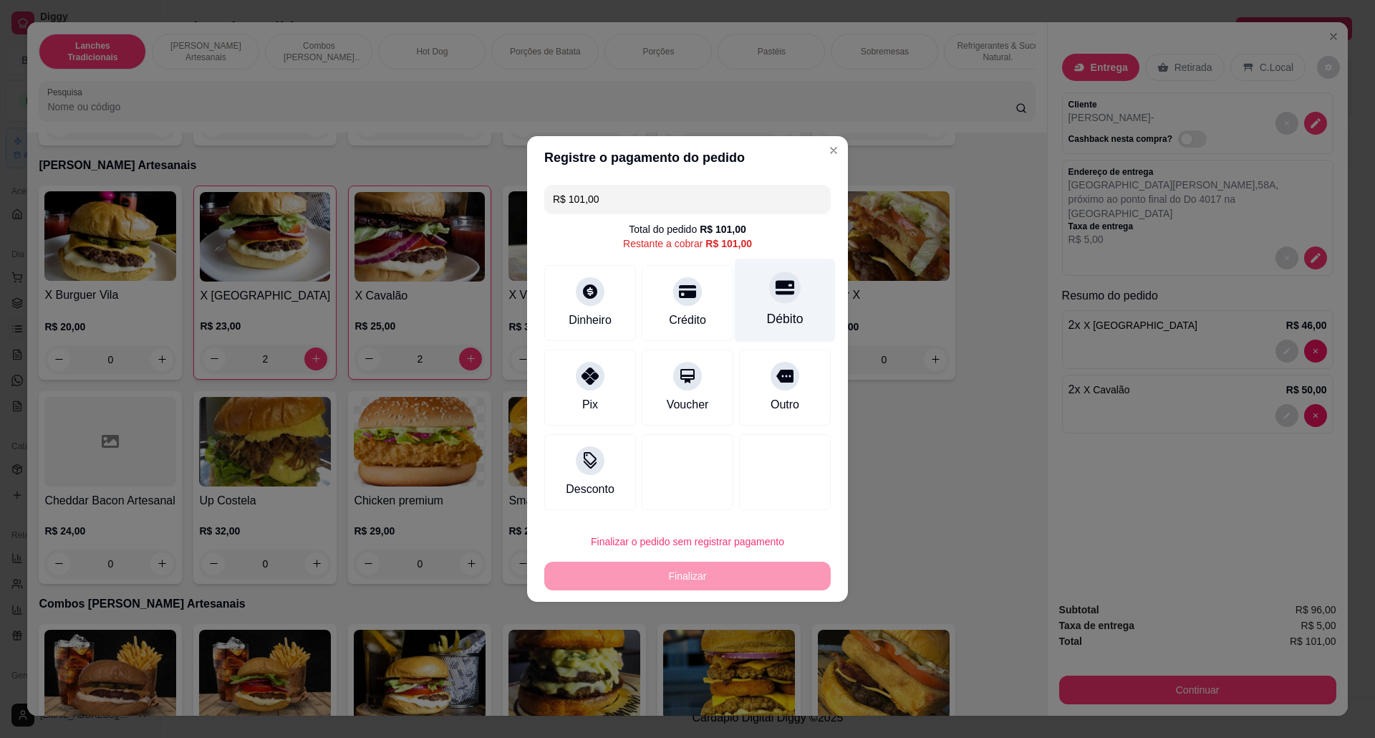
click at [783, 281] on div at bounding box center [785, 287] width 32 height 32
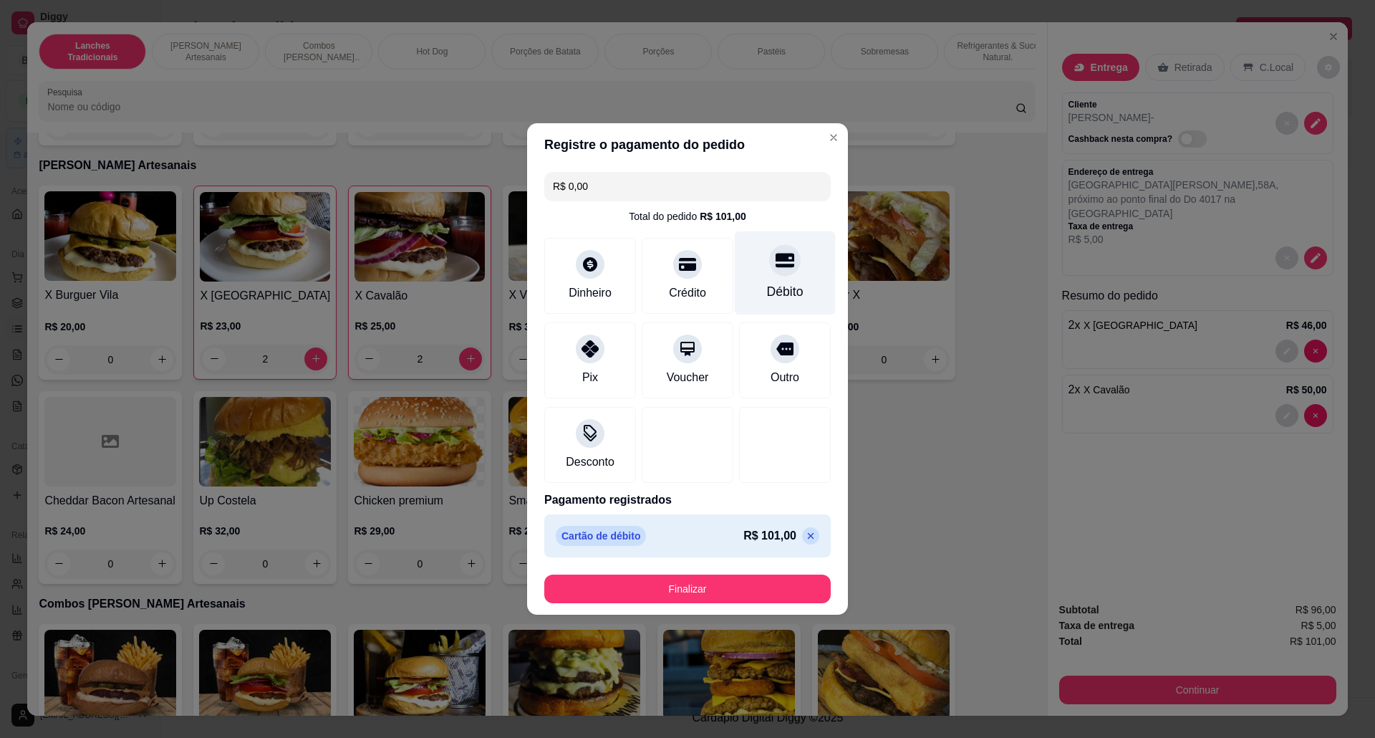
type input "R$ 0,00"
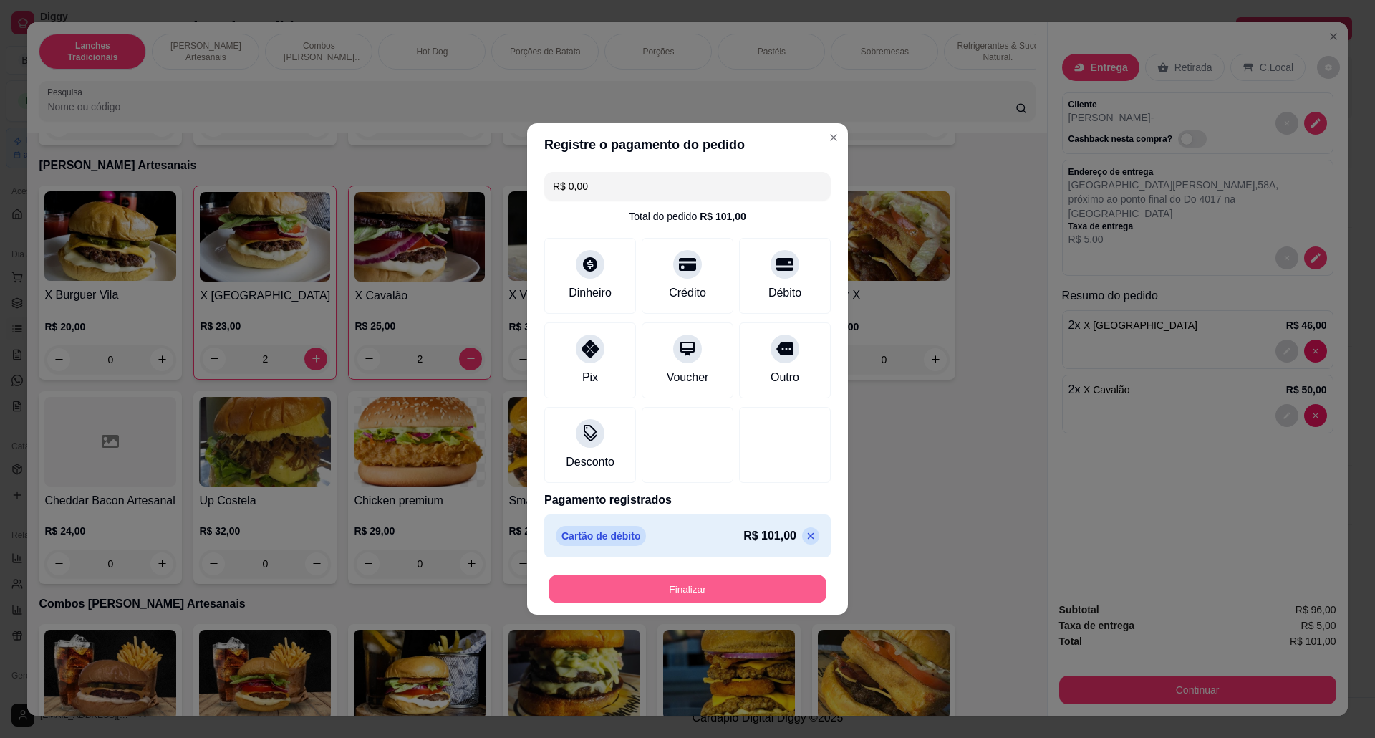
click at [738, 586] on button "Finalizar" at bounding box center [688, 589] width 278 height 28
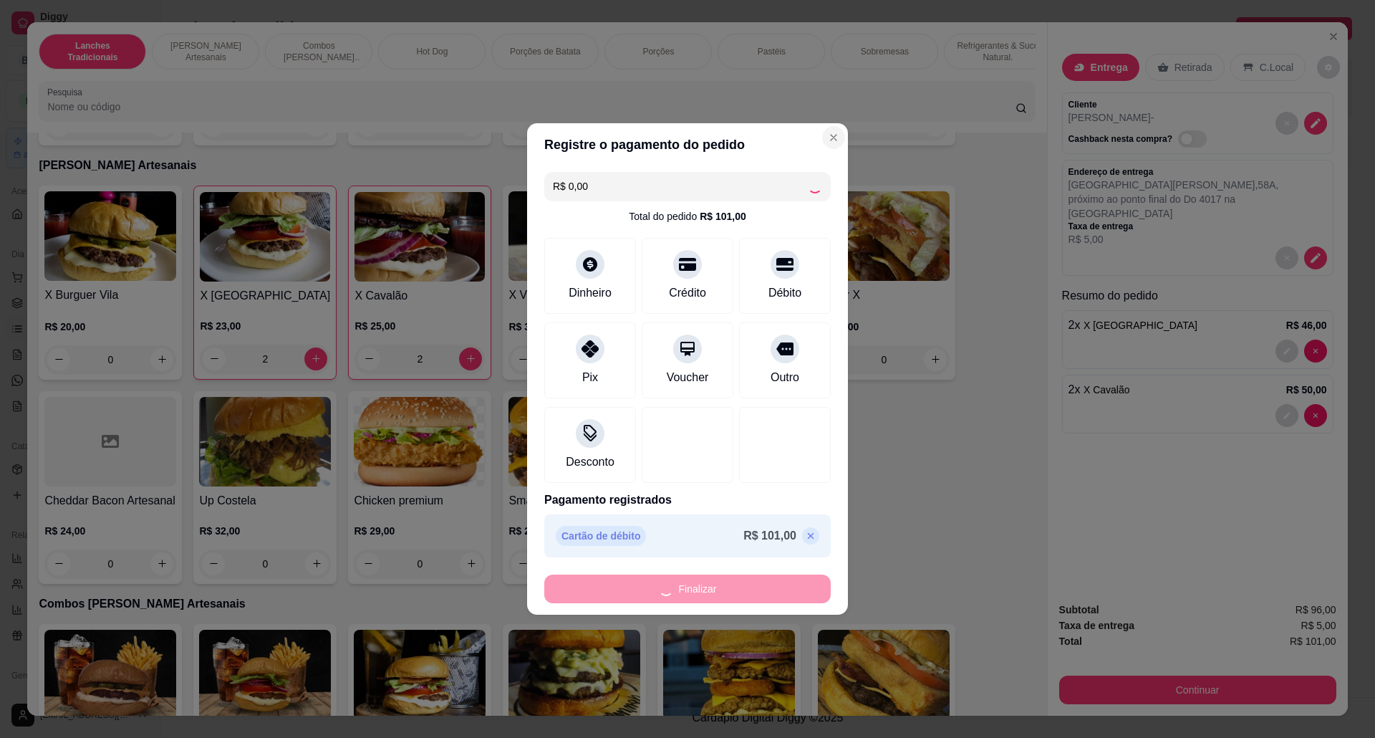
type input "0"
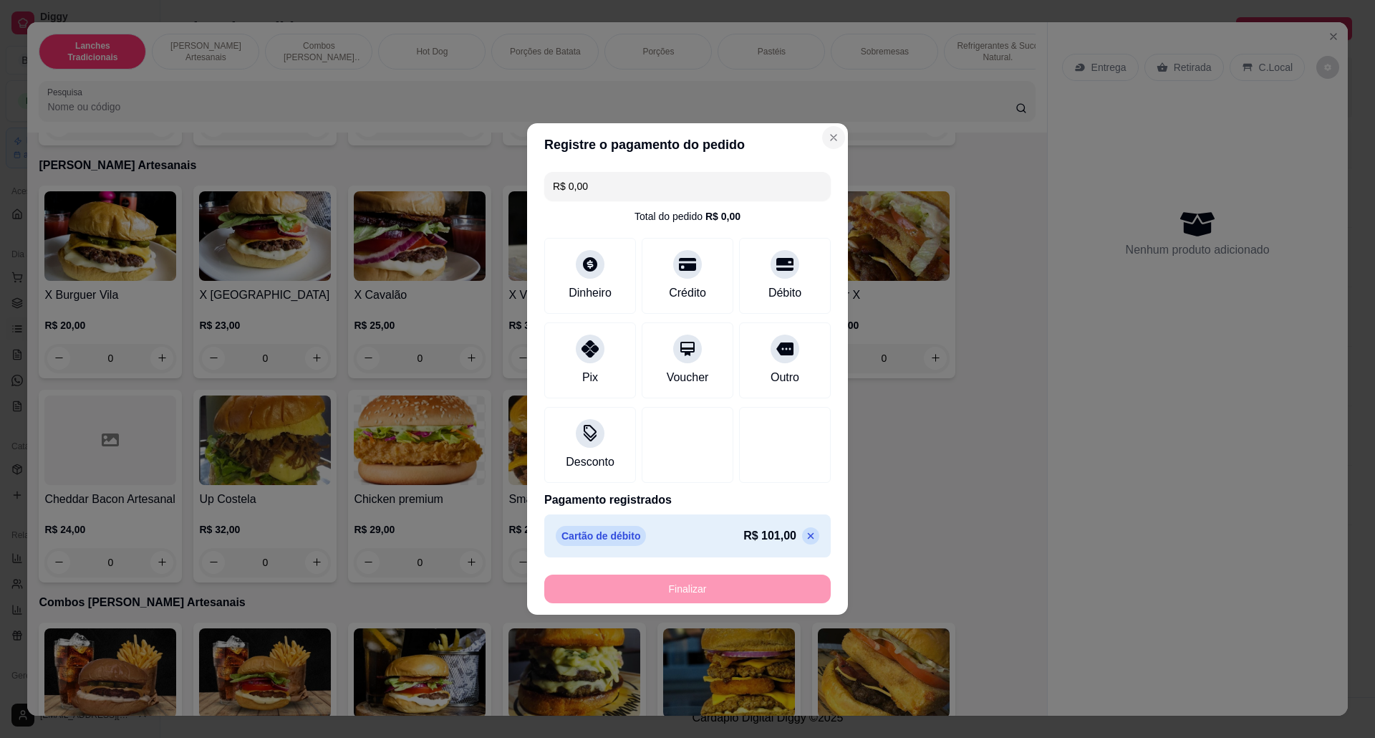
type input "-R$ 101,00"
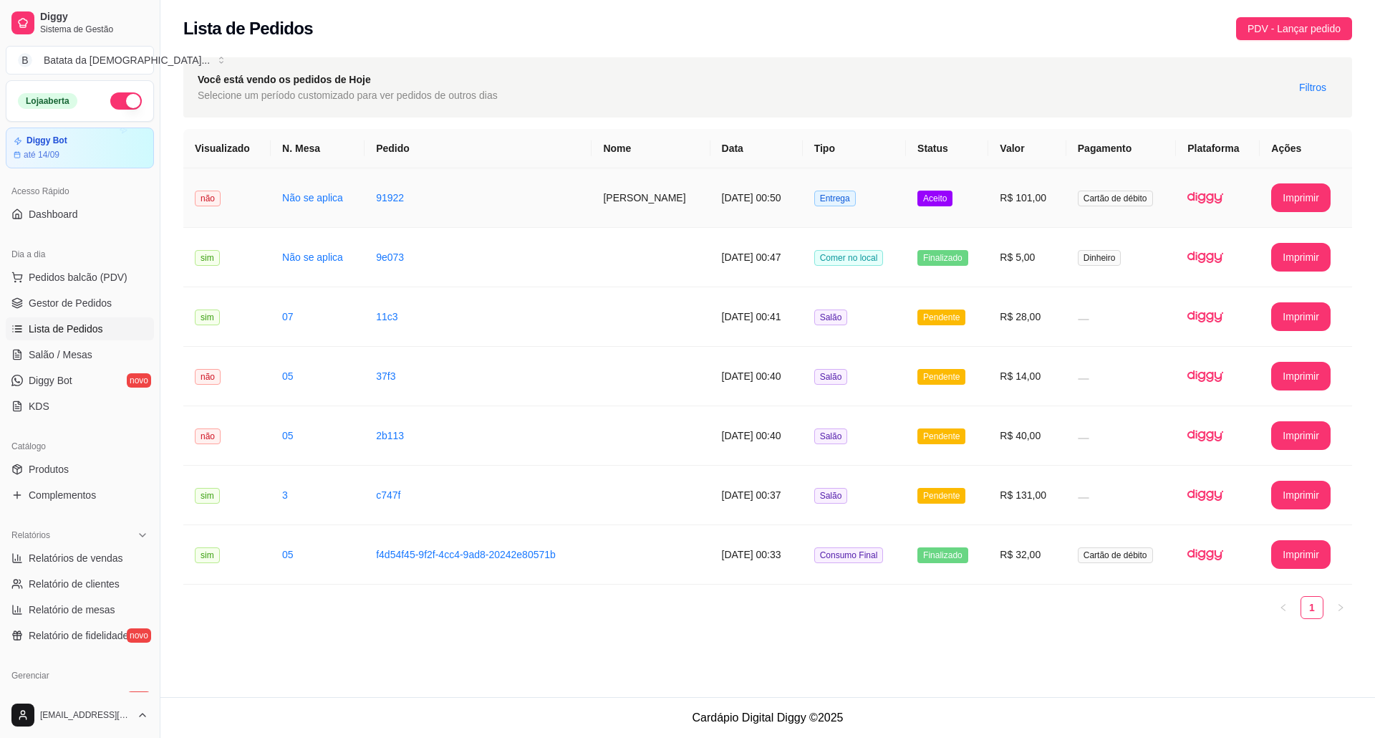
click at [877, 184] on td "Entrega" at bounding box center [854, 197] width 103 height 59
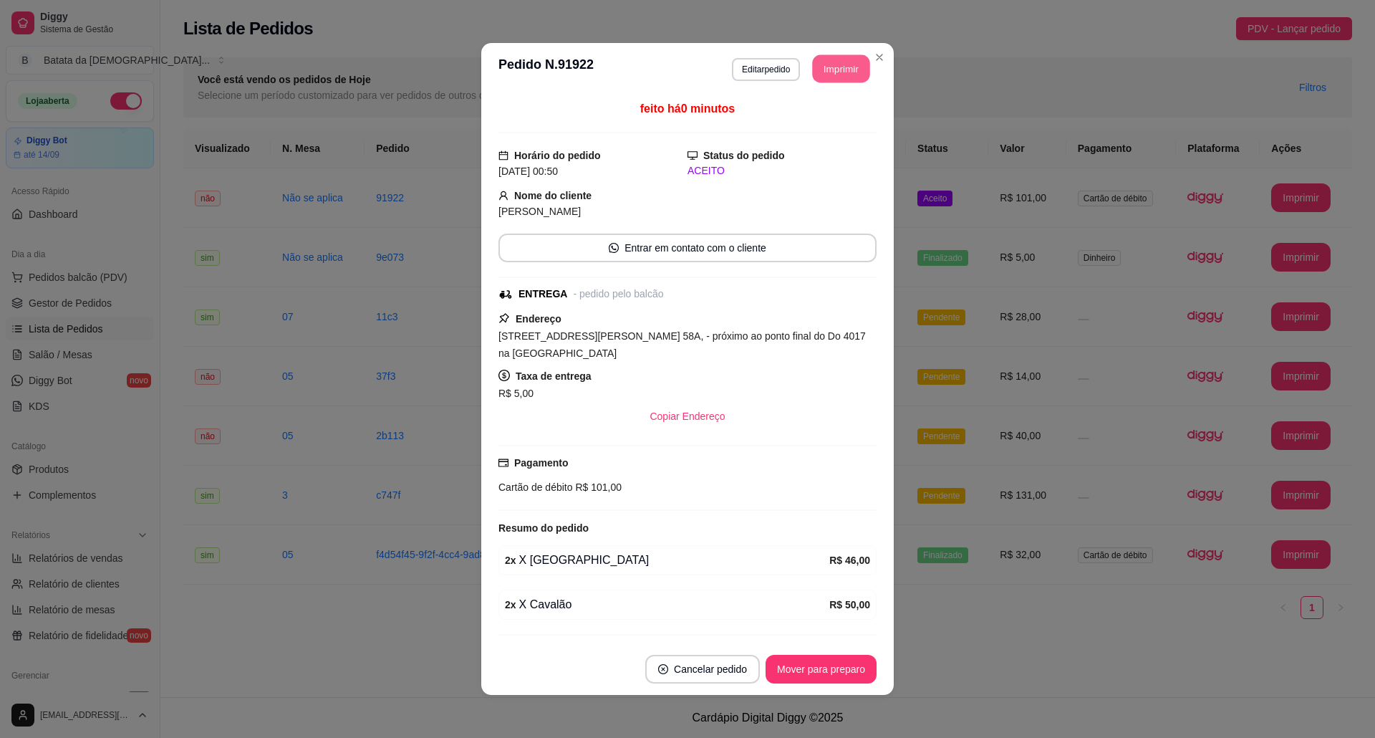
click at [841, 57] on button "Imprimir" at bounding box center [841, 69] width 57 height 28
click at [829, 670] on button "Mover para preparo" at bounding box center [820, 669] width 111 height 29
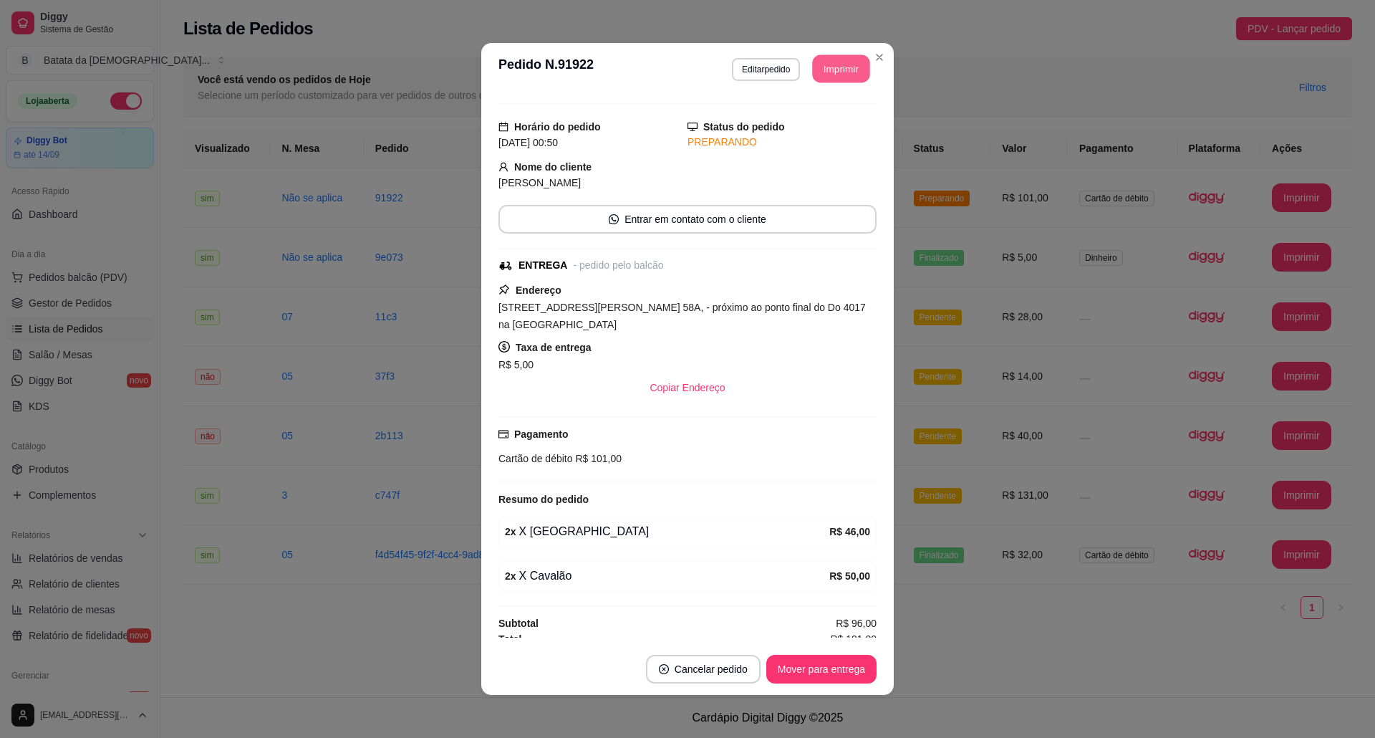
click at [834, 58] on button "Imprimir" at bounding box center [841, 69] width 57 height 28
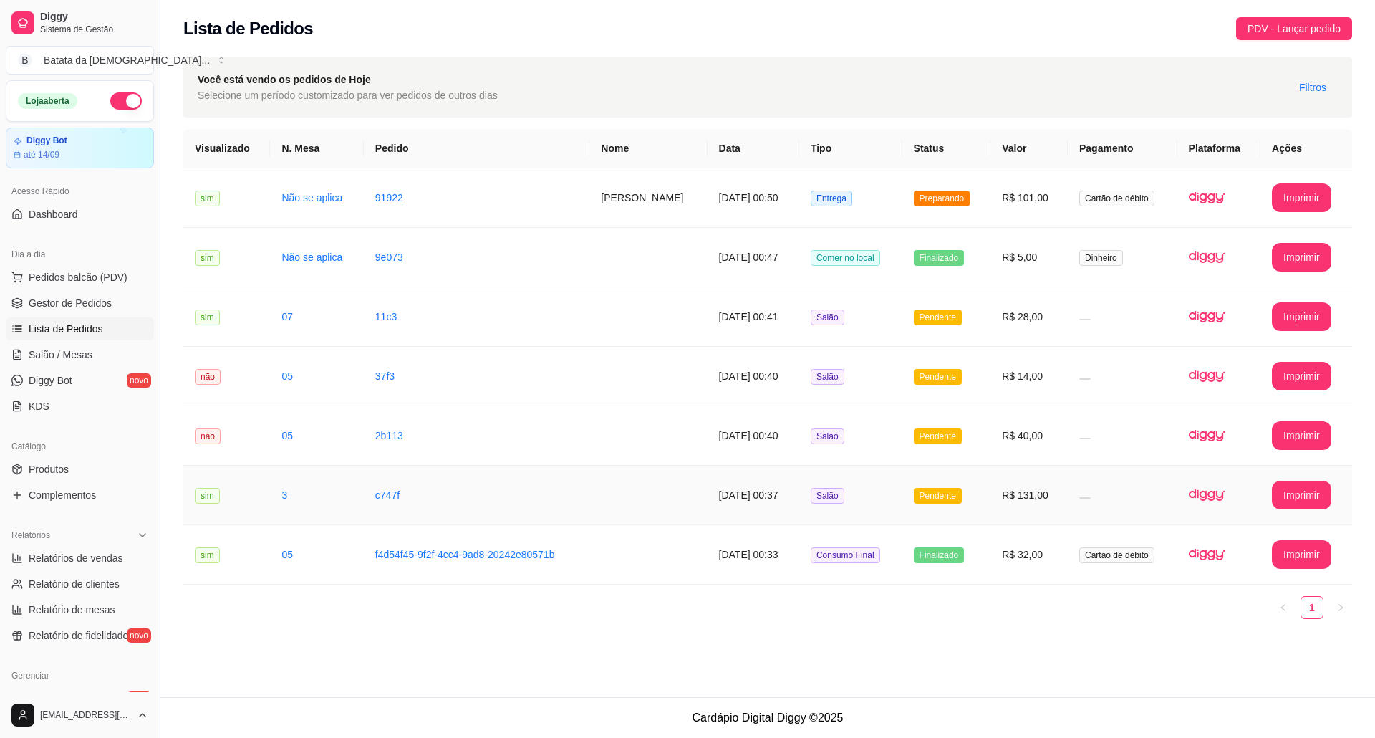
click at [817, 507] on td "Salão" at bounding box center [850, 494] width 103 height 59
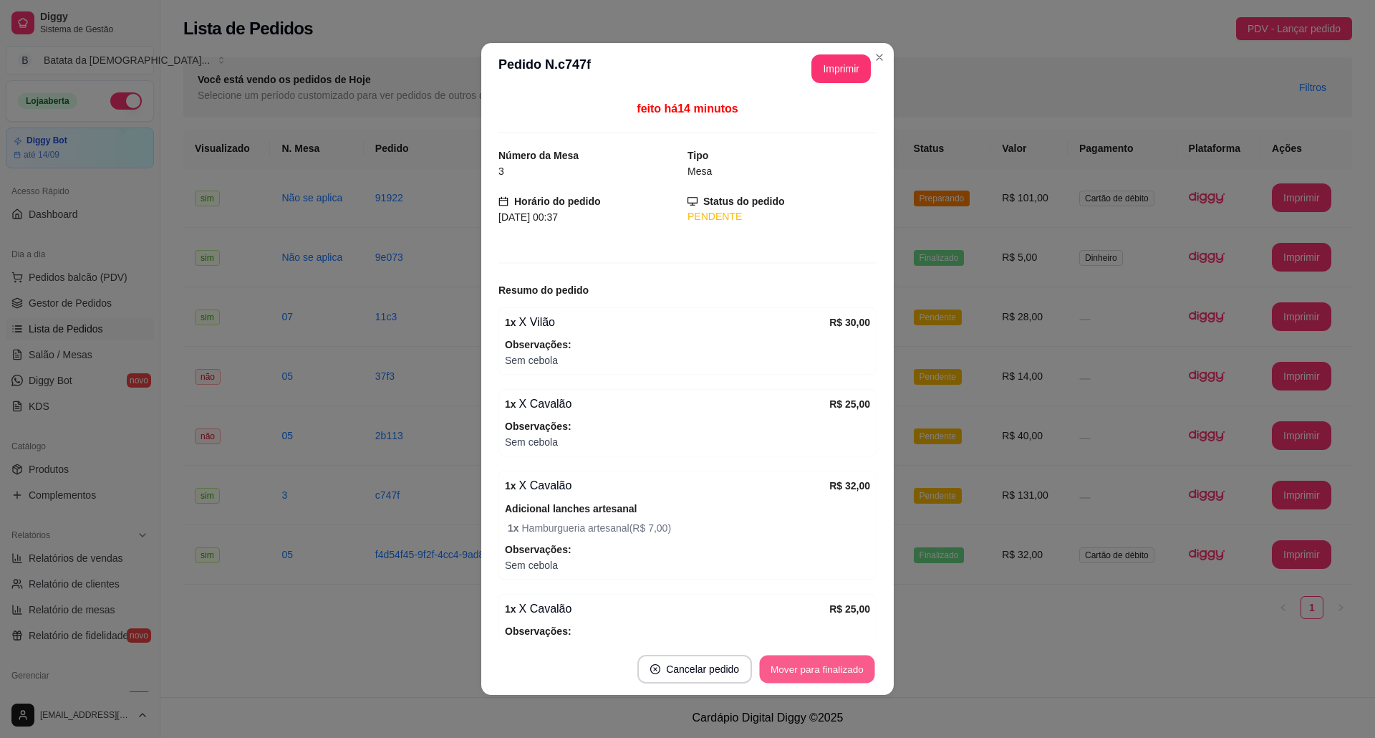
click at [849, 680] on button "Mover para finalizado" at bounding box center [817, 669] width 115 height 28
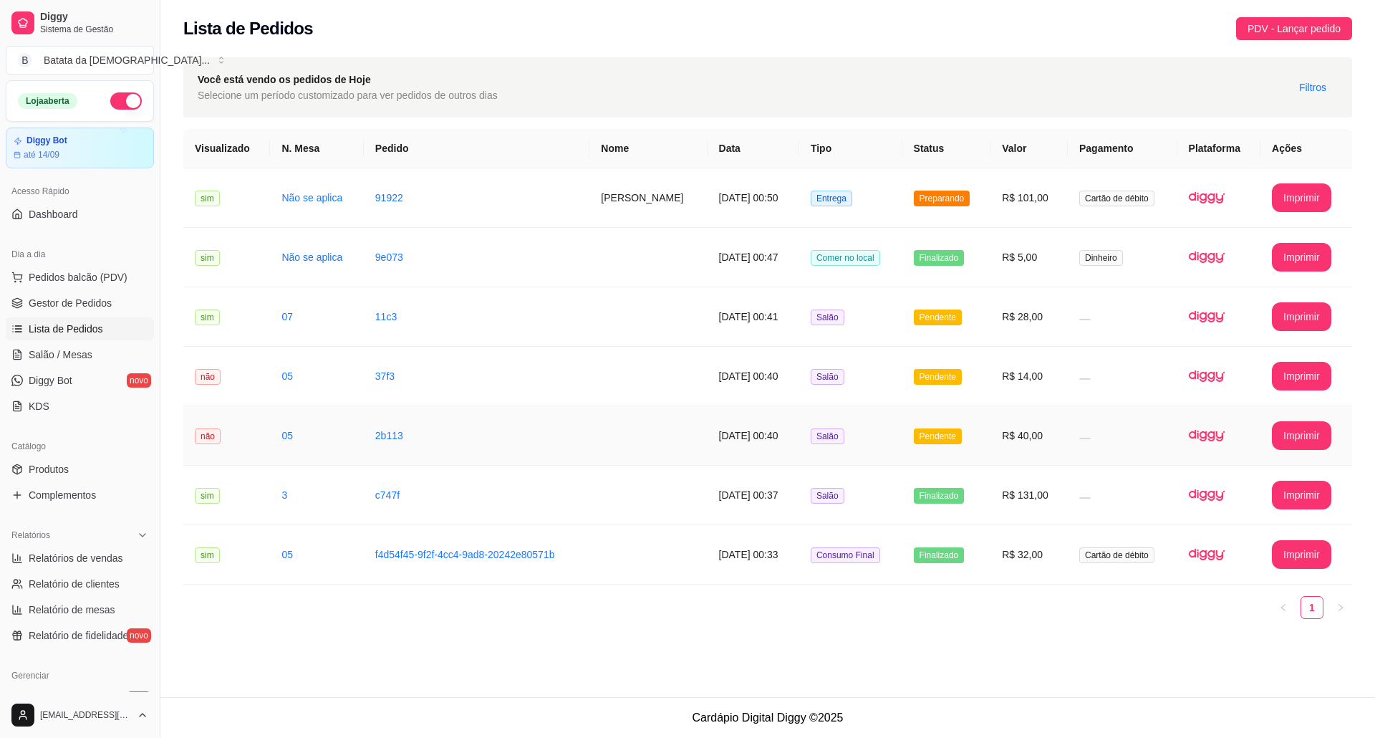
click at [937, 439] on span "Pendente" at bounding box center [938, 436] width 48 height 16
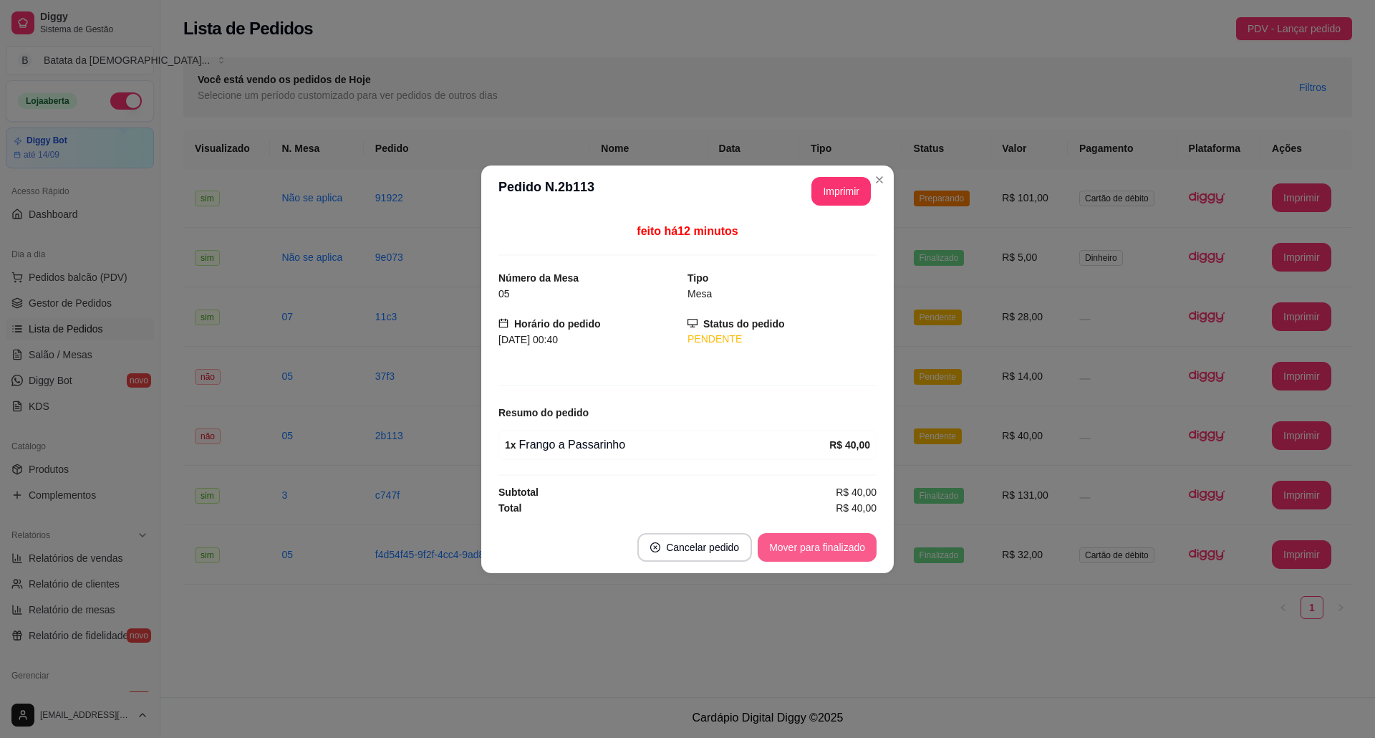
click at [838, 542] on button "Mover para finalizado" at bounding box center [817, 547] width 119 height 29
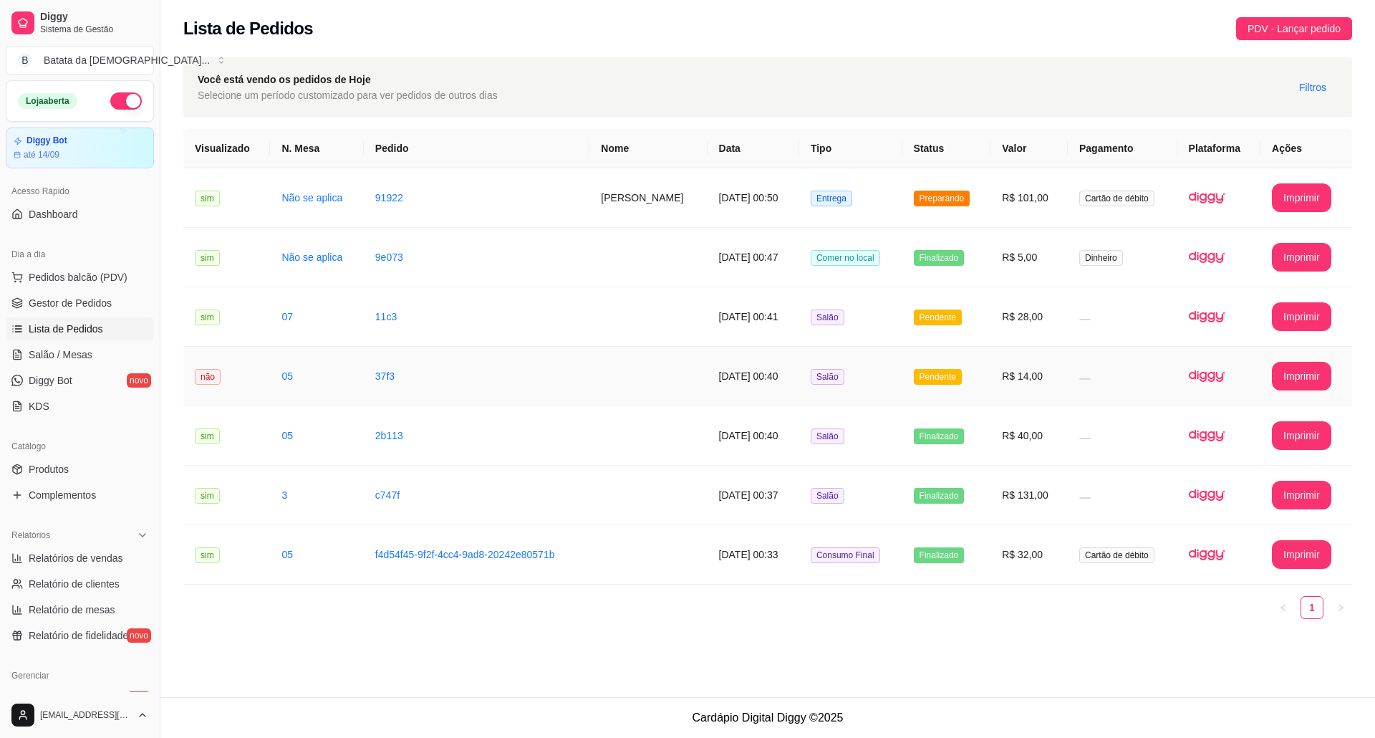
click at [902, 359] on td "Pendente" at bounding box center [946, 376] width 89 height 59
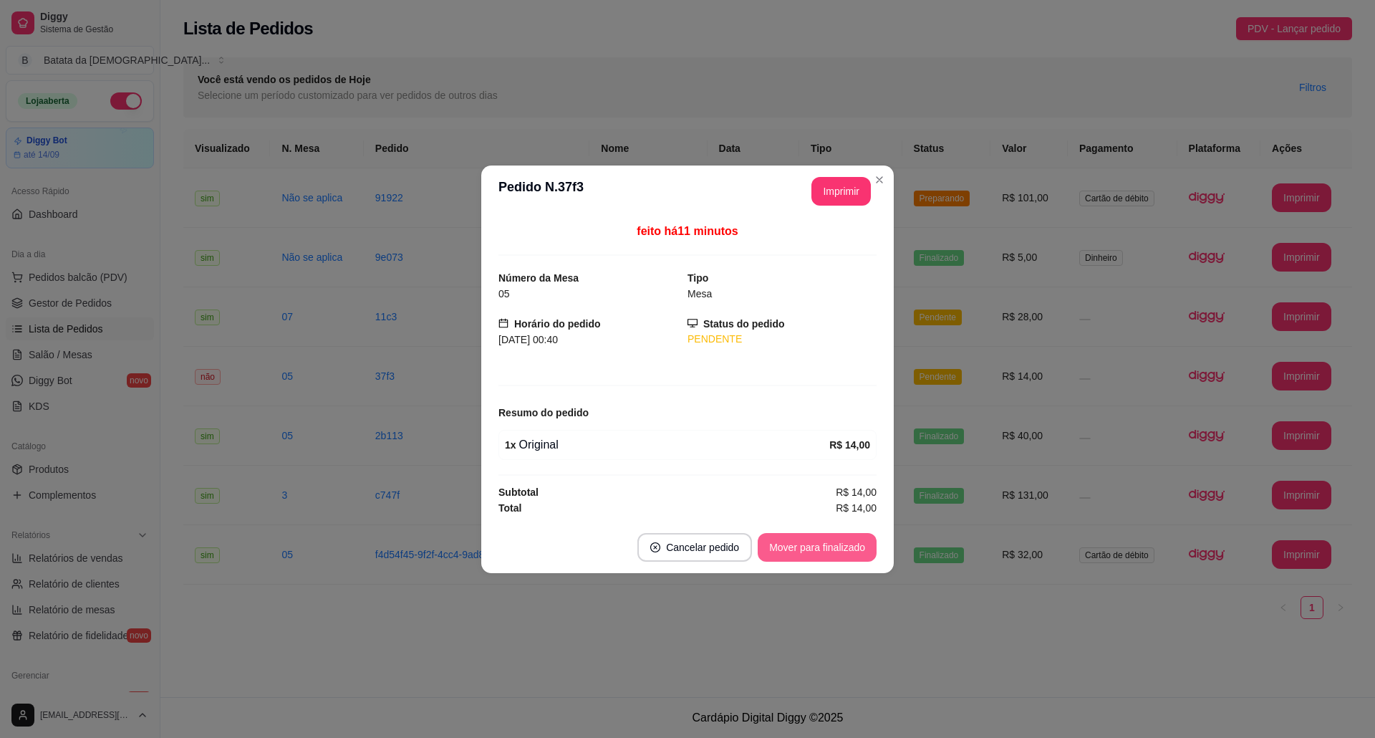
click at [831, 551] on button "Mover para finalizado" at bounding box center [817, 547] width 119 height 29
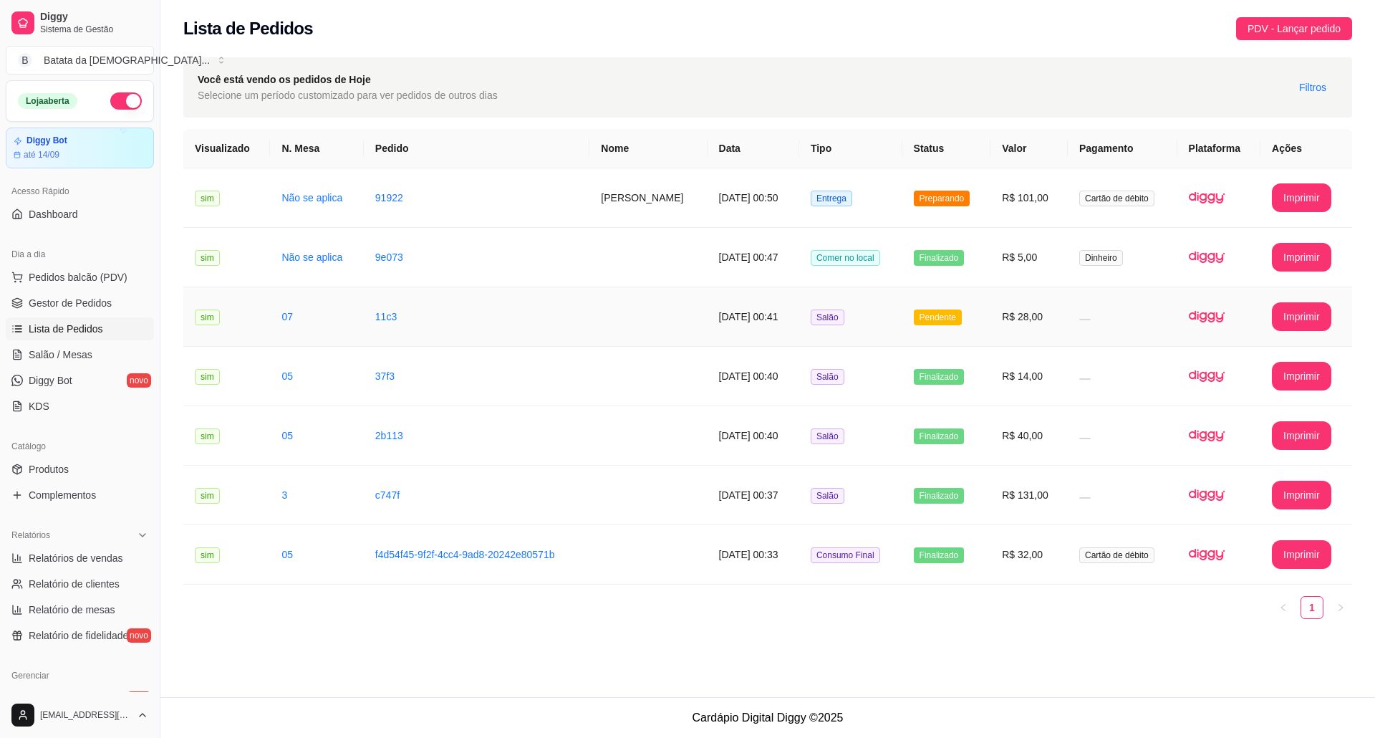
click at [889, 310] on td "Salão" at bounding box center [850, 316] width 103 height 59
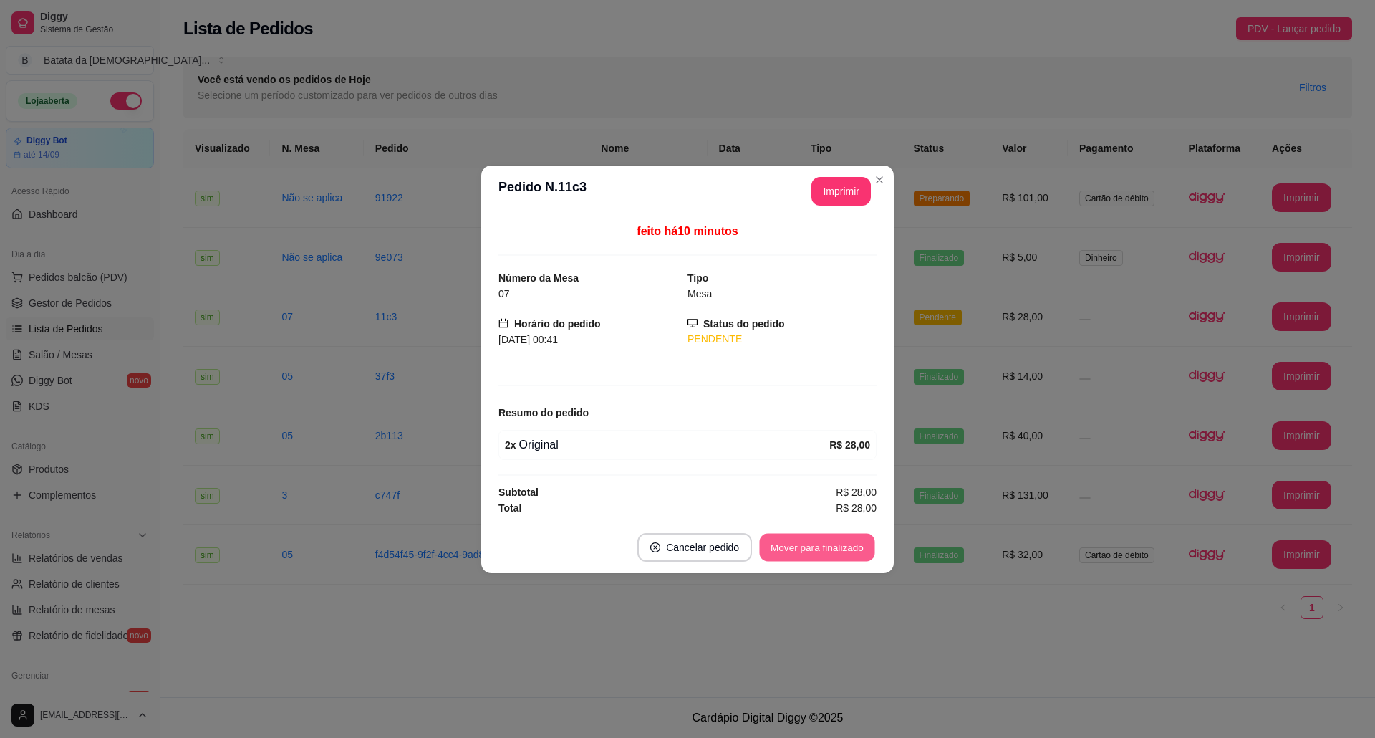
click at [832, 542] on button "Mover para finalizado" at bounding box center [817, 547] width 115 height 28
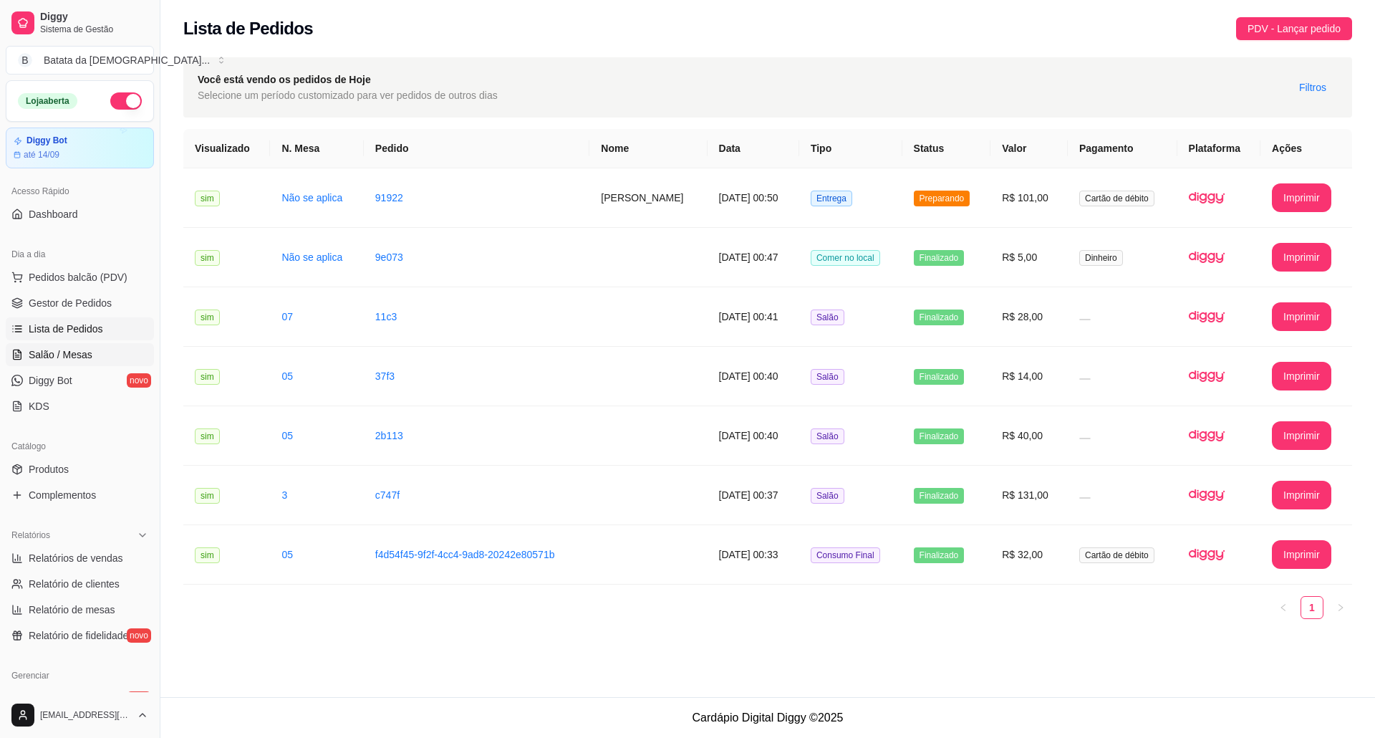
click at [26, 361] on link "Salão / Mesas" at bounding box center [80, 354] width 148 height 23
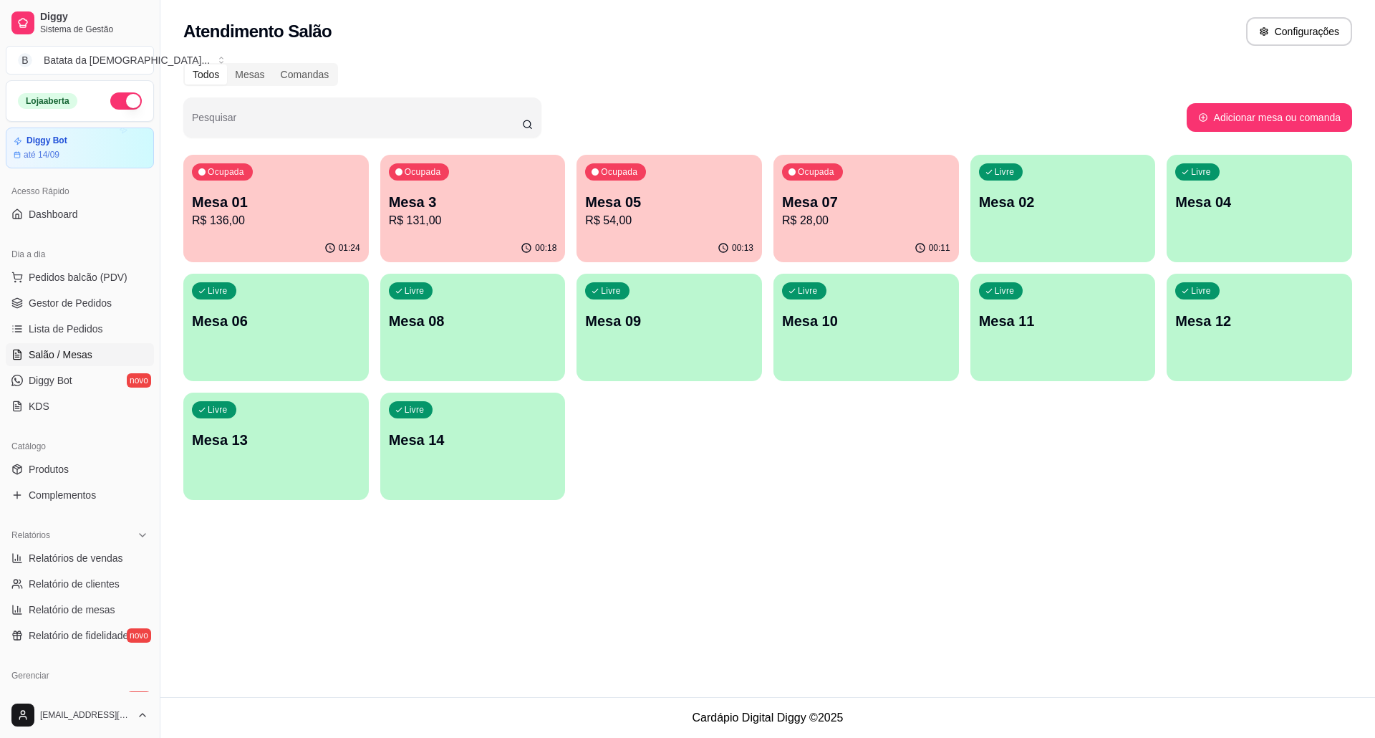
scroll to position [38, 0]
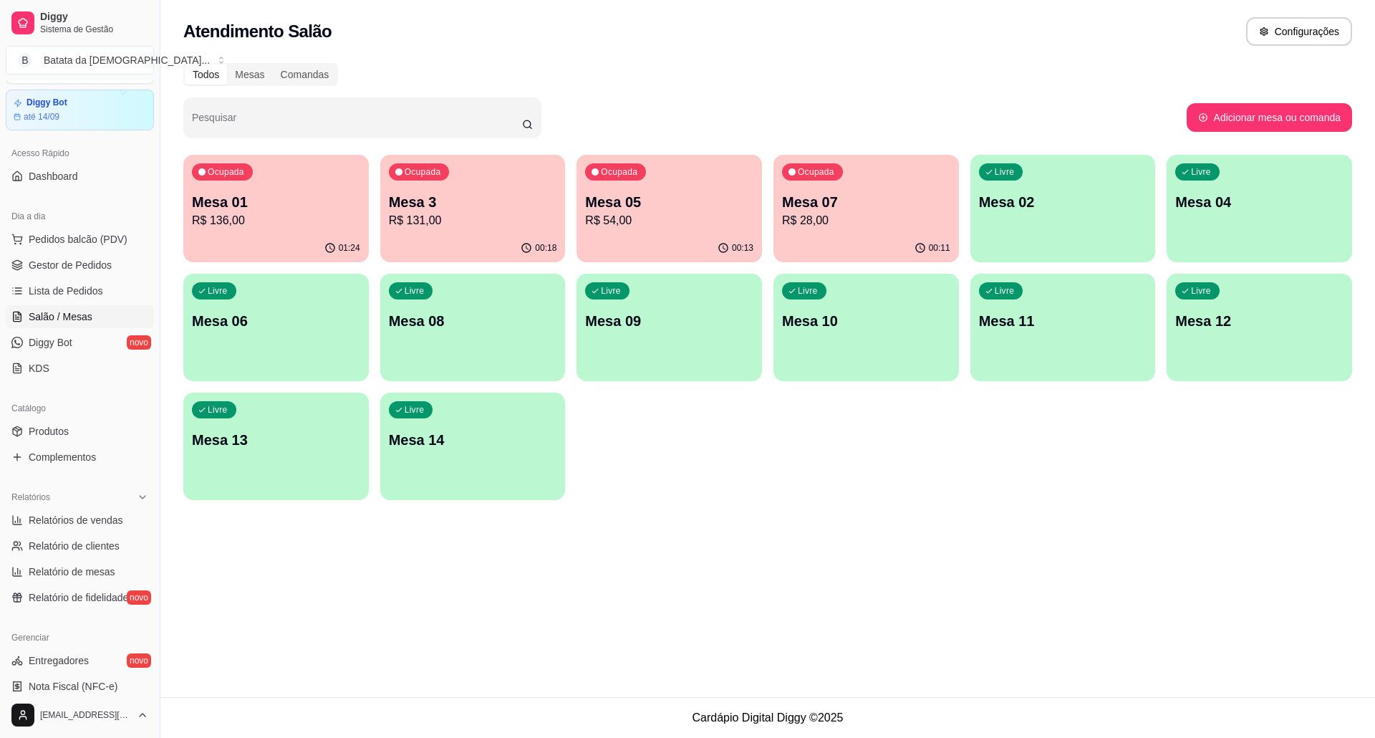
click at [620, 226] on p "R$ 54,00" at bounding box center [669, 220] width 168 height 17
click at [868, 209] on p "Mesa 07" at bounding box center [866, 202] width 168 height 20
click at [885, 178] on div "Ocupada Mesa 07 R$ 28,00" at bounding box center [865, 194] width 185 height 79
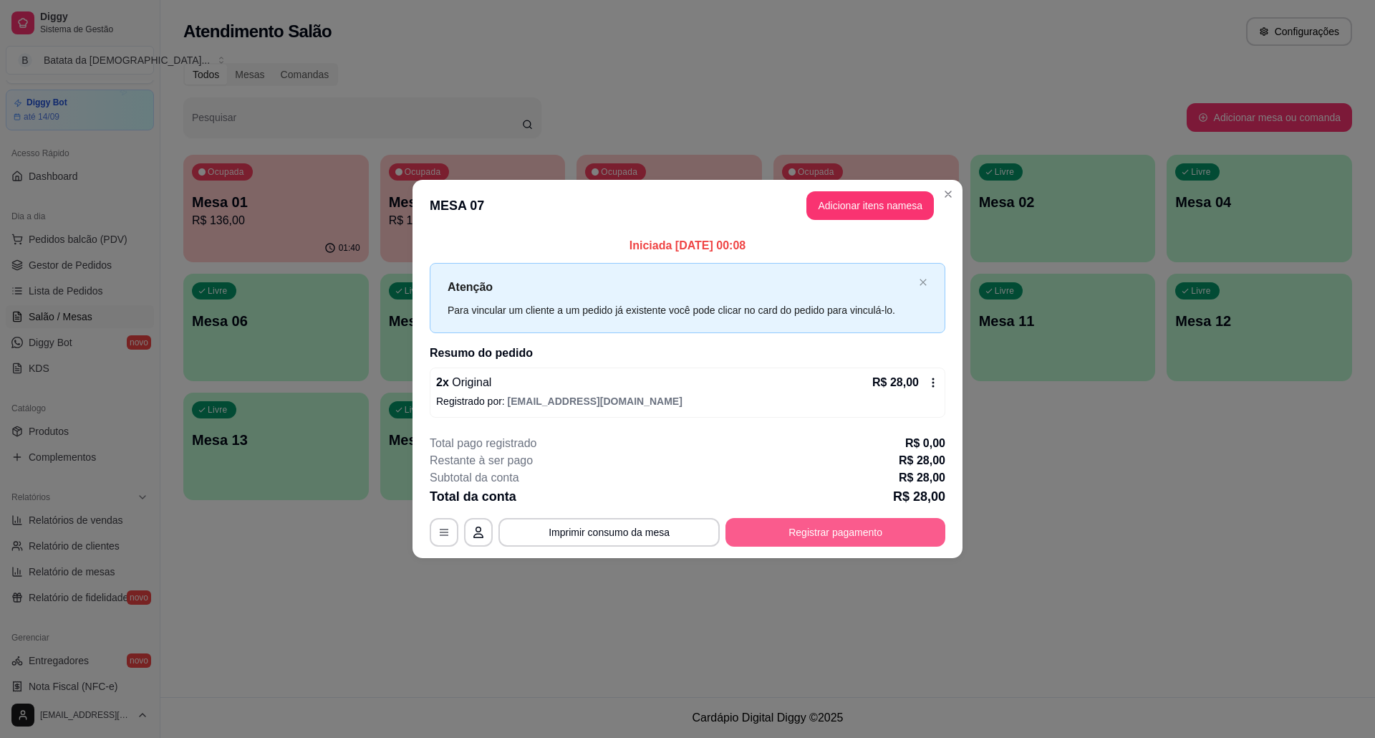
click at [857, 523] on button "Registrar pagamento" at bounding box center [835, 532] width 220 height 29
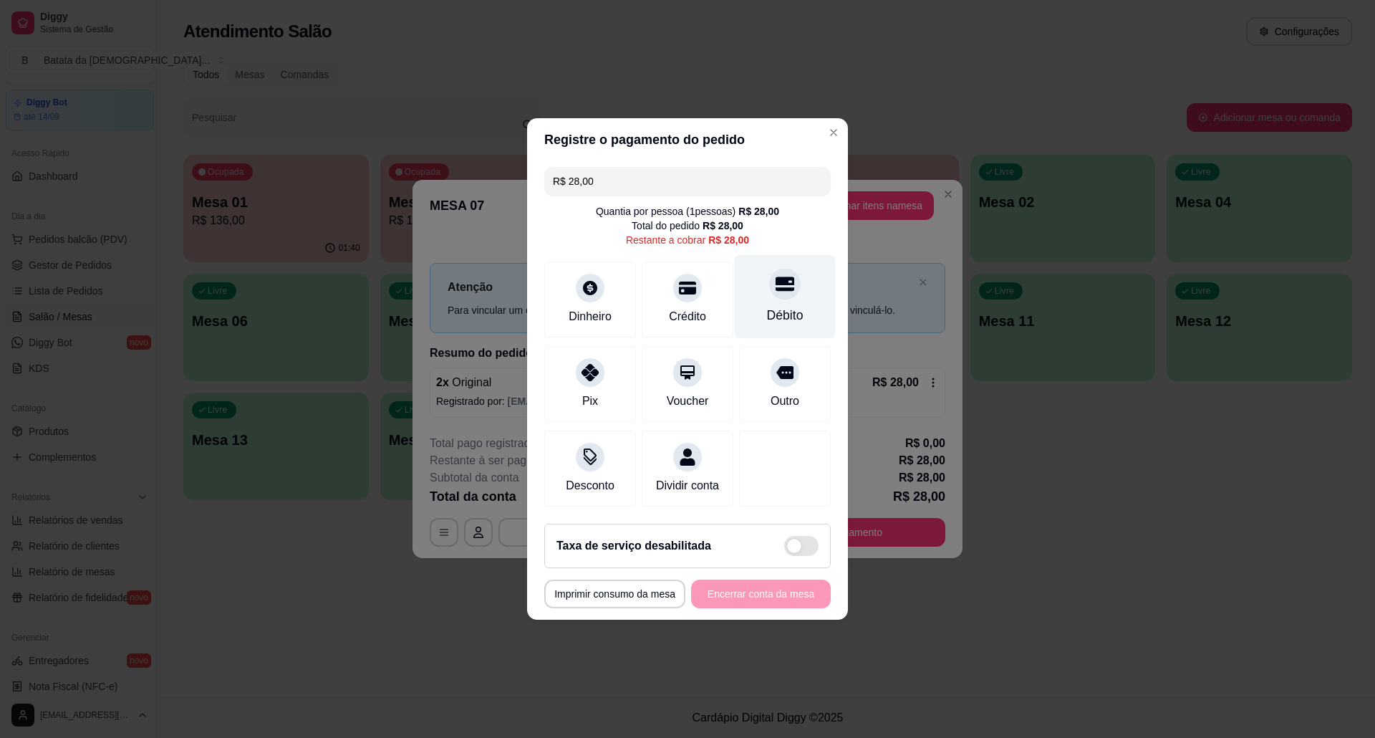
click at [776, 279] on icon at bounding box center [785, 284] width 19 height 14
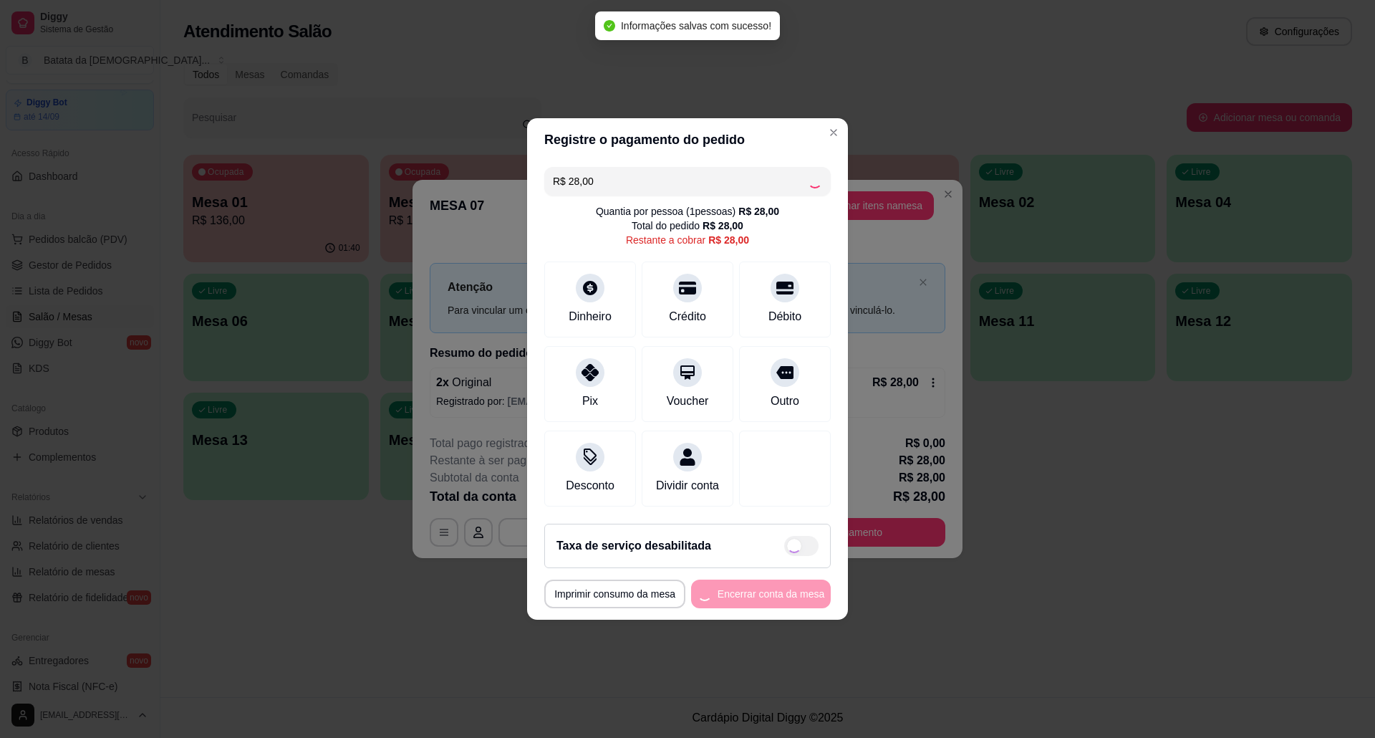
type input "R$ 0,00"
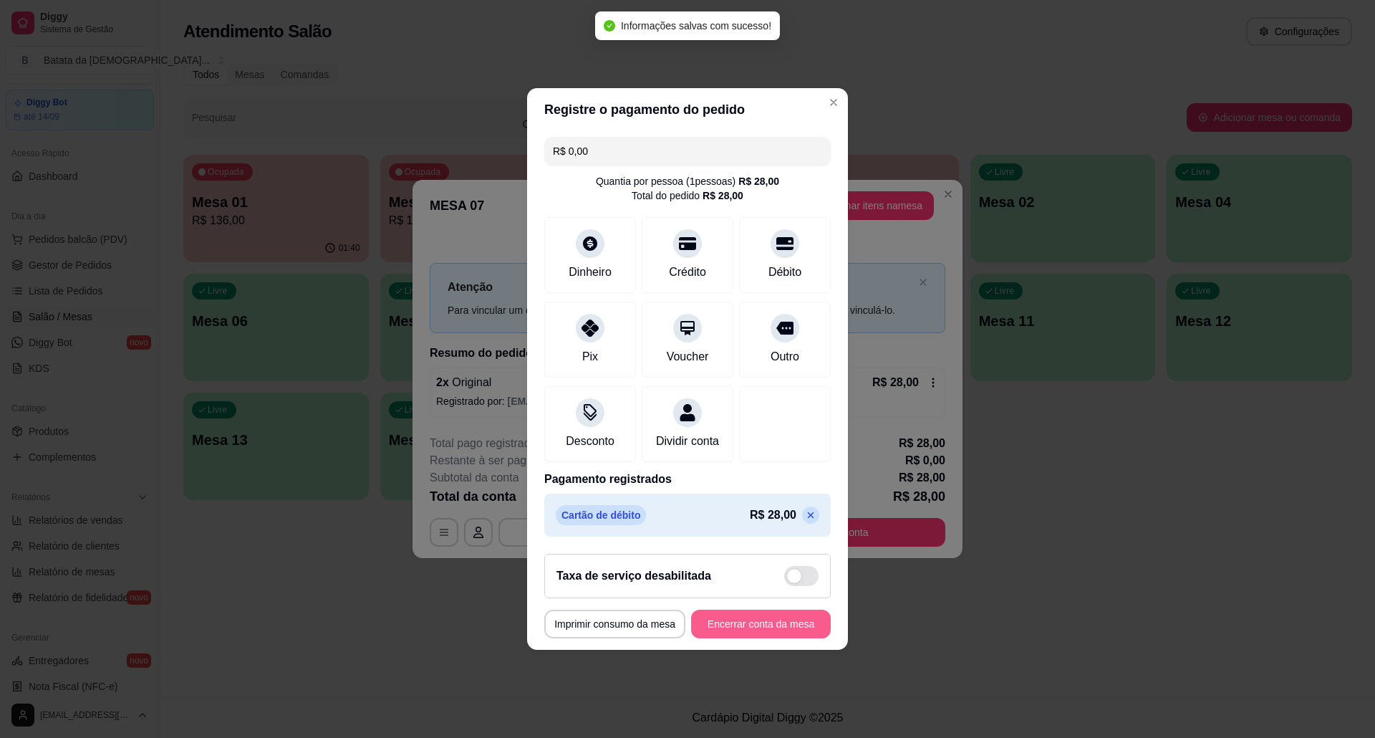
click at [743, 630] on button "Encerrar conta da mesa" at bounding box center [761, 623] width 140 height 29
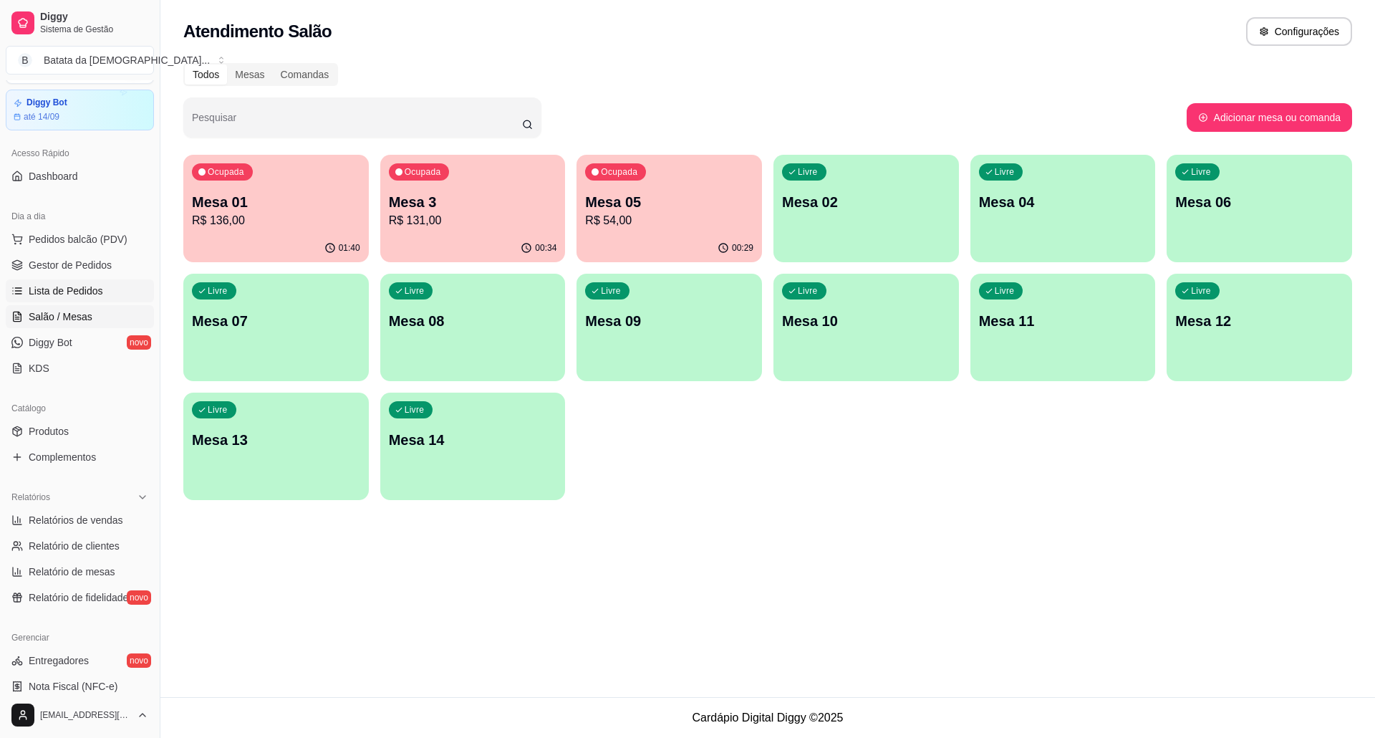
click at [74, 299] on link "Lista de Pedidos" at bounding box center [80, 290] width 148 height 23
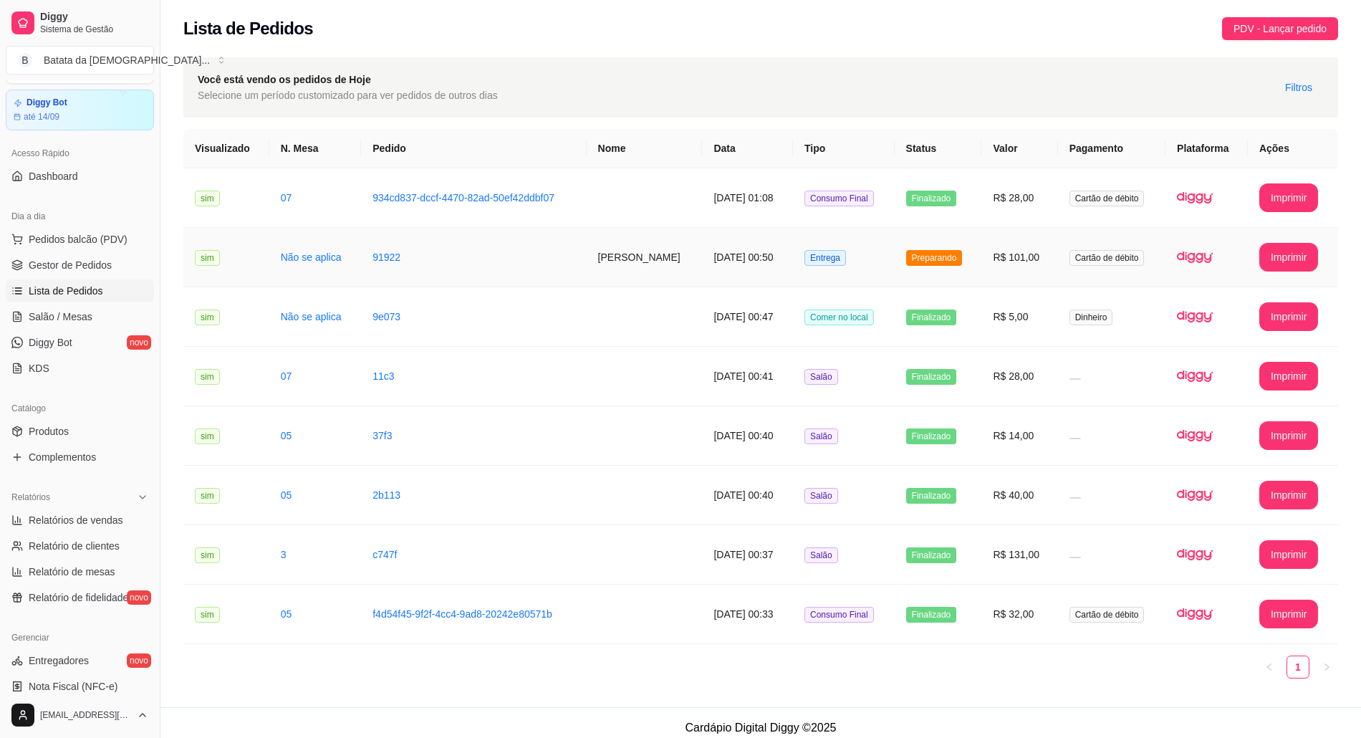
click at [702, 259] on td "16/08/2025 às 00:50" at bounding box center [747, 257] width 91 height 59
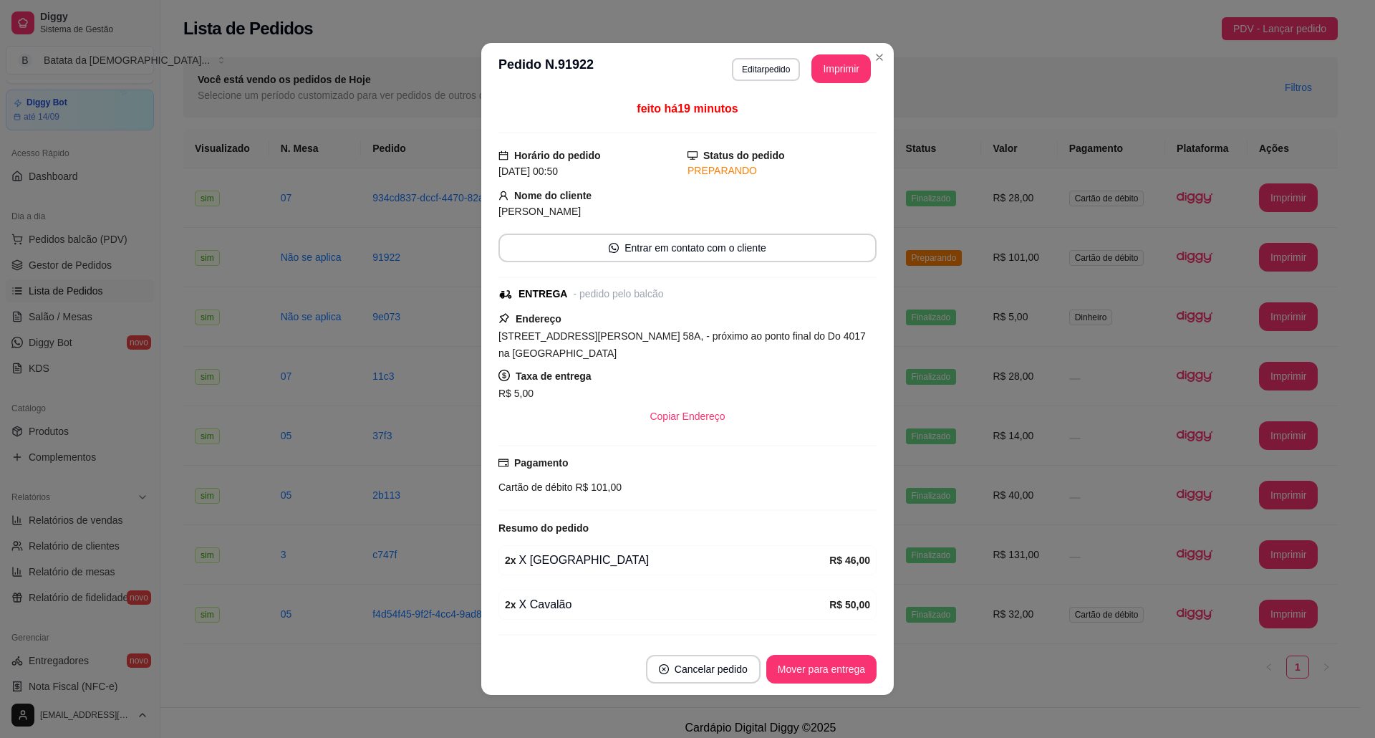
scroll to position [29, 0]
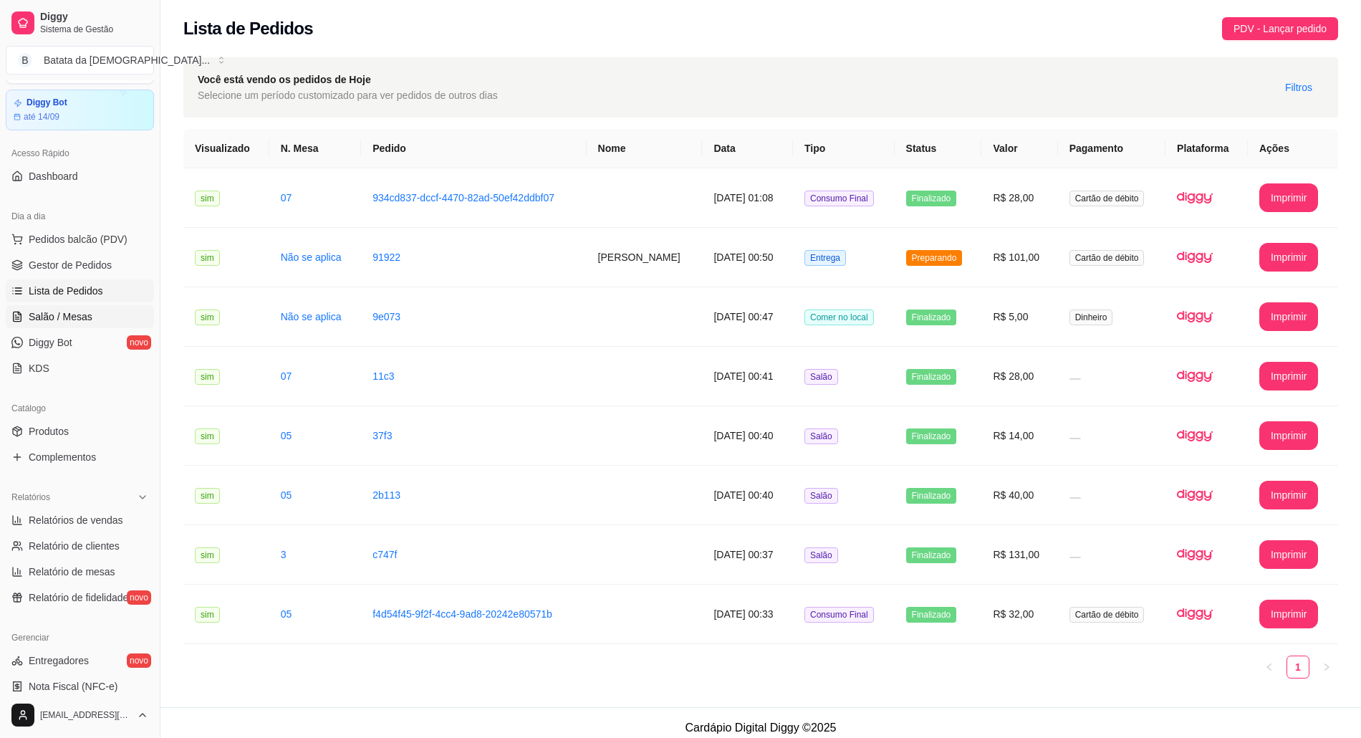
click at [50, 308] on link "Salão / Mesas" at bounding box center [80, 316] width 148 height 23
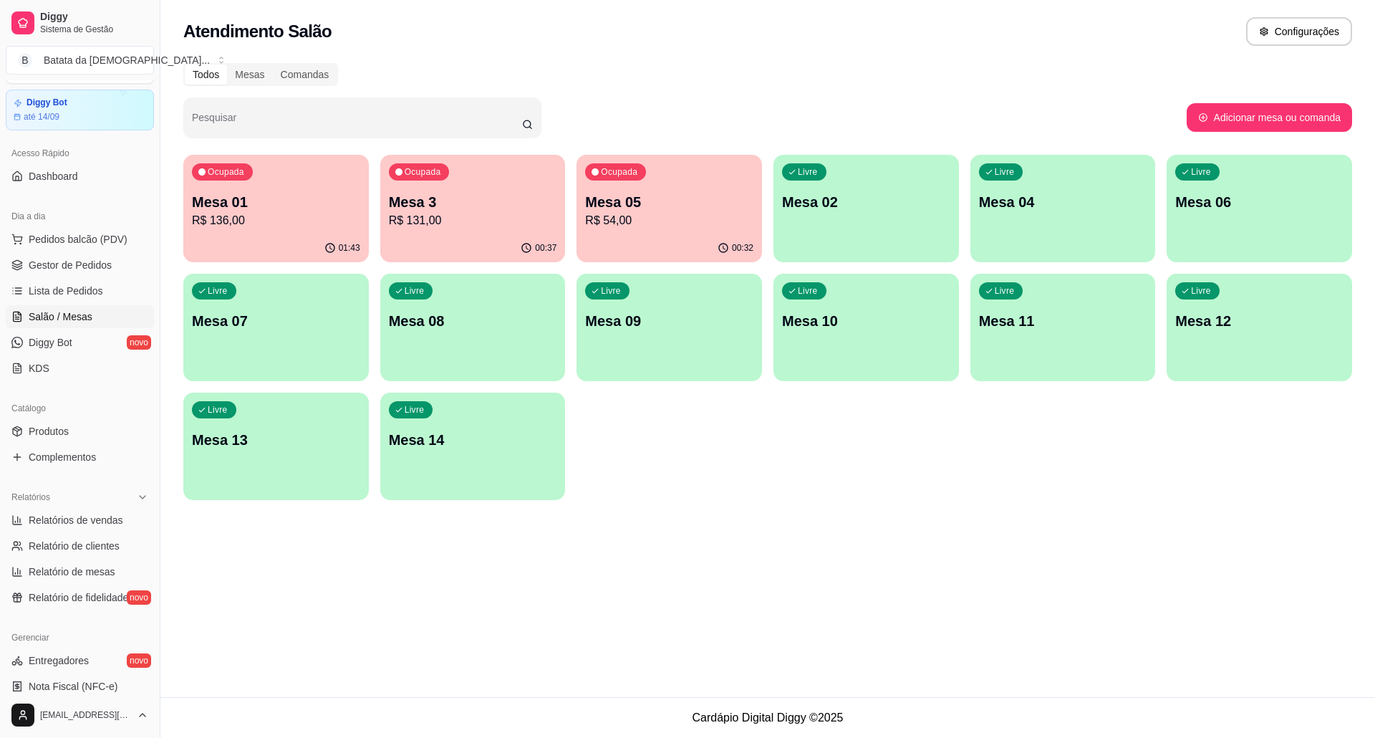
click at [454, 179] on div "Ocupada Mesa 3 R$ 131,00" at bounding box center [472, 194] width 185 height 79
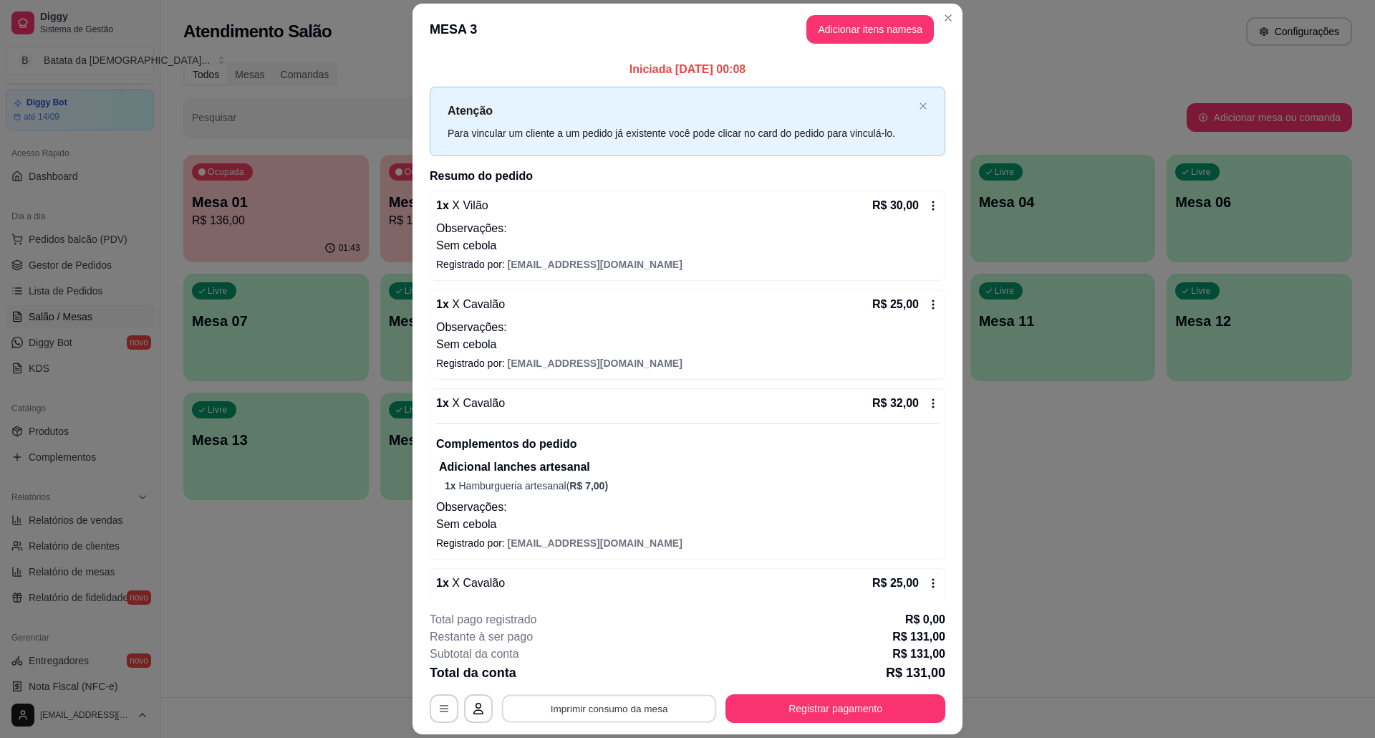
click at [634, 697] on button "Imprimir consumo da mesa" at bounding box center [609, 708] width 215 height 28
click at [865, 708] on button "Registrar pagamento" at bounding box center [835, 708] width 213 height 28
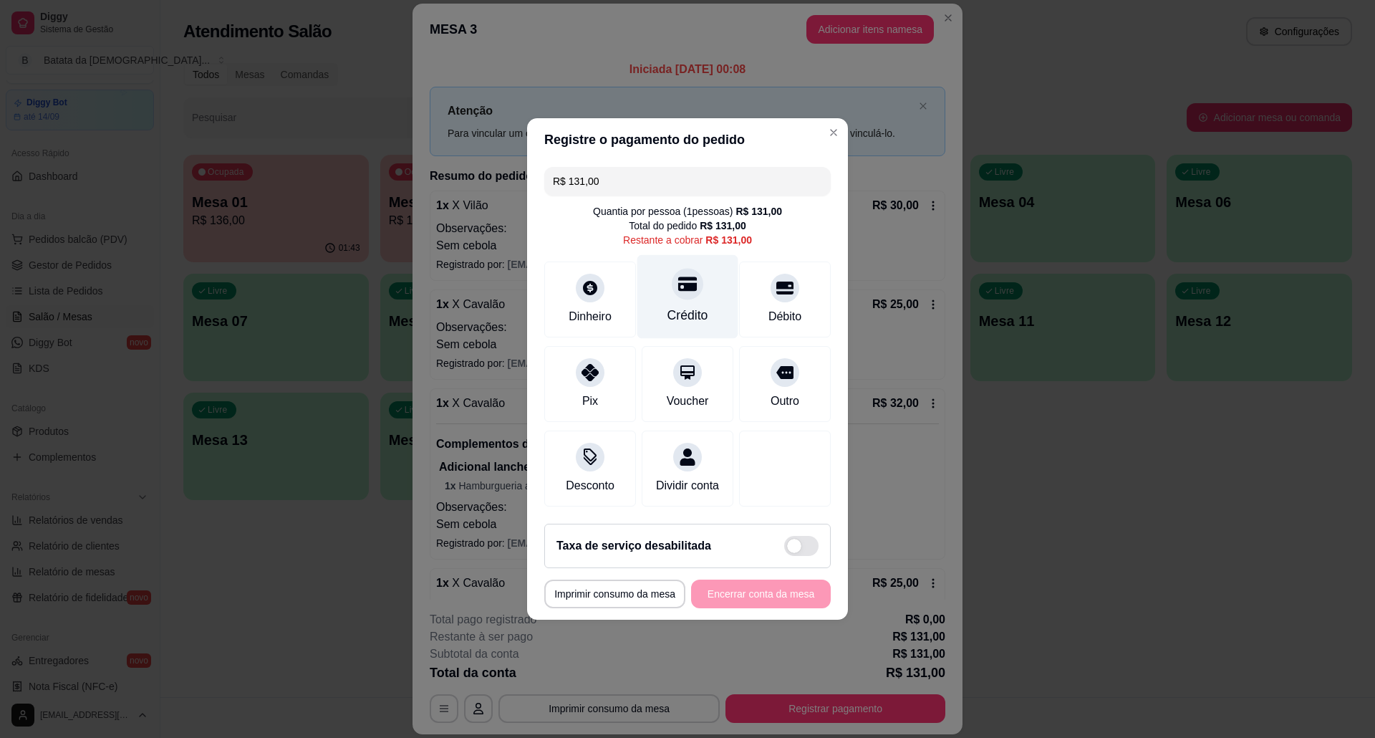
click at [689, 291] on div "Crédito" at bounding box center [687, 297] width 101 height 84
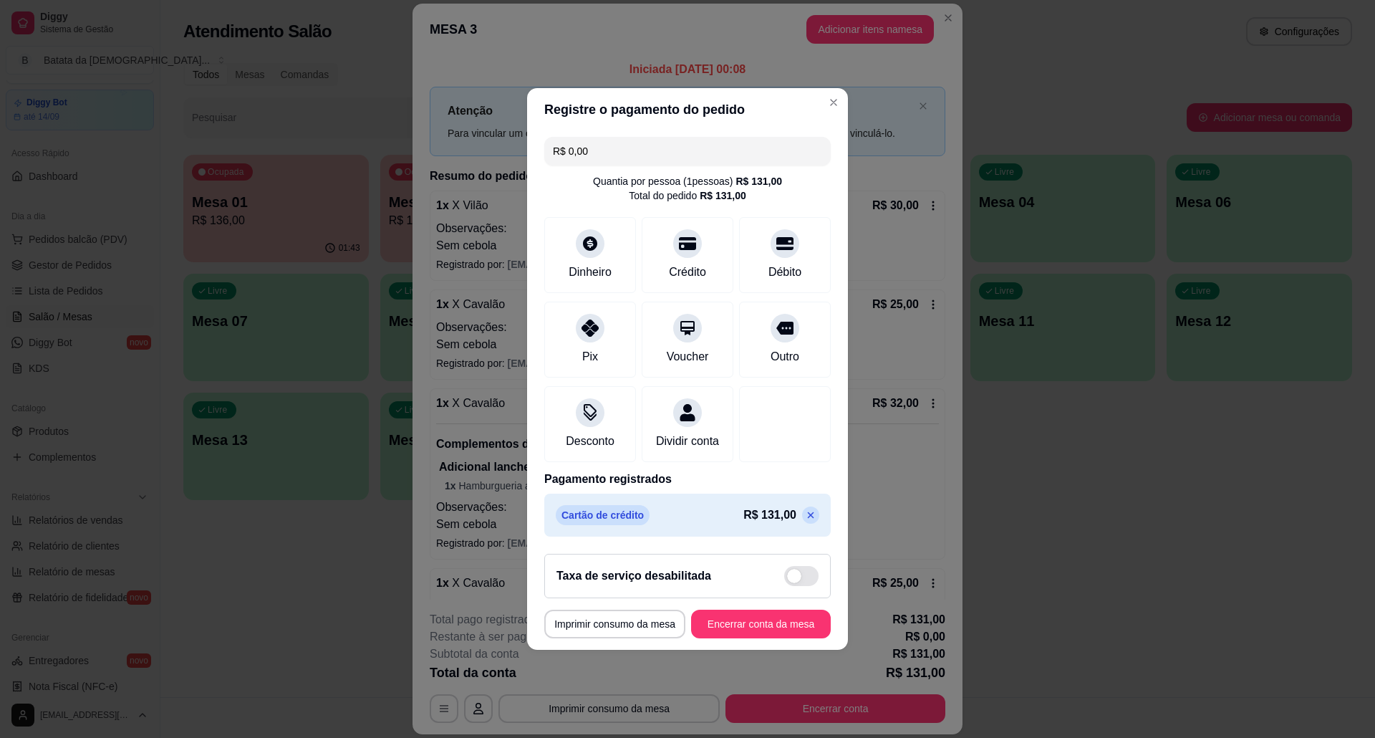
click at [805, 521] on icon at bounding box center [810, 514] width 11 height 11
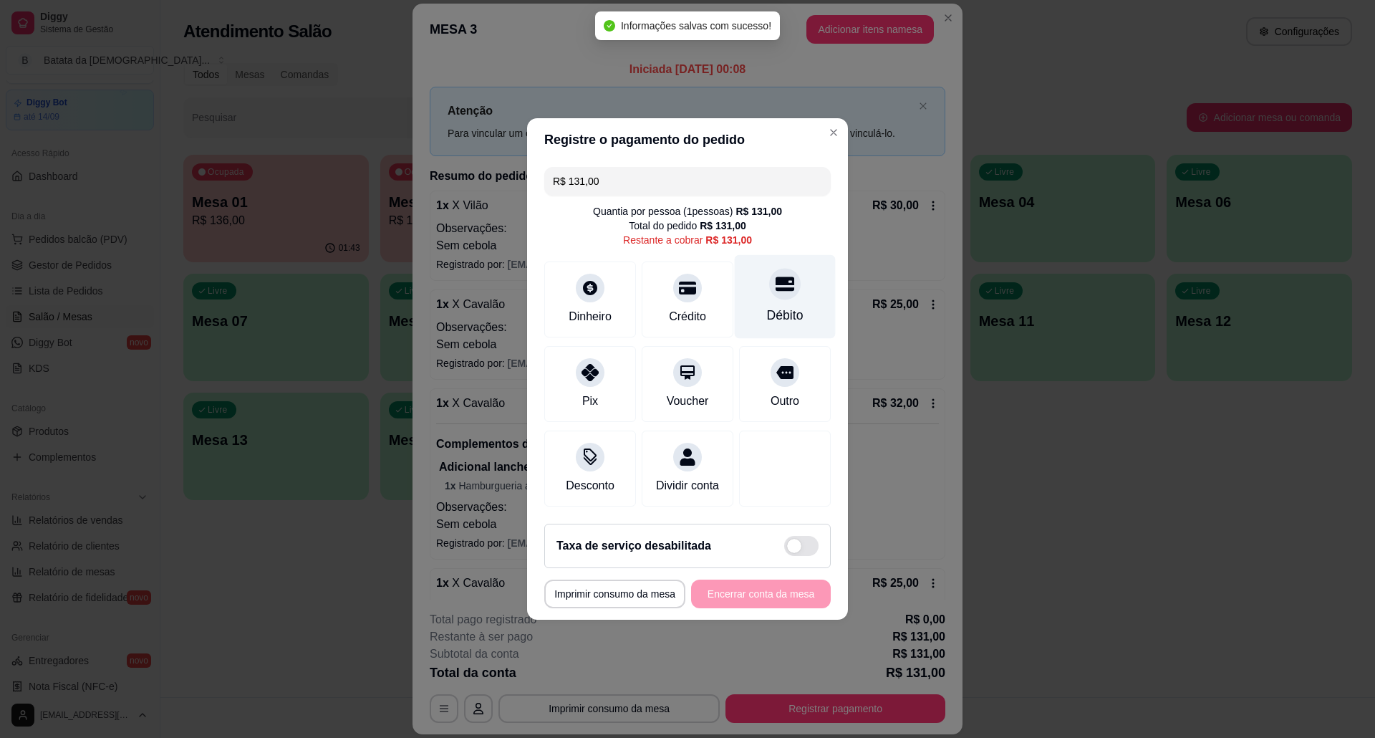
click at [769, 256] on div "Débito" at bounding box center [785, 297] width 101 height 84
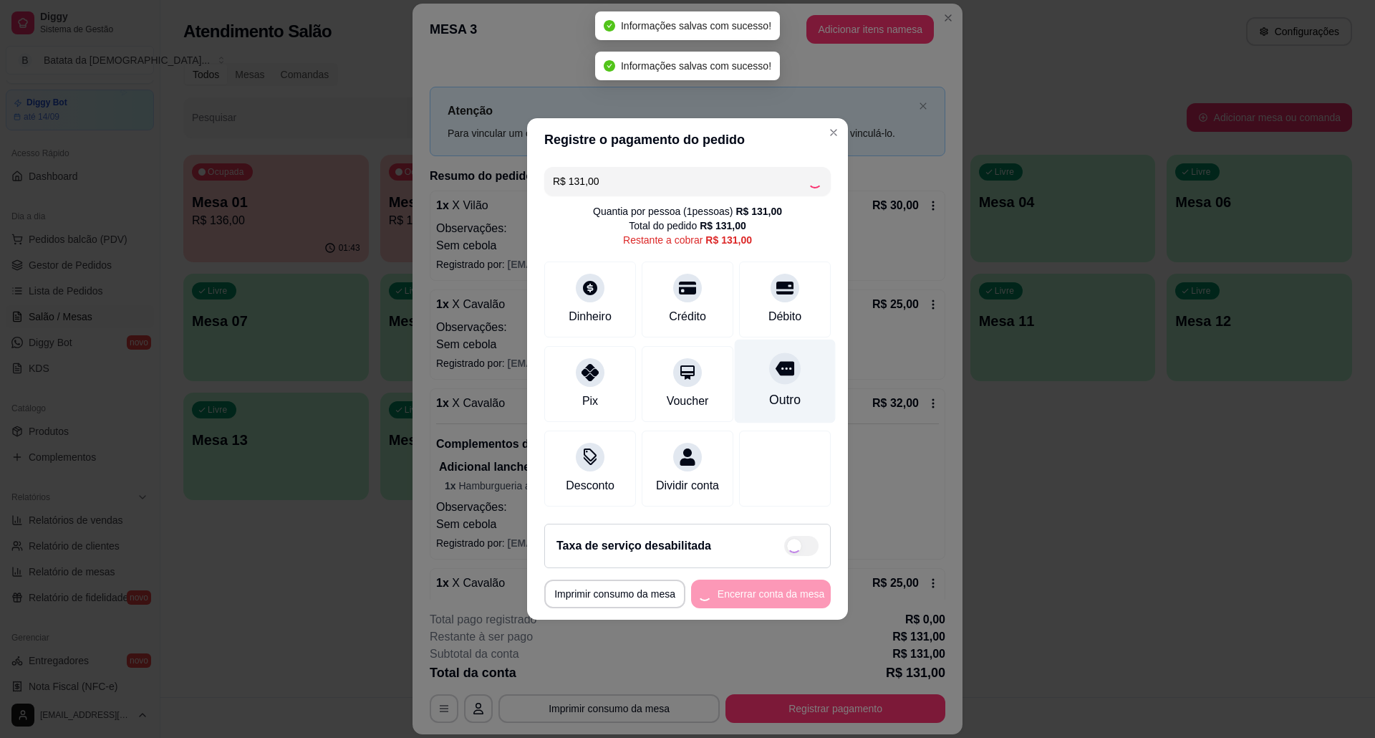
type input "R$ 0,00"
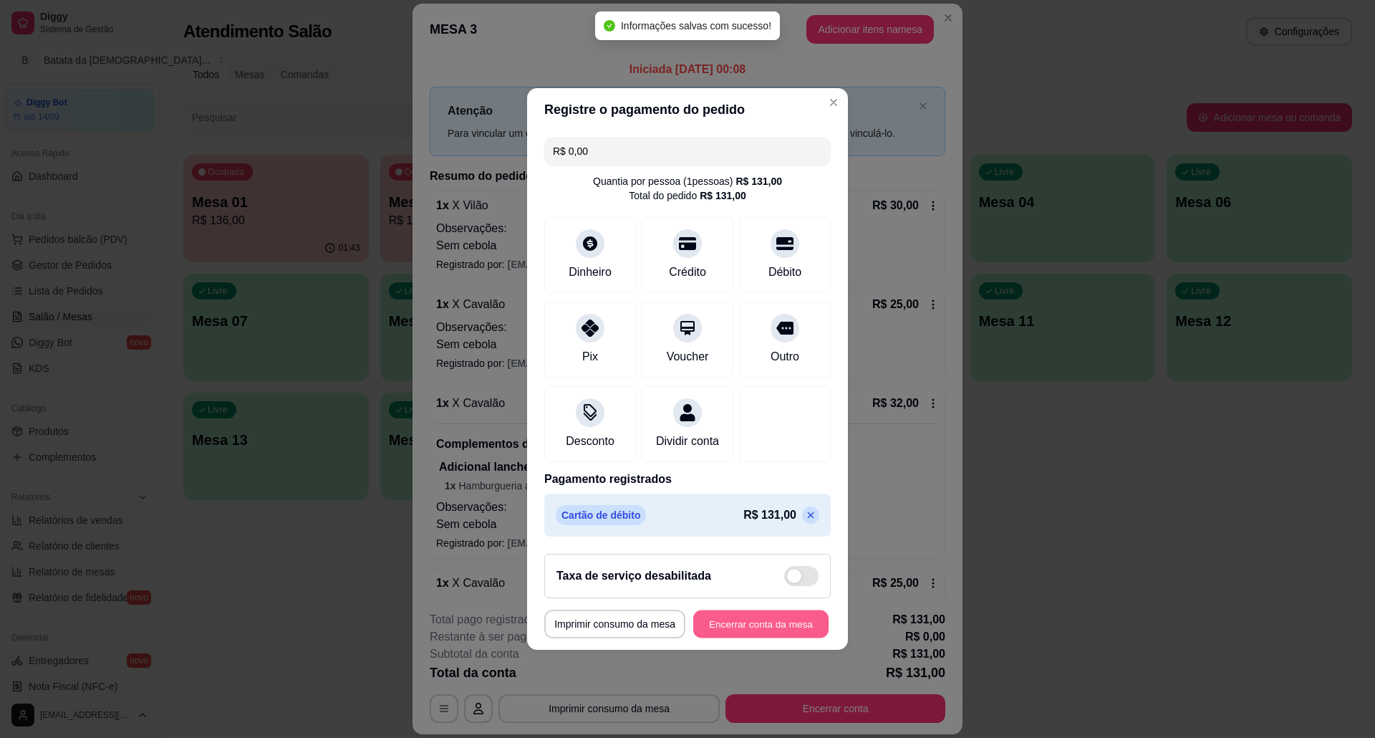
click at [749, 637] on button "Encerrar conta da mesa" at bounding box center [760, 624] width 135 height 28
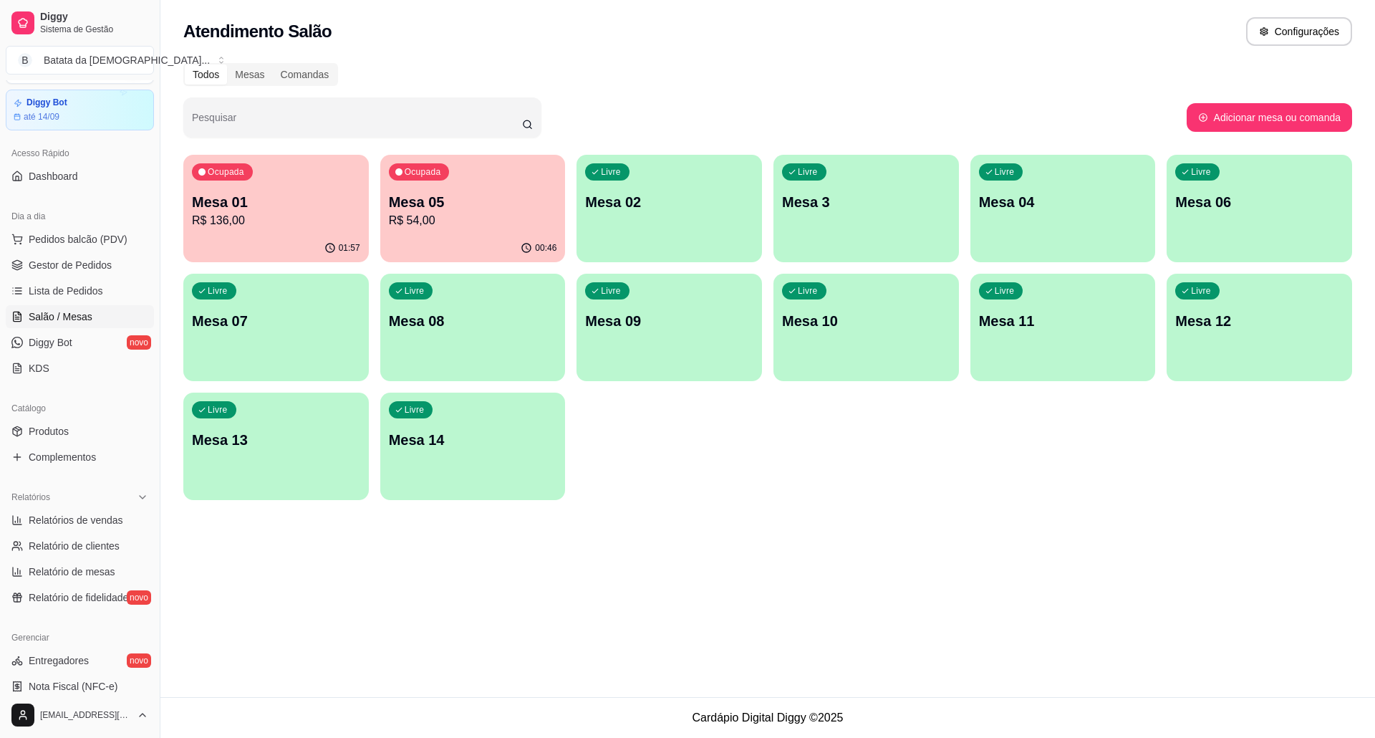
click at [261, 190] on div "Ocupada Mesa 01 R$ 136,00" at bounding box center [275, 194] width 185 height 79
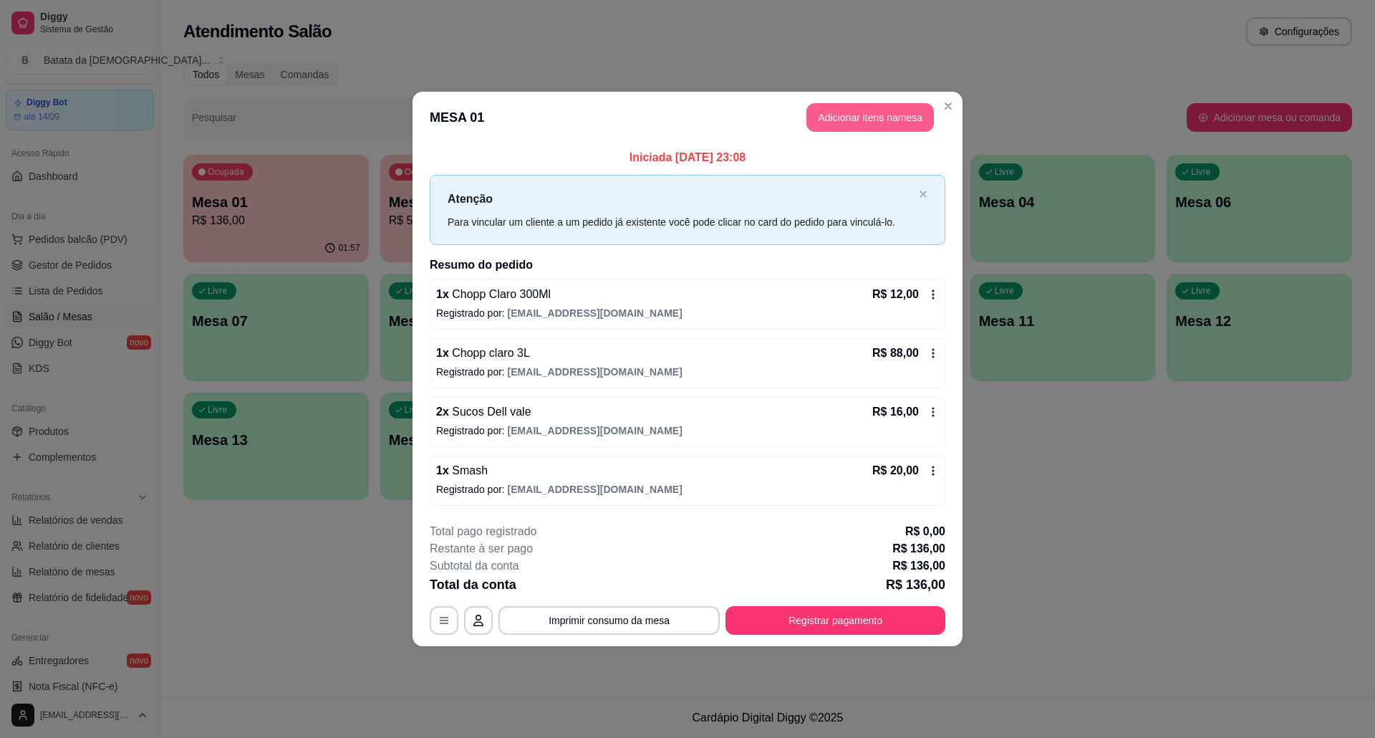
click at [866, 113] on button "Adicionar itens na mesa" at bounding box center [869, 117] width 127 height 29
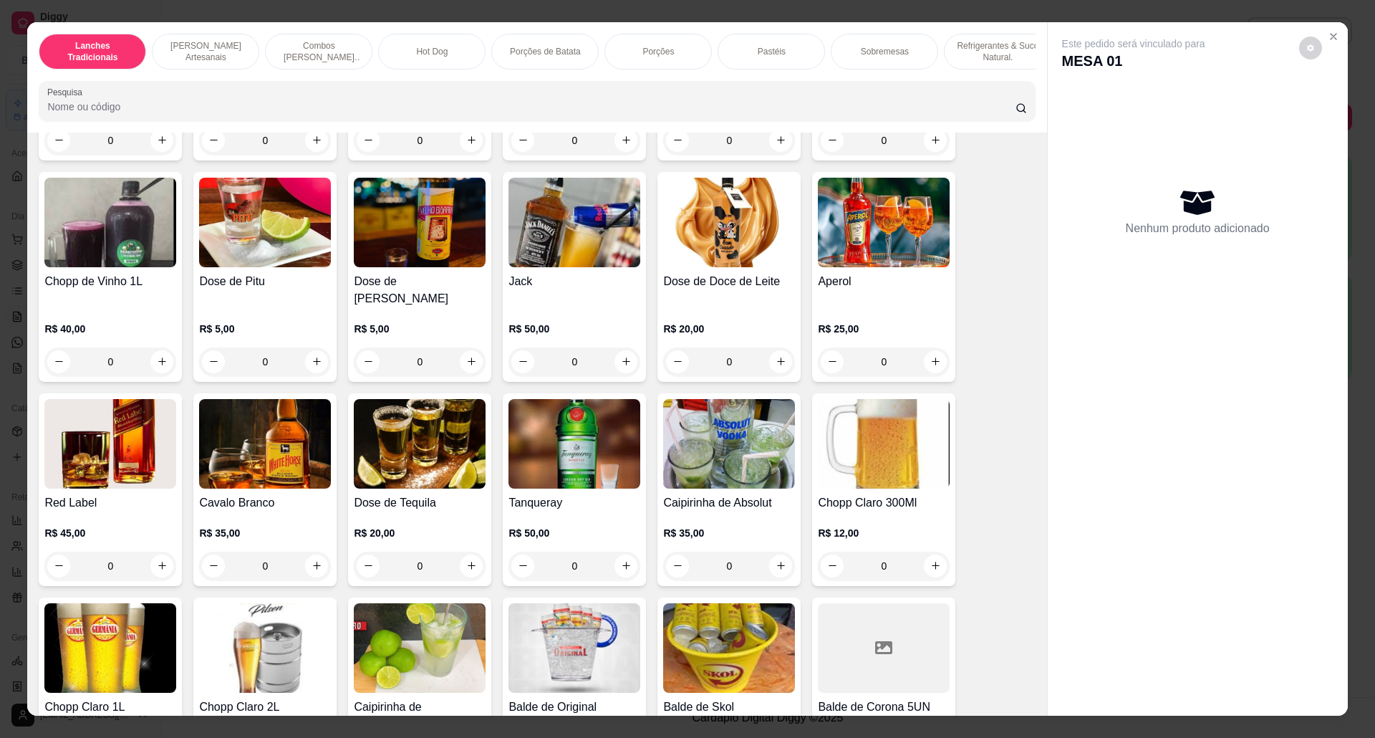
scroll to position [4201, 0]
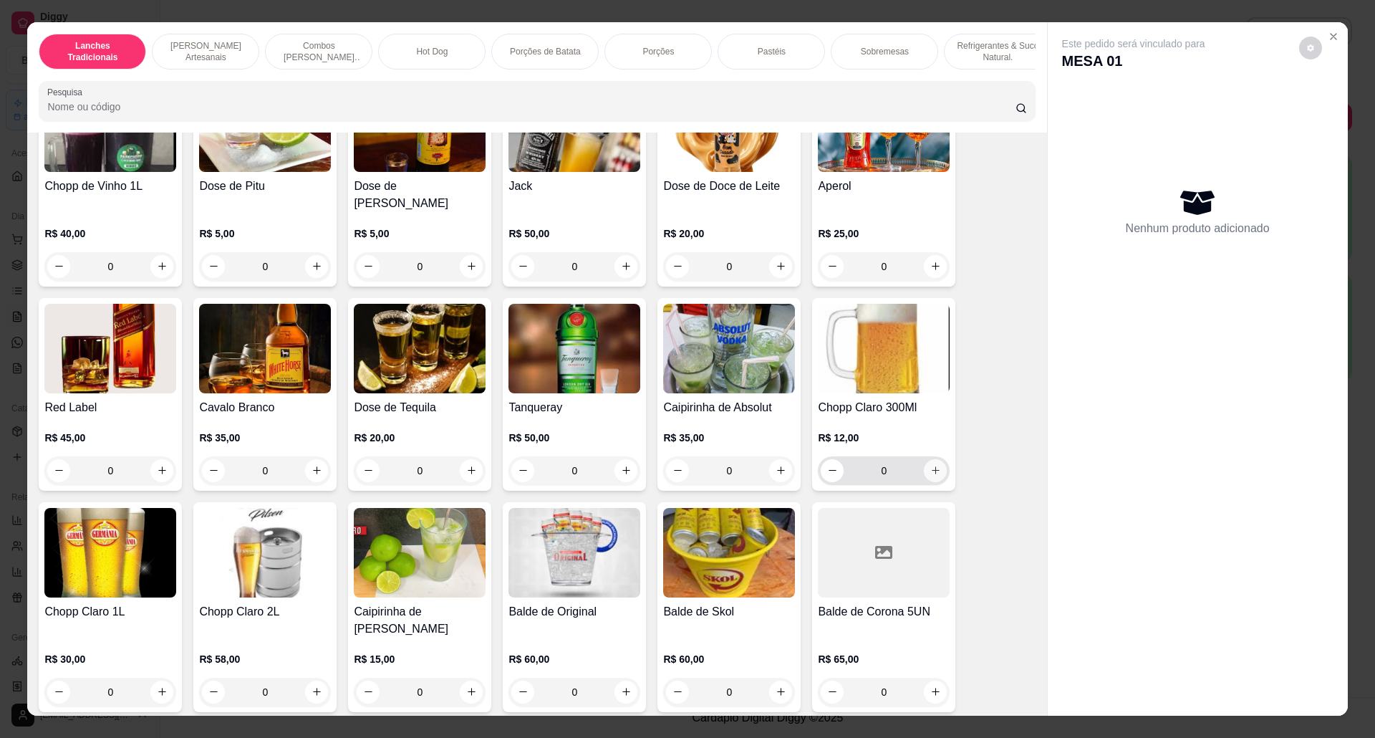
click at [928, 461] on button "increase-product-quantity" at bounding box center [935, 470] width 23 height 23
type input "1"
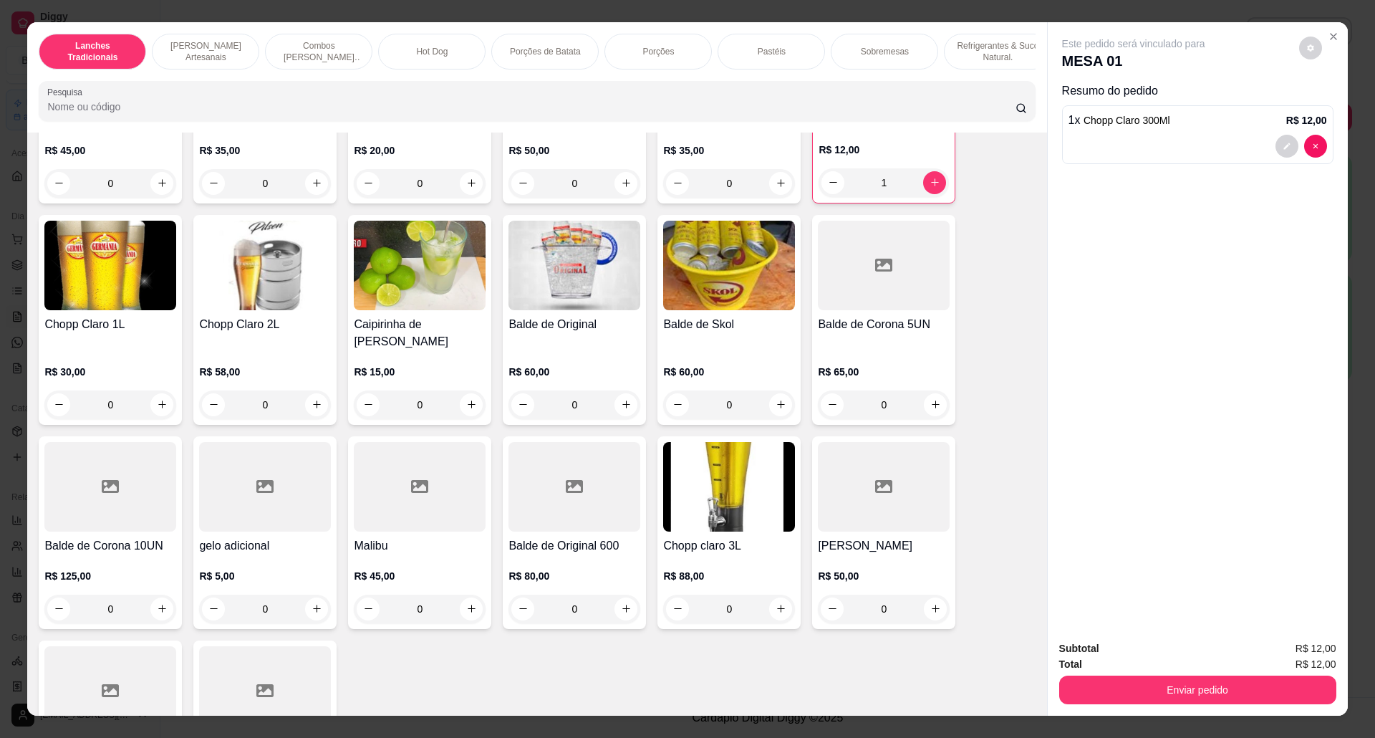
scroll to position [4583, 0]
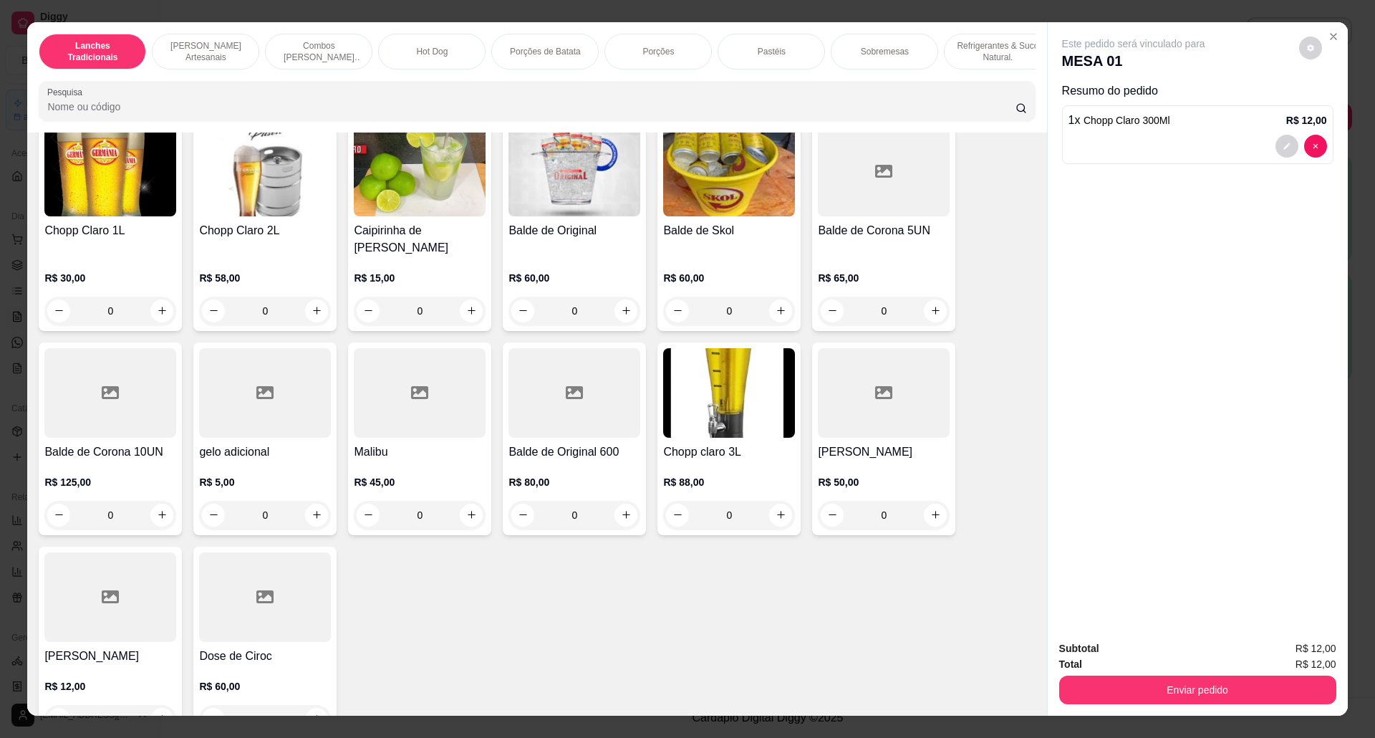
click at [743, 462] on div "R$ 88,00 0" at bounding box center [729, 494] width 132 height 69
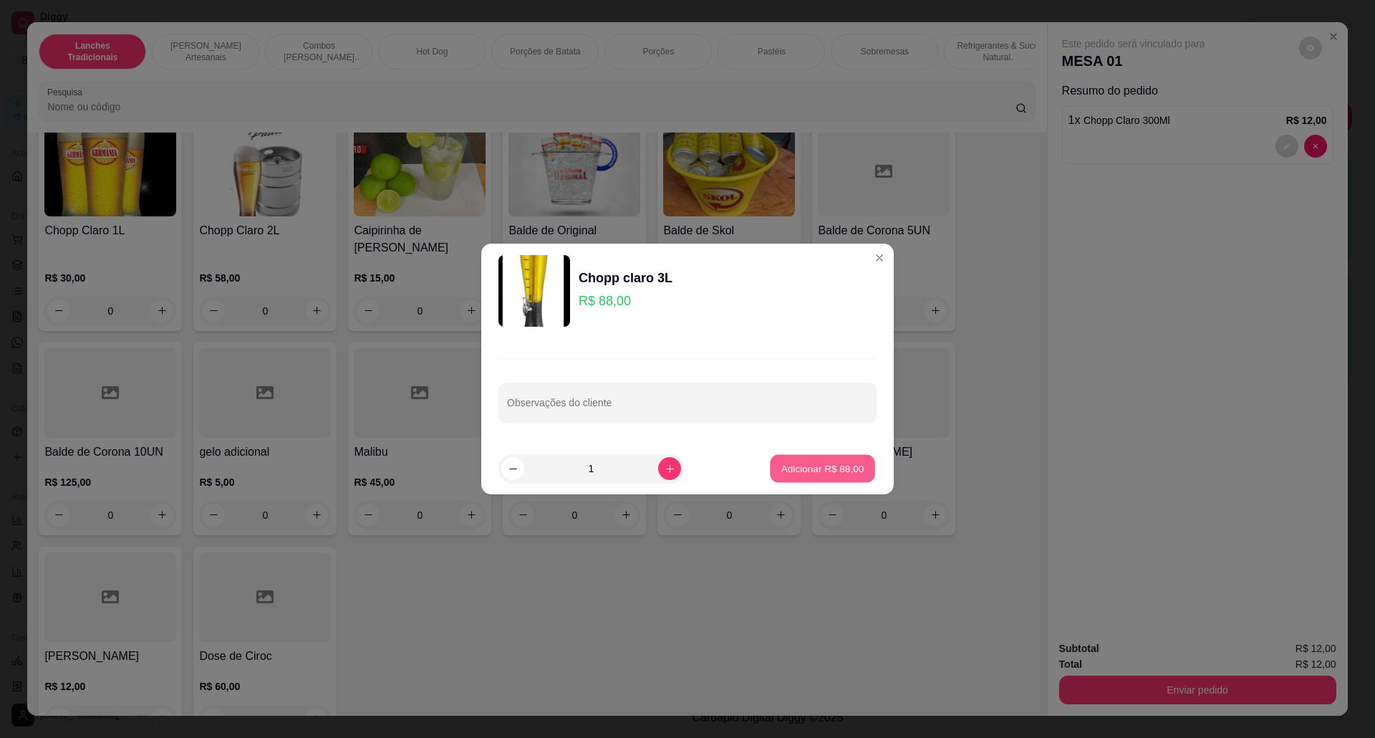
click at [834, 467] on p "Adicionar R$ 88,00" at bounding box center [822, 468] width 83 height 14
type input "1"
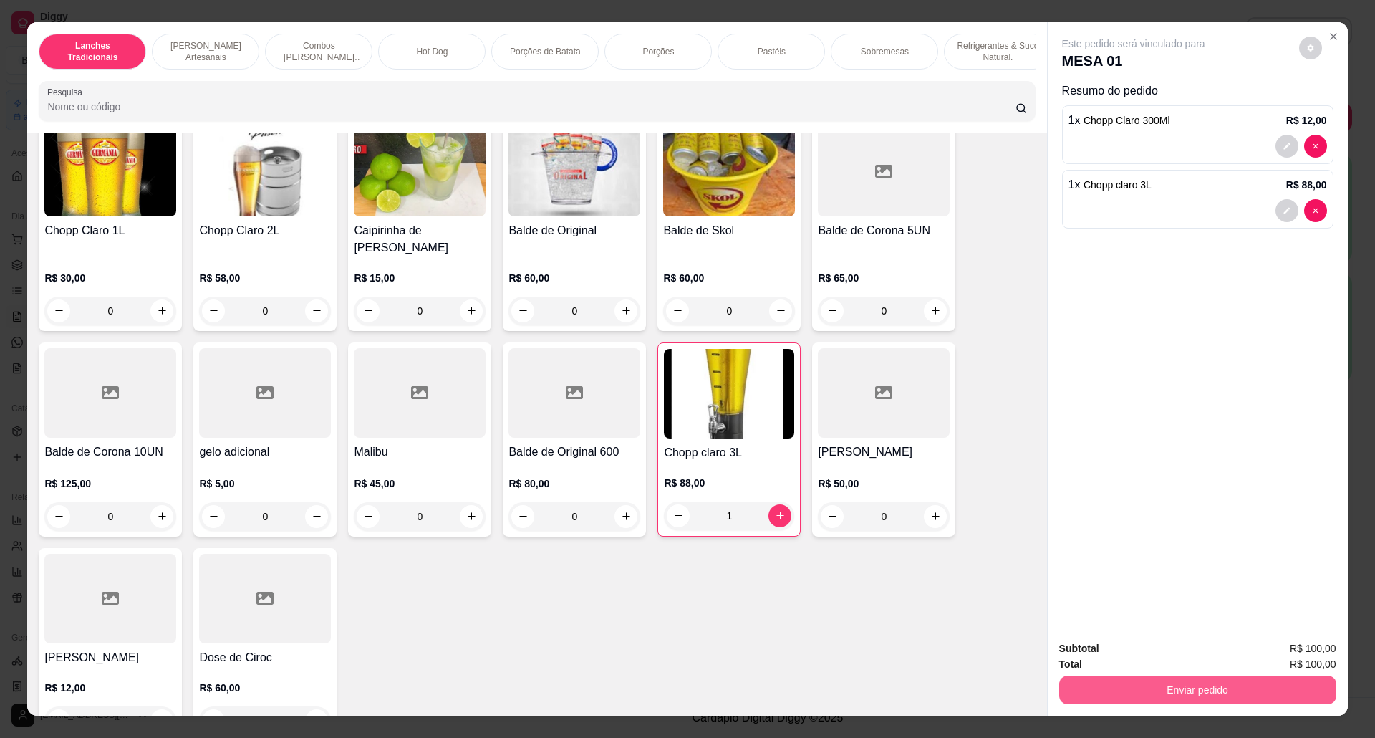
click at [1203, 685] on button "Enviar pedido" at bounding box center [1197, 689] width 277 height 29
click at [1150, 643] on button "Não registrar e enviar pedido" at bounding box center [1148, 655] width 145 height 26
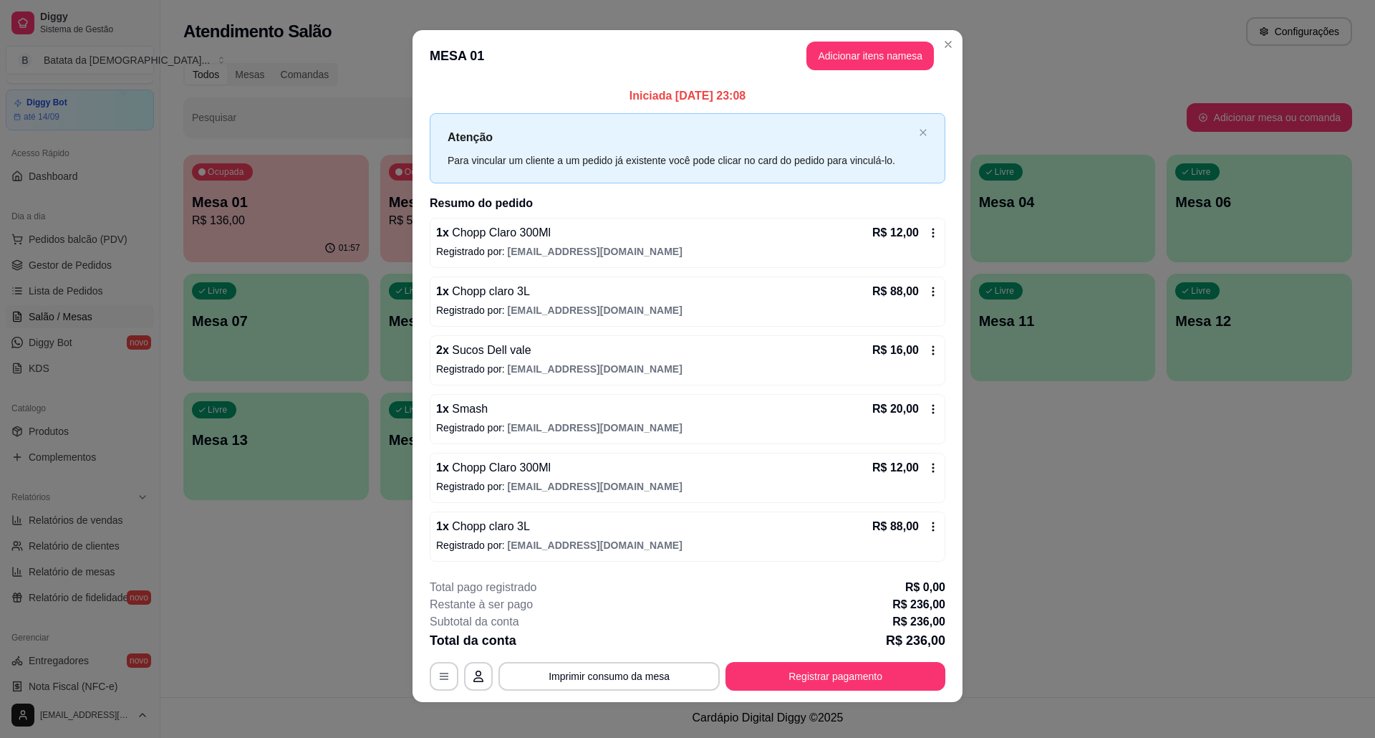
scroll to position [0, 0]
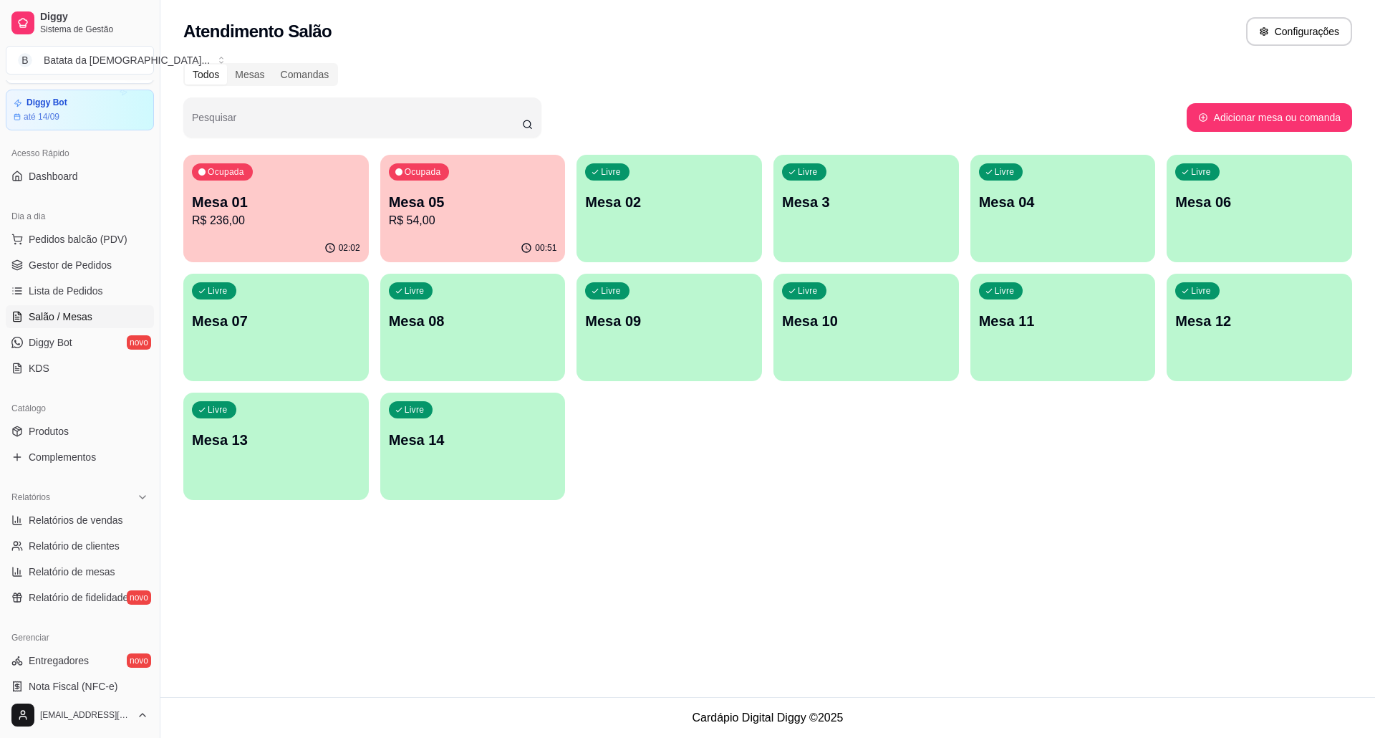
click at [479, 231] on div "Ocupada Mesa 05 R$ 54,00" at bounding box center [472, 194] width 185 height 79
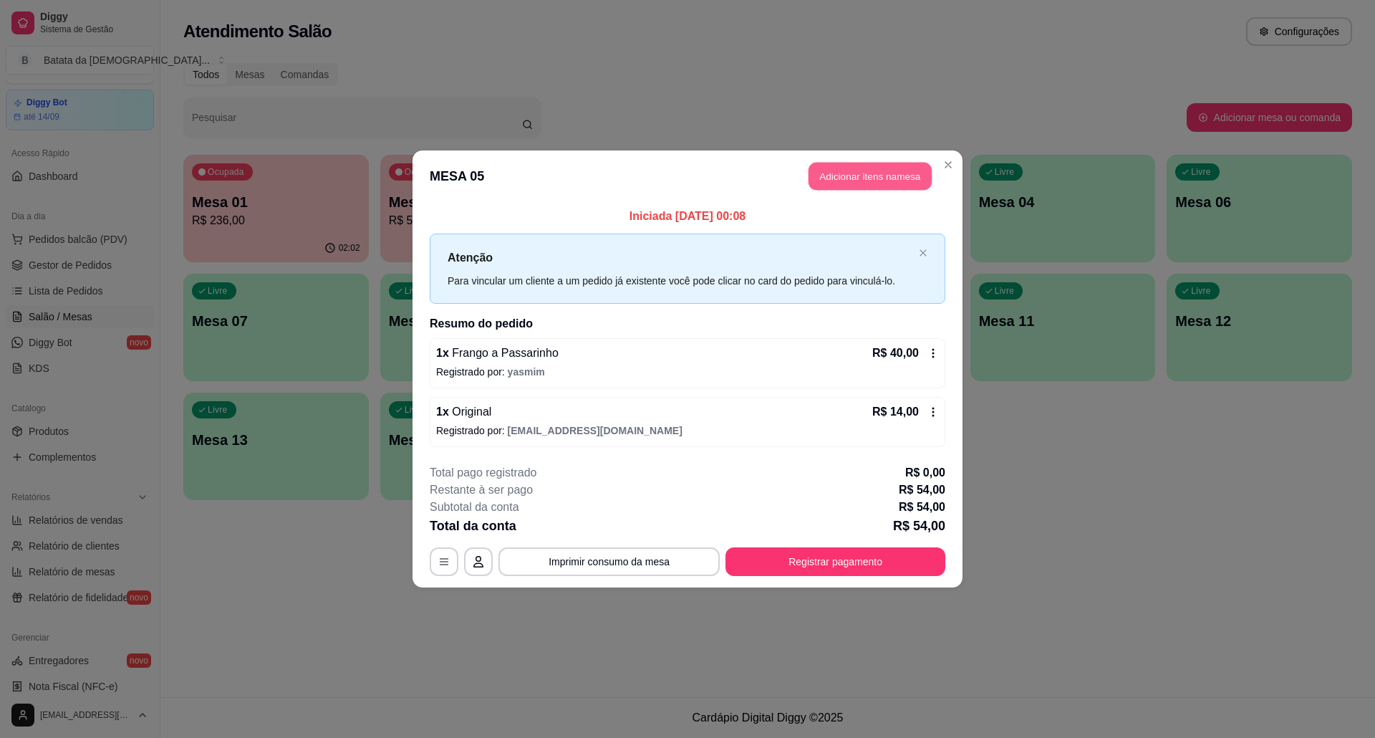
click at [851, 181] on button "Adicionar itens na mesa" at bounding box center [869, 177] width 123 height 28
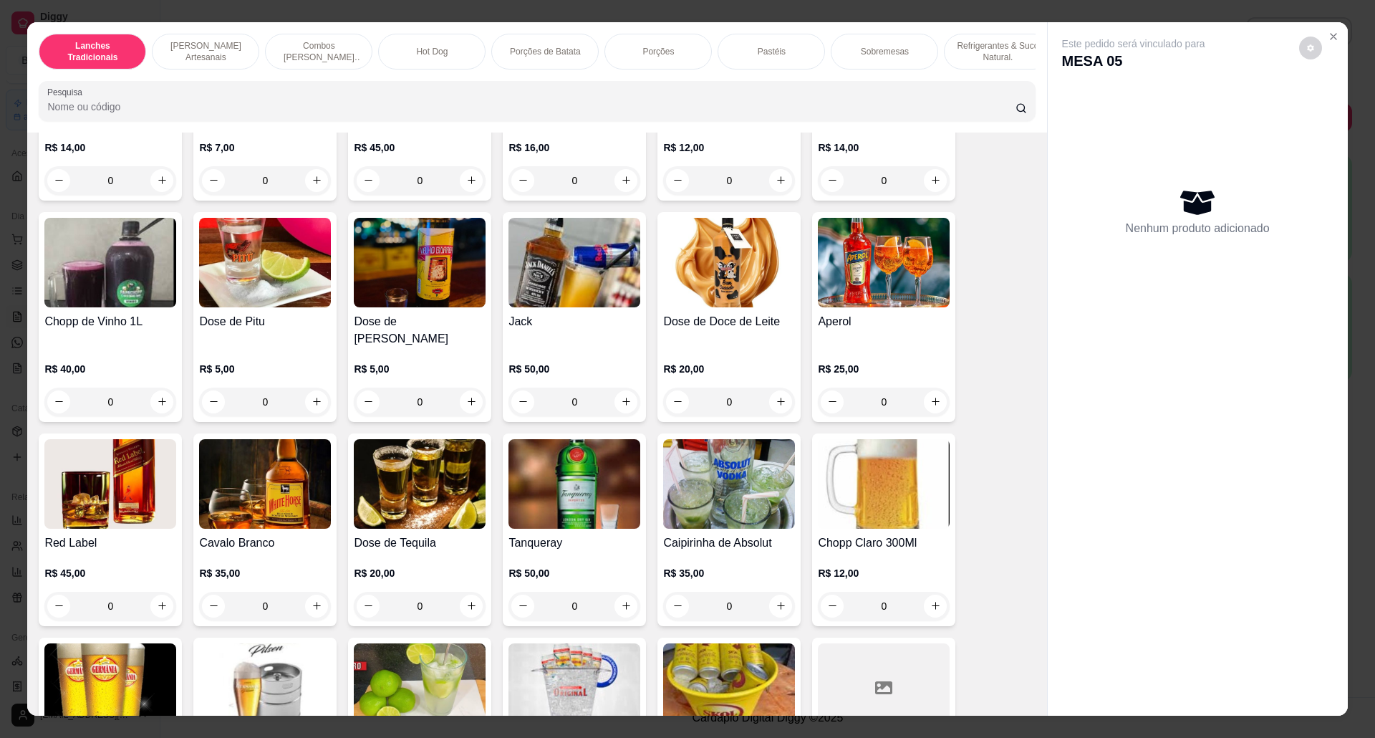
scroll to position [4105, 0]
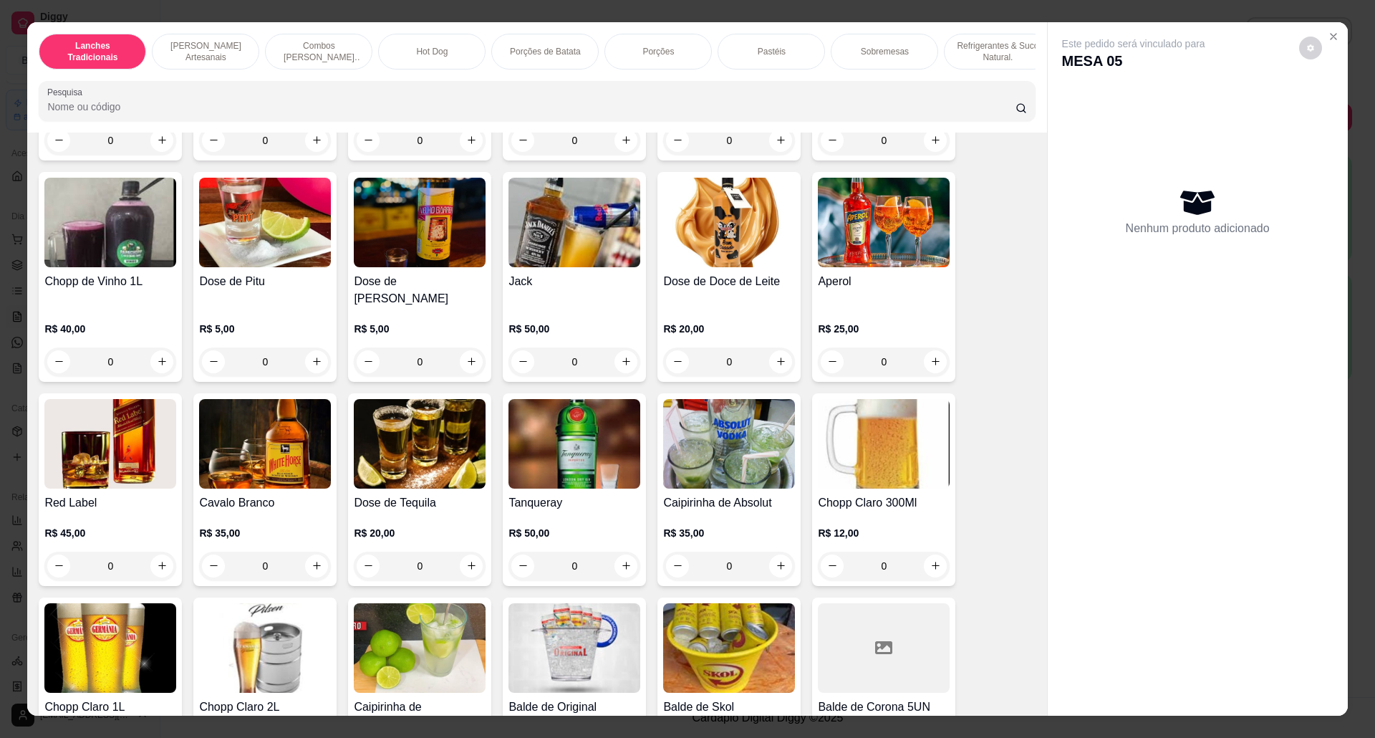
click at [885, 455] on img at bounding box center [884, 444] width 132 height 90
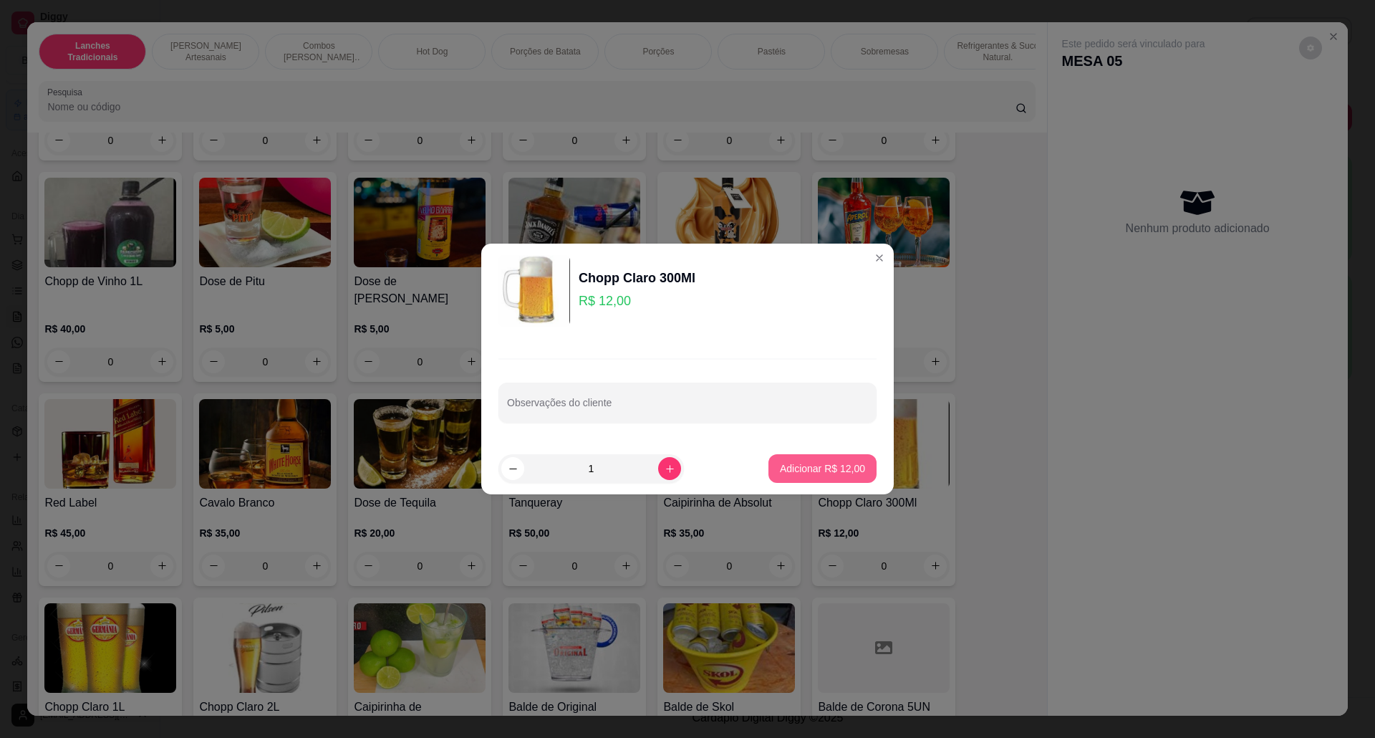
click at [822, 467] on p "Adicionar R$ 12,00" at bounding box center [822, 468] width 85 height 14
type input "1"
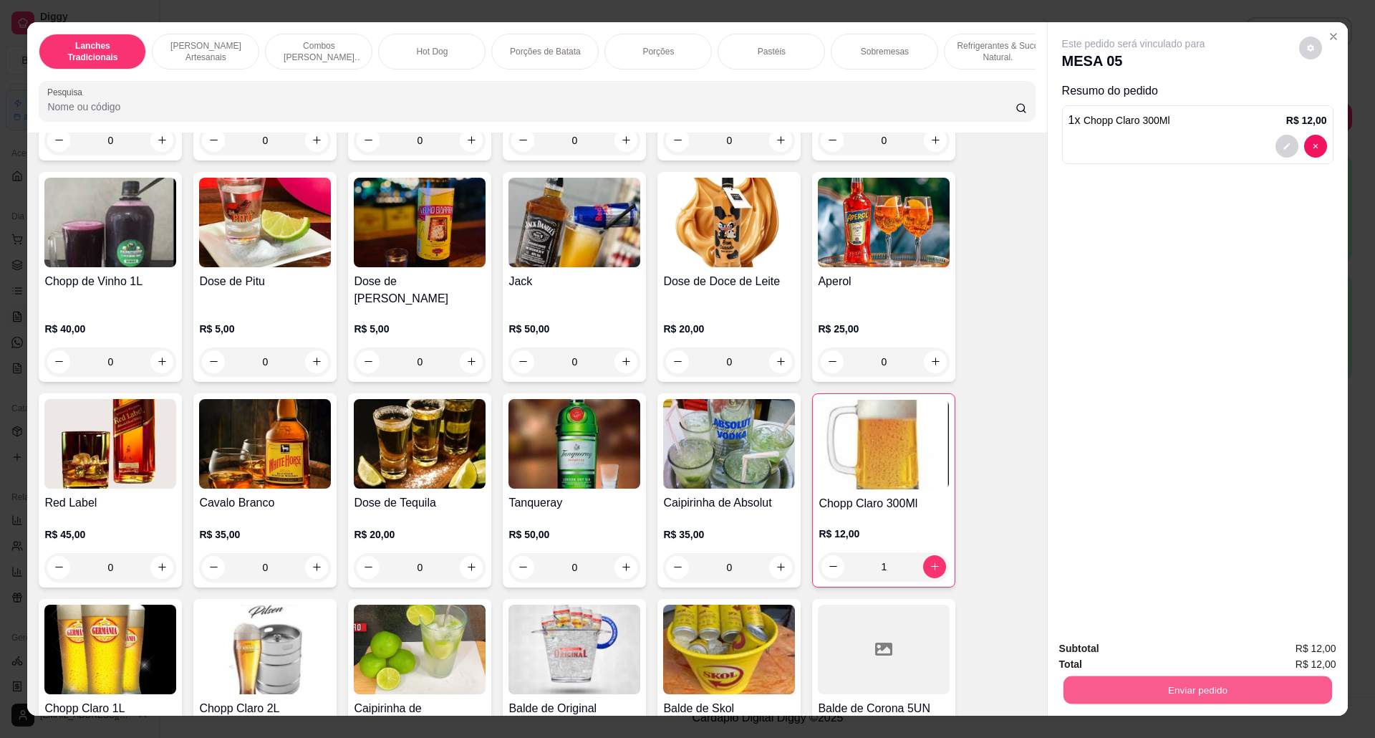
click at [1217, 679] on button "Enviar pedido" at bounding box center [1197, 690] width 269 height 28
click at [1157, 644] on button "Não registrar e enviar pedido" at bounding box center [1148, 655] width 149 height 27
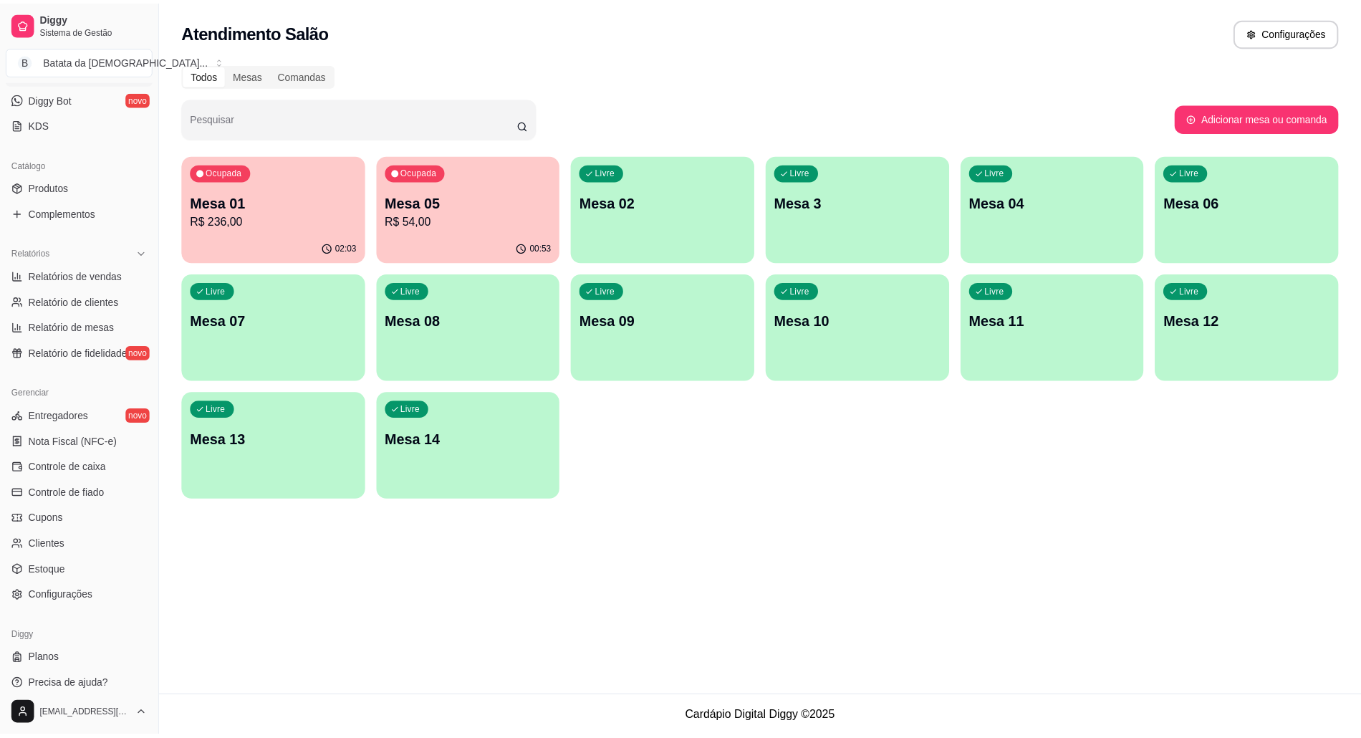
scroll to position [293, 0]
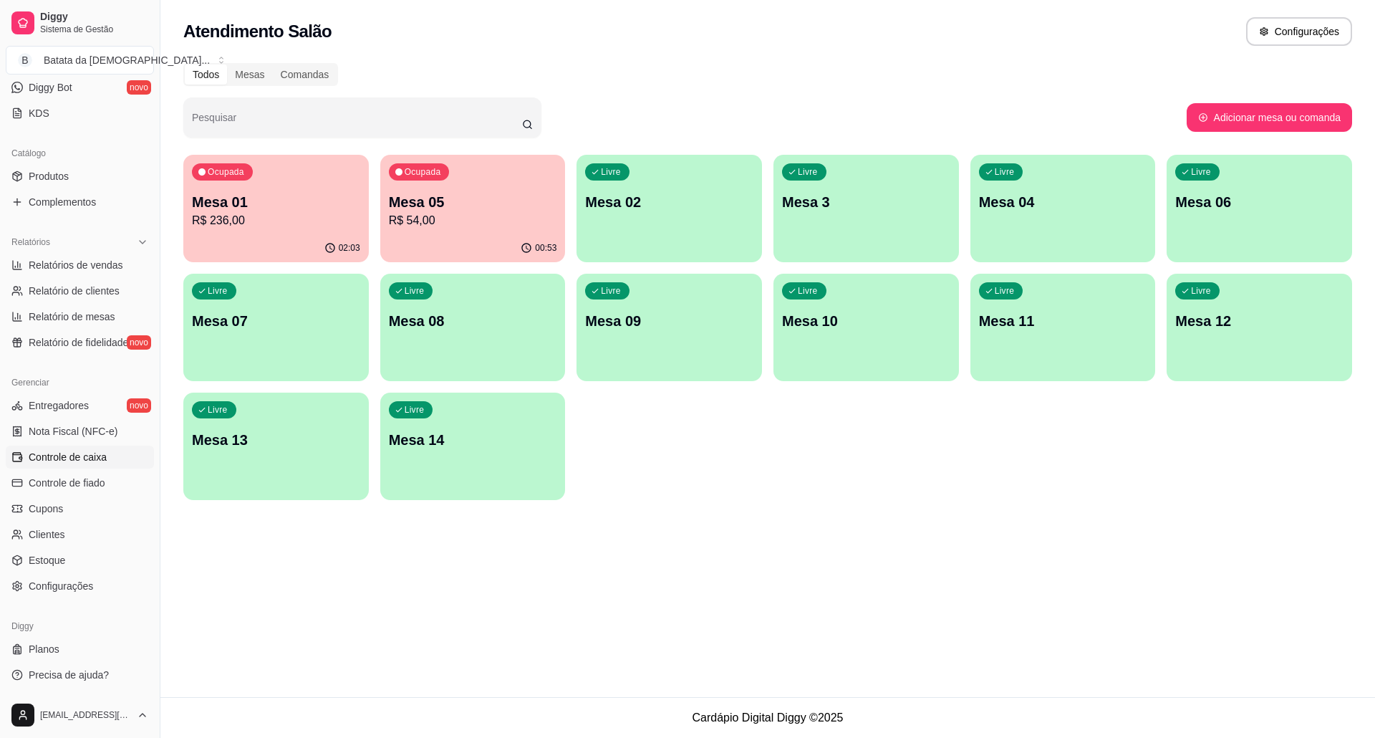
click at [95, 459] on span "Controle de caixa" at bounding box center [68, 457] width 78 height 14
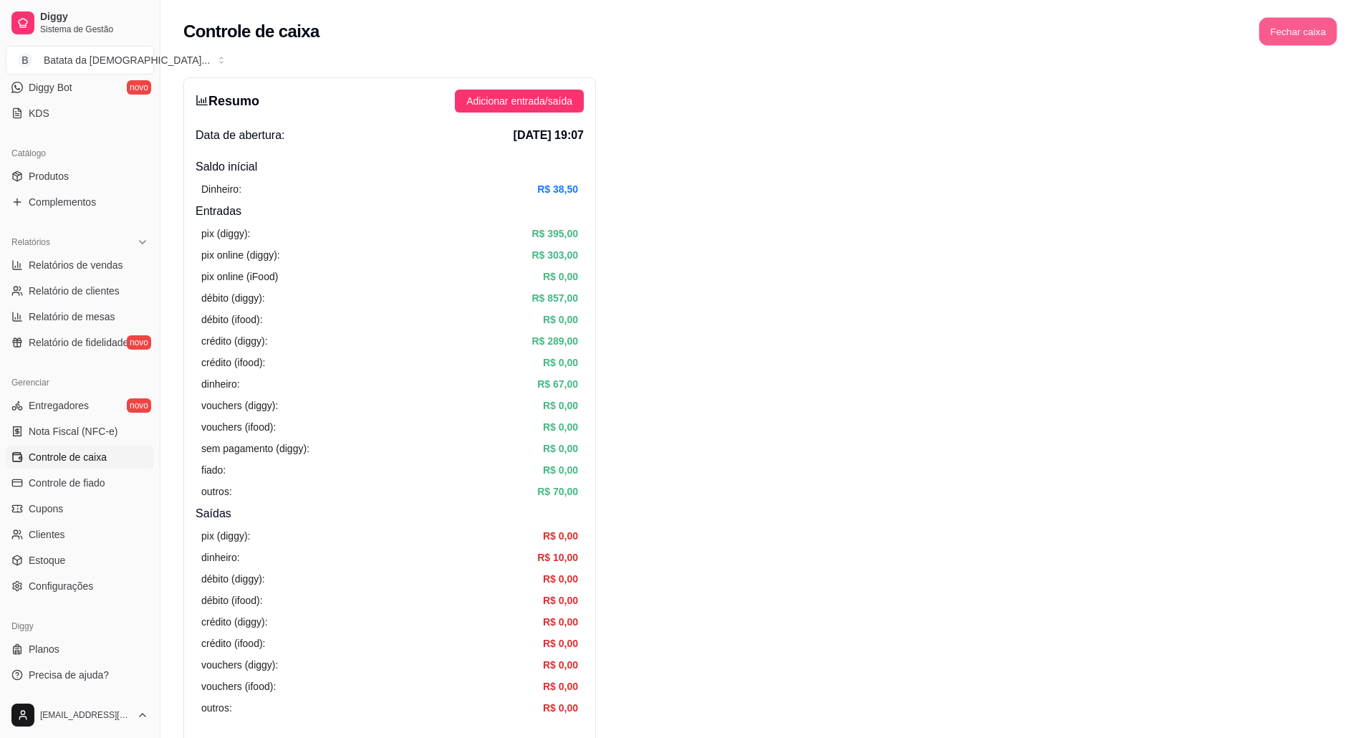
click at [1310, 26] on button "Fechar caixa" at bounding box center [1298, 32] width 78 height 28
click at [1336, 120] on span "Sim" at bounding box center [1337, 128] width 17 height 16
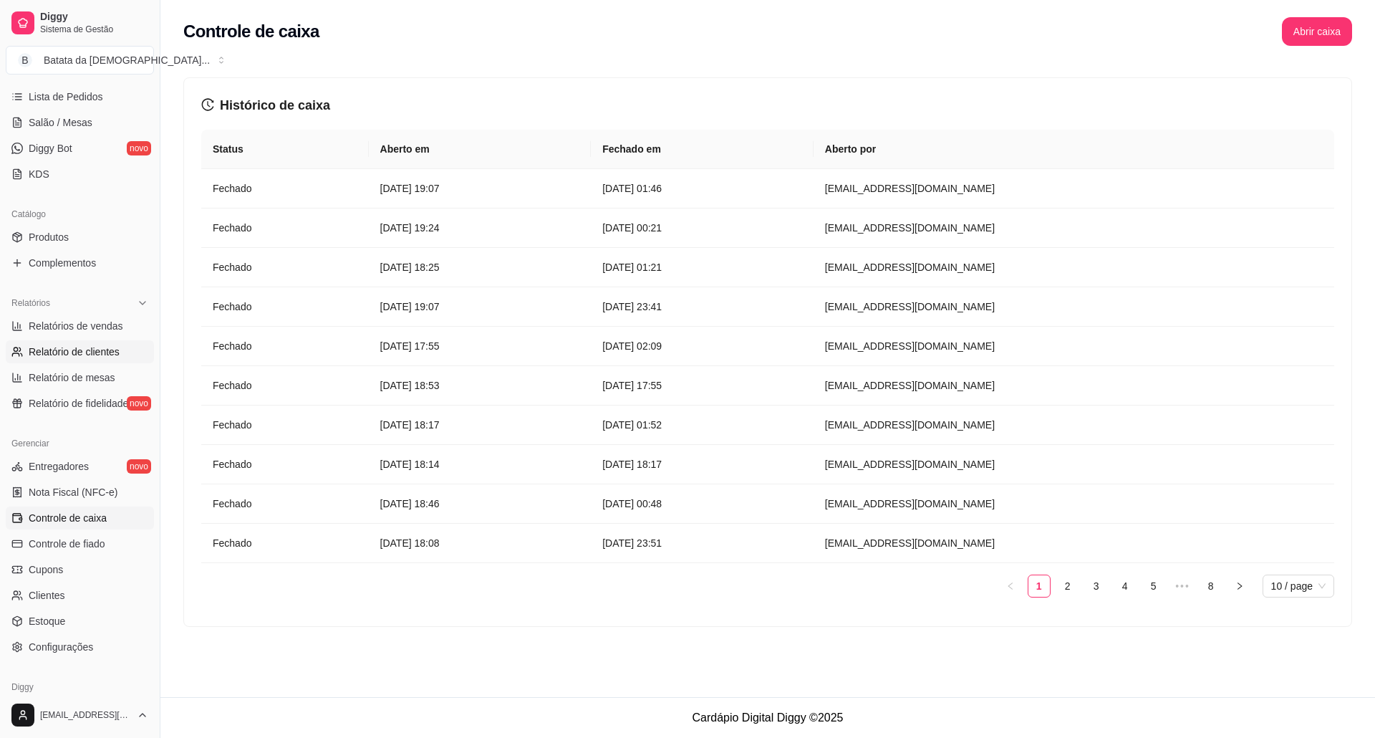
scroll to position [198, 0]
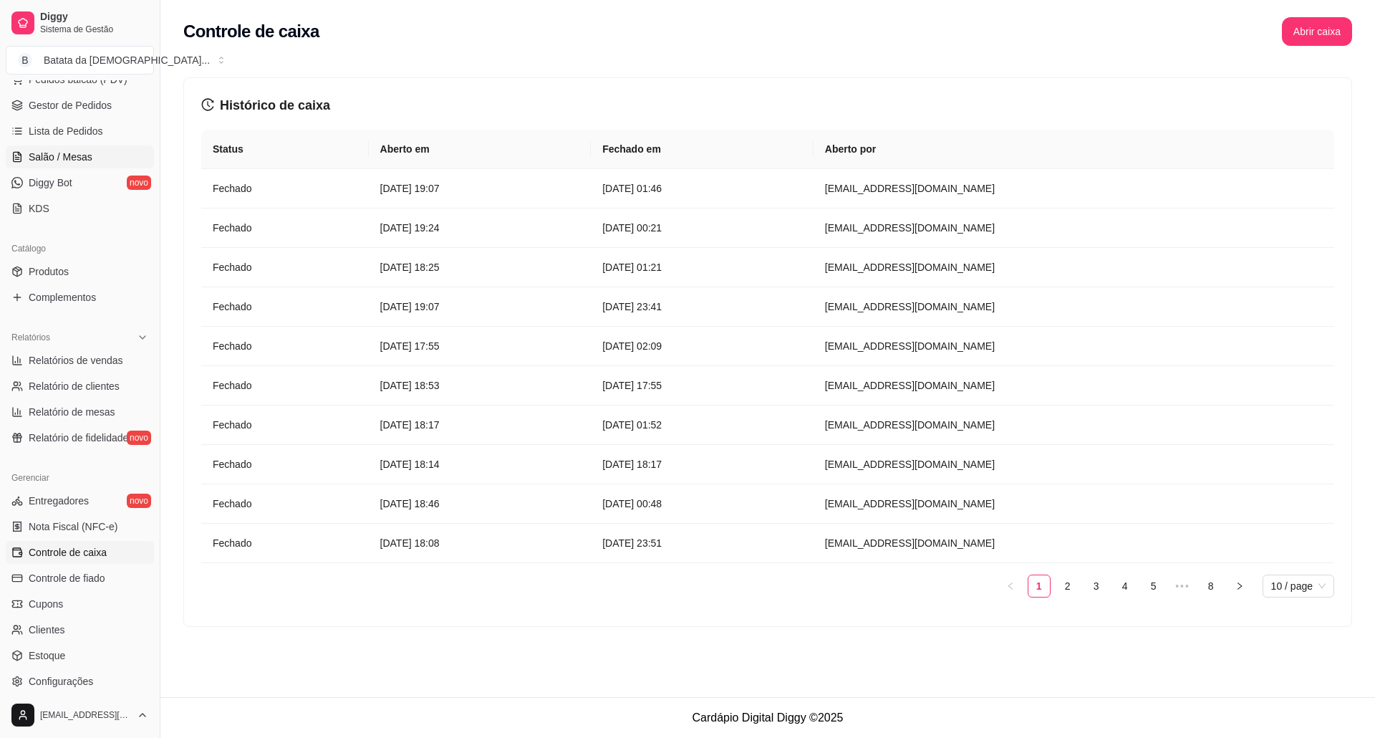
click at [80, 158] on span "Salão / Mesas" at bounding box center [61, 157] width 64 height 14
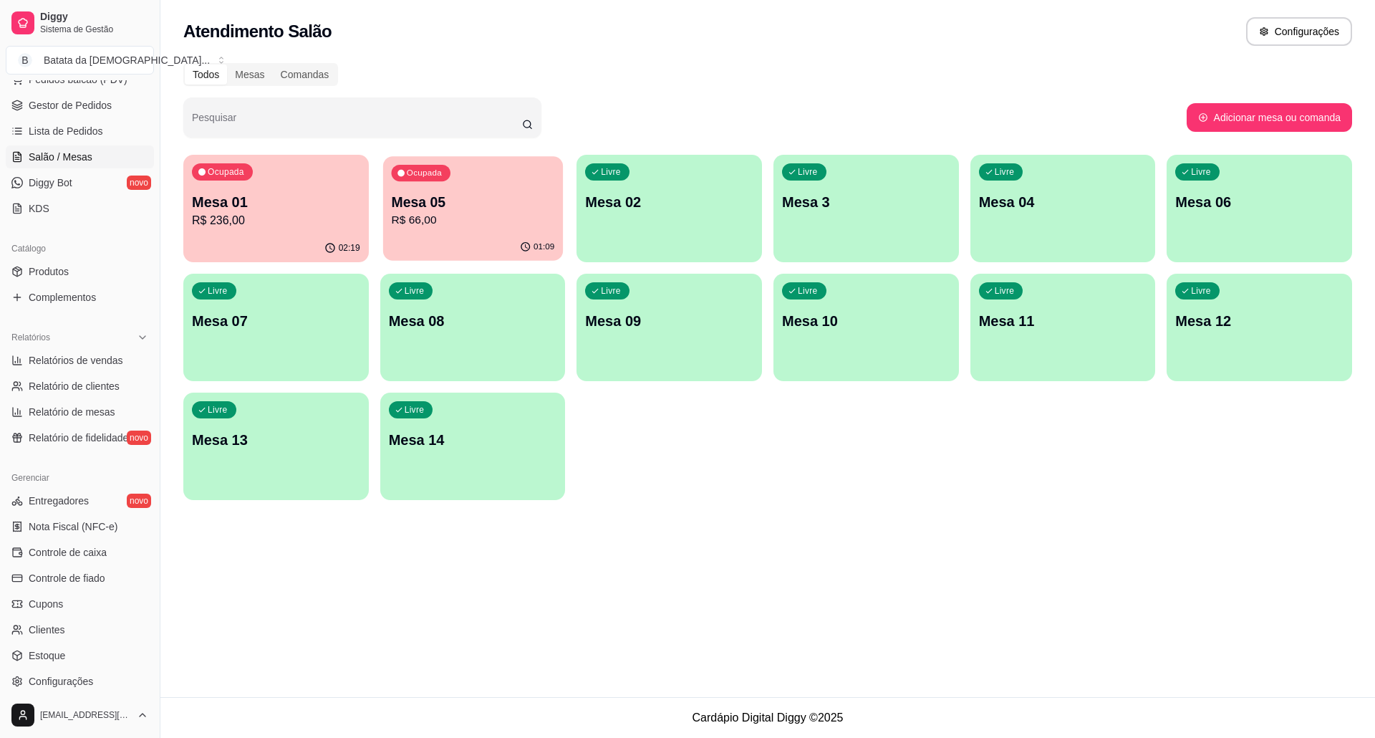
click at [514, 242] on div "01:09" at bounding box center [473, 246] width 180 height 27
click at [436, 213] on p "R$ 66,00" at bounding box center [472, 220] width 163 height 16
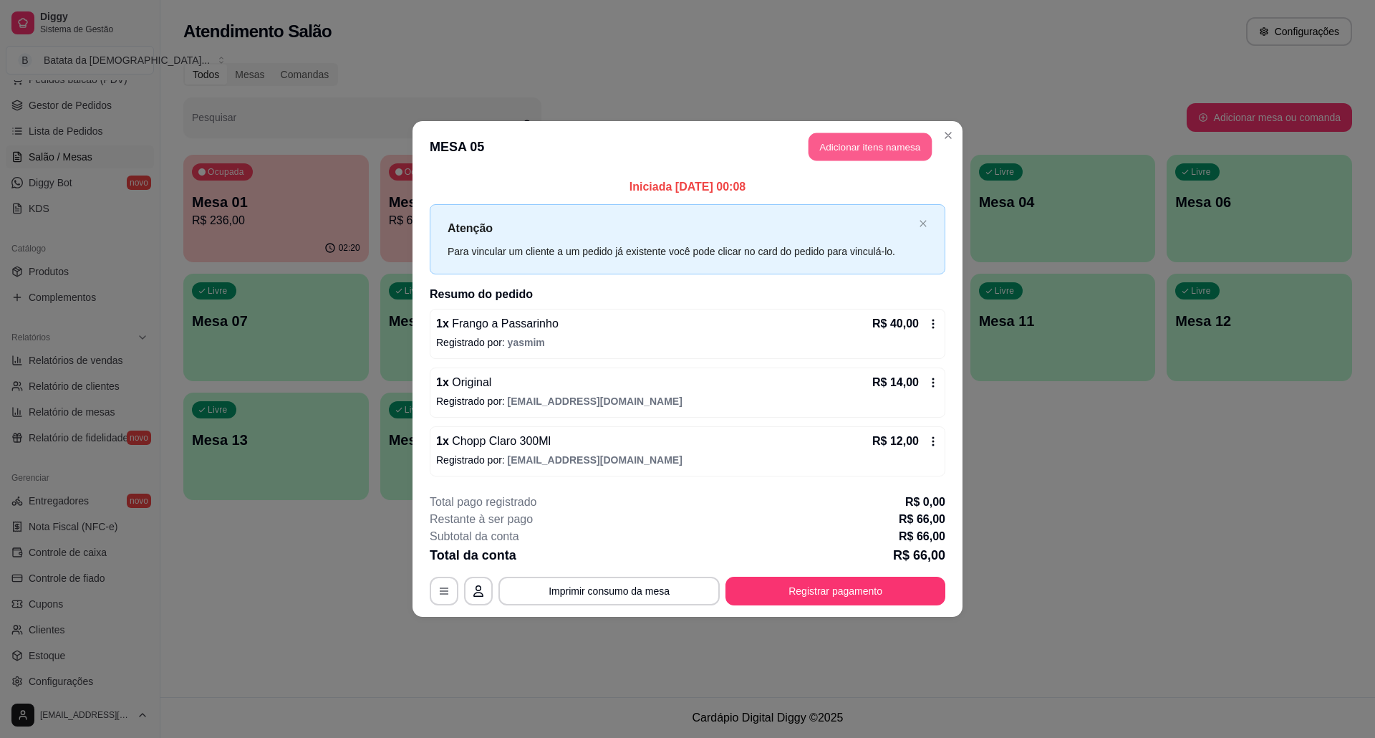
click at [838, 142] on button "Adicionar itens na mesa" at bounding box center [869, 147] width 123 height 28
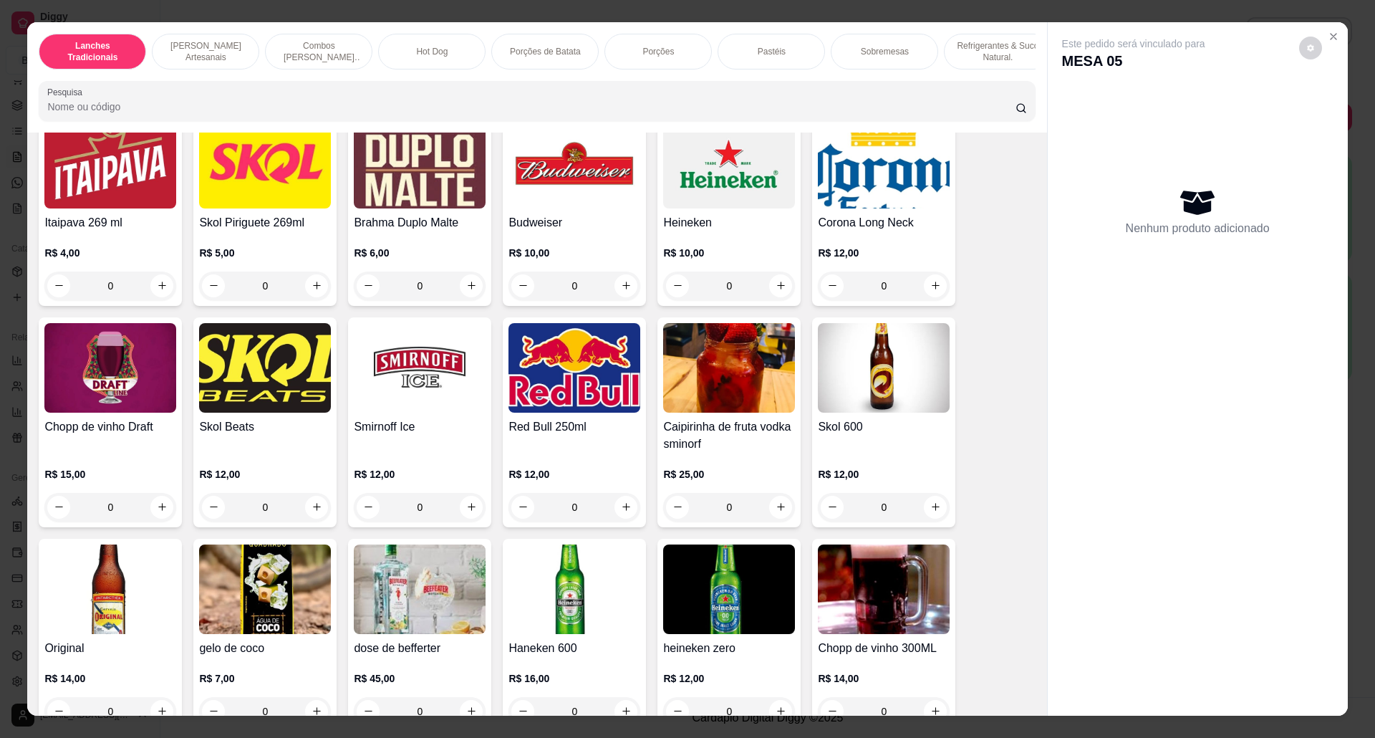
scroll to position [3628, 0]
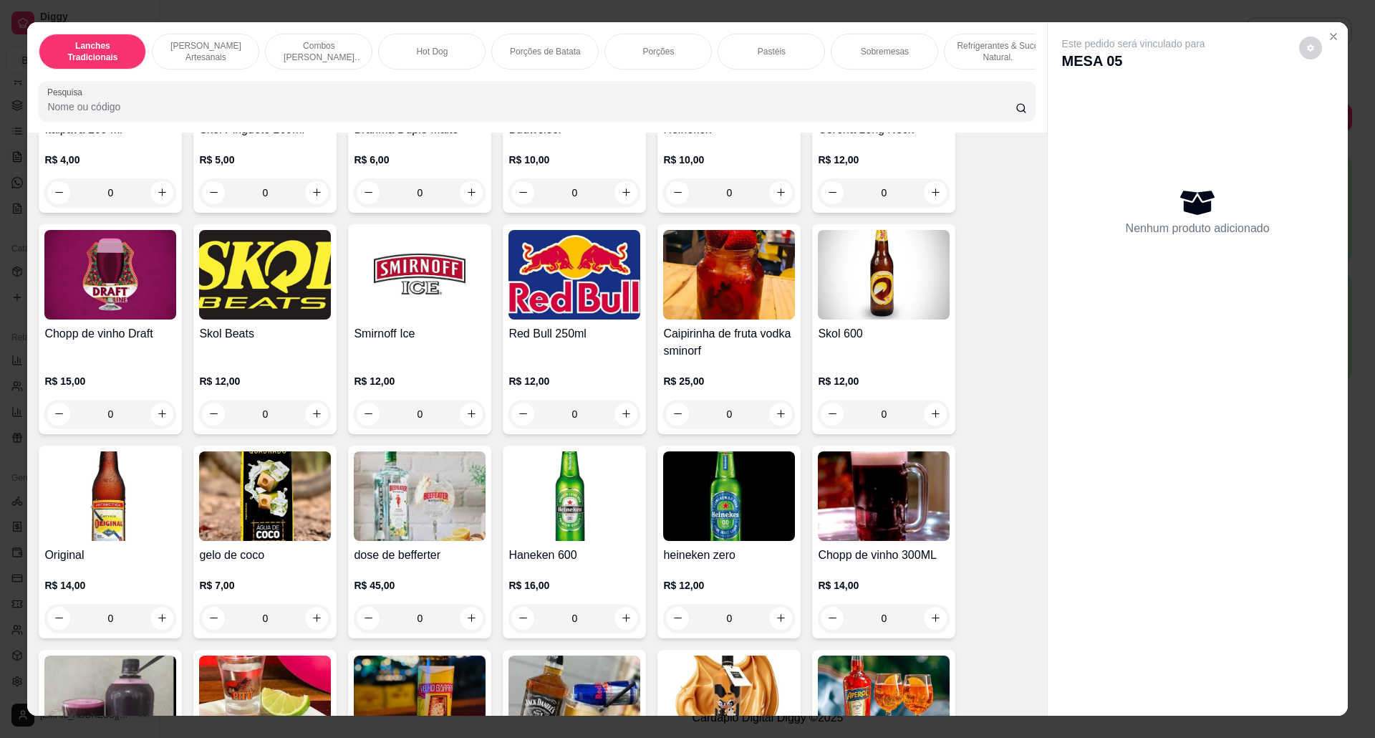
click at [700, 167] on p "R$ 10,00" at bounding box center [729, 160] width 132 height 14
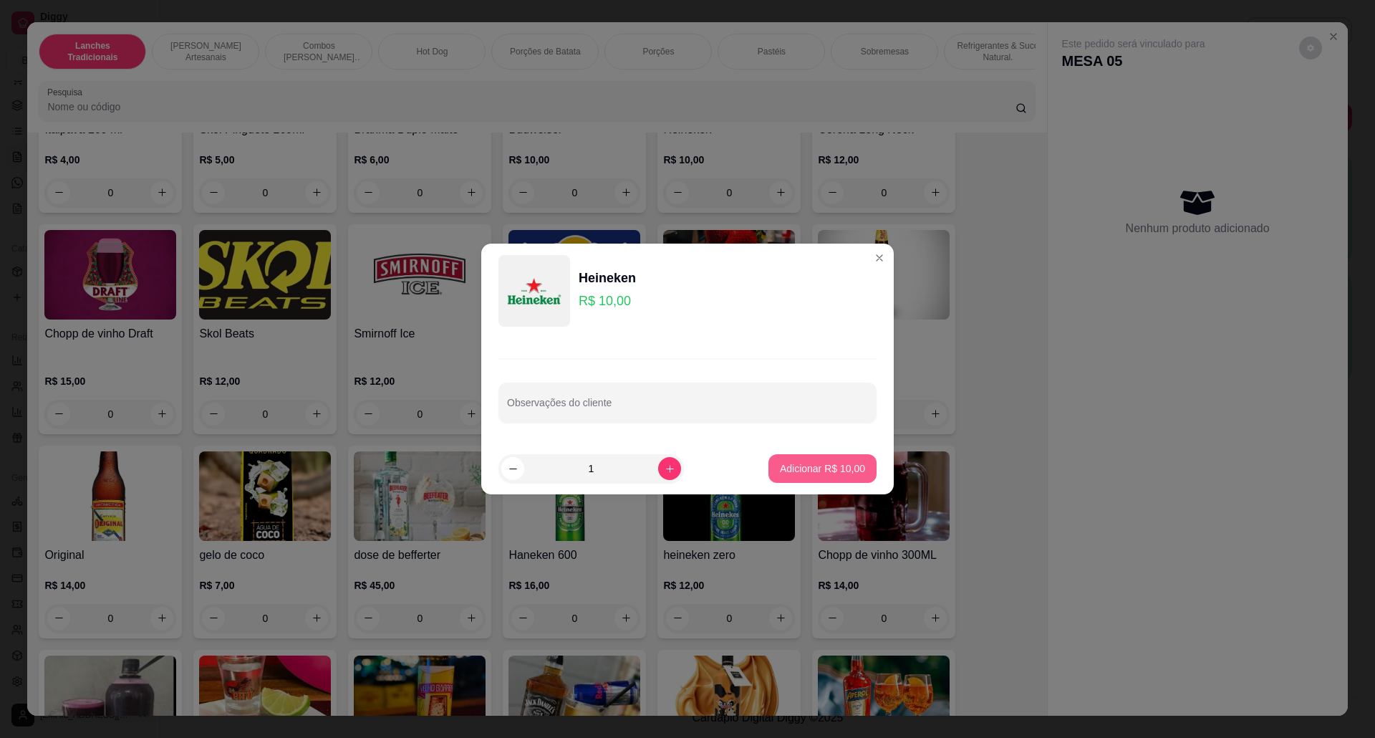
click at [808, 461] on p "Adicionar R$ 10,00" at bounding box center [822, 468] width 85 height 14
type input "1"
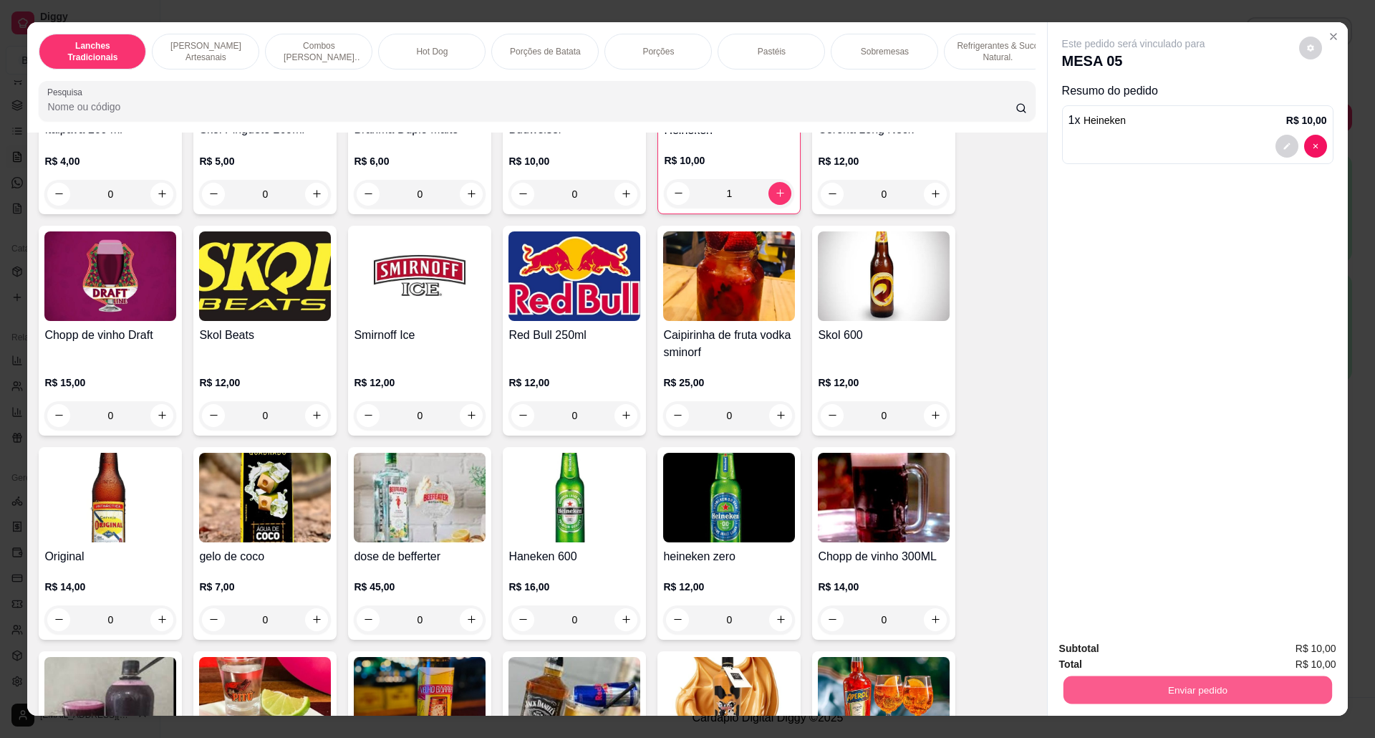
click at [1233, 685] on button "Enviar pedido" at bounding box center [1197, 690] width 269 height 28
click at [1078, 650] on button "Não registrar e enviar pedido" at bounding box center [1148, 655] width 145 height 26
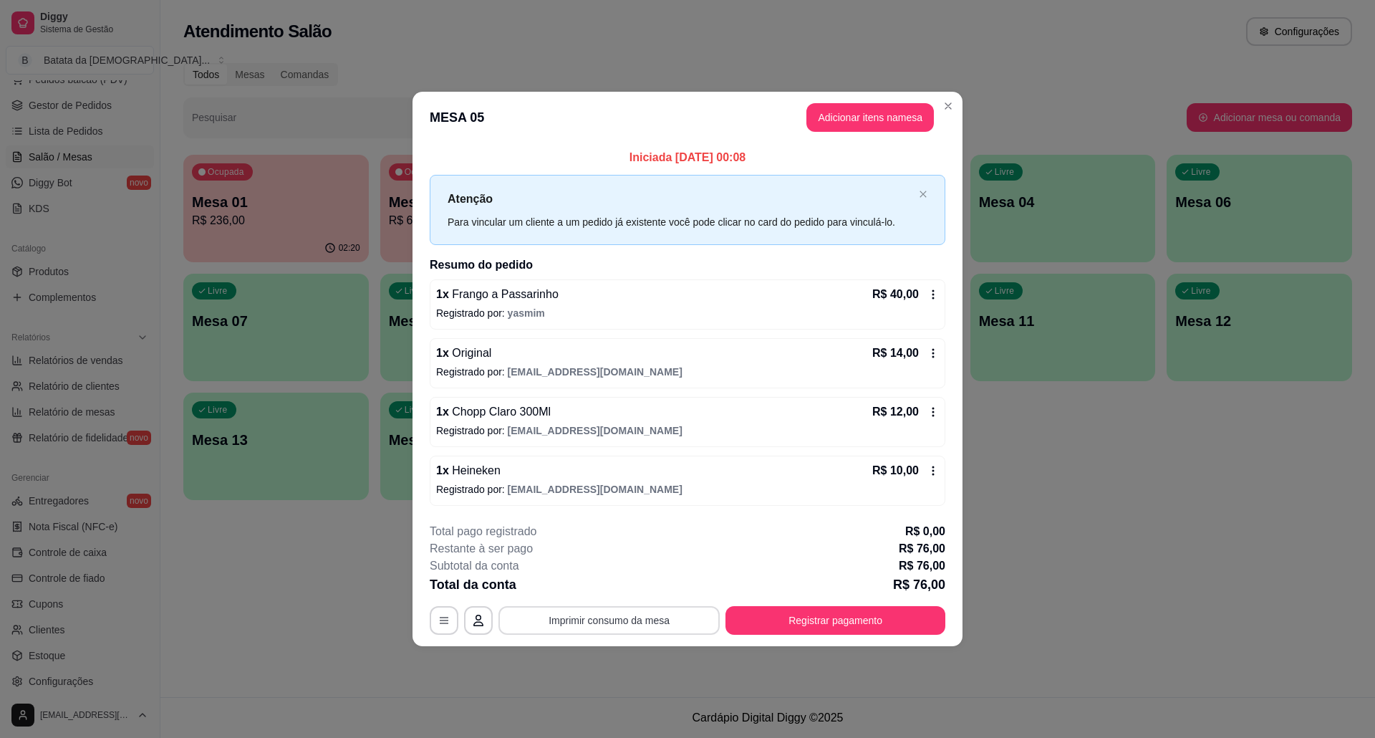
click at [651, 609] on button "Imprimir consumo da mesa" at bounding box center [608, 620] width 221 height 29
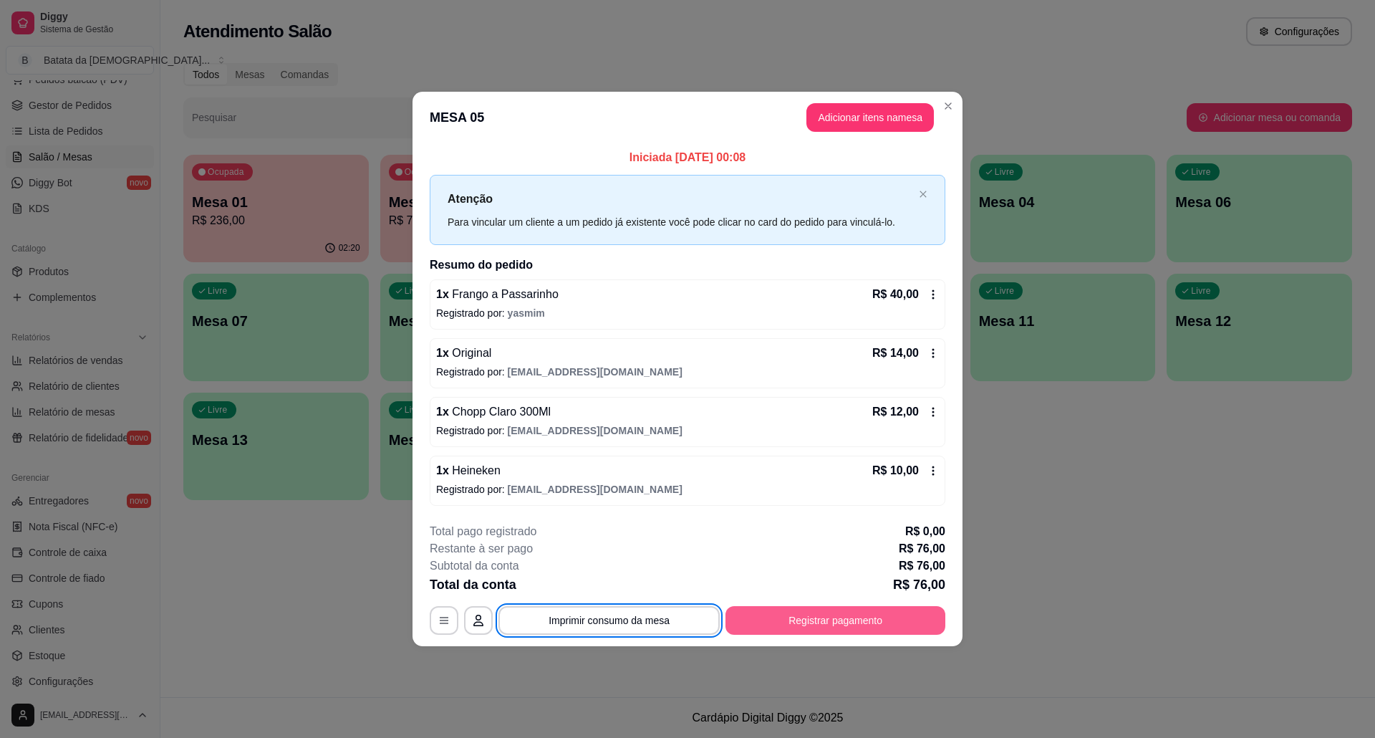
click at [825, 609] on button "Registrar pagamento" at bounding box center [835, 620] width 220 height 29
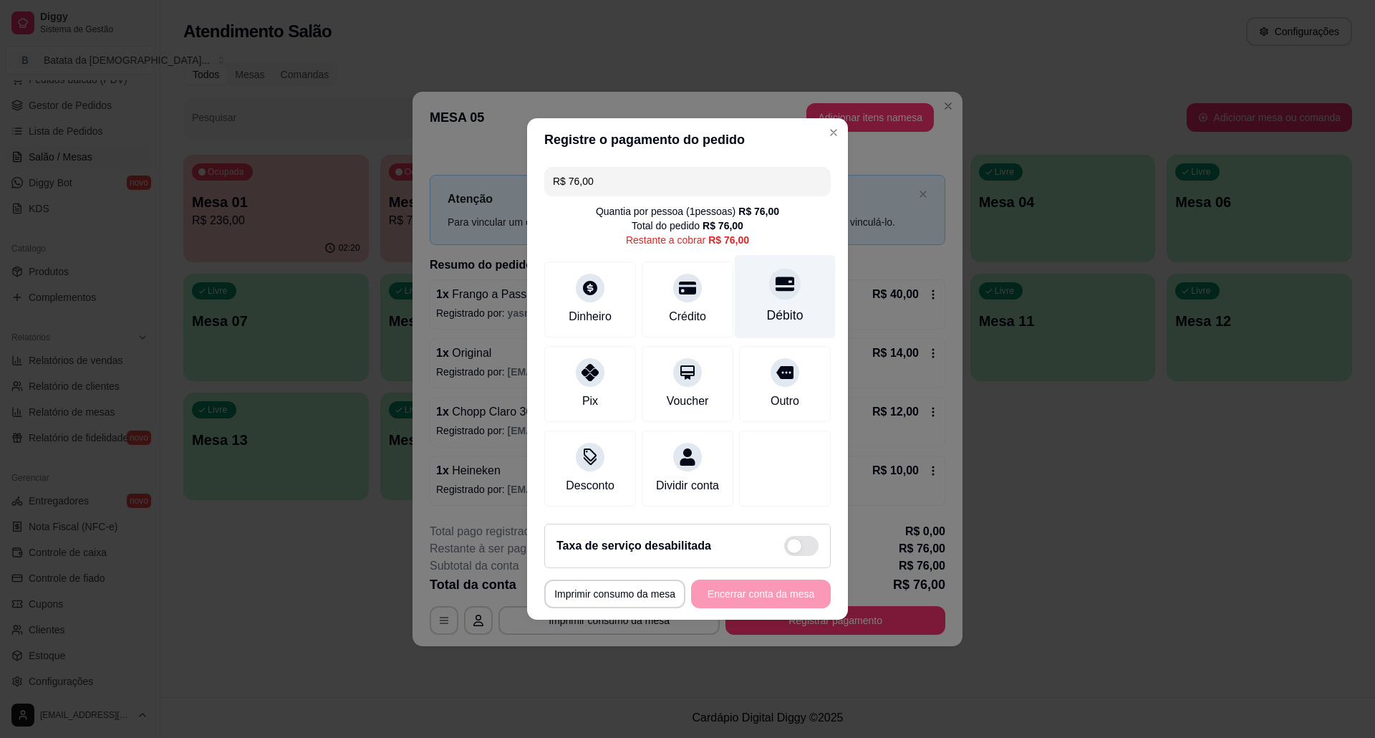
click at [743, 301] on div "Débito" at bounding box center [785, 297] width 101 height 84
type input "R$ 0,00"
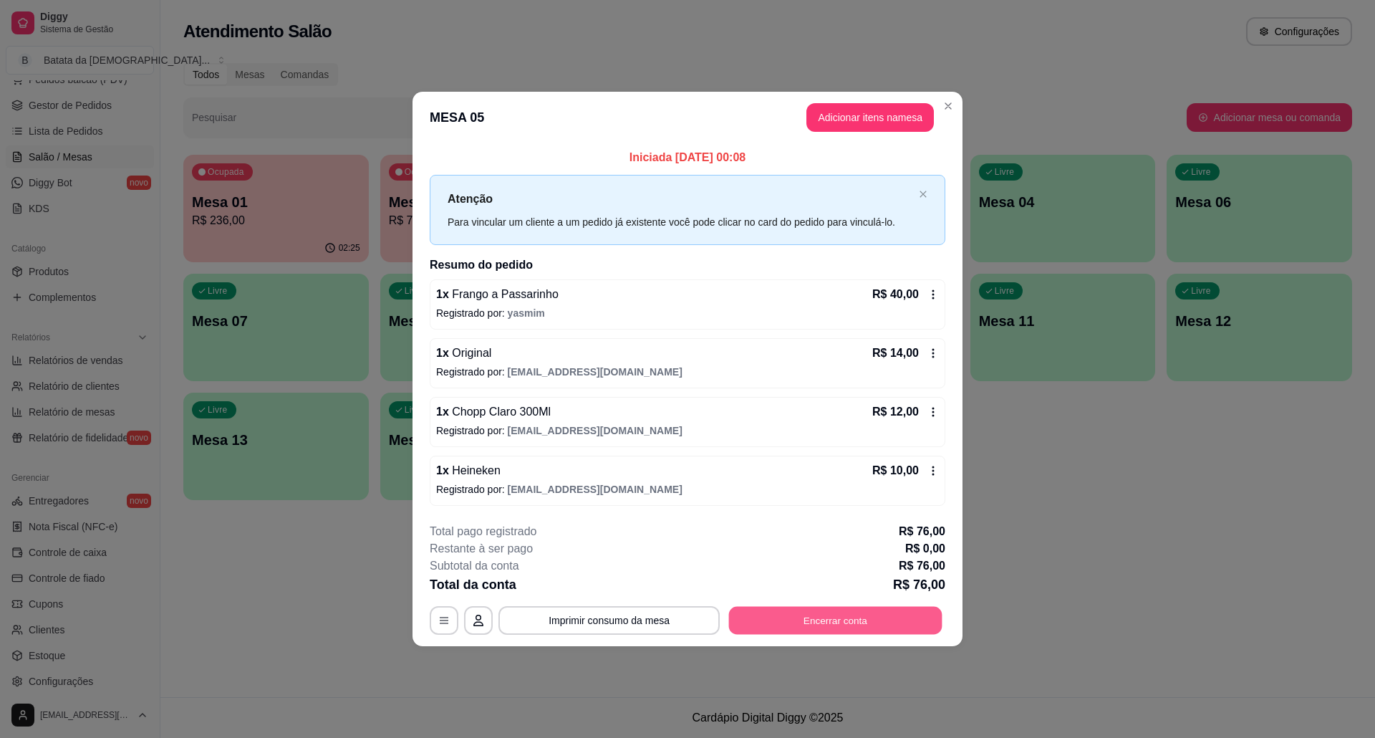
click at [831, 616] on button "Encerrar conta" at bounding box center [835, 620] width 213 height 28
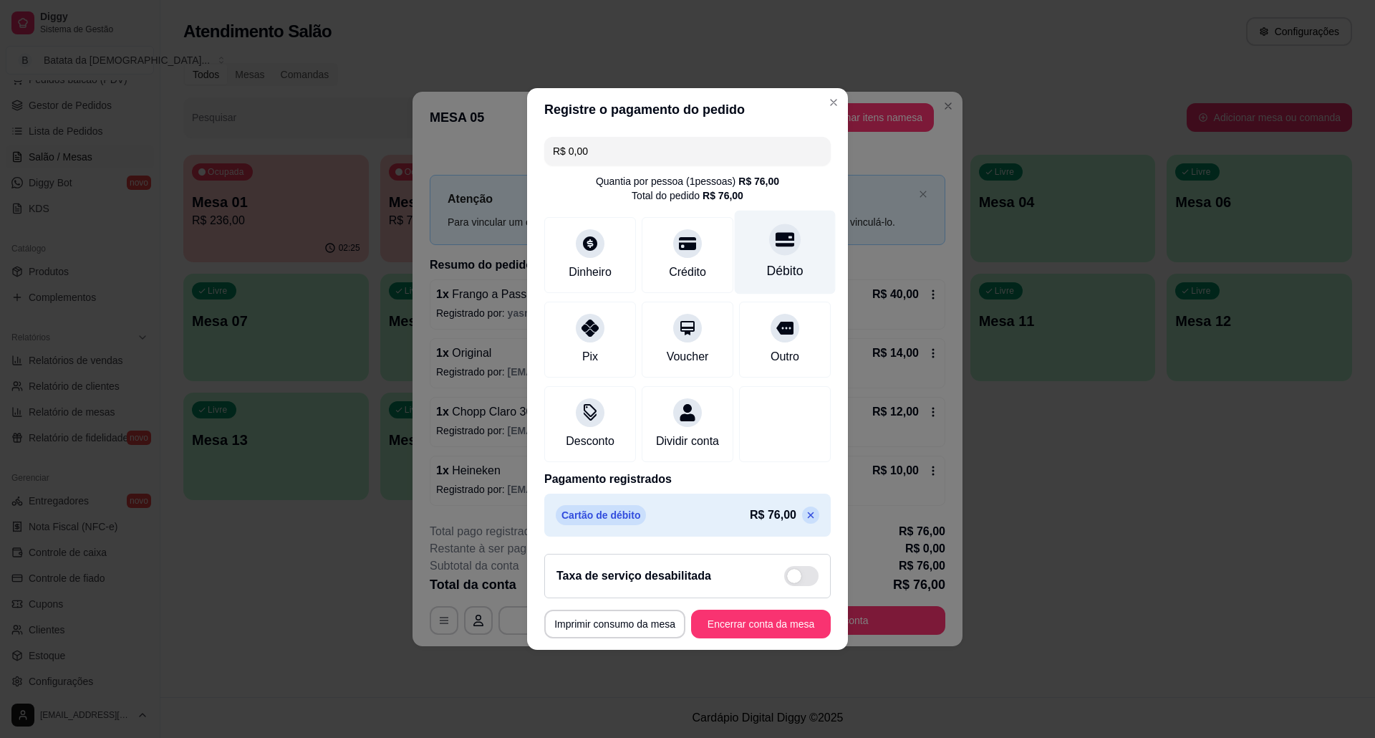
click at [778, 261] on div "Débito" at bounding box center [785, 270] width 37 height 19
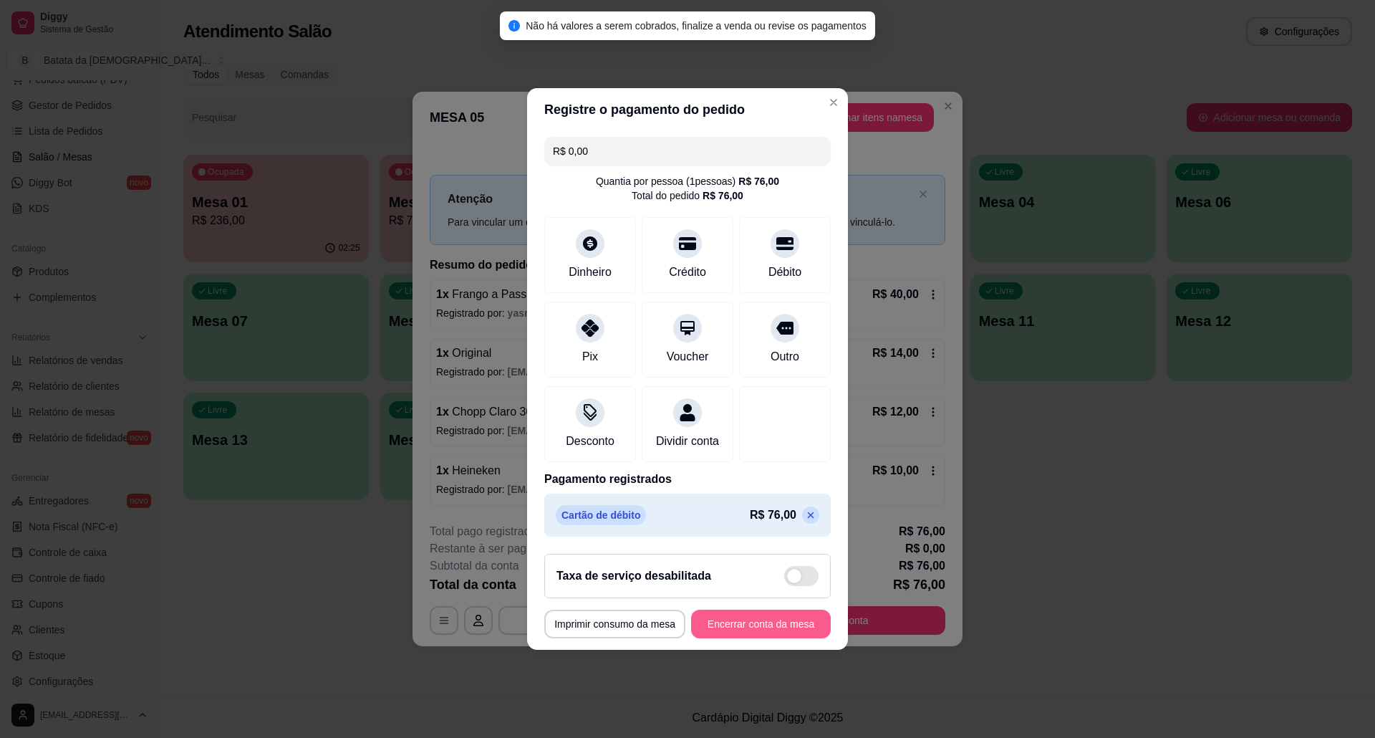
click at [756, 638] on button "Encerrar conta da mesa" at bounding box center [761, 623] width 140 height 29
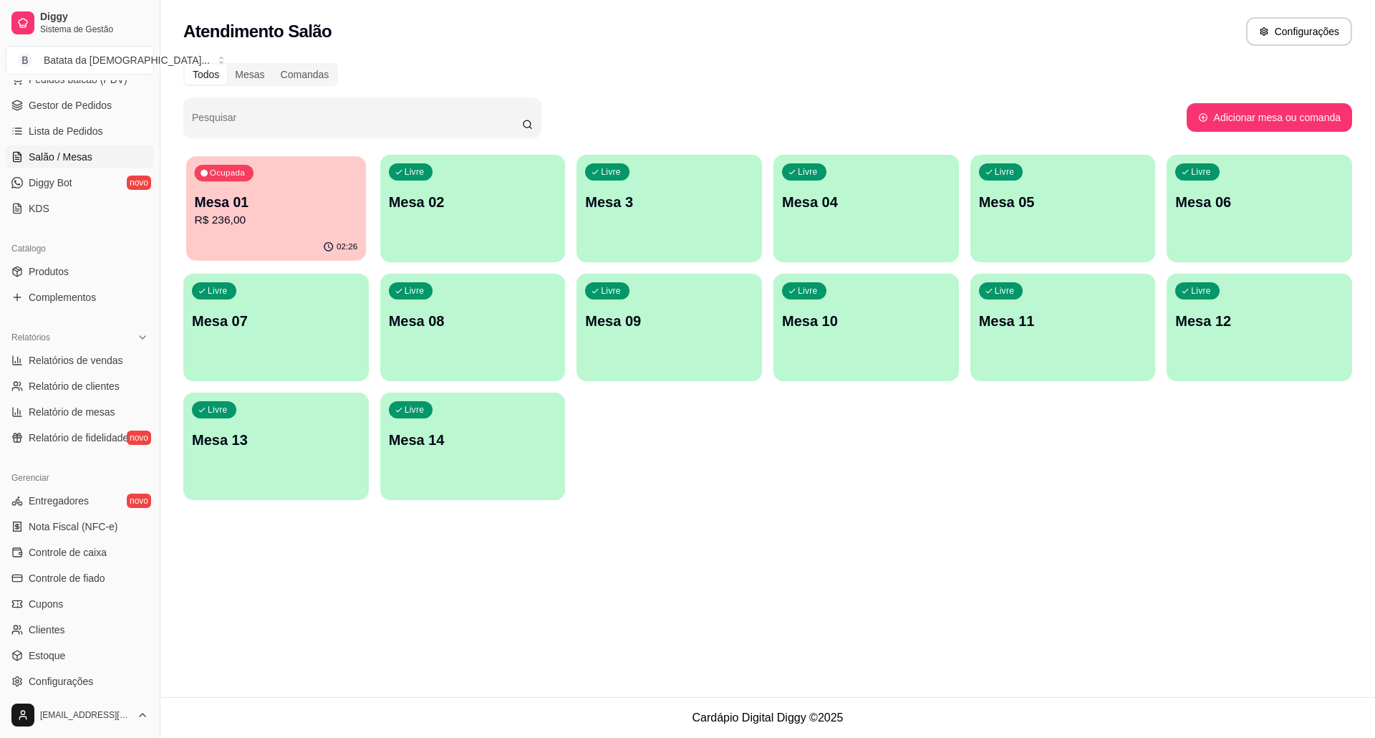
click at [299, 206] on p "Mesa 01" at bounding box center [276, 202] width 163 height 19
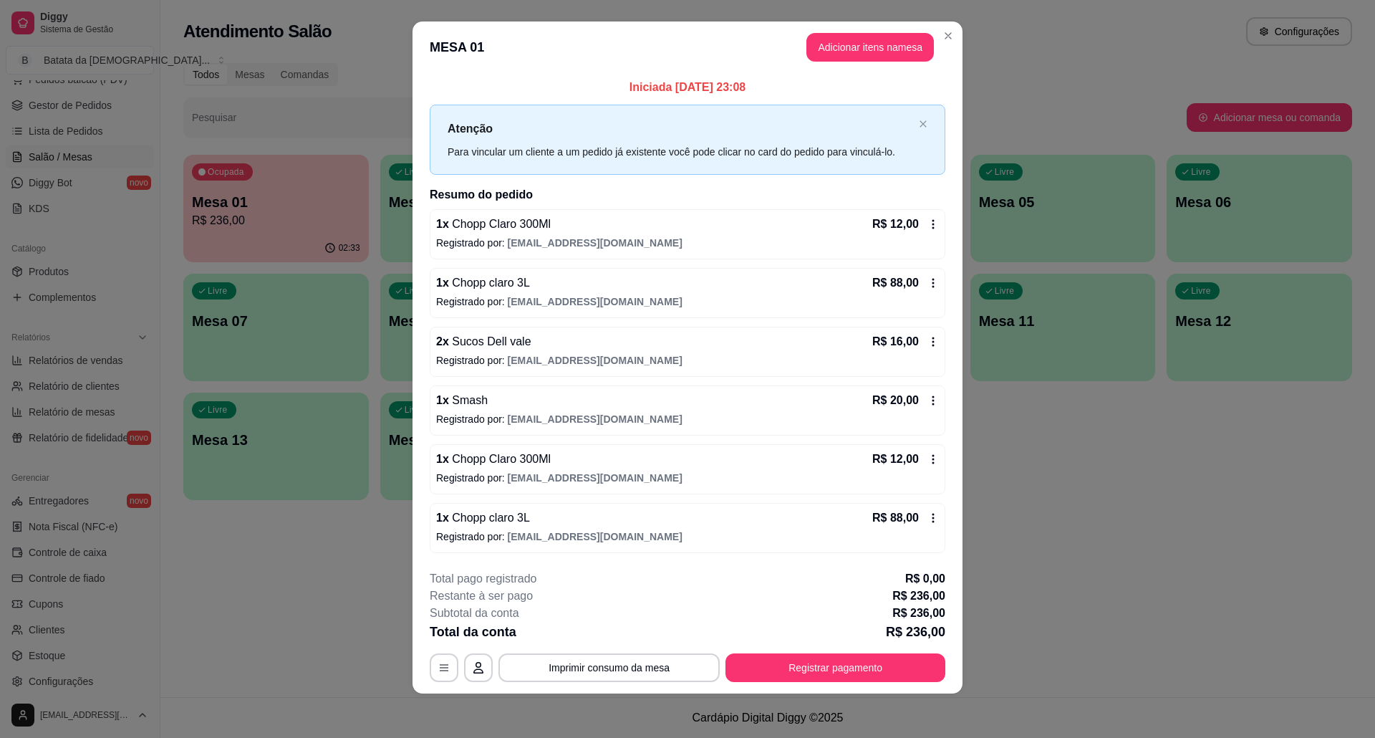
scroll to position [14, 0]
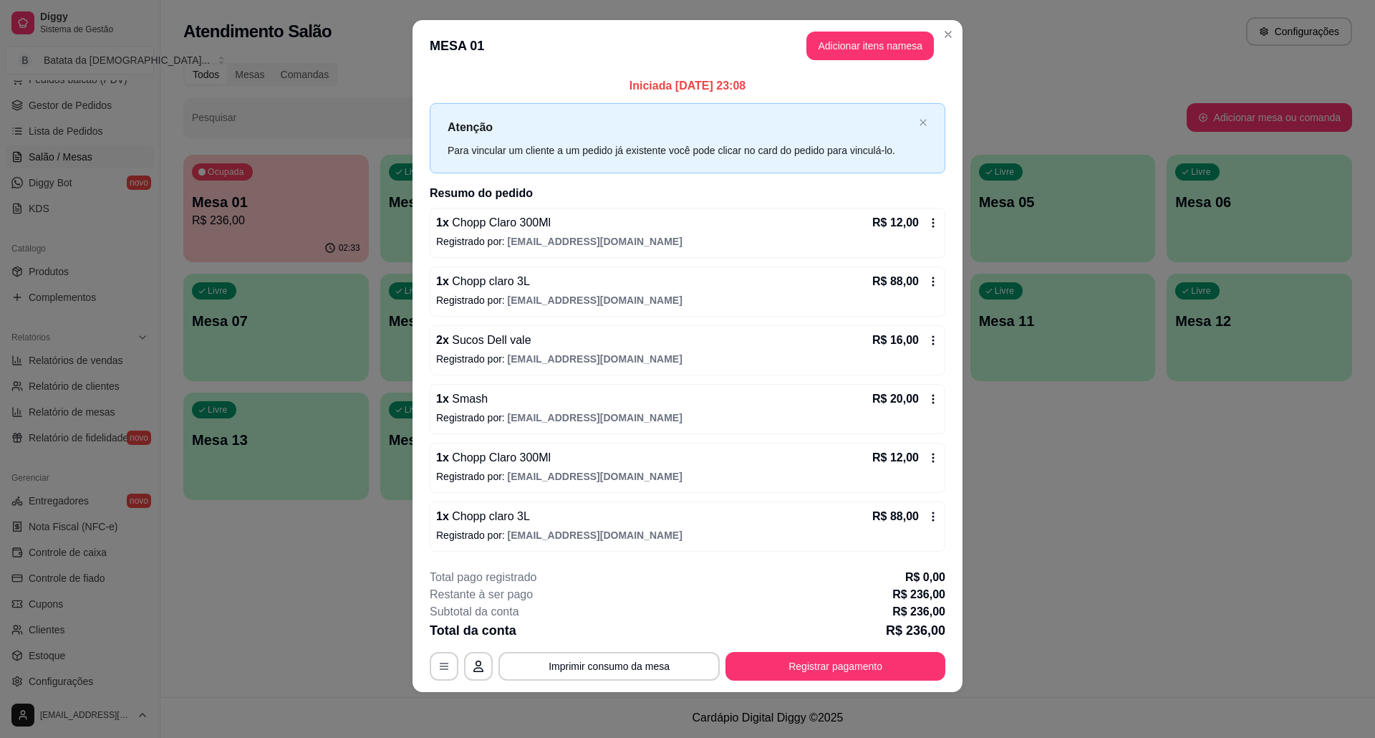
click at [954, 30] on header "MESA 01 Adicionar itens na mesa" at bounding box center [687, 46] width 550 height 52
